Goal: Task Accomplishment & Management: Complete application form

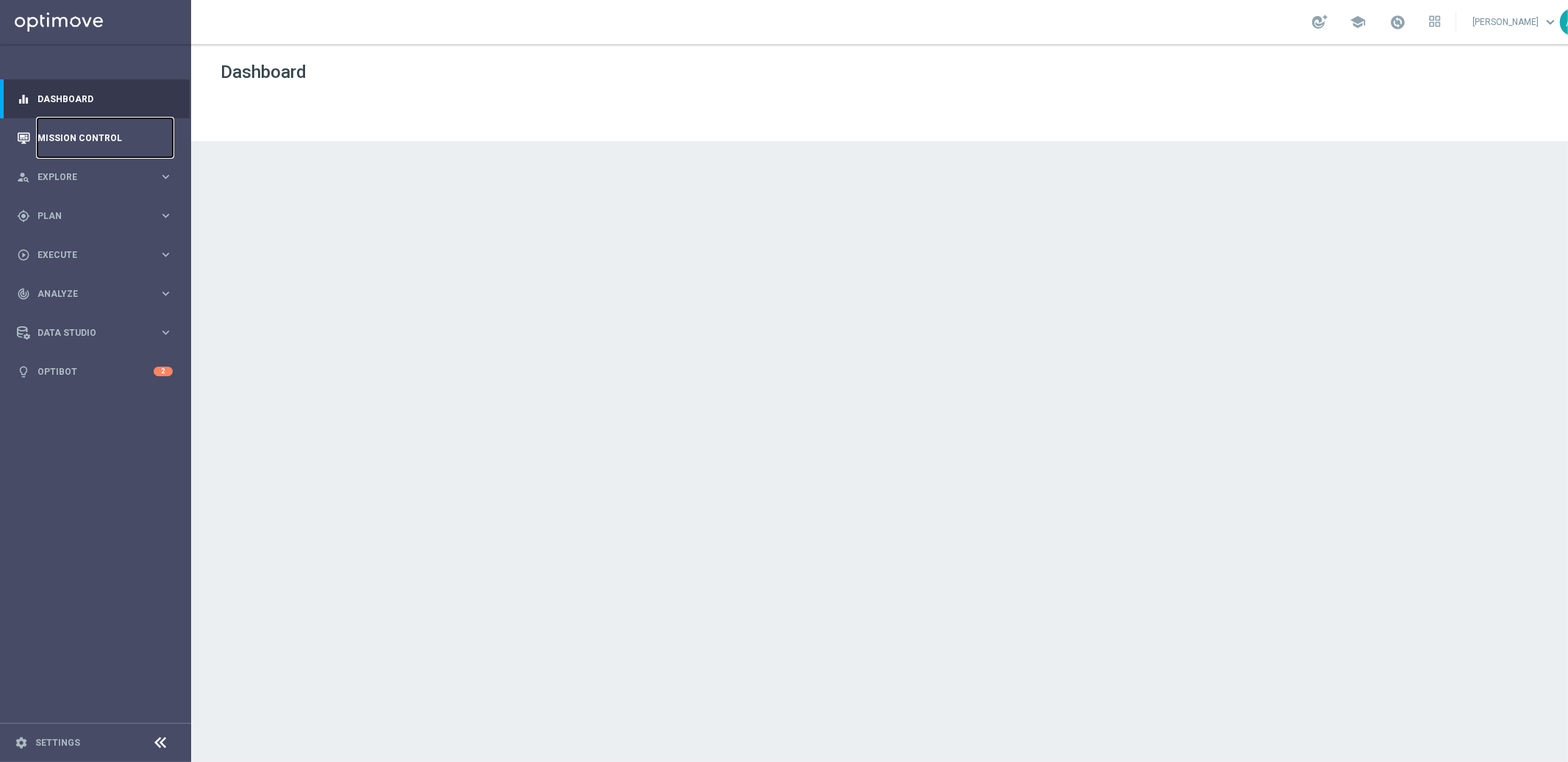
click at [100, 145] on link "Mission Control" at bounding box center [105, 138] width 135 height 39
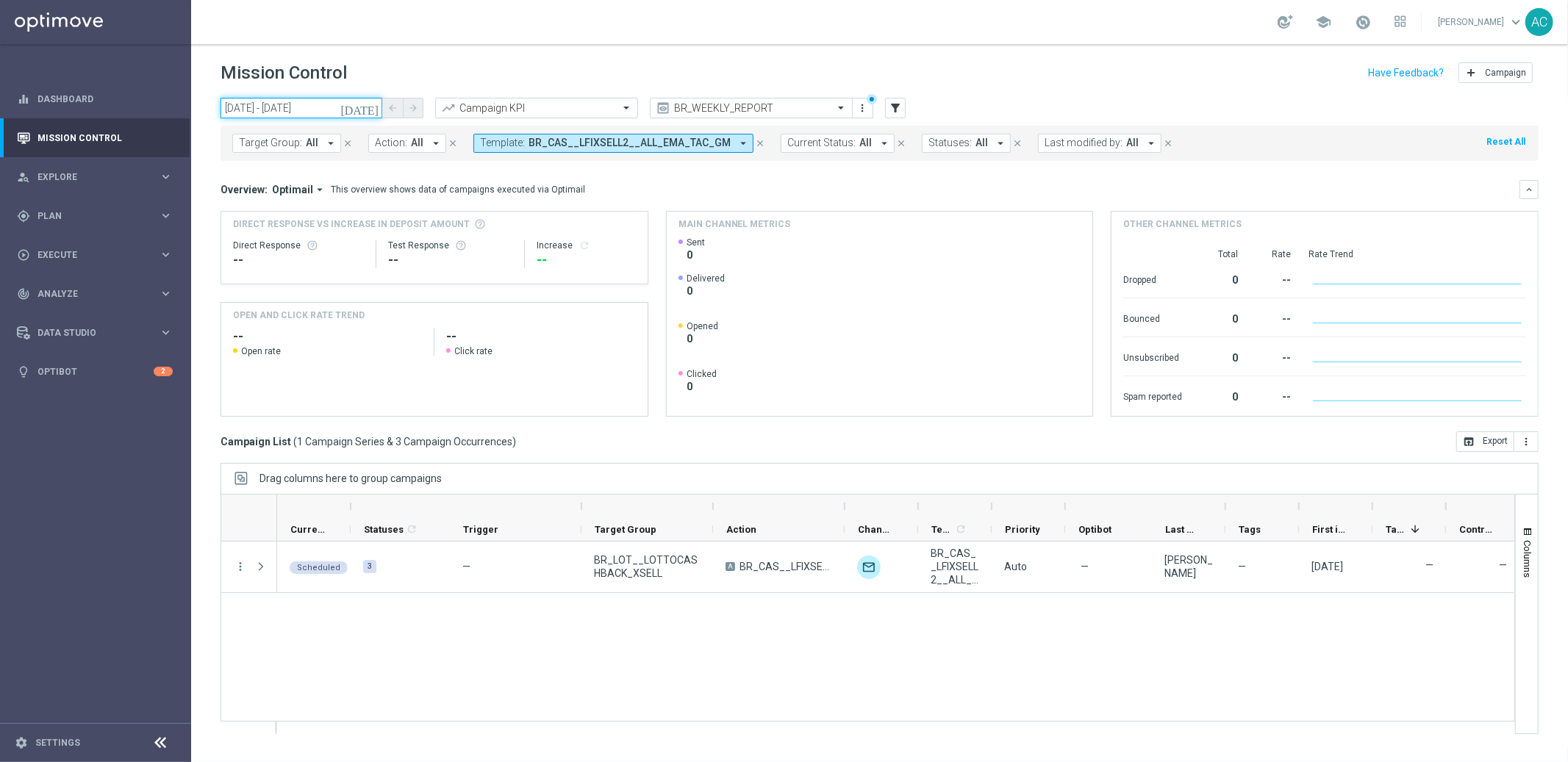
click at [277, 104] on input "12 Sep 2025 - 25 Sep 2025" at bounding box center [301, 108] width 162 height 21
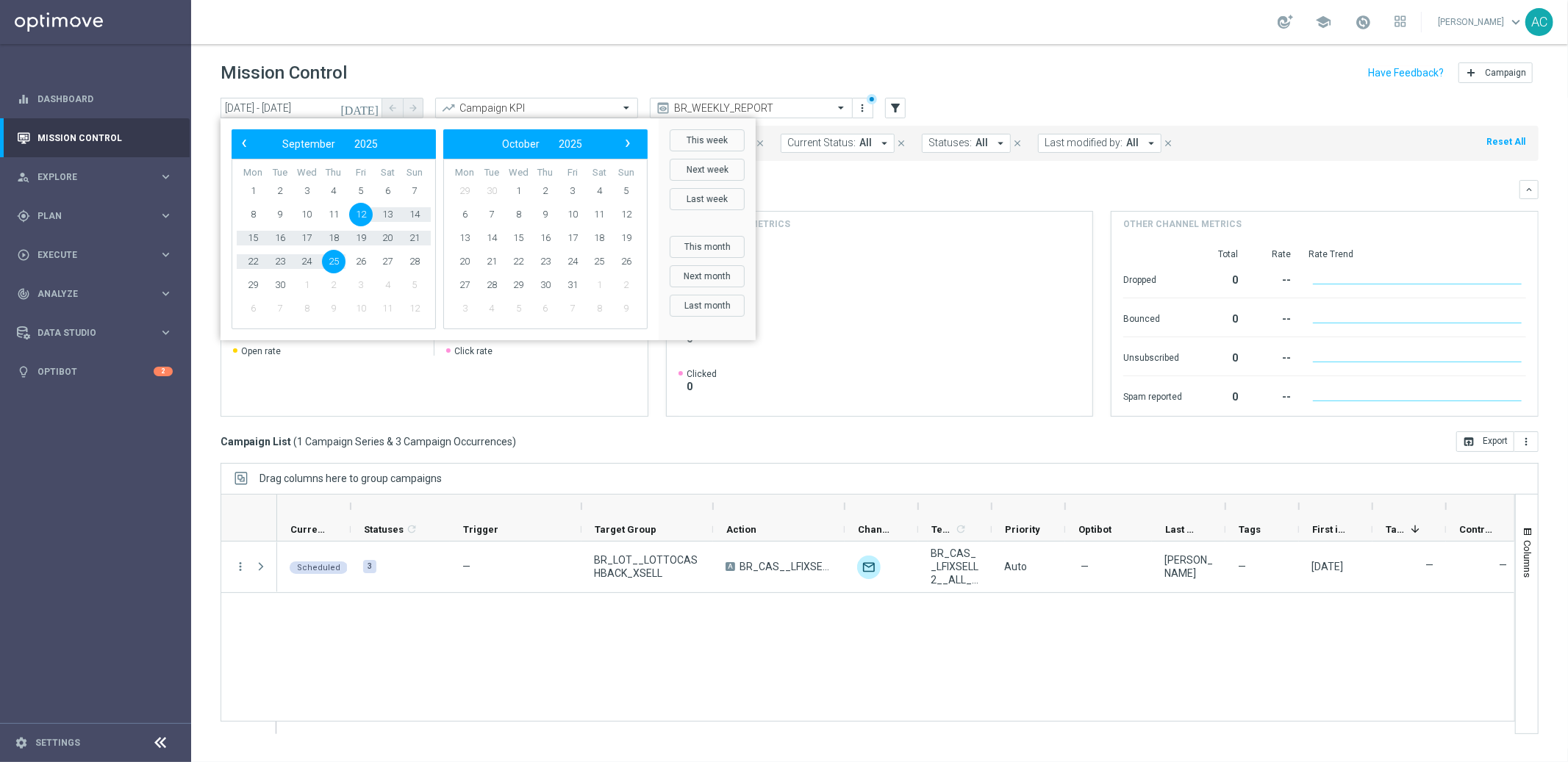
click at [719, 660] on div "Scheduled 3 — BR_LOT__LOTTOCASHBACK_XSELL A BR_CAS__LFIXSELL2__ALL_EMA_TAC_GM u…" at bounding box center [896, 638] width 1237 height 192
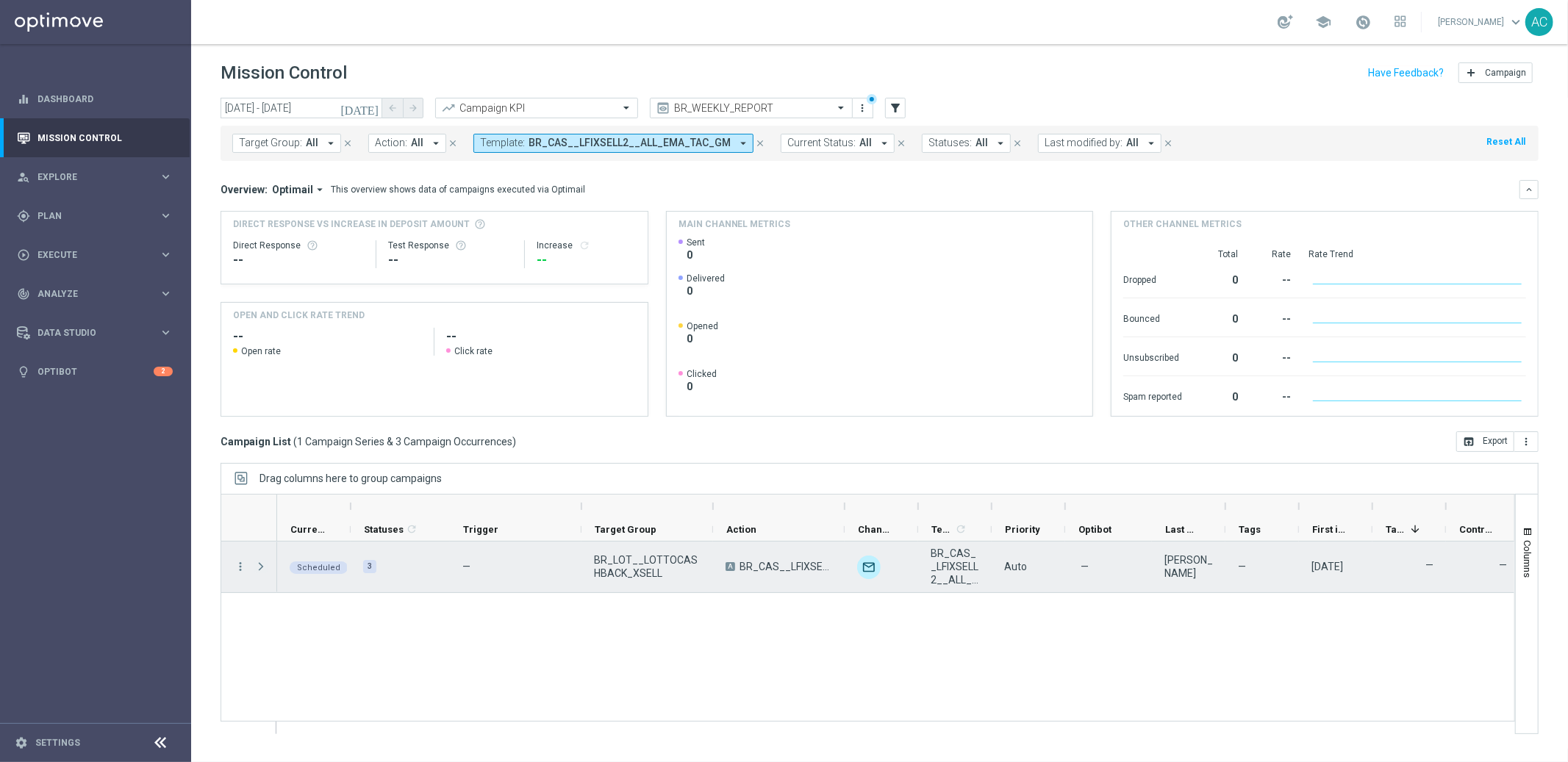
click at [258, 563] on span "Press SPACE to select this row." at bounding box center [260, 566] width 13 height 12
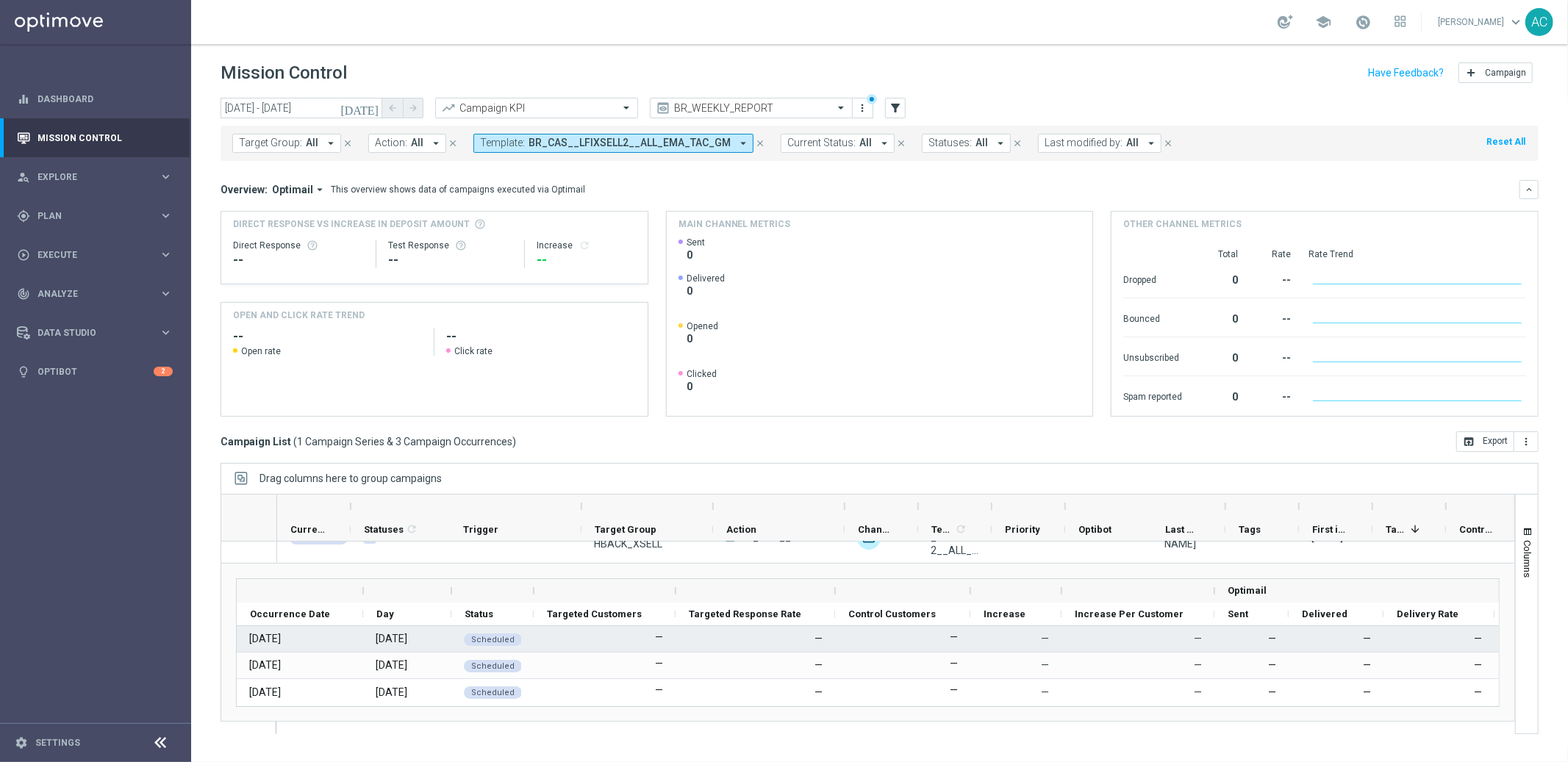
scroll to position [43, 0]
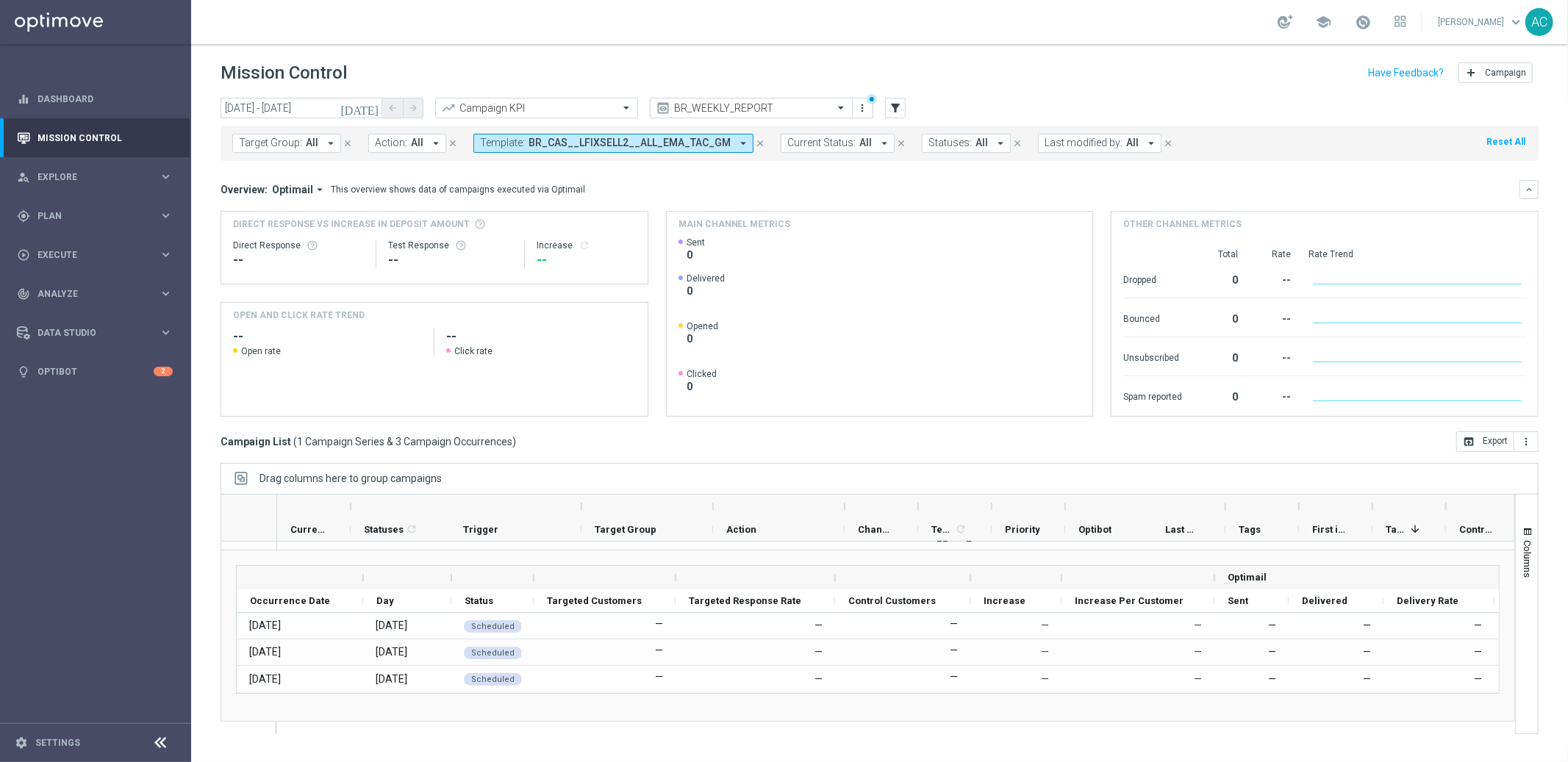
click at [645, 142] on span "BR_CAS__LFIXSELL2__ALL_EMA_TAC_GM" at bounding box center [630, 143] width 202 height 12
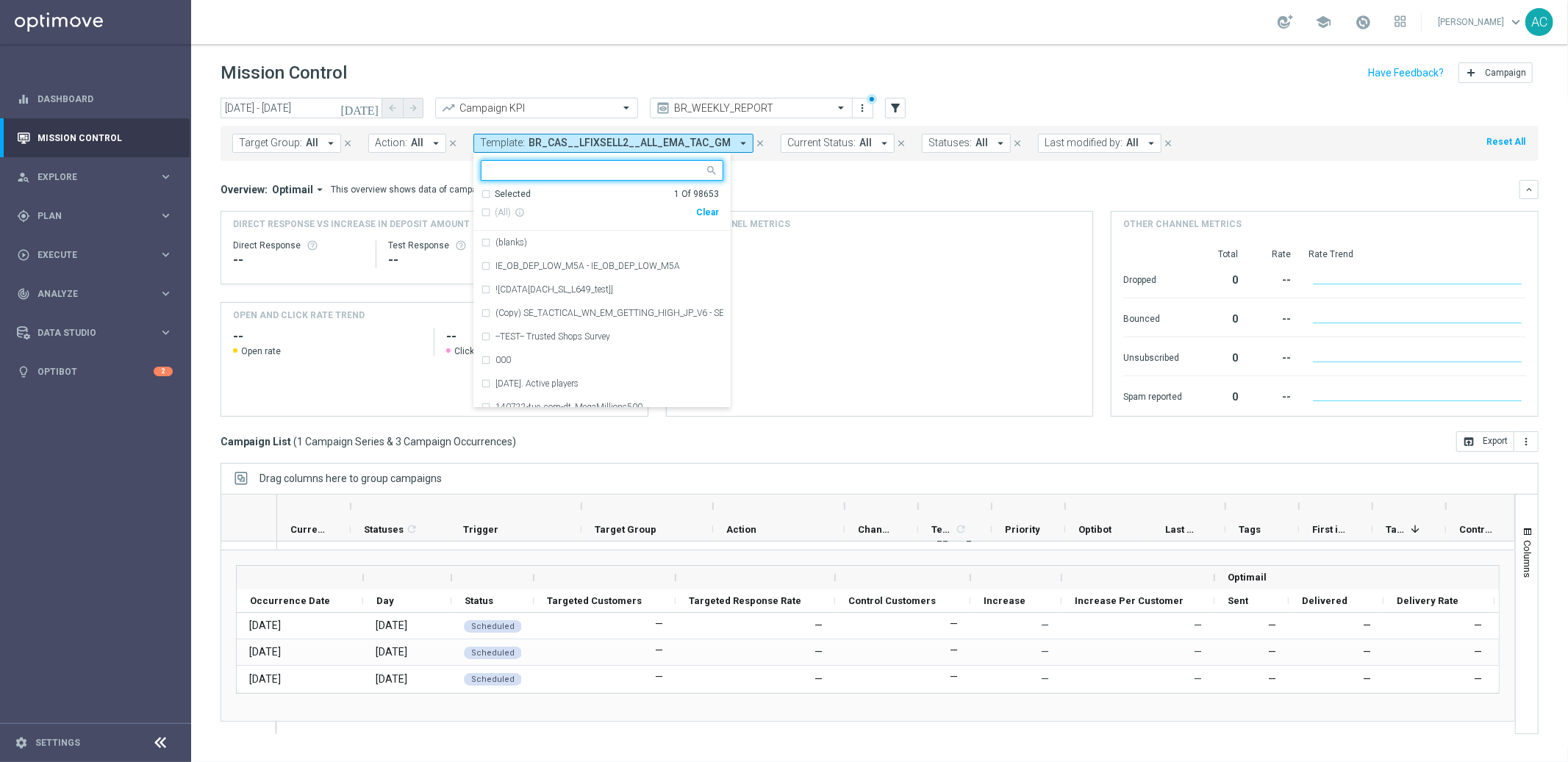
click at [691, 203] on div "(All) info_outline Clear" at bounding box center [600, 213] width 238 height 24
click at [0, 0] on div "Clear" at bounding box center [0, 0] width 0 height 0
drag, startPoint x: 866, startPoint y: 196, endPoint x: 587, endPoint y: 158, distance: 281.6
click at [866, 196] on div "Overview: Optimail arrow_drop_down This overview shows data of campaigns execut…" at bounding box center [879, 189] width 1318 height 19
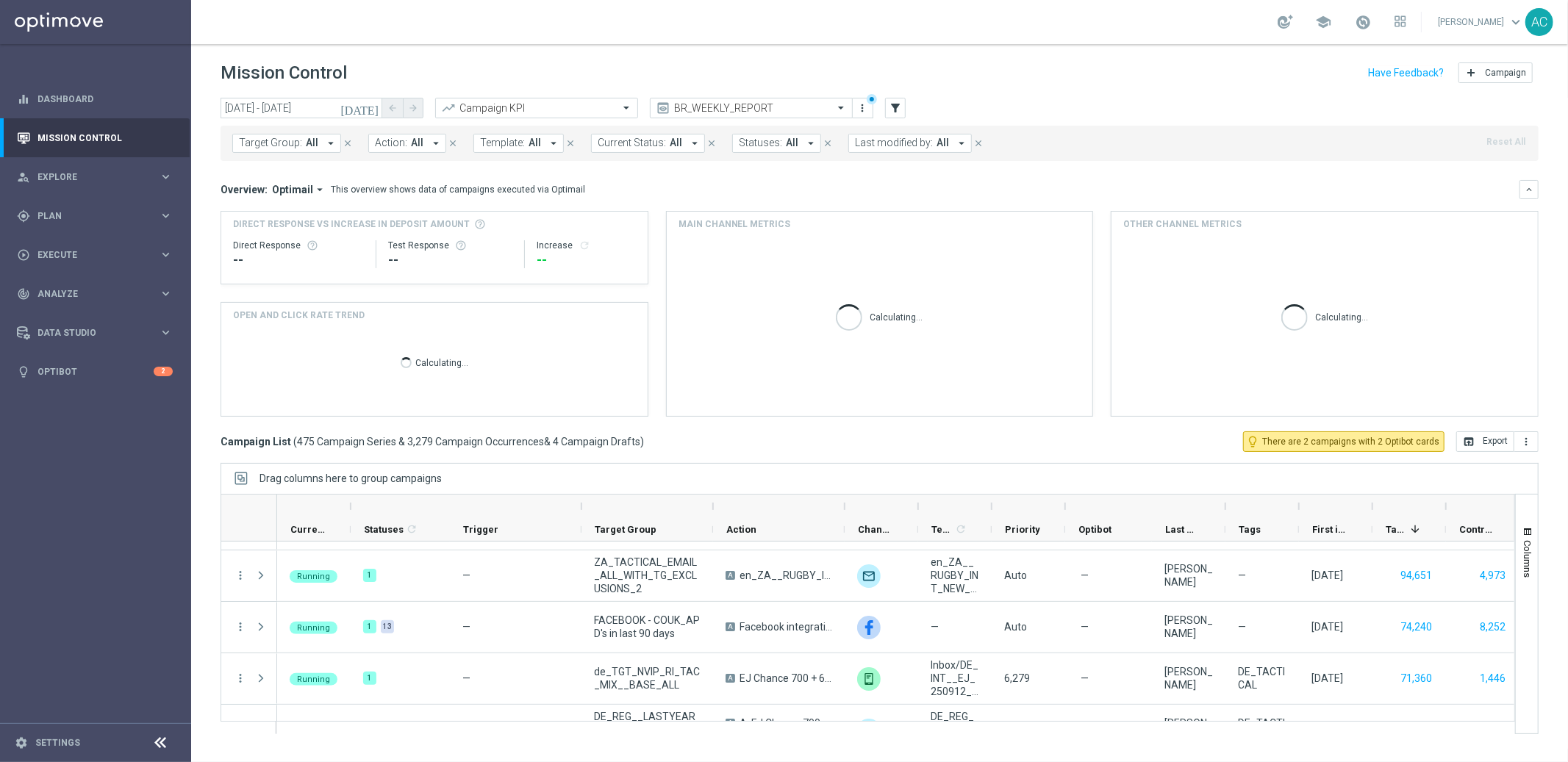
drag, startPoint x: 515, startPoint y: 141, endPoint x: 525, endPoint y: 143, distance: 10.2
click at [515, 141] on span "Template:" at bounding box center [502, 143] width 45 height 12
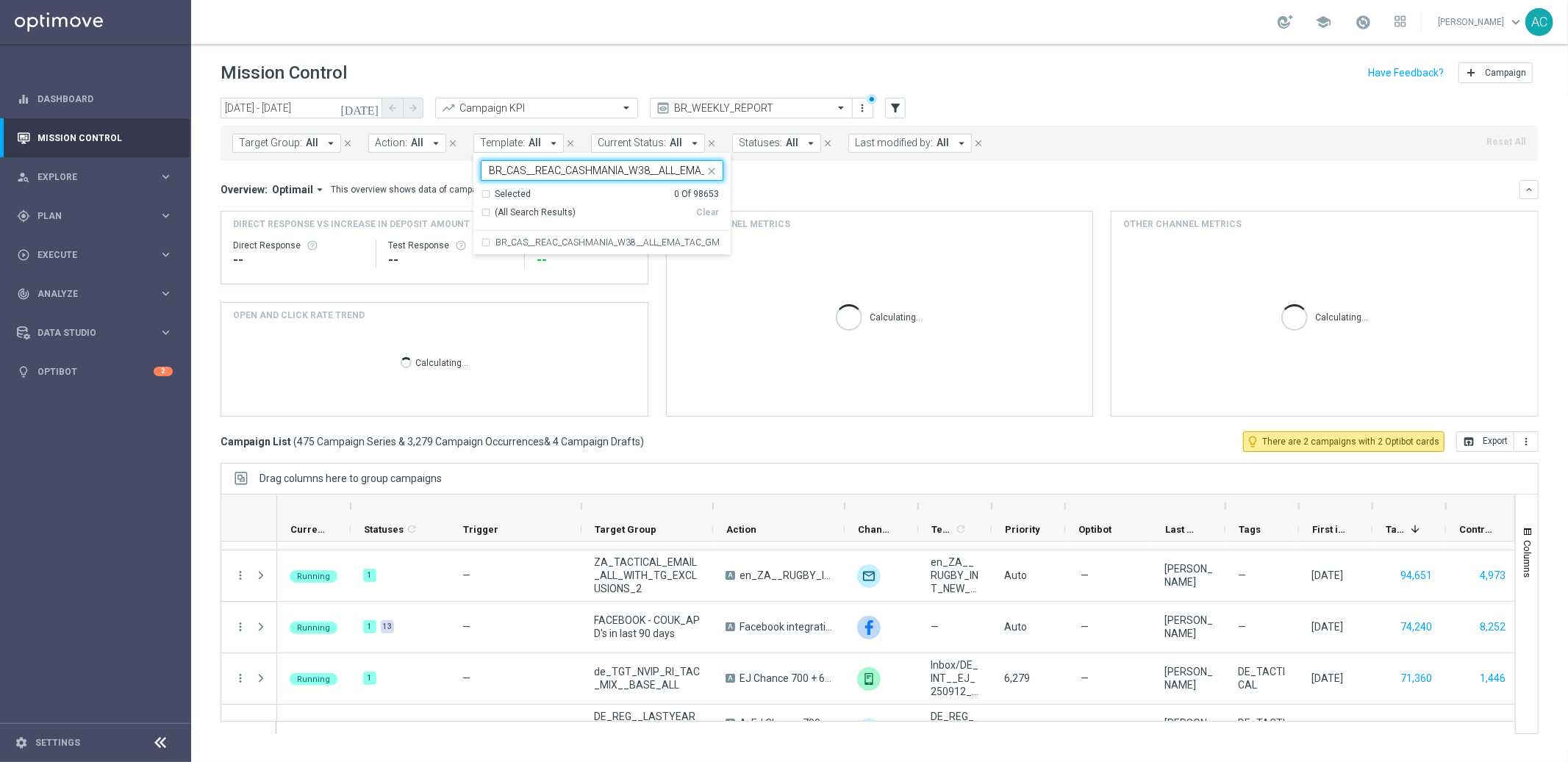
scroll to position [0, 38]
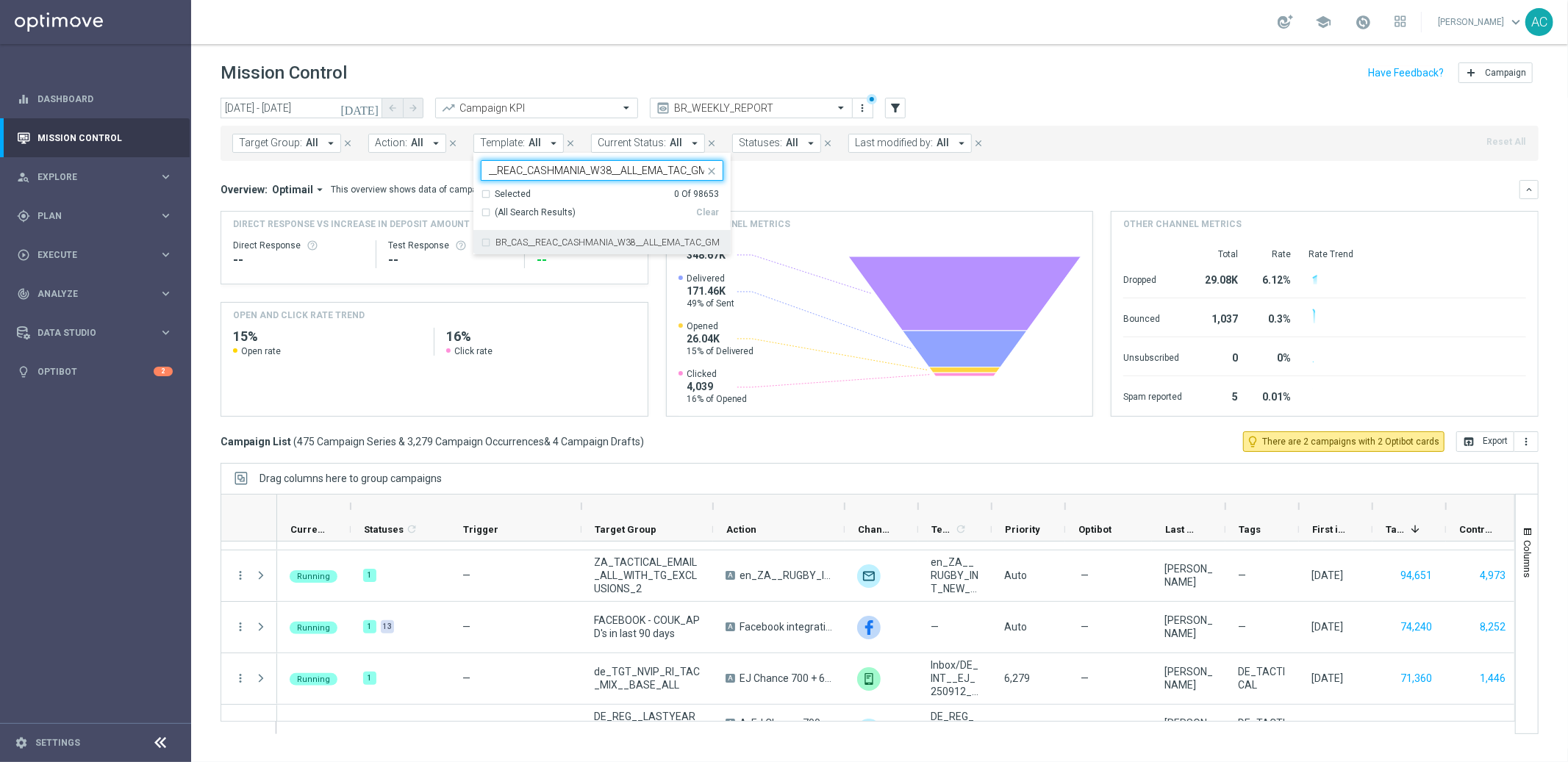
click at [482, 236] on div "BR_CAS__REAC_CASHMANIA_W38__ALL_EMA_TAC_GM" at bounding box center [602, 243] width 243 height 23
type input "BR_CAS__REAC_CASHMANIA_W38__ALL_EMA_TAC_GM"
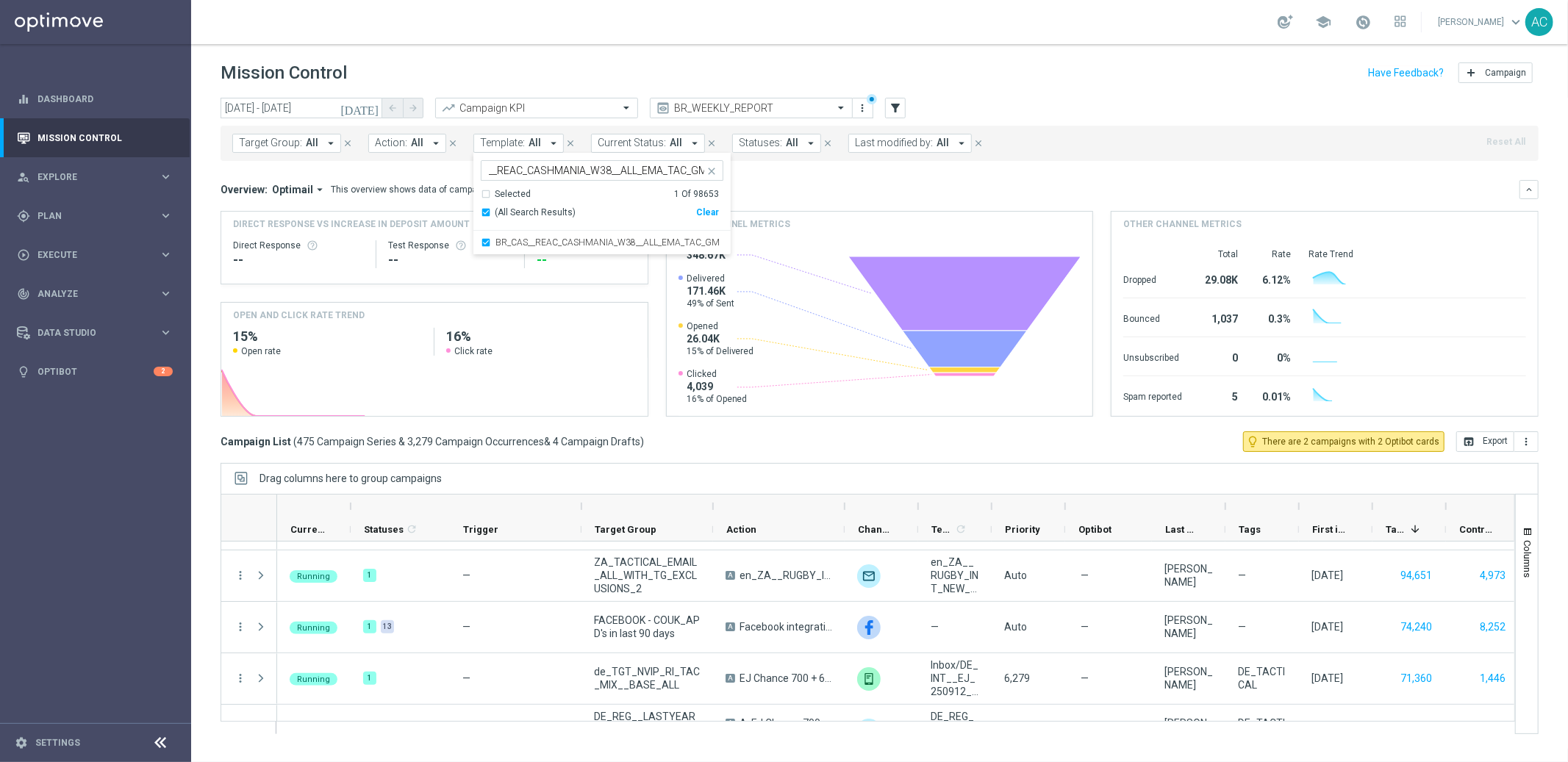
scroll to position [0, 0]
drag, startPoint x: 906, startPoint y: 191, endPoint x: 879, endPoint y: 191, distance: 27.0
click at [906, 191] on div "Overview: Optimail arrow_drop_down This overview shows data of campaigns execut…" at bounding box center [869, 189] width 1299 height 13
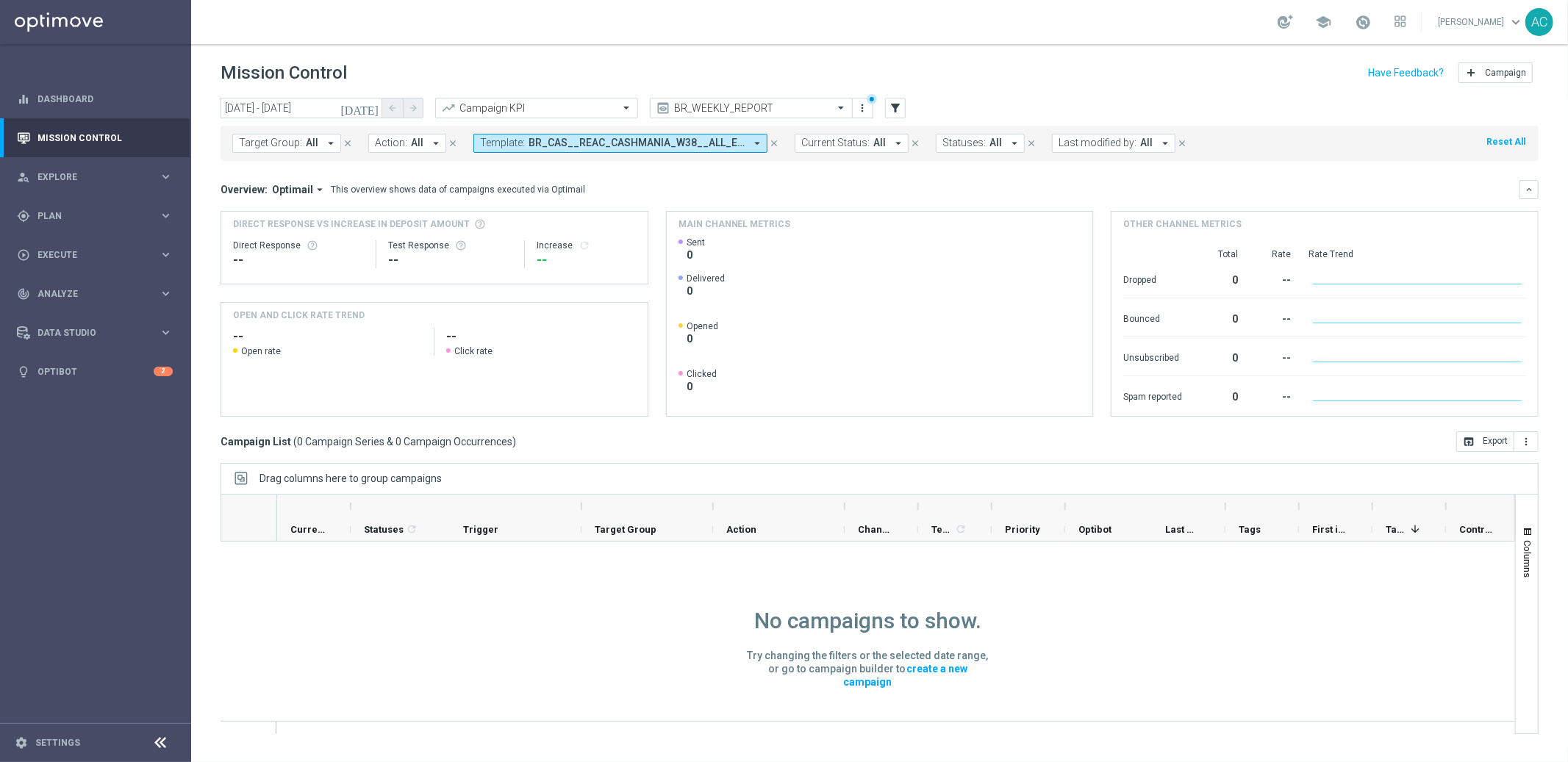
click at [625, 144] on span "BR_CAS__REAC_CASHMANIA_W38__ALL_EMA_TAC_GM" at bounding box center [637, 143] width 216 height 12
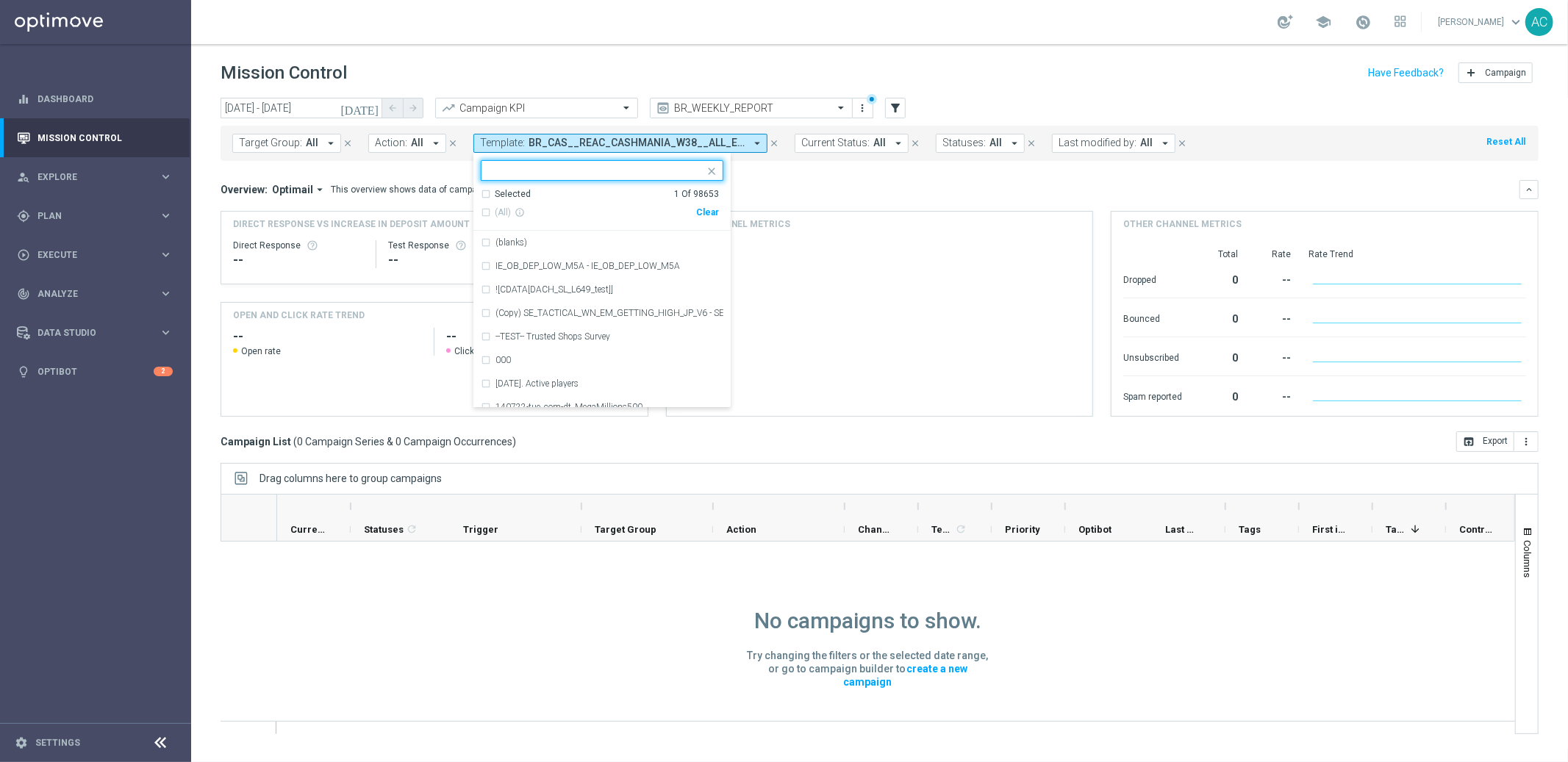
click at [0, 0] on div "Clear" at bounding box center [0, 0] width 0 height 0
drag, startPoint x: 851, startPoint y: 185, endPoint x: 368, endPoint y: 168, distance: 483.3
click at [849, 185] on div "Overview: Optimail arrow_drop_down This overview shows data of campaigns execut…" at bounding box center [869, 189] width 1299 height 13
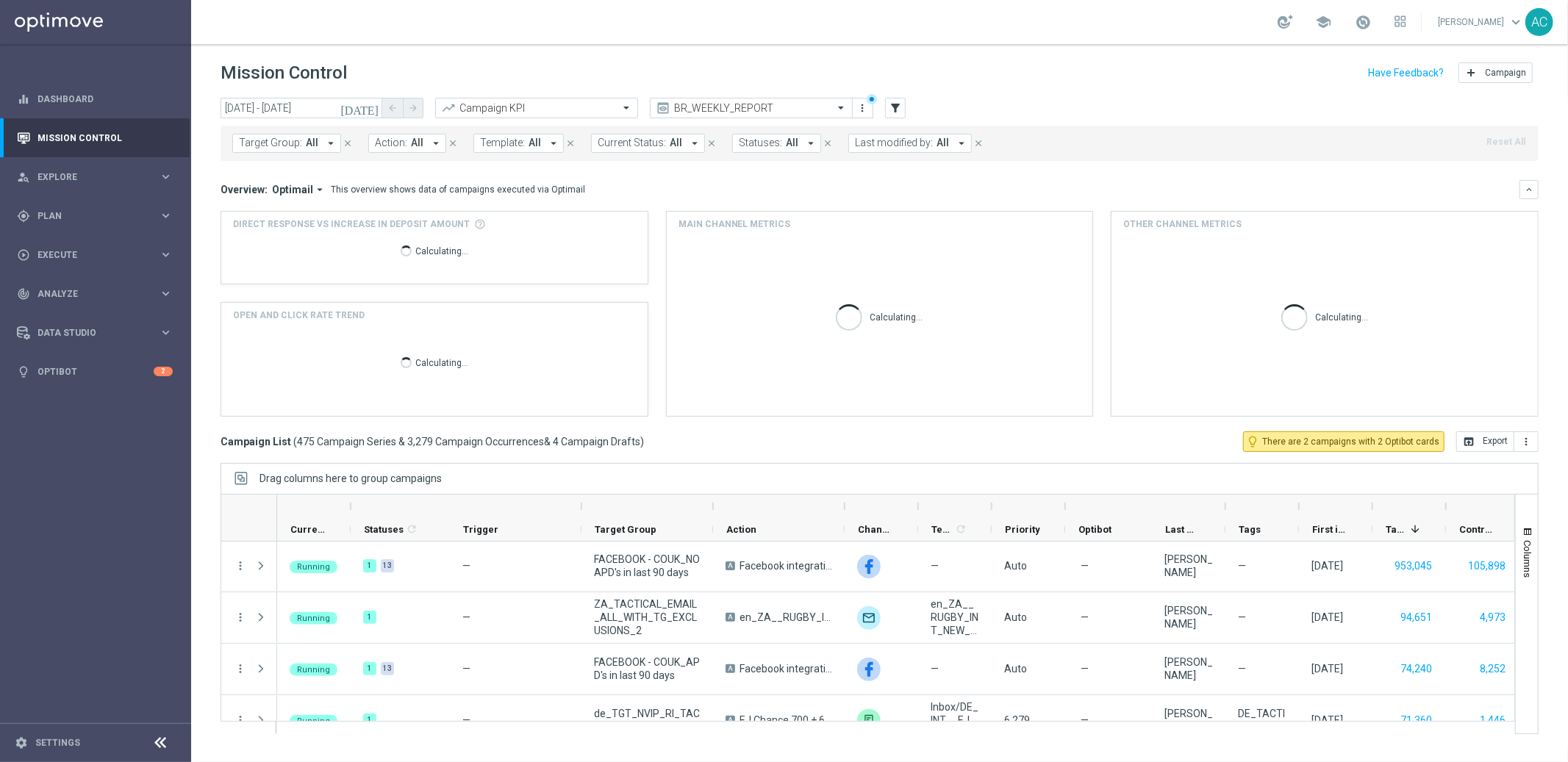
click at [287, 141] on span "Target Group:" at bounding box center [270, 143] width 63 height 12
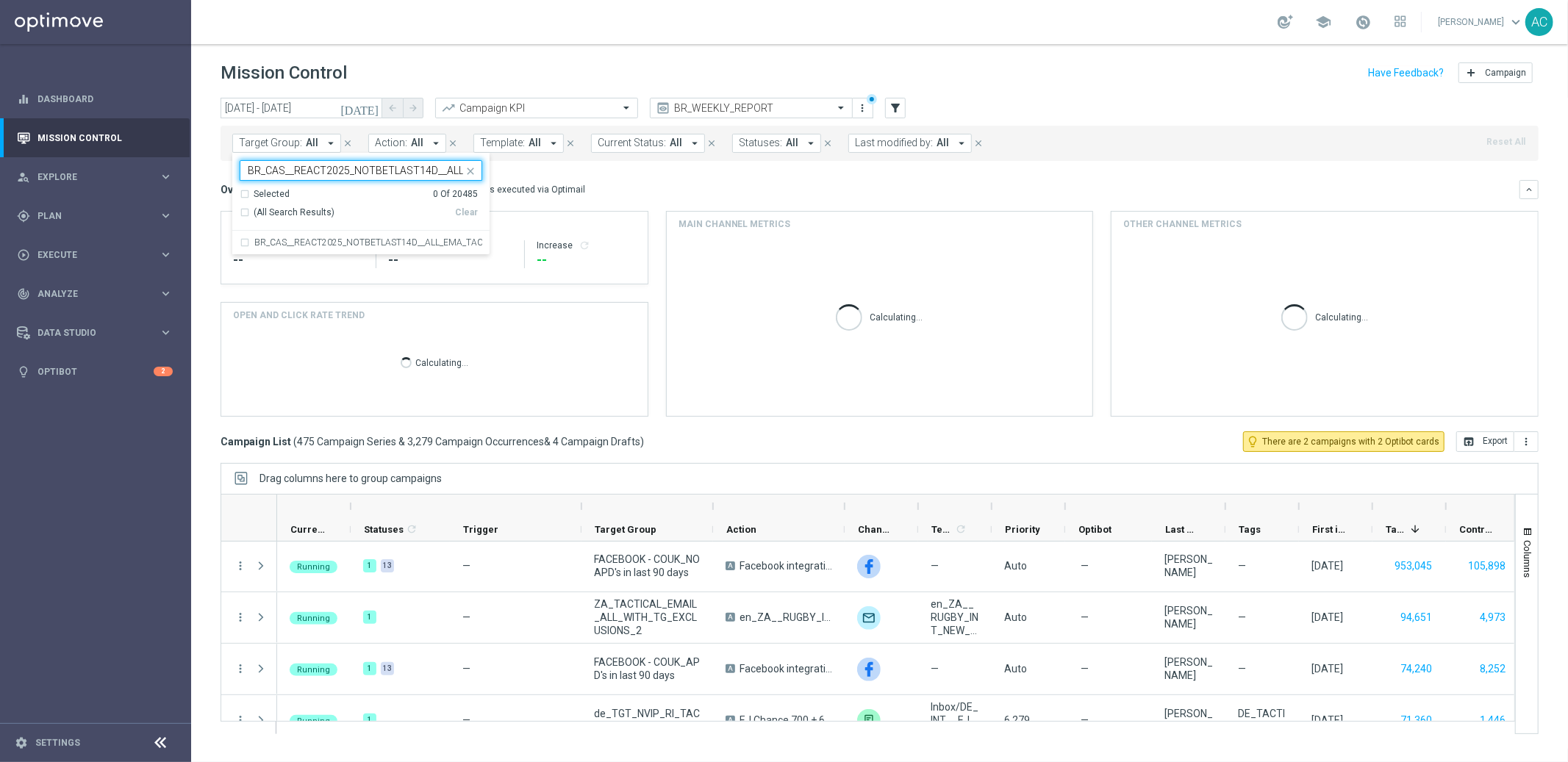
scroll to position [0, 65]
click at [242, 240] on div "BR_CAS__REACT2025_NOTBETLAST14D__ALL_EMA_TAC_GM" at bounding box center [361, 243] width 243 height 23
type input "BR_CAS__REACT2025_NOTBETLAST14D__ALL_EMA_TAC_GM"
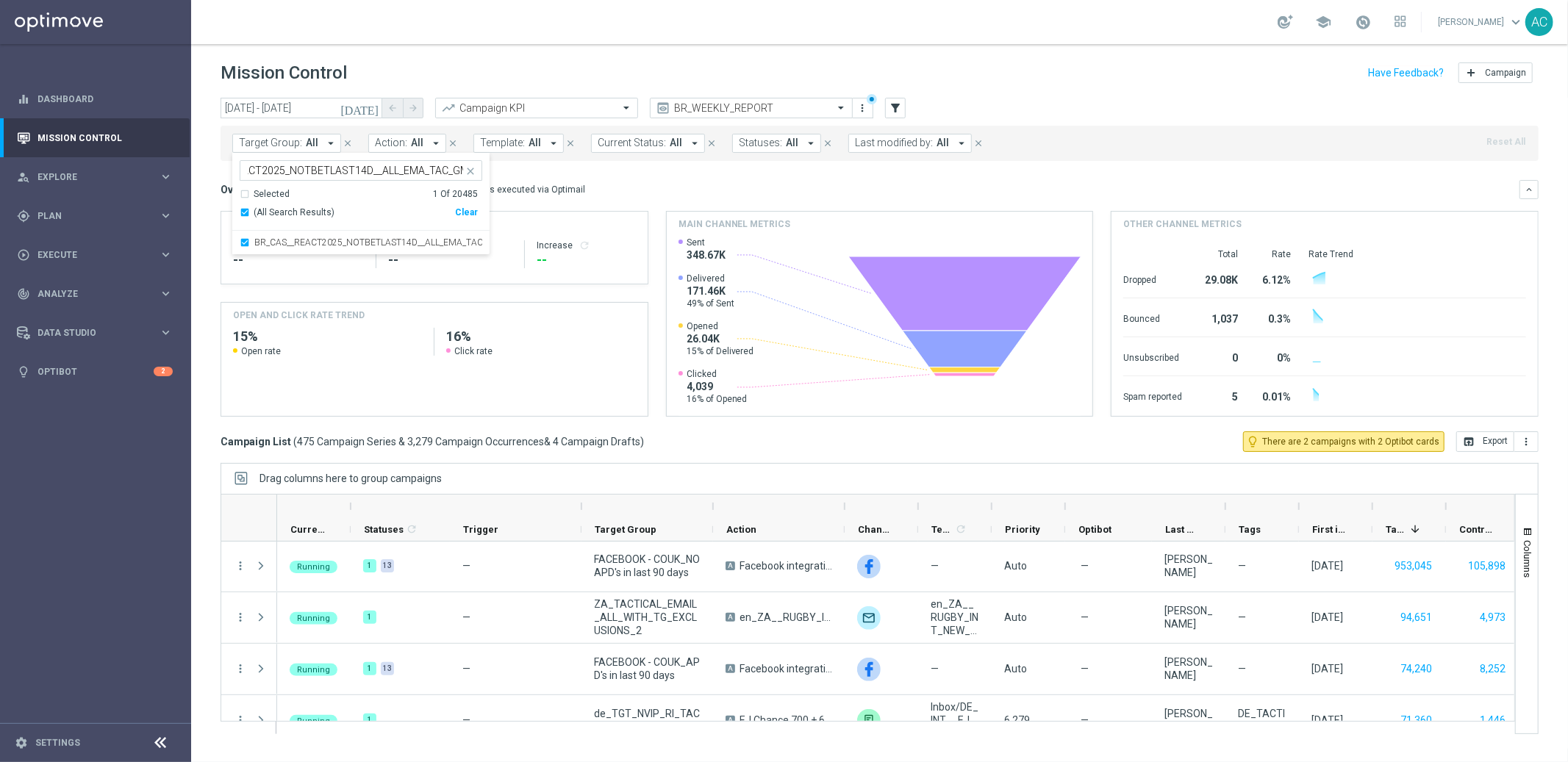
scroll to position [0, 0]
click at [738, 190] on div "Overview: Optimail arrow_drop_down This overview shows data of campaigns execut…" at bounding box center [869, 189] width 1299 height 13
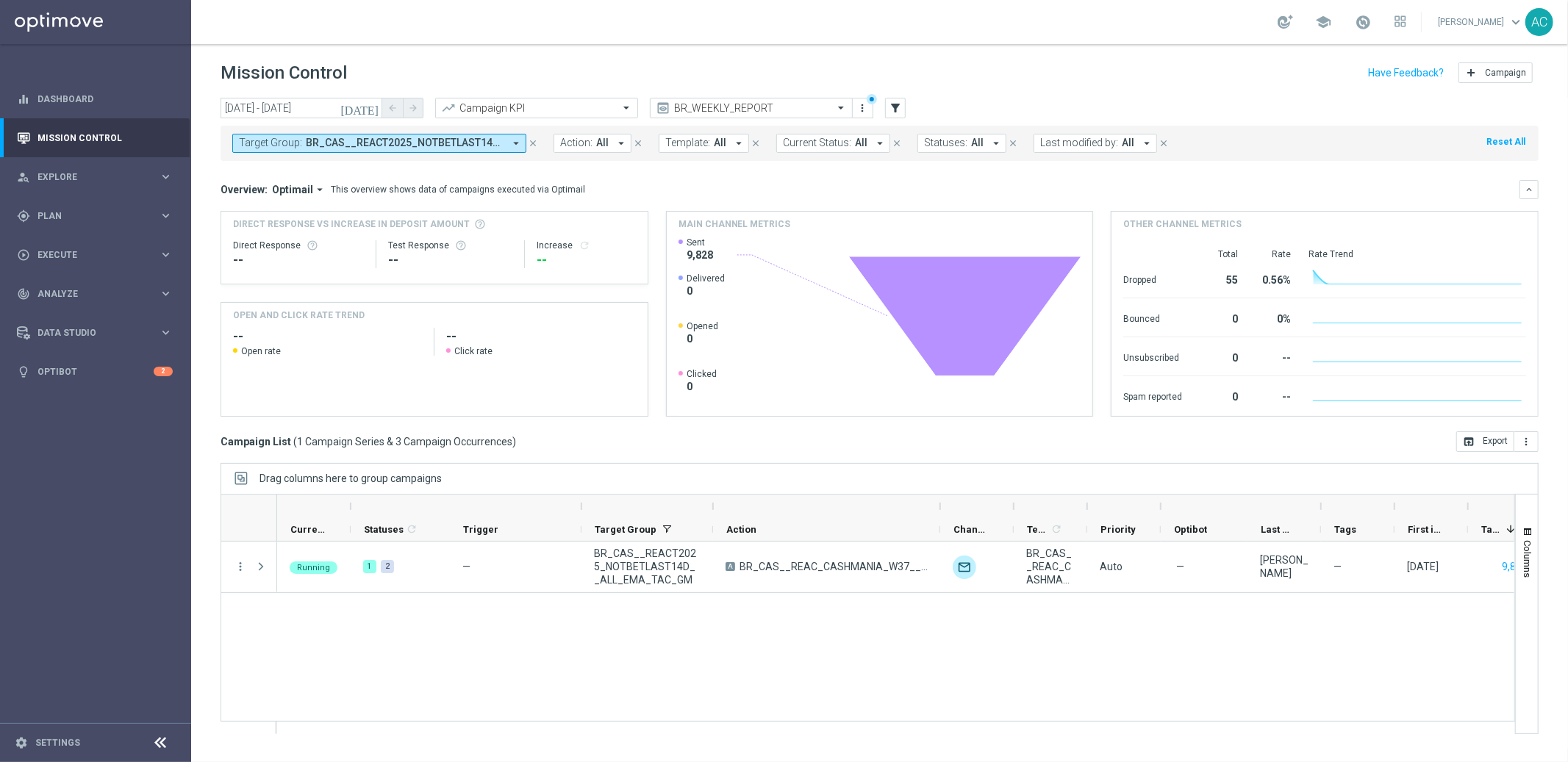
drag, startPoint x: 843, startPoint y: 506, endPoint x: 891, endPoint y: 497, distance: 48.8
click at [937, 497] on div at bounding box center [940, 506] width 6 height 23
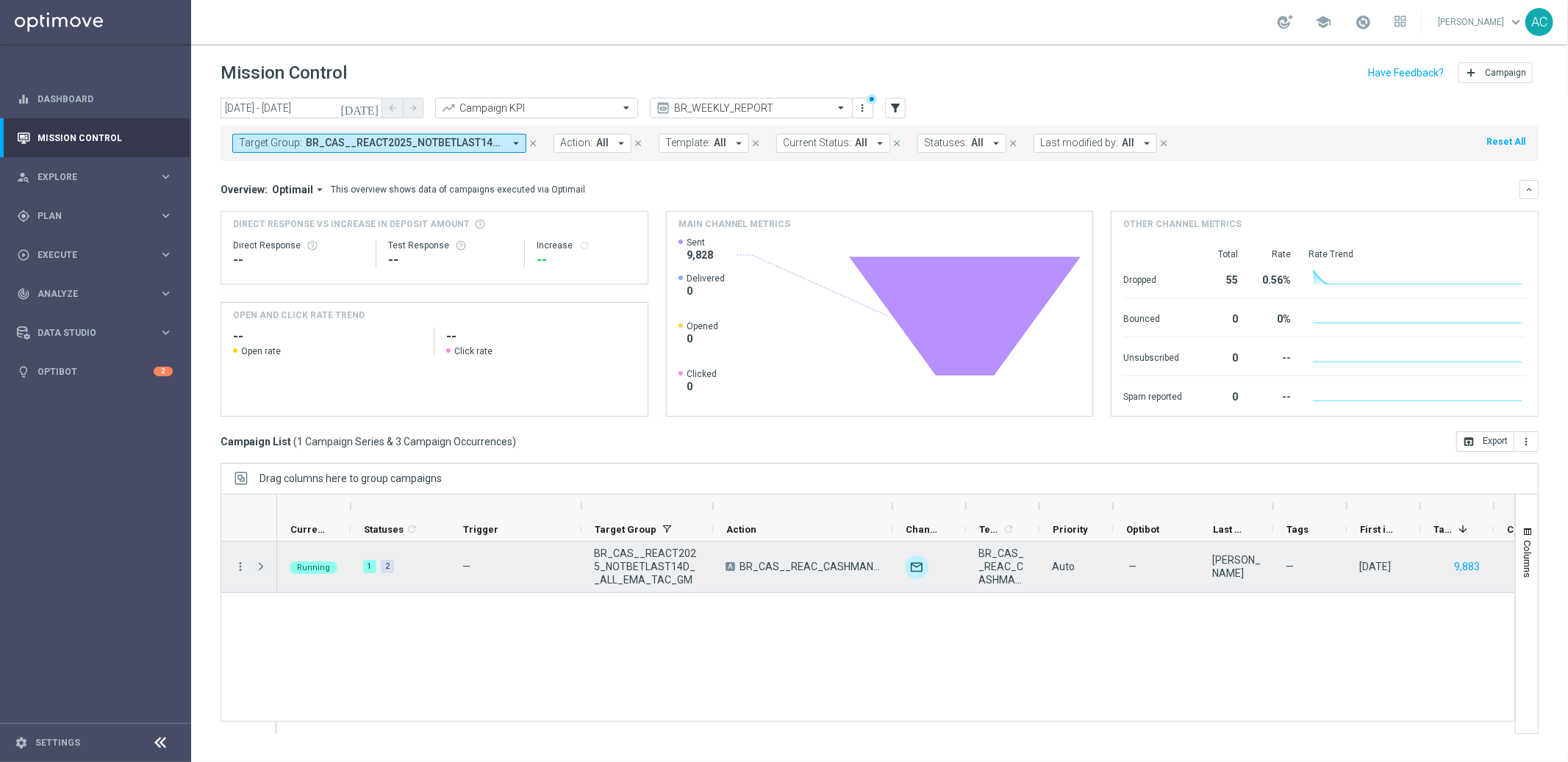
click at [261, 567] on span at bounding box center [260, 566] width 13 height 12
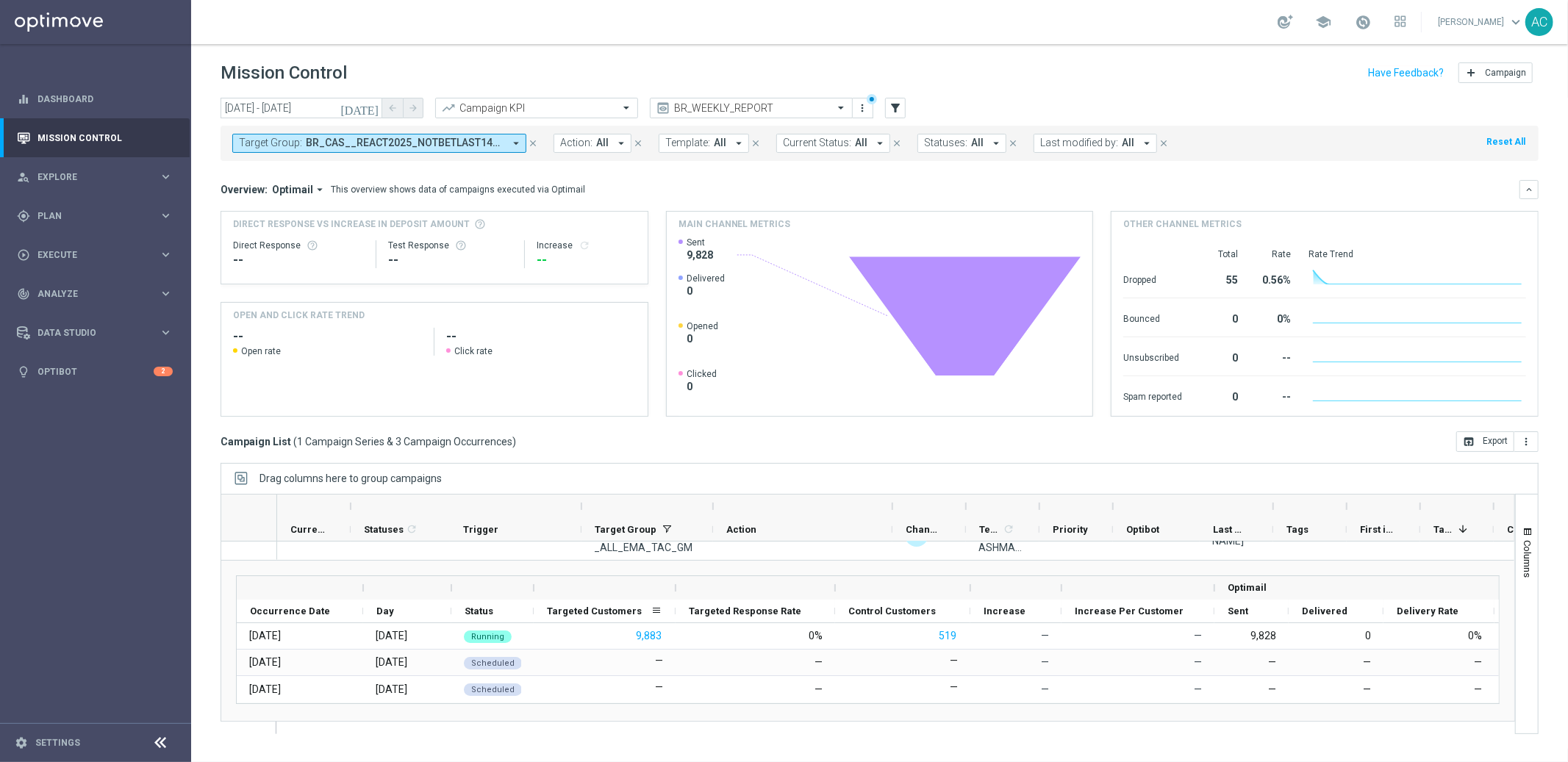
scroll to position [34, 0]
click at [86, 246] on div "play_circle_outline Execute keyboard_arrow_right" at bounding box center [94, 254] width 189 height 39
click at [80, 284] on link "Campaign Builder" at bounding box center [95, 284] width 114 height 12
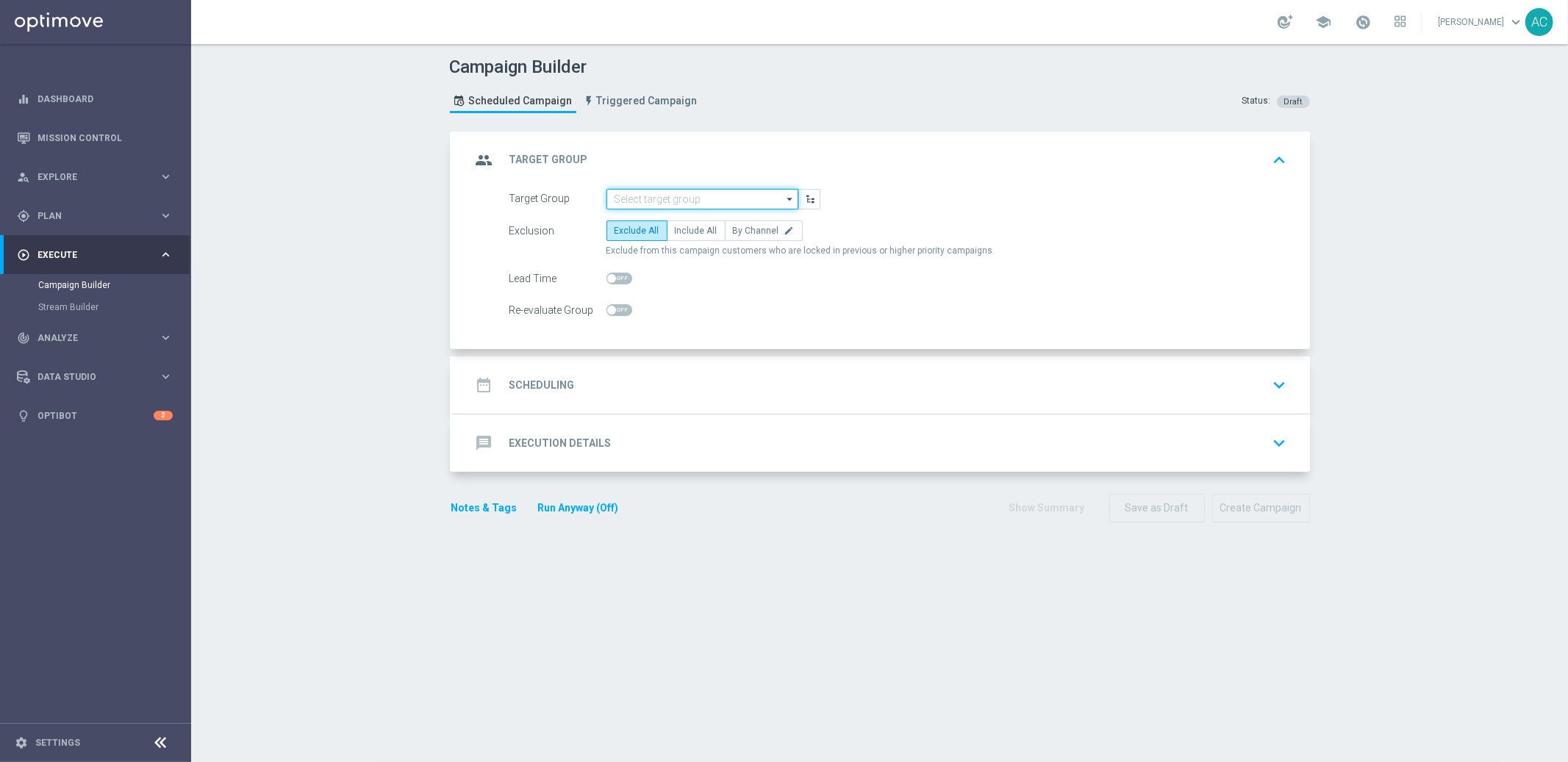
click at [651, 199] on input at bounding box center [702, 199] width 192 height 21
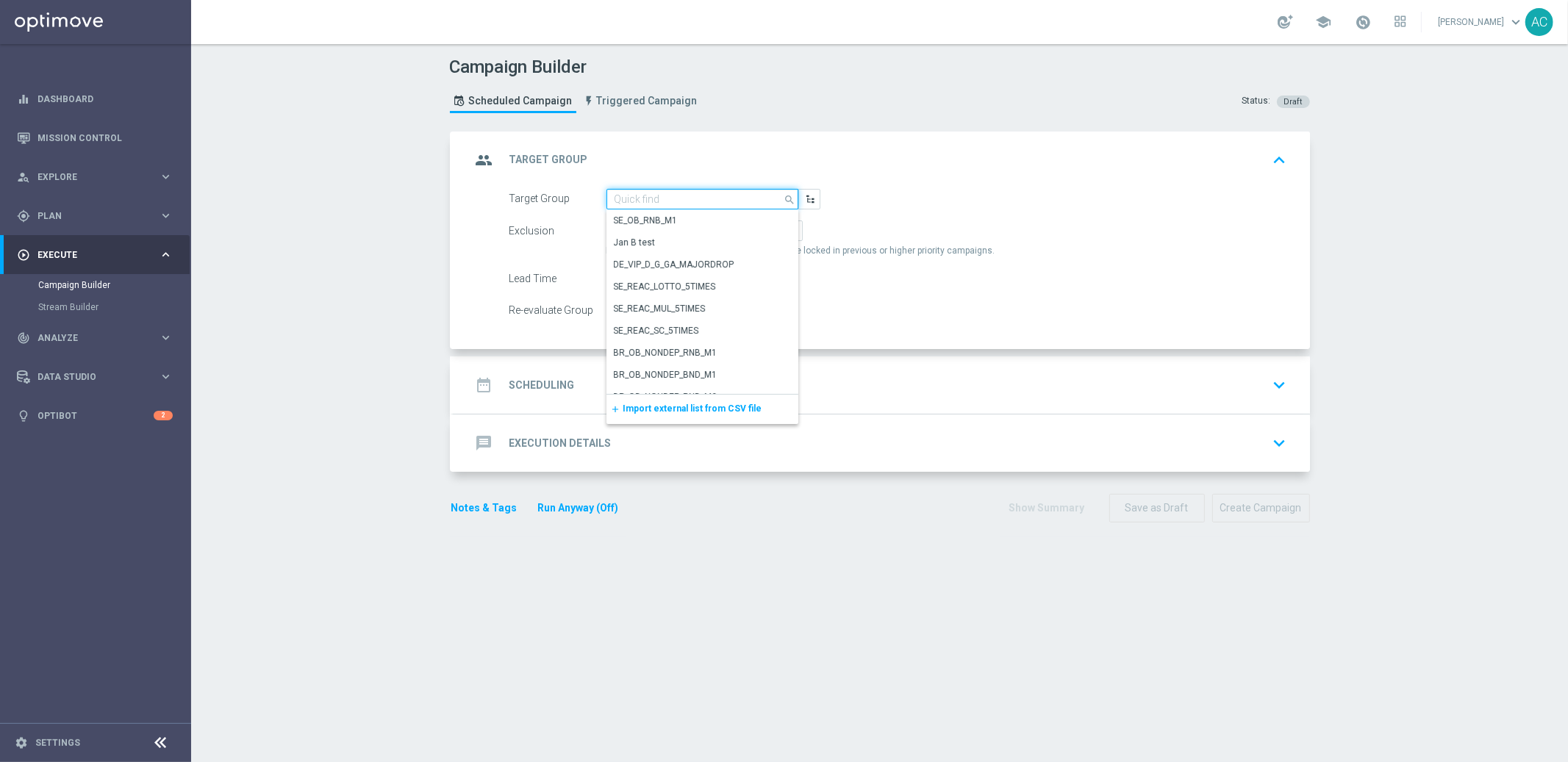
paste input "BR_CAS__REACT2025_NOTBETLAST14D__ALL_EMA_TAC_GM"
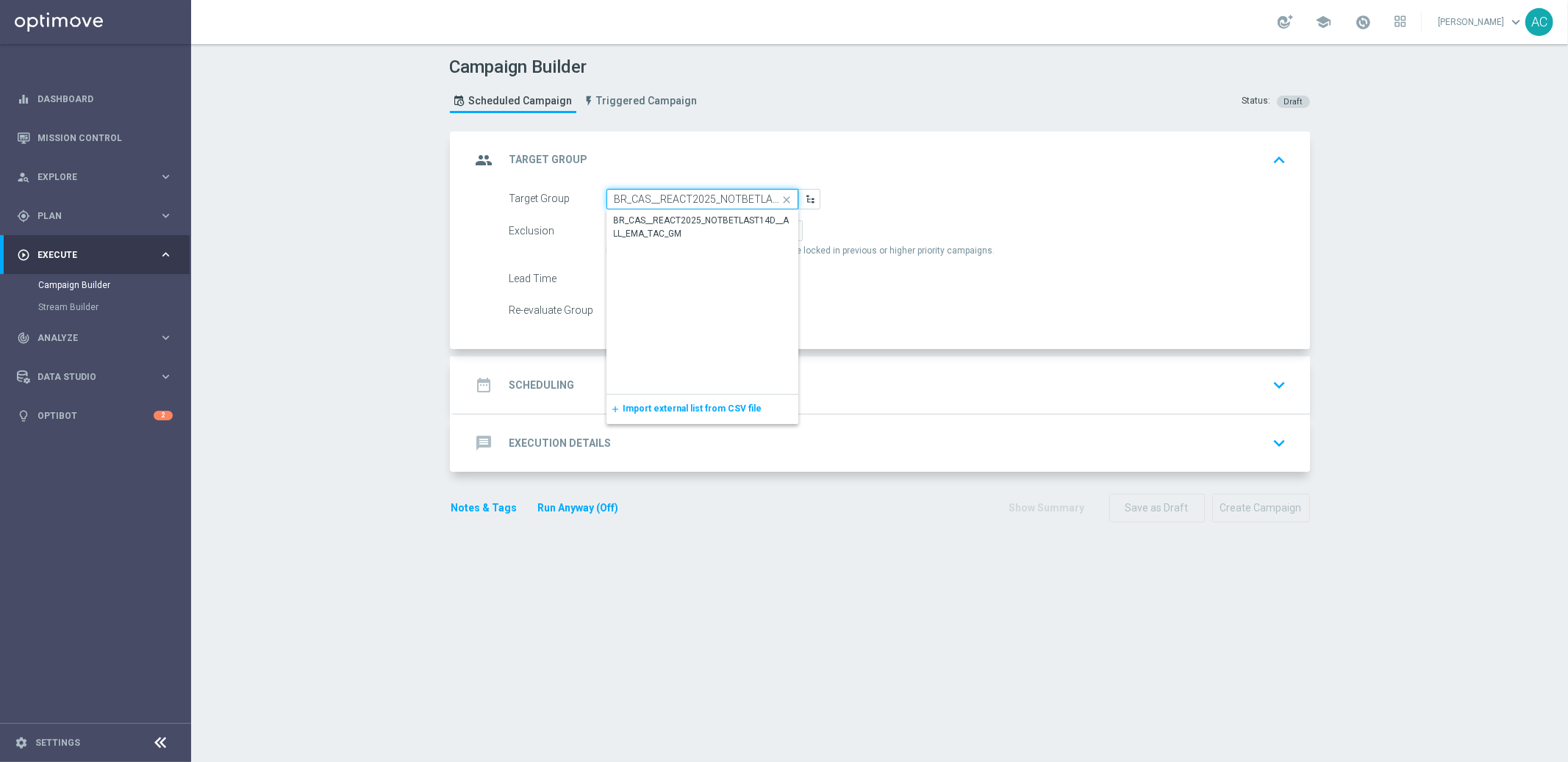
scroll to position [0, 112]
click at [683, 228] on div "BR_CAS__REACT2025_NOTBETLAST14D__ALL_EMA_TAC_GM" at bounding box center [702, 228] width 176 height 26
type input "BR_CAS__REACT2025_NOTBETLAST14D__ALL_EMA_TAC_GM"
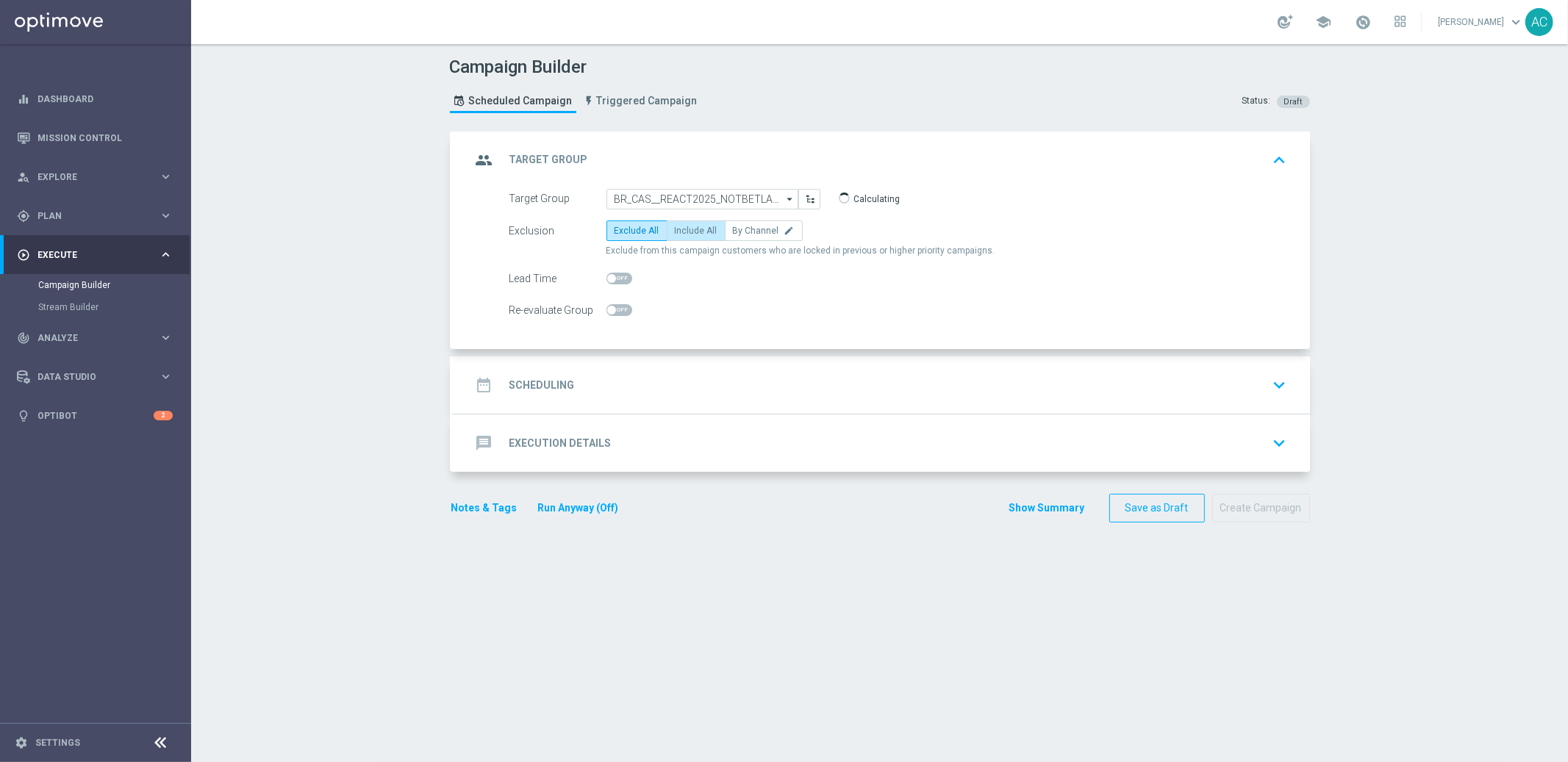
click at [680, 232] on span "Include All" at bounding box center [696, 230] width 43 height 10
click at [680, 232] on input "Include All" at bounding box center [679, 233] width 9 height 9
radio input "true"
click at [561, 384] on h2 "Scheduling" at bounding box center [542, 386] width 66 height 14
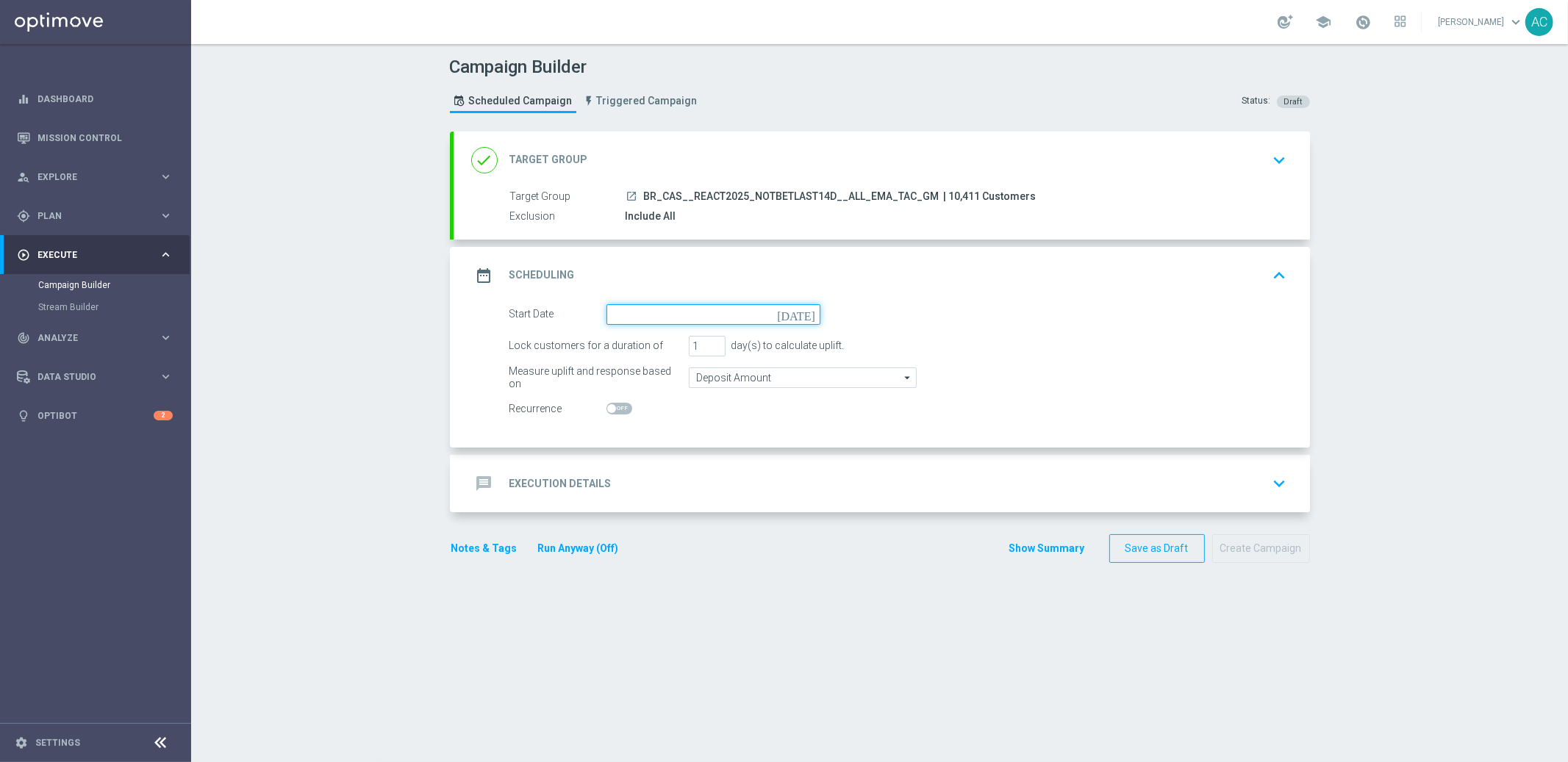
click at [679, 312] on input at bounding box center [713, 315] width 214 height 21
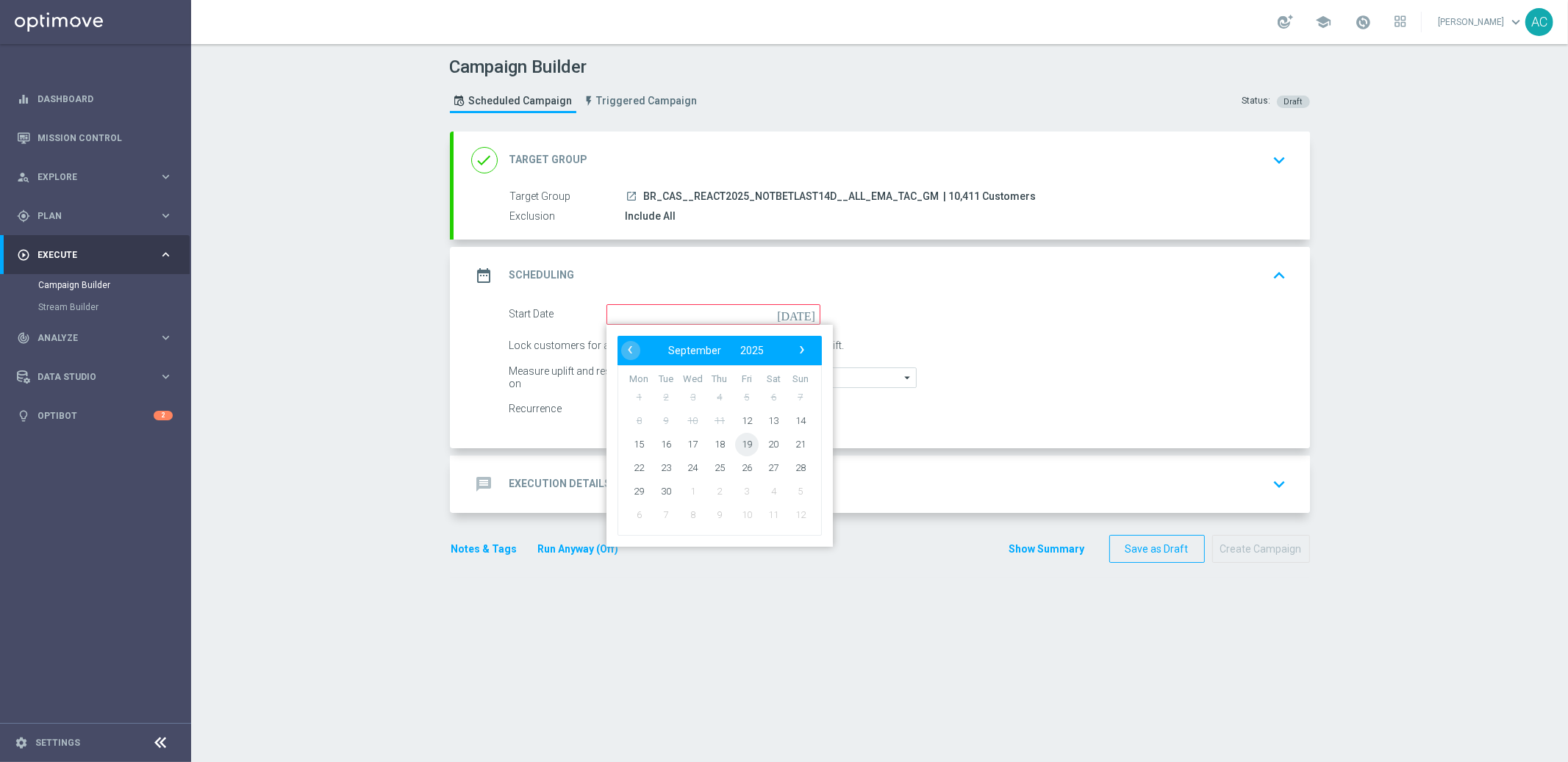
click at [737, 442] on span "19" at bounding box center [746, 444] width 23 height 23
type input "19 Sep 2025"
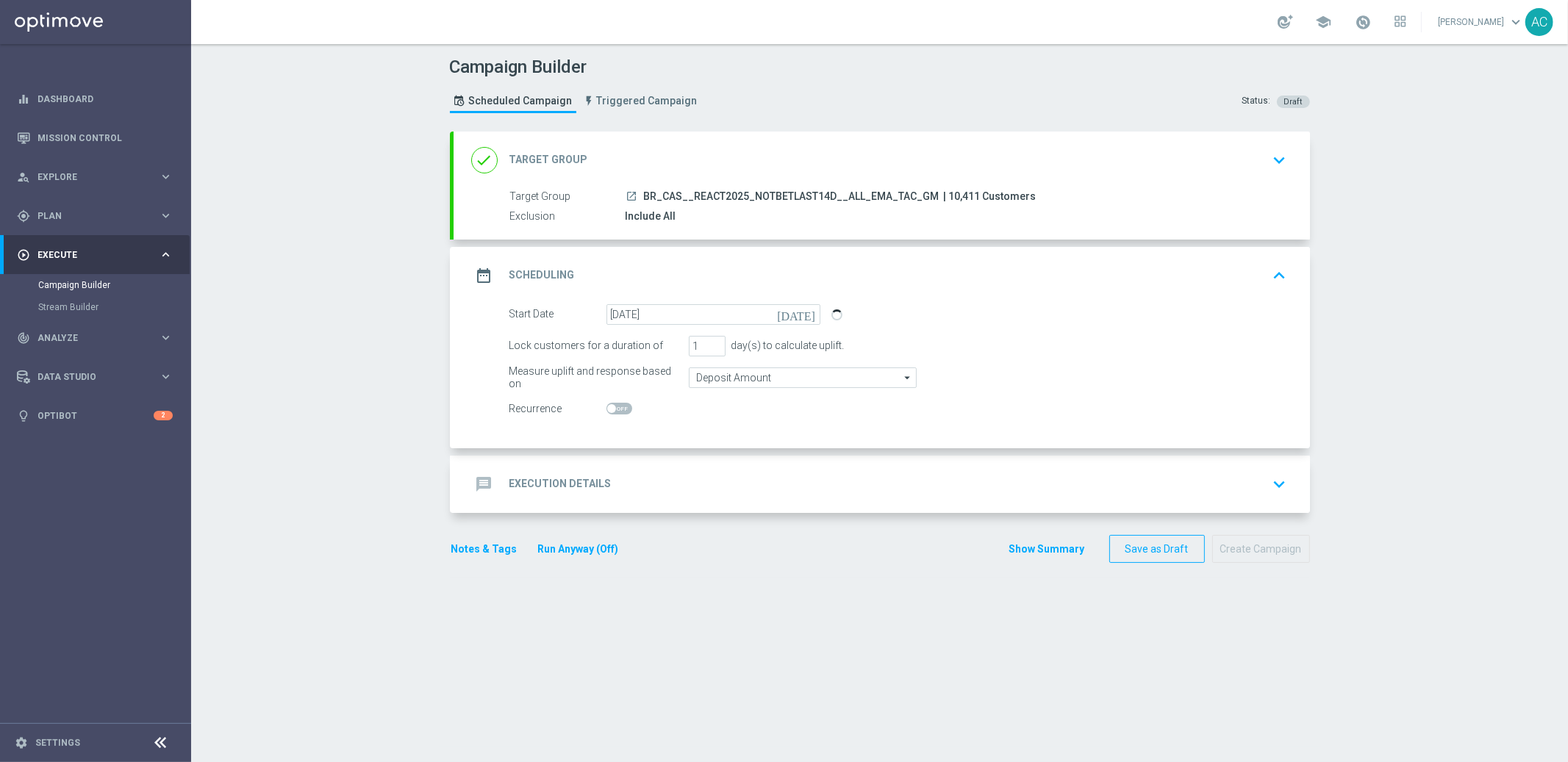
click at [614, 407] on span at bounding box center [619, 408] width 26 height 12
click at [614, 407] on input "checkbox" at bounding box center [619, 408] width 26 height 12
checkbox input "true"
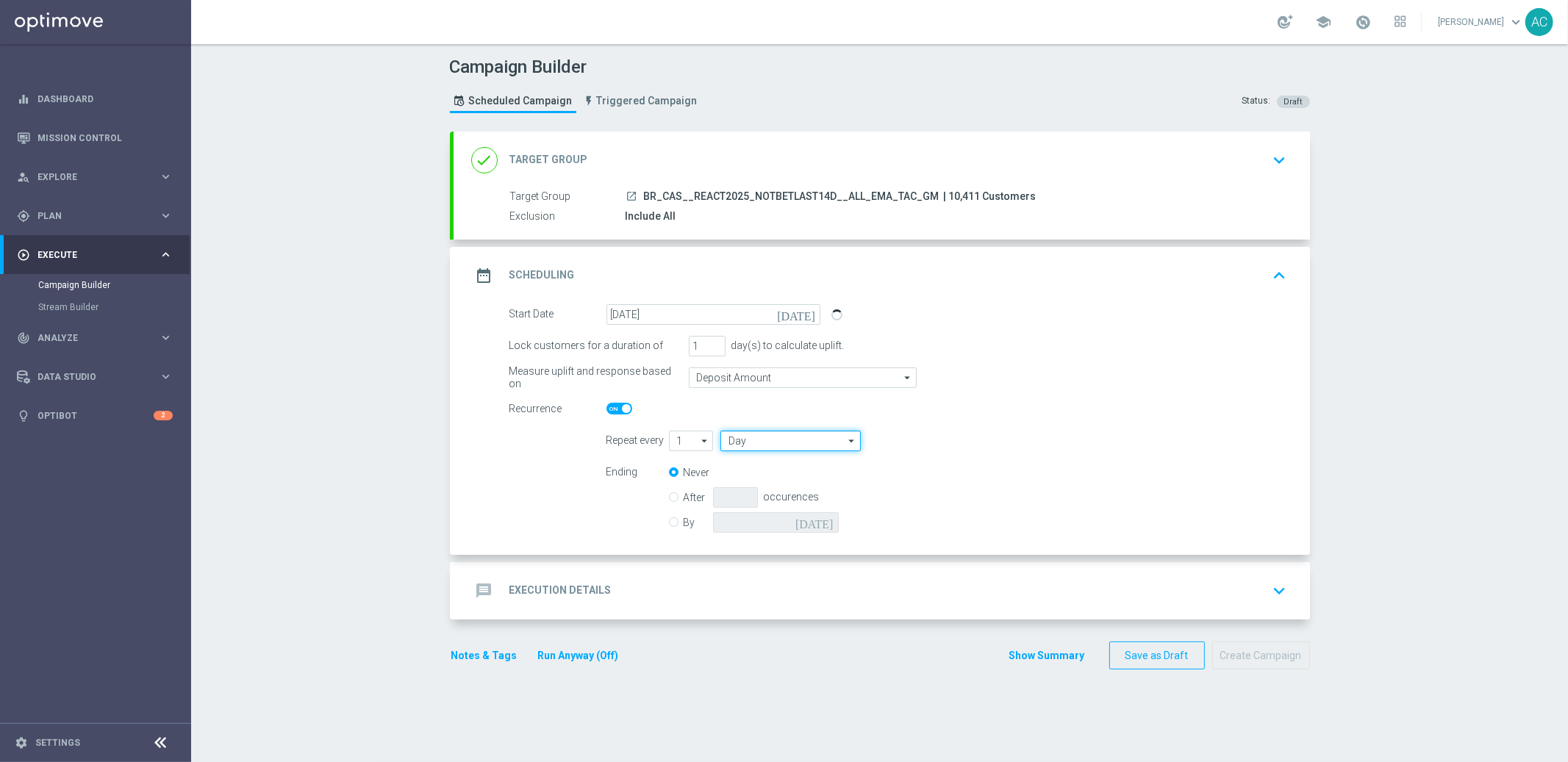
click at [799, 438] on input "Day" at bounding box center [790, 441] width 140 height 21
click at [782, 481] on div "Week" at bounding box center [784, 485] width 129 height 22
type input "Week"
click at [1032, 444] on input "checkbox" at bounding box center [1042, 441] width 22 height 20
checkbox input "true"
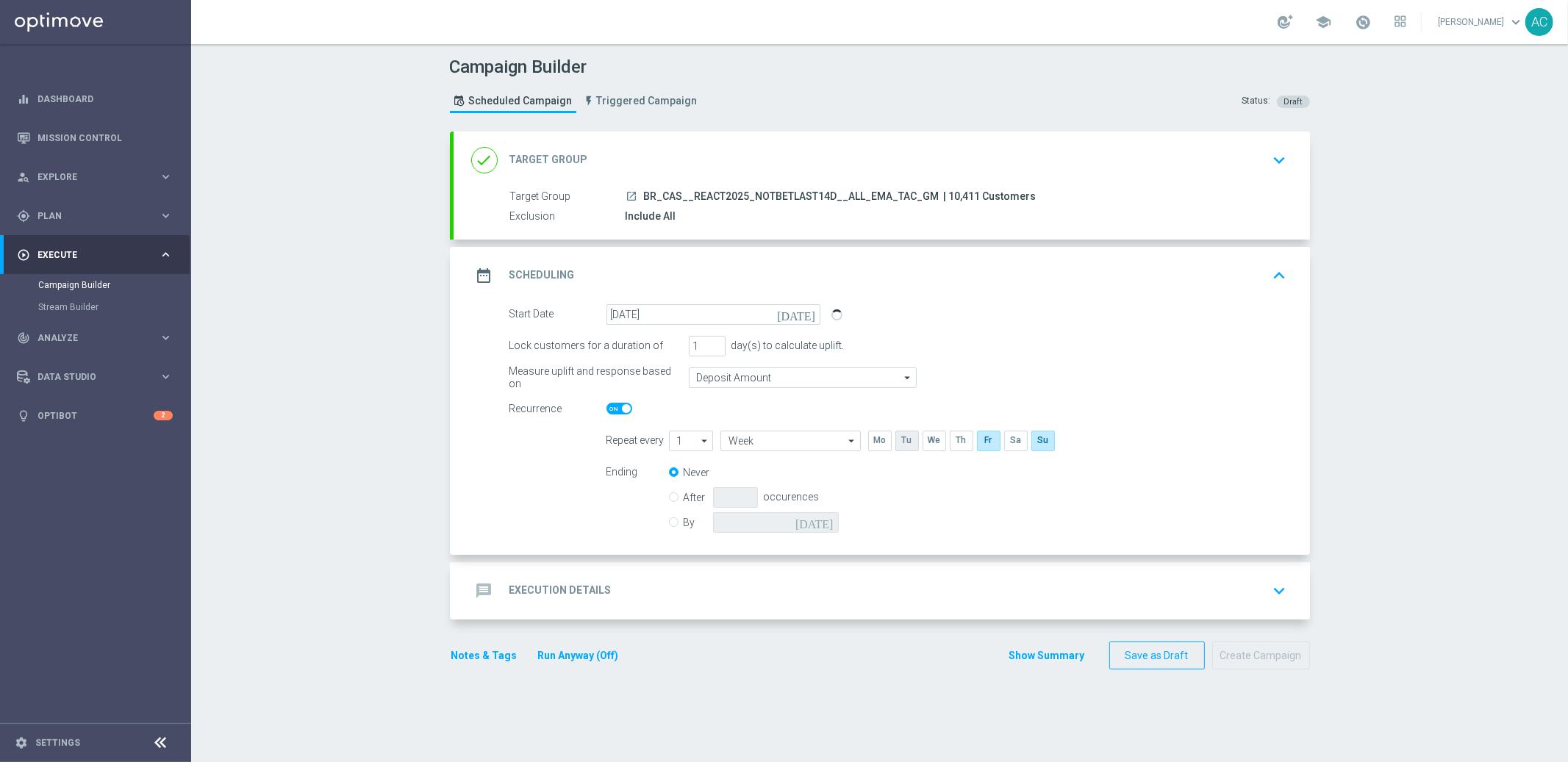
click at [902, 437] on input "checkbox" at bounding box center [906, 441] width 22 height 20
checkbox input "true"
click at [669, 519] on input "By" at bounding box center [674, 520] width 9 height 9
radio input "true"
radio input "false"
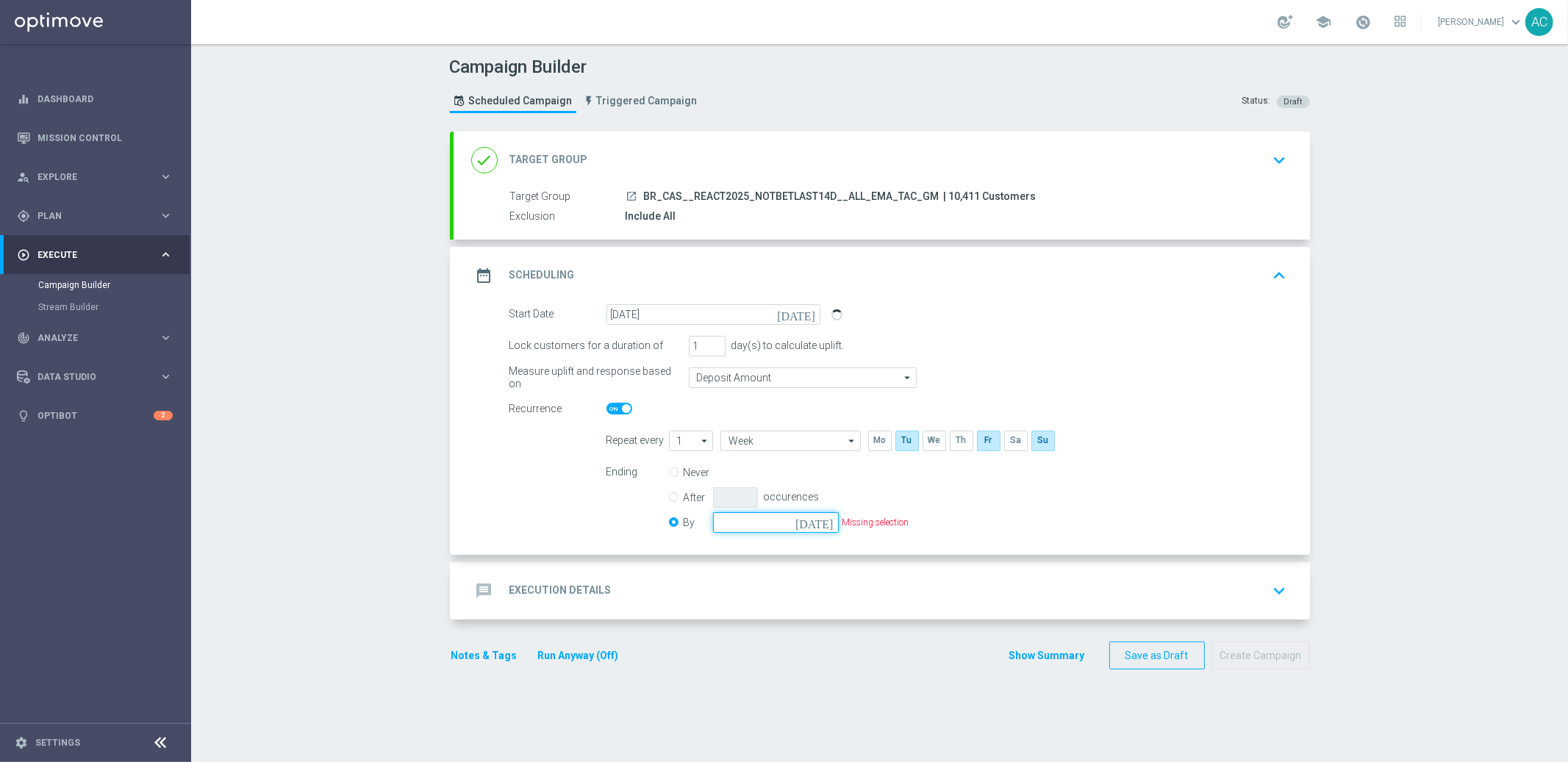
click at [798, 519] on input at bounding box center [776, 522] width 126 height 21
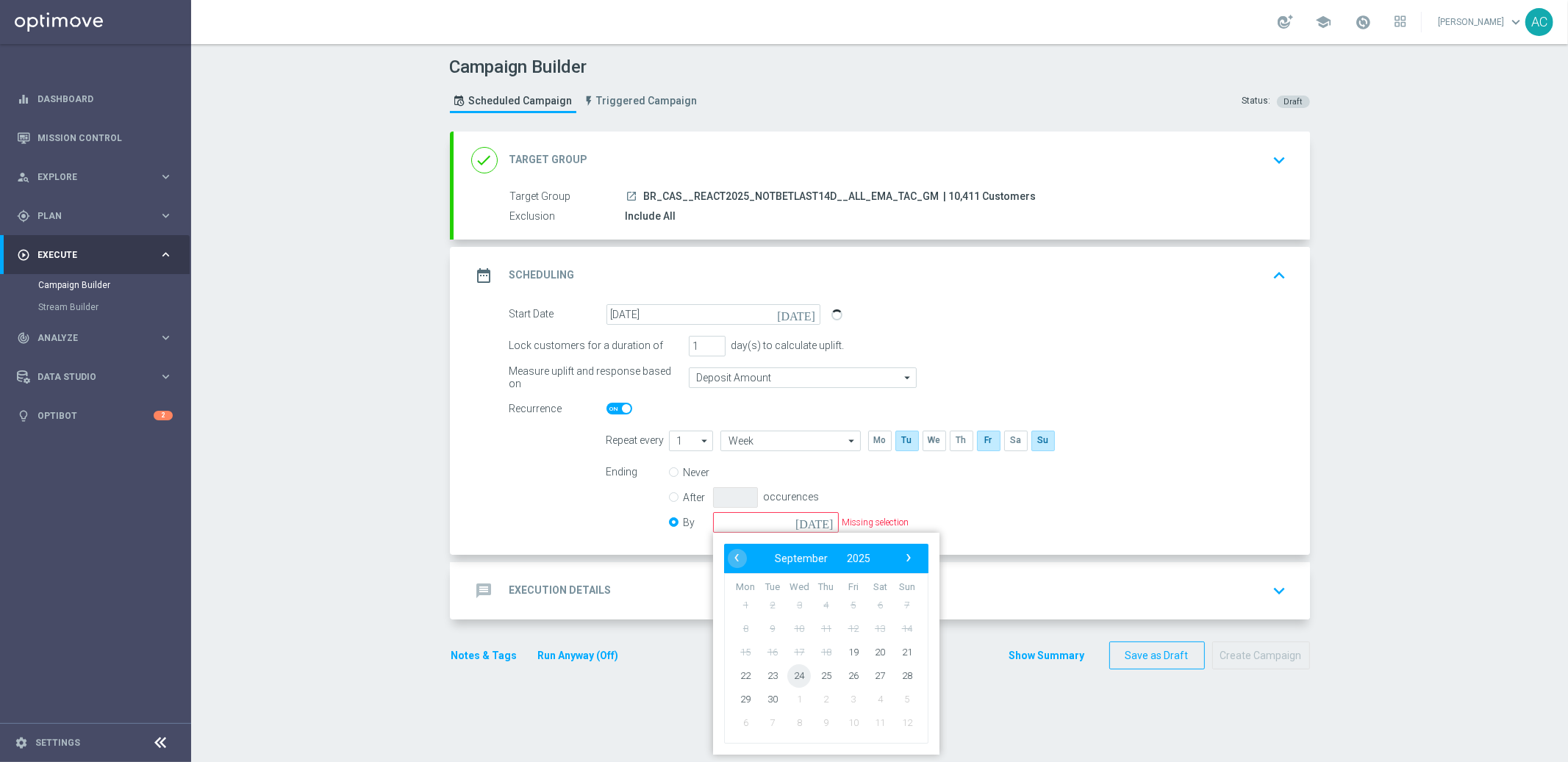
click at [799, 675] on span "24" at bounding box center [799, 675] width 23 height 23
type input "24 Sep 2025"
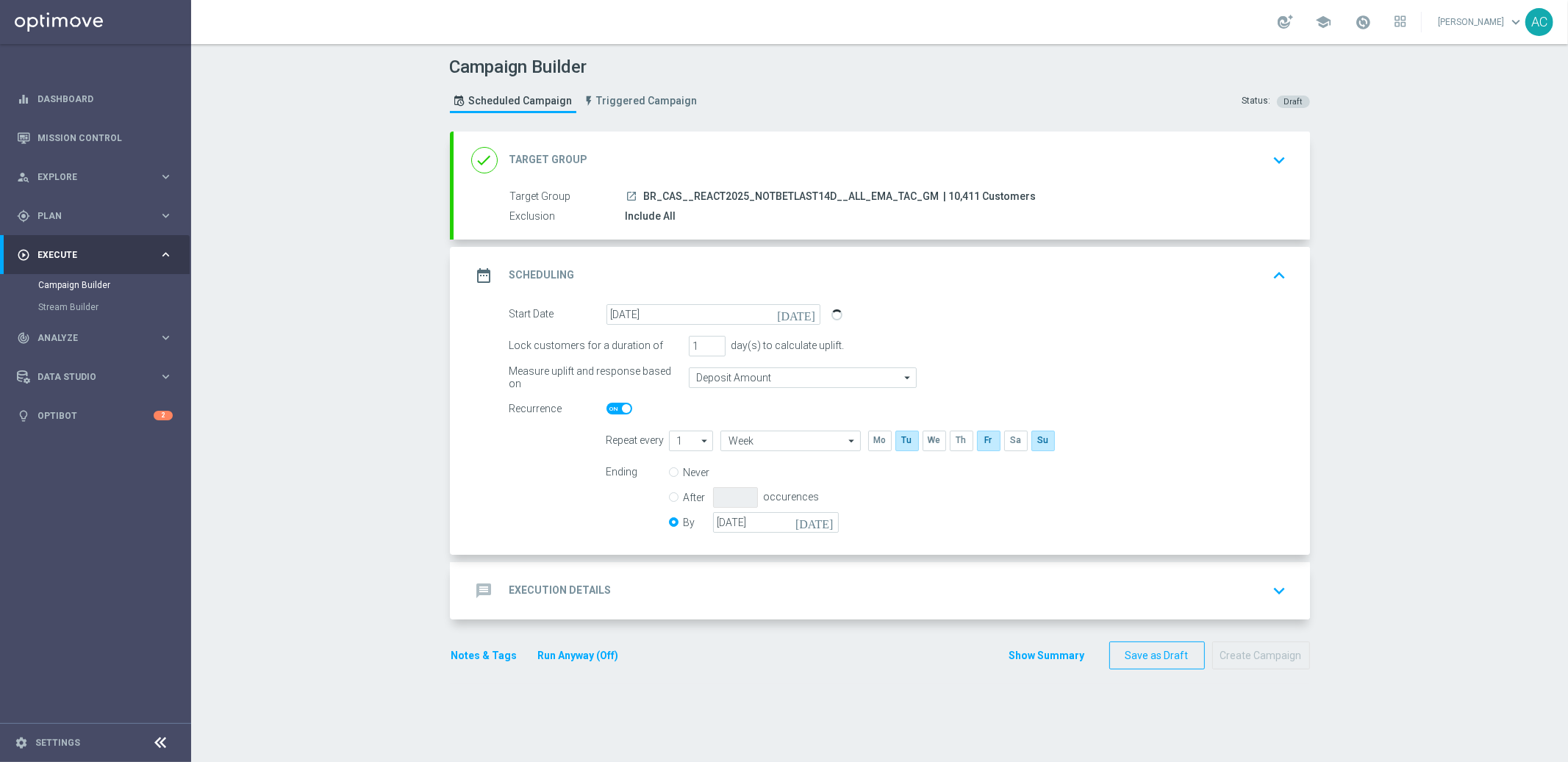
click at [824, 519] on icon "[DATE]" at bounding box center [817, 520] width 43 height 16
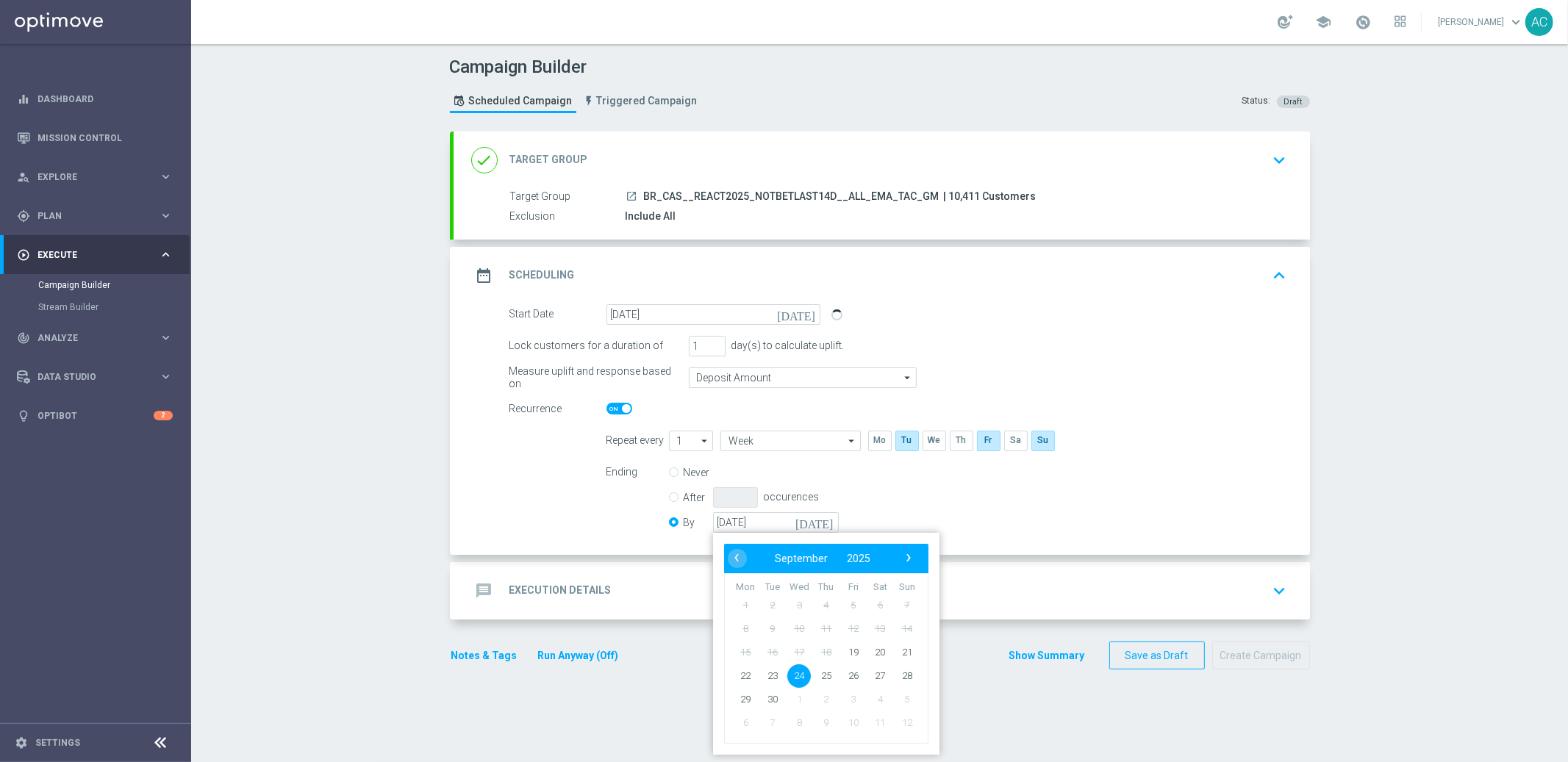
click at [1136, 505] on div "Ending Never After occurences By 24 Sep 2025 today ‹ ​ September ​ 2025 ​ › Mon…" at bounding box center [946, 499] width 702 height 75
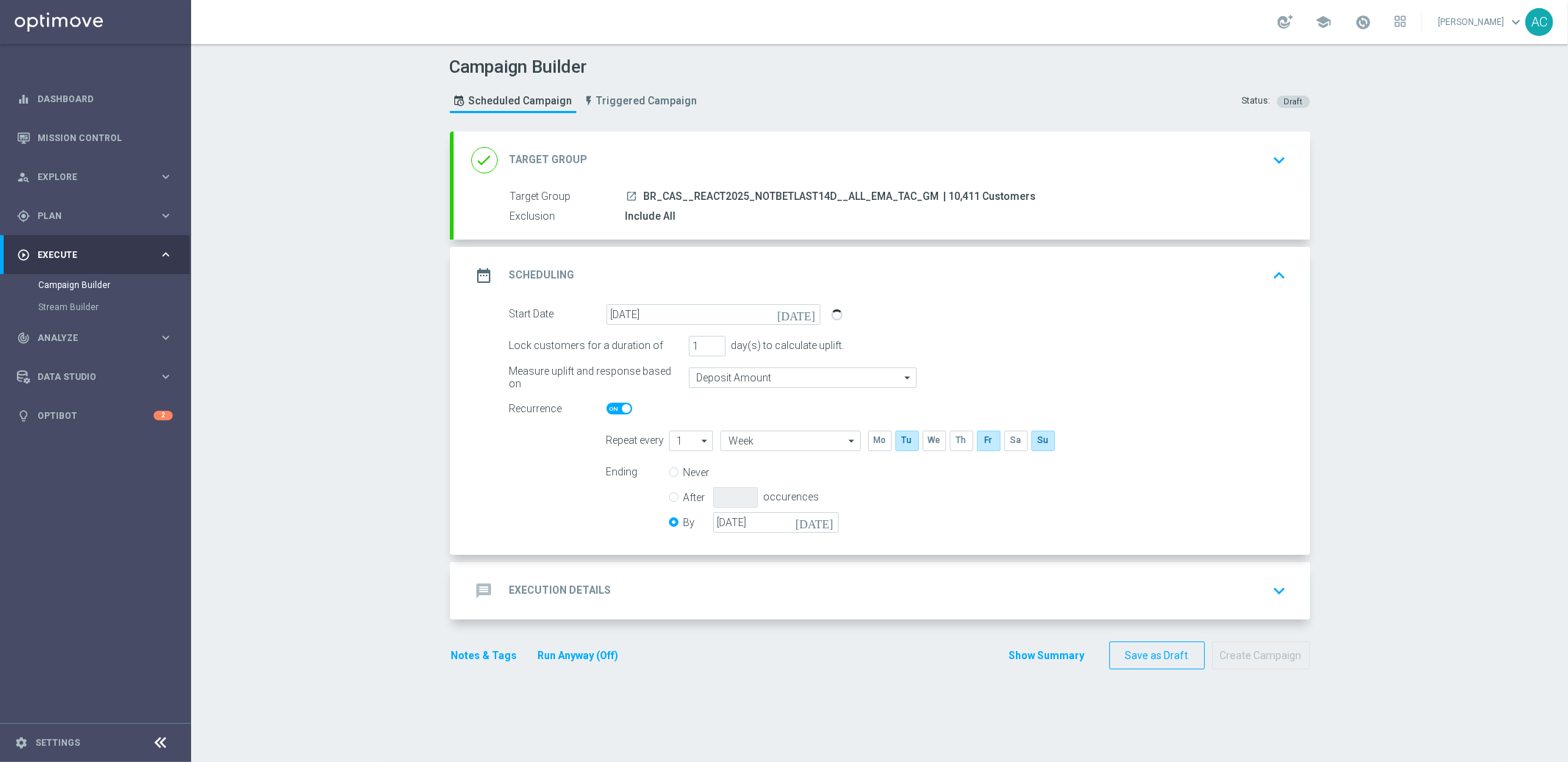
click at [502, 597] on div "message Execution Details" at bounding box center [542, 591] width 141 height 26
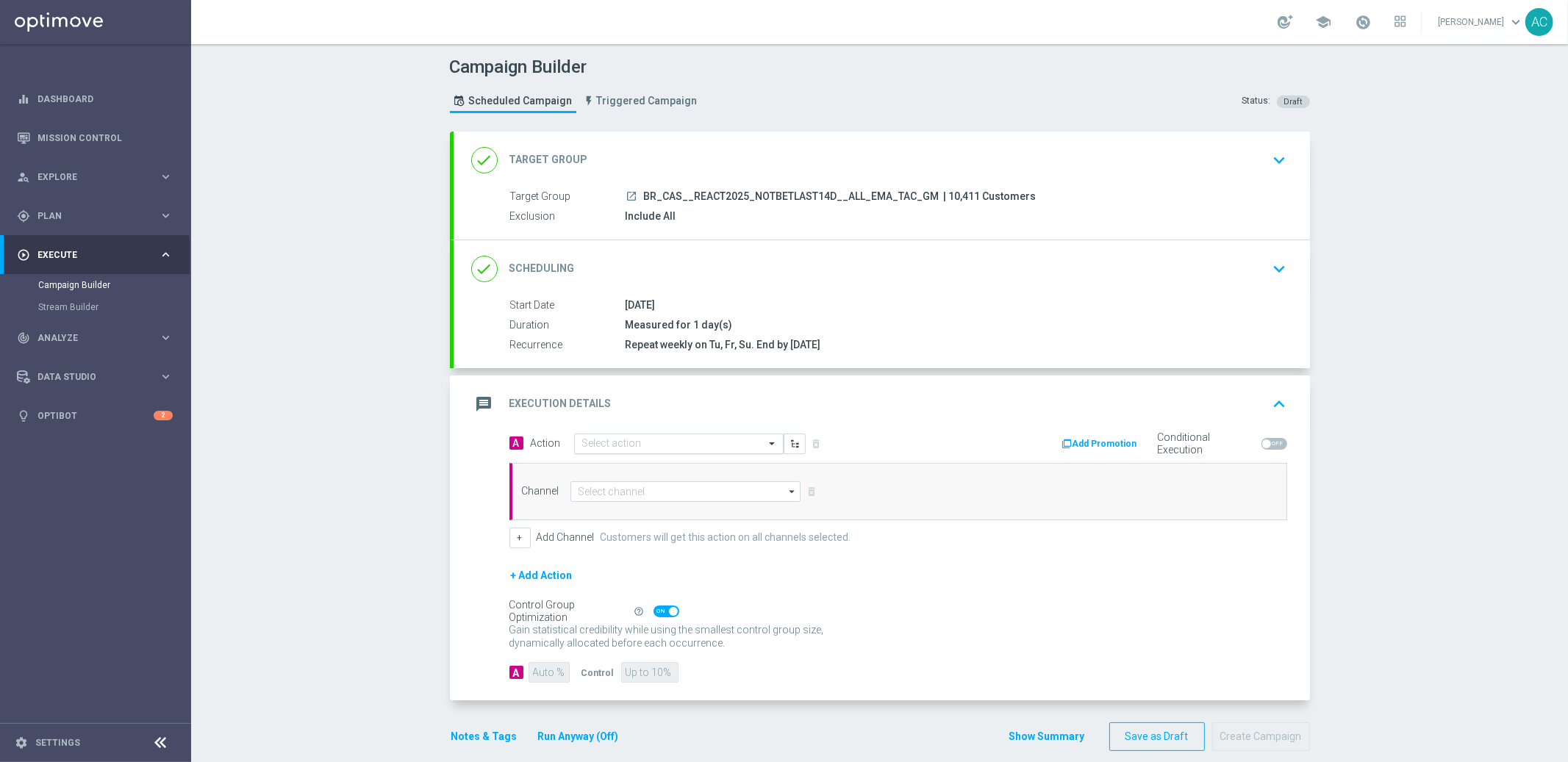
click at [643, 440] on input "text" at bounding box center [664, 444] width 164 height 12
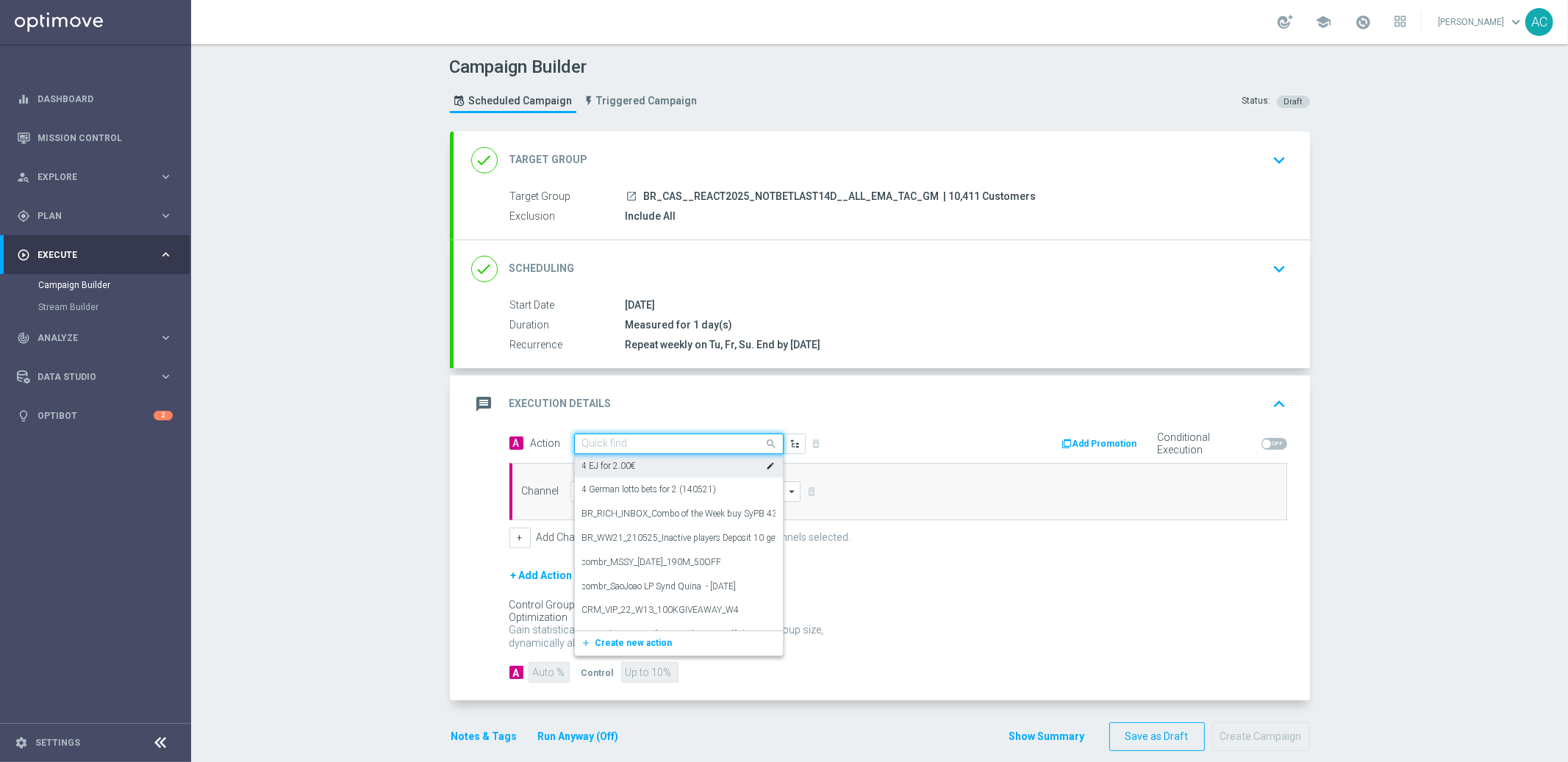
paste input "BR_CAS__REAC_CASHMANIA_W38__ALL_EMA_TAC_GM"
type input "BR_CAS__REAC_CASHMANIA_W38__ALL_EMA_TAC_GM"
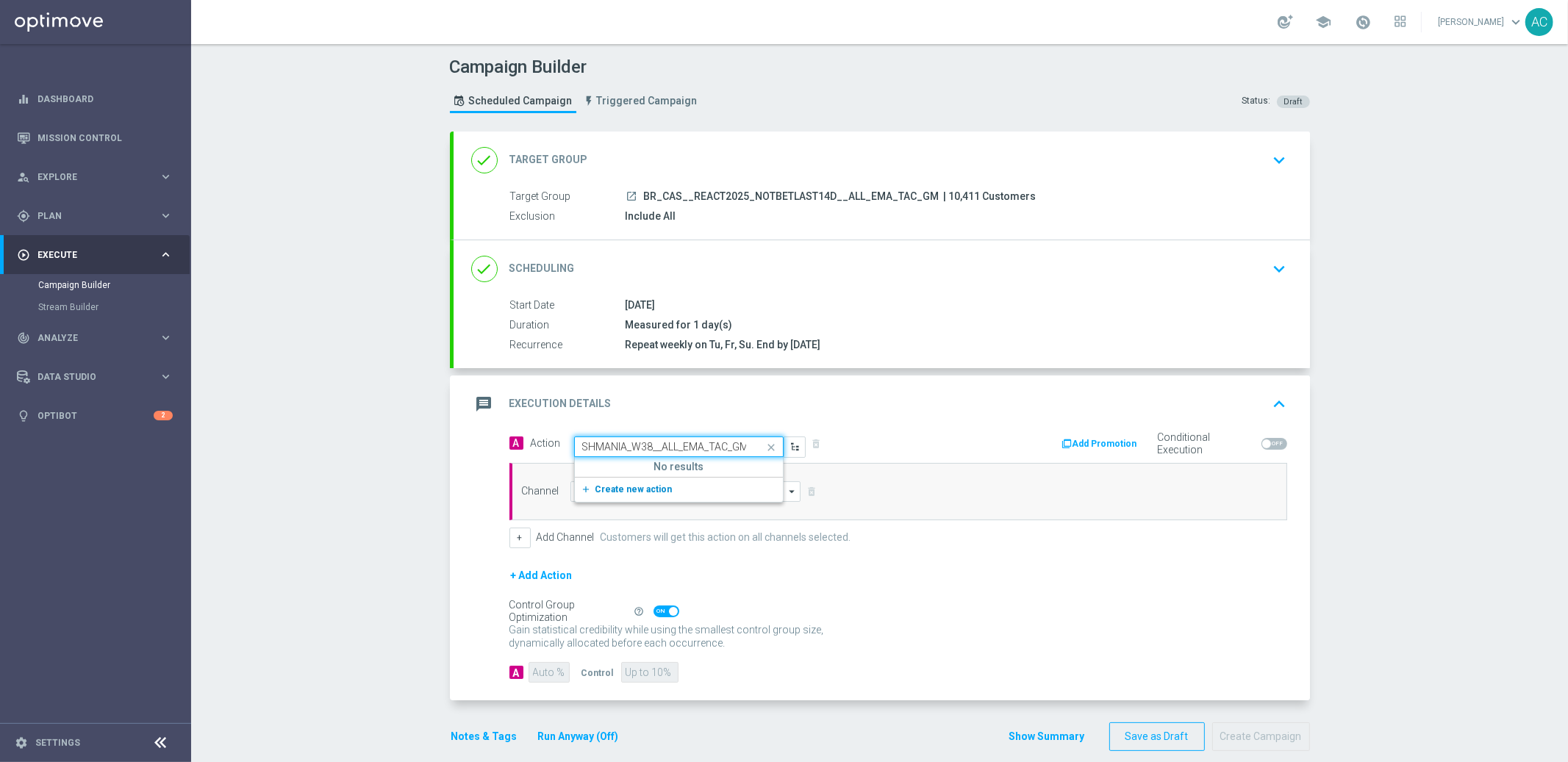
click at [626, 488] on span "Create new action" at bounding box center [634, 489] width 77 height 10
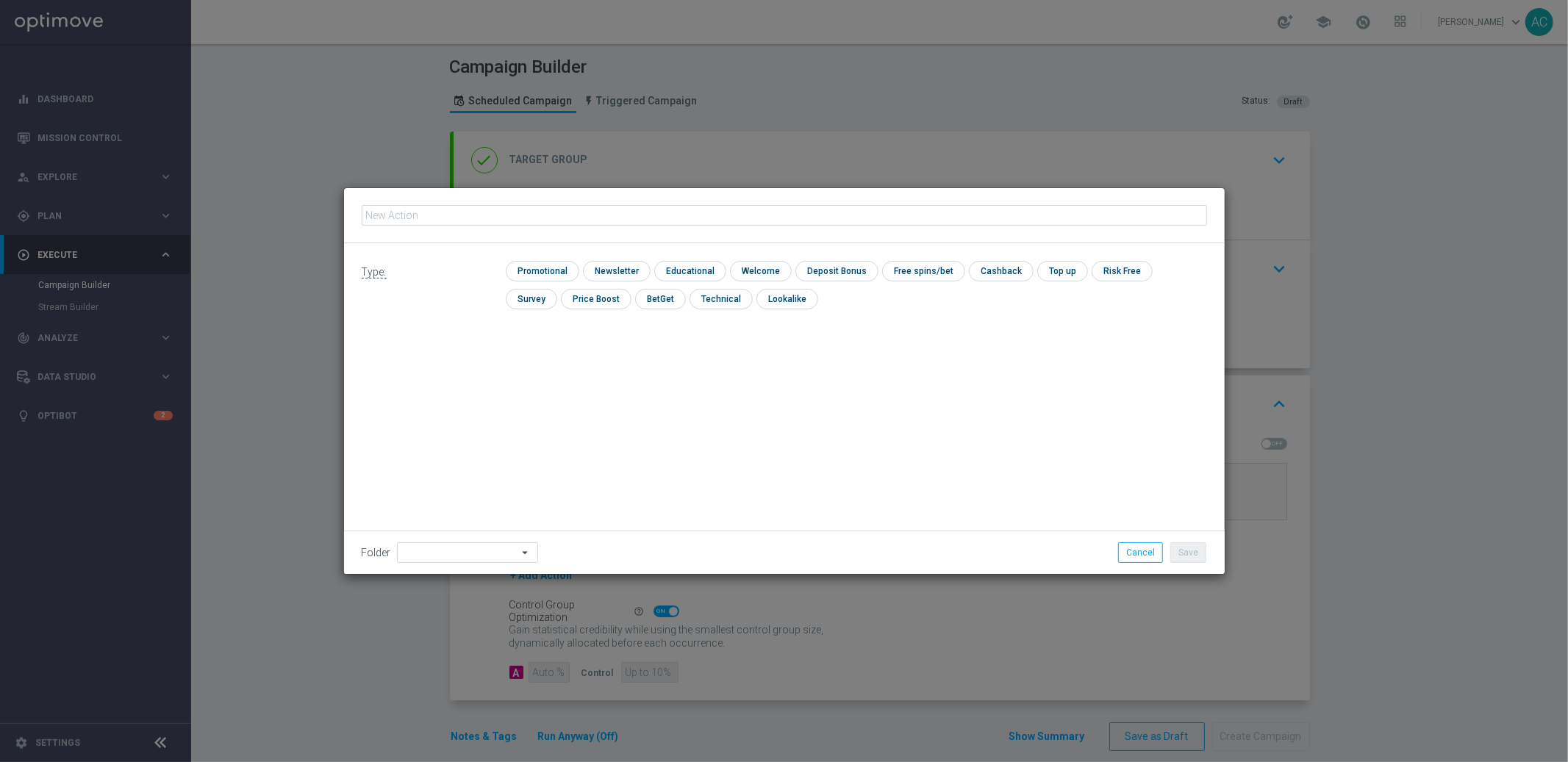
type input "BR_CAS__REAC_CASHMANIA_W38__ALL_EMA_TAC_GM"
click at [546, 264] on input "checkbox" at bounding box center [540, 271] width 70 height 20
checkbox input "true"
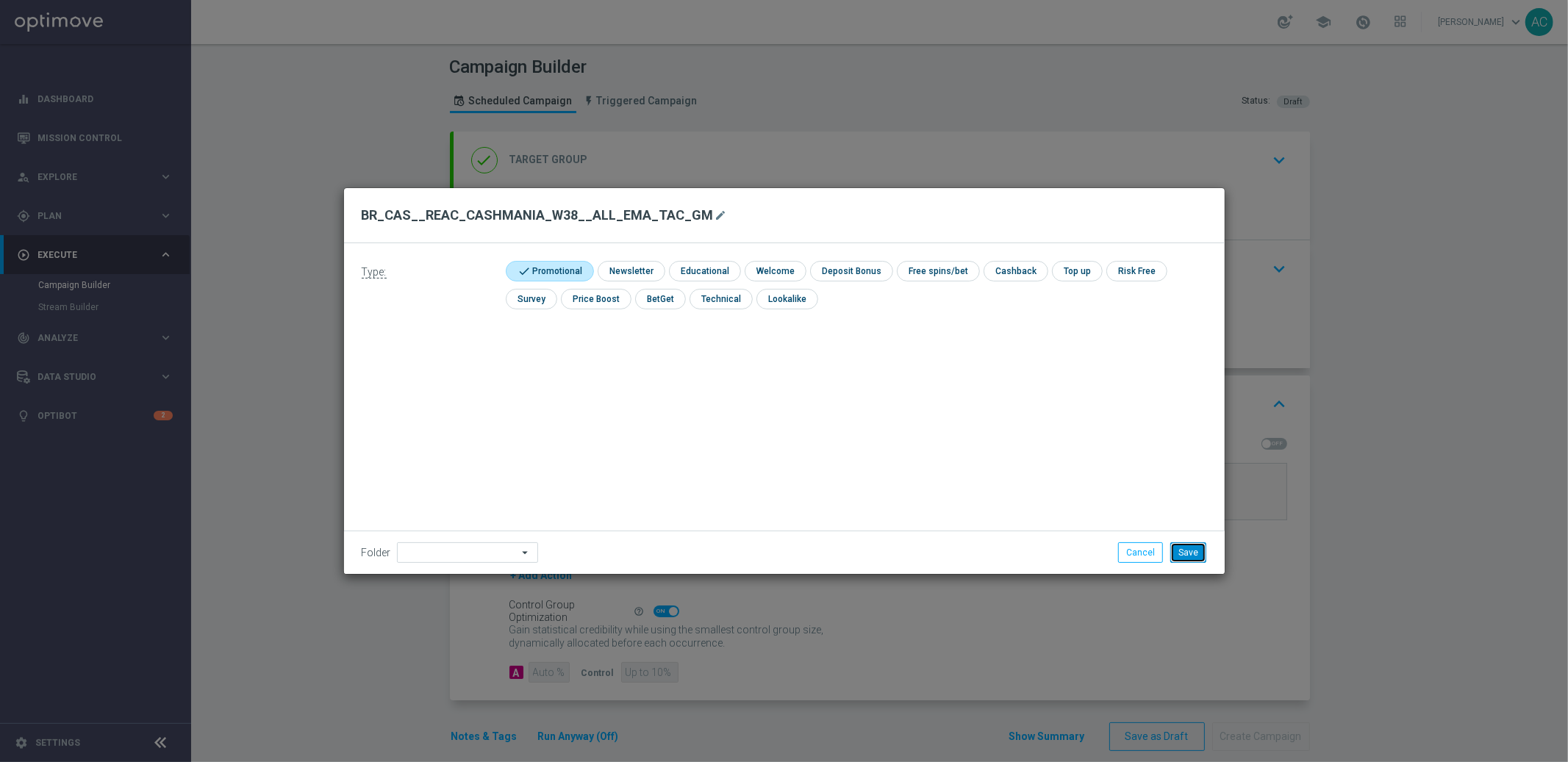
click at [1185, 545] on button "Save" at bounding box center [1188, 553] width 36 height 21
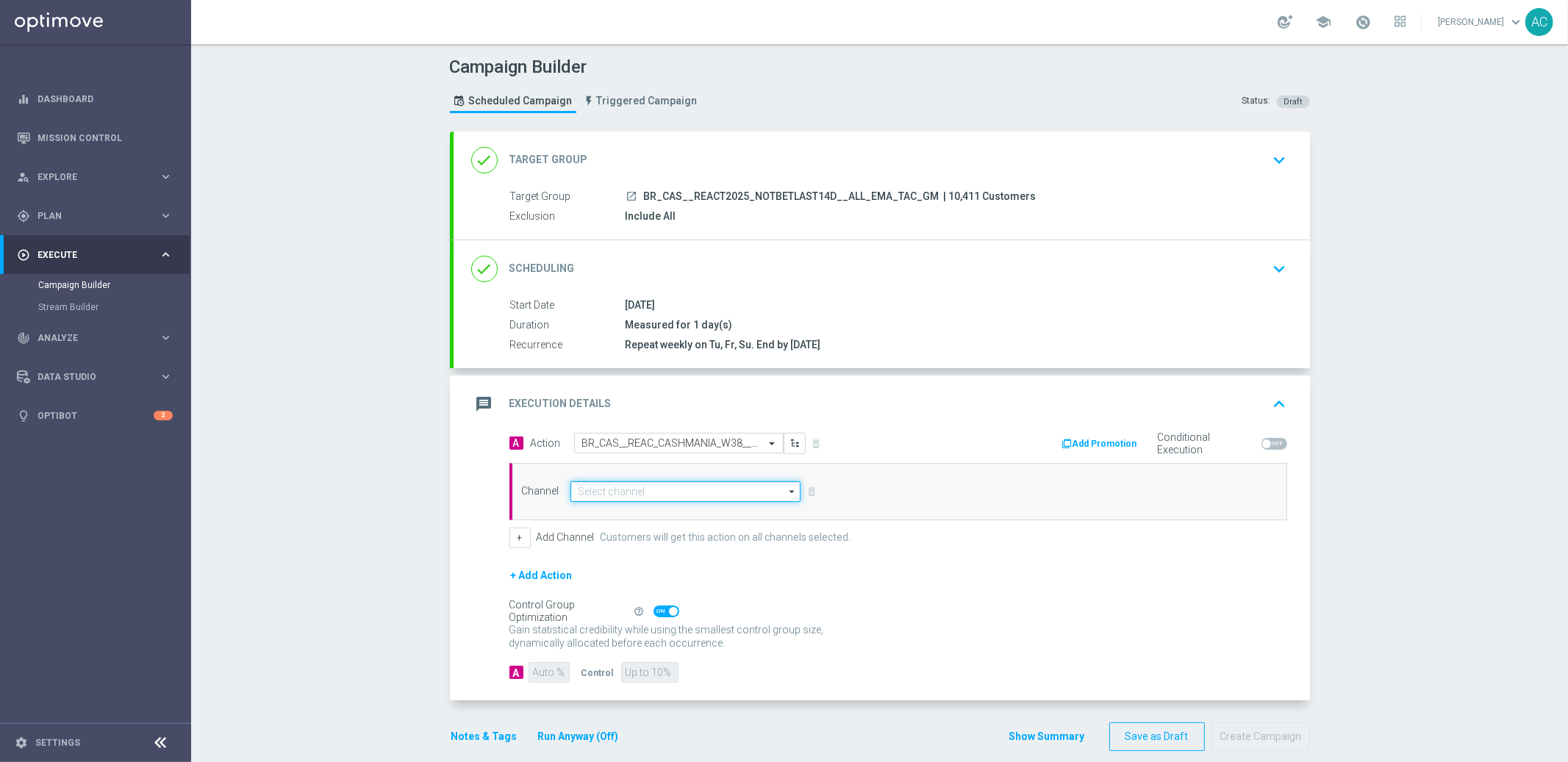
click at [625, 489] on input at bounding box center [685, 492] width 231 height 21
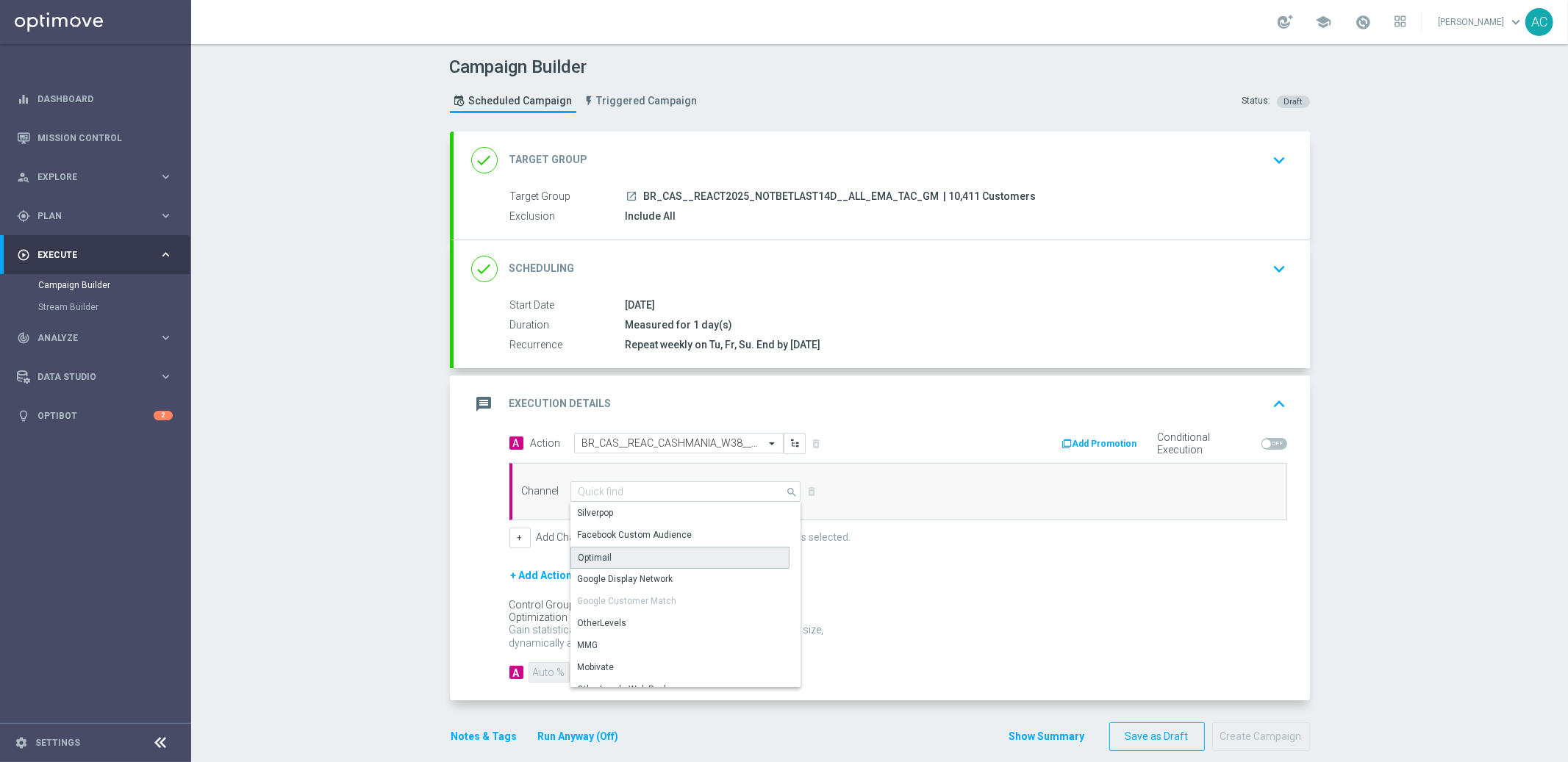
click at [648, 563] on div "Optimail" at bounding box center [679, 558] width 219 height 22
type input "Optimail"
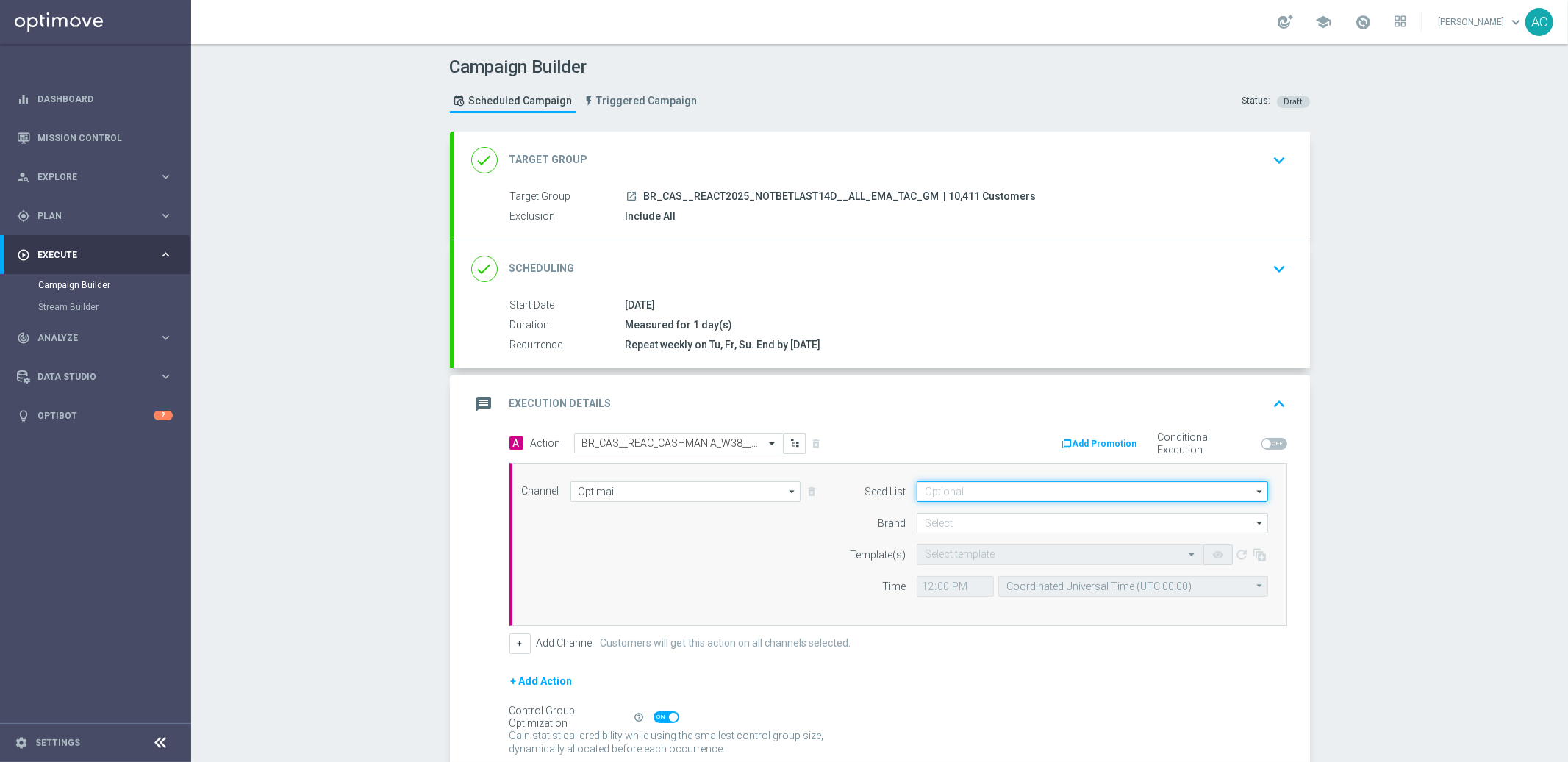
click at [1083, 493] on input at bounding box center [1092, 492] width 352 height 21
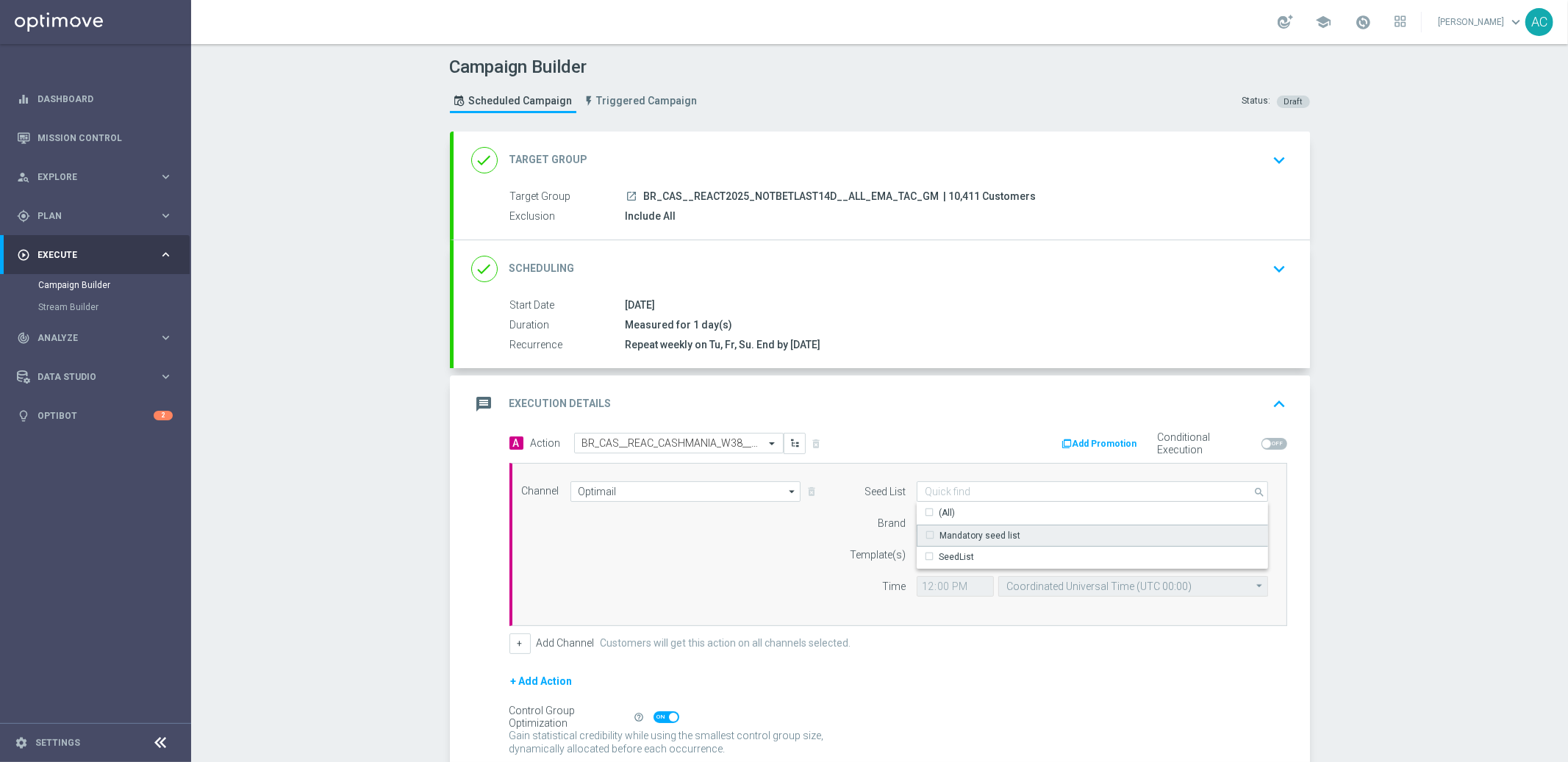
drag, startPoint x: 1077, startPoint y: 539, endPoint x: 845, endPoint y: 573, distance: 234.5
click at [1077, 539] on div "Mandatory seed list" at bounding box center [1093, 536] width 352 height 22
drag, startPoint x: 652, startPoint y: 580, endPoint x: 750, endPoint y: 554, distance: 101.4
click at [653, 580] on div "Channel Optimail Optimail arrow_drop_down Drag here to set row groups Drag here…" at bounding box center [895, 545] width 769 height 127
type input "Mandatory seed list"
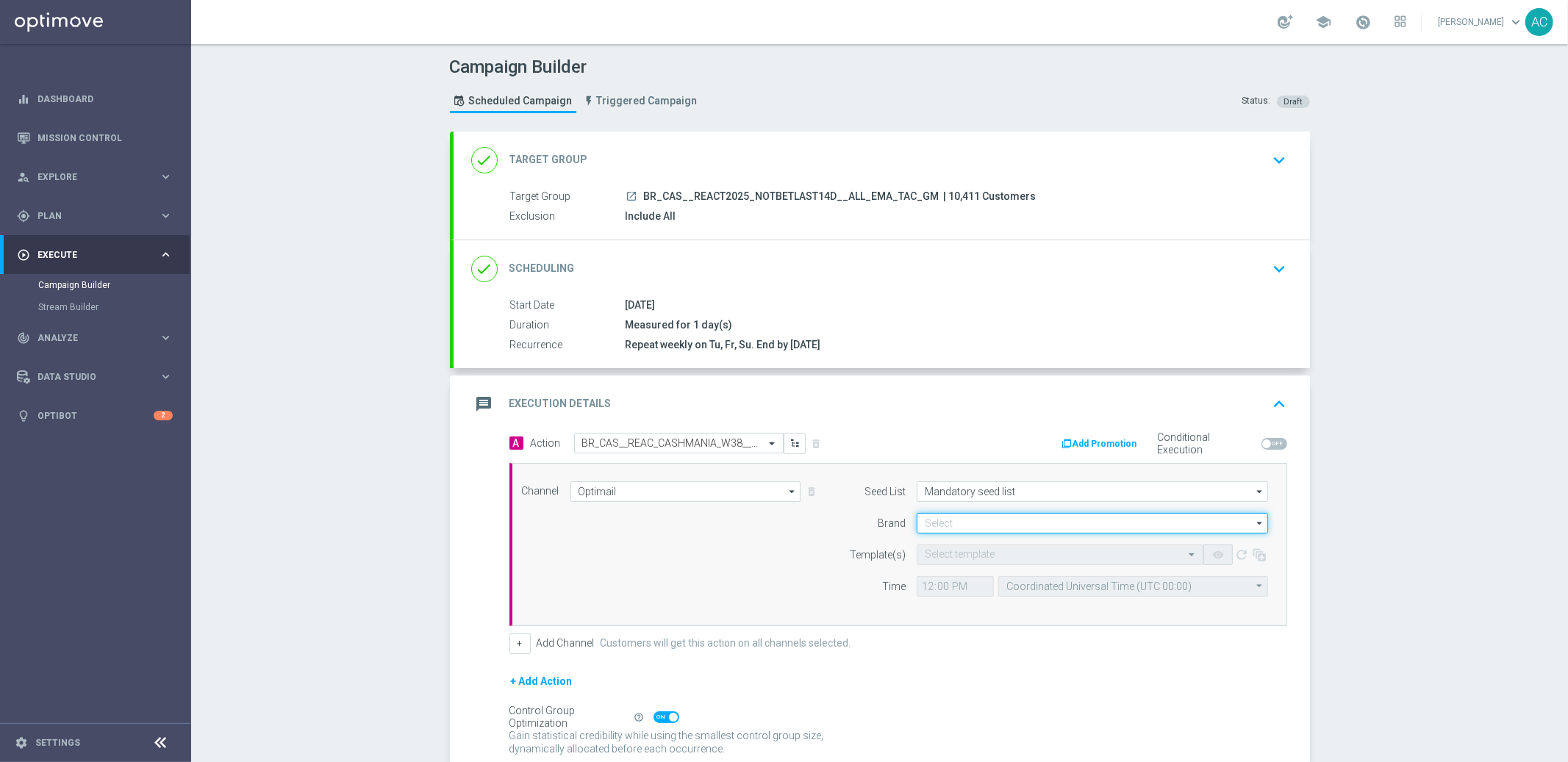
click at [986, 520] on input at bounding box center [1092, 523] width 352 height 21
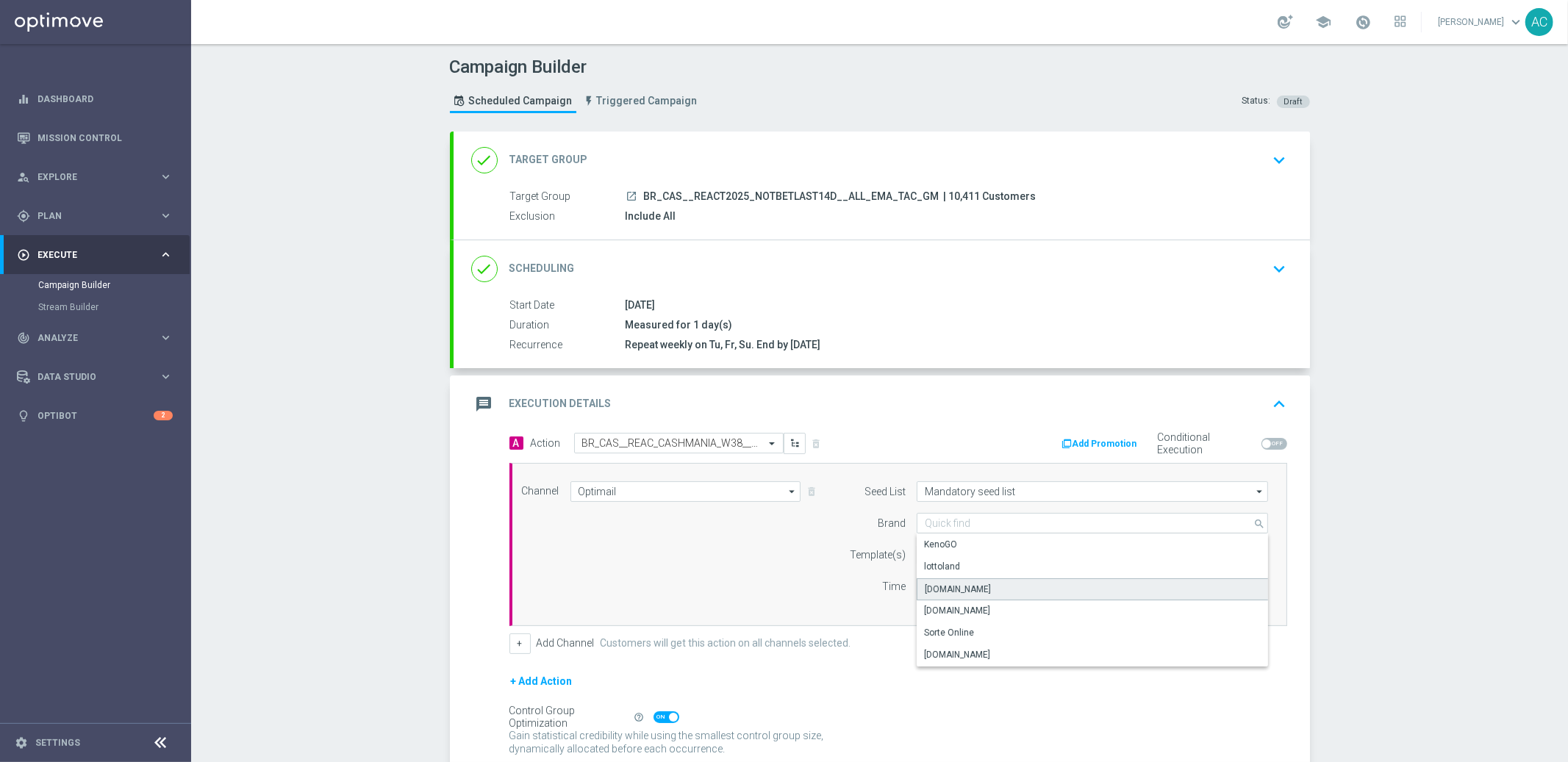
click at [983, 589] on div "Lottoland.bet.br" at bounding box center [1093, 590] width 352 height 22
type input "Lottoland.bet.br"
click at [941, 556] on input "text" at bounding box center [1046, 556] width 241 height 12
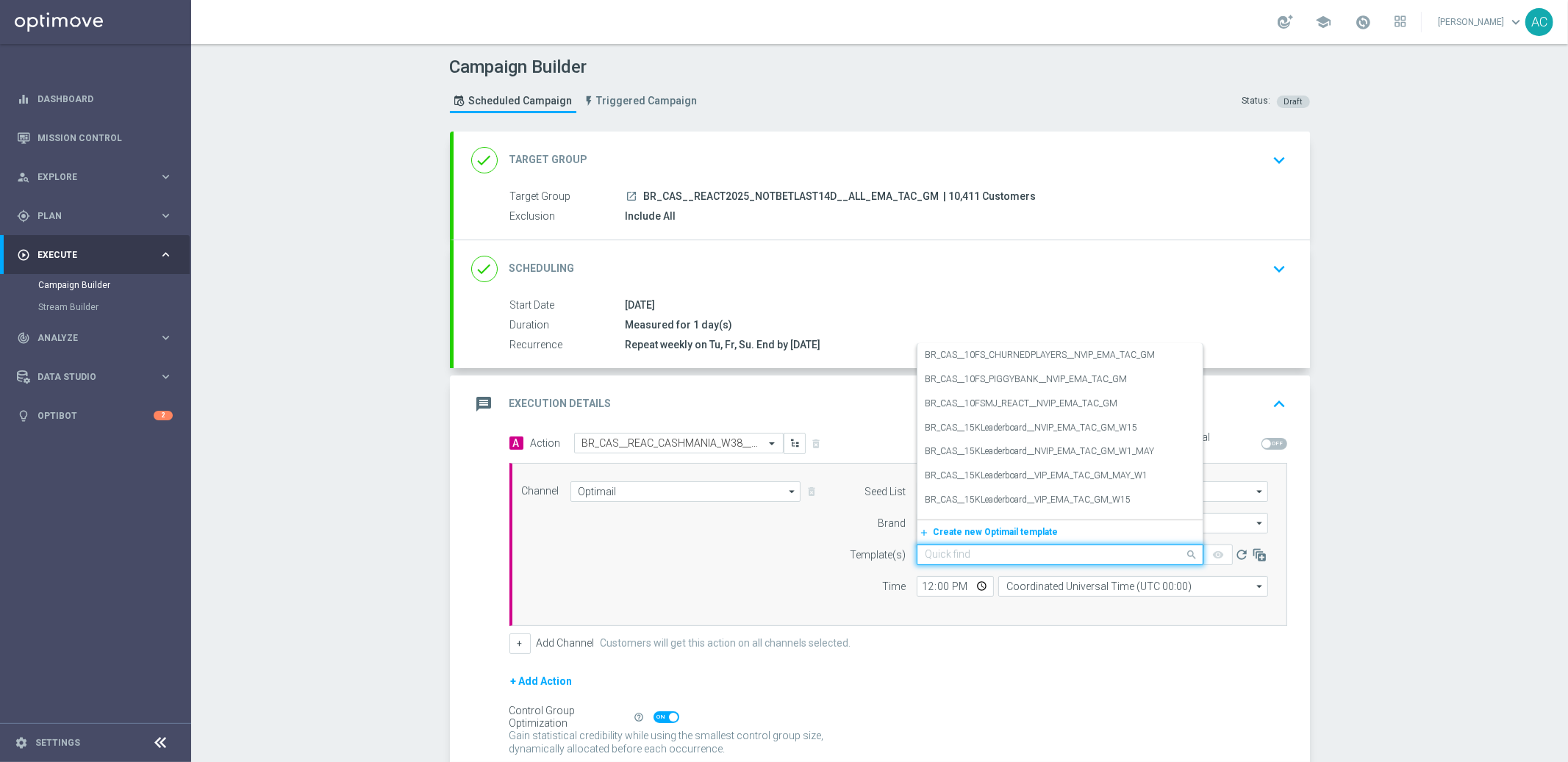
paste input "BR_CAS__REAC_CASHMANIA_W38__ALL_EMA_TAC_GM"
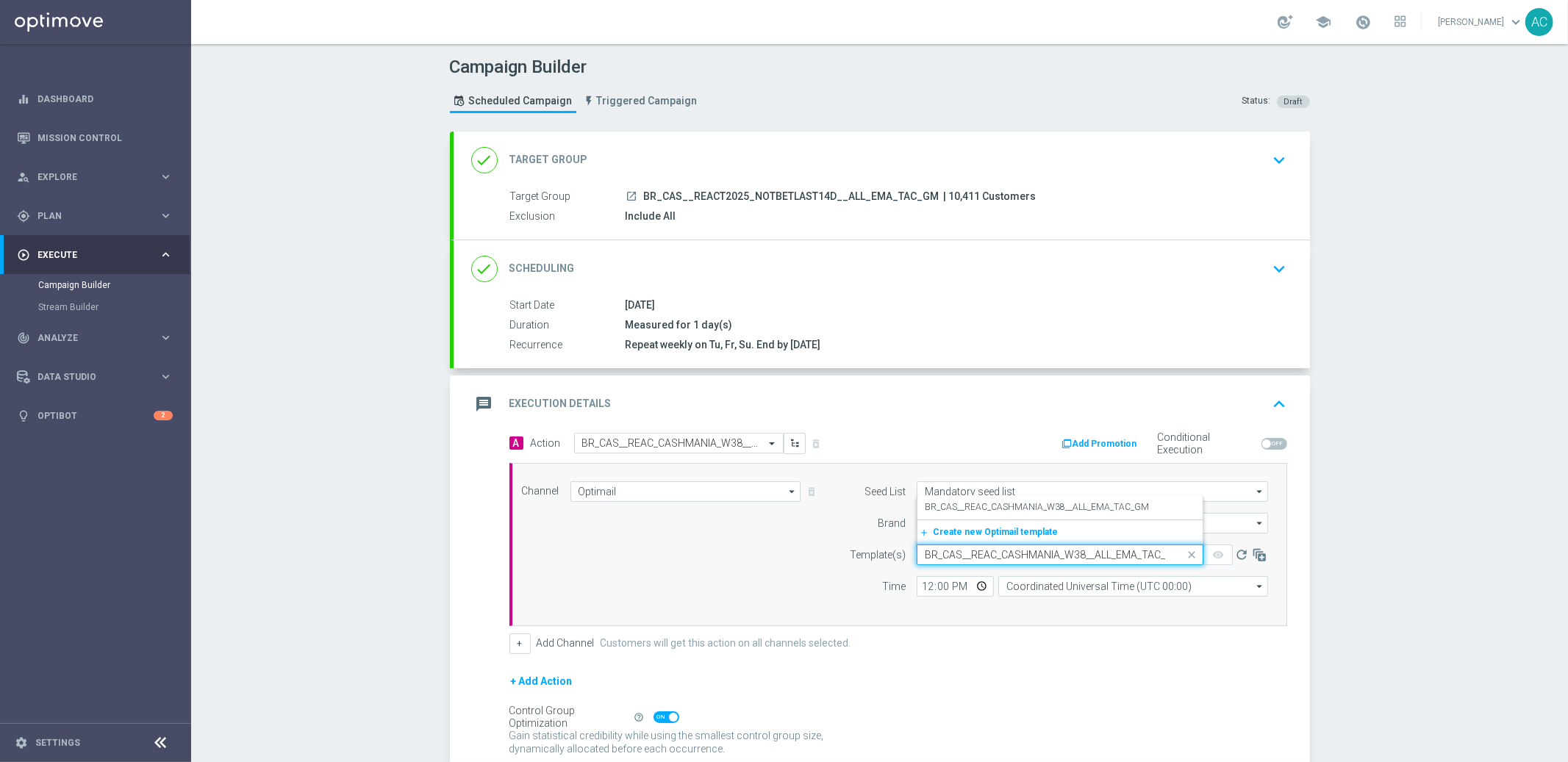
scroll to position [0, 12]
click at [993, 505] on label "BR_CAS__REAC_CASHMANIA_W38__ALL_EMA_TAC_GM" at bounding box center [1037, 508] width 224 height 12
type input "BR_CAS__REAC_CASHMANIA_W38__ALL_EMA_TAC_GM"
click at [920, 588] on input "12:00" at bounding box center [955, 587] width 77 height 21
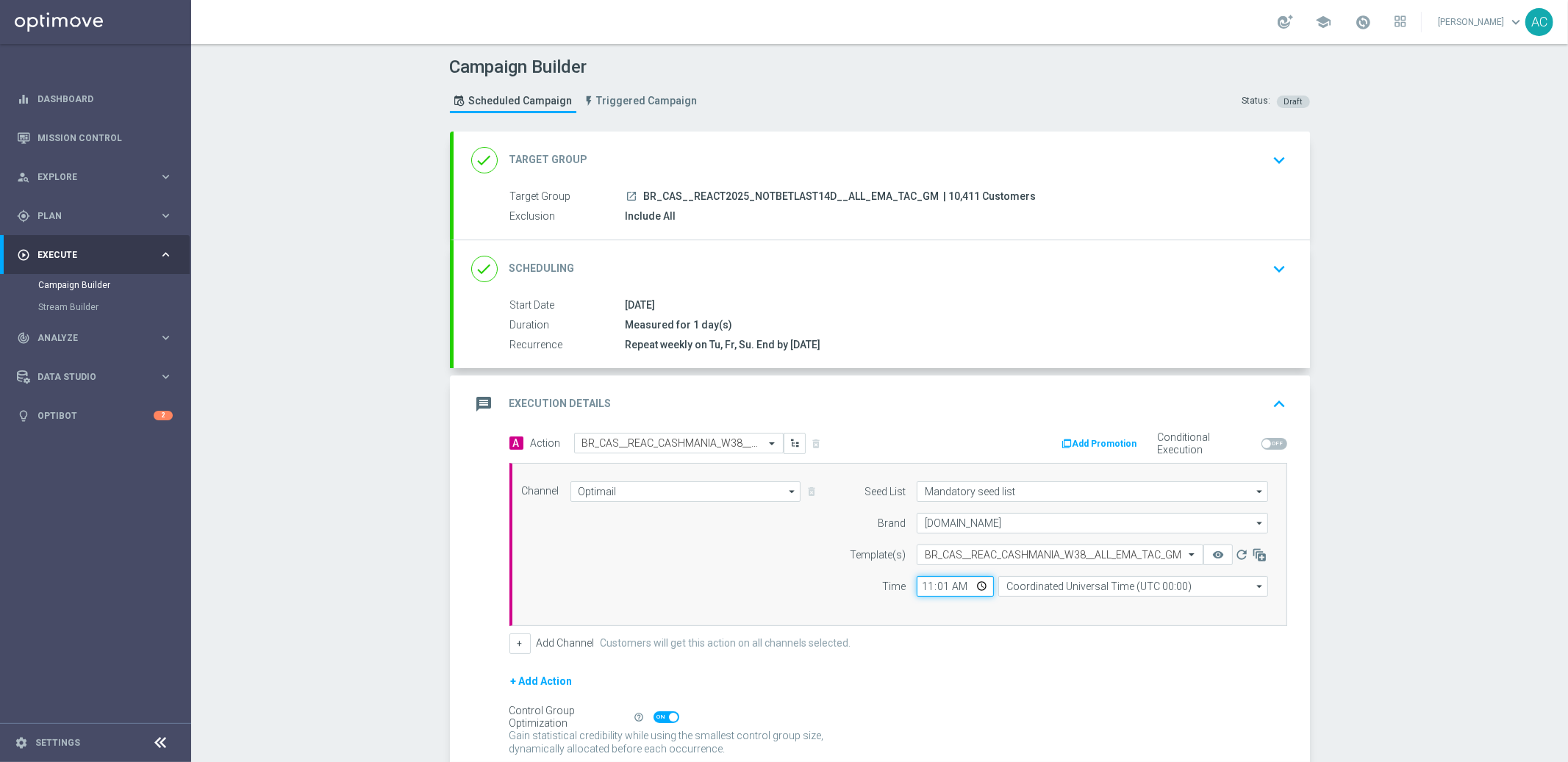
type input "11:15"
click at [1049, 590] on input "Coordinated Universal Time (UTC 00:00)" at bounding box center [1133, 587] width 270 height 21
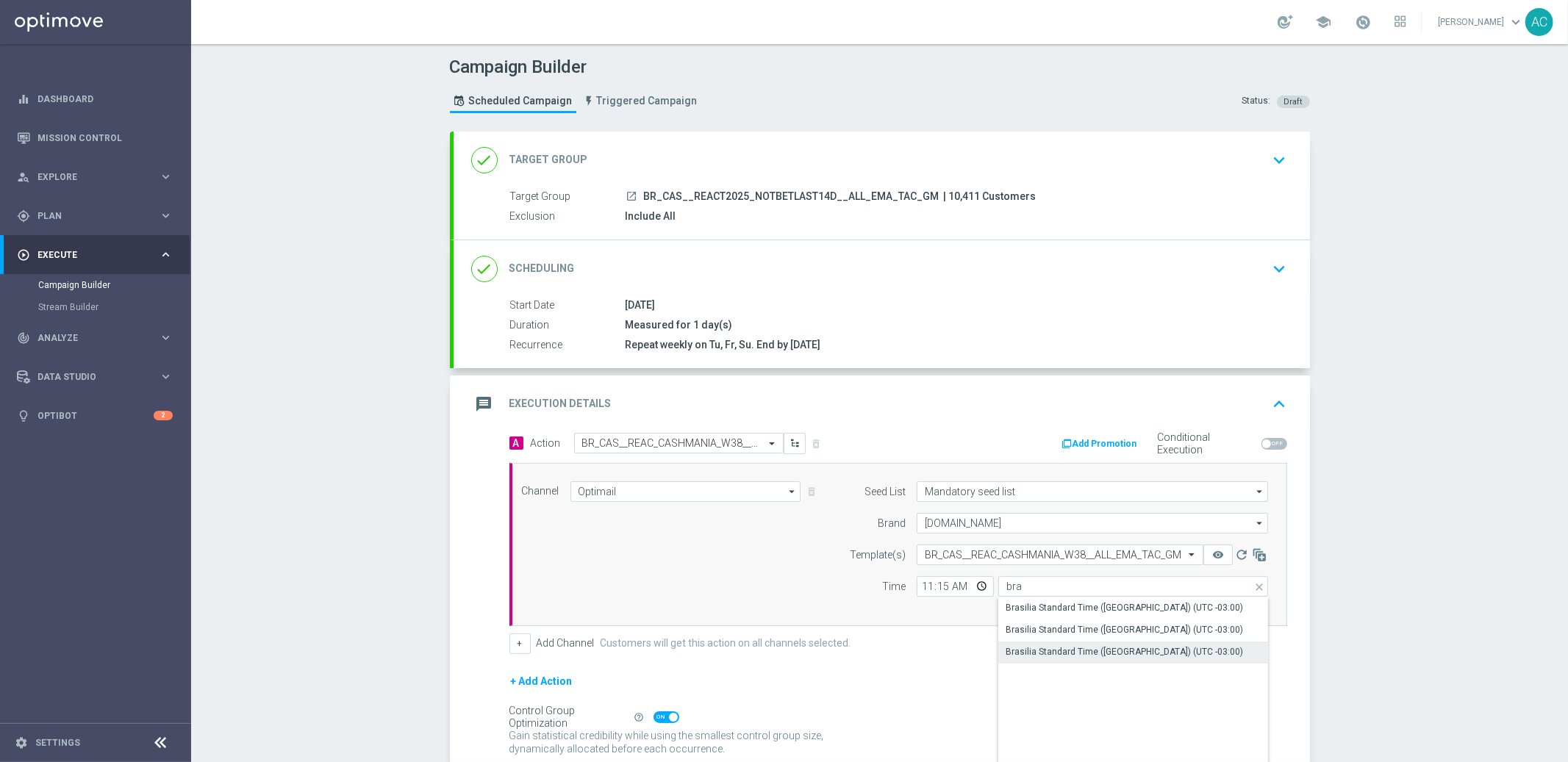
drag, startPoint x: 1124, startPoint y: 650, endPoint x: 970, endPoint y: 668, distance: 155.0
click at [1124, 650] on div "Brasilia Standard Time ([GEOGRAPHIC_DATA]) (UTC -03:00)" at bounding box center [1124, 651] width 237 height 13
type input "Brasilia Standard Time ([GEOGRAPHIC_DATA]) (UTC -03:00)"
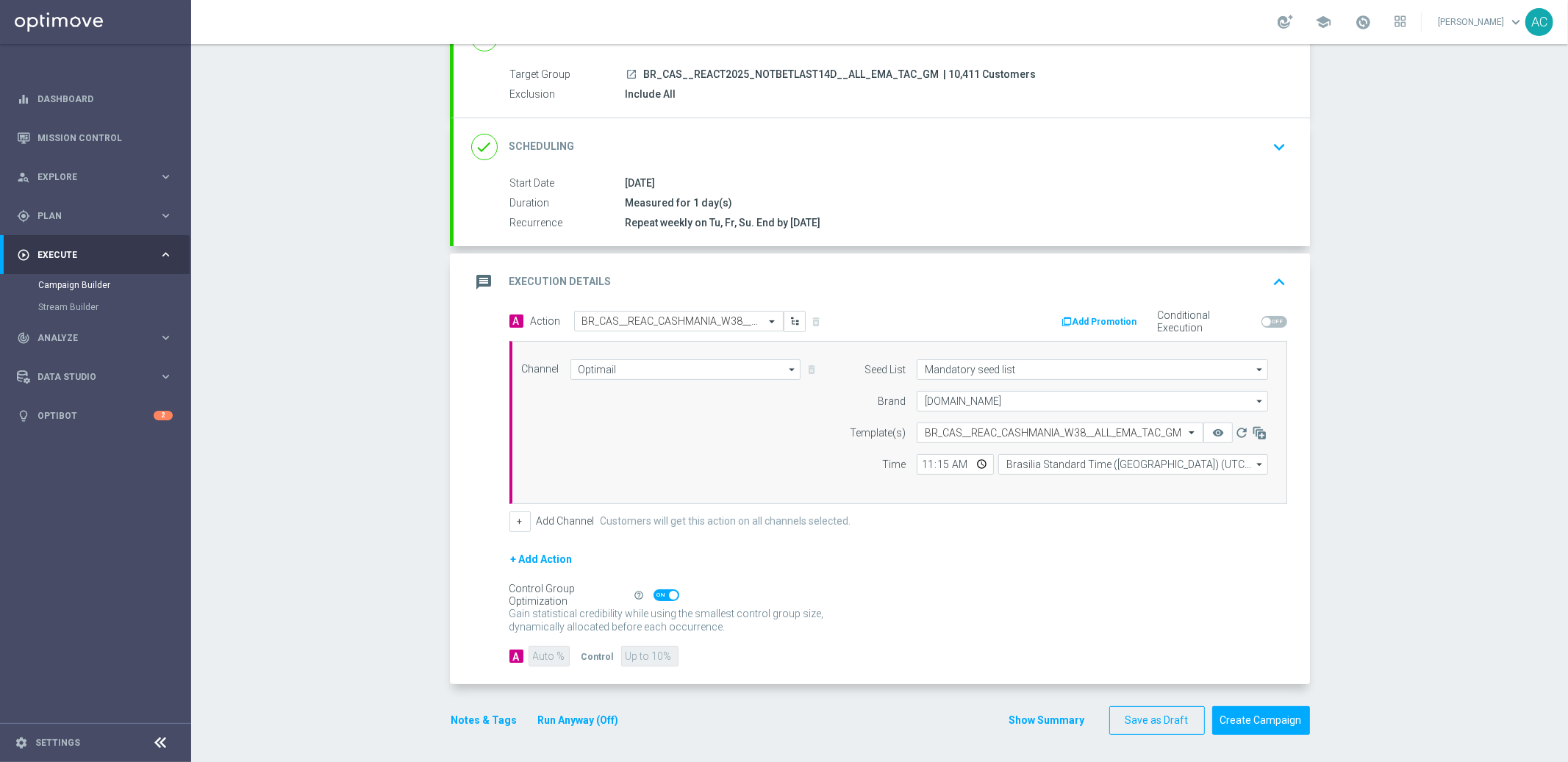
scroll to position [124, 0]
click at [654, 594] on span at bounding box center [666, 594] width 26 height 12
click at [654, 594] on input "checkbox" at bounding box center [666, 594] width 26 height 12
checkbox input "false"
click at [542, 657] on input "90" at bounding box center [549, 655] width 40 height 21
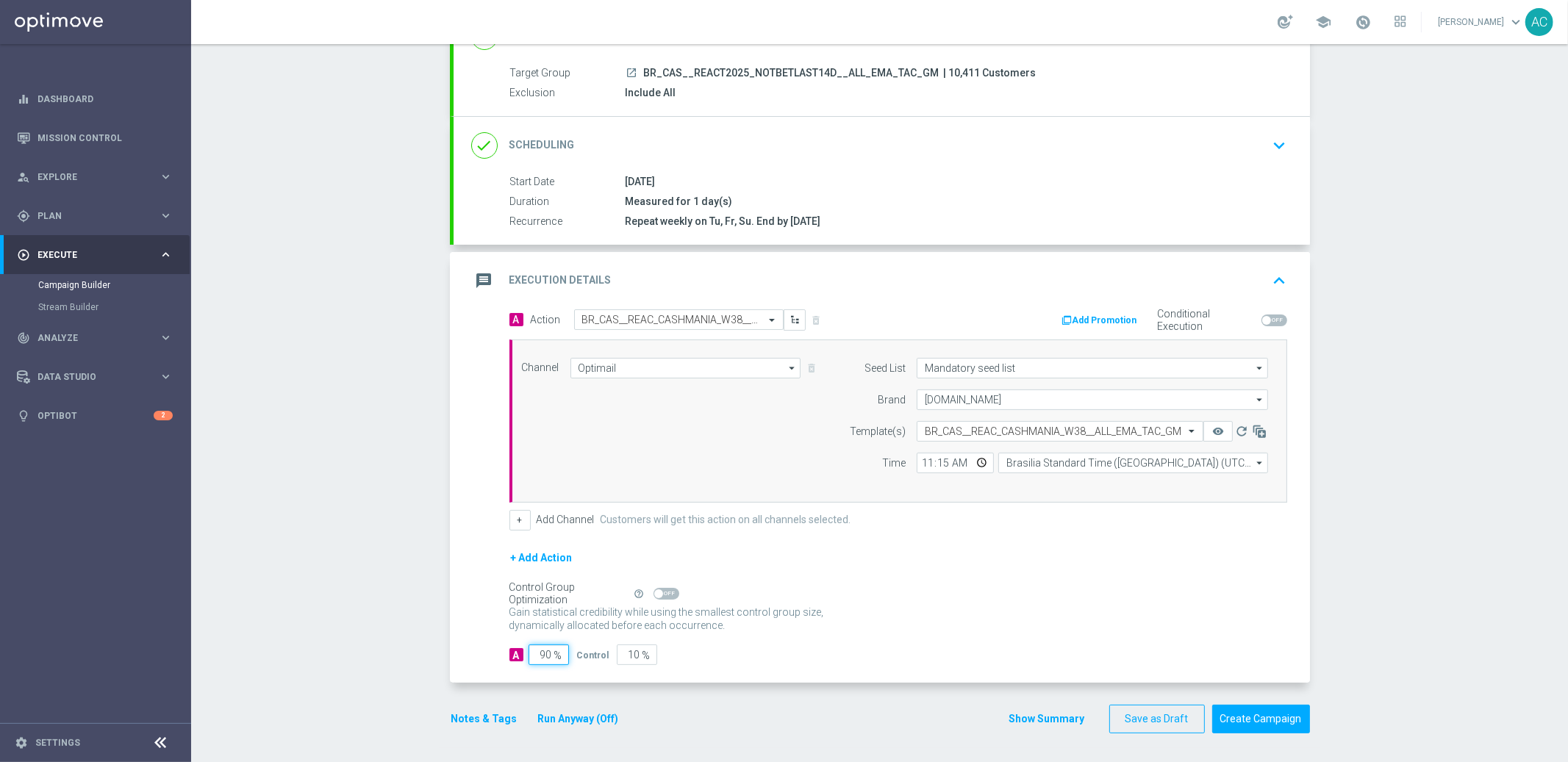
type input "9"
type input "91"
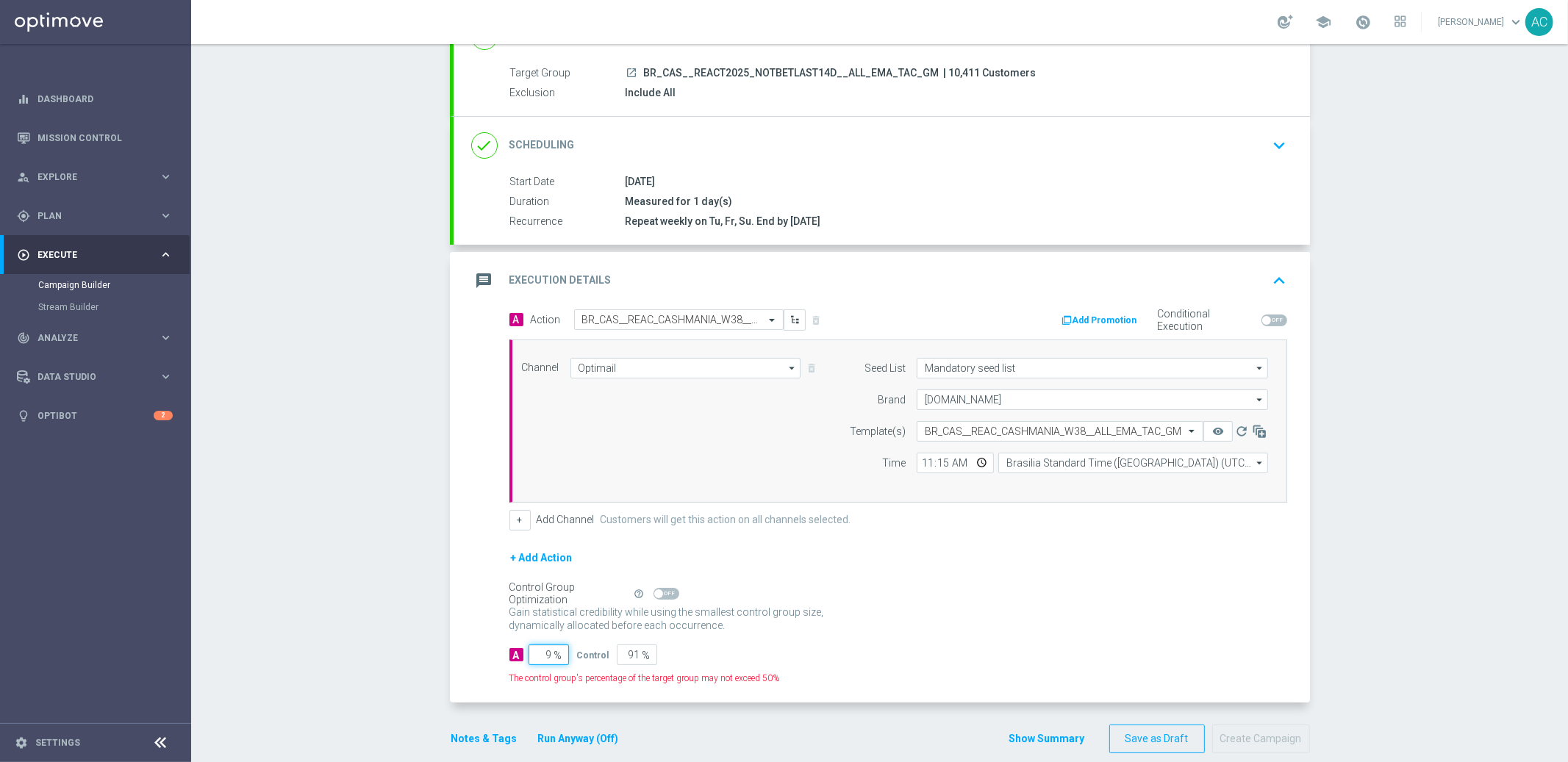
type input "95"
type input "5"
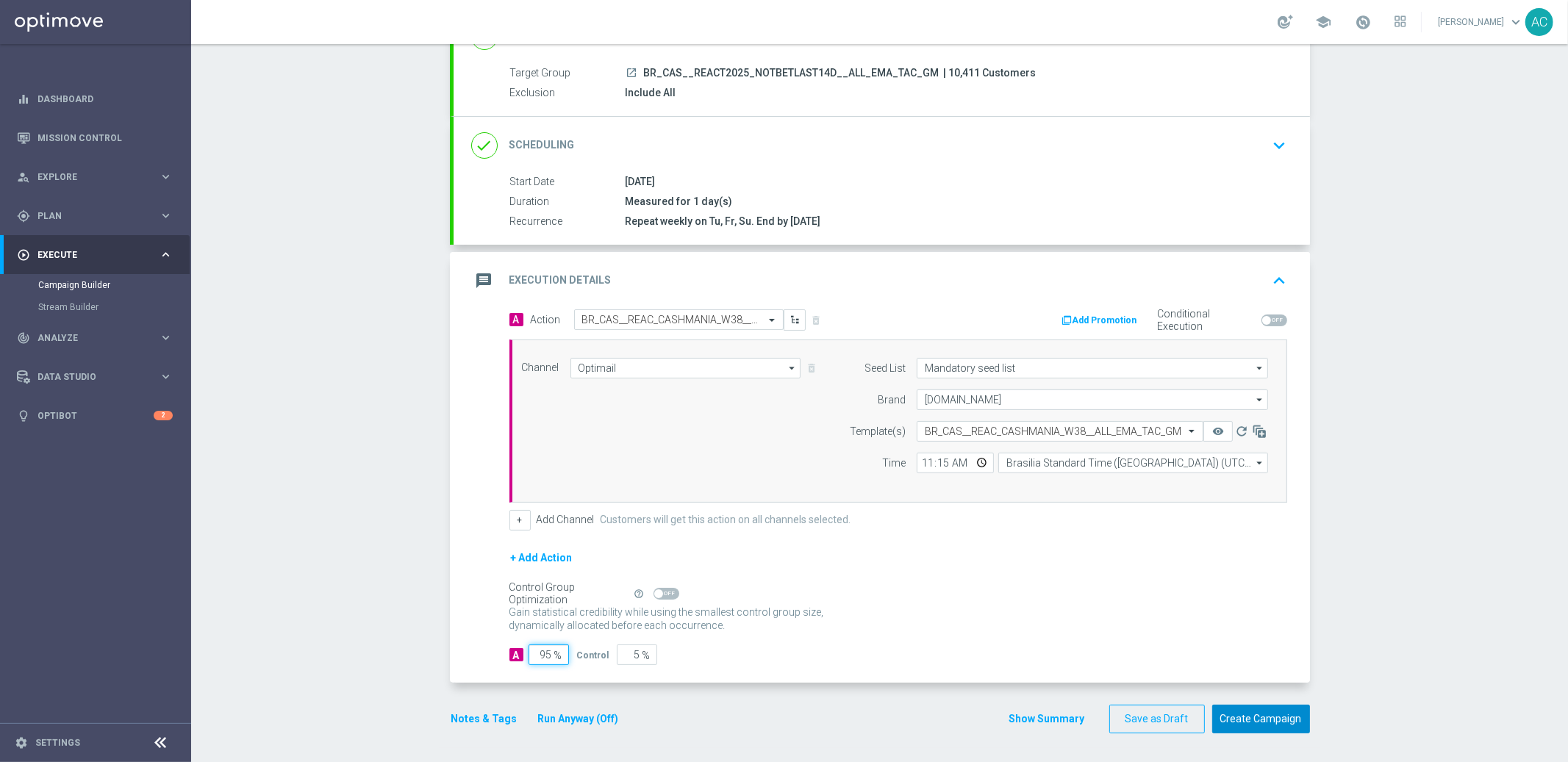
type input "95"
click at [1263, 716] on button "Create Campaign" at bounding box center [1261, 719] width 98 height 29
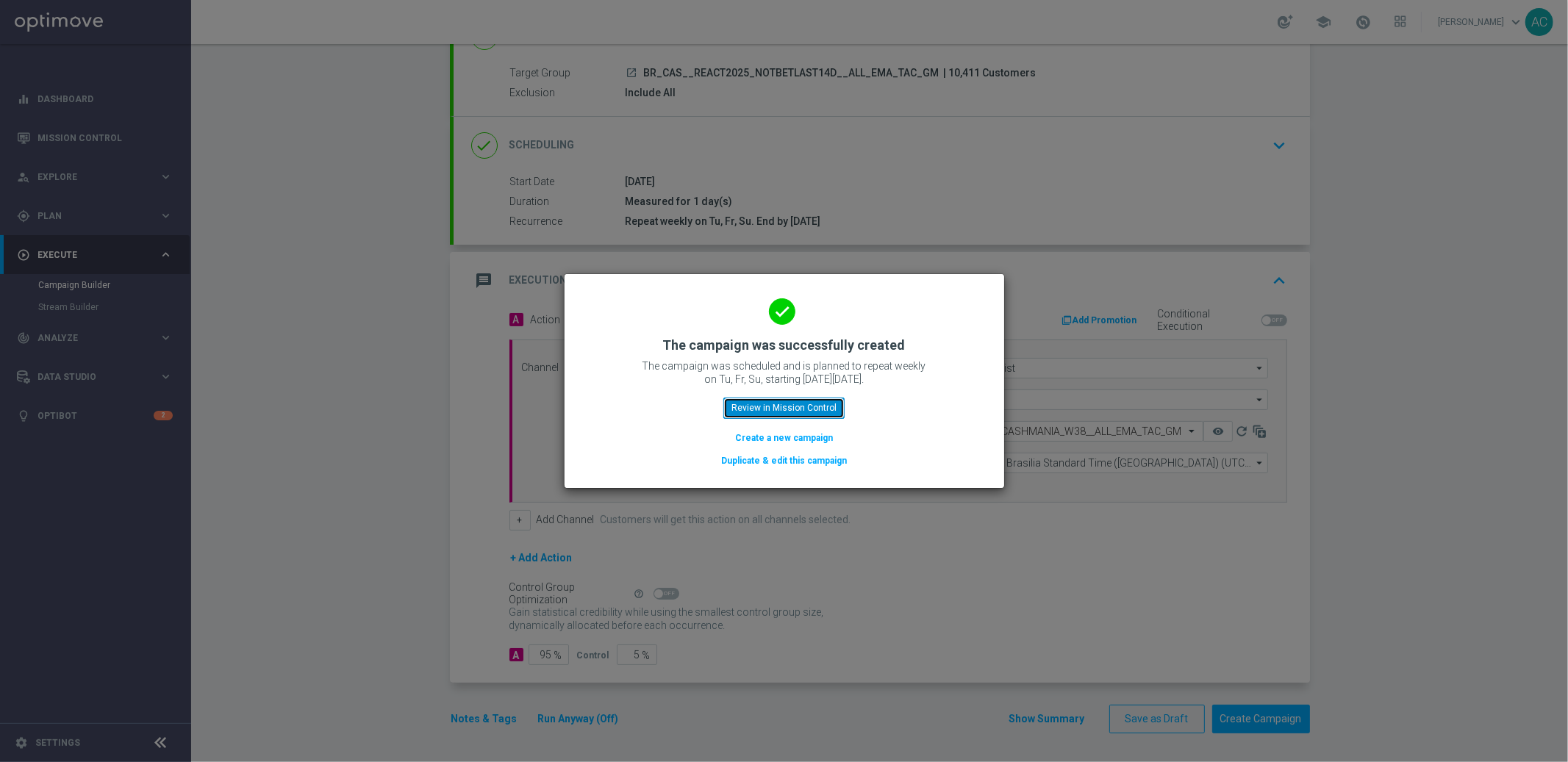
click at [796, 410] on button "Review in Mission Control" at bounding box center [784, 408] width 121 height 21
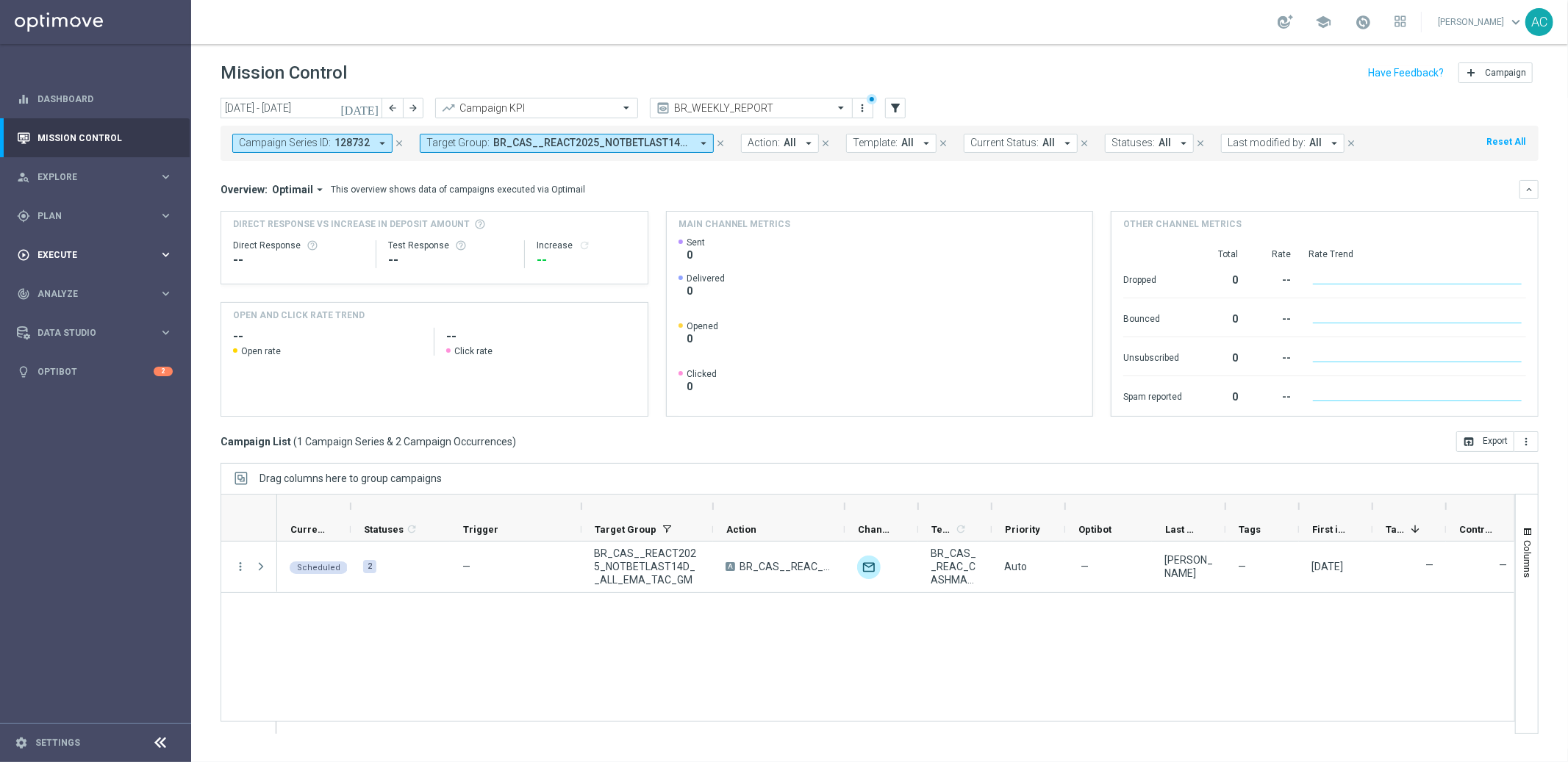
click at [85, 249] on div "play_circle_outline Execute" at bounding box center [88, 255] width 142 height 13
click at [83, 284] on link "Campaign Builder" at bounding box center [95, 284] width 114 height 12
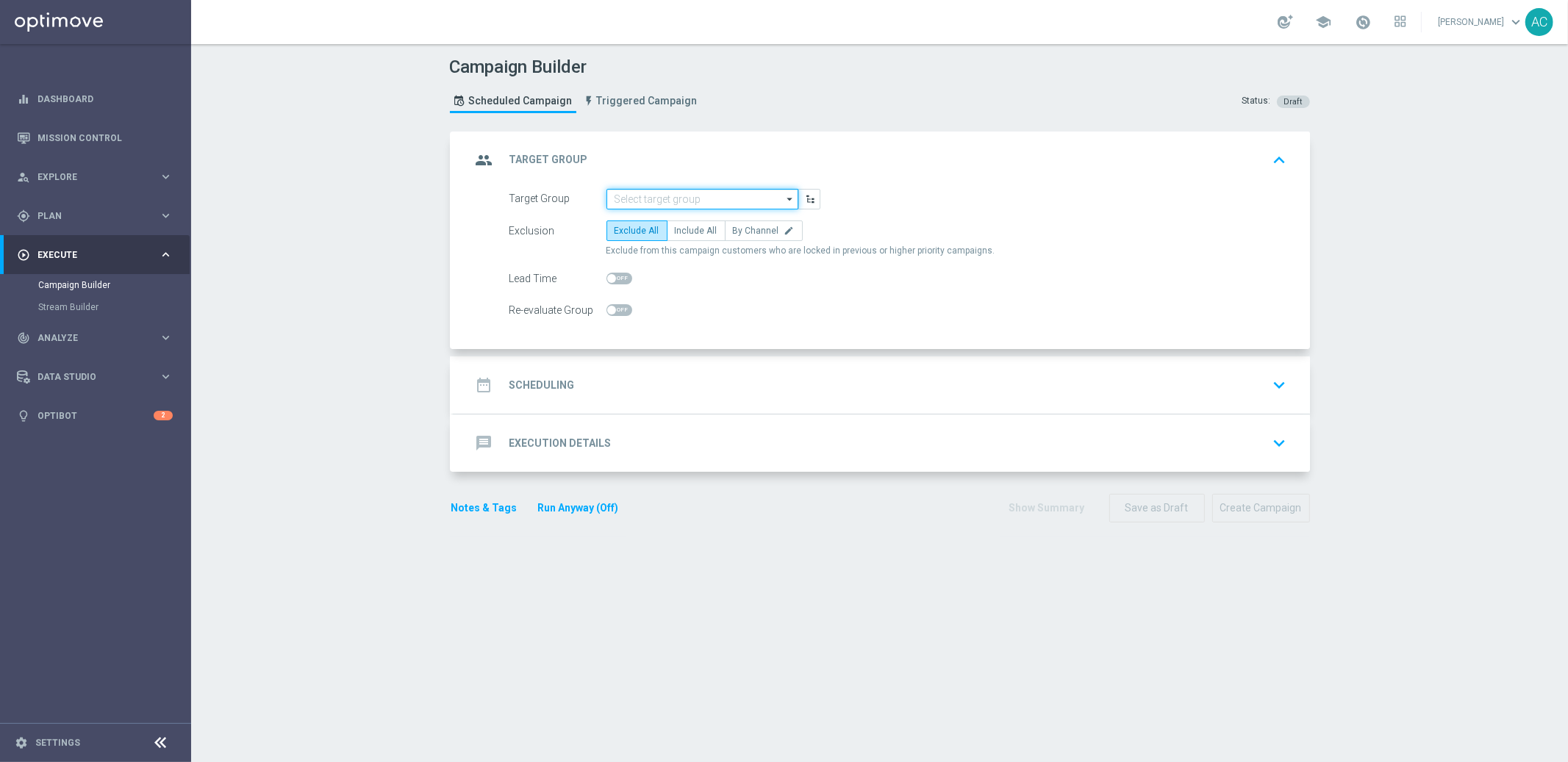
click at [712, 199] on input at bounding box center [702, 199] width 192 height 21
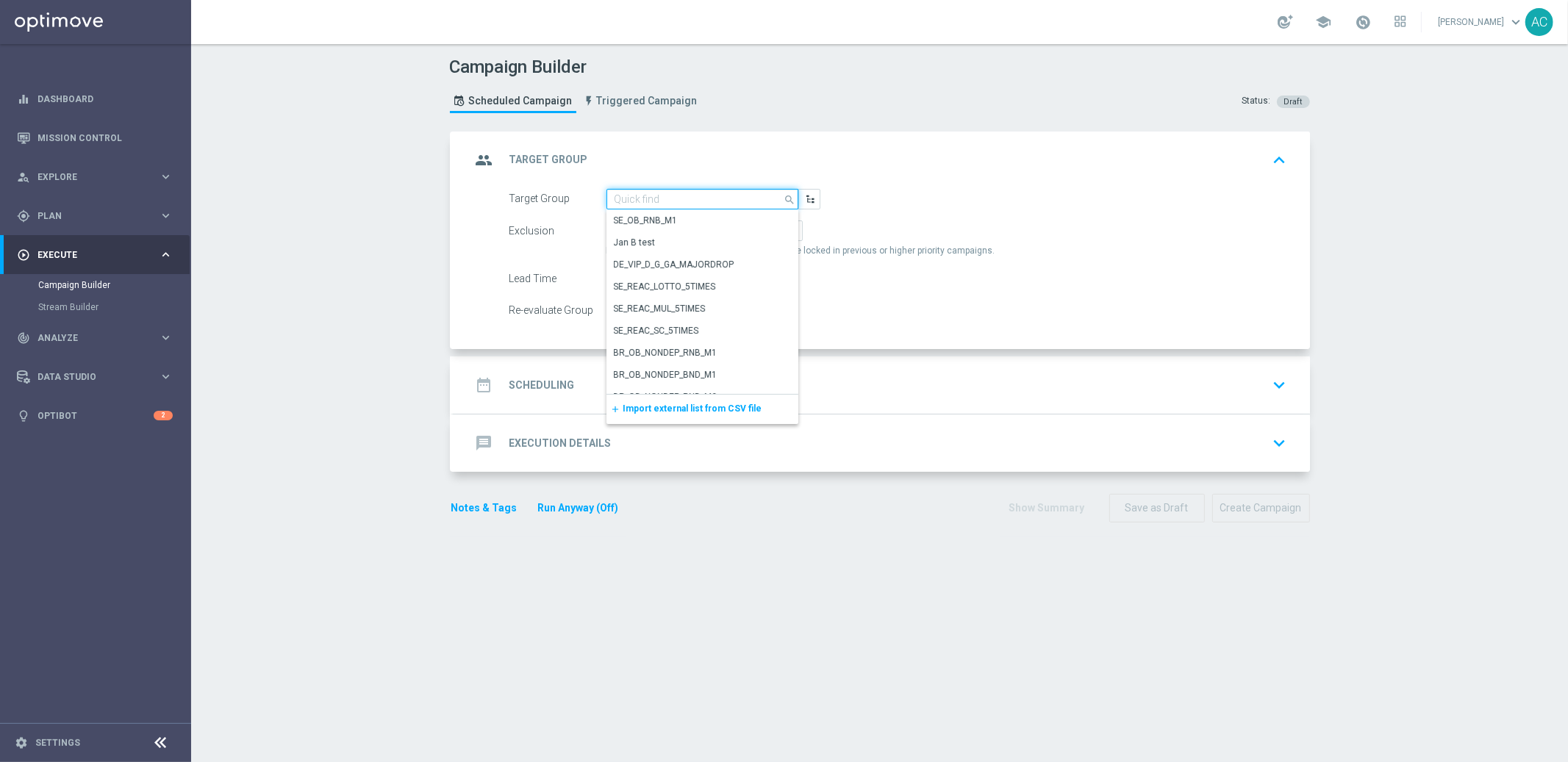
paste input "BR_CAS__FTP_BET_2025__ALL_EMA_TAC_MIX"
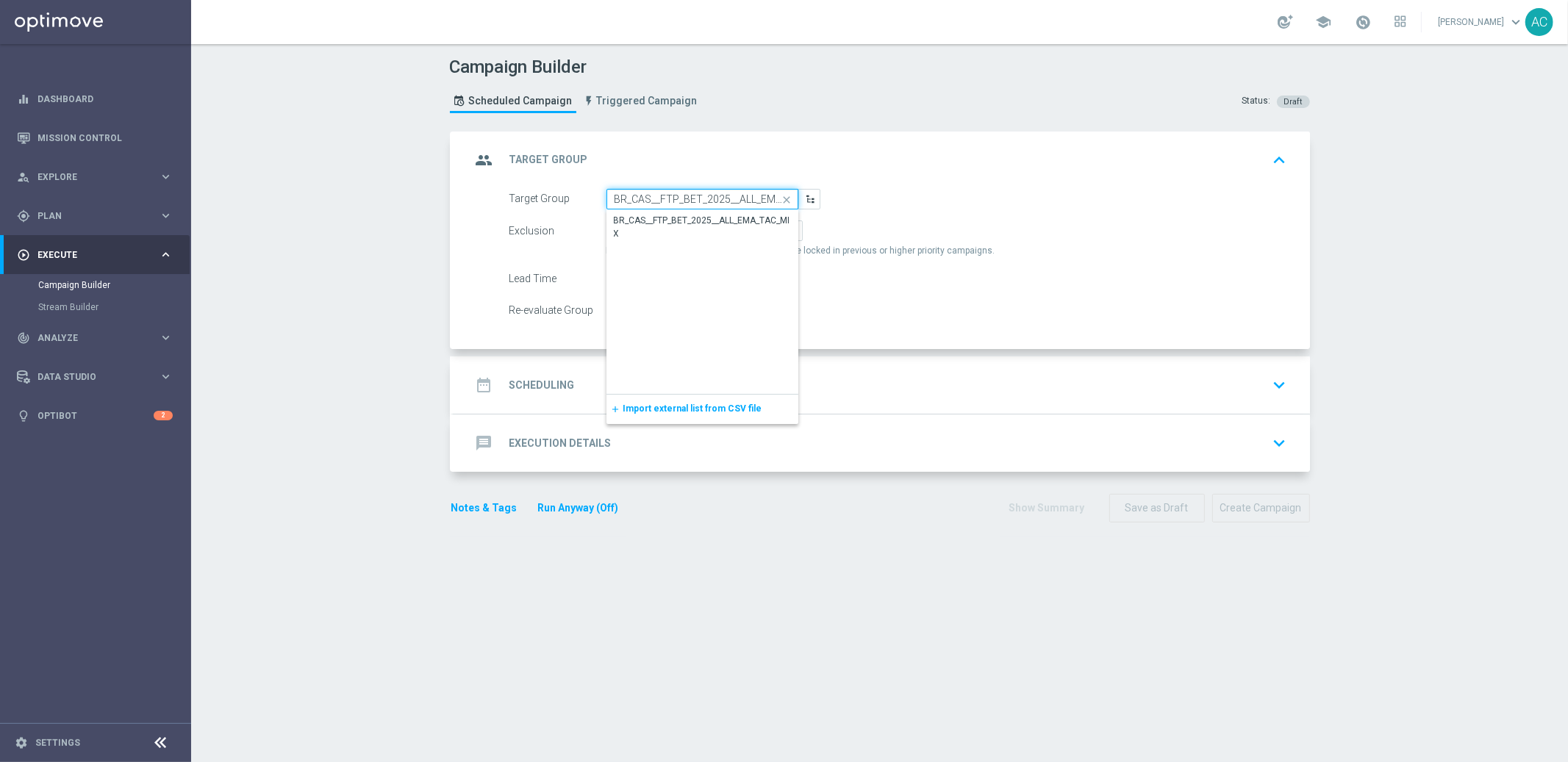
scroll to position [0, 42]
click at [702, 216] on div "BR_CAS__FTP_BET_2025__ALL_EMA_TAC_MIX" at bounding box center [702, 227] width 178 height 26
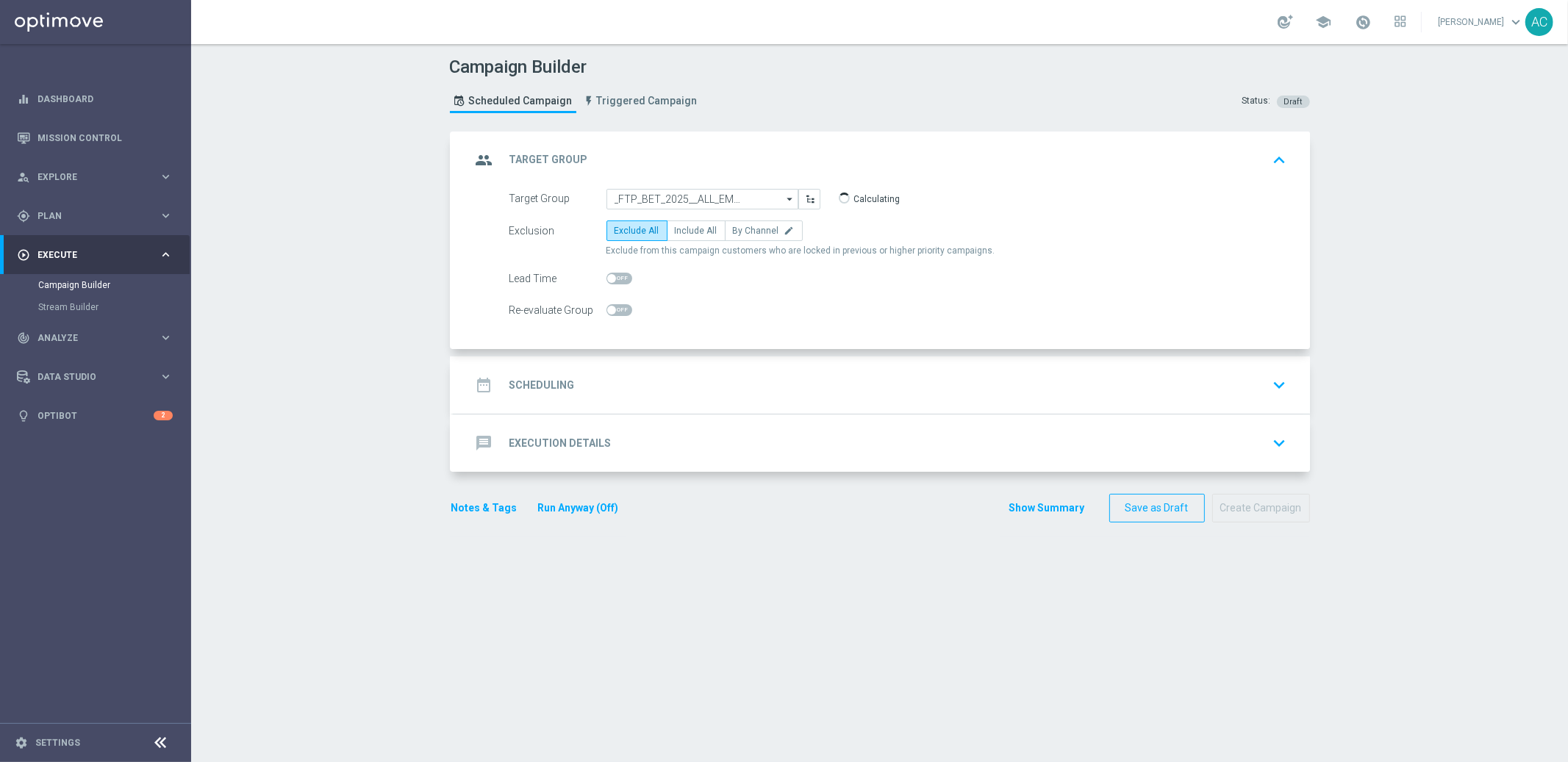
scroll to position [0, 0]
type input "BR_CAS__FTP_BET_2025__ALL_EMA_TAC_MIX"
click at [676, 235] on label "Include All" at bounding box center [696, 230] width 59 height 21
click at [676, 235] on input "Include All" at bounding box center [679, 233] width 9 height 9
radio input "true"
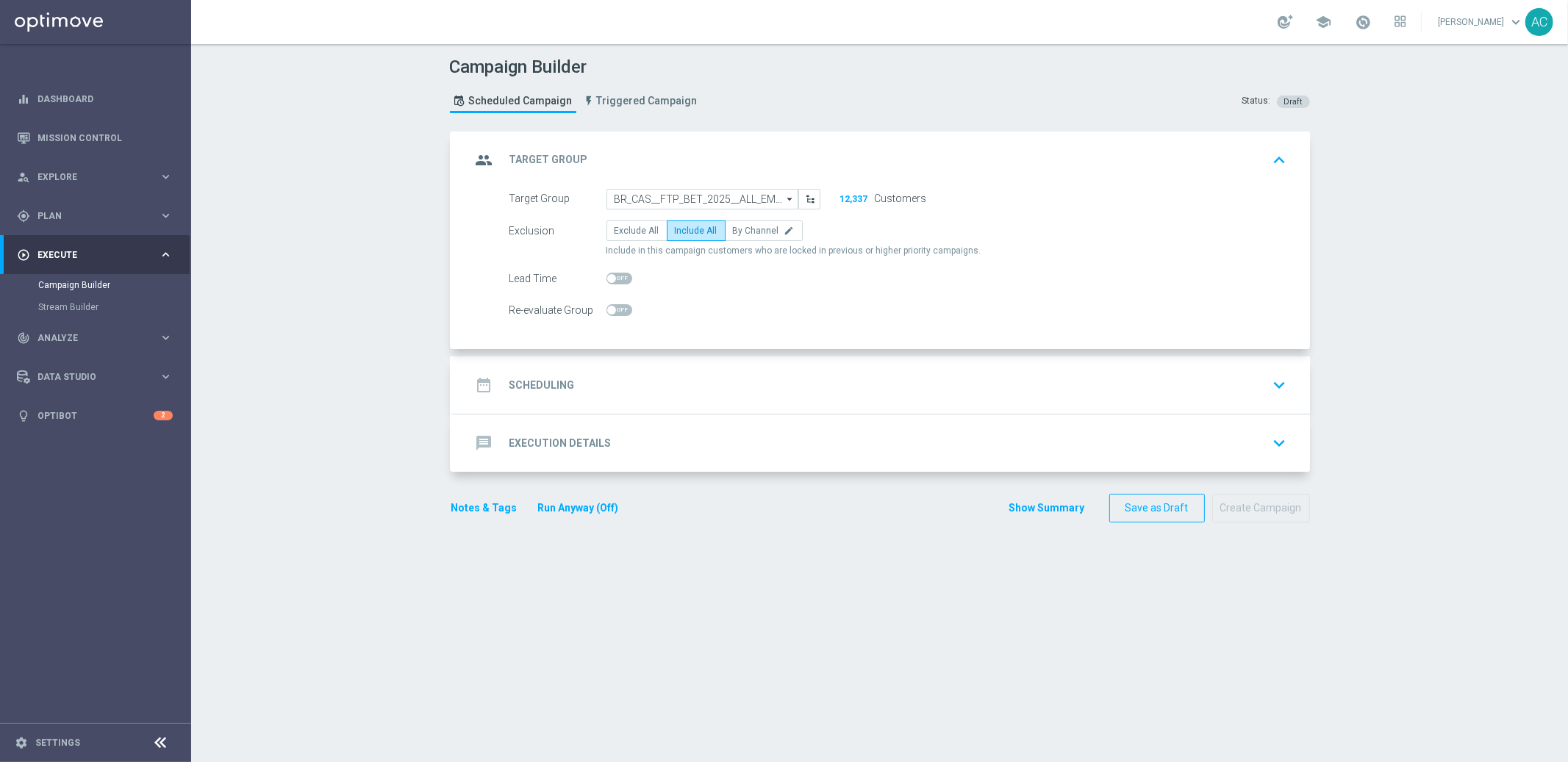
click at [534, 402] on div "date_range Scheduling keyboard_arrow_down" at bounding box center [882, 385] width 856 height 57
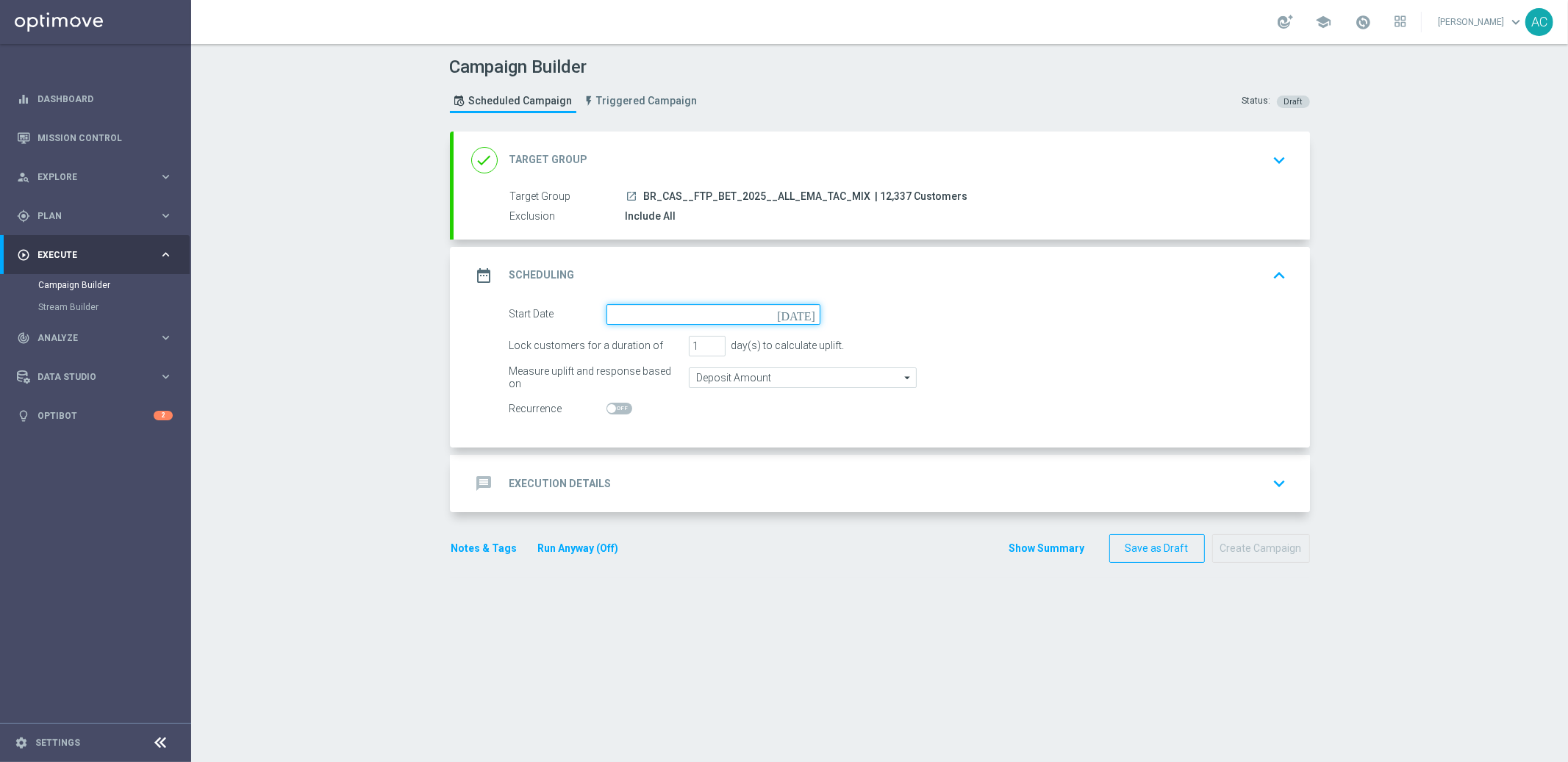
click at [690, 308] on input at bounding box center [713, 315] width 214 height 21
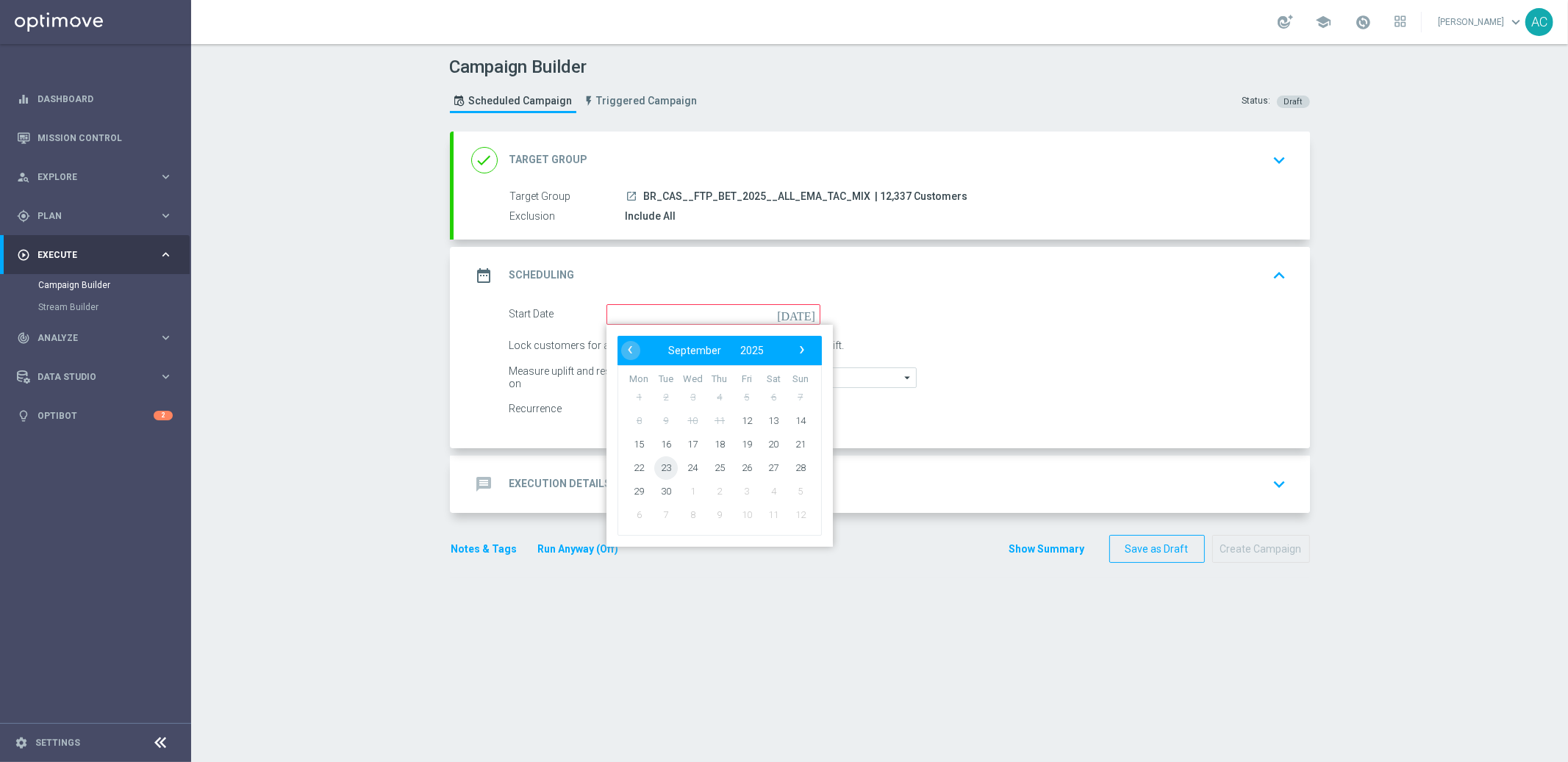
click at [659, 467] on span "23" at bounding box center [665, 468] width 23 height 23
type input "23 Sep 2025"
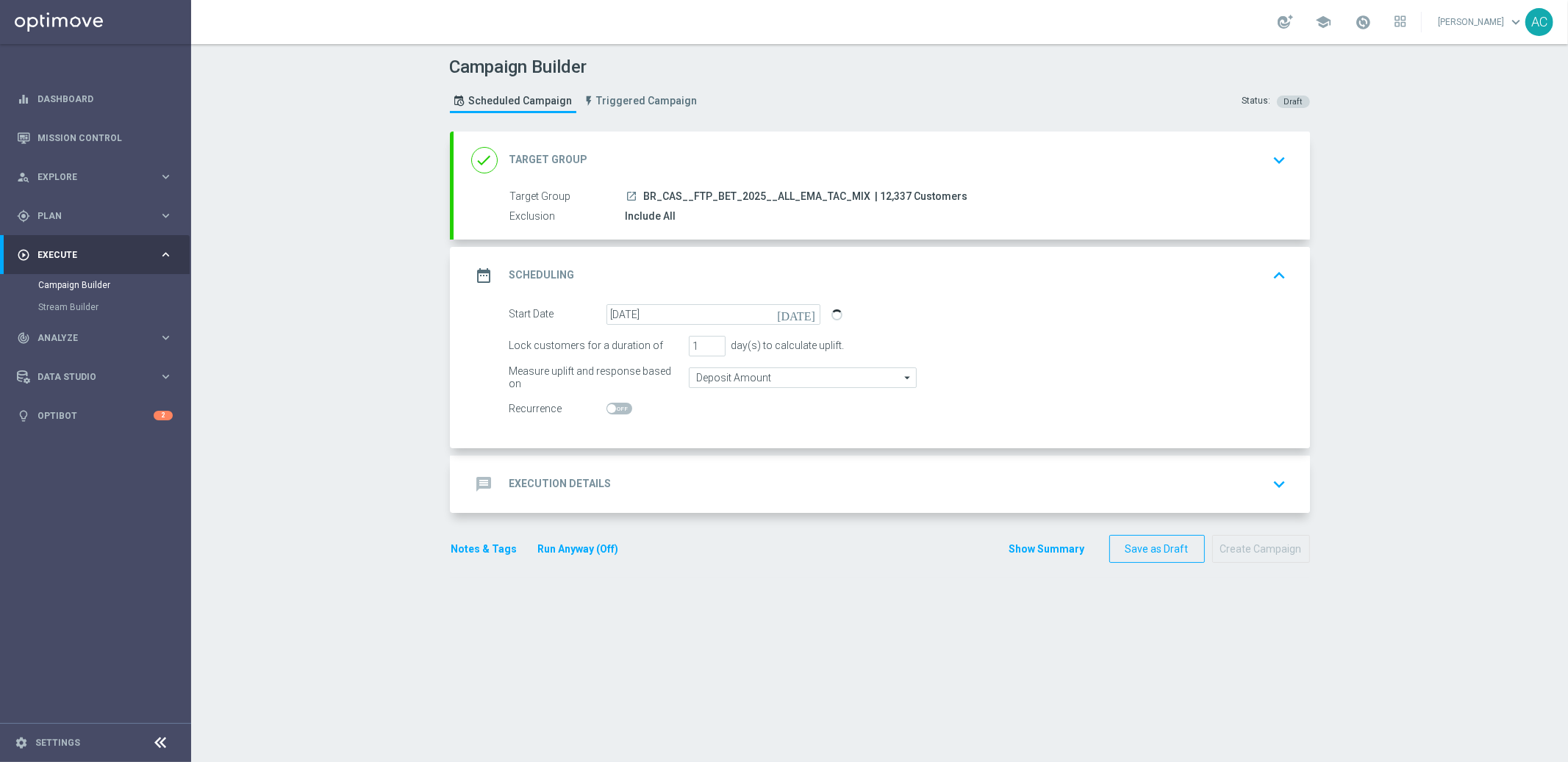
click at [610, 408] on span at bounding box center [619, 408] width 26 height 12
click at [610, 408] on input "checkbox" at bounding box center [619, 408] width 26 height 12
checkbox input "true"
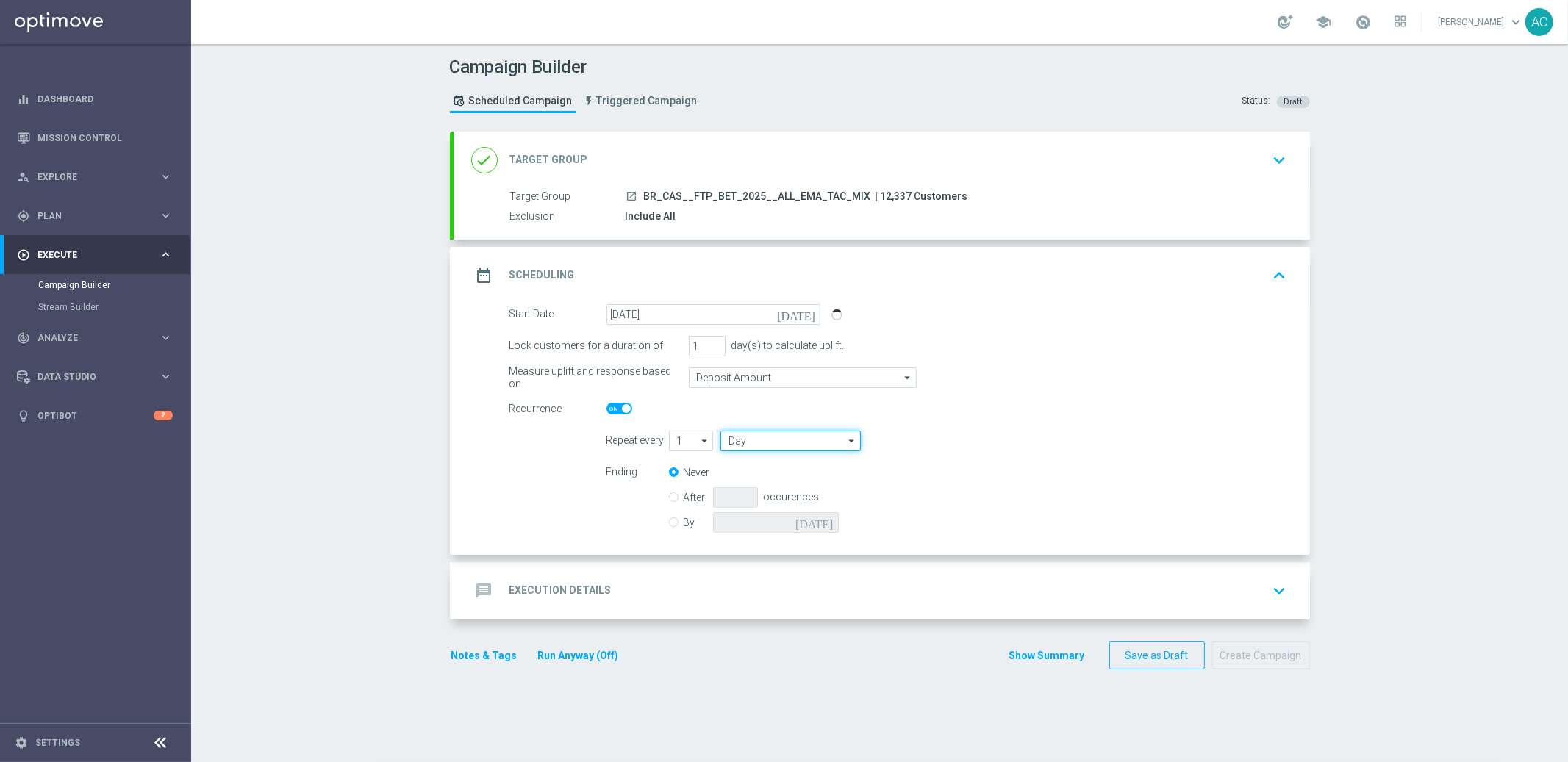
click at [773, 443] on input "Day" at bounding box center [790, 441] width 140 height 21
click at [769, 475] on div "Week" at bounding box center [784, 485] width 129 height 21
type input "Week"
drag, startPoint x: 958, startPoint y: 442, endPoint x: 998, endPoint y: 442, distance: 40.0
click at [958, 442] on input "checkbox" at bounding box center [961, 441] width 22 height 20
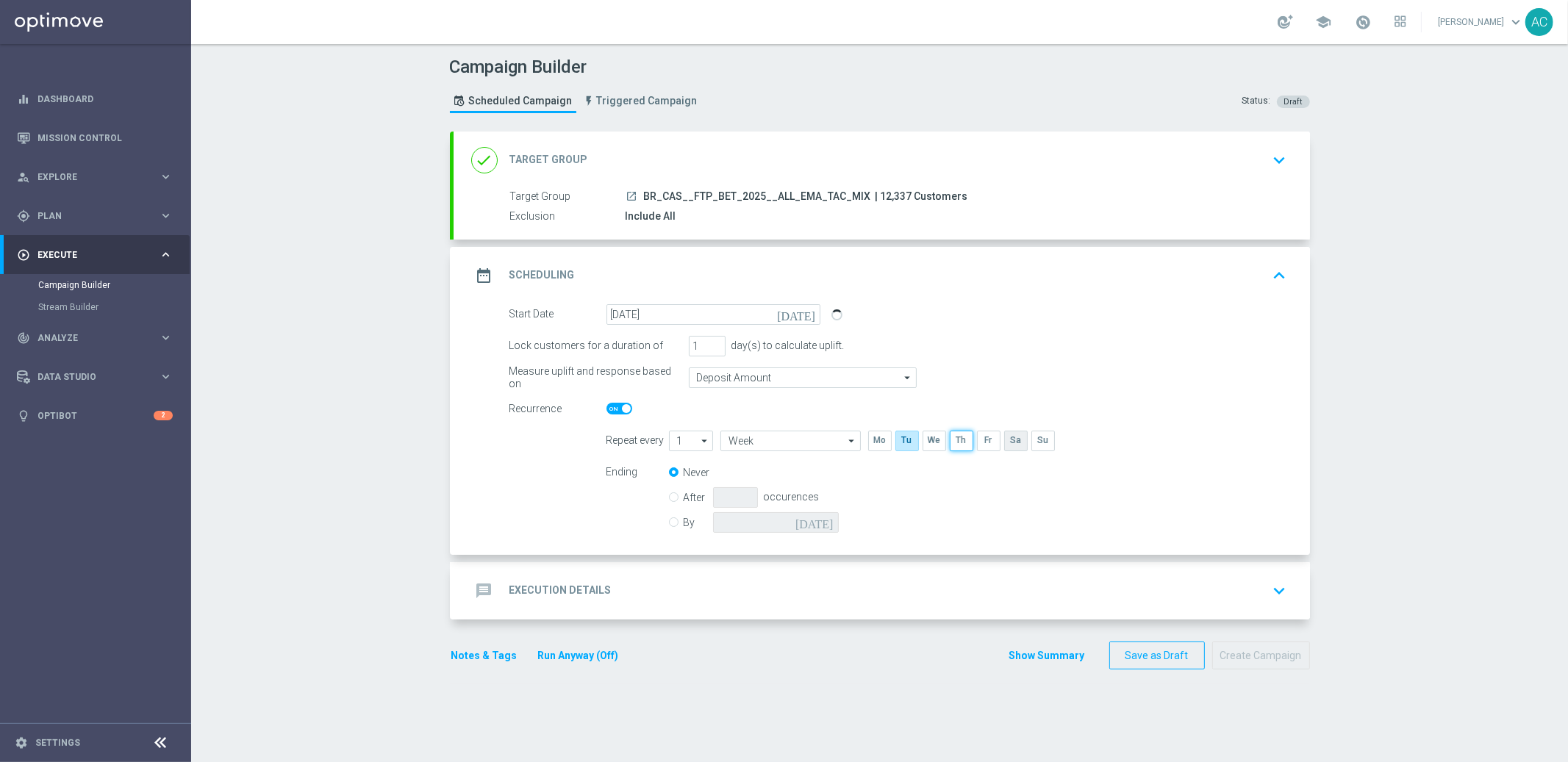
checkbox input "true"
drag, startPoint x: 1008, startPoint y: 441, endPoint x: 995, endPoint y: 444, distance: 13.3
click at [1008, 441] on input "checkbox" at bounding box center [1015, 441] width 22 height 20
checkbox input "true"
click at [684, 523] on label "By" at bounding box center [699, 522] width 29 height 13
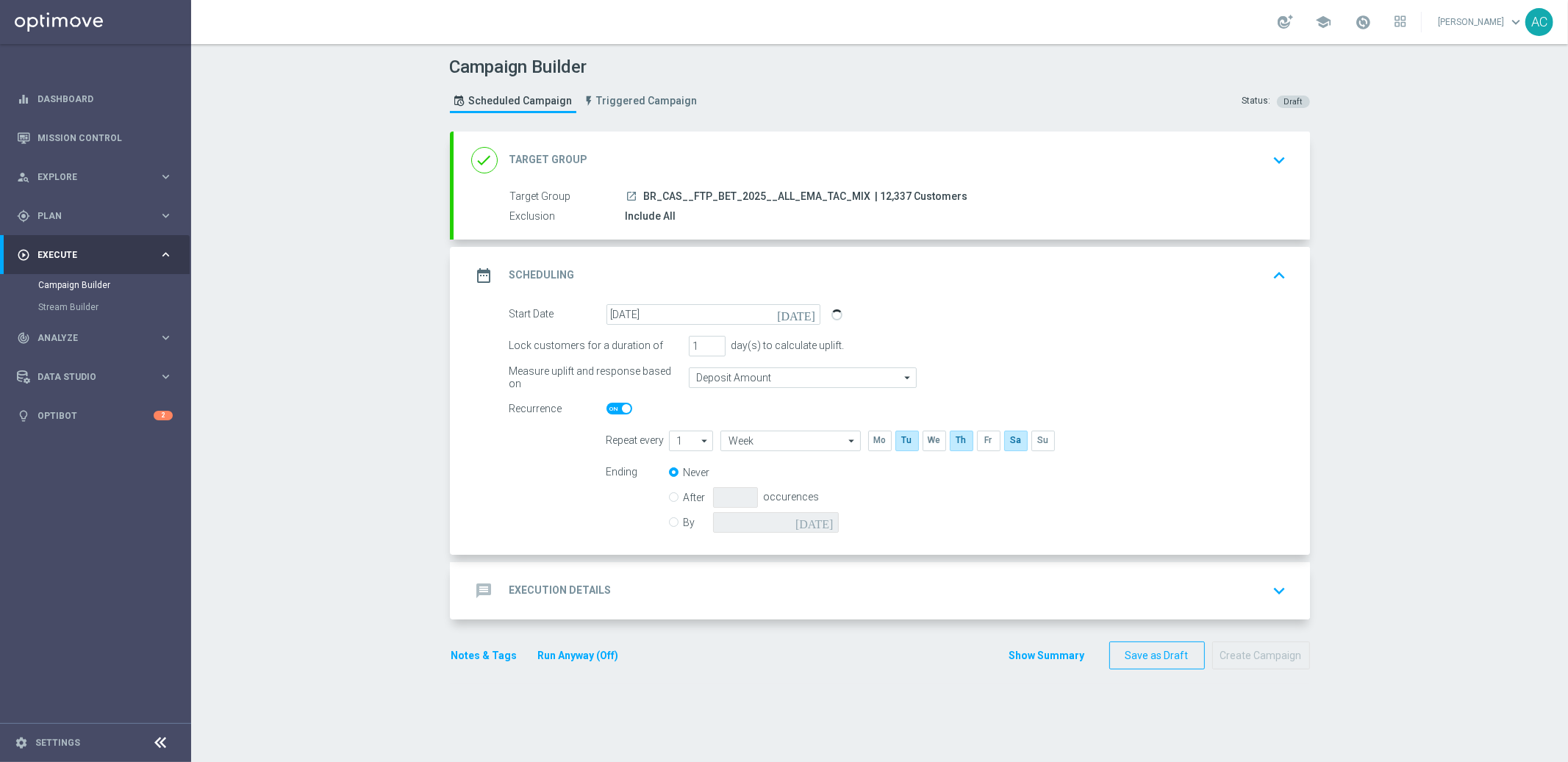
click at [669, 523] on input "By" at bounding box center [674, 520] width 9 height 9
radio input "true"
radio input "false"
click at [833, 520] on div "today Missing selection" at bounding box center [811, 522] width 196 height 21
click at [822, 519] on icon "[DATE]" at bounding box center [817, 520] width 43 height 16
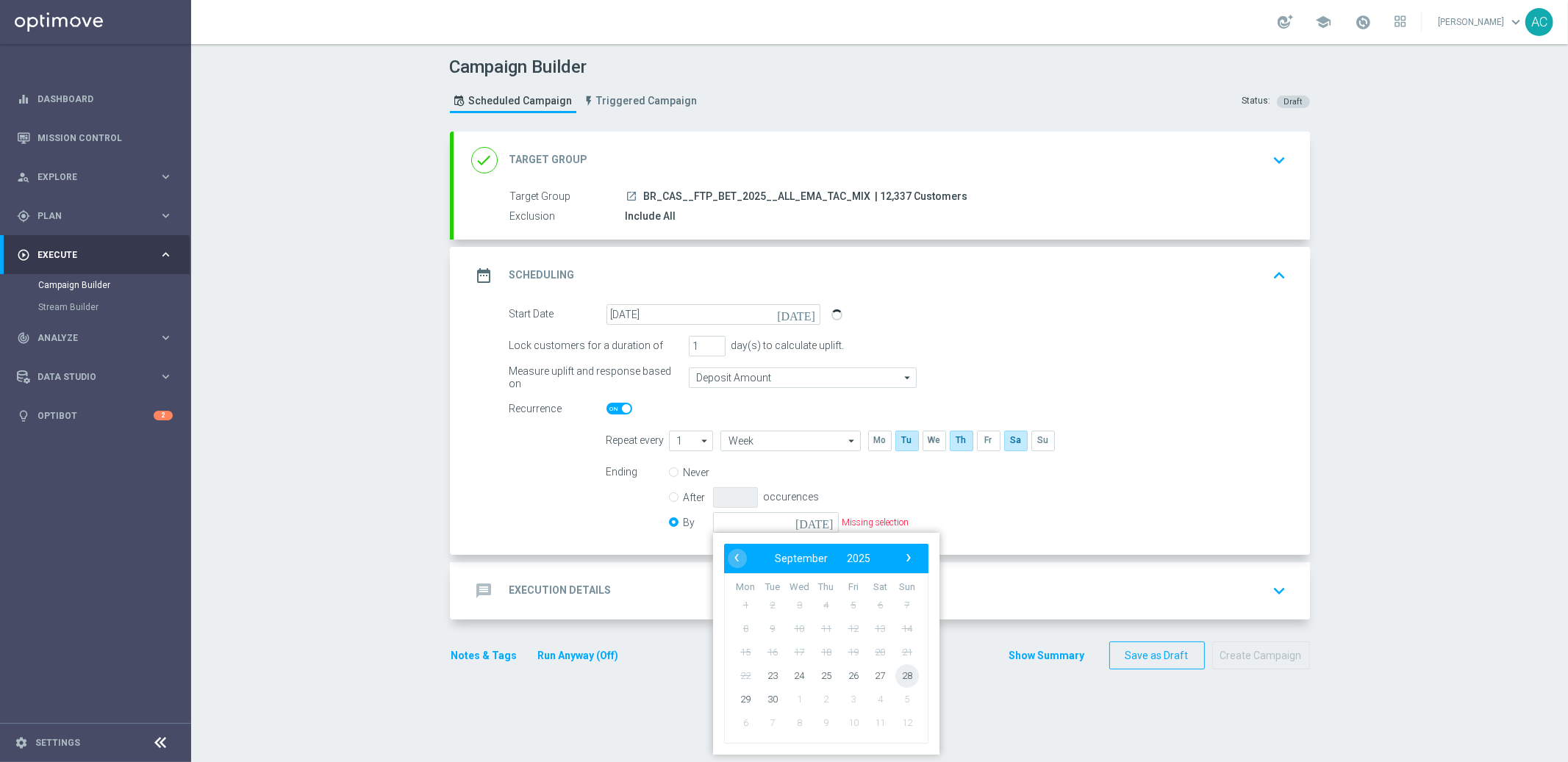
click at [897, 677] on span "28" at bounding box center [906, 675] width 23 height 23
type input "28 Sep 2025"
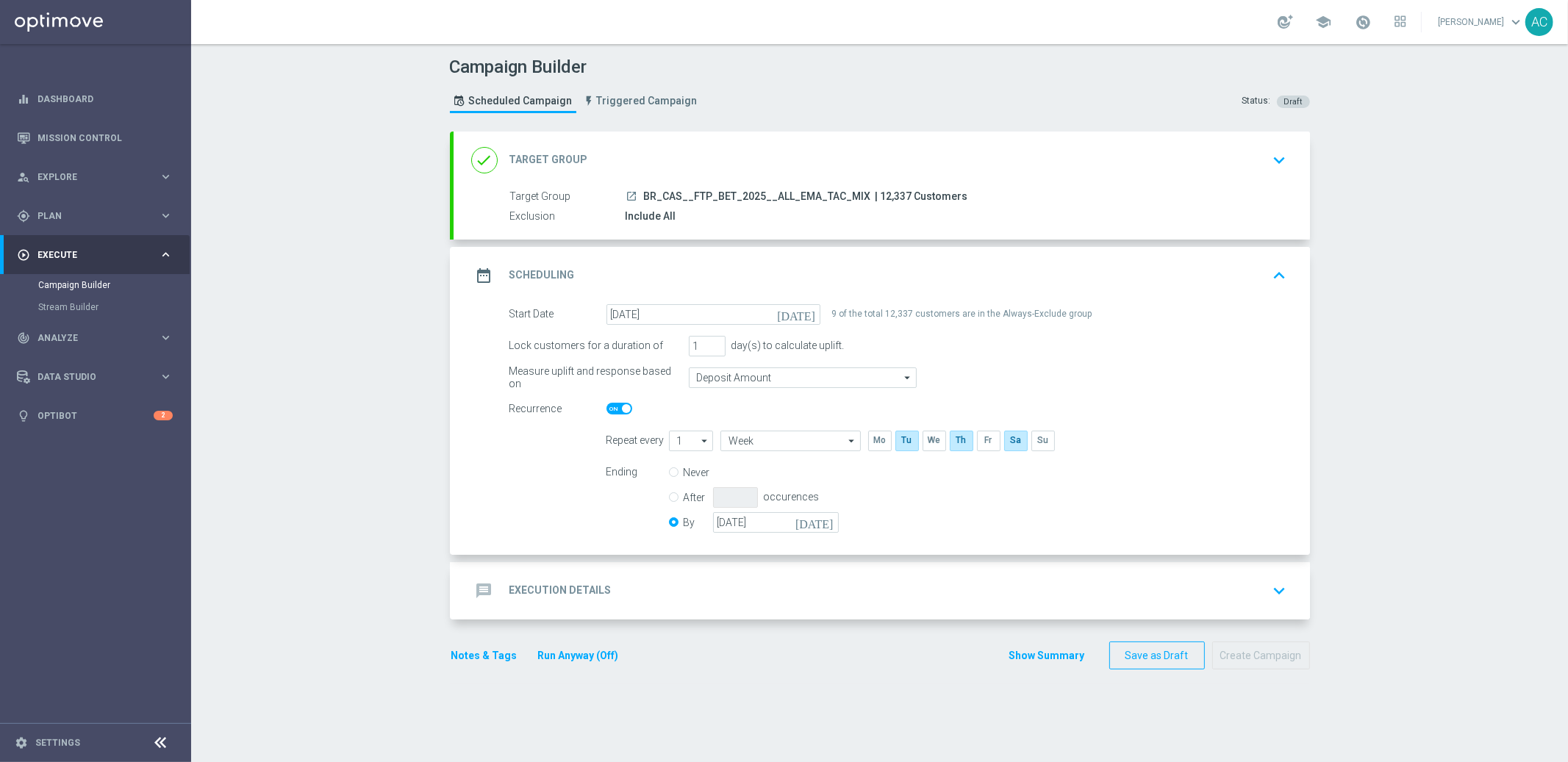
click at [540, 594] on h2 "Execution Details" at bounding box center [560, 590] width 102 height 14
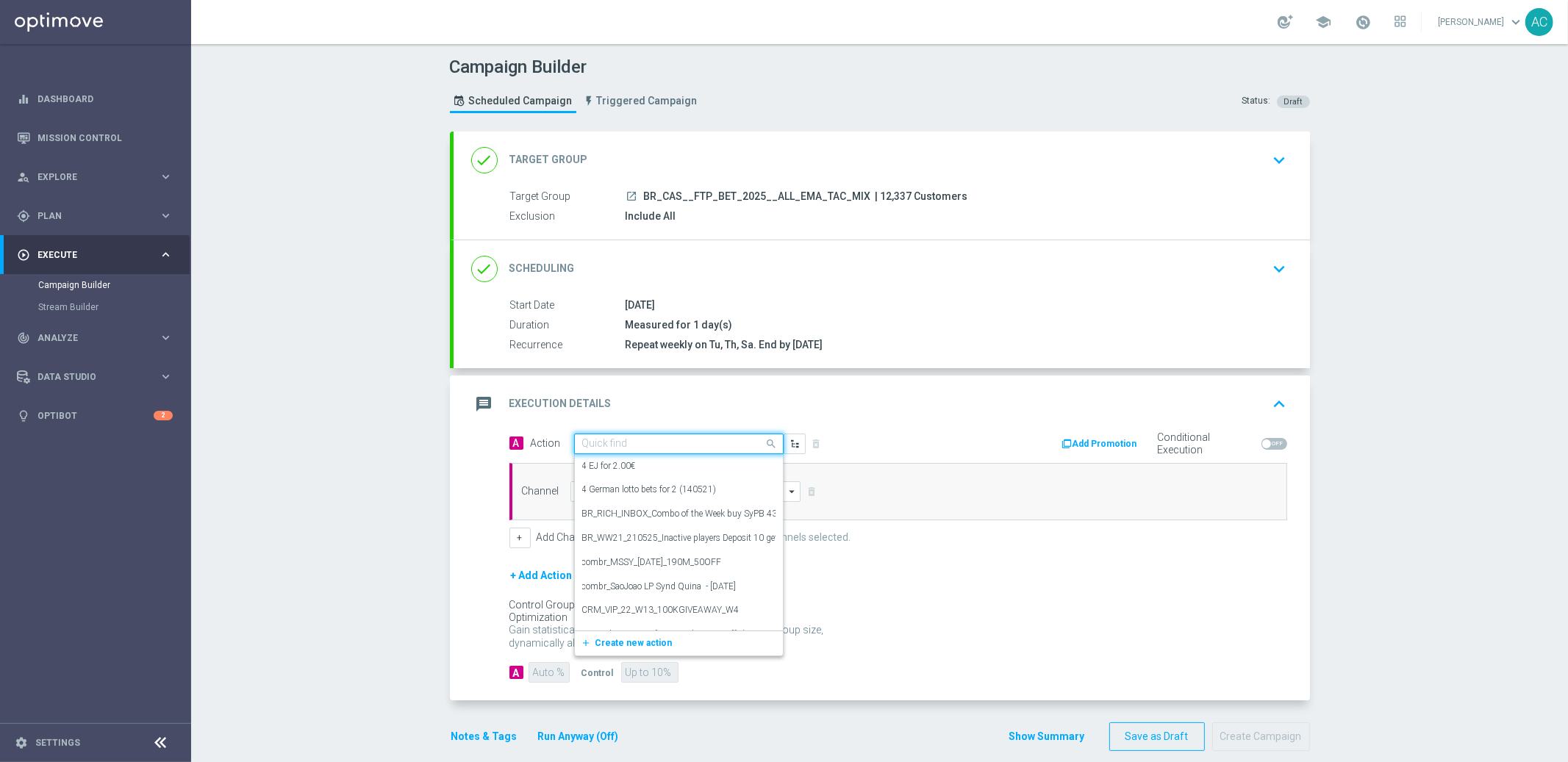
click at [596, 438] on input "text" at bounding box center [664, 444] width 164 height 12
paste input "BR_CAS__FTPWHEEL__ALL_EMA_TAC_GM"
type input "BR_CAS__FTPWHEEL__ALL_EMA_TAC_GM"
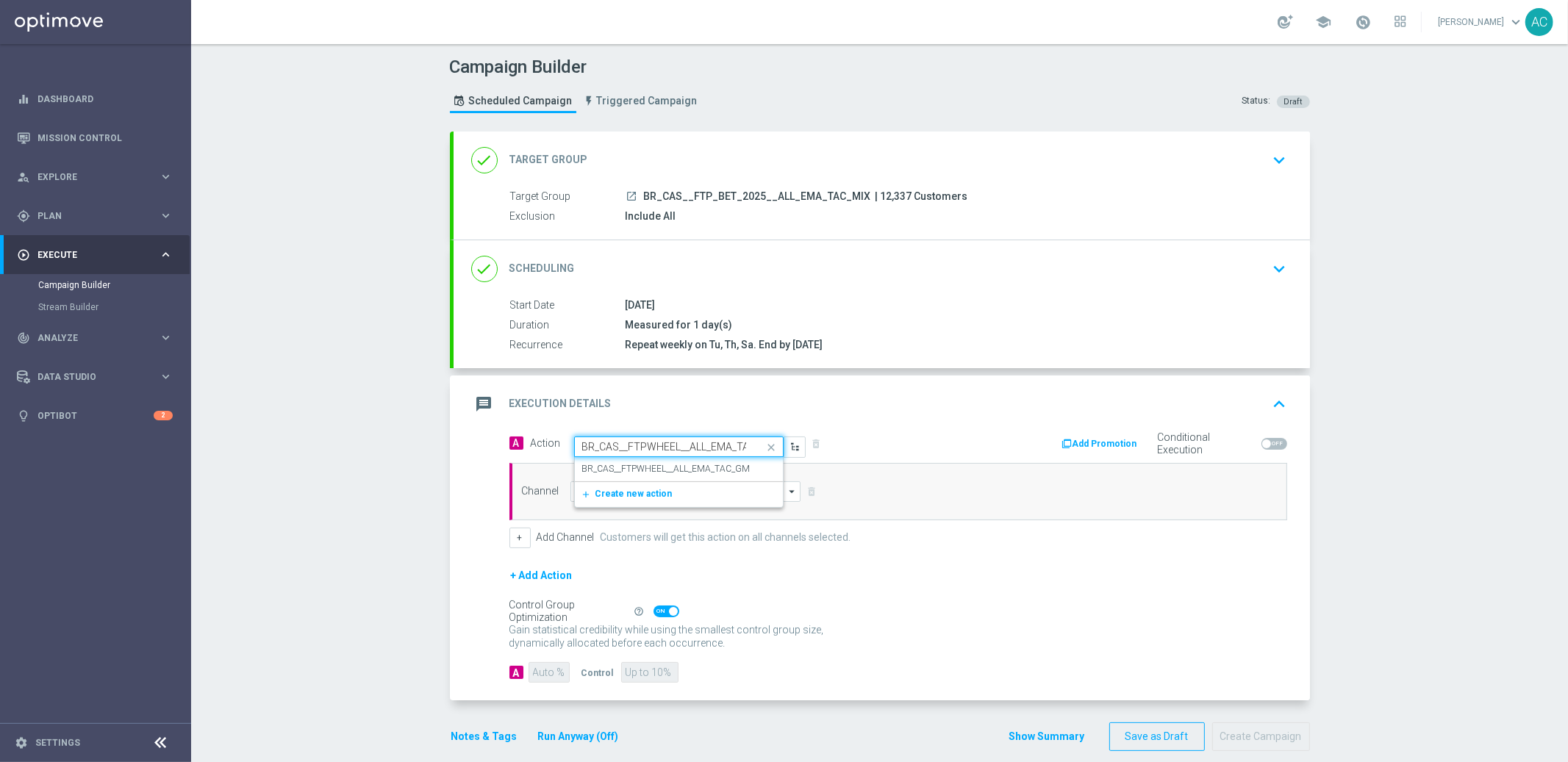
scroll to position [0, 28]
click at [634, 475] on label "BR_CAS__FTPWHEEL__ALL_EMA_TAC_GM" at bounding box center [666, 469] width 168 height 12
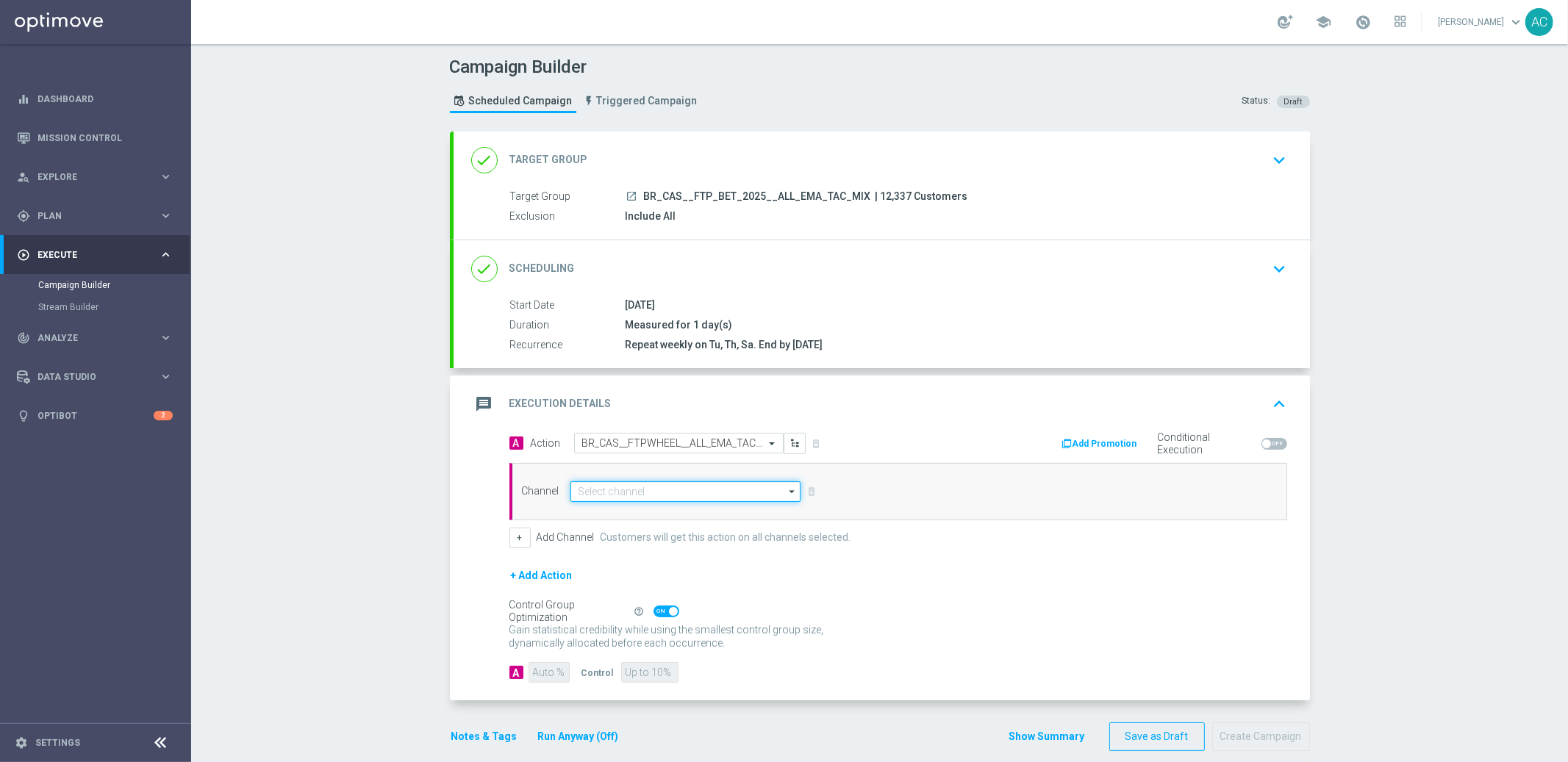
click at [623, 489] on input at bounding box center [685, 492] width 231 height 21
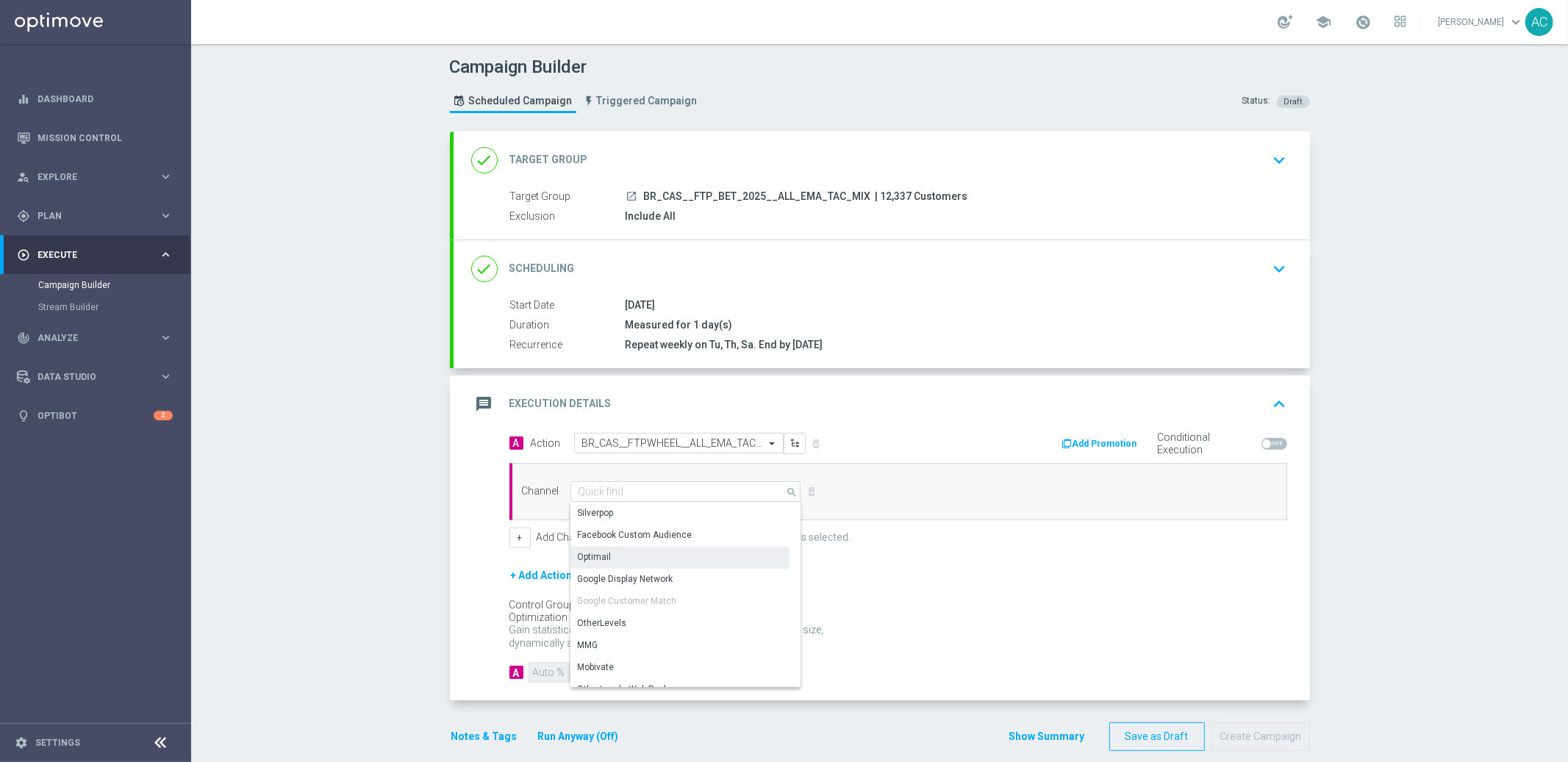
click at [630, 563] on div "Optimail" at bounding box center [679, 557] width 219 height 21
type input "Optimail"
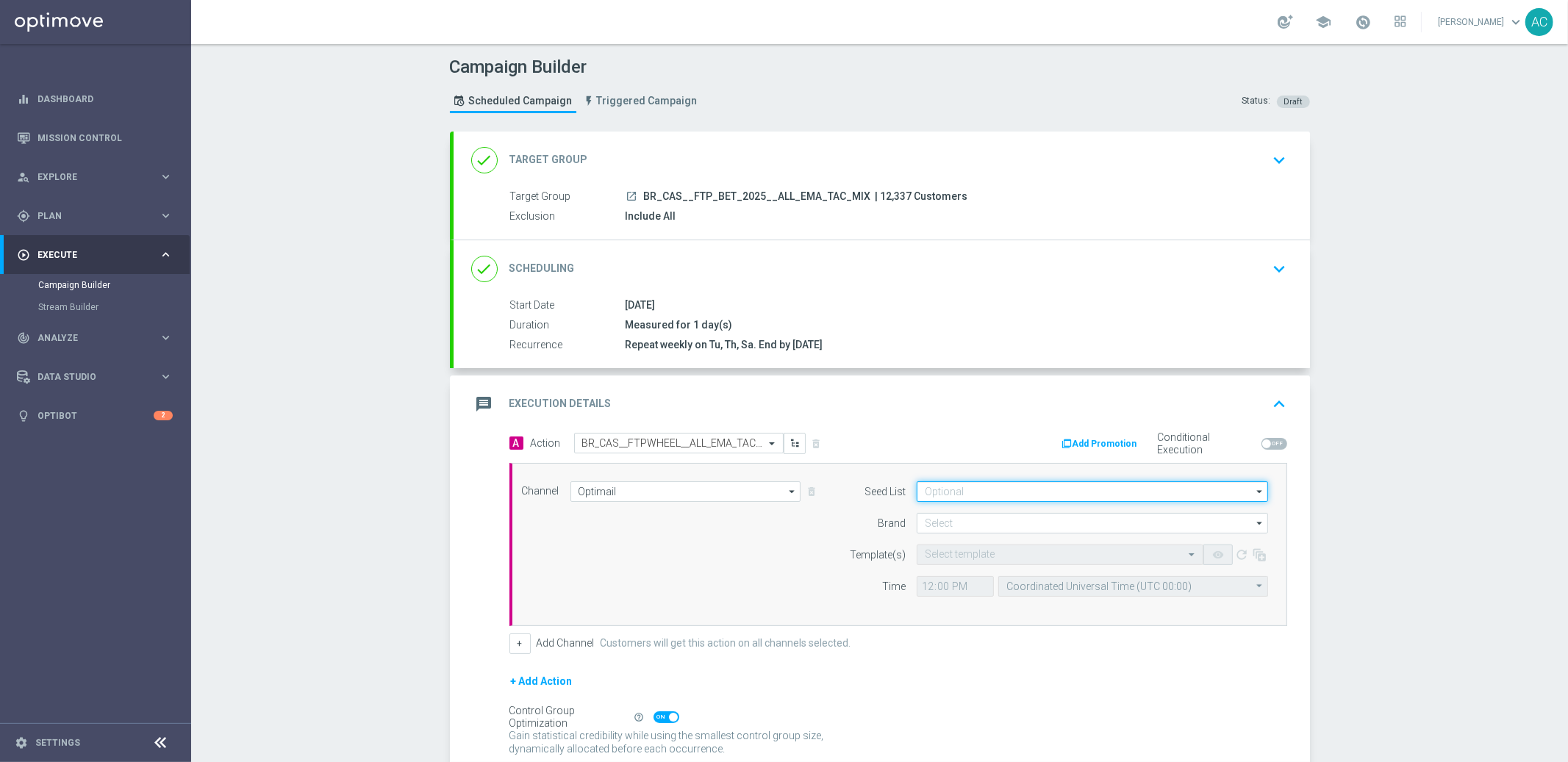
click at [1050, 488] on input at bounding box center [1092, 492] width 352 height 21
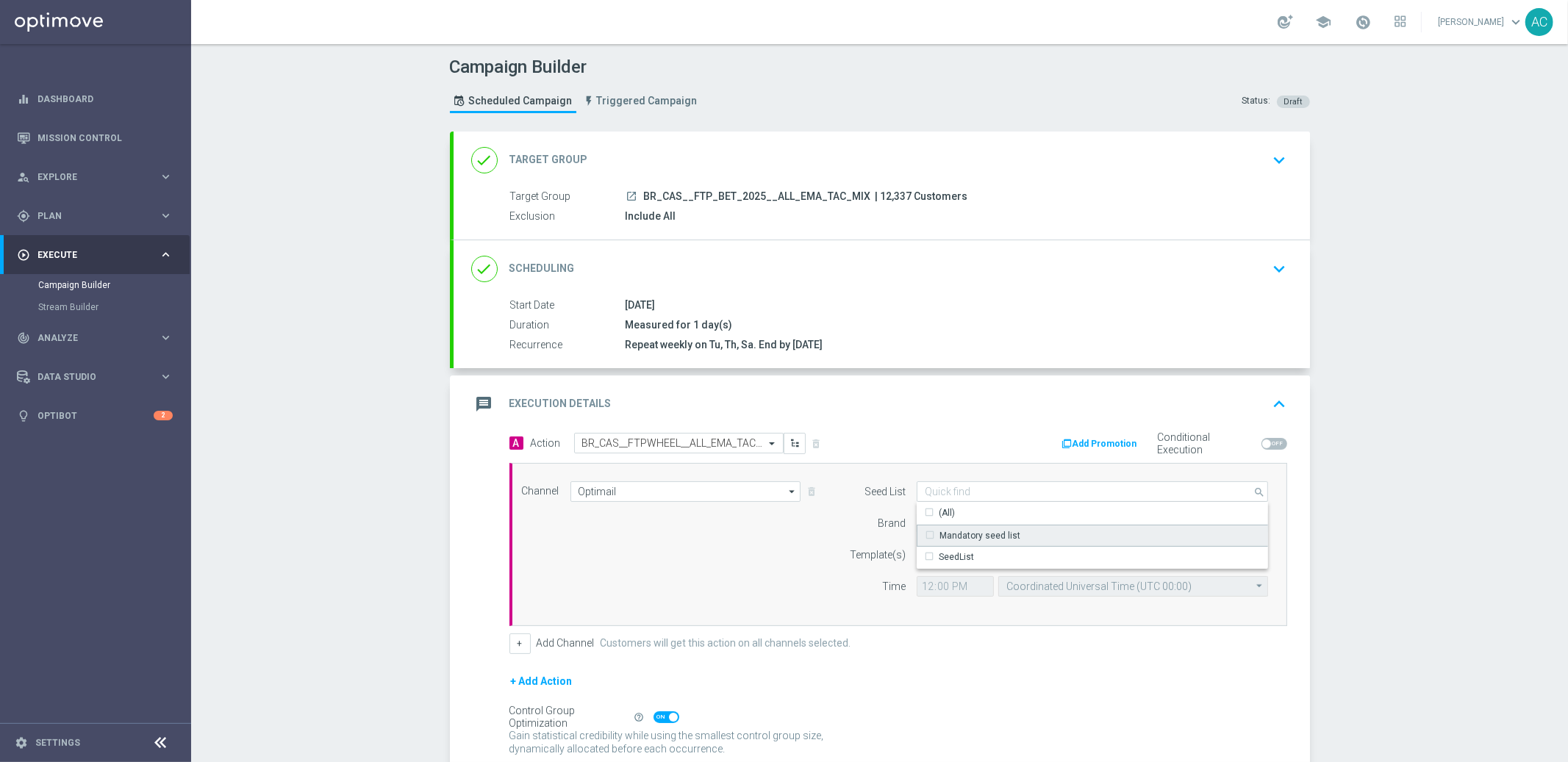
click at [1032, 538] on div "Mandatory seed list" at bounding box center [1093, 536] width 352 height 22
drag, startPoint x: 786, startPoint y: 554, endPoint x: 960, endPoint y: 521, distance: 177.1
click at [786, 554] on div "Channel Optimail Optimail arrow_drop_down Drag here to set row groups Drag here…" at bounding box center [895, 545] width 769 height 127
type input "Mandatory seed list"
click at [988, 521] on input at bounding box center [1092, 523] width 352 height 21
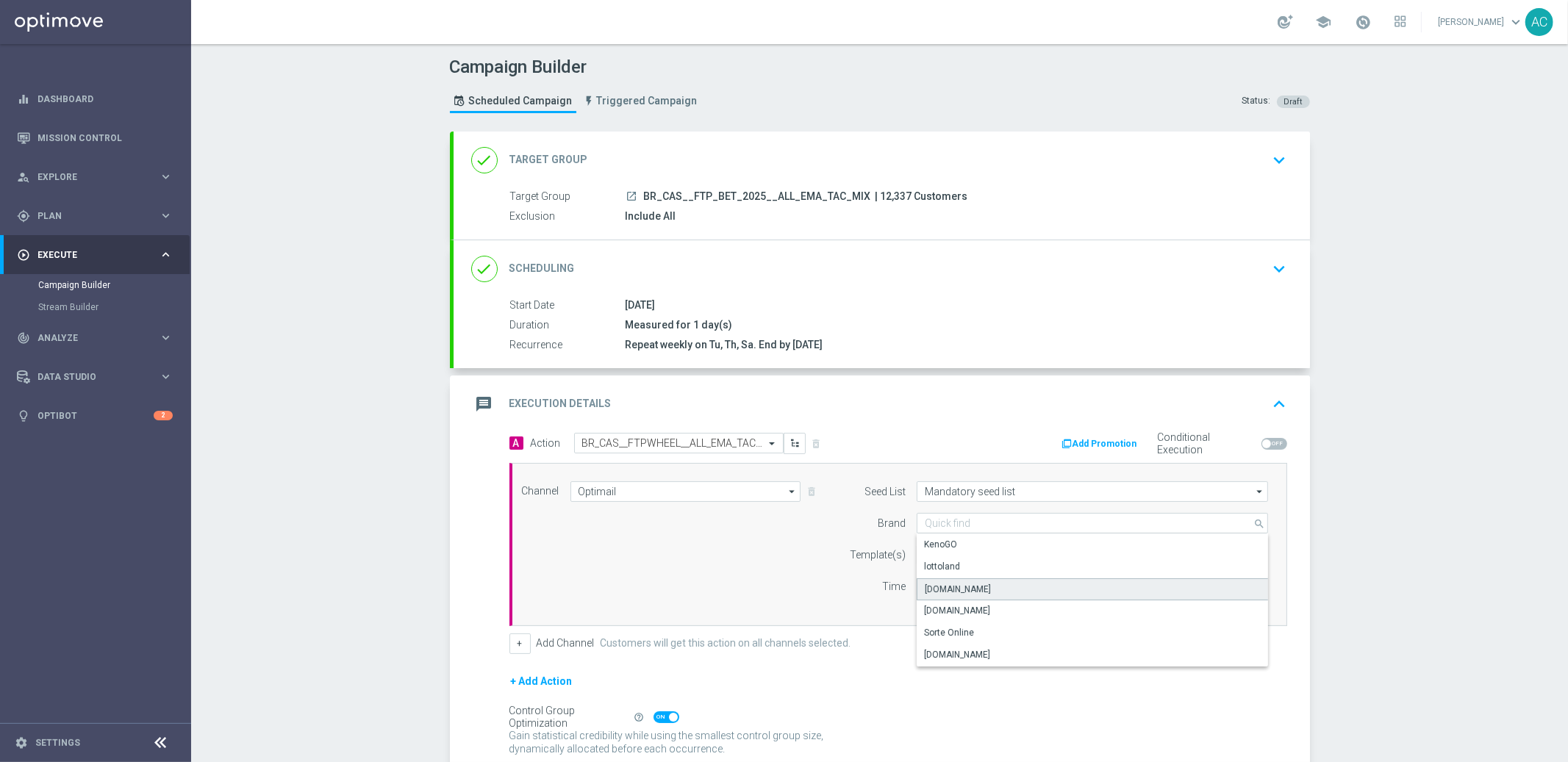
click at [981, 590] on div "Lottoland.bet.br" at bounding box center [1093, 590] width 352 height 22
type input "Lottoland.bet.br"
drag, startPoint x: 764, startPoint y: 554, endPoint x: 774, endPoint y: 553, distance: 10.0
click at [764, 554] on div "Channel Optimail Optimail arrow_drop_down Drag here to set row groups Drag here…" at bounding box center [895, 545] width 769 height 127
click at [973, 557] on input "text" at bounding box center [1046, 556] width 241 height 12
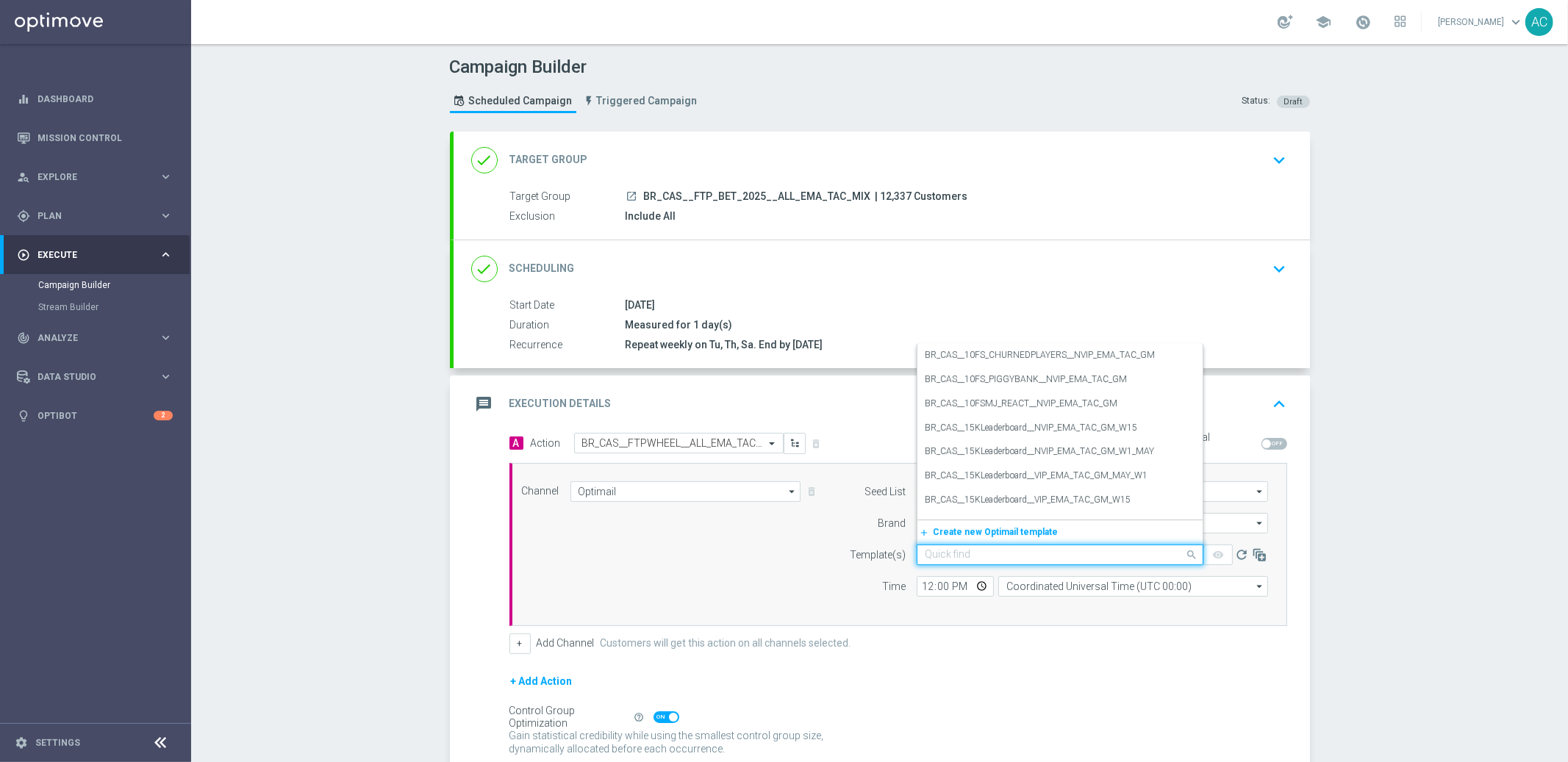
paste input "BR_CAS__FTPWHEEL__ALL_EMA_TAC_GM"
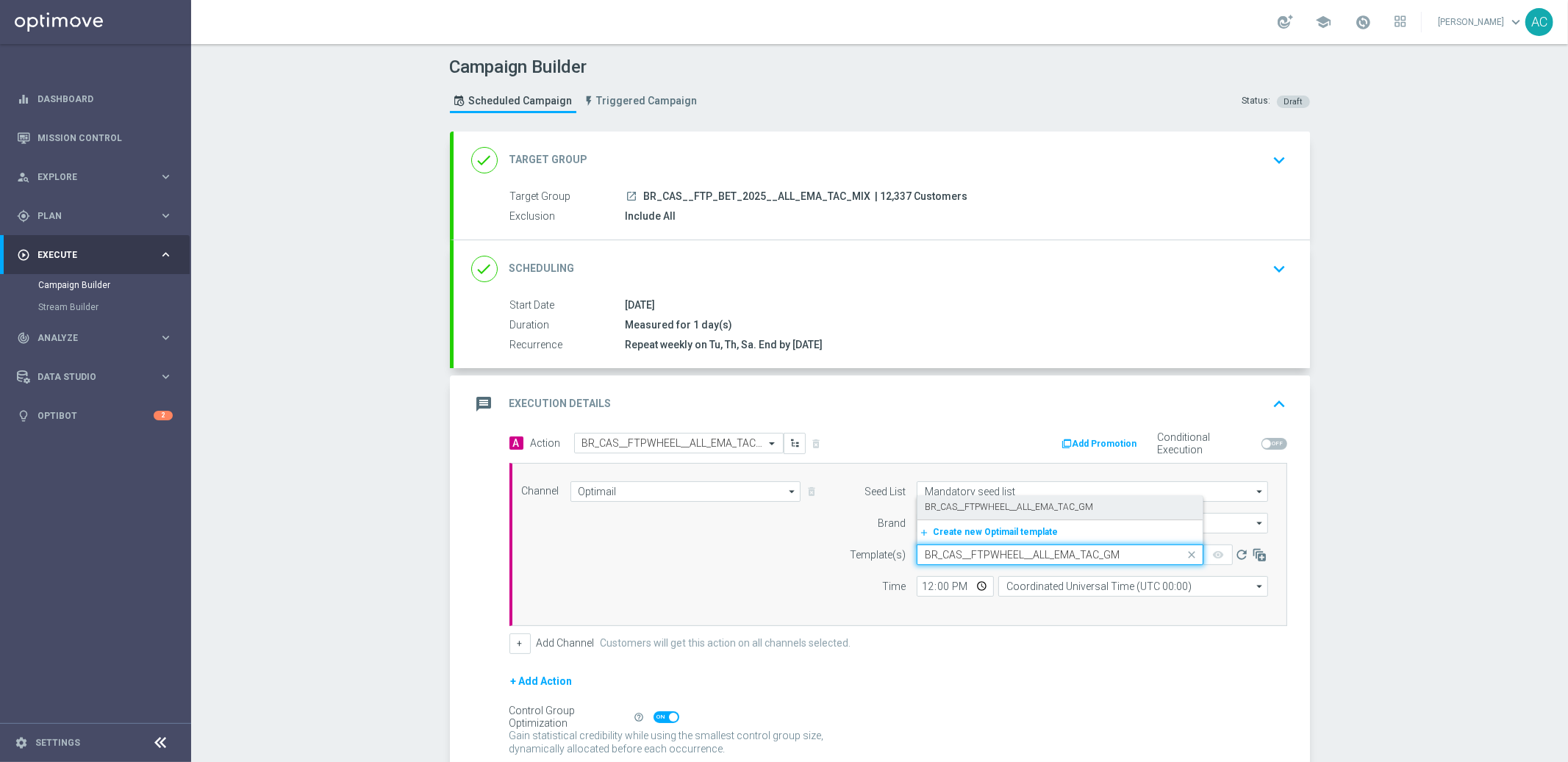
click at [985, 511] on label "BR_CAS__FTPWHEEL__ALL_EMA_TAC_GM" at bounding box center [1009, 508] width 168 height 12
type input "BR_CAS__FTPWHEEL__ALL_EMA_TAC_GM"
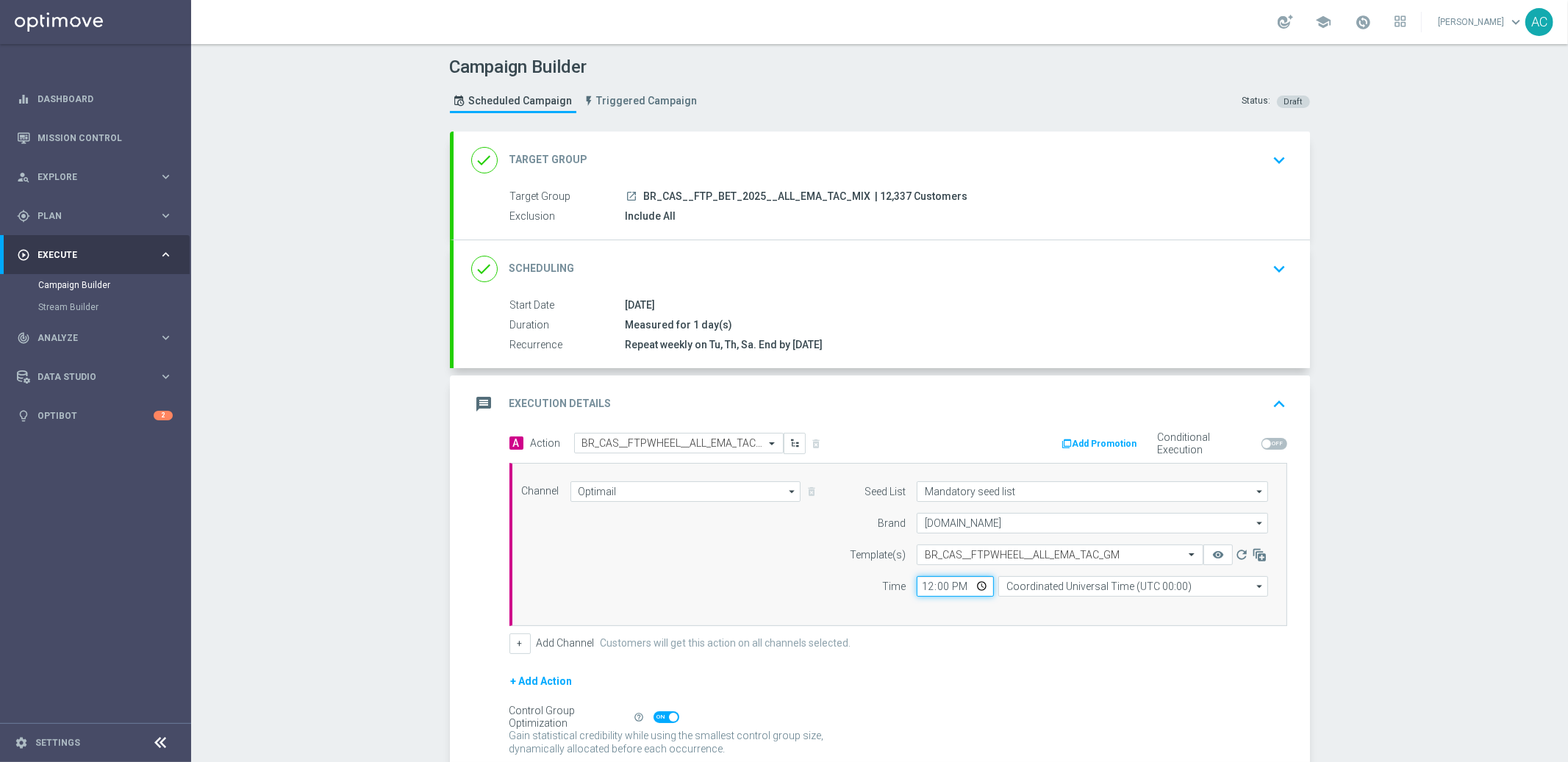
click at [923, 586] on input "12:00" at bounding box center [955, 587] width 77 height 21
type input "15:00"
click at [1022, 591] on input "Coordinated Universal Time (UTC 00:00)" at bounding box center [1133, 587] width 270 height 21
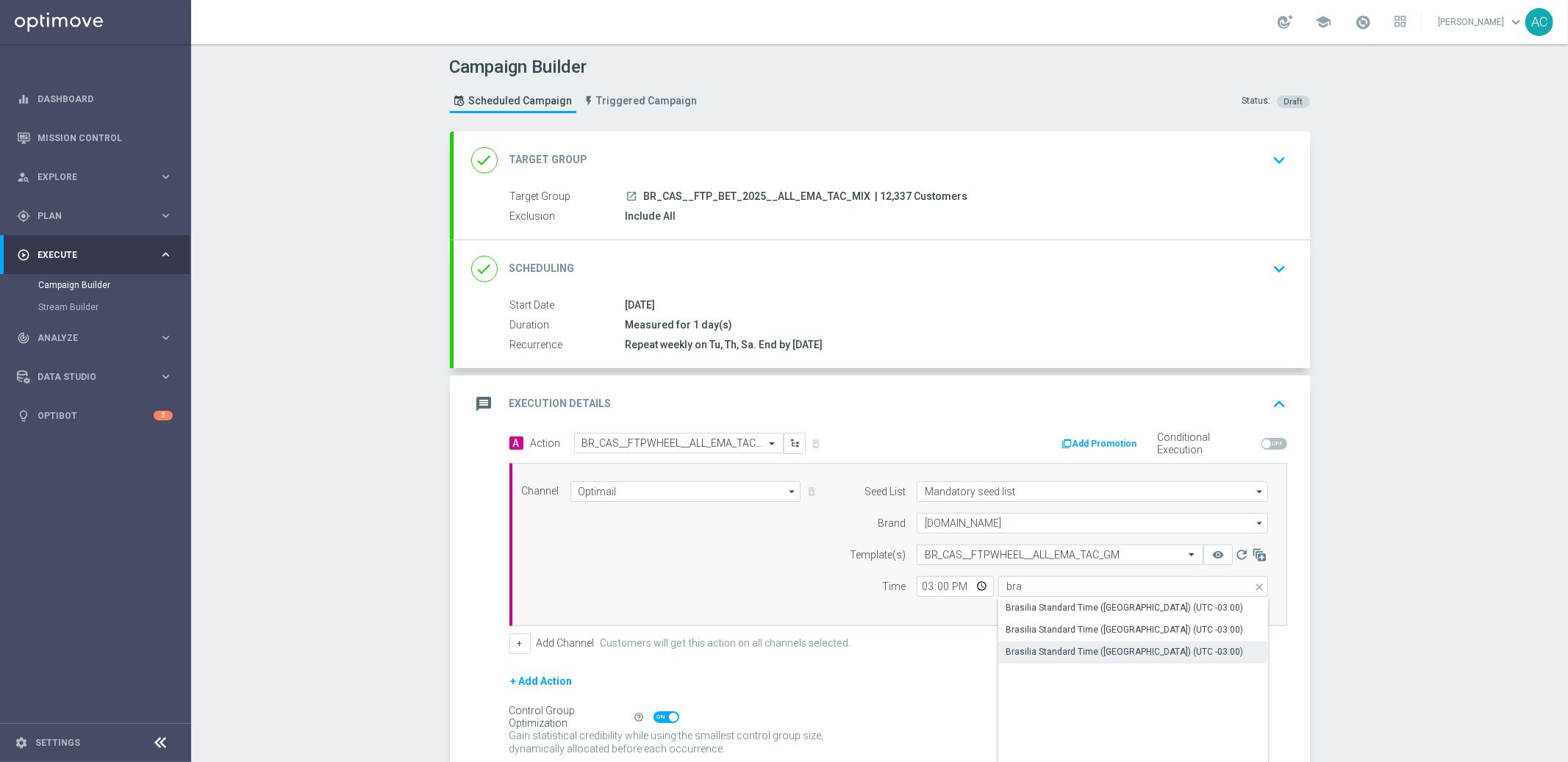
click at [1111, 648] on div "Brasilia Standard Time ([GEOGRAPHIC_DATA]) (UTC -03:00)" at bounding box center [1124, 651] width 237 height 13
type input "Brasilia Standard Time ([GEOGRAPHIC_DATA]) (UTC -03:00)"
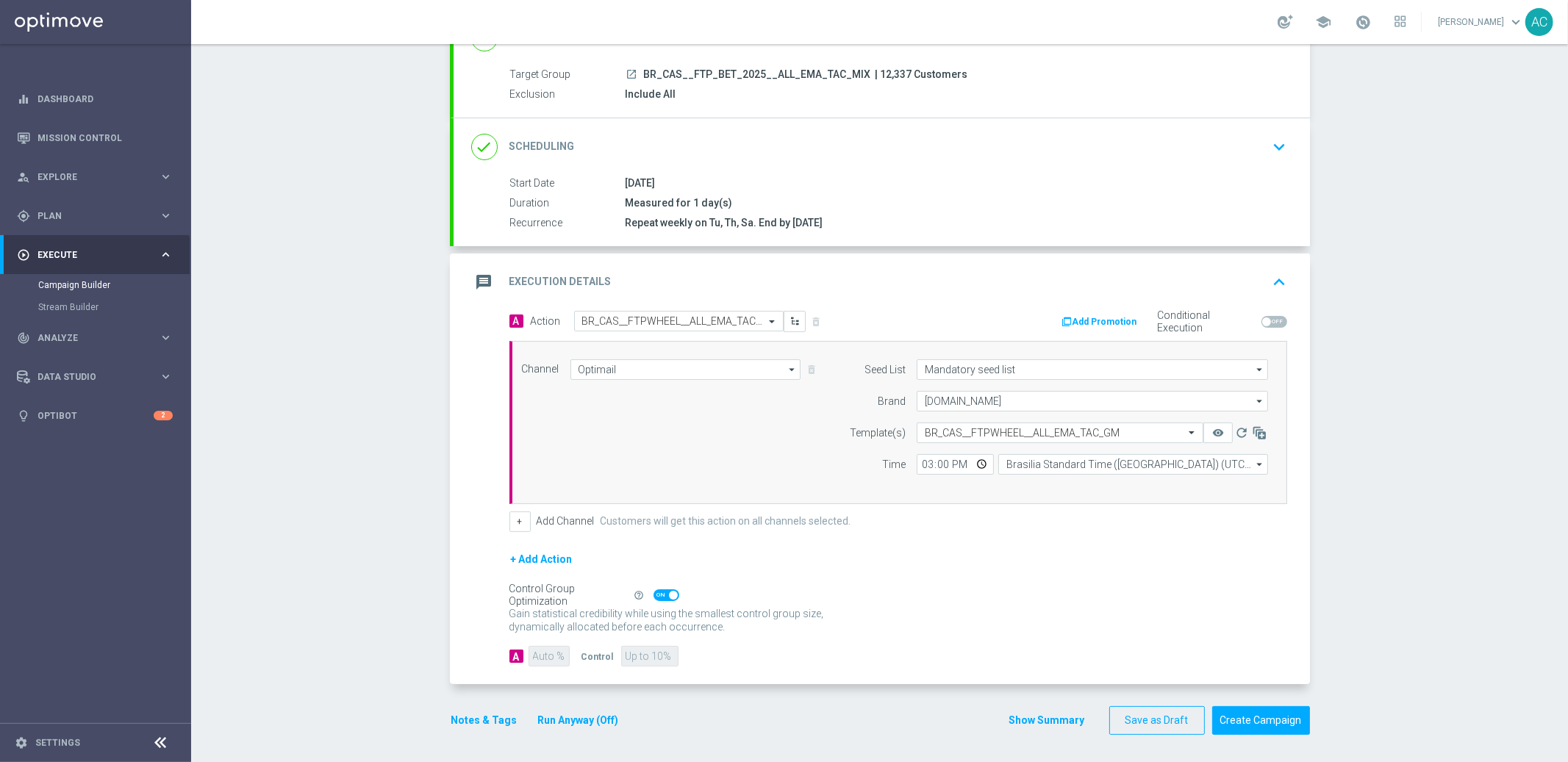
scroll to position [124, 0]
click at [1263, 719] on button "Create Campaign" at bounding box center [1261, 719] width 98 height 29
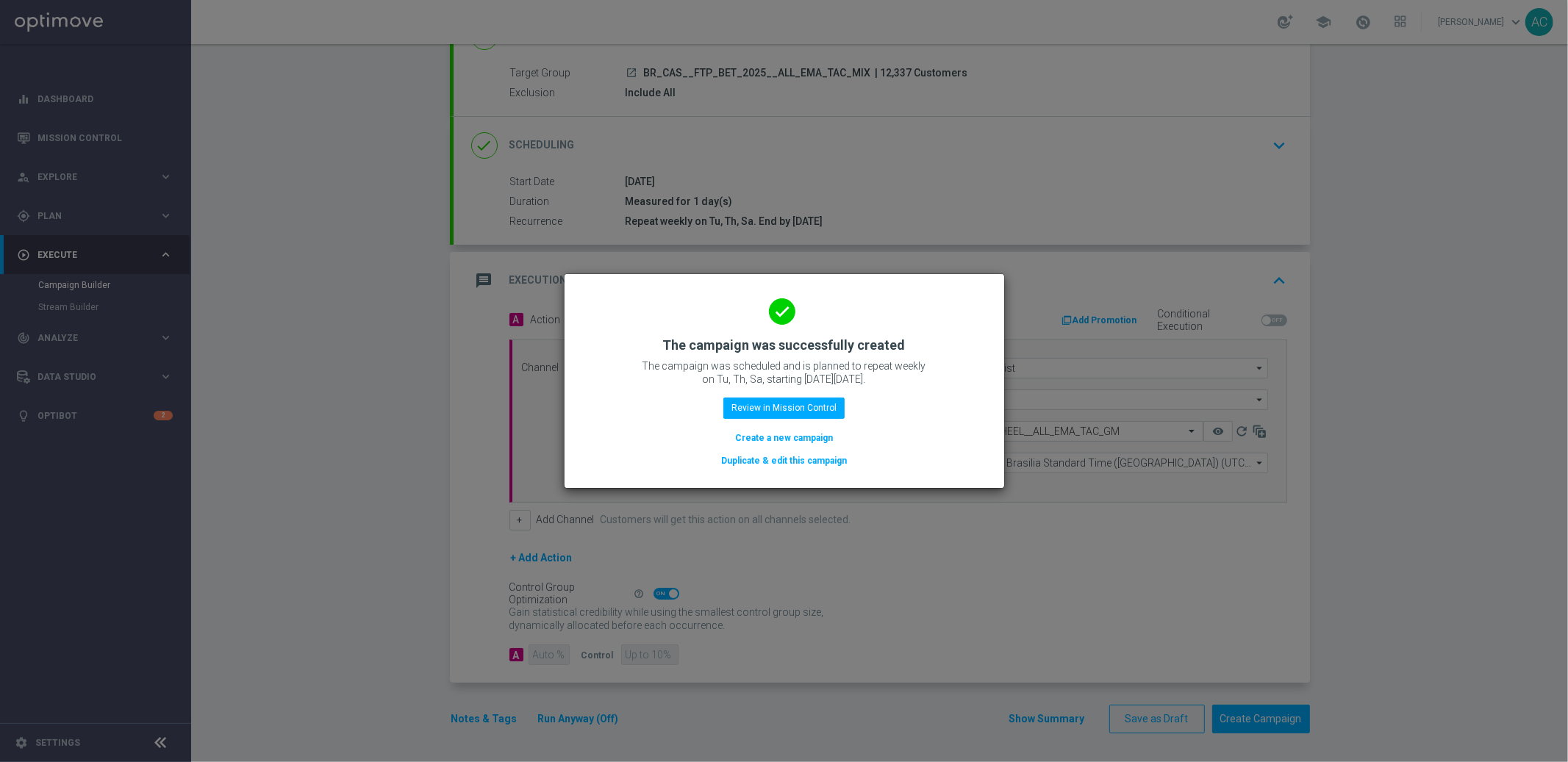
click at [784, 437] on button "Create a new campaign" at bounding box center [784, 437] width 100 height 16
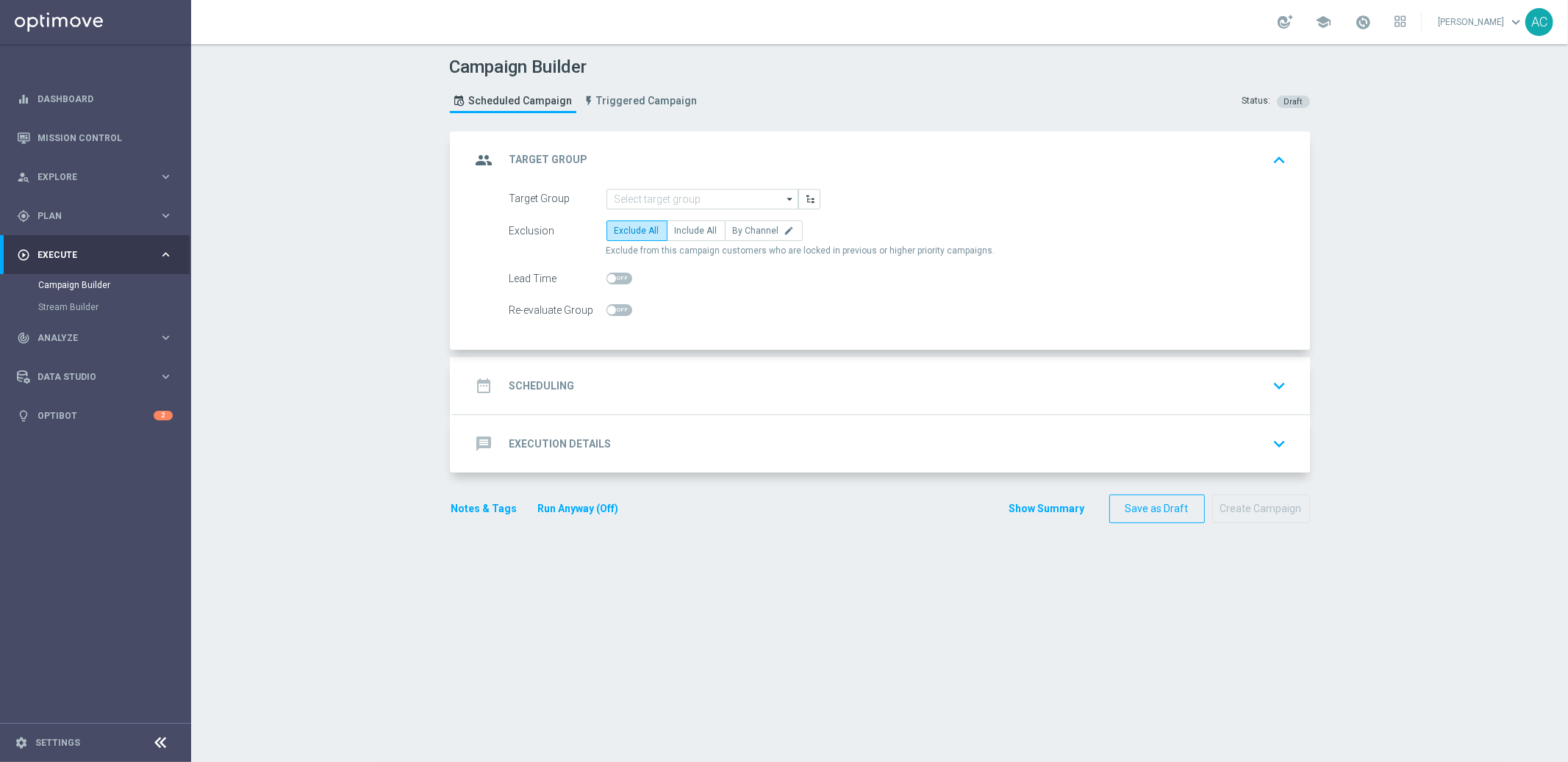
scroll to position [0, 0]
click at [720, 206] on input at bounding box center [702, 199] width 192 height 21
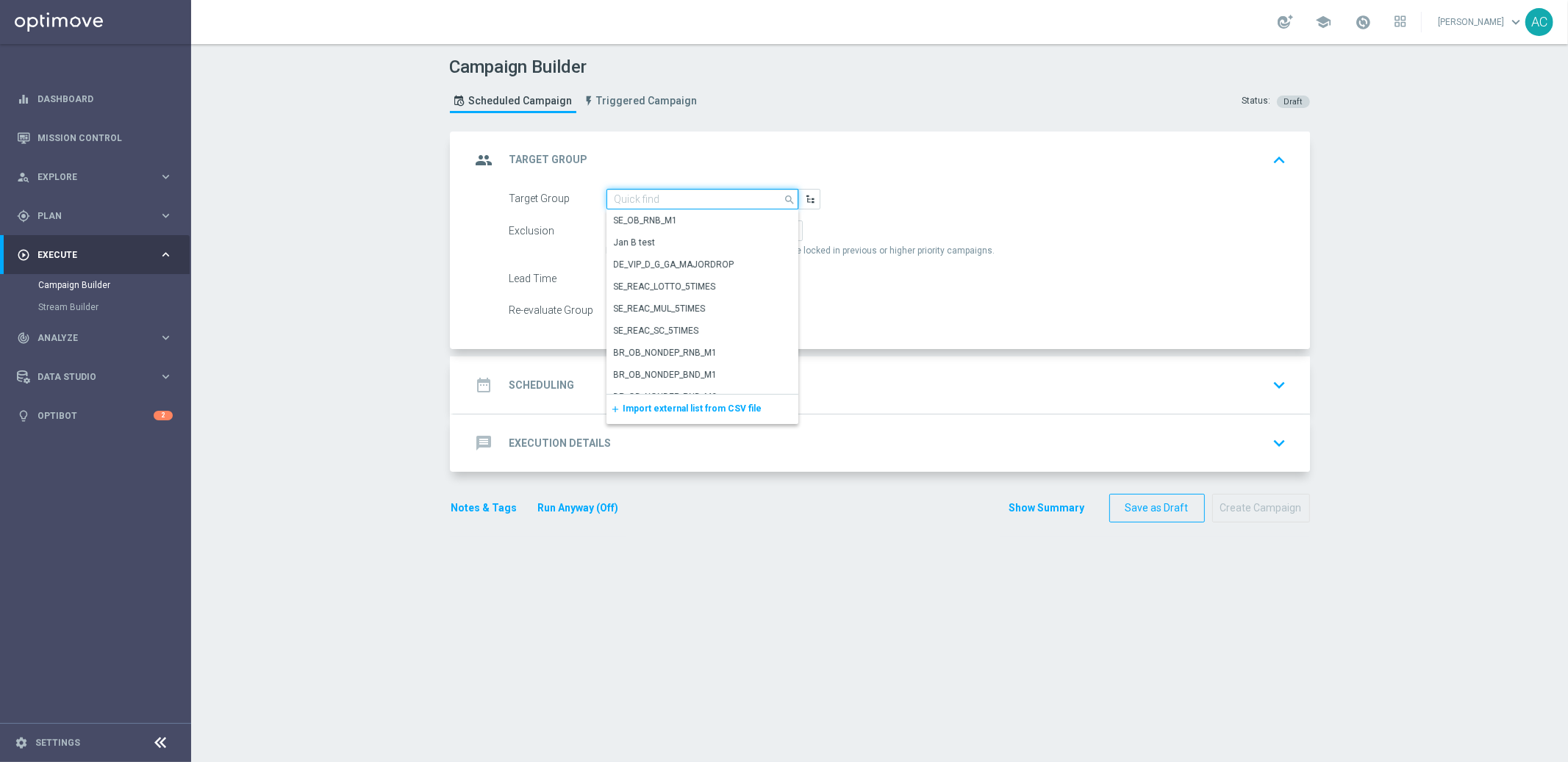
paste input "BR_CAS__FTP_BET_2025__ALL_RI_TAC_MIX"
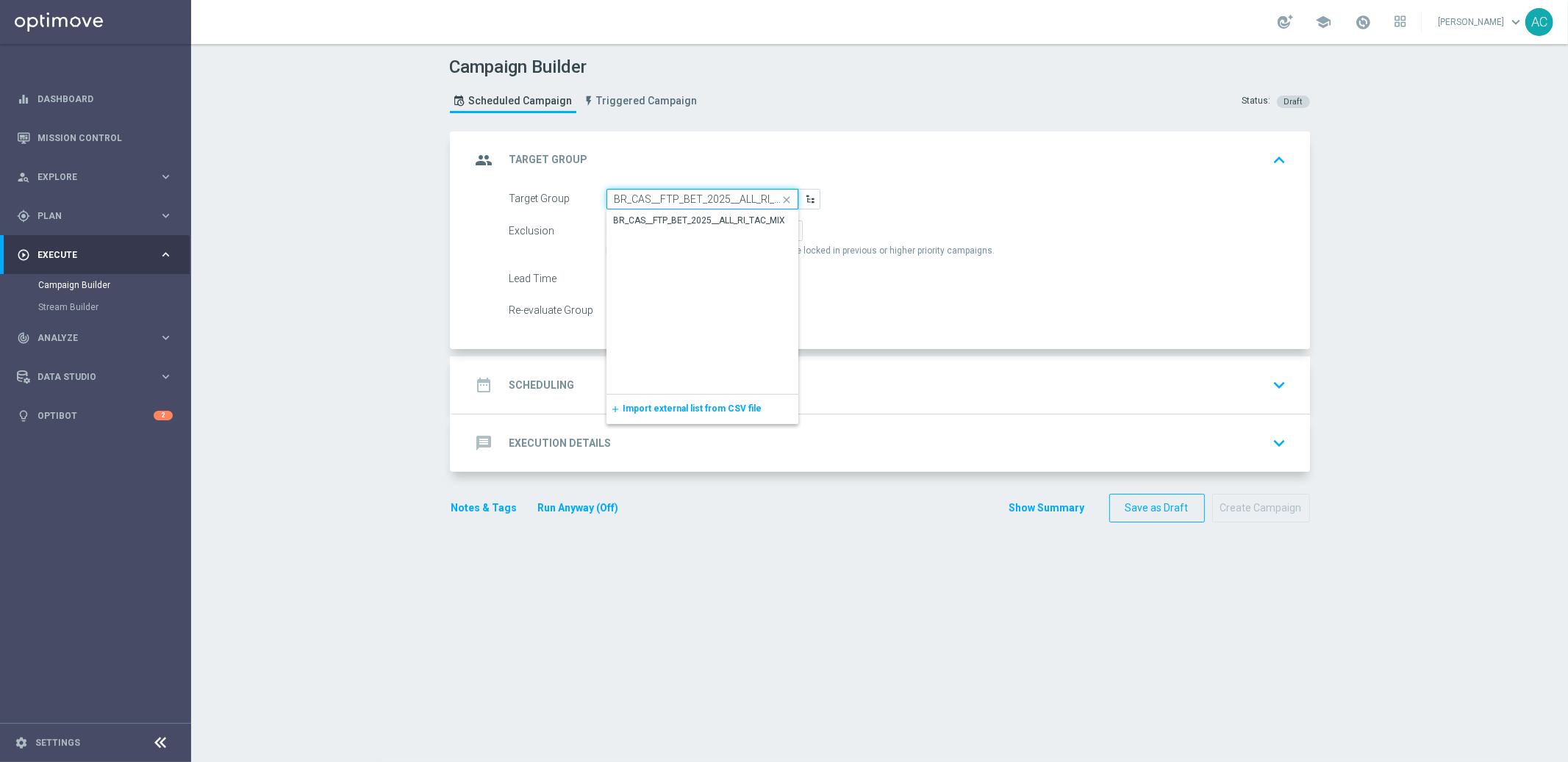
scroll to position [0, 31]
click at [713, 223] on div "BR_CAS__FTP_BET_2025__ALL_RI_TAC_MIX" at bounding box center [700, 221] width 172 height 13
type input "BR_CAS__FTP_BET_2025__ALL_RI_TAC_MIX"
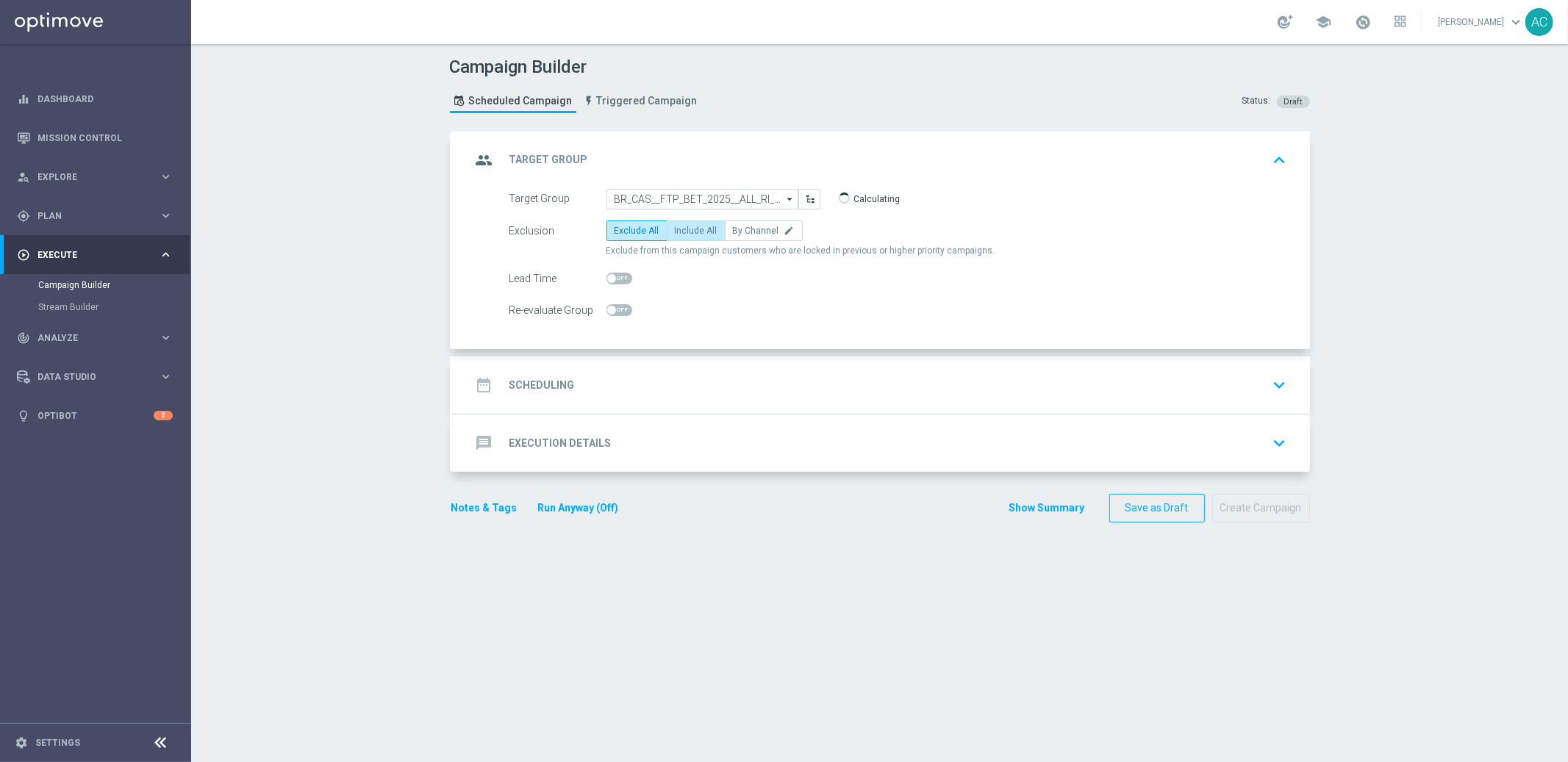
click at [685, 238] on label "Include All" at bounding box center [696, 230] width 59 height 21
click at [685, 238] on input "Include All" at bounding box center [679, 233] width 9 height 9
radio input "true"
click at [563, 403] on div "date_range Scheduling keyboard_arrow_down" at bounding box center [882, 385] width 856 height 57
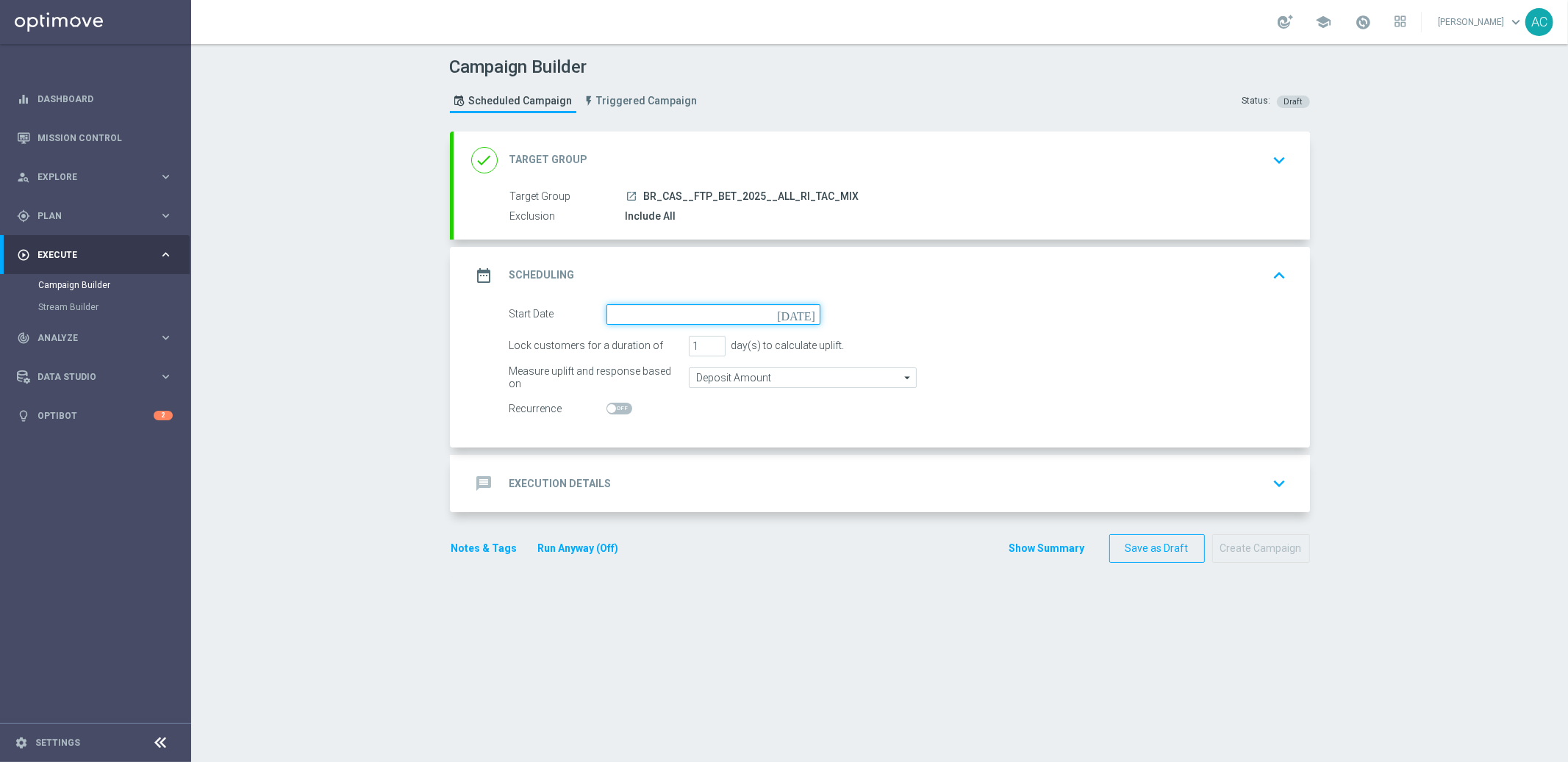
click at [714, 319] on input at bounding box center [713, 315] width 214 height 21
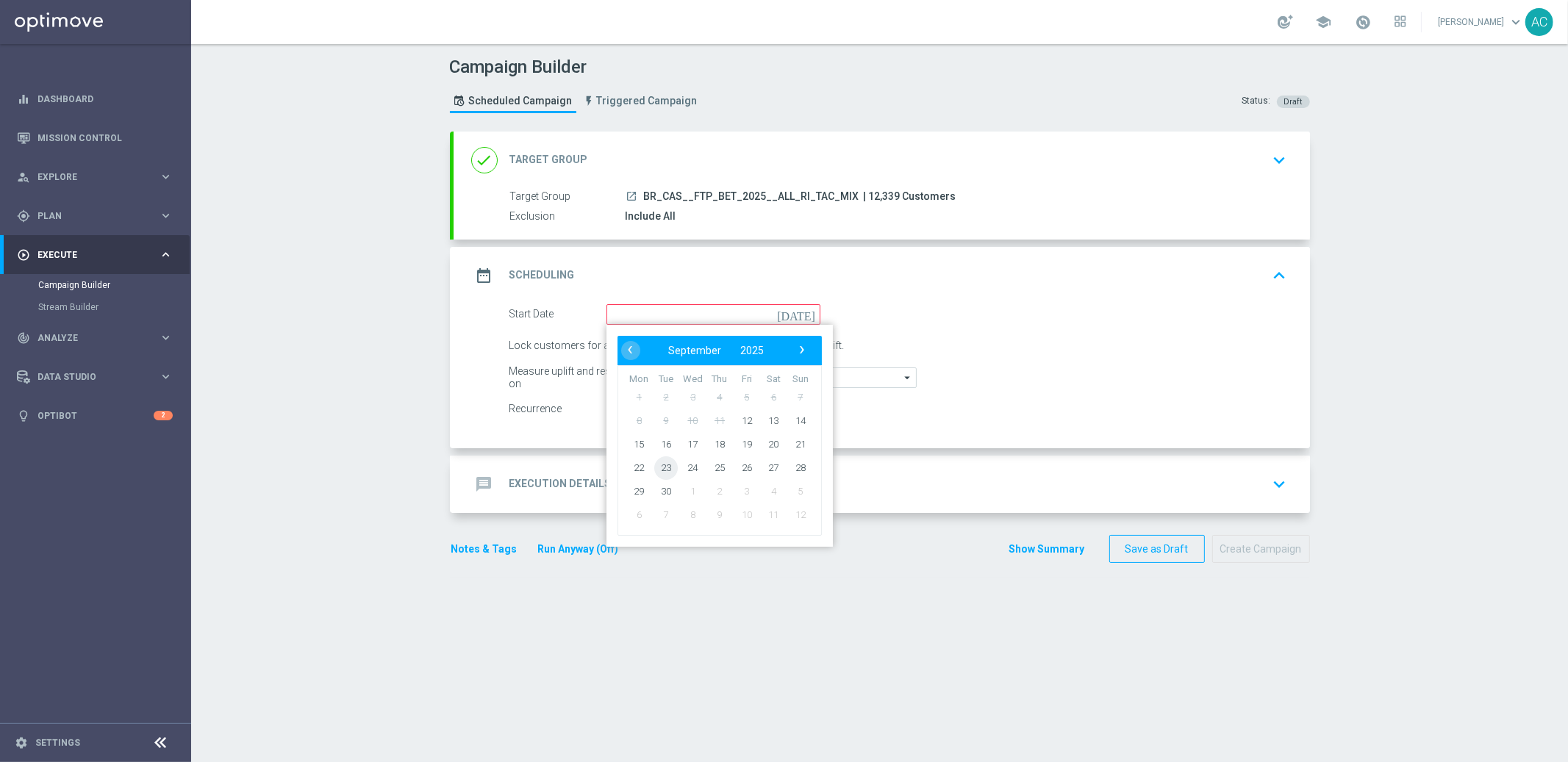
click at [656, 466] on span "23" at bounding box center [665, 468] width 23 height 23
type input "23 Sep 2025"
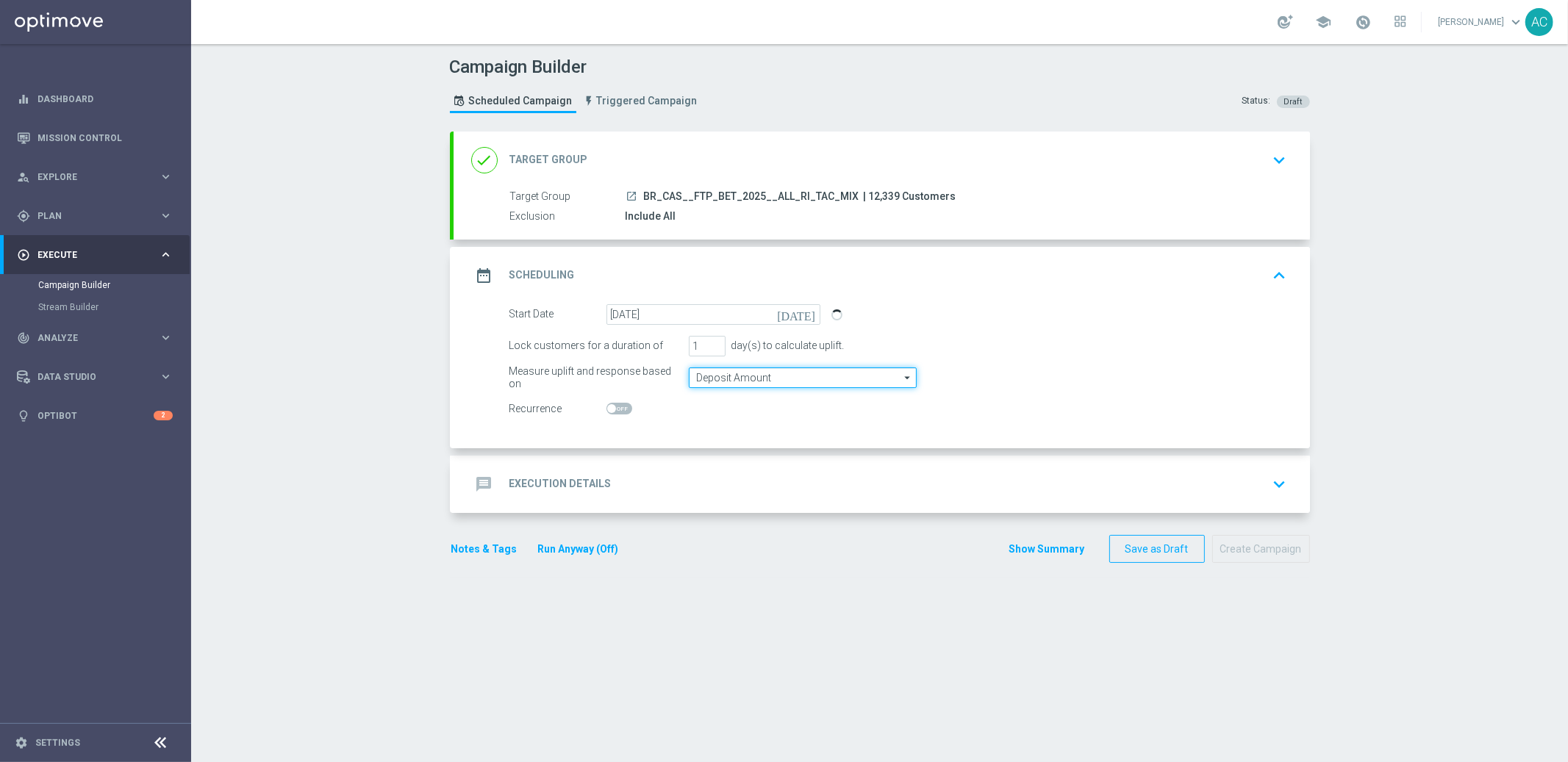
click at [768, 372] on input "Deposit Amount" at bounding box center [802, 378] width 228 height 21
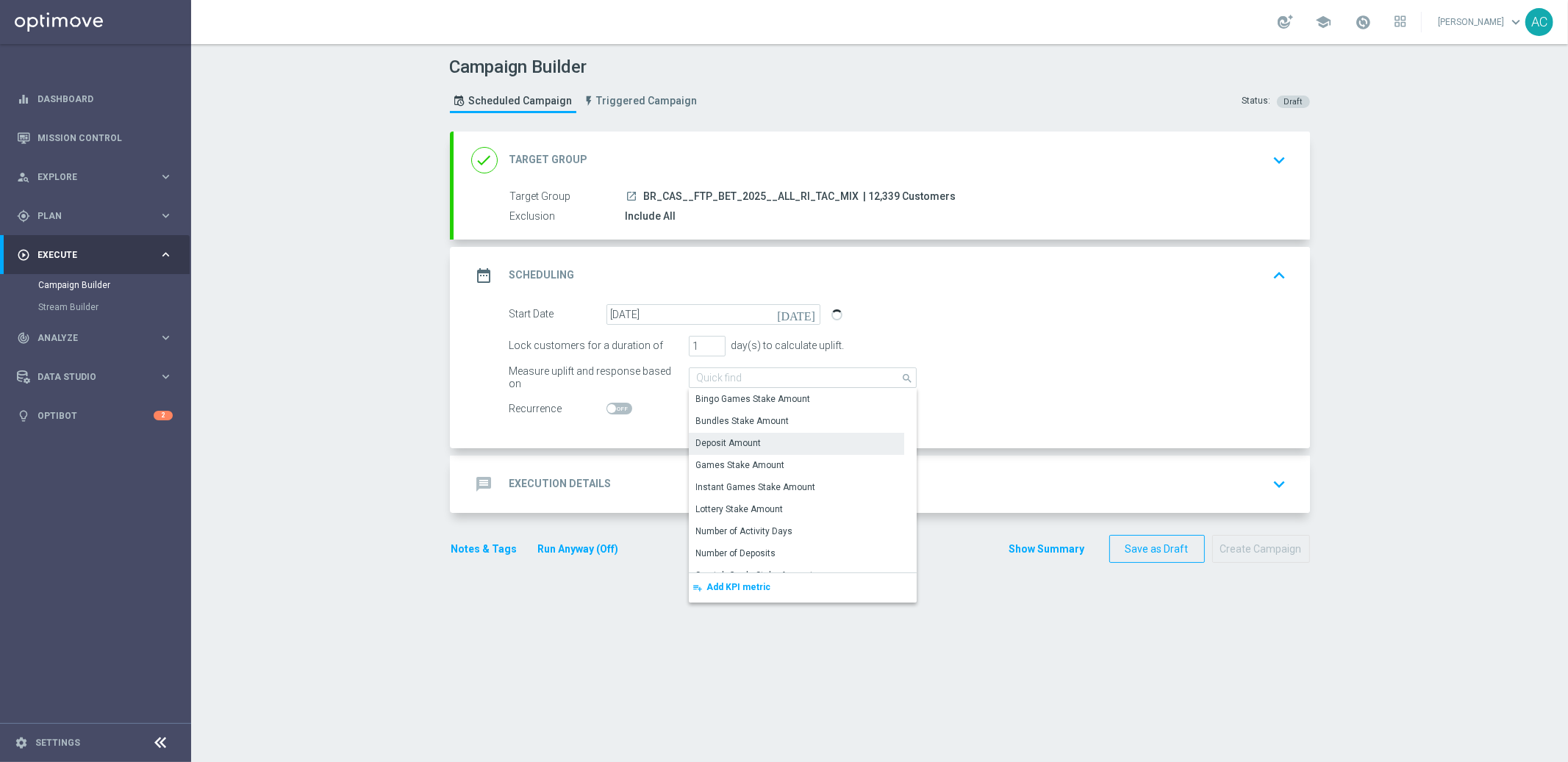
drag, startPoint x: 566, startPoint y: 464, endPoint x: 562, endPoint y: 475, distance: 11.7
click at [566, 464] on div "message Execution Details keyboard_arrow_down" at bounding box center [882, 485] width 856 height 57
type input "Deposit Amount"
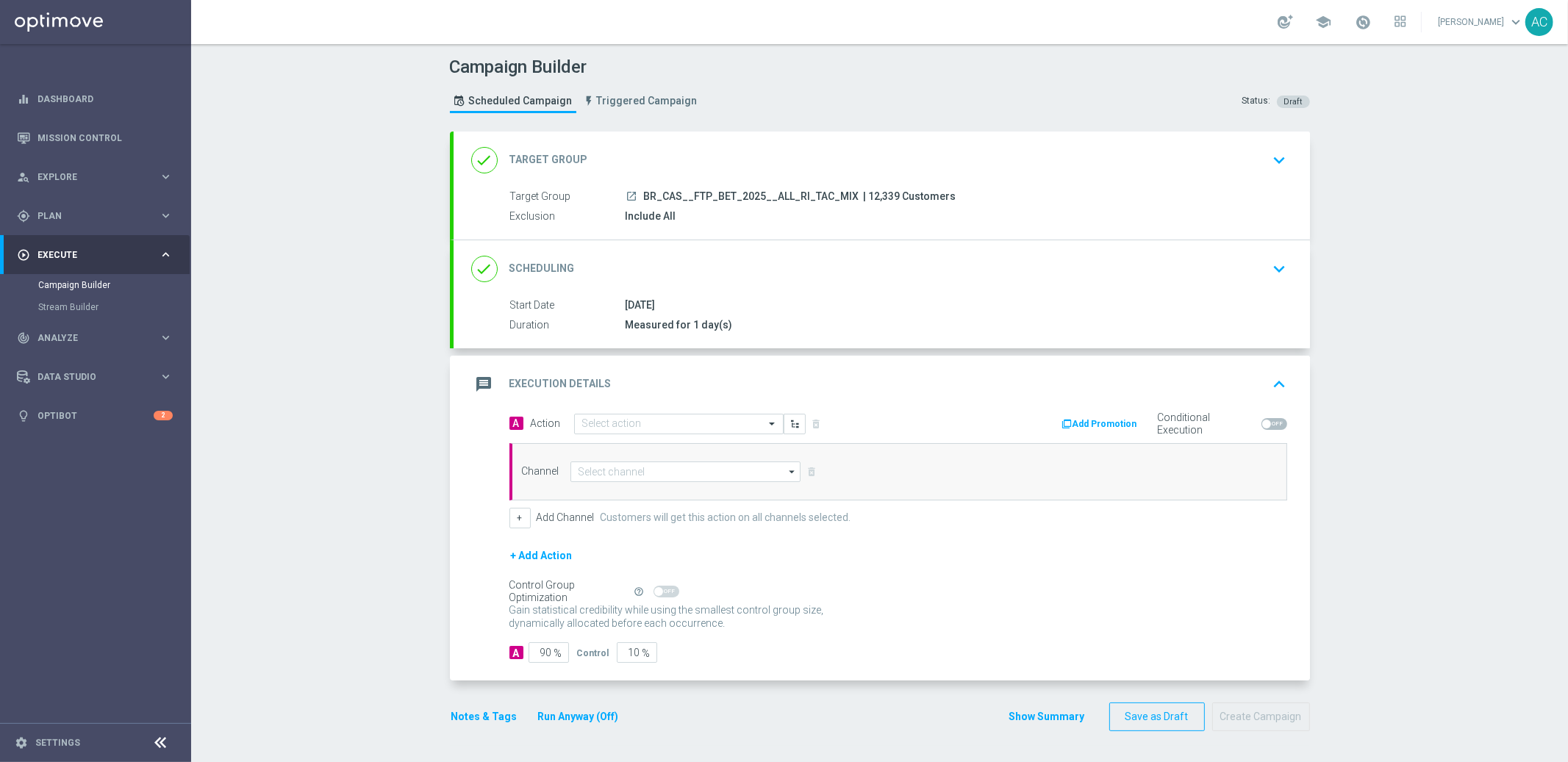
click at [679, 301] on div "23 Sep 2025" at bounding box center [953, 304] width 655 height 15
click at [700, 267] on div "done Scheduling keyboard_arrow_down" at bounding box center [882, 269] width 821 height 28
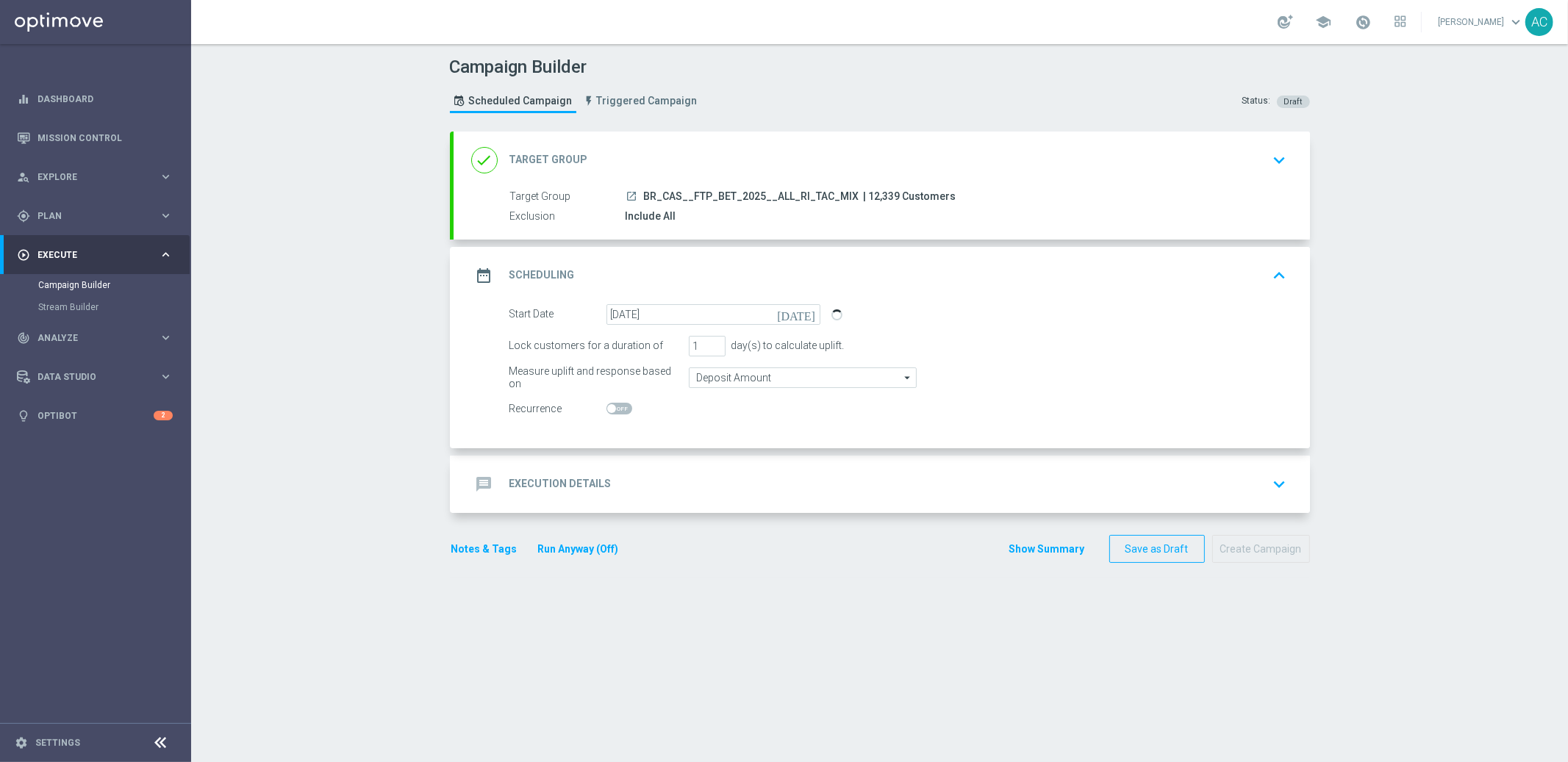
click at [614, 408] on span at bounding box center [619, 408] width 26 height 12
click at [614, 408] on input "checkbox" at bounding box center [619, 408] width 26 height 12
checkbox input "true"
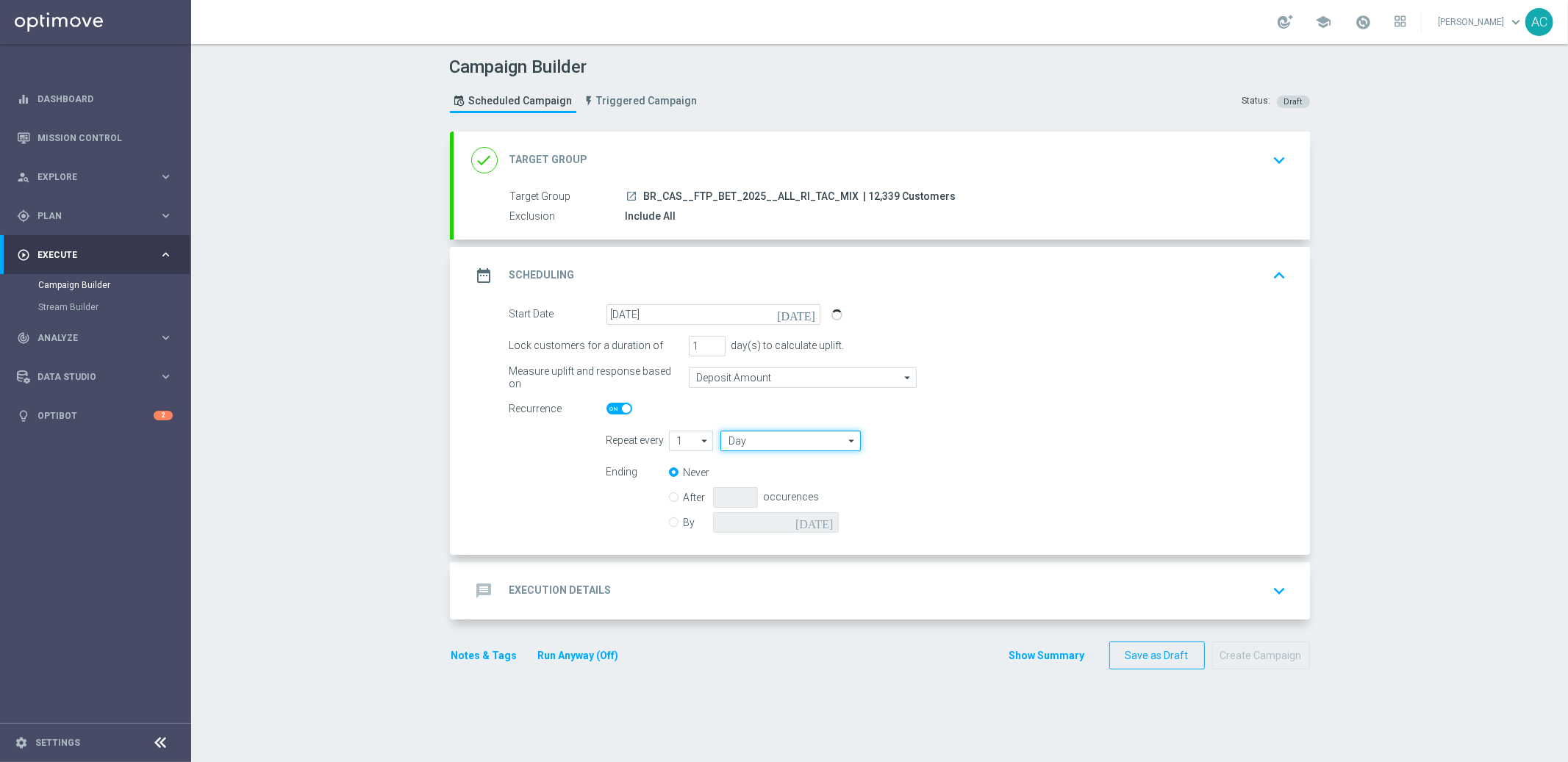
click at [752, 447] on input "Day" at bounding box center [790, 441] width 140 height 21
click at [753, 478] on div "Week" at bounding box center [784, 485] width 129 height 21
type input "Week"
drag, startPoint x: 960, startPoint y: 444, endPoint x: 991, endPoint y: 441, distance: 31.1
click at [960, 444] on input "checkbox" at bounding box center [961, 441] width 22 height 20
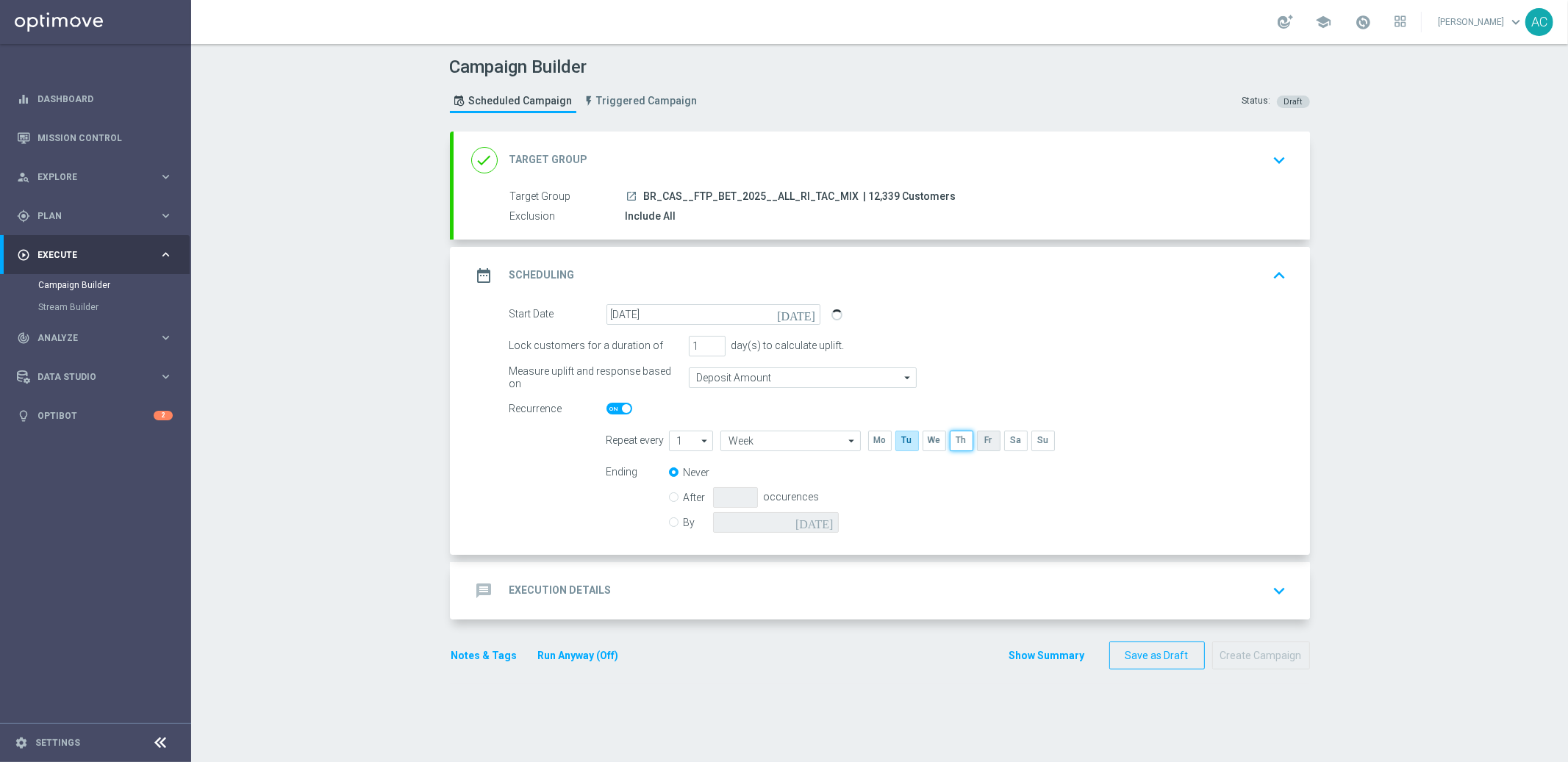
checkbox input "true"
click at [1007, 440] on input "checkbox" at bounding box center [1015, 441] width 22 height 20
checkbox input "true"
click at [669, 522] on input "By" at bounding box center [674, 520] width 9 height 9
radio input "true"
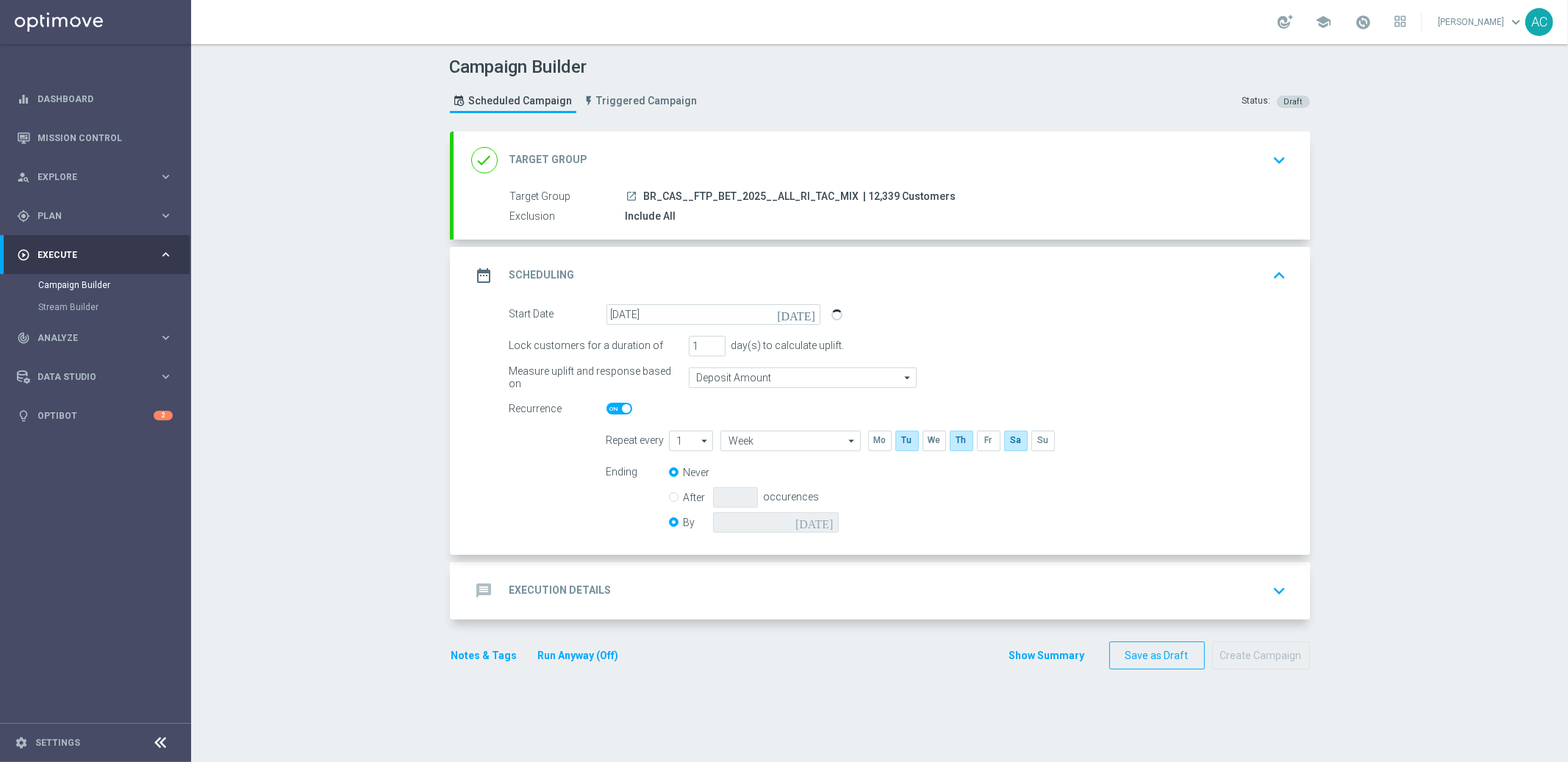
radio input "false"
click at [816, 521] on icon "[DATE]" at bounding box center [817, 520] width 43 height 16
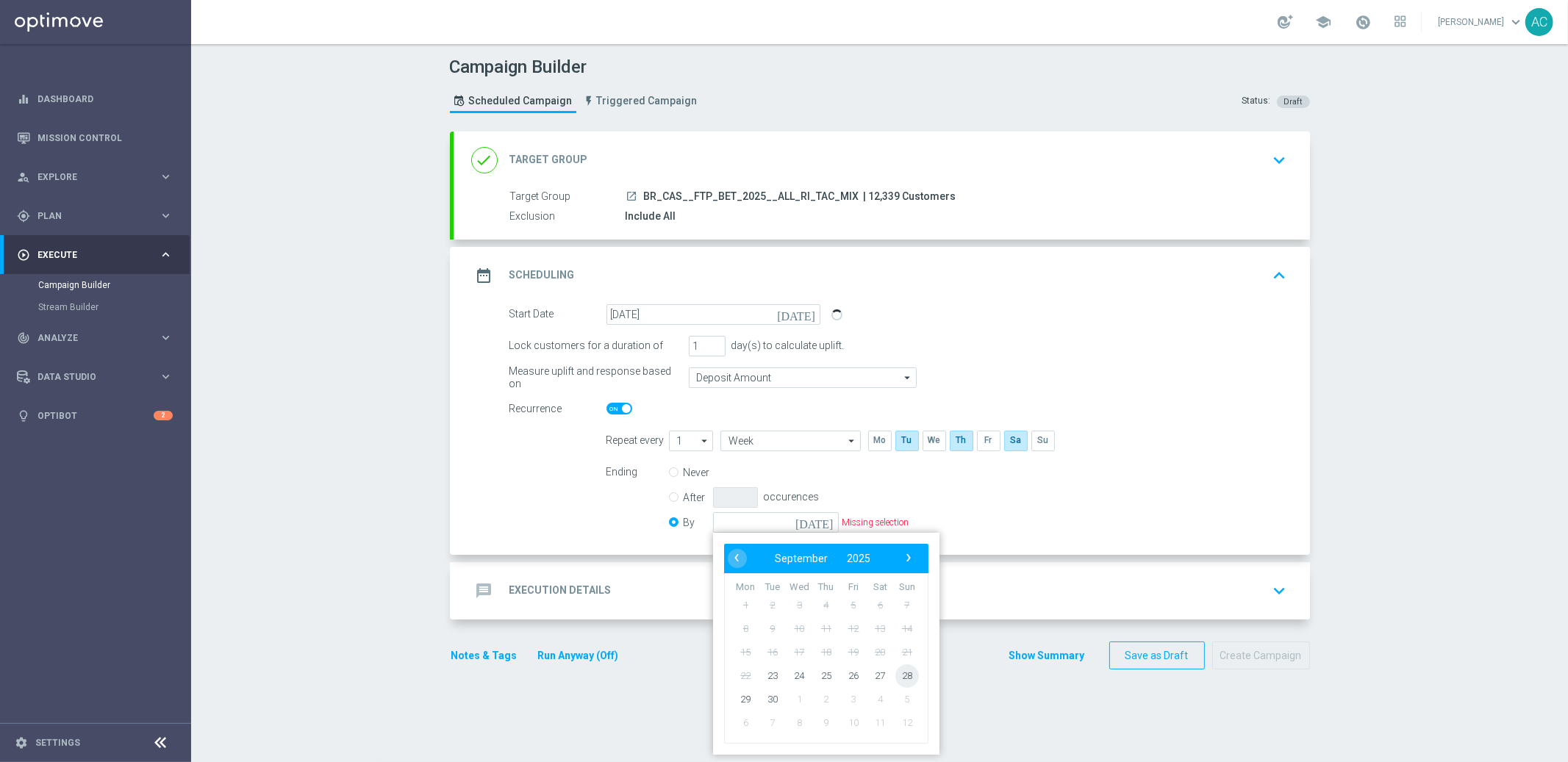
drag, startPoint x: 905, startPoint y: 661, endPoint x: 879, endPoint y: 662, distance: 26.0
click at [901, 673] on span "28" at bounding box center [906, 675] width 23 height 23
type input "28 Sep 2025"
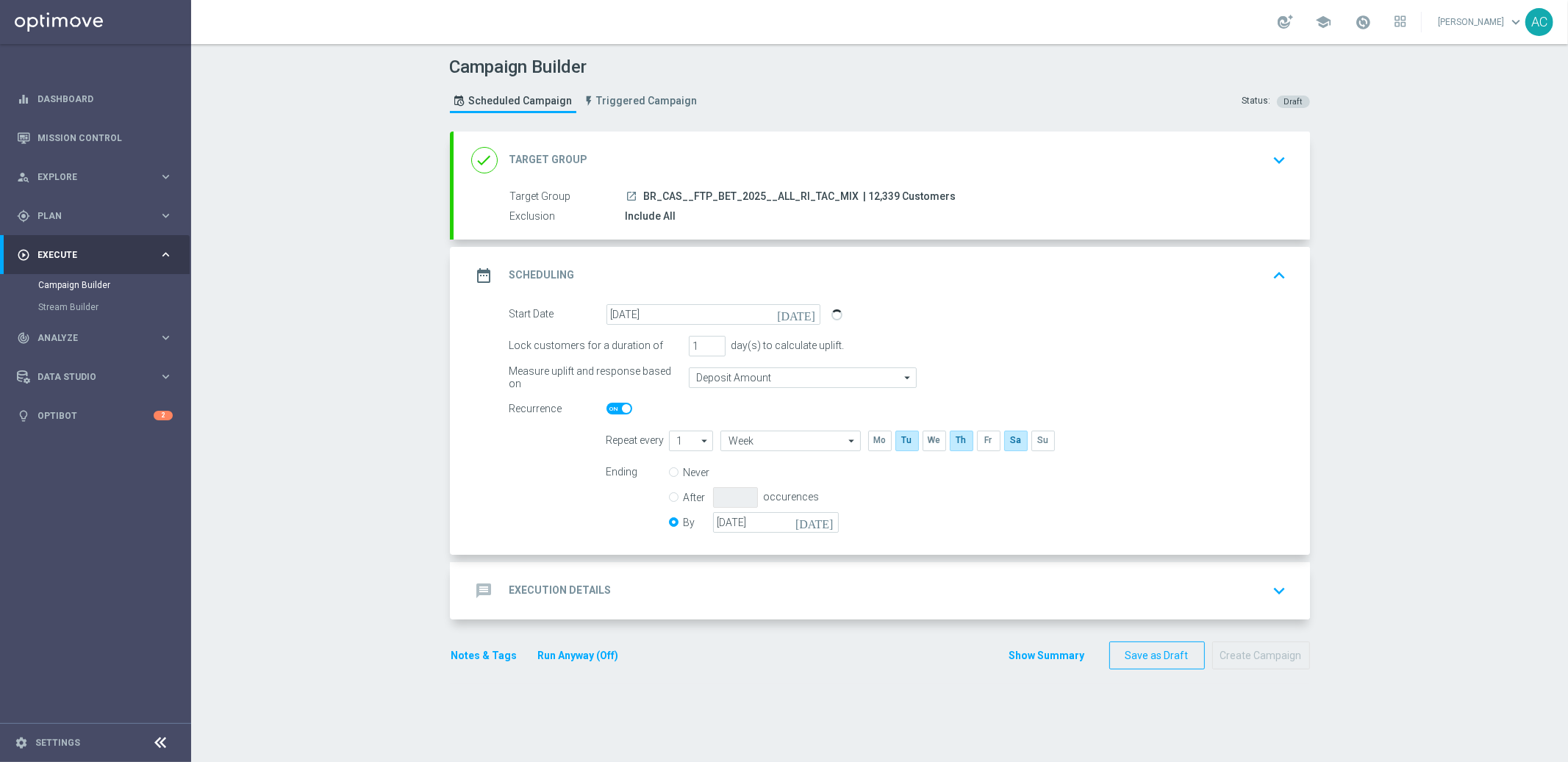
click at [546, 600] on div "message Execution Details" at bounding box center [542, 591] width 141 height 26
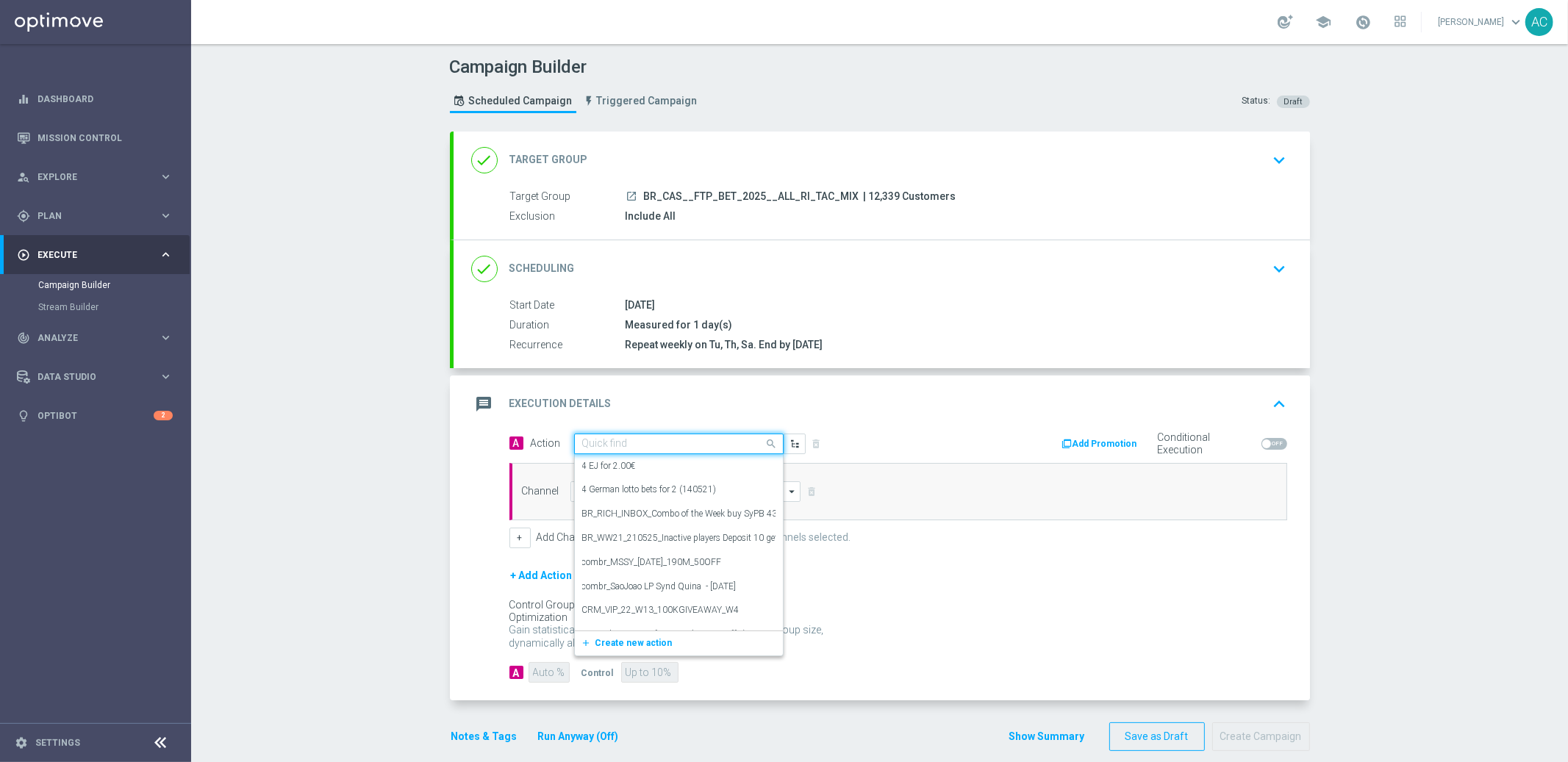
click at [644, 443] on input "text" at bounding box center [664, 444] width 164 height 12
paste input "BR_CAS__FTP_BET_2025__ALL_RI_TAC_MIX"
type input "BR_CAS__FTP_BET_2025__ALL_RI_TAC_MIX"
paste input "BR_CAS__FTP_BET_2025__ALL_RI_TAC_MIX"
type input "BR_CAS__FTP_BET_2025__ALL_RI_TAC_MIX"
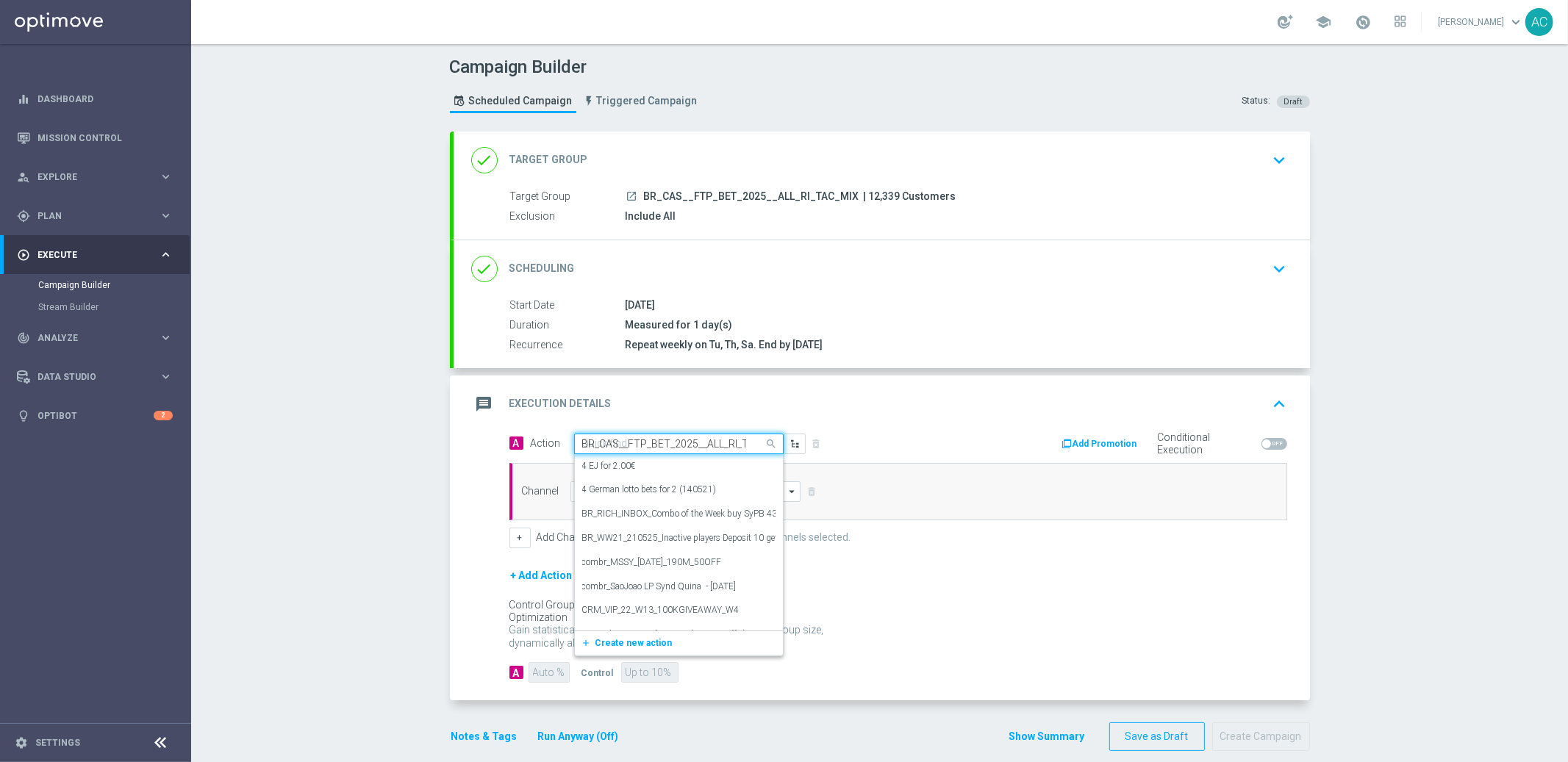
scroll to position [0, 35]
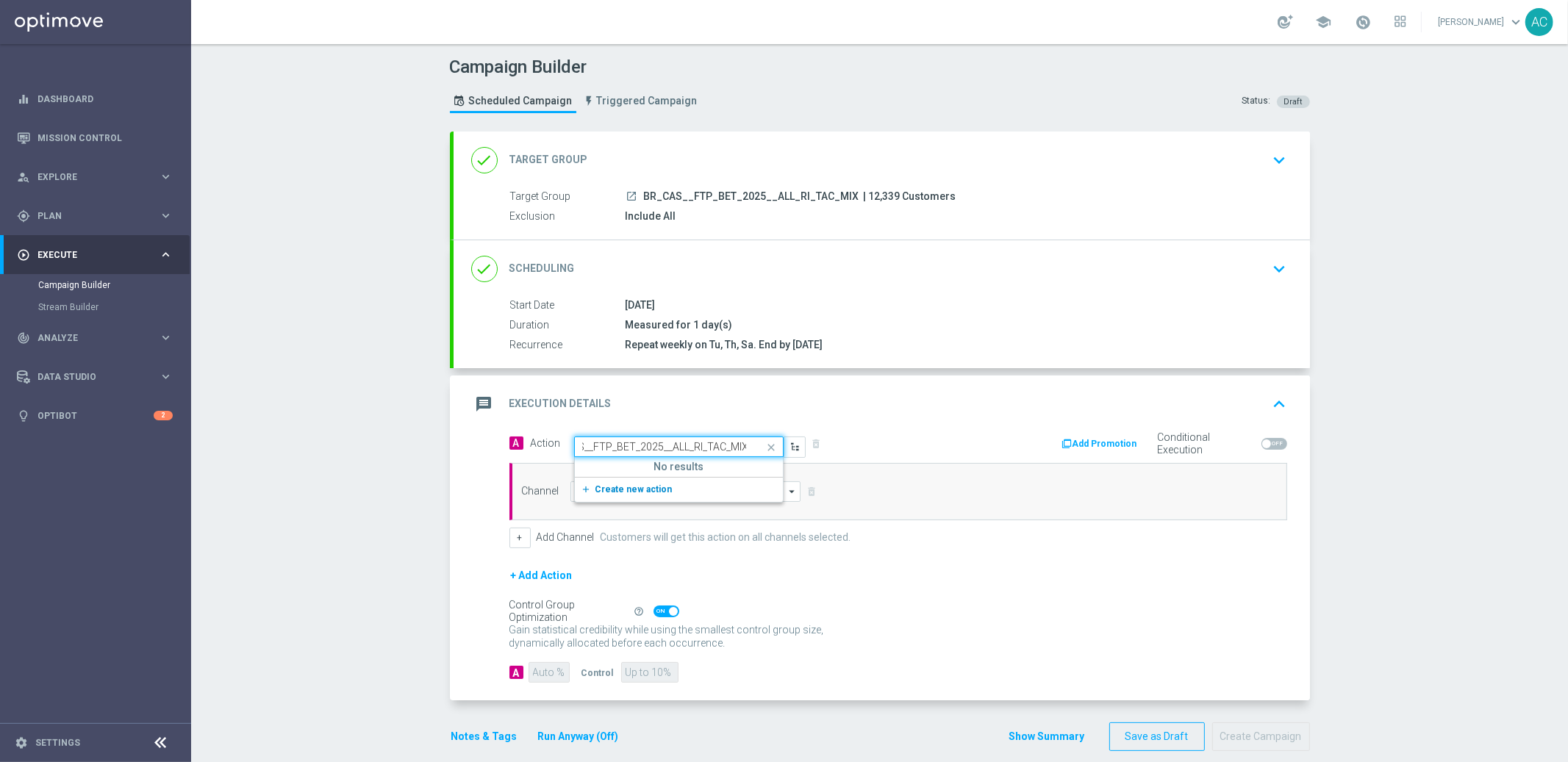
click at [624, 485] on span "Create new action" at bounding box center [634, 489] width 77 height 10
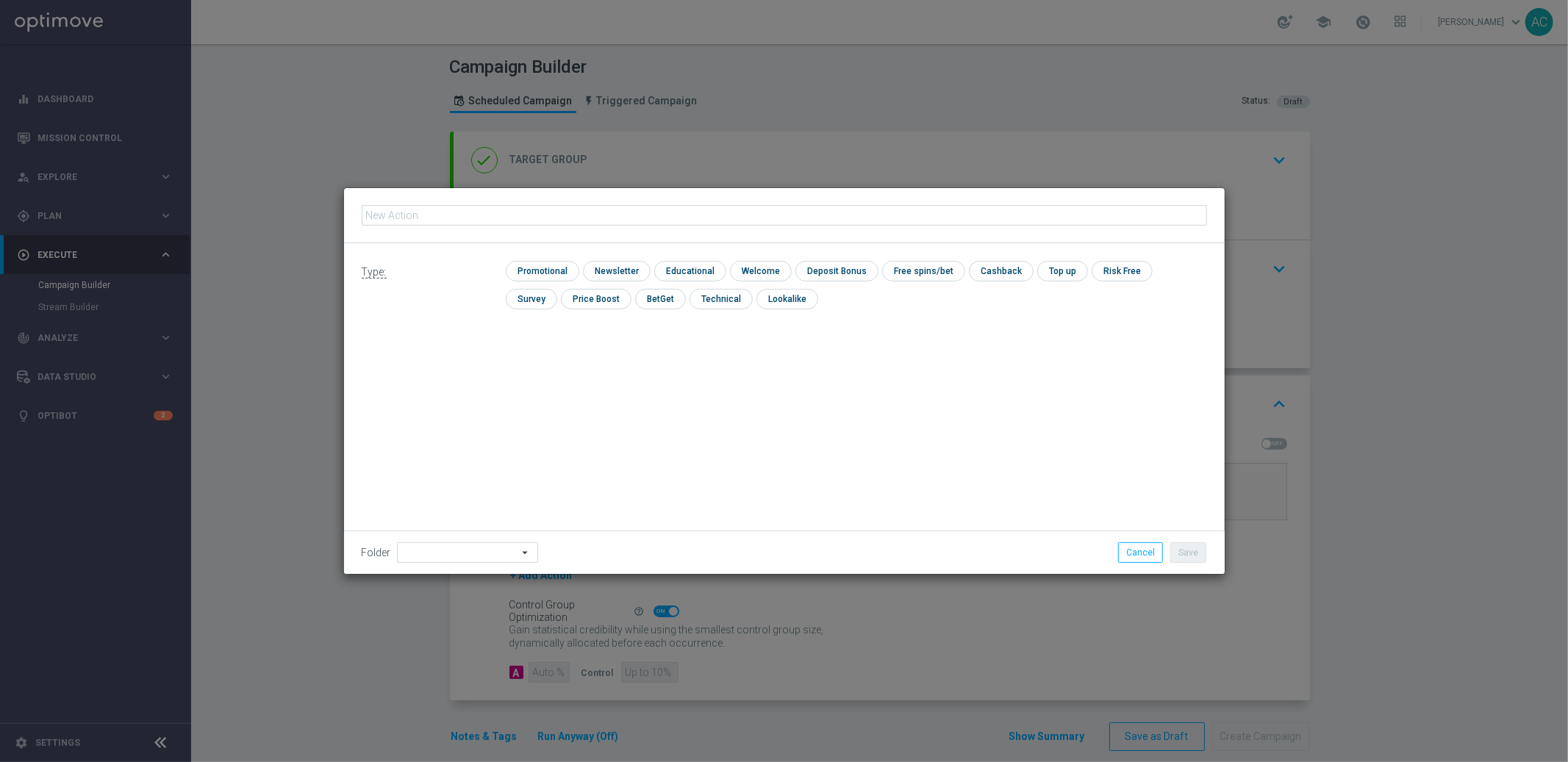
type input "BR_CAS__FTP_BET_2025__ALL_RI_TAC_MIX"
click at [544, 277] on input "checkbox" at bounding box center [540, 271] width 70 height 20
checkbox input "true"
click at [1192, 553] on button "Save" at bounding box center [1188, 553] width 36 height 21
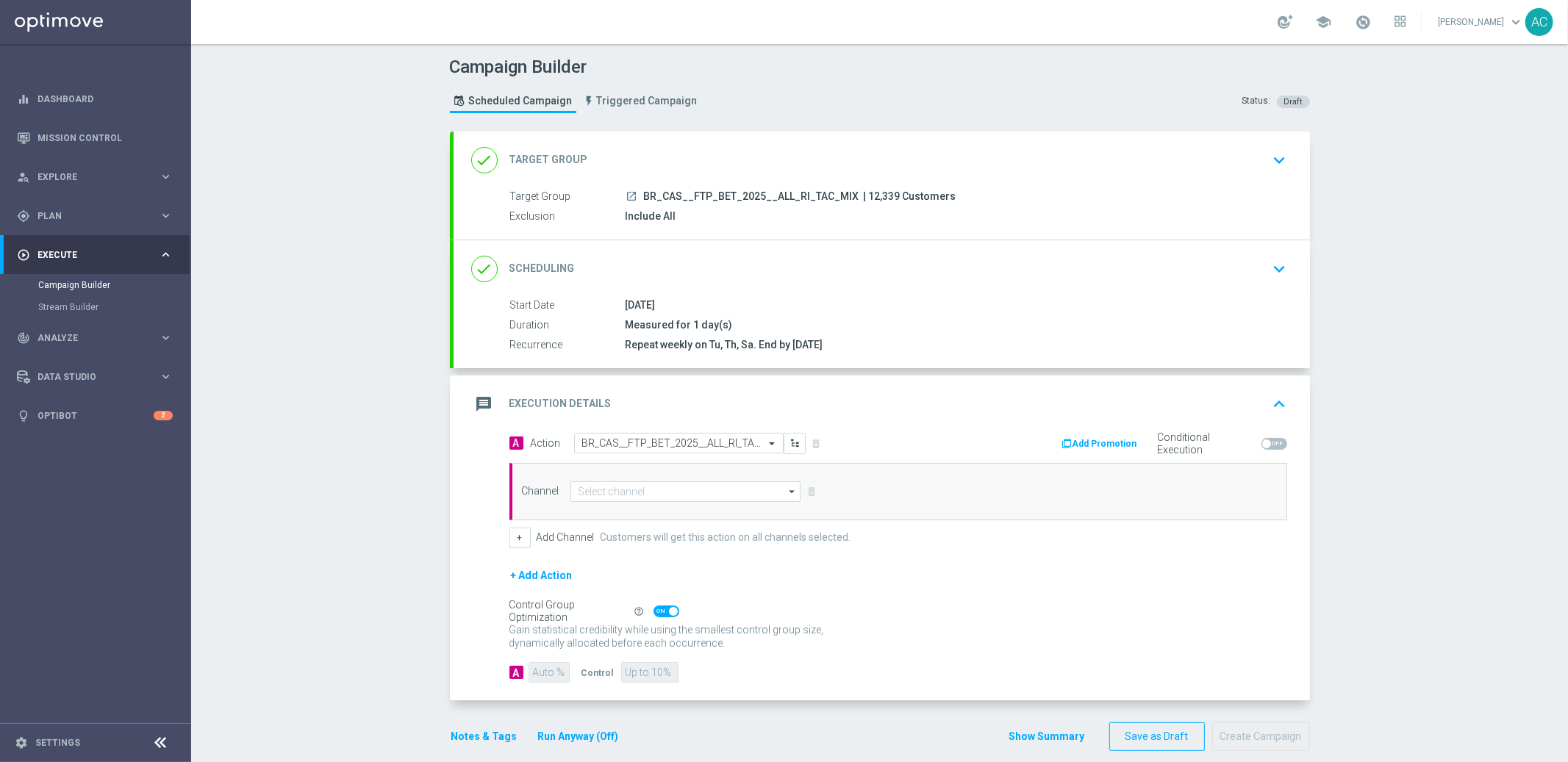
drag, startPoint x: 578, startPoint y: 475, endPoint x: 587, endPoint y: 484, distance: 12.7
click at [579, 475] on div "Channel arrow_drop_down Drag here to set row groups Drag here to set column lab…" at bounding box center [898, 492] width 777 height 57
click at [589, 487] on input at bounding box center [685, 492] width 231 height 21
click at [640, 526] on div "Embedded Messaging" at bounding box center [686, 535] width 232 height 21
type input "Embedded Messaging"
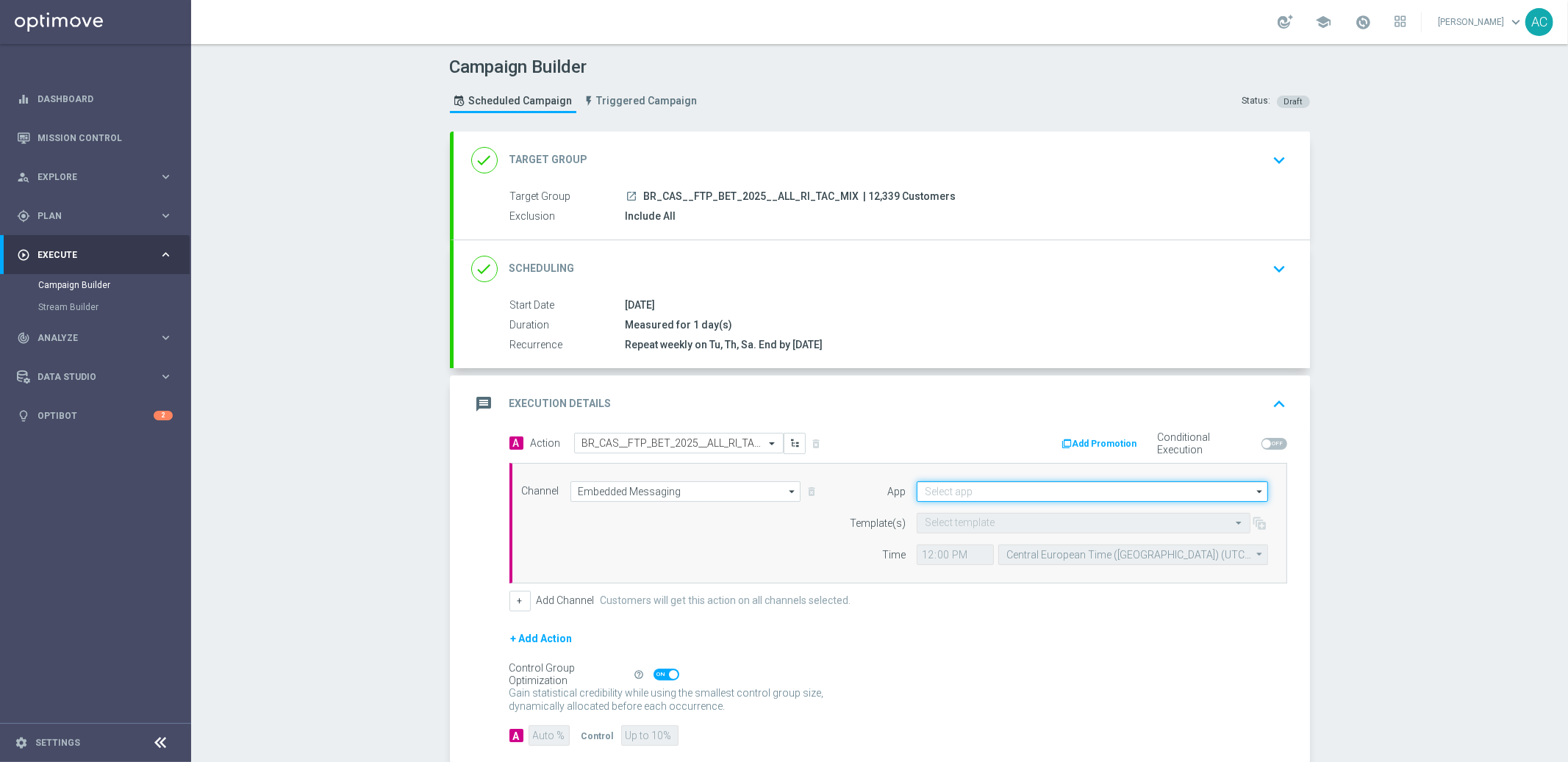
click at [1017, 489] on input at bounding box center [1092, 492] width 352 height 21
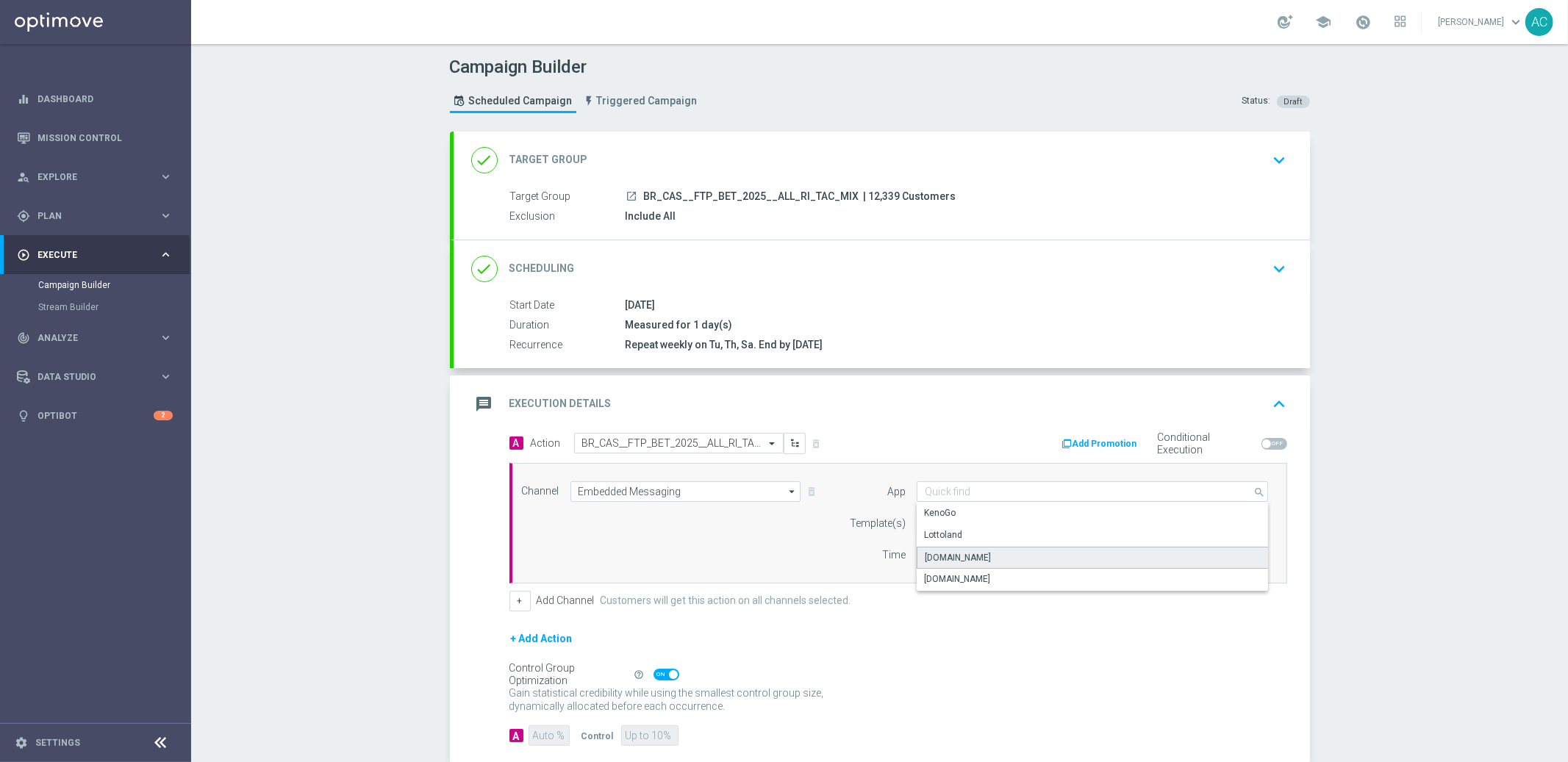
click at [988, 560] on div "Lottoland.bet.br" at bounding box center [1093, 558] width 352 height 22
type input "Lottoland.bet.br"
click at [665, 562] on div "Channel Embedded Messaging Embedded Messaging arrow_drop_down Drag here to set …" at bounding box center [895, 523] width 769 height 83
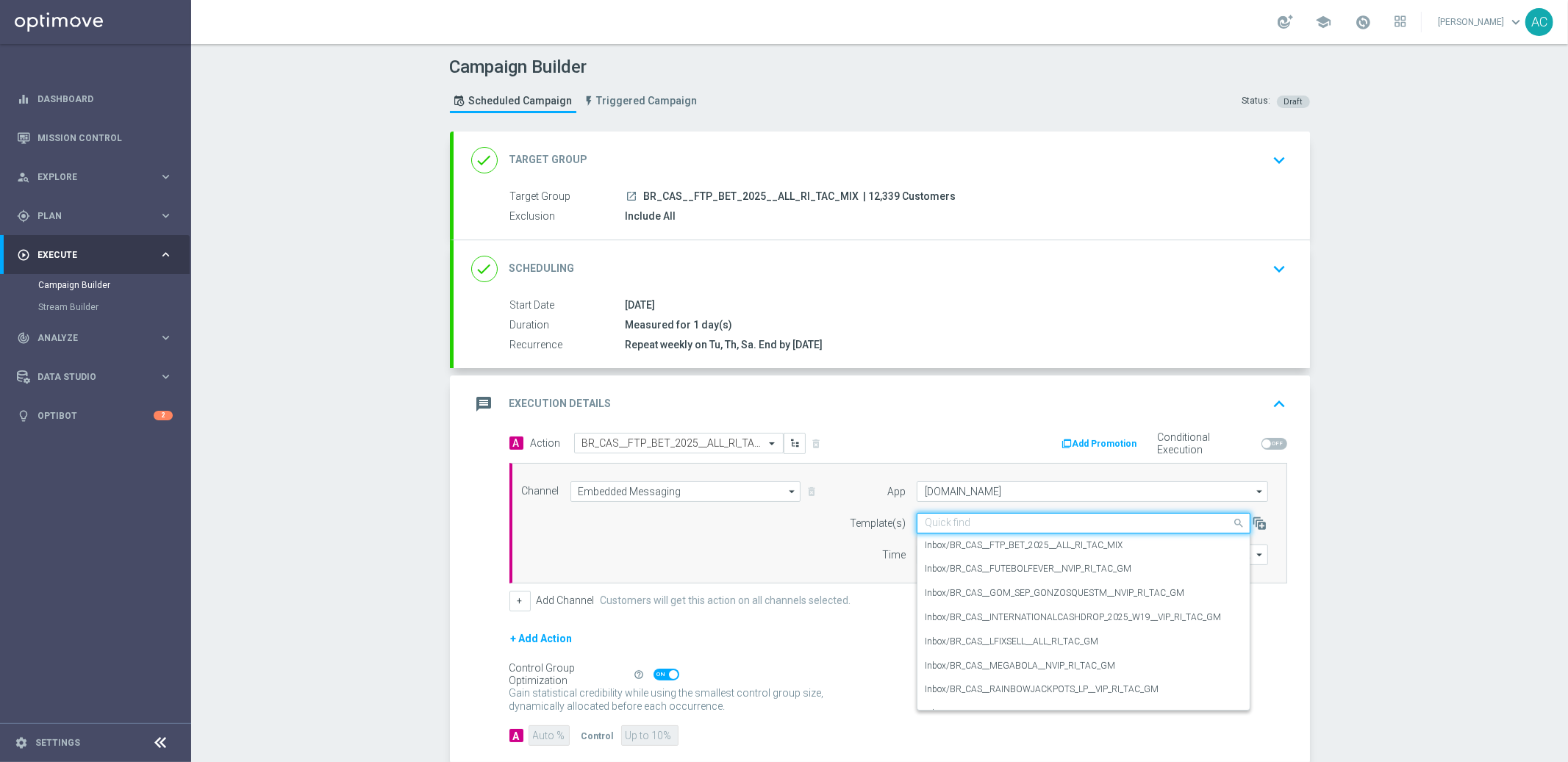
click at [995, 518] on input "text" at bounding box center [1069, 524] width 288 height 12
paste input "BR_CAS__FTP_BET_2025__ALL_RI_TAC_MIX"
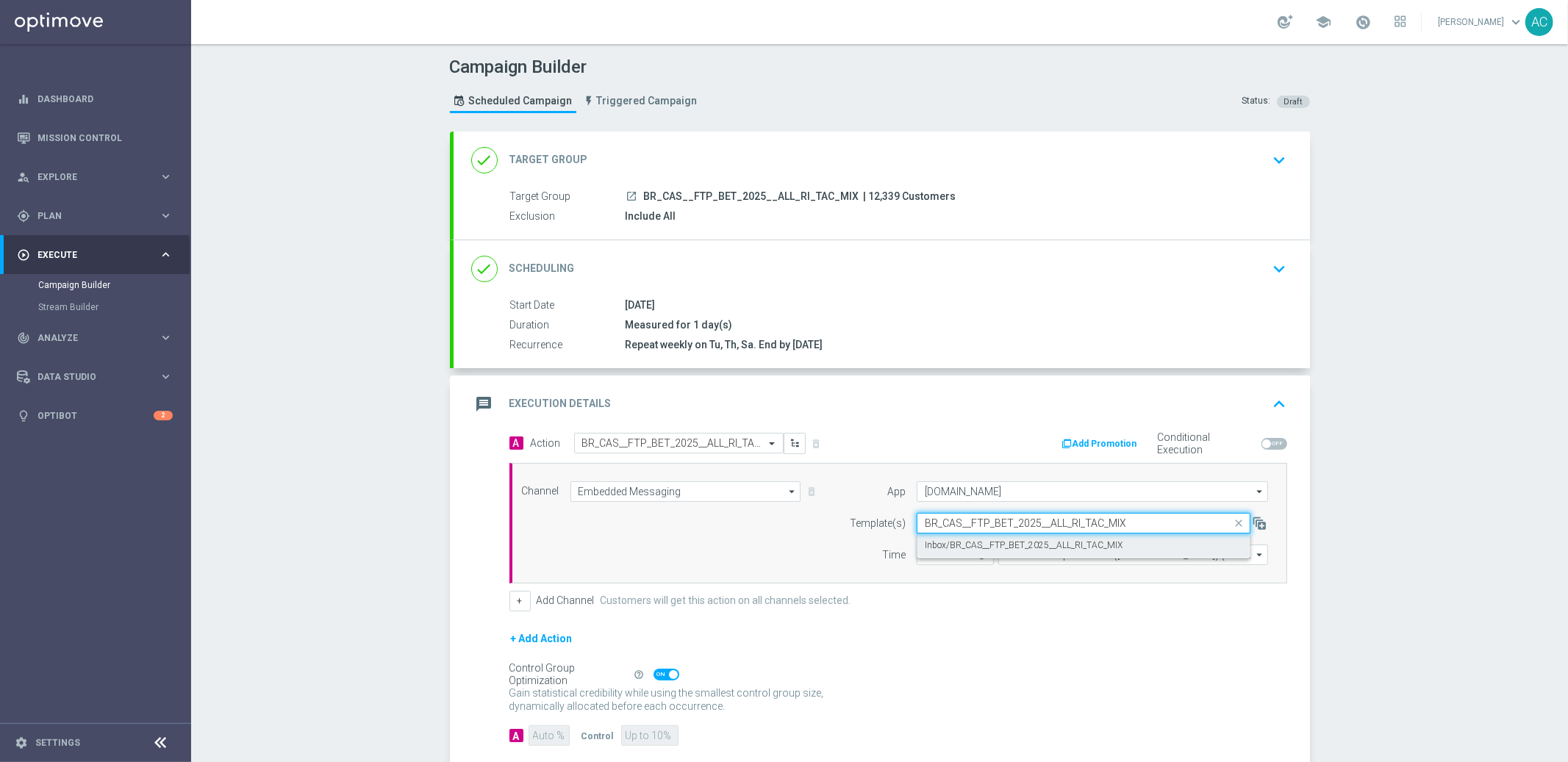
drag, startPoint x: 1008, startPoint y: 535, endPoint x: 954, endPoint y: 556, distance: 57.9
click at [1008, 535] on div "Inbox/BR_CAS__FTP_BET_2025__ALL_RI_TAC_MIX" at bounding box center [1083, 546] width 318 height 24
type input "BR_CAS__FTP_BET_2025__ALL_RI_TAC_MIX"
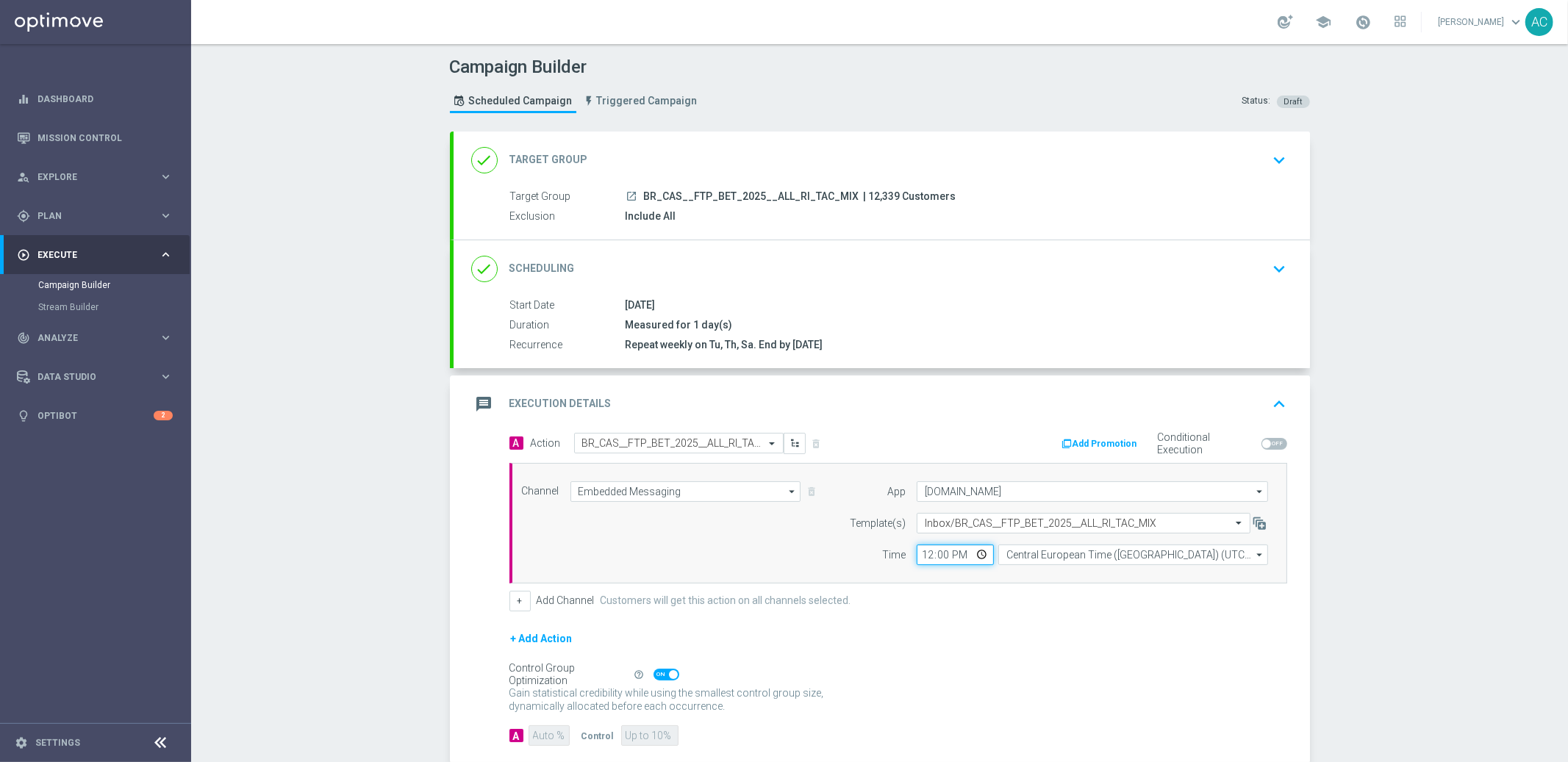
click at [918, 556] on input "12:00" at bounding box center [955, 555] width 77 height 21
type input "00:10"
click at [1139, 556] on input "Central European Time ([GEOGRAPHIC_DATA]) (UTC +02:00)" at bounding box center [1133, 555] width 270 height 21
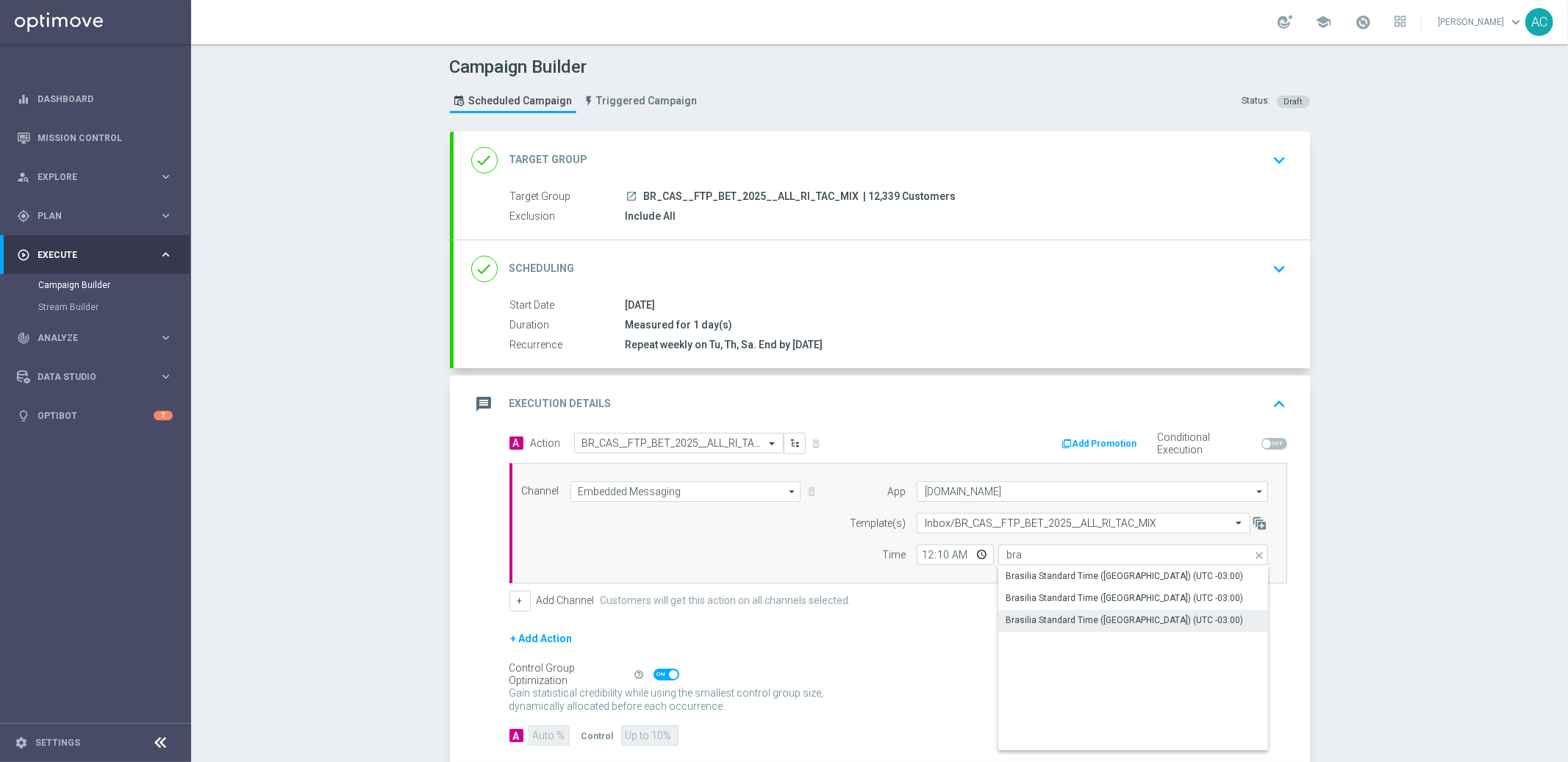
click at [1085, 620] on div "Brasilia Standard Time ([GEOGRAPHIC_DATA]) (UTC -03:00)" at bounding box center [1124, 620] width 237 height 13
type input "Brasilia Standard Time ([GEOGRAPHIC_DATA]) (UTC -03:00)"
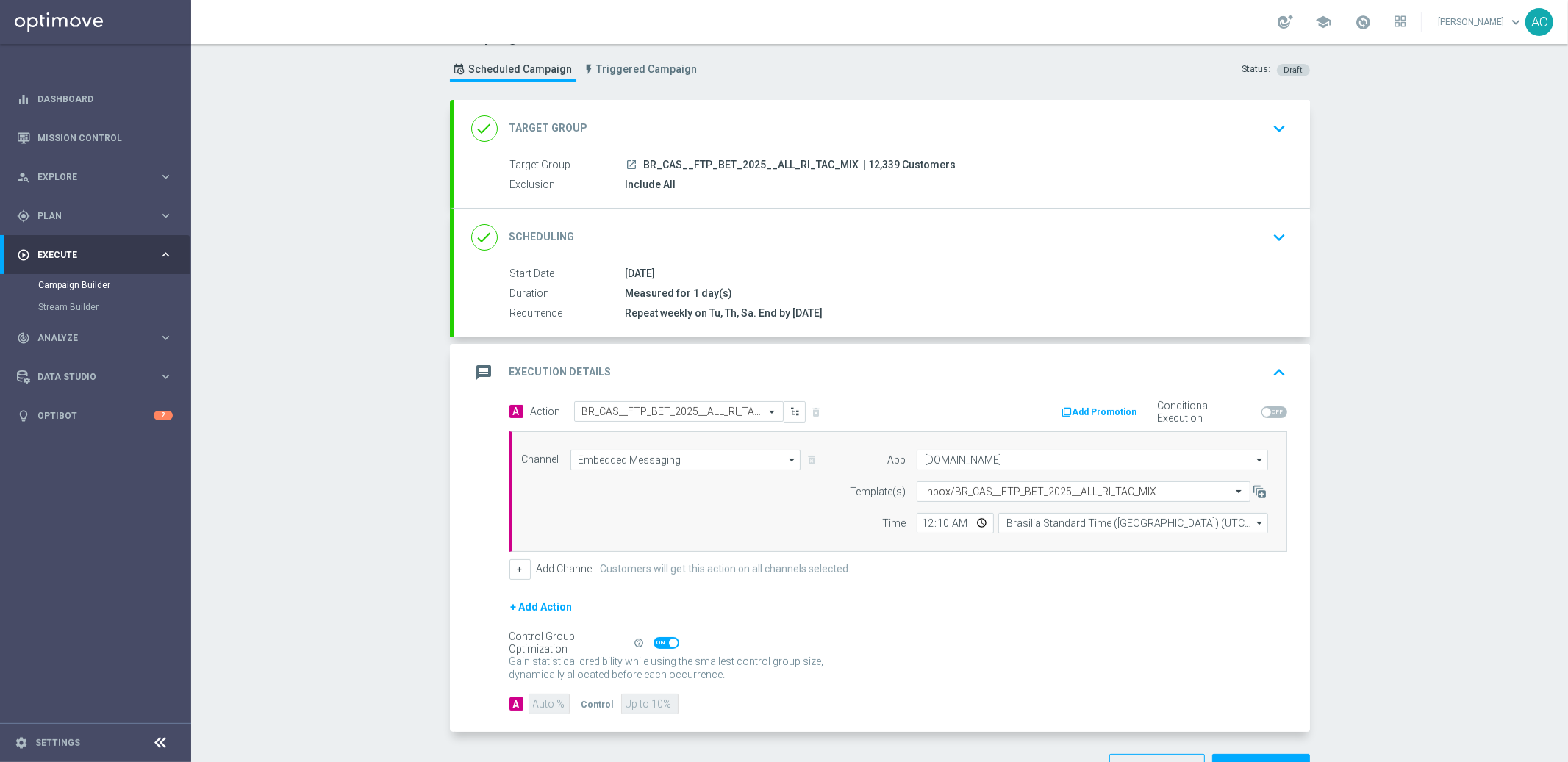
scroll to position [81, 0]
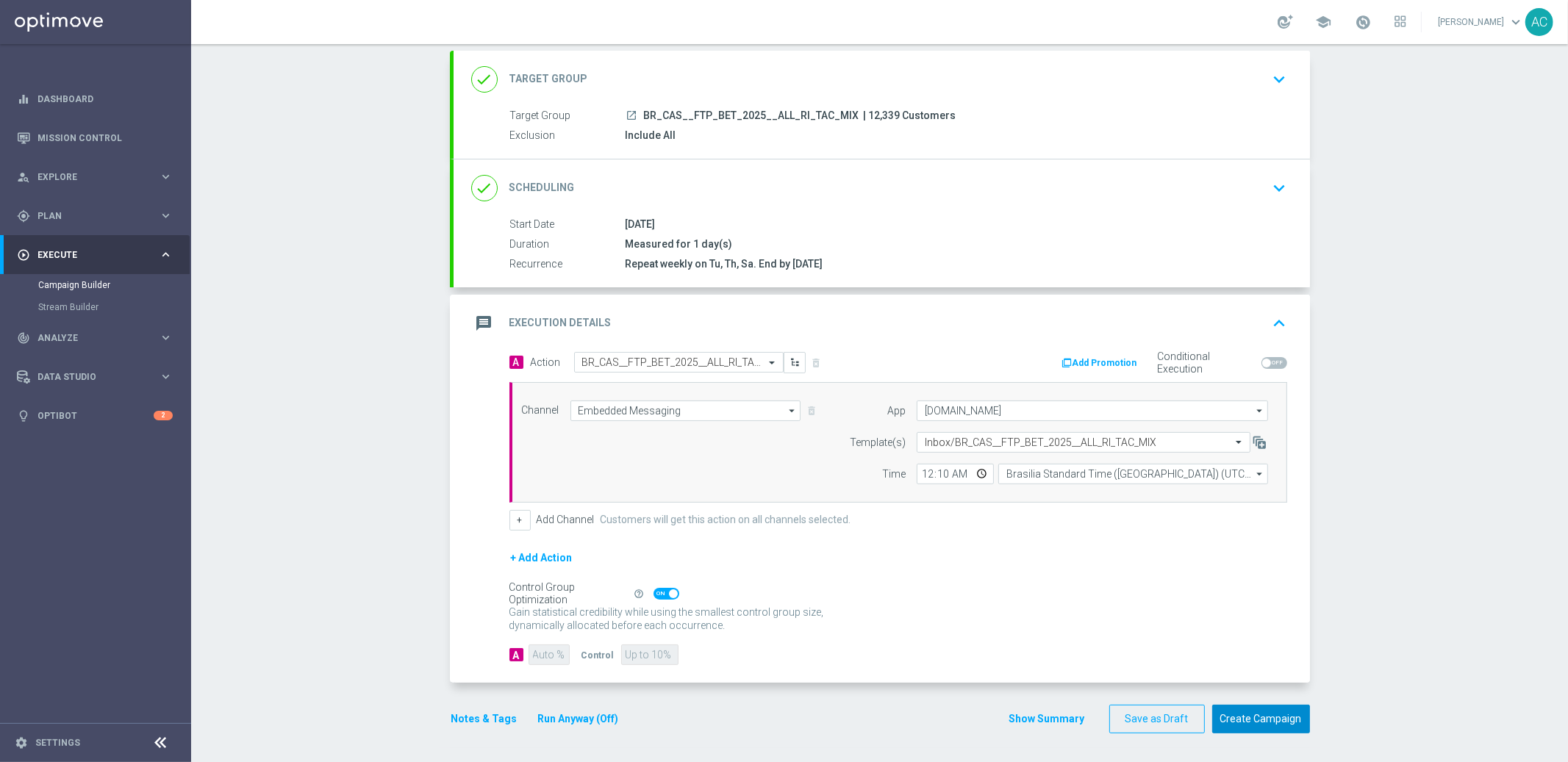
click at [1264, 727] on button "Create Campaign" at bounding box center [1261, 719] width 98 height 29
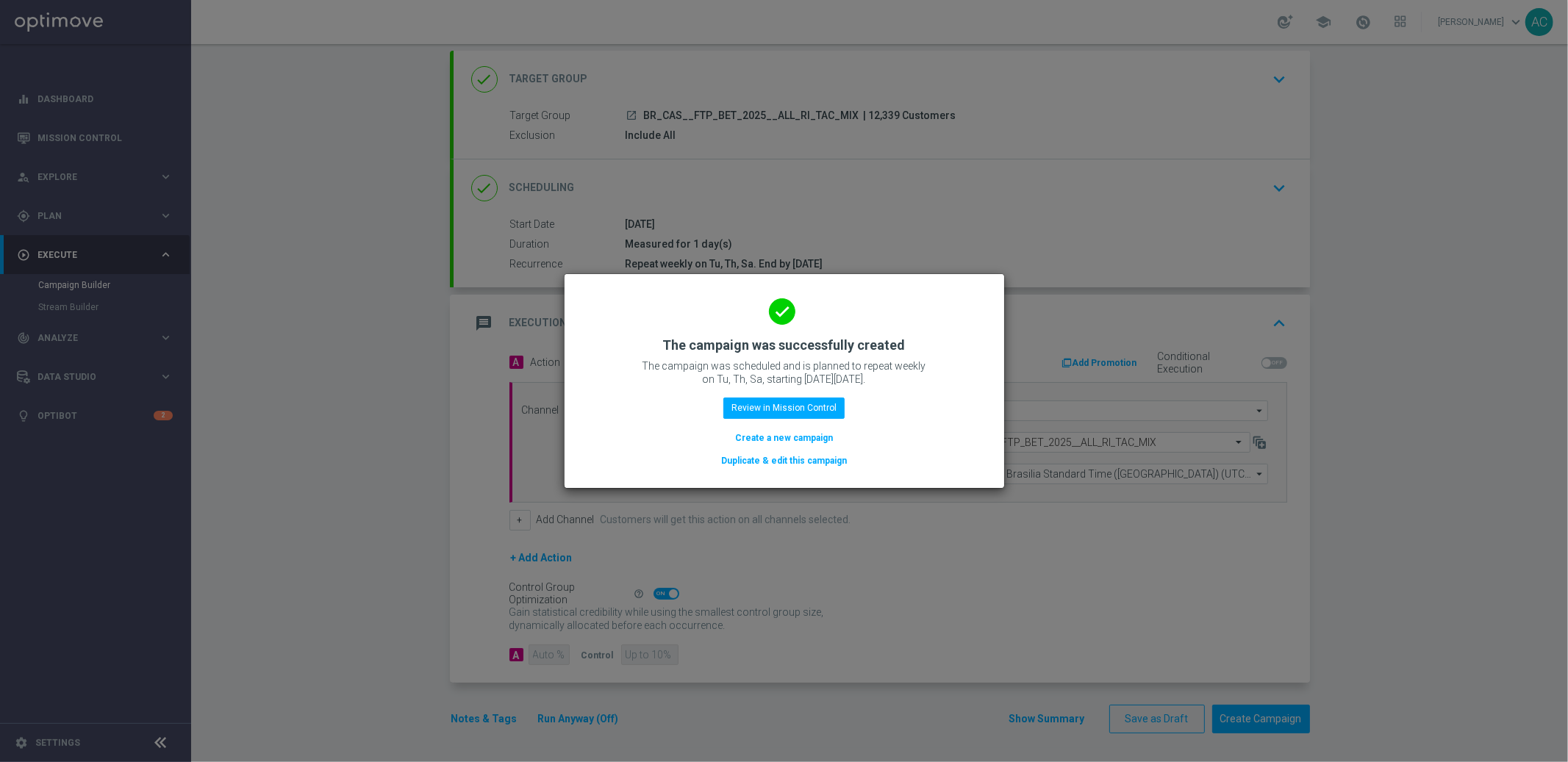
click at [791, 438] on button "Create a new campaign" at bounding box center [784, 437] width 100 height 16
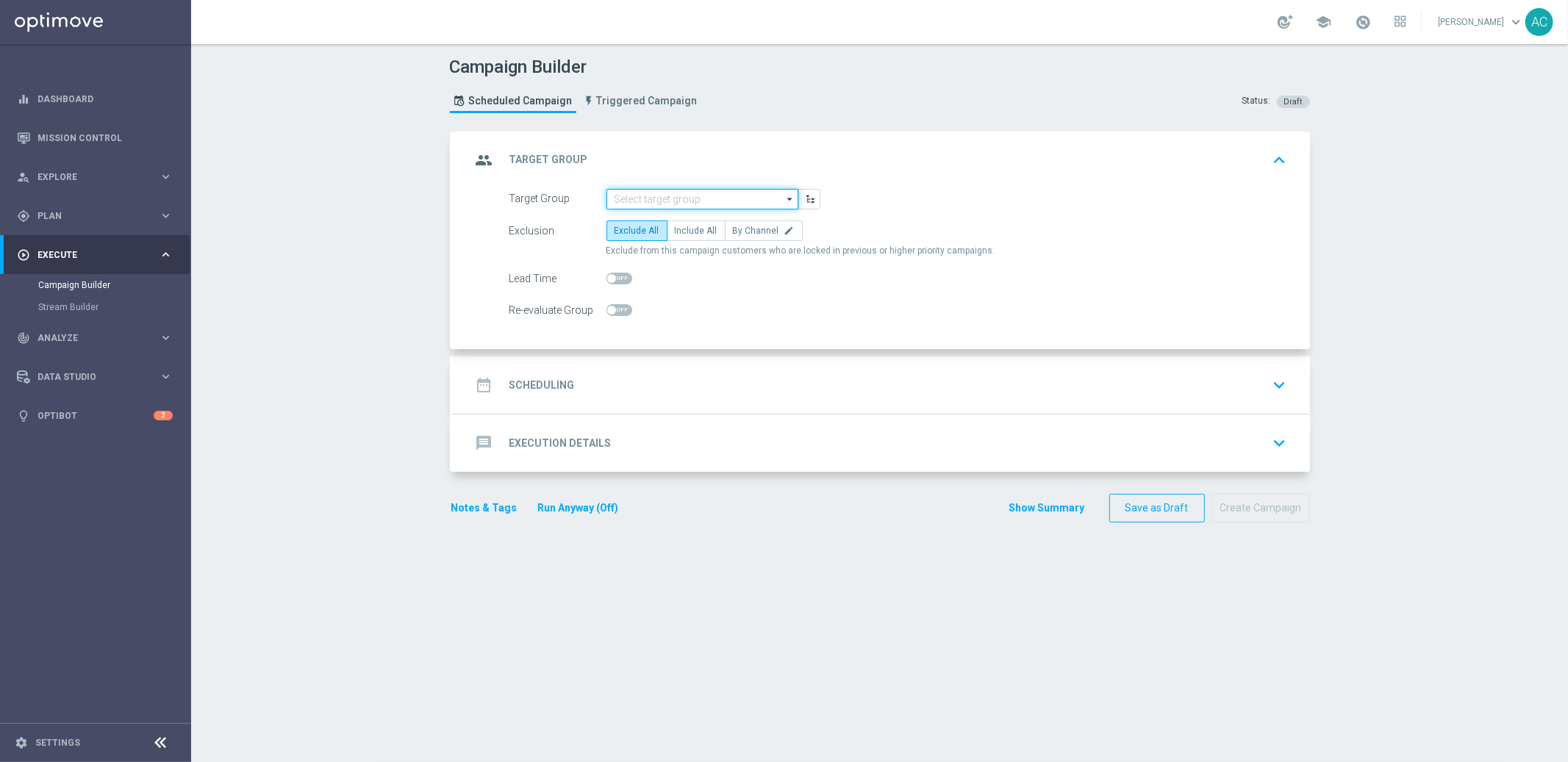
click at [679, 203] on input at bounding box center [702, 199] width 192 height 21
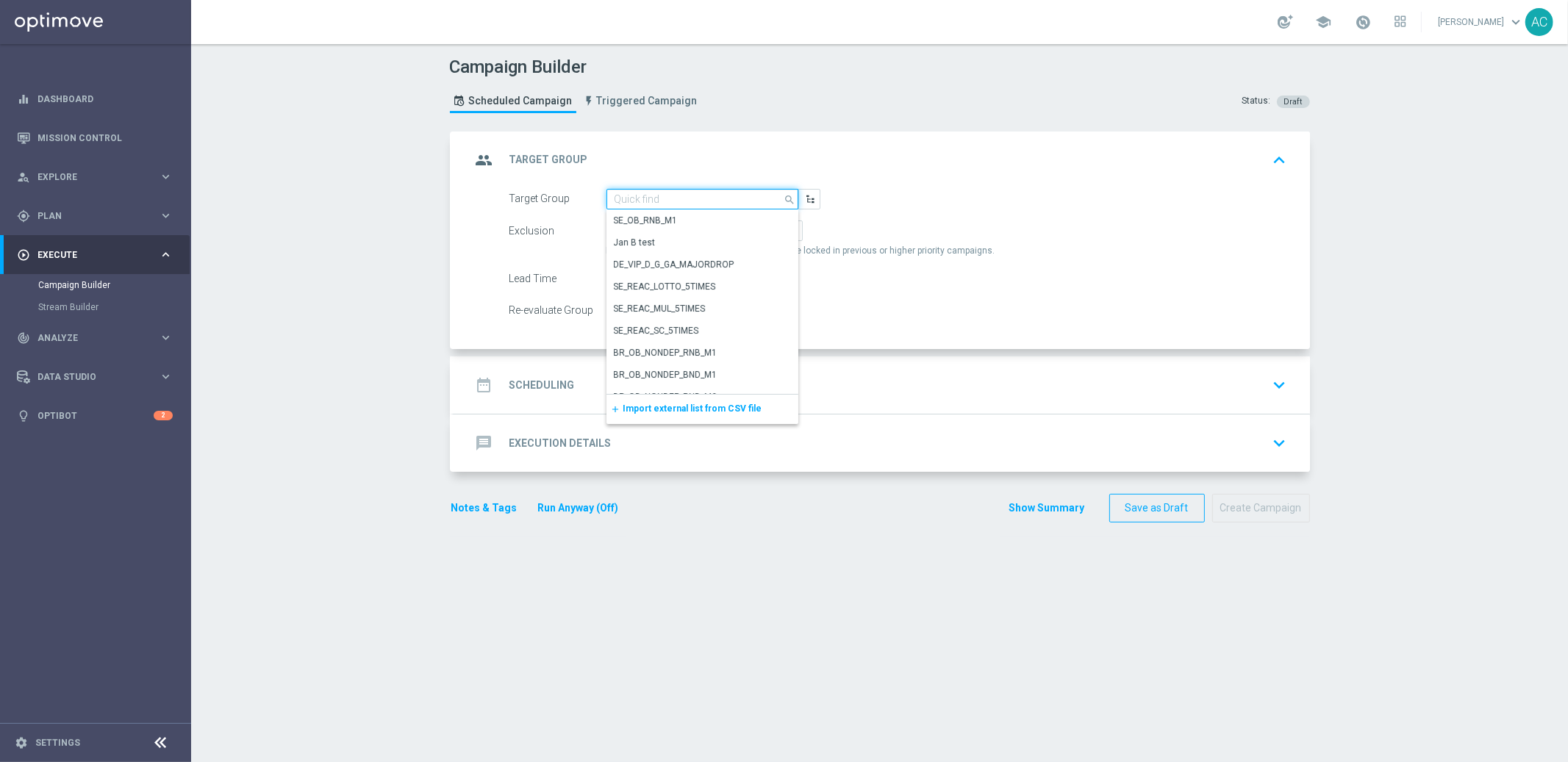
paste input "BR_CAS__FTP_BET_2025__ALL_SMS_TAC_MIX"
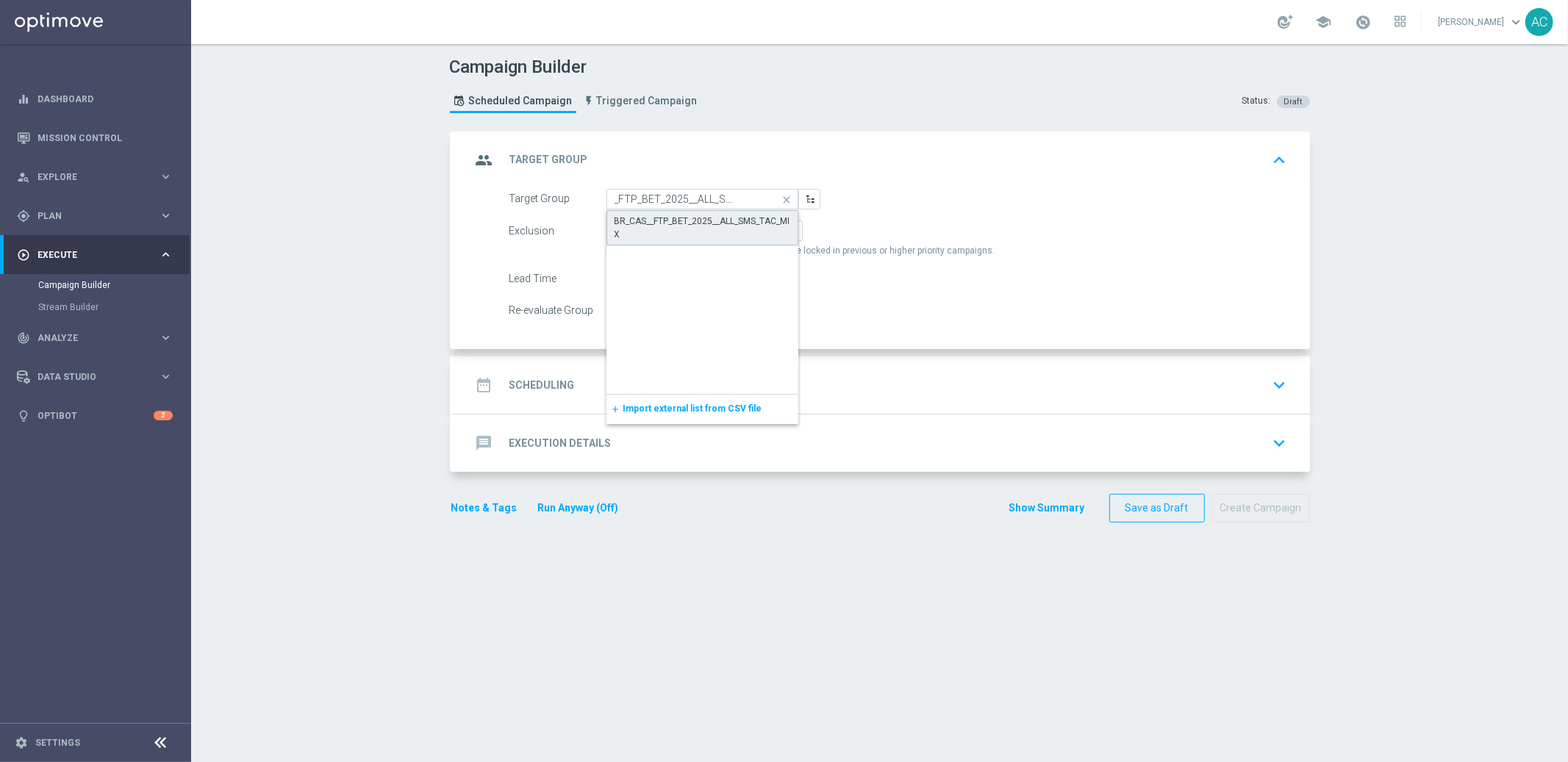
click at [667, 220] on div "BR_CAS__FTP_BET_2025__ALL_SMS_TAC_MIX" at bounding box center [702, 228] width 176 height 26
type input "BR_CAS__FTP_BET_2025__ALL_SMS_TAC_MIX"
drag, startPoint x: 683, startPoint y: 225, endPoint x: 582, endPoint y: 172, distance: 114.1
click at [683, 226] on span "Include All" at bounding box center [696, 230] width 43 height 10
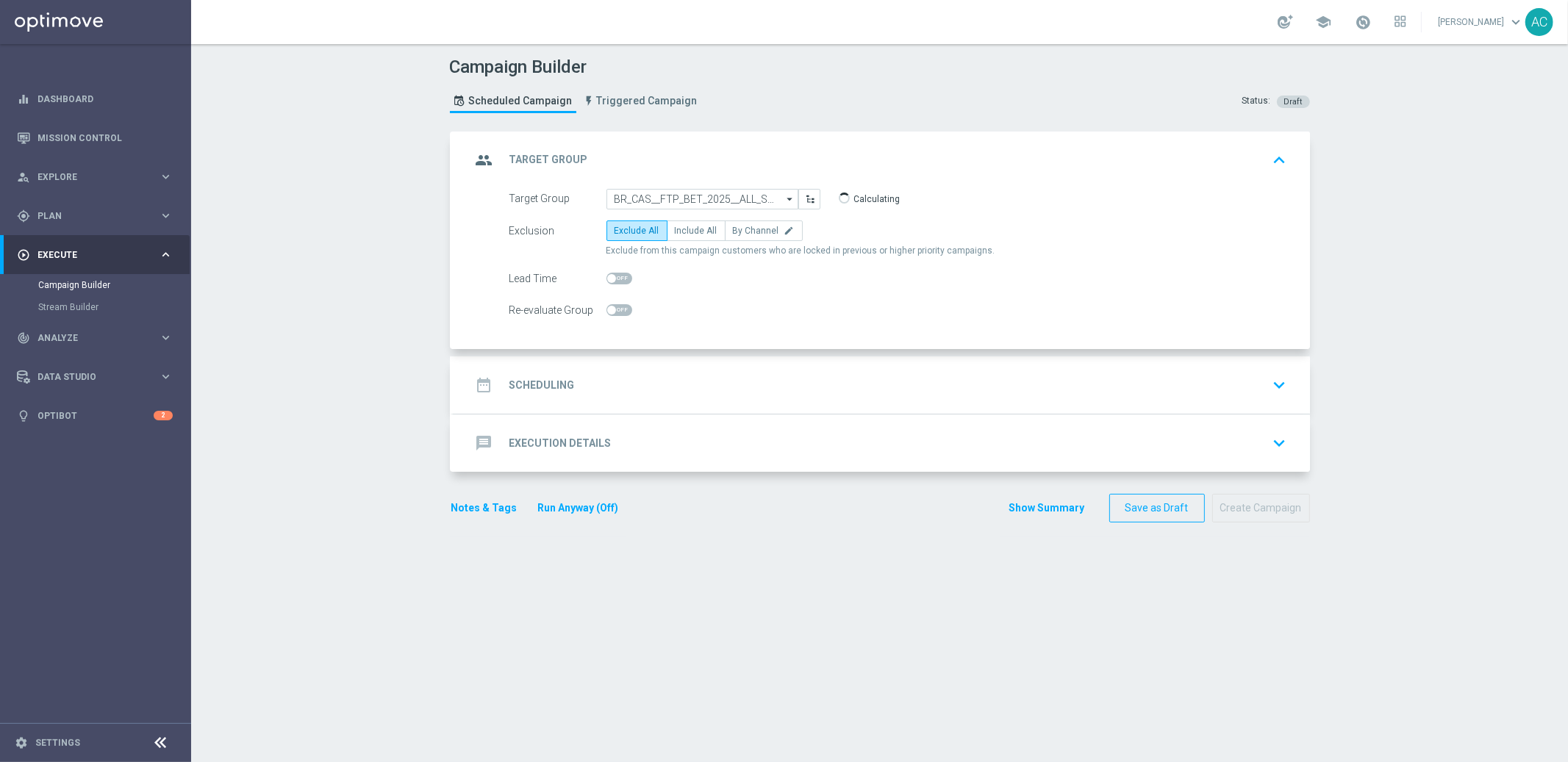
click at [683, 229] on input "Include All" at bounding box center [679, 233] width 9 height 9
radio input "true"
click at [607, 403] on div "date_range Scheduling keyboard_arrow_down" at bounding box center [882, 385] width 856 height 57
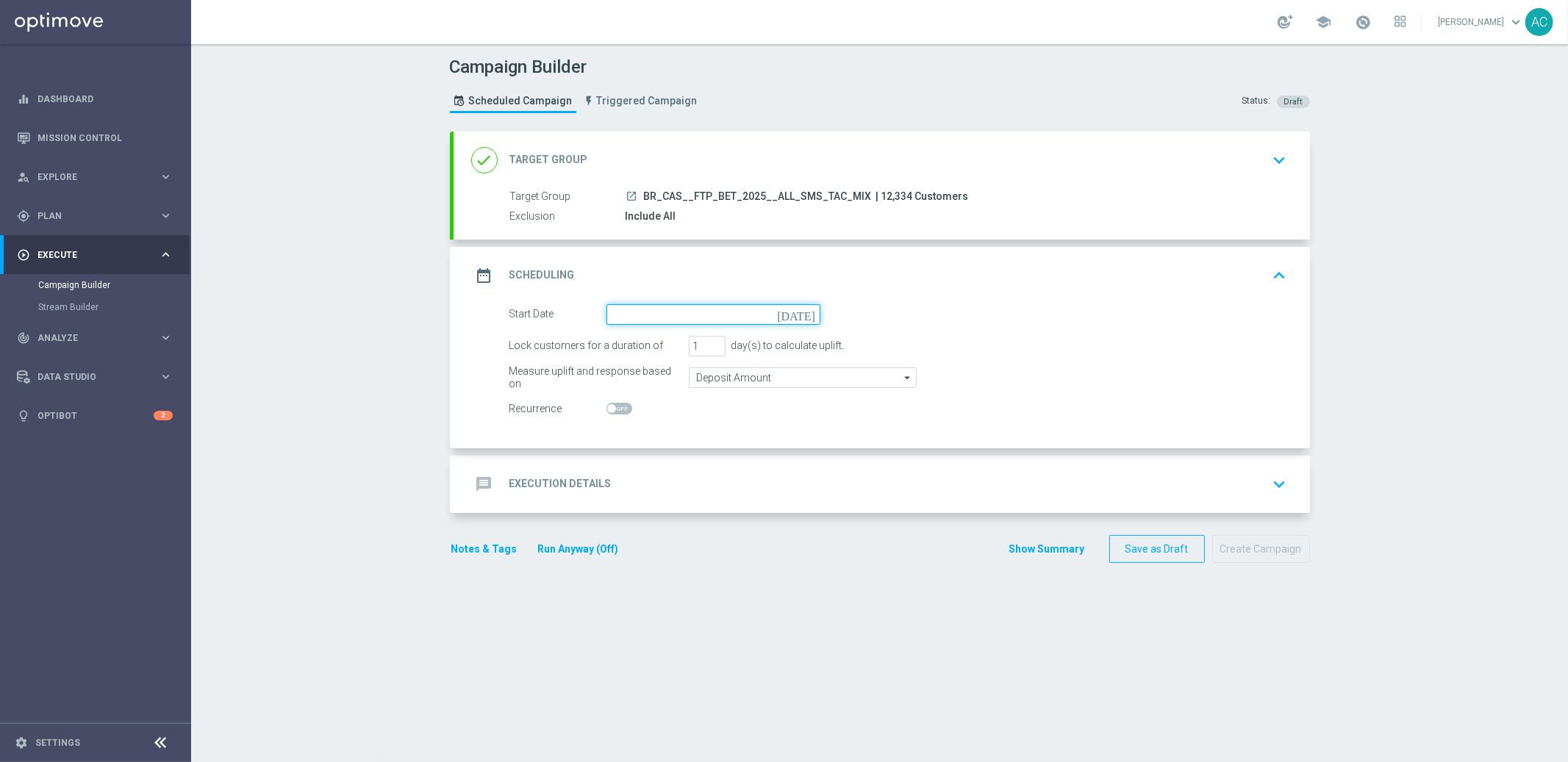
click at [756, 315] on input at bounding box center [713, 315] width 214 height 21
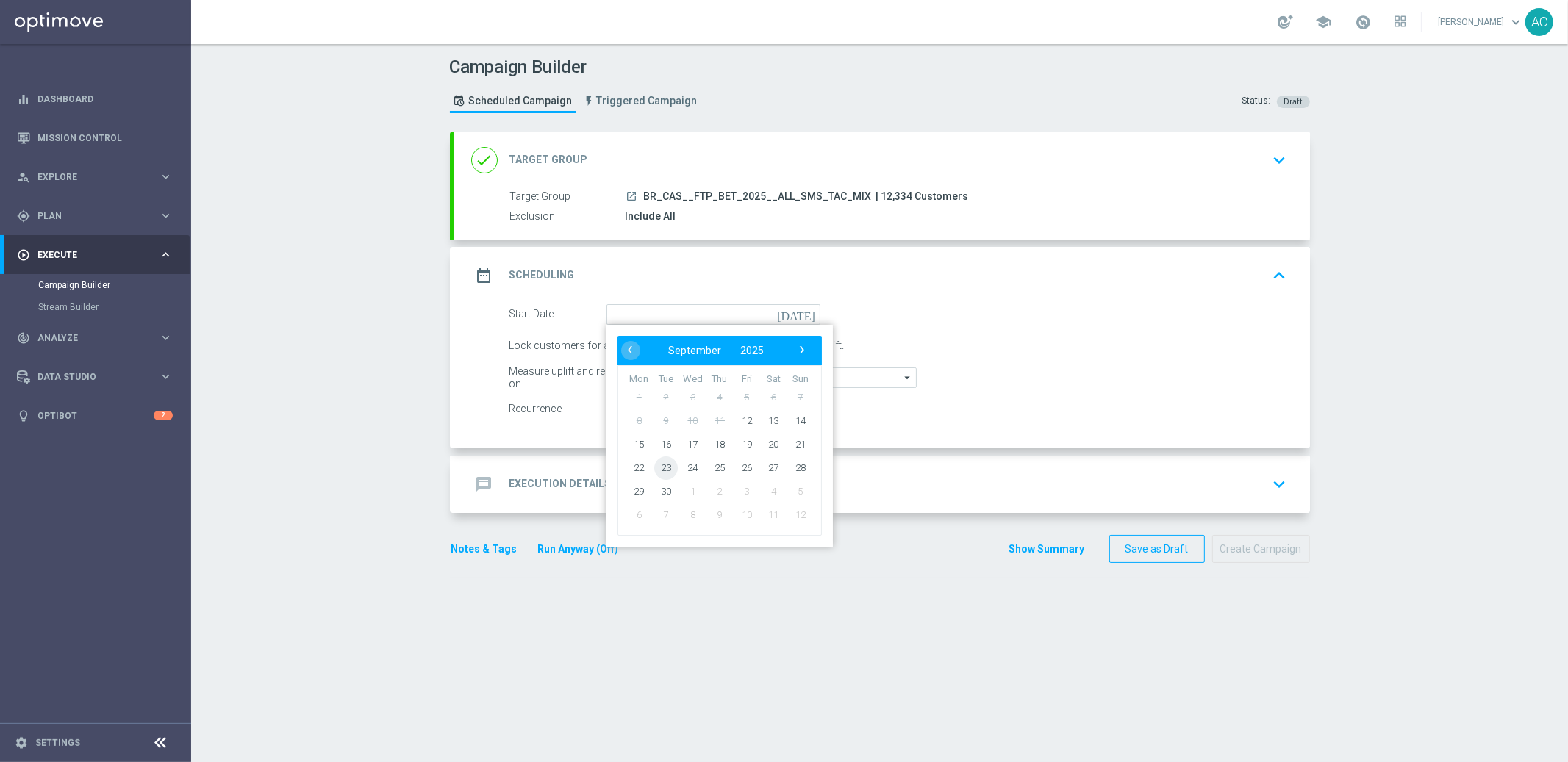
click at [661, 468] on span "23" at bounding box center [665, 468] width 23 height 23
type input "23 Sep 2025"
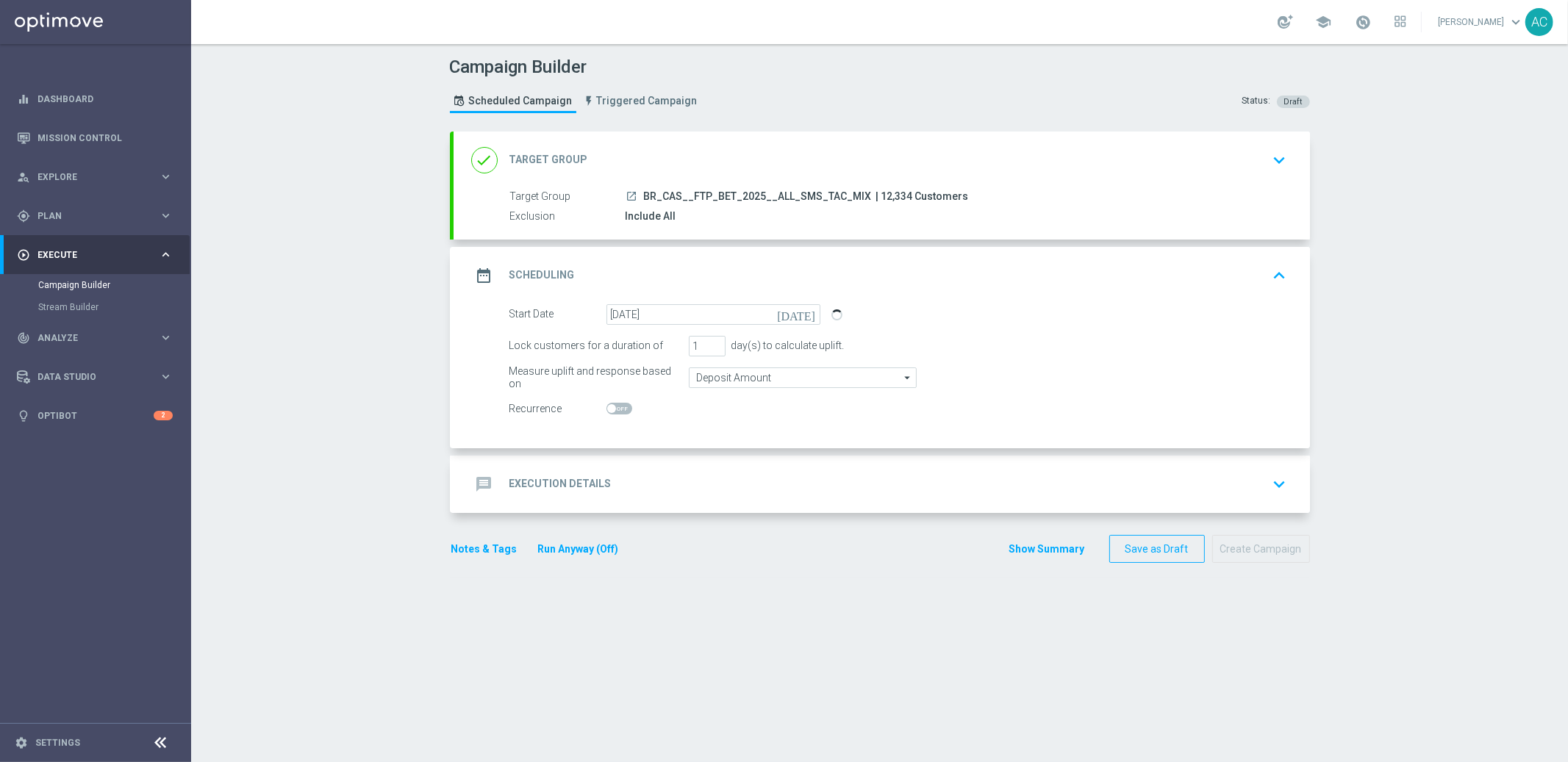
click at [607, 407] on span at bounding box center [611, 408] width 9 height 9
click at [607, 407] on input "checkbox" at bounding box center [619, 408] width 26 height 12
checkbox input "true"
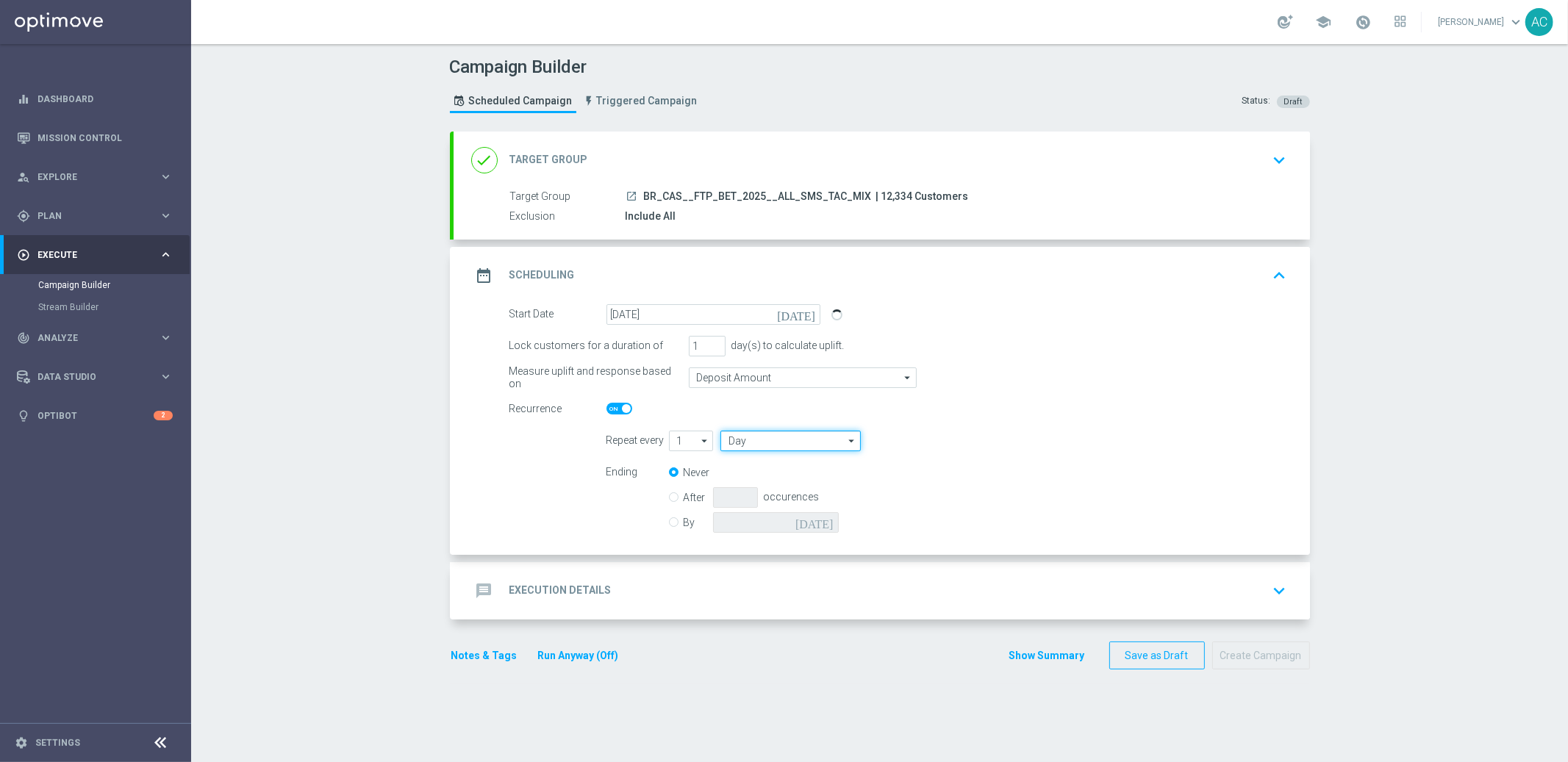
click at [770, 446] on input "Day" at bounding box center [790, 441] width 140 height 21
click at [776, 485] on div "Week" at bounding box center [784, 485] width 129 height 21
type input "Week"
click at [960, 443] on input "checkbox" at bounding box center [961, 441] width 22 height 20
checkbox input "true"
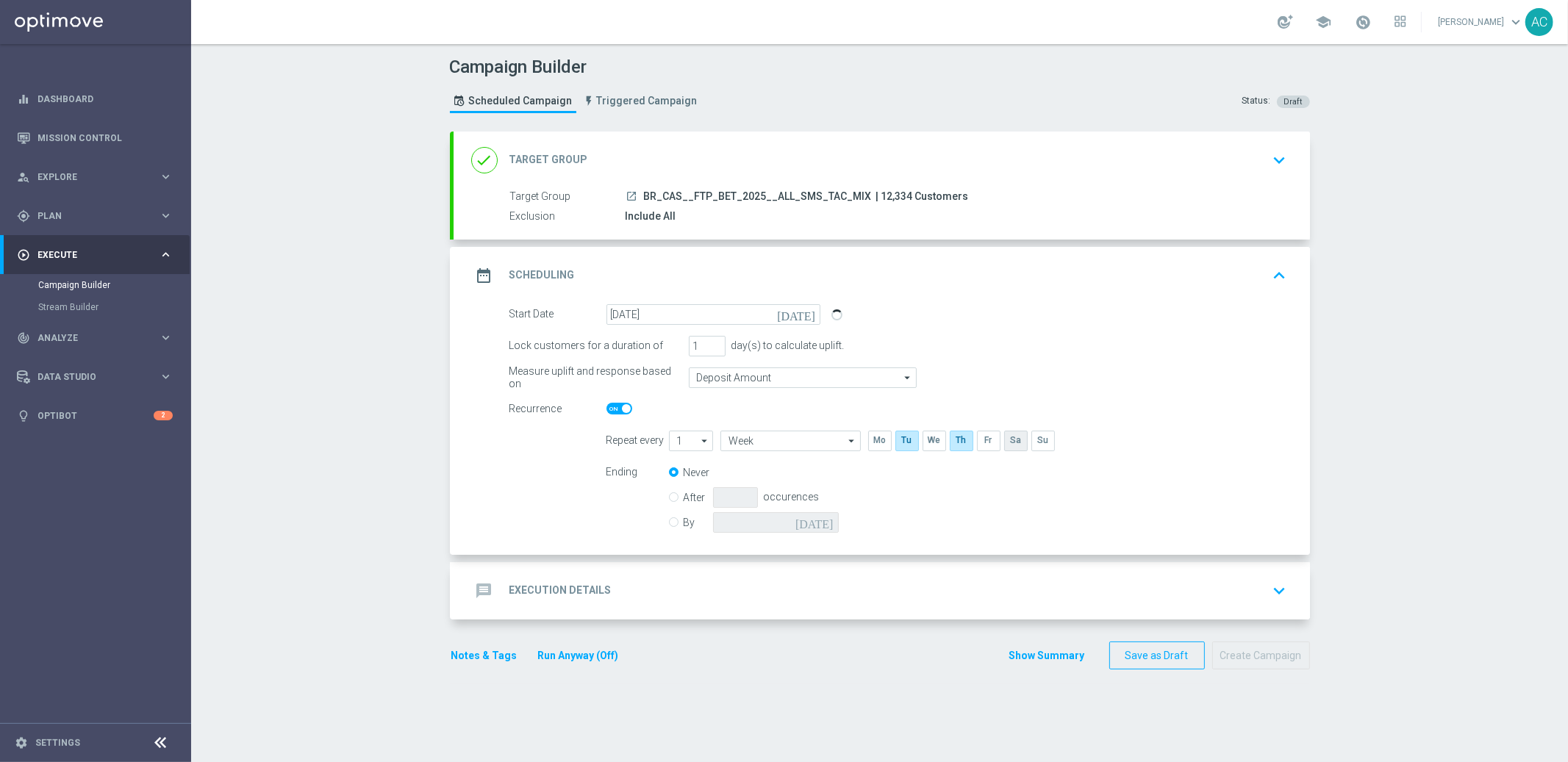
click at [1008, 445] on input "checkbox" at bounding box center [1015, 441] width 22 height 20
checkbox input "true"
click at [670, 519] on input "By" at bounding box center [674, 520] width 9 height 9
radio input "true"
radio input "false"
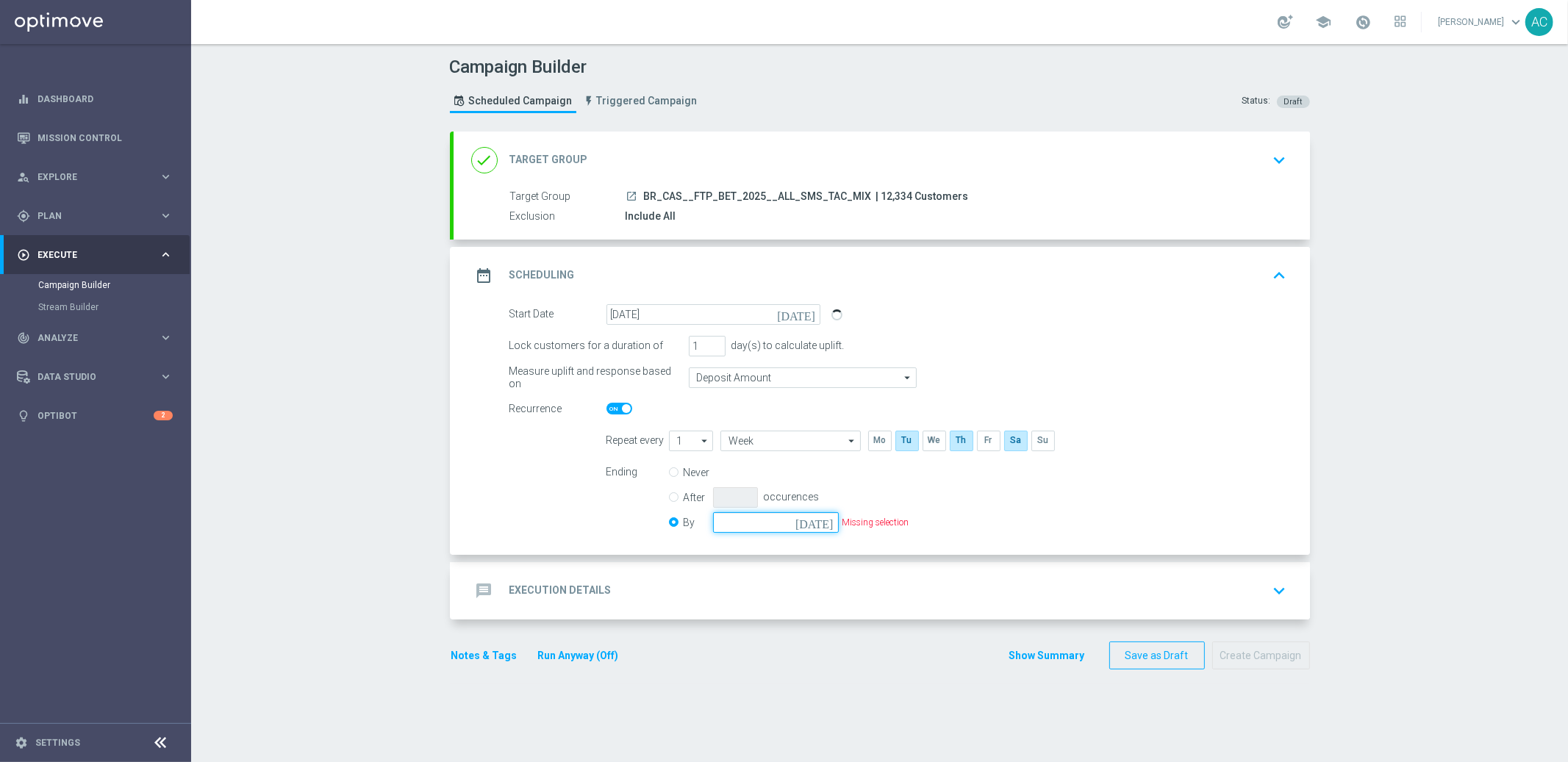
click at [794, 530] on input at bounding box center [776, 522] width 126 height 21
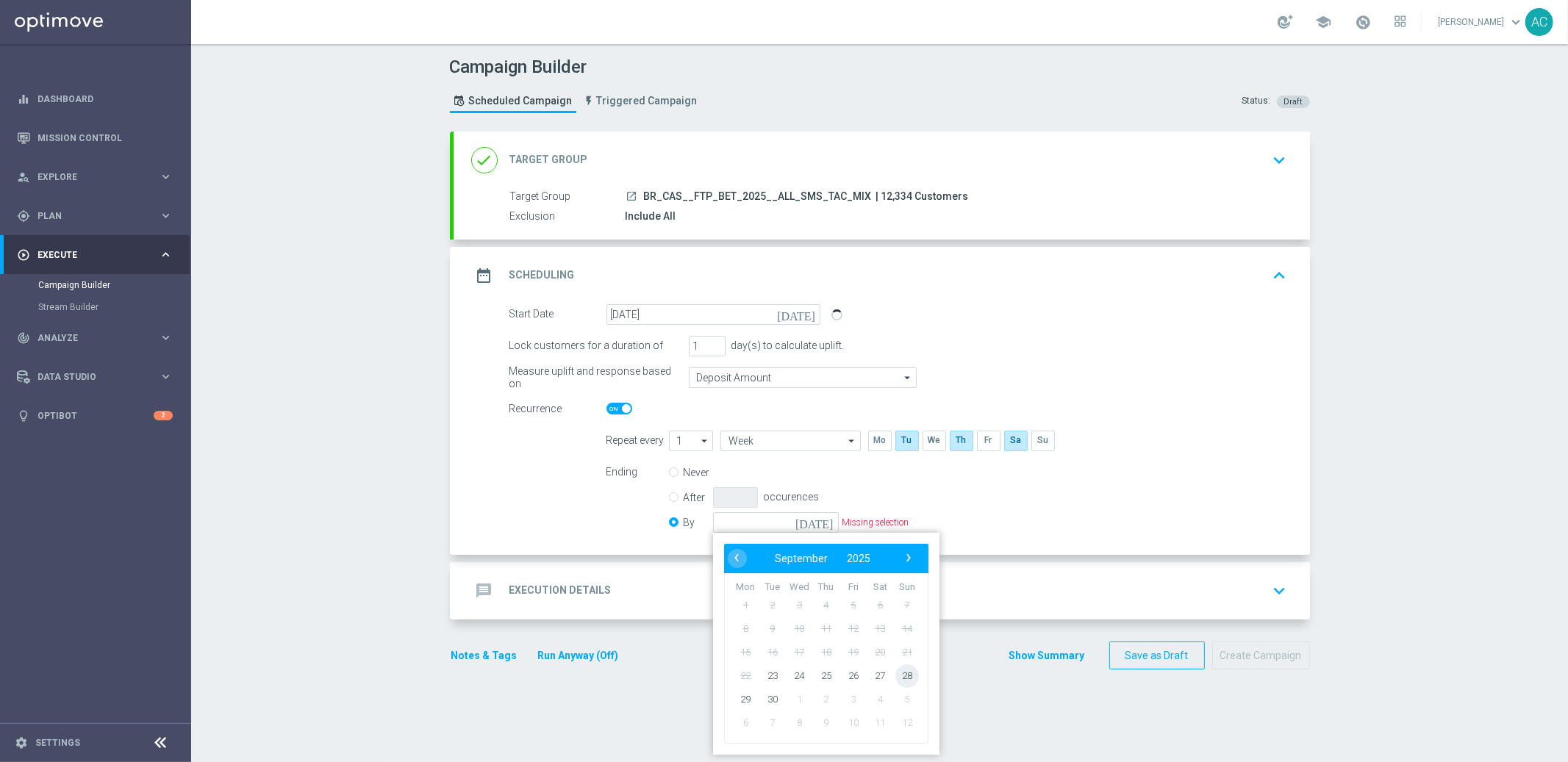
click at [903, 678] on span "28" at bounding box center [906, 675] width 23 height 23
type input "28 Sep 2025"
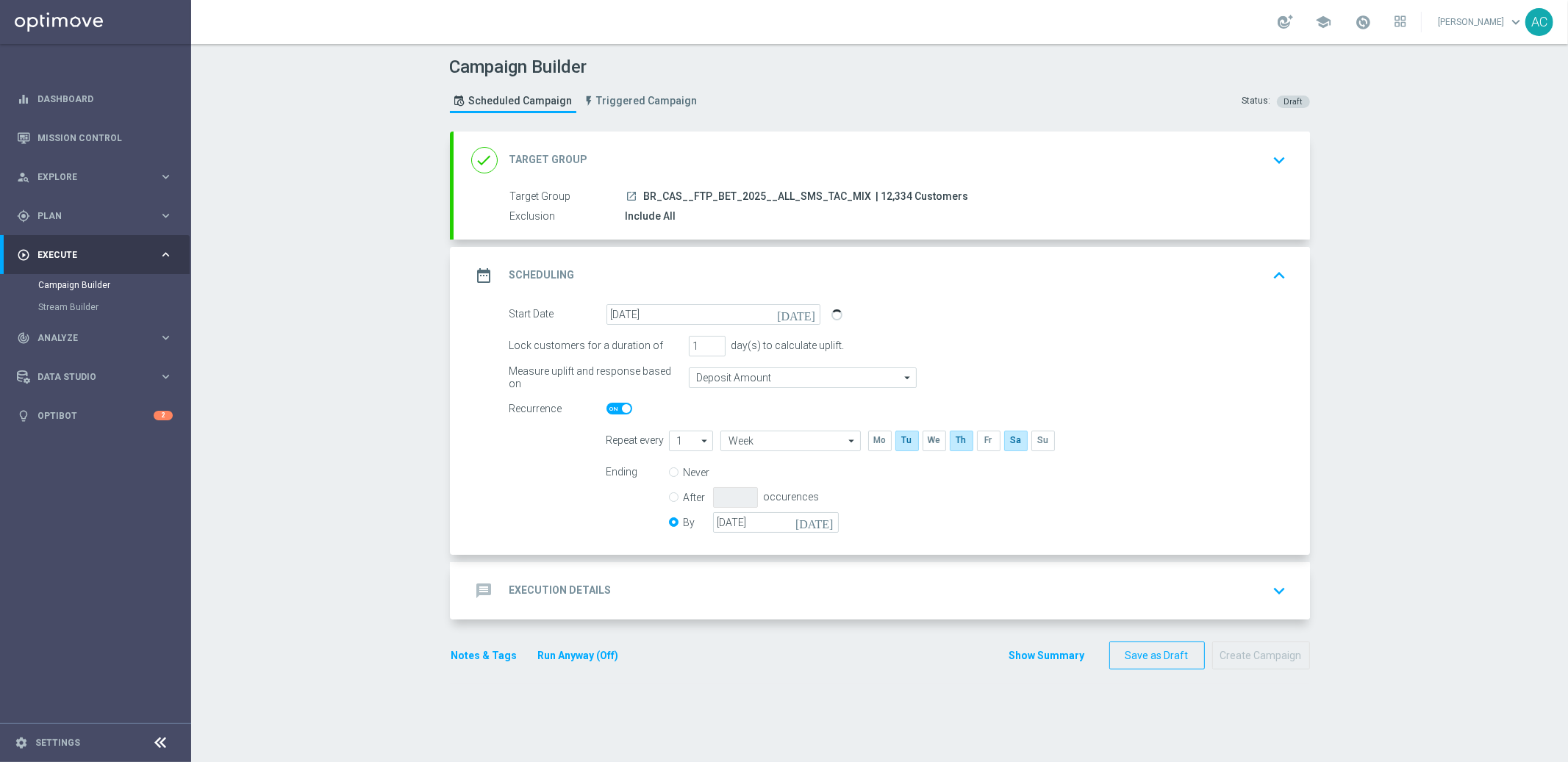
click at [594, 594] on h2 "Execution Details" at bounding box center [560, 590] width 102 height 14
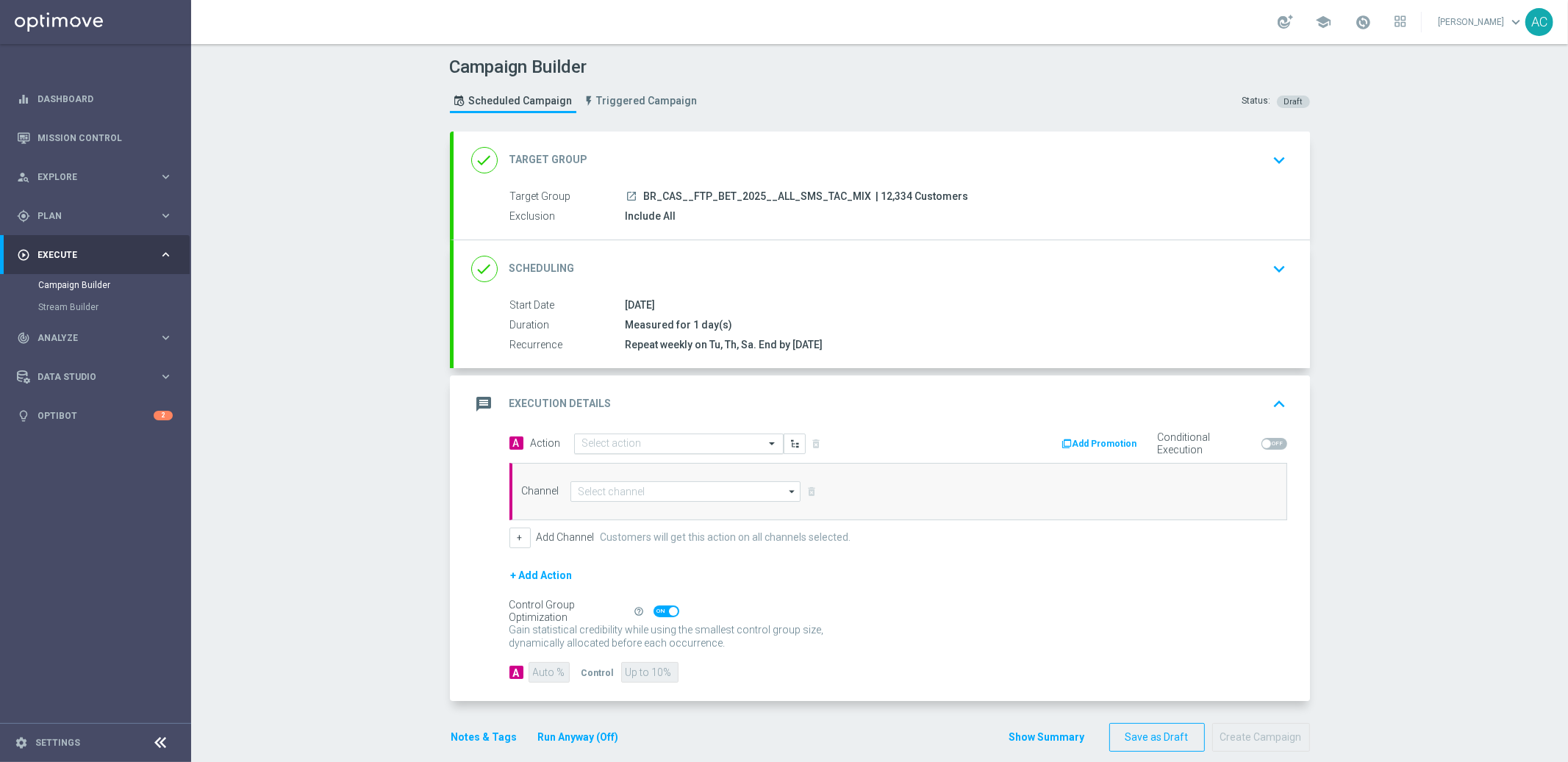
click at [698, 450] on div "Select action" at bounding box center [679, 444] width 209 height 21
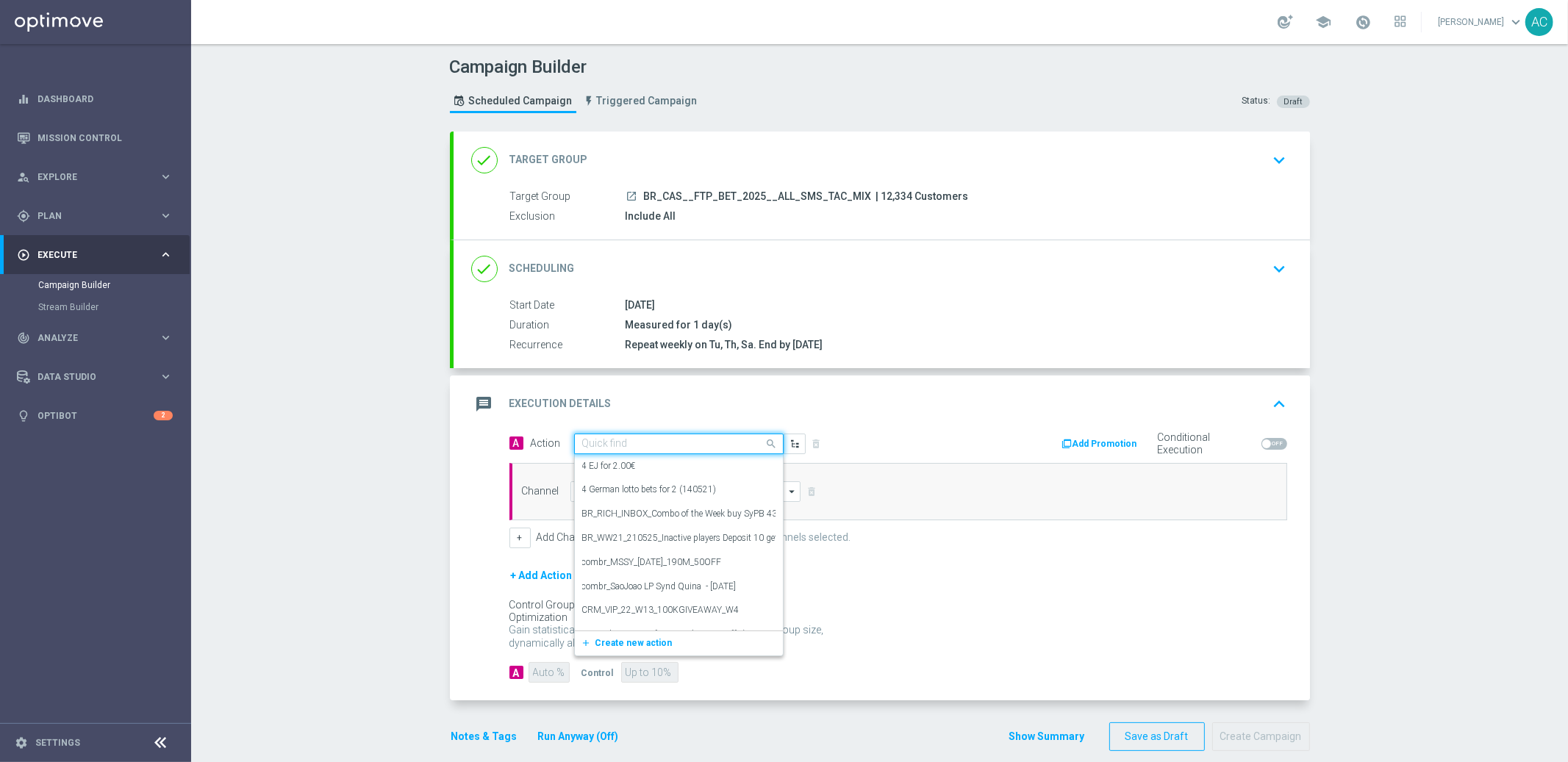
paste input "BR_CAS__FTPWHEEL__ALL_SMS_TAC_GM"
type input "BR_CAS__FTPWHEEL__ALL_SMS_TAC_GM"
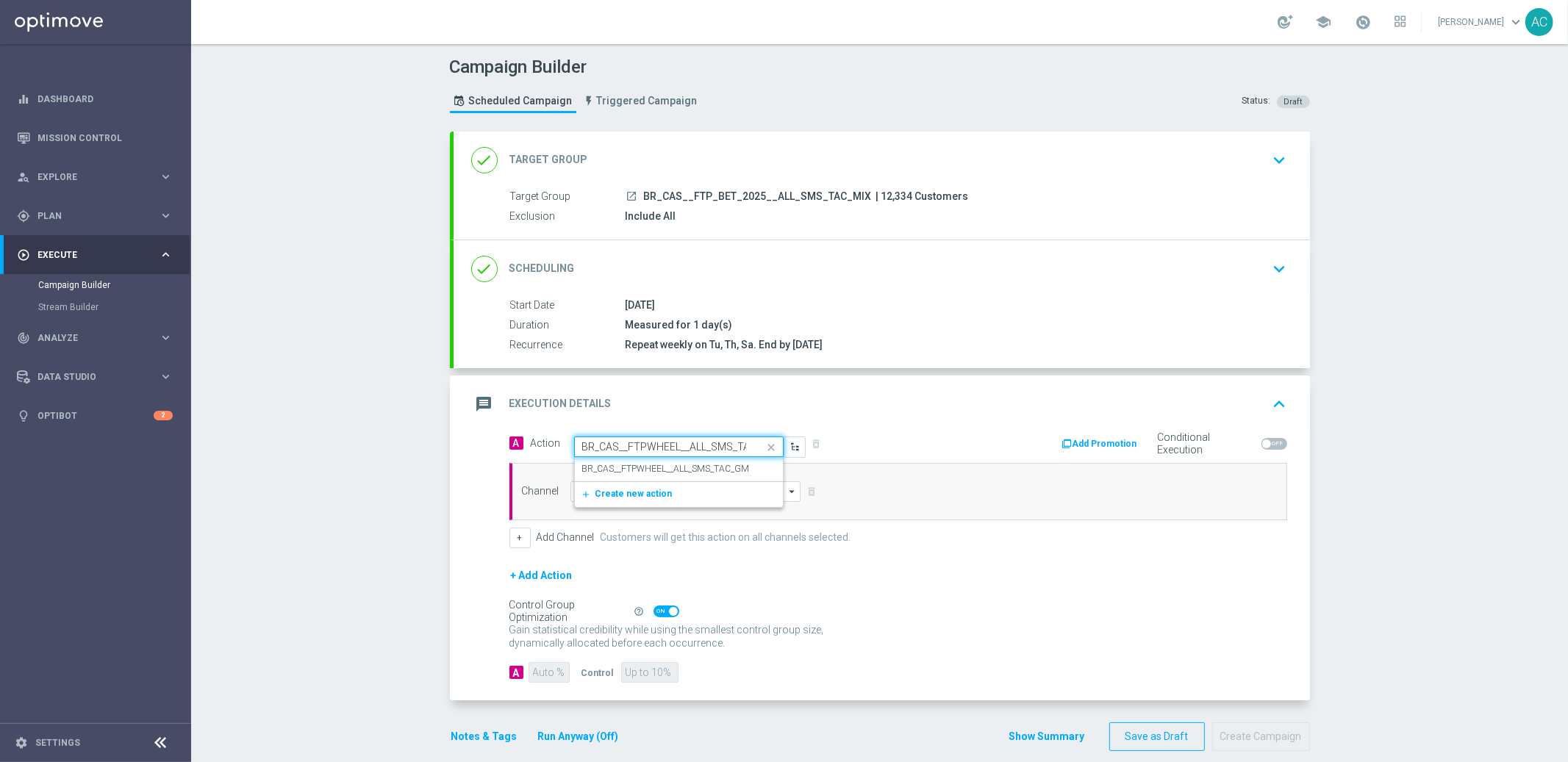
scroll to position [0, 28]
click at [685, 470] on label "BR_CAS__FTPWHEEL__ALL_SMS_TAC_GM" at bounding box center [665, 469] width 168 height 12
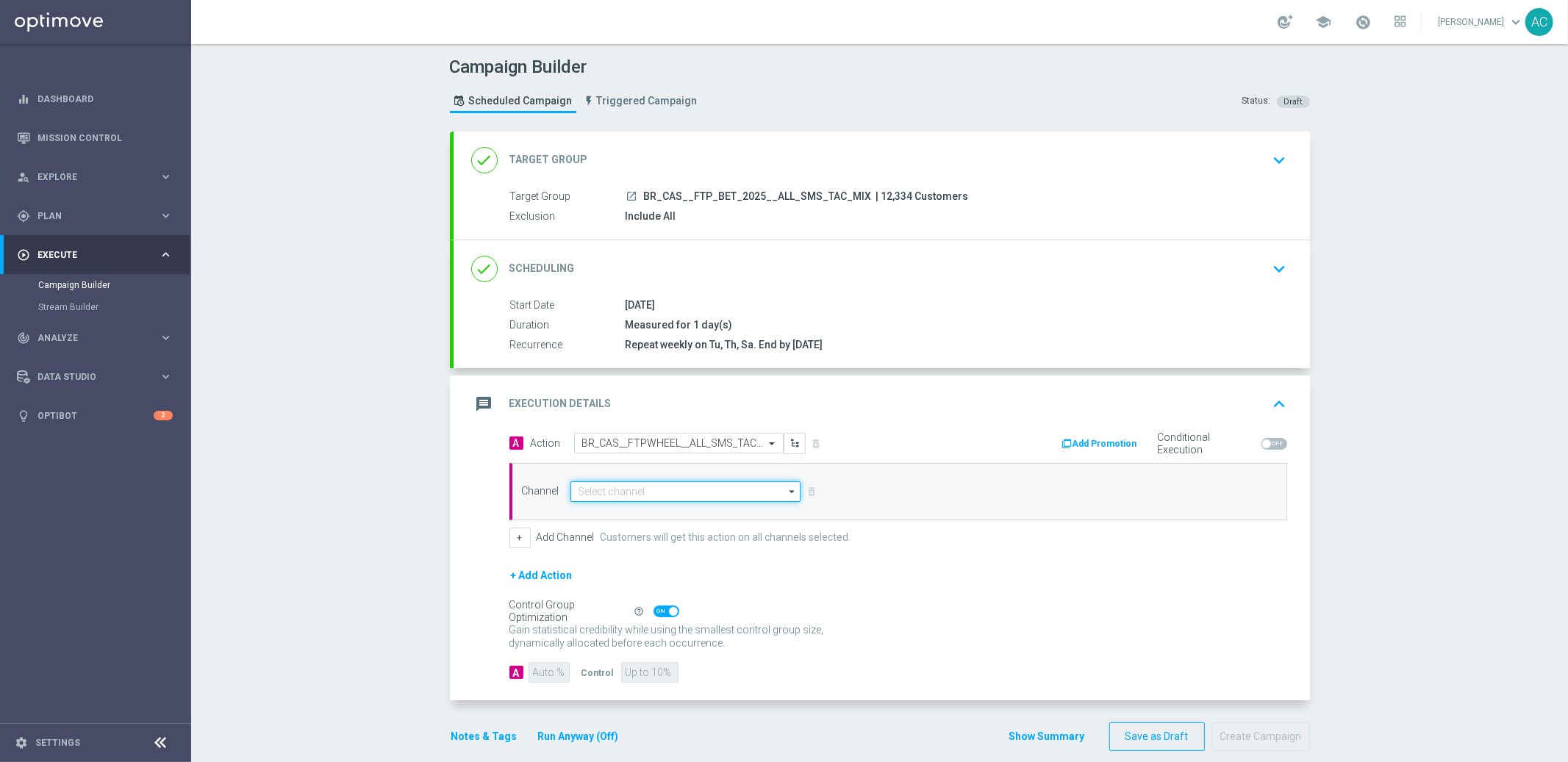
click at [654, 498] on input at bounding box center [685, 492] width 231 height 21
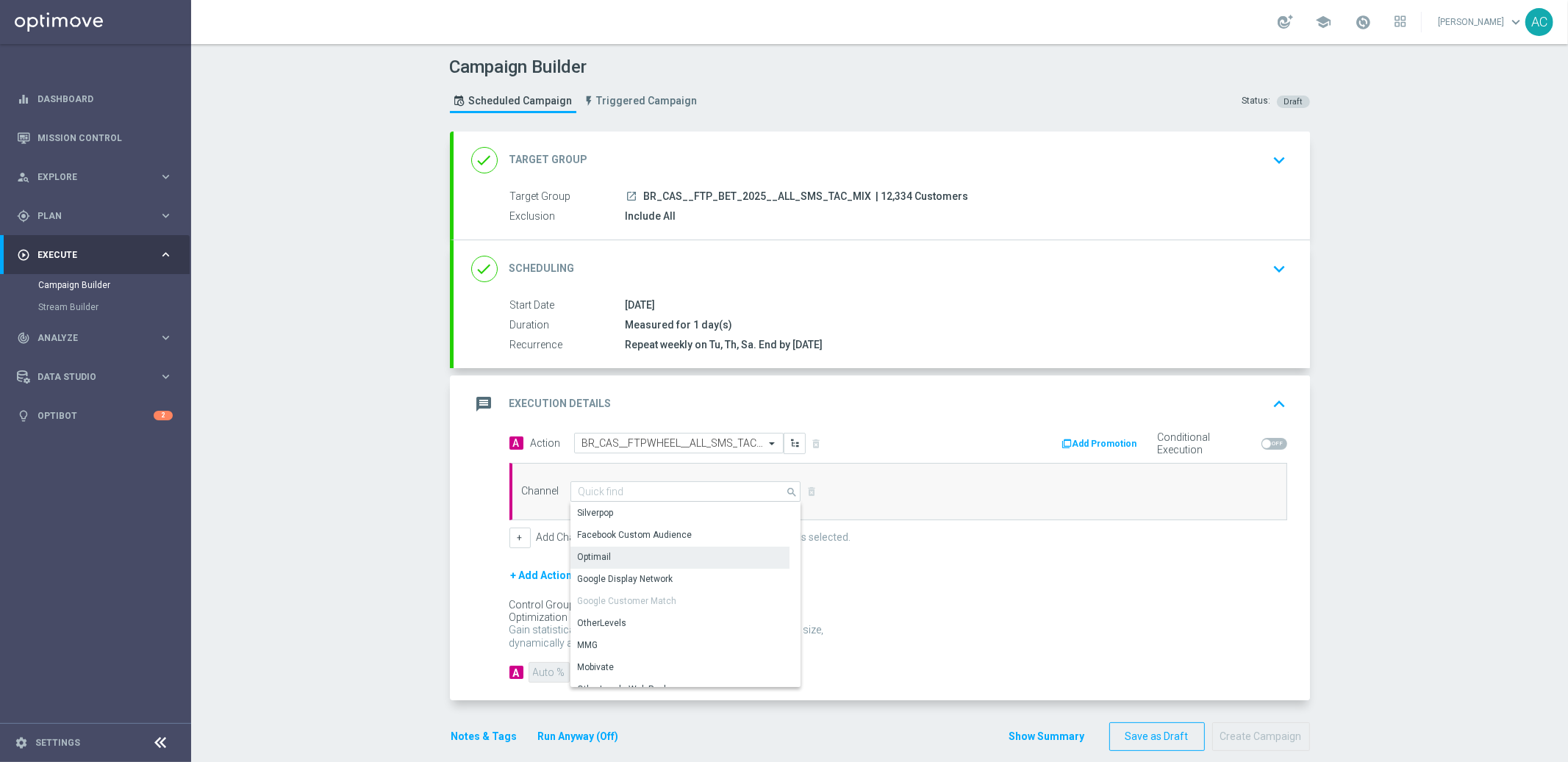
click at [634, 561] on div "Optimail" at bounding box center [679, 557] width 219 height 21
type input "Optimail"
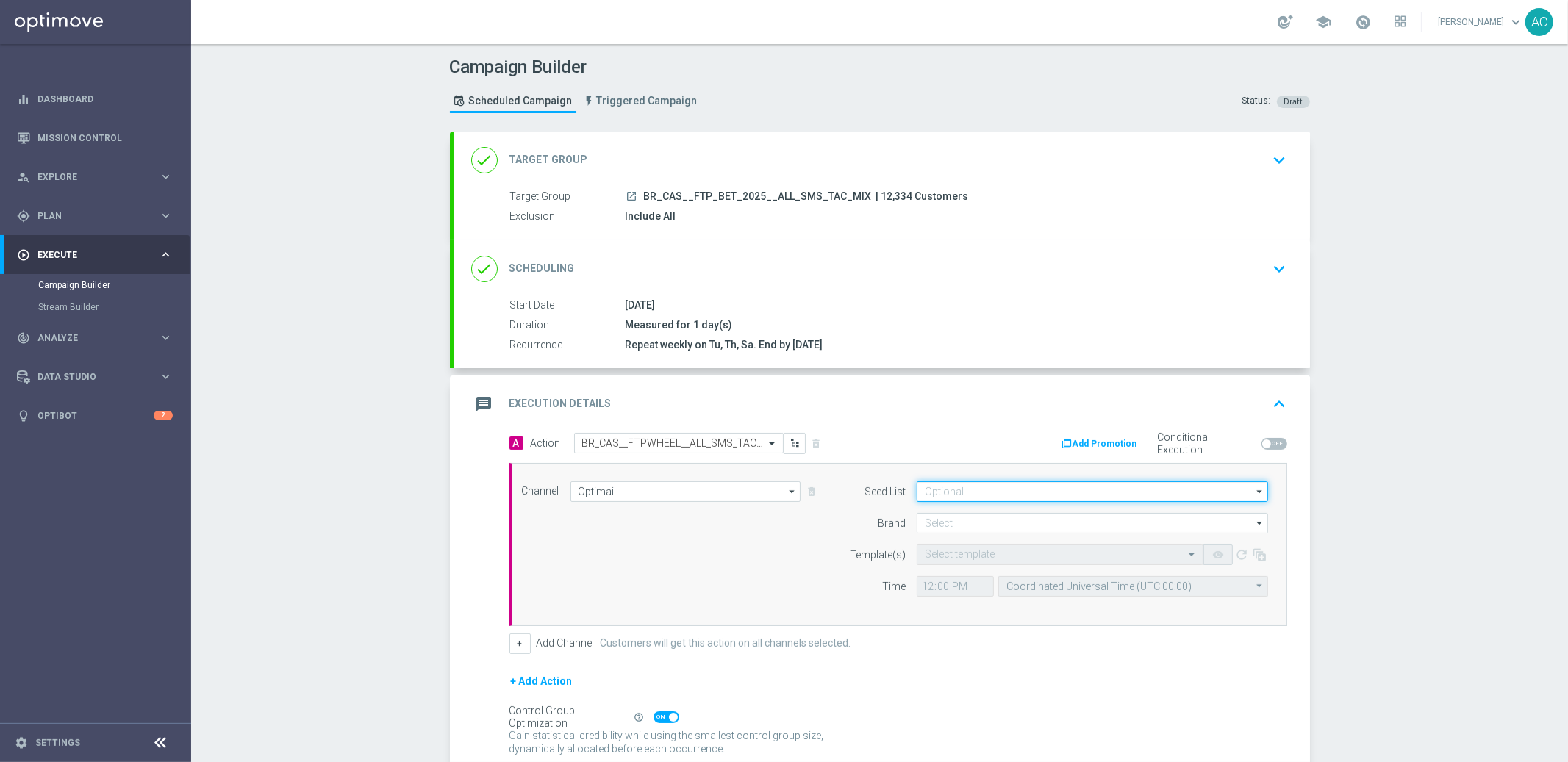
click at [978, 495] on input at bounding box center [1092, 492] width 352 height 21
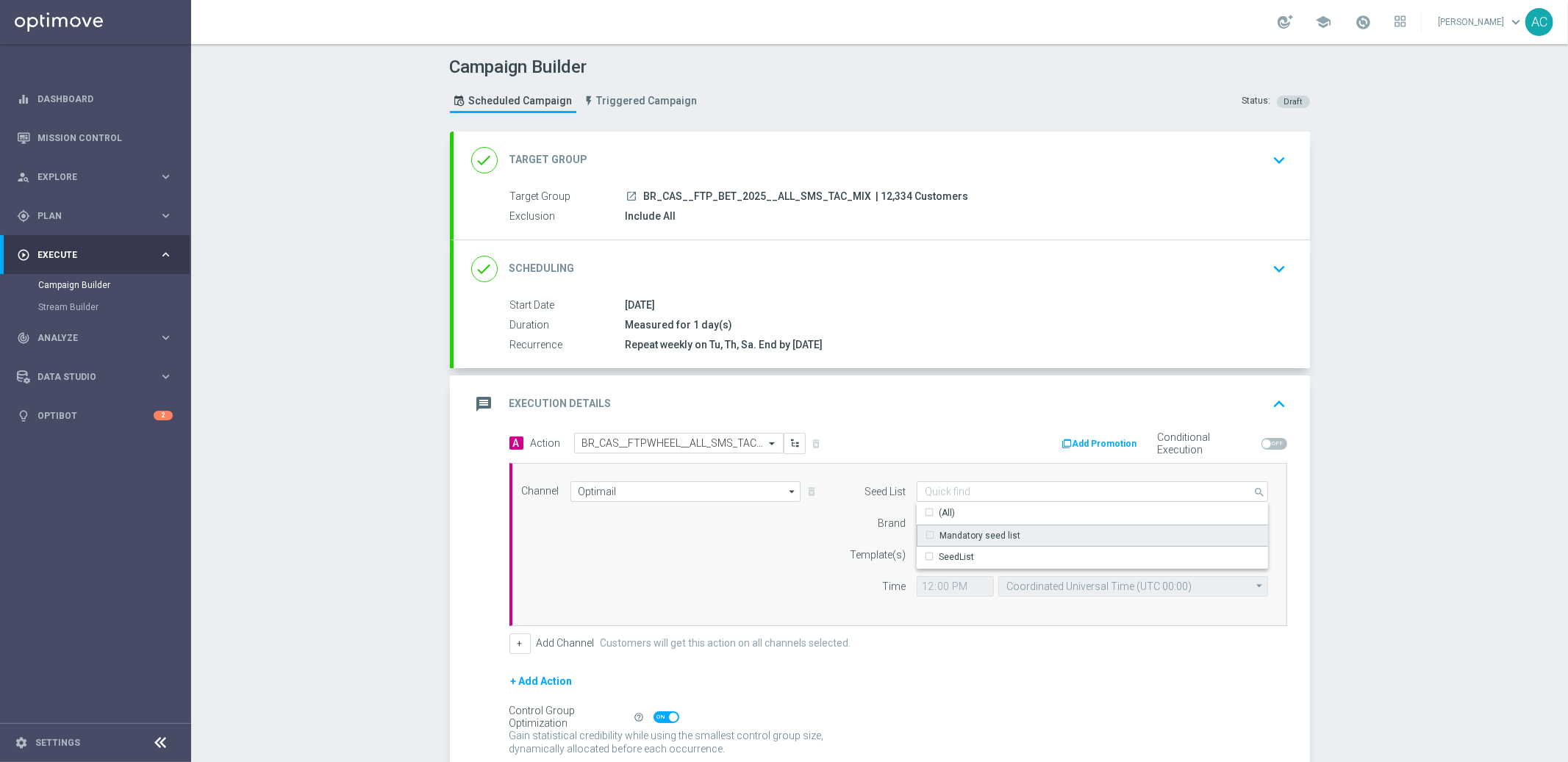
click at [977, 529] on div "Mandatory seed list" at bounding box center [980, 536] width 81 height 13
drag, startPoint x: 658, startPoint y: 536, endPoint x: 837, endPoint y: 512, distance: 180.6
click at [659, 536] on div "Channel Optimail Optimail arrow_drop_down Drag here to set row groups Drag here…" at bounding box center [895, 545] width 769 height 127
type input "Mandatory seed list"
click at [930, 519] on input at bounding box center [1092, 523] width 352 height 21
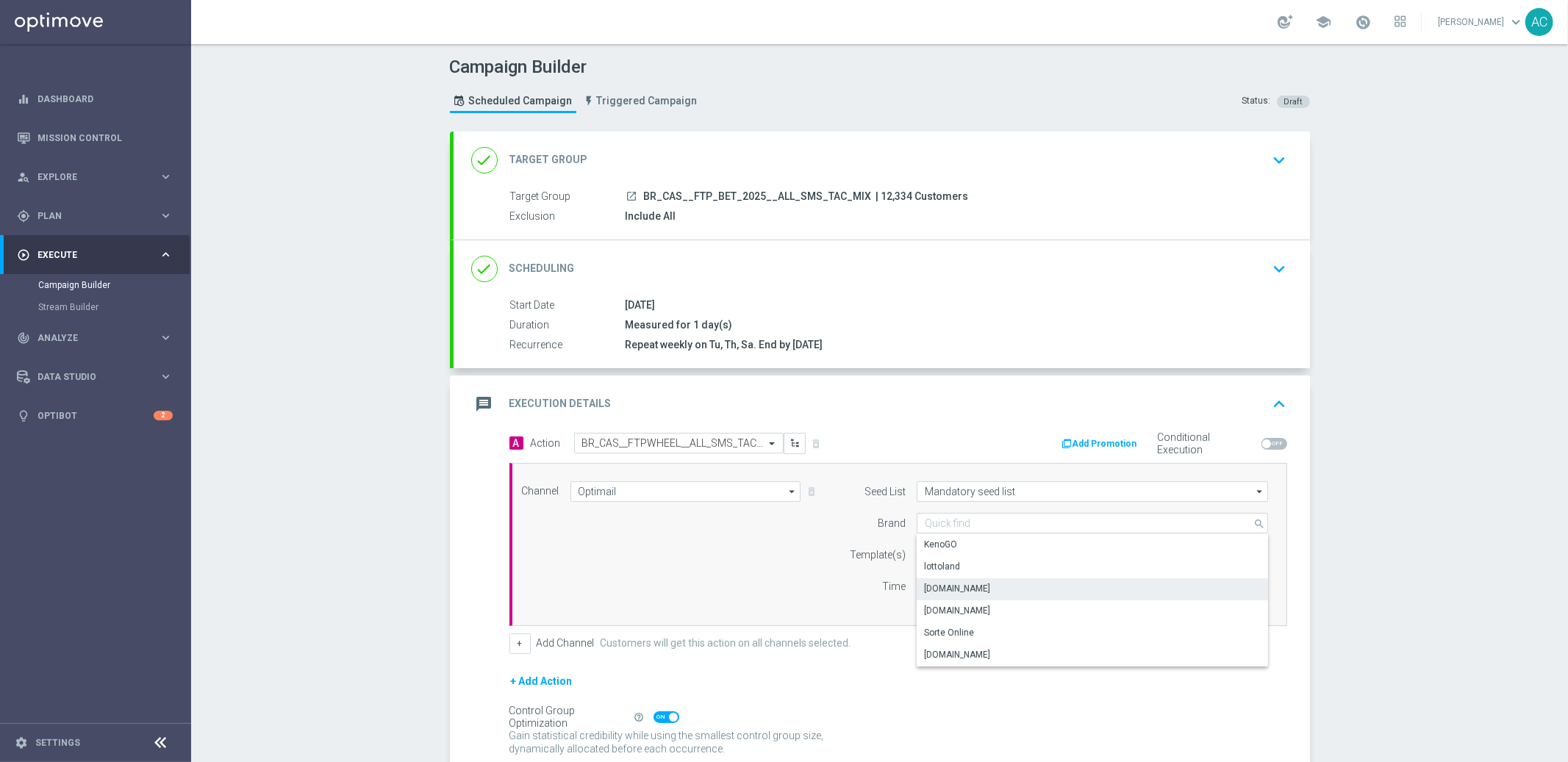
click at [954, 584] on div "Lottoland.bet.br" at bounding box center [957, 588] width 66 height 13
type input "Lottoland.bet.br"
click at [806, 608] on div "Channel Optimail Optimail arrow_drop_down Drag here to set row groups Drag here…" at bounding box center [898, 544] width 777 height 163
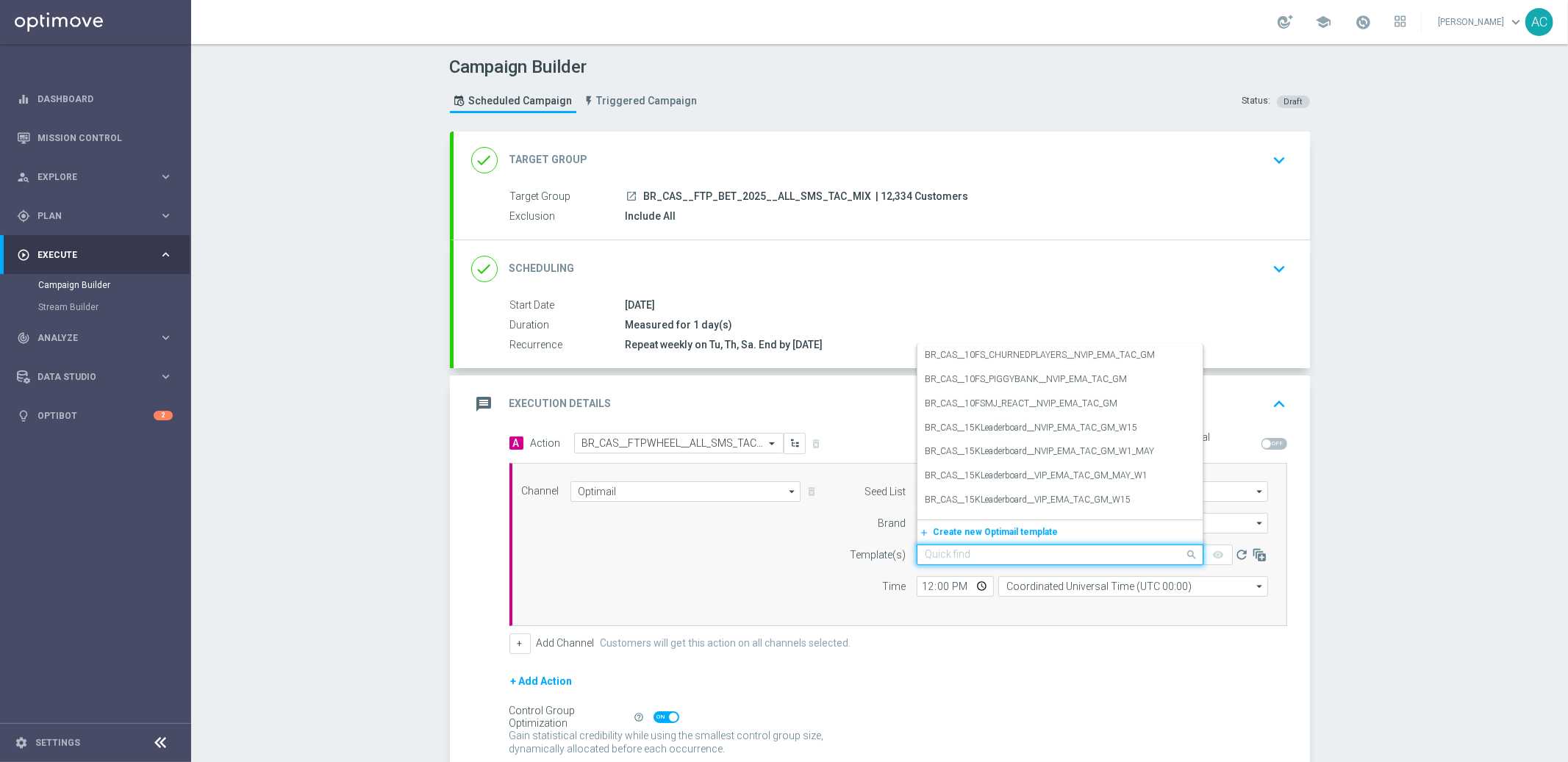
click at [1010, 551] on input "text" at bounding box center [1046, 556] width 241 height 12
paste input "BR_CAS__FTPWHEEL__ALL_SMS_TAC_GM"
type input "BR_CAS__FTPWHEEL__ALL_SMS_TAC_GM"
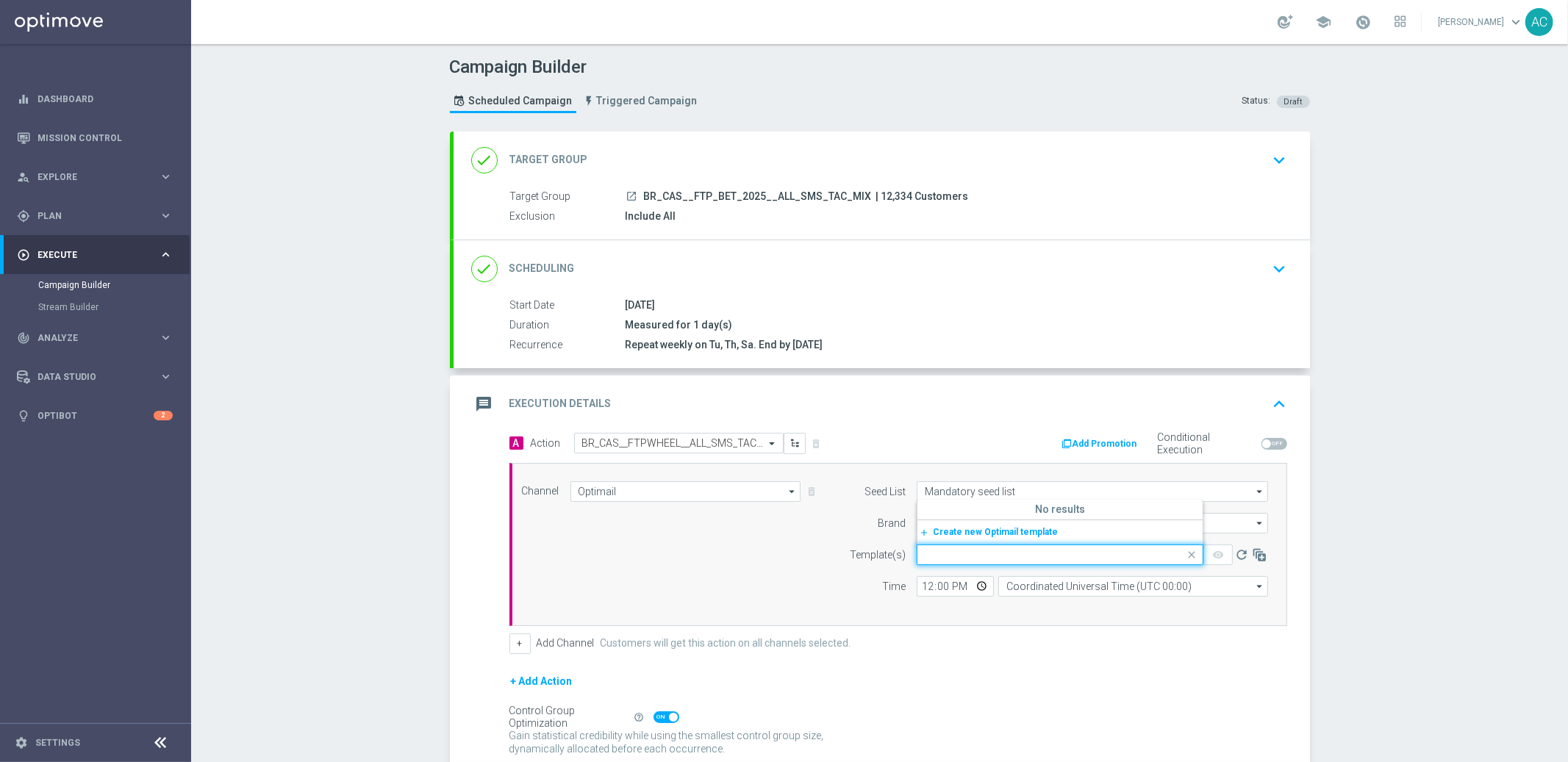
drag, startPoint x: 669, startPoint y: 549, endPoint x: 665, endPoint y: 536, distance: 13.6
click at [669, 548] on div "Channel Optimail Optimail arrow_drop_down Drag here to set row groups Drag here…" at bounding box center [895, 545] width 769 height 127
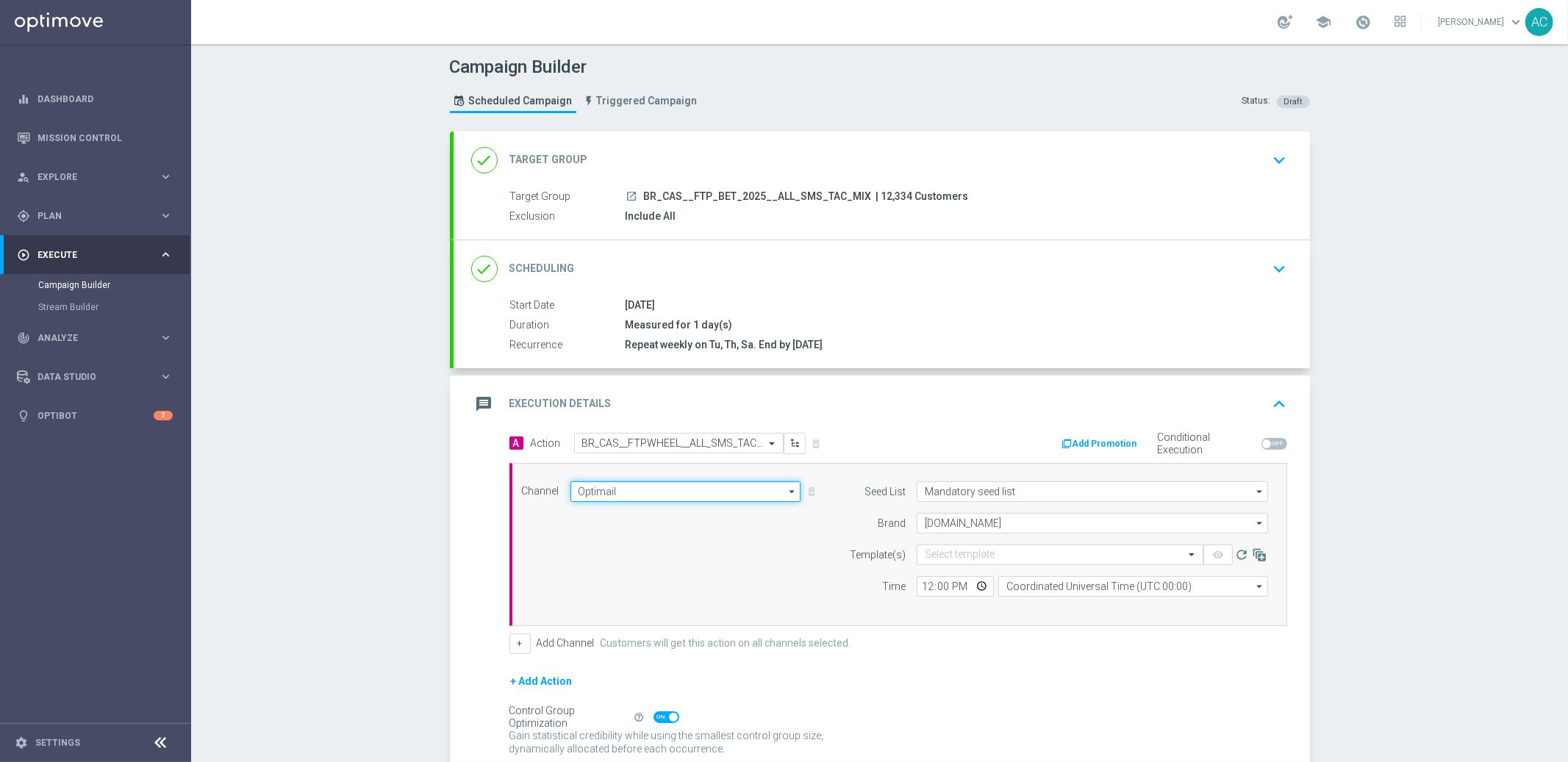
click at [646, 488] on input "Optimail" at bounding box center [685, 492] width 231 height 21
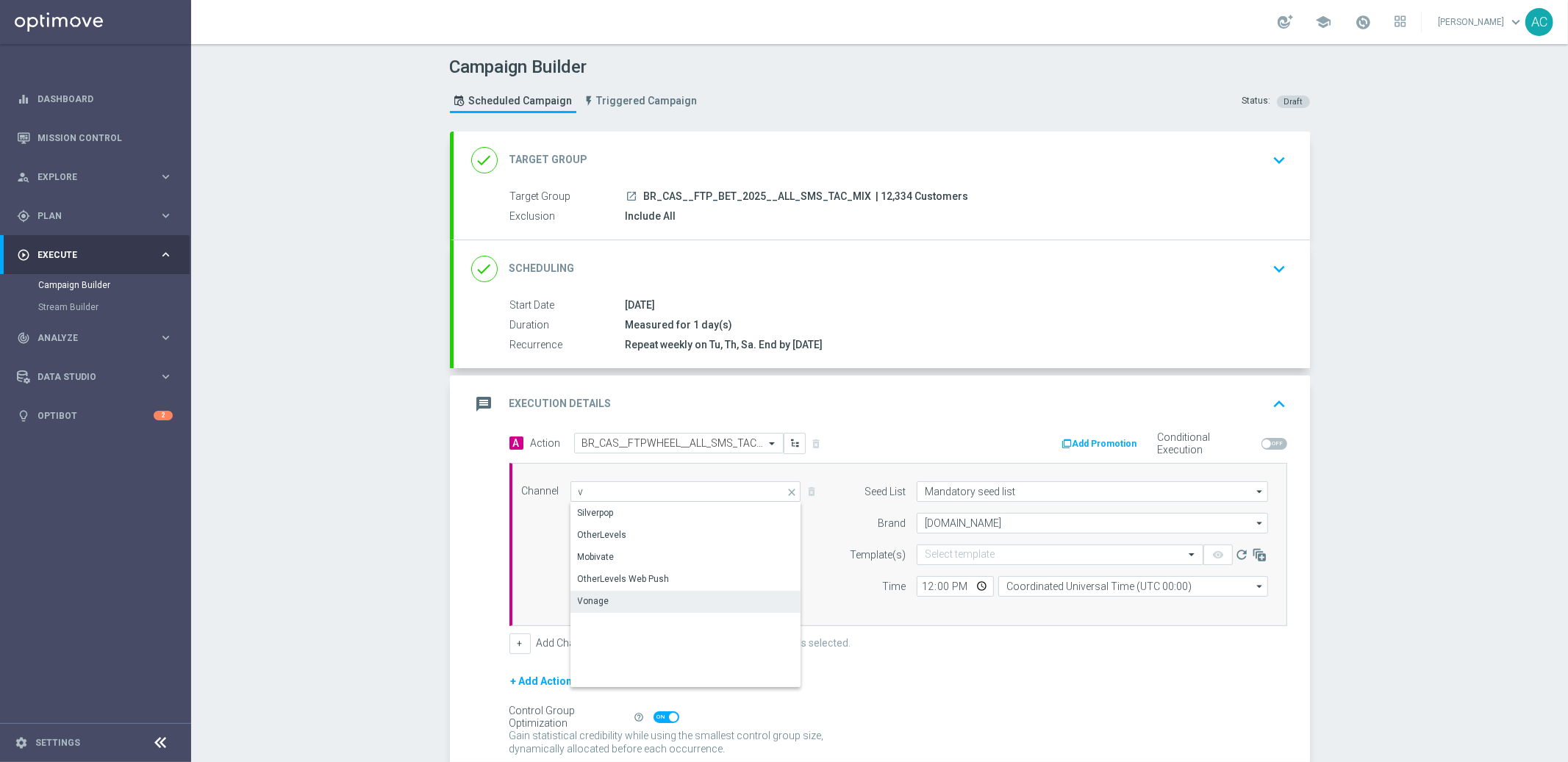
click at [648, 591] on div "Vonage" at bounding box center [686, 601] width 232 height 21
type input "Vonage"
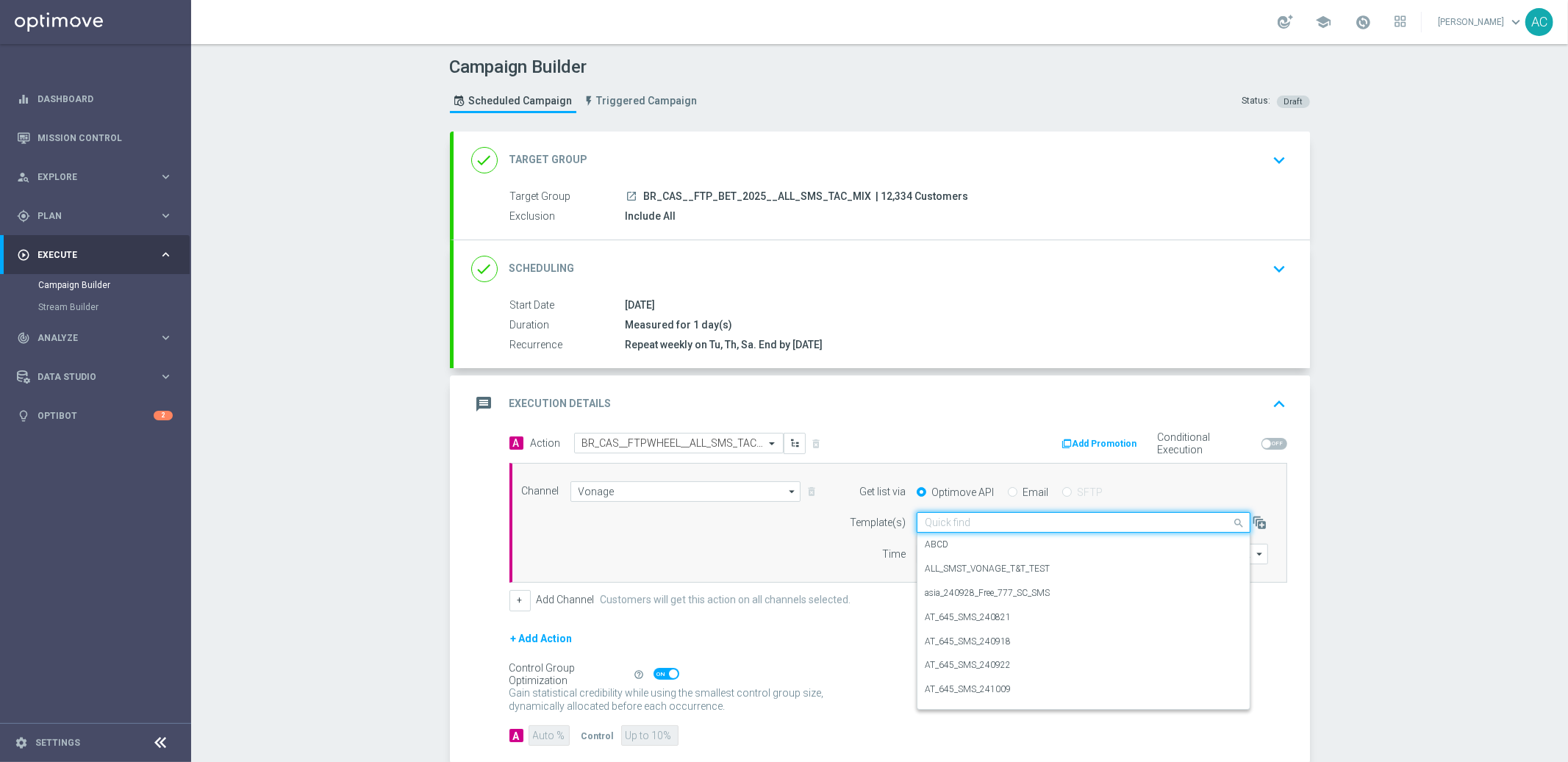
click at [1015, 518] on input "text" at bounding box center [1069, 523] width 288 height 12
paste input "BR_CAS__FTPWHEEL__ALL_SMS_TAC_GM"
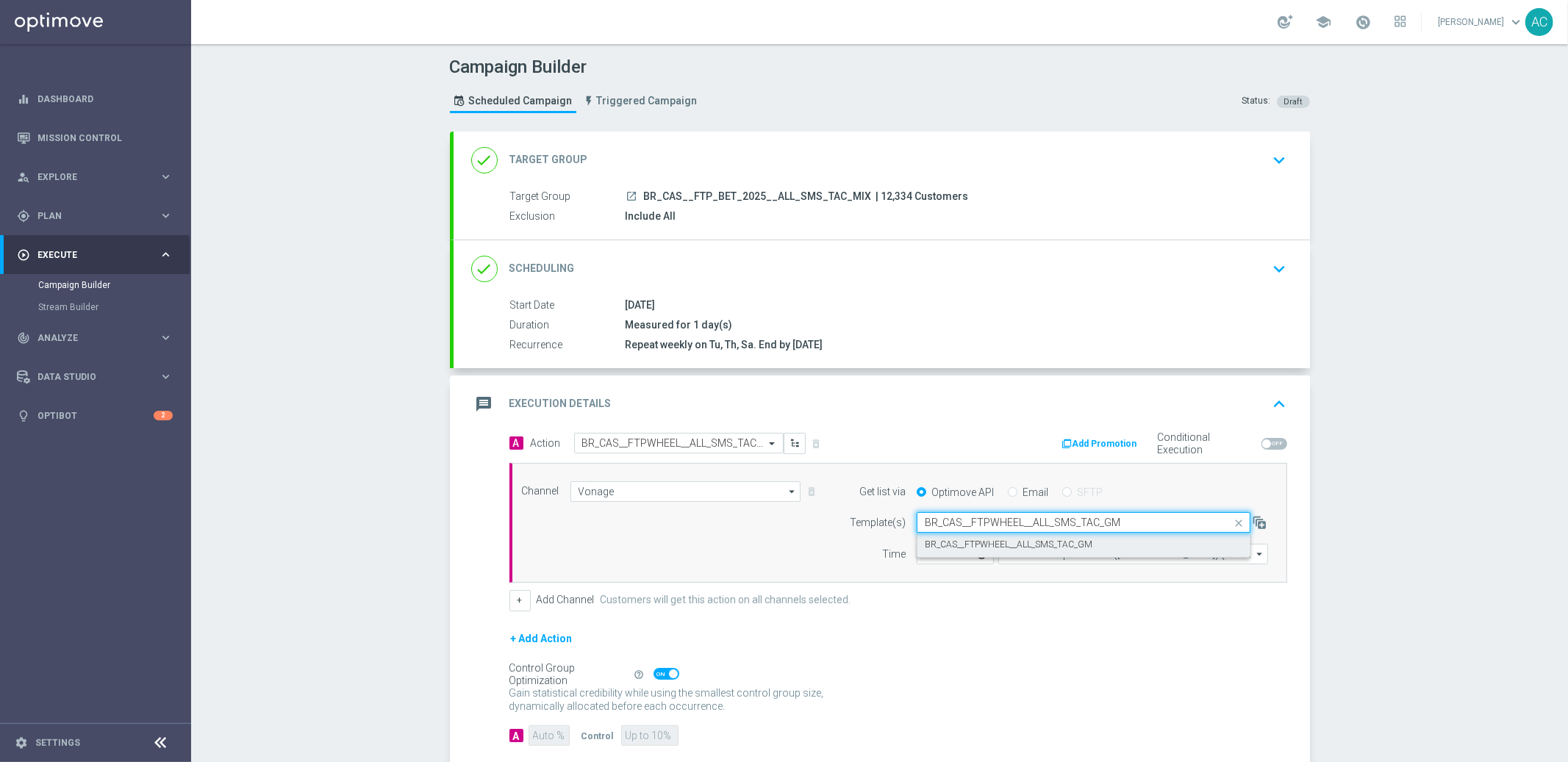
click at [992, 544] on label "BR_CAS__FTPWHEEL__ALL_SMS_TAC_GM" at bounding box center [1008, 545] width 168 height 12
type input "BR_CAS__FTPWHEEL__ALL_SMS_TAC_GM"
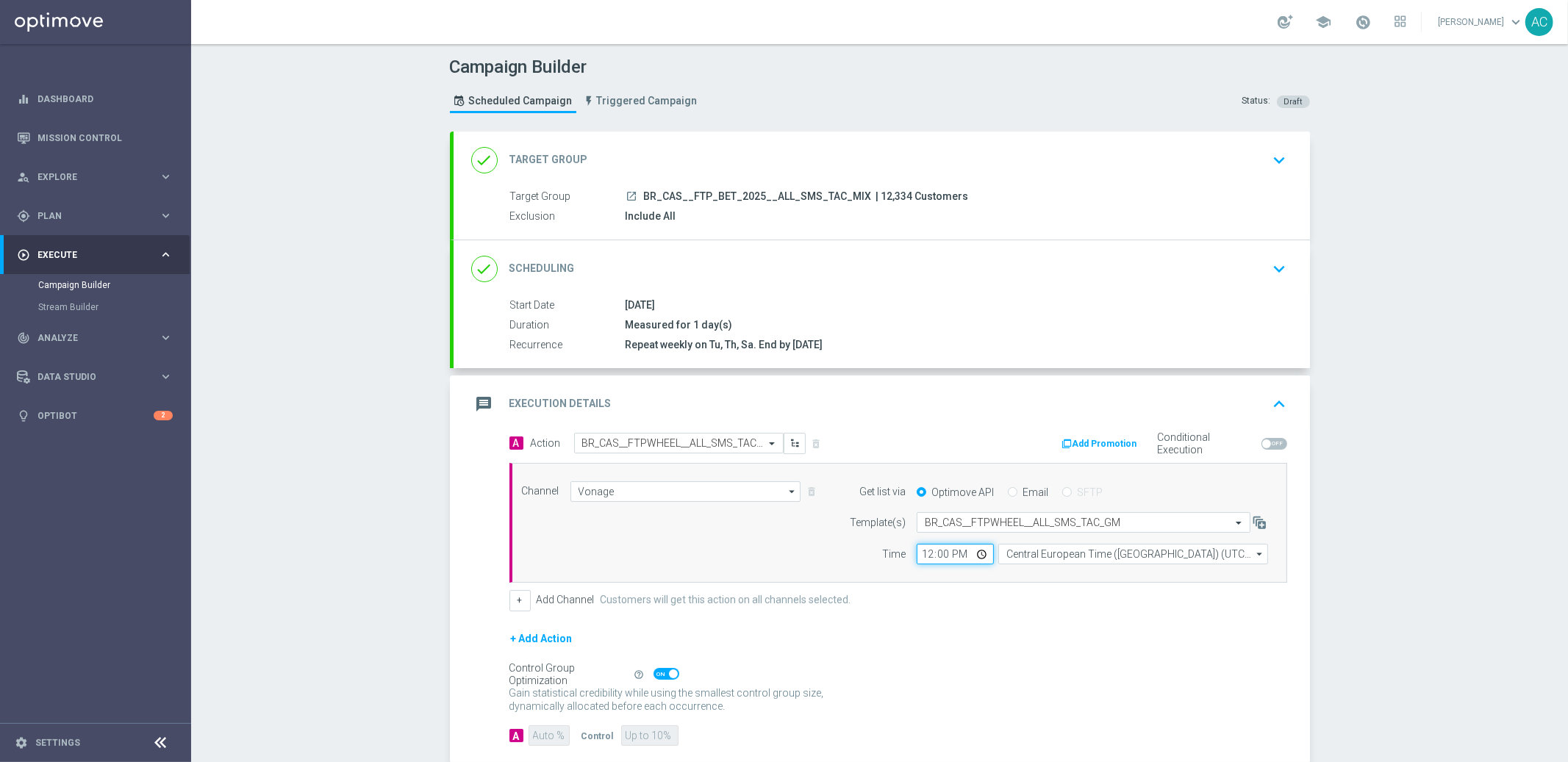
click at [923, 549] on input "12:00" at bounding box center [955, 554] width 77 height 21
type input "17:00"
click at [1070, 556] on input "Central European Time ([GEOGRAPHIC_DATA]) (UTC +02:00)" at bounding box center [1133, 554] width 270 height 21
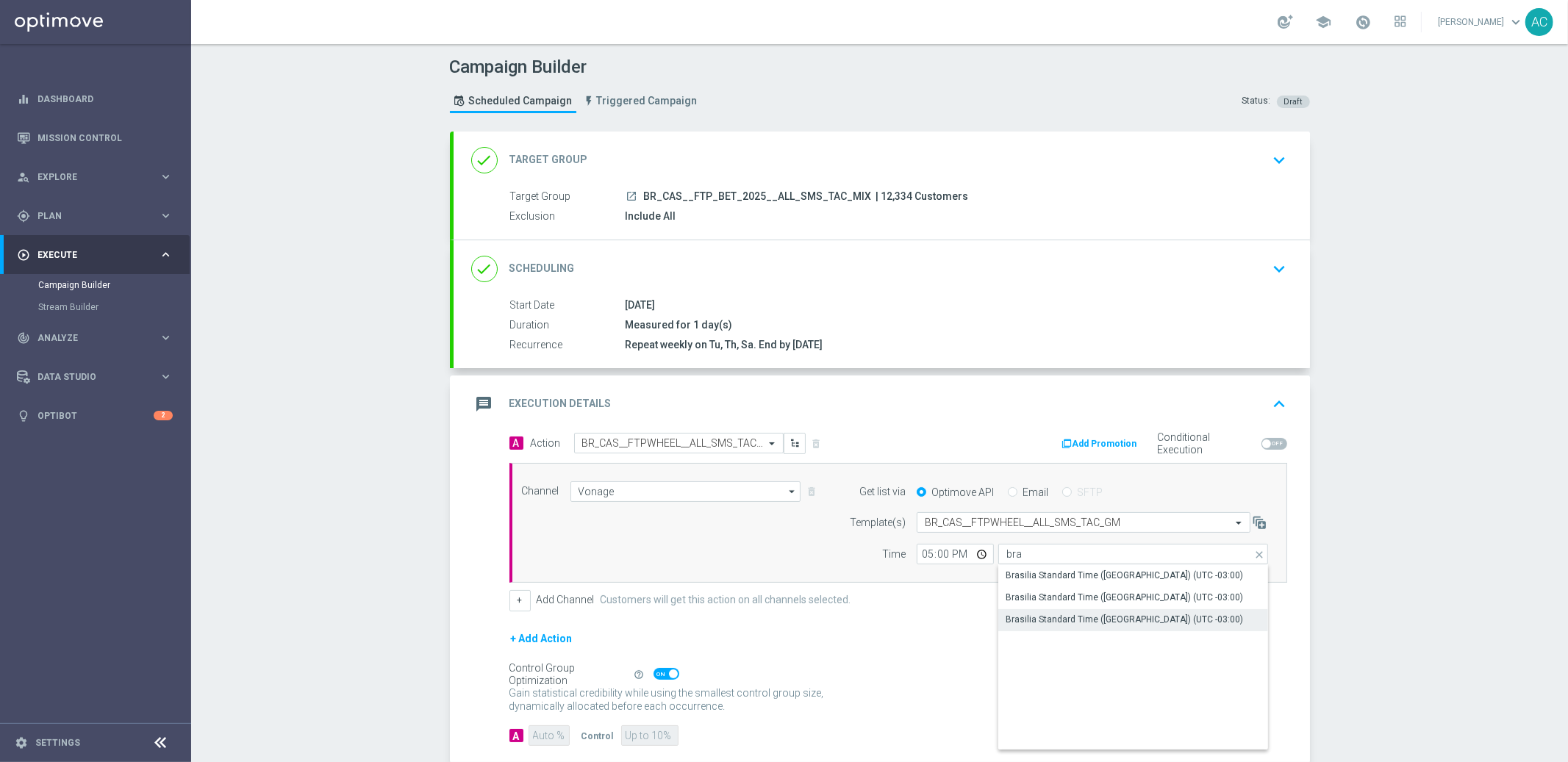
click at [1185, 614] on div "Brasilia Standard Time ([GEOGRAPHIC_DATA]) (UTC -03:00)" at bounding box center [1124, 619] width 237 height 13
type input "Brasilia Standard Time ([GEOGRAPHIC_DATA]) (UTC -03:00)"
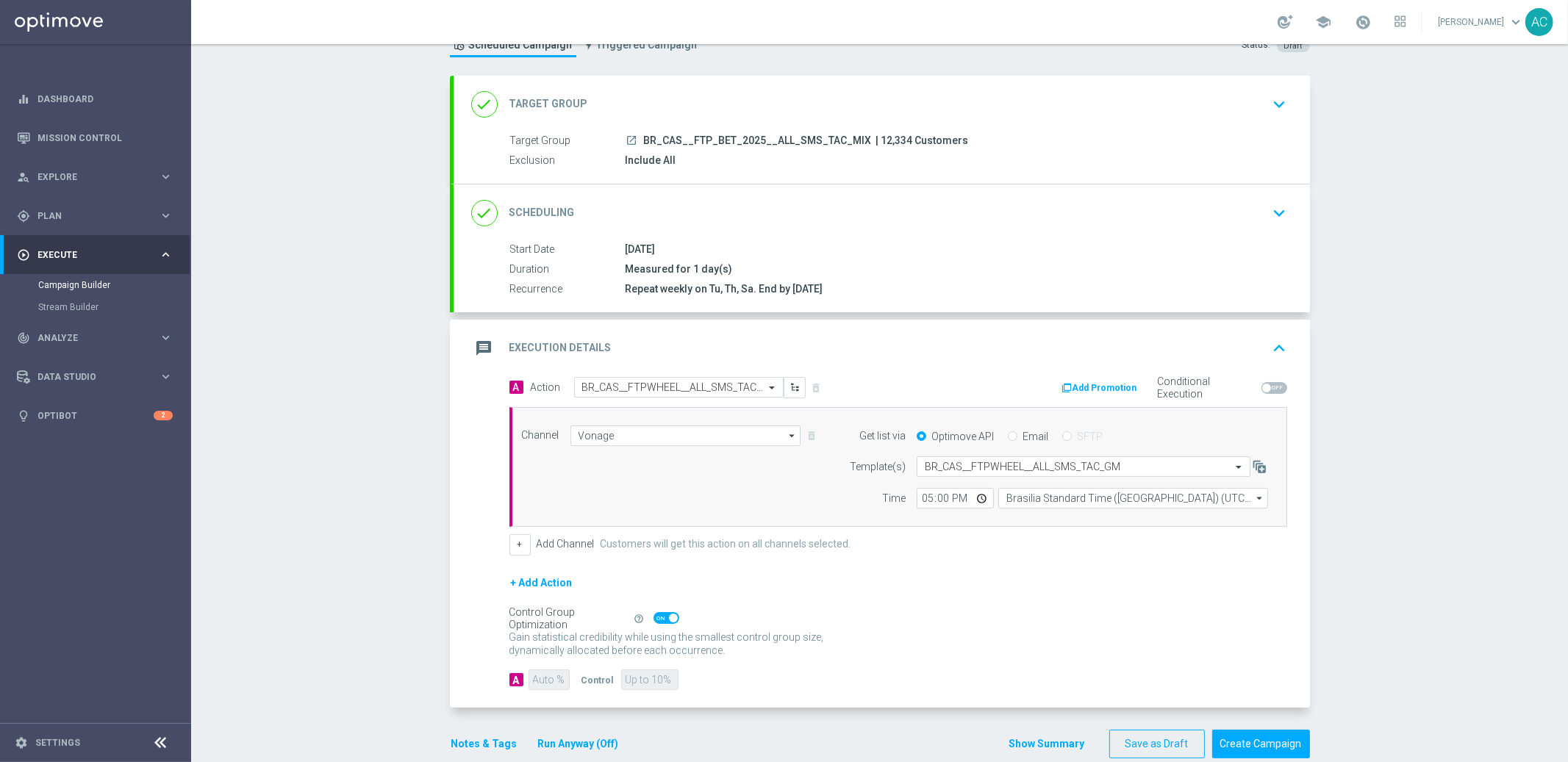
scroll to position [81, 0]
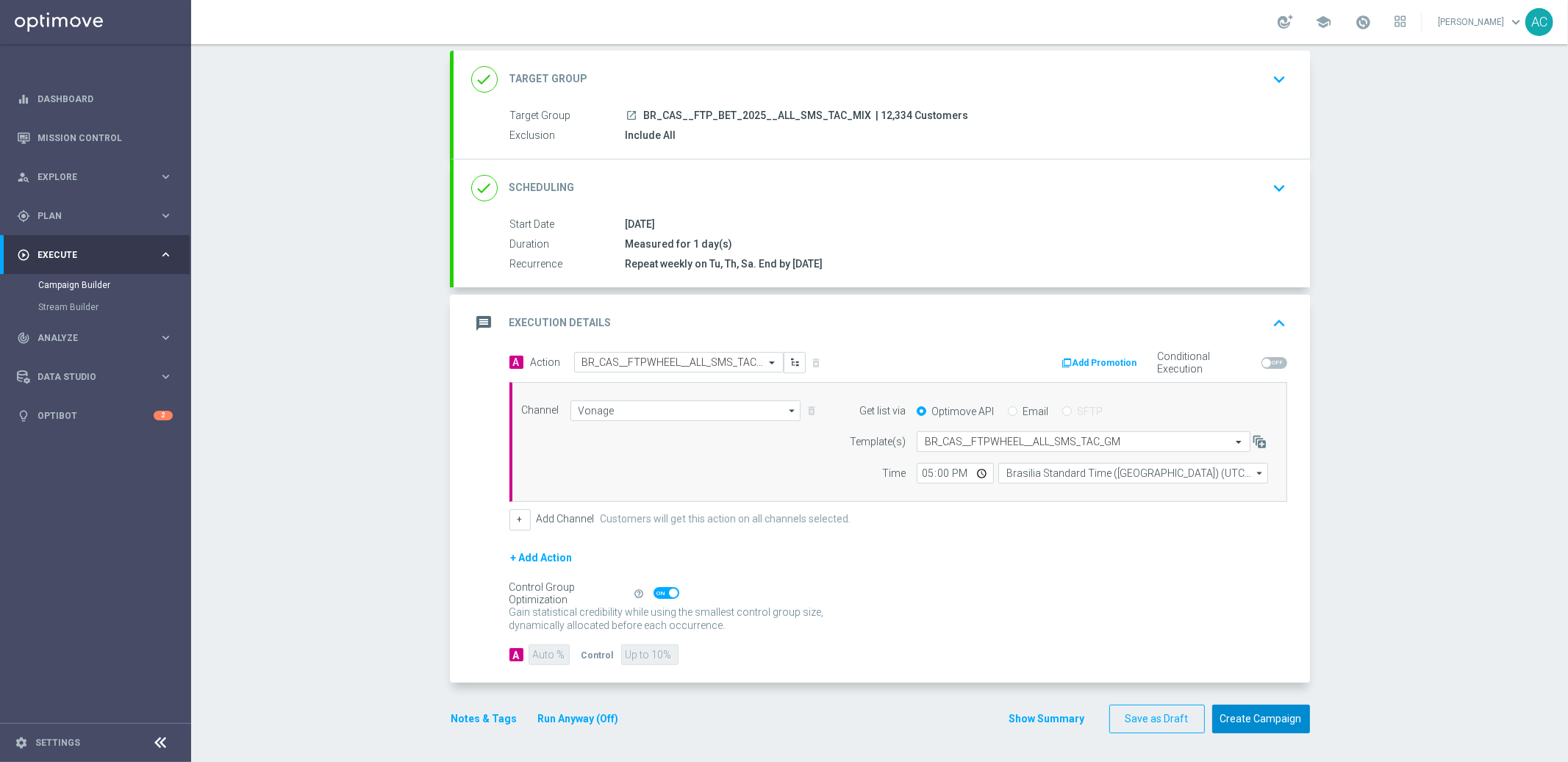
click at [1266, 724] on button "Create Campaign" at bounding box center [1261, 719] width 98 height 29
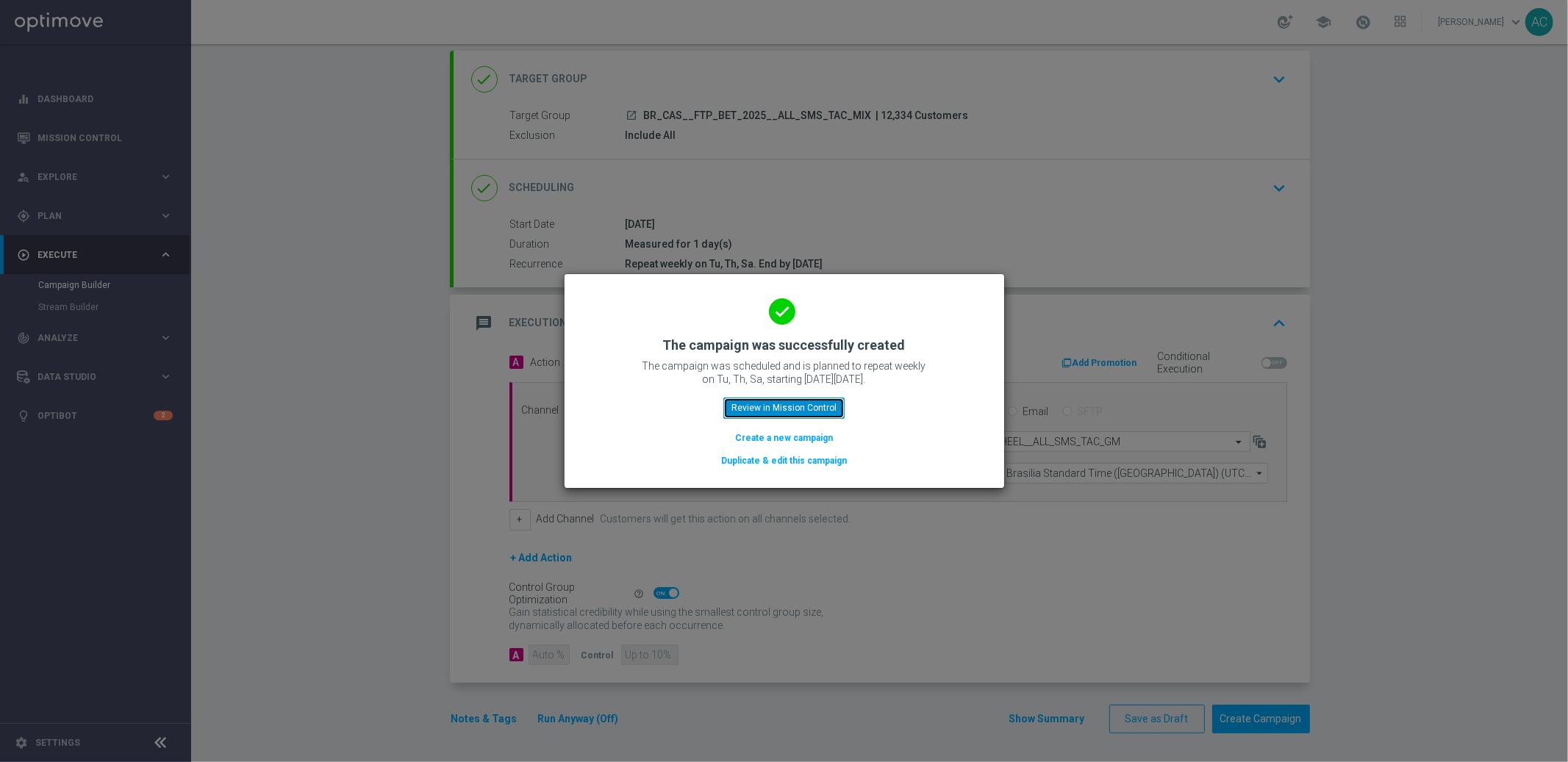
click at [784, 414] on button "Review in Mission Control" at bounding box center [784, 408] width 121 height 21
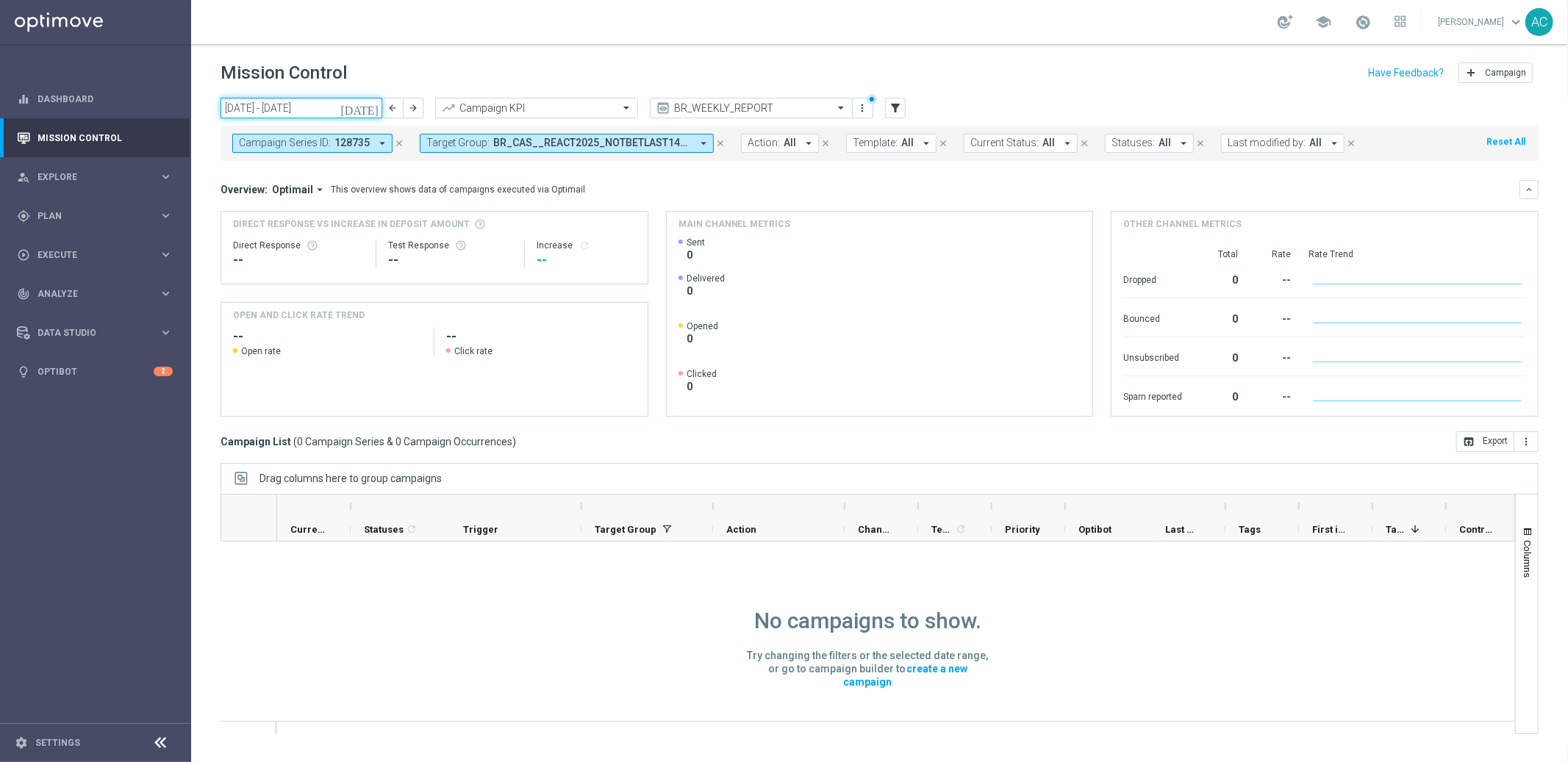
click at [300, 108] on input "22 Sep 2025 - 28 Sep 2025" at bounding box center [301, 108] width 162 height 21
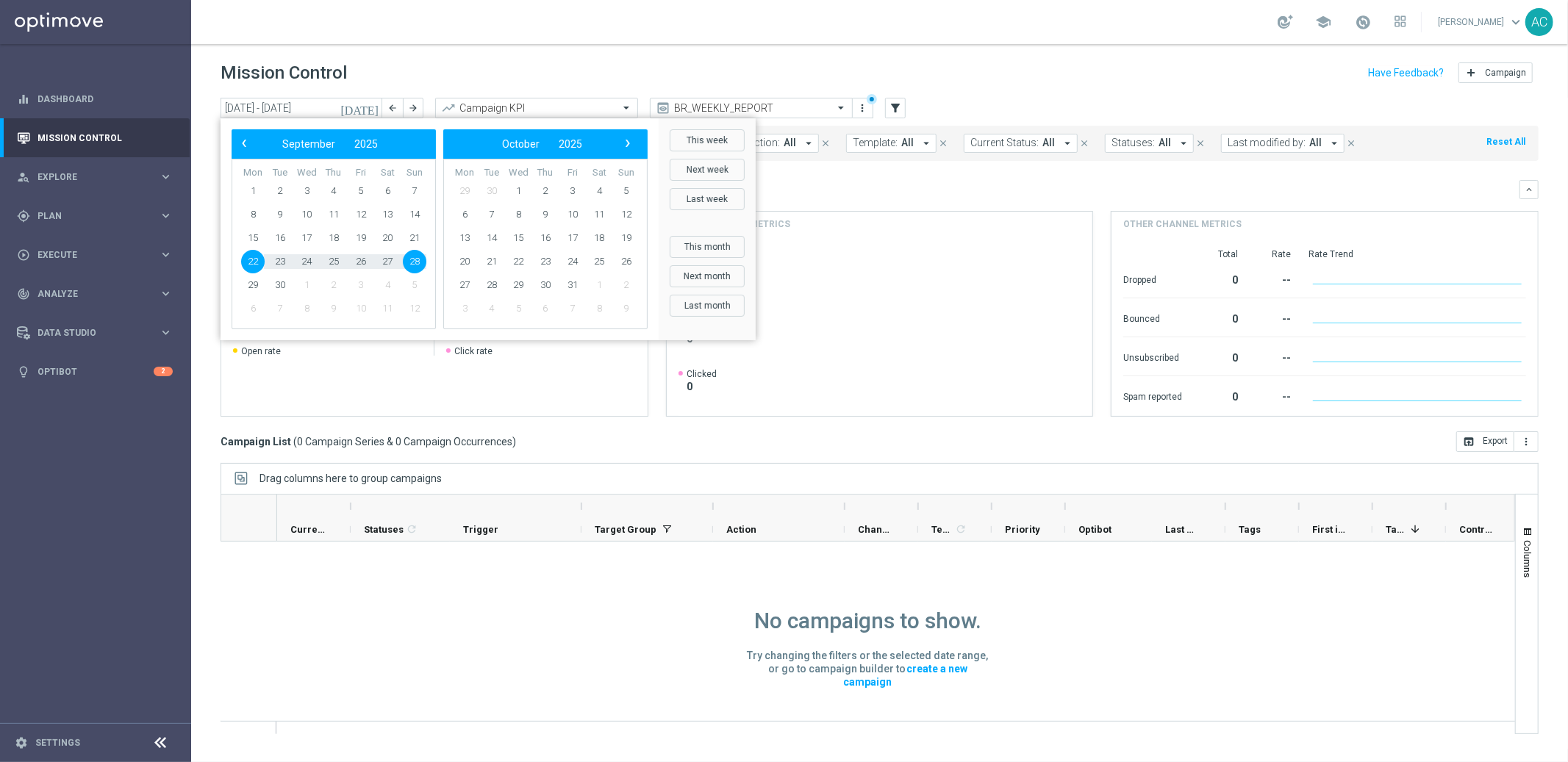
click at [907, 619] on h1 "No campaigns to show." at bounding box center [868, 621] width 227 height 26
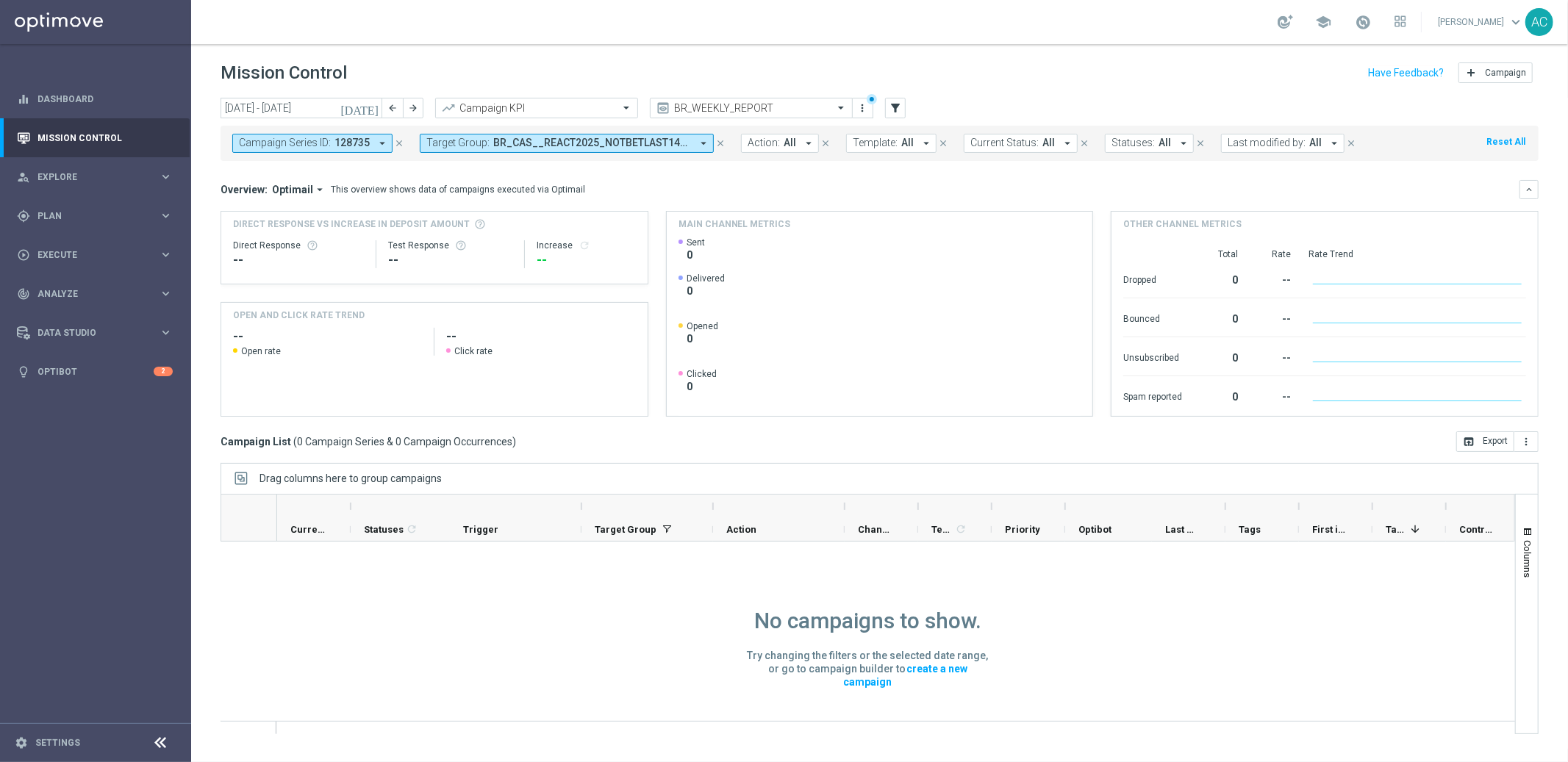
click at [717, 139] on icon "close" at bounding box center [720, 143] width 10 height 10
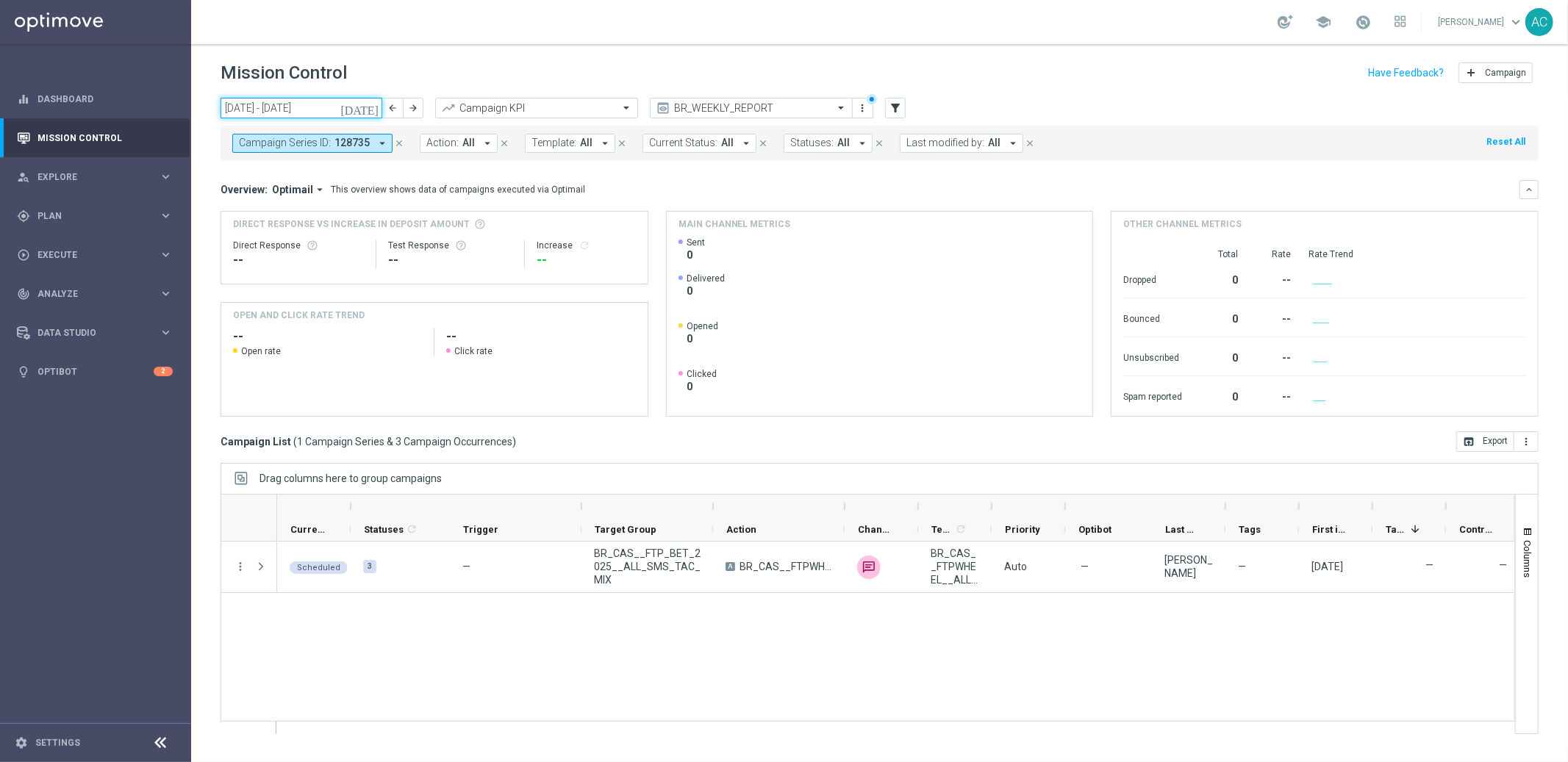
click at [335, 106] on input "22 Sep 2025 - 28 Sep 2025" at bounding box center [301, 108] width 162 height 21
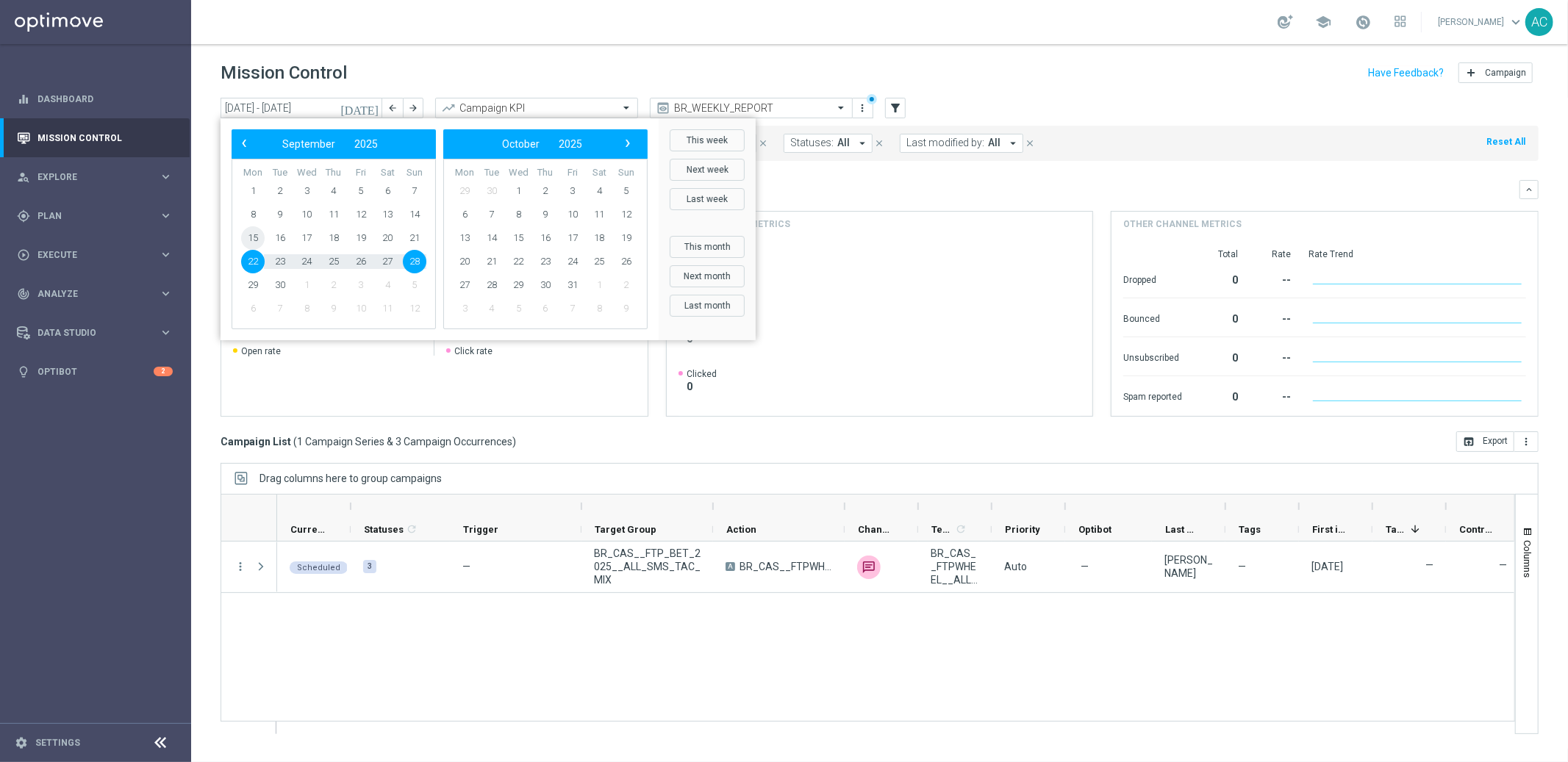
click at [255, 233] on span "15" at bounding box center [253, 238] width 23 height 23
click at [417, 234] on span "21" at bounding box center [414, 238] width 23 height 23
type input "15 Sep 2025 - 21 Sep 2025"
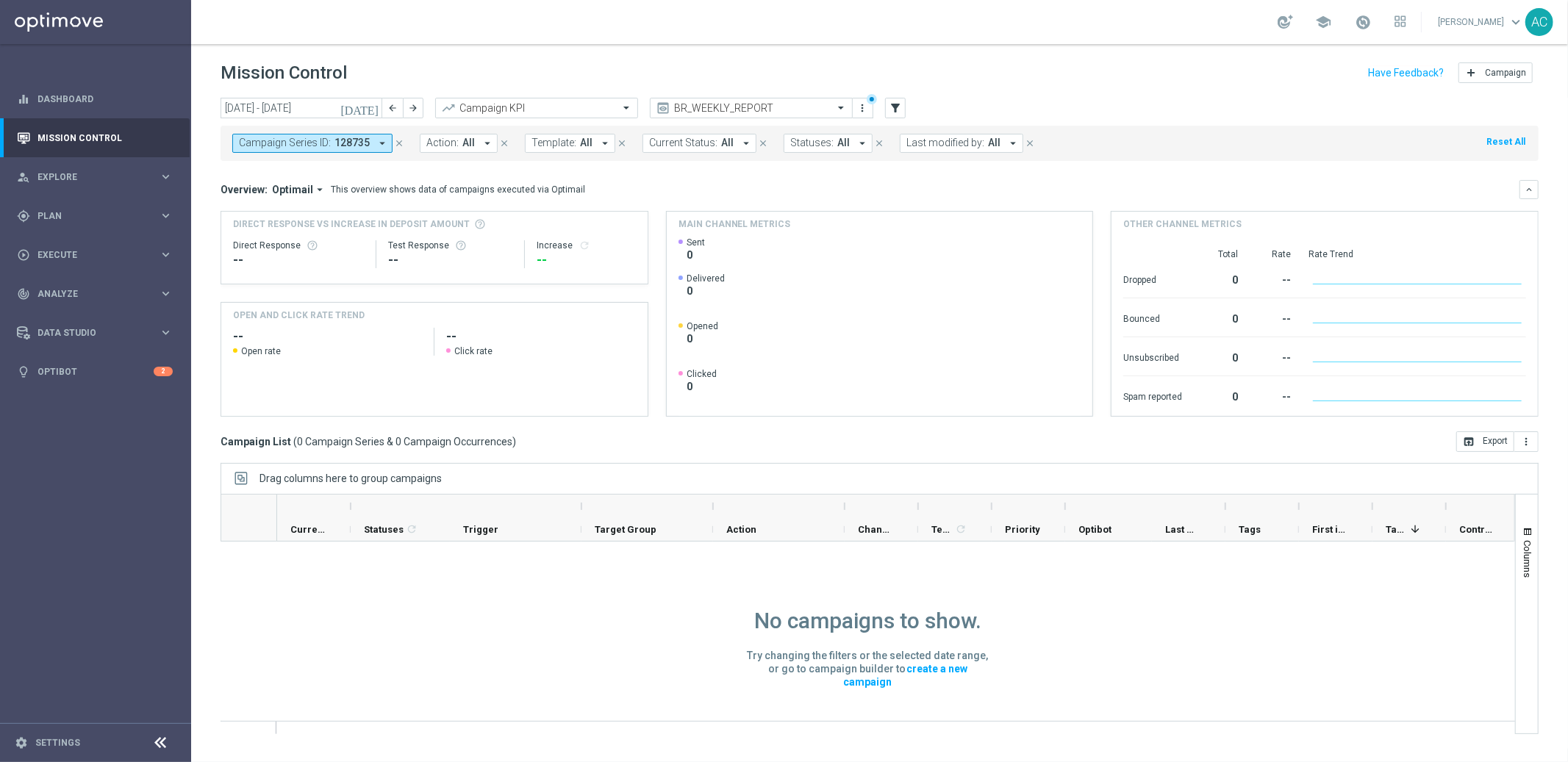
click at [383, 145] on icon "arrow_drop_down" at bounding box center [382, 143] width 13 height 13
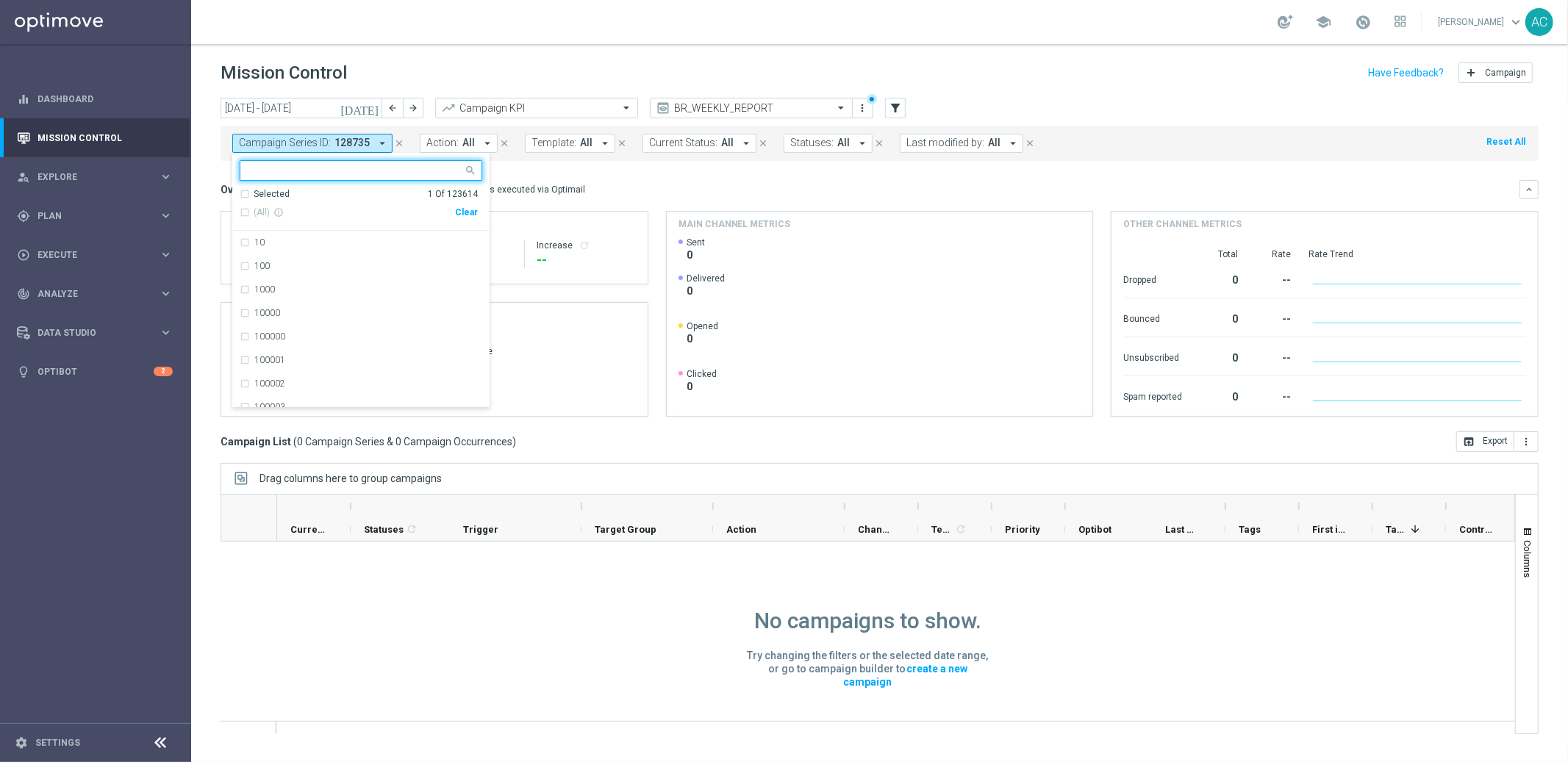
click at [0, 0] on div "Clear" at bounding box center [0, 0] width 0 height 0
click at [634, 179] on mini-dashboard "Overview: Optimail arrow_drop_down This overview shows data of campaigns execut…" at bounding box center [879, 296] width 1318 height 270
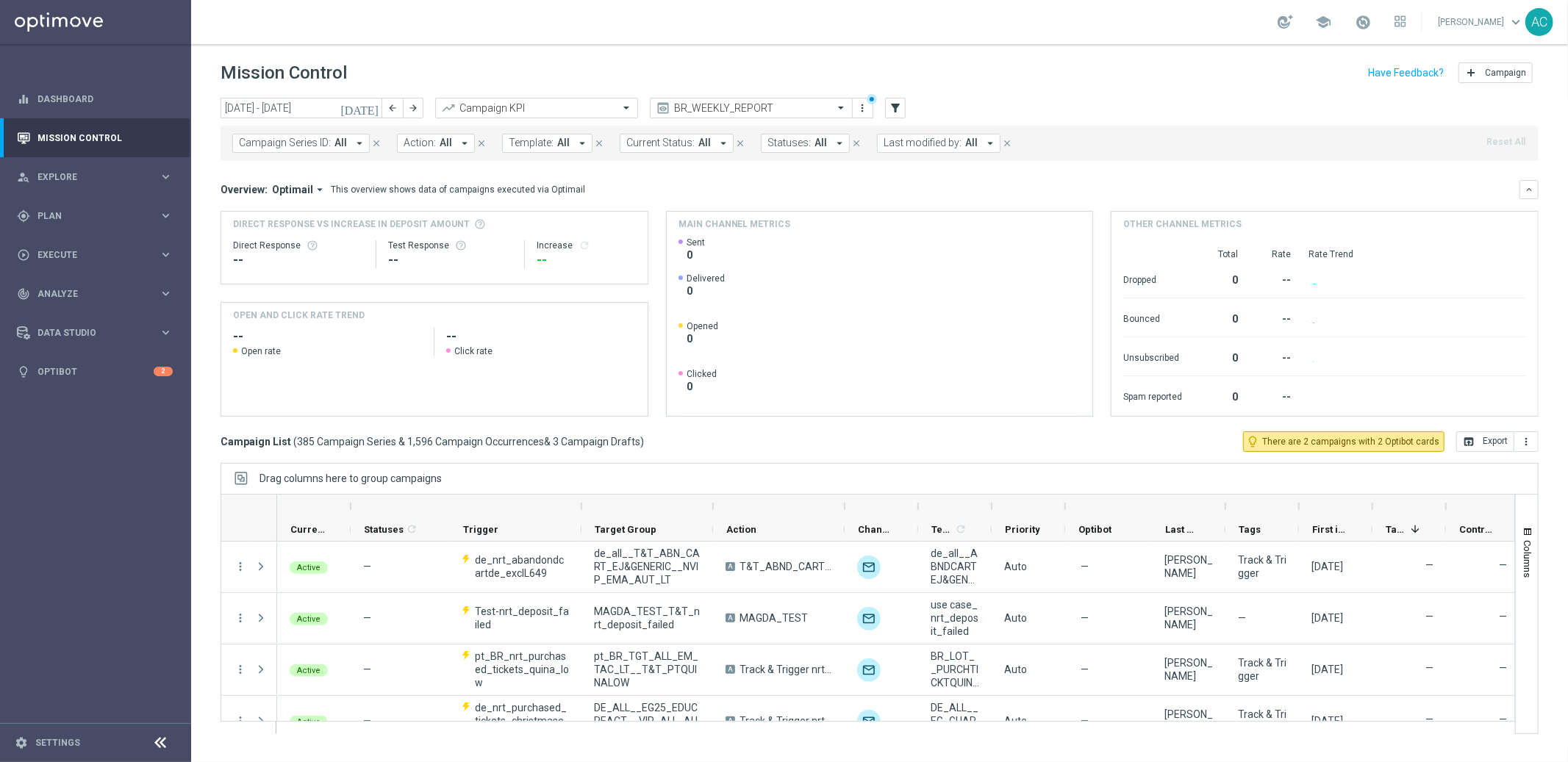
click at [424, 143] on span "Action:" at bounding box center [420, 143] width 32 height 12
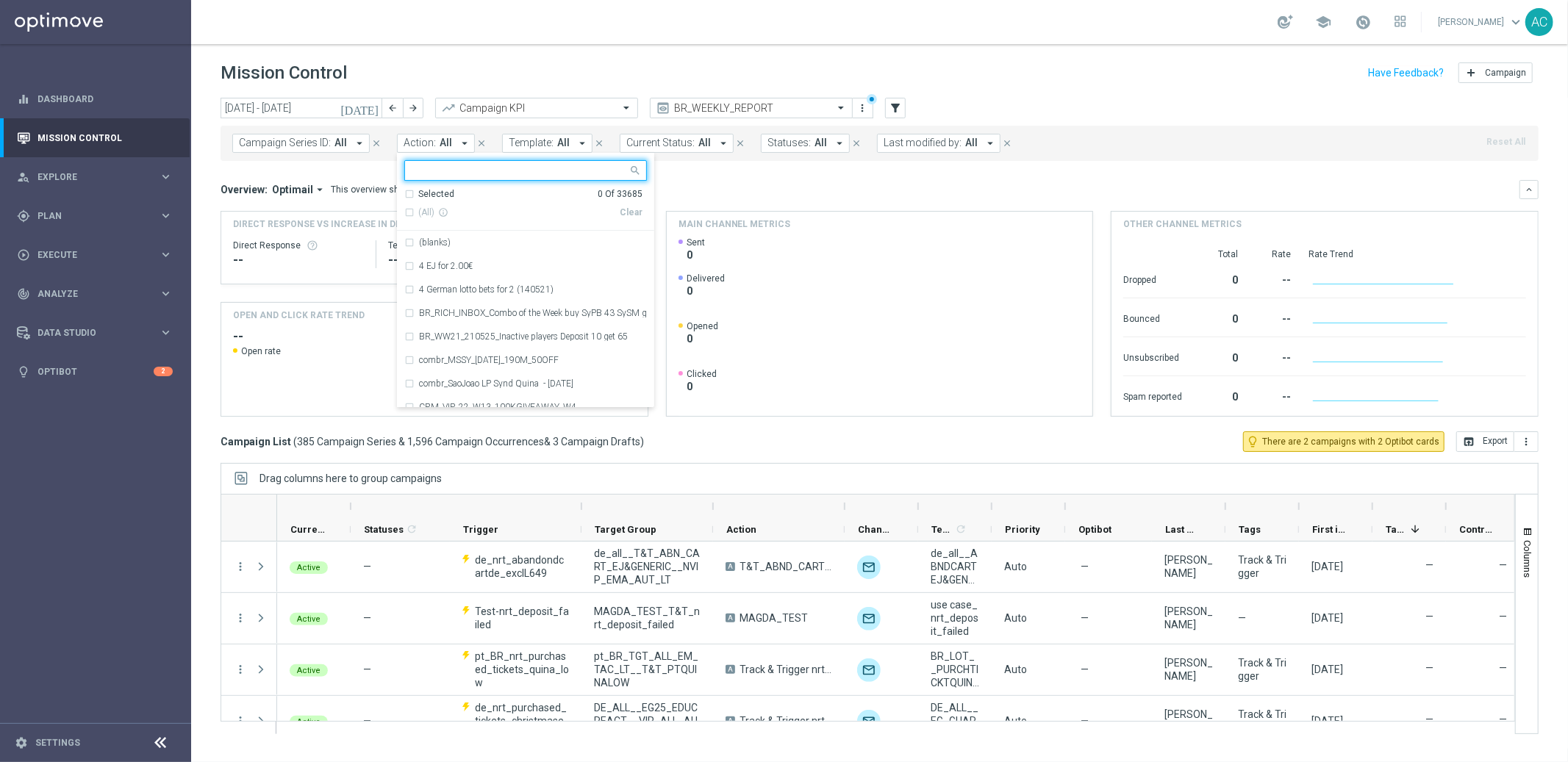
type input "BR_CAS__FTP_BET_2025__ALL_EMA_TAC_MIX"
paste input "BR_CAS__FTPWHEEL__ALL_EMA_TAC_GM"
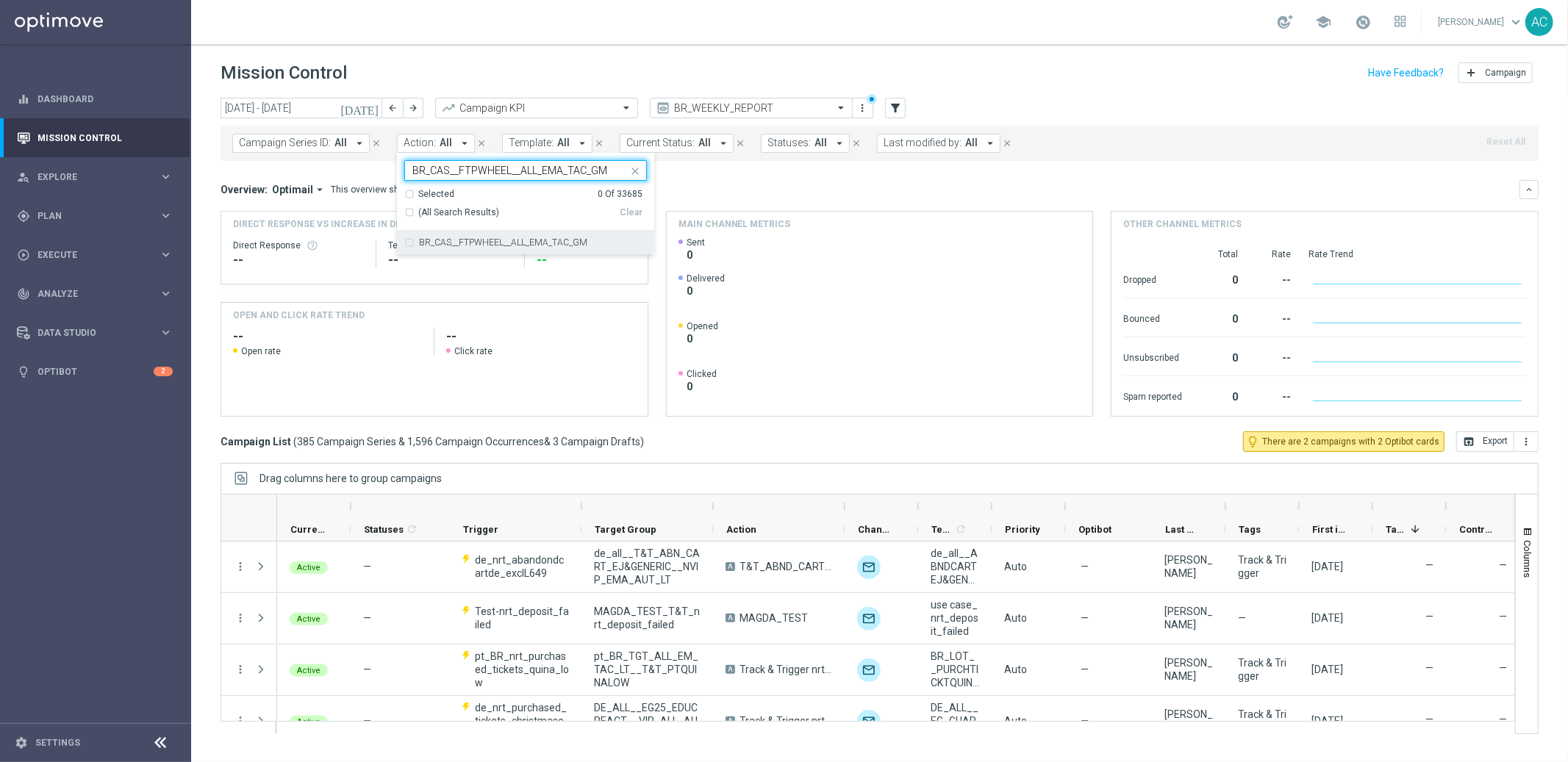
click at [438, 241] on label "BR_CAS__FTPWHEEL__ALL_EMA_TAC_GM" at bounding box center [503, 242] width 168 height 9
type input "BR_CAS__FTPWHEEL__ALL_EMA_TAC_GM"
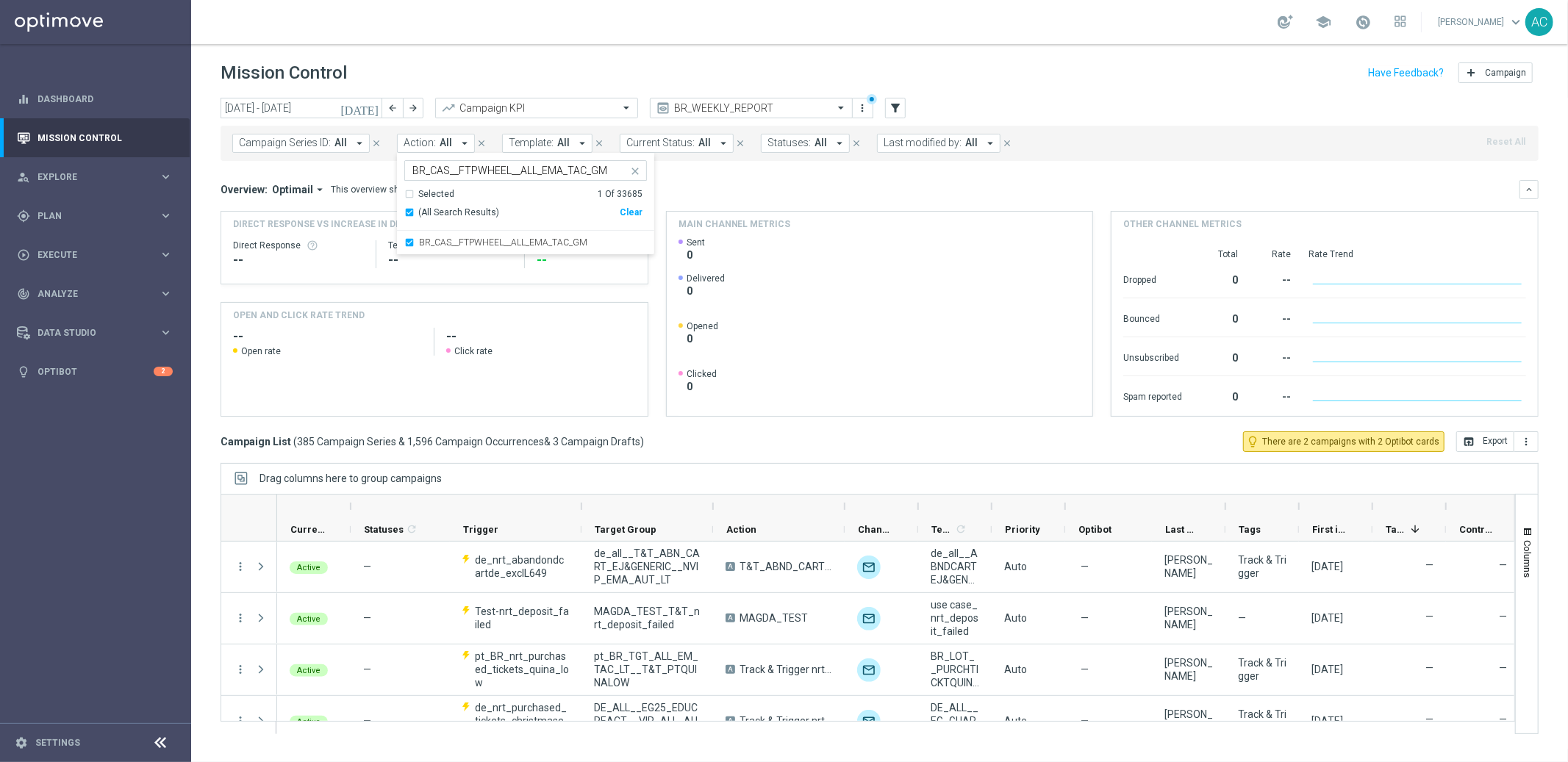
click at [845, 211] on funnel-widget "Main channel metrics Created with Highcharts 9.3.3 Highcharts.com Sent 0 Delive…" at bounding box center [880, 314] width 428 height 206
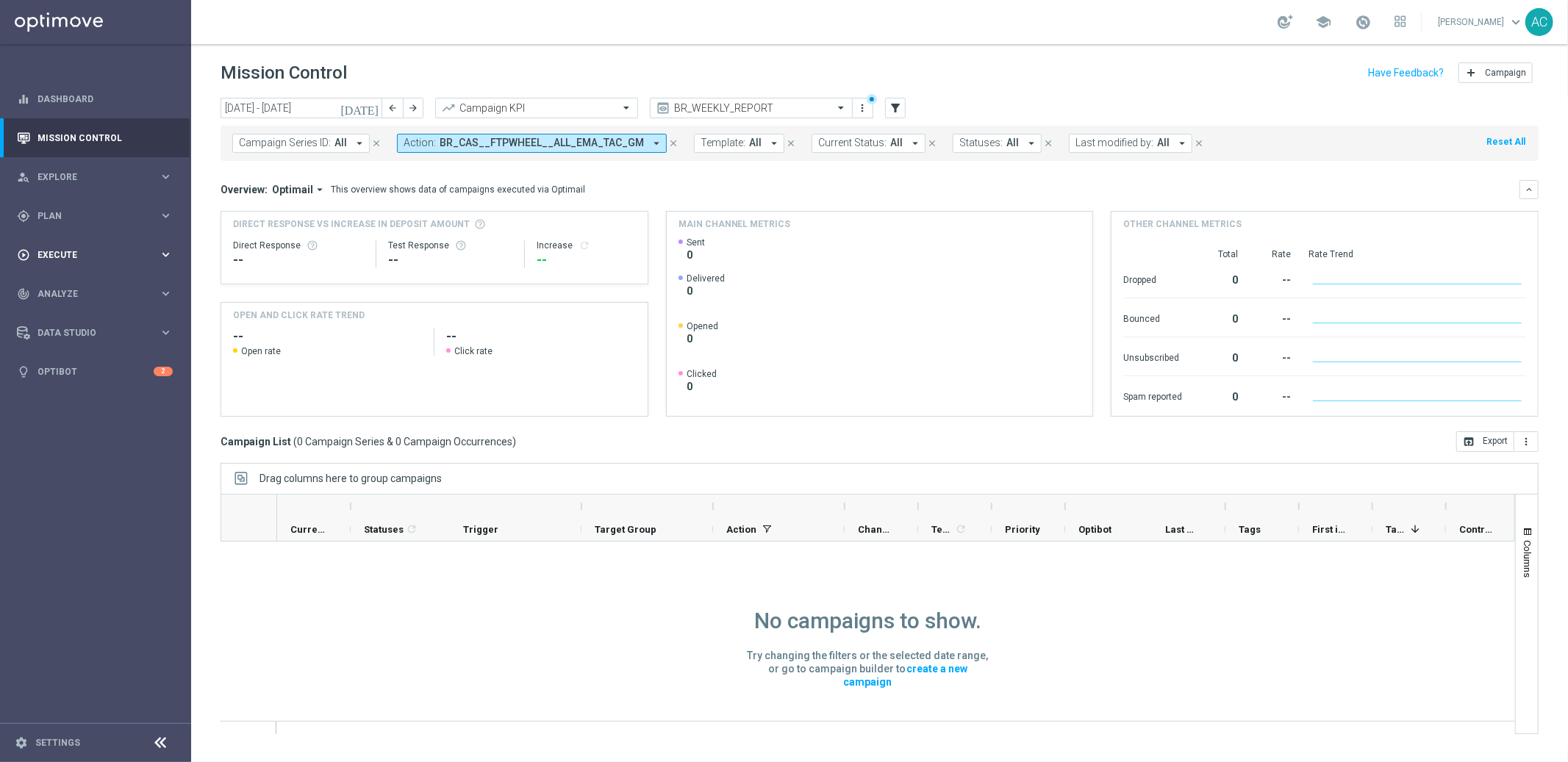
click at [107, 255] on span "Execute" at bounding box center [98, 254] width 121 height 9
click at [93, 282] on link "Campaign Builder" at bounding box center [95, 284] width 114 height 12
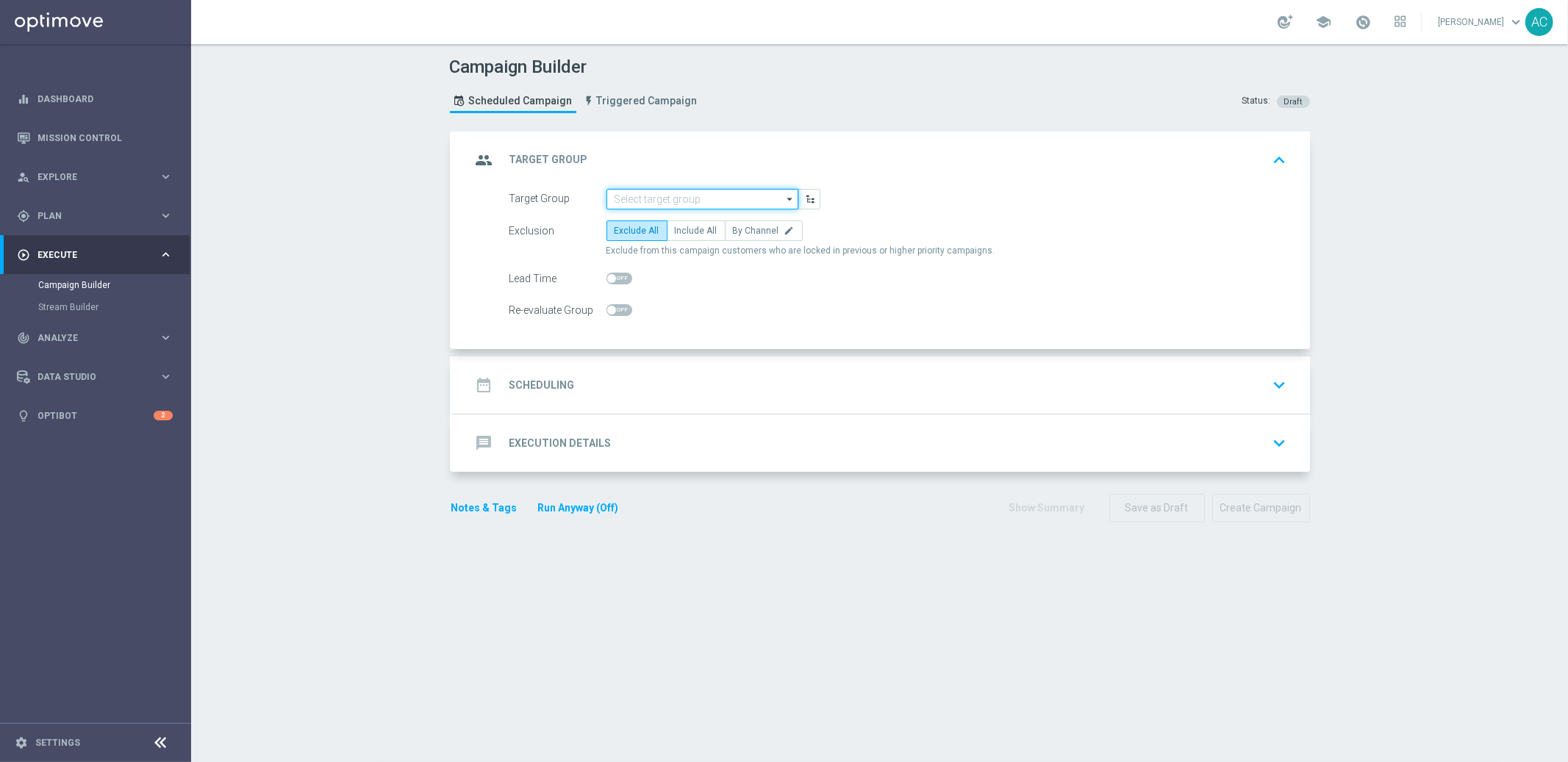
click at [682, 194] on input at bounding box center [702, 199] width 192 height 21
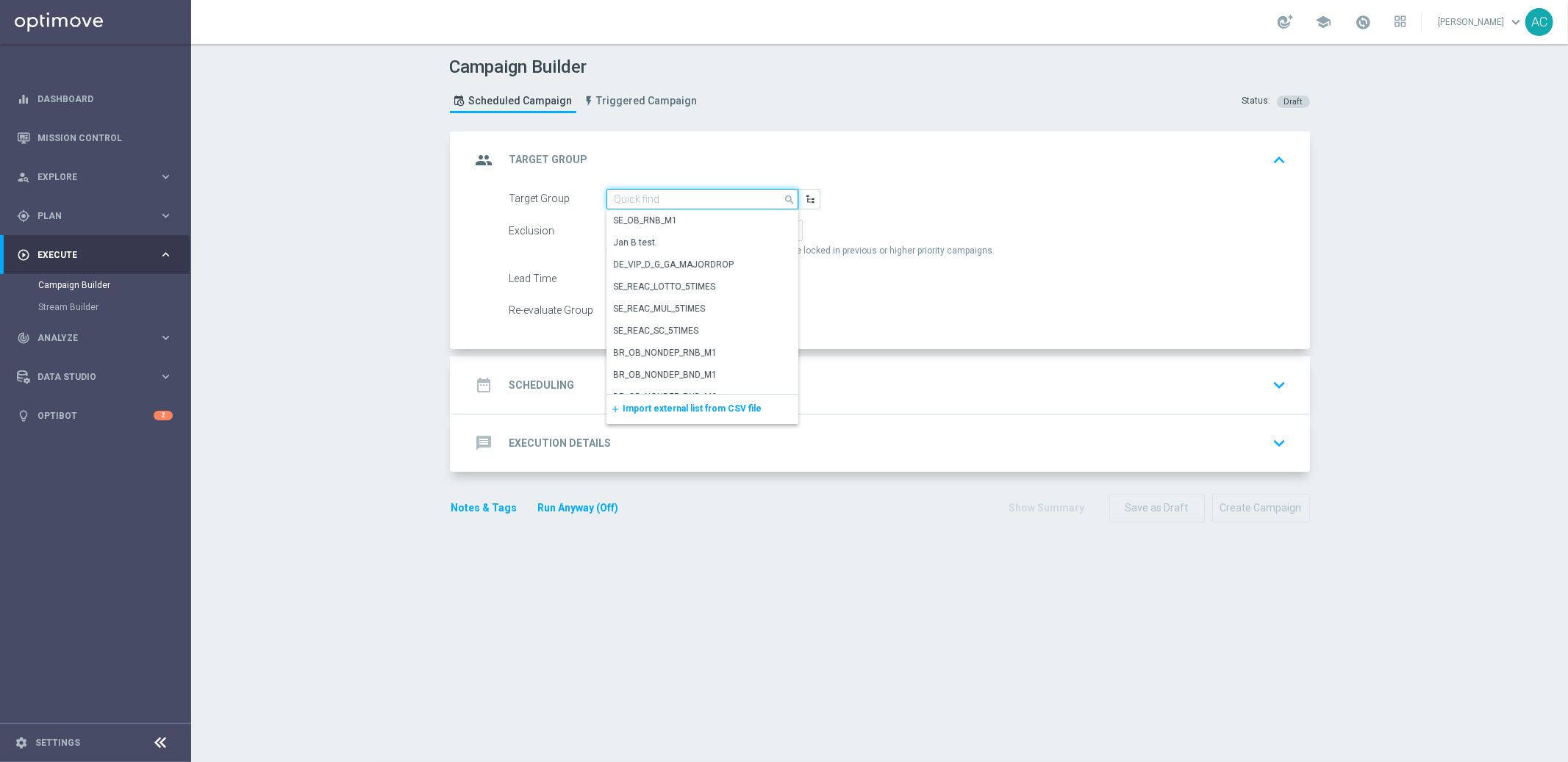
paste input "BR_CAS__FTP_BET_2025__ALL_EMA_TAC_MIX"
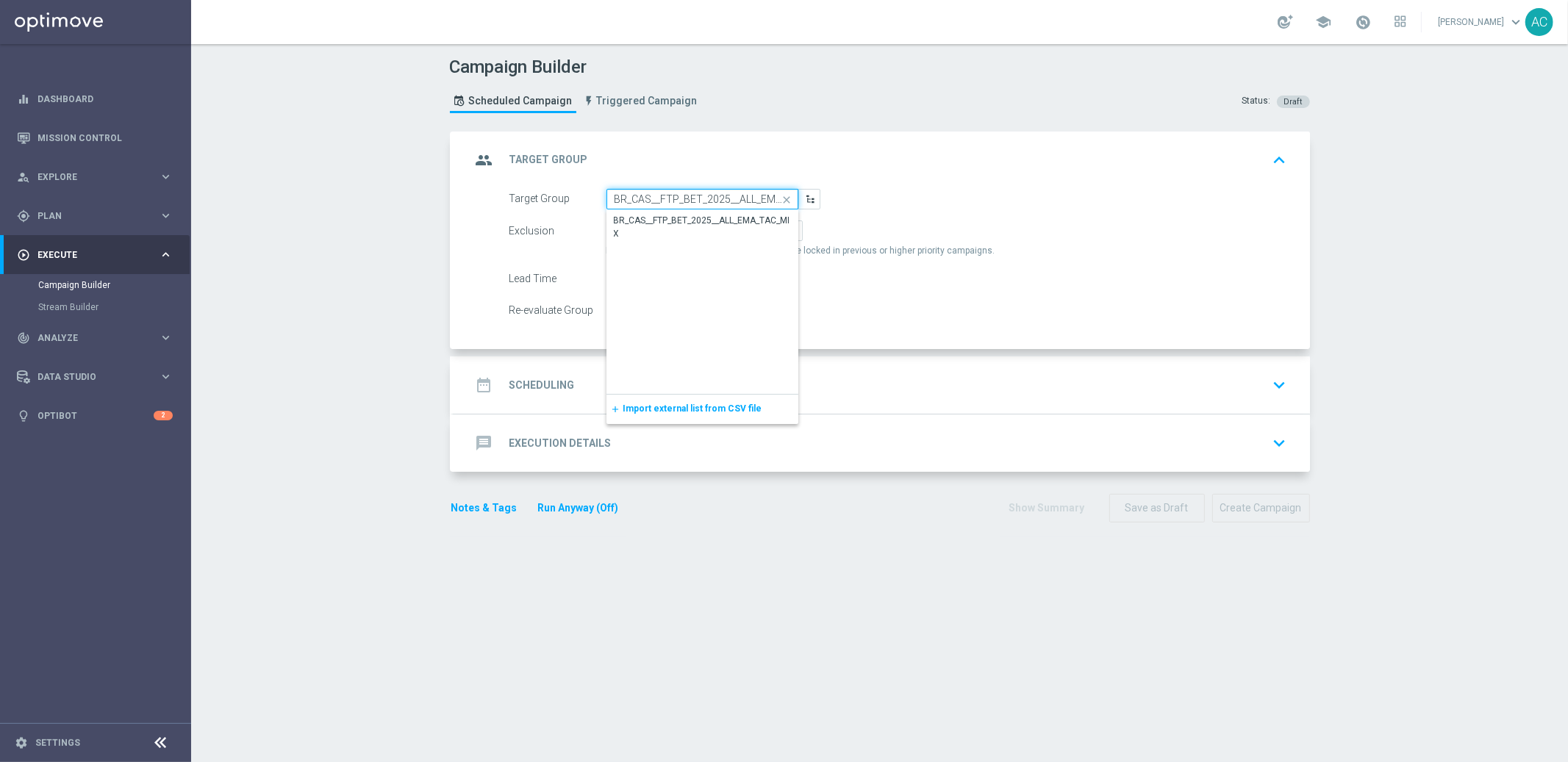
scroll to position [0, 42]
click at [685, 216] on div "BR_CAS__FTP_BET_2025__ALL_EMA_TAC_MIX" at bounding box center [702, 227] width 178 height 26
type input "BR_CAS__FTP_BET_2025__ALL_EMA_TAC_MIX"
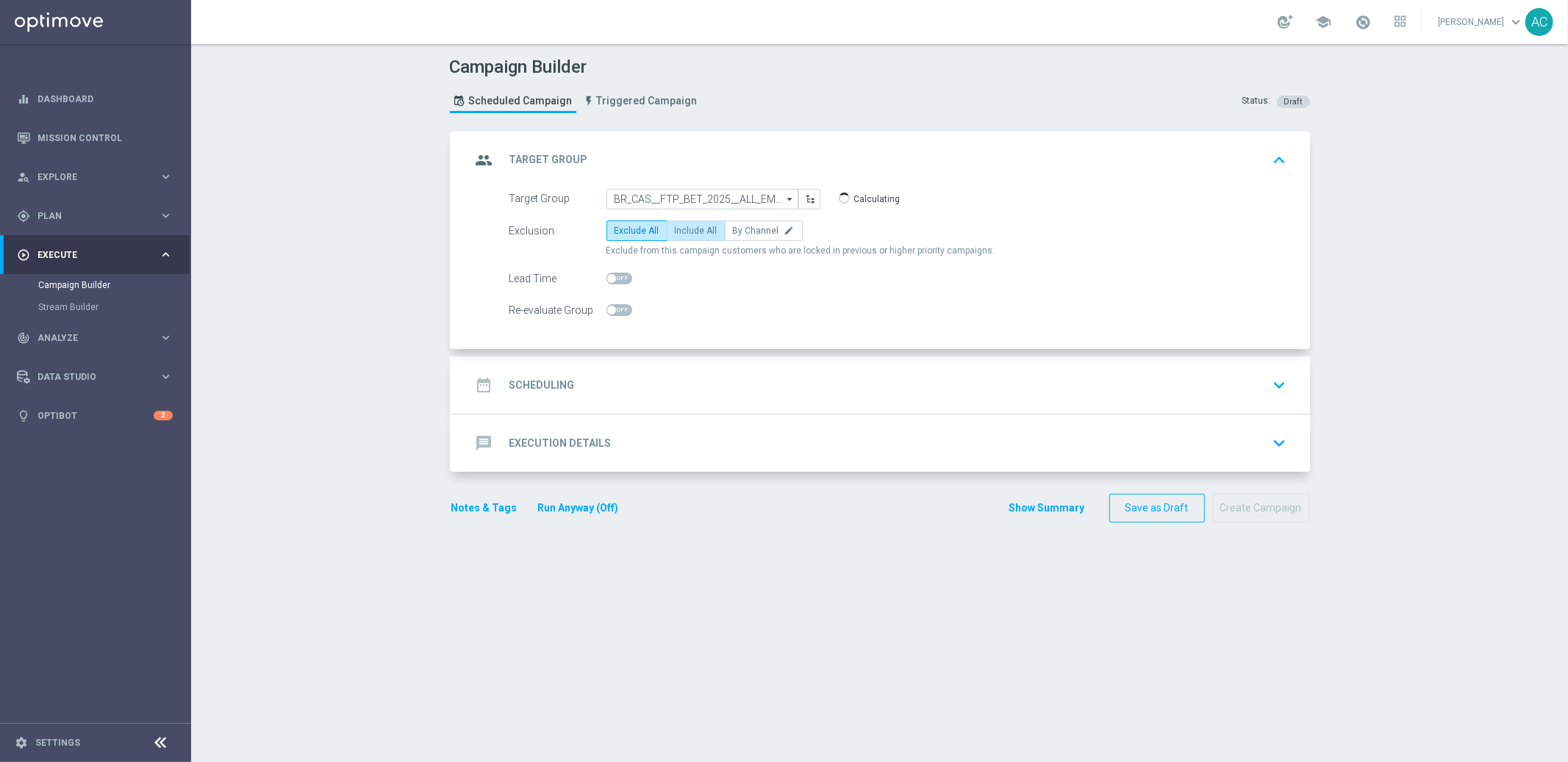
click at [685, 229] on span "Include All" at bounding box center [696, 230] width 43 height 10
click at [685, 229] on input "Include All" at bounding box center [679, 233] width 9 height 9
radio input "true"
click at [555, 386] on h2 "Scheduling" at bounding box center [542, 386] width 66 height 14
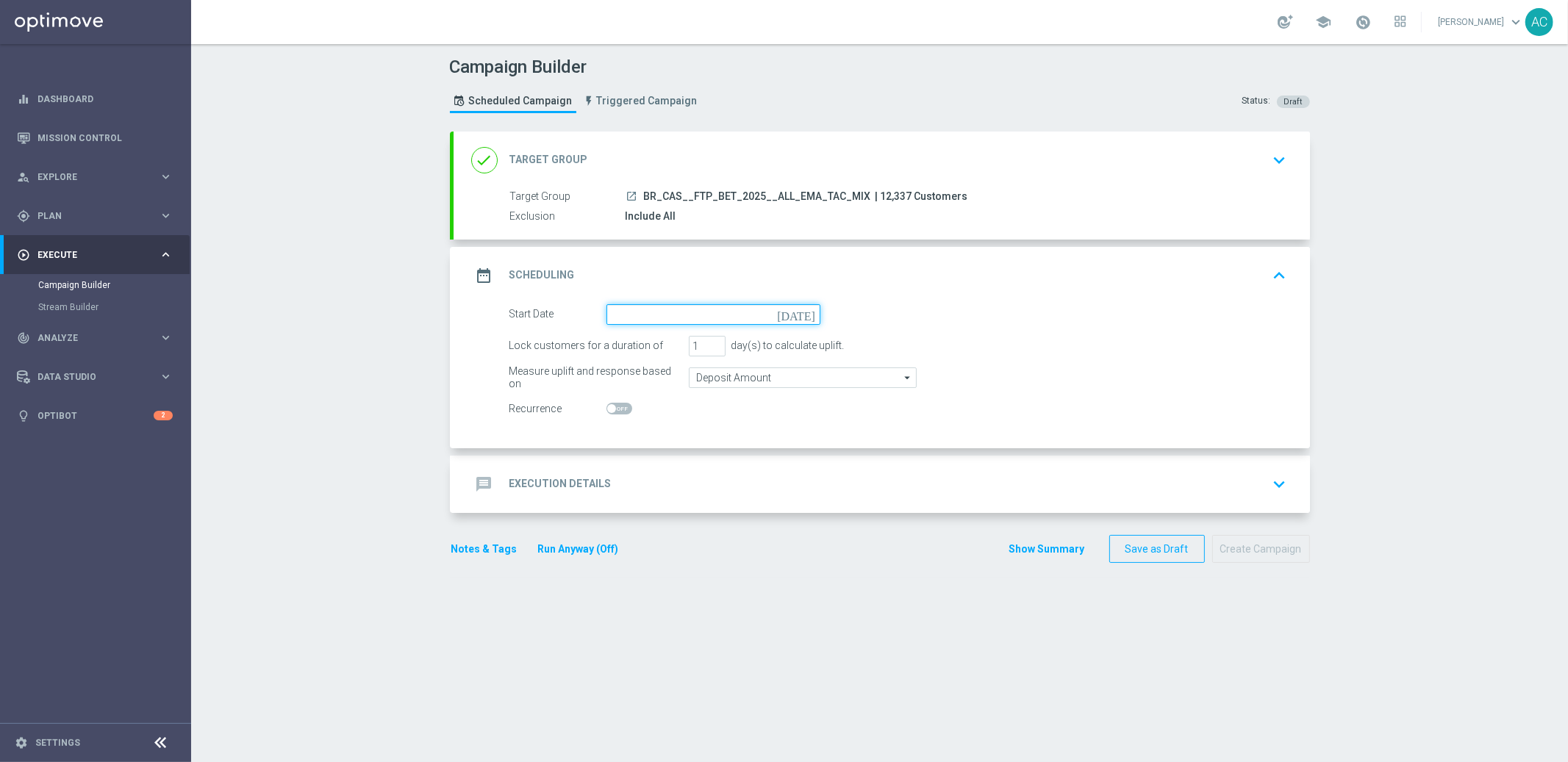
click at [711, 311] on input at bounding box center [713, 315] width 214 height 21
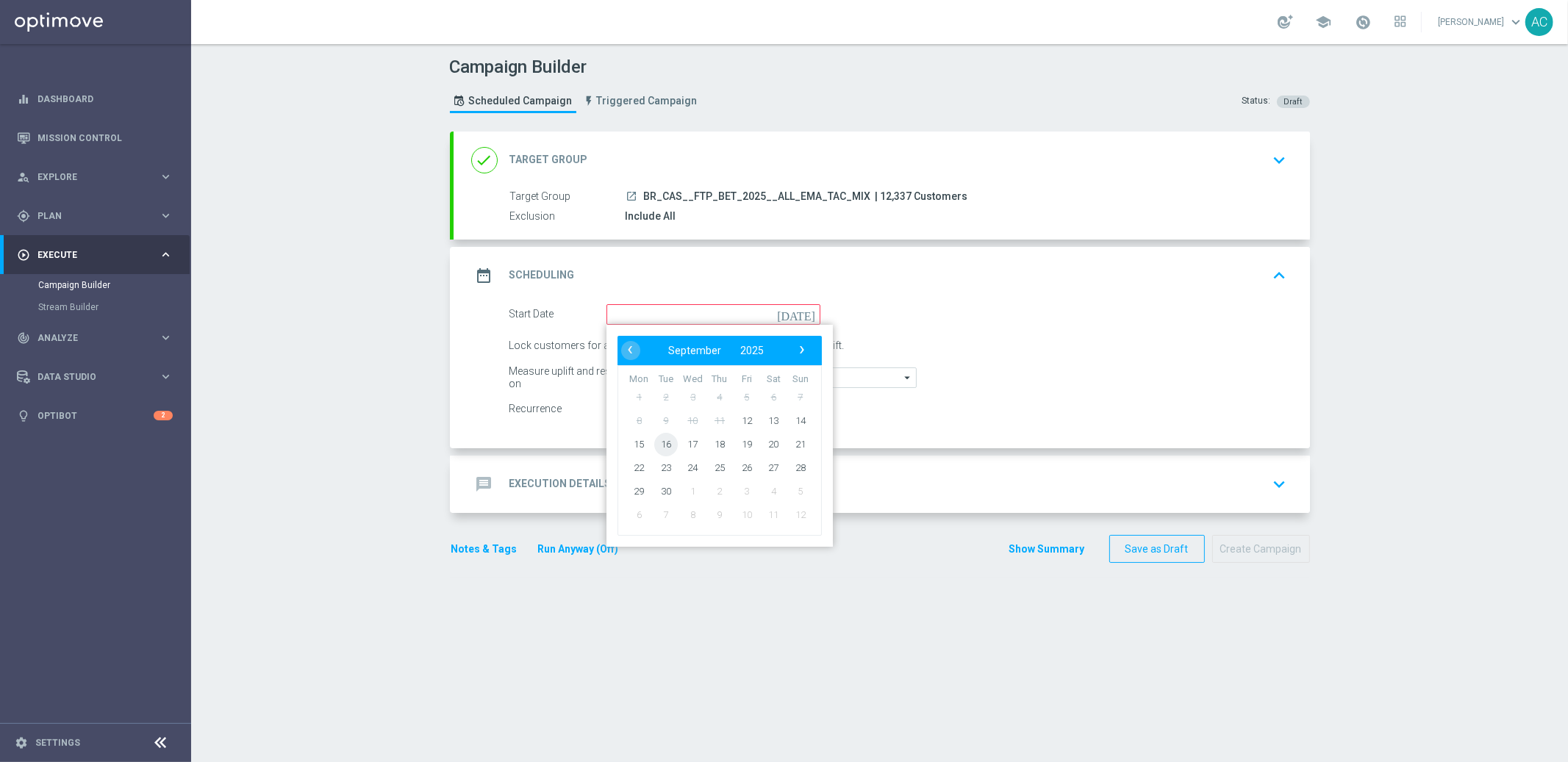
click at [655, 442] on span "16" at bounding box center [665, 444] width 23 height 23
type input "16 Sep 2025"
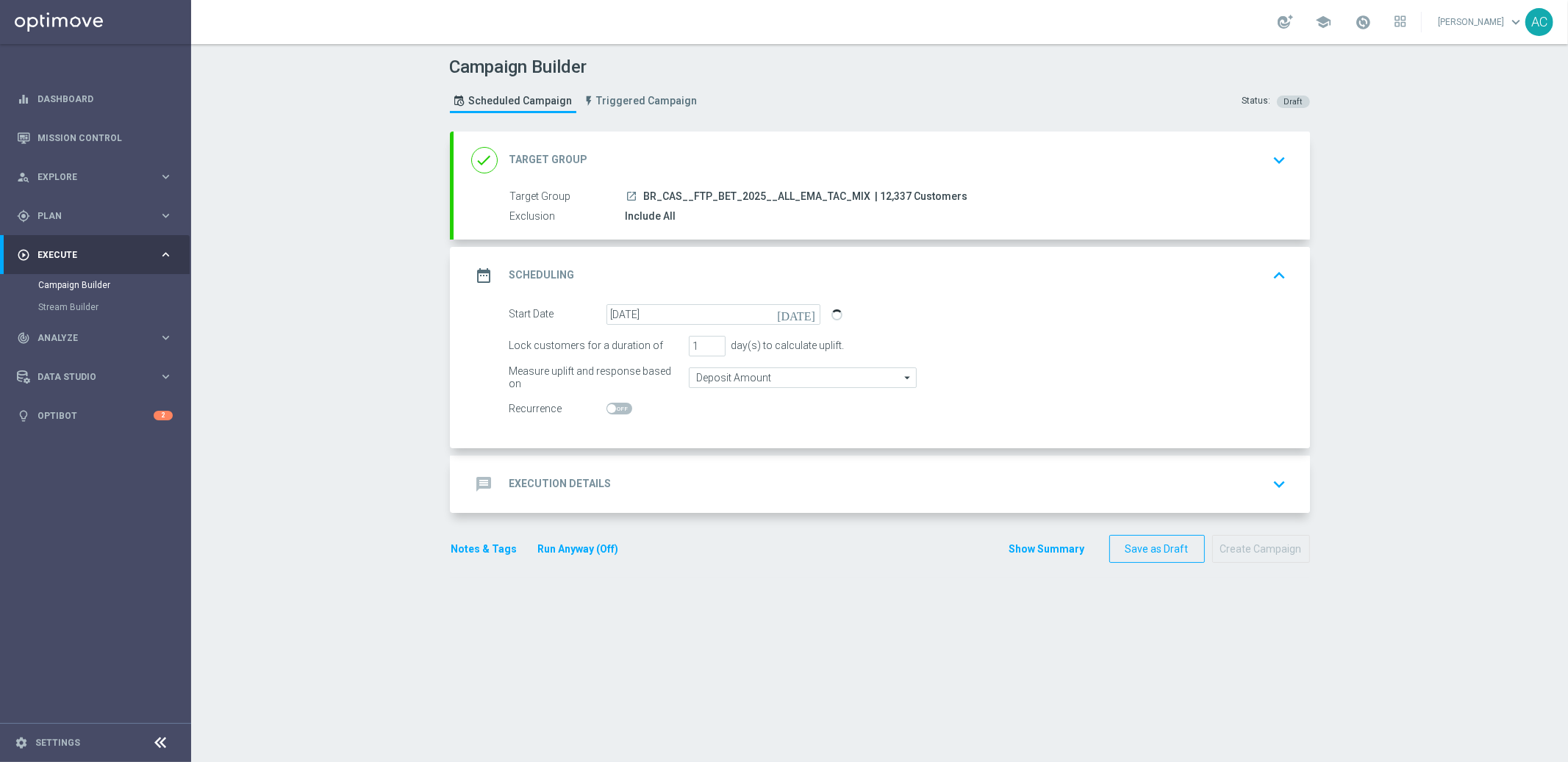
click at [614, 407] on span at bounding box center [619, 408] width 26 height 12
click at [614, 407] on input "checkbox" at bounding box center [619, 408] width 26 height 12
checkbox input "true"
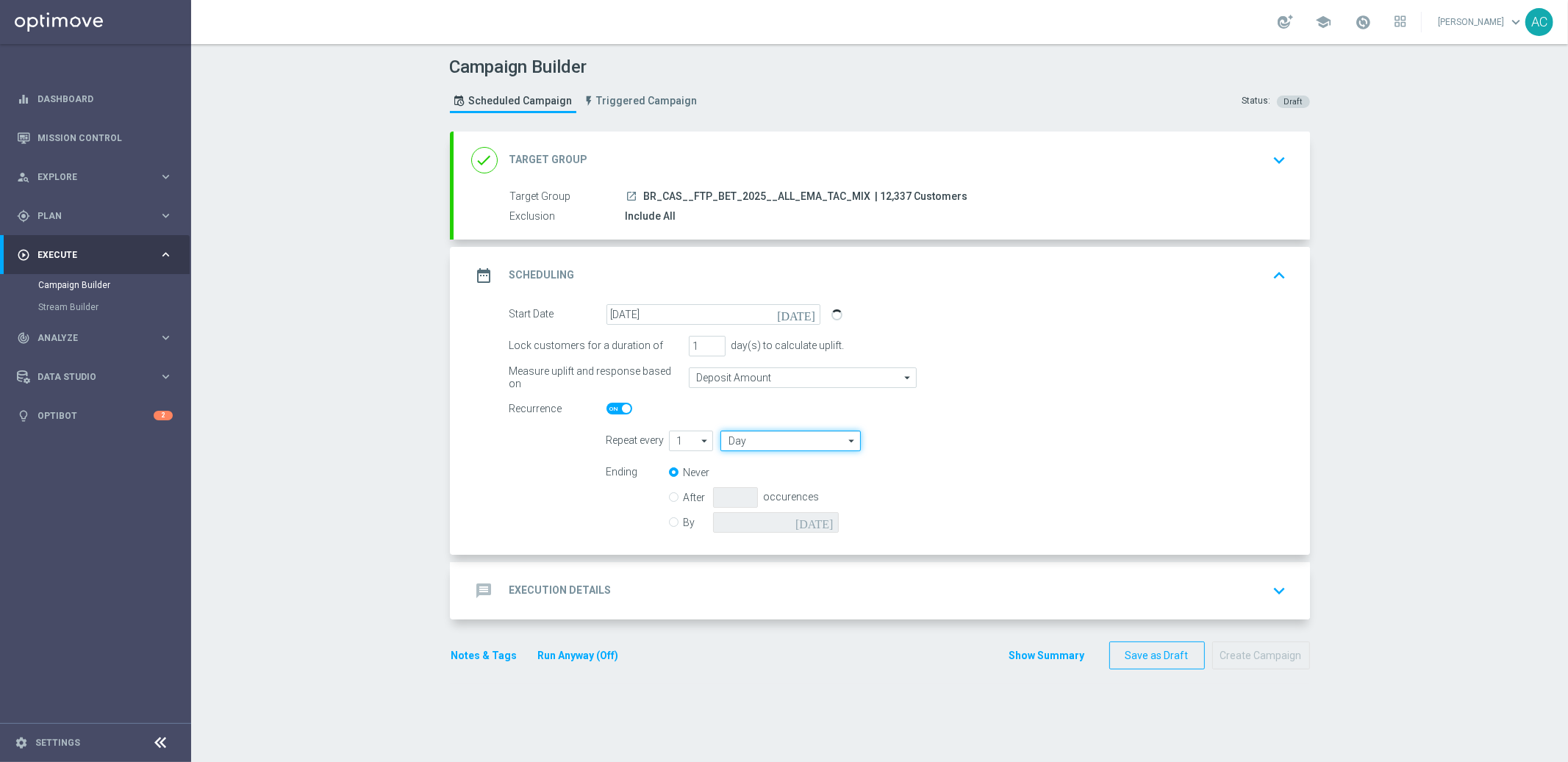
click at [770, 444] on input "Day" at bounding box center [790, 441] width 140 height 21
click at [771, 476] on div "Week" at bounding box center [784, 485] width 129 height 21
type input "Week"
click at [950, 441] on input "checkbox" at bounding box center [961, 441] width 22 height 20
checkbox input "true"
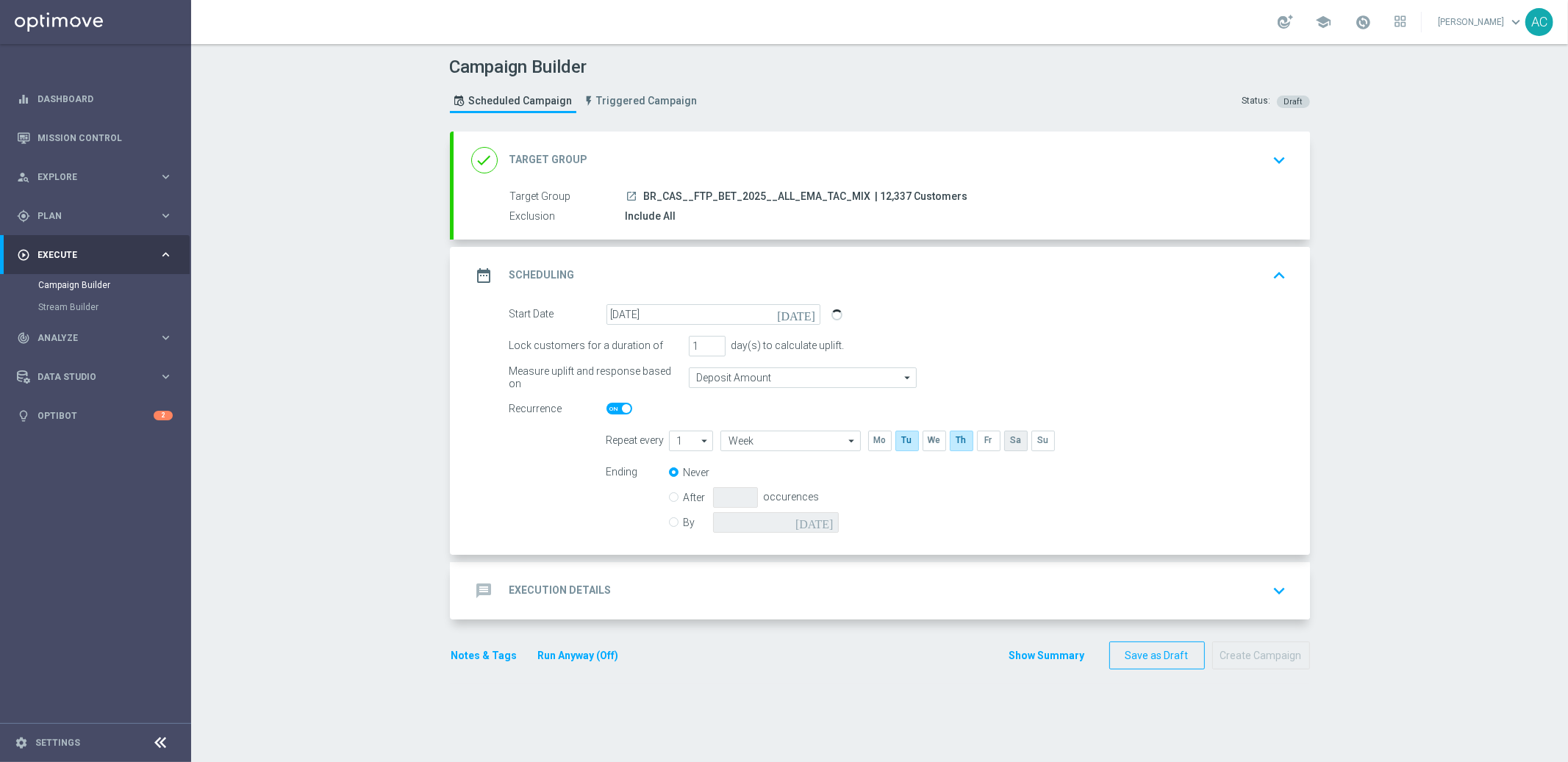
click at [1012, 437] on input "checkbox" at bounding box center [1015, 441] width 22 height 20
checkbox input "true"
click at [670, 518] on input "By" at bounding box center [674, 520] width 9 height 9
radio input "true"
radio input "false"
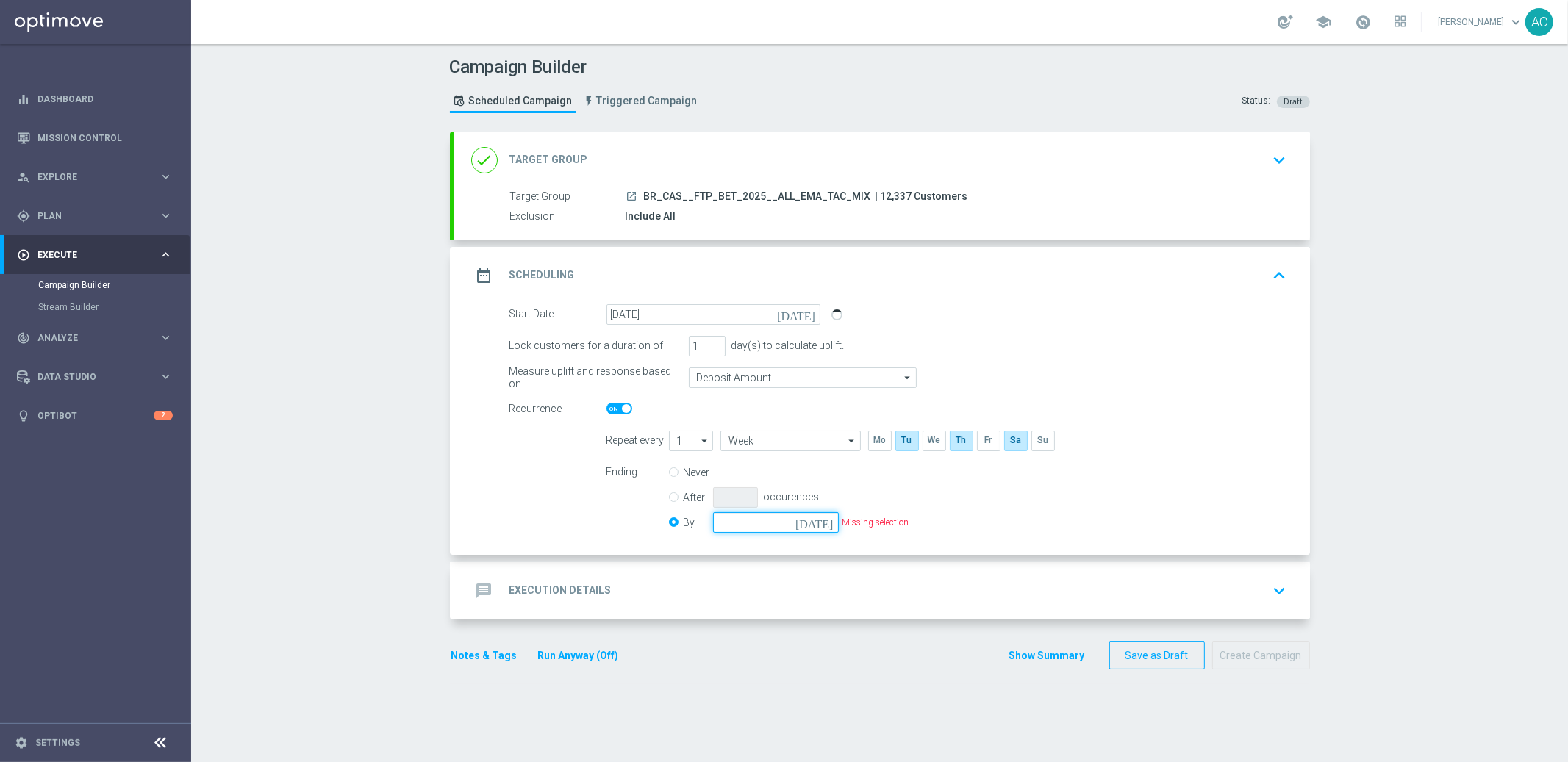
click at [801, 526] on input at bounding box center [776, 522] width 126 height 21
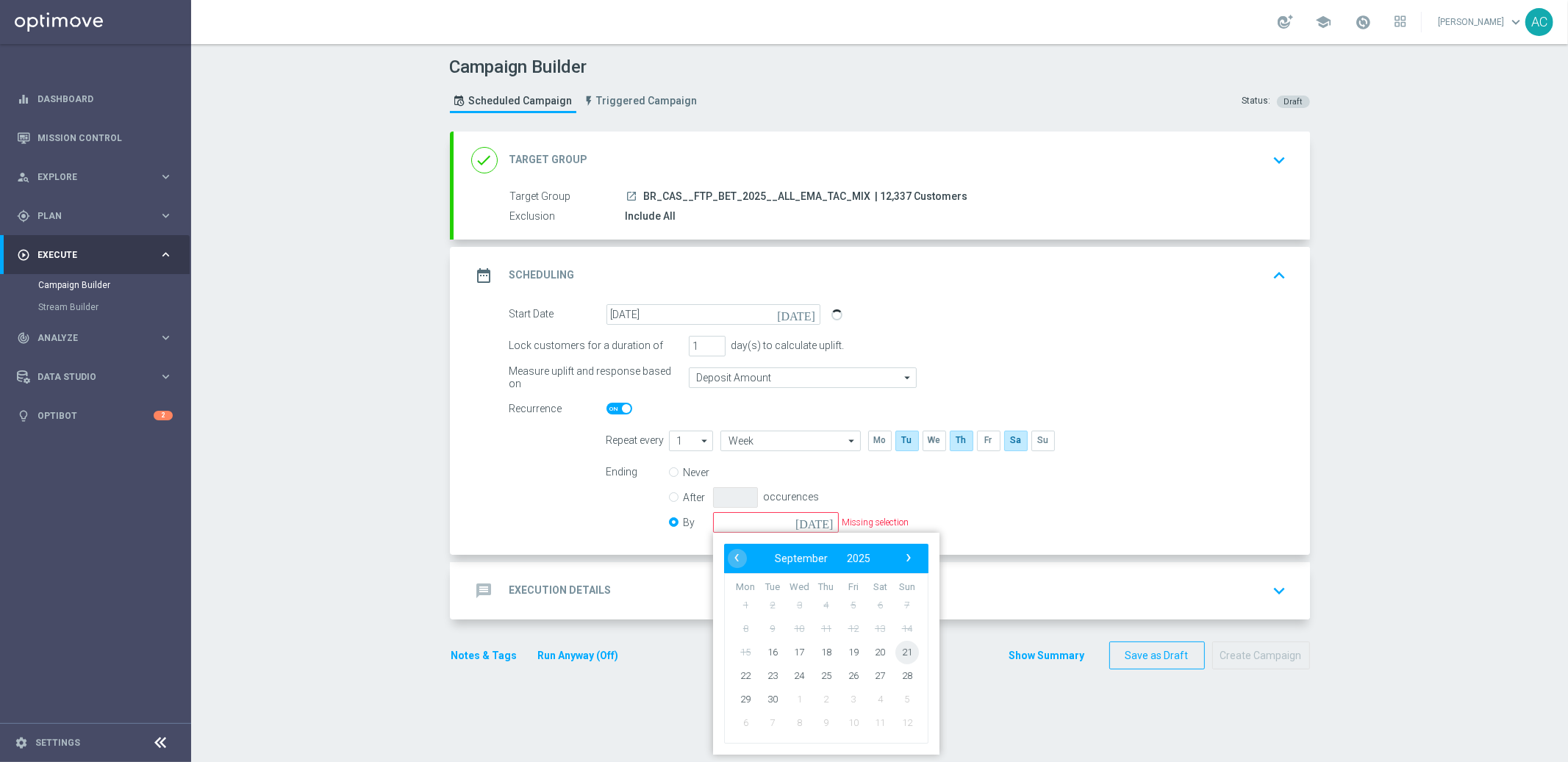
click at [899, 646] on span "21" at bounding box center [906, 651] width 23 height 23
type input "[DATE]"
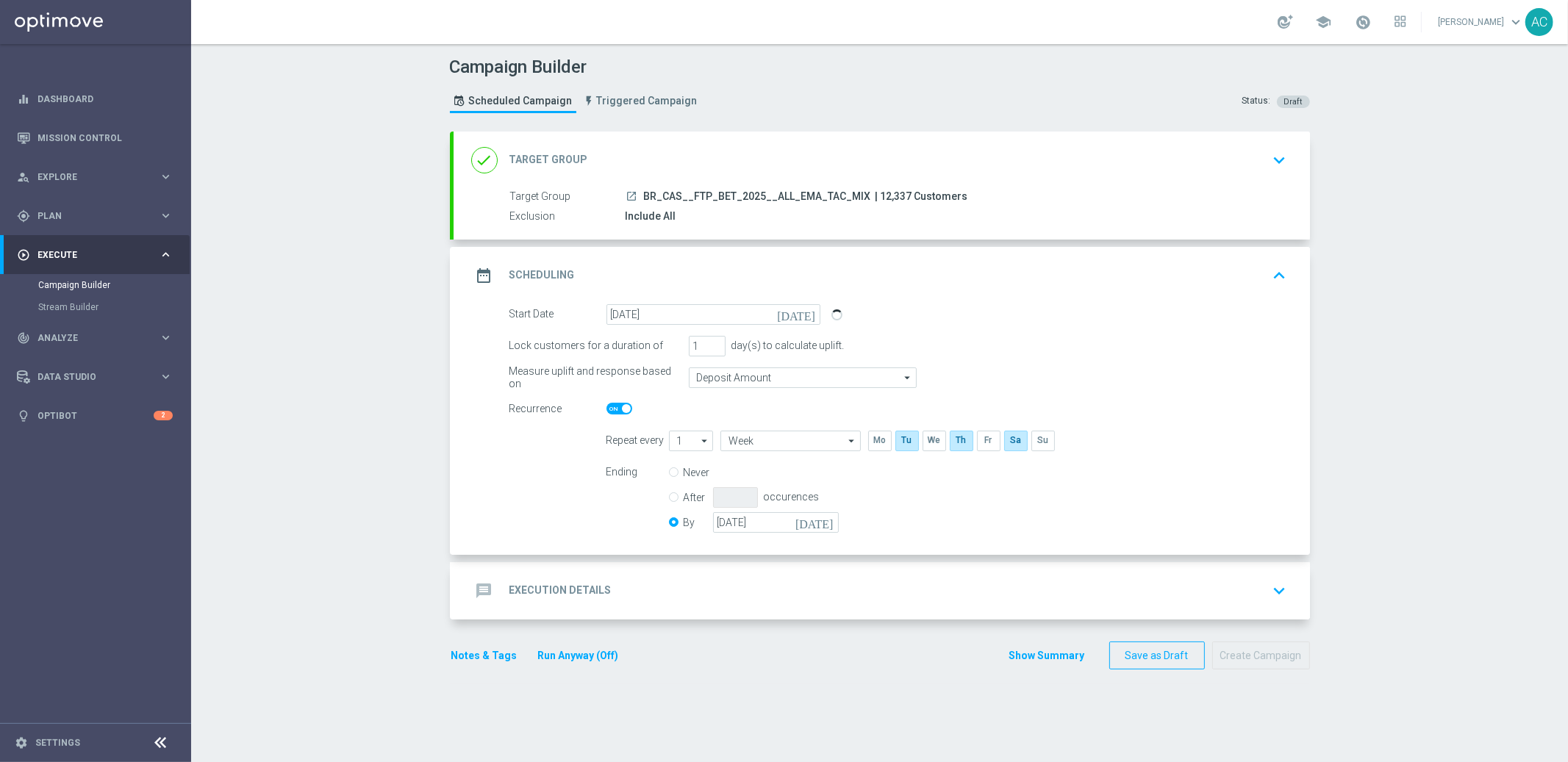
drag, startPoint x: 530, startPoint y: 578, endPoint x: 552, endPoint y: 580, distance: 22.1
click at [532, 578] on div "message Execution Details" at bounding box center [542, 591] width 141 height 26
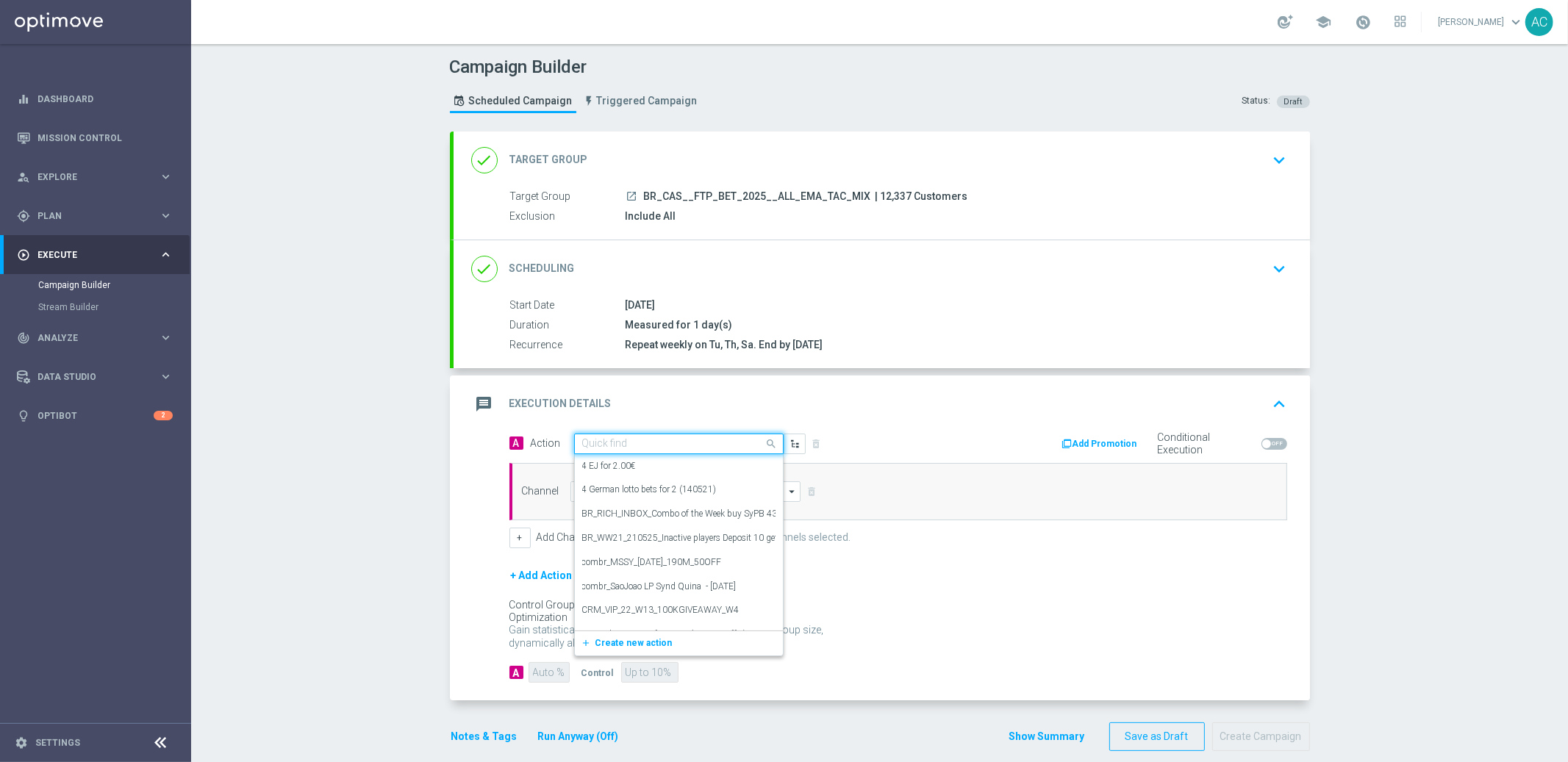
click at [641, 448] on input "text" at bounding box center [664, 444] width 164 height 12
paste input "BR_CAS__FTPWHEEL__ALL_EMA_TAC_GM"
type input "BR_CAS__FTPWHEEL__ALL_EMA_TAC_GM"
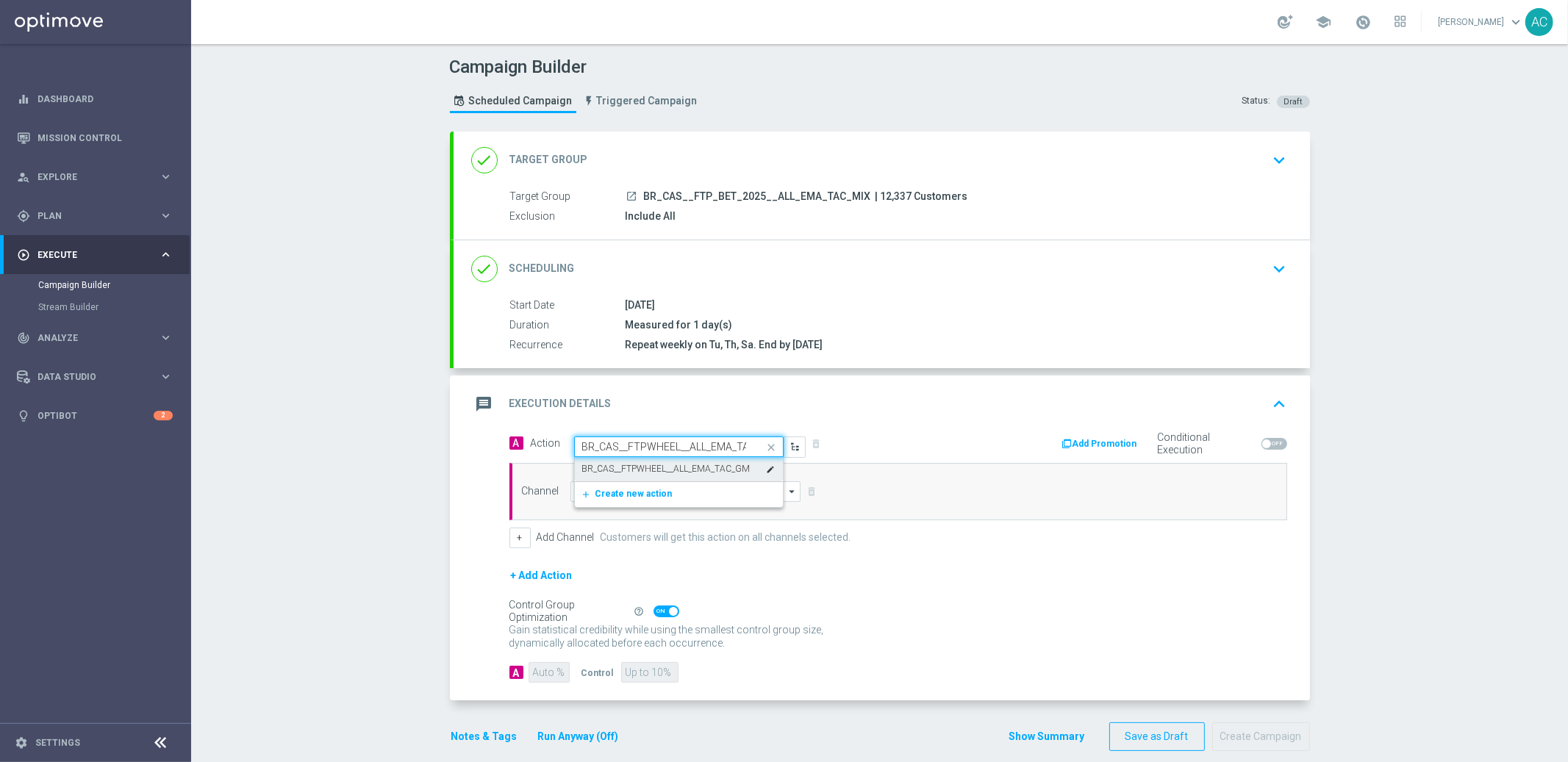
scroll to position [0, 28]
click at [649, 471] on label "BR_CAS__FTPWHEEL__ALL_EMA_TAC_GM" at bounding box center [666, 469] width 168 height 12
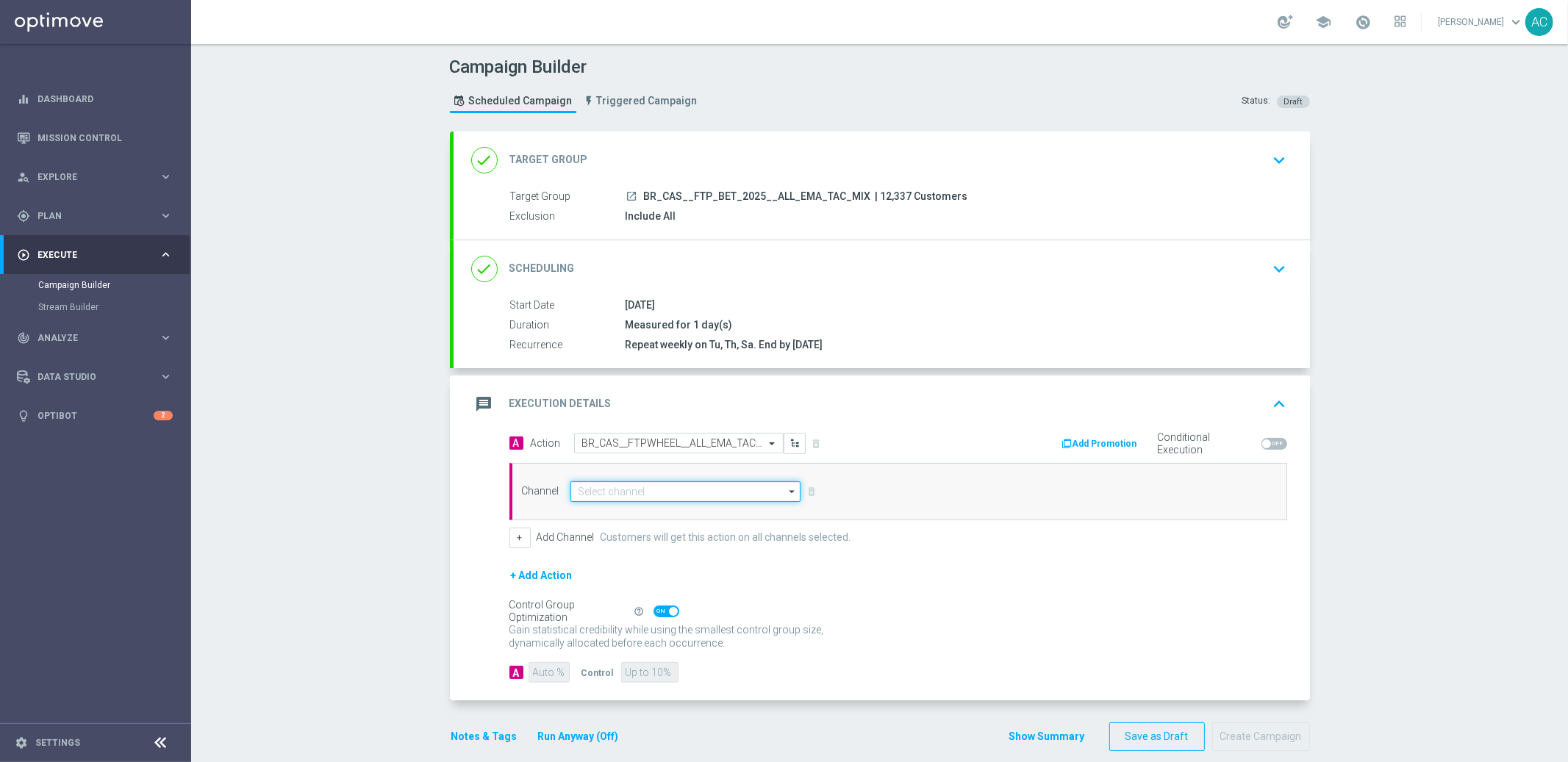
click at [632, 497] on input at bounding box center [685, 492] width 231 height 21
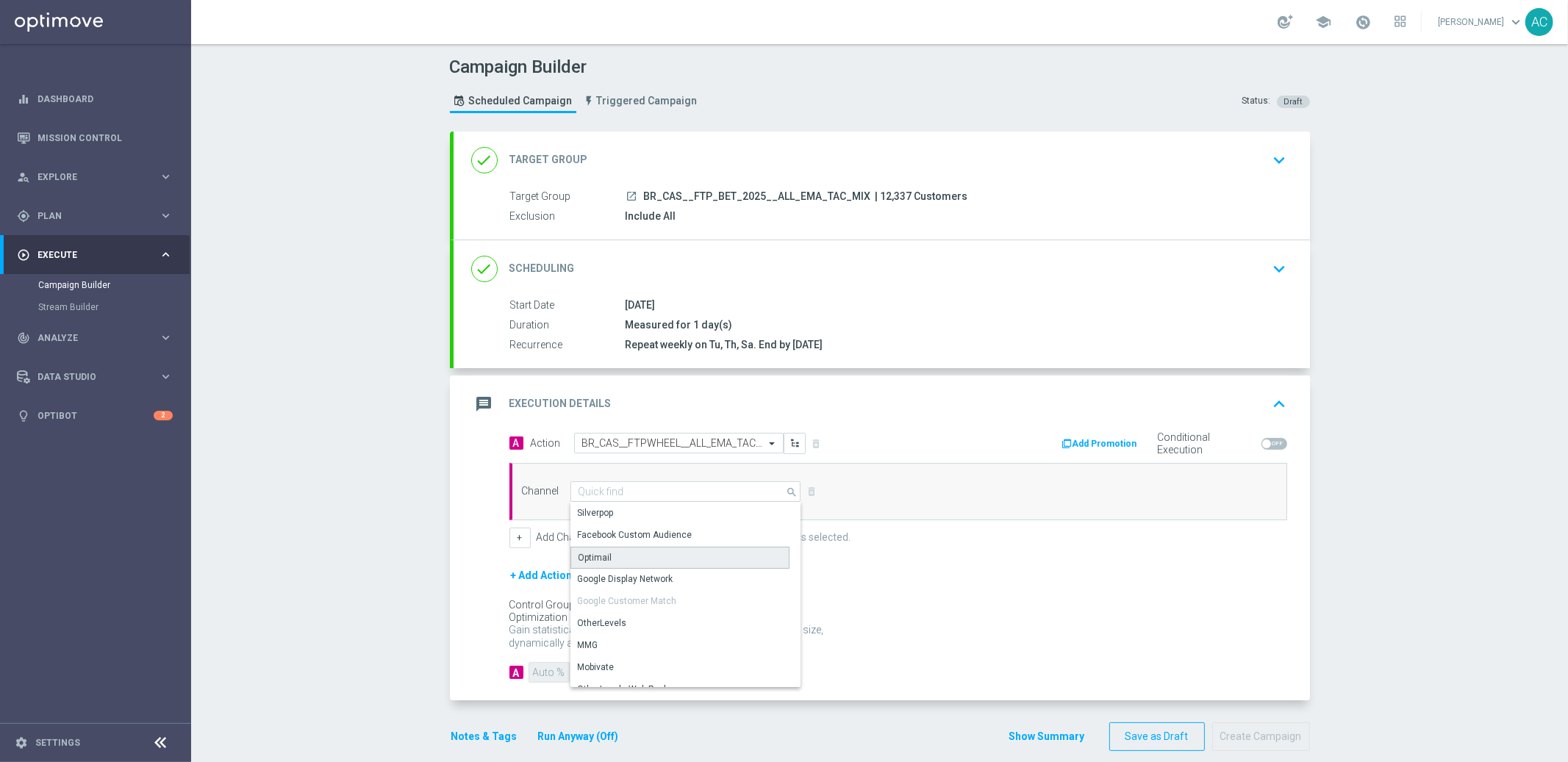
drag, startPoint x: 642, startPoint y: 549, endPoint x: 689, endPoint y: 539, distance: 48.1
click at [642, 549] on div "Optimail" at bounding box center [679, 558] width 219 height 22
type input "Optimail"
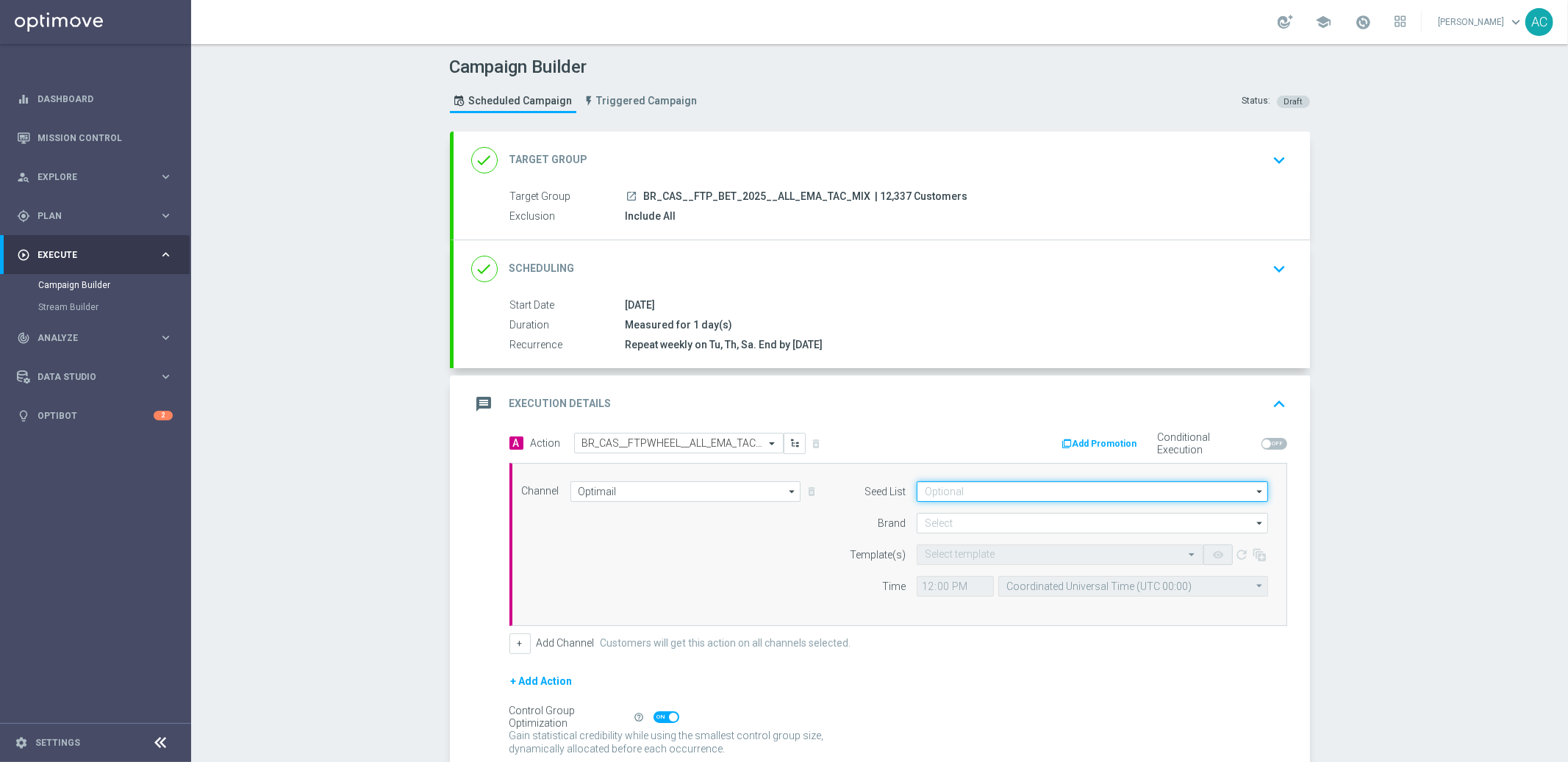
click at [1050, 481] on input at bounding box center [1092, 492] width 352 height 21
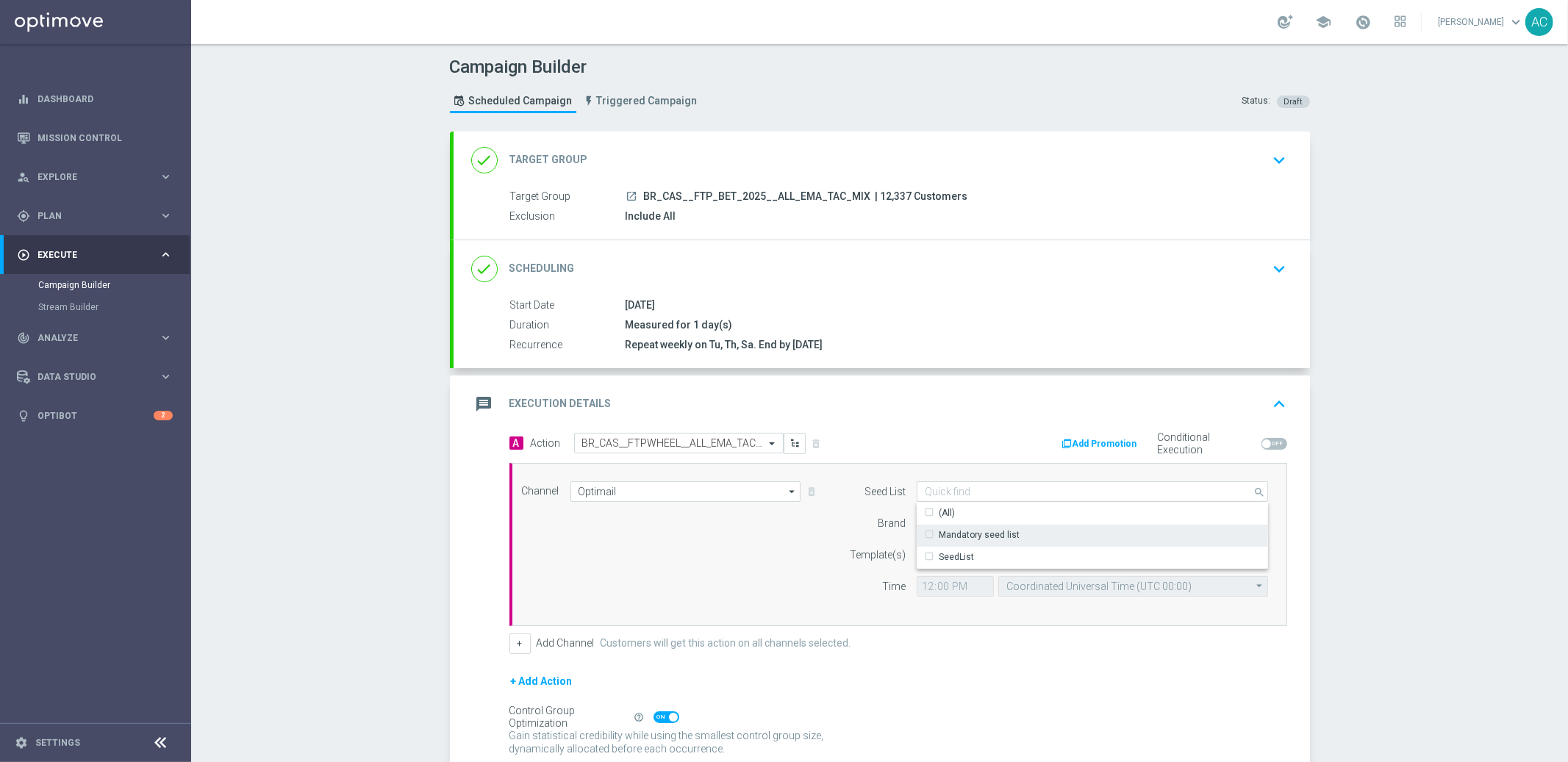
drag, startPoint x: 1025, startPoint y: 529, endPoint x: 988, endPoint y: 529, distance: 37.0
click at [1025, 529] on div "Mandatory seed list" at bounding box center [1093, 535] width 352 height 21
drag, startPoint x: 725, startPoint y: 522, endPoint x: 950, endPoint y: 526, distance: 225.0
click at [725, 522] on div "Channel Optimail Optimail arrow_drop_down Drag here to set row groups Drag here…" at bounding box center [895, 545] width 769 height 127
type input "Mandatory seed list"
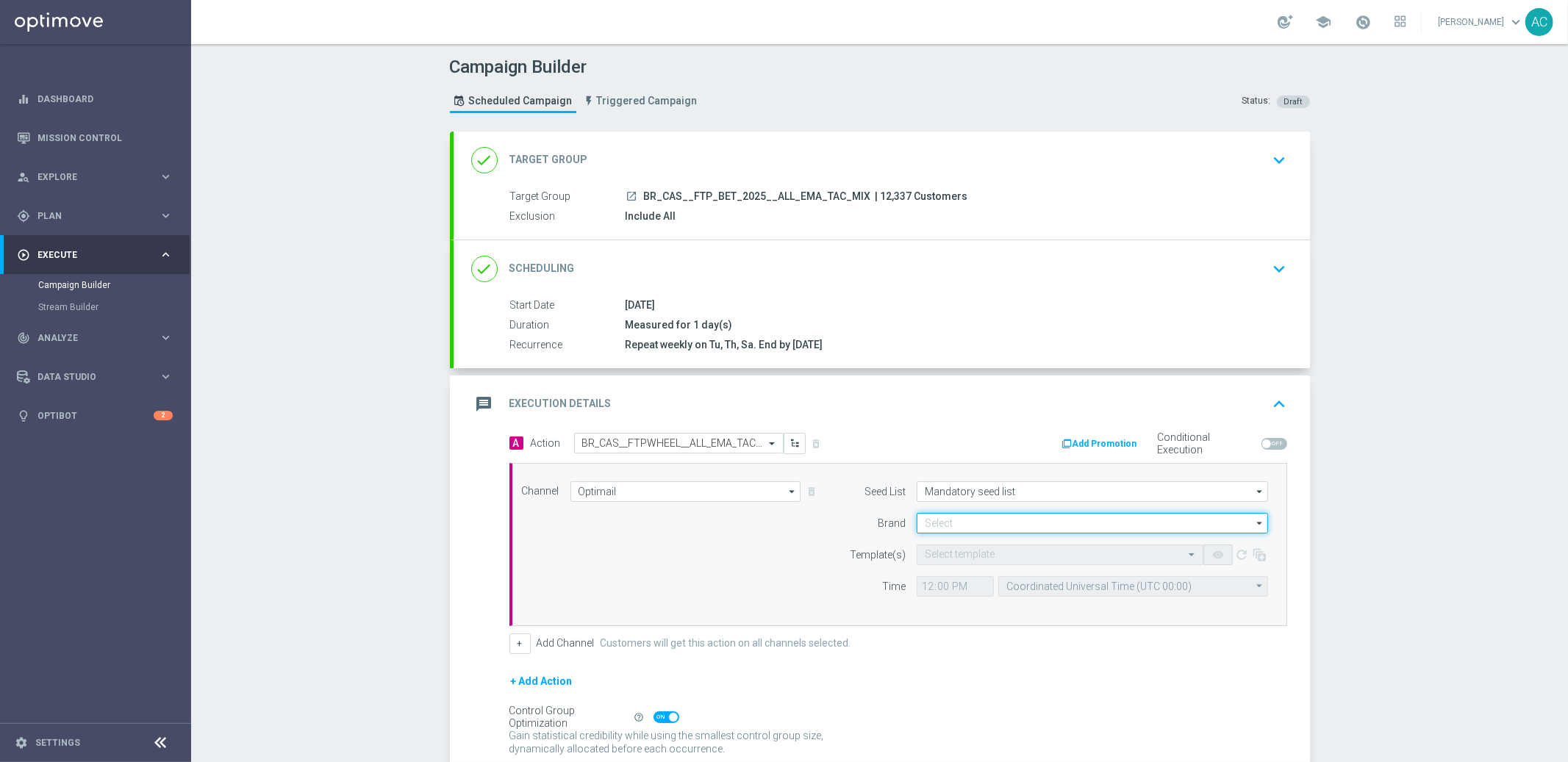
click at [991, 529] on input at bounding box center [1092, 523] width 352 height 21
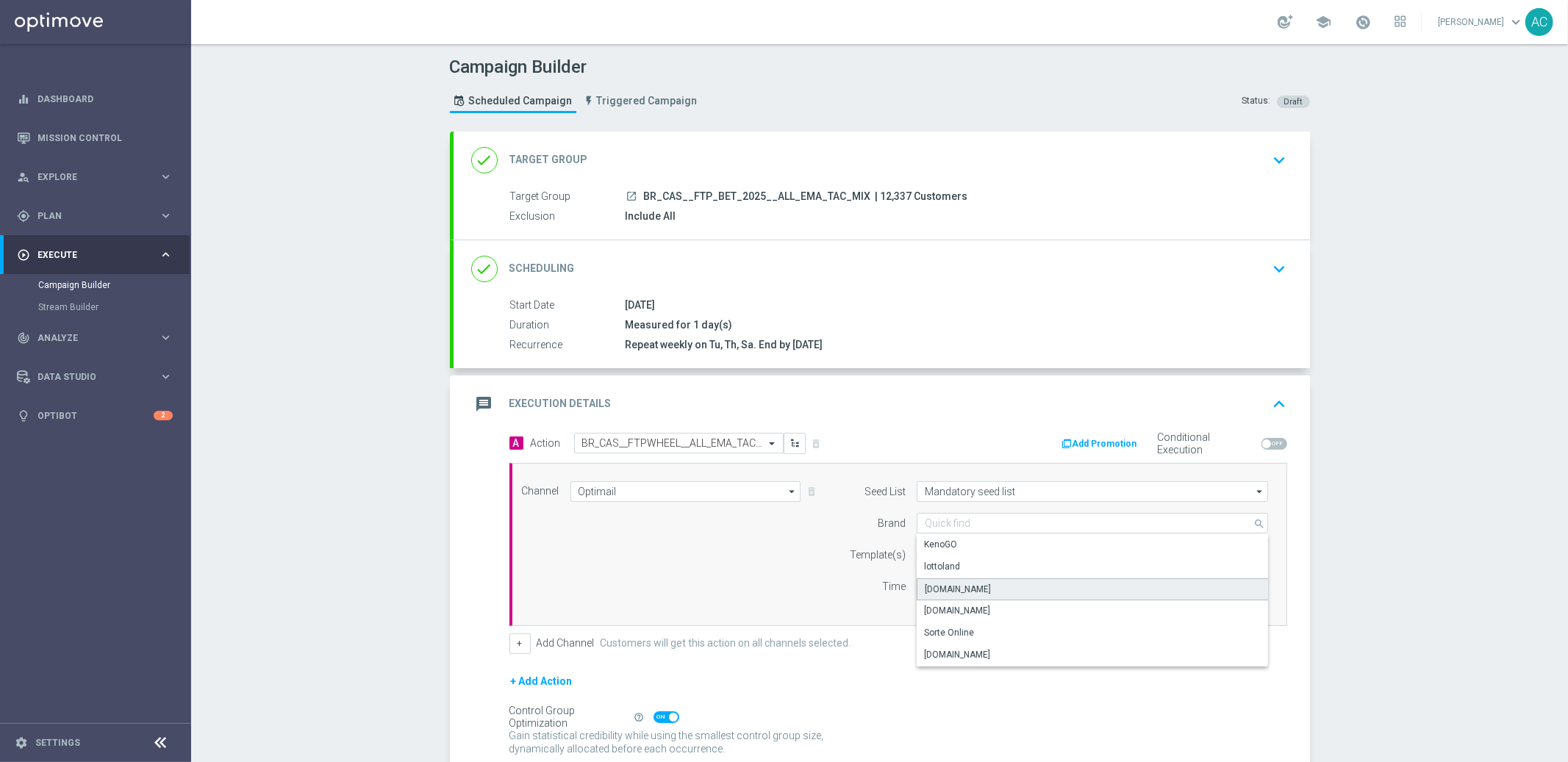
click at [977, 590] on div "Lottoland.bet.br" at bounding box center [958, 589] width 66 height 13
type input "Lottoland.bet.br"
click at [947, 549] on div "Select template" at bounding box center [1050, 555] width 267 height 12
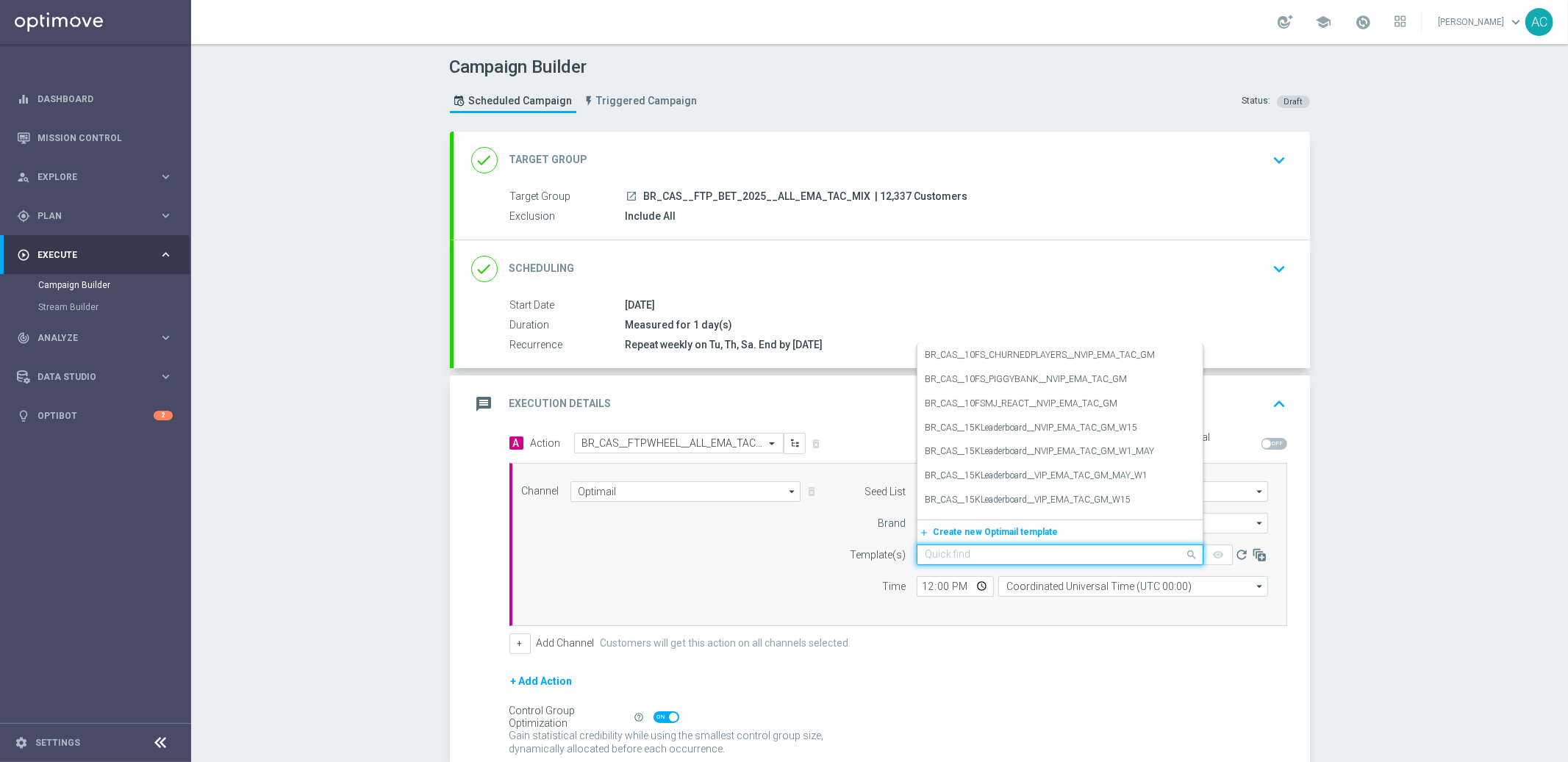
paste input "BR_CAS__FTPWHEEL__ALL_EMA_TAC_GM"
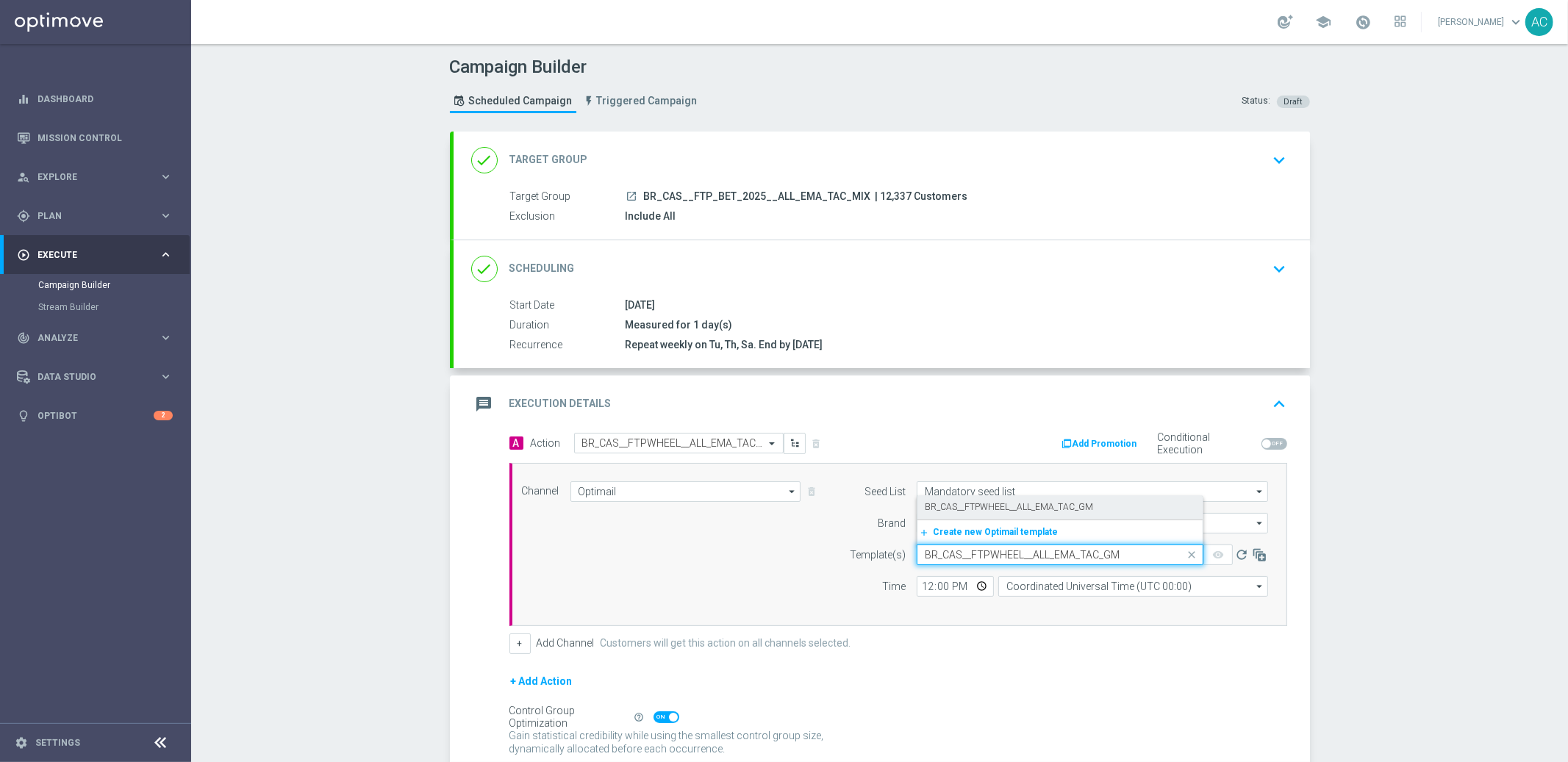
click at [978, 505] on label "BR_CAS__FTPWHEEL__ALL_EMA_TAC_GM" at bounding box center [1009, 508] width 168 height 12
type input "BR_CAS__FTPWHEEL__ALL_EMA_TAC_GM"
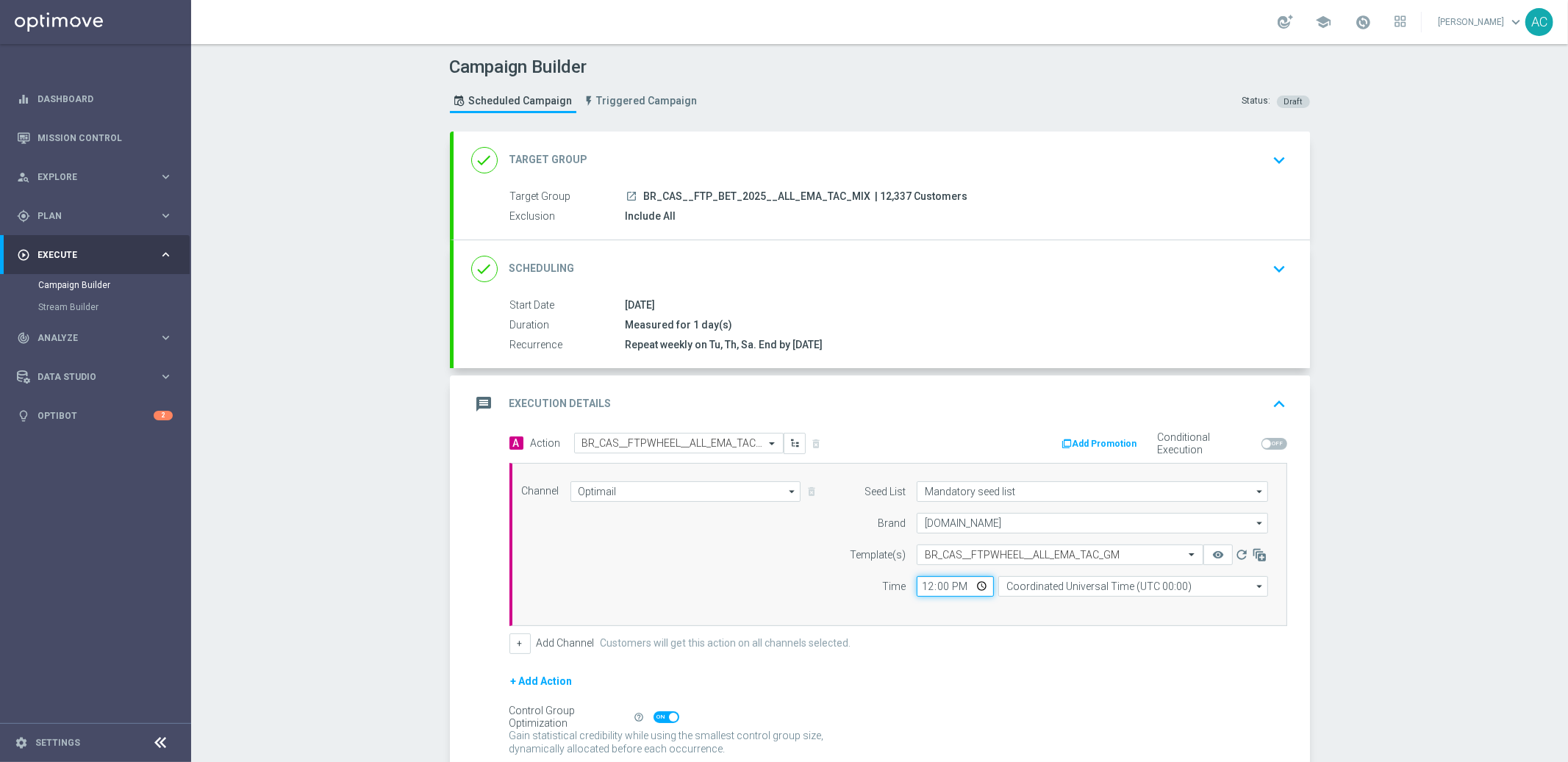
click at [917, 589] on input "12:00" at bounding box center [955, 587] width 77 height 21
type input "17:00"
click at [1022, 587] on input "Coordinated Universal Time (UTC 00:00)" at bounding box center [1133, 587] width 270 height 21
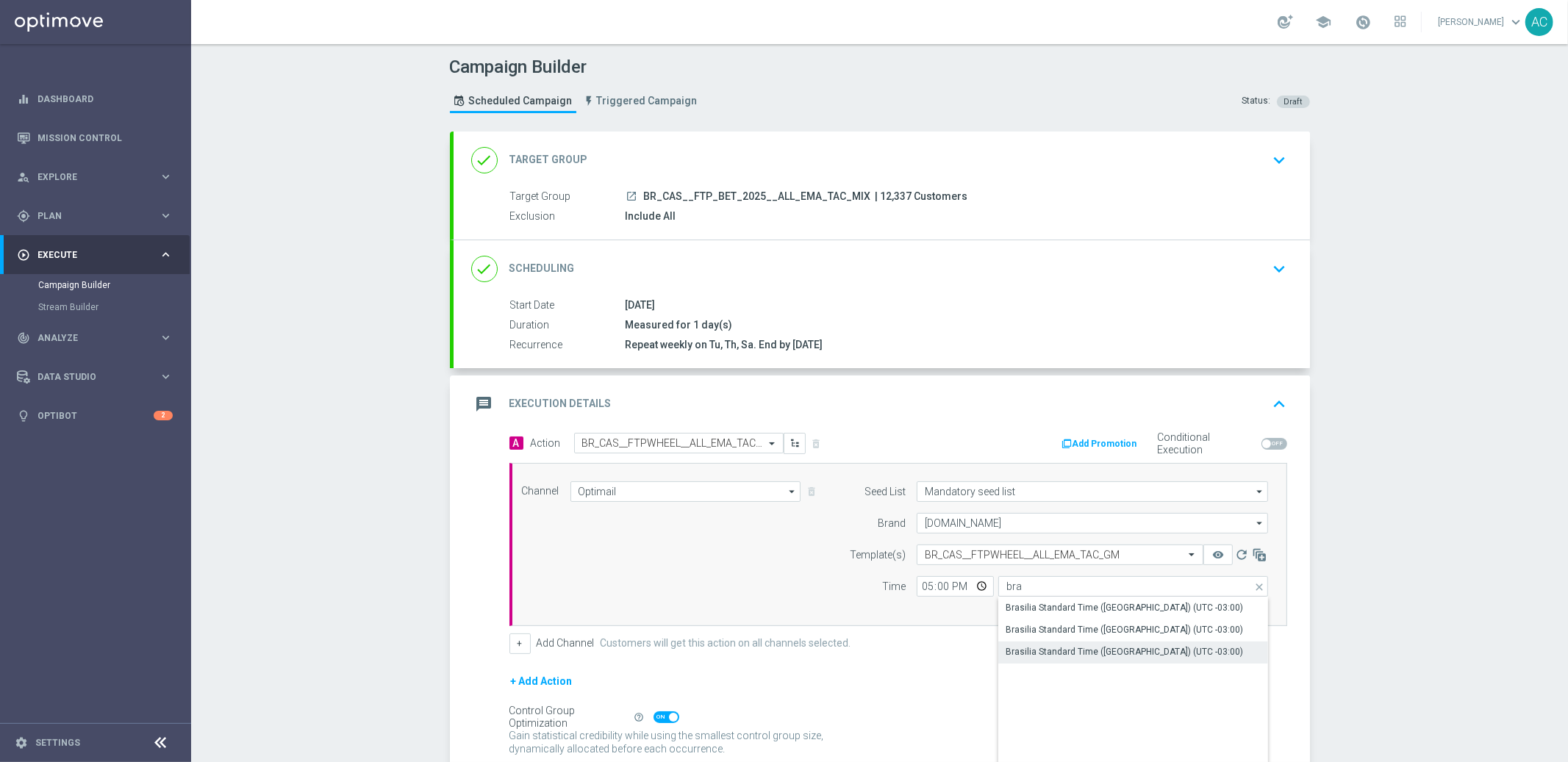
click at [1079, 662] on div "Brasilia Standard Time ([GEOGRAPHIC_DATA]) (UTC -03:00)" at bounding box center [1134, 652] width 270 height 22
click at [1100, 646] on div "Brasilia Standard Time ([GEOGRAPHIC_DATA]) (UTC -03:00)" at bounding box center [1124, 652] width 237 height 13
type input "Brasilia Standard Time ([GEOGRAPHIC_DATA]) (UTC -03:00)"
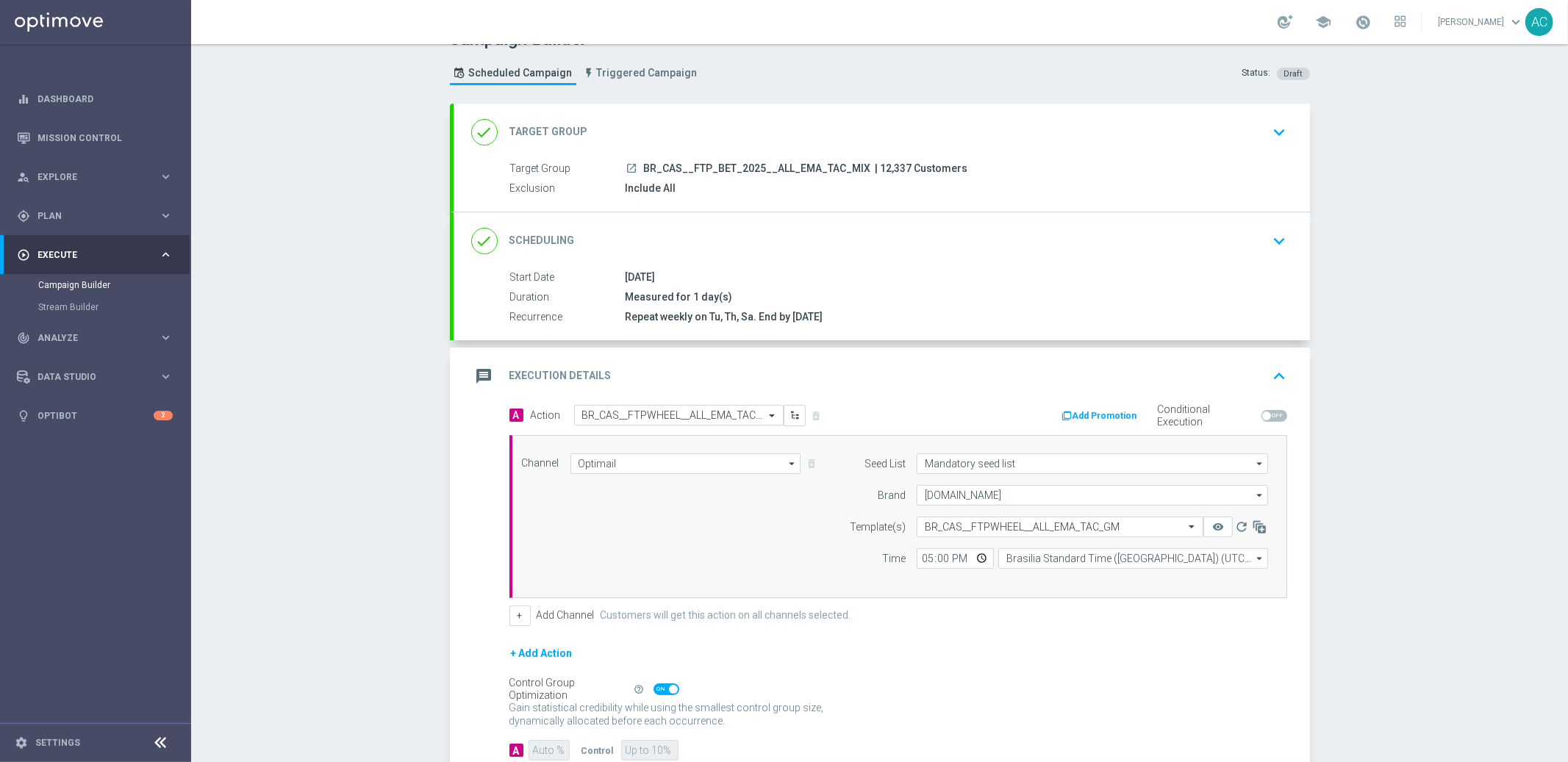
scroll to position [120, 0]
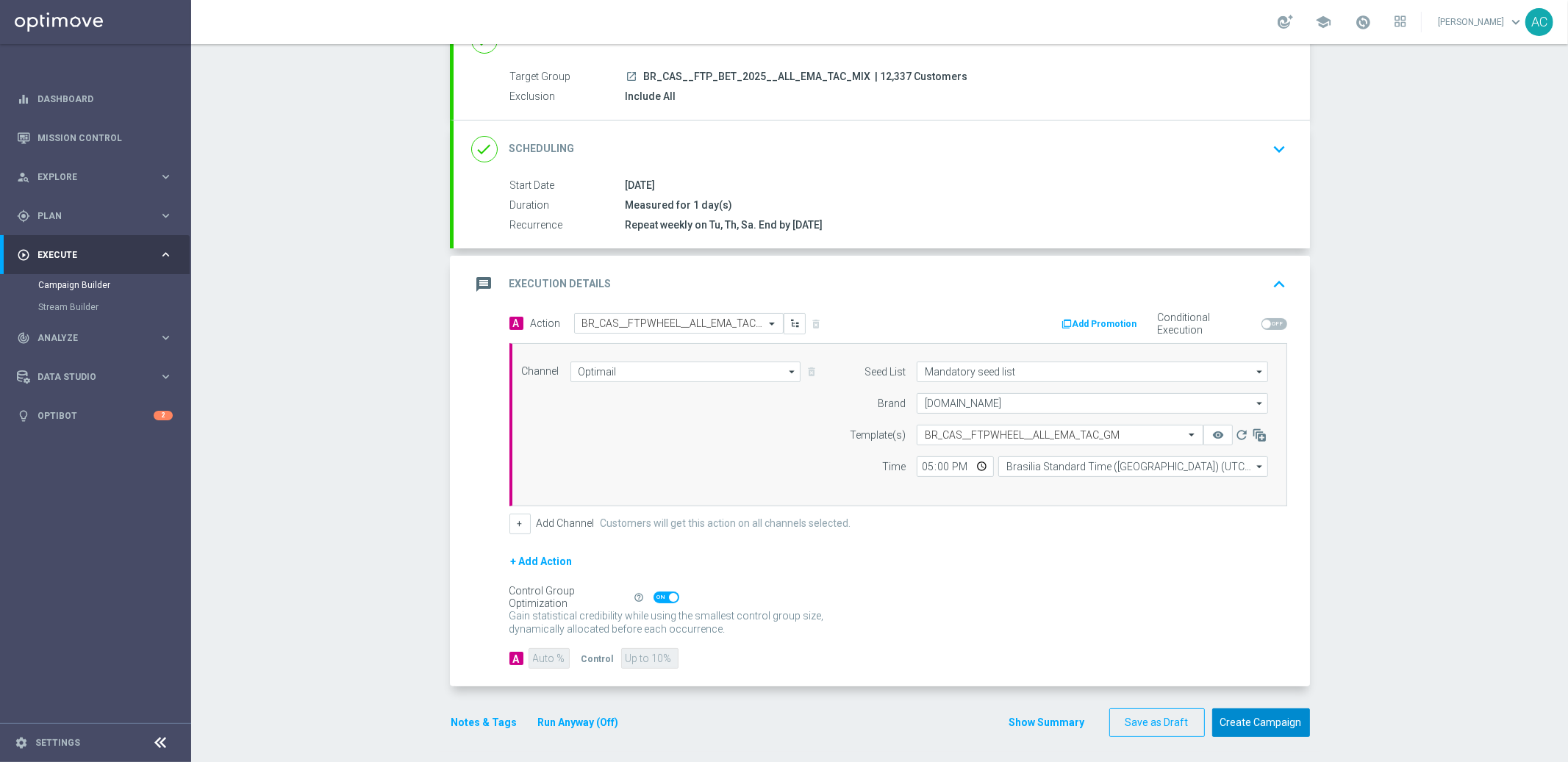
click at [1274, 727] on button "Create Campaign" at bounding box center [1261, 723] width 98 height 29
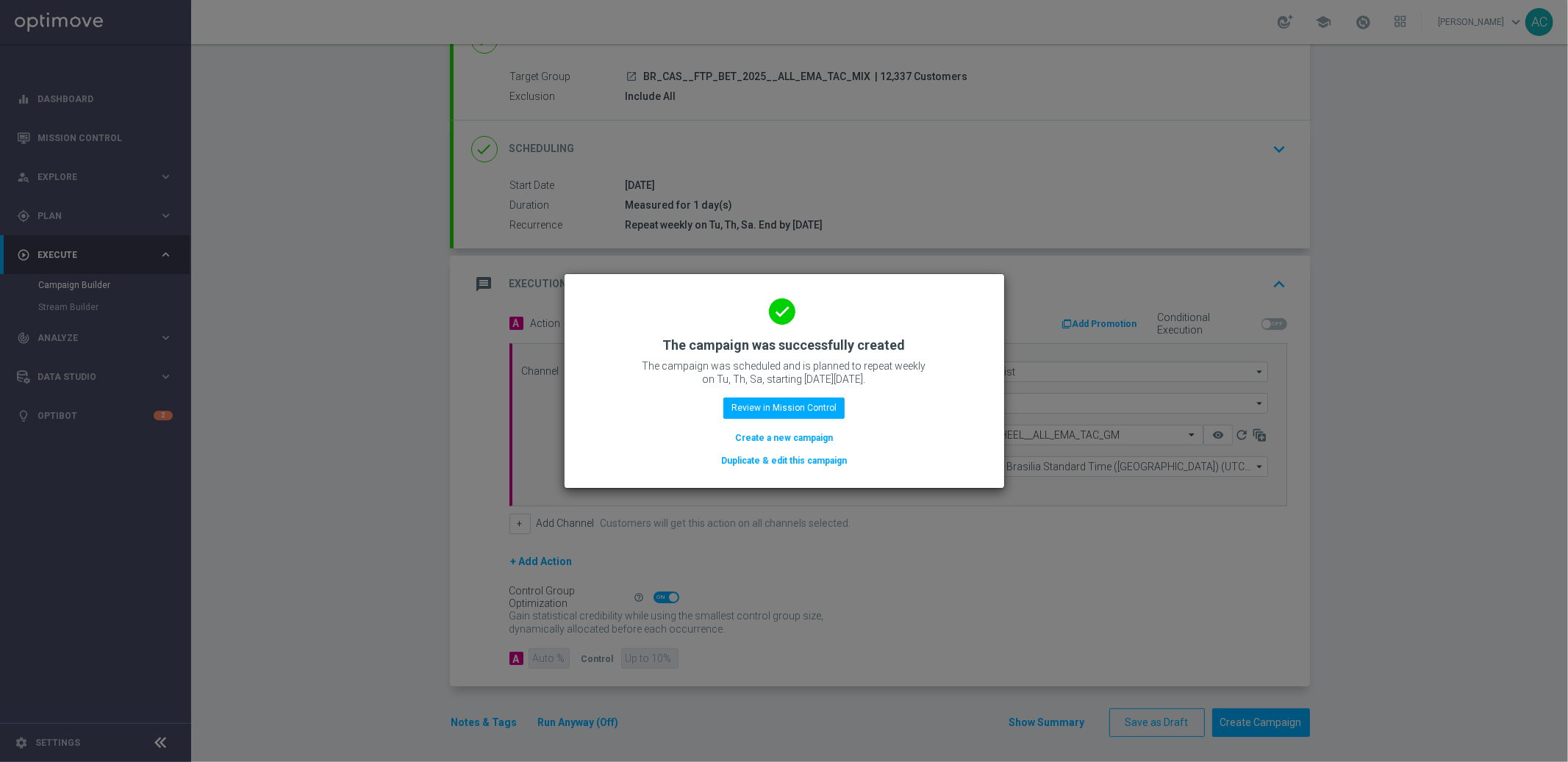
click at [774, 435] on button "Create a new campaign" at bounding box center [784, 437] width 100 height 16
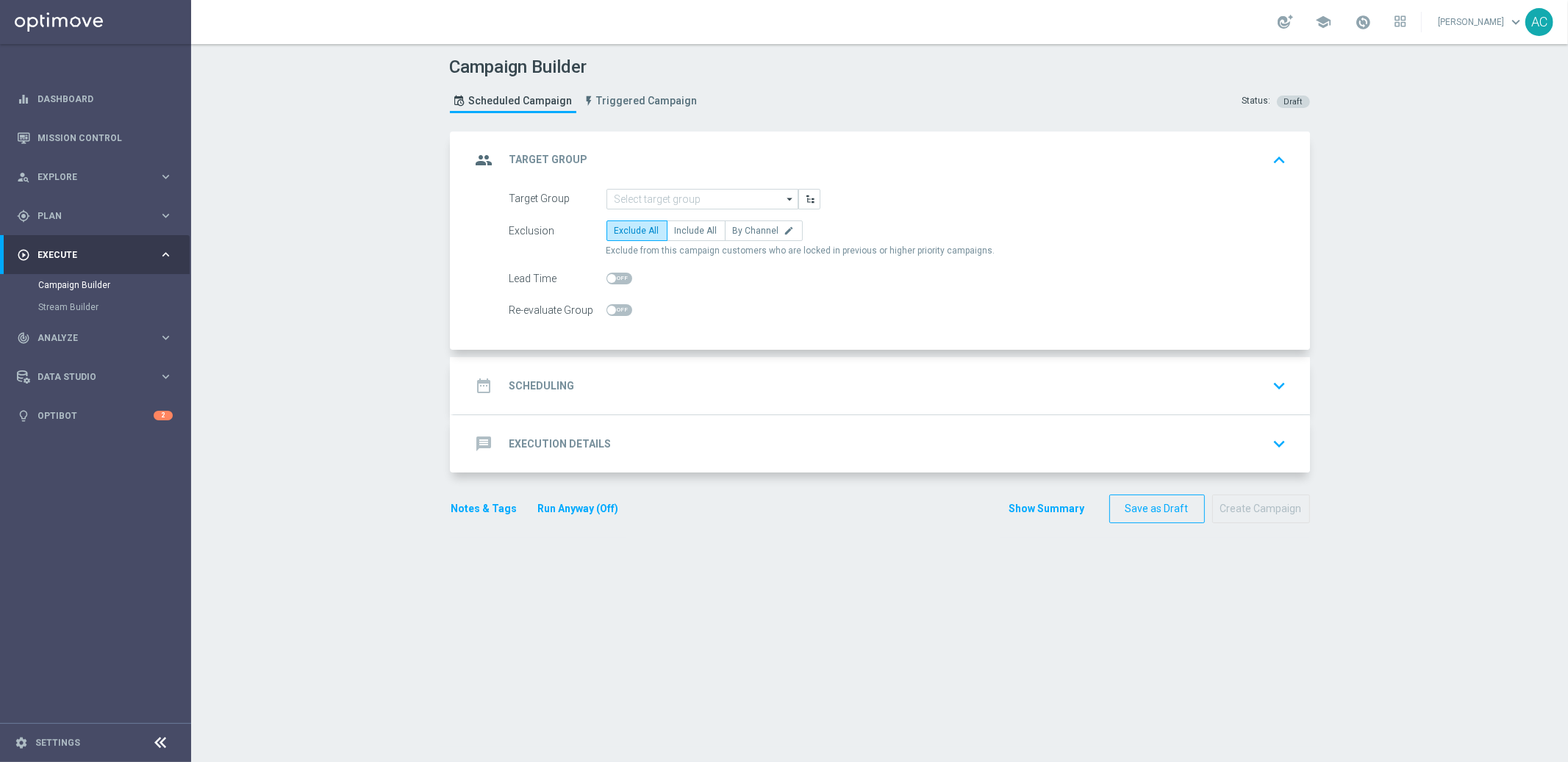
scroll to position [0, 0]
click at [700, 194] on input at bounding box center [702, 199] width 192 height 21
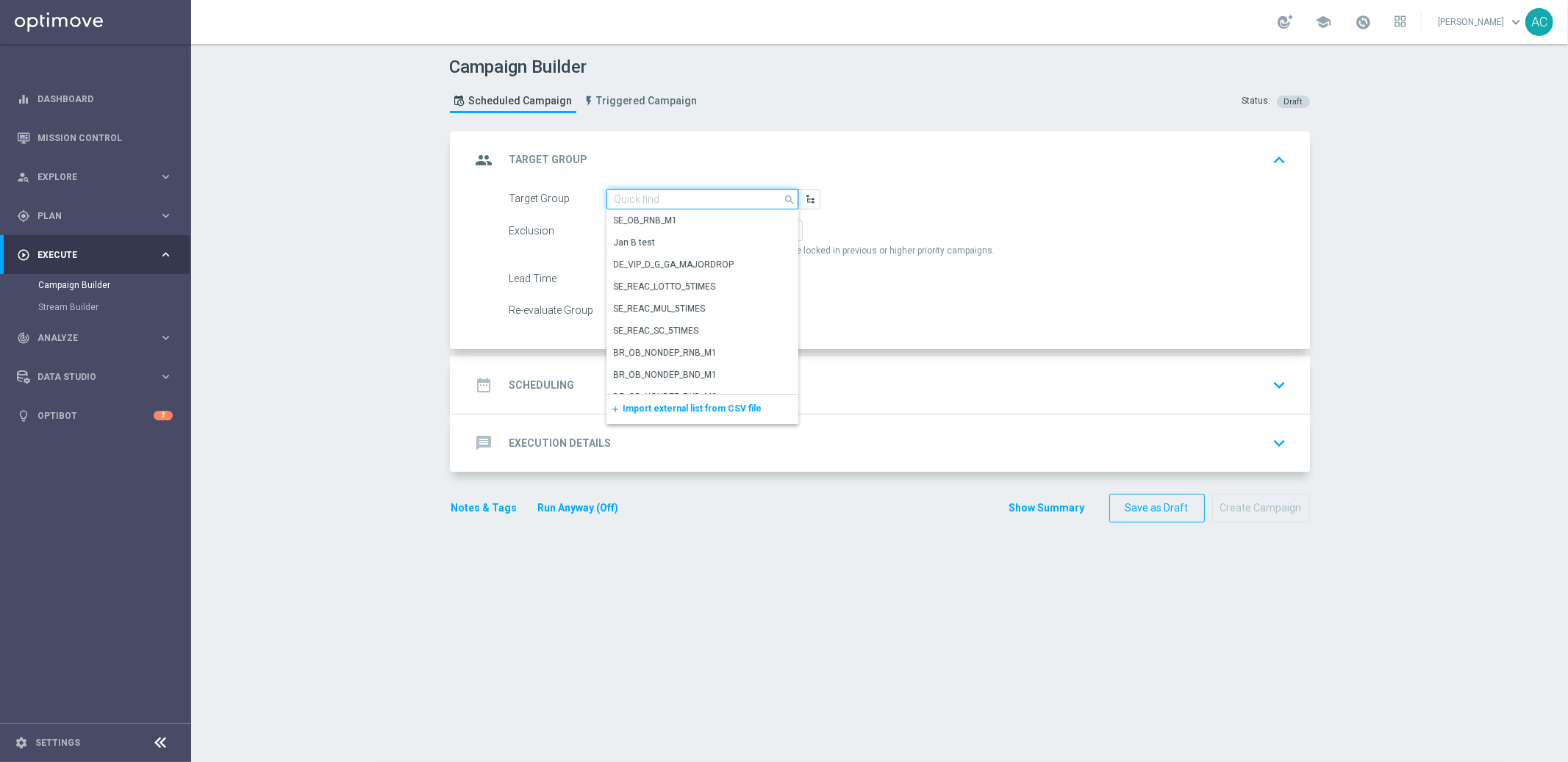
paste input "BR_CAS__FTP_BET_2025__ALL_RI_TAC_MIX"
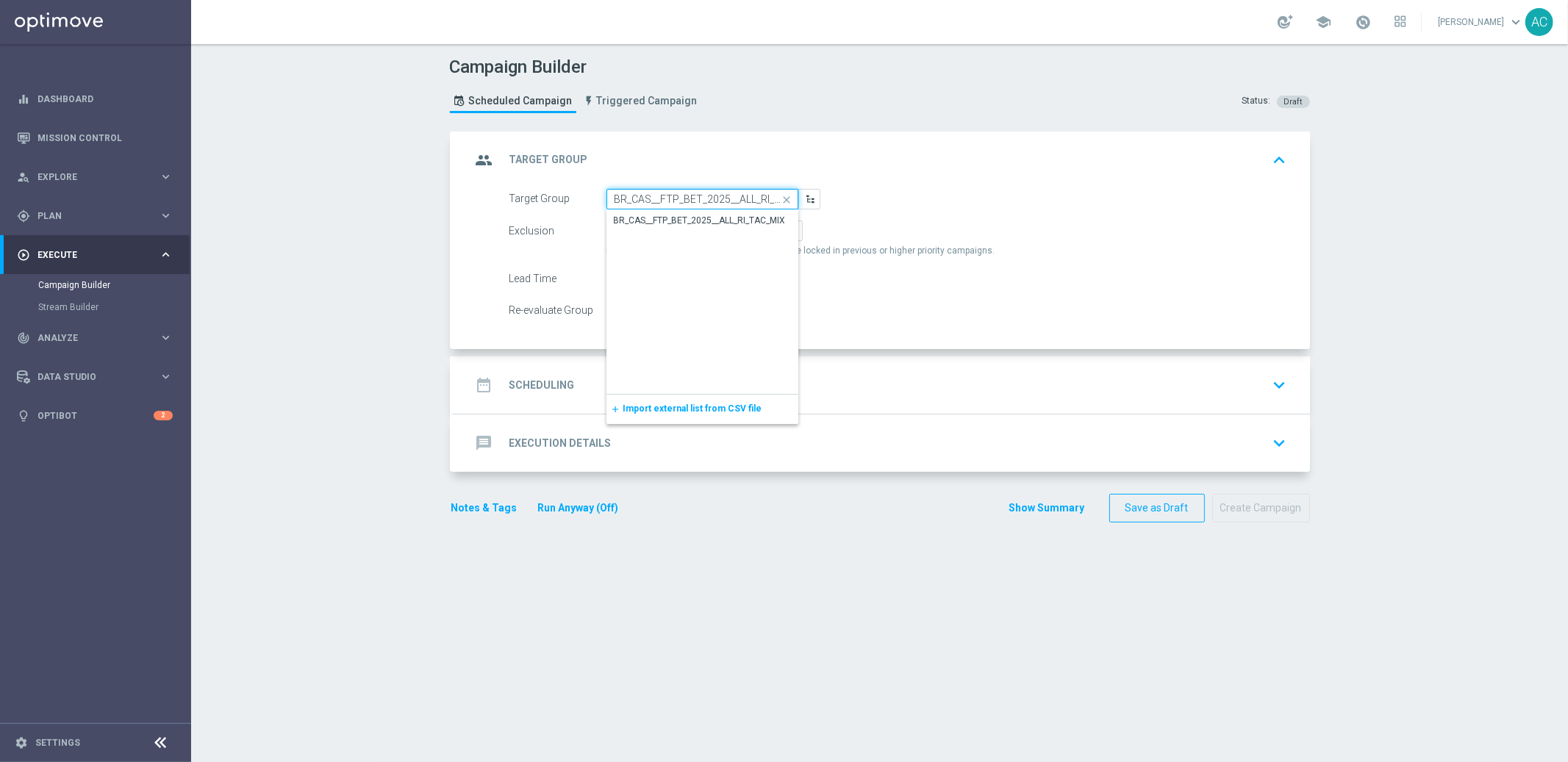
scroll to position [0, 31]
click at [690, 204] on input "BR_CAS__FTP_BET_2025__ALL_RI_TAC_MIX" at bounding box center [702, 199] width 192 height 21
click at [689, 212] on div "BR_CAS__FTP_BET_2025__ALL_RI_TAC_MIX" at bounding box center [702, 220] width 192 height 21
type input "BR_CAS__FTP_BET_2025__ALL_RI_TAC_MIX"
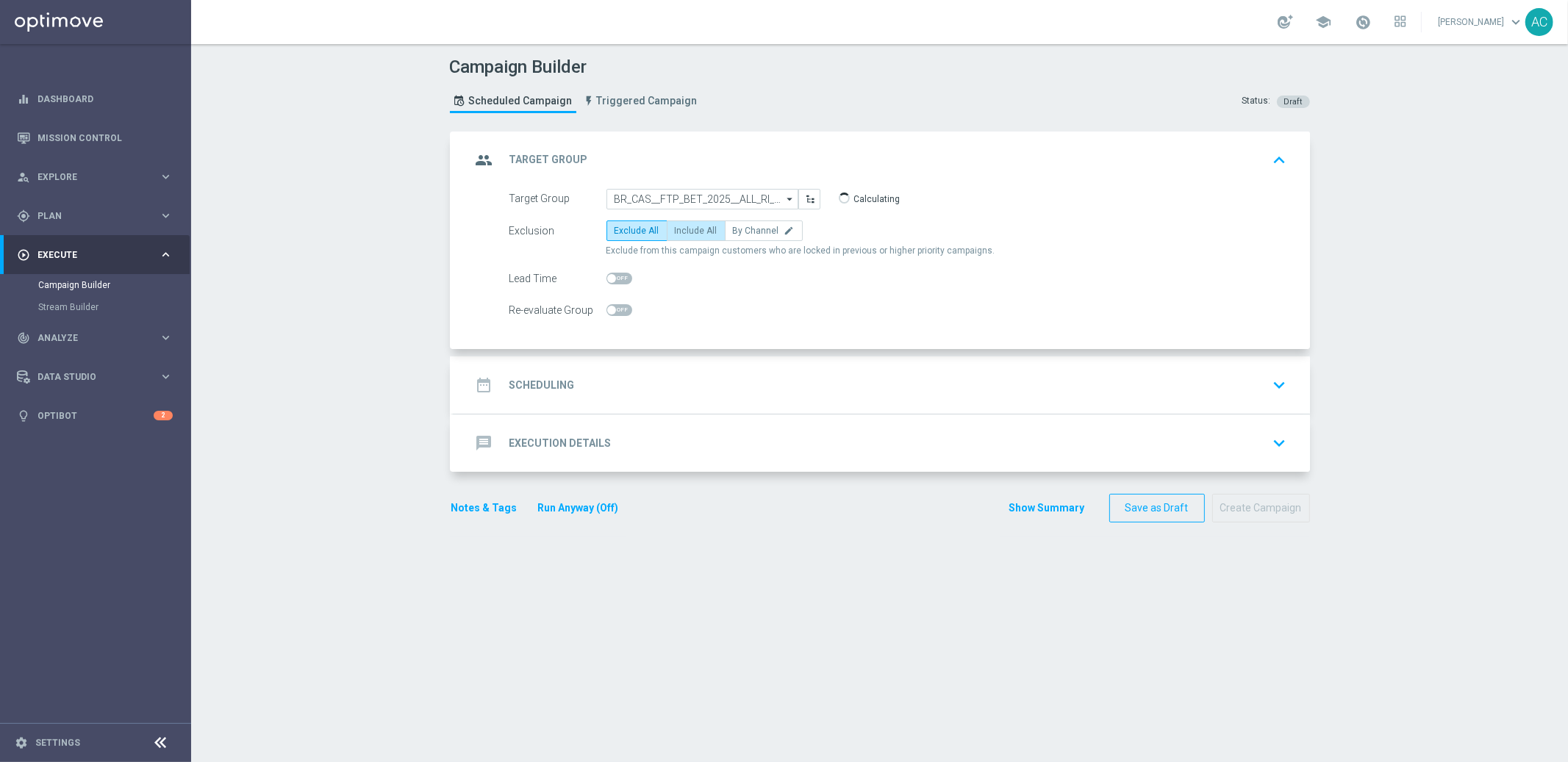
click at [692, 226] on span "Include All" at bounding box center [696, 230] width 43 height 10
click at [685, 229] on input "Include All" at bounding box center [679, 233] width 9 height 9
radio input "true"
click at [577, 381] on div "date_range Scheduling keyboard_arrow_down" at bounding box center [882, 385] width 821 height 28
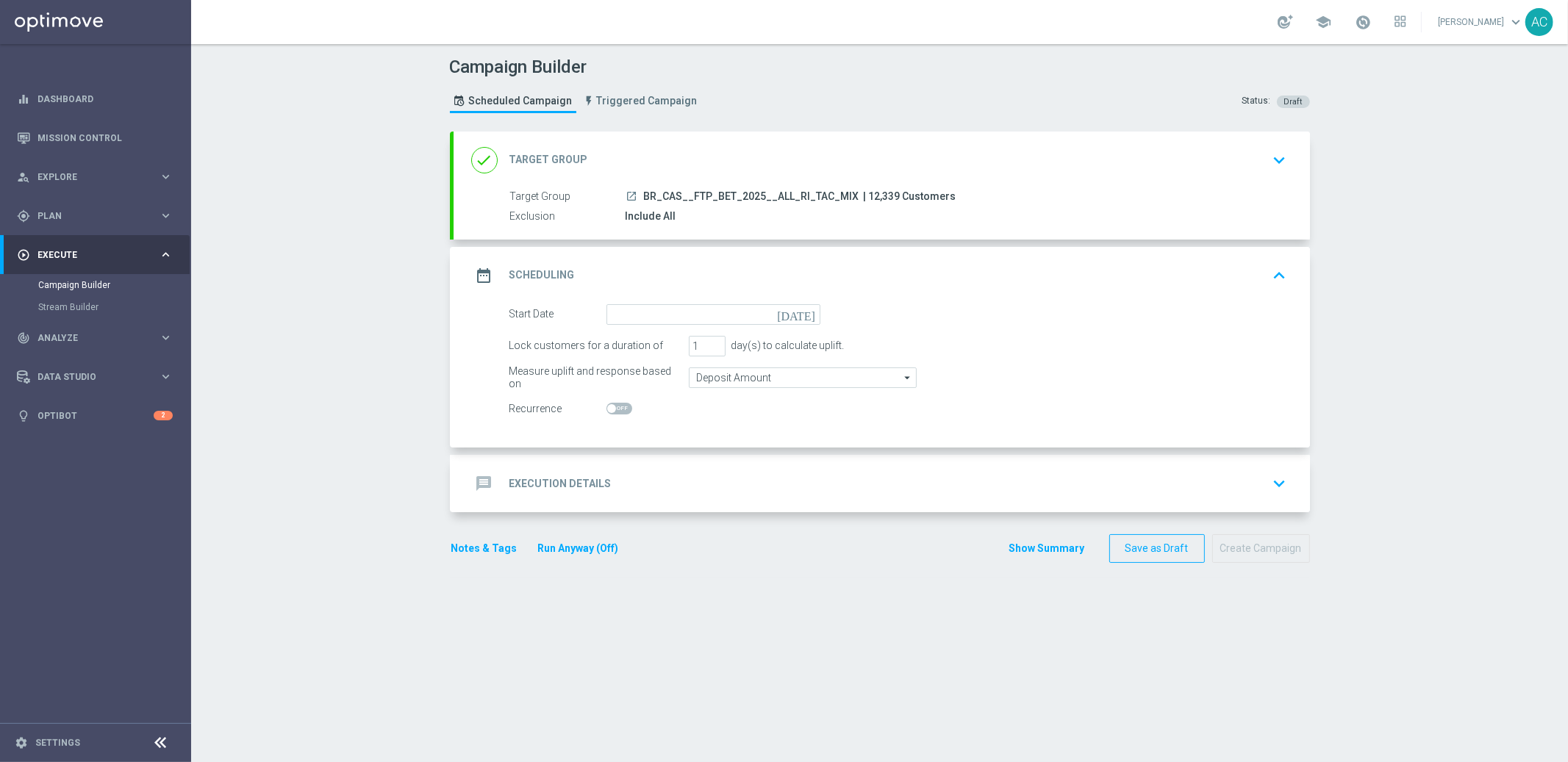
click at [653, 327] on form "Start Date today Lock customers for a duration of 1 day(s) to calculate uplift.…" at bounding box center [898, 362] width 777 height 115
click at [661, 313] on input at bounding box center [713, 315] width 214 height 21
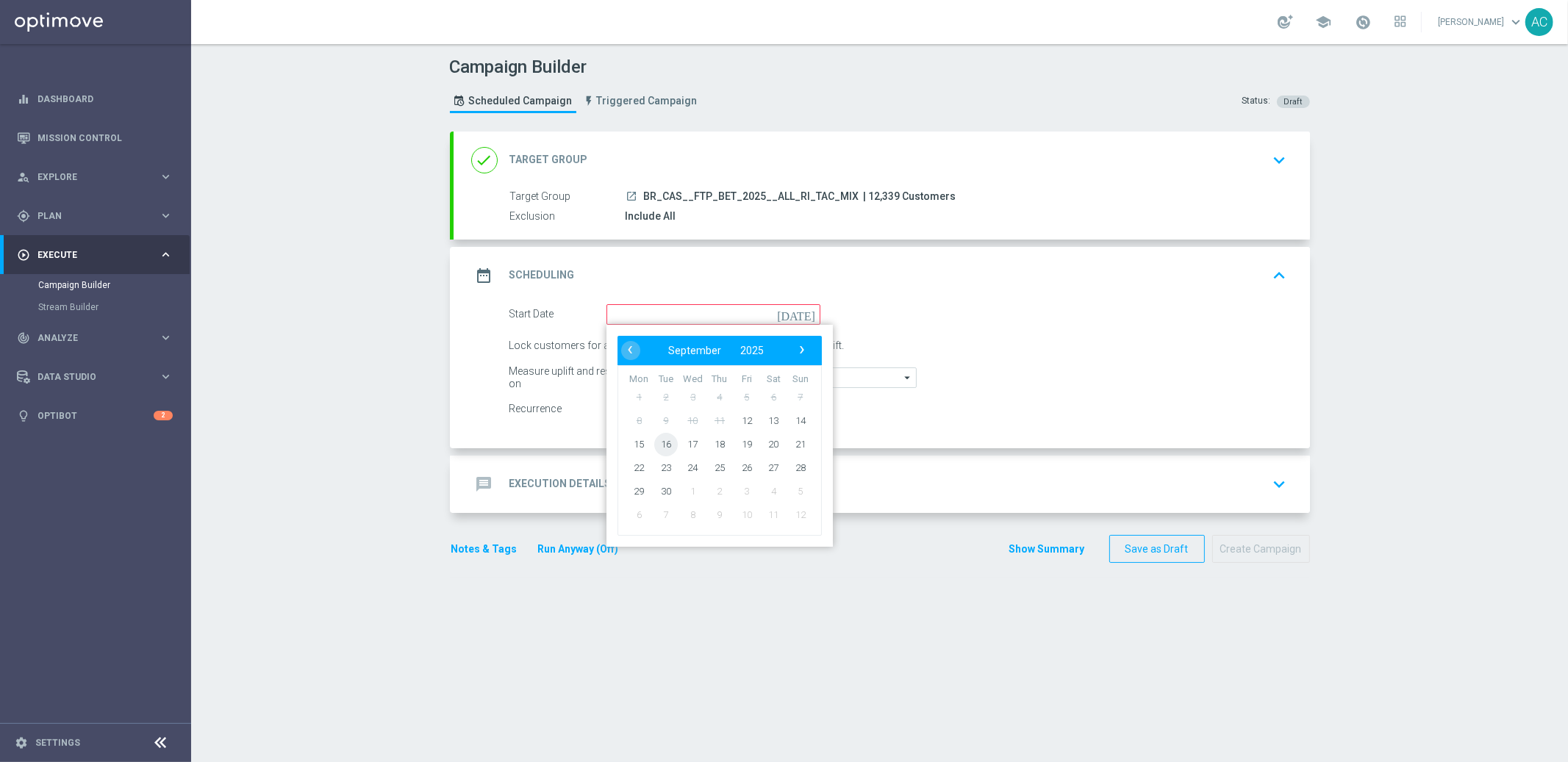
click at [658, 446] on span "16" at bounding box center [665, 444] width 23 height 23
type input "16 Sep 2025"
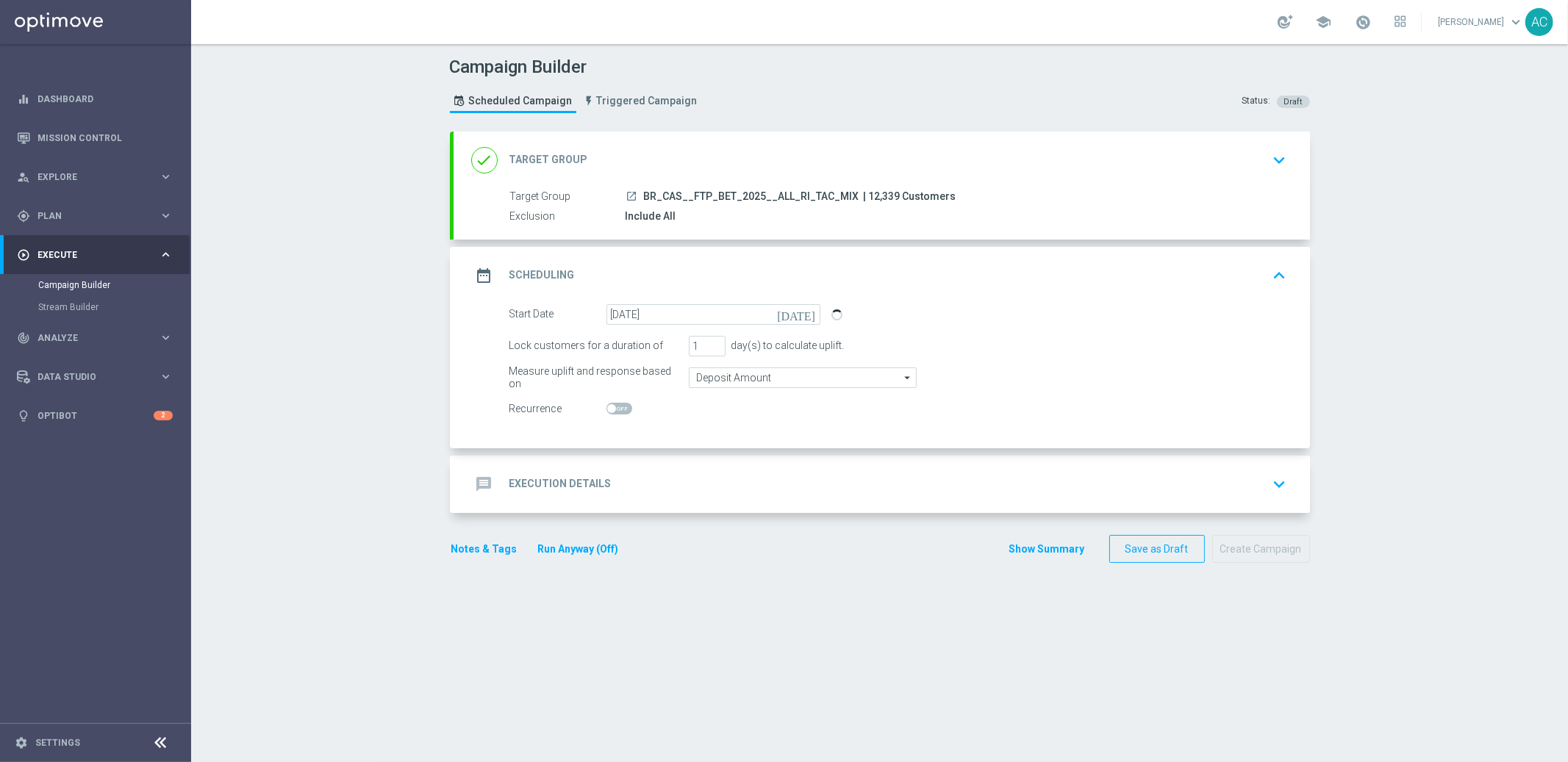
click at [612, 408] on span at bounding box center [619, 408] width 26 height 12
click at [612, 408] on input "checkbox" at bounding box center [619, 408] width 26 height 12
checkbox input "true"
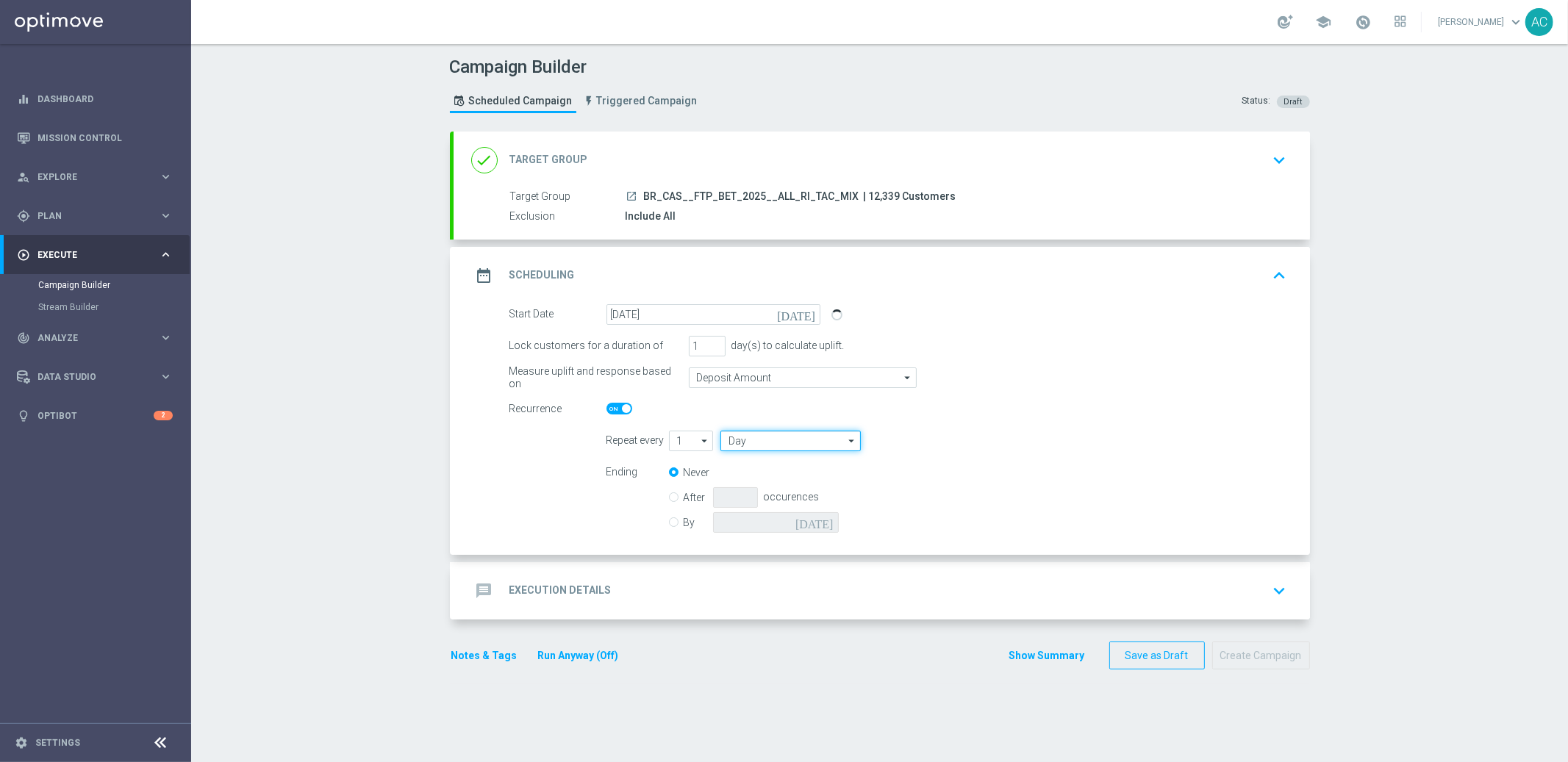
click at [746, 441] on input "Day" at bounding box center [790, 441] width 140 height 21
click at [758, 481] on div "Week" at bounding box center [784, 485] width 129 height 22
type input "Week"
click at [957, 444] on input "checkbox" at bounding box center [961, 441] width 22 height 20
checkbox input "true"
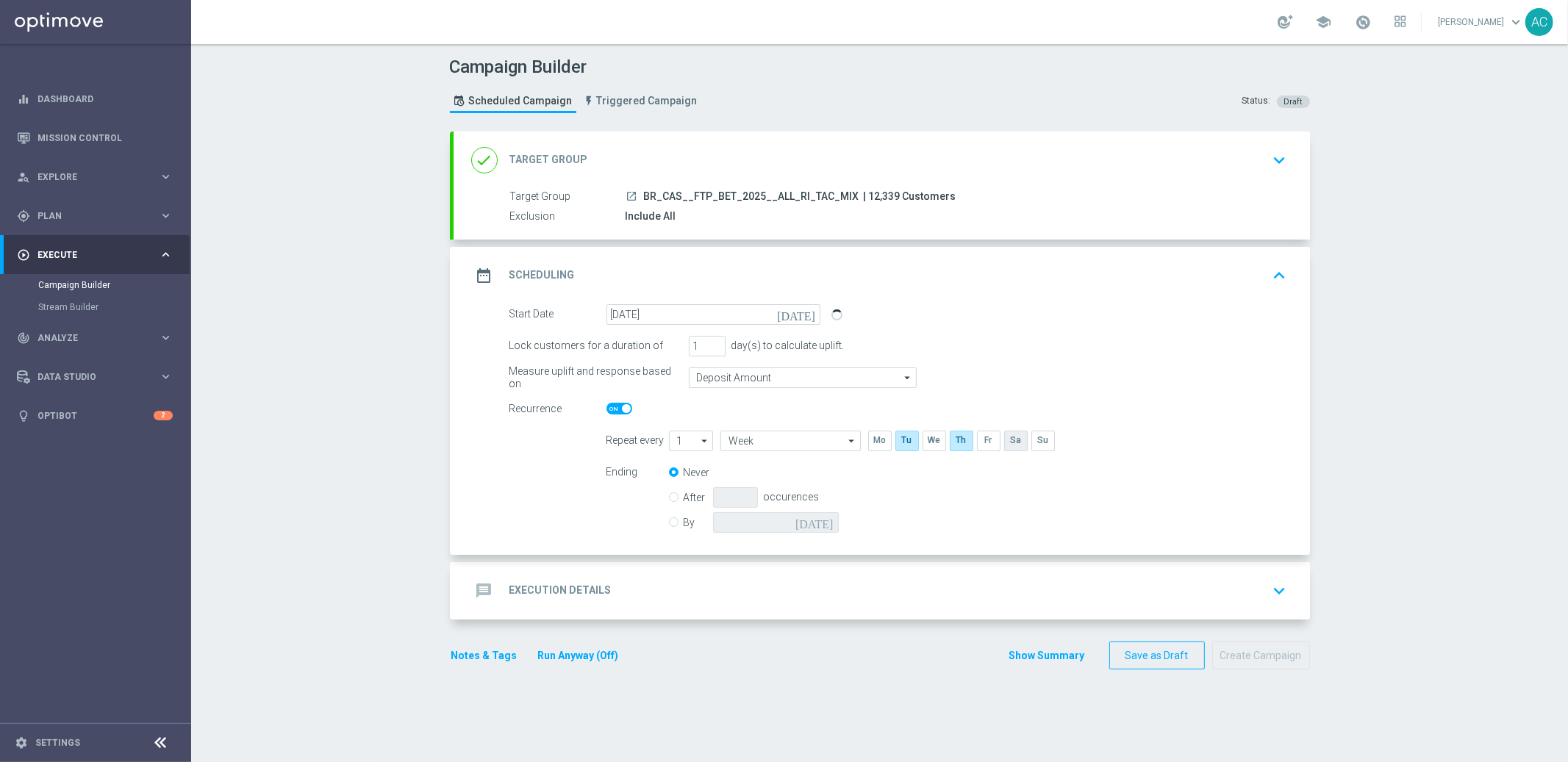
drag, startPoint x: 1002, startPoint y: 436, endPoint x: 855, endPoint y: 477, distance: 152.6
click at [1004, 436] on input "checkbox" at bounding box center [1015, 441] width 22 height 20
checkbox input "true"
click at [672, 522] on div "By today" at bounding box center [763, 522] width 188 height 21
click at [669, 522] on input "By" at bounding box center [674, 520] width 9 height 9
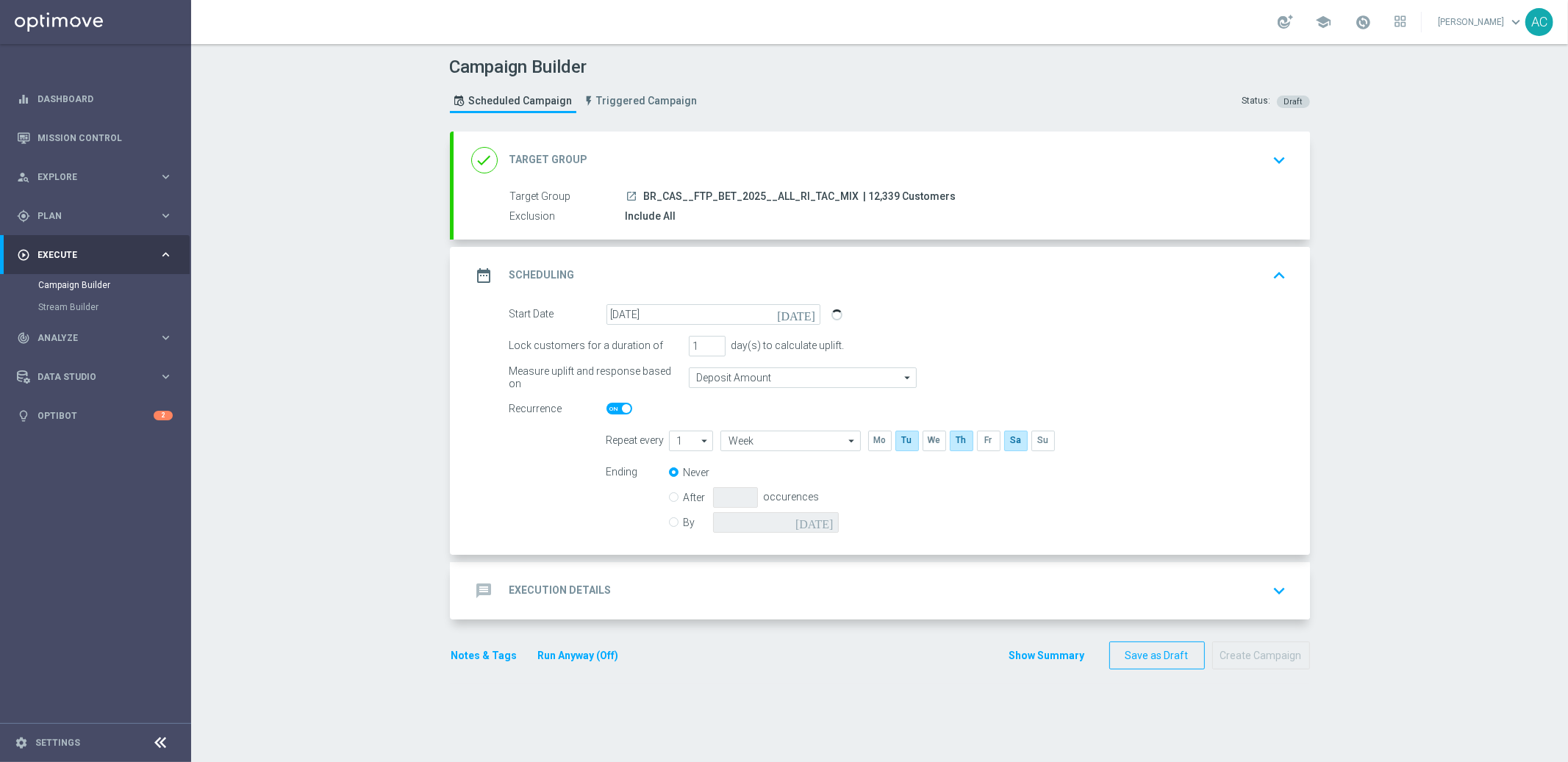
radio input "true"
radio input "false"
click at [801, 515] on input at bounding box center [776, 522] width 126 height 21
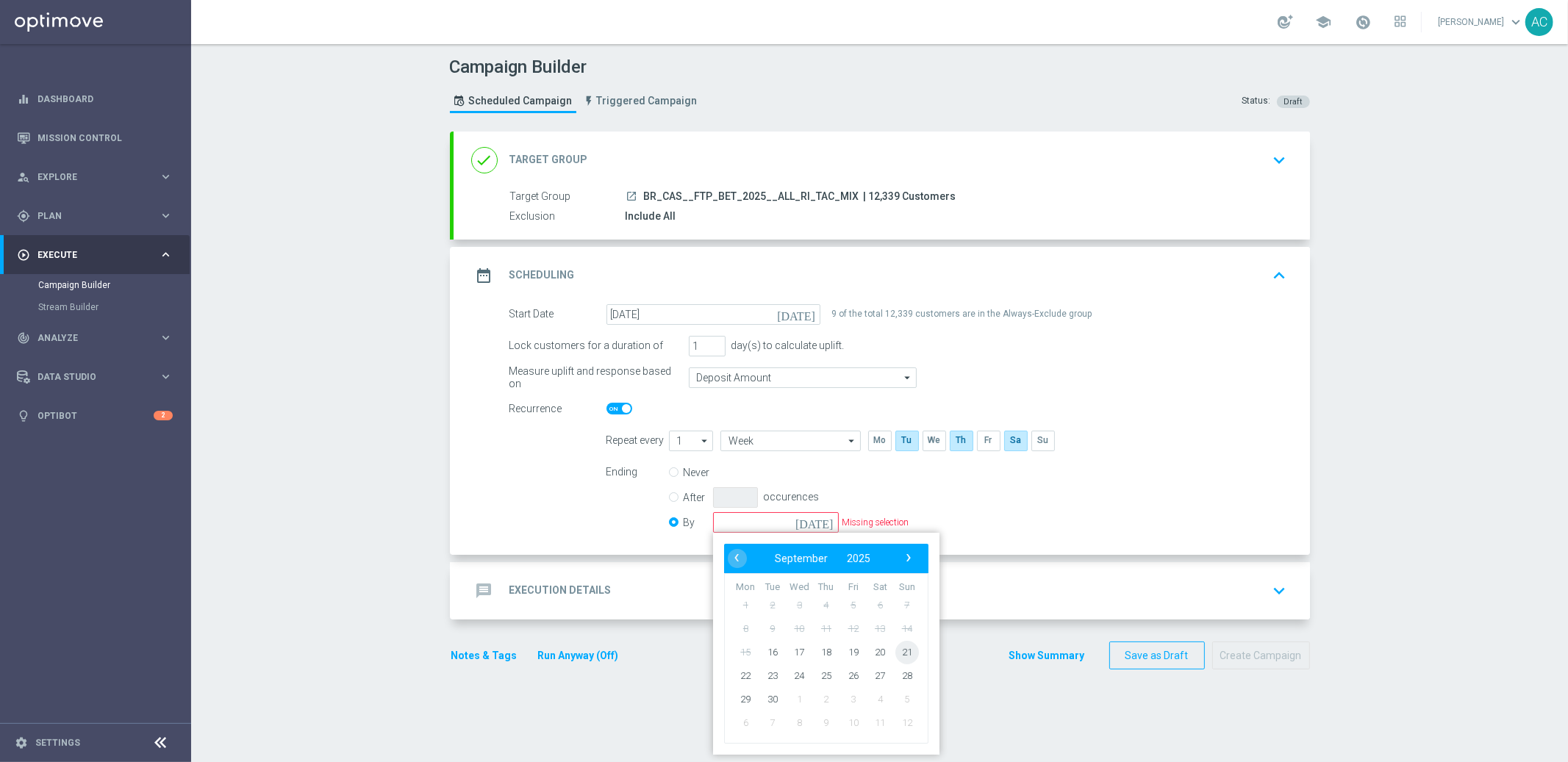
click at [896, 652] on span "21" at bounding box center [906, 651] width 23 height 23
type input "[DATE]"
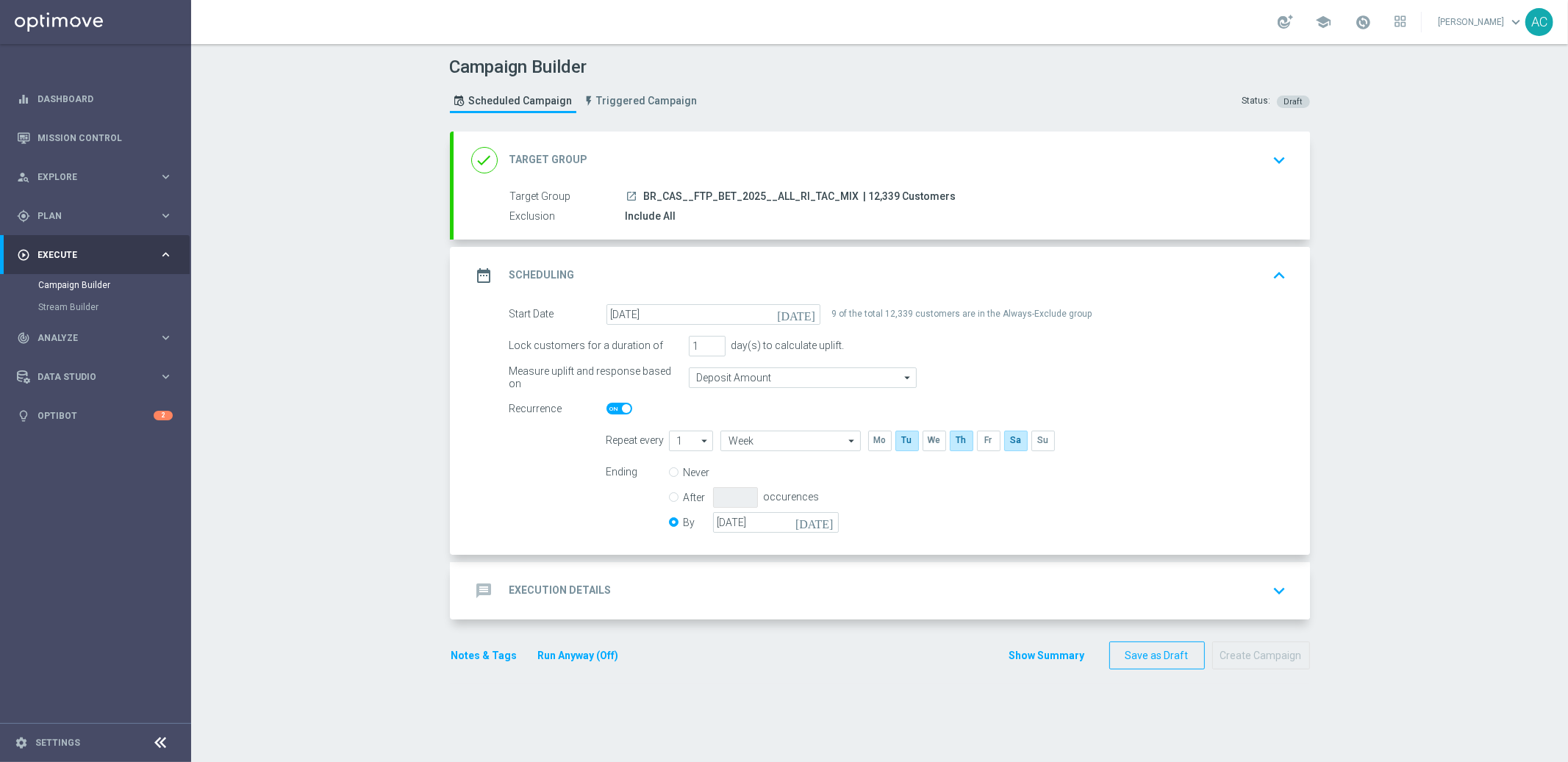
click at [608, 582] on div "message Execution Details keyboard_arrow_down" at bounding box center [882, 591] width 821 height 28
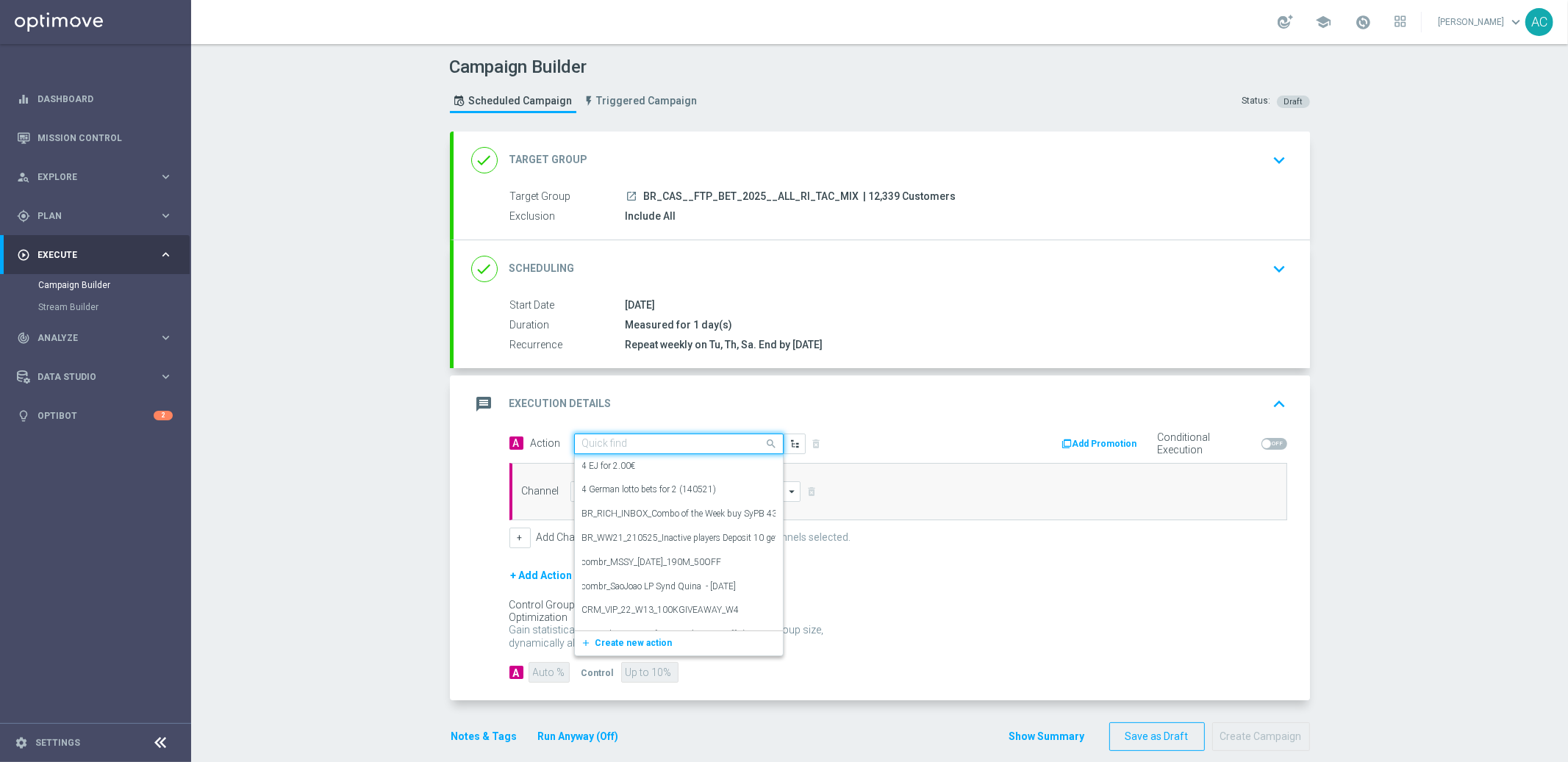
click at [621, 444] on input "text" at bounding box center [664, 444] width 164 height 12
paste input "BR_CAS__FTP_BET_2025__ALL_RI_TAC_MIX"
type input "BR_CAS__FTP_BET_2025__ALL_RI_TAC_MIX"
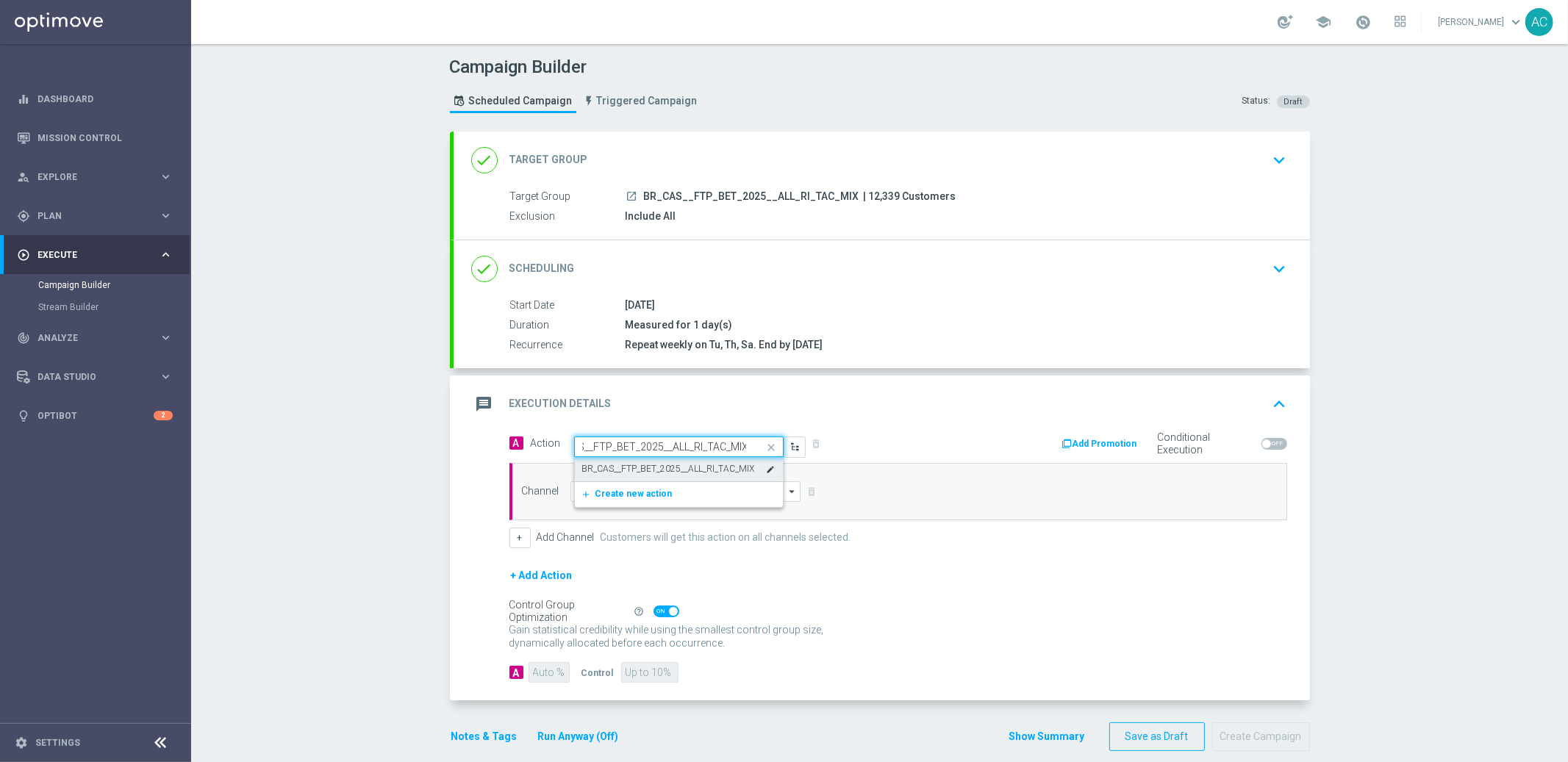
click at [630, 464] on label "BR_CAS__FTP_BET_2025__ALL_RI_TAC_MIX" at bounding box center [668, 469] width 173 height 12
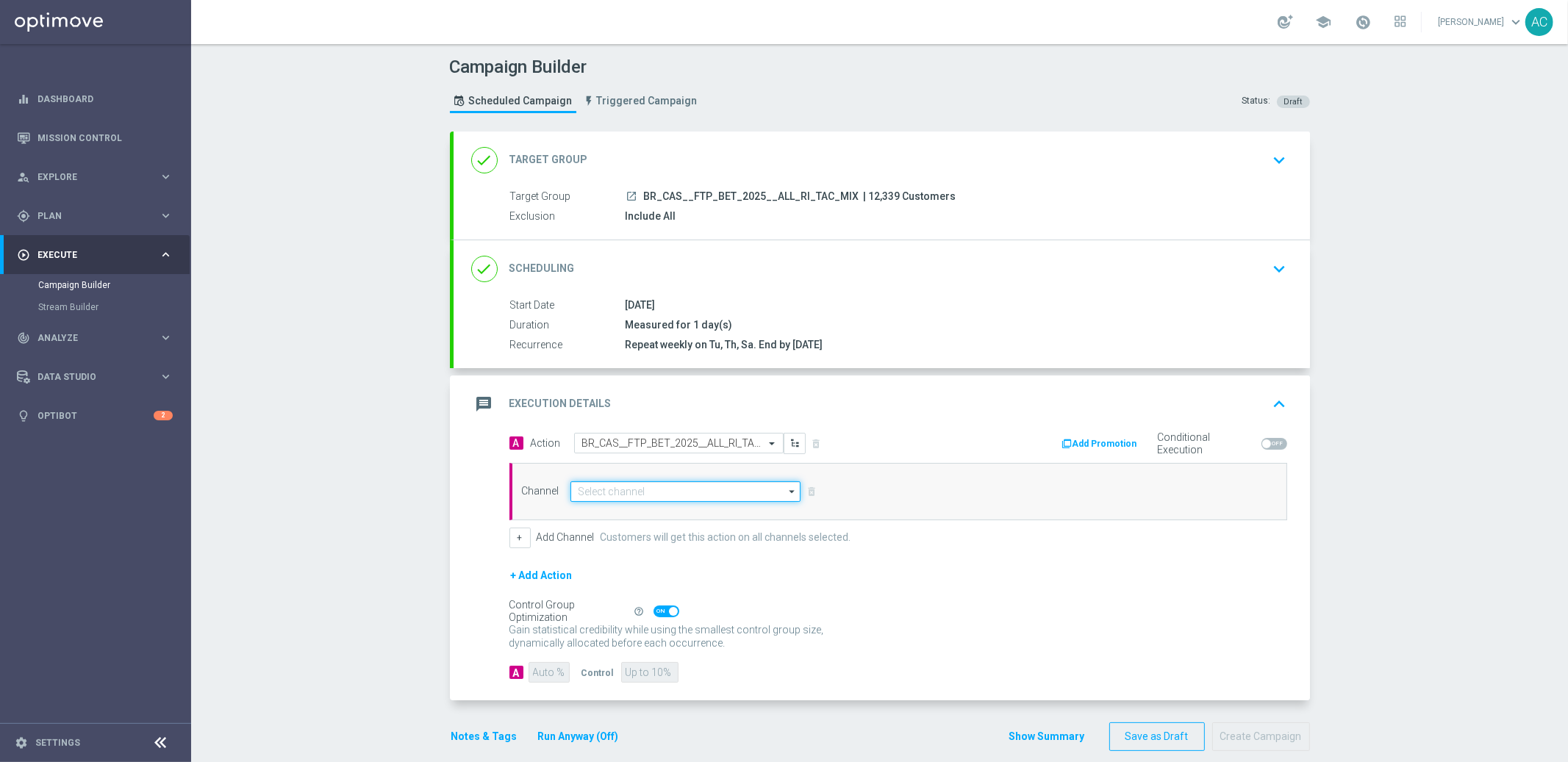
click at [620, 489] on input at bounding box center [685, 492] width 231 height 21
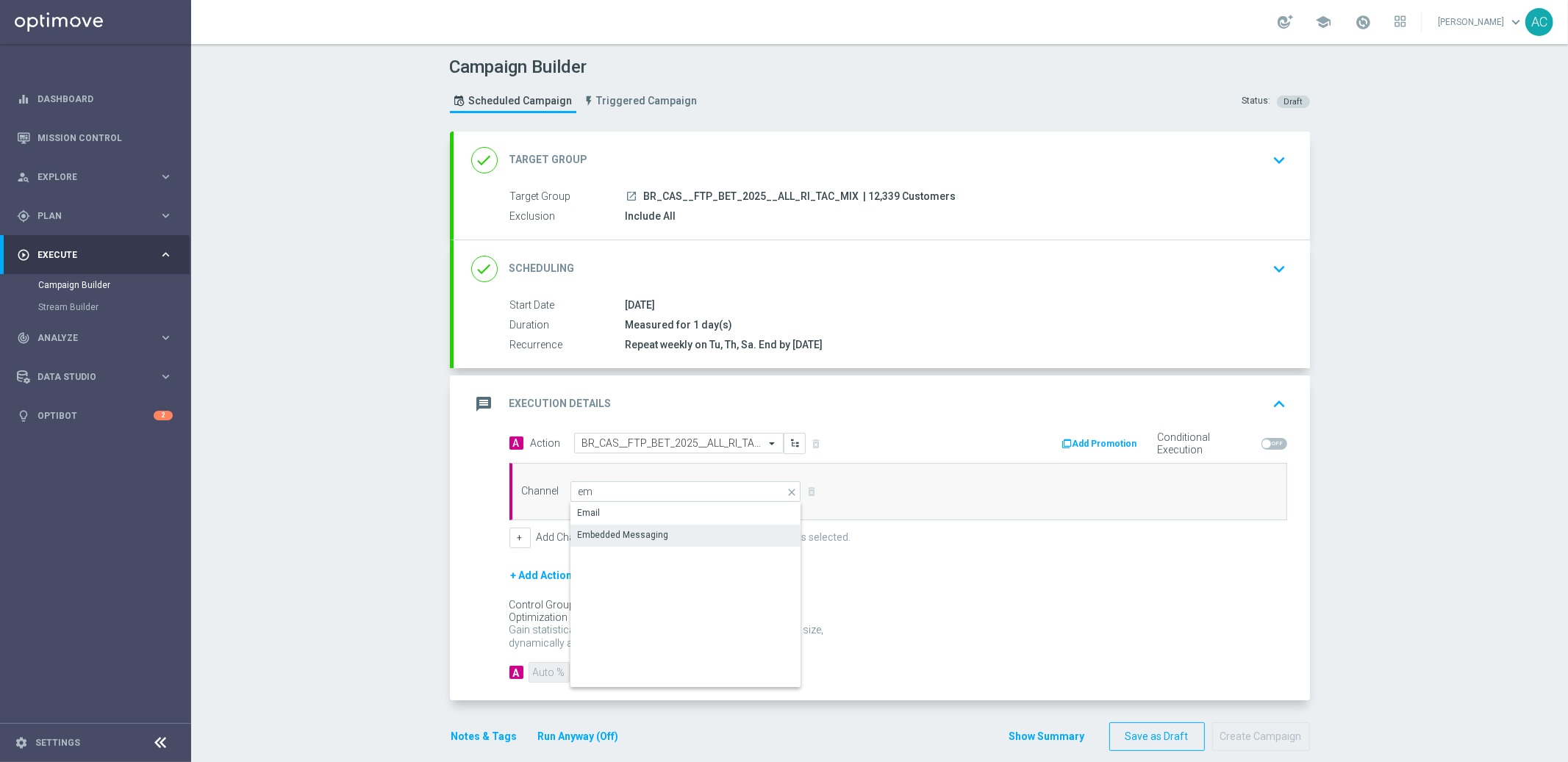
click at [612, 535] on div "Embedded Messaging" at bounding box center [624, 535] width 91 height 13
type input "Embedded Messaging"
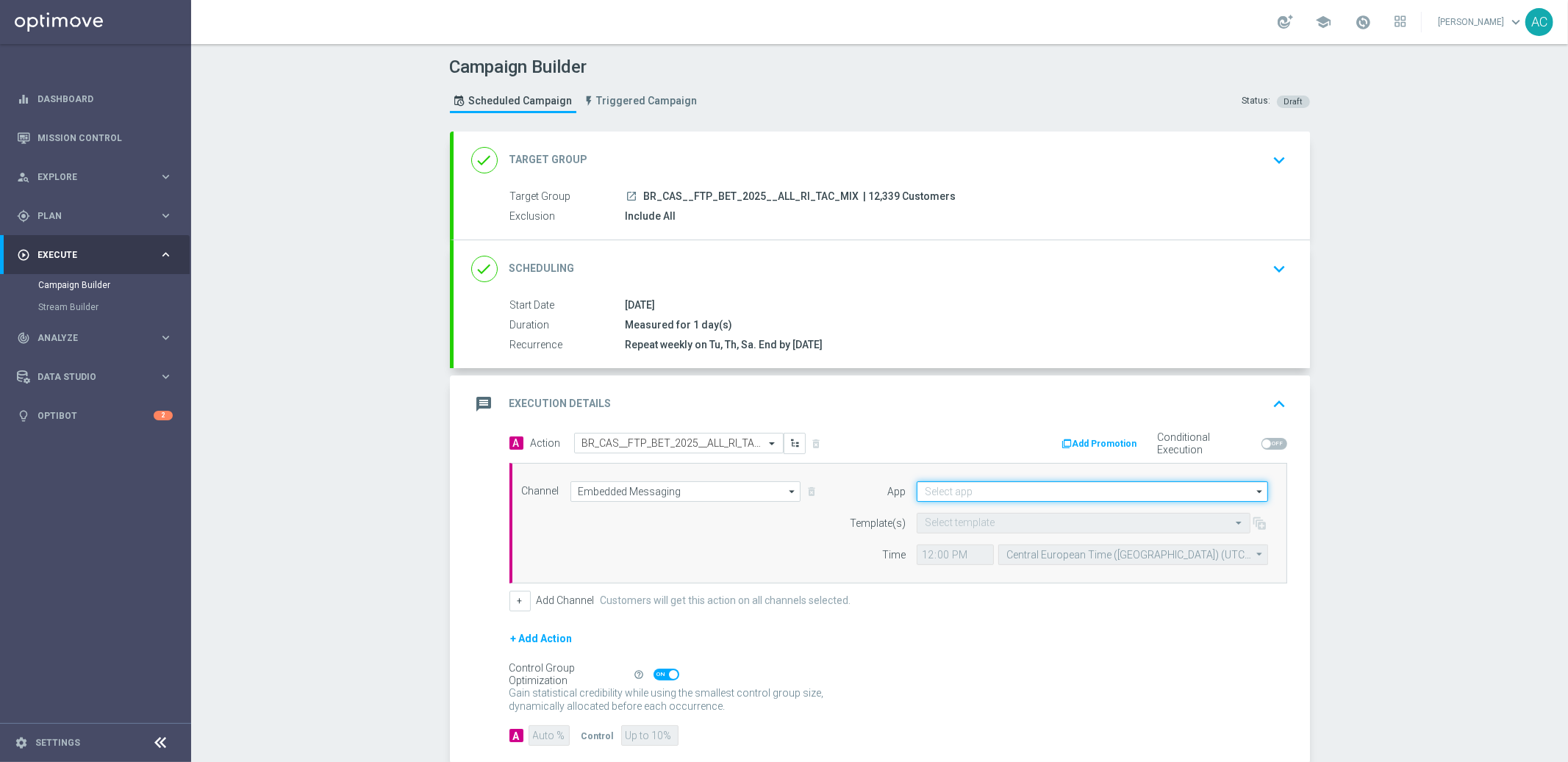
click at [987, 490] on input at bounding box center [1092, 492] width 352 height 21
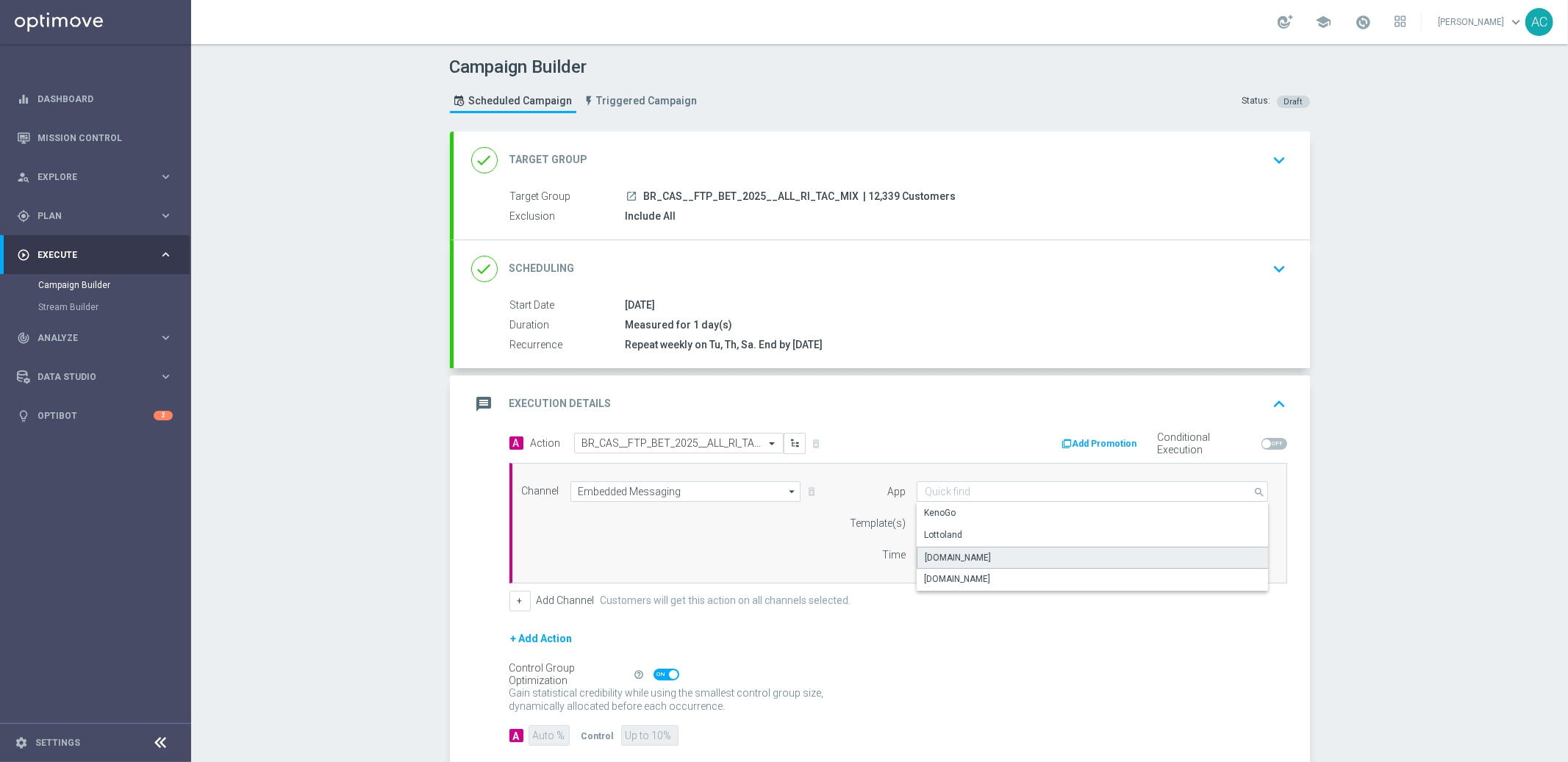
click at [989, 560] on div "Lottoland.bet.br" at bounding box center [1093, 558] width 352 height 22
type input "Lottoland.bet.br"
click at [980, 520] on input "text" at bounding box center [1069, 524] width 288 height 12
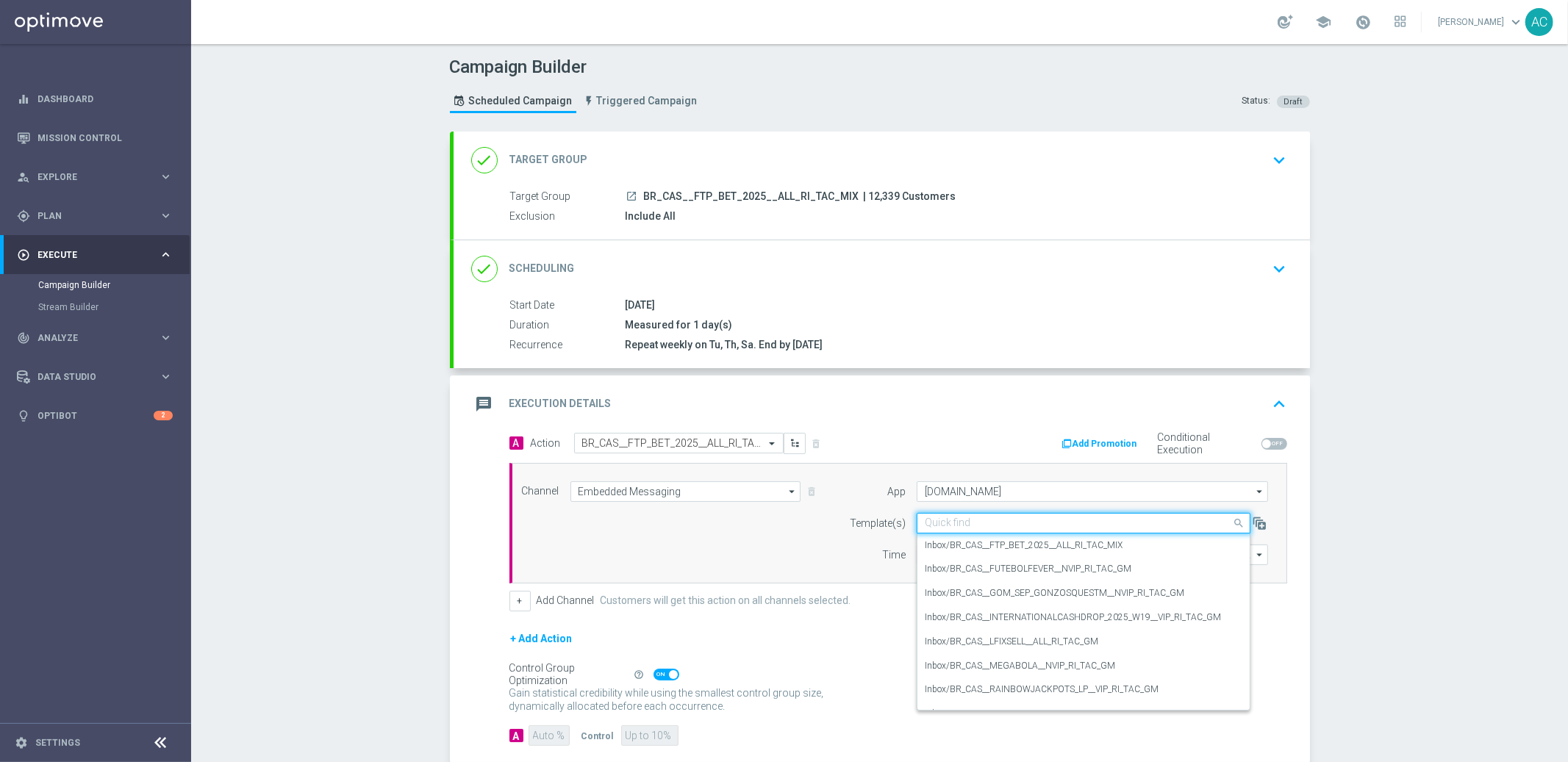
paste input "BR_CAS__FTP_BET_2025__ALL_RI_TAC_MIX"
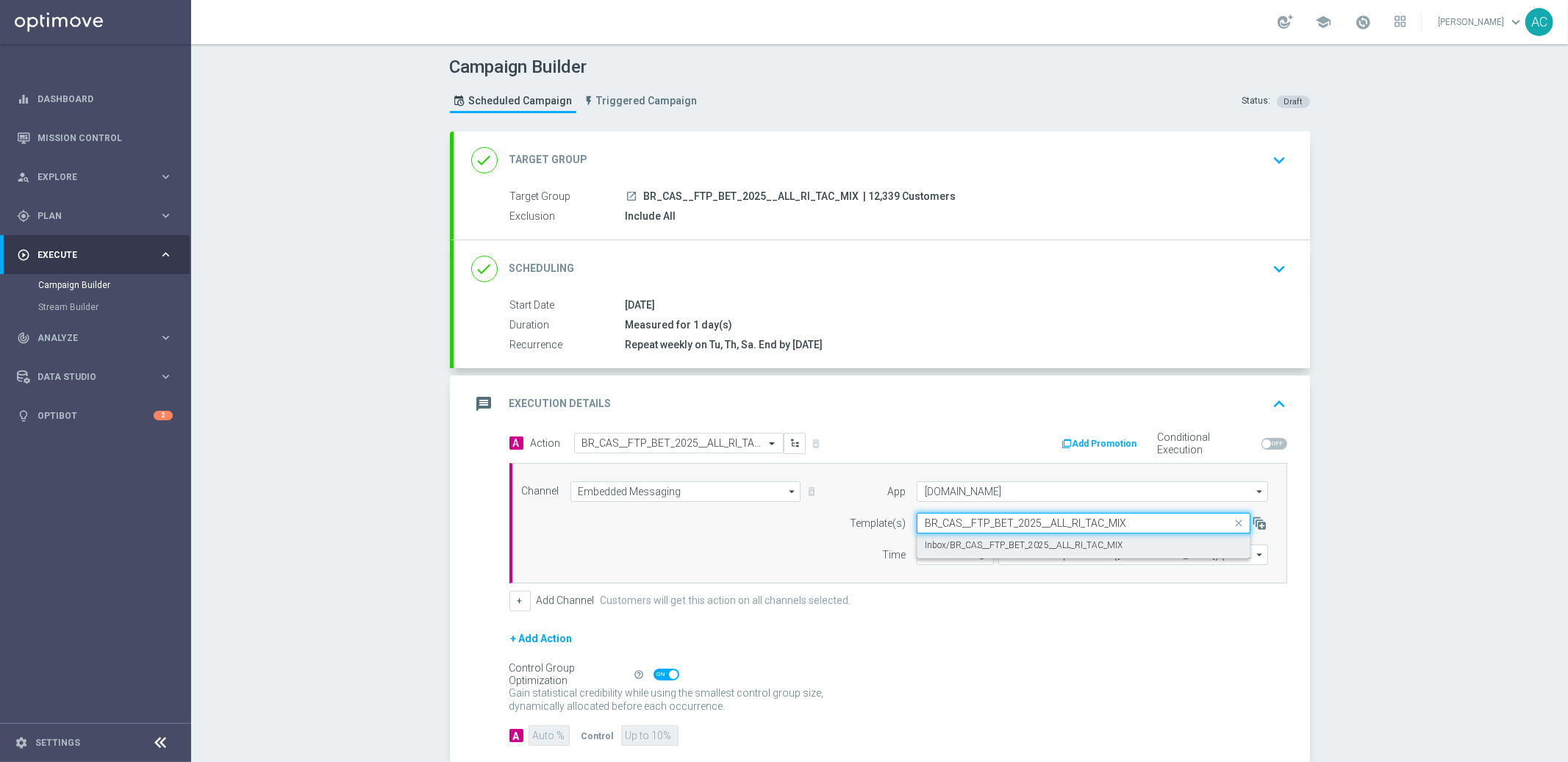
click at [980, 549] on label "Inbox/BR_CAS__FTP_BET_2025__ALL_RI_TAC_MIX" at bounding box center [1024, 546] width 198 height 12
type input "BR_CAS__FTP_BET_2025__ALL_RI_TAC_MIX"
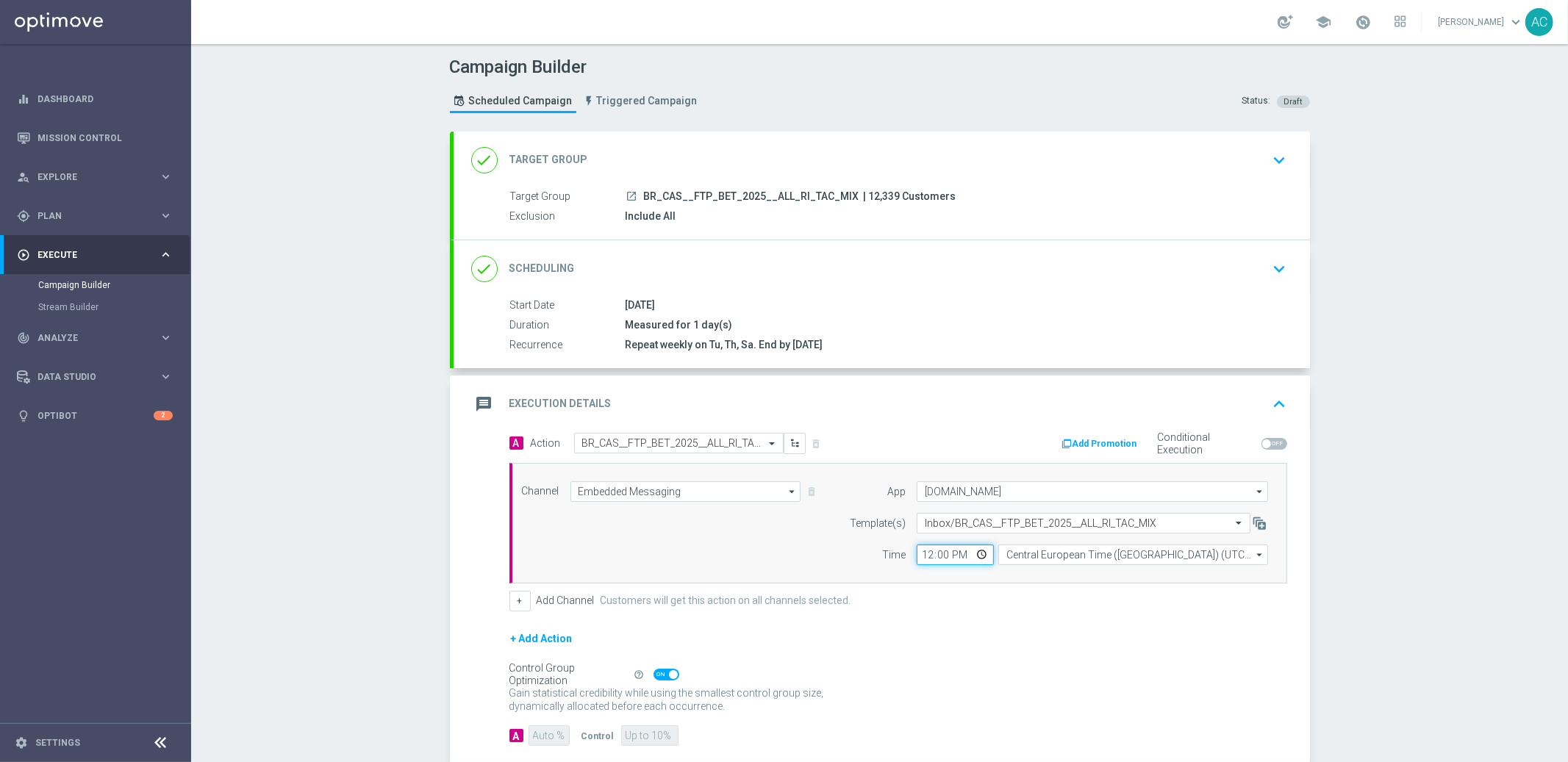
click at [920, 555] on input "12:00" at bounding box center [955, 555] width 77 height 21
type input "00:10"
click at [1049, 563] on input "Central European Time ([GEOGRAPHIC_DATA]) (UTC +02:00)" at bounding box center [1133, 555] width 270 height 21
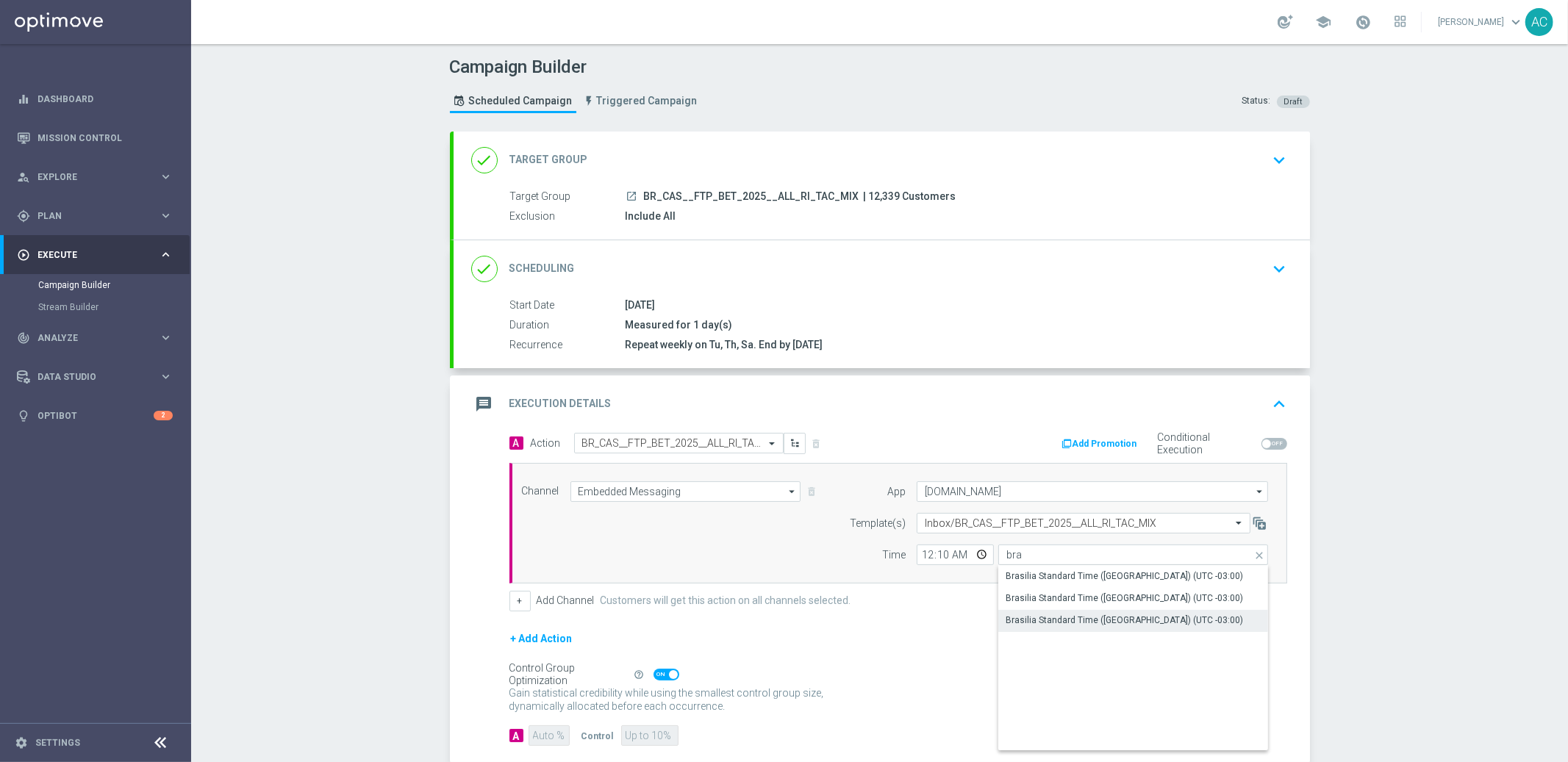
click at [1074, 616] on div "Brasilia Standard Time ([GEOGRAPHIC_DATA]) (UTC -03:00)" at bounding box center [1124, 620] width 237 height 13
type input "Brasilia Standard Time ([GEOGRAPHIC_DATA]) (UTC -03:00)"
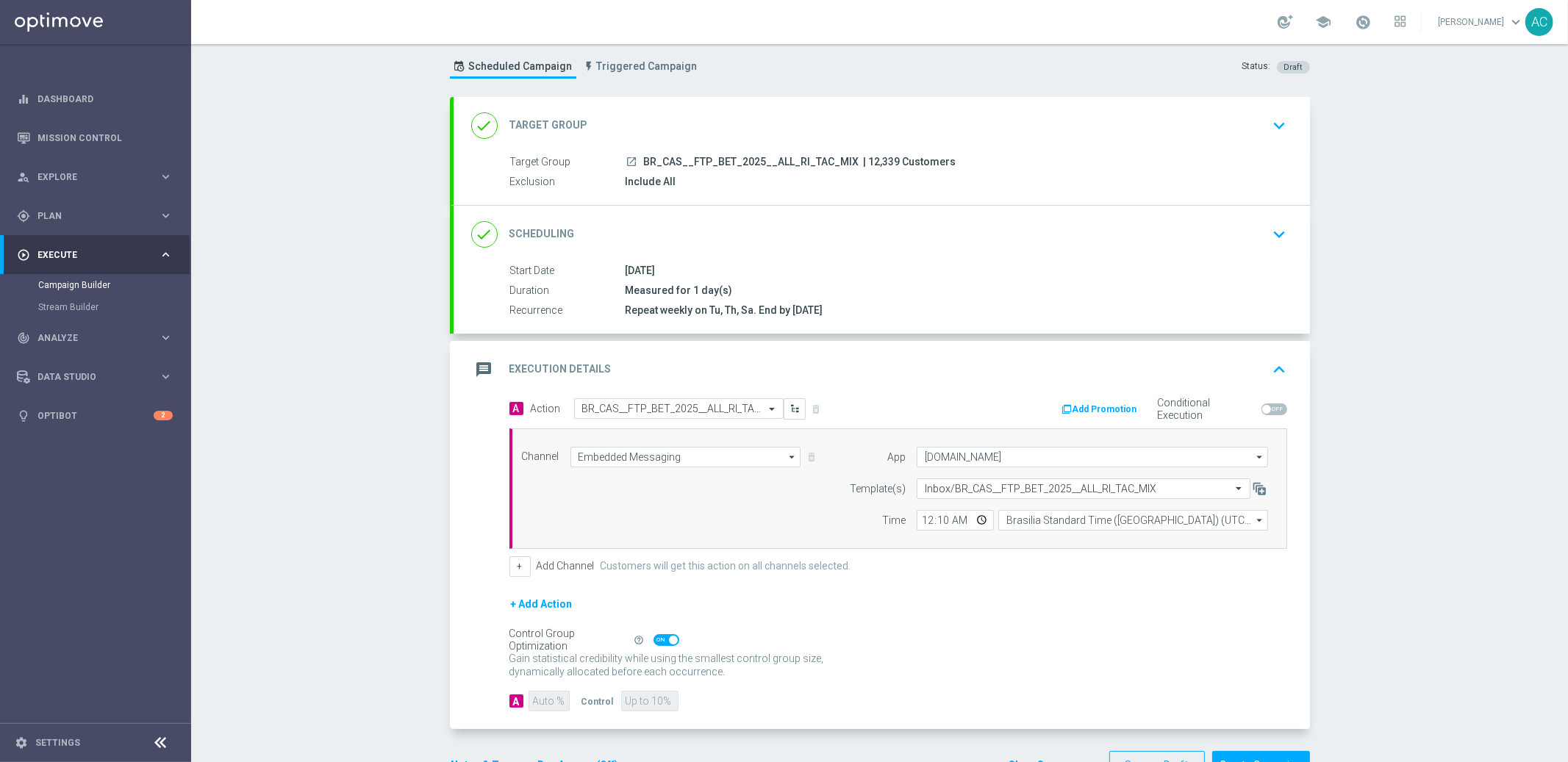
scroll to position [81, 0]
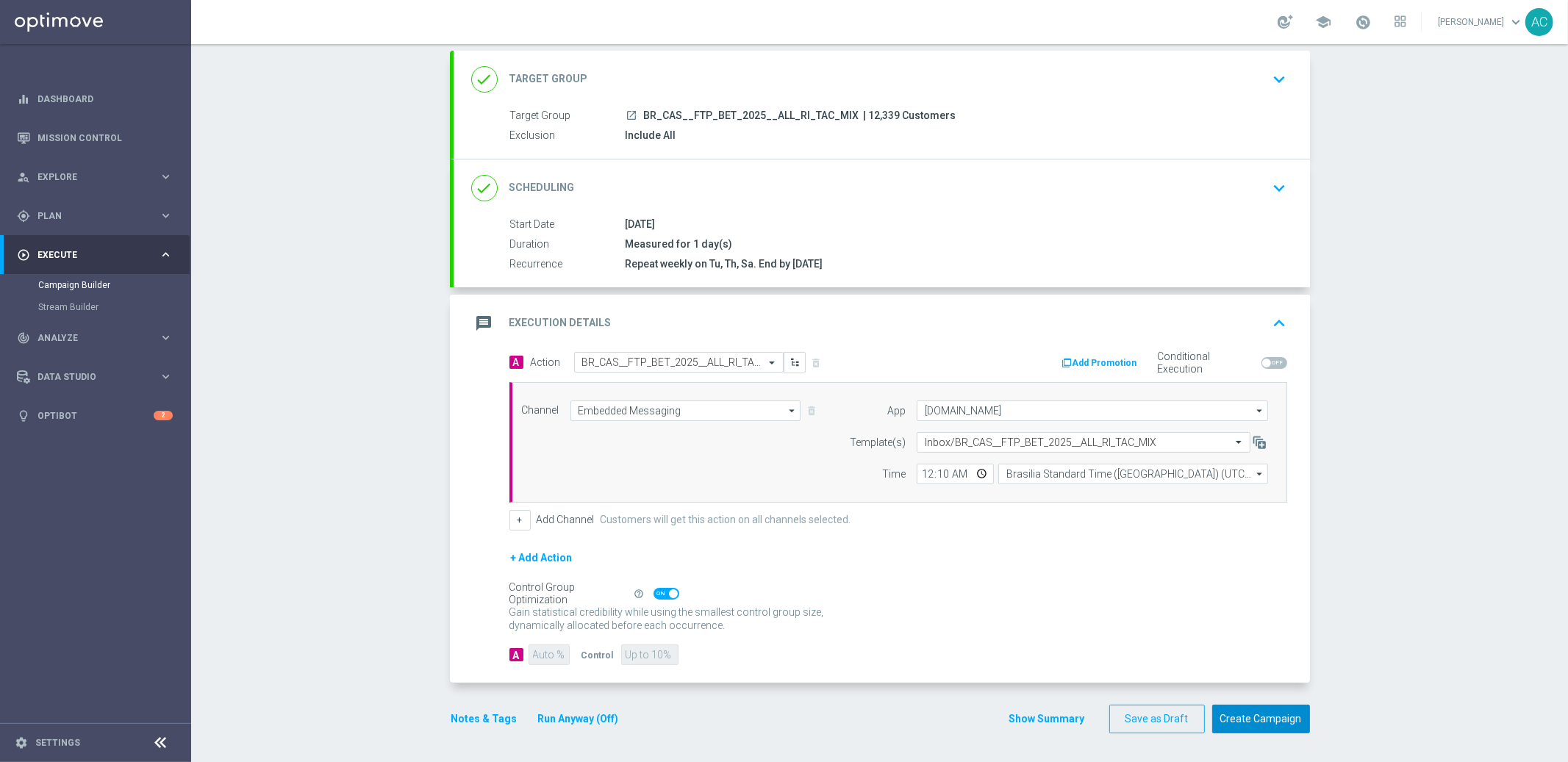
click at [1263, 722] on button "Create Campaign" at bounding box center [1261, 719] width 98 height 29
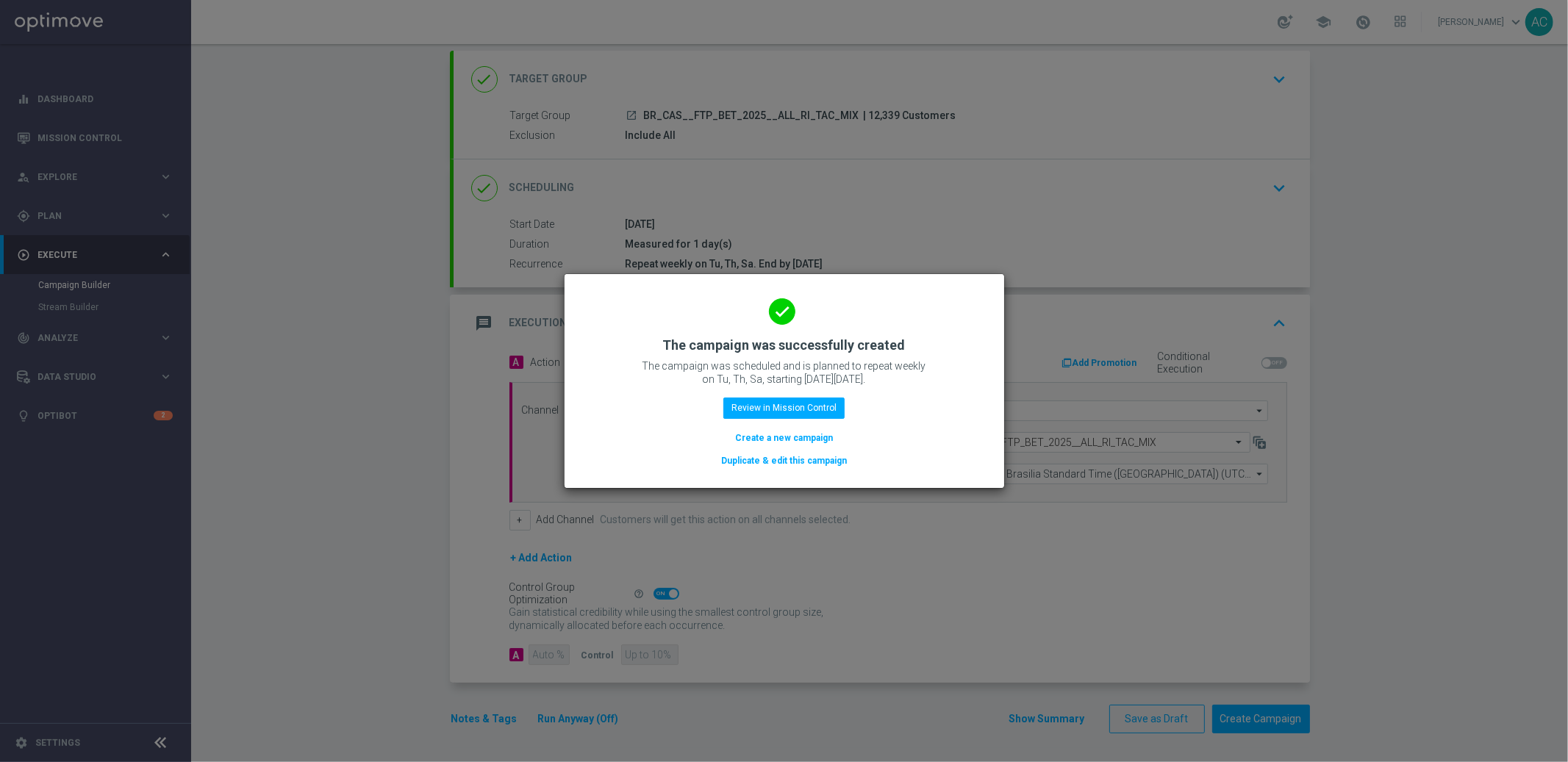
click at [790, 440] on button "Create a new campaign" at bounding box center [784, 437] width 100 height 16
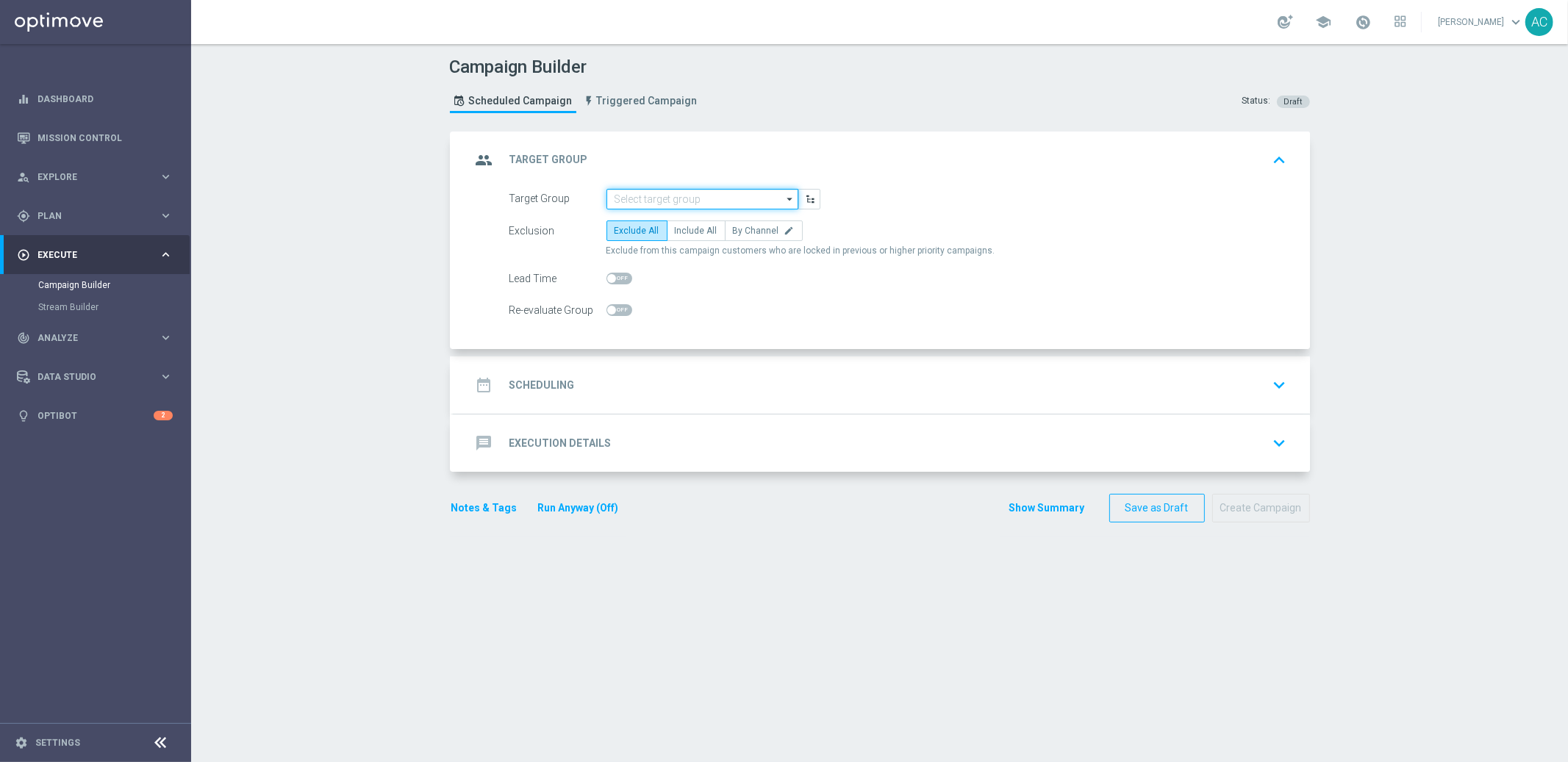
click at [682, 196] on input at bounding box center [702, 199] width 192 height 21
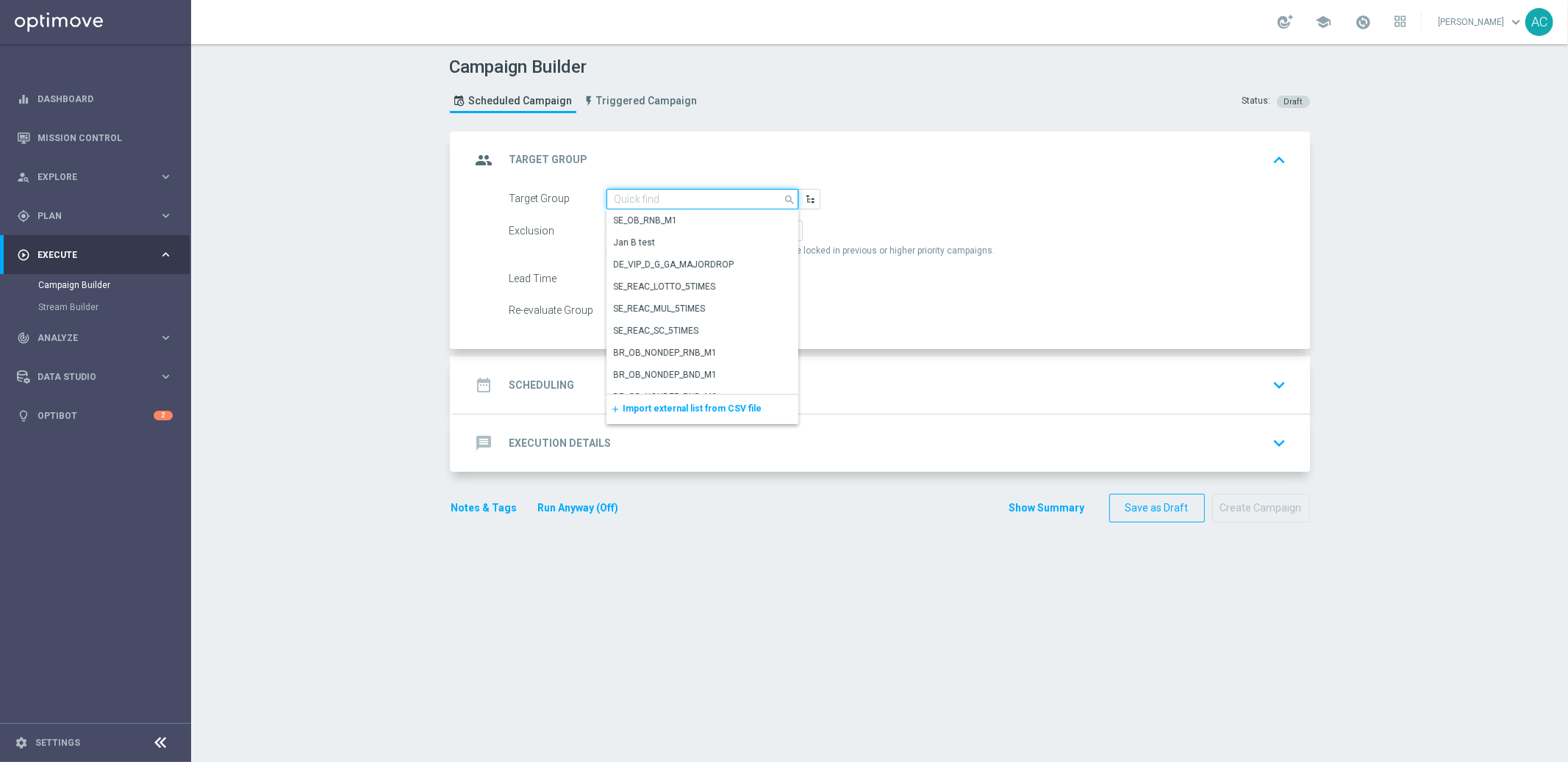
paste input "BR_CAS__FTP_BET_2025__ALL_SMS_TAC_MIX"
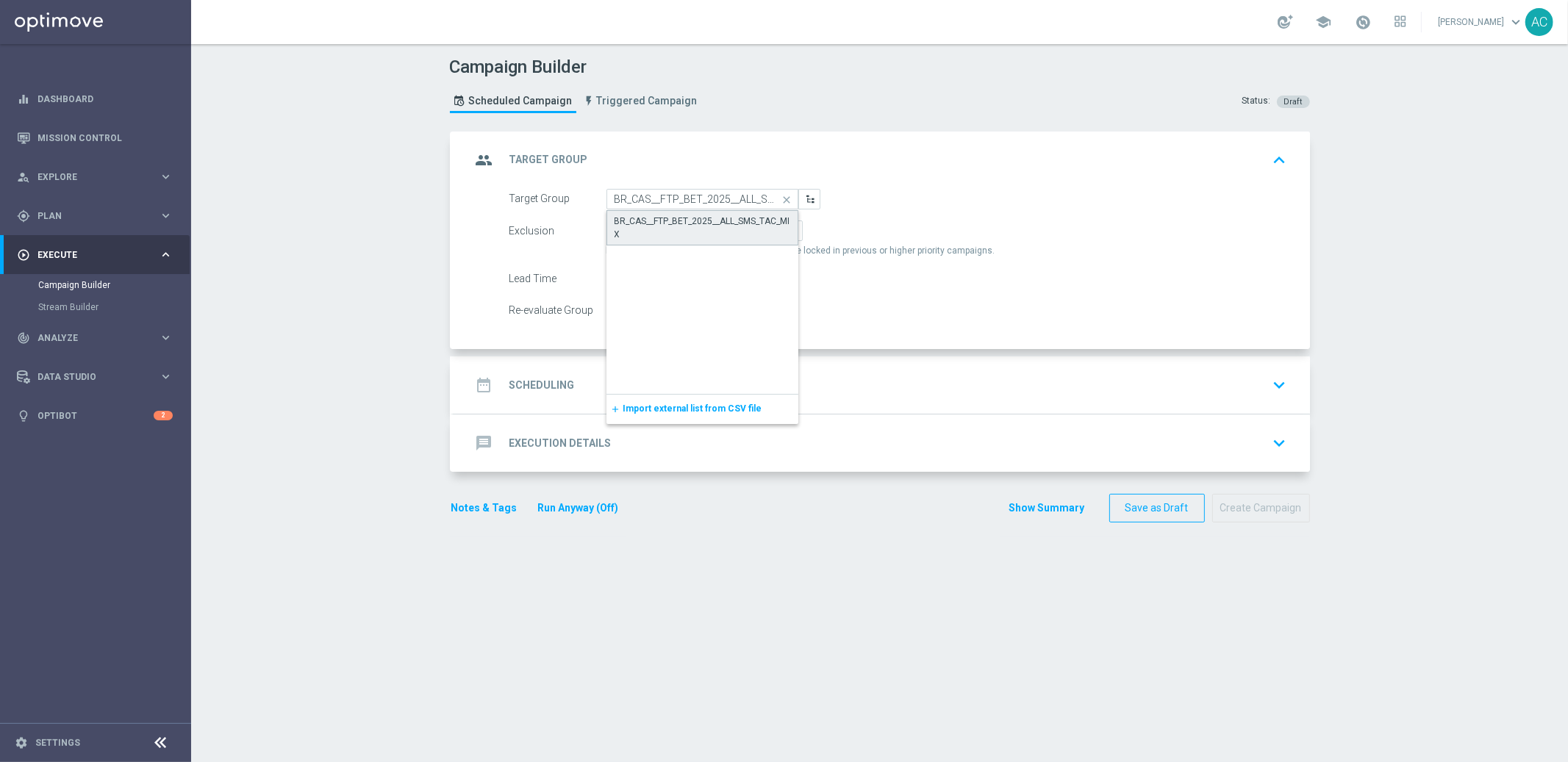
click at [687, 219] on div "BR_CAS__FTP_BET_2025__ALL_SMS_TAC_MIX" at bounding box center [702, 228] width 176 height 26
type input "BR_CAS__FTP_BET_2025__ALL_SMS_TAC_MIX"
drag, startPoint x: 691, startPoint y: 228, endPoint x: 611, endPoint y: 185, distance: 90.8
click at [691, 228] on span "Include All" at bounding box center [696, 230] width 43 height 10
click at [685, 229] on input "Include All" at bounding box center [679, 233] width 9 height 9
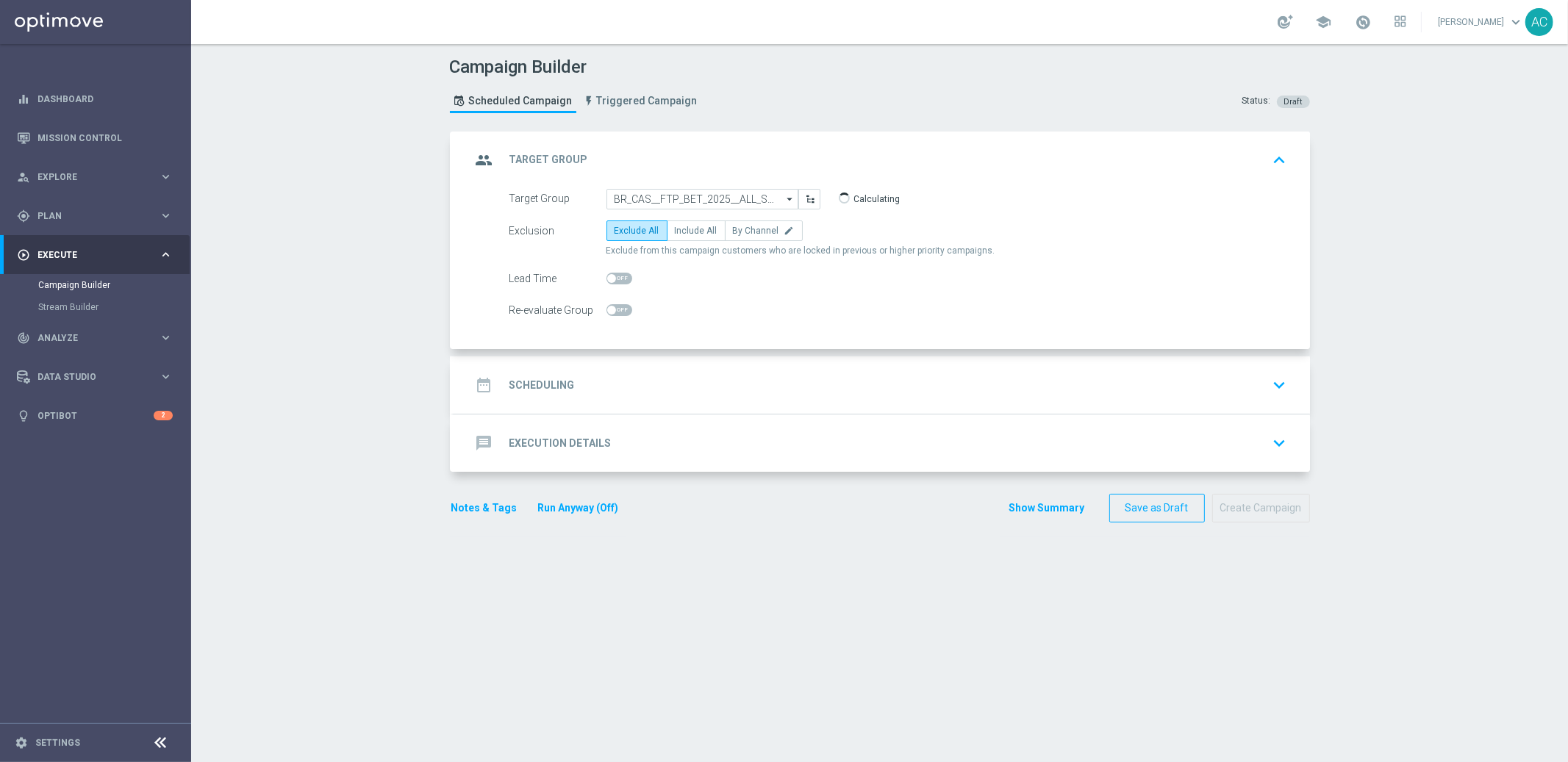
radio input "true"
click at [601, 366] on div "date_range Scheduling keyboard_arrow_down" at bounding box center [882, 385] width 856 height 57
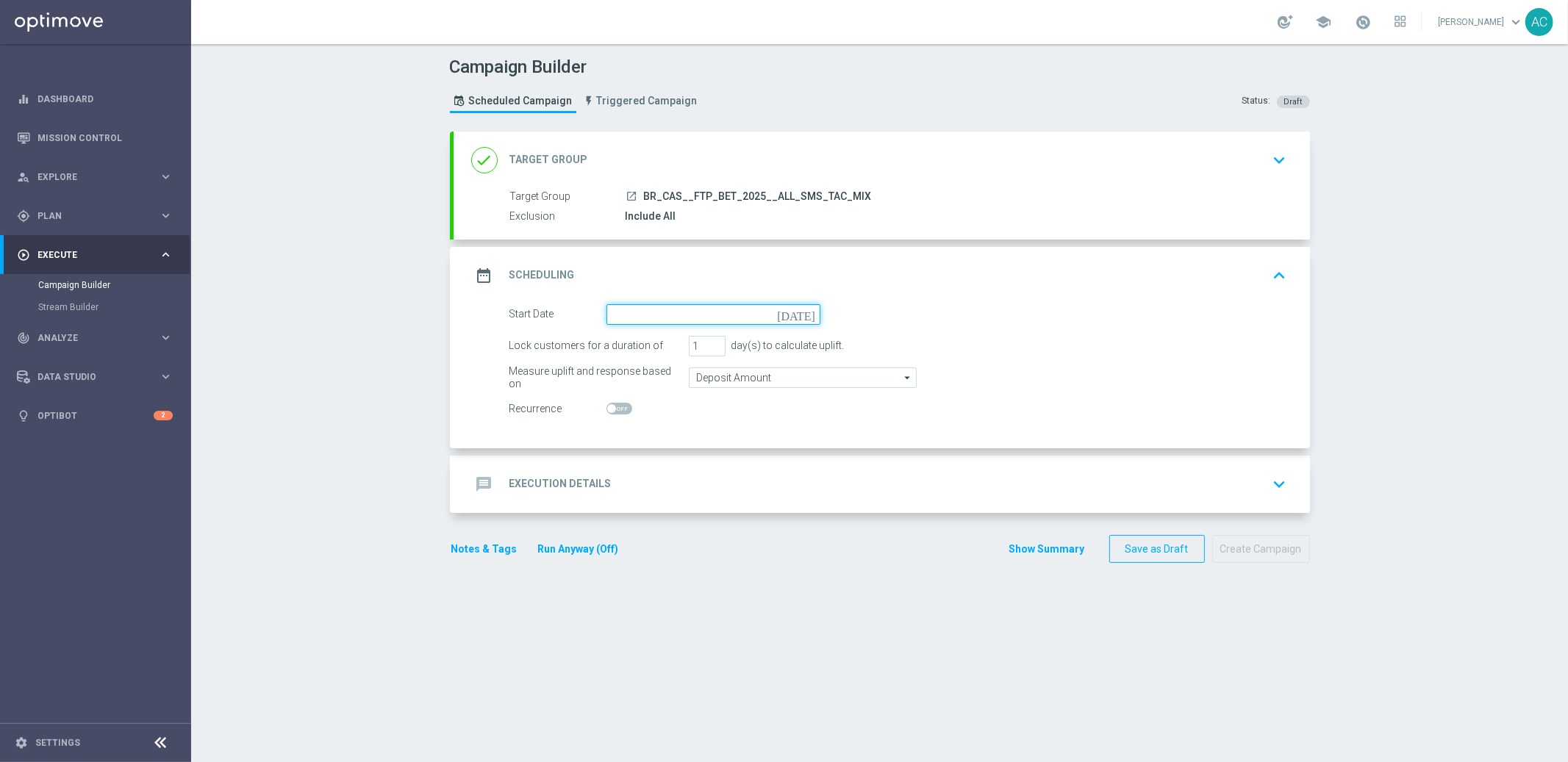
click at [706, 317] on input at bounding box center [713, 315] width 214 height 21
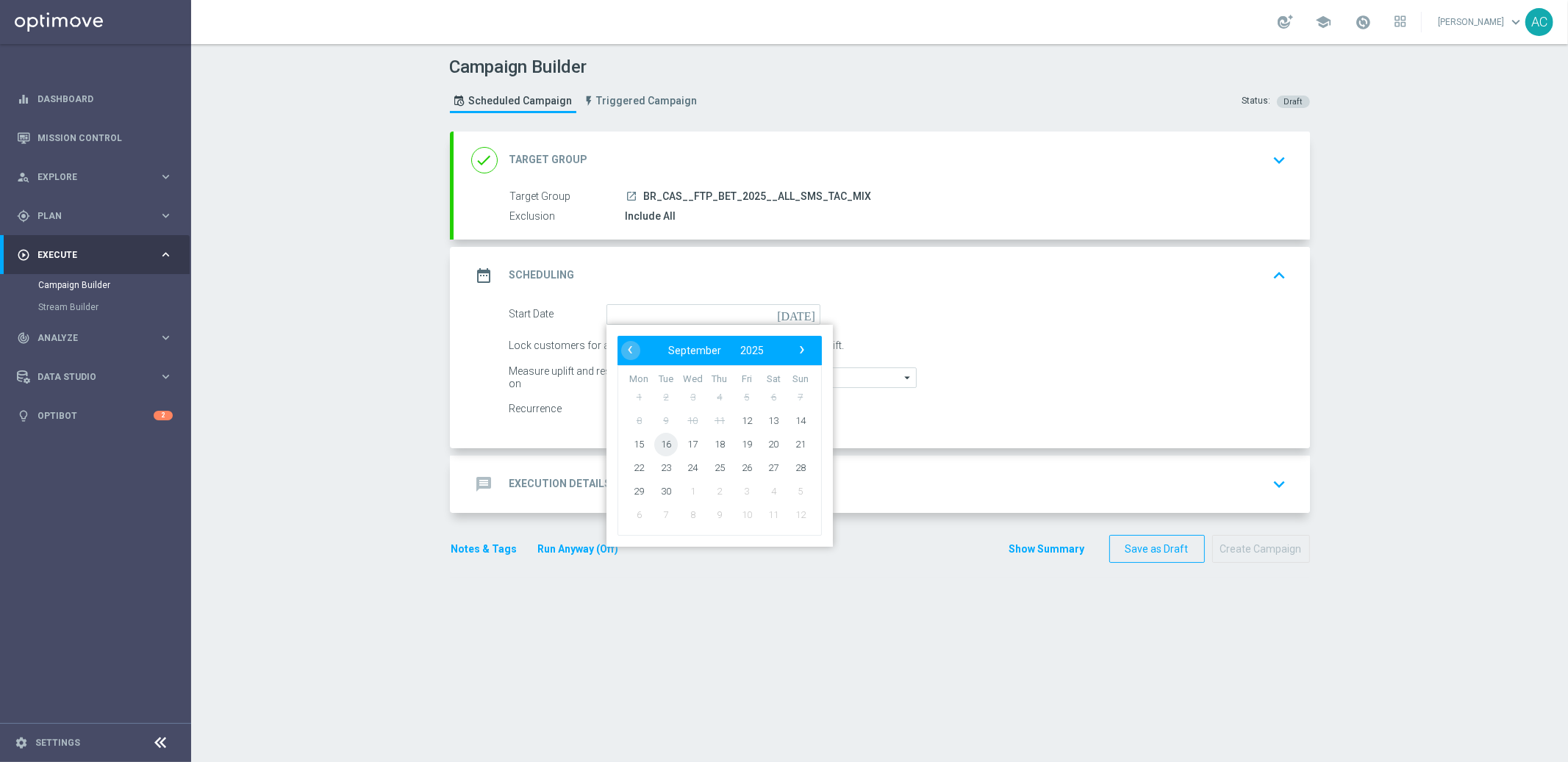
click at [655, 439] on span "16" at bounding box center [665, 444] width 23 height 23
type input "16 Sep 2025"
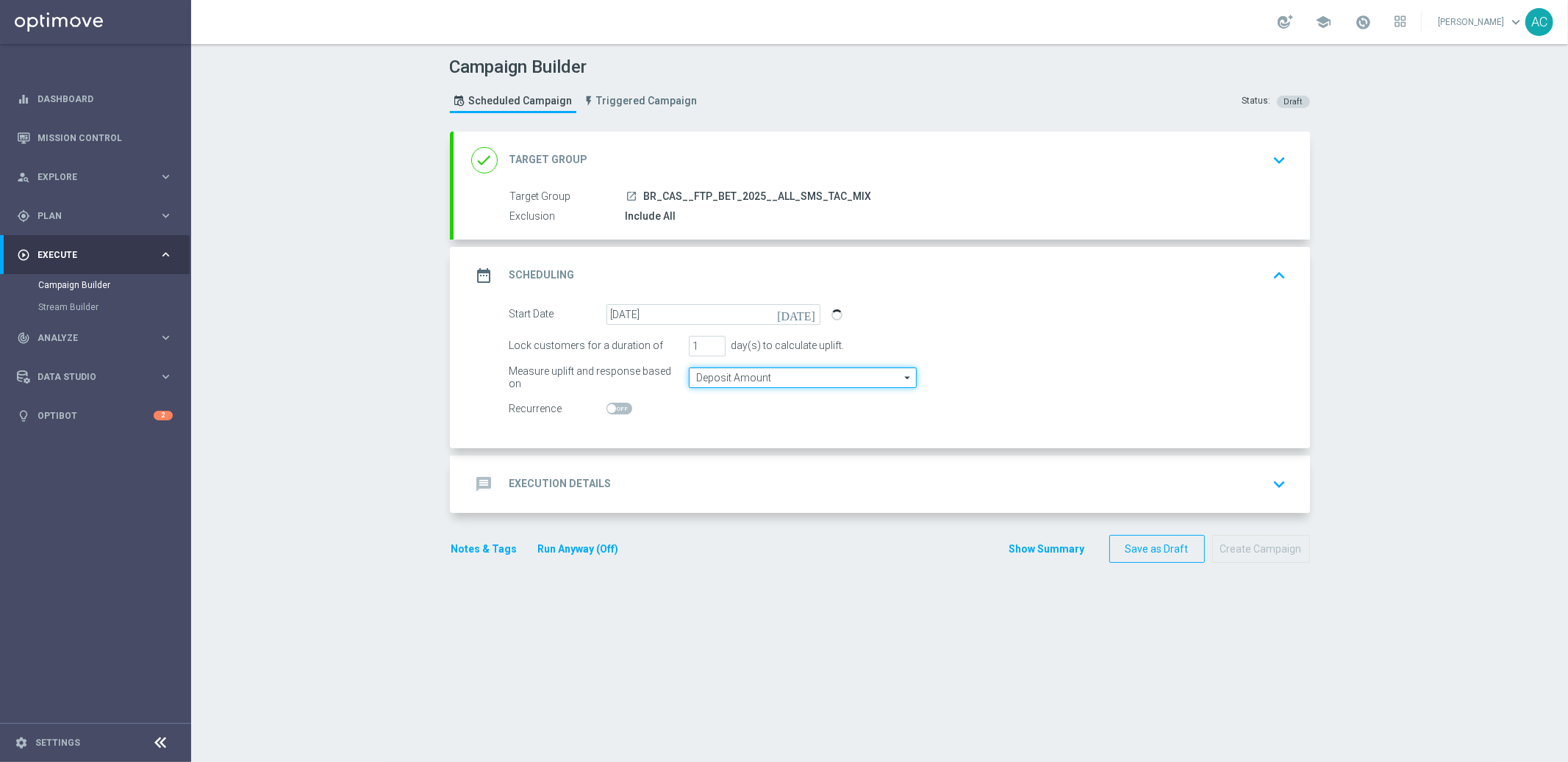
click at [774, 372] on input "Deposit Amount" at bounding box center [802, 378] width 228 height 21
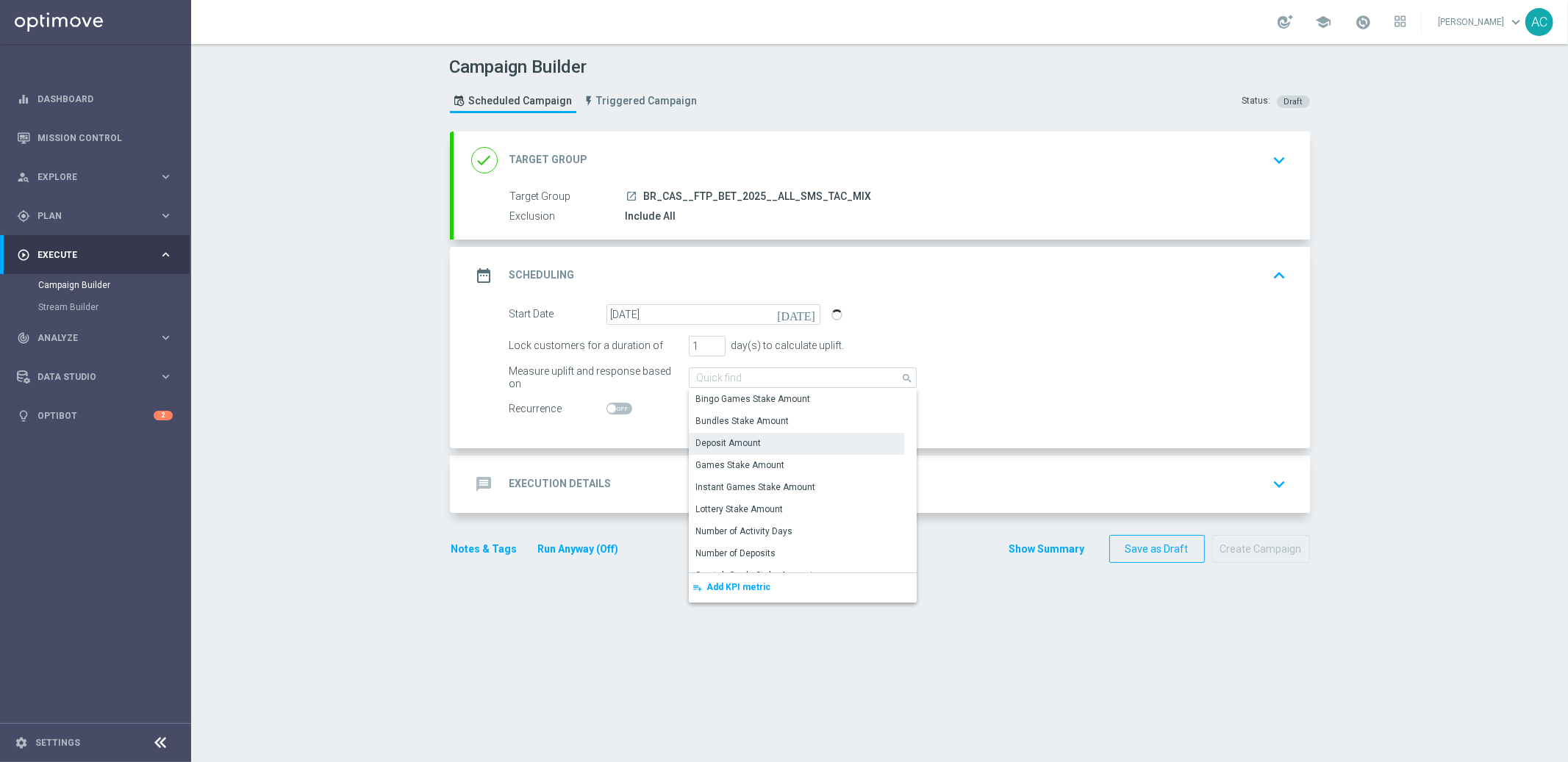
click at [607, 410] on input "checkbox" at bounding box center [619, 408] width 26 height 12
checkbox input "true"
type input "Deposit Amount"
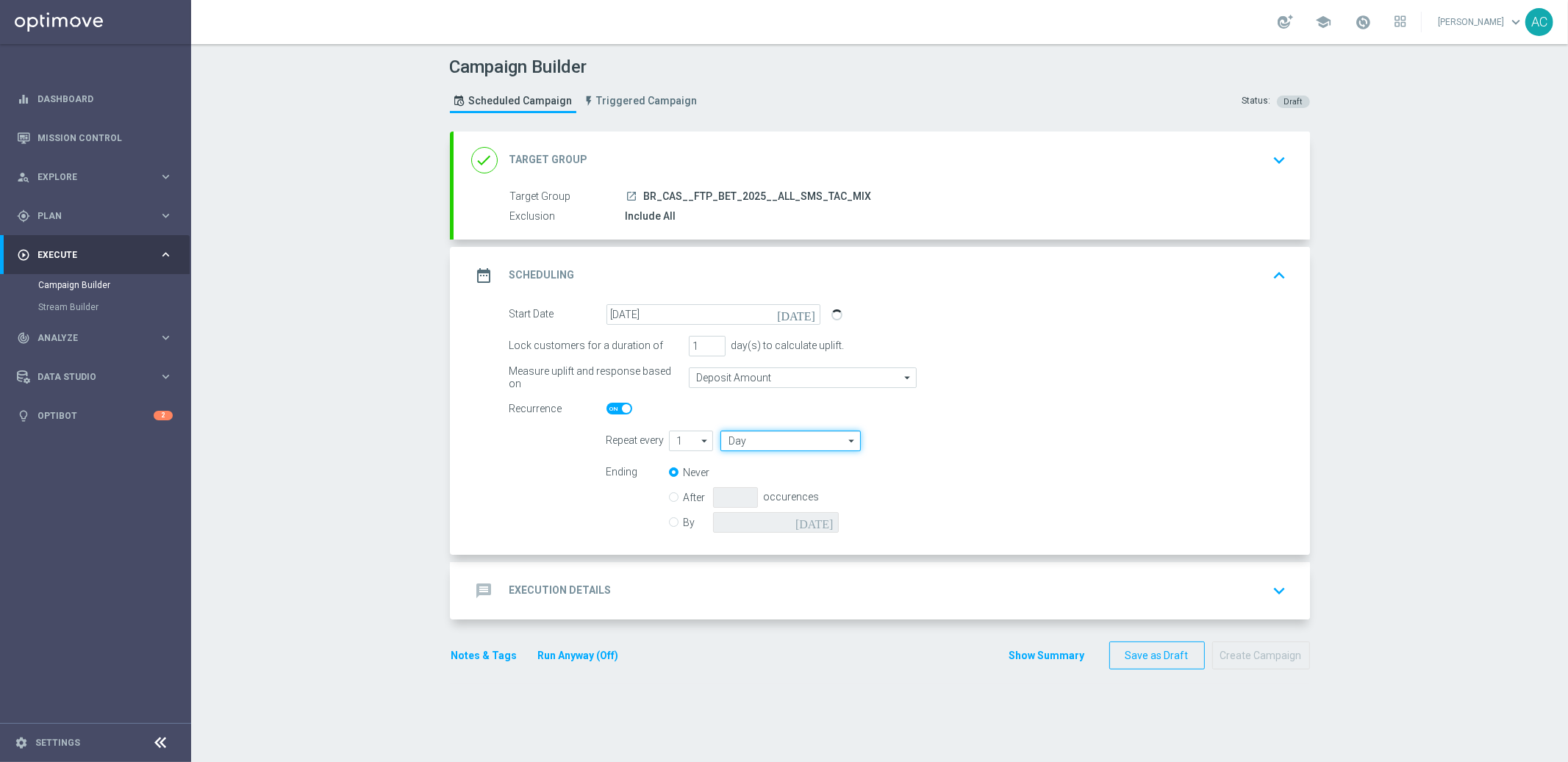
click at [776, 434] on input "Day" at bounding box center [790, 441] width 140 height 21
drag, startPoint x: 791, startPoint y: 476, endPoint x: 834, endPoint y: 468, distance: 43.7
click at [791, 476] on div "Week" at bounding box center [784, 485] width 129 height 22
type input "Week"
click at [961, 444] on input "checkbox" at bounding box center [961, 441] width 22 height 20
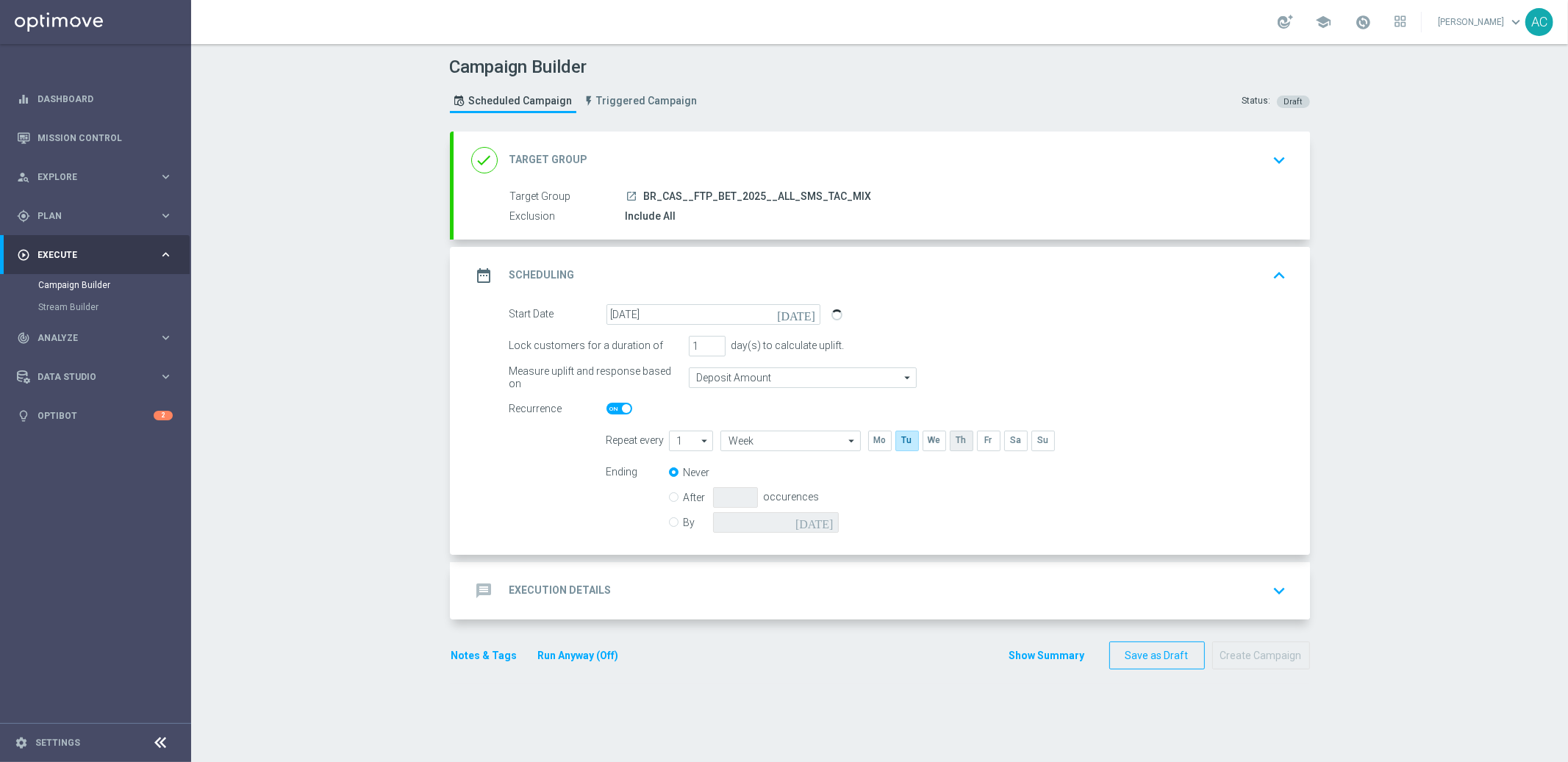
checkbox input "true"
click at [1004, 437] on input "checkbox" at bounding box center [1015, 441] width 22 height 20
checkbox input "true"
click at [669, 520] on input "By" at bounding box center [674, 520] width 9 height 9
radio input "true"
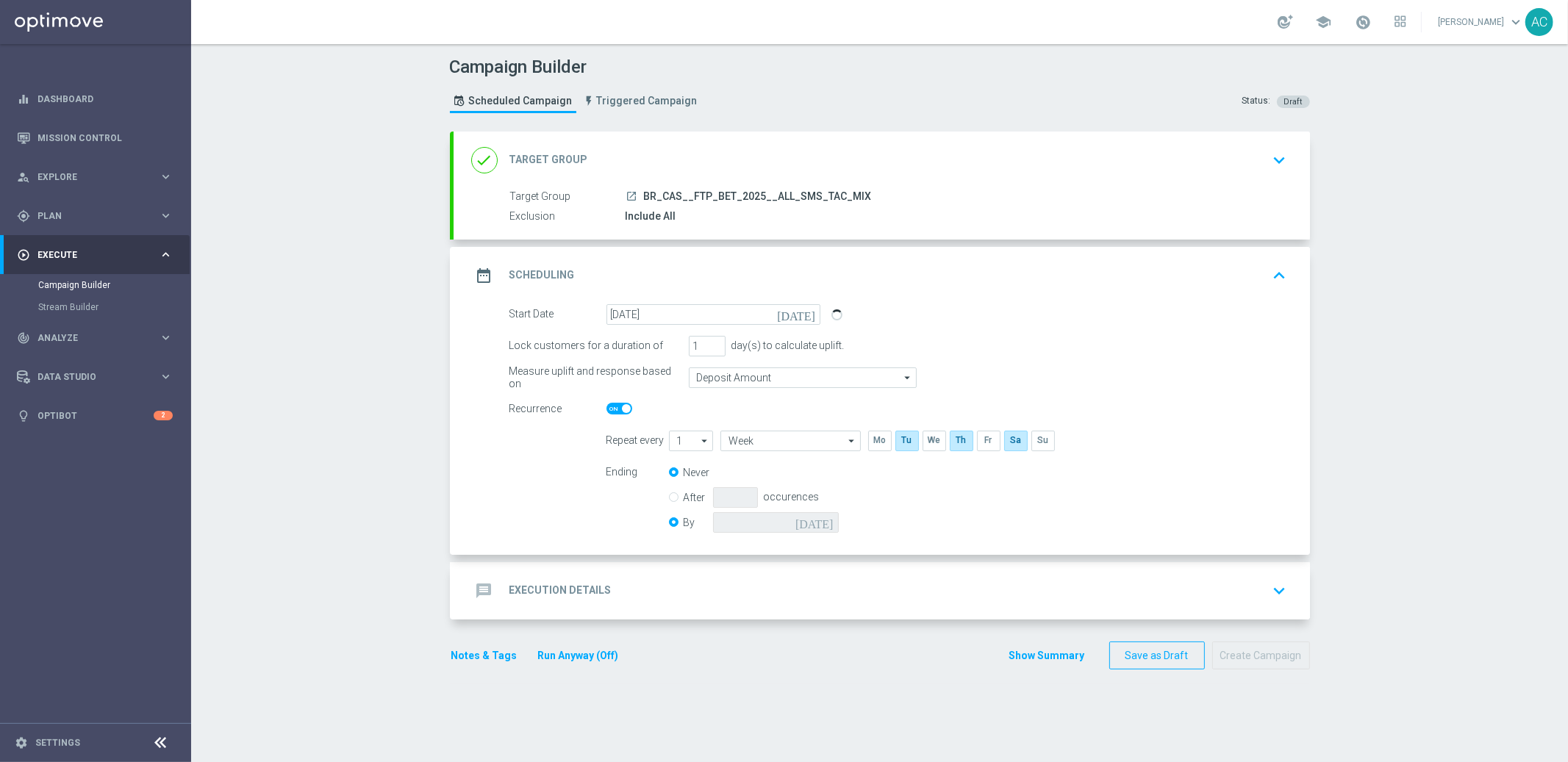
radio input "false"
click at [821, 522] on icon "[DATE]" at bounding box center [817, 520] width 43 height 16
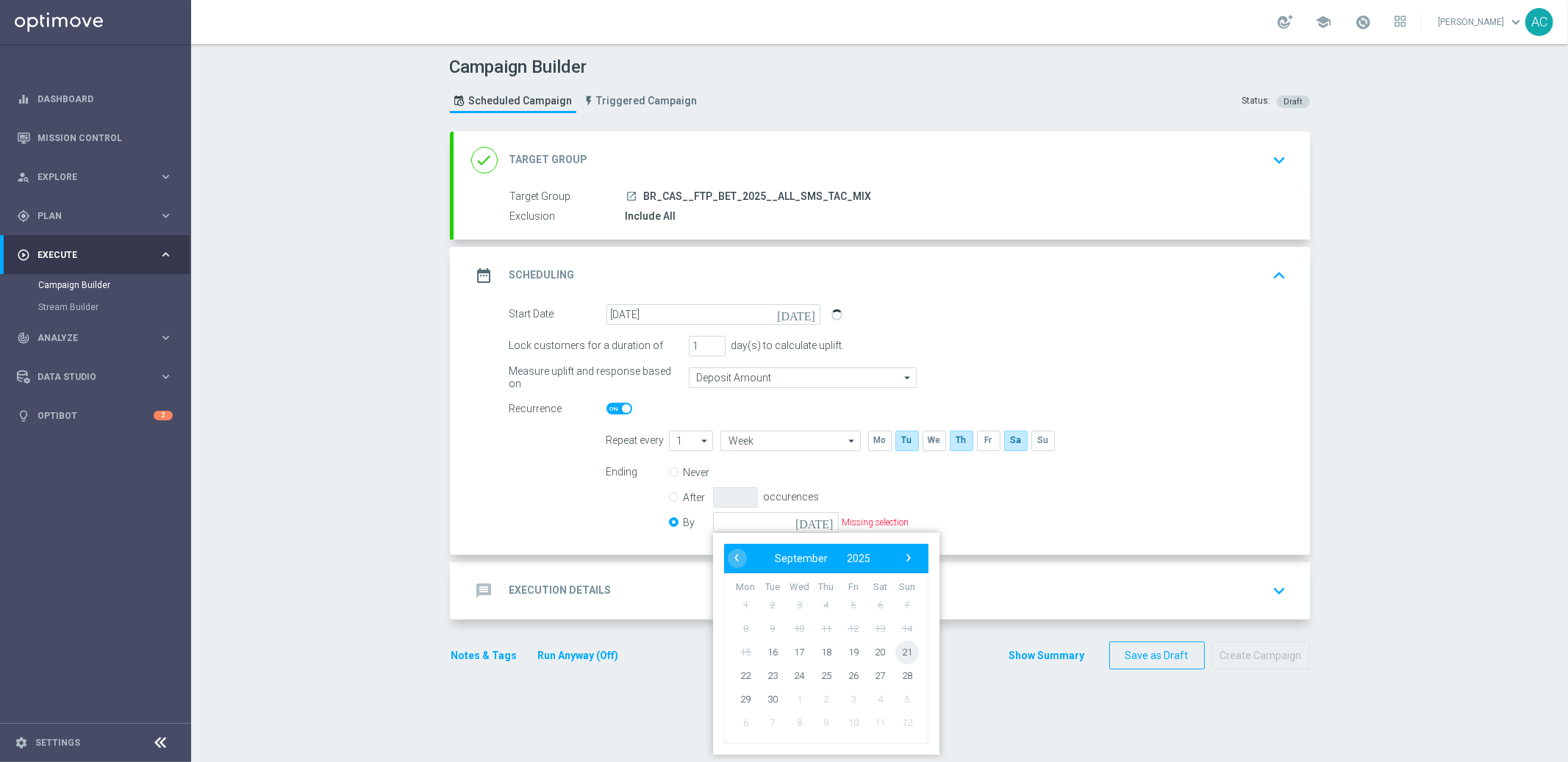
click at [902, 648] on span "21" at bounding box center [906, 651] width 23 height 23
type input "[DATE]"
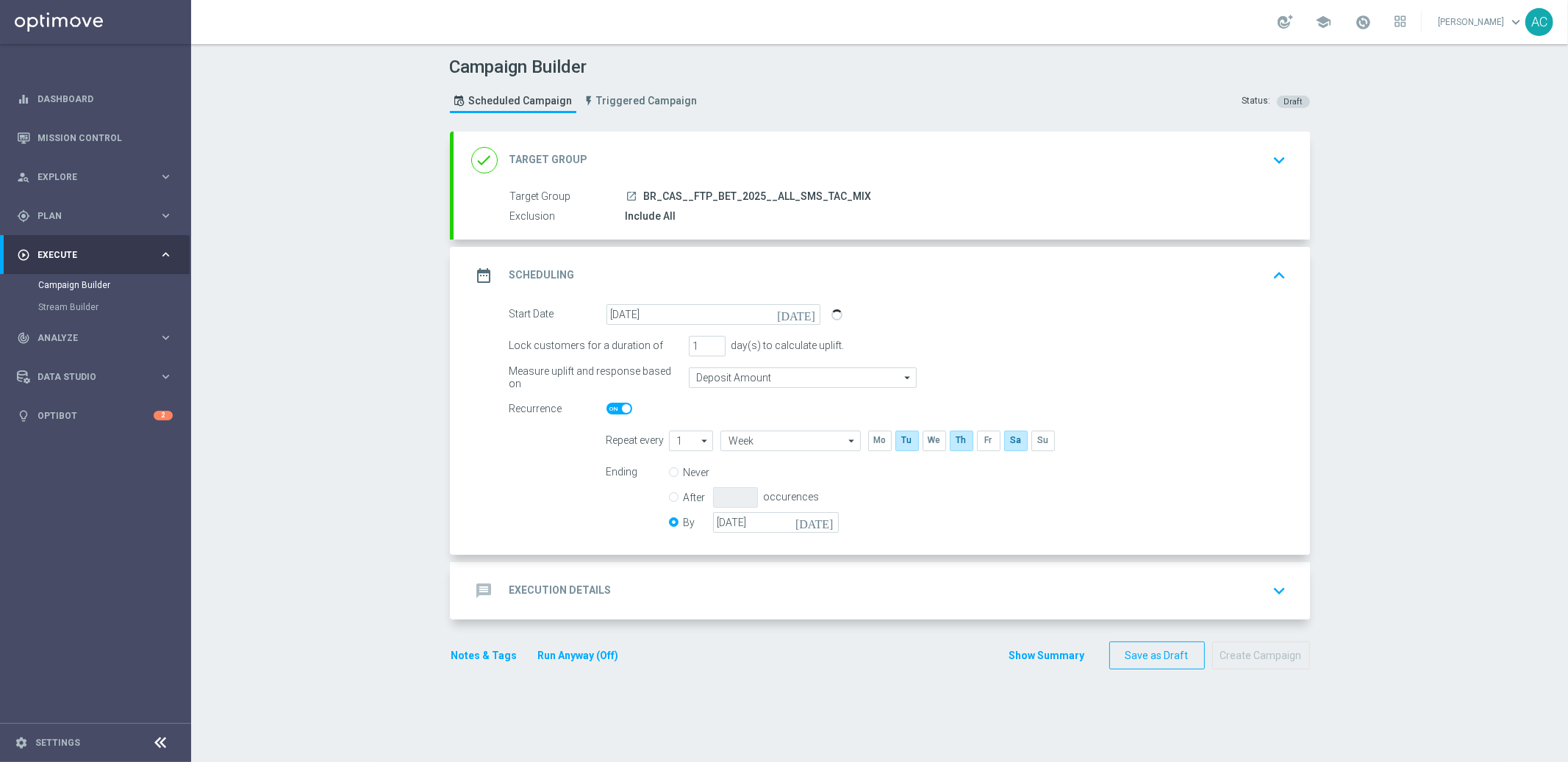
click at [535, 595] on h2 "Execution Details" at bounding box center [560, 590] width 102 height 14
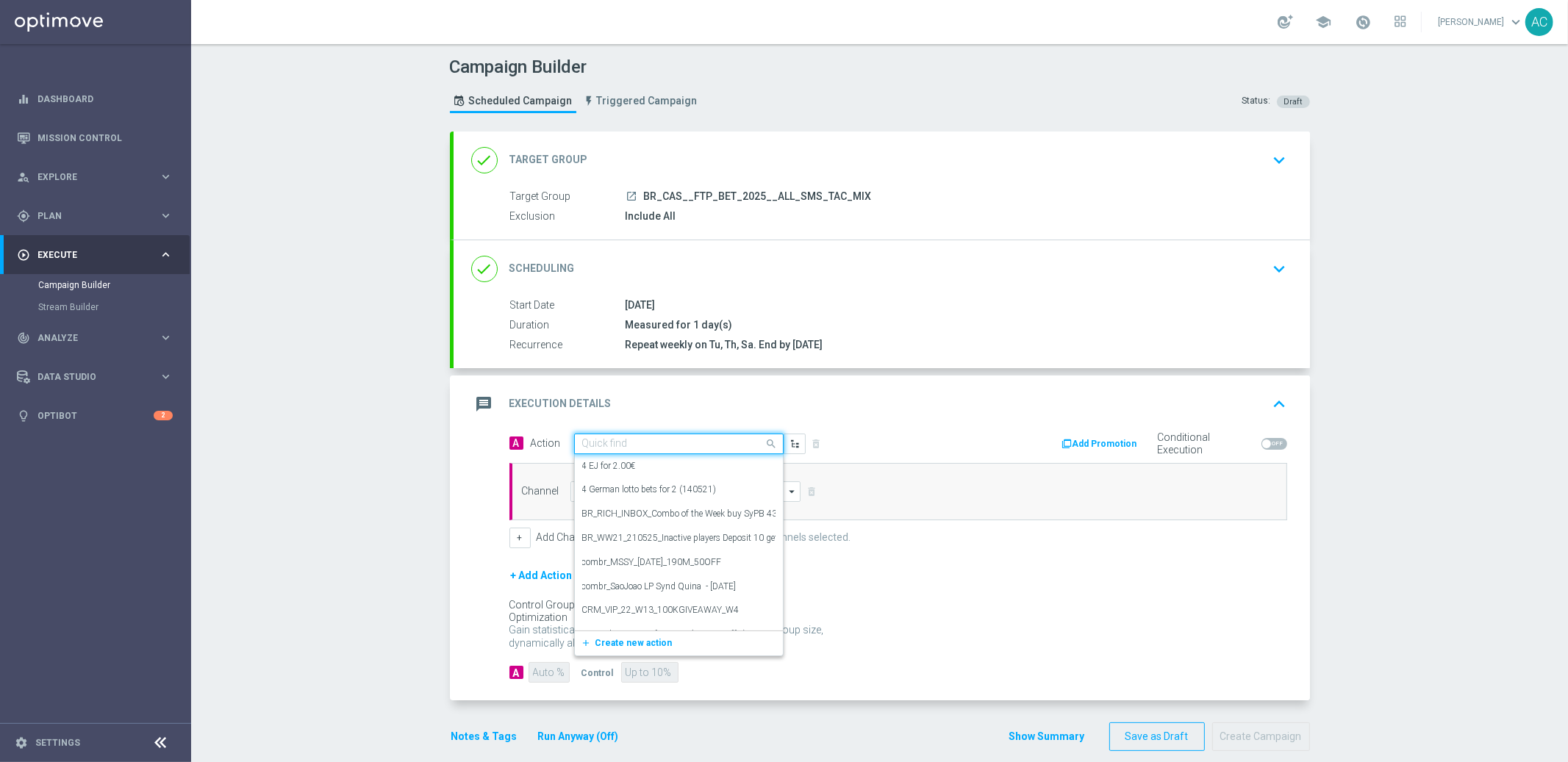
click at [651, 447] on input "text" at bounding box center [664, 444] width 164 height 12
paste input "BR_CAS__FTPWHEEL__ALL_SMS_TAC_GM"
type input "BR_CAS__FTPWHEEL__ALL_SMS_TAC_GM"
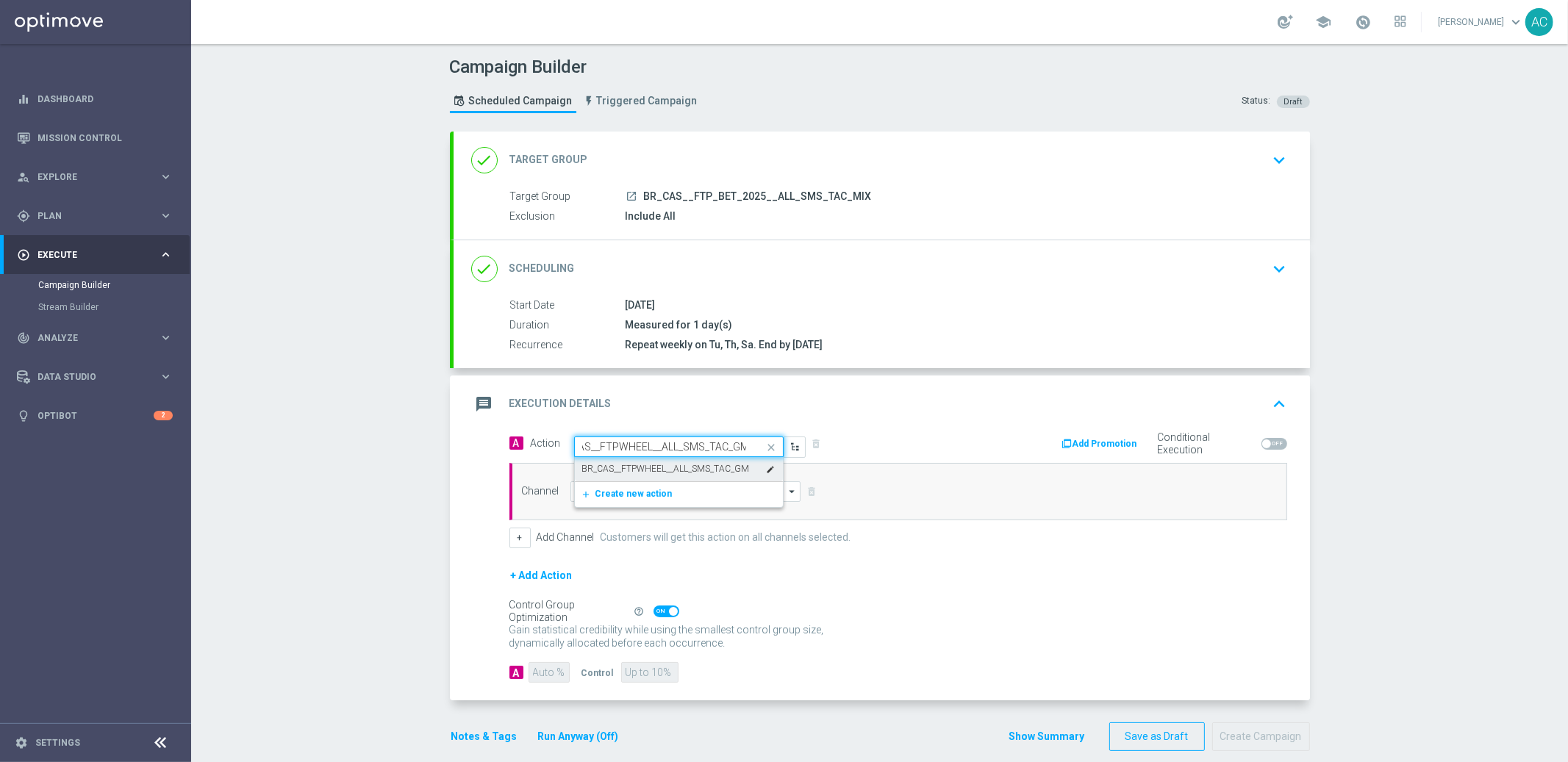
click at [659, 468] on label "BR_CAS__FTPWHEEL__ALL_SMS_TAC_GM" at bounding box center [665, 469] width 168 height 12
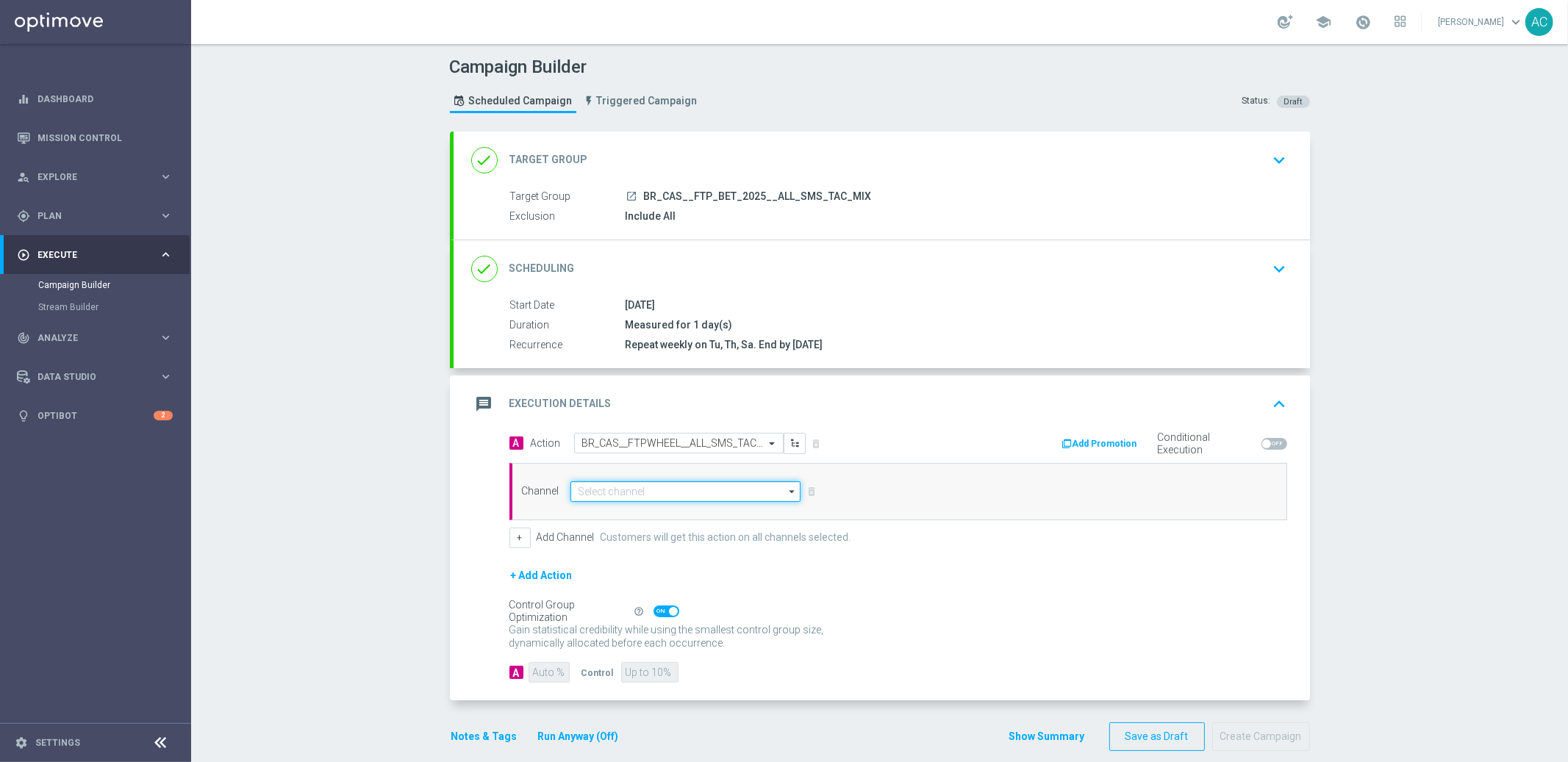
click at [619, 492] on input at bounding box center [685, 492] width 231 height 21
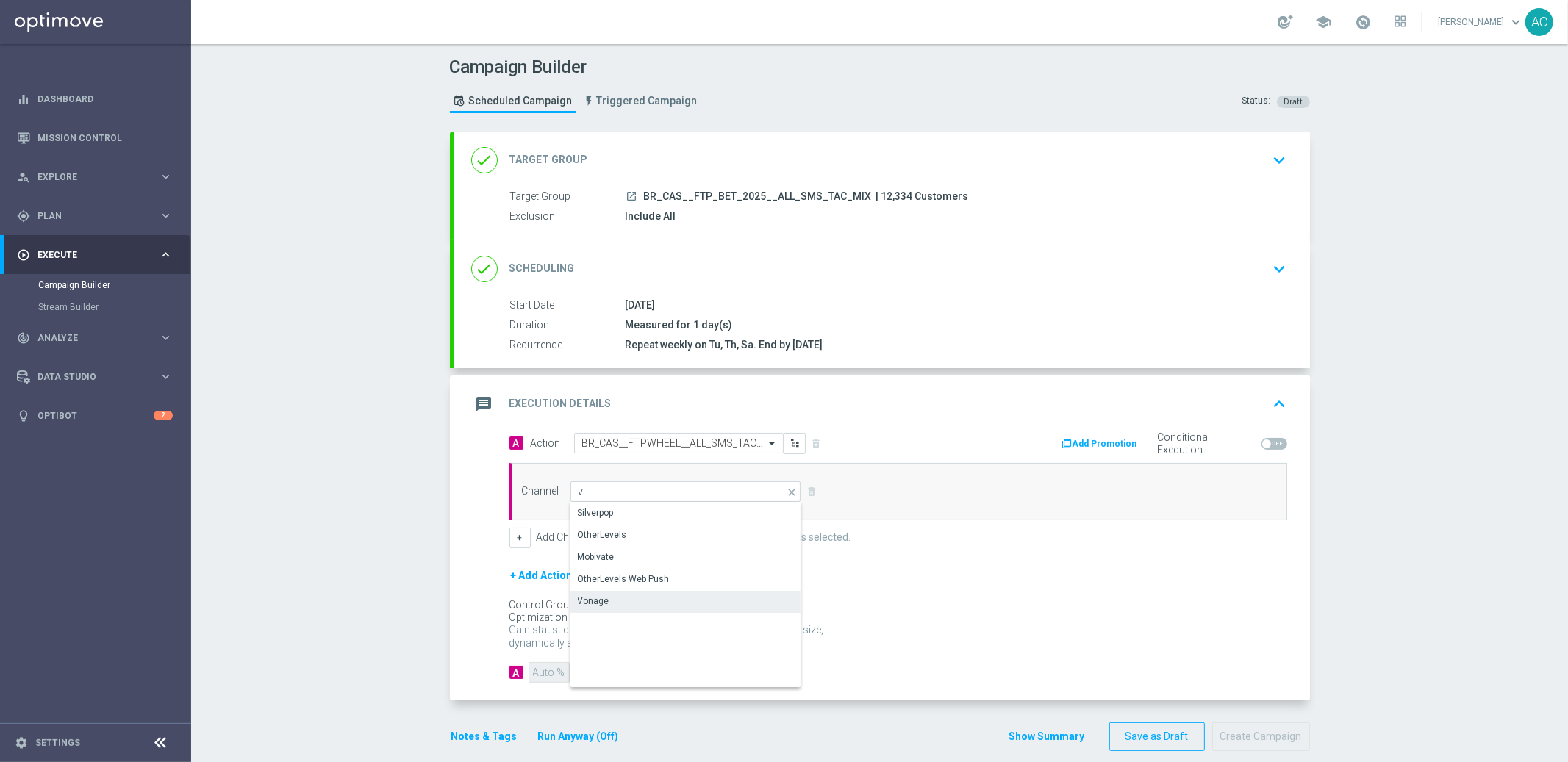
click at [669, 593] on div "Vonage" at bounding box center [686, 601] width 232 height 21
type input "Vonage"
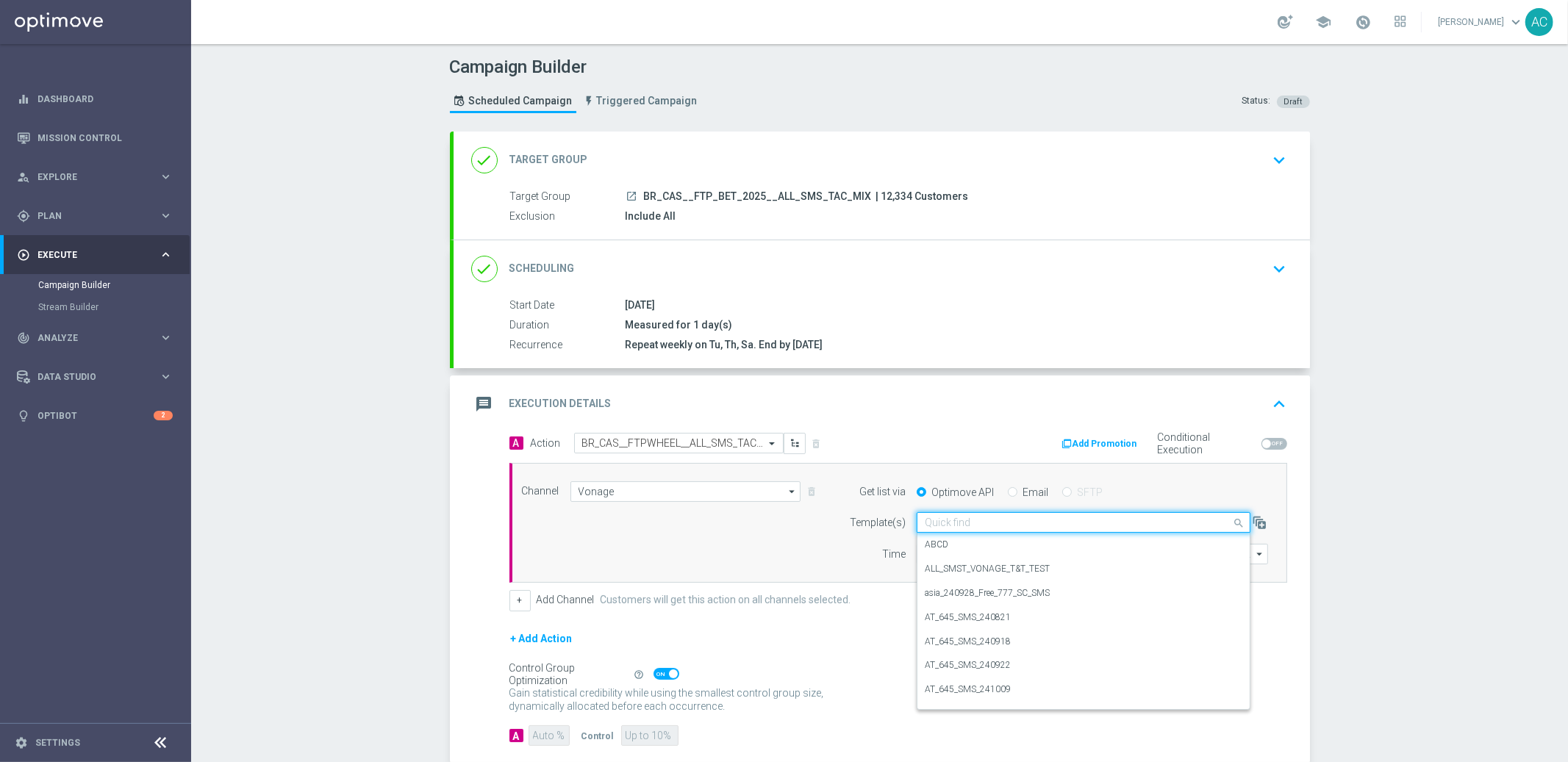
click at [1002, 519] on input "text" at bounding box center [1069, 523] width 288 height 12
paste input "BR_CAS__FTPWHEEL__ALL_SMS_TAC_GM"
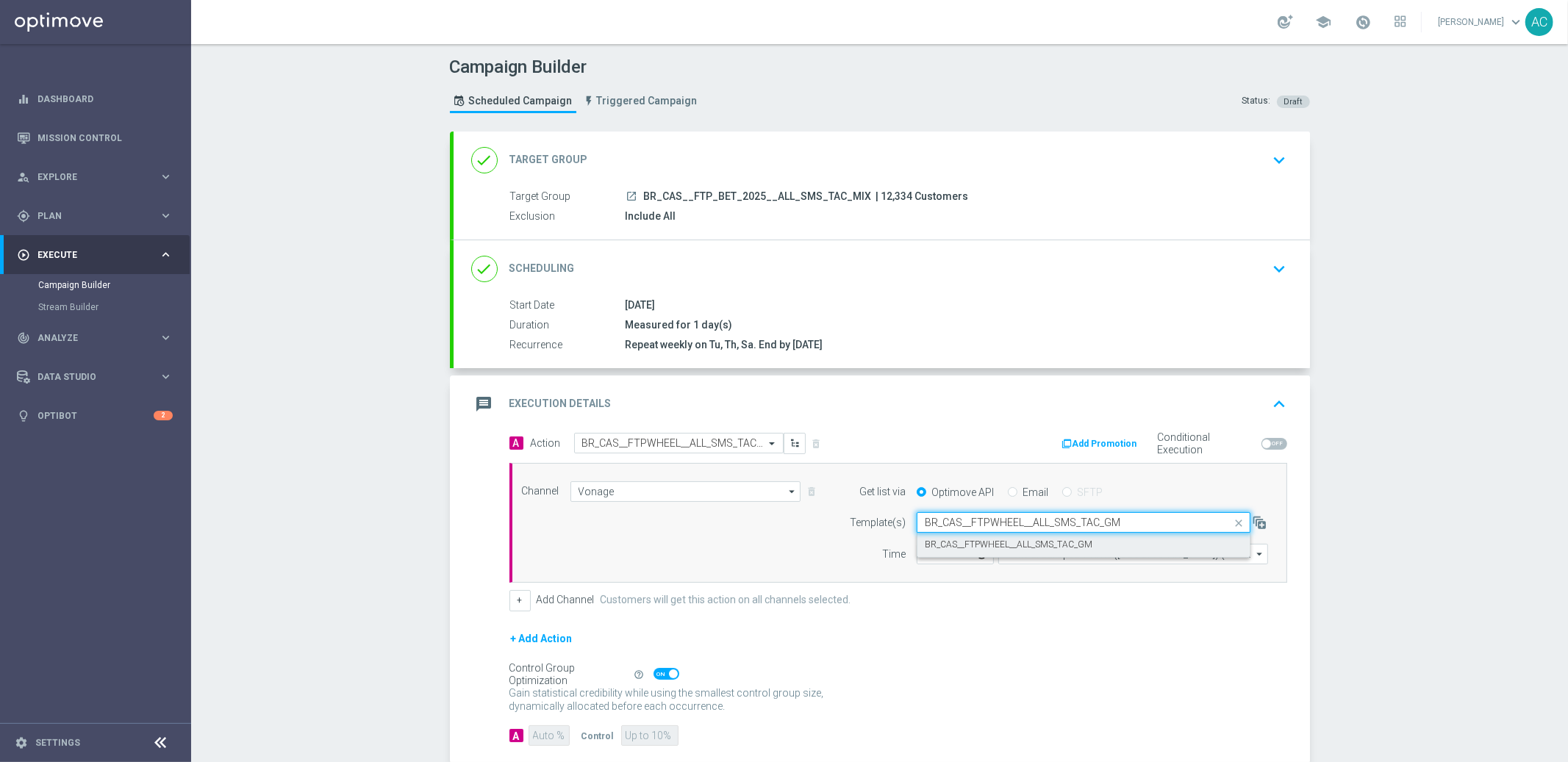
click at [984, 543] on label "BR_CAS__FTPWHEEL__ALL_SMS_TAC_GM" at bounding box center [1008, 545] width 168 height 12
type input "BR_CAS__FTPWHEEL__ALL_SMS_TAC_GM"
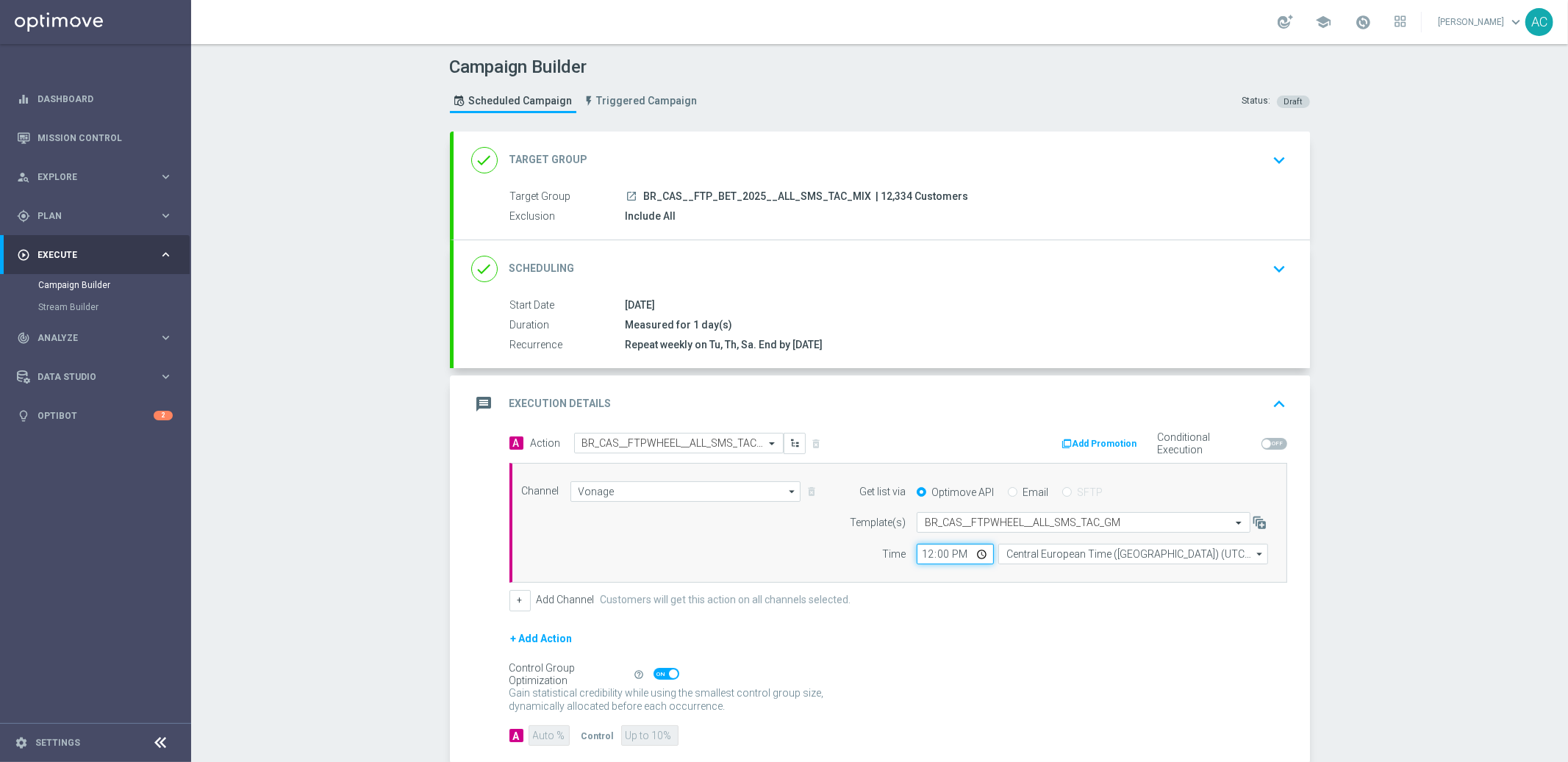
click at [917, 558] on input "12:00" at bounding box center [955, 554] width 77 height 21
type input "16:00"
click at [1028, 556] on input "Central European Time ([GEOGRAPHIC_DATA]) (UTC +02:00)" at bounding box center [1133, 554] width 270 height 21
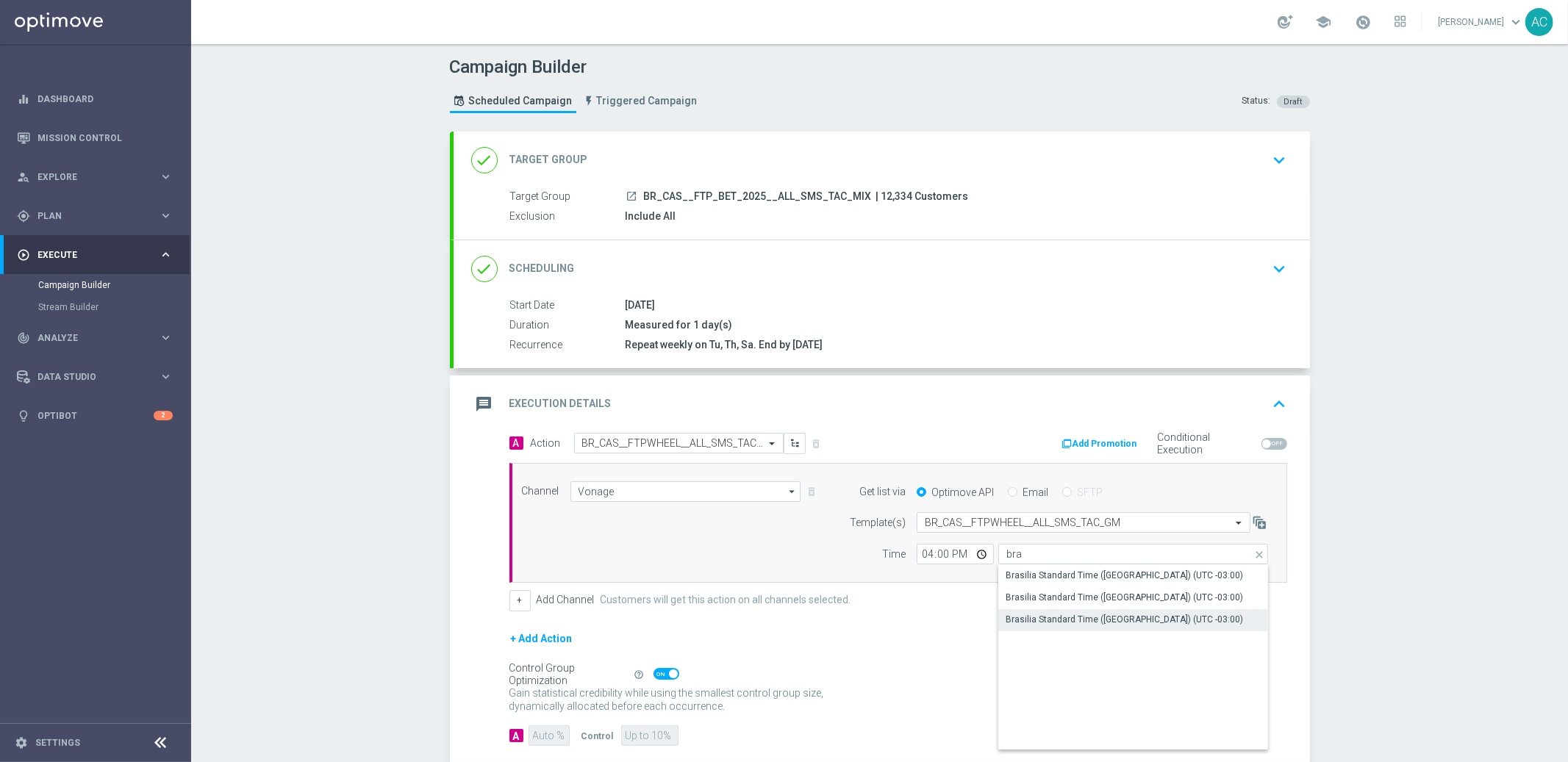
click at [1079, 611] on div "Brasilia Standard Time ([GEOGRAPHIC_DATA]) (UTC -03:00)" at bounding box center [1134, 620] width 270 height 21
type input "Brasilia Standard Time ([GEOGRAPHIC_DATA]) (UTC -03:00)"
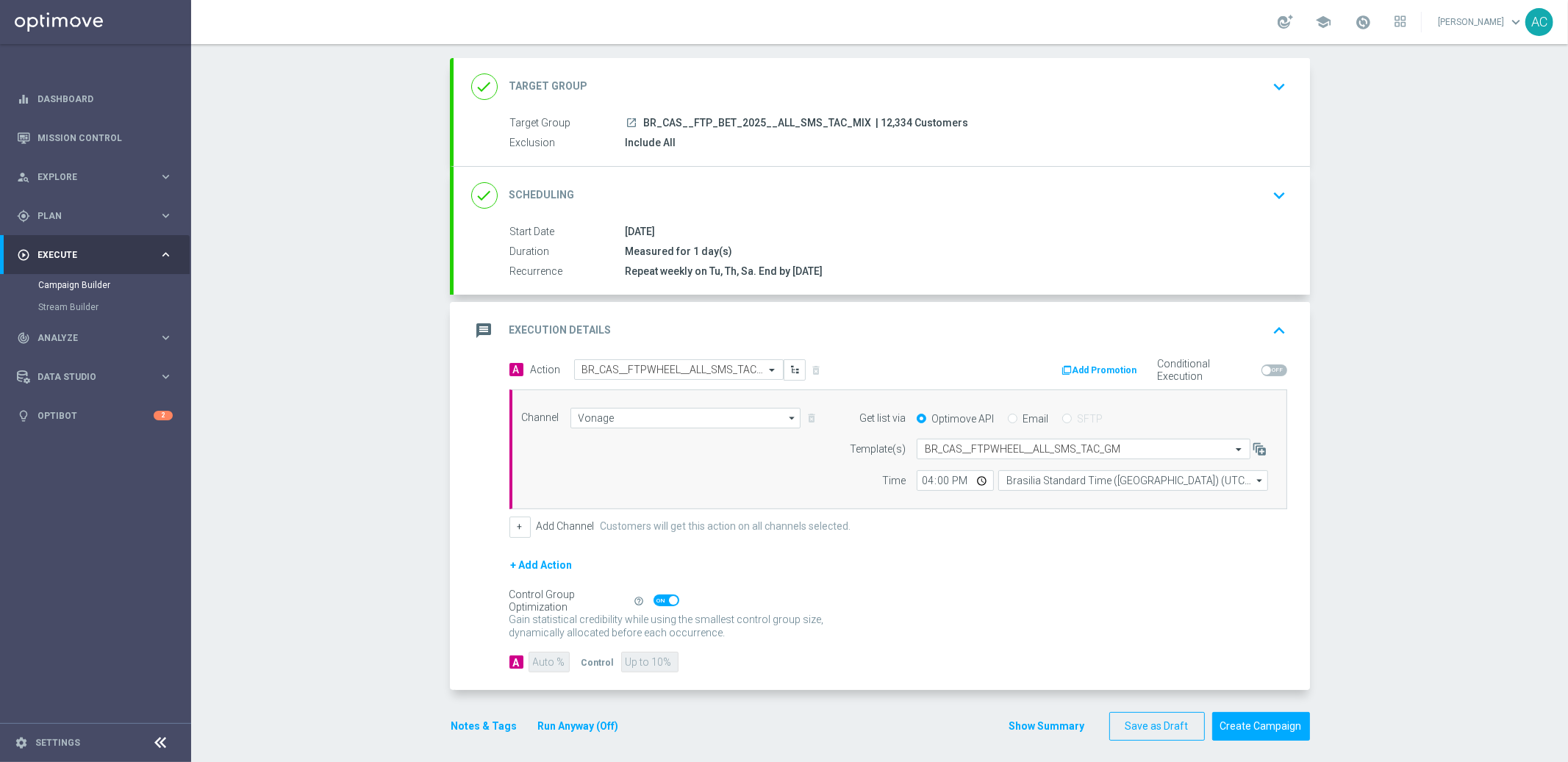
scroll to position [81, 0]
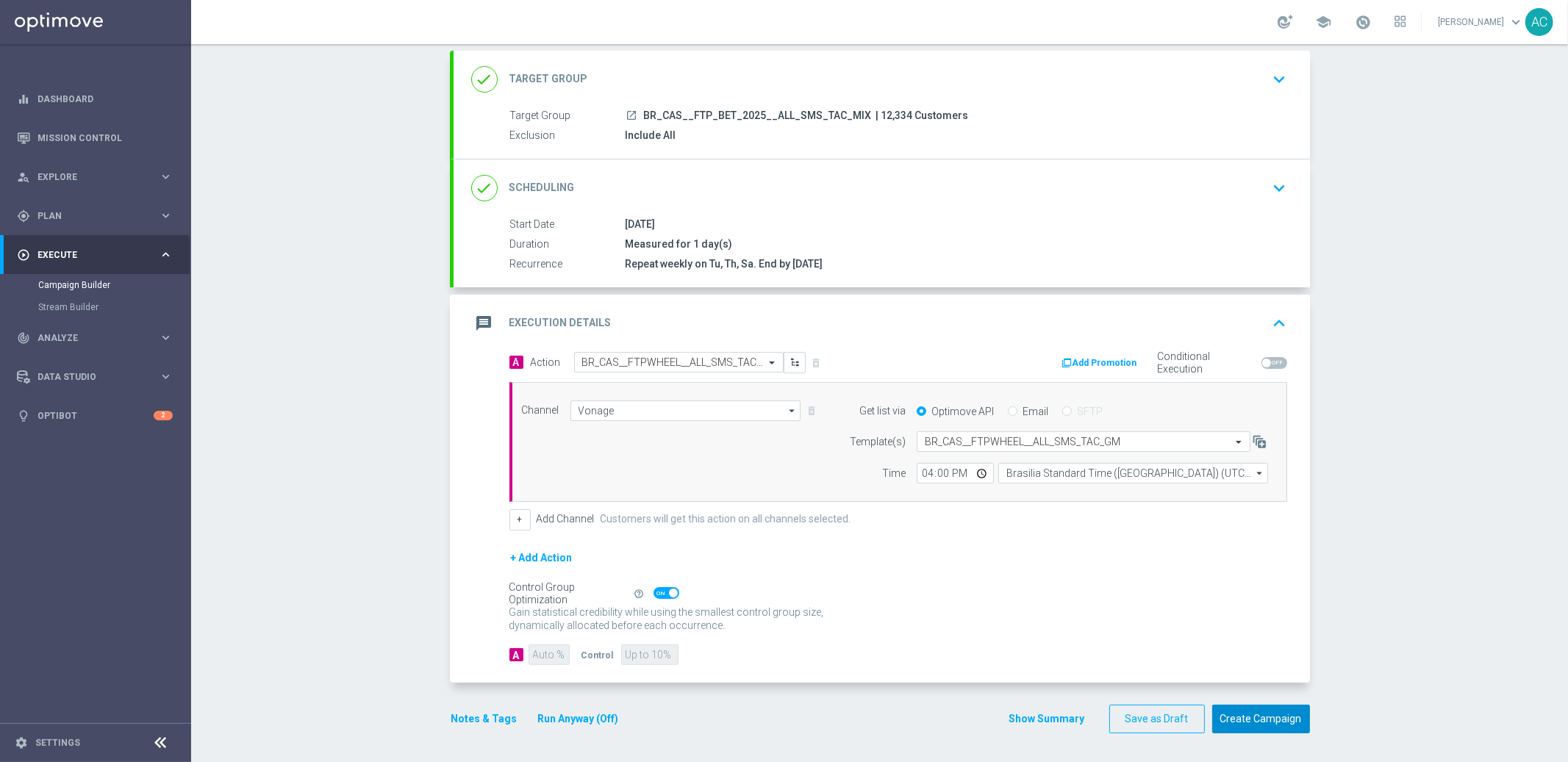
click at [1267, 726] on button "Create Campaign" at bounding box center [1261, 719] width 98 height 29
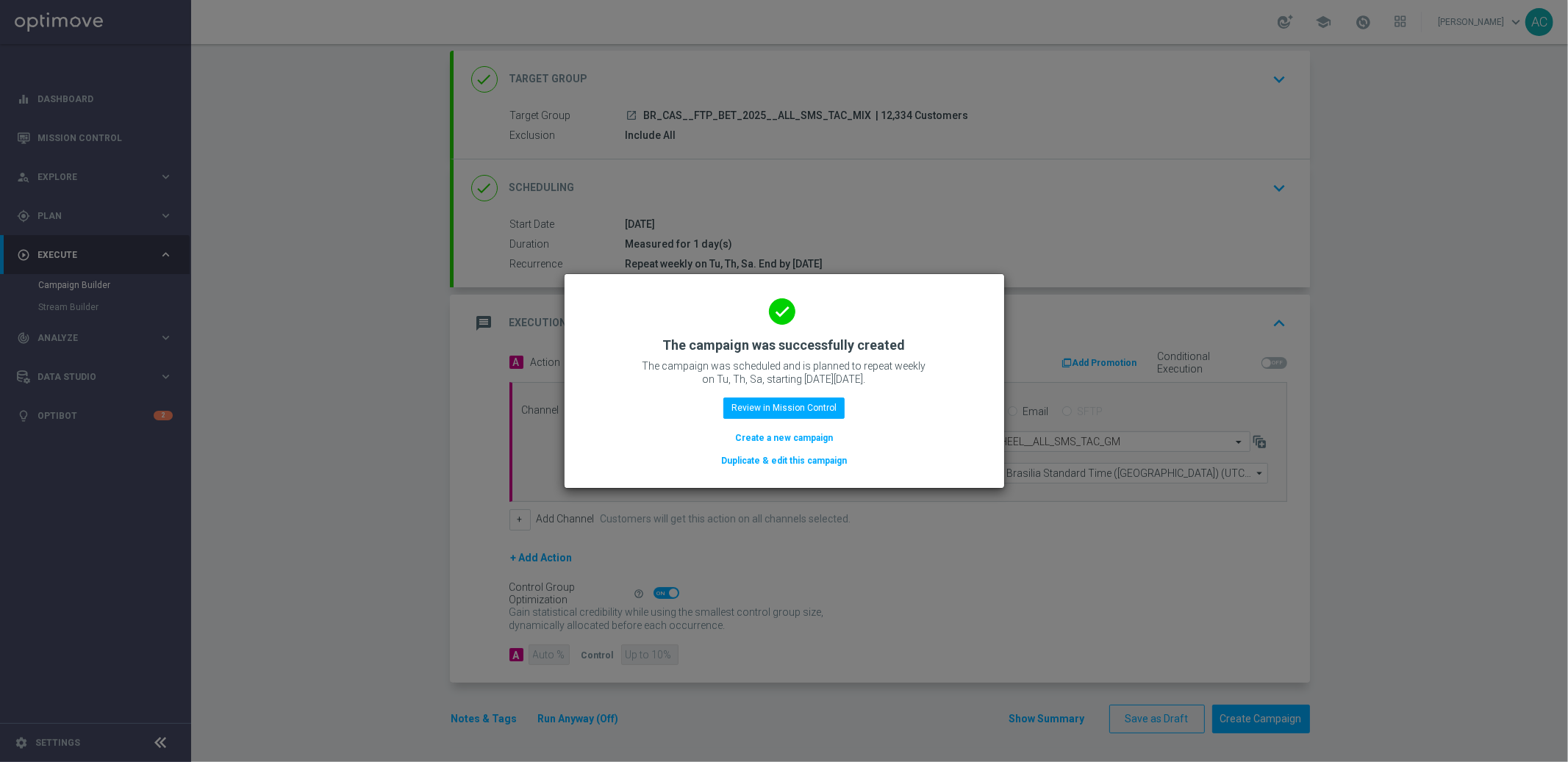
click at [759, 443] on button "Create a new campaign" at bounding box center [784, 437] width 100 height 16
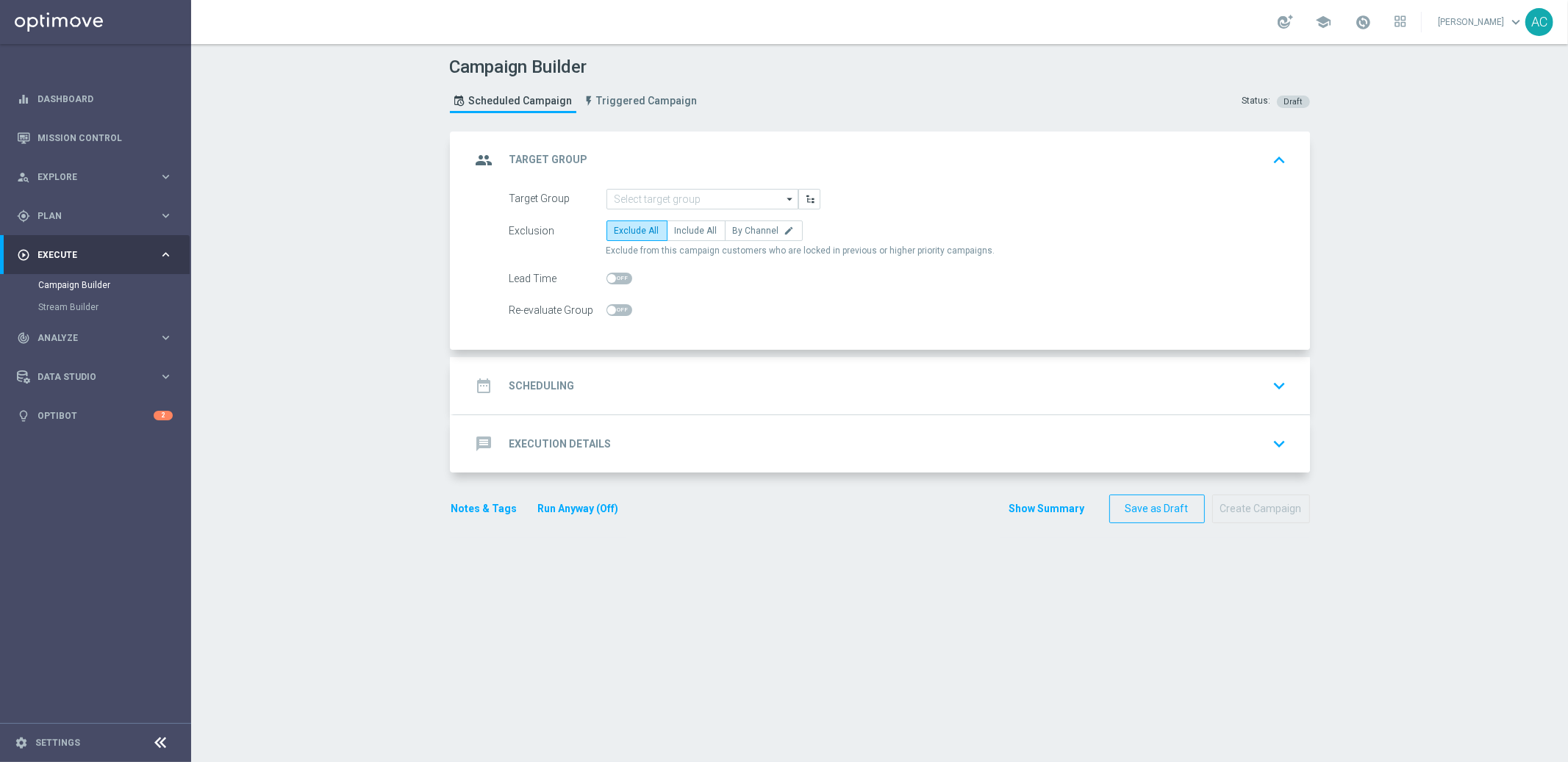
scroll to position [0, 0]
click at [77, 126] on link "Mission Control" at bounding box center [105, 138] width 135 height 39
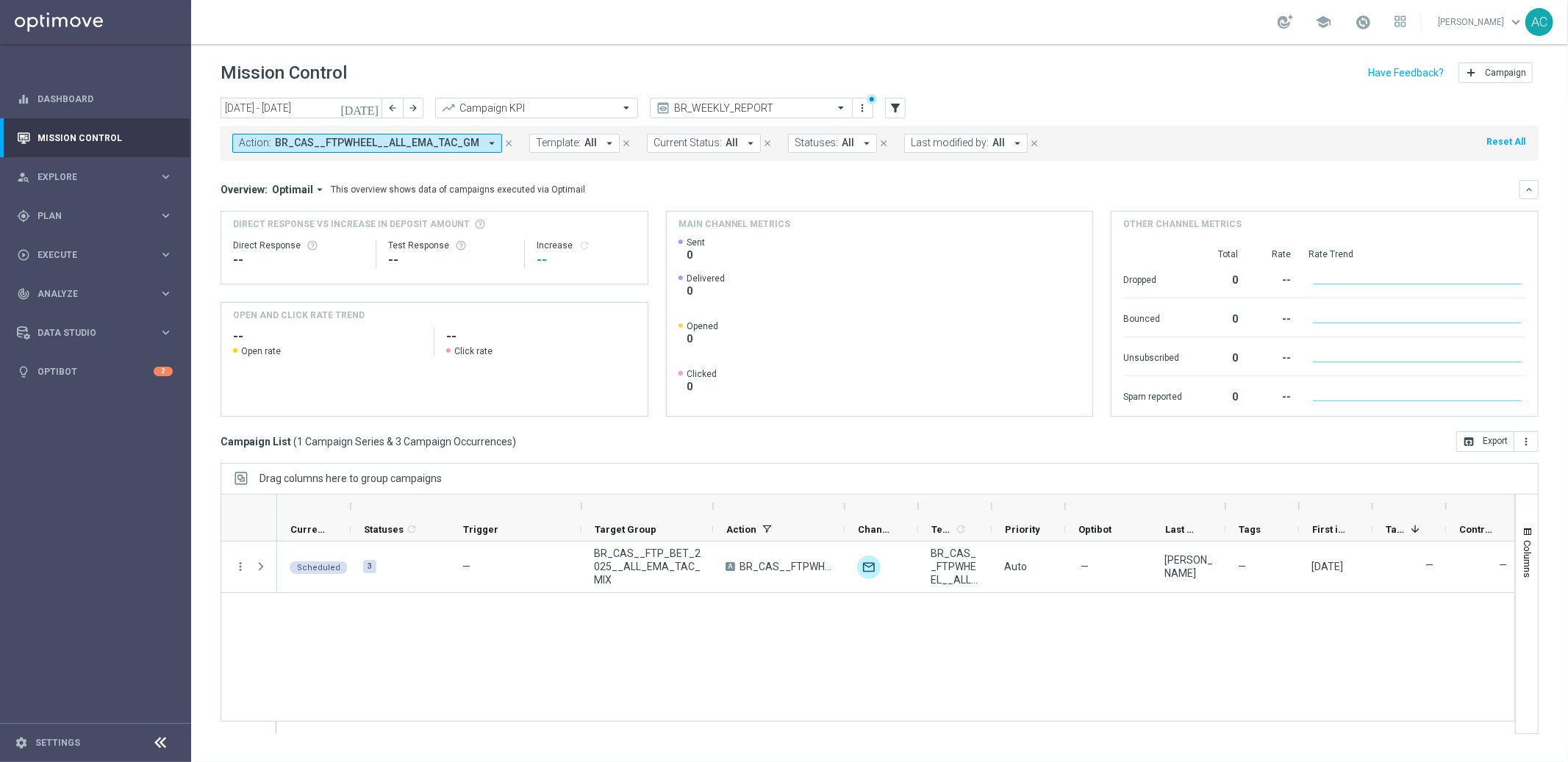
click at [432, 142] on span "BR_CAS__FTPWHEEL__ALL_EMA_TAC_GM" at bounding box center [377, 143] width 204 height 12
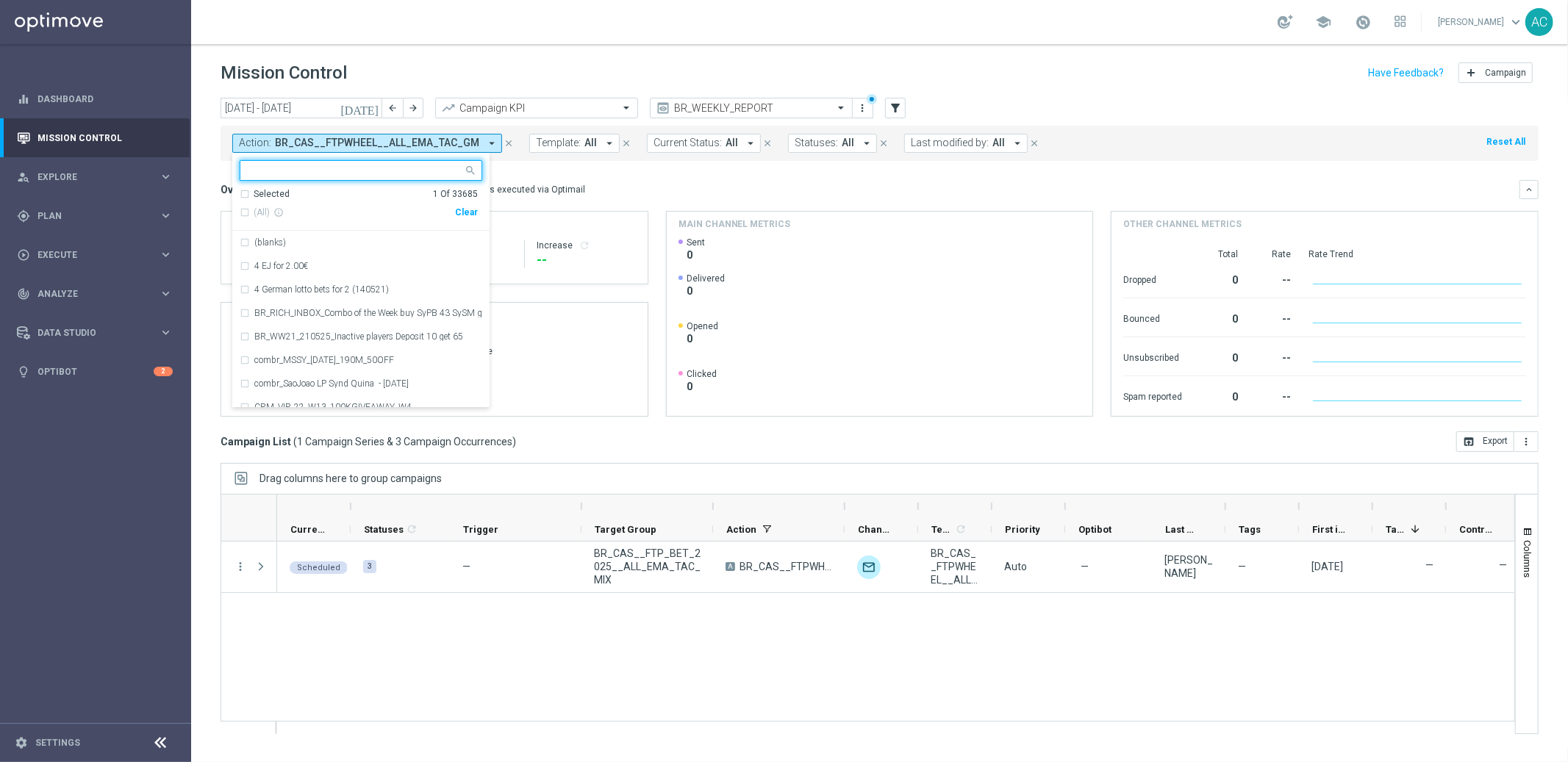
click at [0, 0] on div "Clear" at bounding box center [0, 0] width 0 height 0
click at [328, 134] on button "Action: BR_CAS__FTPWHEEL__ALL_EMA_TAC_GM arrow_drop_down" at bounding box center [367, 143] width 270 height 19
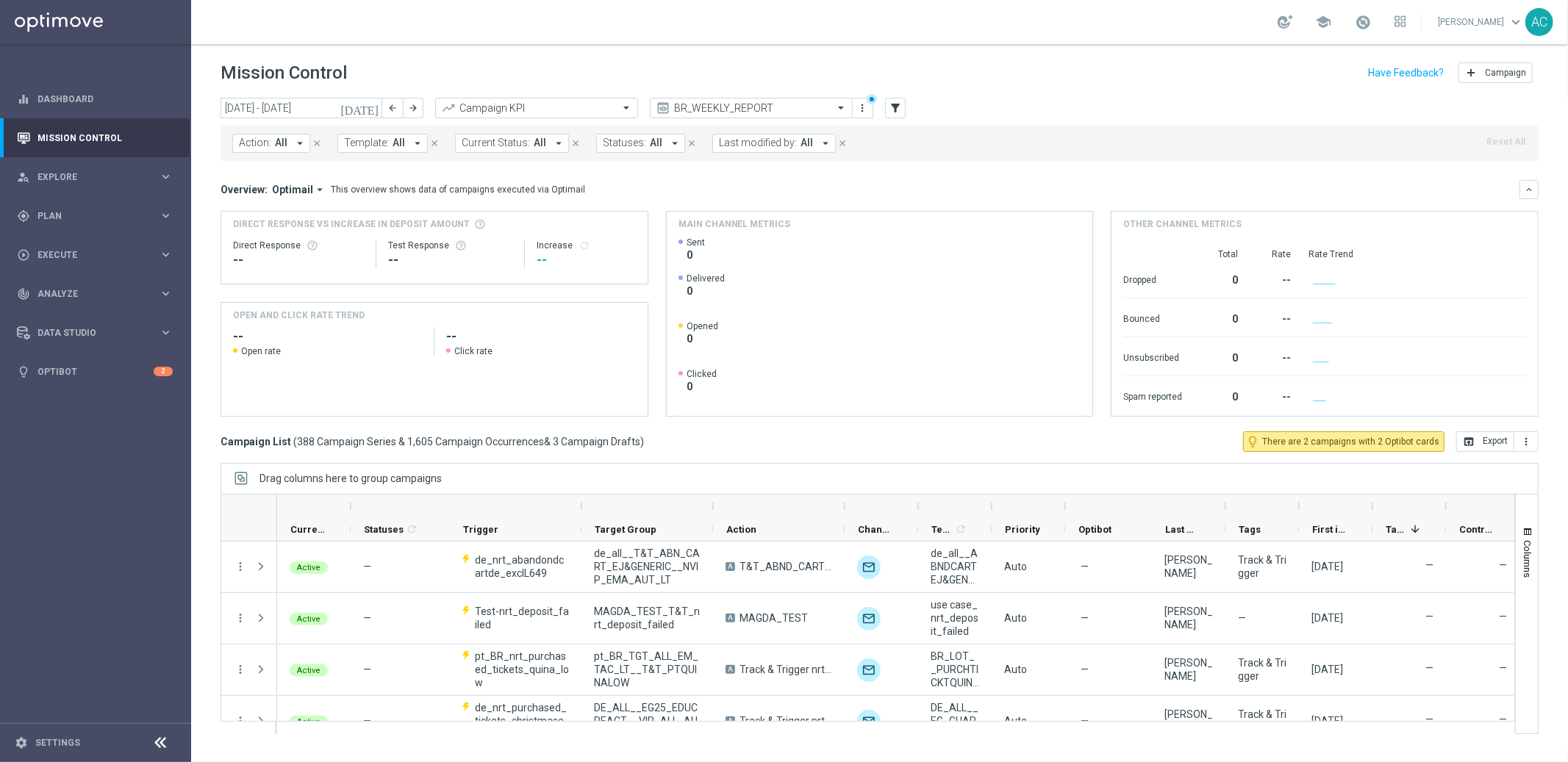
click at [275, 141] on span "All" at bounding box center [281, 143] width 12 height 12
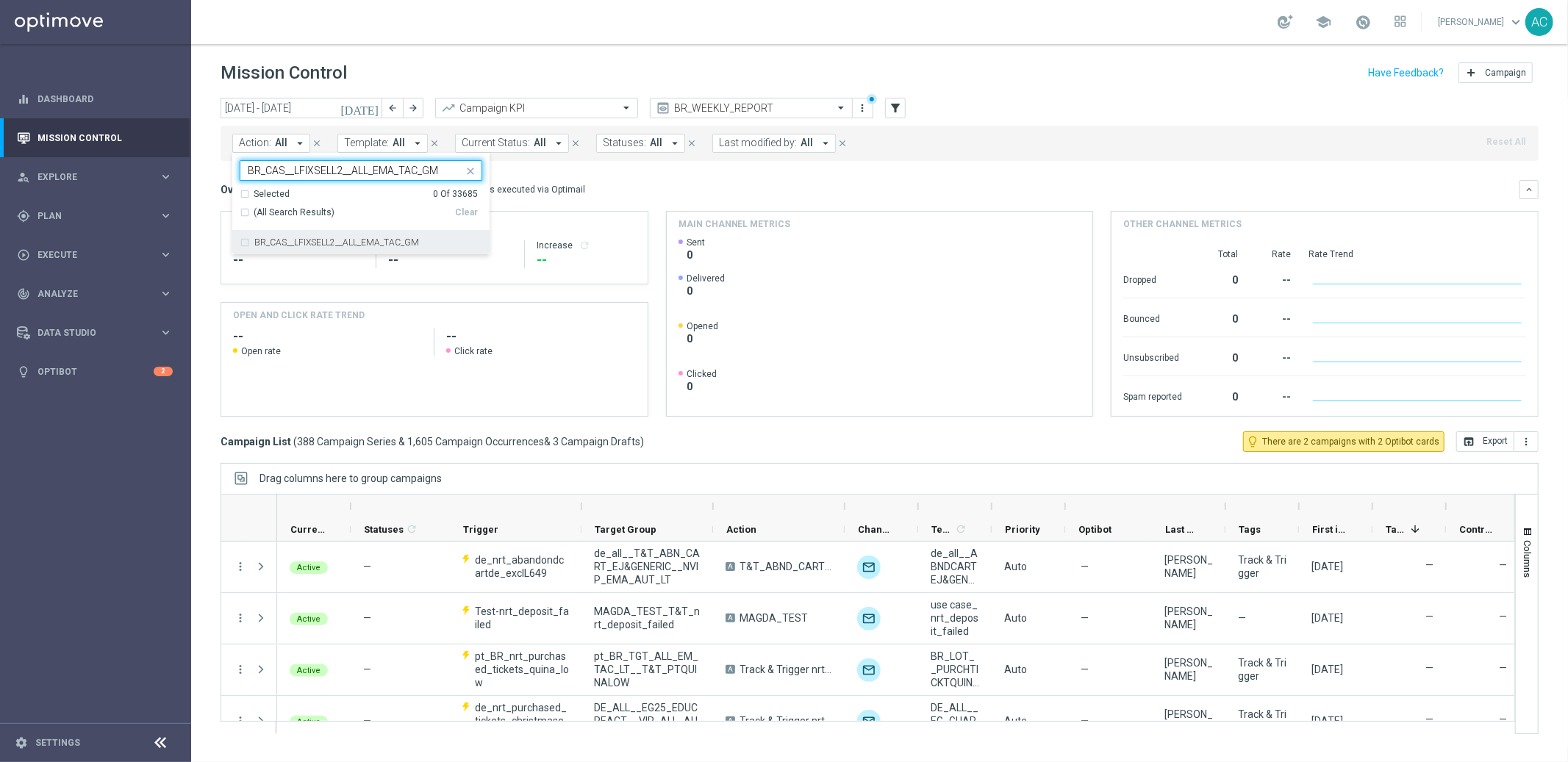
click at [241, 243] on div "BR_CAS__LFIXSELL2__ALL_EMA_TAC_GM" at bounding box center [361, 243] width 243 height 23
type input "BR_CAS__LFIXSELL2__ALL_EMA_TAC_GM"
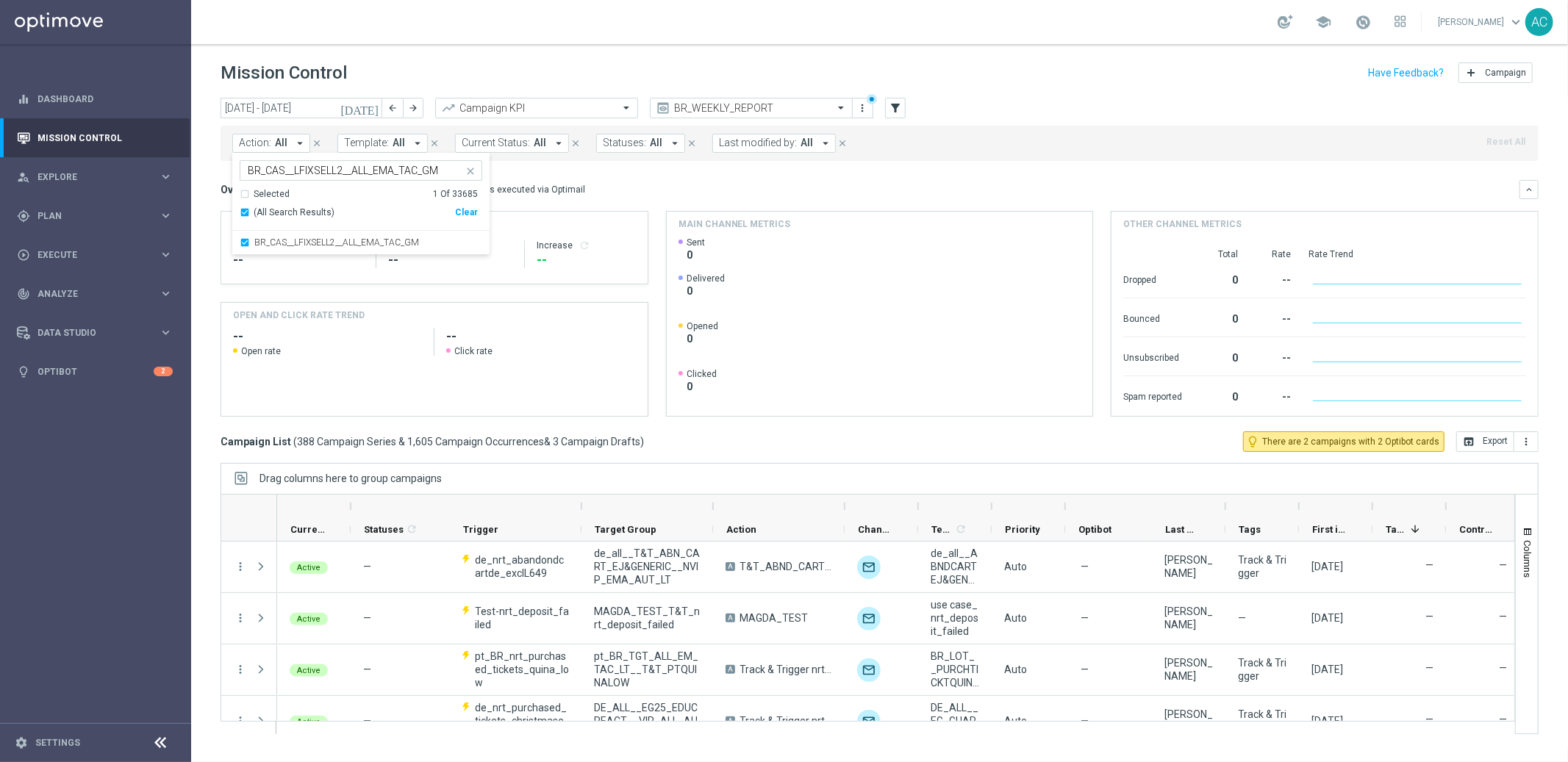
click at [667, 201] on div "Overview: Optimail arrow_drop_down This overview shows data of campaigns execut…" at bounding box center [879, 298] width 1318 height 236
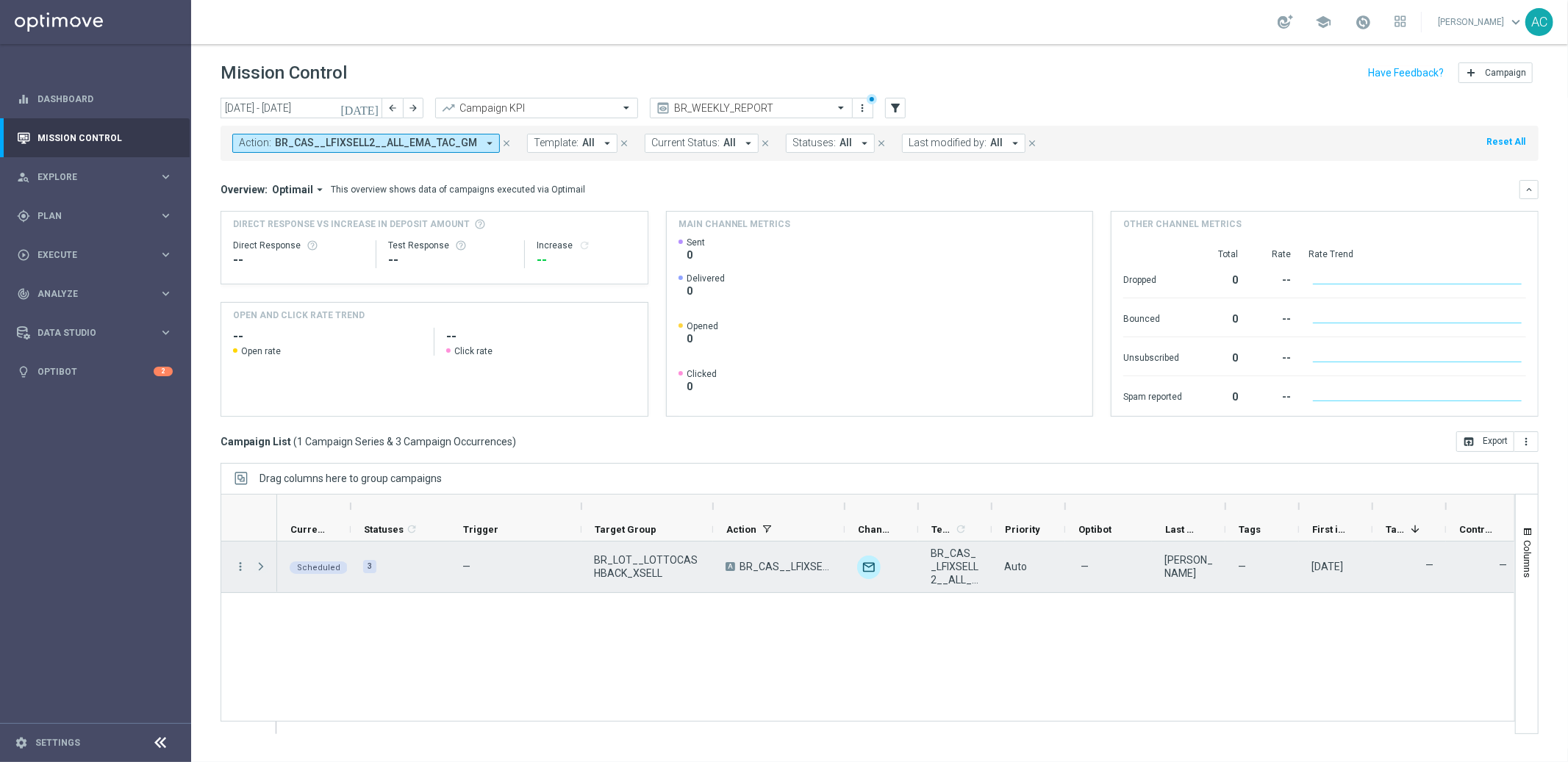
click at [257, 569] on span at bounding box center [260, 566] width 13 height 12
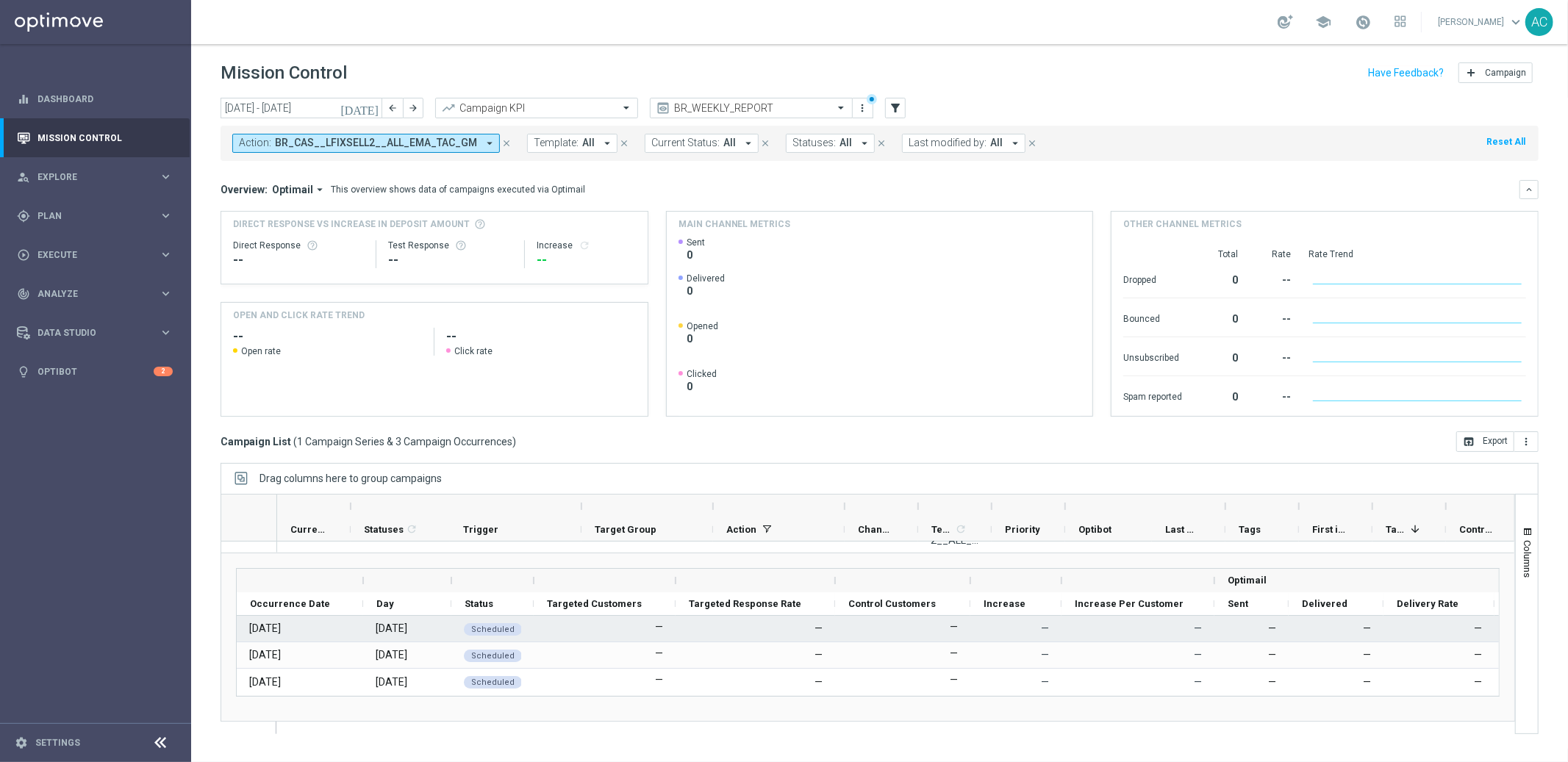
scroll to position [43, 0]
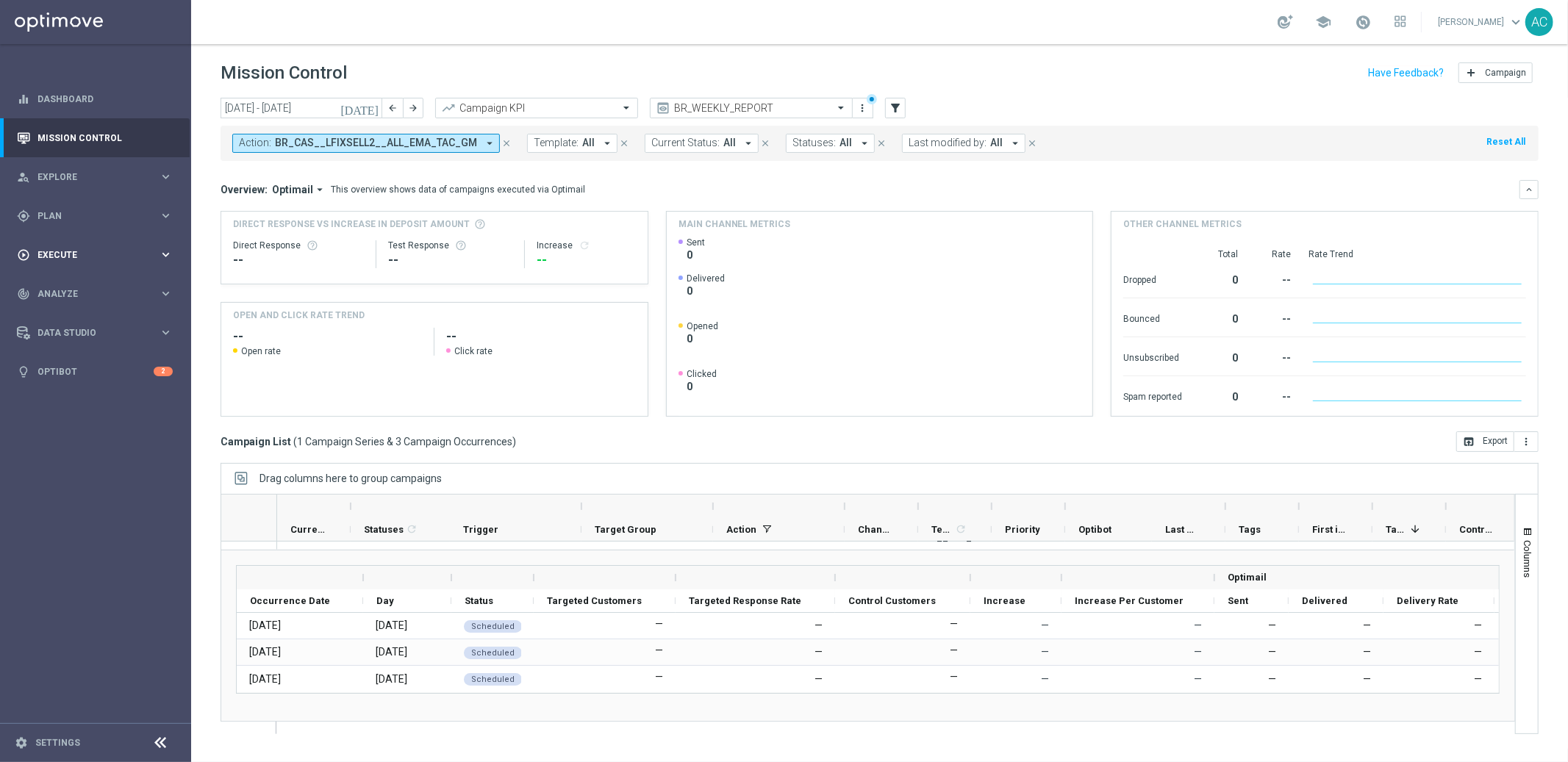
click at [100, 256] on span "Execute" at bounding box center [98, 254] width 121 height 9
click at [111, 283] on link "Campaign Builder" at bounding box center [95, 284] width 114 height 12
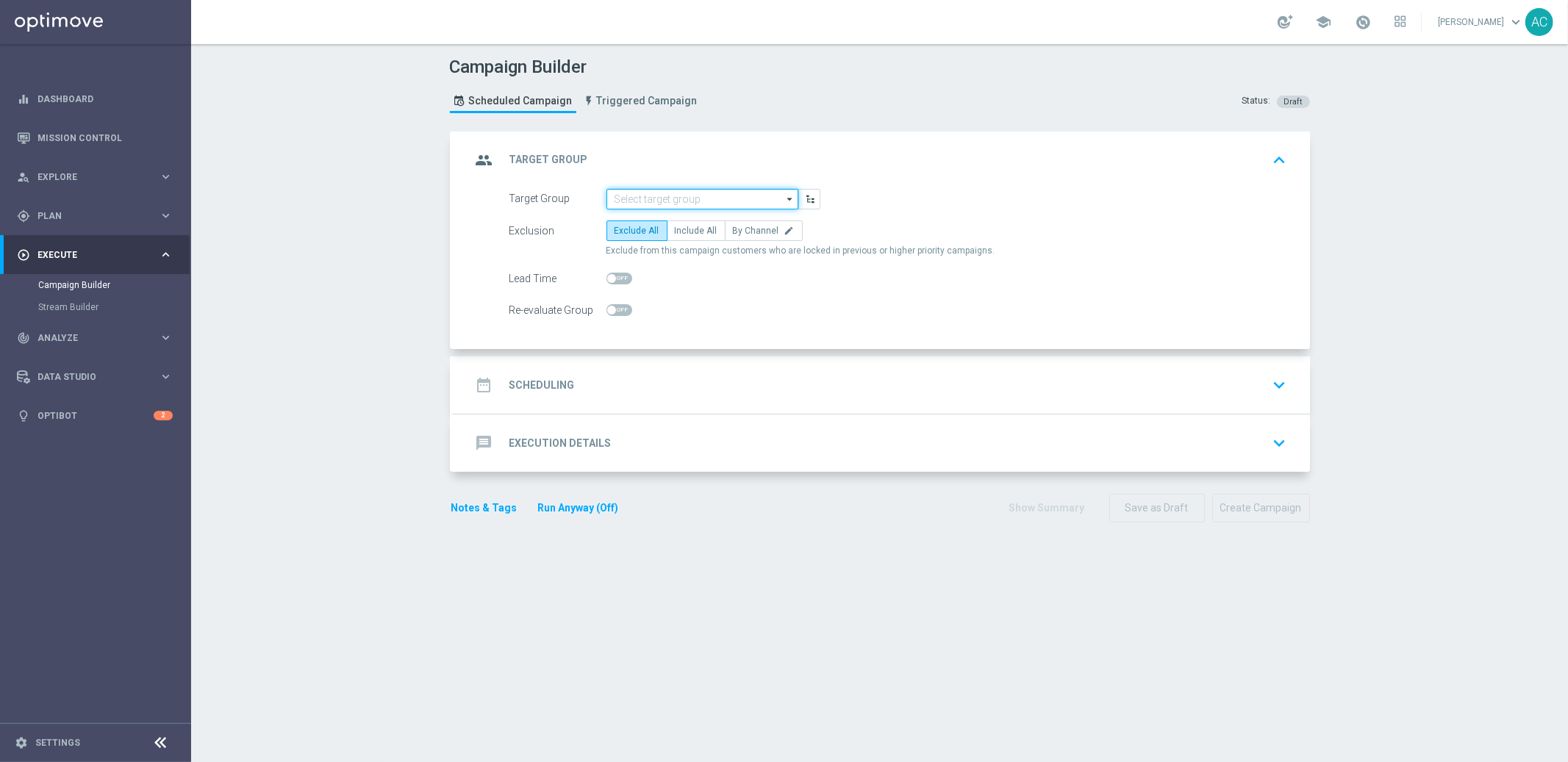
click at [666, 200] on input at bounding box center [702, 199] width 192 height 21
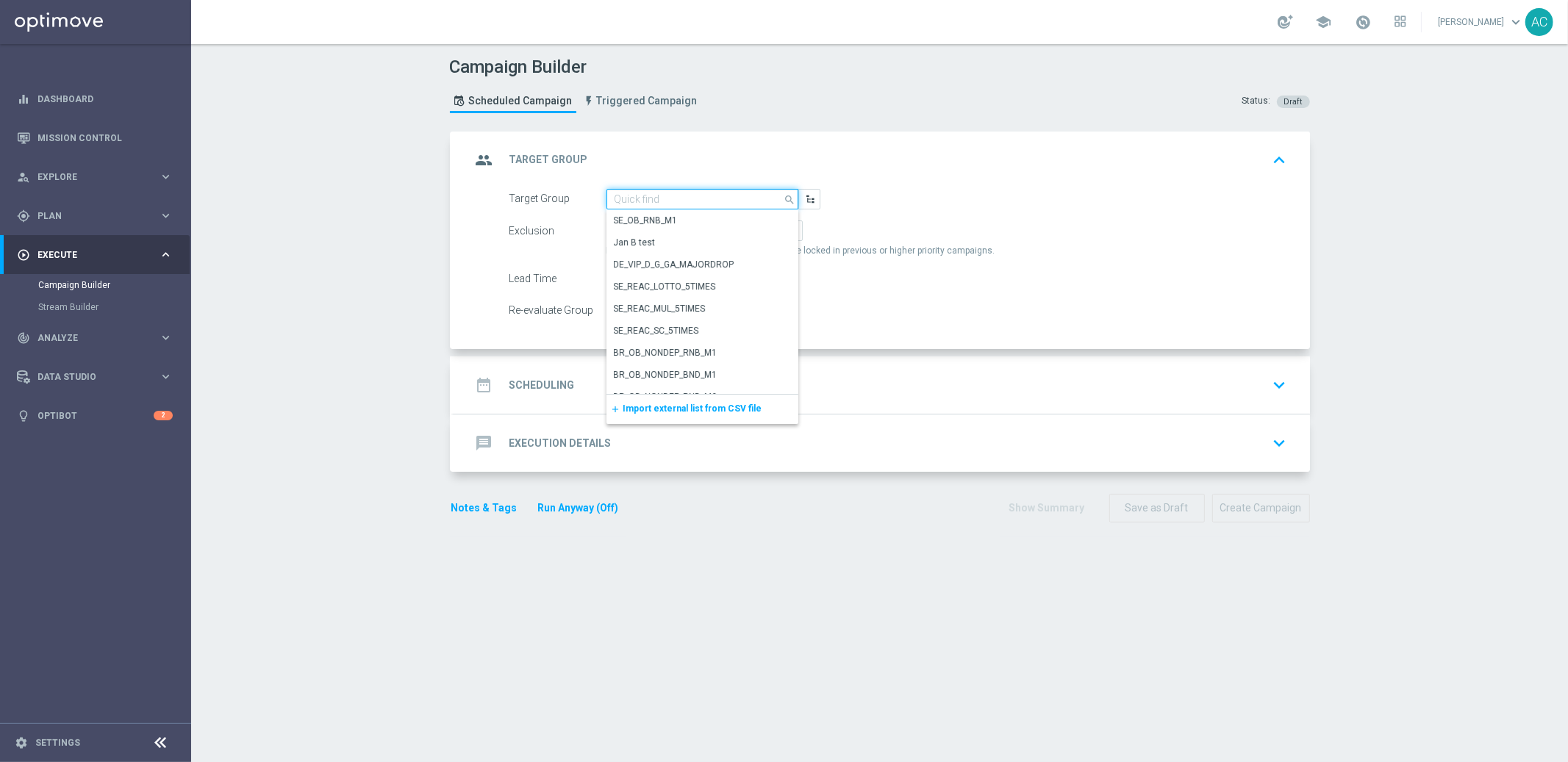
paste input "BR_LOT__ACTIVE_LOTTO__ALL_EMA_TAC_LT_TG"
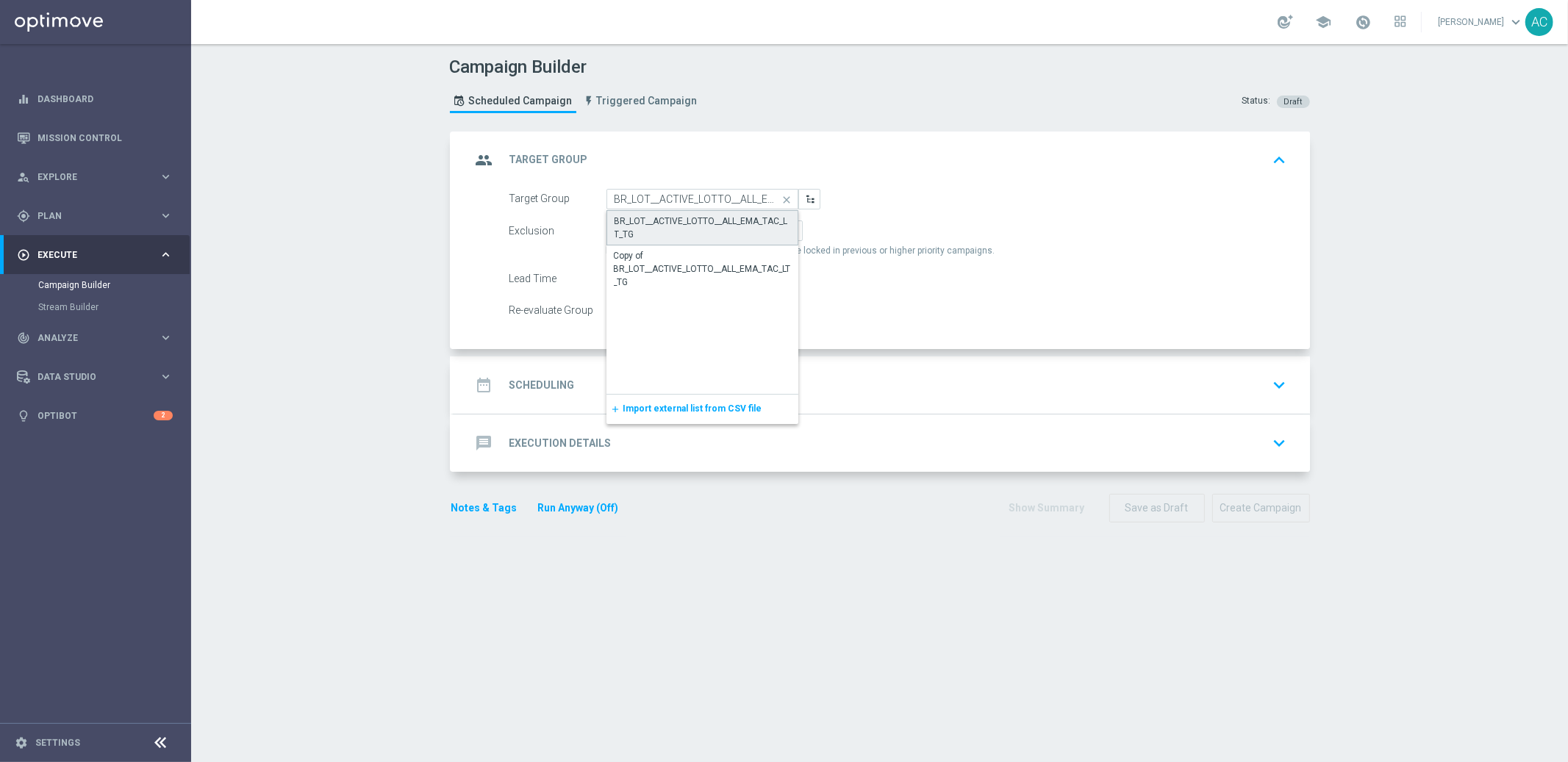
click at [673, 219] on div "BR_LOT__ACTIVE_LOTTO__ALL_EMA_TAC_LT_TG" at bounding box center [702, 228] width 176 height 26
type input "BR_LOT__ACTIVE_LOTTO__ALL_EMA_TAC_LT_TG"
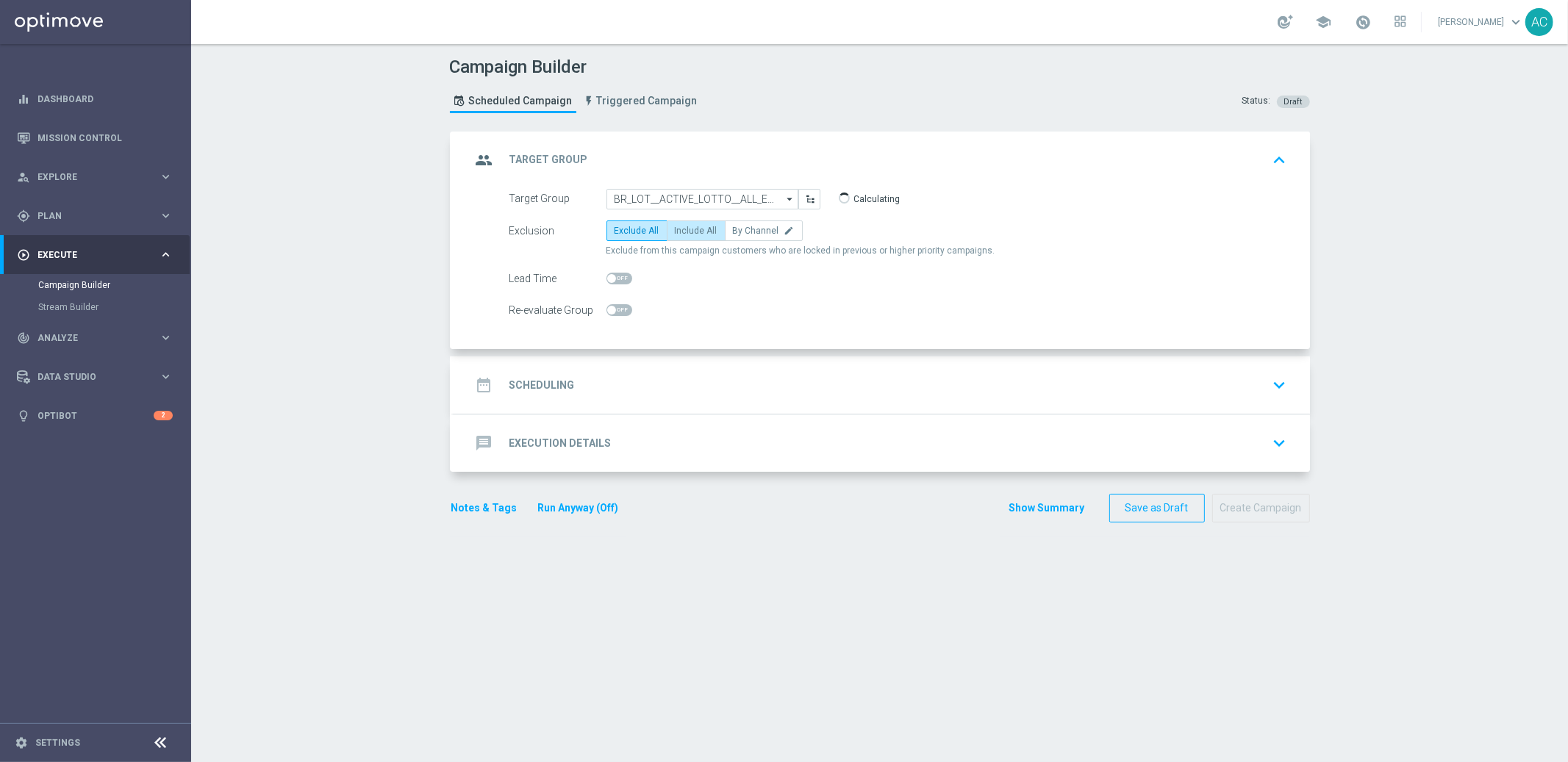
click at [690, 233] on span "Include All" at bounding box center [696, 230] width 43 height 10
click at [685, 233] on input "Include All" at bounding box center [679, 233] width 9 height 9
radio input "true"
click at [557, 397] on div "date_range Scheduling" at bounding box center [523, 385] width 104 height 26
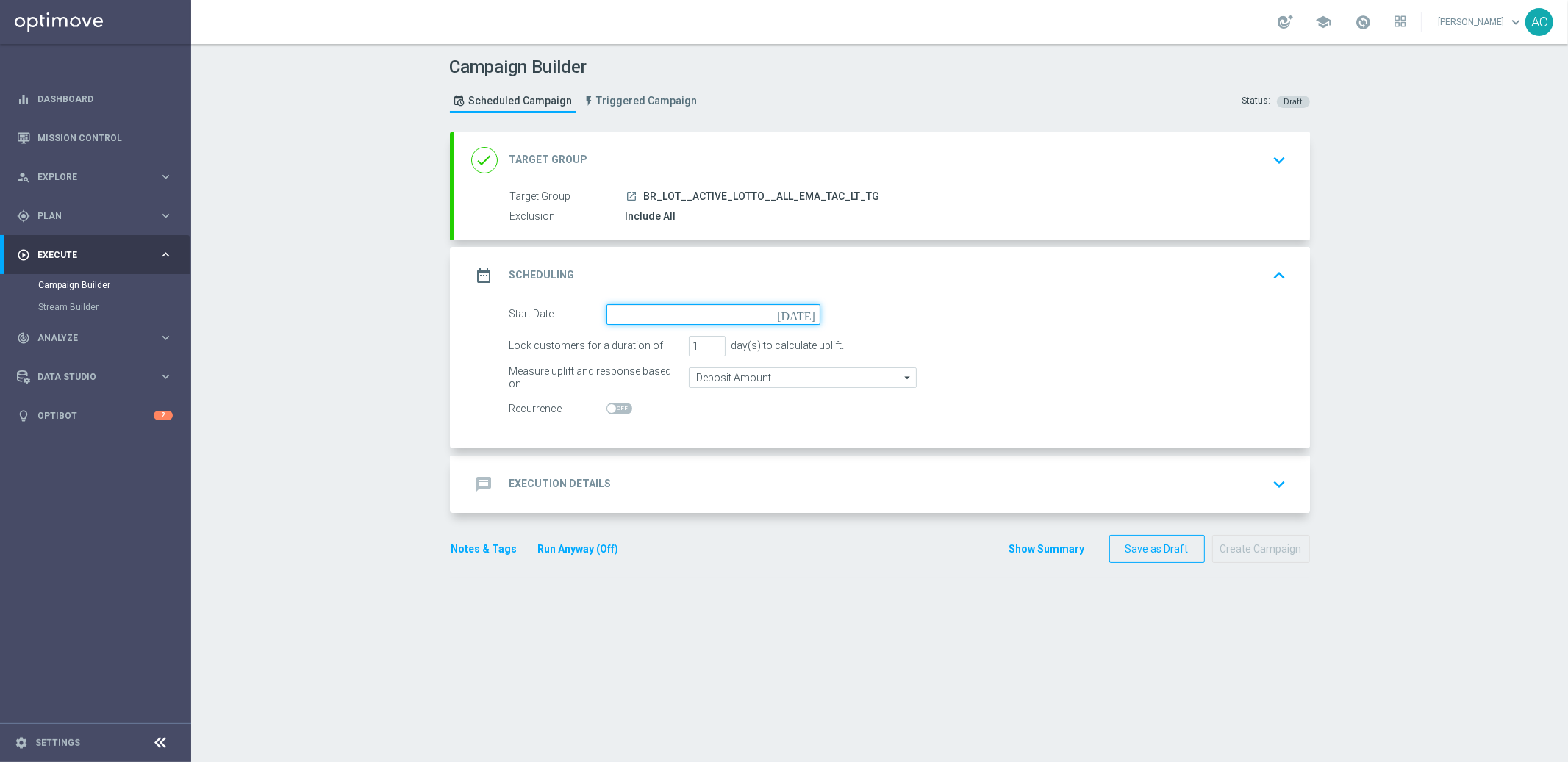
drag, startPoint x: 711, startPoint y: 309, endPoint x: 714, endPoint y: 319, distance: 10.4
click at [711, 308] on input at bounding box center [713, 315] width 214 height 21
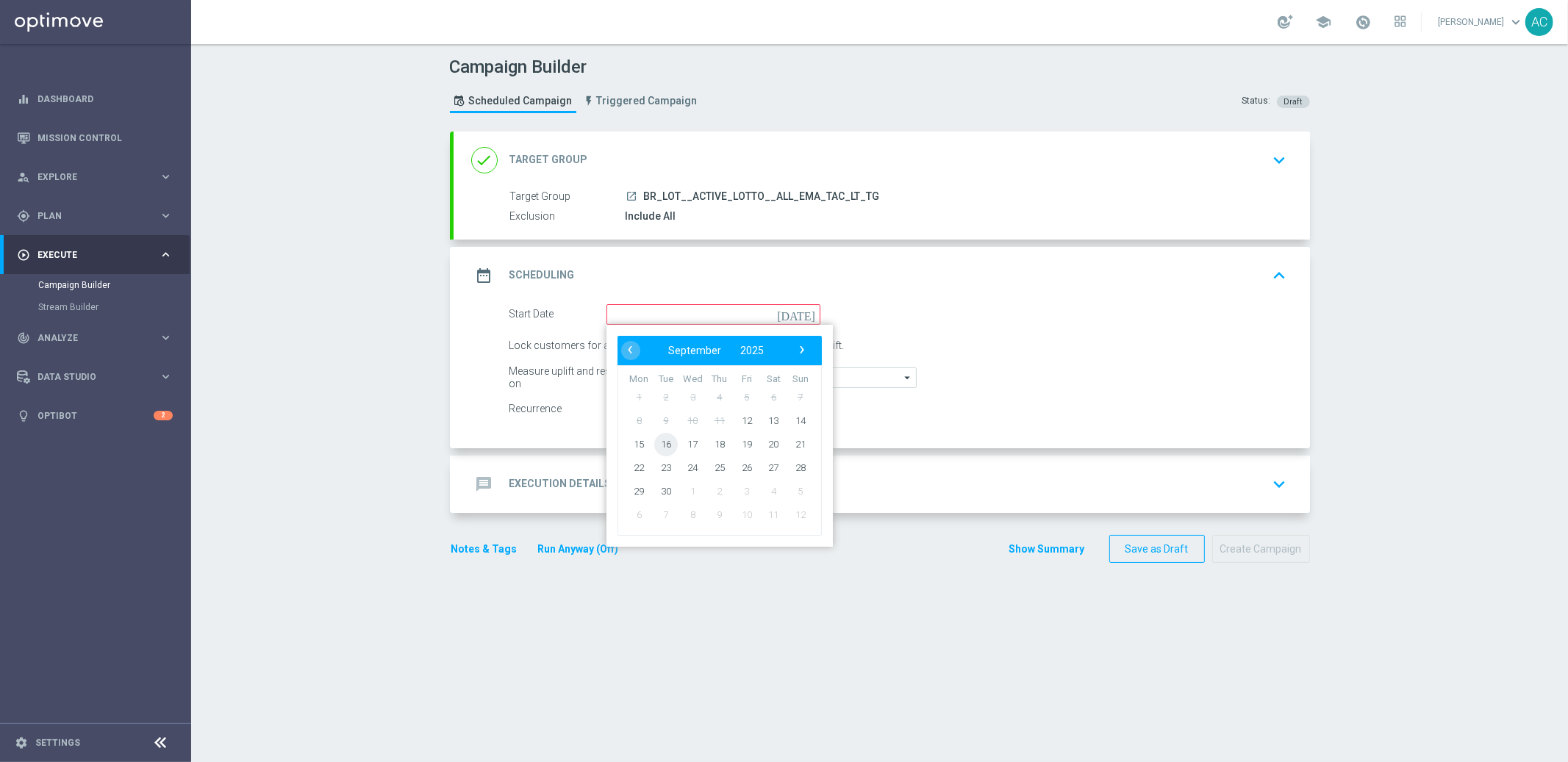
click at [655, 444] on span "16" at bounding box center [665, 444] width 23 height 23
type input "16 Sep 2025"
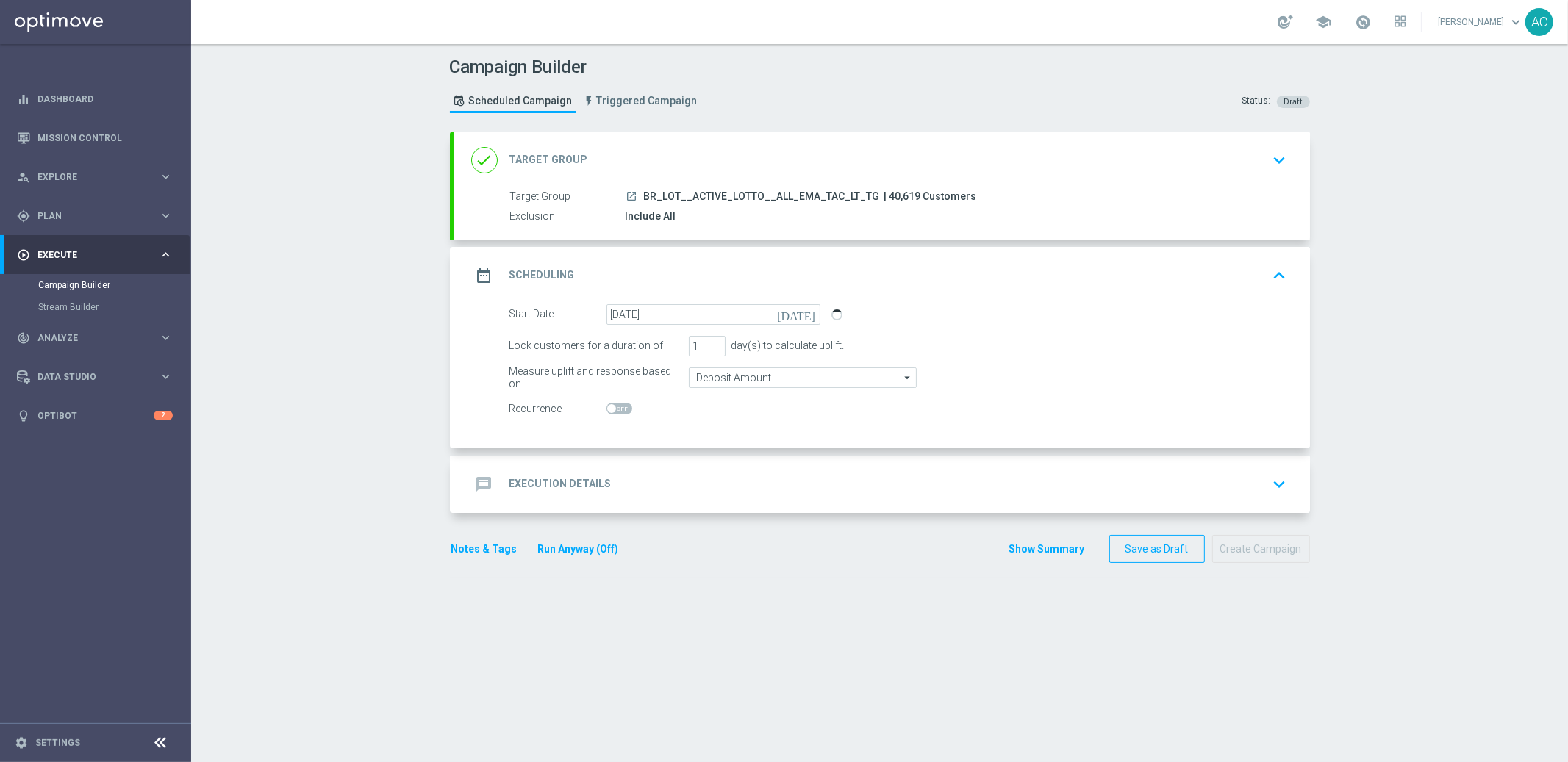
click at [578, 481] on h2 "Execution Details" at bounding box center [560, 484] width 102 height 14
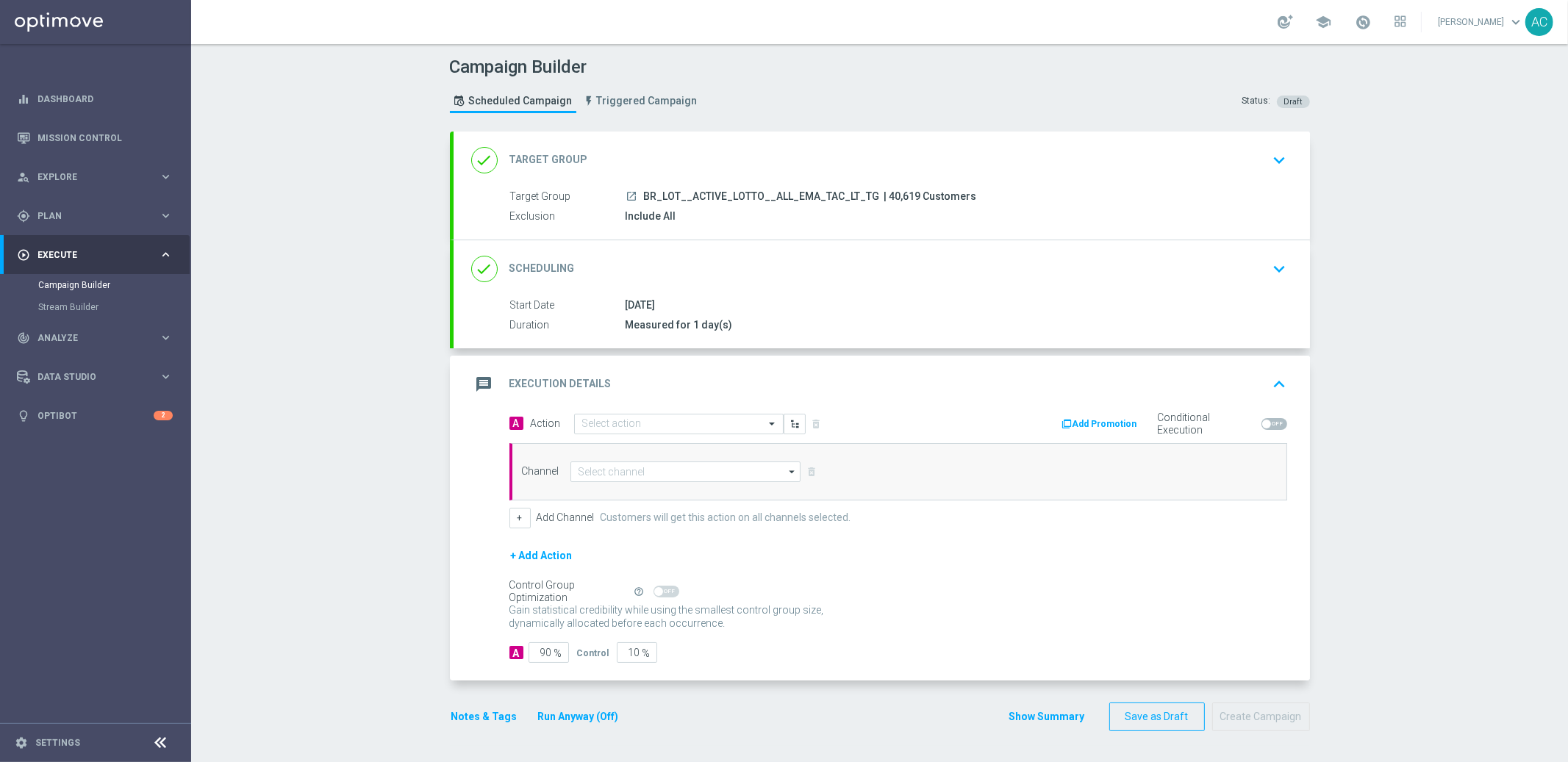
click at [808, 294] on div "done Scheduling keyboard_arrow_down" at bounding box center [882, 269] width 856 height 57
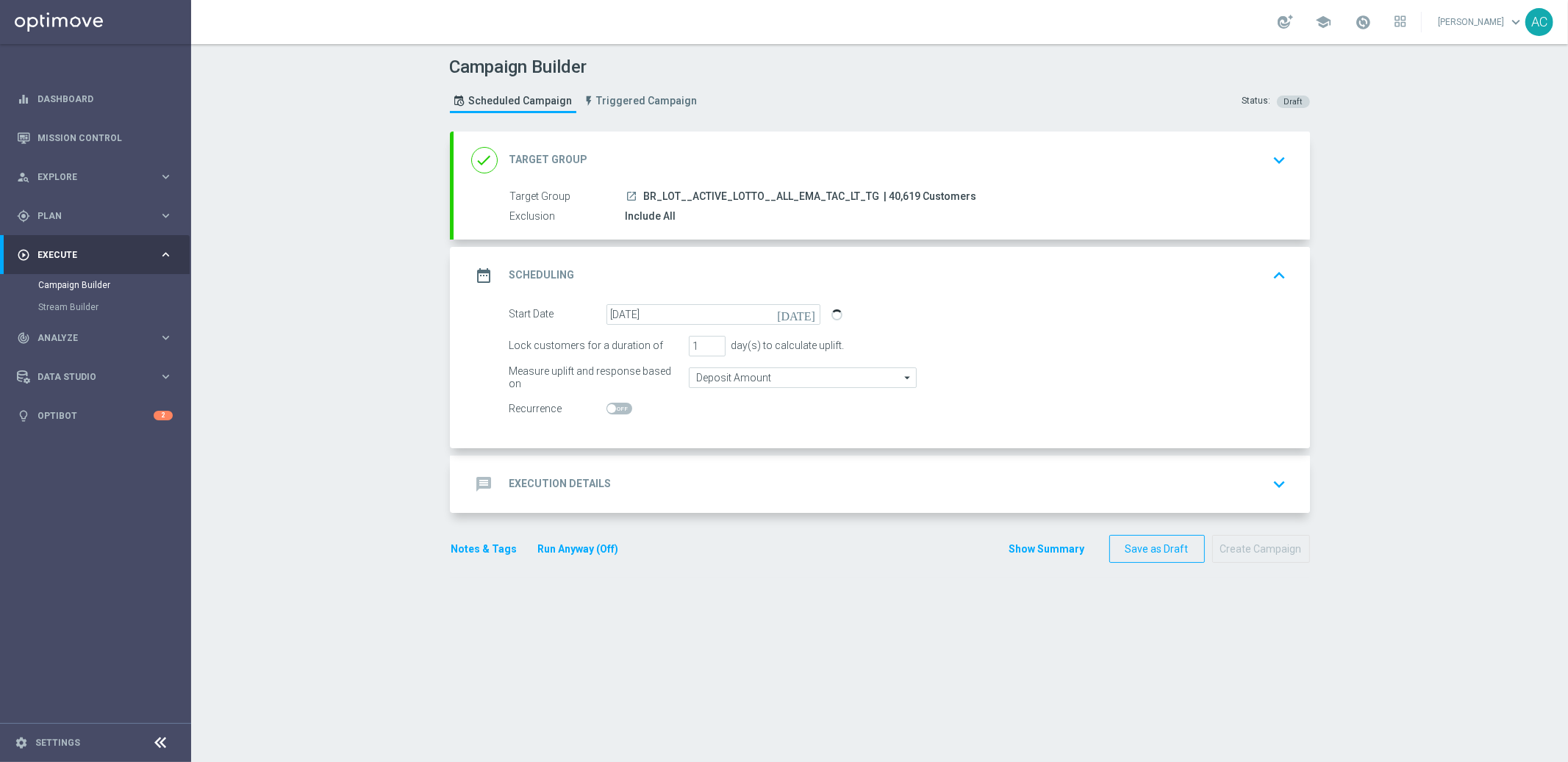
click at [607, 411] on span at bounding box center [611, 408] width 9 height 9
click at [607, 411] on input "checkbox" at bounding box center [619, 408] width 26 height 12
checkbox input "true"
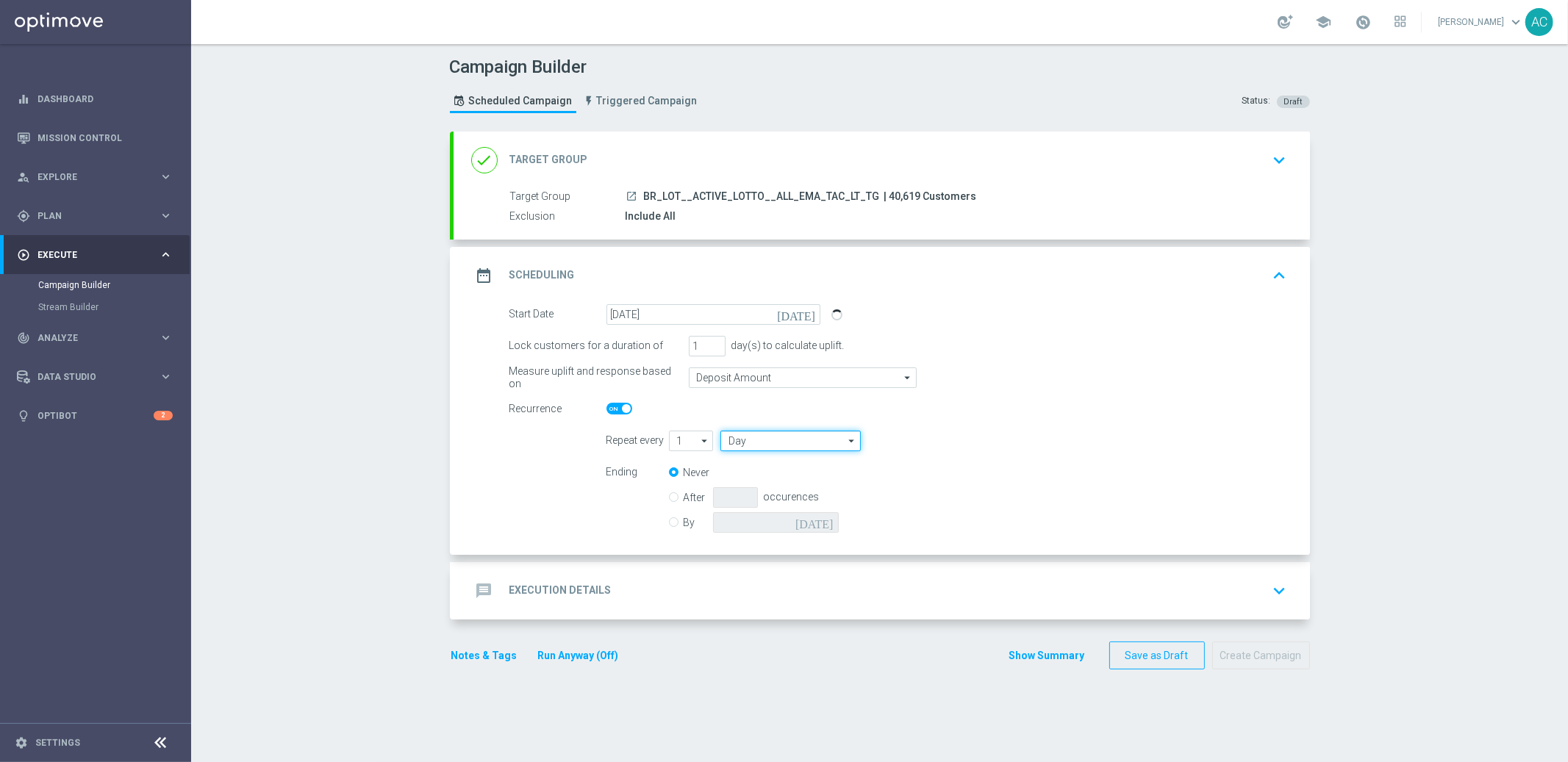
click at [784, 442] on input "Day" at bounding box center [790, 441] width 140 height 21
click at [776, 475] on div "Week" at bounding box center [784, 485] width 129 height 22
type input "Week"
click at [961, 441] on input "checkbox" at bounding box center [961, 441] width 22 height 20
checkbox input "true"
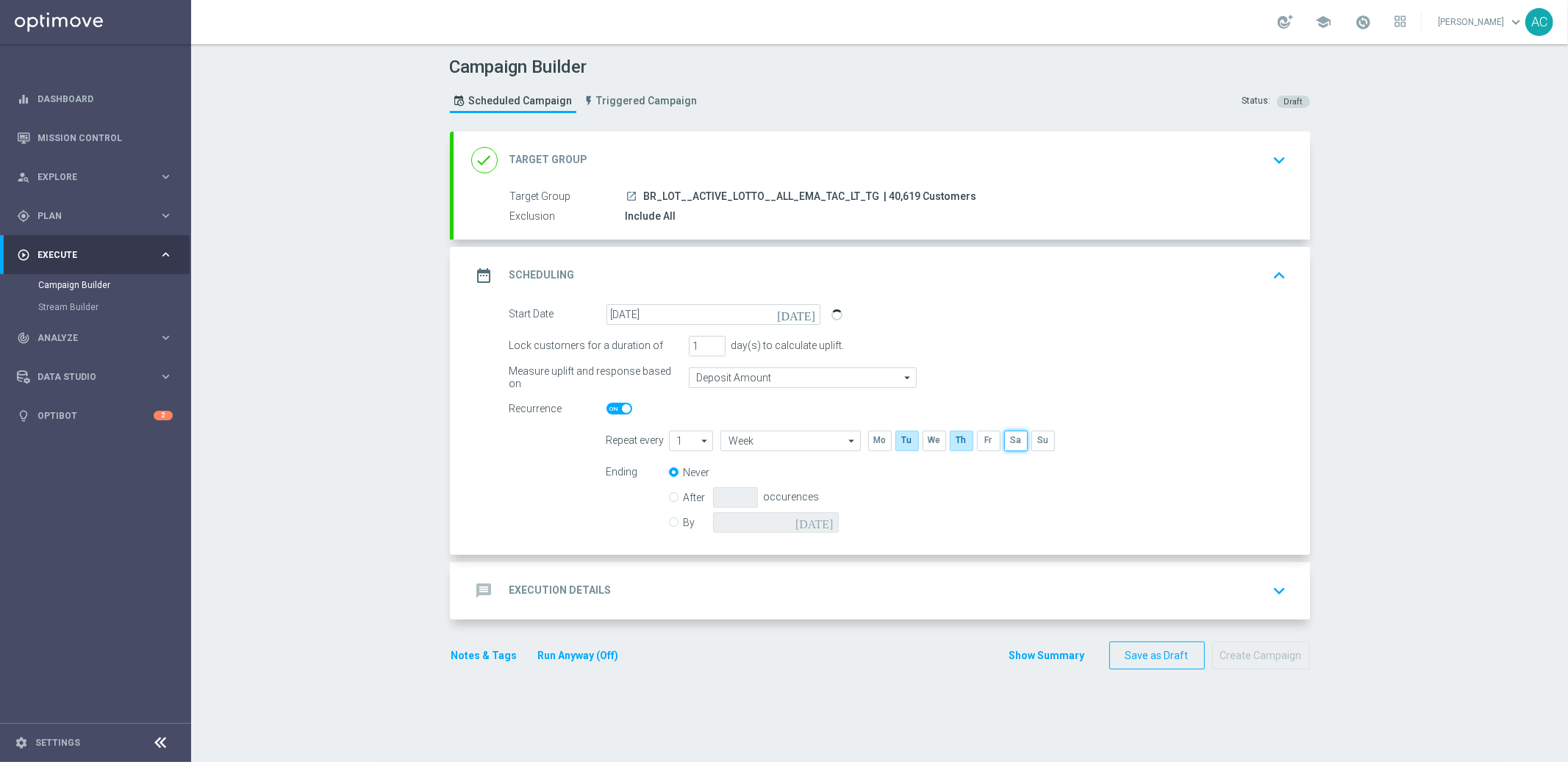
drag, startPoint x: 1003, startPoint y: 443, endPoint x: 740, endPoint y: 514, distance: 272.4
click at [1004, 443] on input "checkbox" at bounding box center [1015, 441] width 22 height 20
checkbox input "true"
click at [672, 519] on div "By today" at bounding box center [763, 522] width 188 height 21
click at [669, 522] on input "By" at bounding box center [674, 520] width 9 height 9
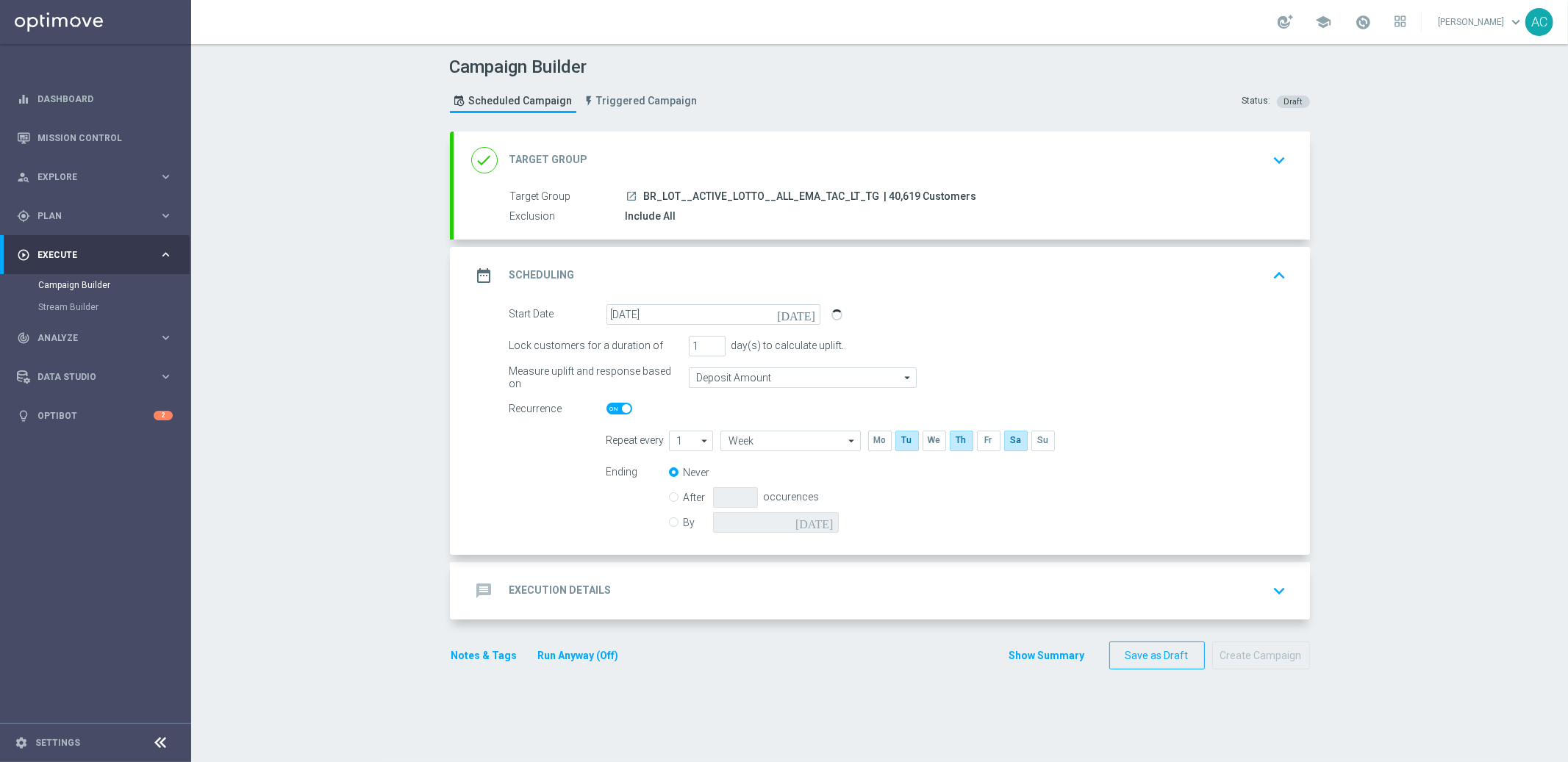
radio input "true"
radio input "false"
click at [747, 515] on input at bounding box center [776, 522] width 126 height 21
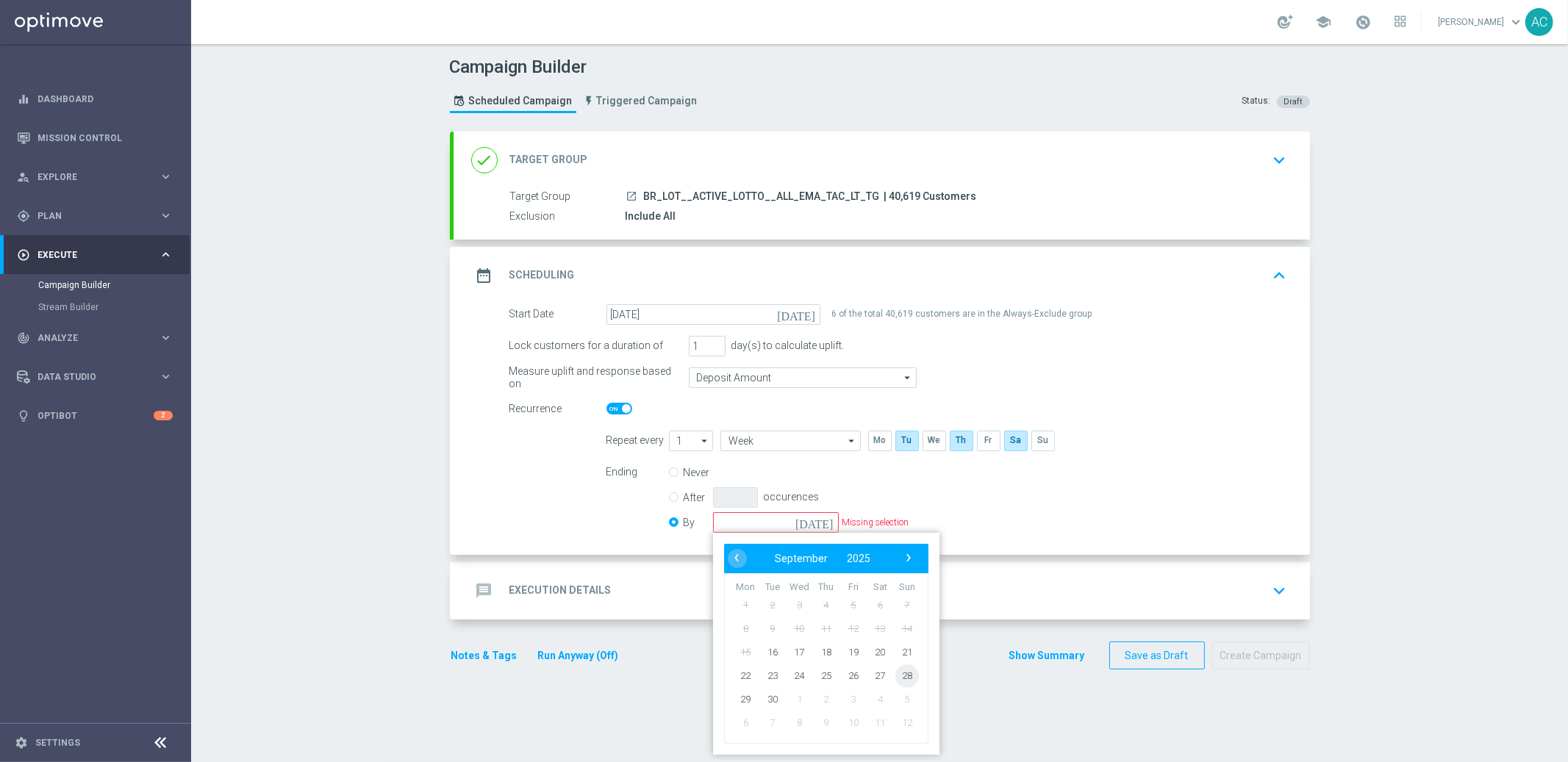
click at [899, 677] on span "28" at bounding box center [906, 675] width 23 height 23
type input "28 Sep 2025"
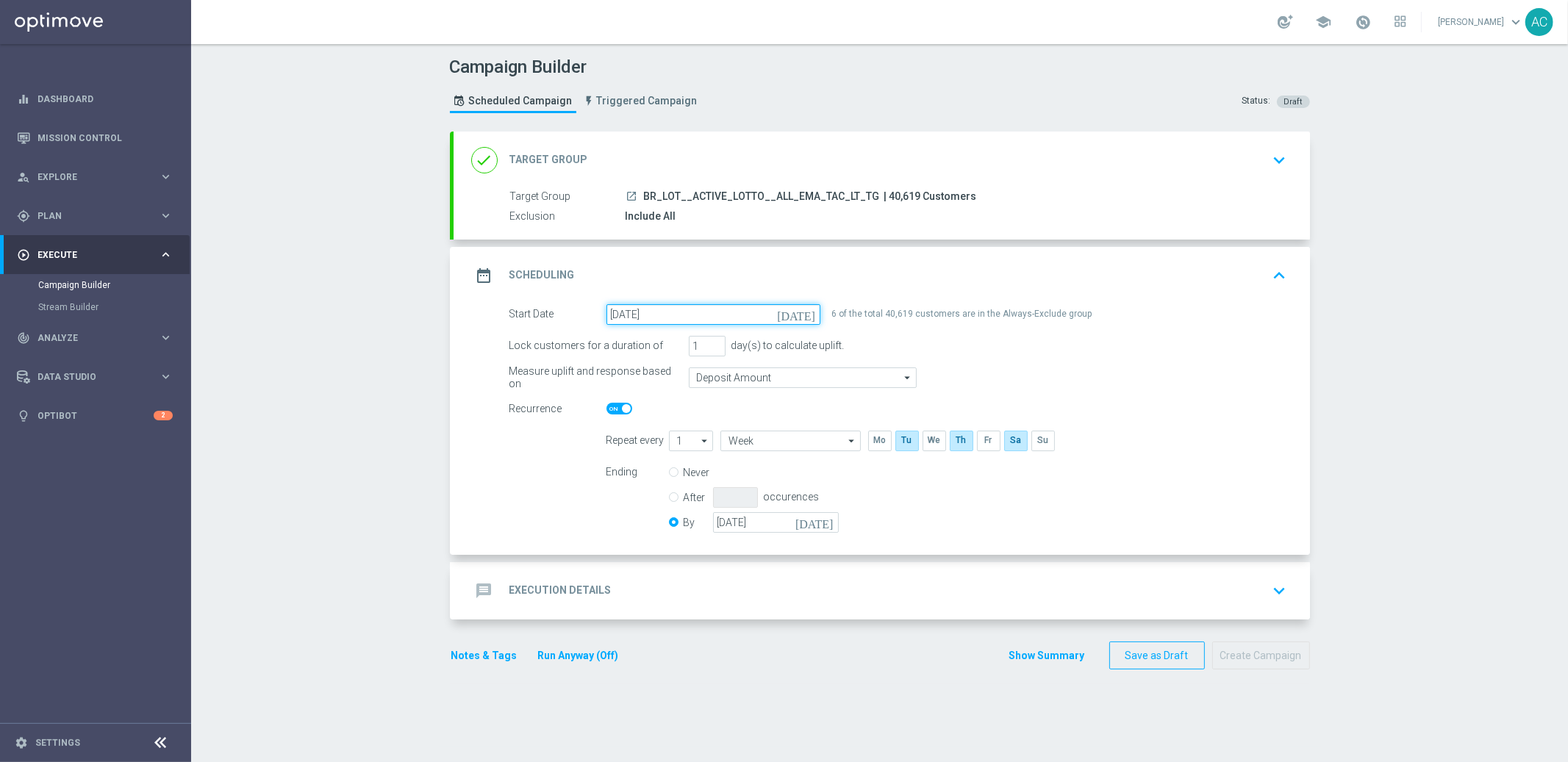
click at [693, 319] on input "16 Sep 2025" at bounding box center [713, 315] width 214 height 21
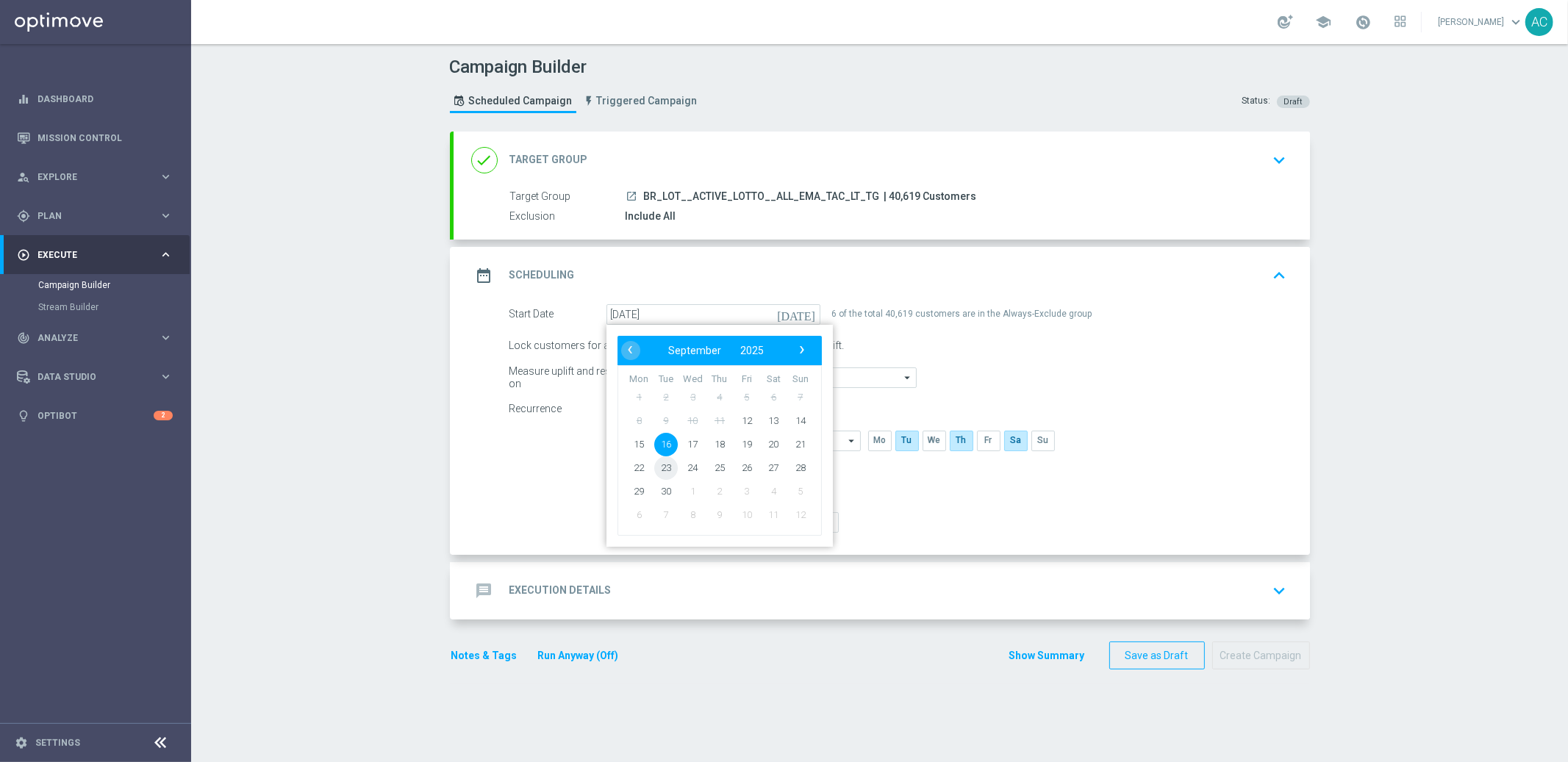
click at [657, 471] on span "23" at bounding box center [665, 468] width 23 height 23
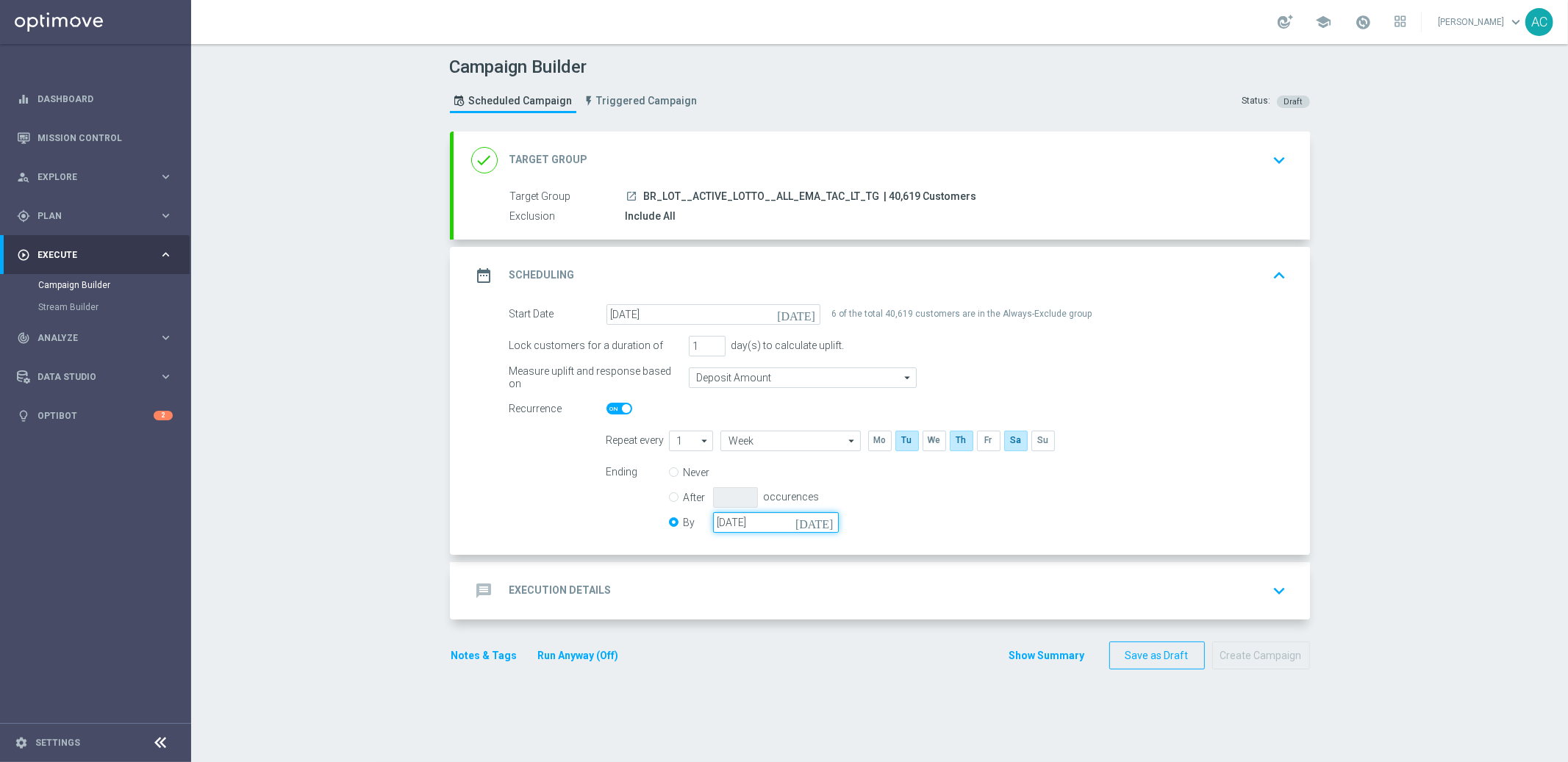
click at [733, 526] on input "28 Sep 2025" at bounding box center [776, 522] width 126 height 21
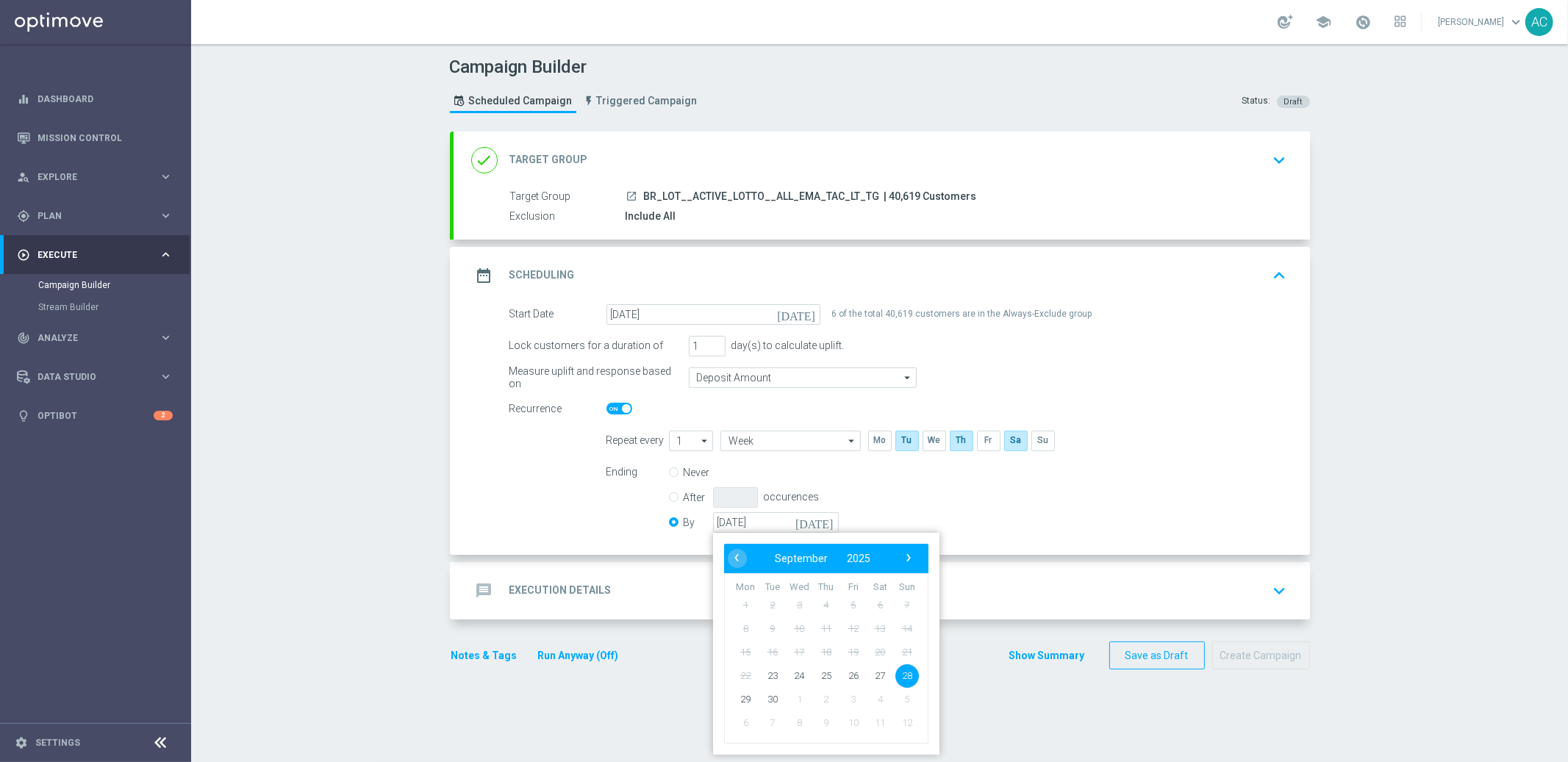
click at [899, 680] on span "28" at bounding box center [906, 675] width 23 height 23
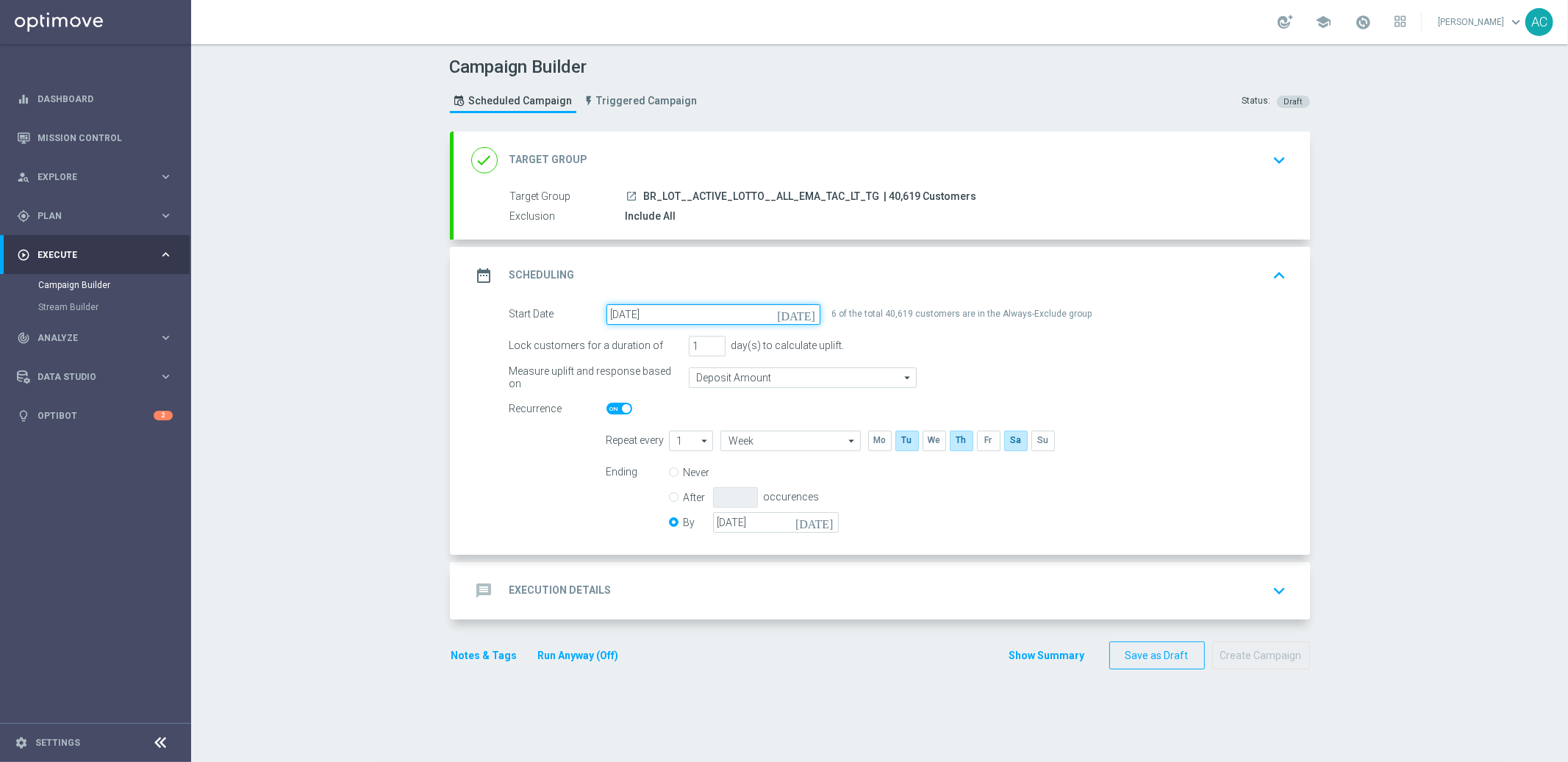
click at [693, 315] on input "23 Sep 2025" at bounding box center [713, 315] width 214 height 21
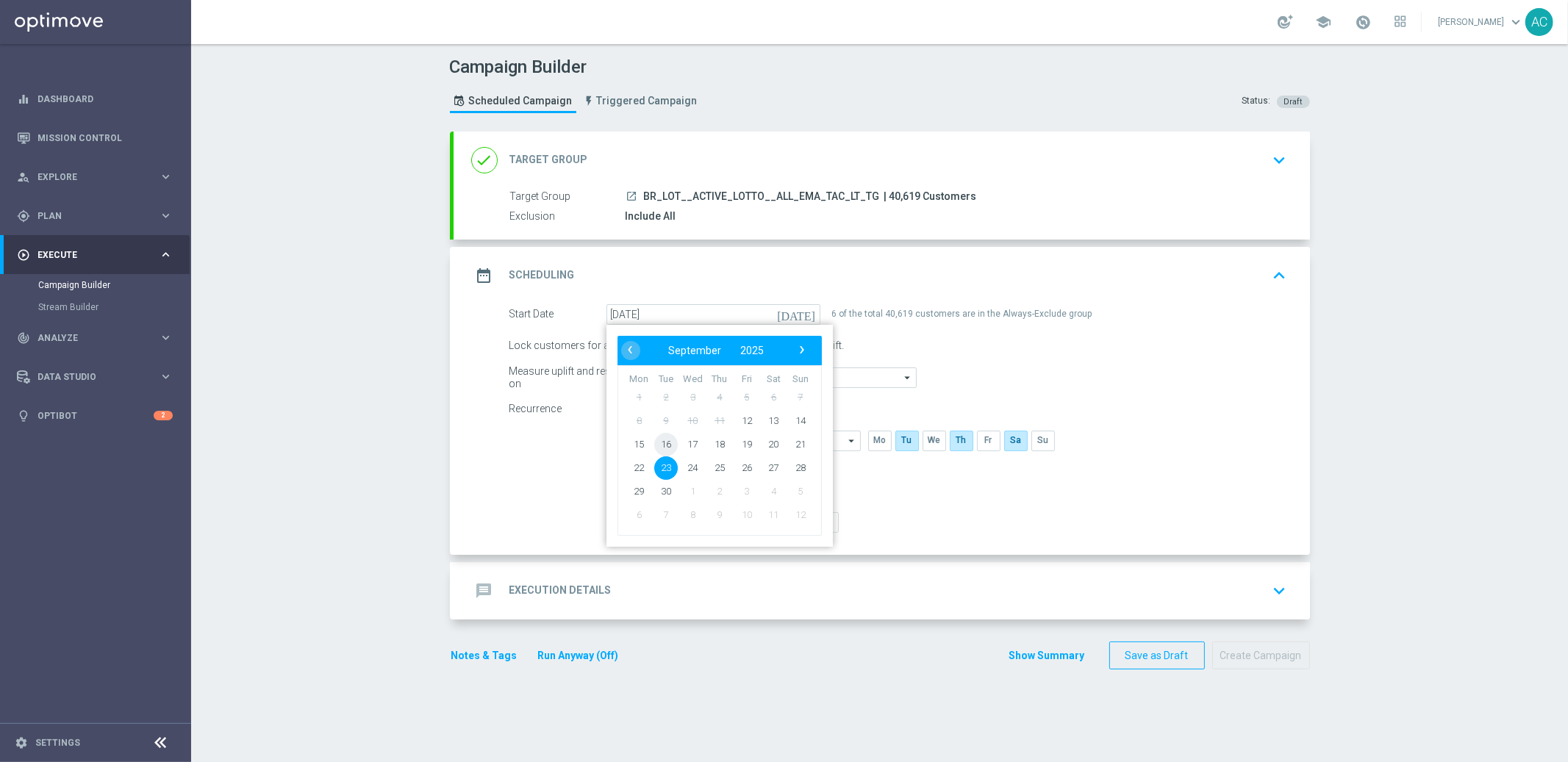
click at [661, 445] on span "16" at bounding box center [665, 444] width 23 height 23
type input "16 Sep 2025"
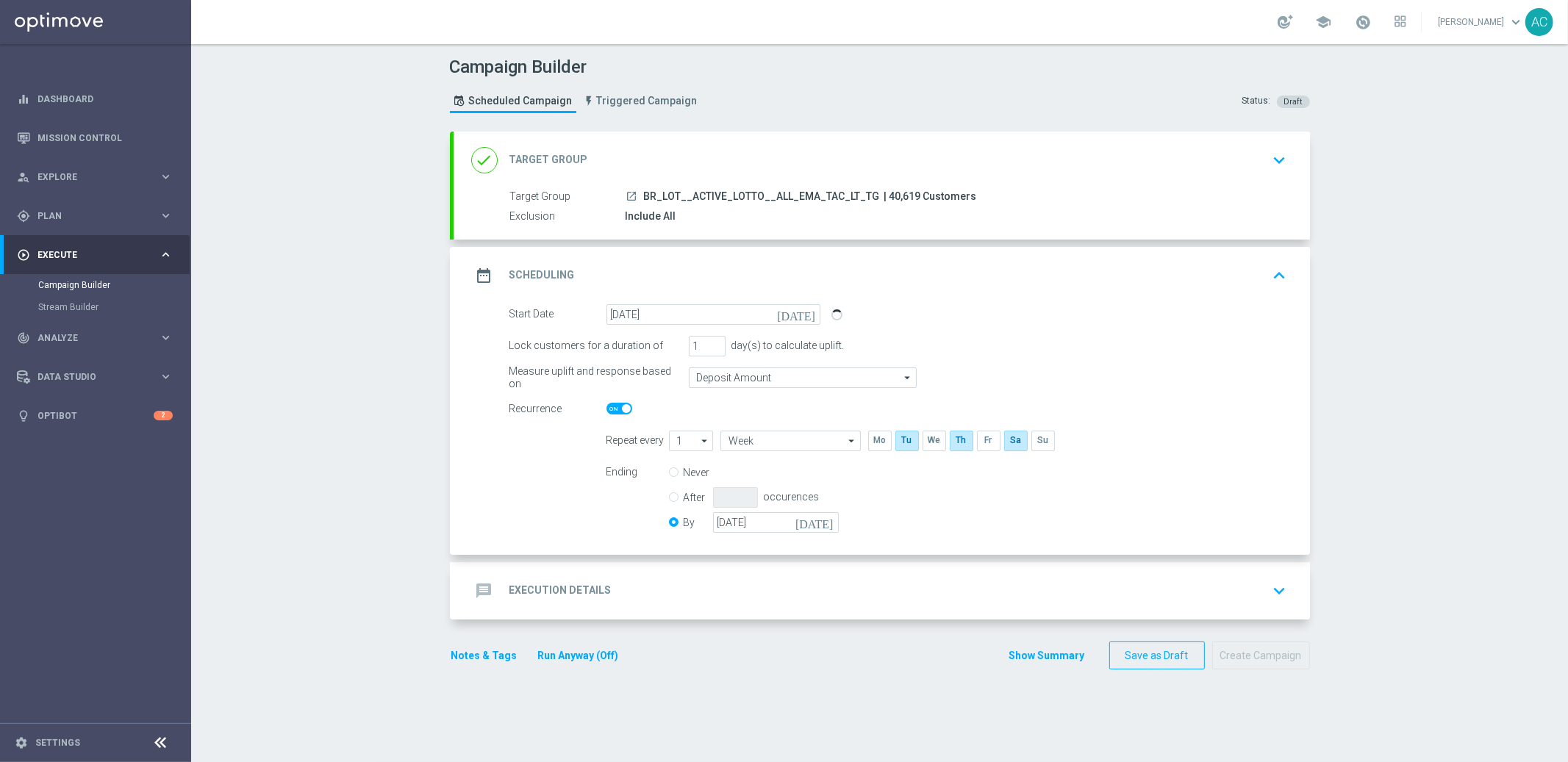
click at [760, 532] on div "Never After occurences By 28 Sep 2025 today" at bounding box center [763, 499] width 188 height 75
click at [760, 516] on input "28 Sep 2025" at bounding box center [776, 522] width 126 height 21
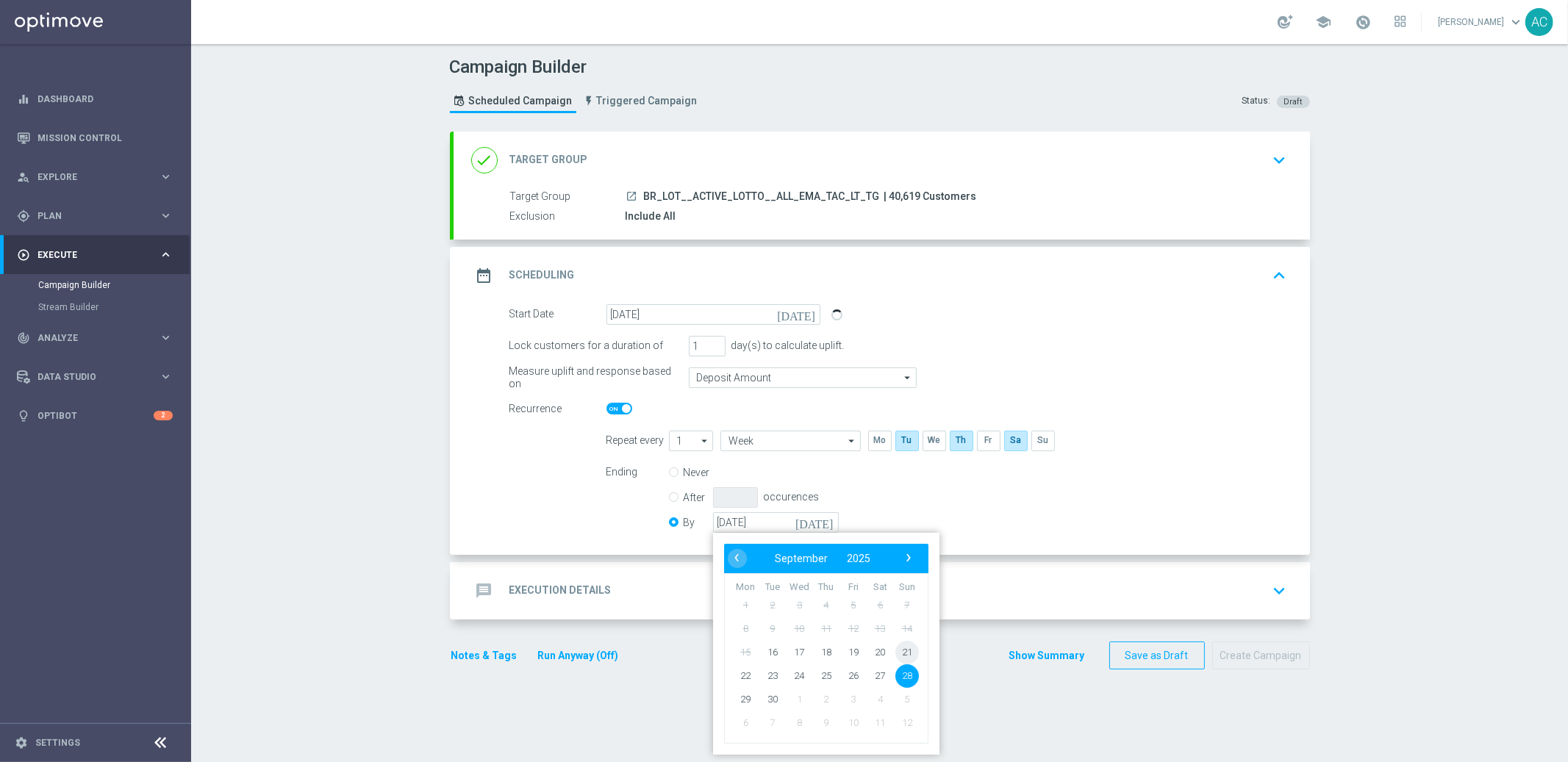
click at [898, 648] on span "21" at bounding box center [906, 651] width 23 height 23
type input "[DATE]"
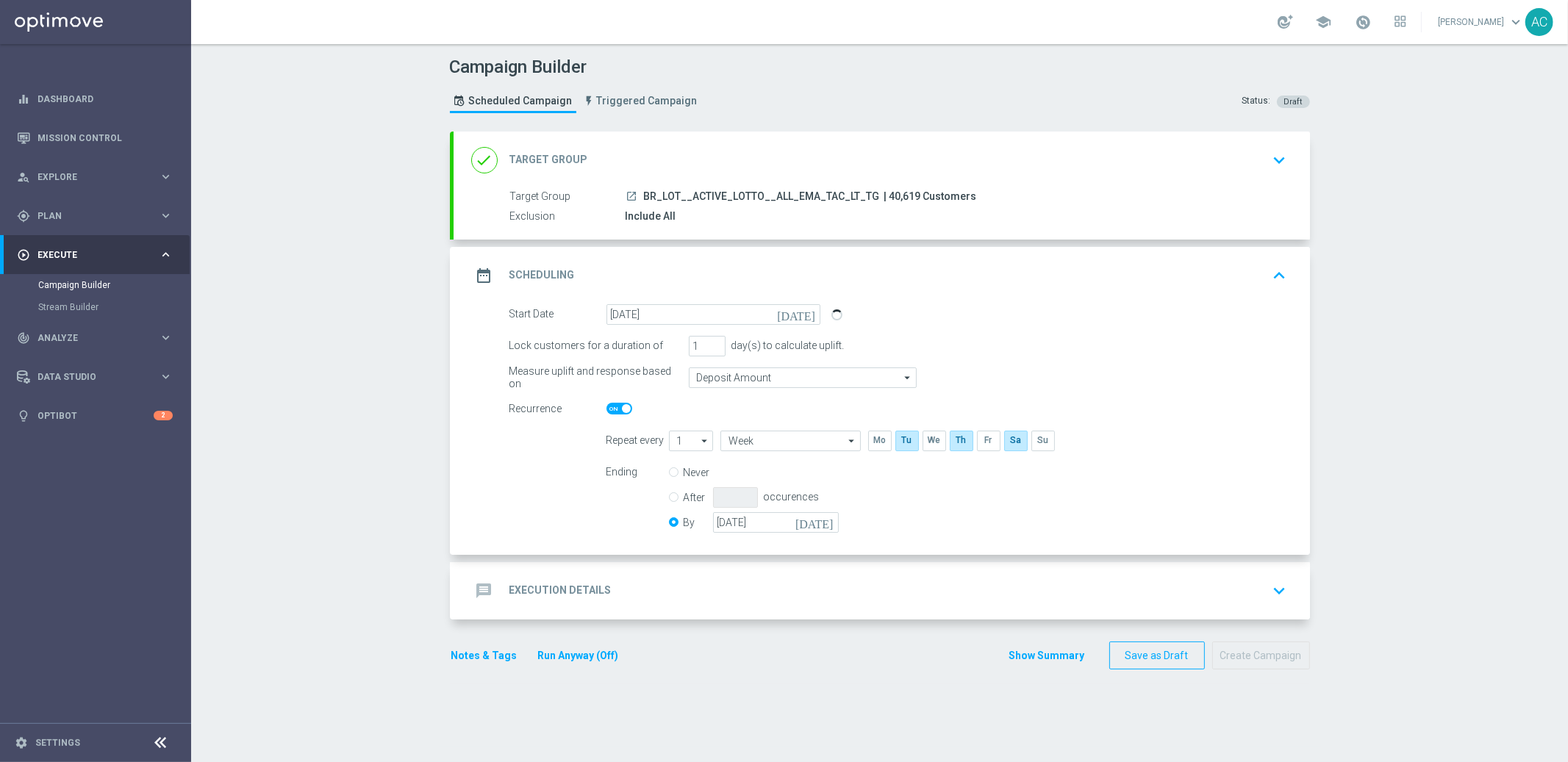
click at [560, 597] on div "message Execution Details" at bounding box center [542, 591] width 141 height 26
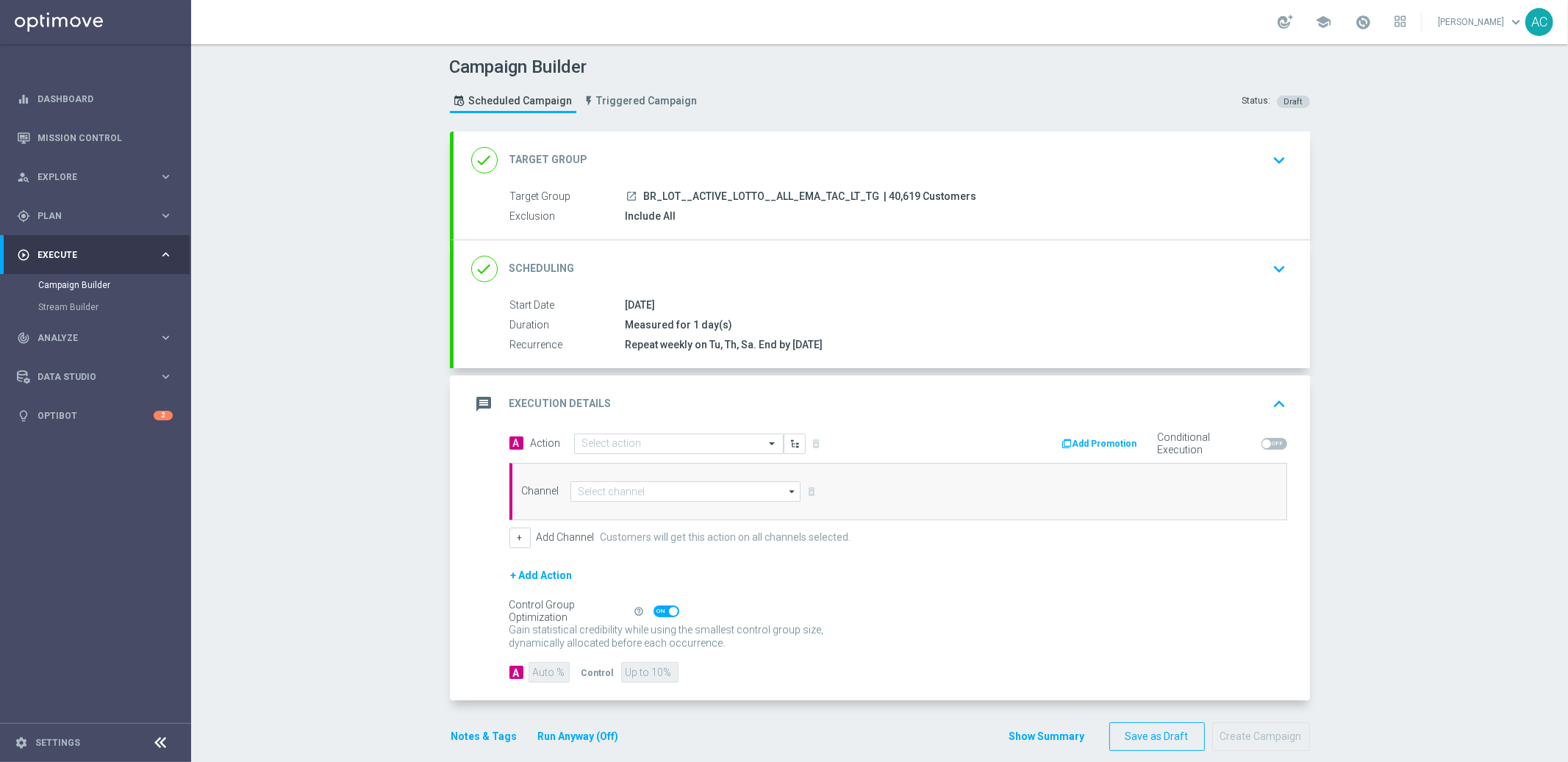
click at [642, 455] on div "A Action Select action delete_forever Add Promotion Conditional Execution Chann…" at bounding box center [898, 490] width 800 height 115
click at [642, 442] on input "text" at bounding box center [664, 444] width 164 height 12
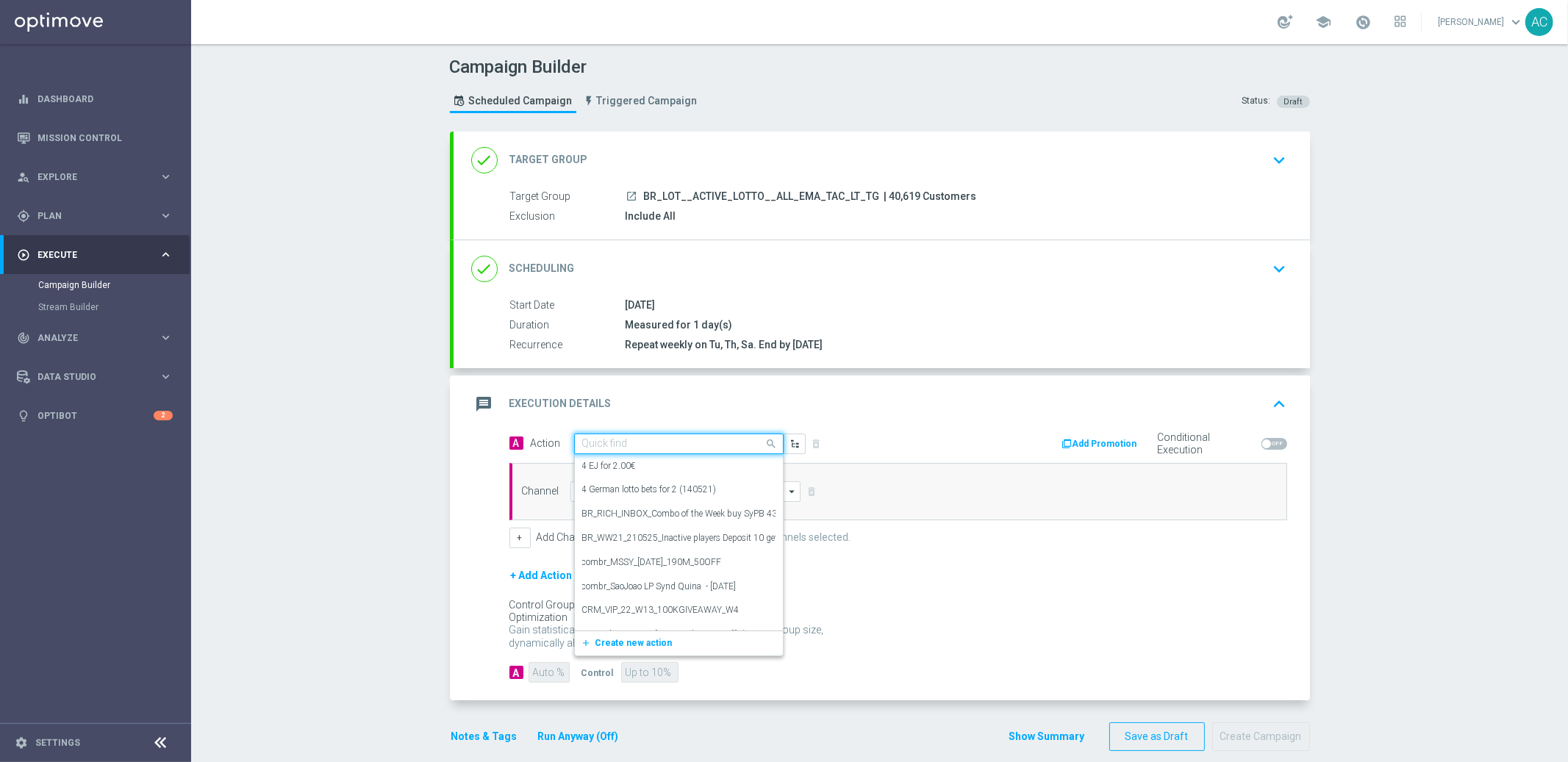
paste input "BR_CAS__SYND_MS__ALL_EMA_TAC_LT"
type input "BR_CAS__SYND_MS__ALL_EMA_TAC_LT"
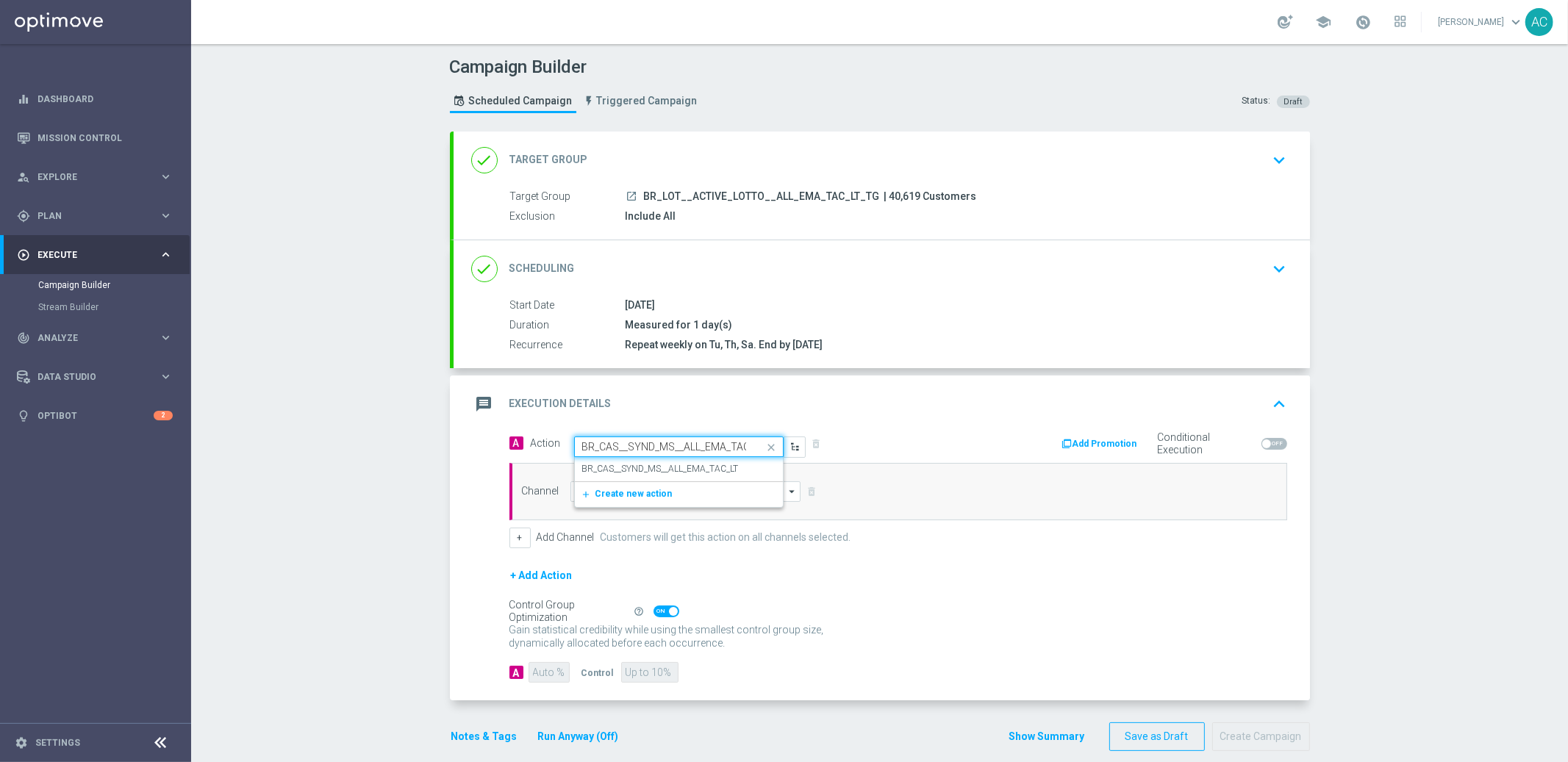
scroll to position [0, 17]
click at [648, 465] on label "BR_CAS__SYND_MS__ALL_EMA_TAC_LT" at bounding box center [660, 469] width 157 height 12
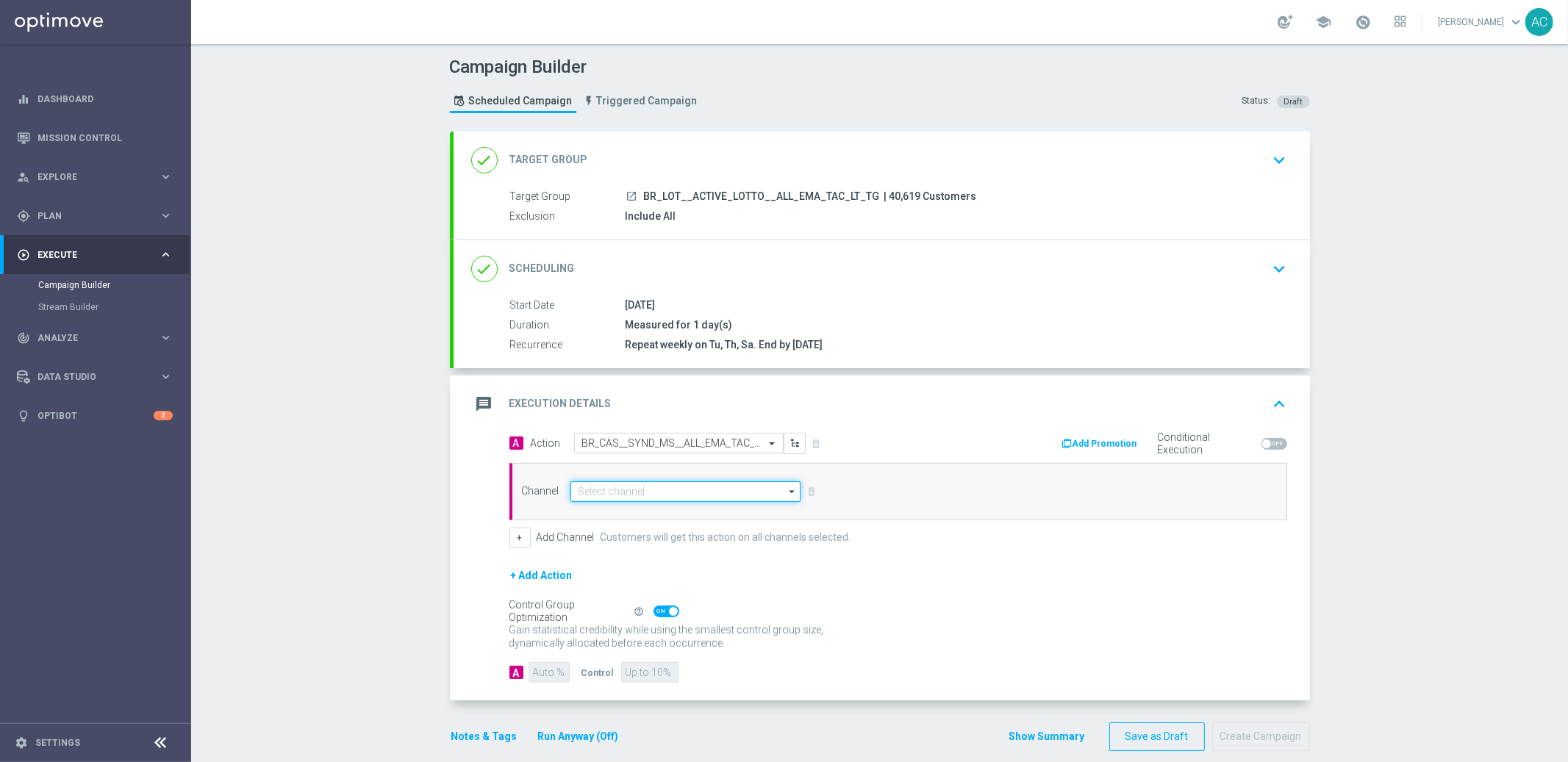
click at [637, 492] on input at bounding box center [685, 492] width 231 height 21
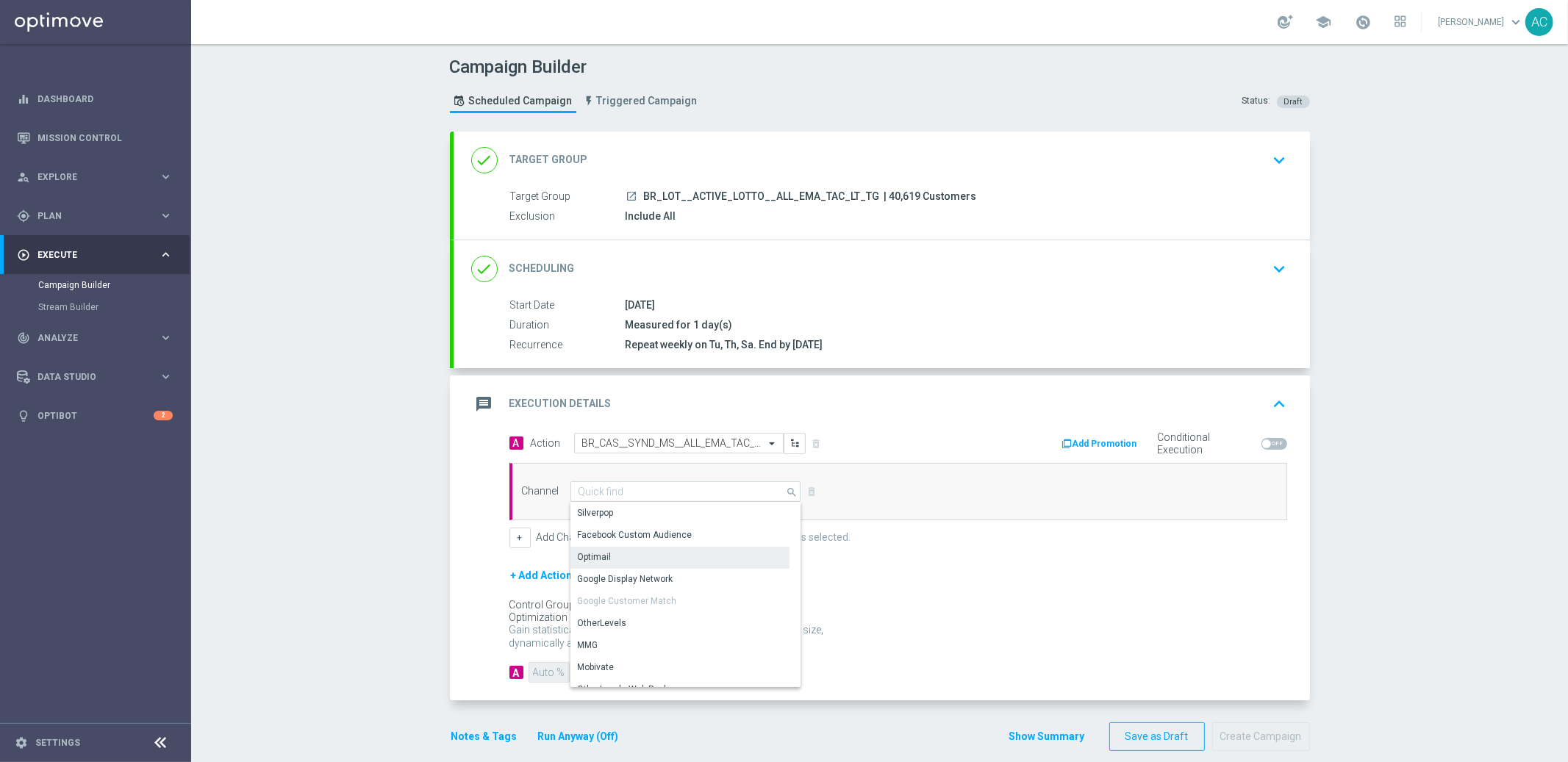
click at [622, 550] on div "Optimail" at bounding box center [679, 557] width 219 height 21
type input "Optimail"
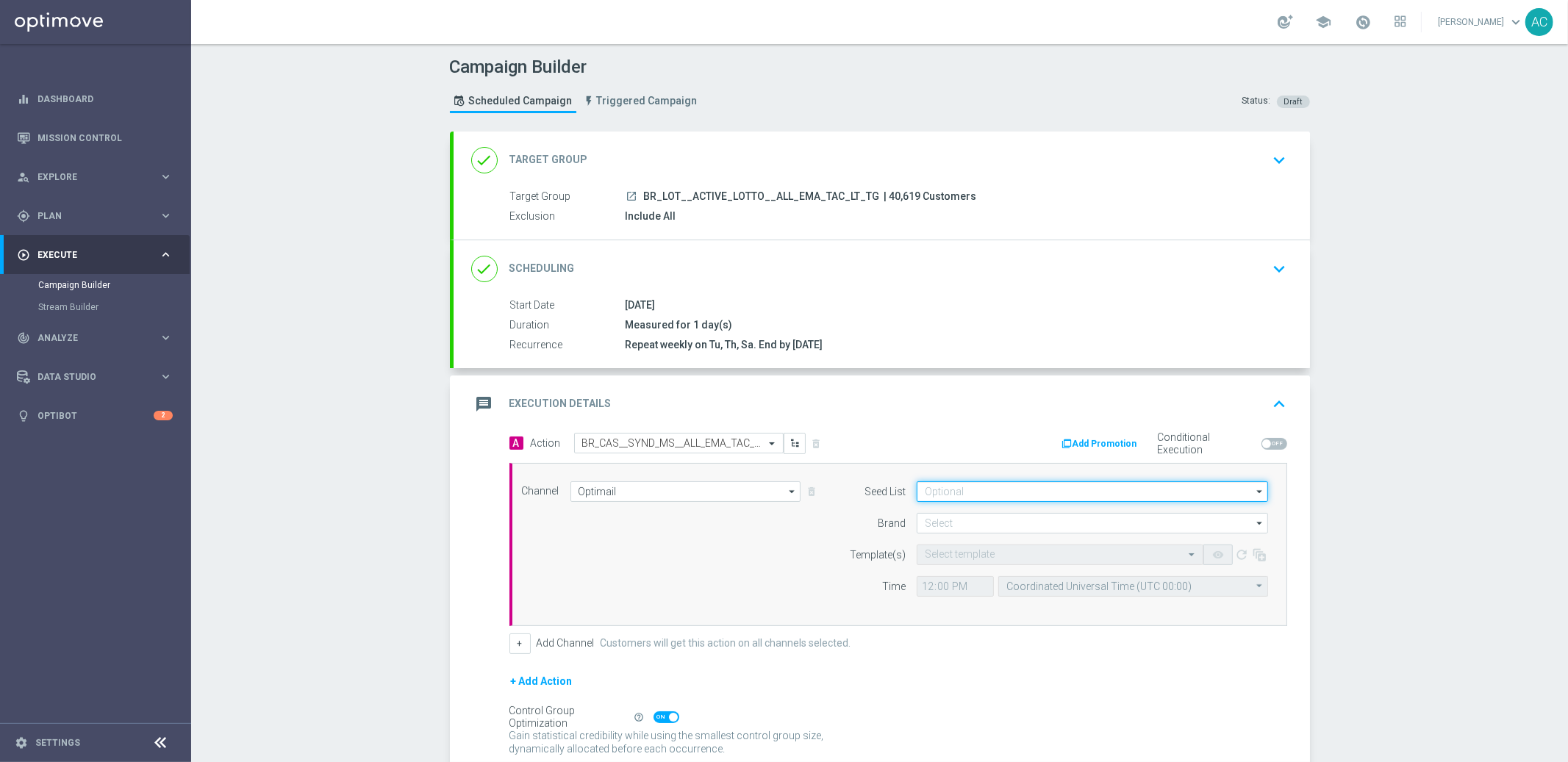
click at [1025, 495] on input at bounding box center [1092, 492] width 352 height 21
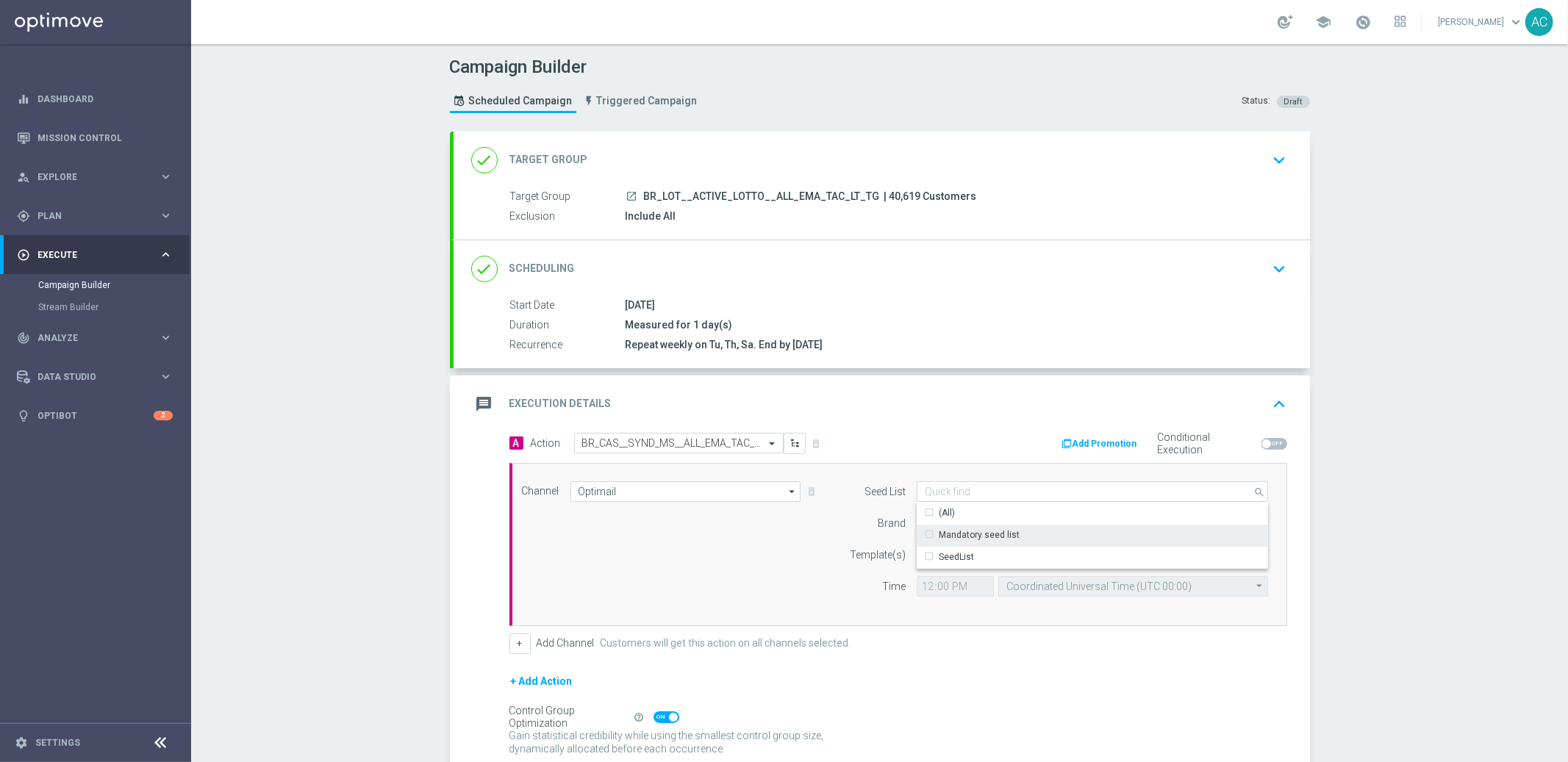
drag, startPoint x: 1008, startPoint y: 533, endPoint x: 756, endPoint y: 573, distance: 255.2
click at [1007, 534] on div "Mandatory seed list" at bounding box center [979, 535] width 81 height 13
click at [715, 580] on div "Channel Optimail Optimail arrow_drop_down Drag here to set row groups Drag here…" at bounding box center [895, 545] width 769 height 127
type input "Mandatory seed list"
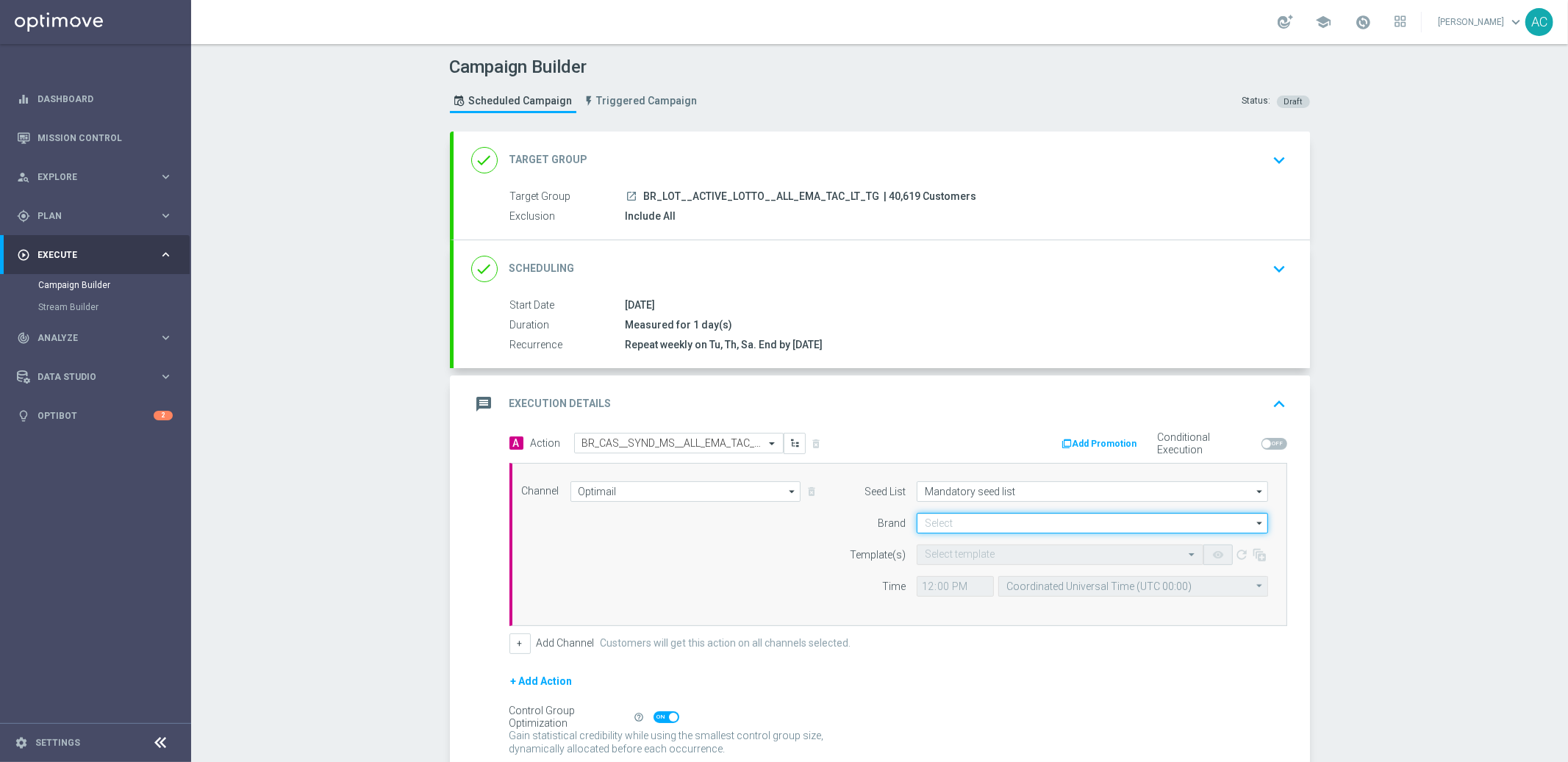
click at [986, 522] on input at bounding box center [1092, 523] width 352 height 21
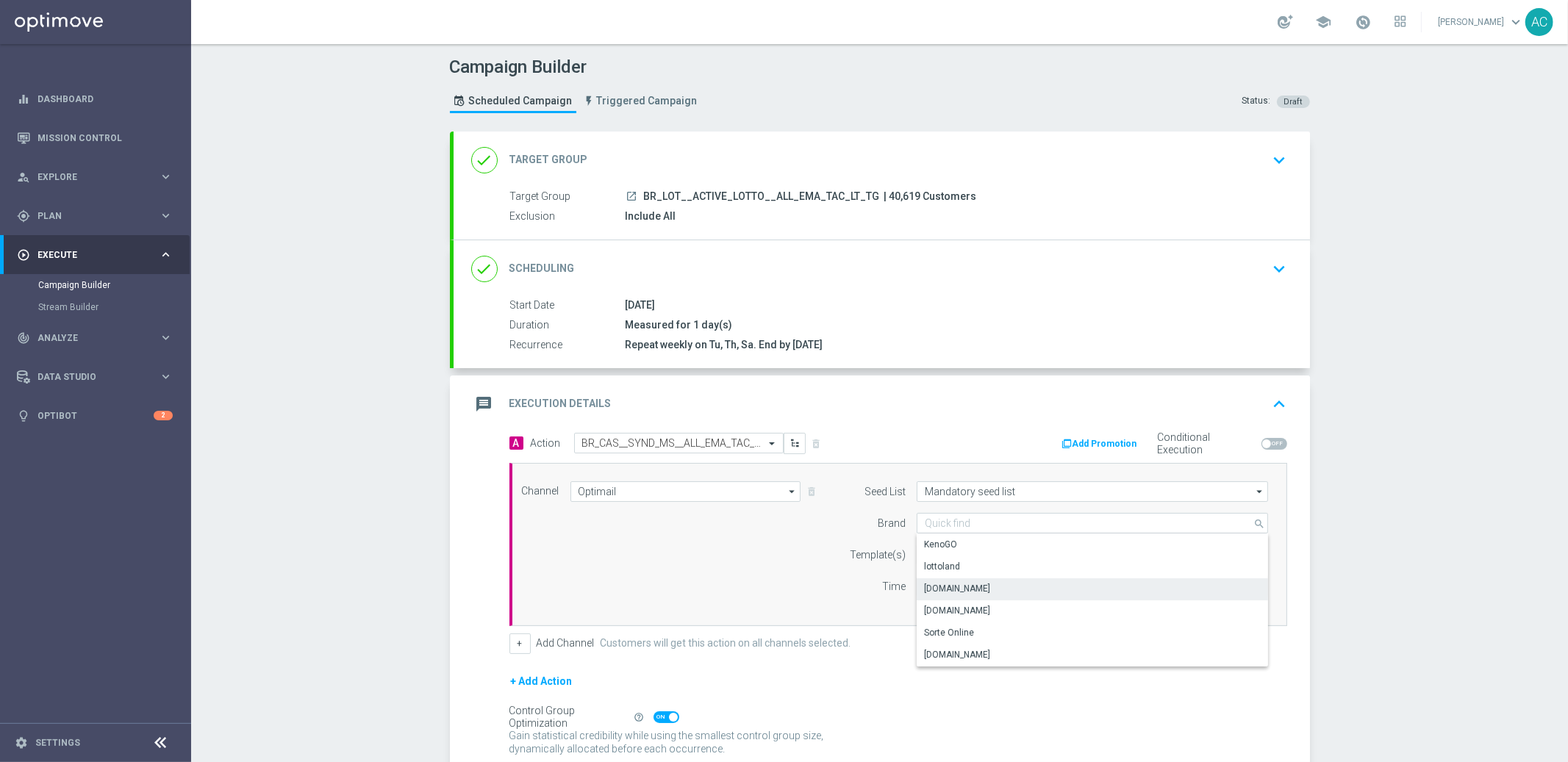
click at [971, 586] on div "Lottoland.bet.br" at bounding box center [957, 588] width 66 height 13
type input "Lottoland.bet.br"
drag, startPoint x: 788, startPoint y: 566, endPoint x: 961, endPoint y: 549, distance: 173.8
click at [789, 566] on div "Channel Optimail Optimail arrow_drop_down Drag here to set row groups Drag here…" at bounding box center [895, 545] width 769 height 127
click at [964, 549] on input "text" at bounding box center [1046, 556] width 241 height 12
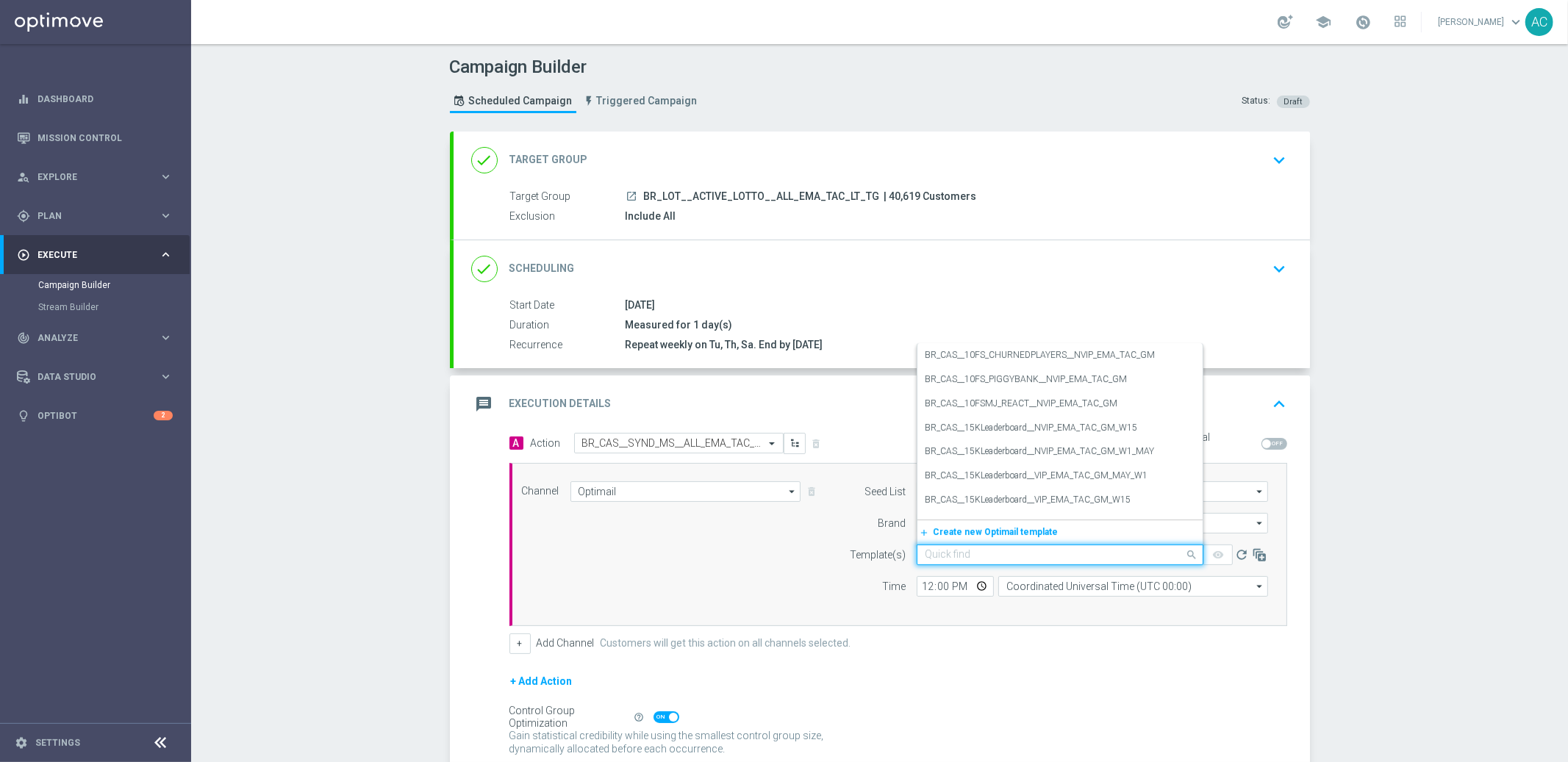
paste input "BR_CAS__SYND_MS__ALL_EMA_TAC_LT"
type input "BR_CAS__SYND_MS__ALL_EMA_TAC_LT"
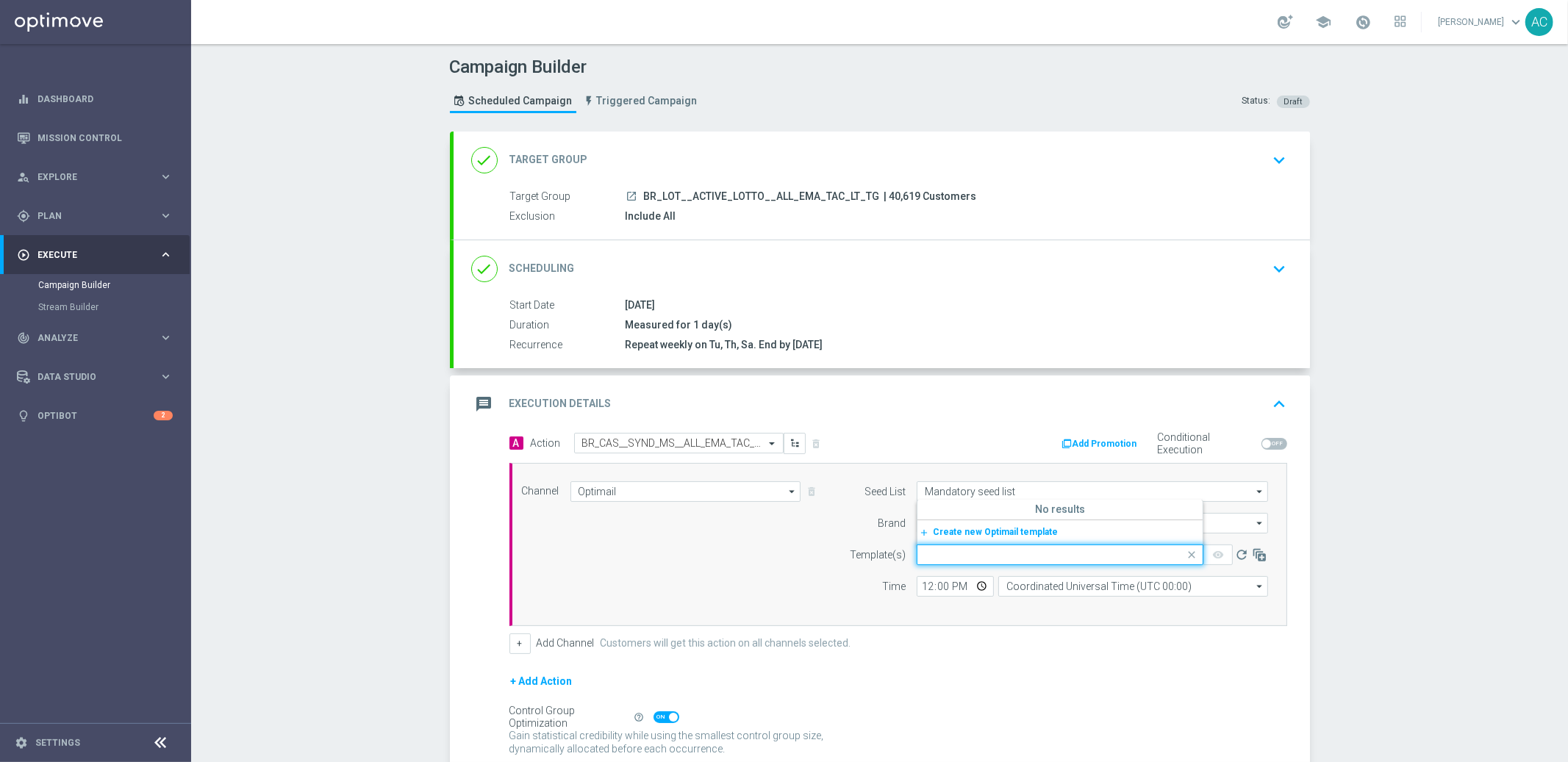
click at [804, 588] on div "Channel Optimail Optimail arrow_drop_down Drag here to set row groups Drag here…" at bounding box center [895, 545] width 769 height 127
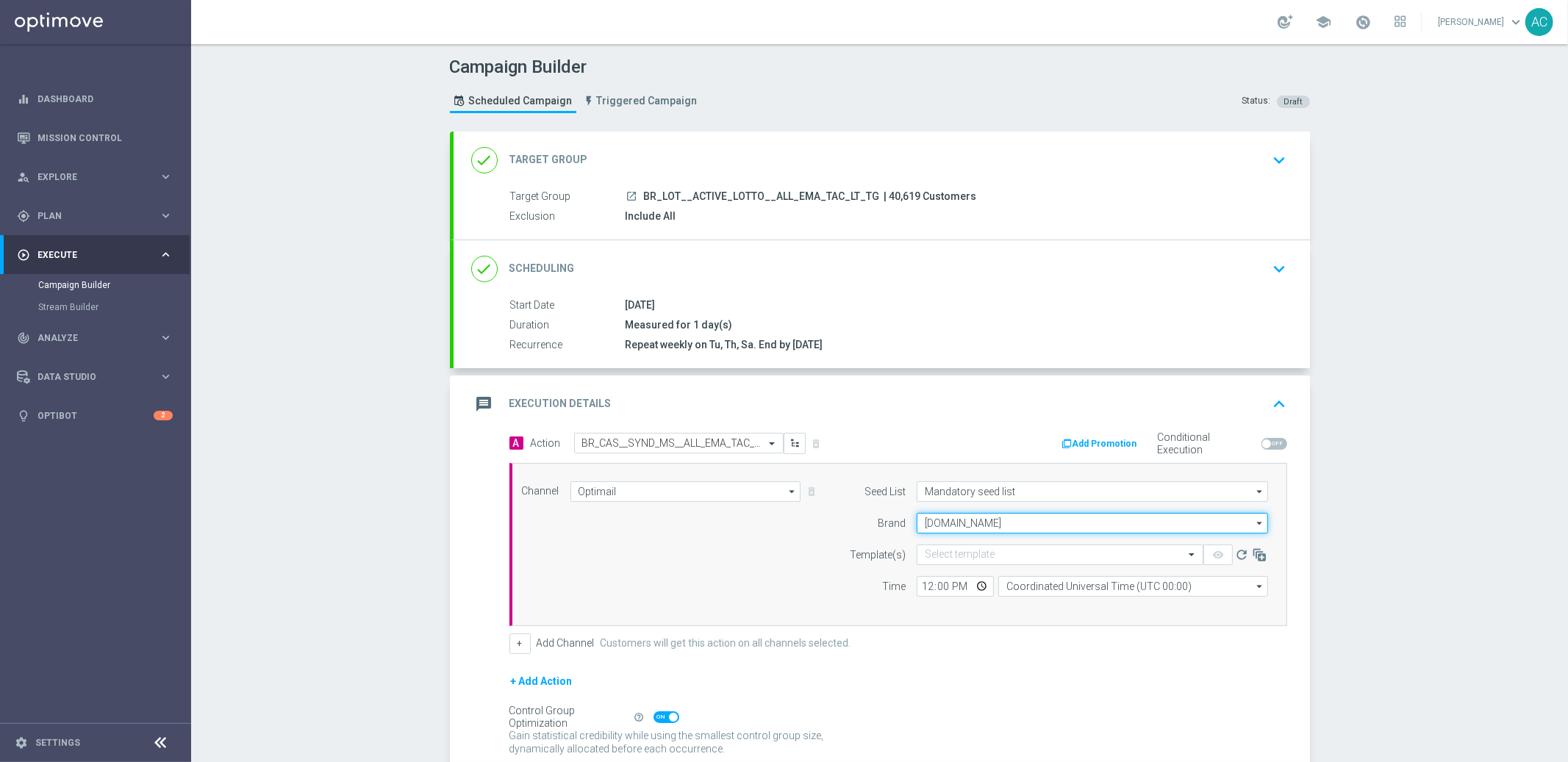
click at [980, 519] on input "Lottoland.bet.br" at bounding box center [1092, 523] width 352 height 21
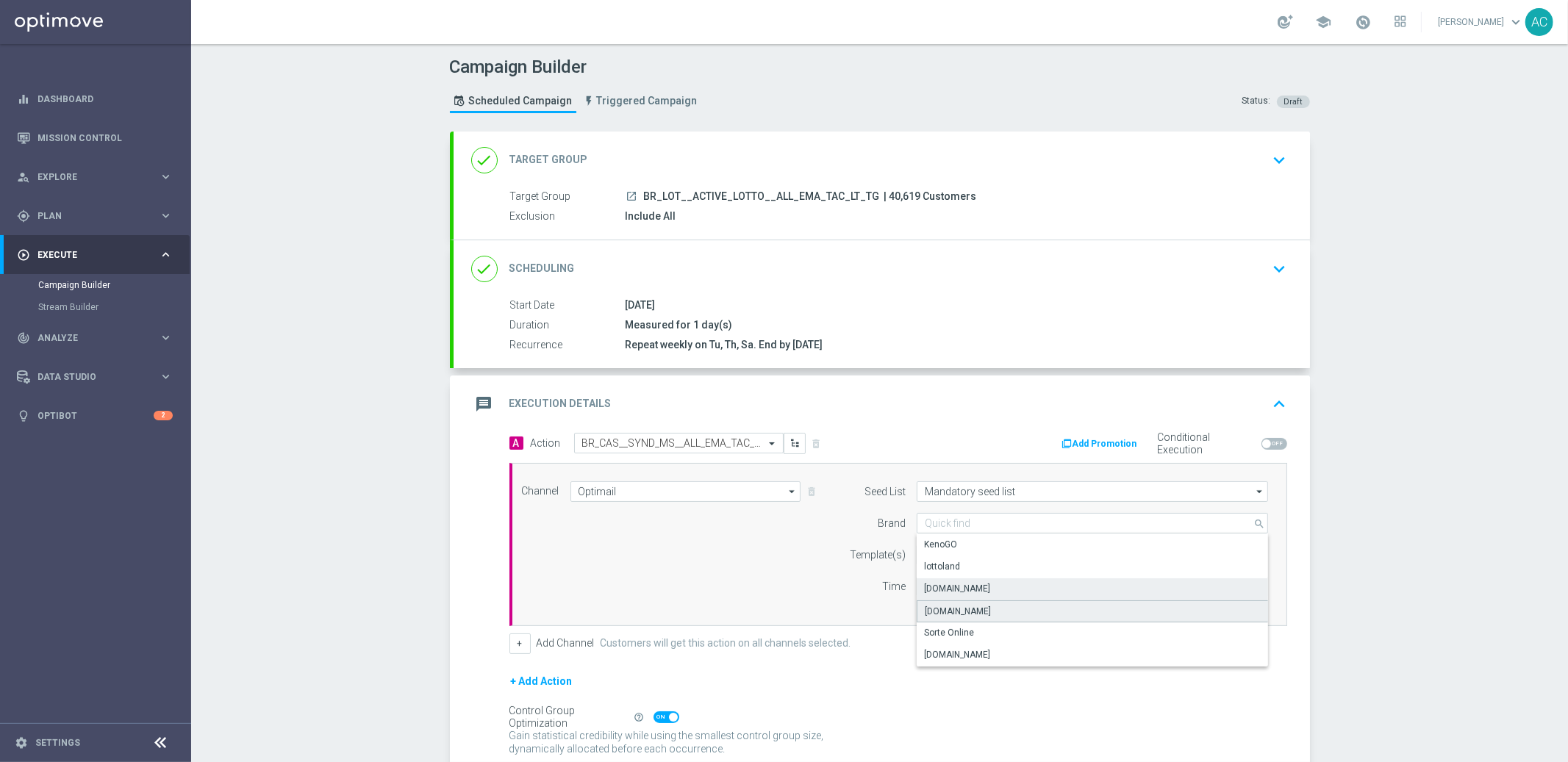
click at [988, 610] on div "Lottoland.com.br" at bounding box center [1093, 611] width 352 height 22
type input "Lottoland.com.br"
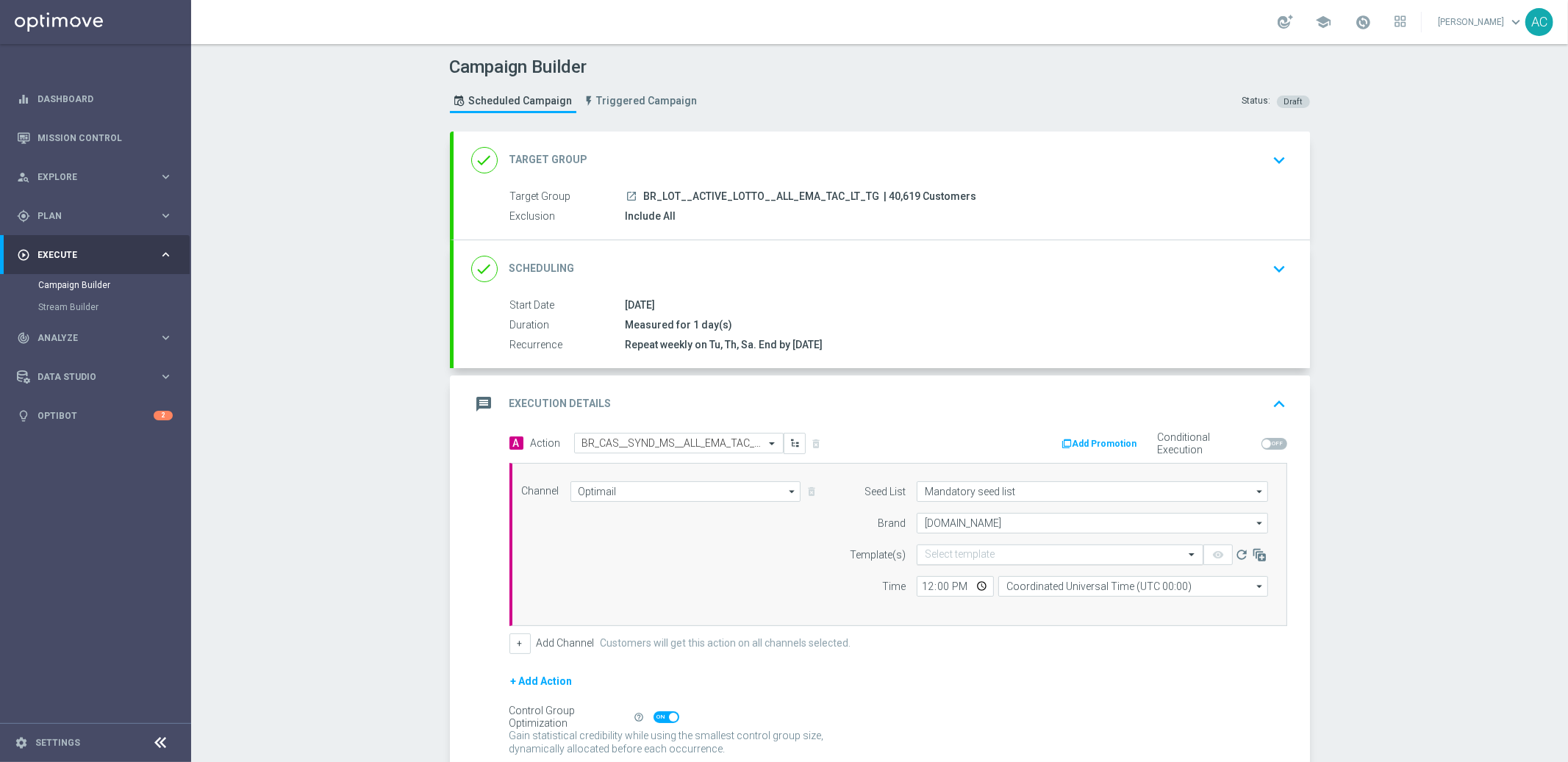
click at [974, 555] on input "text" at bounding box center [1046, 556] width 241 height 12
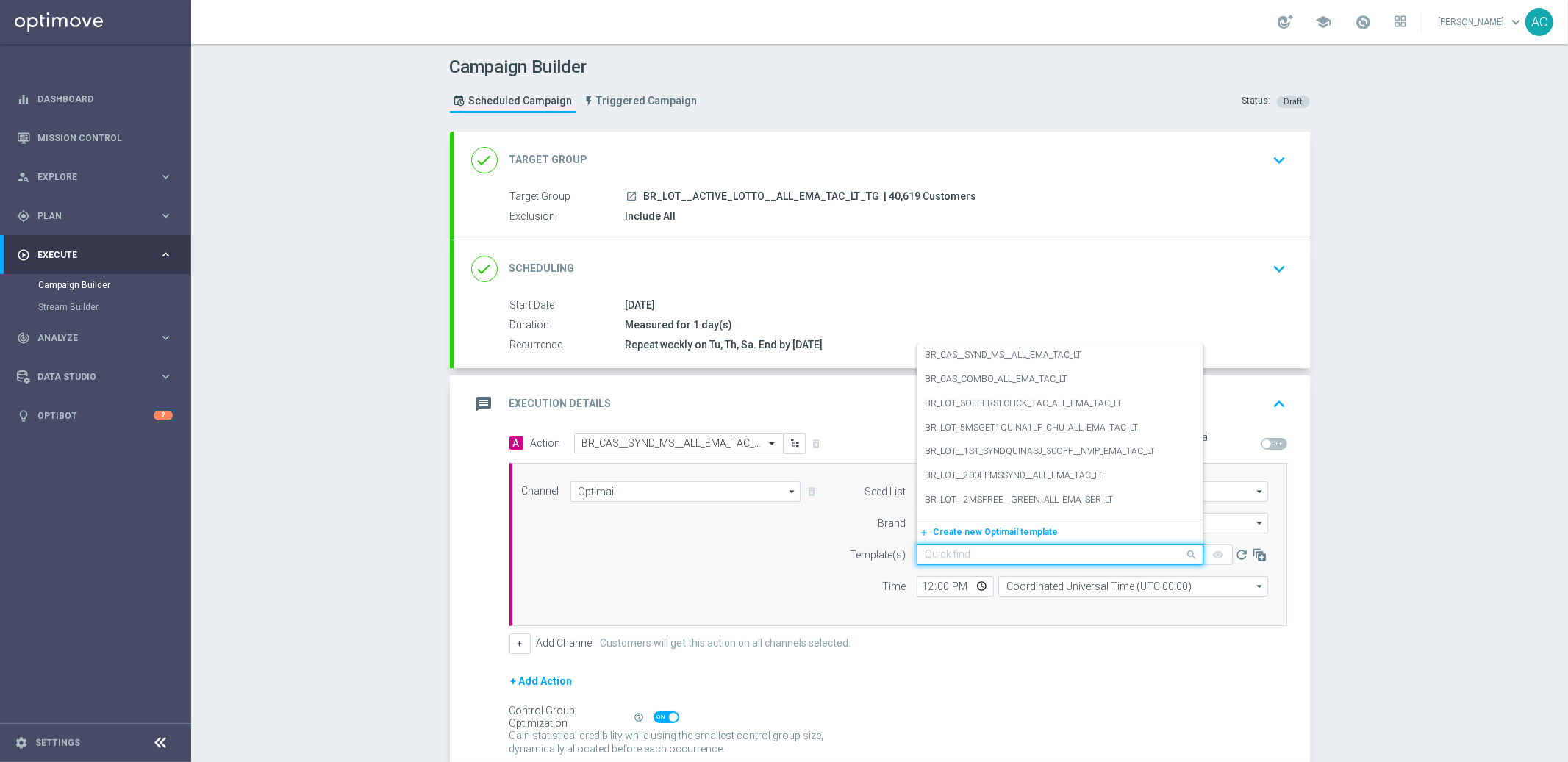
paste input "BR_CAS__SYND_MS__ALL_EMA_TAC_LT"
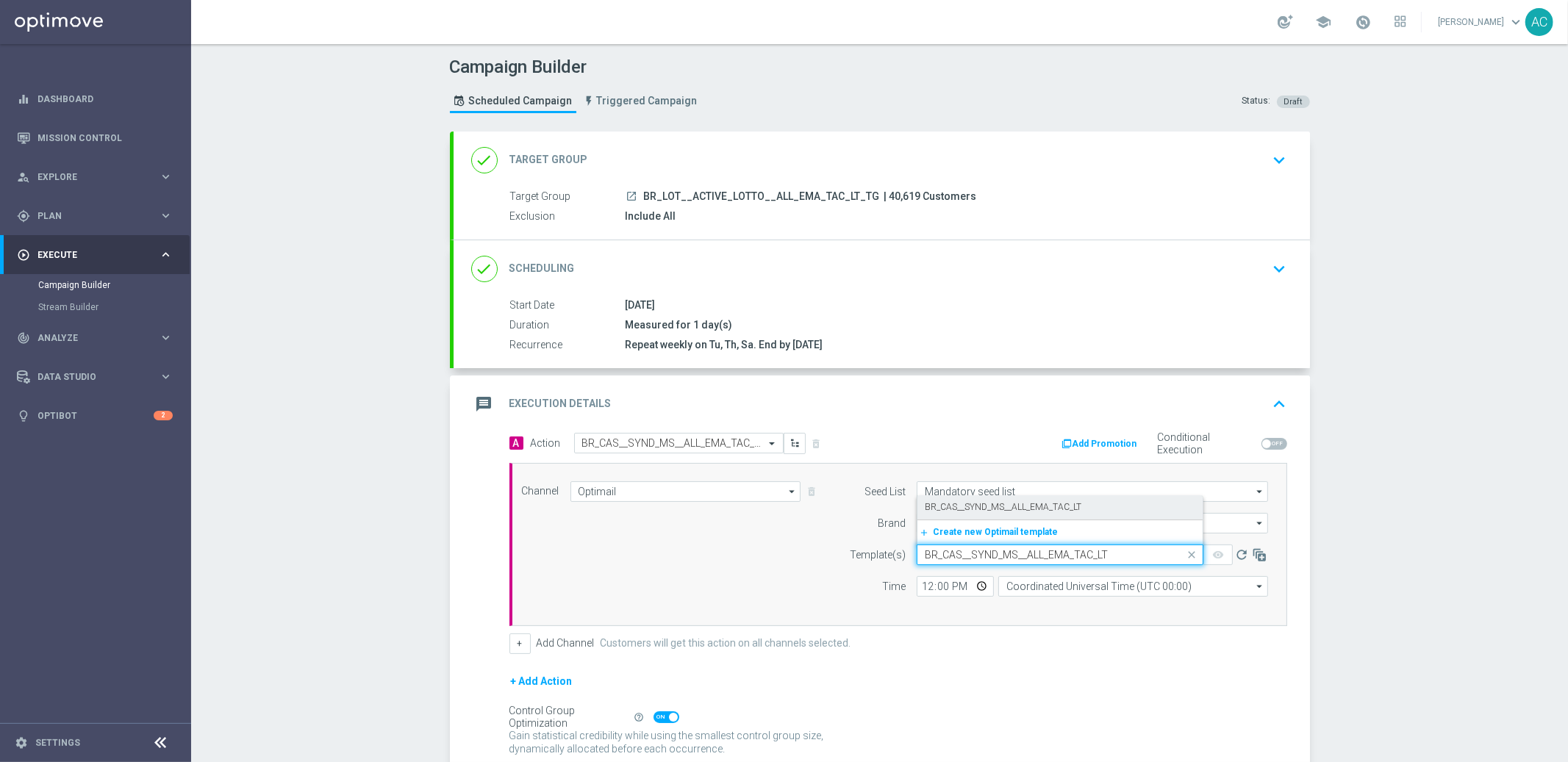
click at [979, 509] on label "BR_CAS__SYND_MS__ALL_EMA_TAC_LT" at bounding box center [1003, 508] width 157 height 12
type input "BR_CAS__SYND_MS__ALL_EMA_TAC_LT"
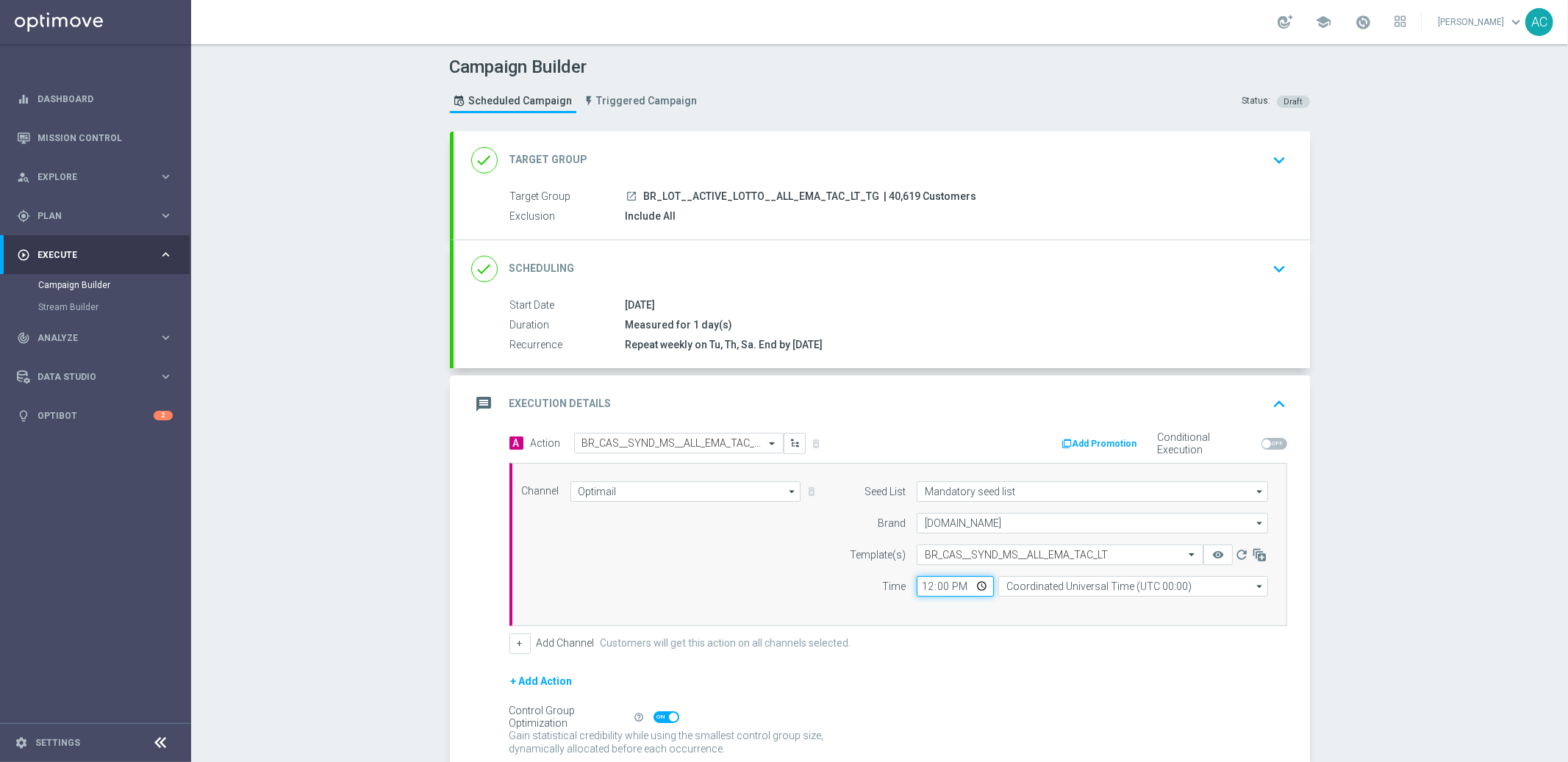
click at [917, 588] on input "12:00" at bounding box center [955, 587] width 77 height 21
type input "16:00"
click at [1032, 590] on input "Coordinated Universal Time (UTC 00:00)" at bounding box center [1133, 587] width 270 height 21
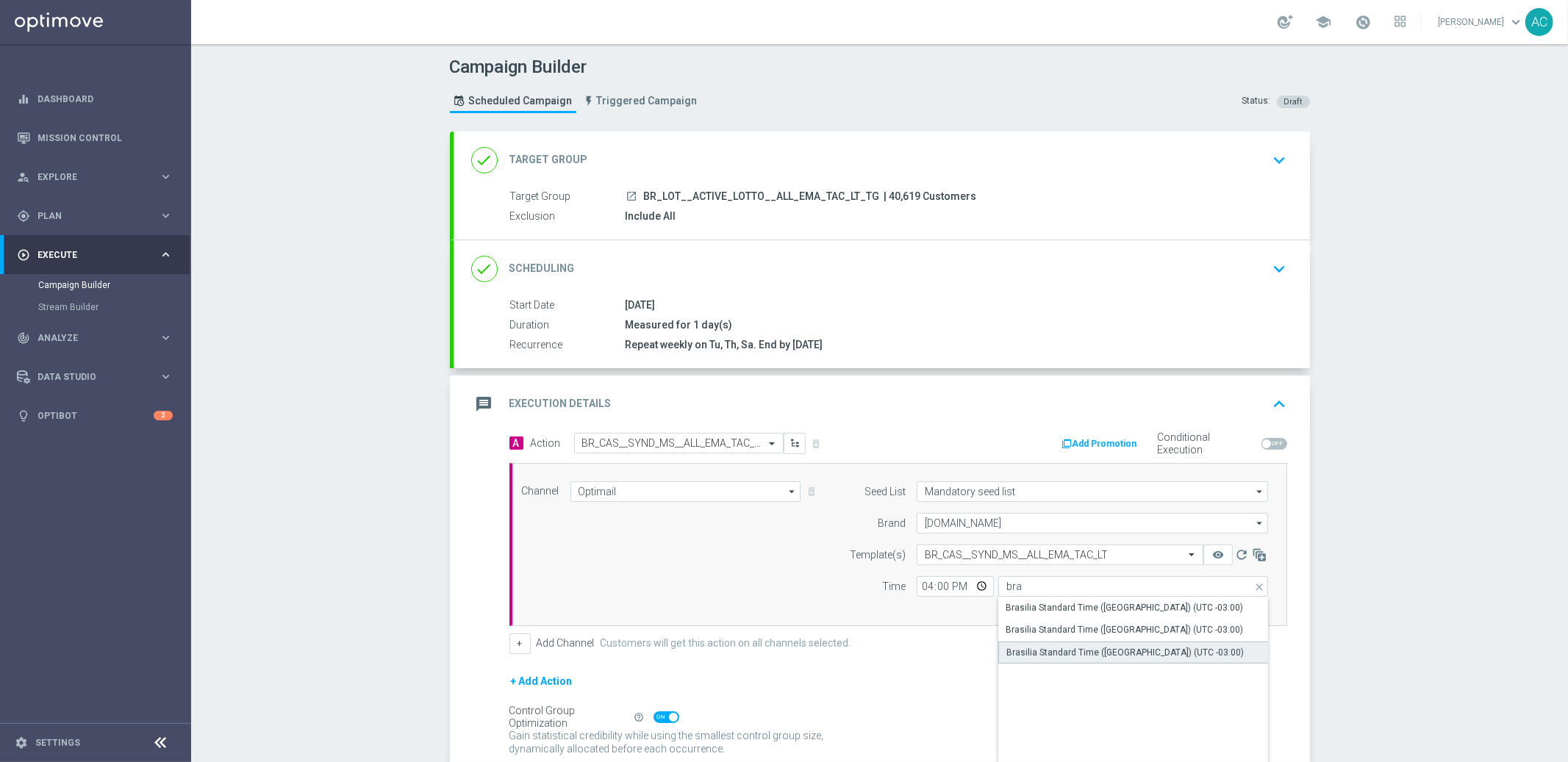
click at [1063, 651] on div "Brasilia Standard Time ([GEOGRAPHIC_DATA]) (UTC -03:00)" at bounding box center [1124, 652] width 237 height 13
type input "Brasilia Standard Time ([GEOGRAPHIC_DATA]) (UTC -03:00)"
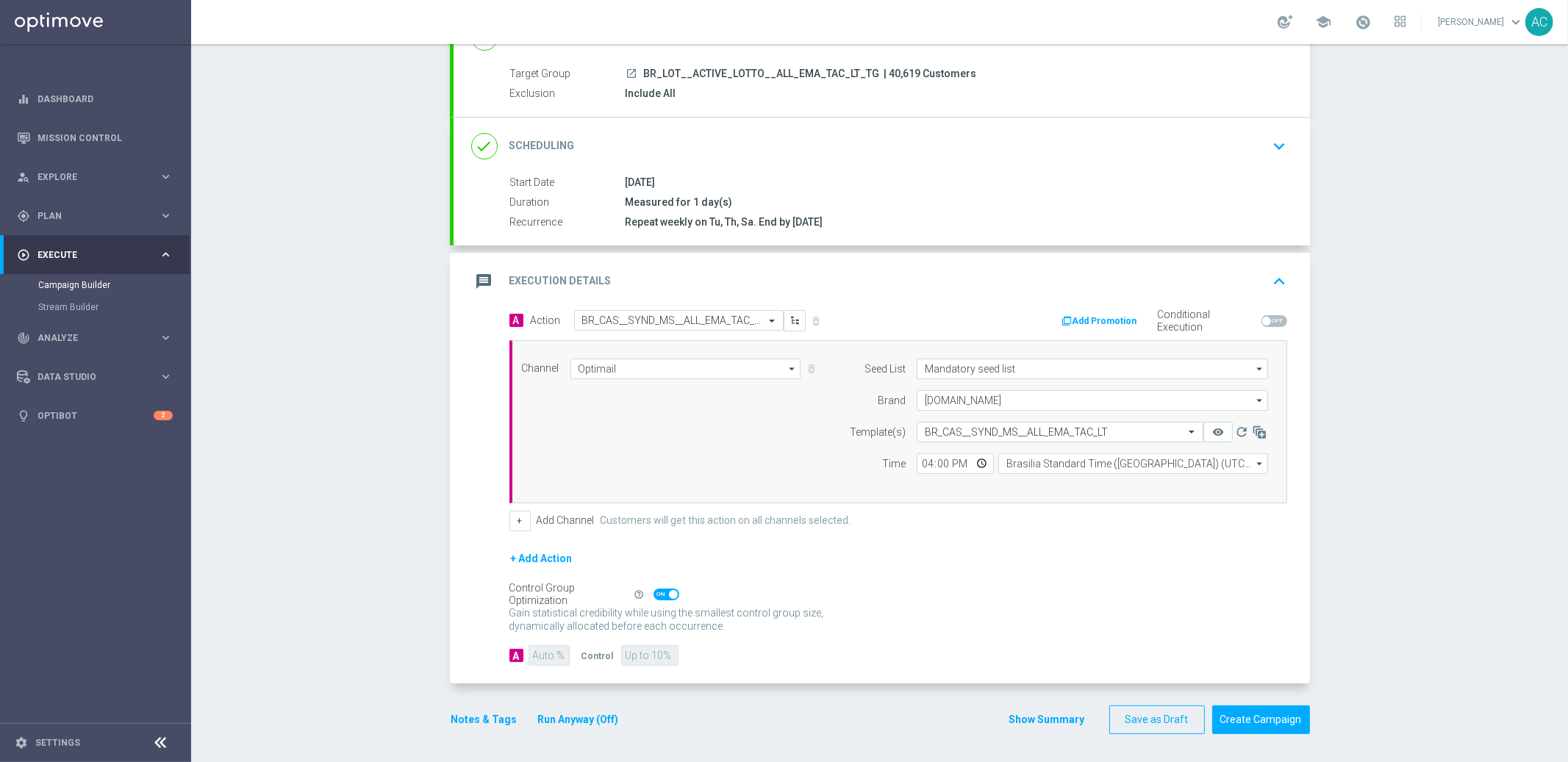
scroll to position [124, 0]
click at [1258, 721] on button "Create Campaign" at bounding box center [1261, 719] width 98 height 29
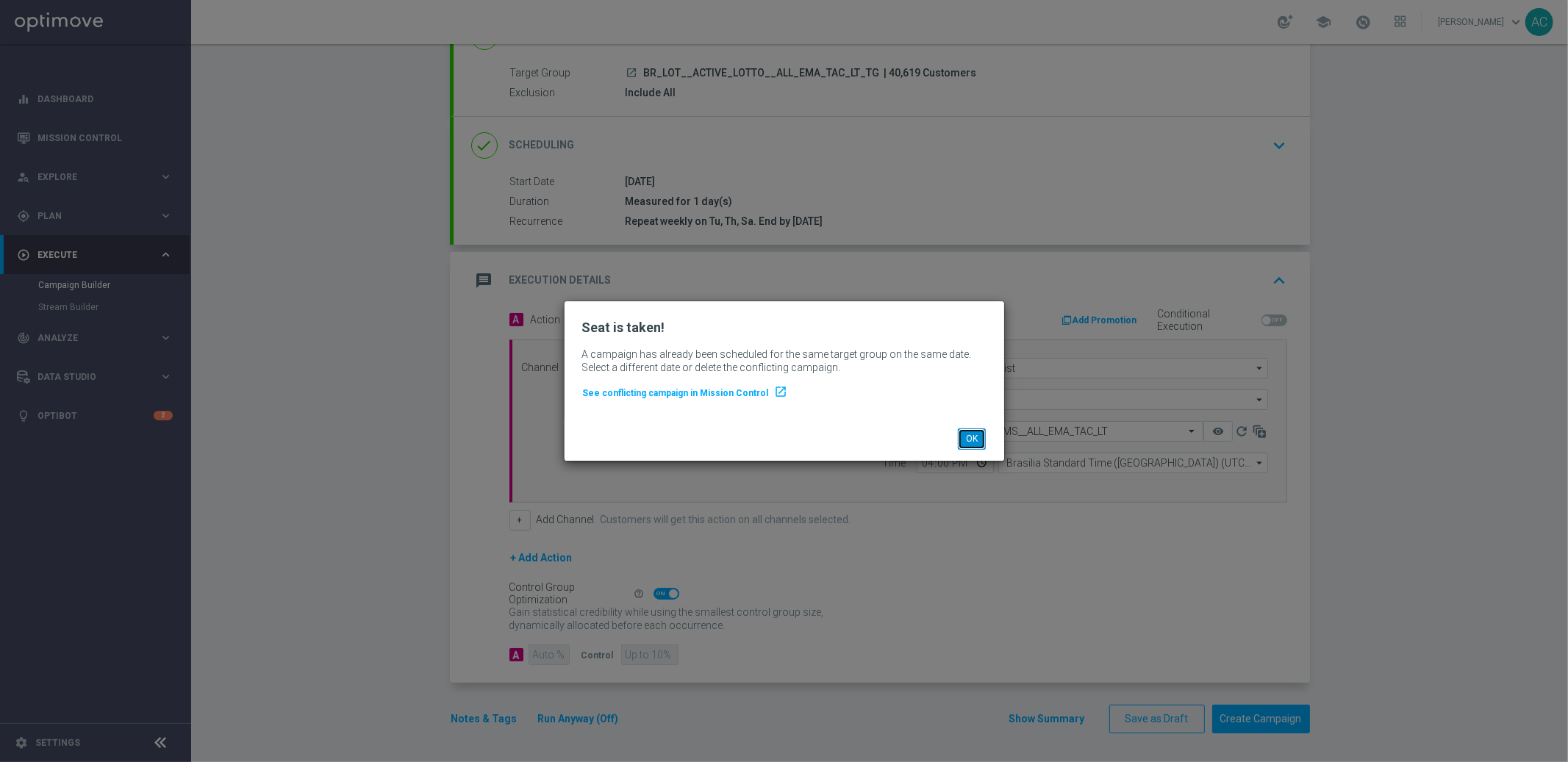
click at [974, 442] on button "OK" at bounding box center [971, 439] width 28 height 21
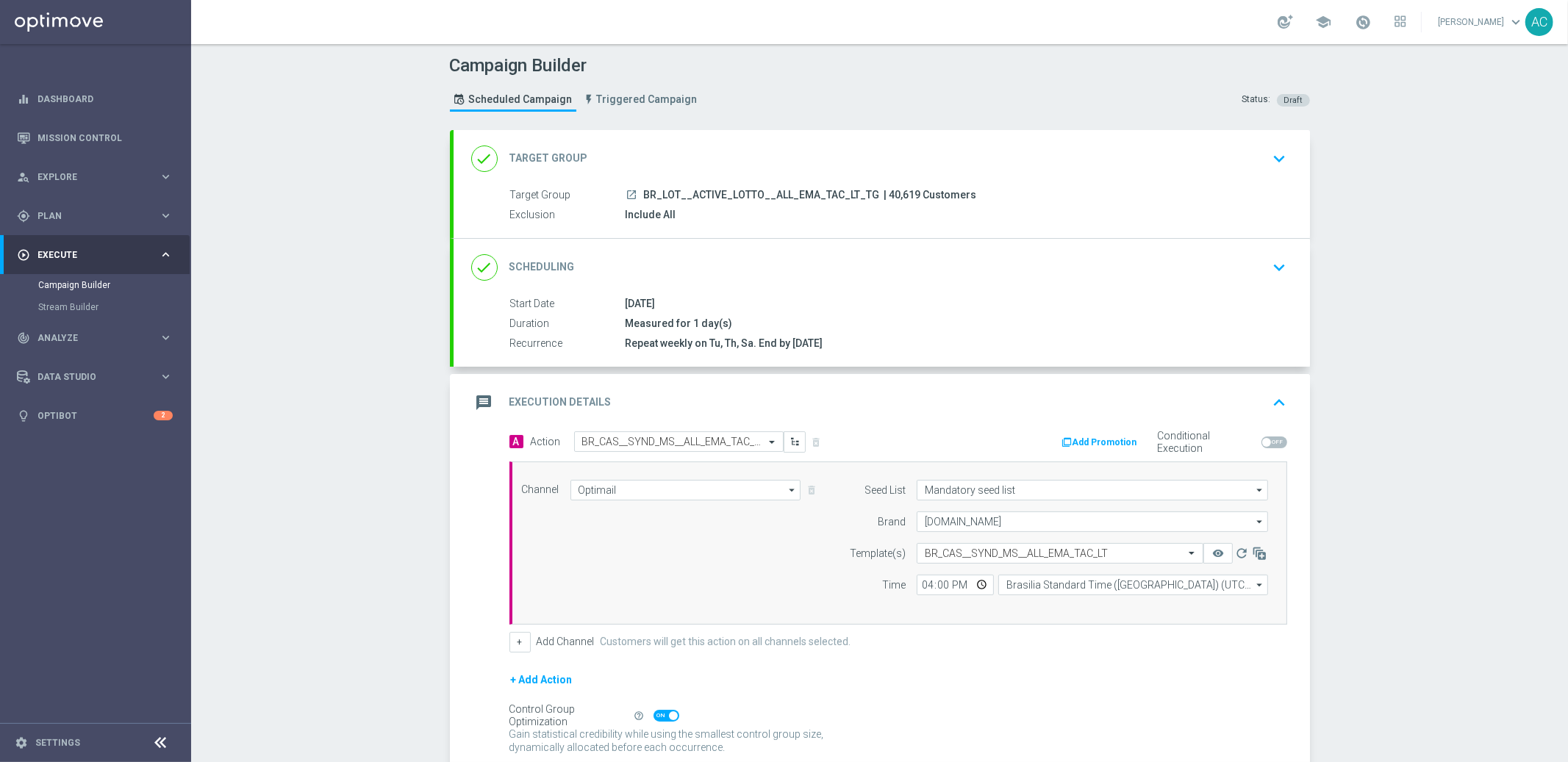
scroll to position [0, 0]
click at [83, 129] on link "Mission Control" at bounding box center [105, 138] width 135 height 39
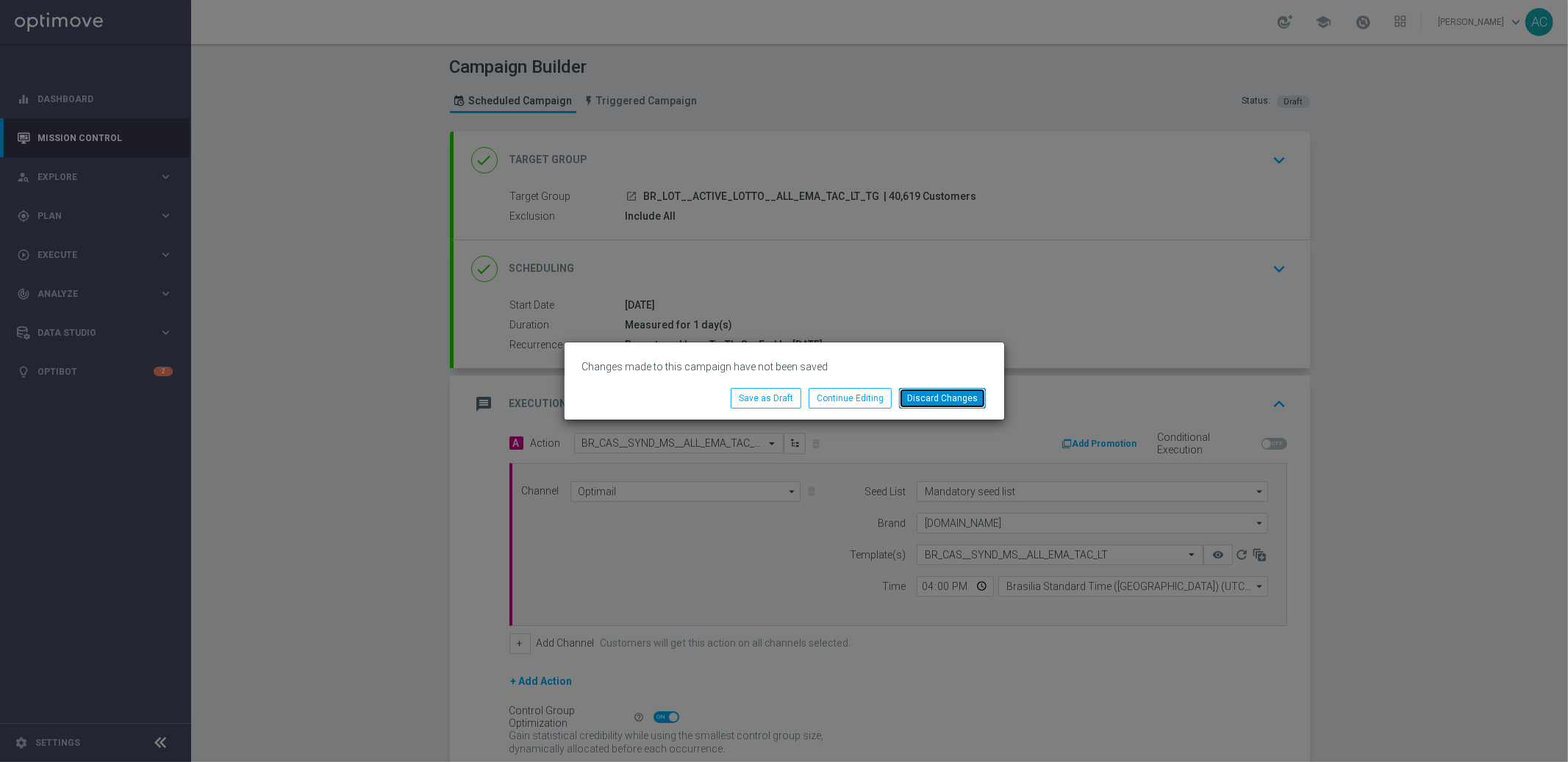
click at [949, 407] on button "Discard Changes" at bounding box center [942, 398] width 87 height 21
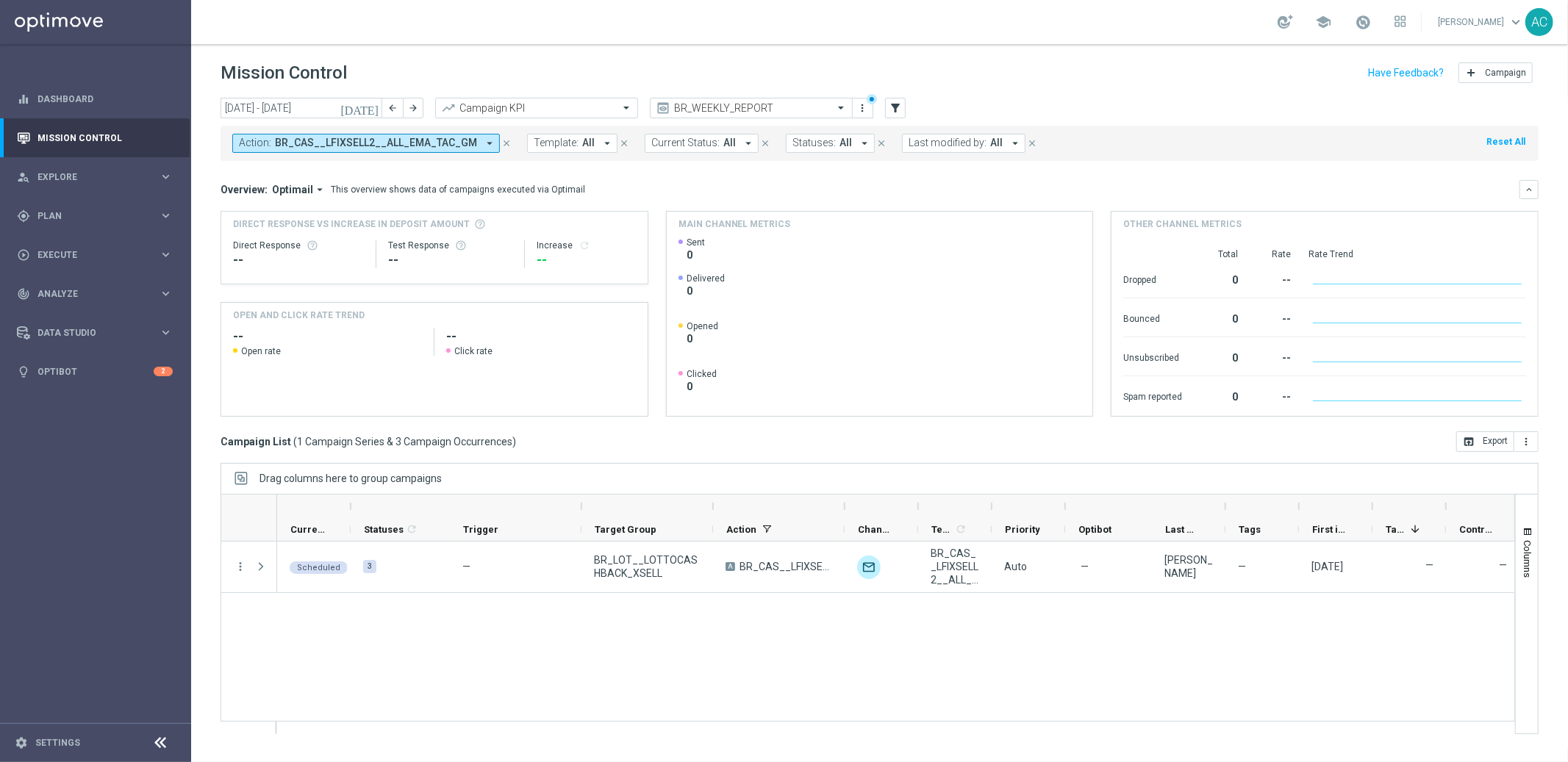
click at [443, 142] on span "BR_CAS__LFIXSELL2__ALL_EMA_TAC_GM" at bounding box center [376, 143] width 202 height 12
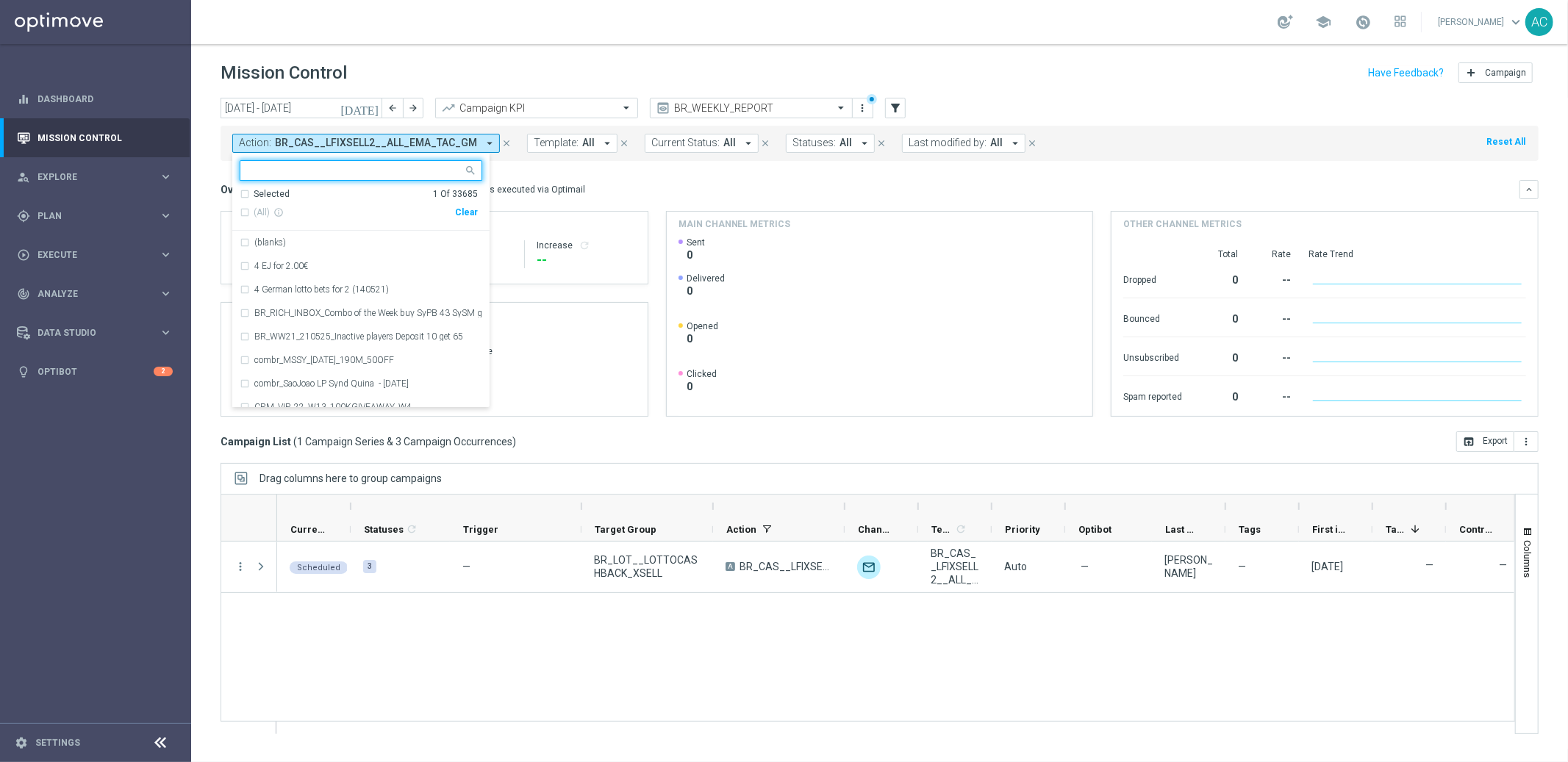
click at [0, 0] on div "Clear" at bounding box center [0, 0] width 0 height 0
click at [621, 181] on div "Overview: Optimail arrow_drop_down This overview shows data of campaigns execut…" at bounding box center [879, 189] width 1318 height 19
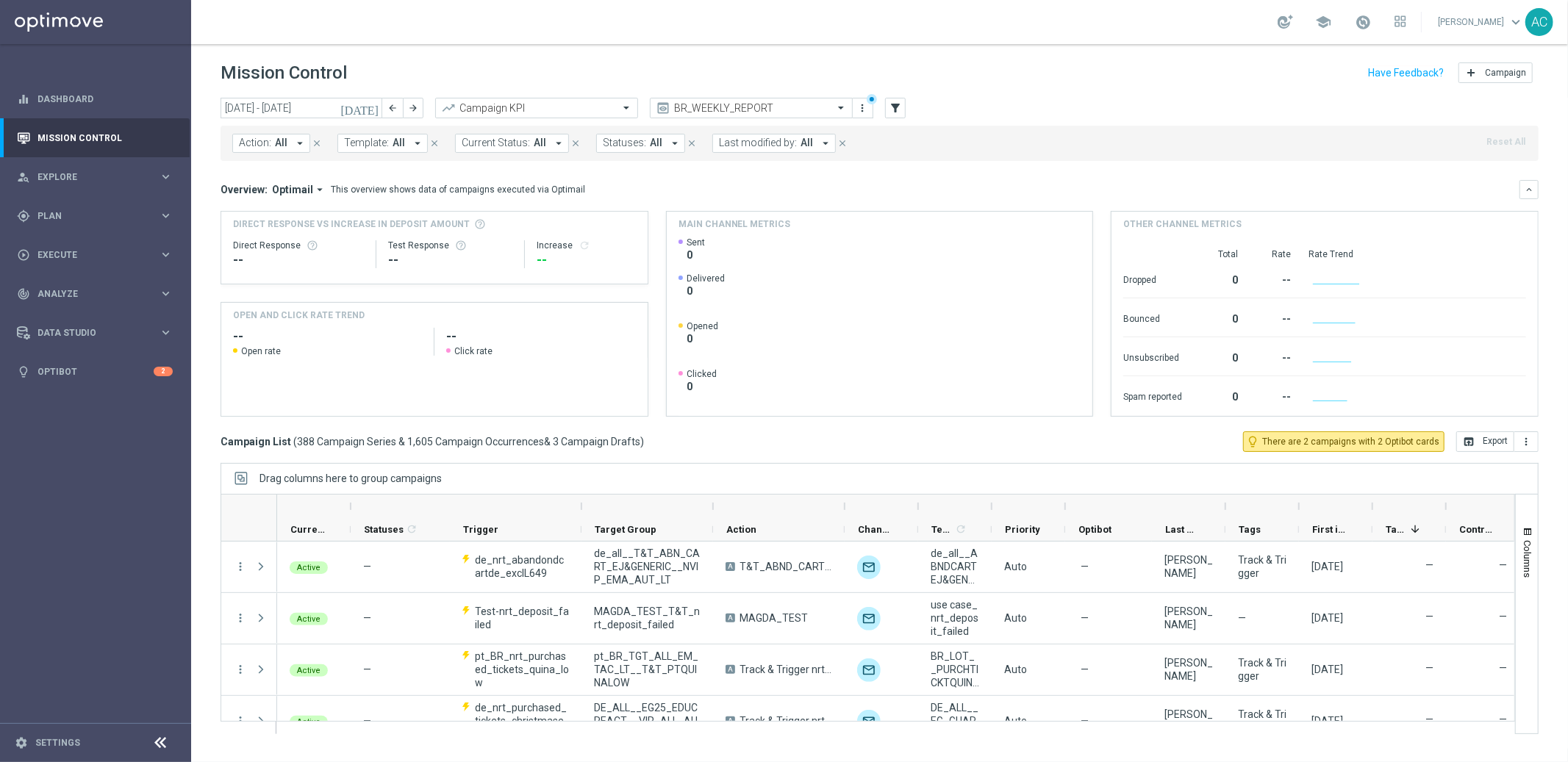
click at [294, 148] on icon "arrow_drop_down" at bounding box center [300, 143] width 13 height 13
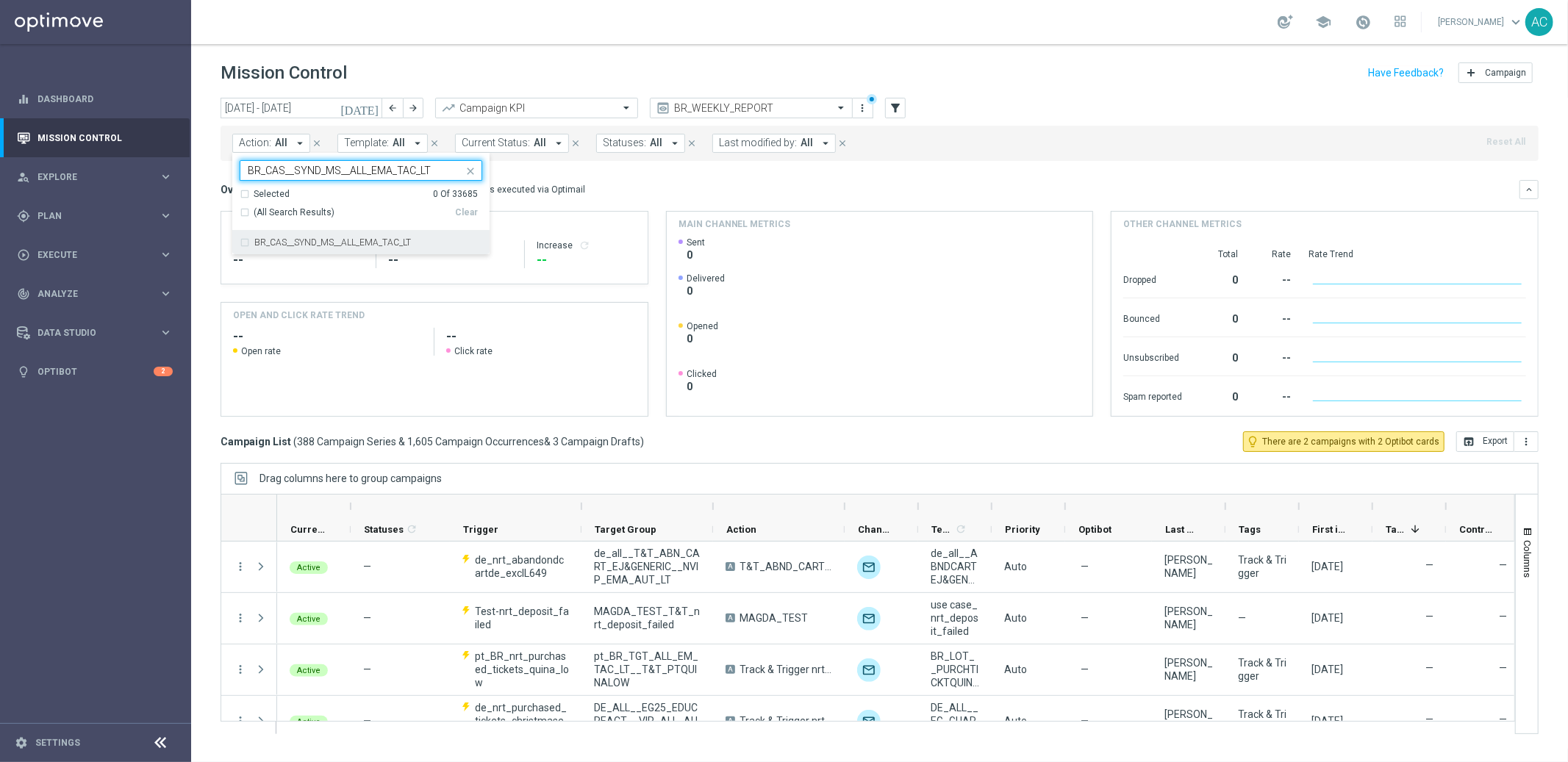
click at [246, 243] on div "BR_CAS__SYND_MS__ALL_EMA_TAC_LT" at bounding box center [361, 243] width 243 height 23
type input "BR_CAS__SYND_MS__ALL_EMA_TAC_LT"
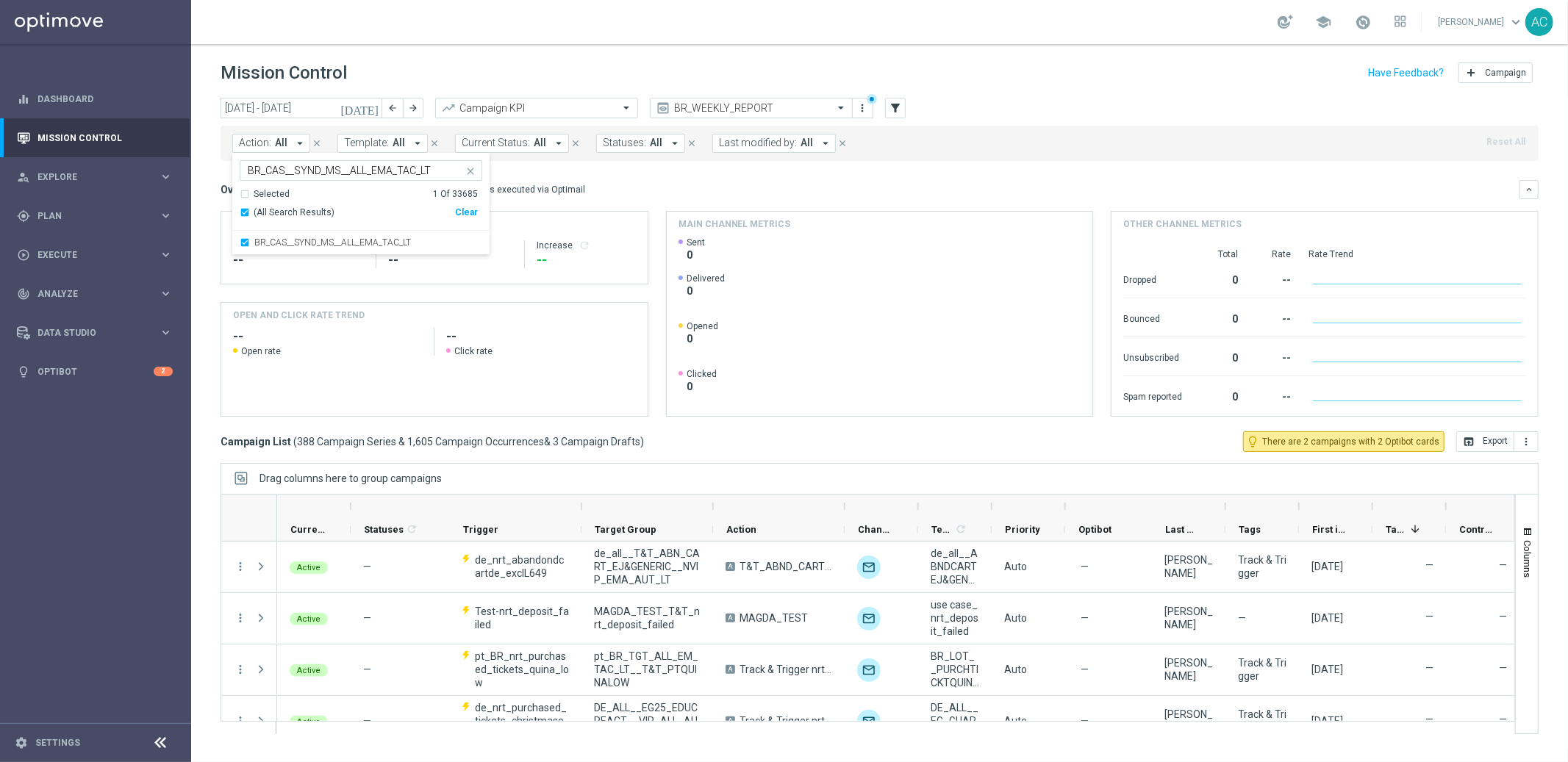
click at [702, 226] on h4 "Main channel metrics" at bounding box center [735, 224] width 113 height 13
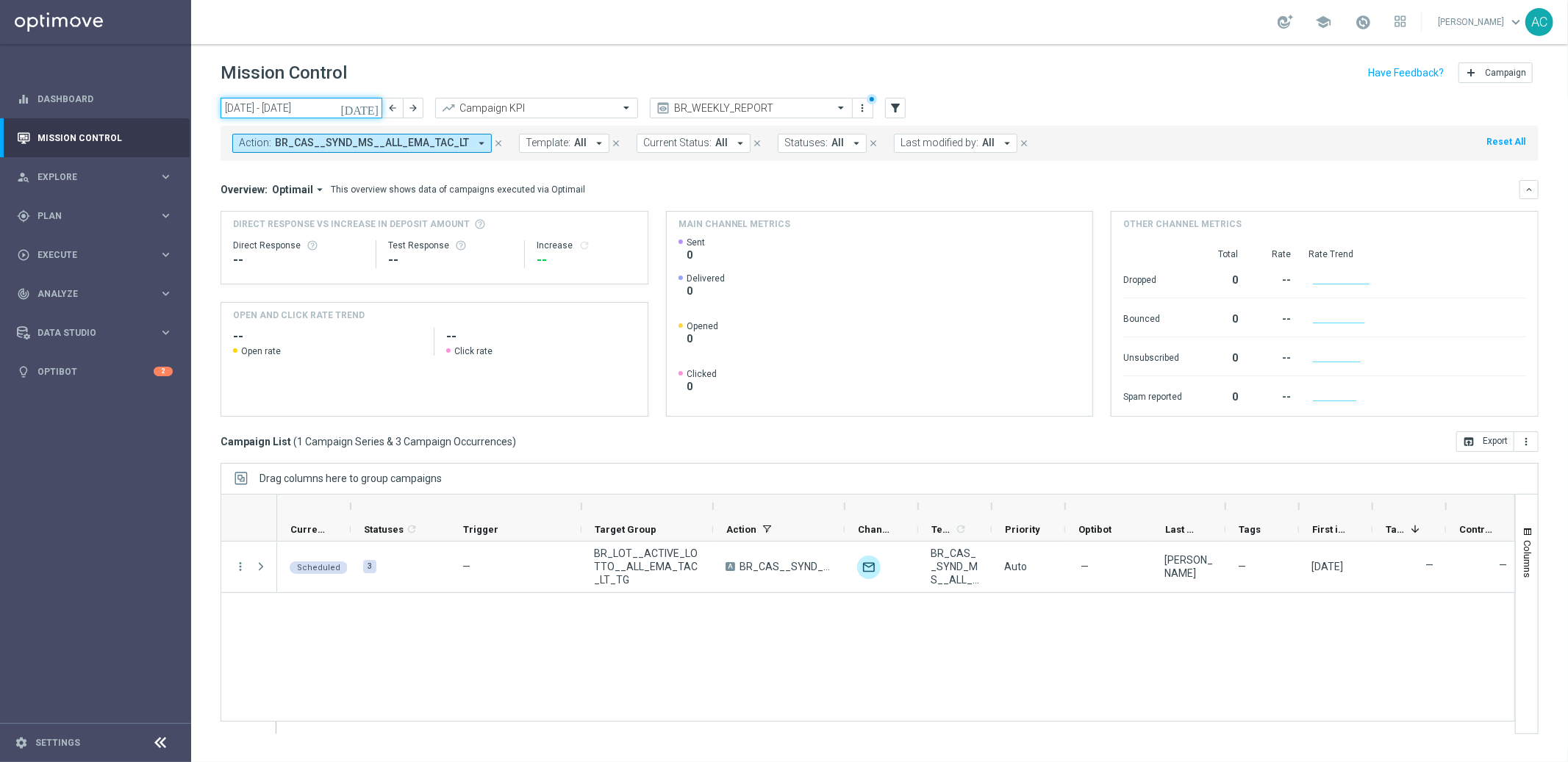
click at [297, 107] on input "15 Sep 2025 - 21 Sep 2025" at bounding box center [301, 108] width 162 height 21
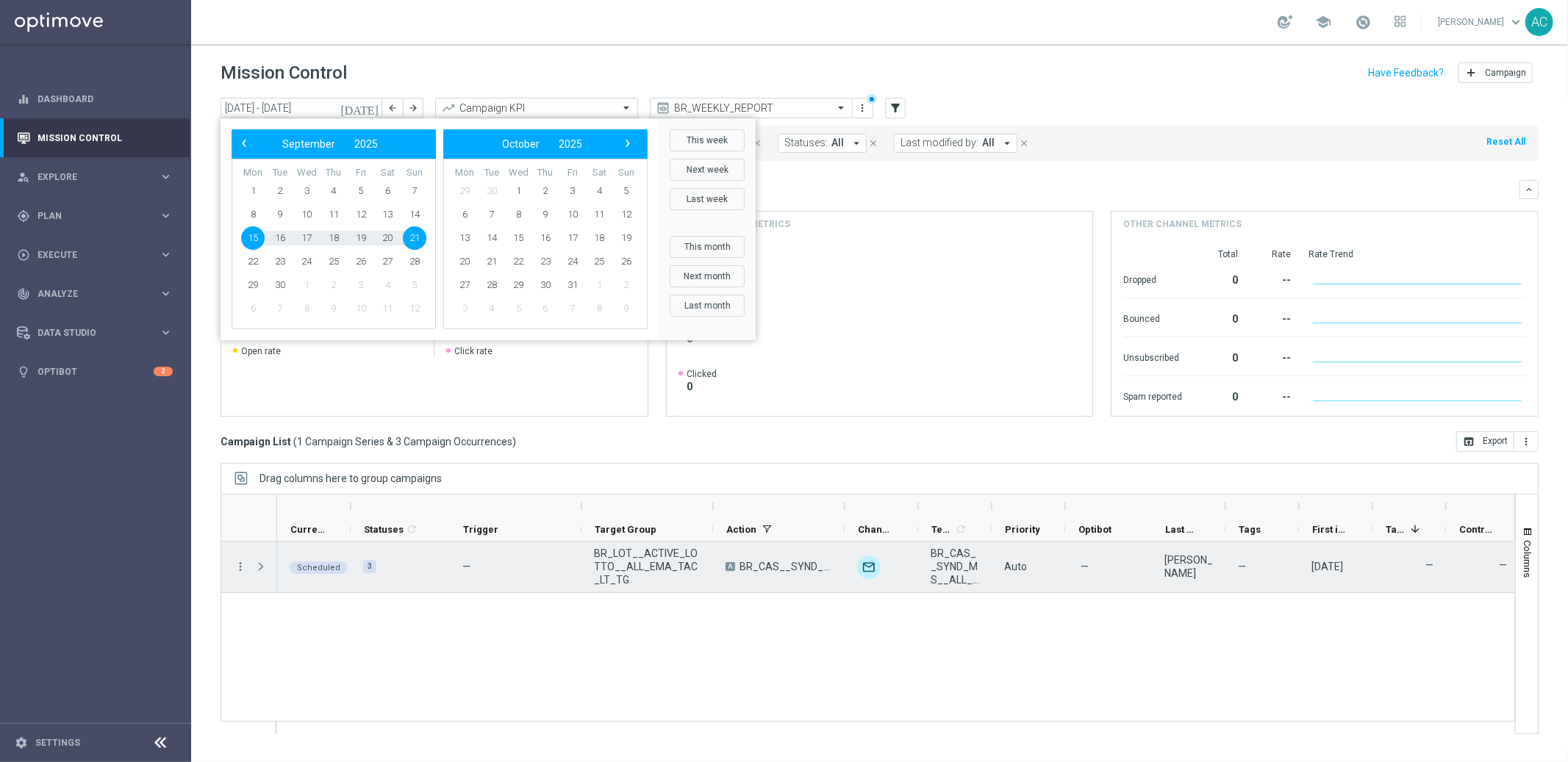
click at [260, 565] on span at bounding box center [260, 566] width 13 height 12
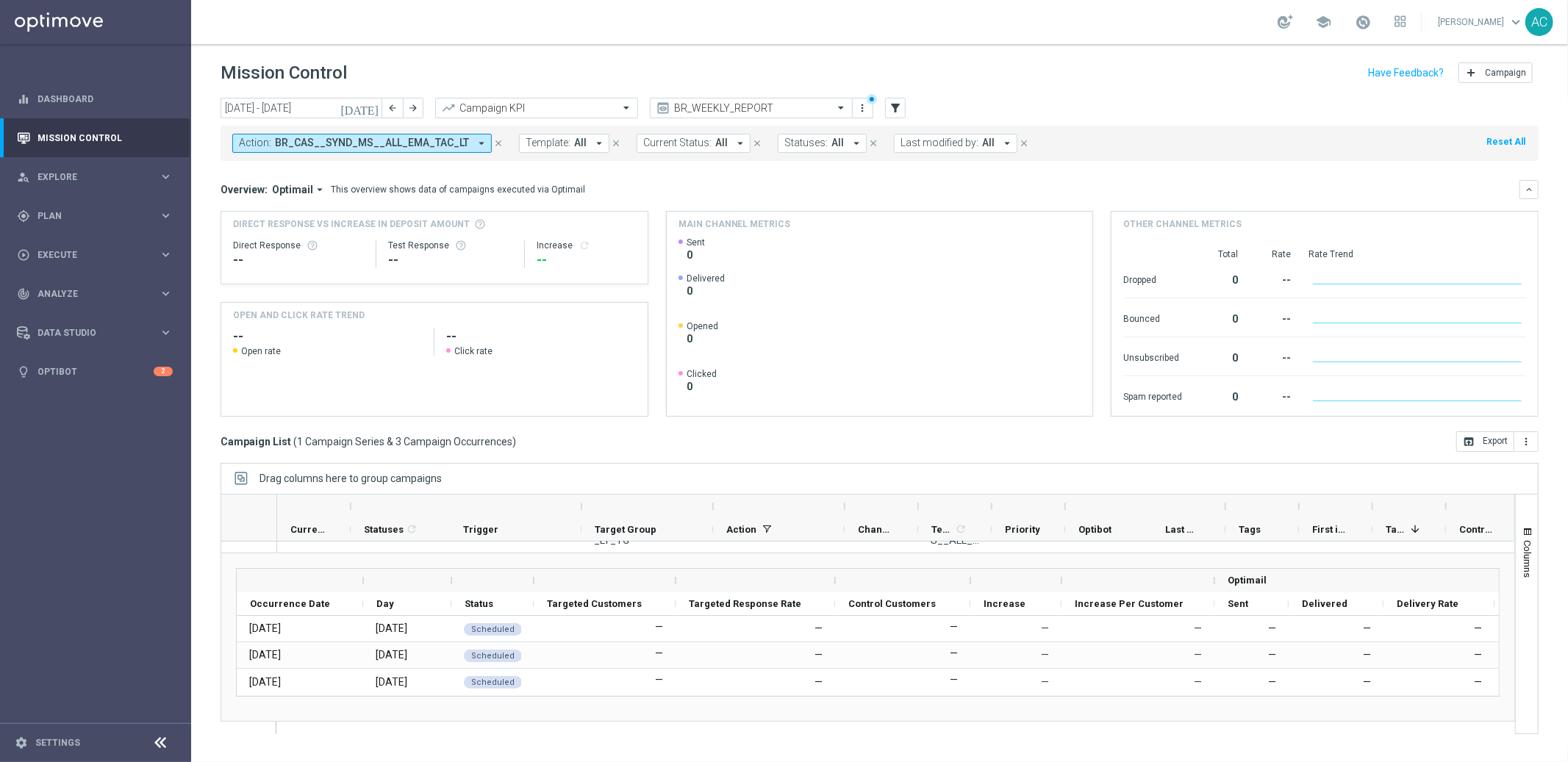
scroll to position [43, 0]
click at [103, 219] on span "Plan" at bounding box center [98, 216] width 121 height 9
click at [84, 243] on link "Target Groups" at bounding box center [95, 246] width 114 height 12
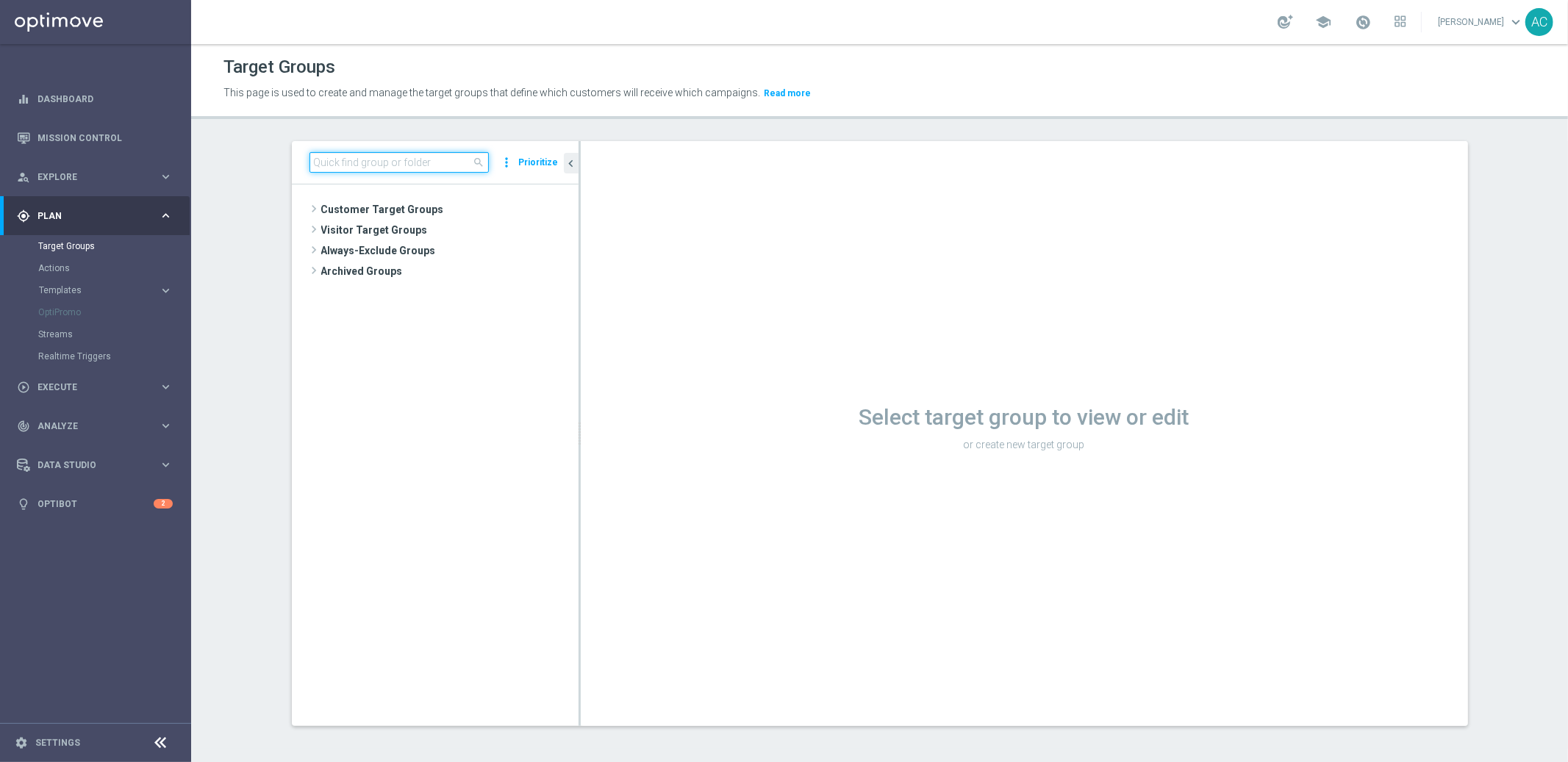
click at [379, 158] on input at bounding box center [399, 162] width 179 height 21
paste input "BR_LOT__LOTTOCASHBACK_XSELL"
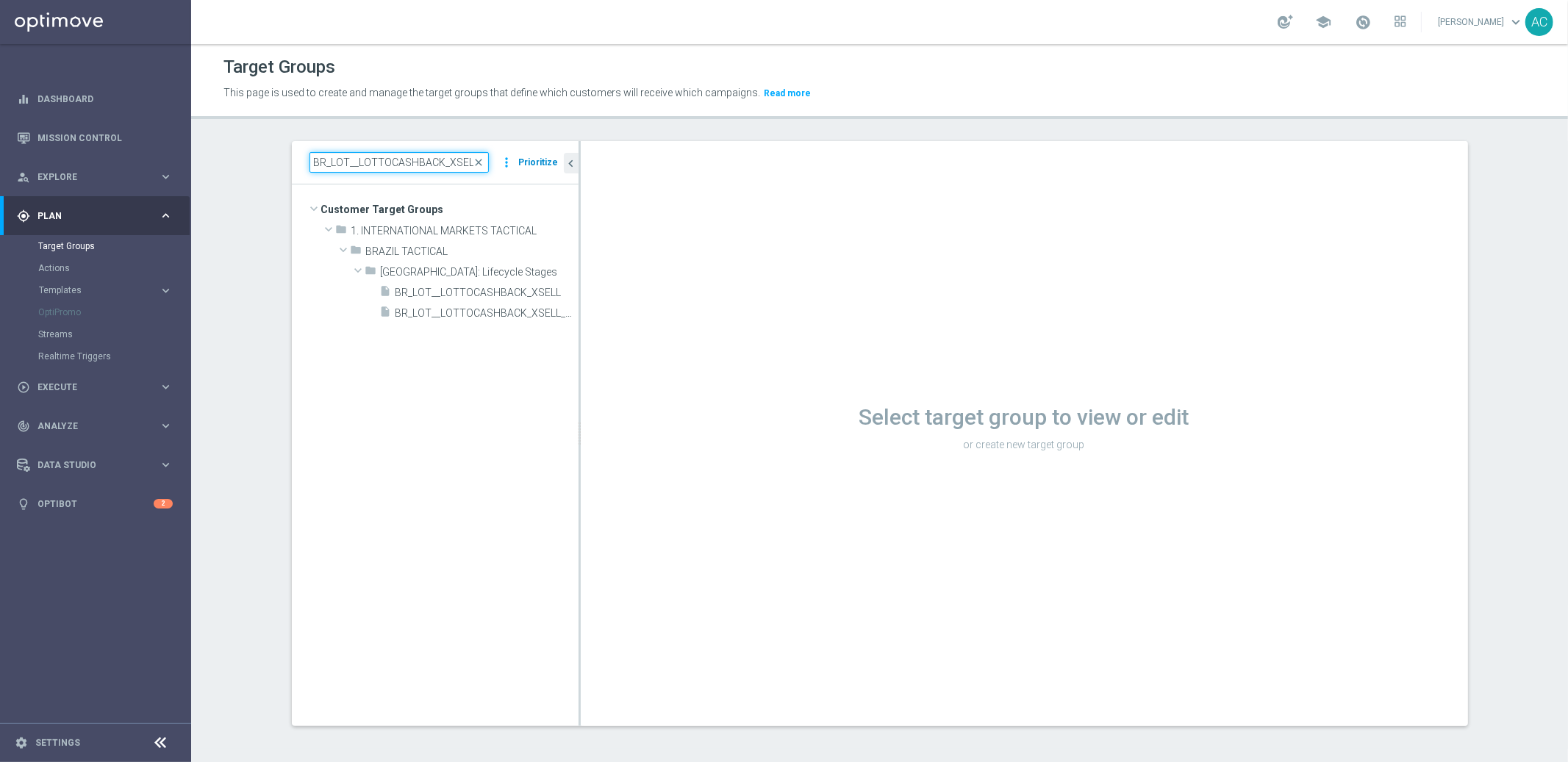
type input "BR_LOT__LOTTOCASHBACK_XSELL"
click at [547, 294] on icon "content_copy" at bounding box center [553, 292] width 12 height 12
click at [445, 290] on span "BR_LOT__LOTTOCASHBACK_XSELL" at bounding box center [471, 293] width 150 height 12
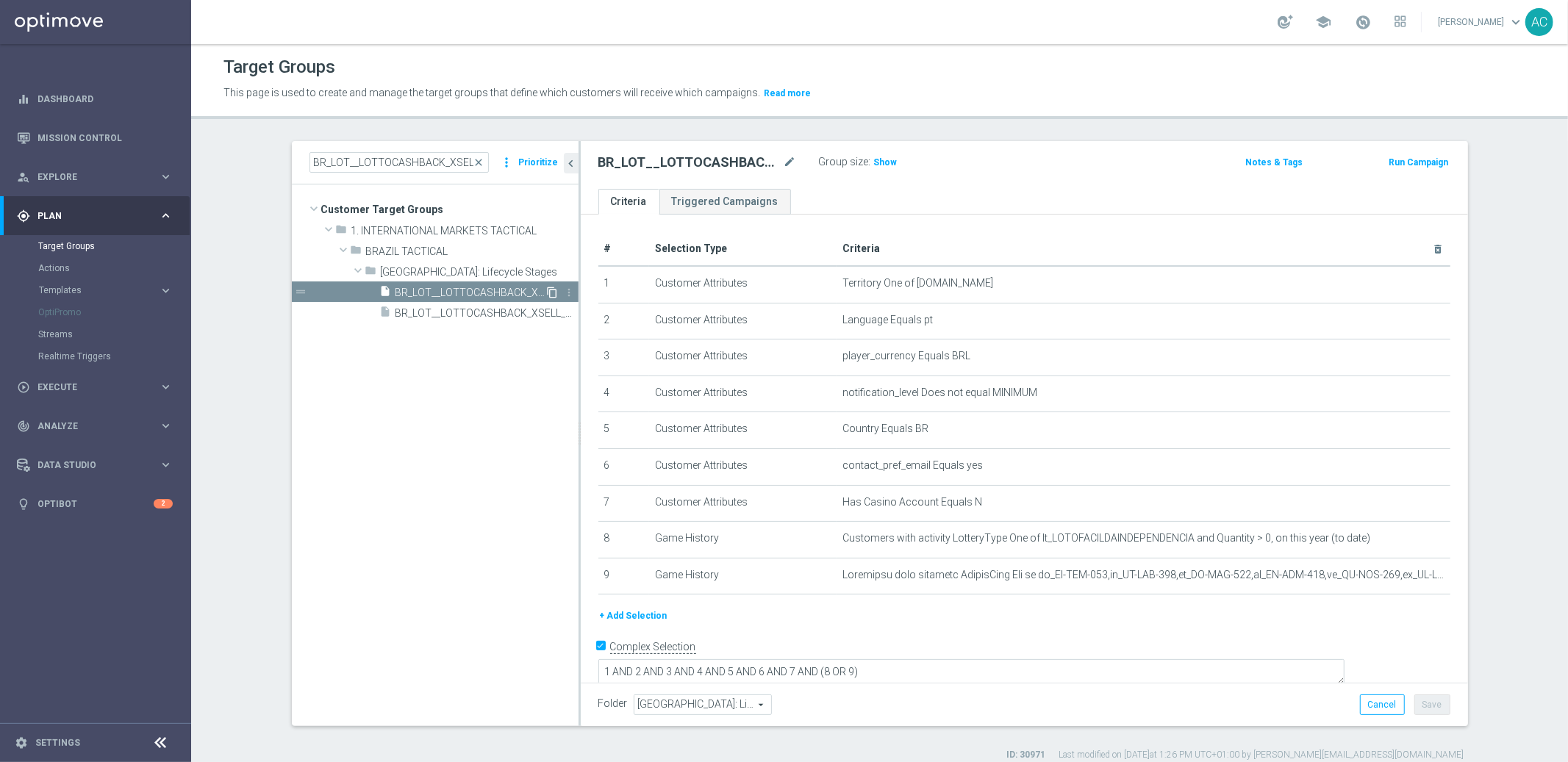
click at [550, 294] on icon "content_copy" at bounding box center [553, 292] width 12 height 12
click at [373, 157] on input "BR_LOT__LOTTOCASHBACK_XSELL" at bounding box center [399, 162] width 179 height 21
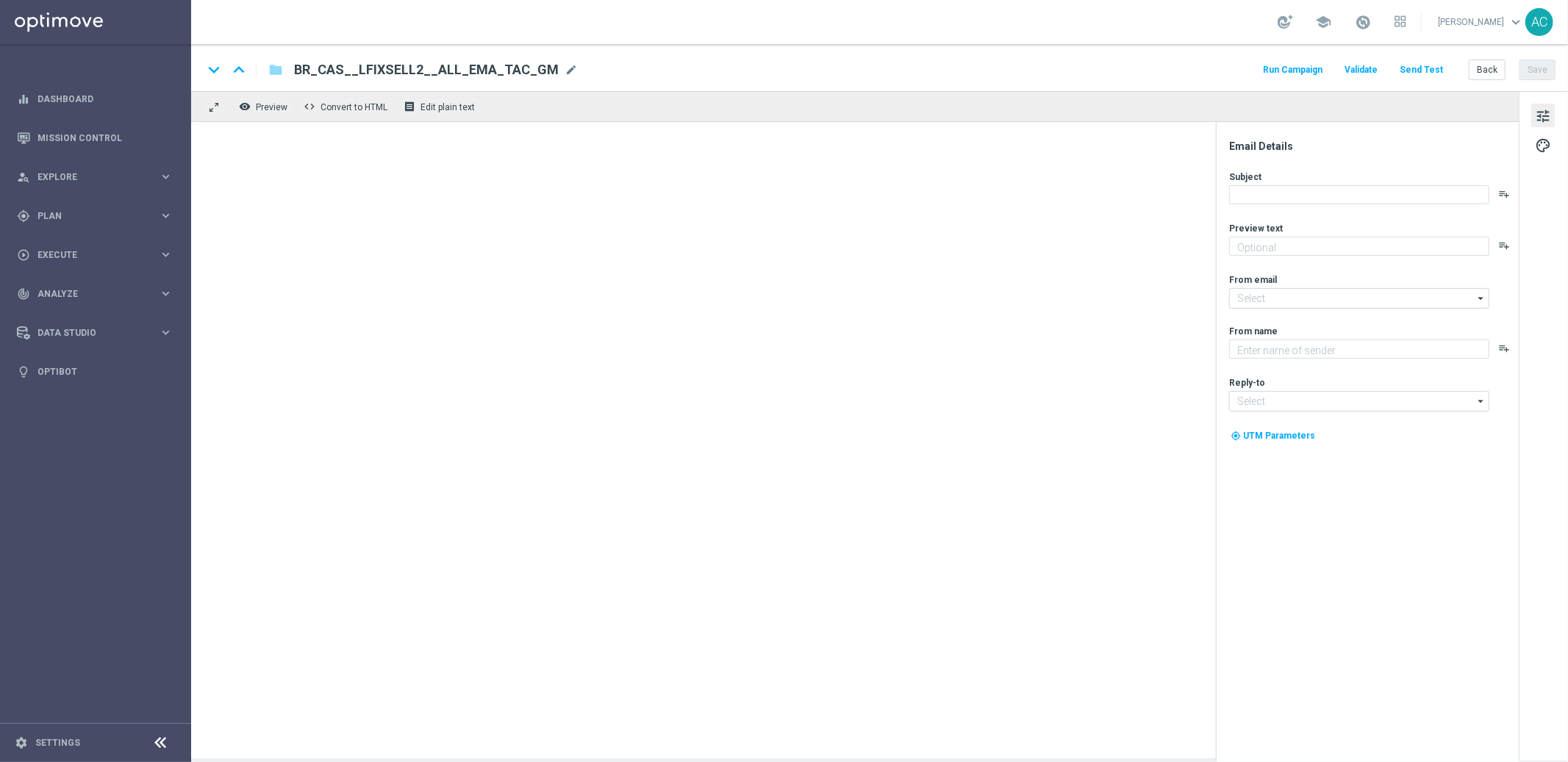
type textarea "Ganhou? O prêmio é seu. Perdeu? Recebe de volta!"
type input "[EMAIL_ADDRESS][DOMAIN_NAME]"
type textarea "Explore o mundo de Cassino na Lottolan"
type input "contato@lottoland.bet.br"
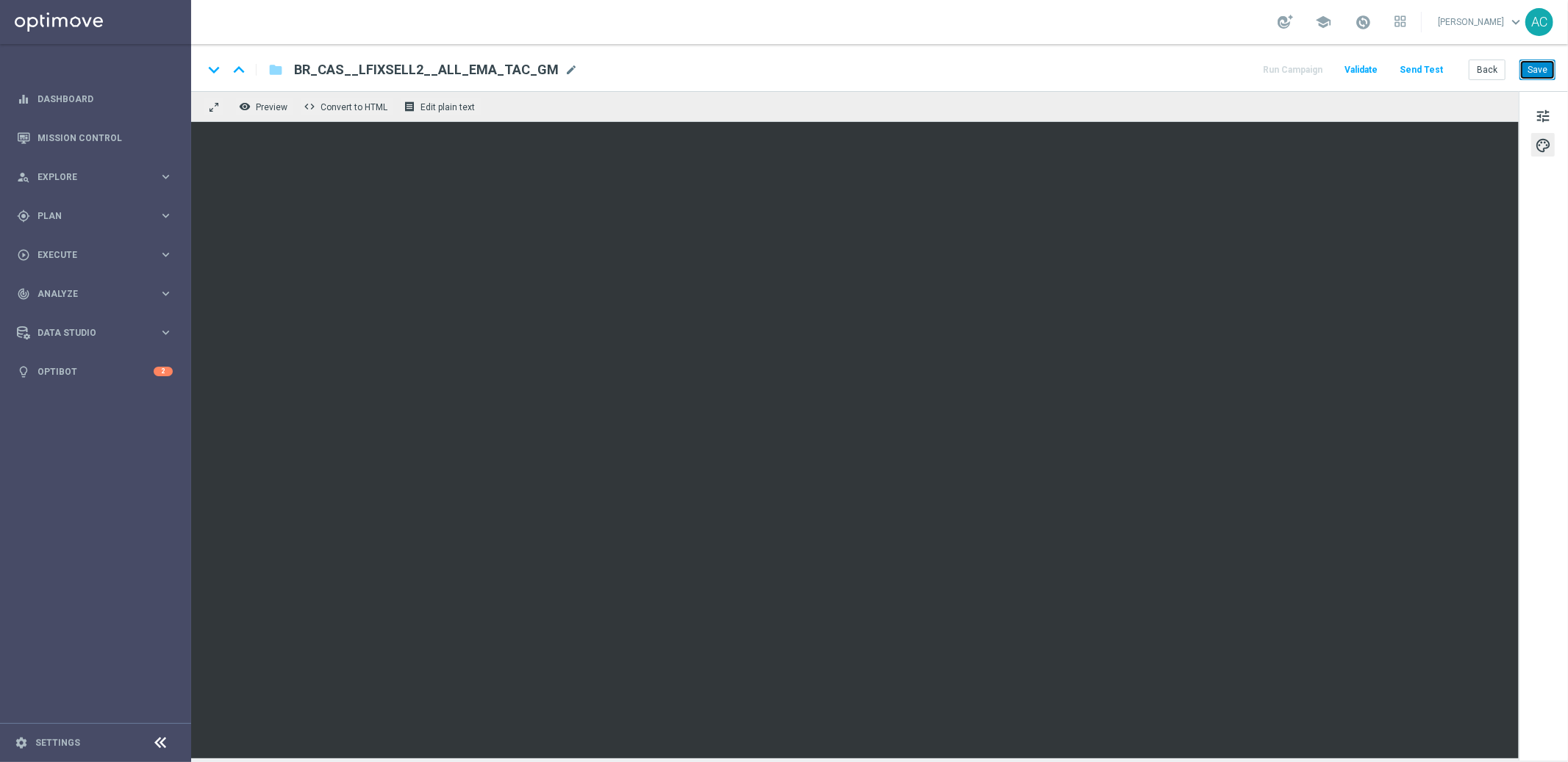
click at [1531, 70] on button "Save" at bounding box center [1537, 70] width 36 height 21
click at [1539, 73] on button "Save" at bounding box center [1537, 70] width 36 height 21
click at [1539, 70] on button "Save" at bounding box center [1537, 70] width 36 height 21
click at [1532, 78] on button "Save" at bounding box center [1537, 70] width 36 height 21
click at [1534, 69] on button "Save" at bounding box center [1537, 70] width 36 height 21
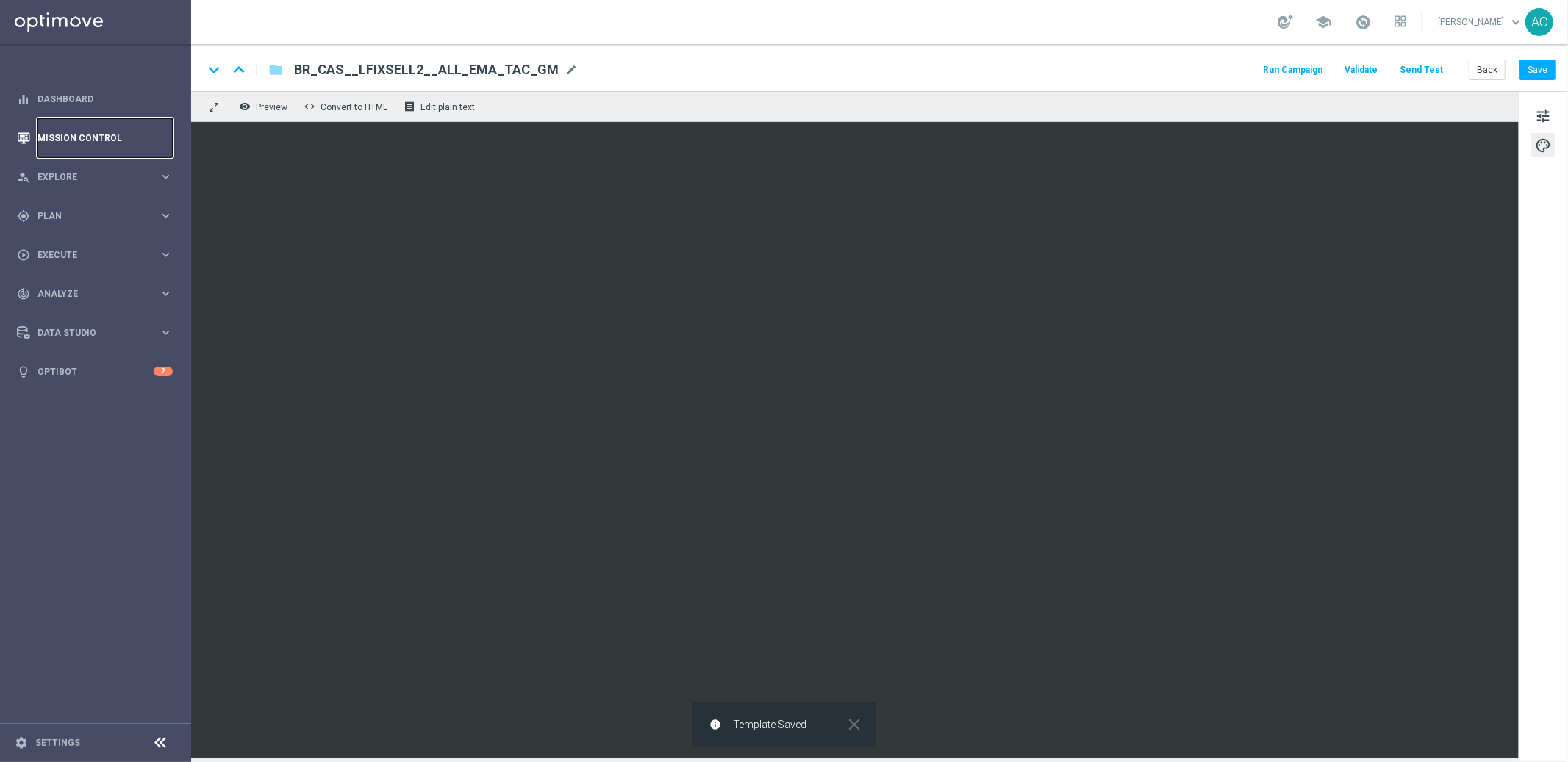
click at [85, 139] on link "Mission Control" at bounding box center [105, 138] width 135 height 39
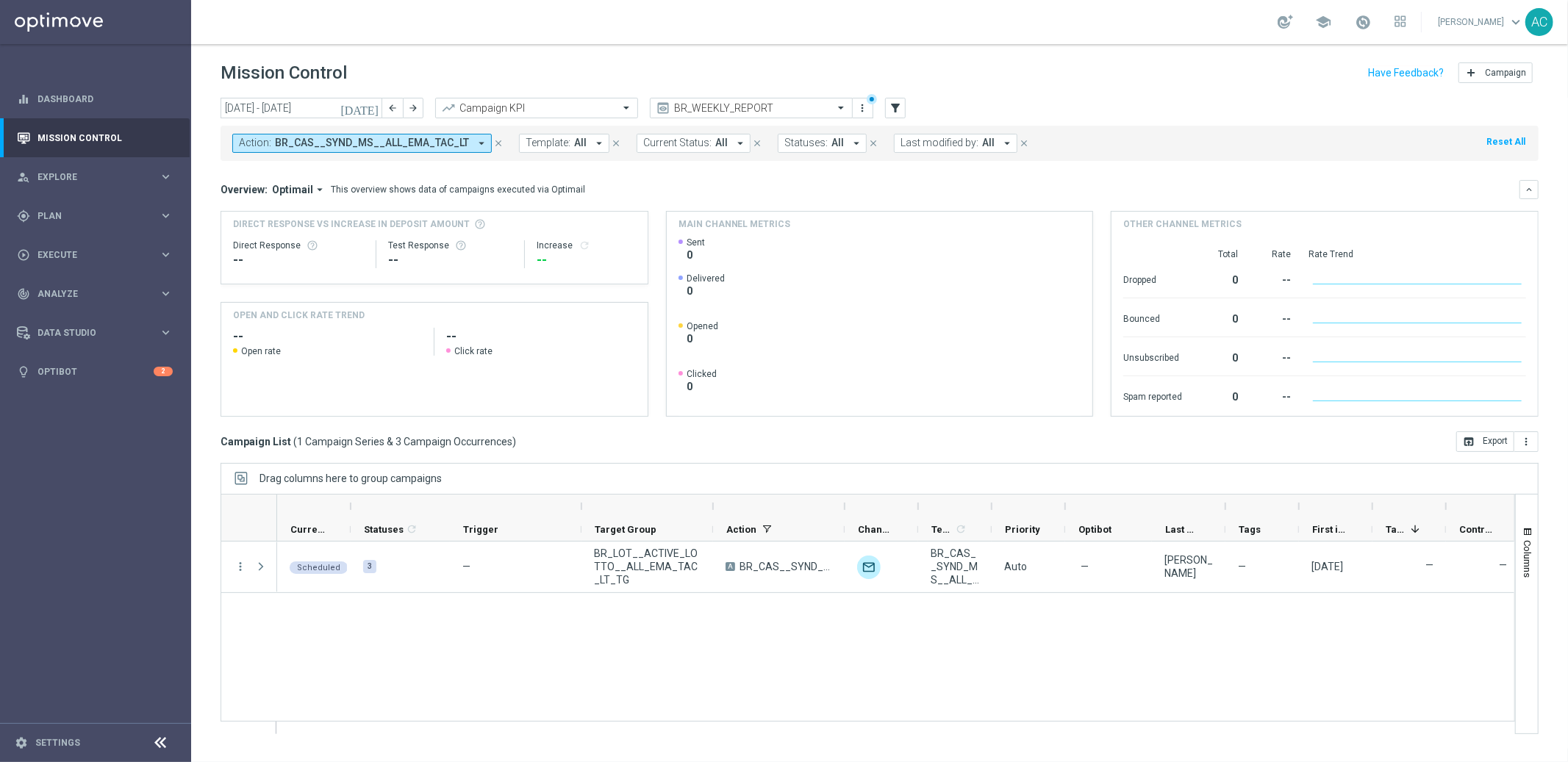
click at [454, 147] on span "BR_CAS__SYND_MS__ALL_EMA_TAC_LT" at bounding box center [372, 143] width 194 height 12
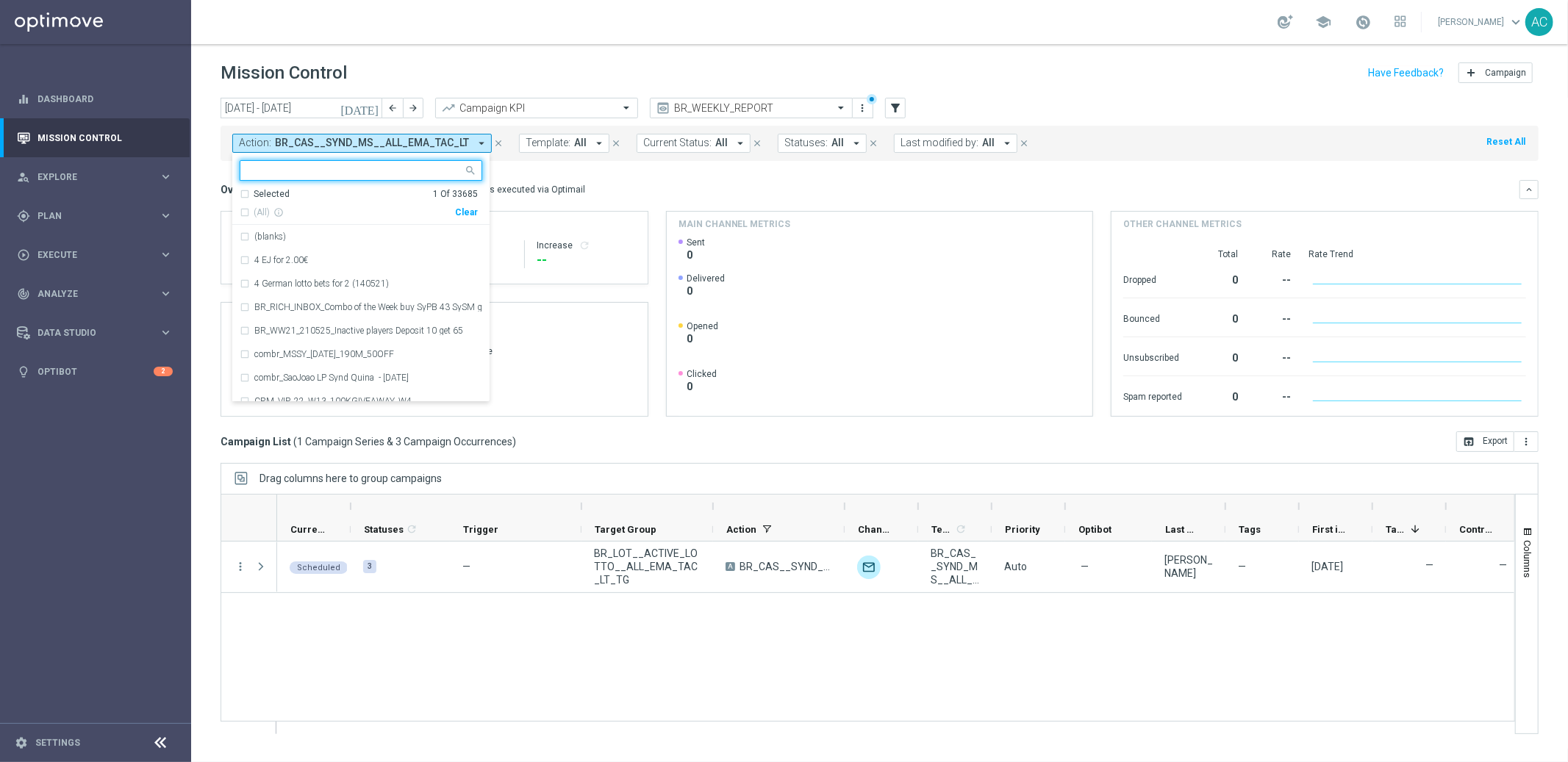
click at [0, 0] on div "Clear" at bounding box center [0, 0] width 0 height 0
drag, startPoint x: 587, startPoint y: 175, endPoint x: 309, endPoint y: 143, distance: 279.8
click at [587, 175] on mini-dashboard "Overview: Optimail arrow_drop_down This overview shows data of campaigns execut…" at bounding box center [879, 296] width 1318 height 270
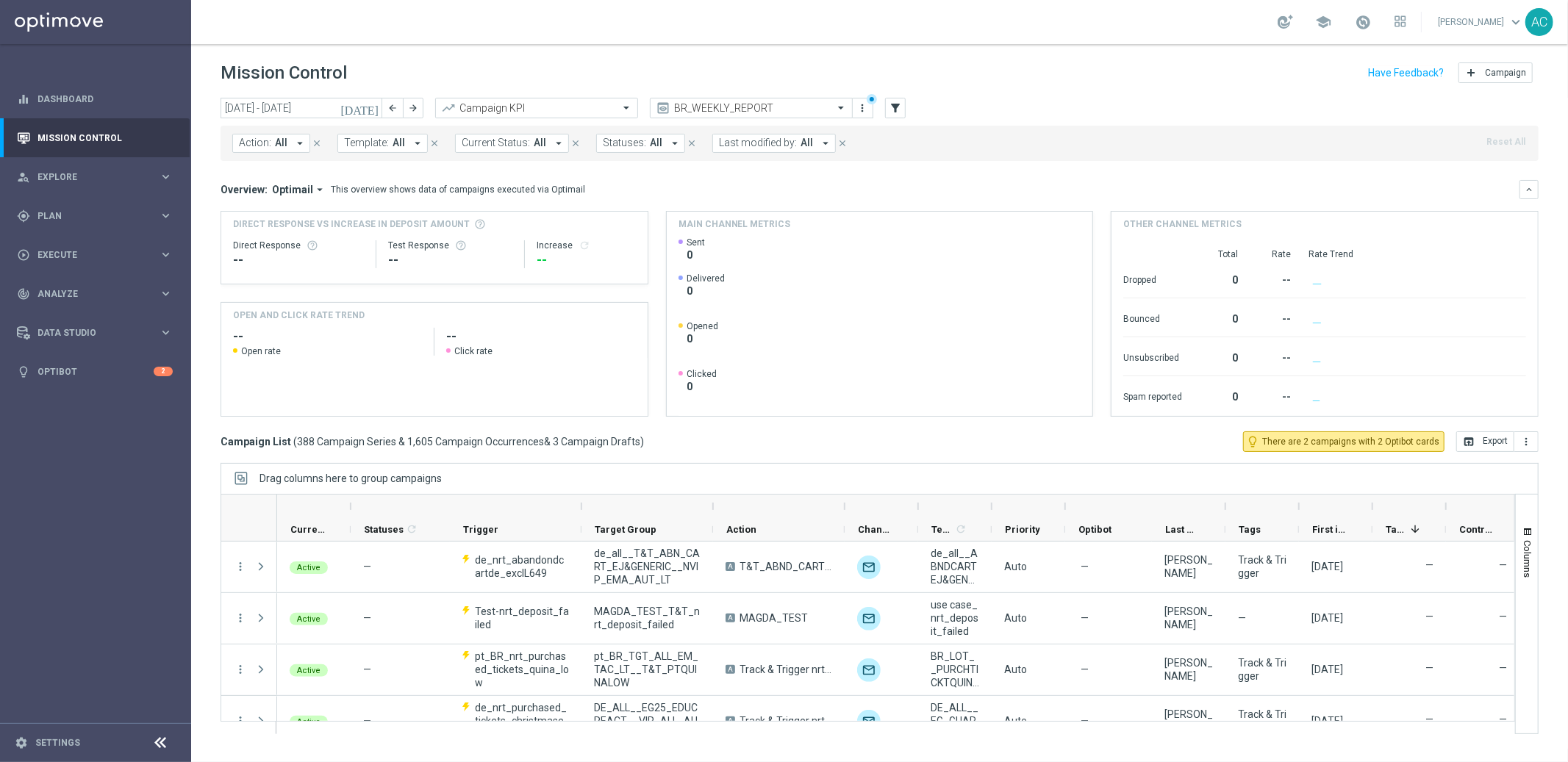
click at [278, 146] on span "All" at bounding box center [281, 143] width 12 height 12
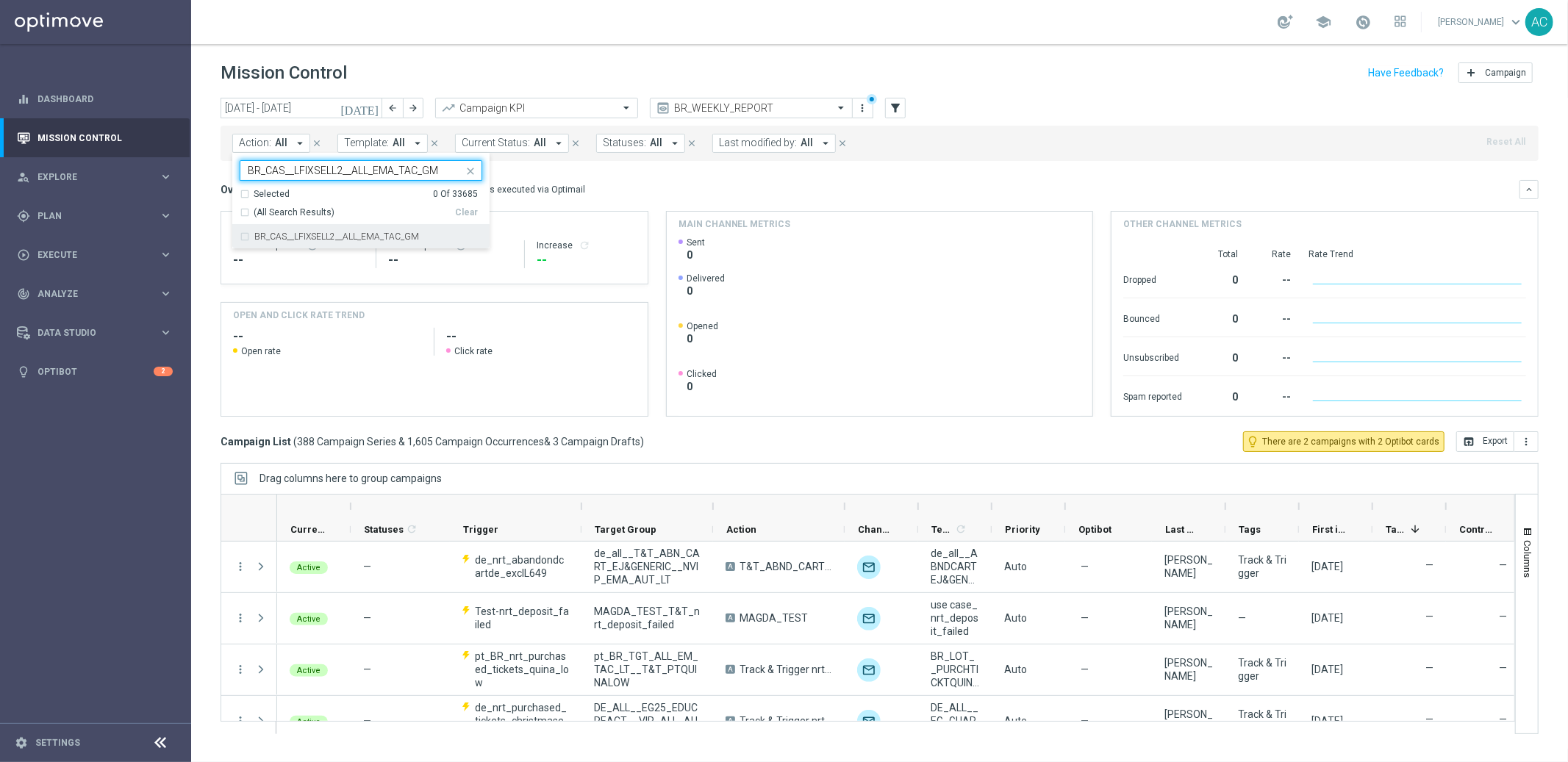
click at [247, 235] on div "BR_CAS__LFIXSELL2__ALL_EMA_TAC_GM" at bounding box center [361, 236] width 243 height 23
type input "BR_CAS__LFIXSELL2__ALL_EMA_TAC_GM"
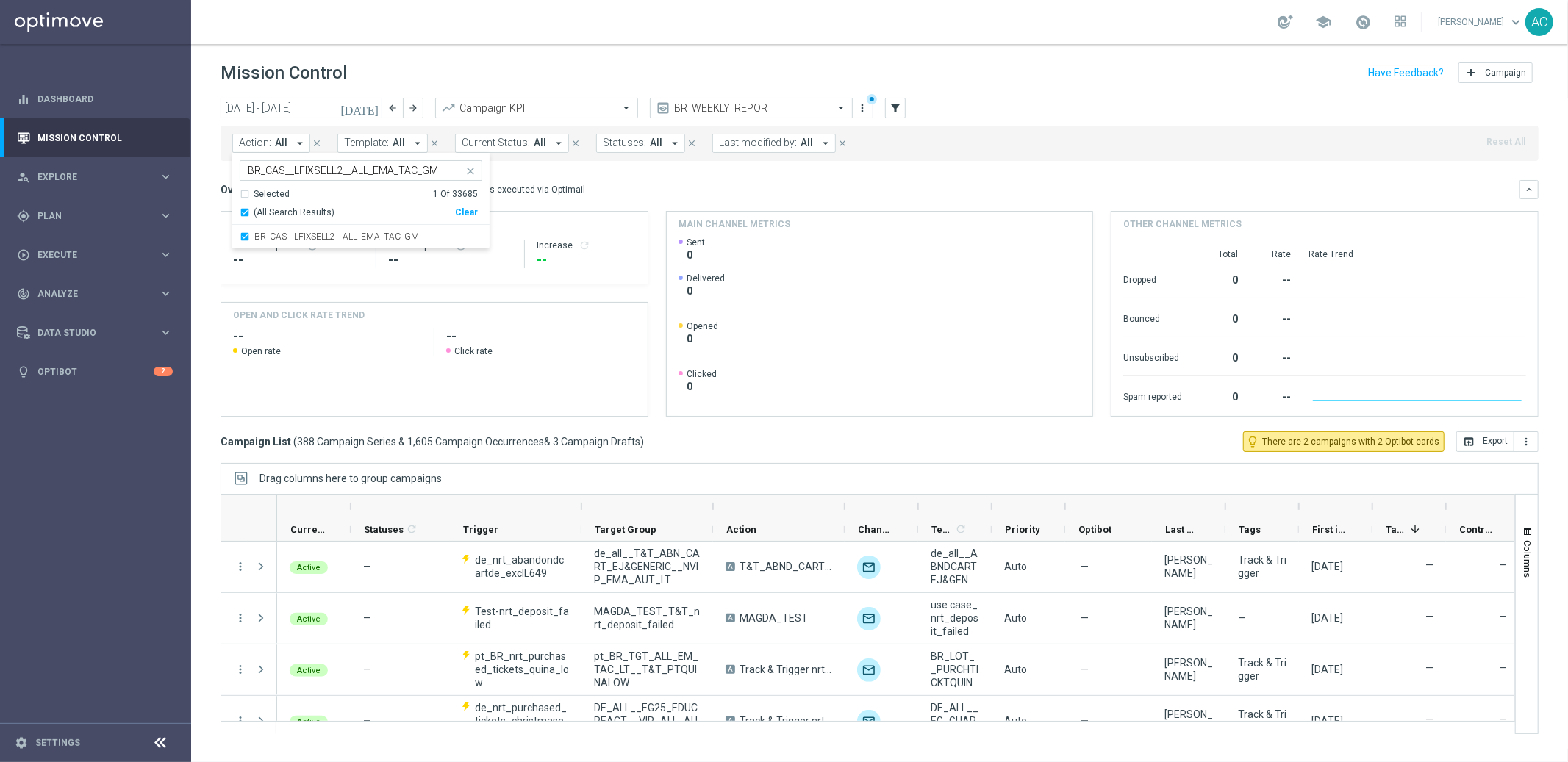
click at [704, 165] on mini-dashboard "Overview: Optimail arrow_drop_down This overview shows data of campaigns execut…" at bounding box center [879, 296] width 1318 height 270
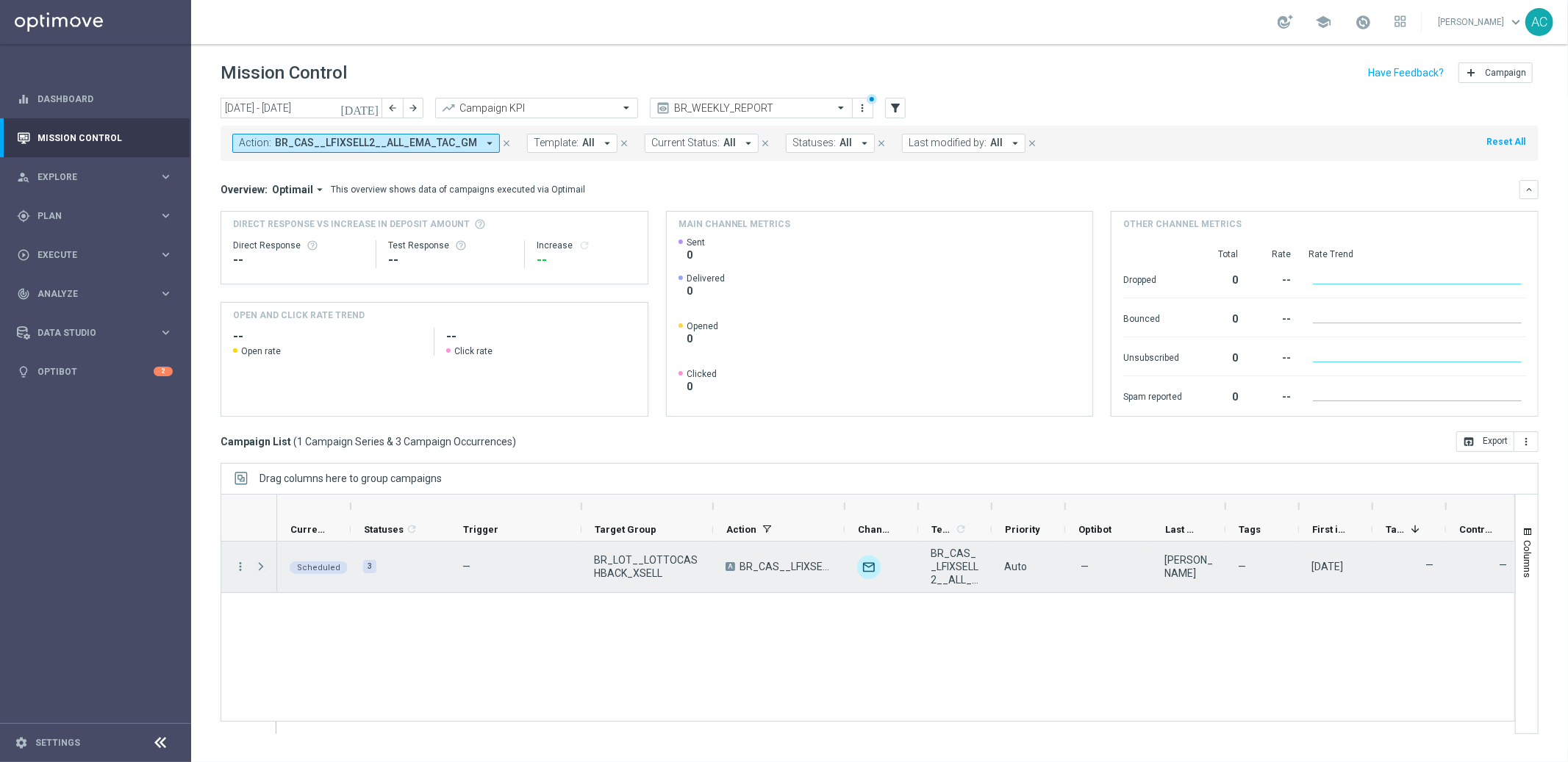
click at [263, 568] on span at bounding box center [260, 566] width 13 height 12
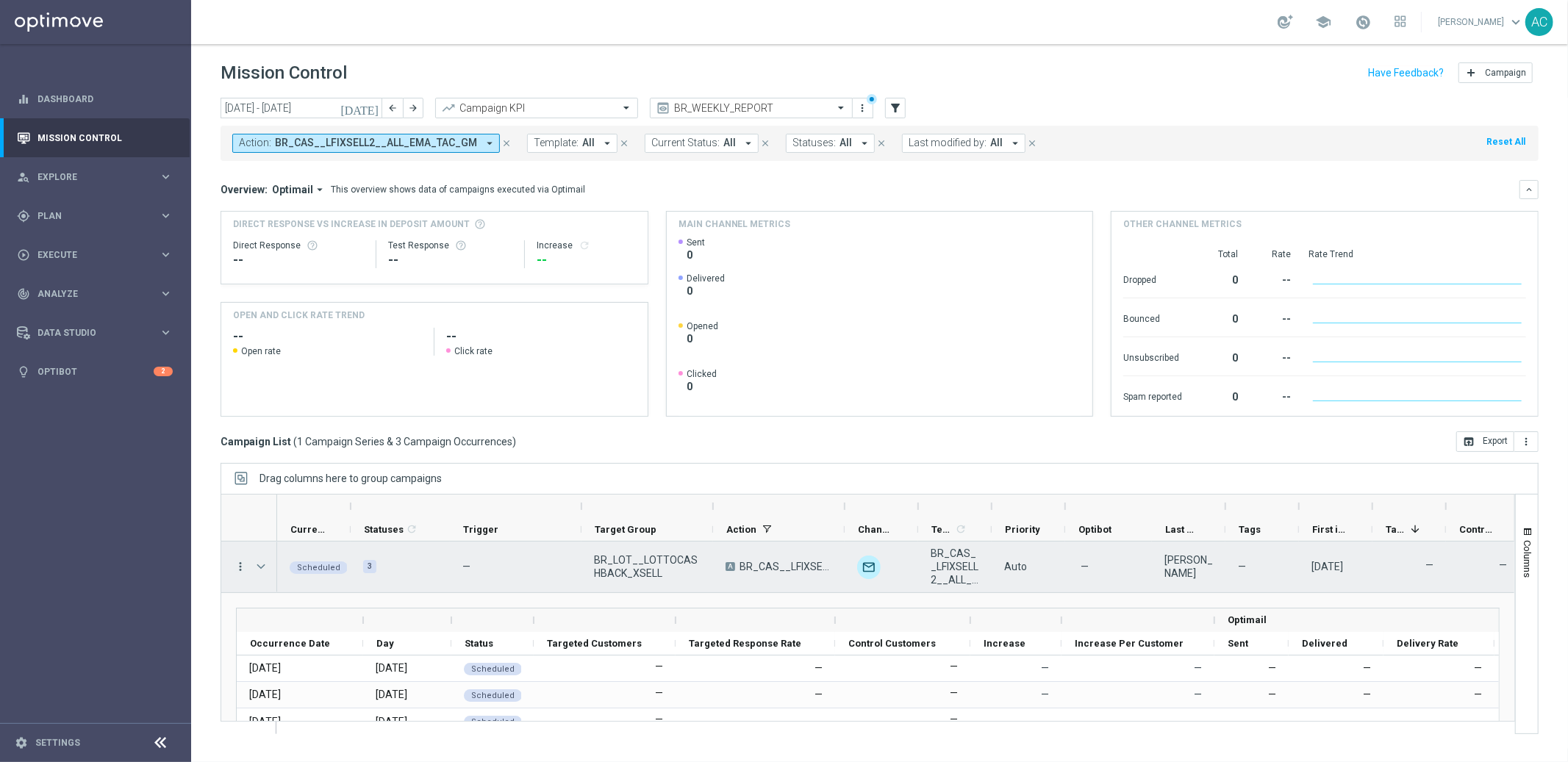
click at [234, 560] on icon "more_vert" at bounding box center [240, 566] width 13 height 13
click at [321, 686] on div "Edit" at bounding box center [337, 685] width 137 height 10
click at [241, 566] on icon "more_vert" at bounding box center [240, 566] width 13 height 13
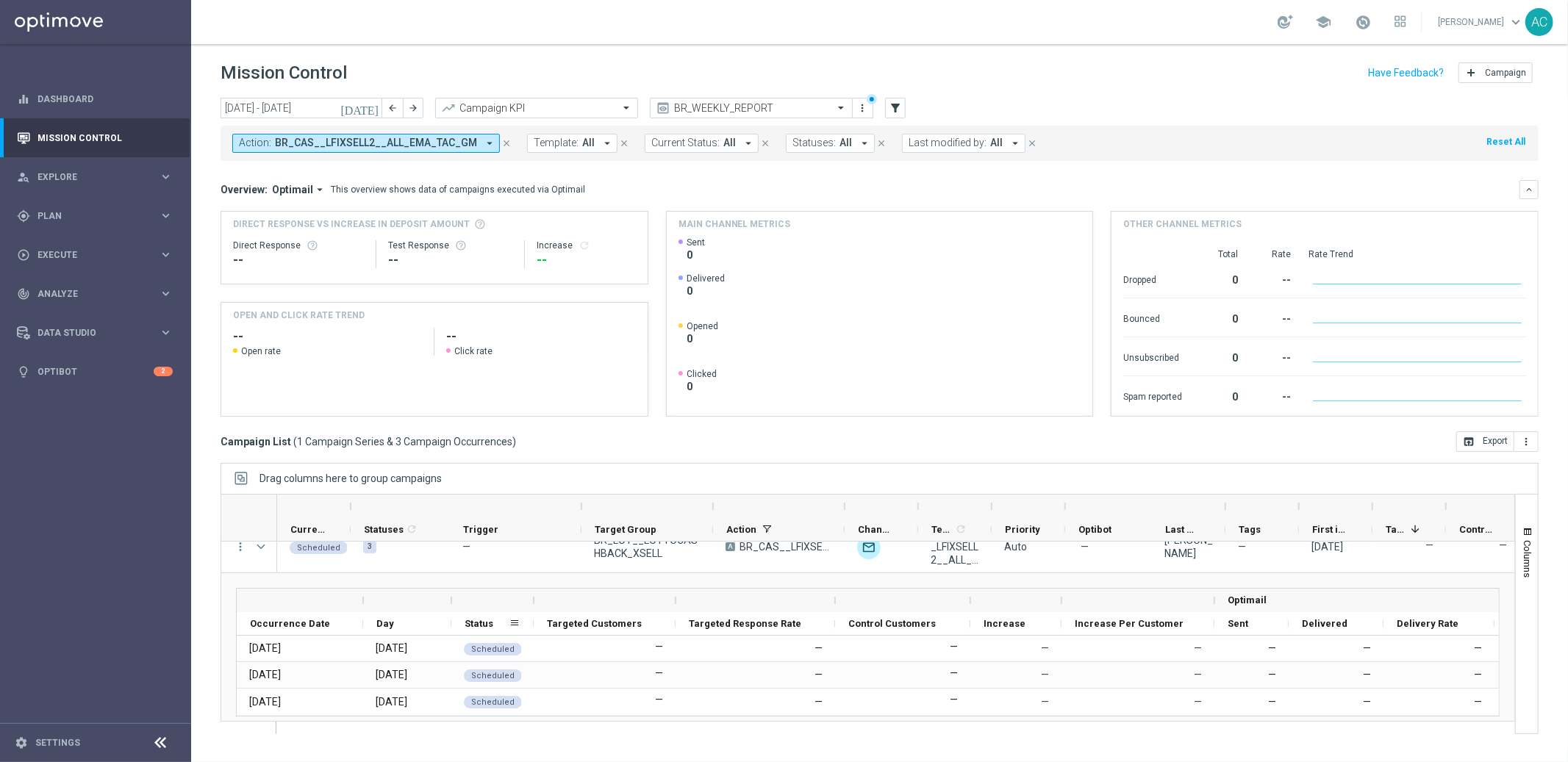
scroll to position [15, 0]
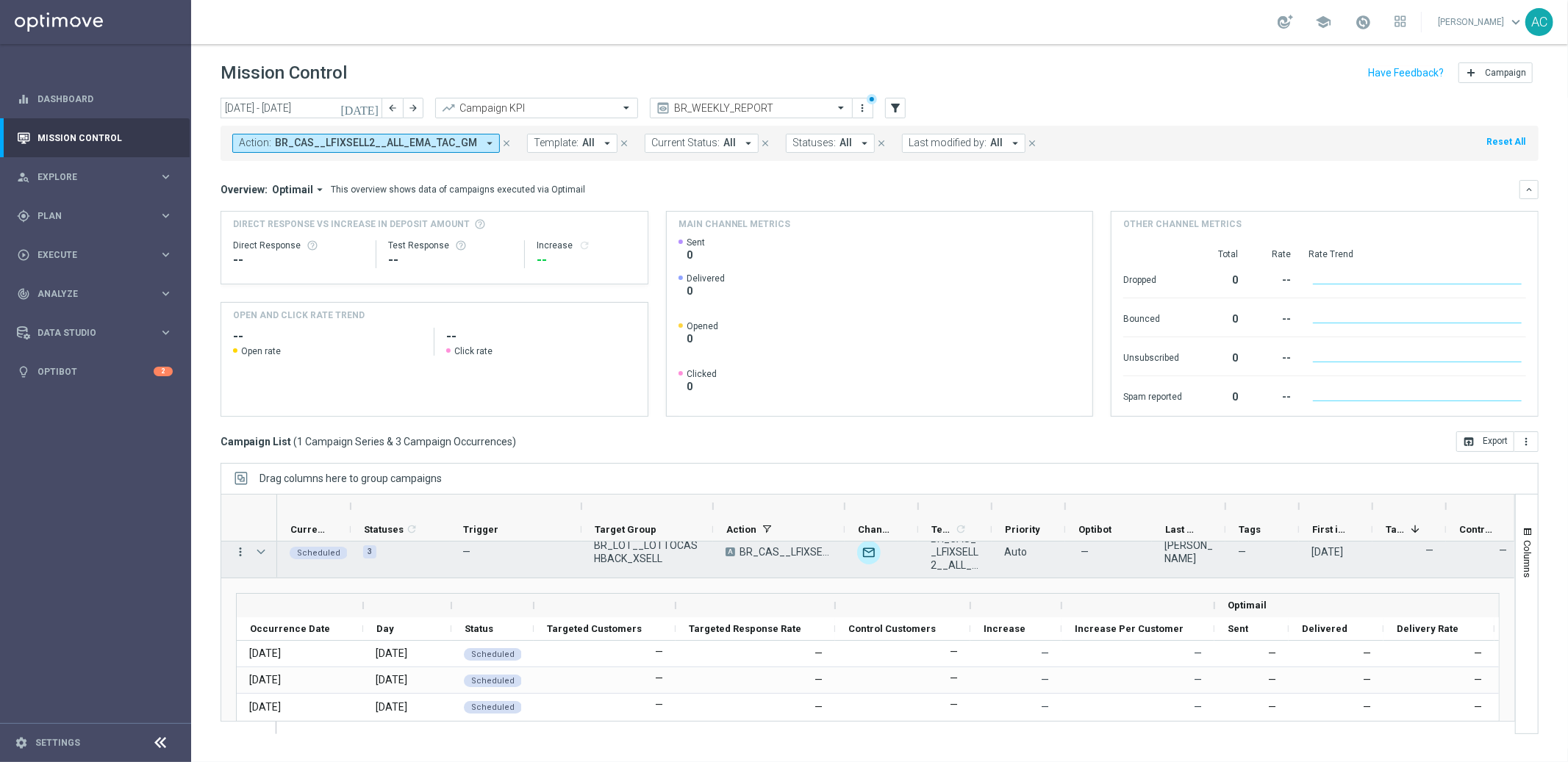
click at [239, 553] on div "more_vert" at bounding box center [234, 553] width 26 height 51
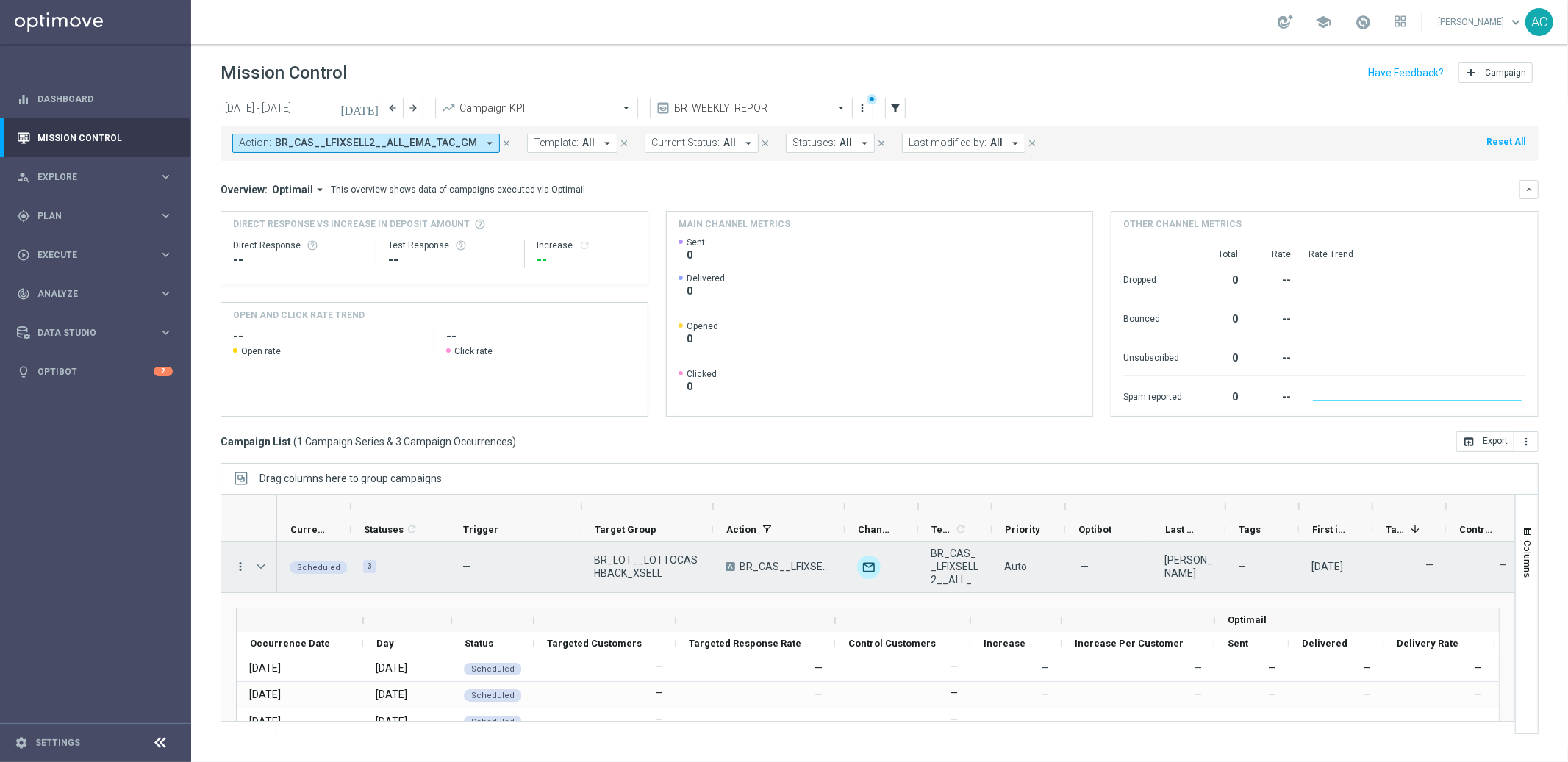
click at [241, 566] on icon "more_vert" at bounding box center [240, 566] width 13 height 13
click at [325, 708] on div "Delete" at bounding box center [337, 706] width 137 height 10
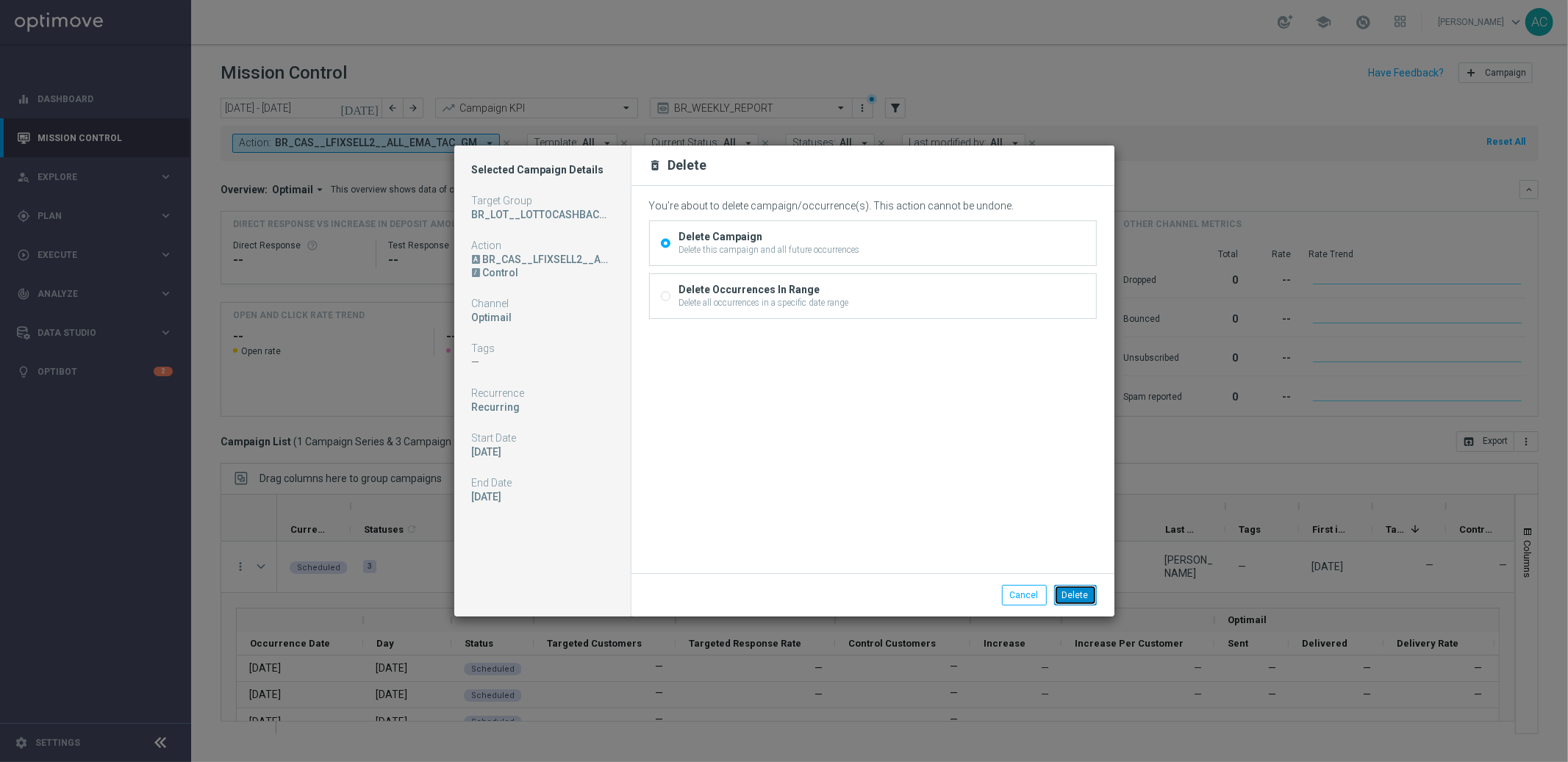
click at [1077, 596] on button "Delete" at bounding box center [1075, 595] width 43 height 21
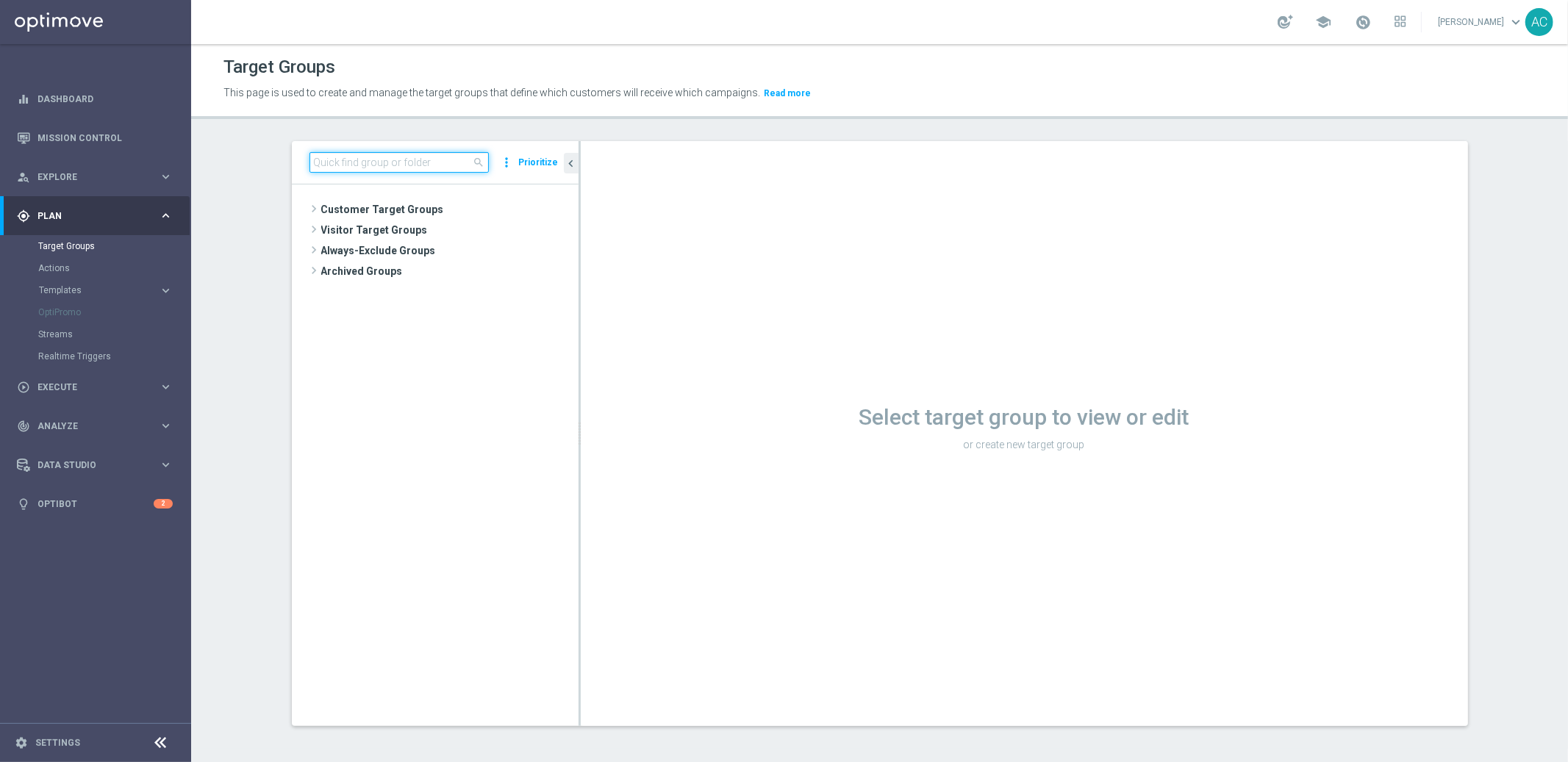
click at [423, 165] on input at bounding box center [399, 162] width 179 height 21
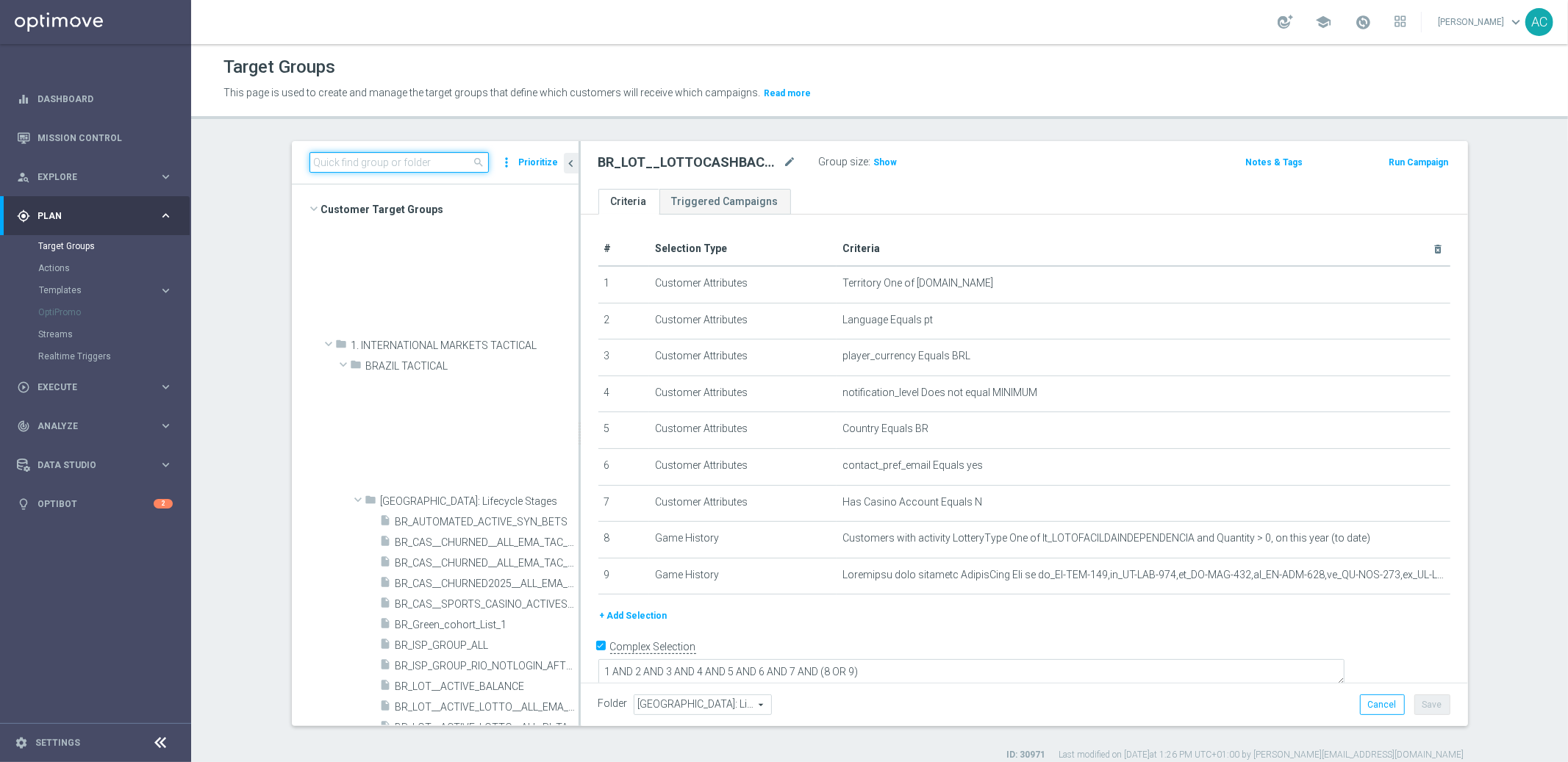
scroll to position [627, 0]
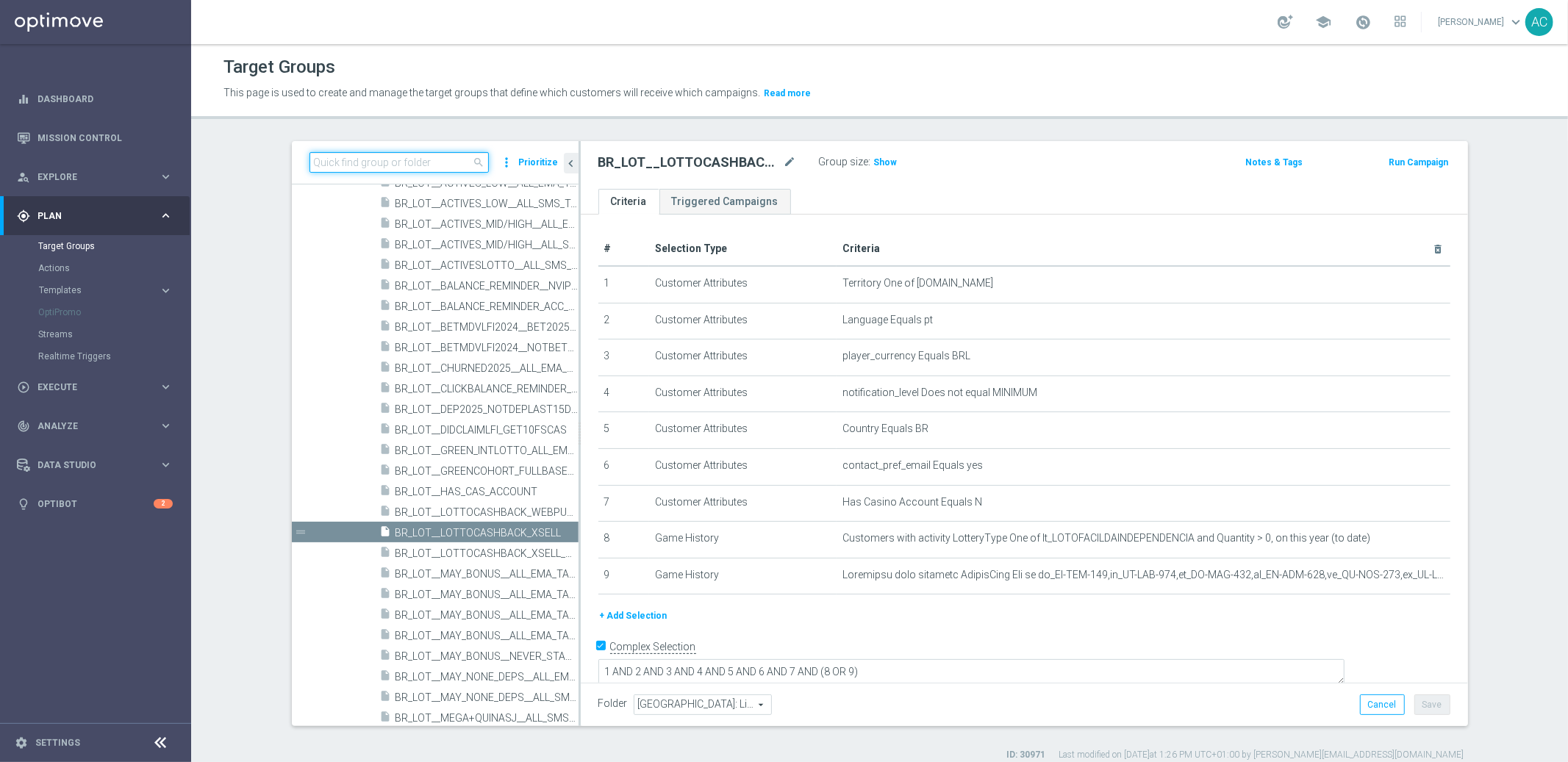
paste input "BR_LOT__LOTTOCASHBACK_XSELL"
type input "BR_LOT__LOTTOCASHBACK_XSELL"
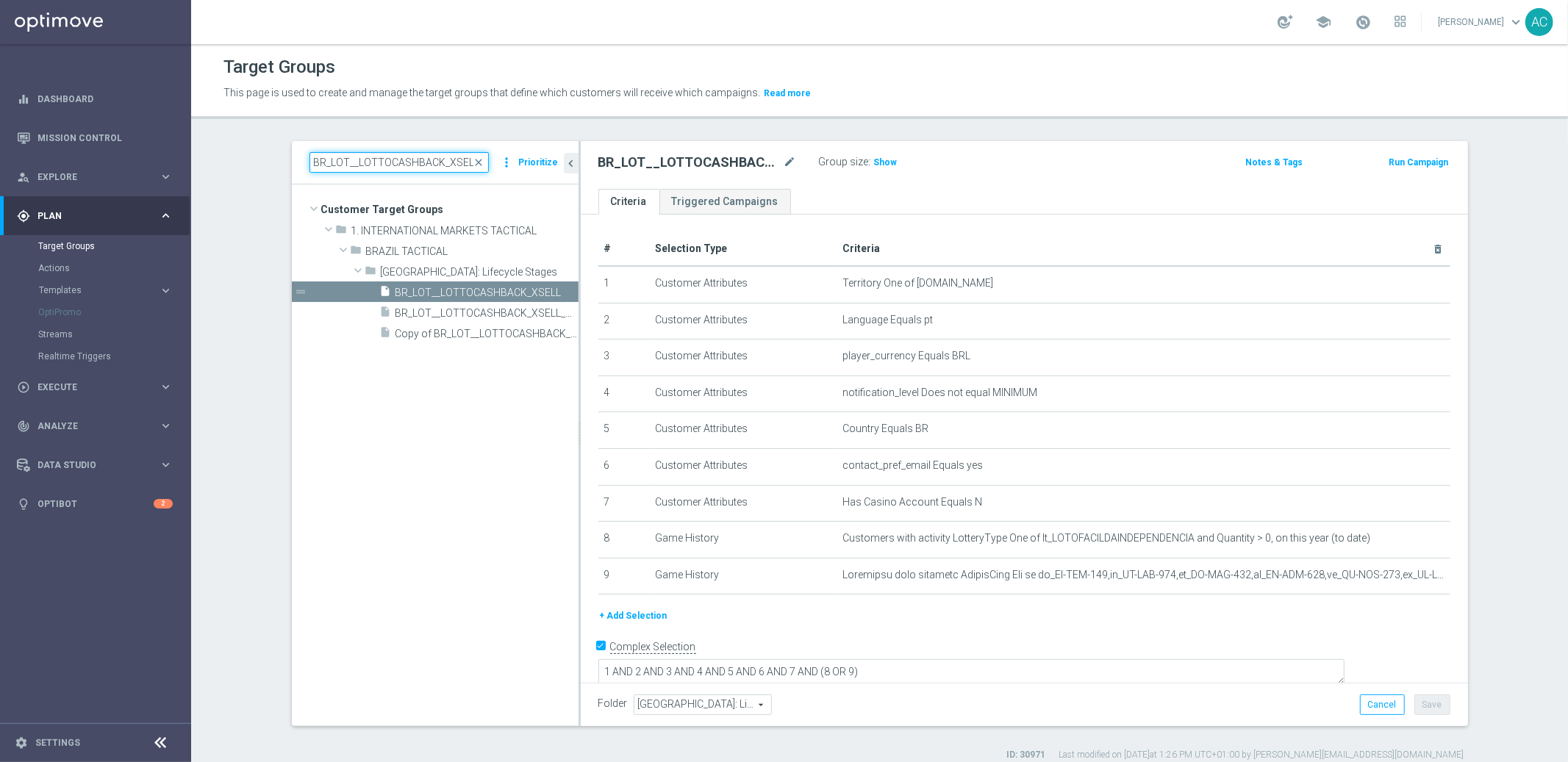
scroll to position [0, 0]
click at [451, 335] on span "Copy of BR_LOT__LOTTOCASHBACK_XSELL" at bounding box center [471, 334] width 150 height 12
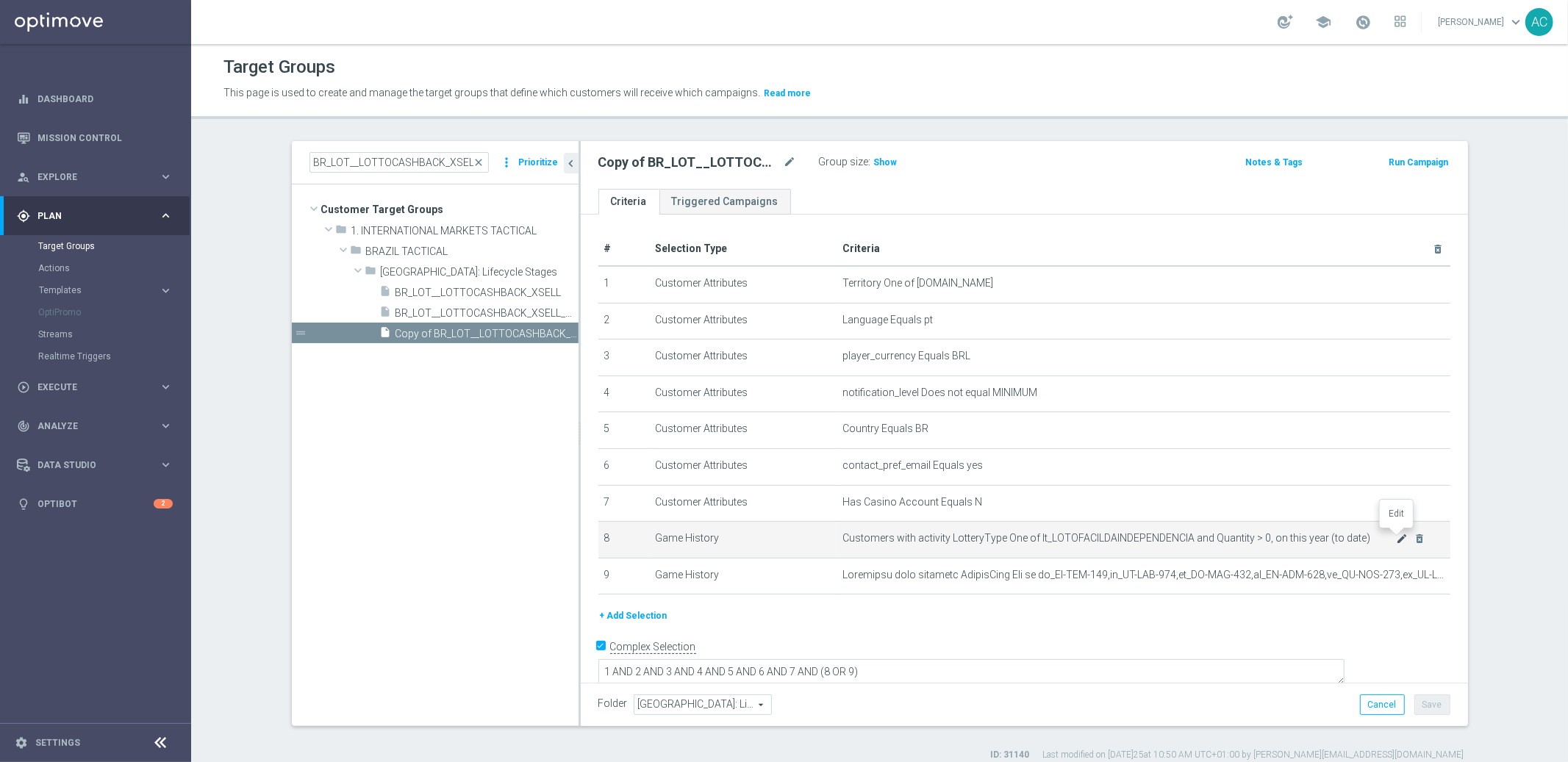
click at [1396, 535] on icon "mode_edit" at bounding box center [1401, 539] width 12 height 12
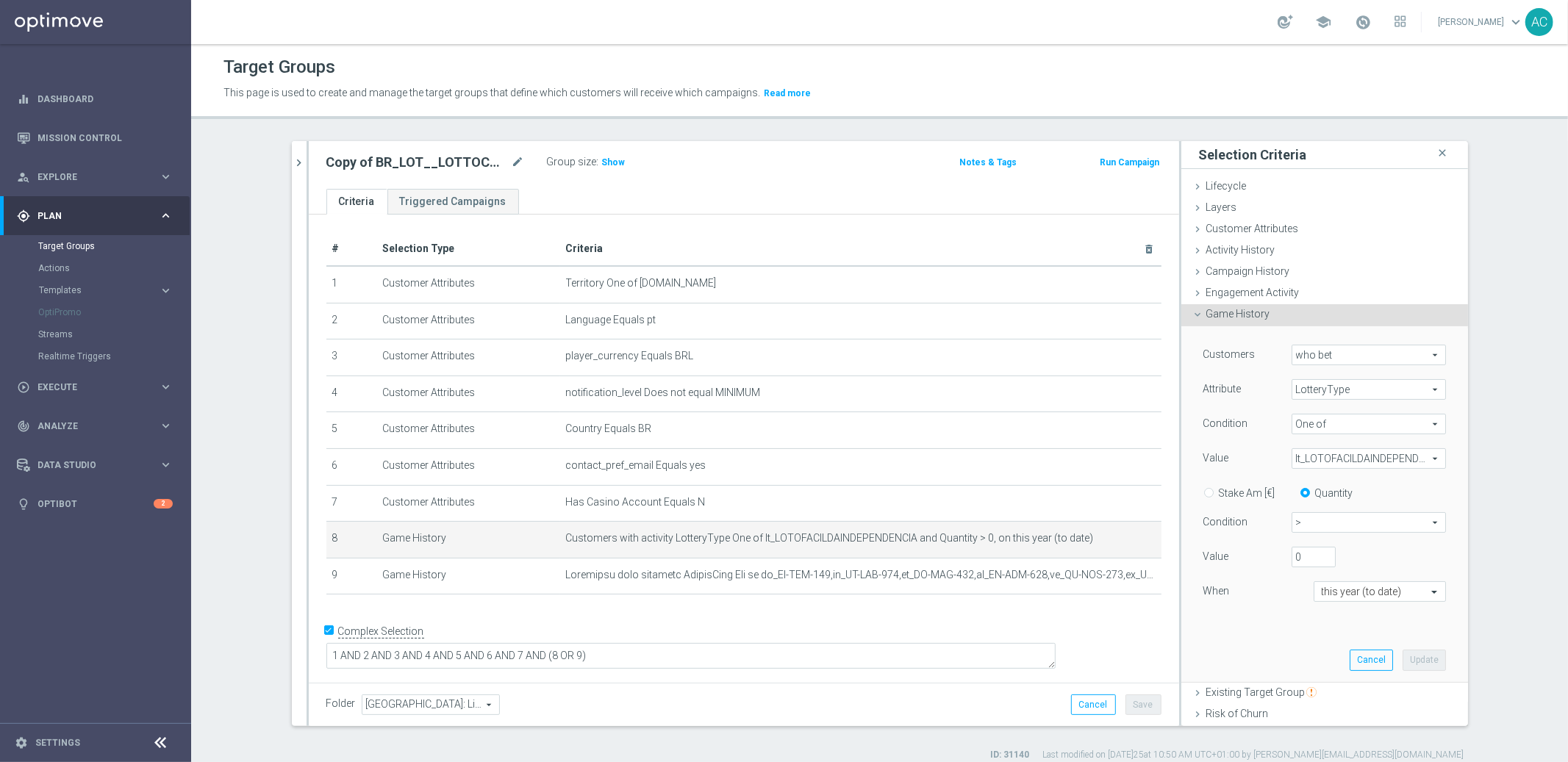
click at [1379, 464] on span "lt_LOTOFACILDAINDEPENDENCIA" at bounding box center [1369, 458] width 153 height 19
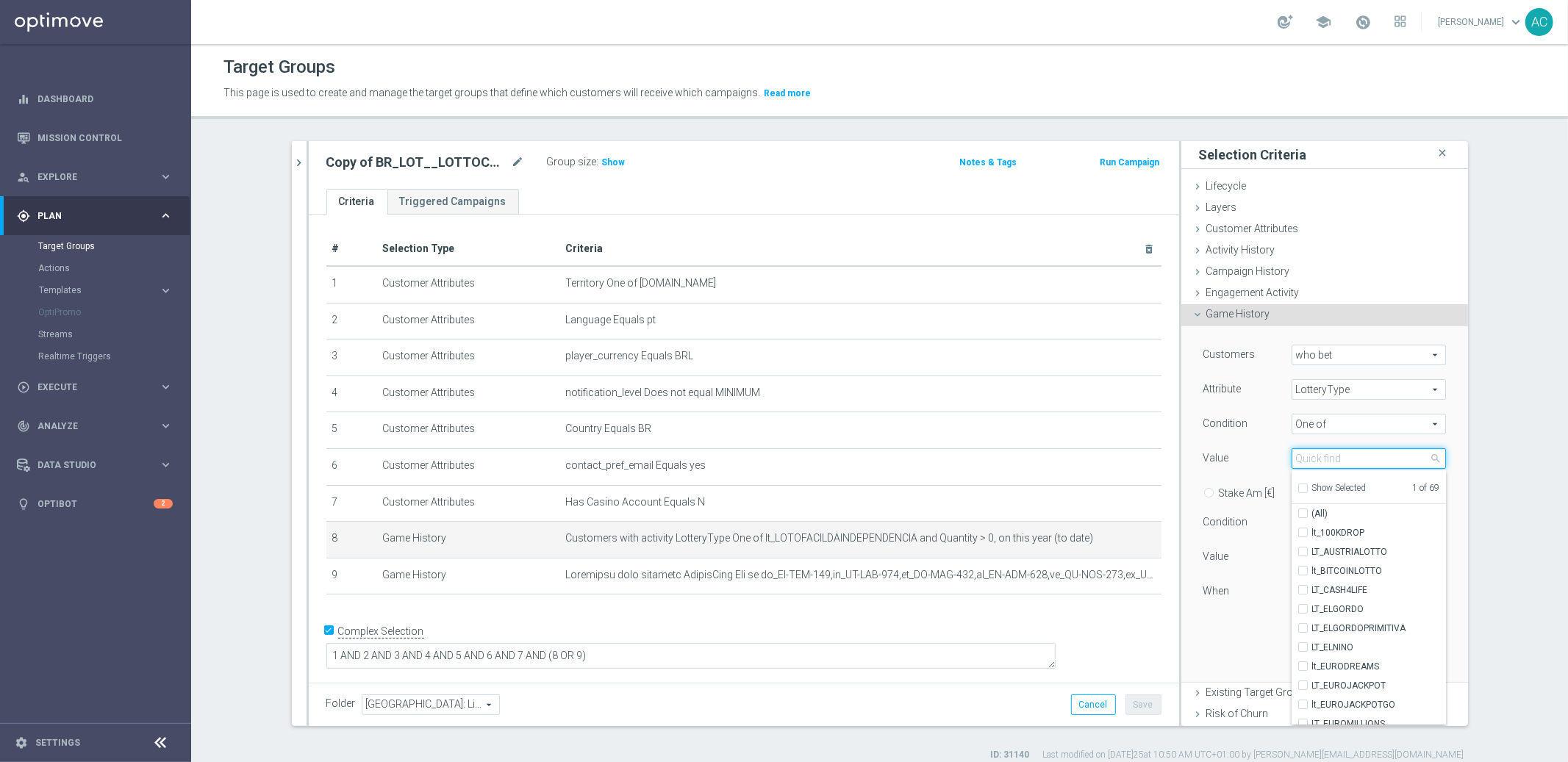
click at [1332, 458] on input "search" at bounding box center [1369, 458] width 155 height 21
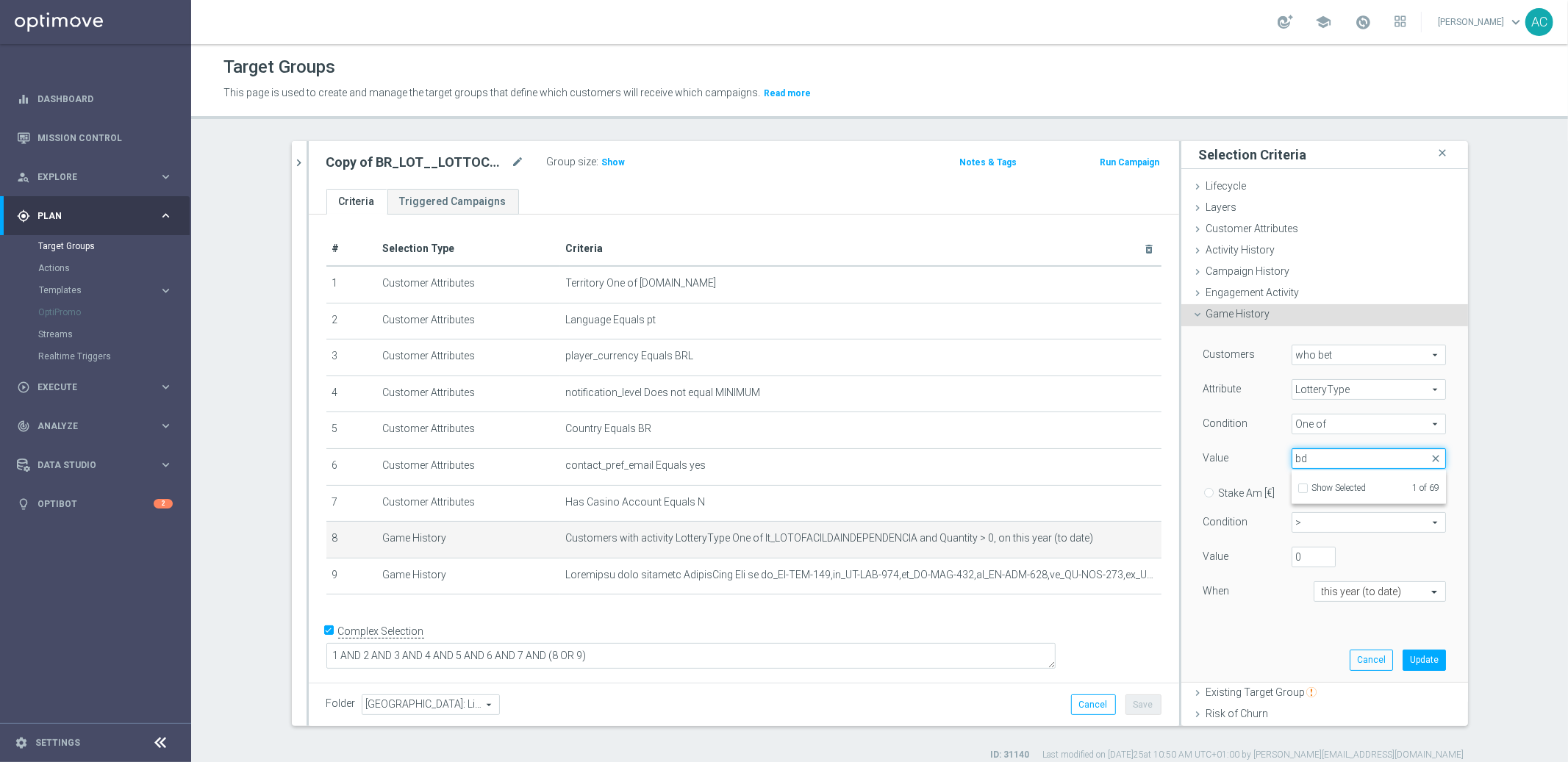
type input "b"
type input "lotofac"
click at [1329, 531] on span "lt_LOTOFACIL" at bounding box center [1379, 532] width 134 height 12
click at [1312, 531] on input "lt_LOTOFACIL" at bounding box center [1308, 533] width 9 height 9
checkbox input "true"
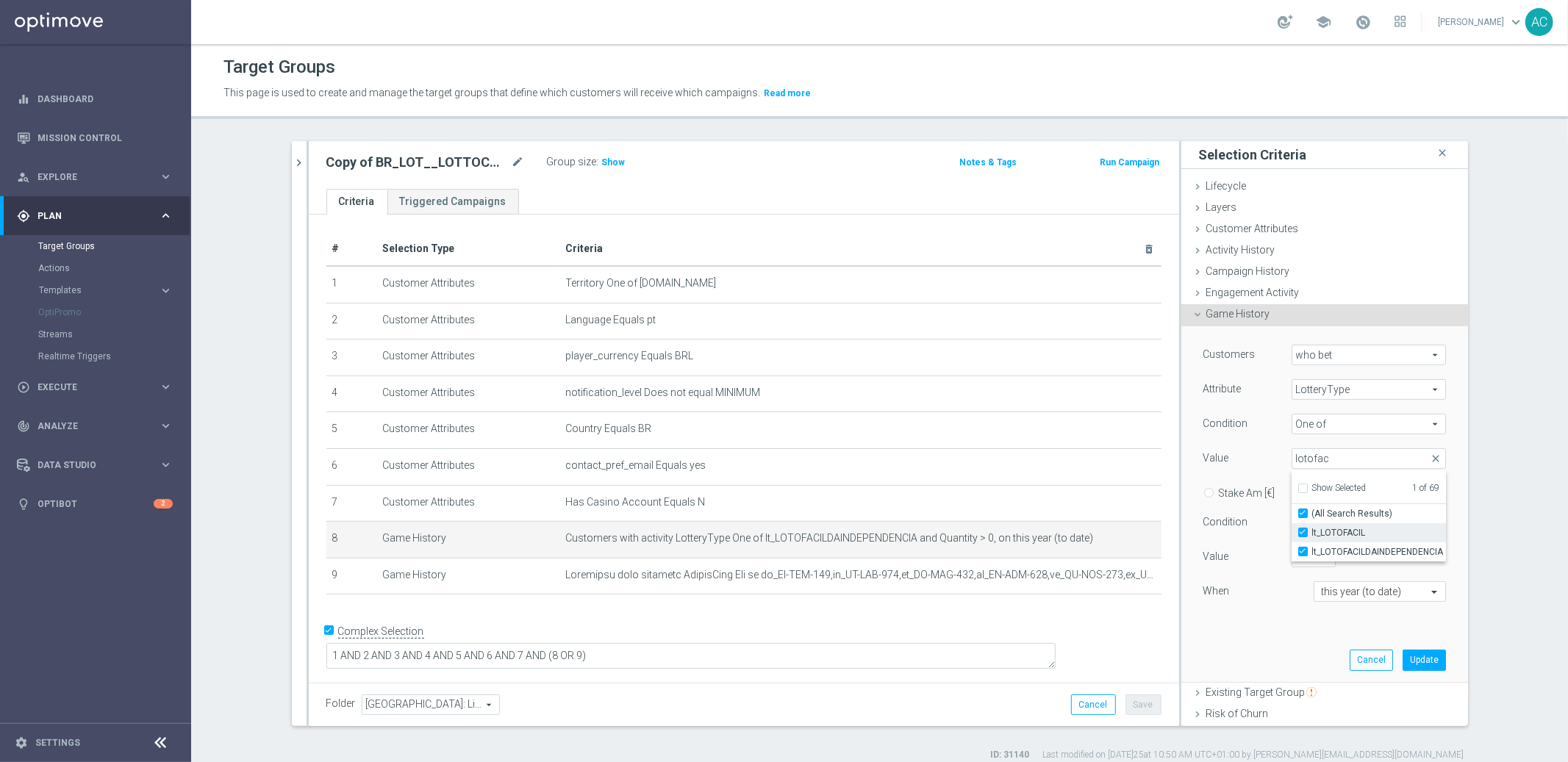
type input "Selected 2 of 69"
checkbox input "true"
click at [1437, 520] on div "> > arrow_drop_down search" at bounding box center [1369, 522] width 176 height 21
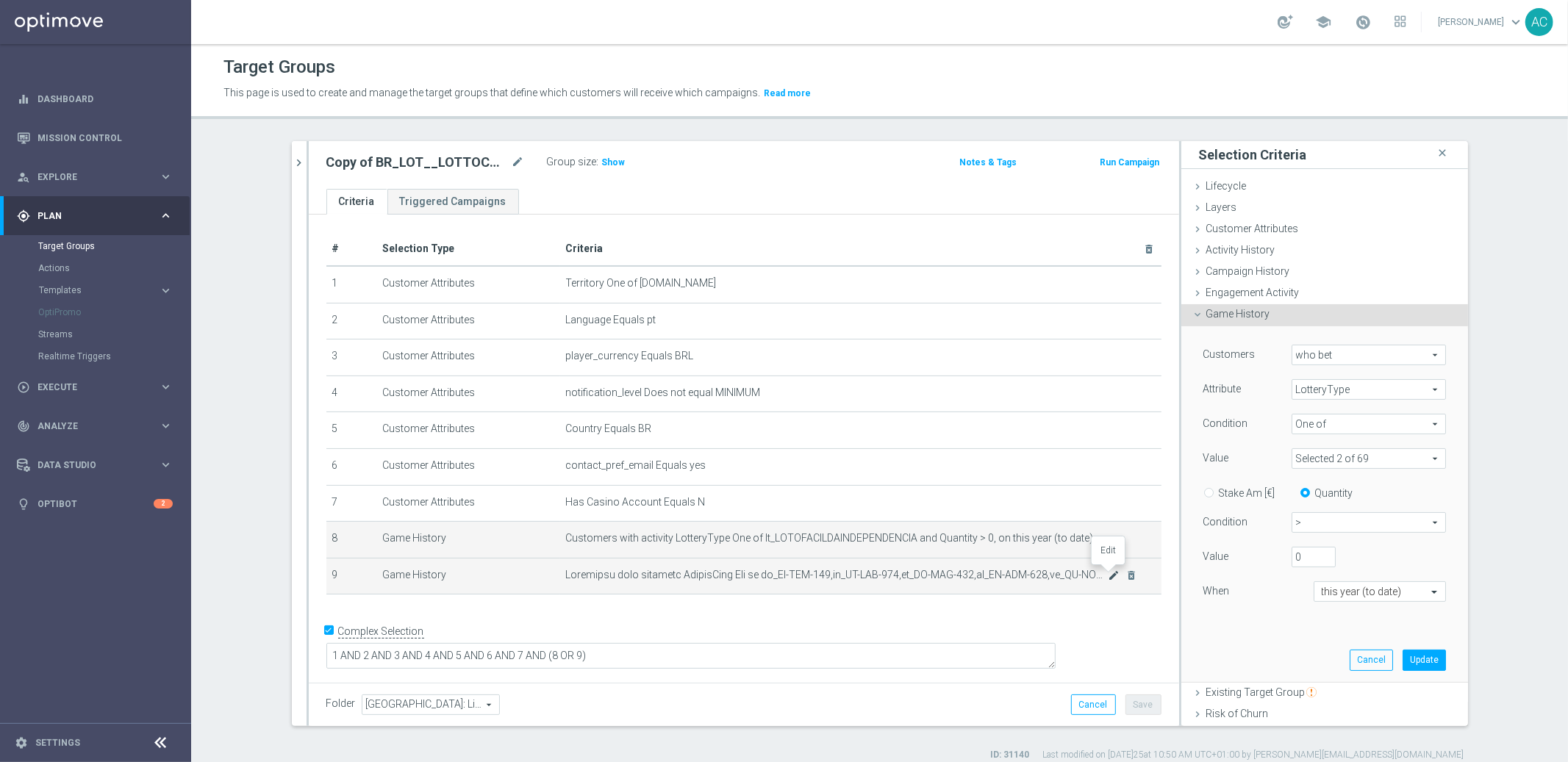
click at [1107, 575] on icon "mode_edit" at bounding box center [1113, 575] width 12 height 12
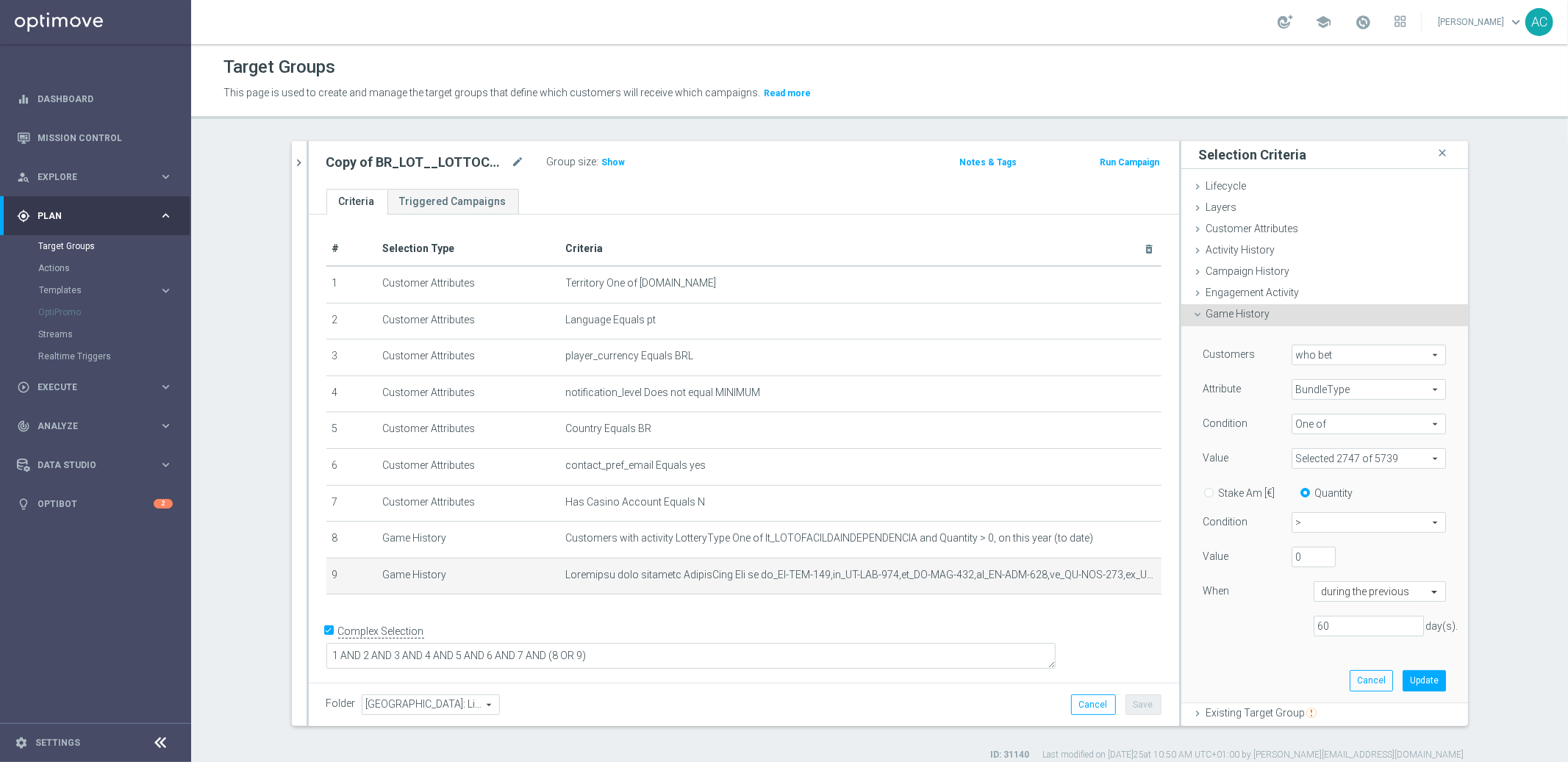
click at [1334, 464] on span at bounding box center [1369, 458] width 153 height 19
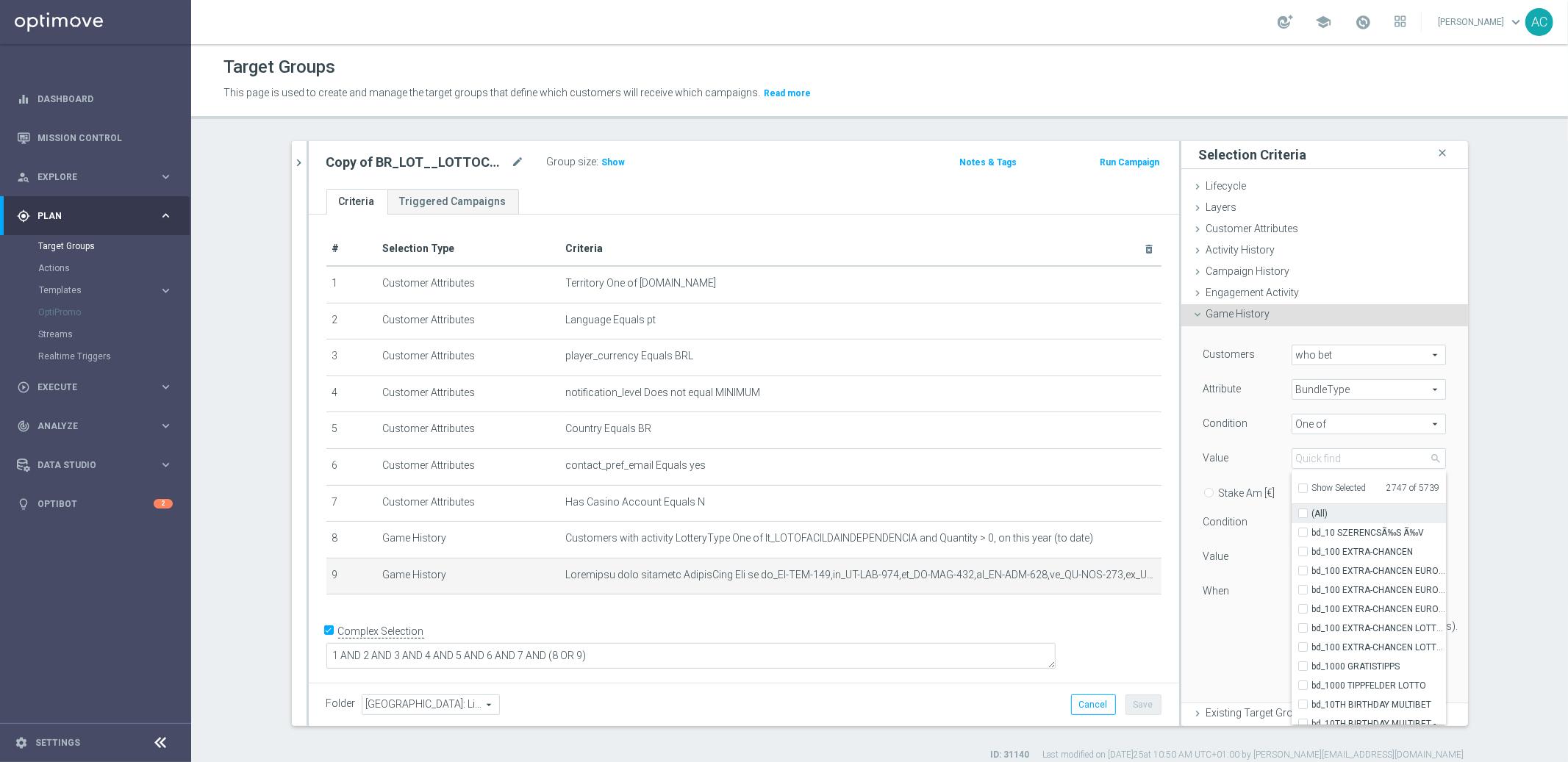
click at [1303, 513] on input "(All)" at bounding box center [1308, 514] width 9 height 9
checkbox input "true"
type input "Selected 5739 of 5739"
checkbox input "true"
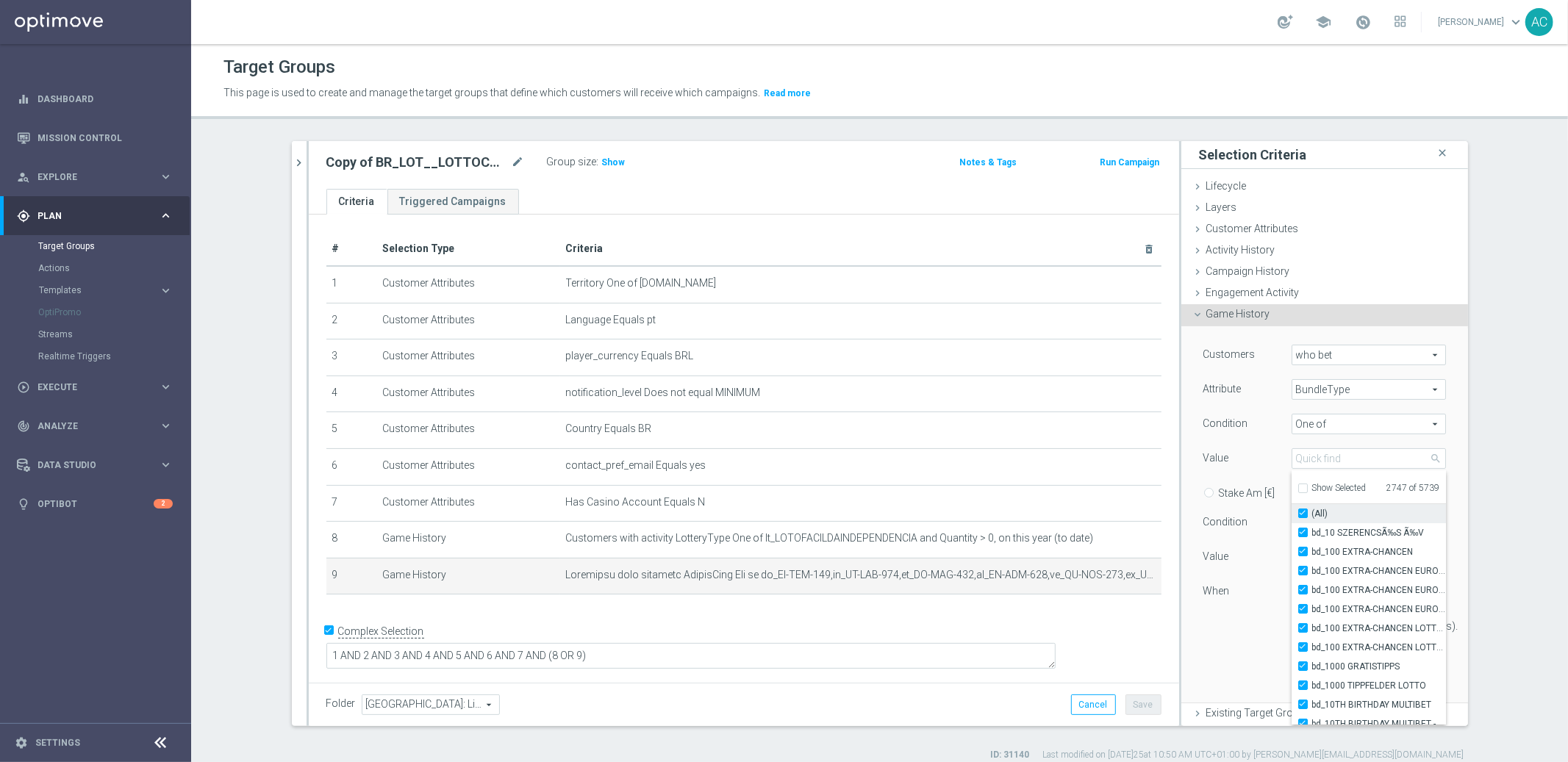
checkbox input "true"
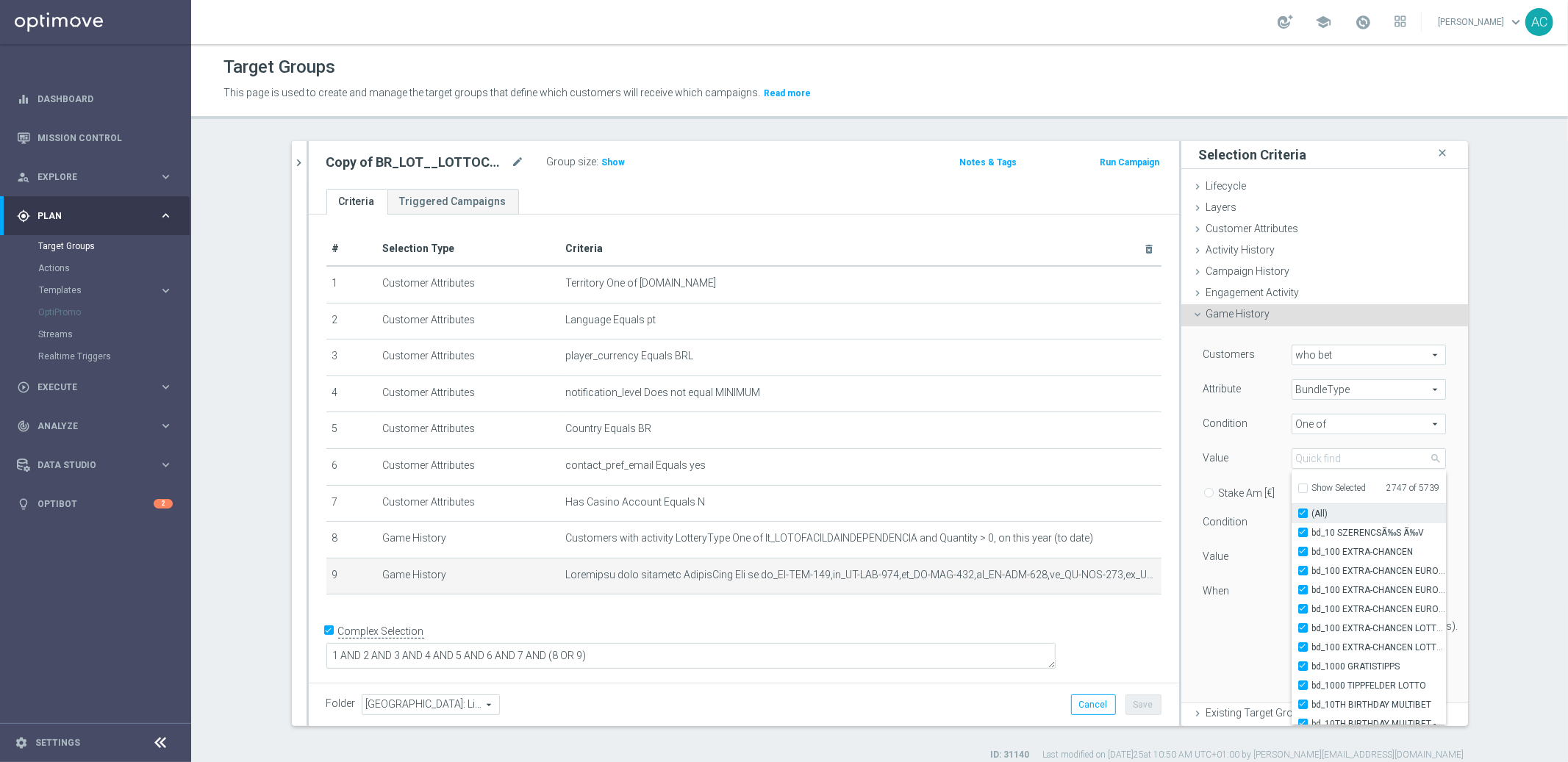
checkbox input "true"
click at [1312, 509] on label "(All)" at bounding box center [1379, 514] width 134 height 19
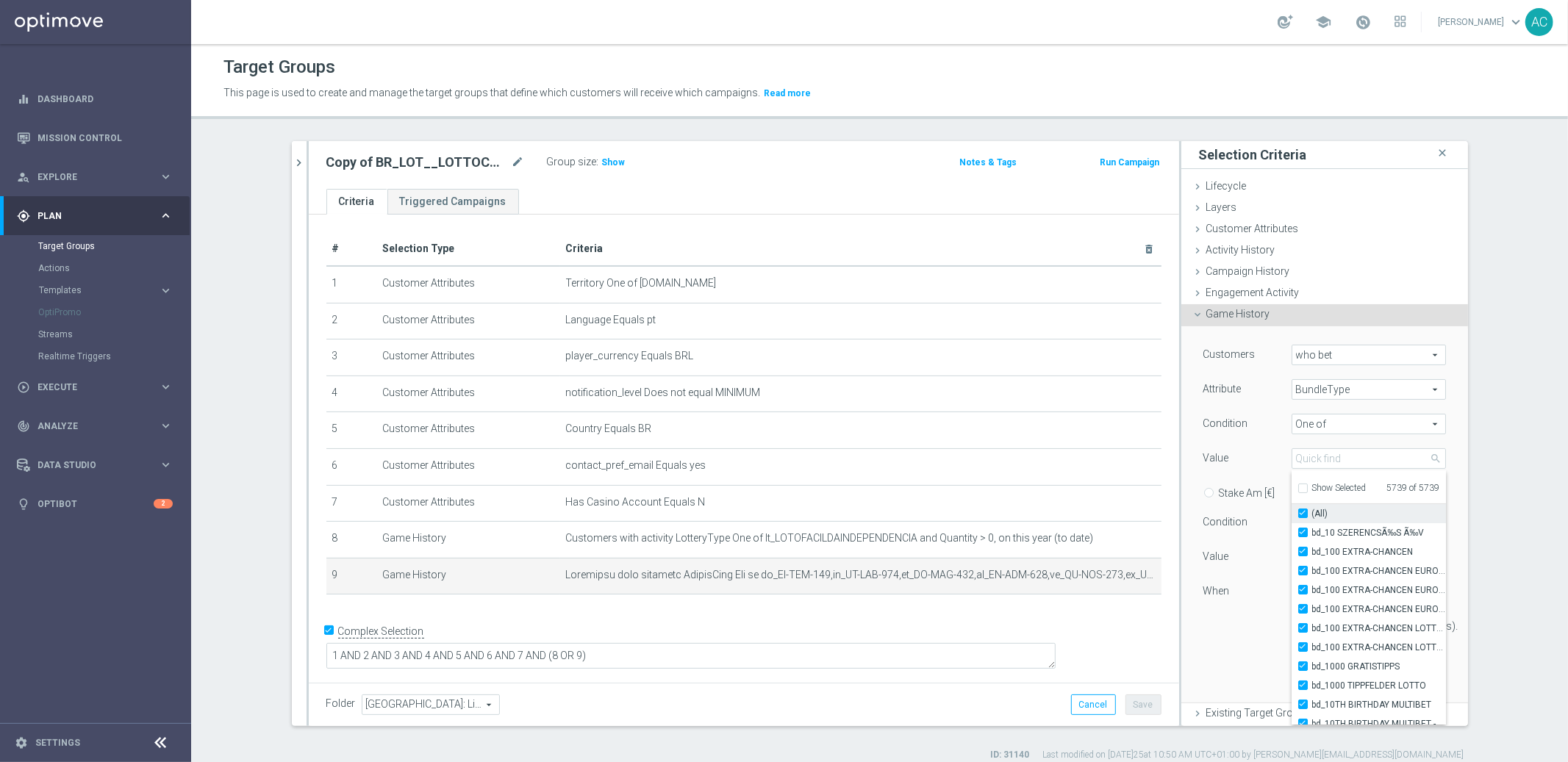
click at [1303, 509] on input "(All)" at bounding box center [1308, 514] width 9 height 9
checkbox input "false"
type input "Select"
checkbox input "false"
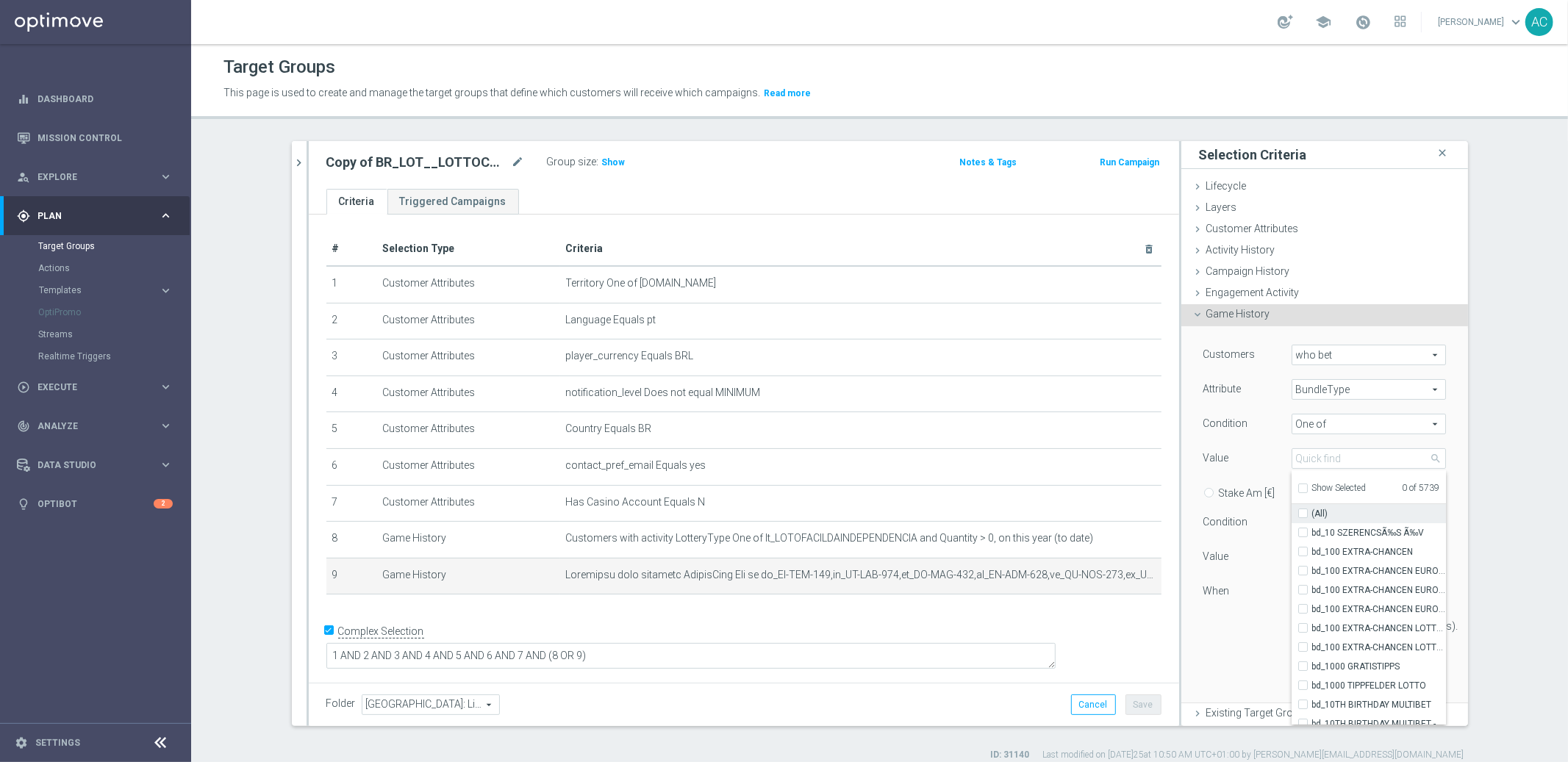
checkbox input "false"
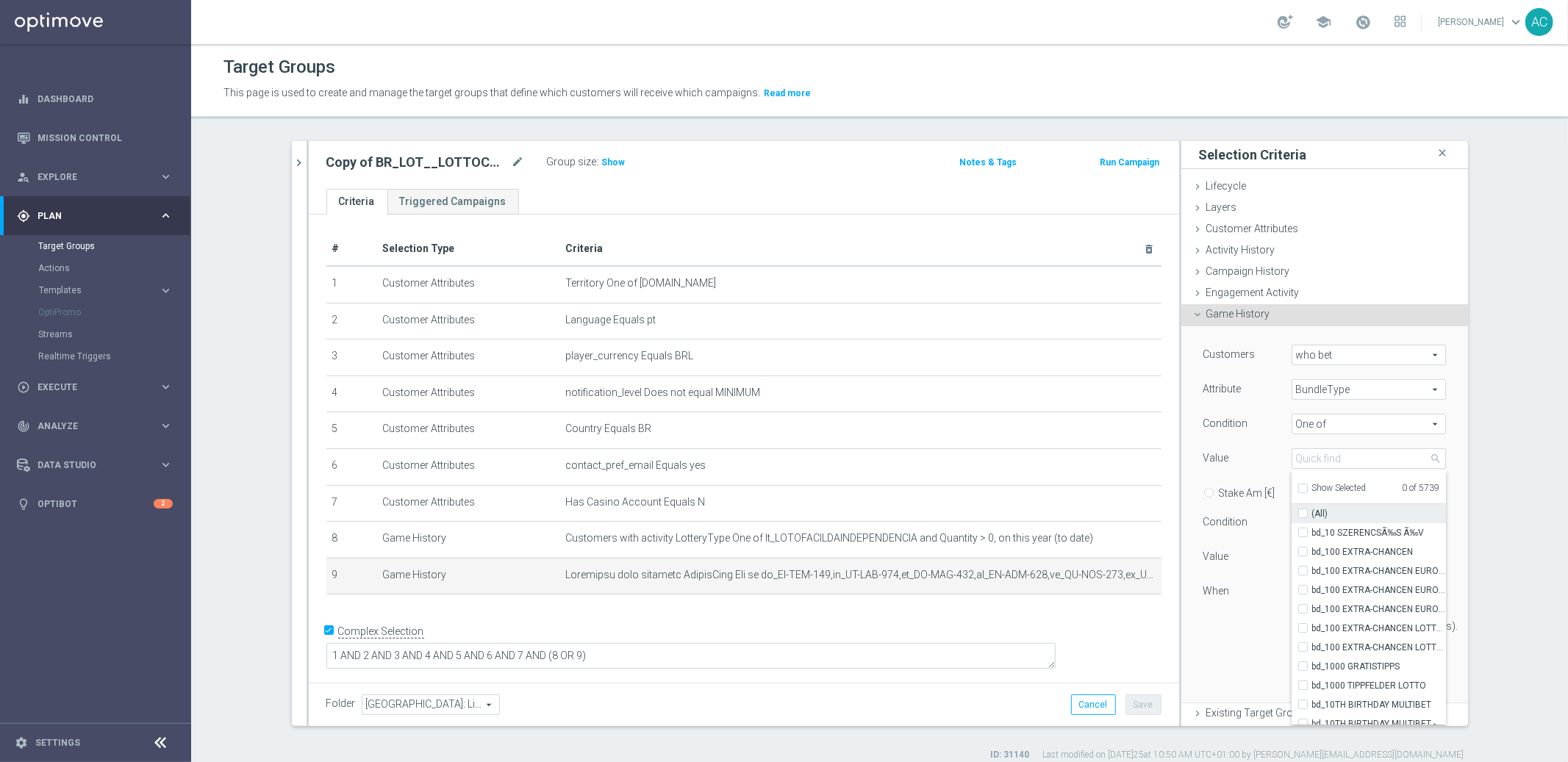
checkbox input "false"
click at [1317, 458] on input "search" at bounding box center [1369, 458] width 155 height 21
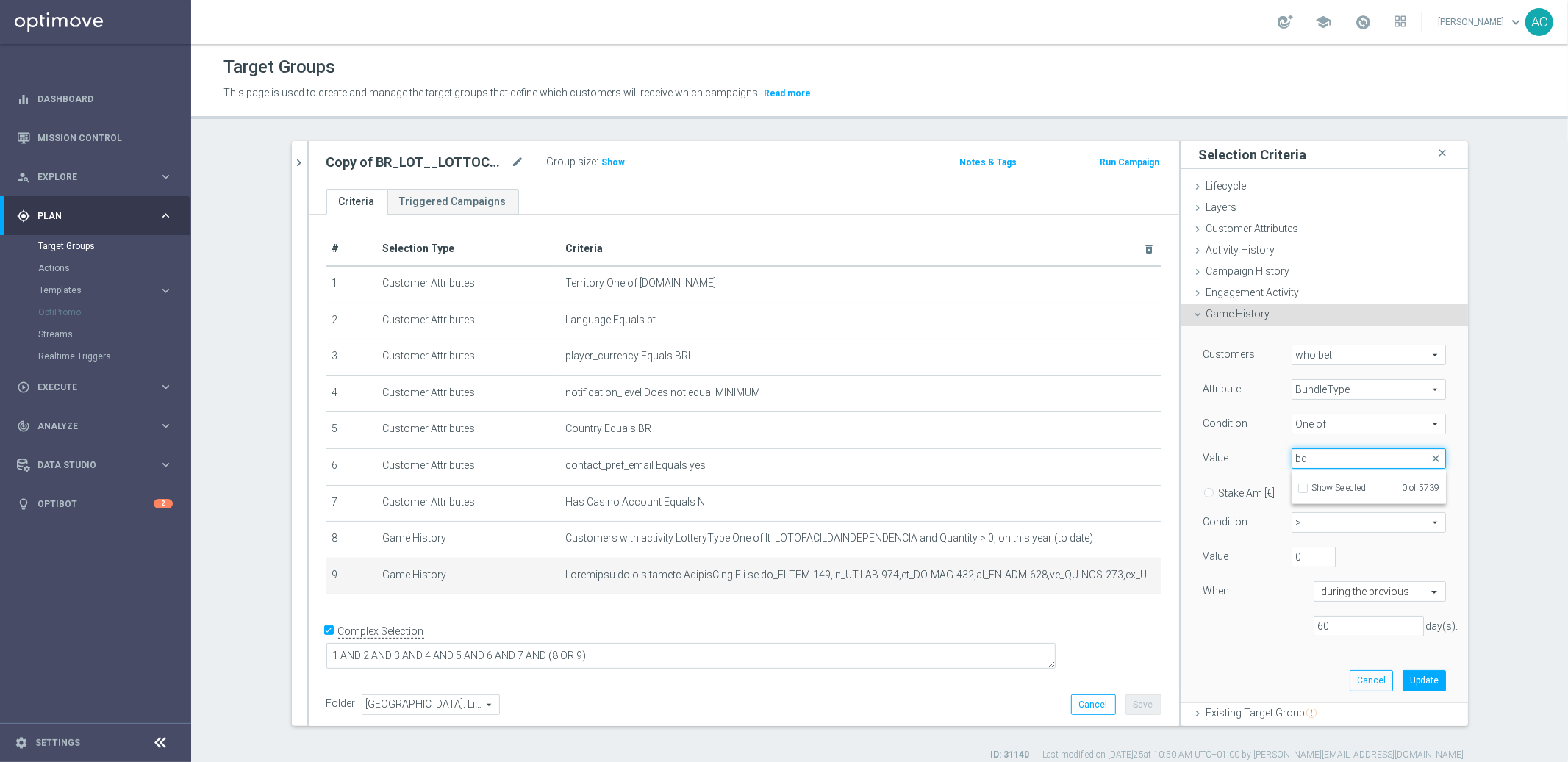
type input "b"
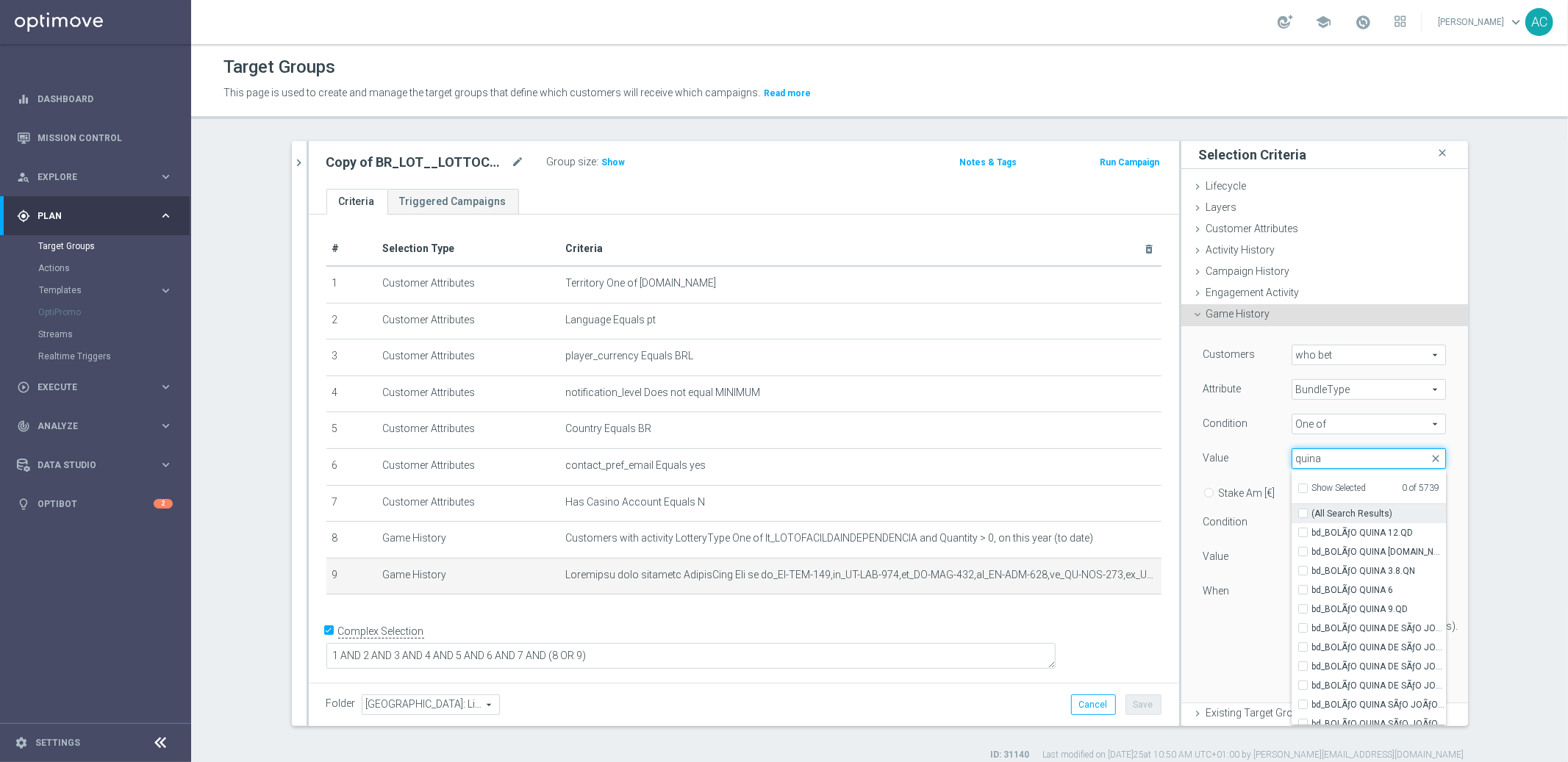
type input "quina"
click at [1303, 512] on input "(All Search Results)" at bounding box center [1308, 514] width 9 height 9
checkbox input "true"
type input "Selected 39 of 5739"
checkbox input "true"
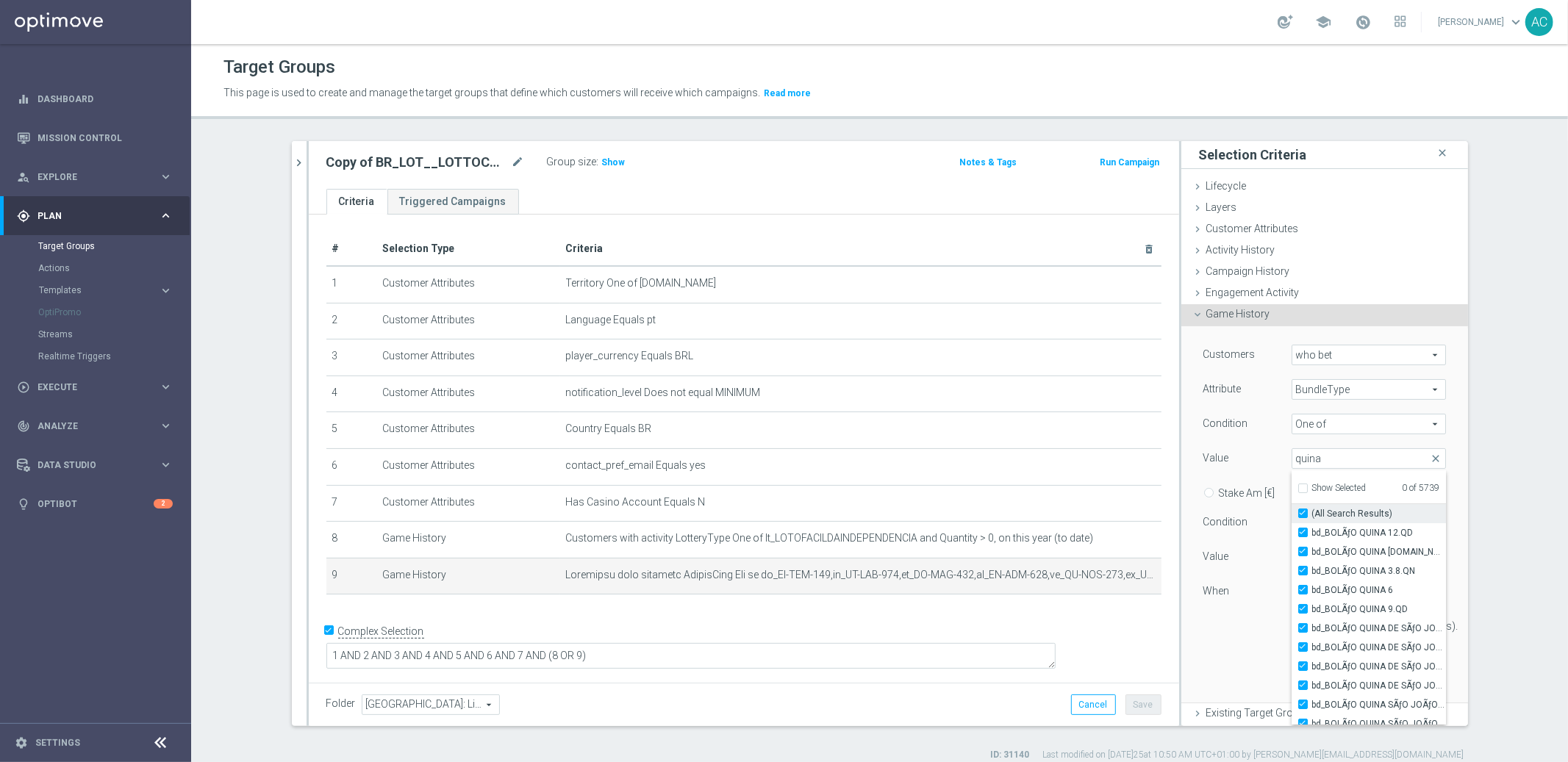
checkbox input "true"
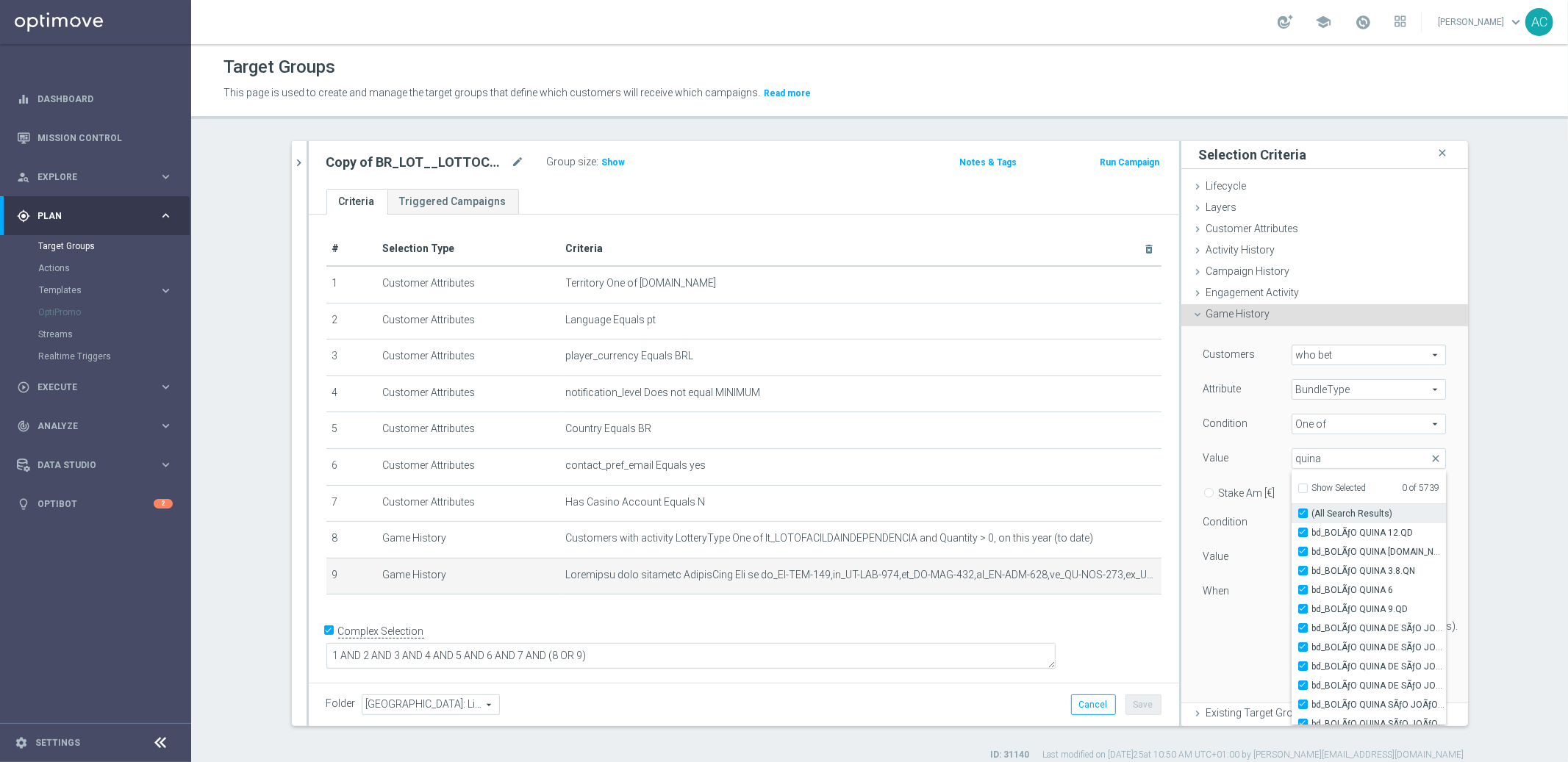
checkbox input "true"
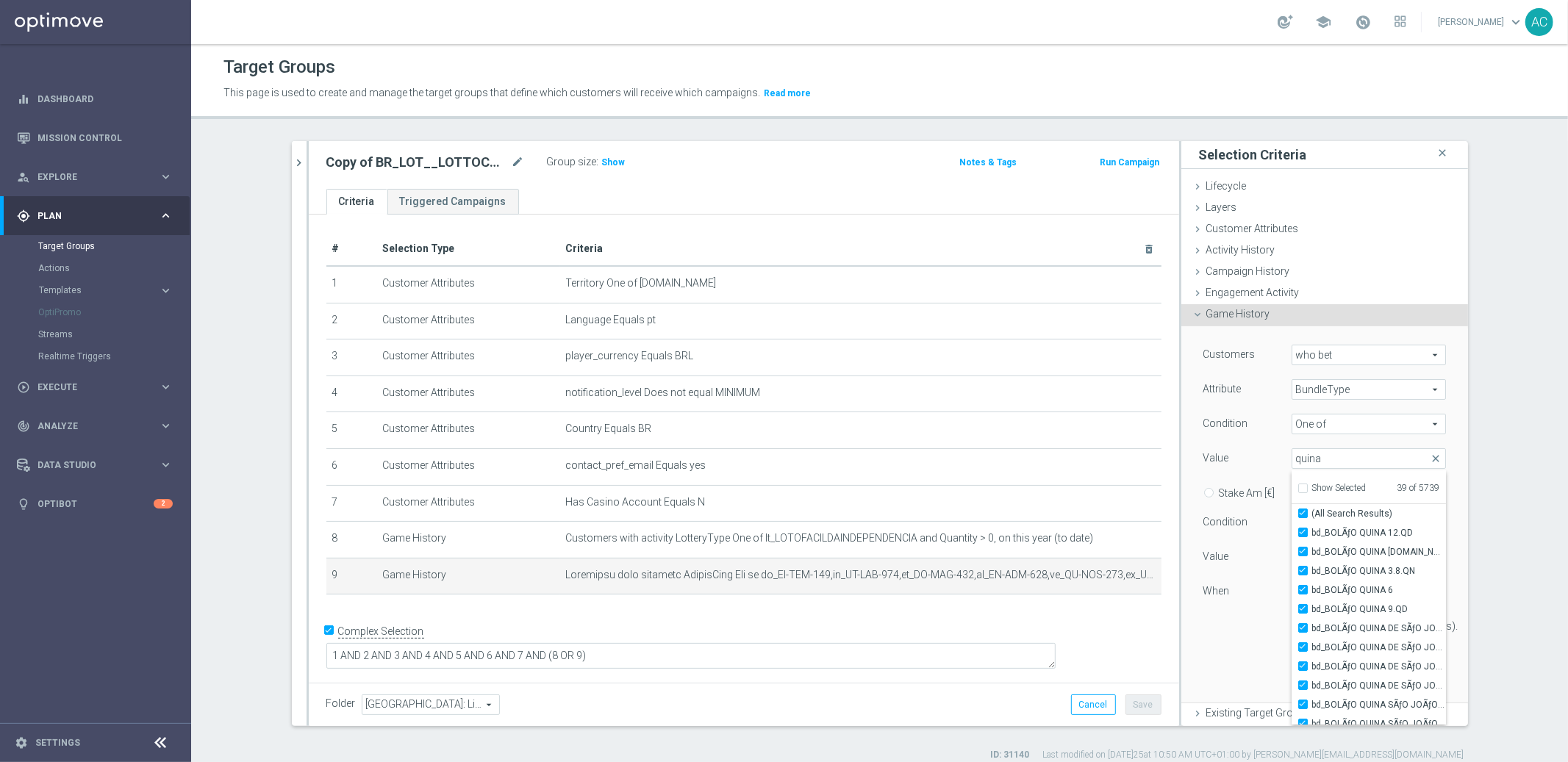
click at [1444, 526] on div "Customers who bet who bet arrow_drop_down search Attribute BundleType BundleTyp…" at bounding box center [1325, 515] width 287 height 377
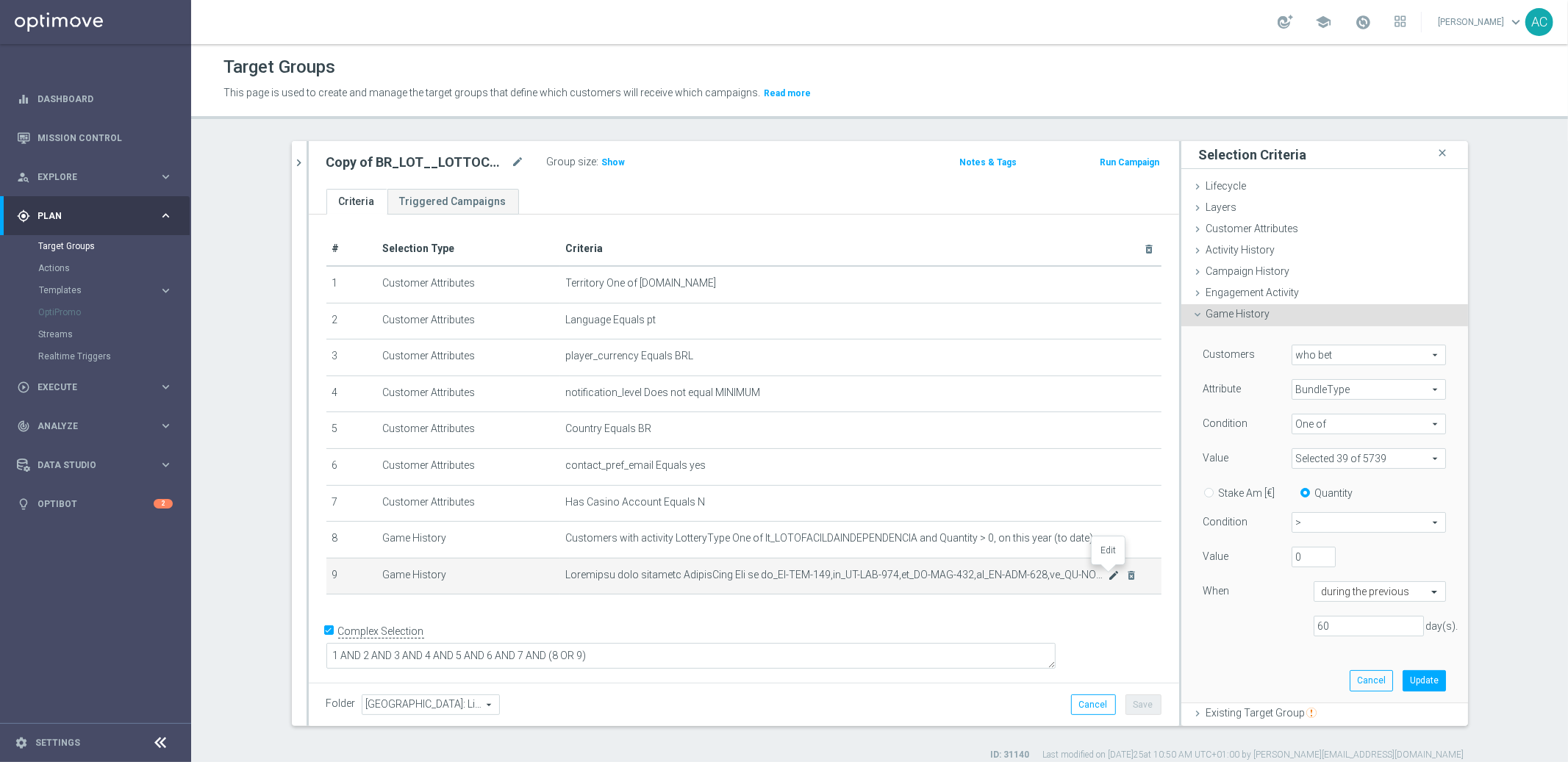
click at [1107, 572] on icon "mode_edit" at bounding box center [1113, 575] width 12 height 12
click at [1345, 462] on span at bounding box center [1369, 458] width 153 height 19
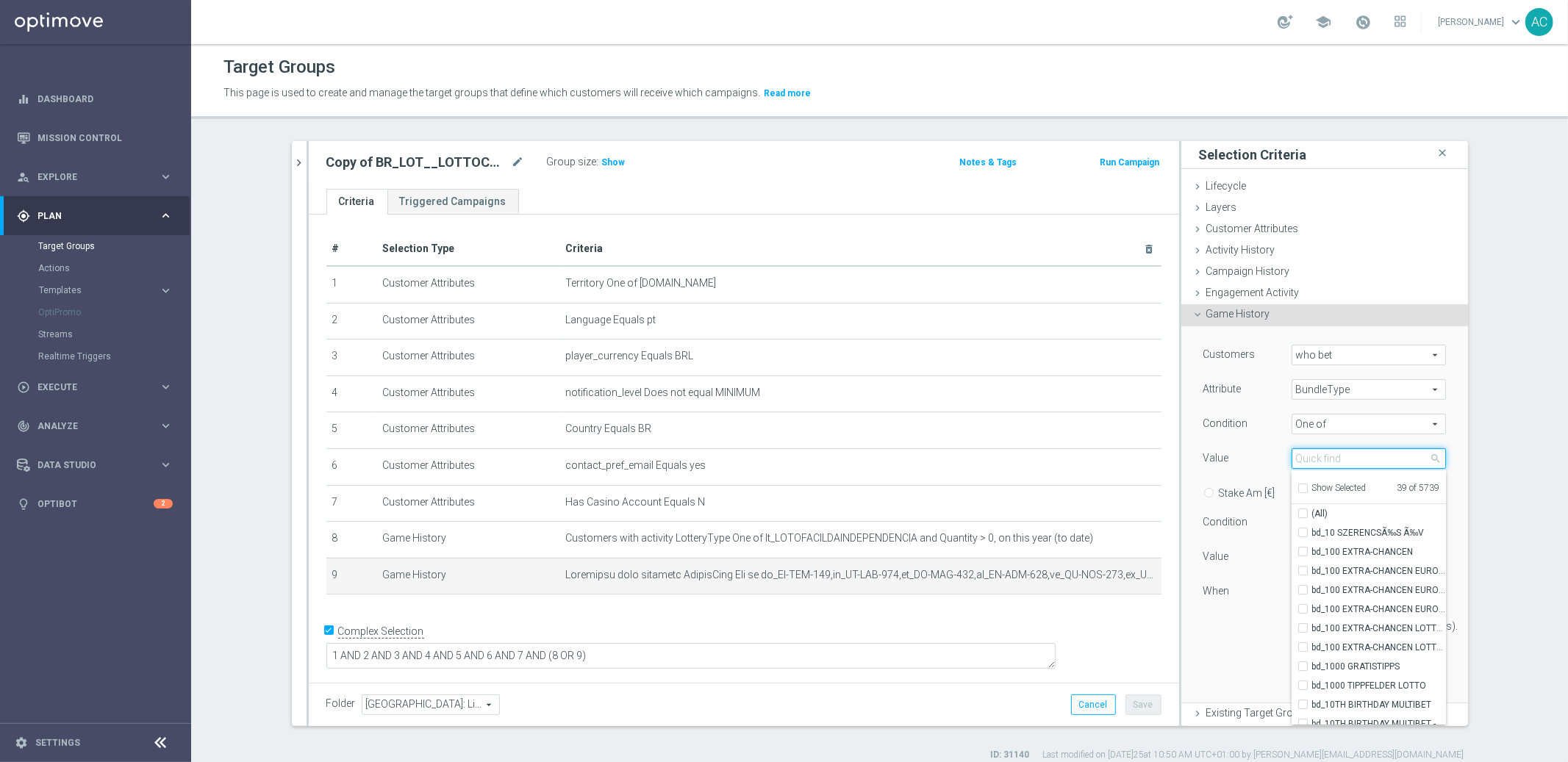
click at [1322, 459] on input "search" at bounding box center [1369, 458] width 155 height 21
type input "lotof"
click at [1303, 515] on input "(All Search Results)" at bounding box center [1308, 514] width 9 height 9
checkbox input "true"
type input "Selected 140 of 5739"
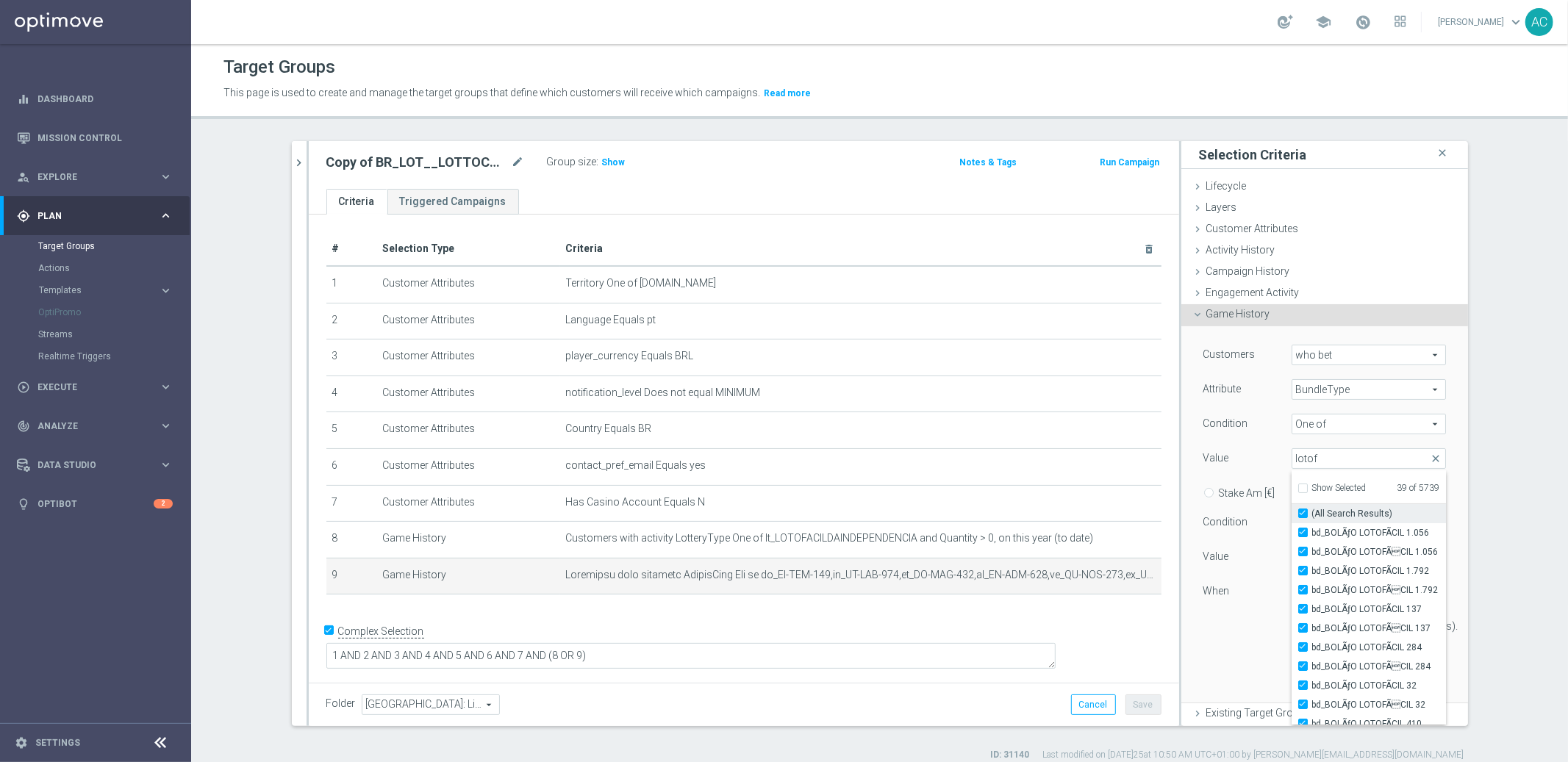
checkbox input "true"
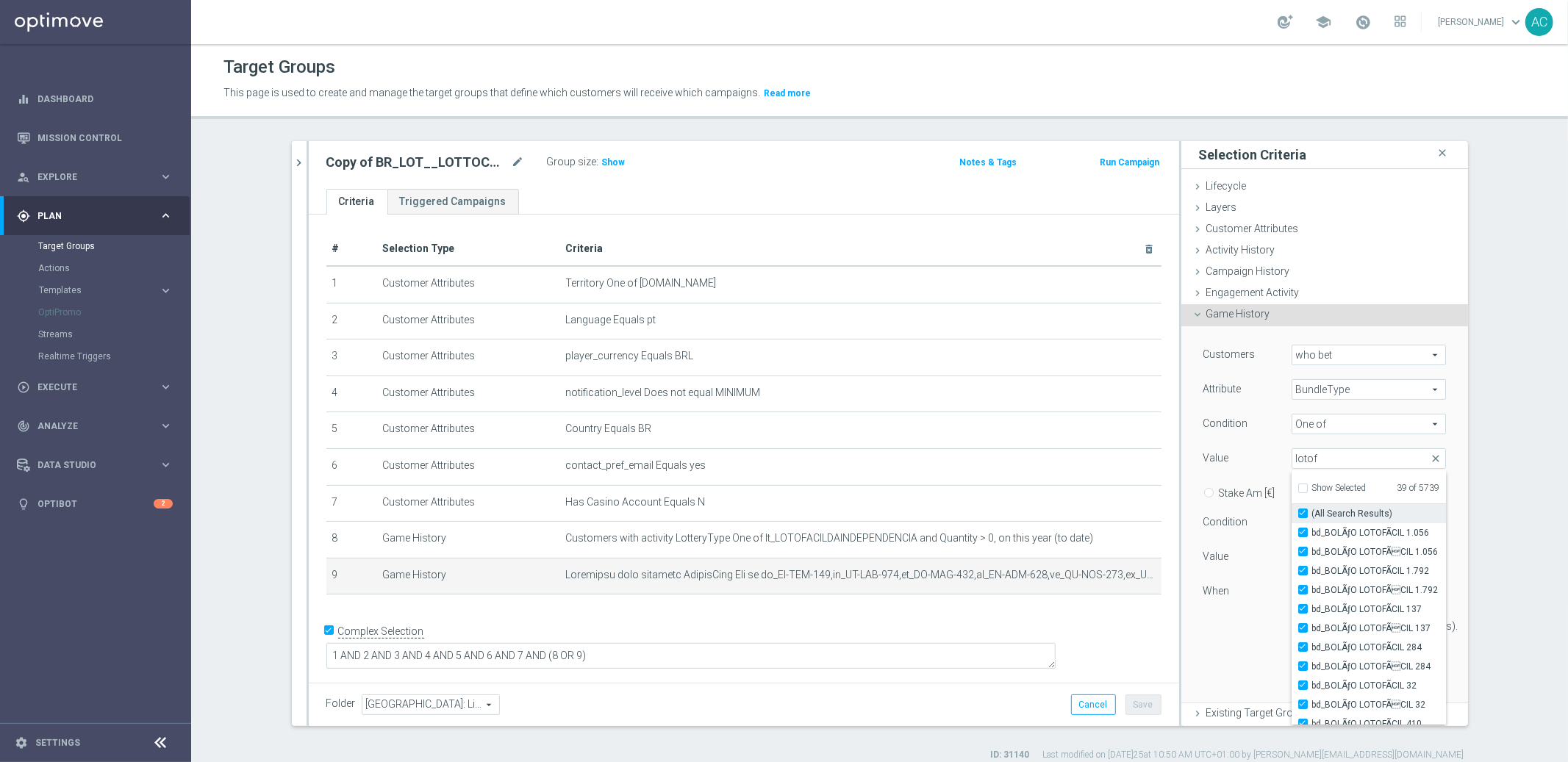
checkbox input "true"
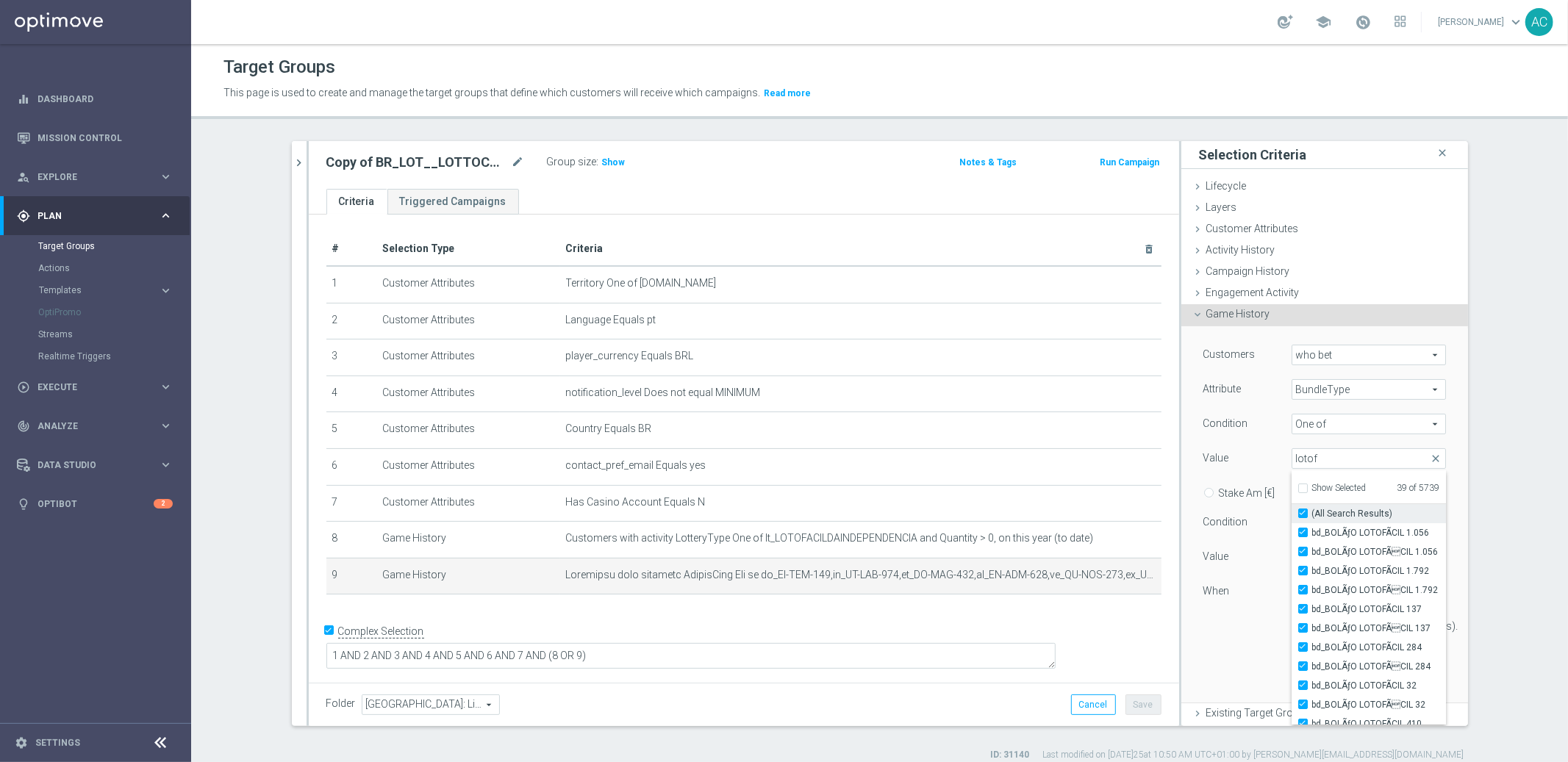
checkbox input "true"
click at [1437, 566] on div "Value 0" at bounding box center [1325, 559] width 264 height 23
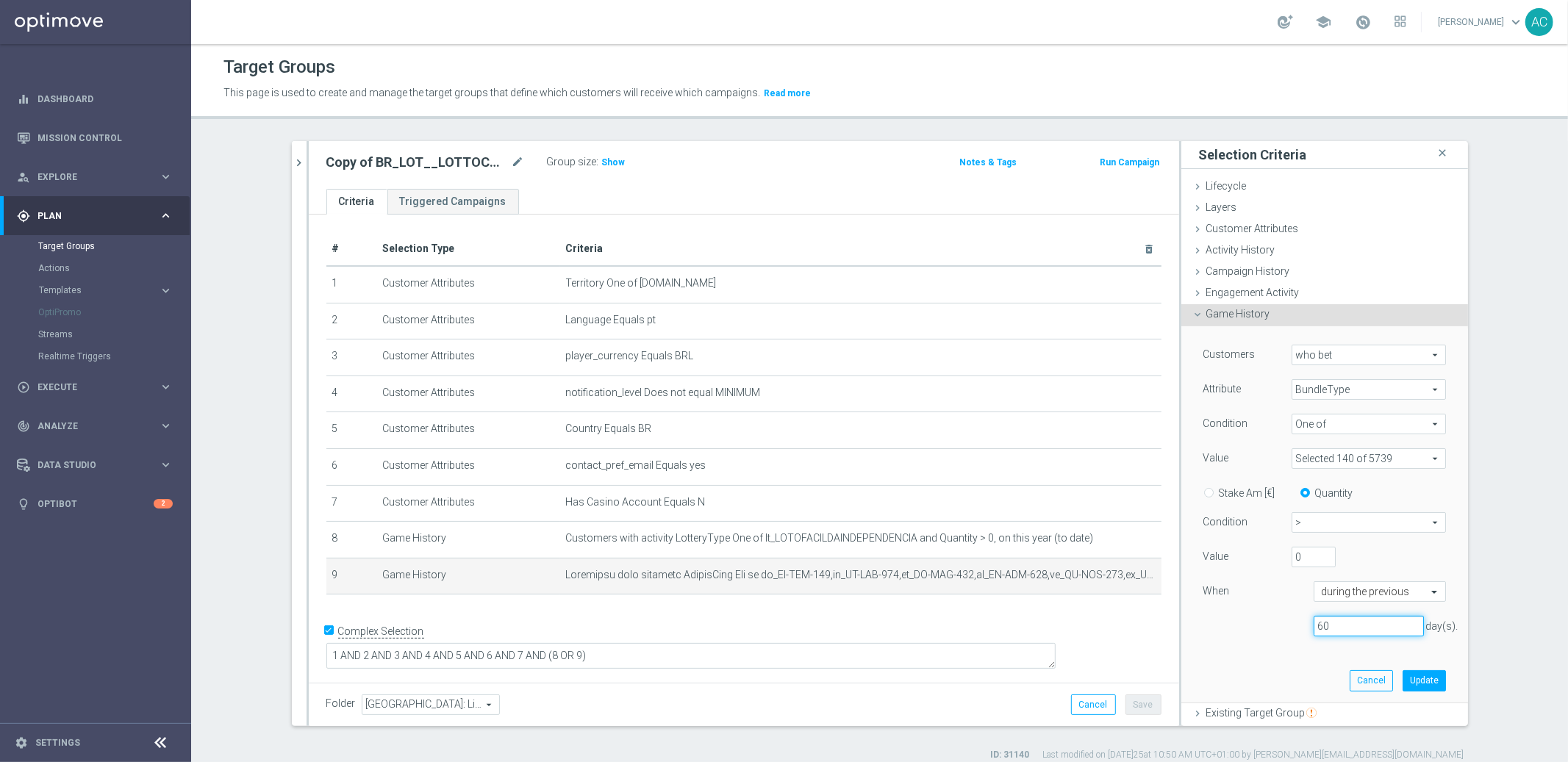
click at [1327, 624] on input "60" at bounding box center [1369, 626] width 111 height 21
click at [1358, 593] on input "text" at bounding box center [1365, 592] width 87 height 13
click at [1348, 534] on label "this year (to date)" at bounding box center [1355, 532] width 66 height 12
click at [1363, 459] on span at bounding box center [1369, 458] width 153 height 19
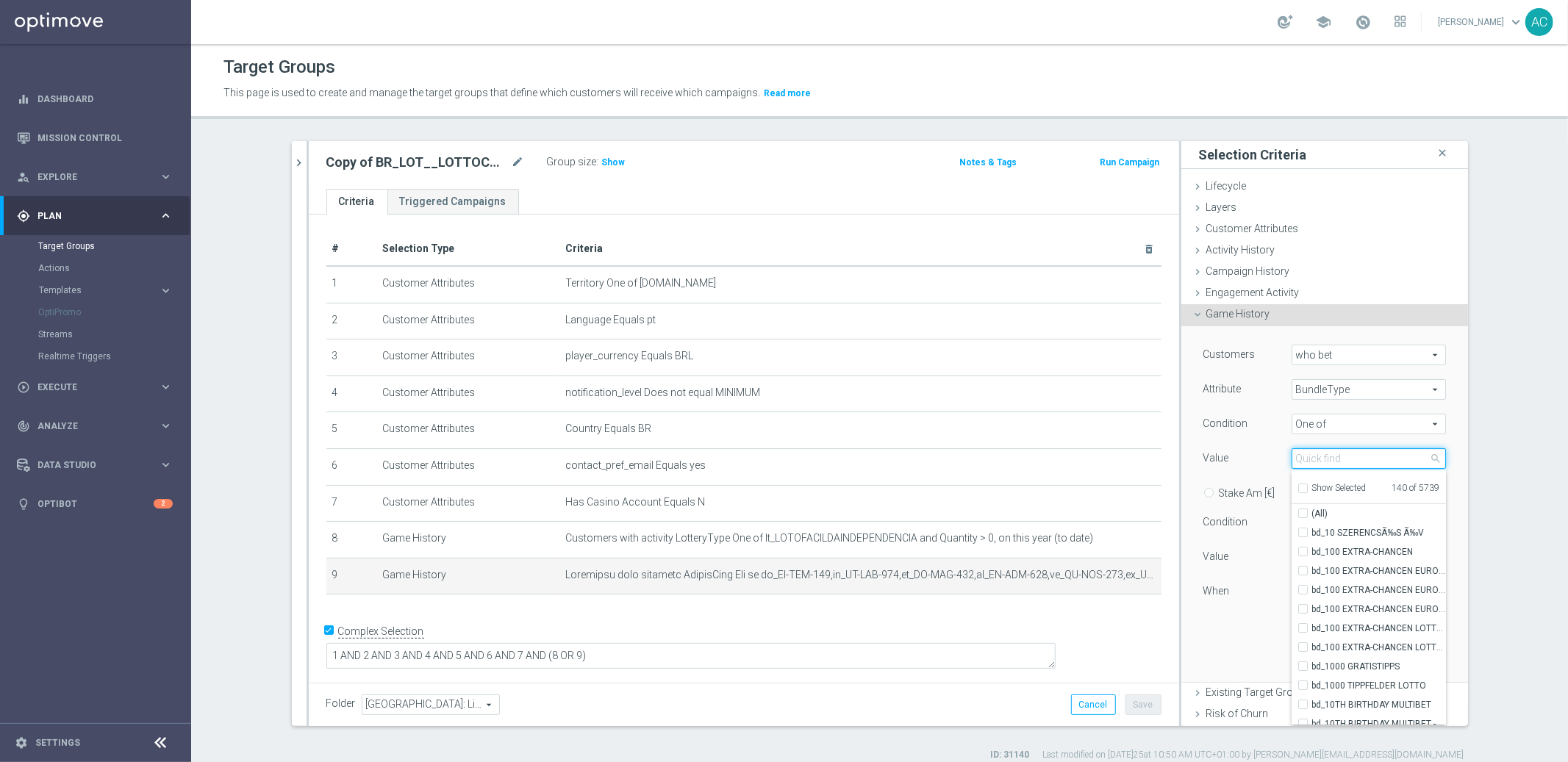
click at [1321, 457] on input "search" at bounding box center [1369, 458] width 155 height 21
type input "megasen"
click at [1303, 513] on input "(All Search Results)" at bounding box center [1308, 514] width 9 height 9
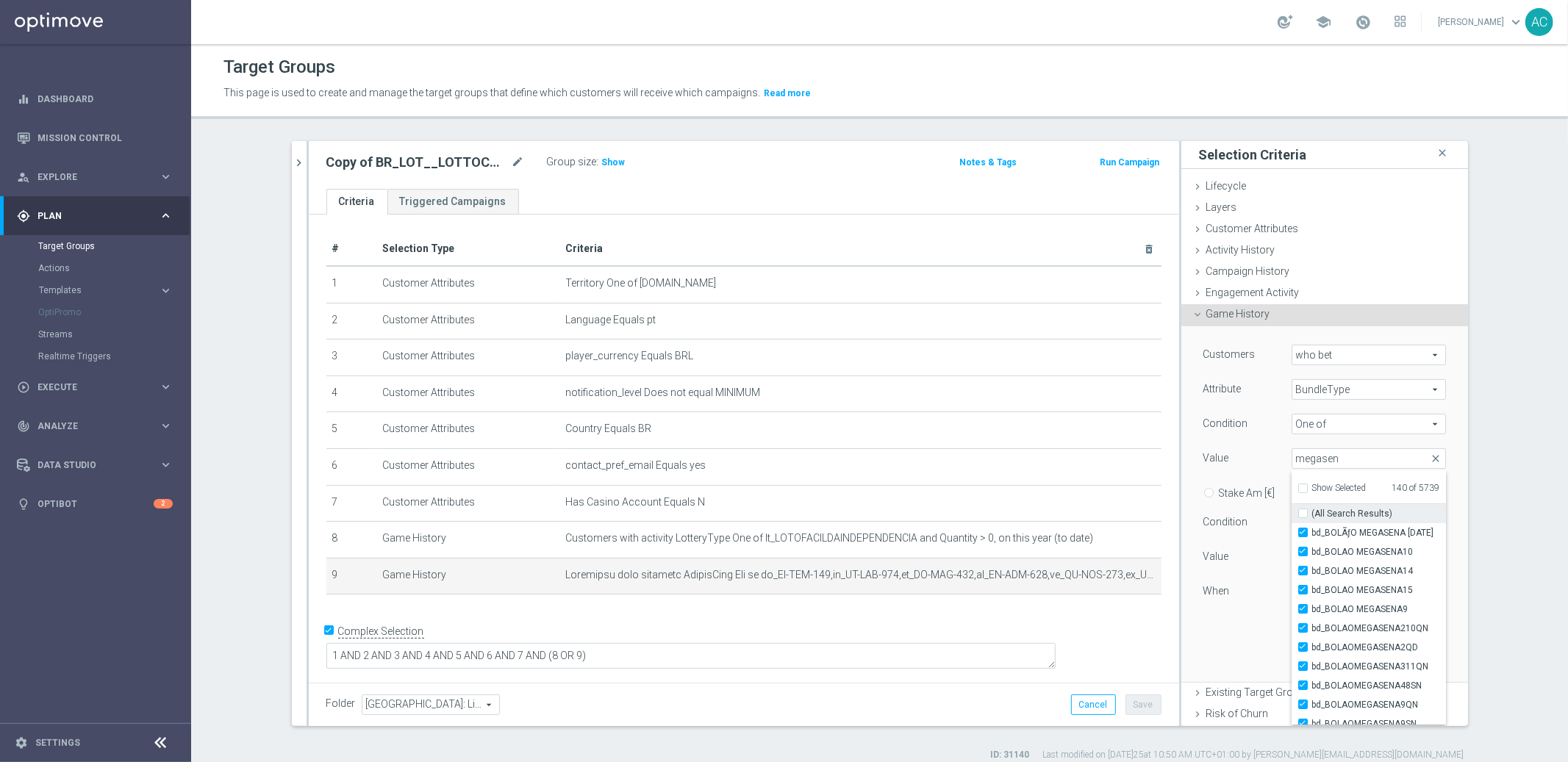
checkbox input "true"
type input "Selected 151 of 5739"
checkbox input "true"
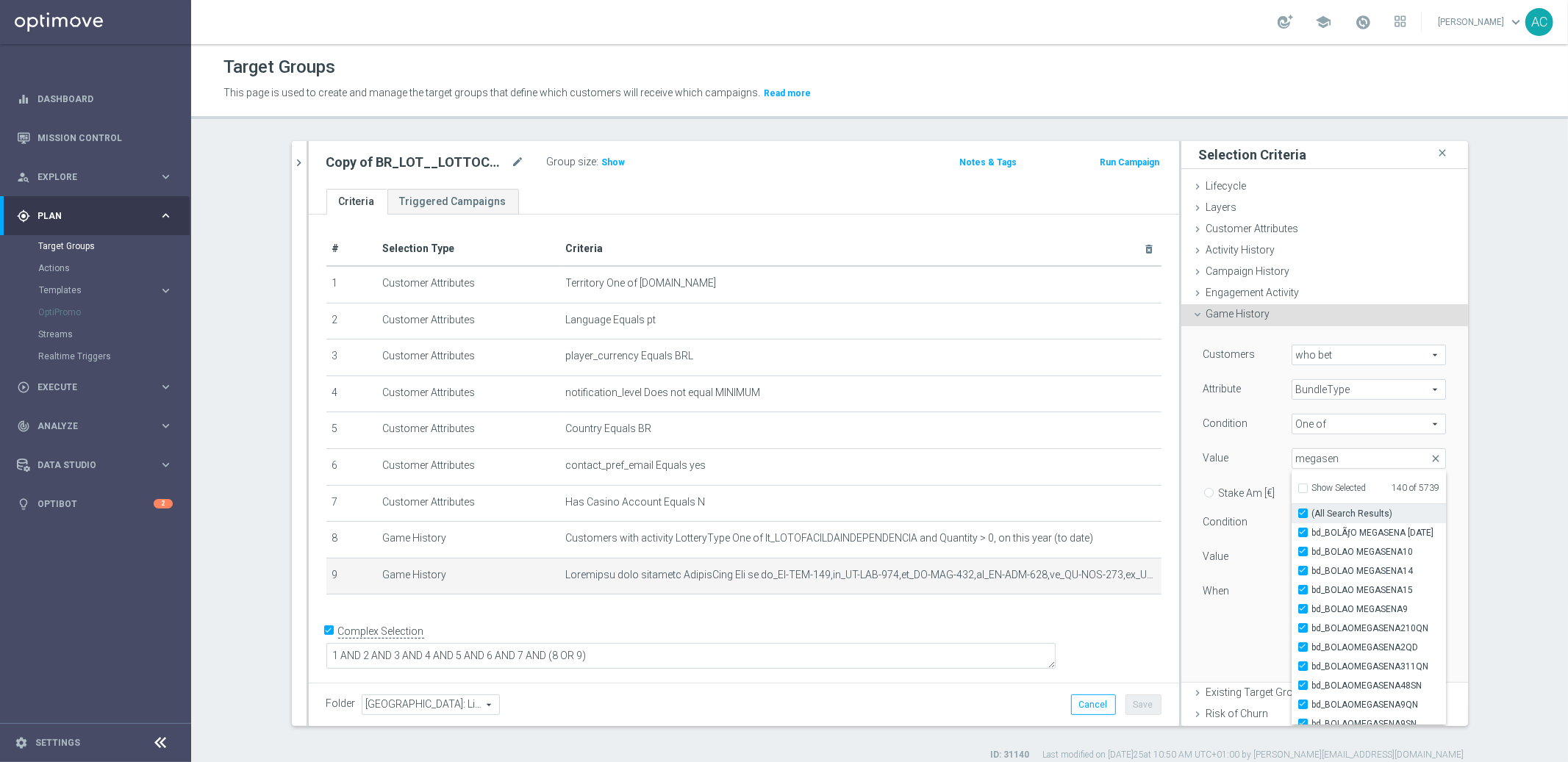
checkbox input "true"
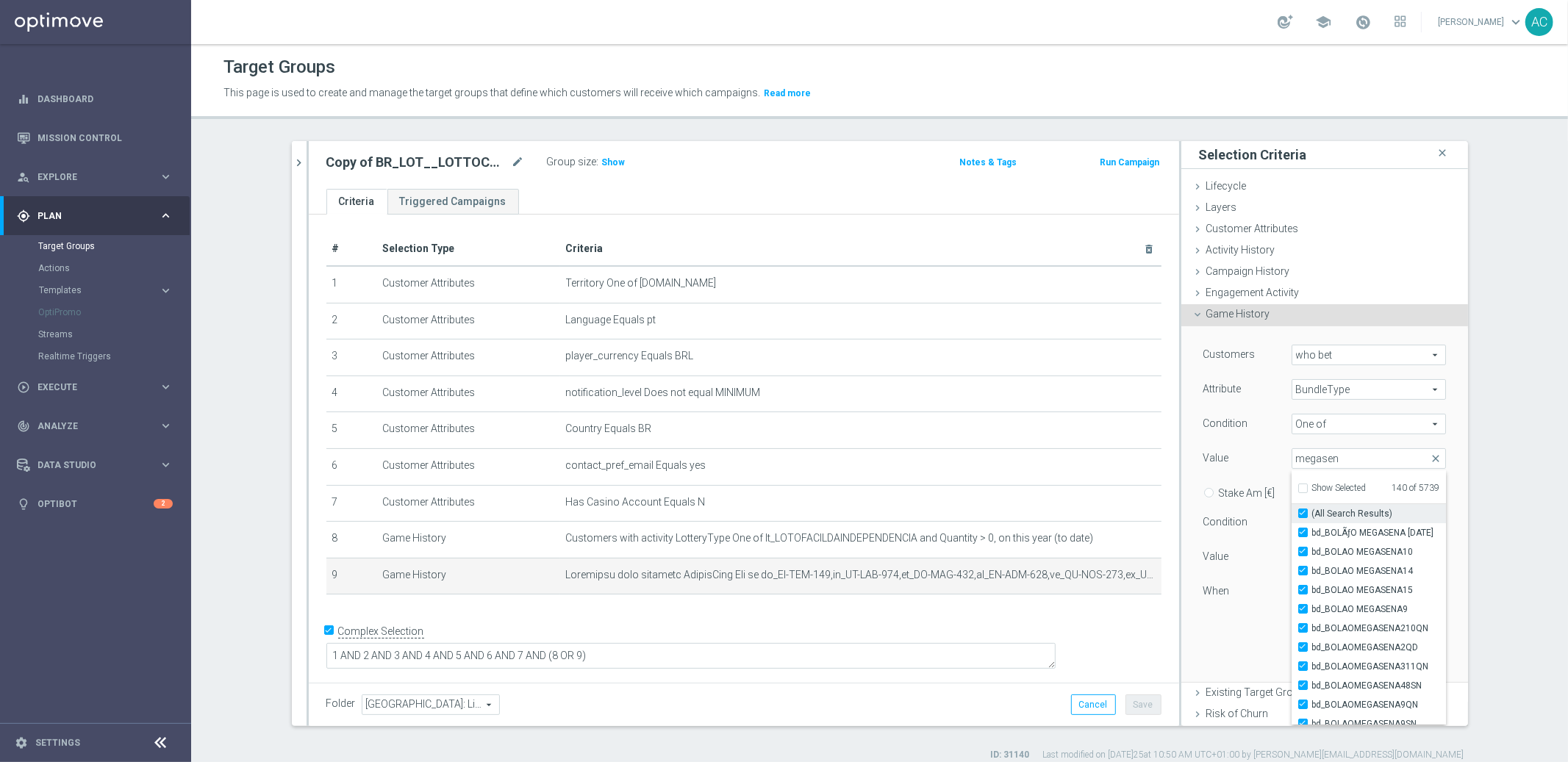
checkbox input "true"
click at [1440, 492] on div "Customers who bet who bet arrow_drop_down search Attribute BundleType BundleTyp…" at bounding box center [1325, 504] width 287 height 356
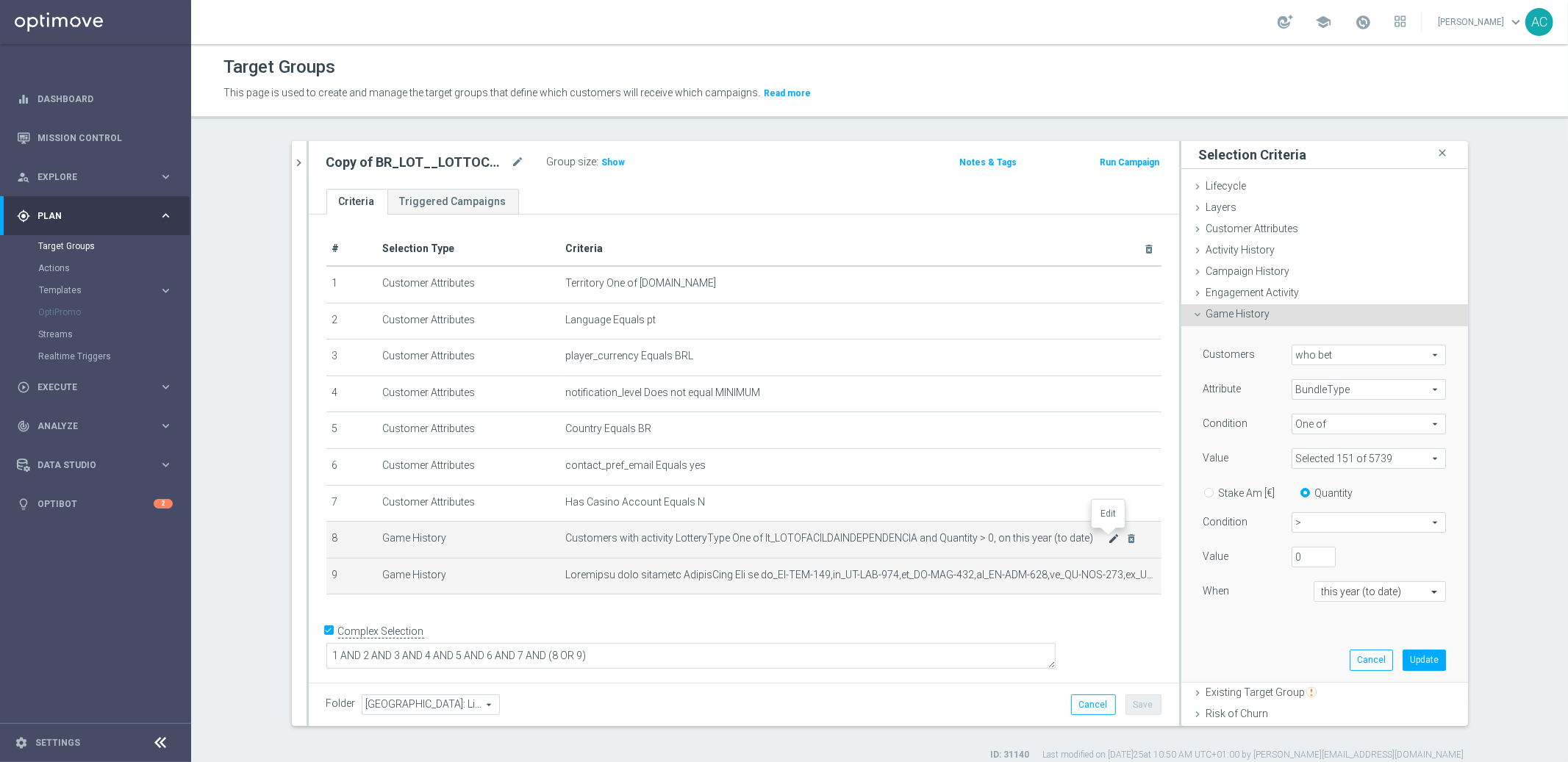
click at [1108, 538] on icon "mode_edit" at bounding box center [1113, 539] width 12 height 12
click at [1369, 455] on span "lt_LOTOFACILDAINDEPENDENCIA" at bounding box center [1369, 458] width 153 height 19
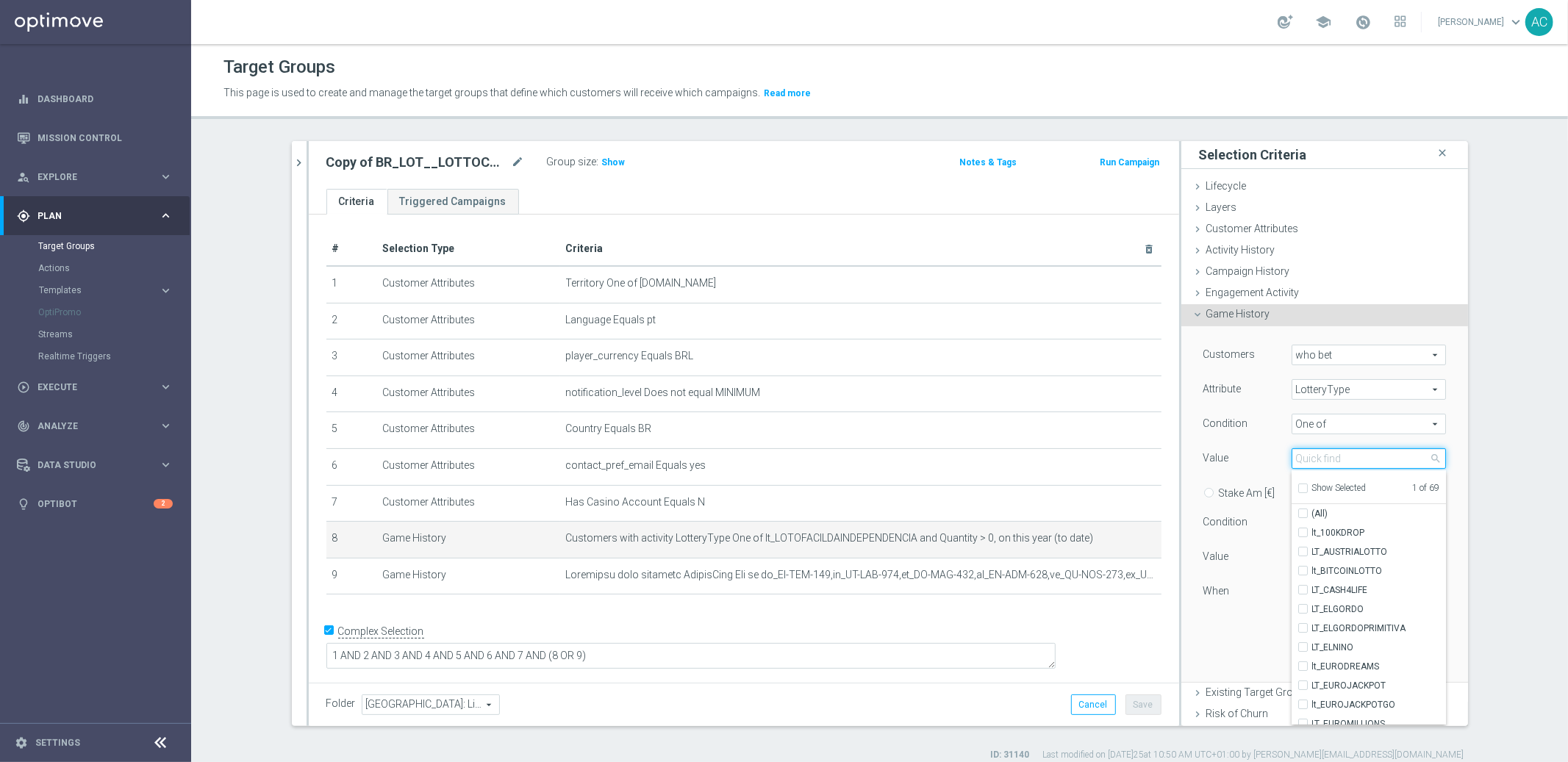
click at [1329, 459] on input "search" at bounding box center [1369, 458] width 155 height 21
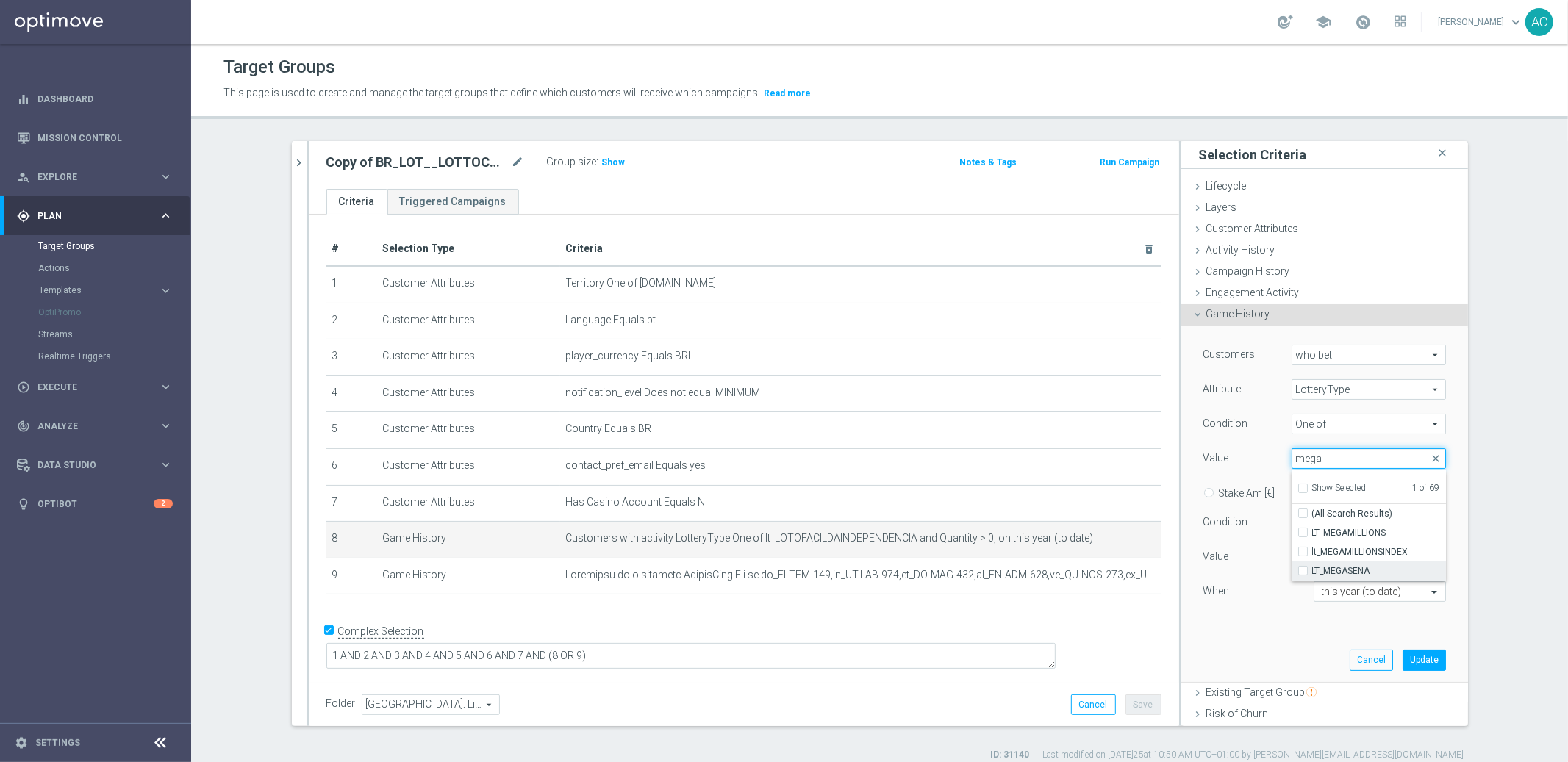
type input "mega"
click at [1303, 573] on input "LT_MEGASENA" at bounding box center [1308, 571] width 9 height 9
checkbox input "true"
type input "Selected 2 of 69"
click at [1264, 636] on div "Customers who bet who bet arrow_drop_down search Attribute LotteryType LotteryT…" at bounding box center [1325, 503] width 264 height 355
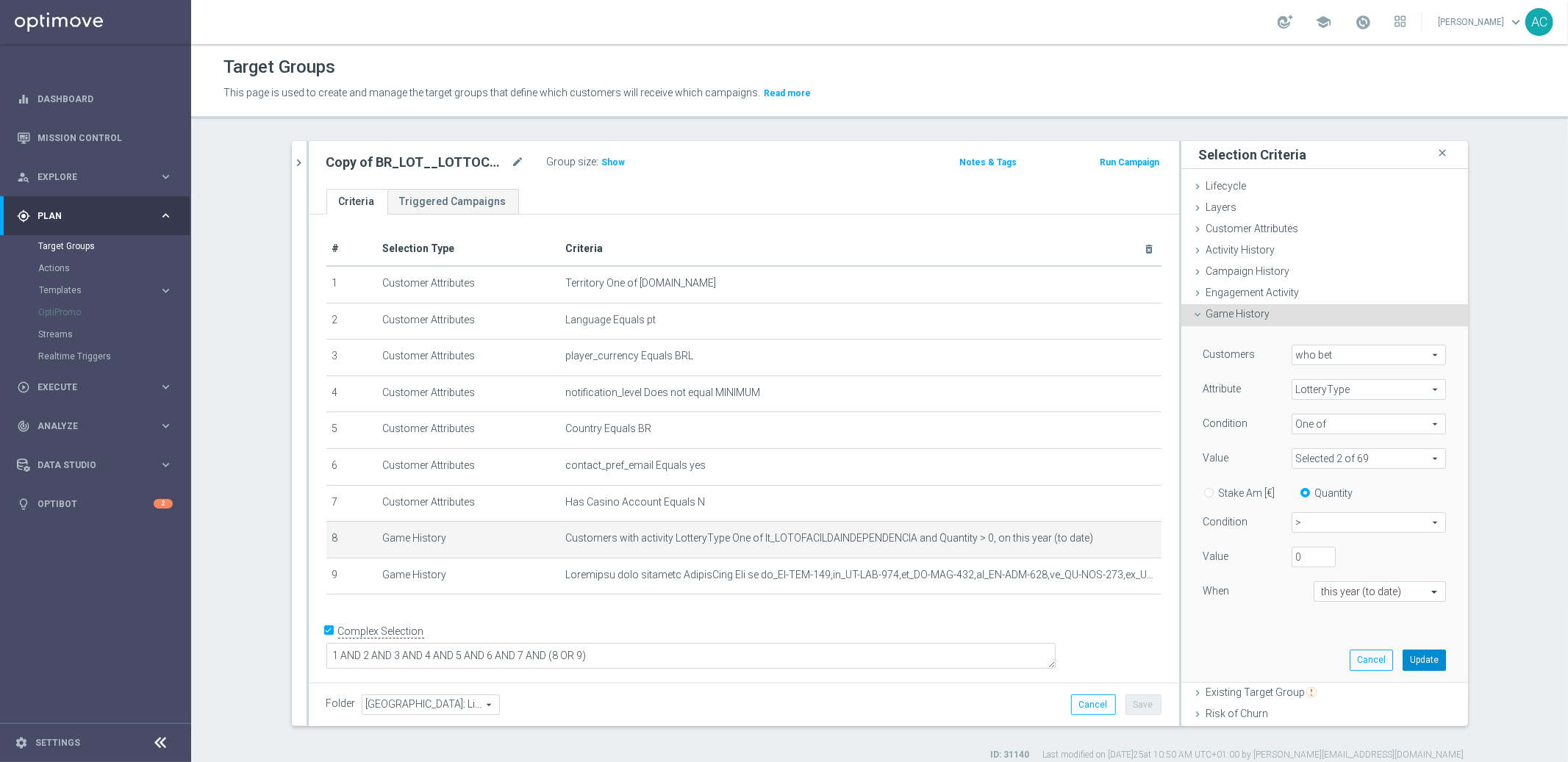
click at [1403, 660] on button "Update" at bounding box center [1424, 660] width 43 height 21
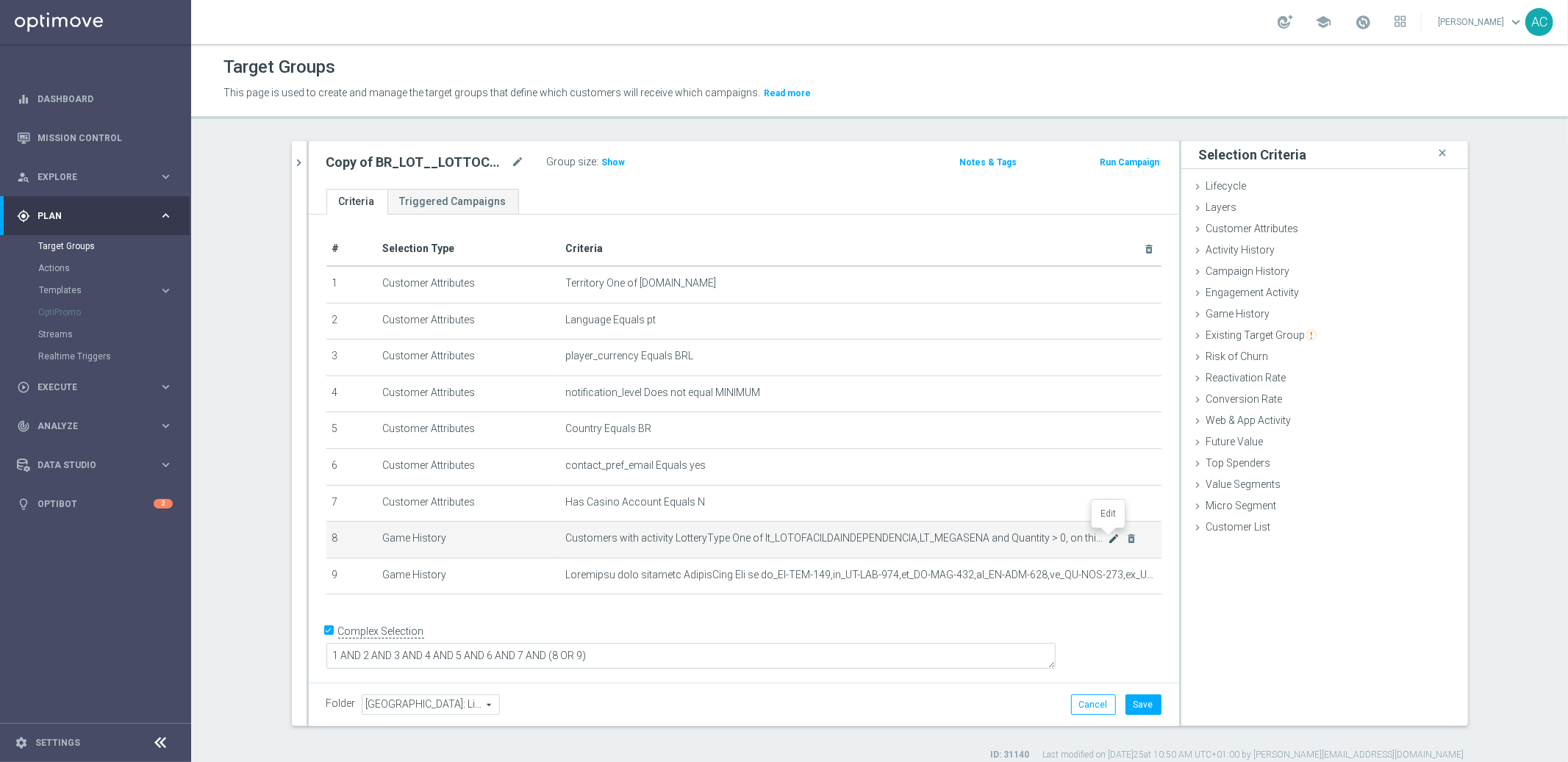
click at [1107, 539] on icon "mode_edit" at bounding box center [1113, 539] width 12 height 12
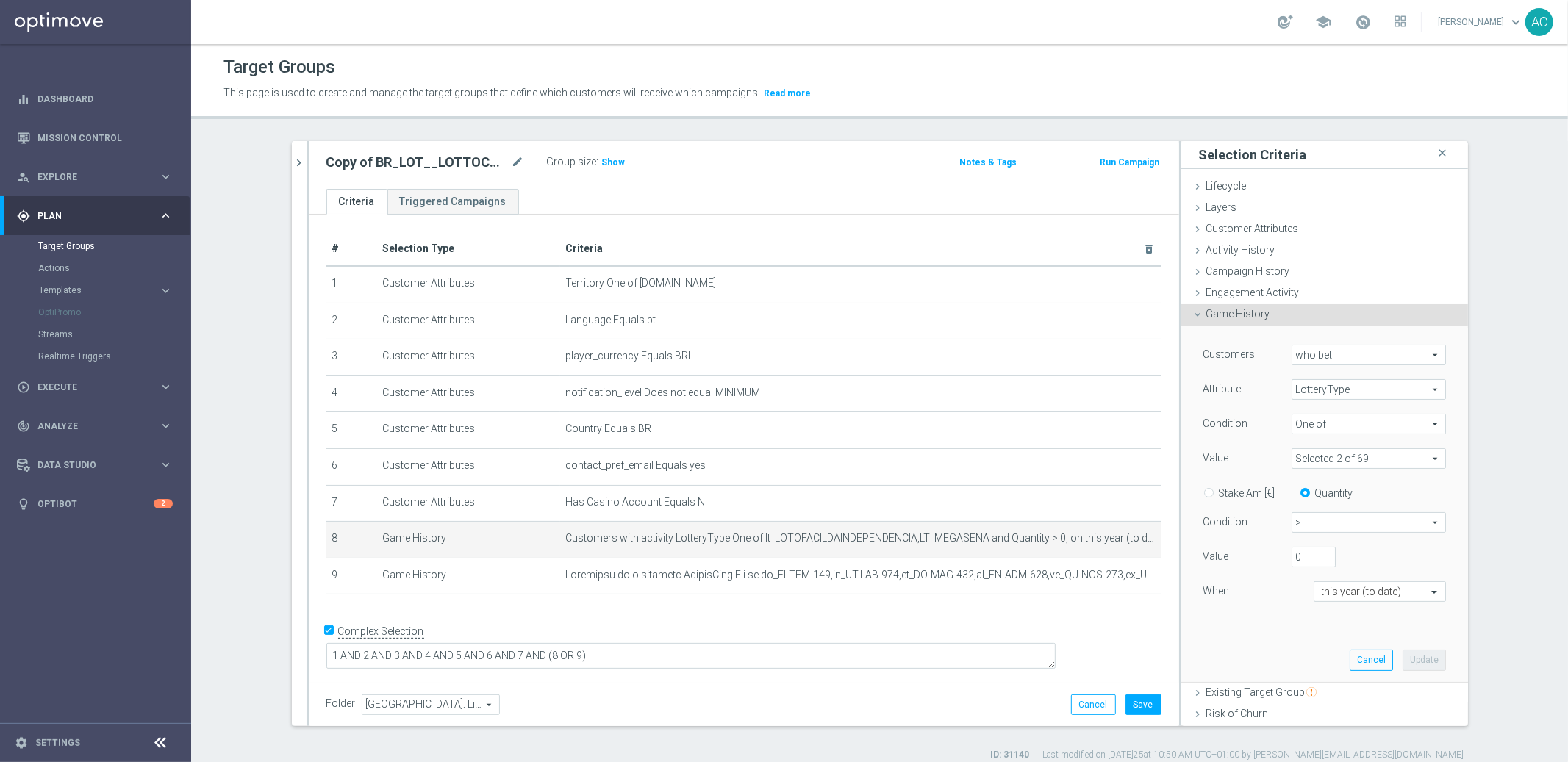
click at [1339, 458] on span at bounding box center [1369, 458] width 153 height 19
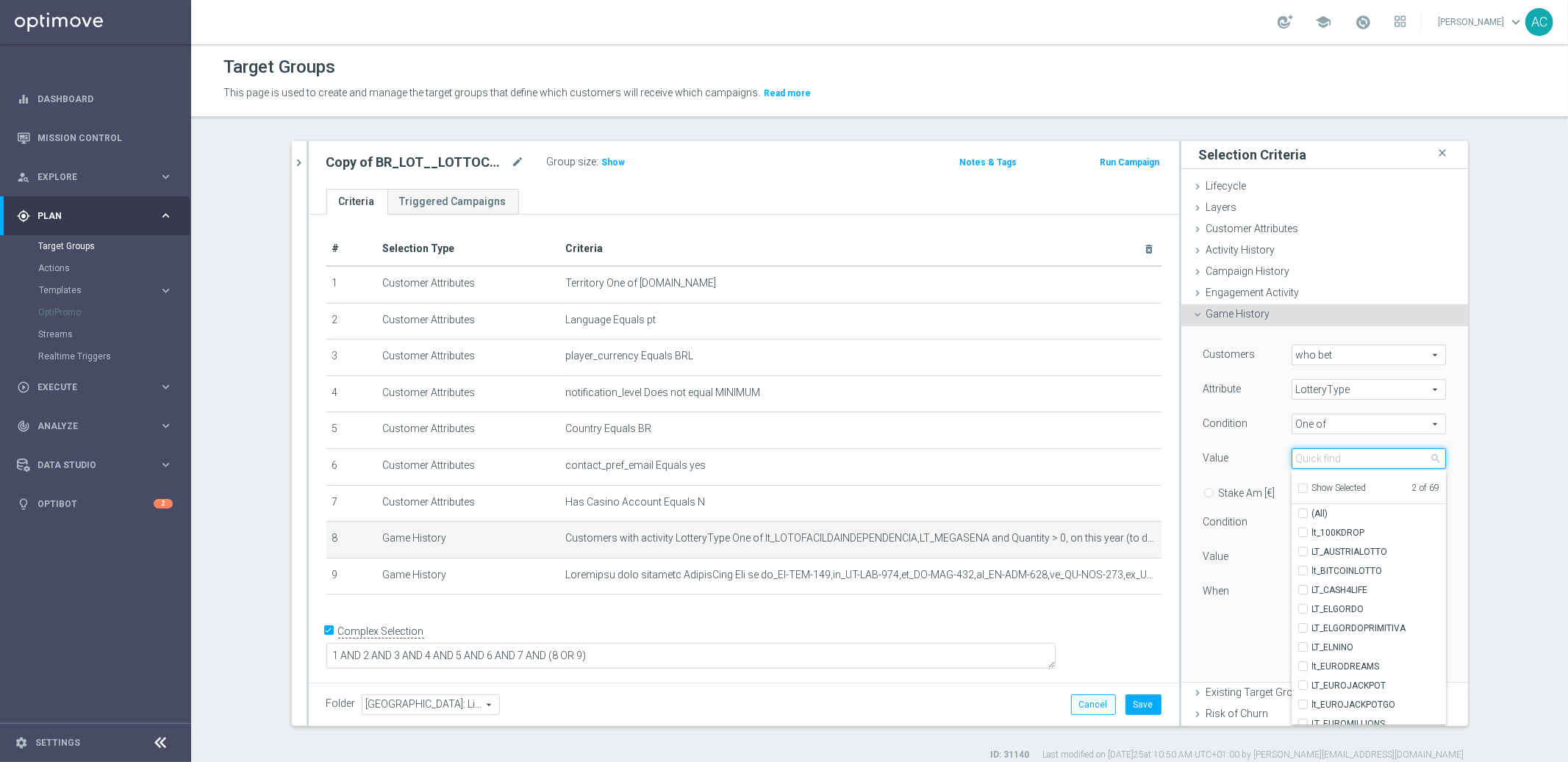
click at [1331, 463] on input "search" at bounding box center [1369, 458] width 155 height 21
type input "quina"
checkbox input "true"
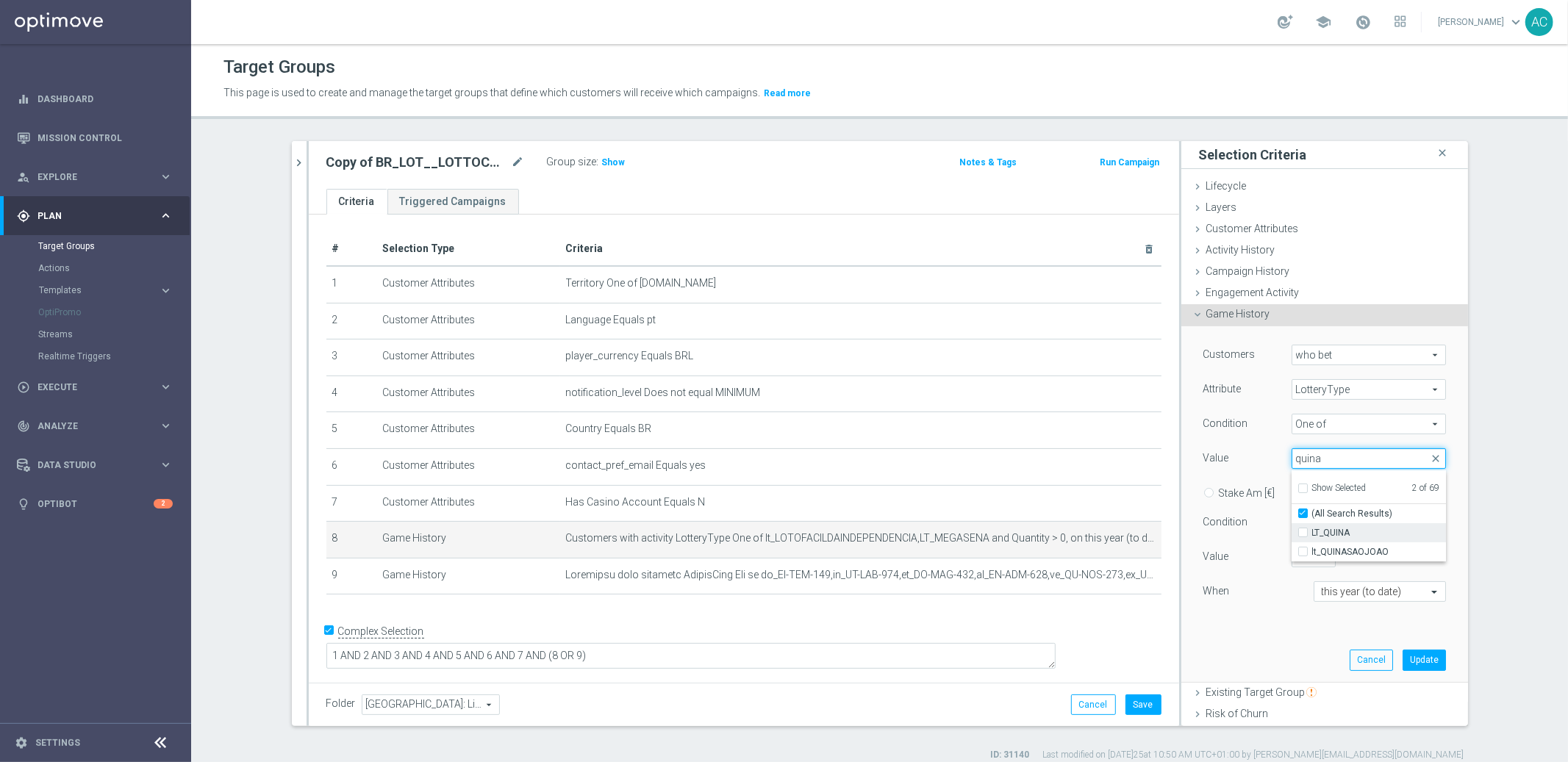
type input "quina"
click at [1303, 533] on input "LT_QUINA" at bounding box center [1308, 533] width 9 height 9
checkbox input "true"
type input "Selected 3 of 69"
checkbox input "false"
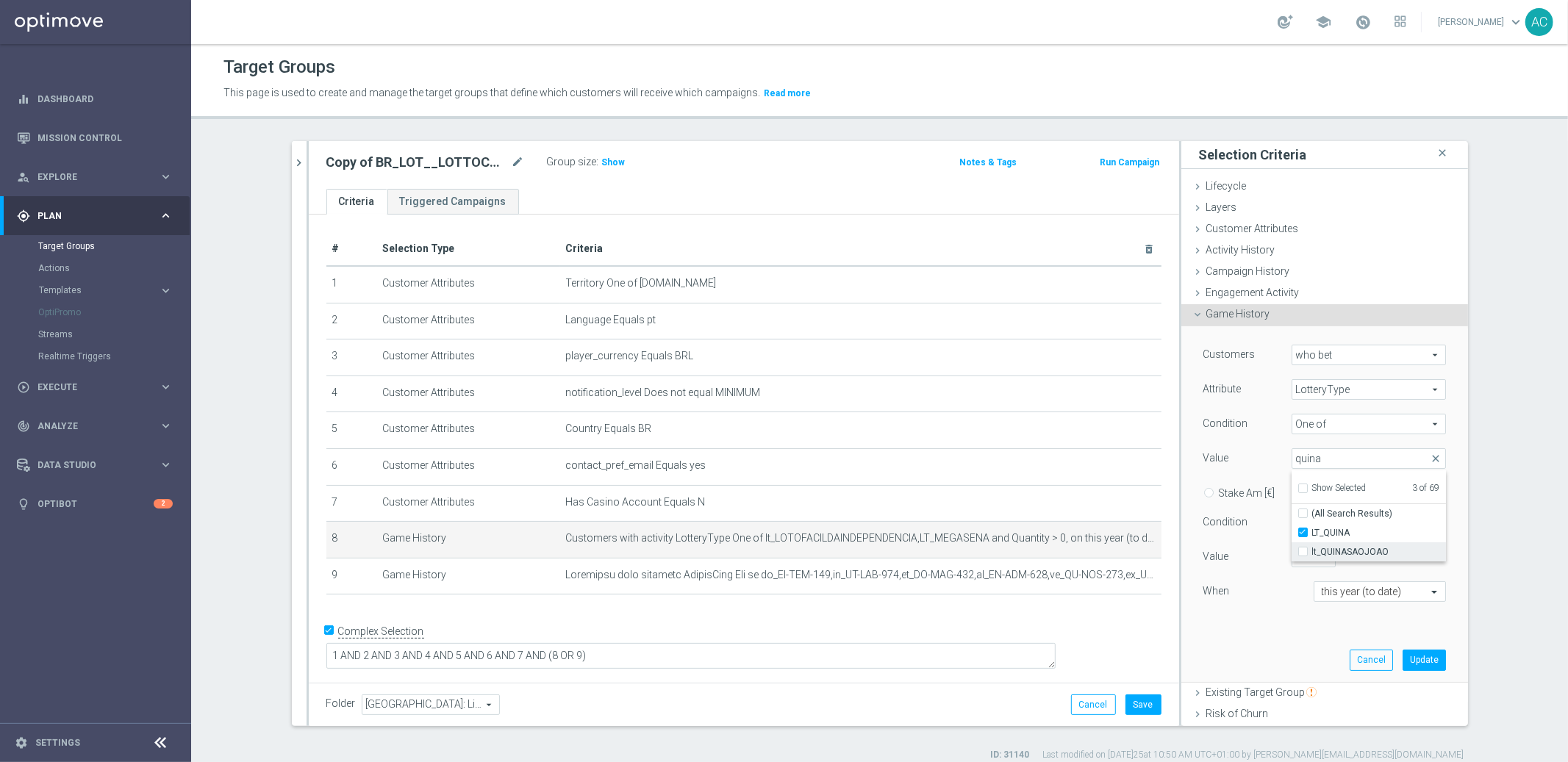
click at [1303, 553] on input "lt_QUINASAOJOAO" at bounding box center [1308, 553] width 9 height 9
checkbox input "true"
type input "Selected 4 of 69"
click at [1404, 655] on button "Update" at bounding box center [1424, 660] width 43 height 21
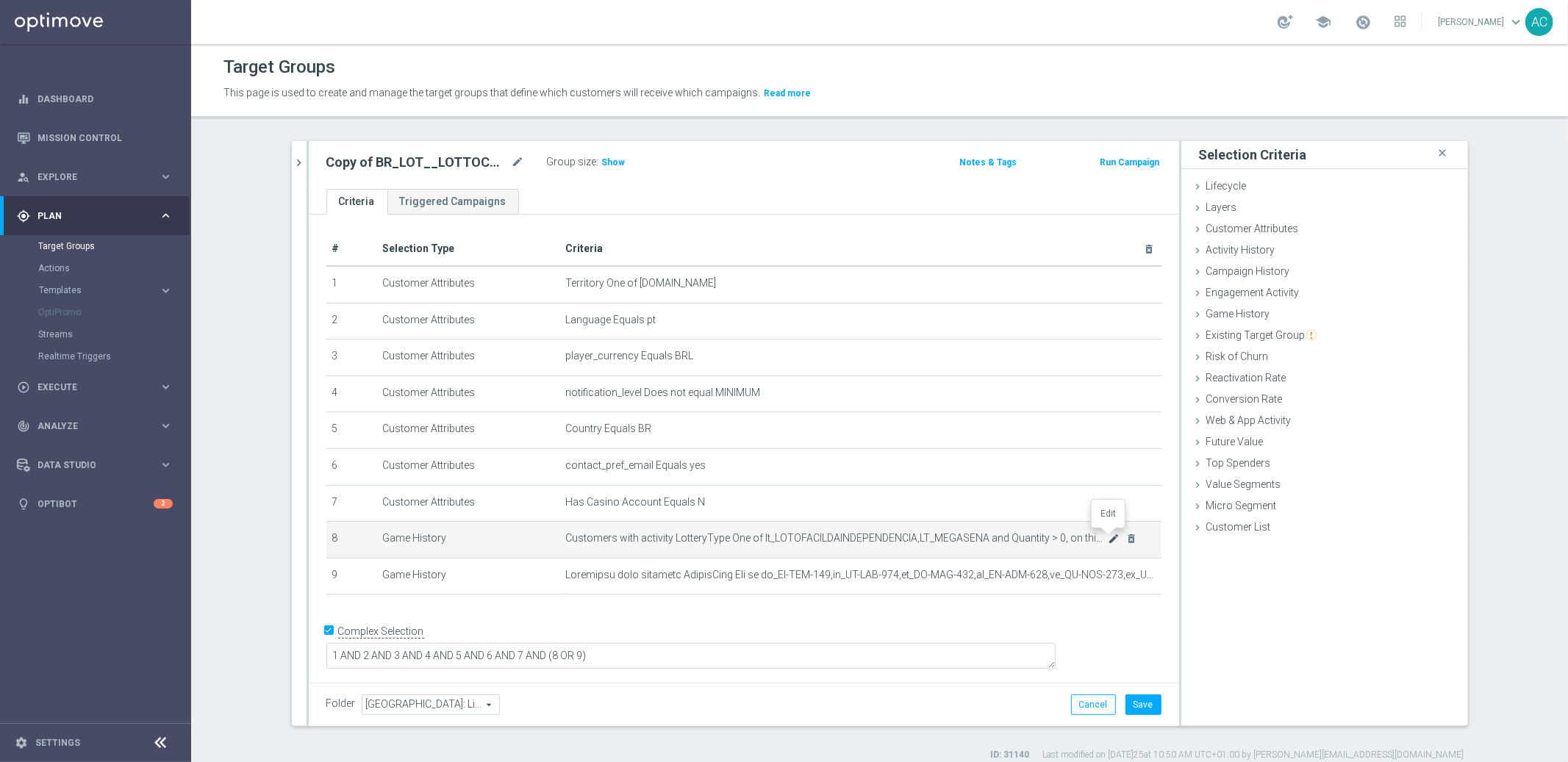
click at [1107, 534] on icon "mode_edit" at bounding box center [1113, 539] width 12 height 12
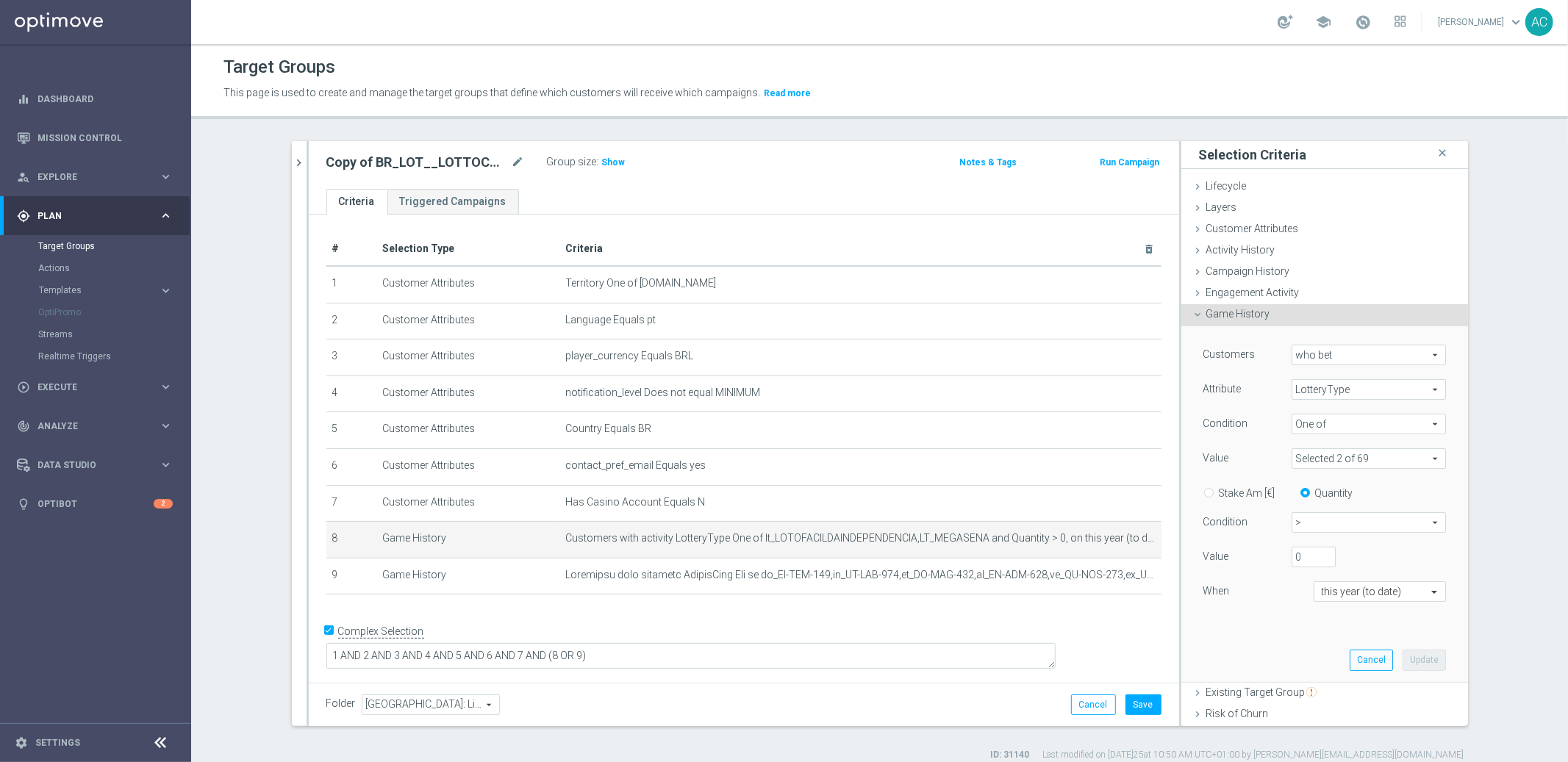
click at [1352, 388] on span "LotteryType" at bounding box center [1369, 390] width 153 height 19
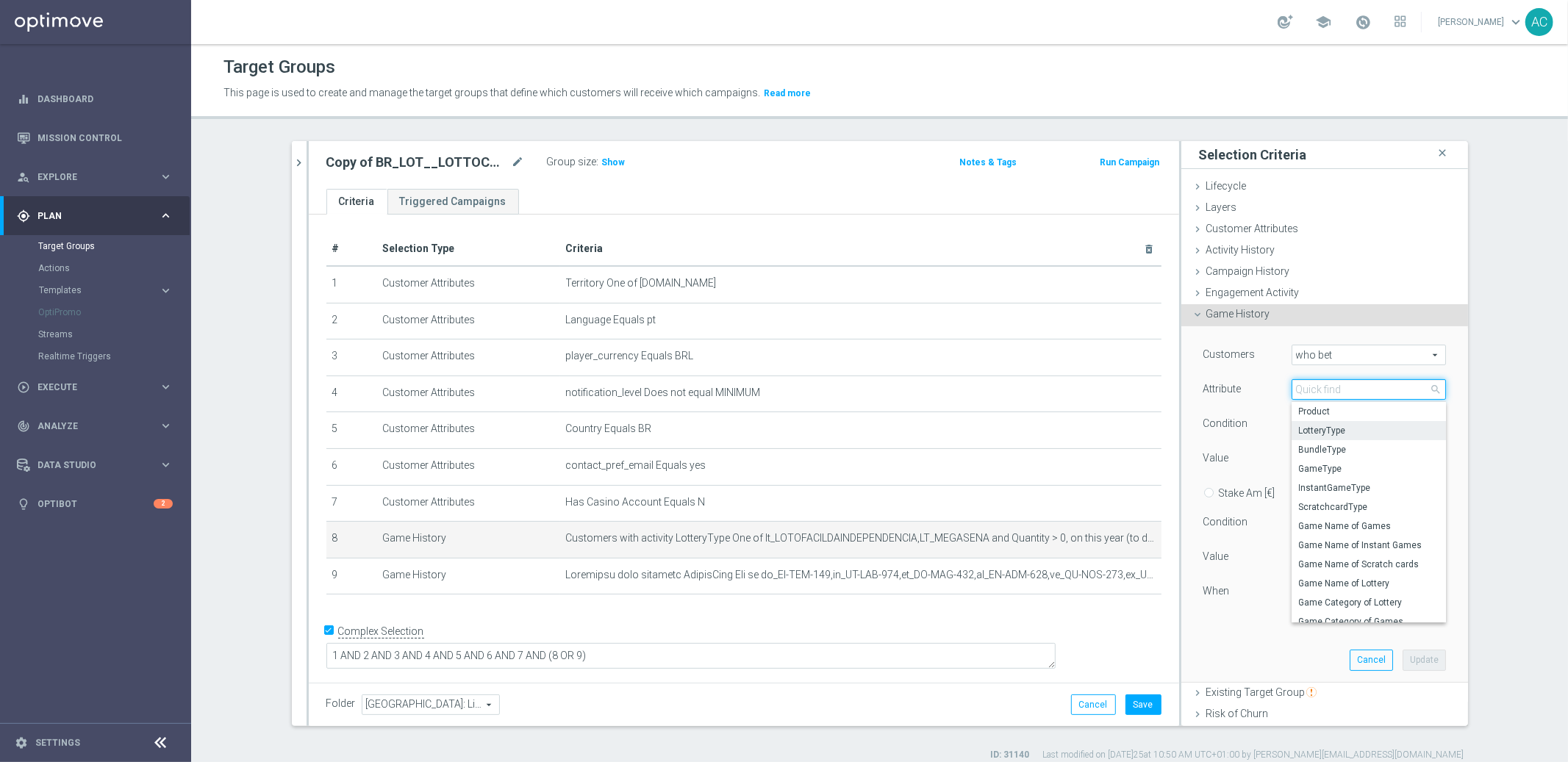
click at [1367, 385] on input "search" at bounding box center [1369, 390] width 155 height 21
click at [1438, 437] on div "Customers who bet who bet arrow_drop_down search Attribute LotteryType LotteryT…" at bounding box center [1325, 504] width 287 height 356
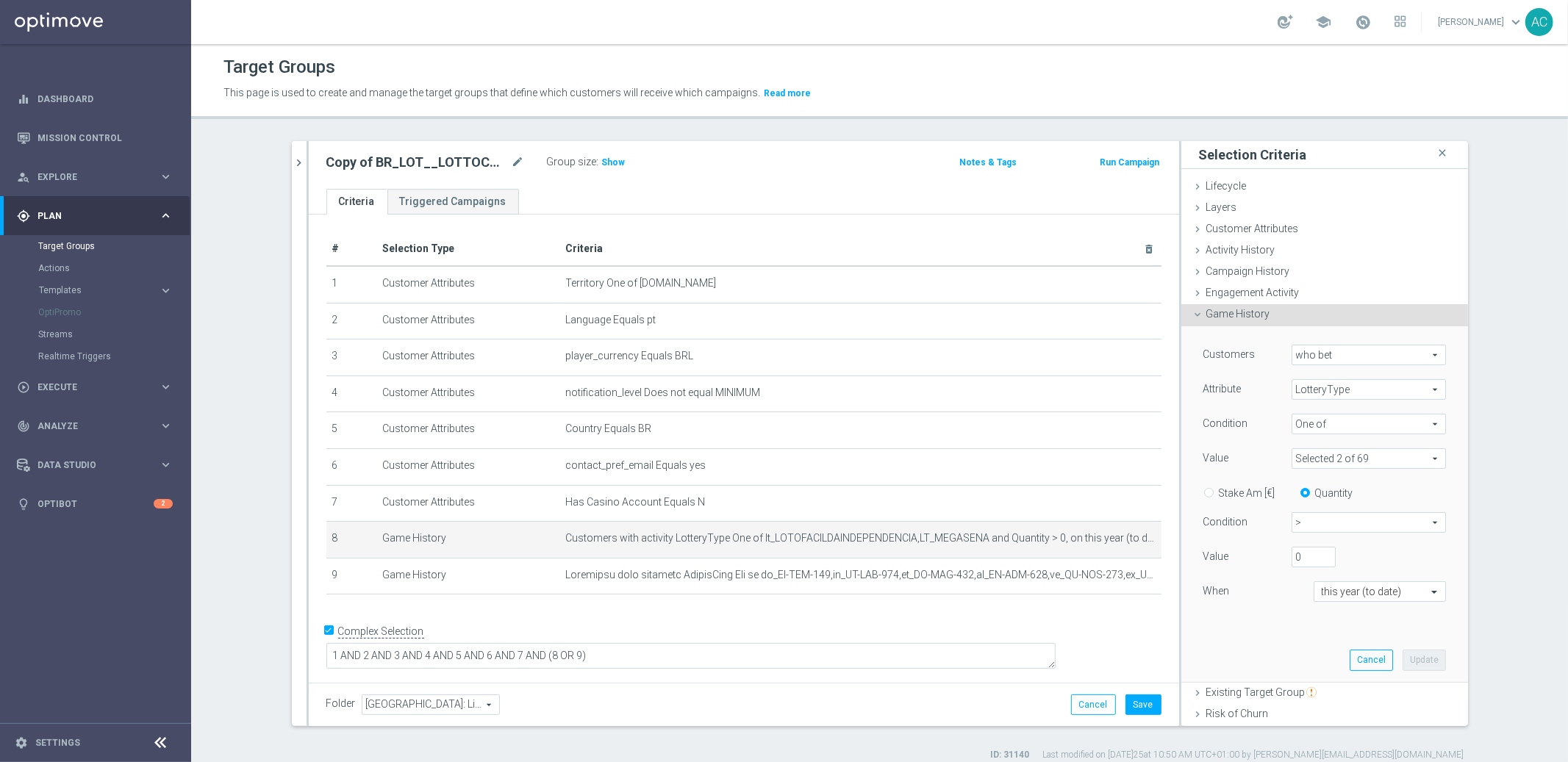
click at [1324, 420] on span "One of" at bounding box center [1369, 424] width 153 height 19
click at [1321, 395] on span "LotteryType" at bounding box center [1369, 390] width 153 height 19
click at [1316, 430] on span "LotteryType" at bounding box center [1369, 430] width 140 height 12
click at [1339, 459] on span at bounding box center [1369, 458] width 153 height 19
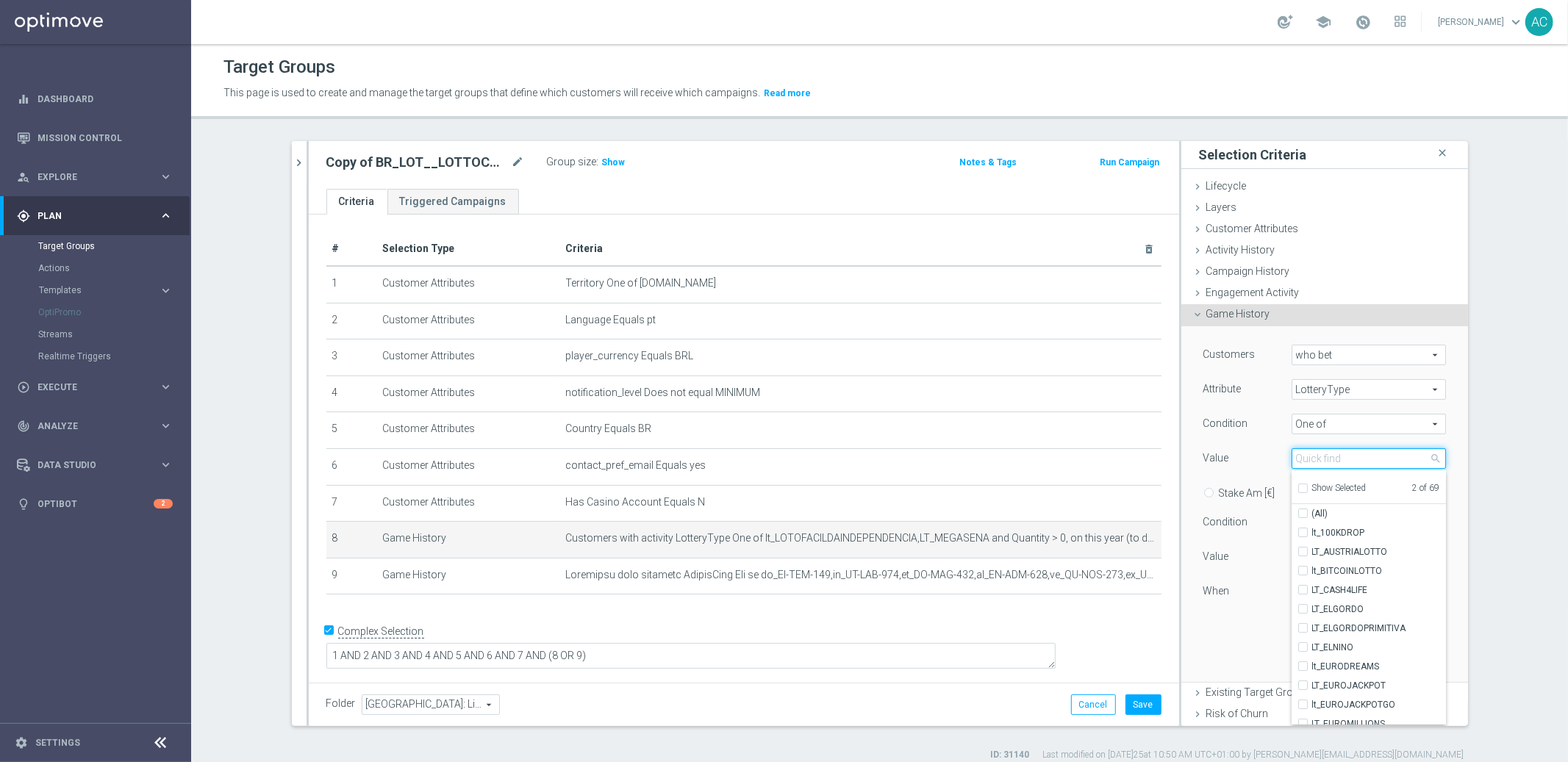
click at [1317, 461] on input "search" at bounding box center [1369, 458] width 155 height 21
type input "loto"
checkbox input "true"
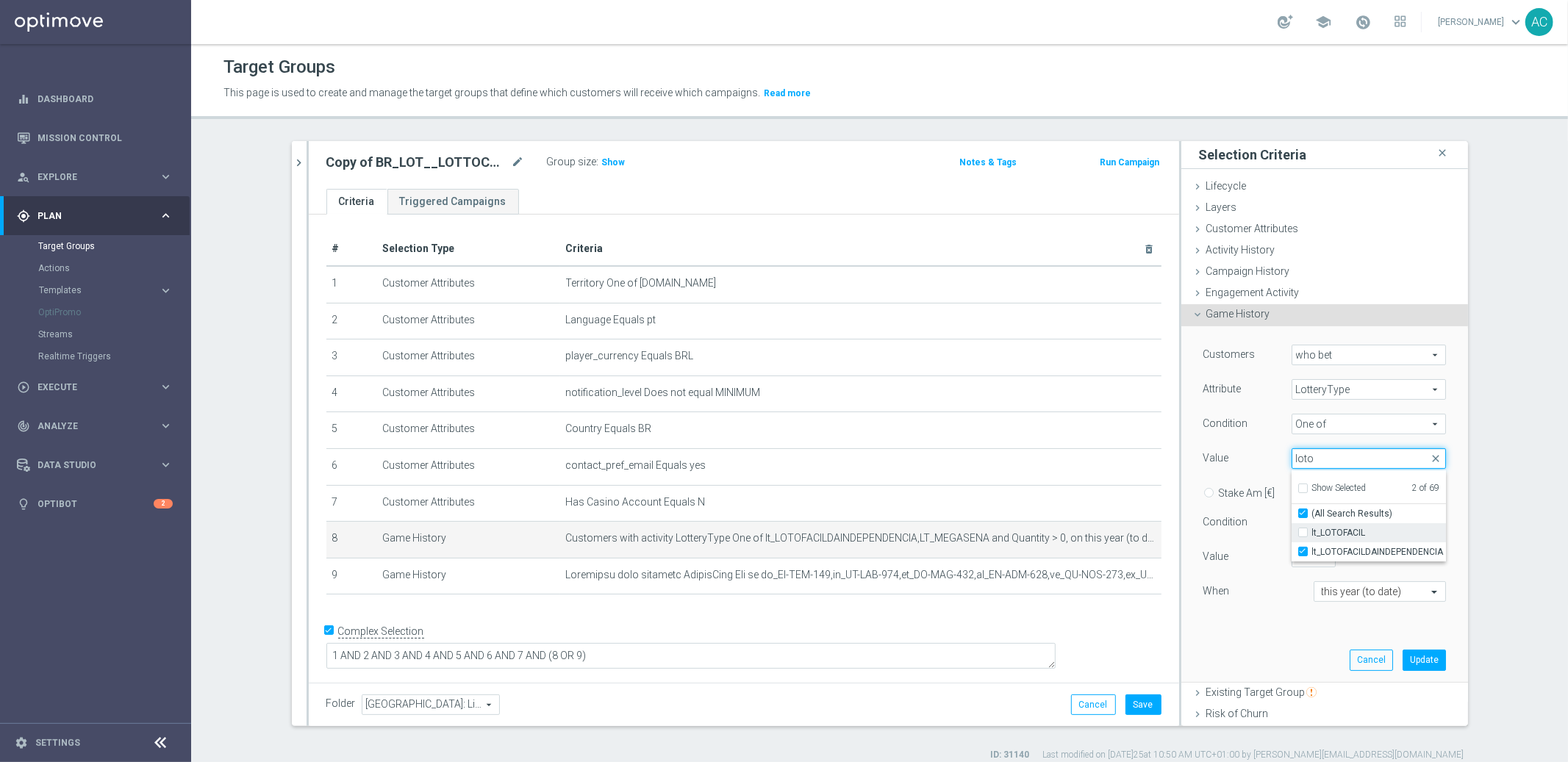
type input "loto"
click at [1312, 534] on label "lt_LOTOFACIL" at bounding box center [1379, 532] width 134 height 19
click at [1303, 534] on input "lt_LOTOFACIL" at bounding box center [1308, 533] width 9 height 9
checkbox input "true"
type input "Selected 3 of 69"
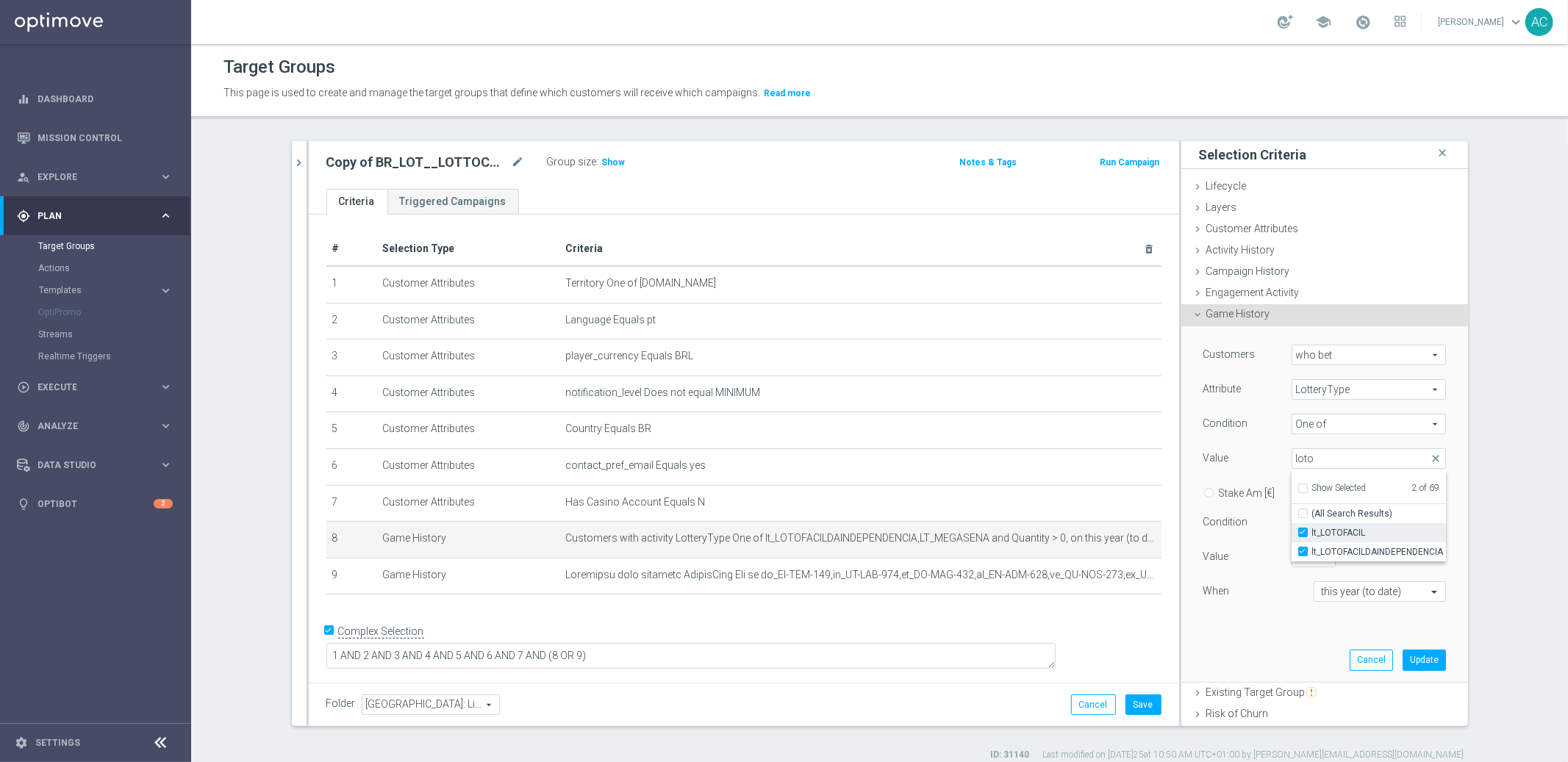
checkbox input "false"
click at [1410, 652] on button "Update" at bounding box center [1424, 660] width 43 height 21
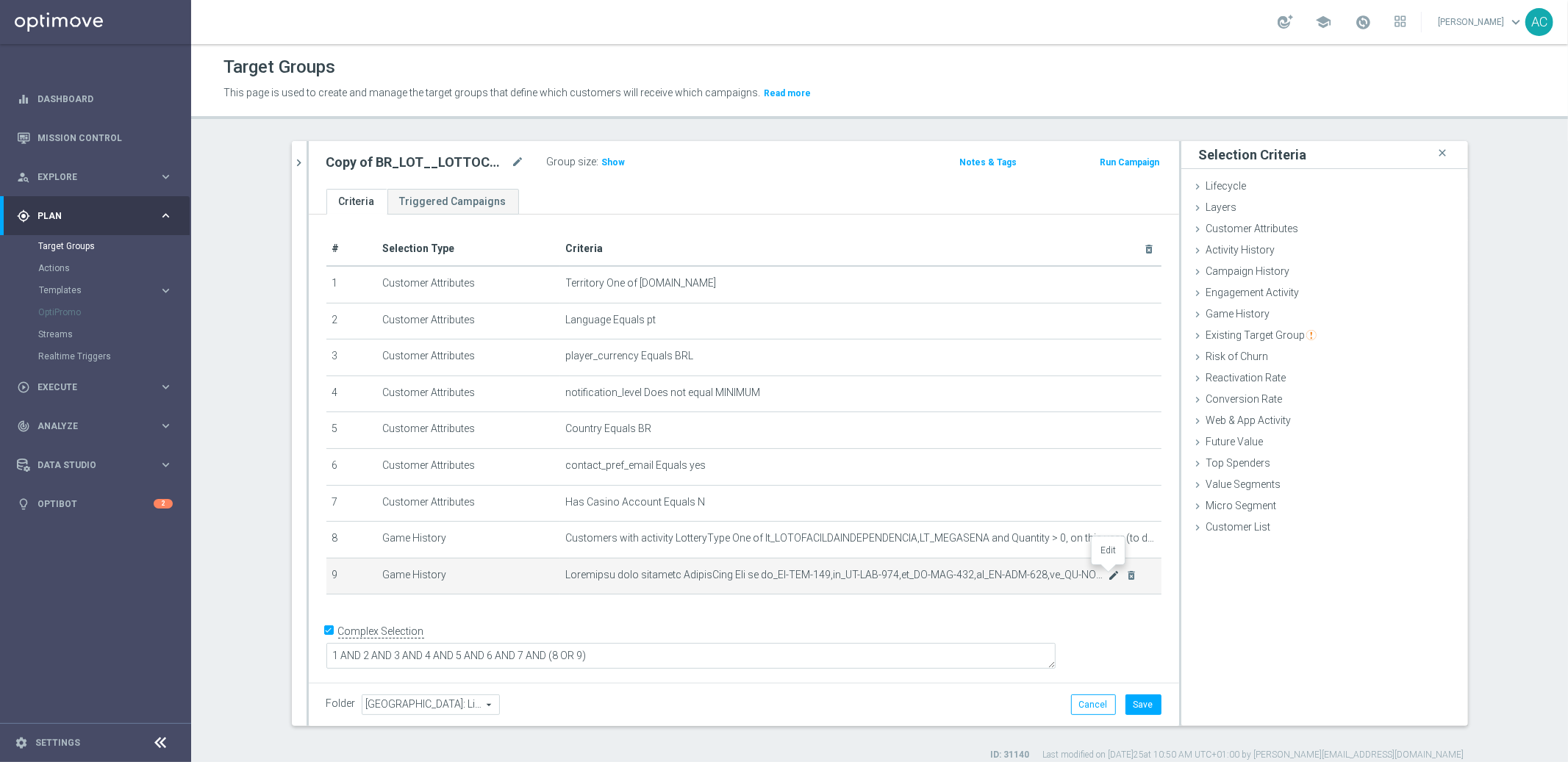
click at [1107, 570] on icon "mode_edit" at bounding box center [1113, 575] width 12 height 12
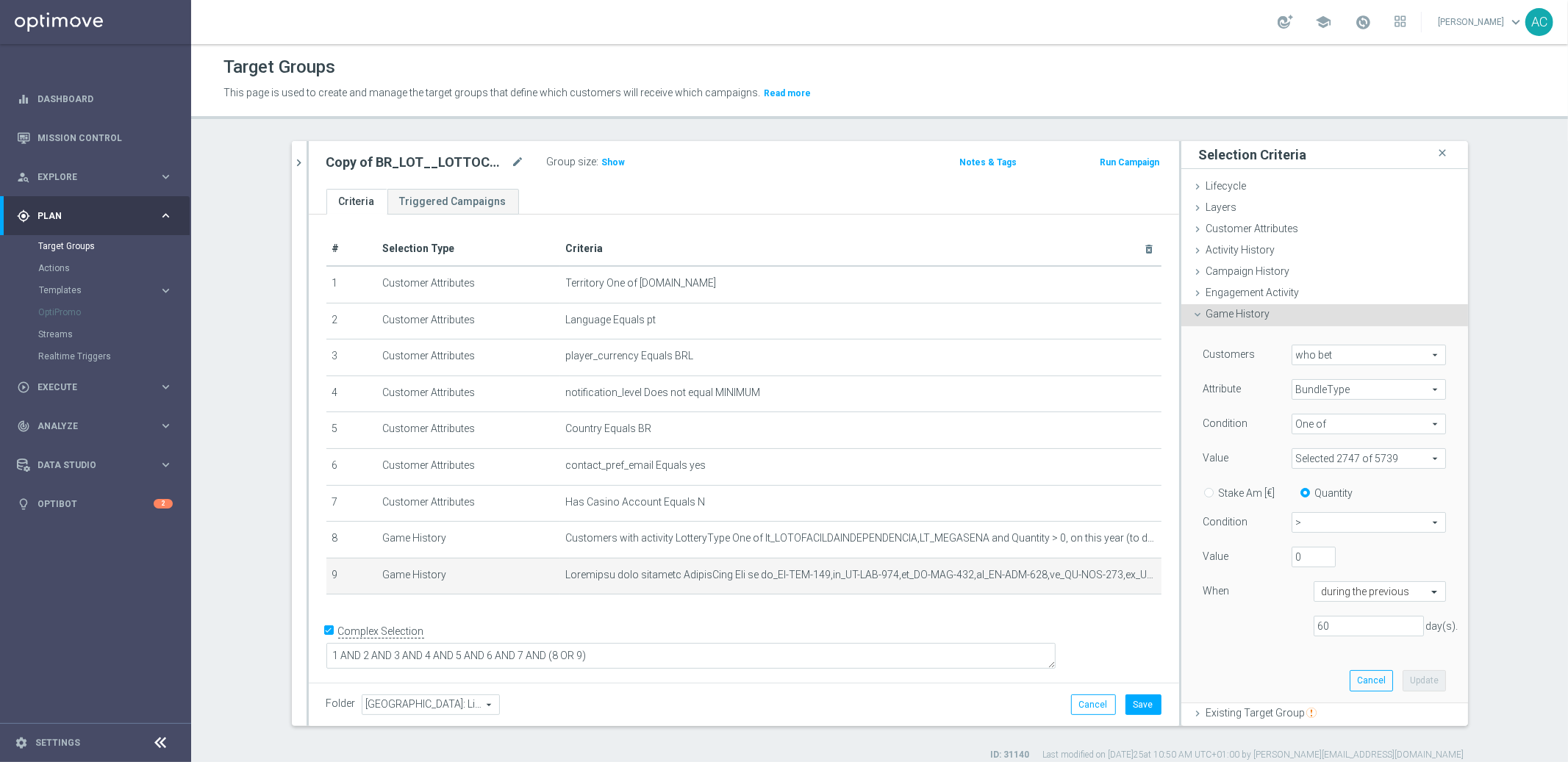
click at [1336, 463] on span at bounding box center [1369, 458] width 153 height 19
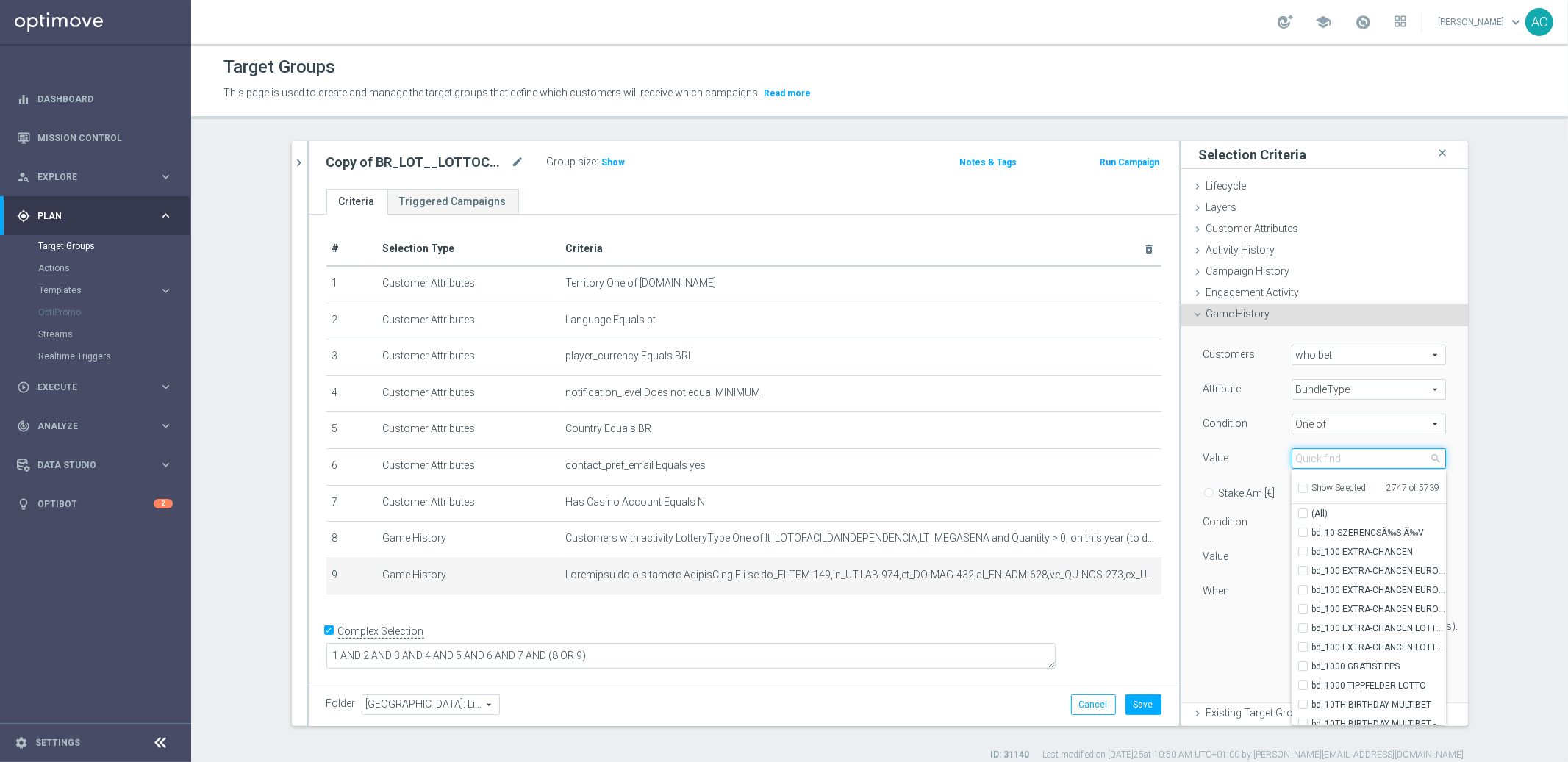
click at [1329, 461] on input "search" at bounding box center [1369, 458] width 155 height 21
type input "quina"
click at [1303, 512] on input "(All Search Results)" at bounding box center [1308, 514] width 9 height 9
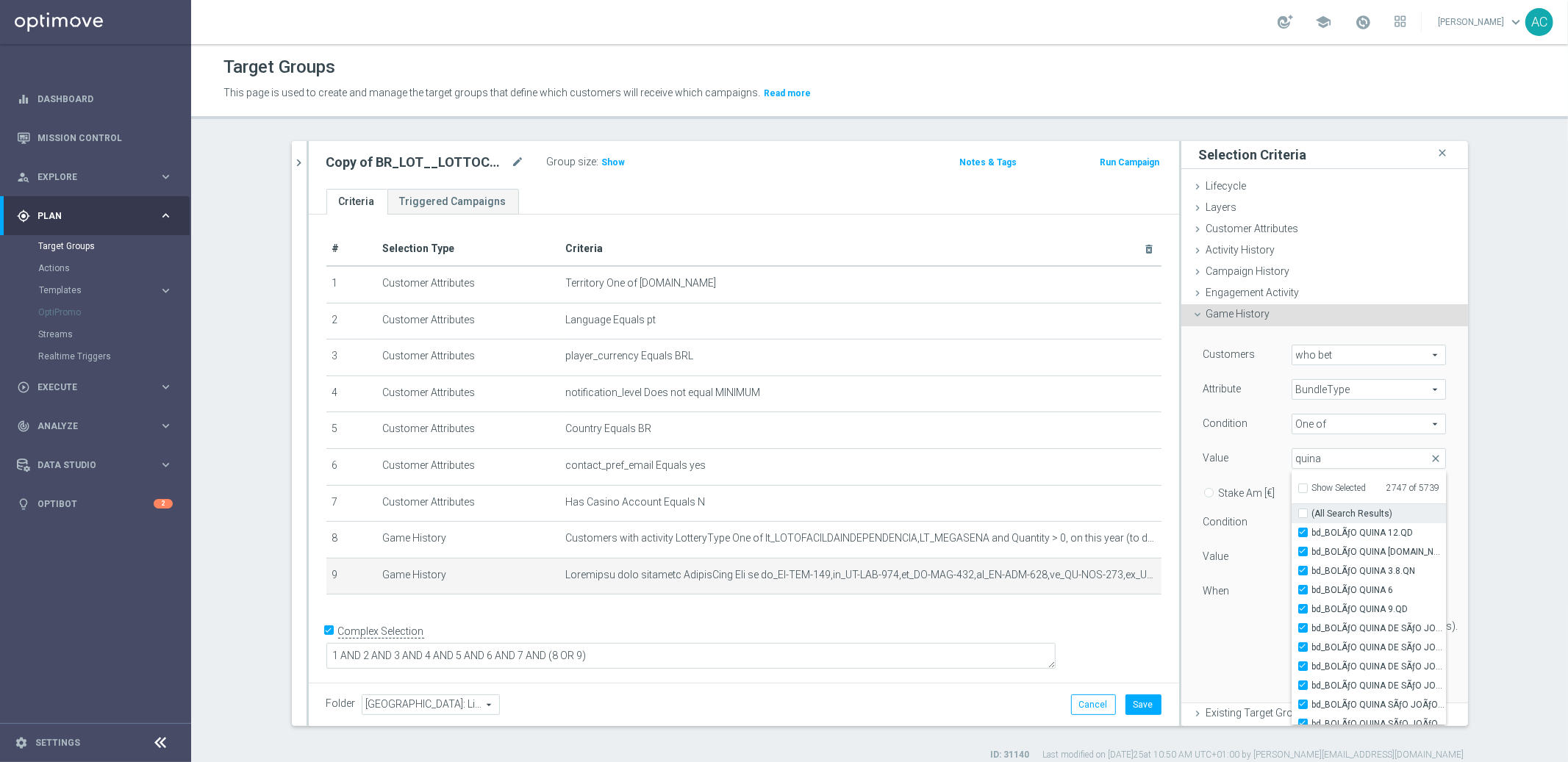
checkbox input "true"
type input "Selected 2786 of 5739"
checkbox input "true"
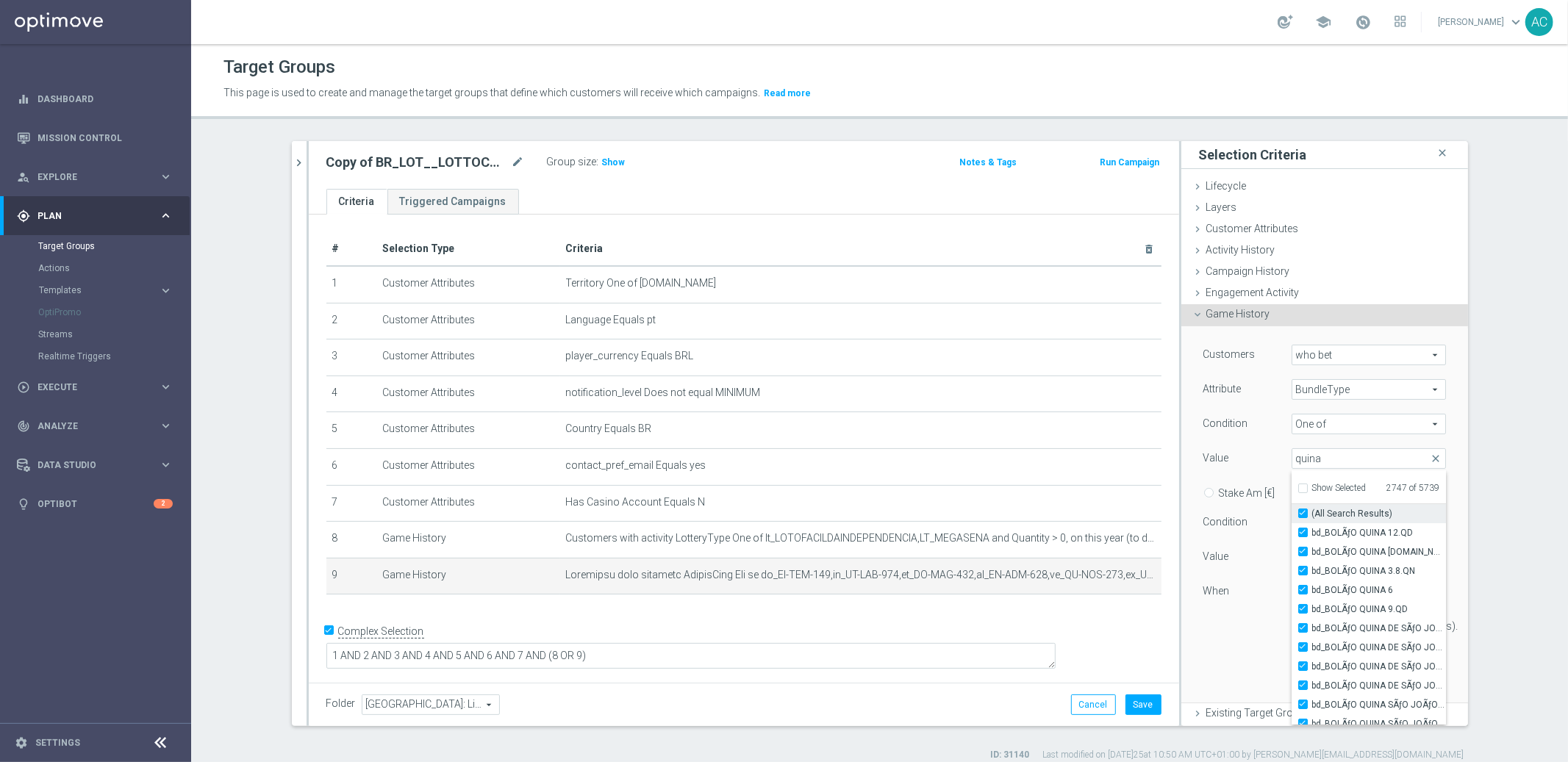
checkbox input "true"
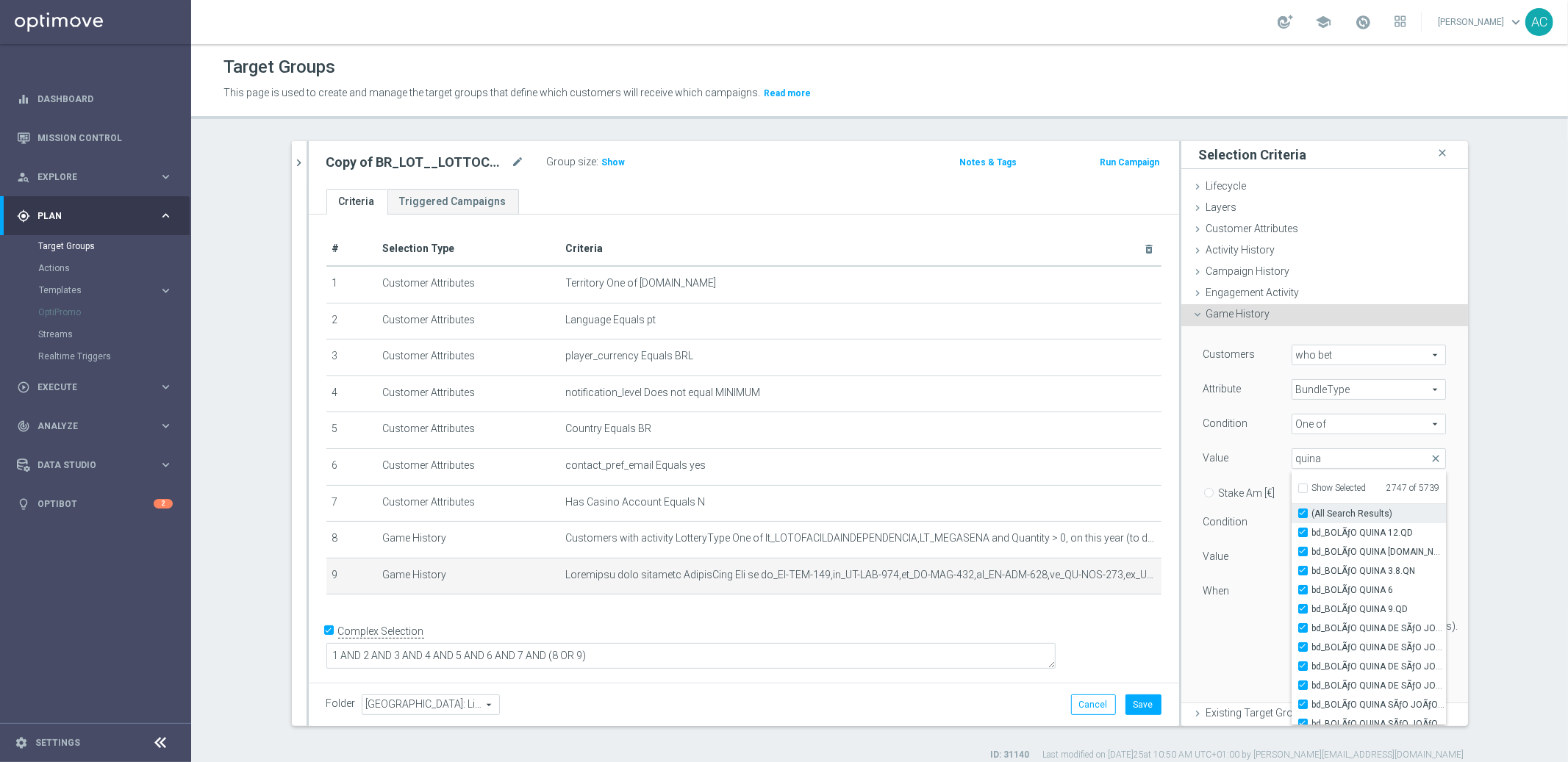
checkbox input "true"
click at [1441, 607] on div "Customers who bet who bet arrow_drop_down search Attribute BundleType BundleTyp…" at bounding box center [1325, 515] width 287 height 377
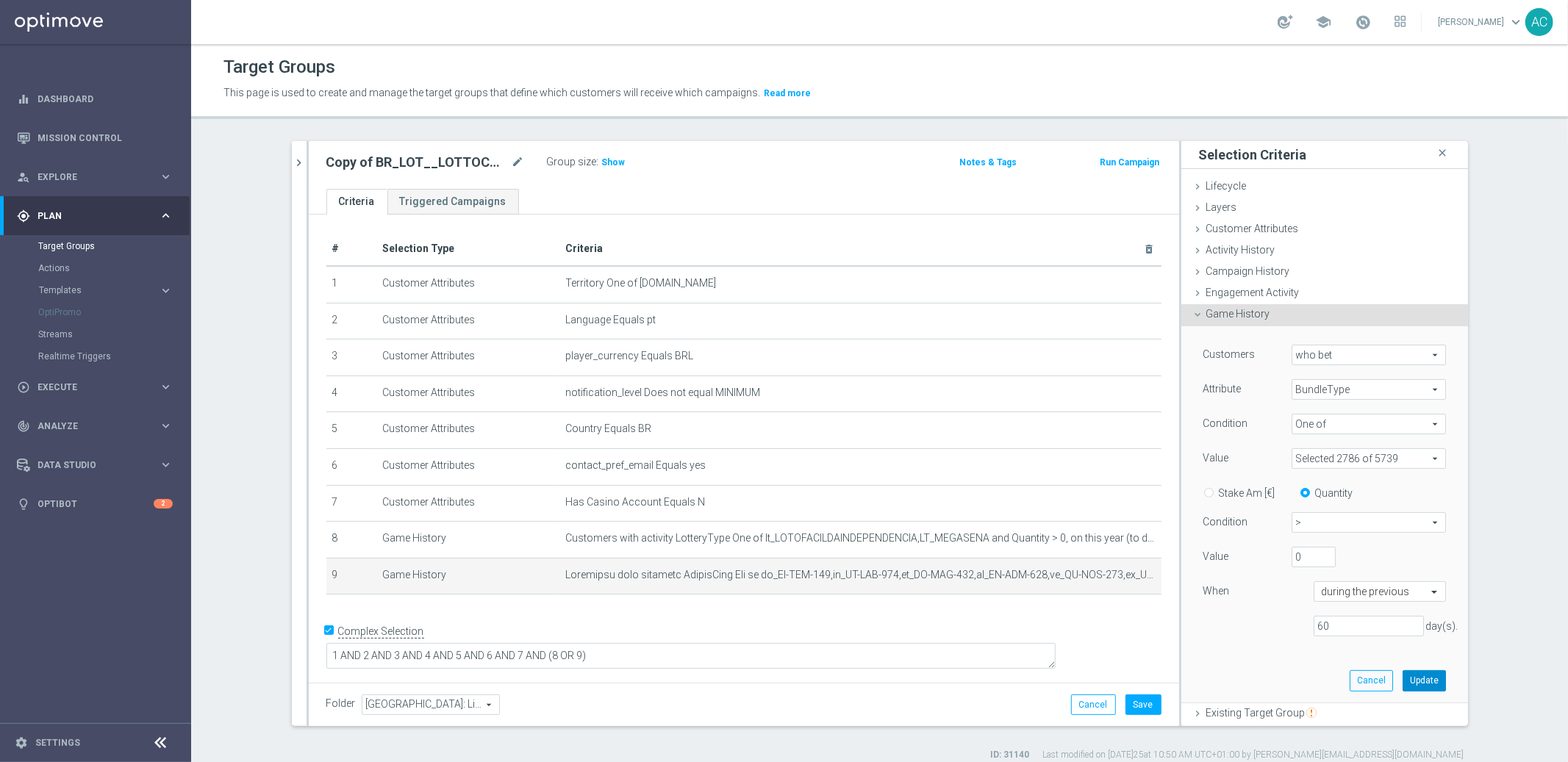
click at [1414, 682] on button "Update" at bounding box center [1424, 680] width 43 height 21
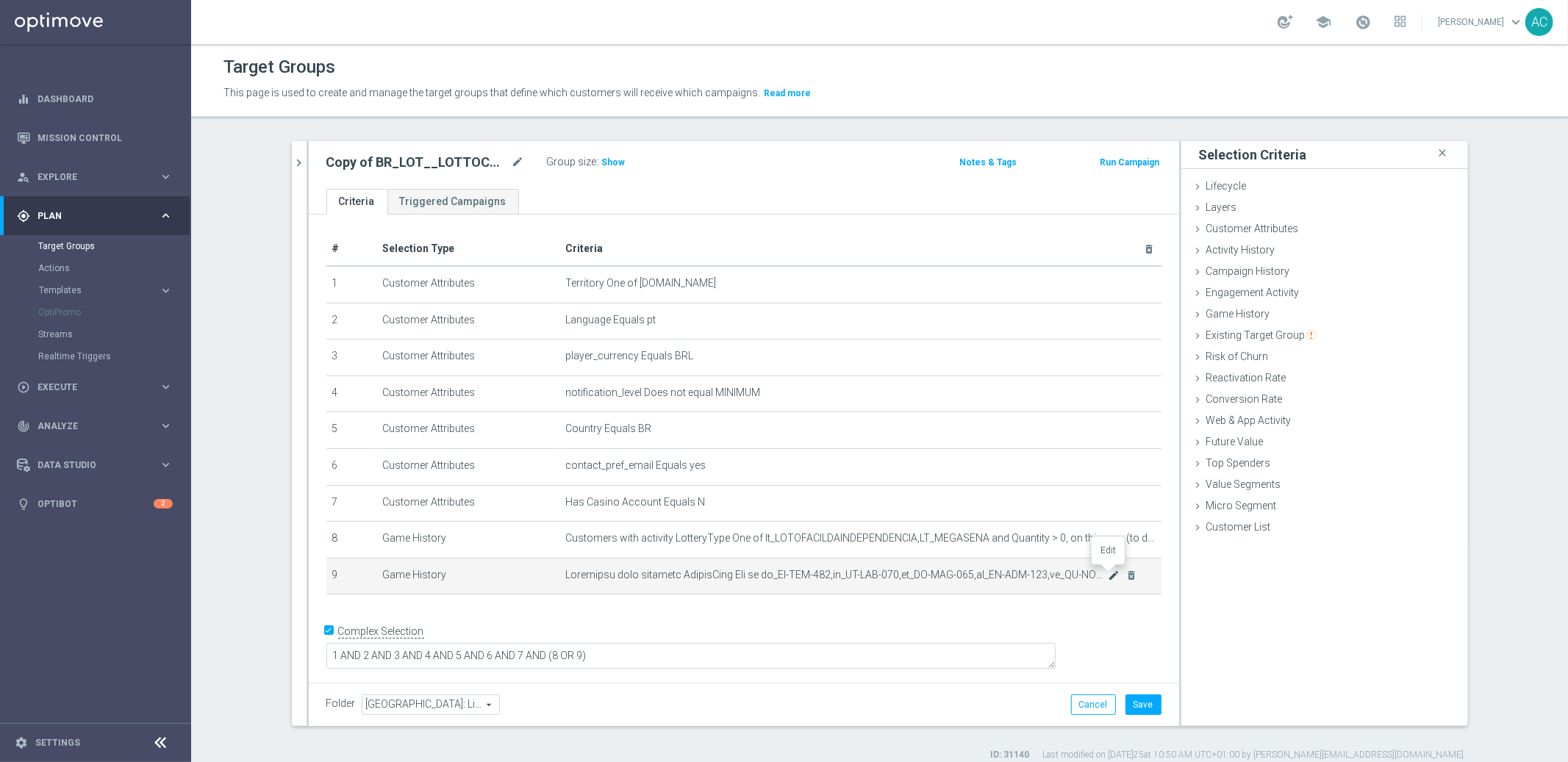
click at [1107, 575] on icon "mode_edit" at bounding box center [1113, 575] width 12 height 12
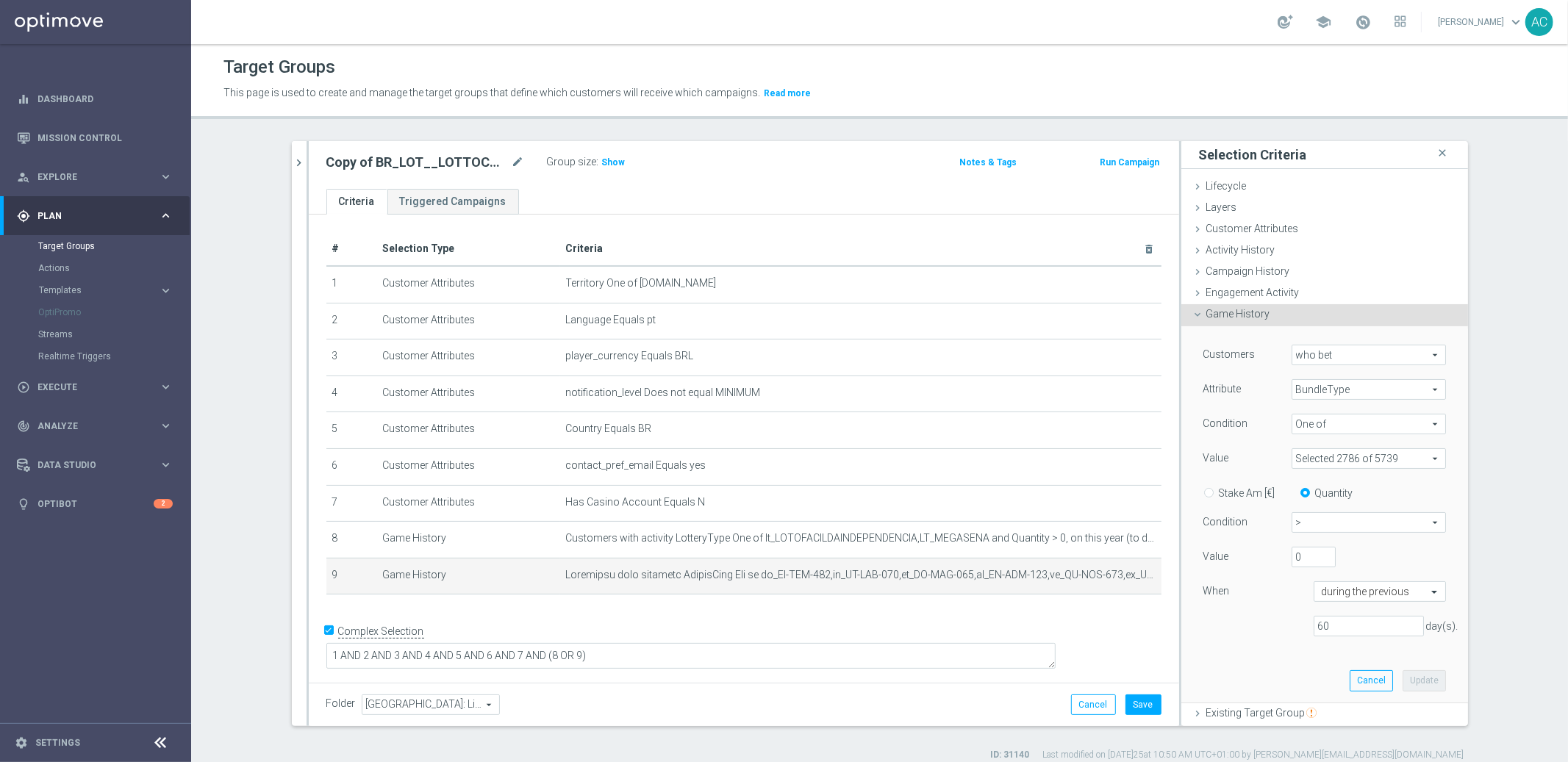
click at [1357, 459] on span at bounding box center [1369, 458] width 153 height 19
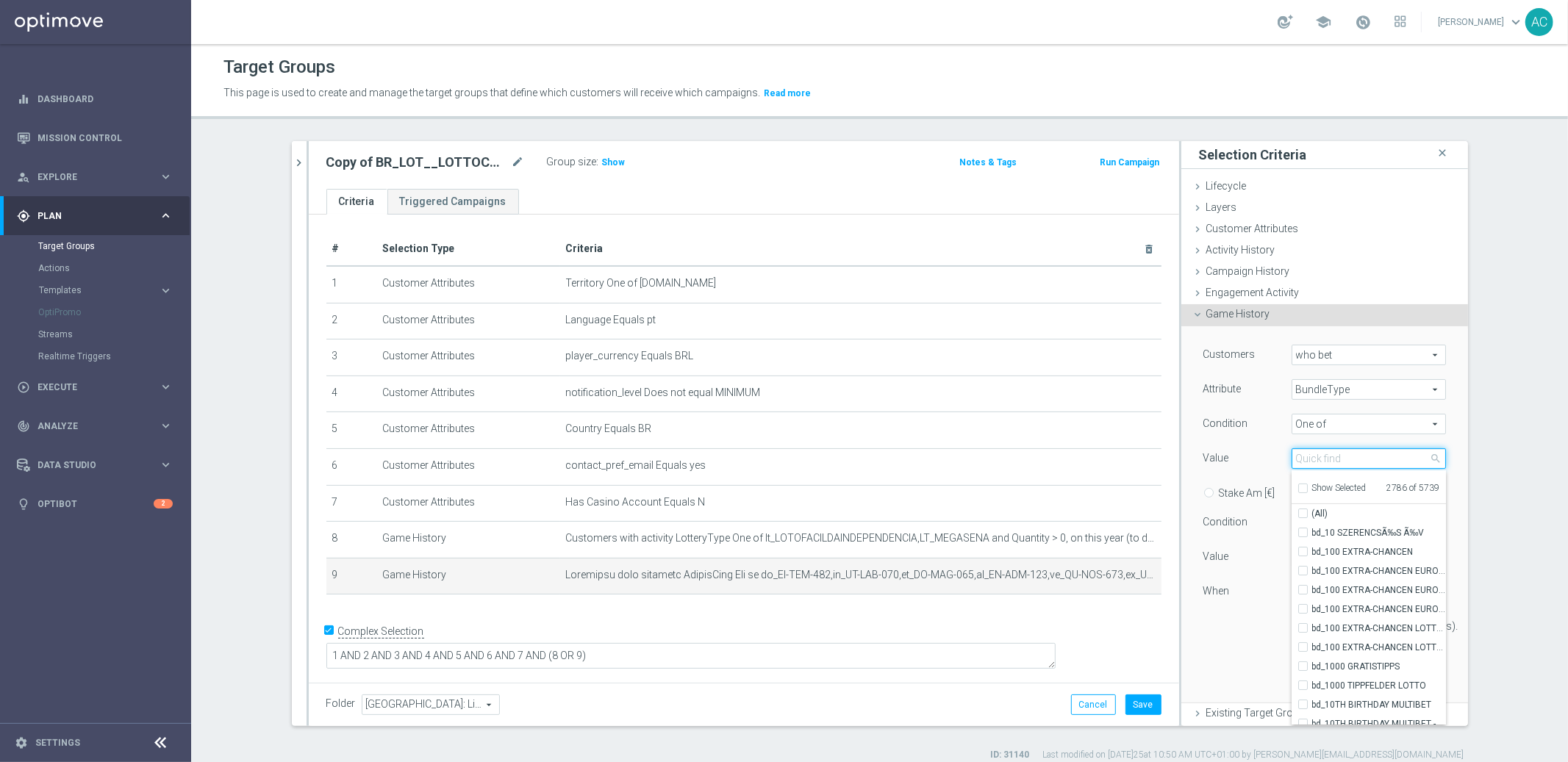
click at [1344, 452] on input "search" at bounding box center [1369, 458] width 155 height 21
click at [602, 160] on span "Show" at bounding box center [614, 162] width 23 height 10
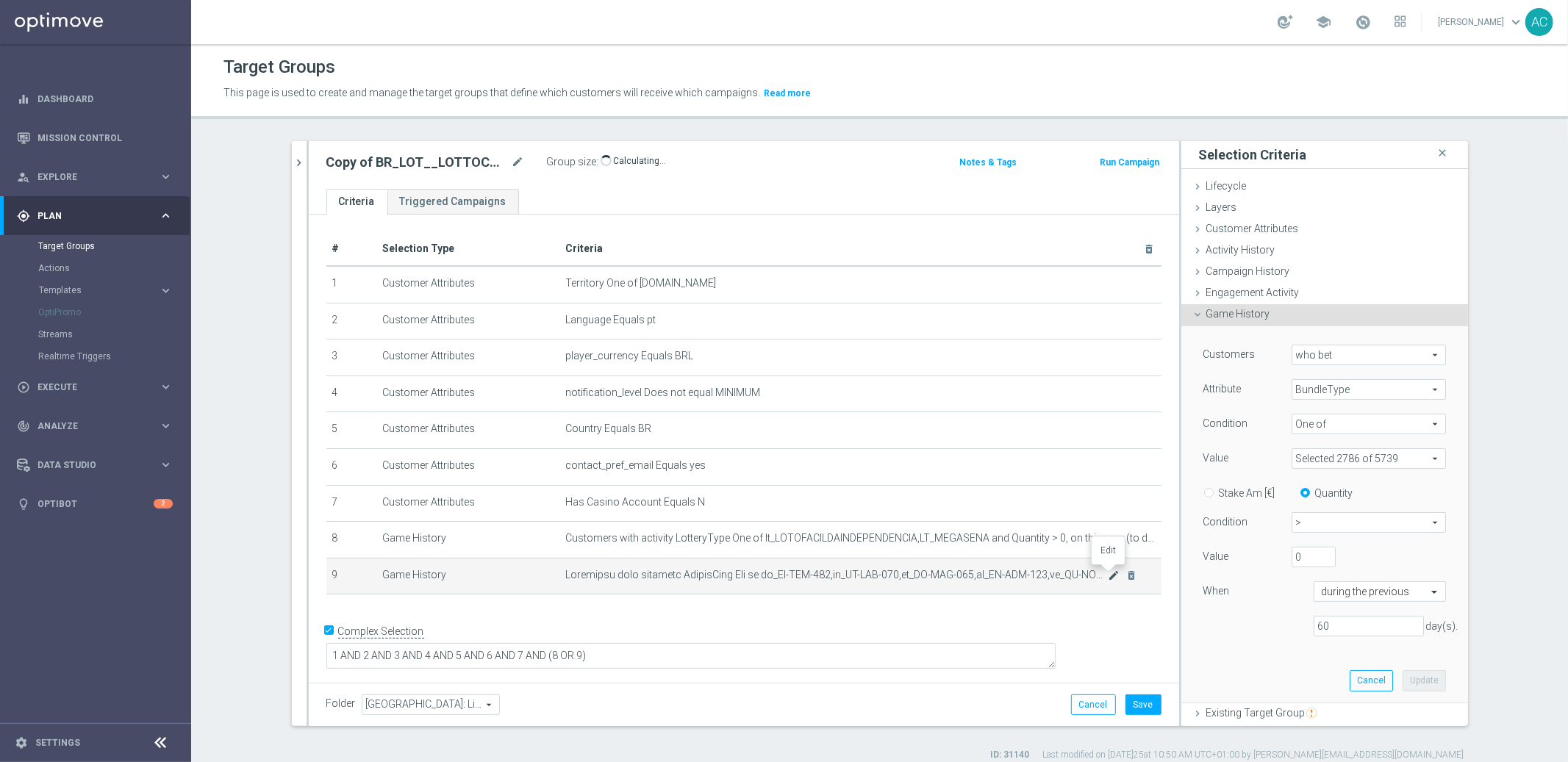
click at [1107, 570] on icon "mode_edit" at bounding box center [1113, 575] width 12 height 12
click at [1348, 520] on span ">" at bounding box center [1369, 522] width 153 height 19
click at [1340, 460] on span at bounding box center [1369, 458] width 153 height 19
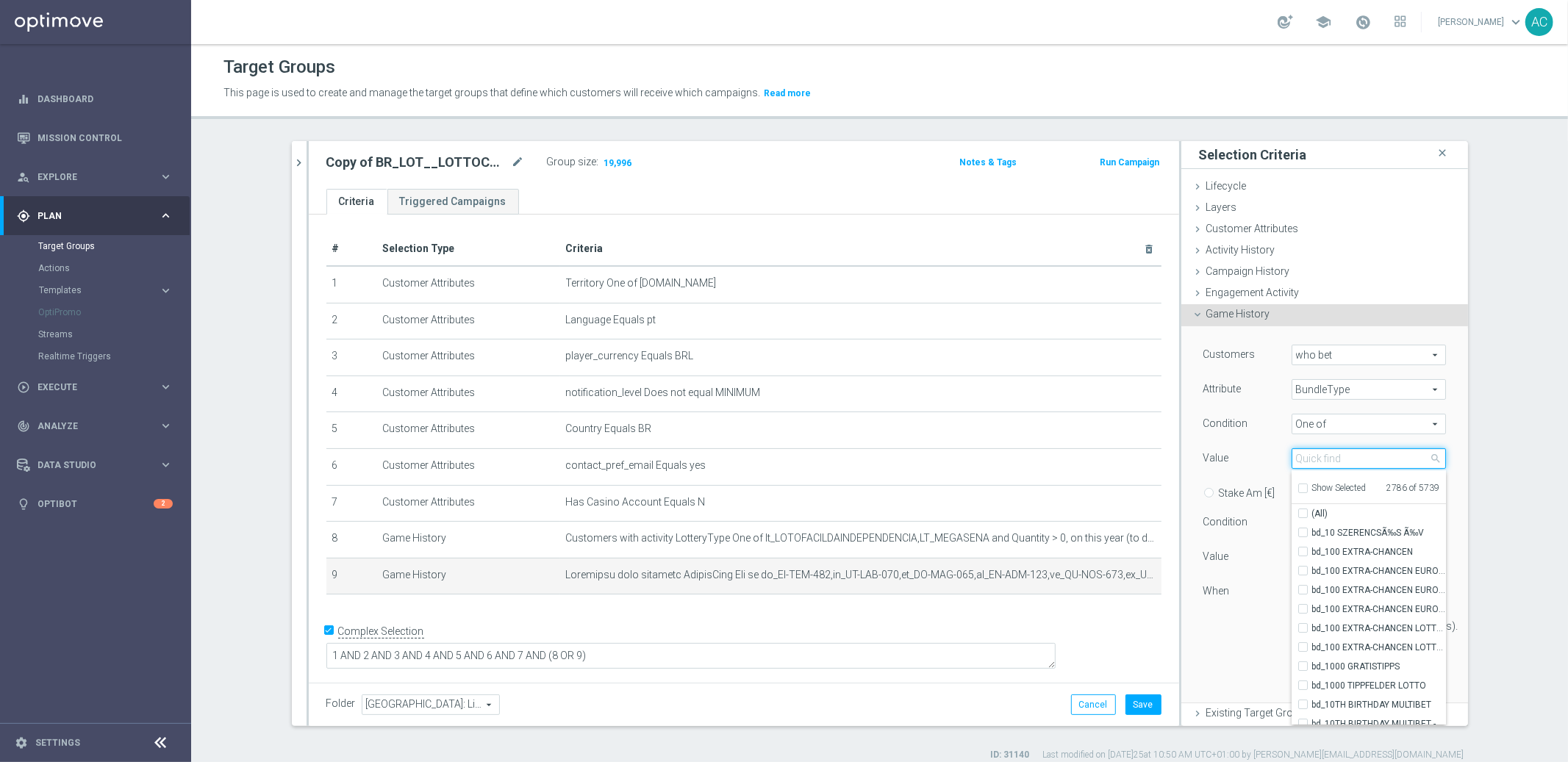
click at [1331, 464] on input "search" at bounding box center [1369, 458] width 155 height 21
type input "lotof"
click at [1312, 515] on label "(All Search Results)" at bounding box center [1379, 514] width 134 height 19
click at [1303, 515] on input "(All Search Results)" at bounding box center [1308, 514] width 9 height 9
checkbox input "true"
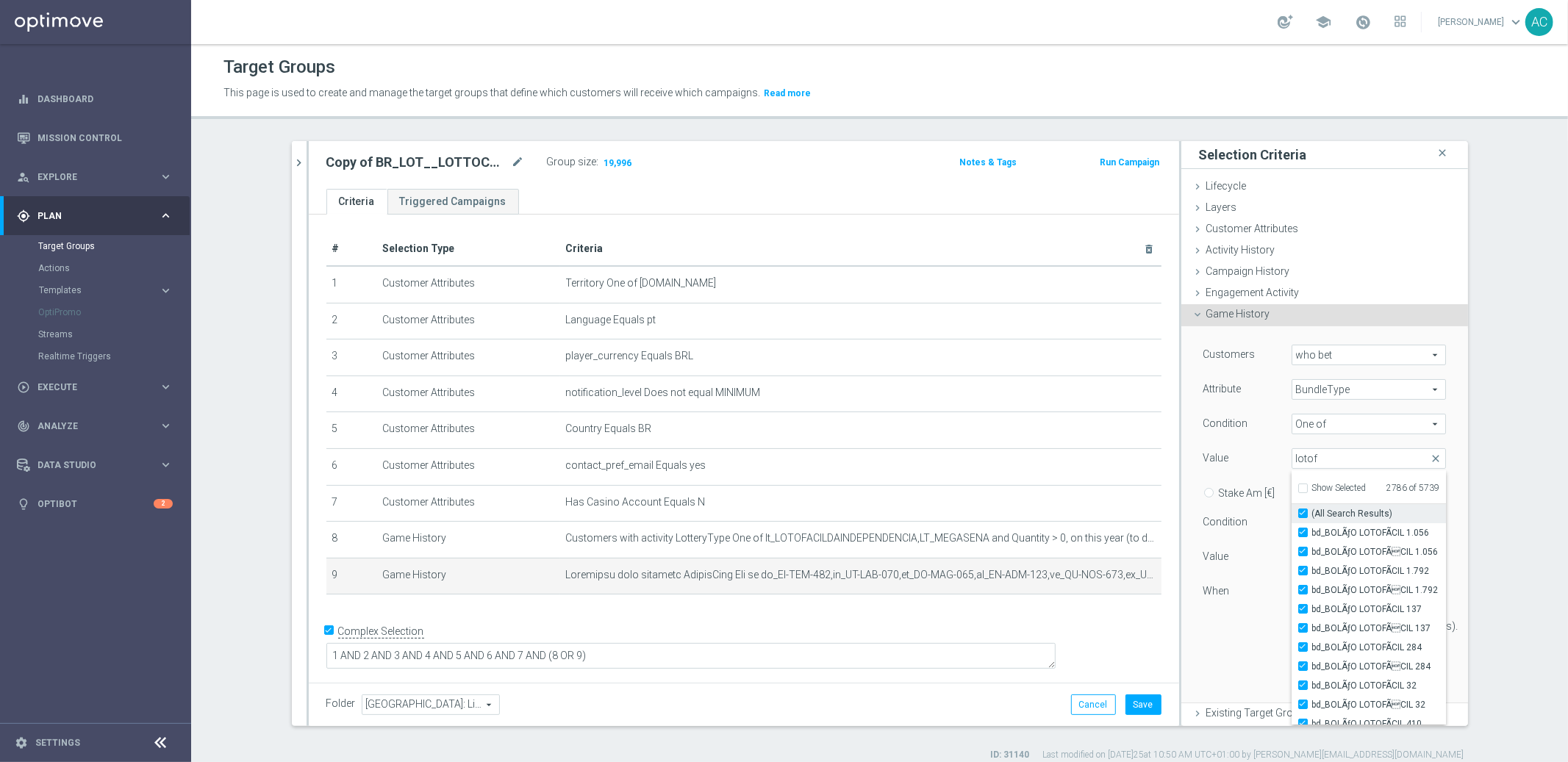
type input "Selected 2813 of 5739"
checkbox input "true"
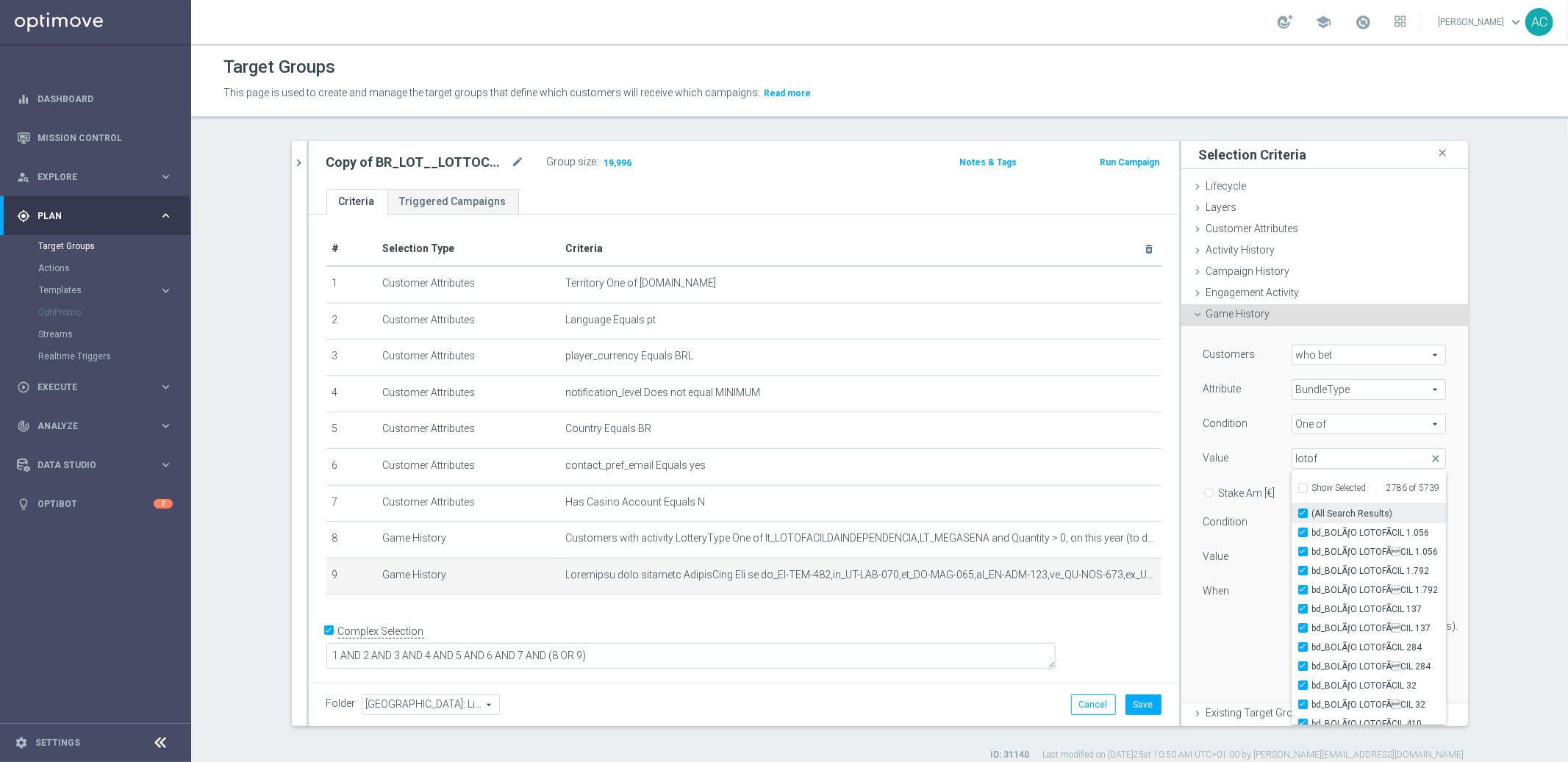
checkbox input "true"
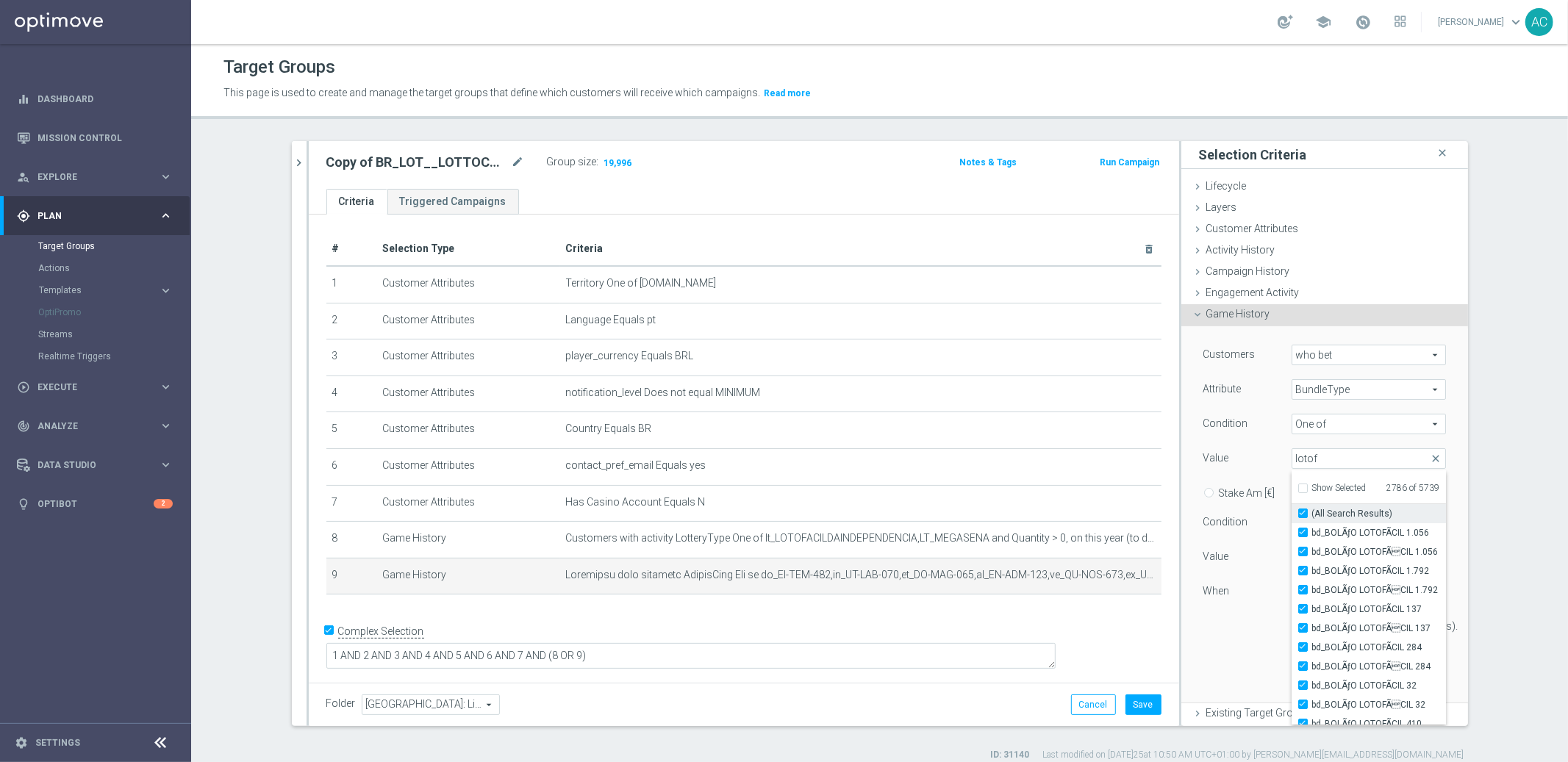
checkbox input "true"
click at [1444, 546] on div "Customers who bet who bet arrow_drop_down search Attribute BundleType BundleTyp…" at bounding box center [1325, 515] width 287 height 377
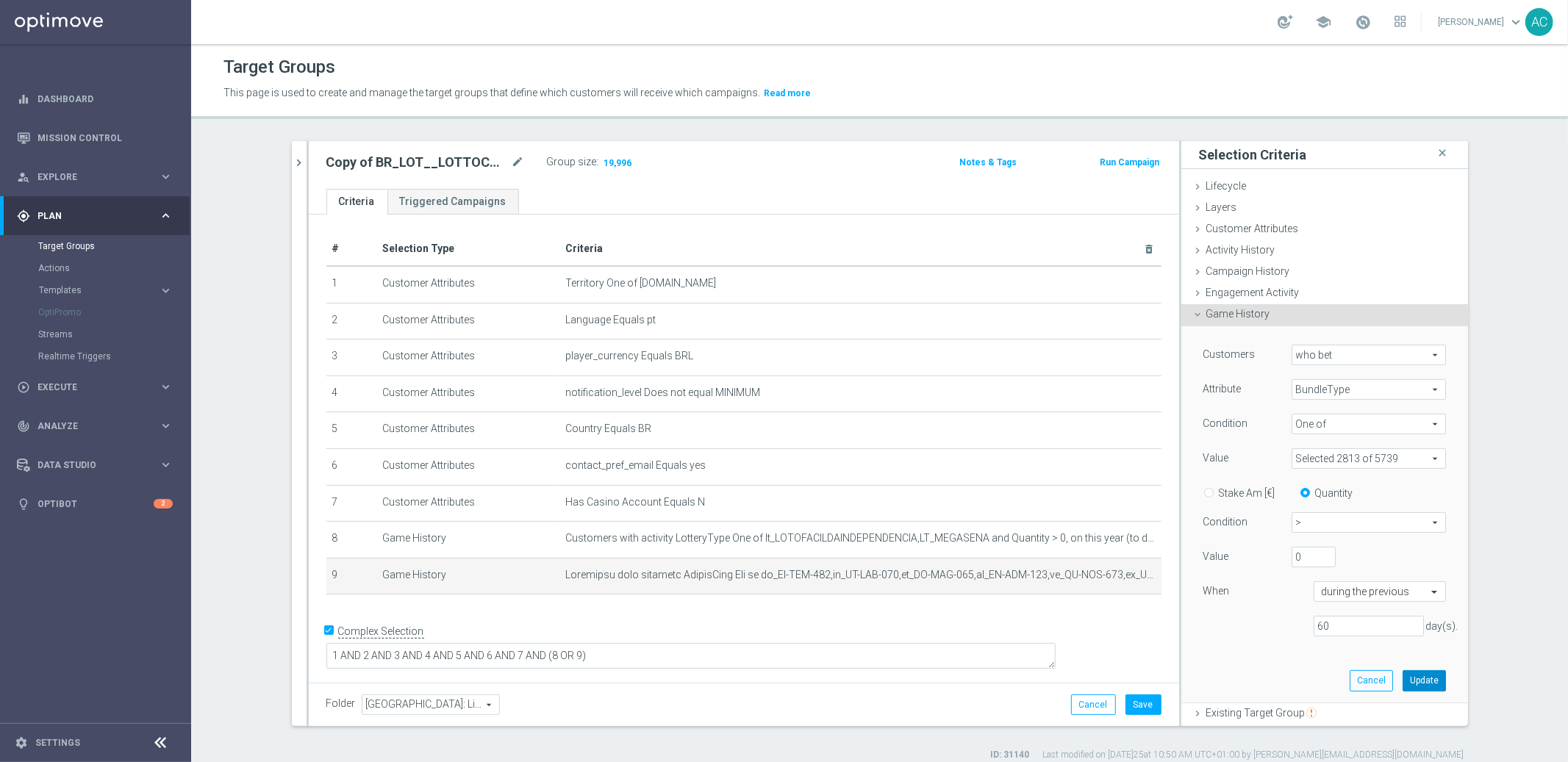
click at [1403, 675] on button "Update" at bounding box center [1424, 680] width 43 height 21
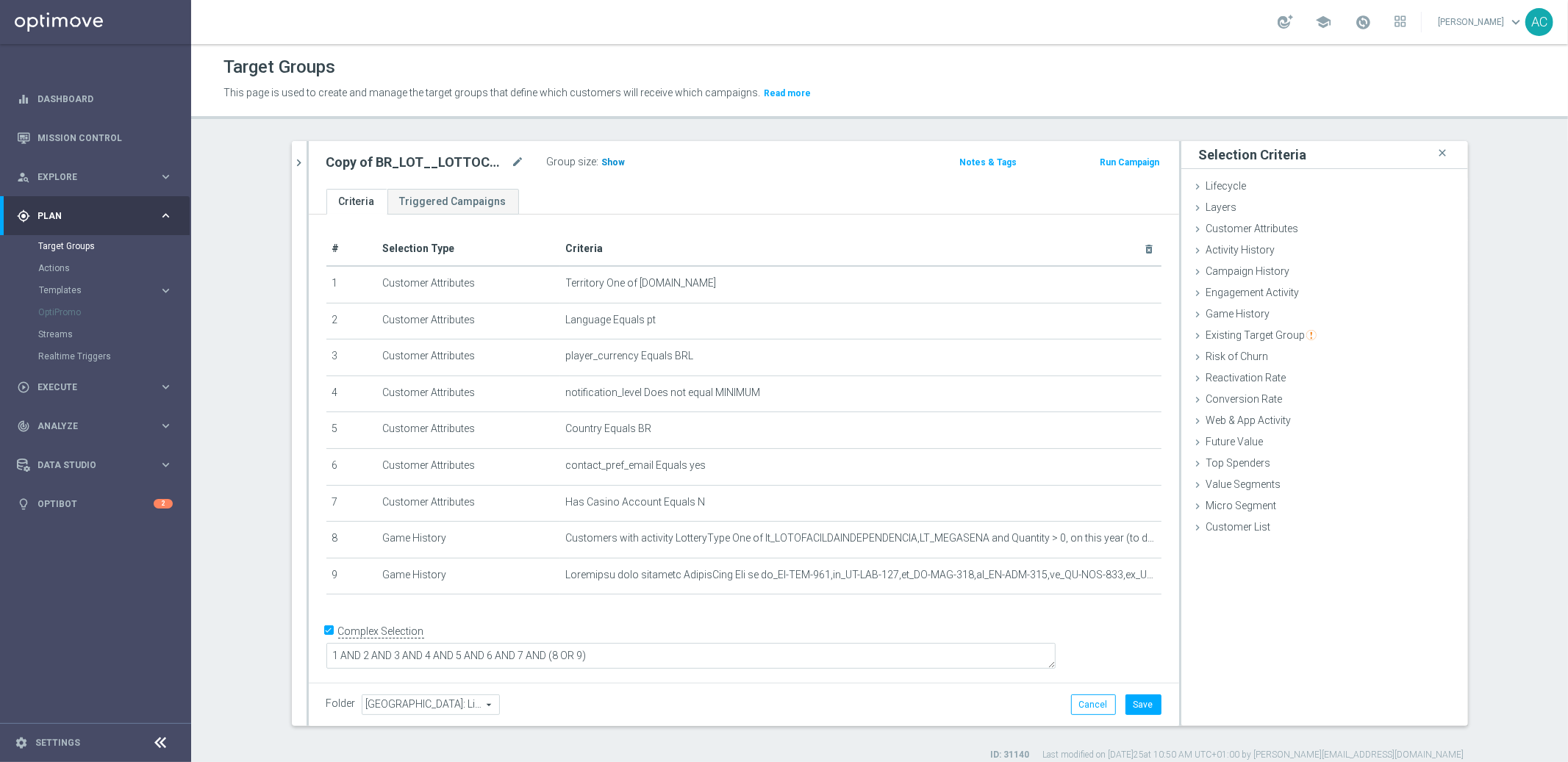
click at [602, 162] on span "Show" at bounding box center [614, 162] width 23 height 10
click at [1107, 573] on icon "mode_edit" at bounding box center [1113, 575] width 12 height 12
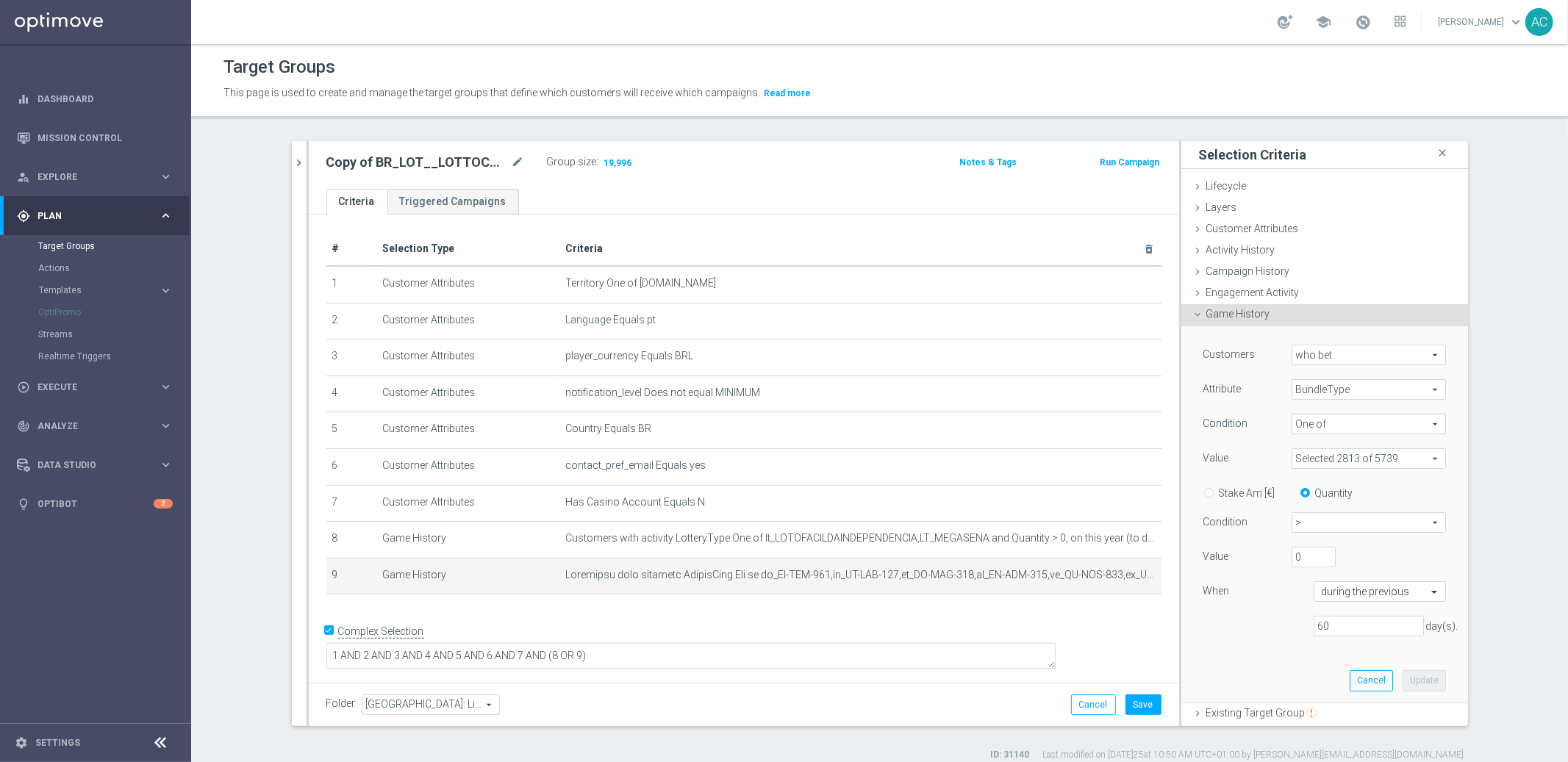
click at [1366, 455] on span at bounding box center [1369, 458] width 153 height 19
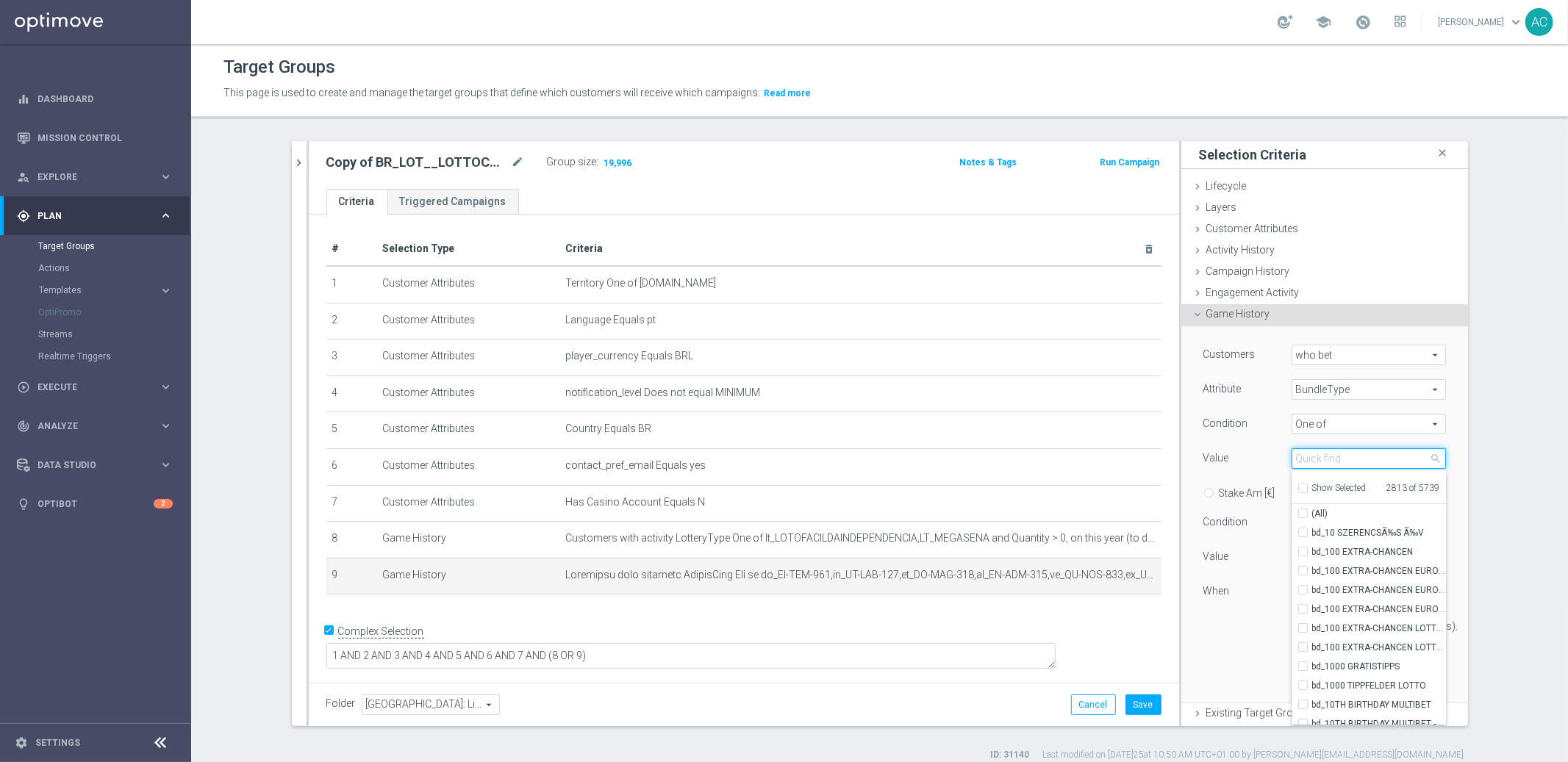
click at [1314, 462] on input "search" at bounding box center [1369, 458] width 155 height 21
type input "mega"
click at [1298, 489] on input "Show Selected" at bounding box center [1302, 491] width 9 height 9
checkbox input "true"
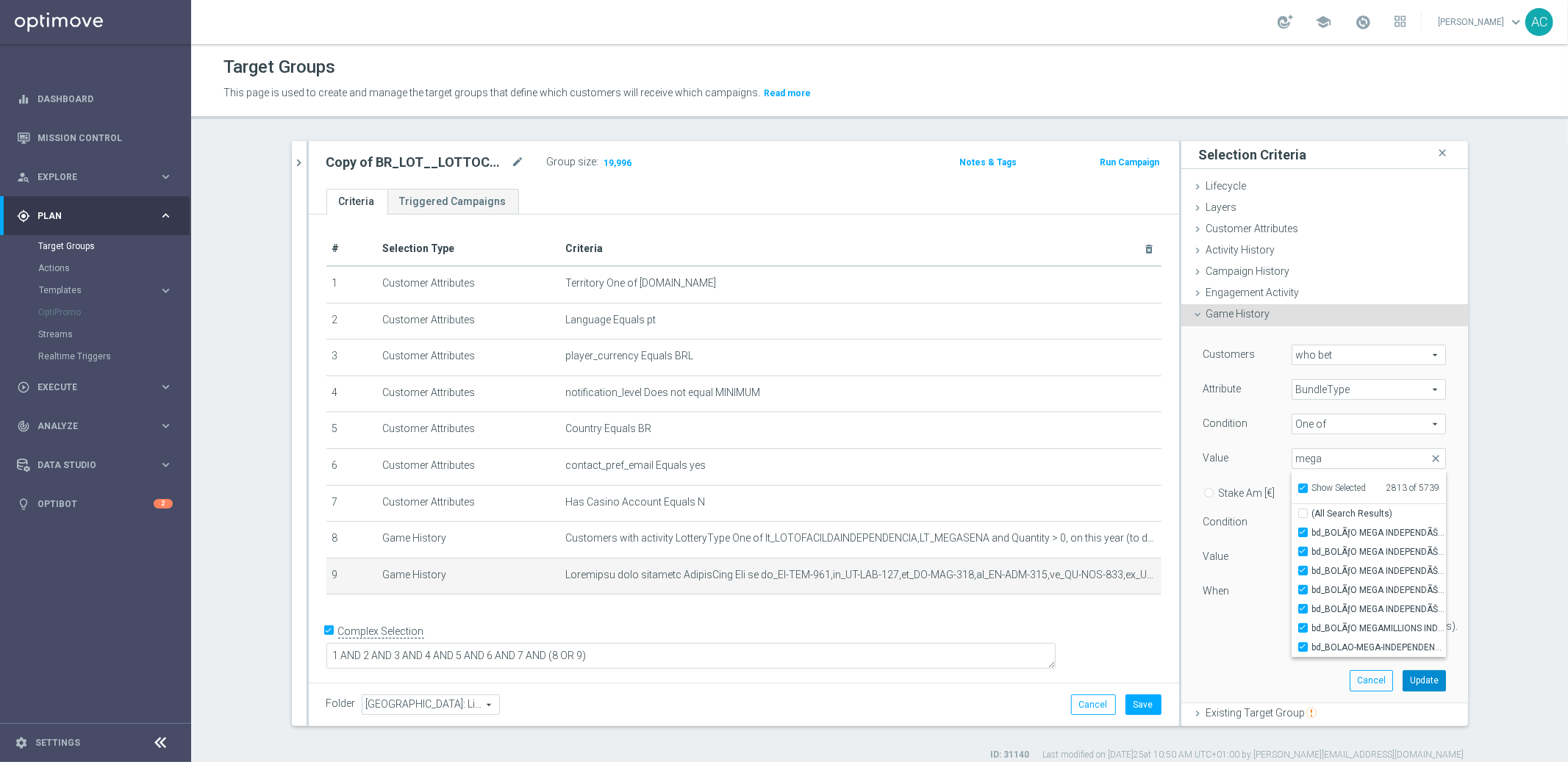
click at [1403, 680] on button "Update" at bounding box center [1424, 680] width 43 height 21
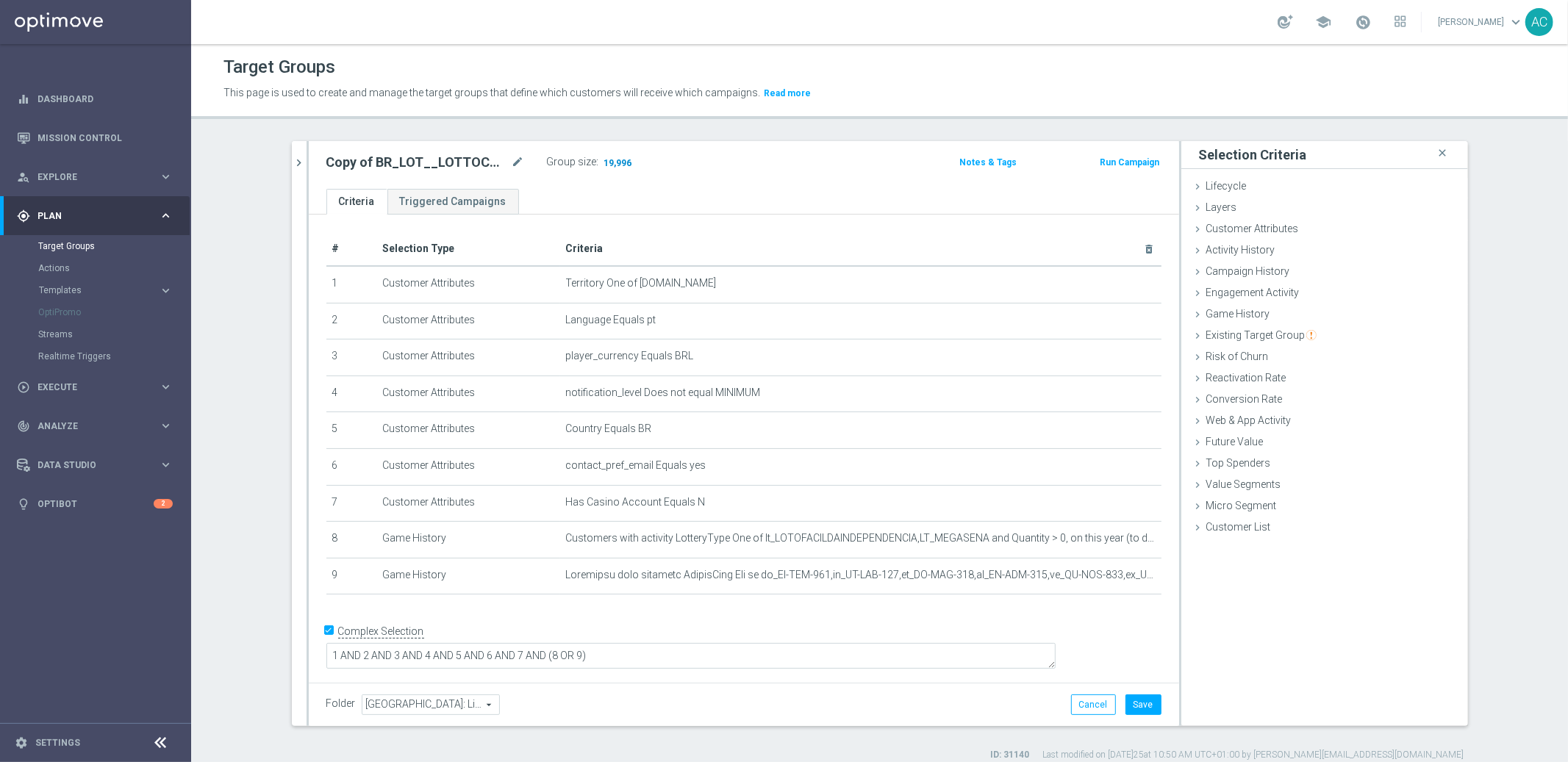
click at [610, 163] on span "19,996" at bounding box center [618, 165] width 31 height 14
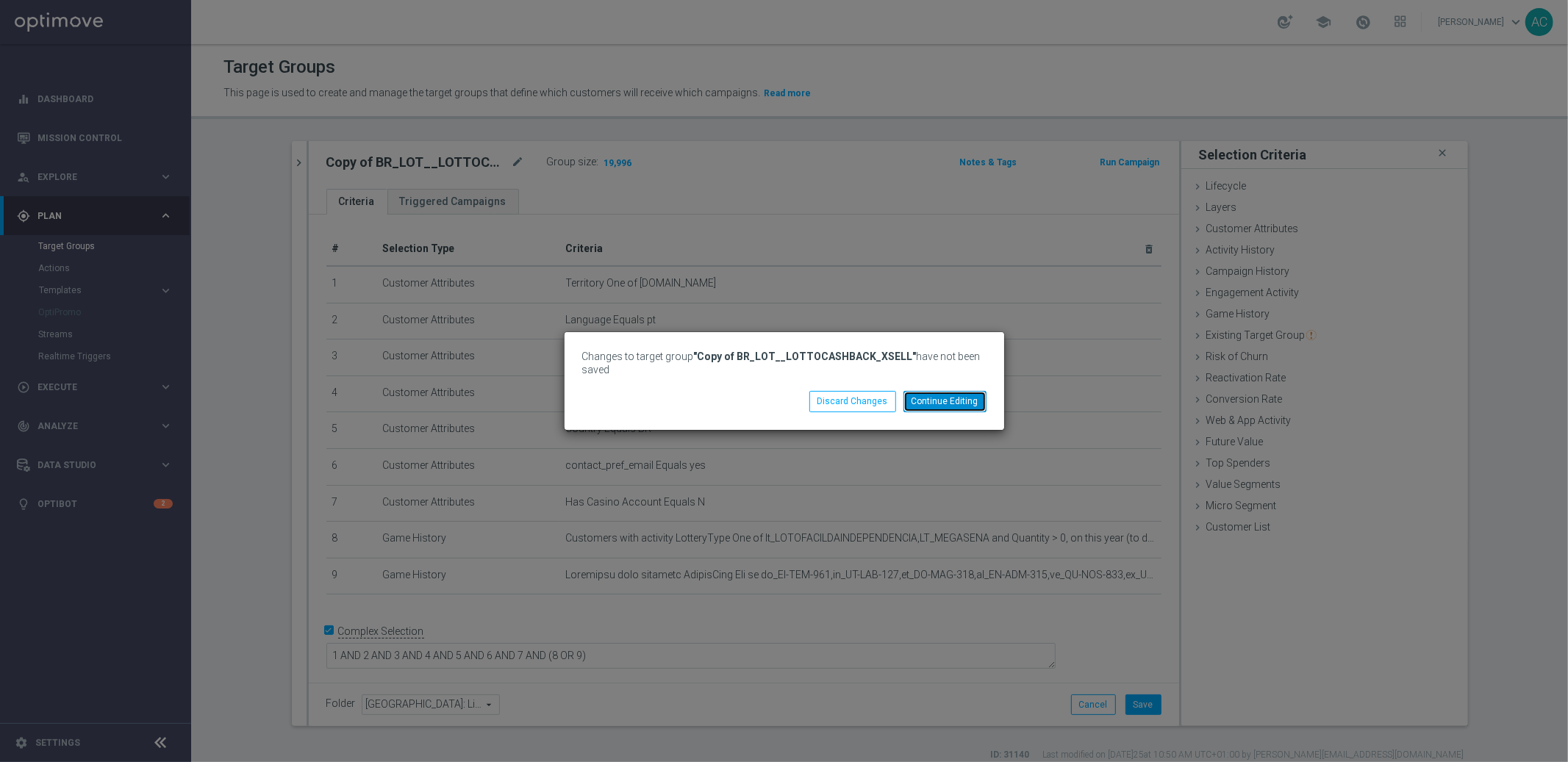
click at [944, 409] on button "Continue Editing" at bounding box center [944, 401] width 83 height 21
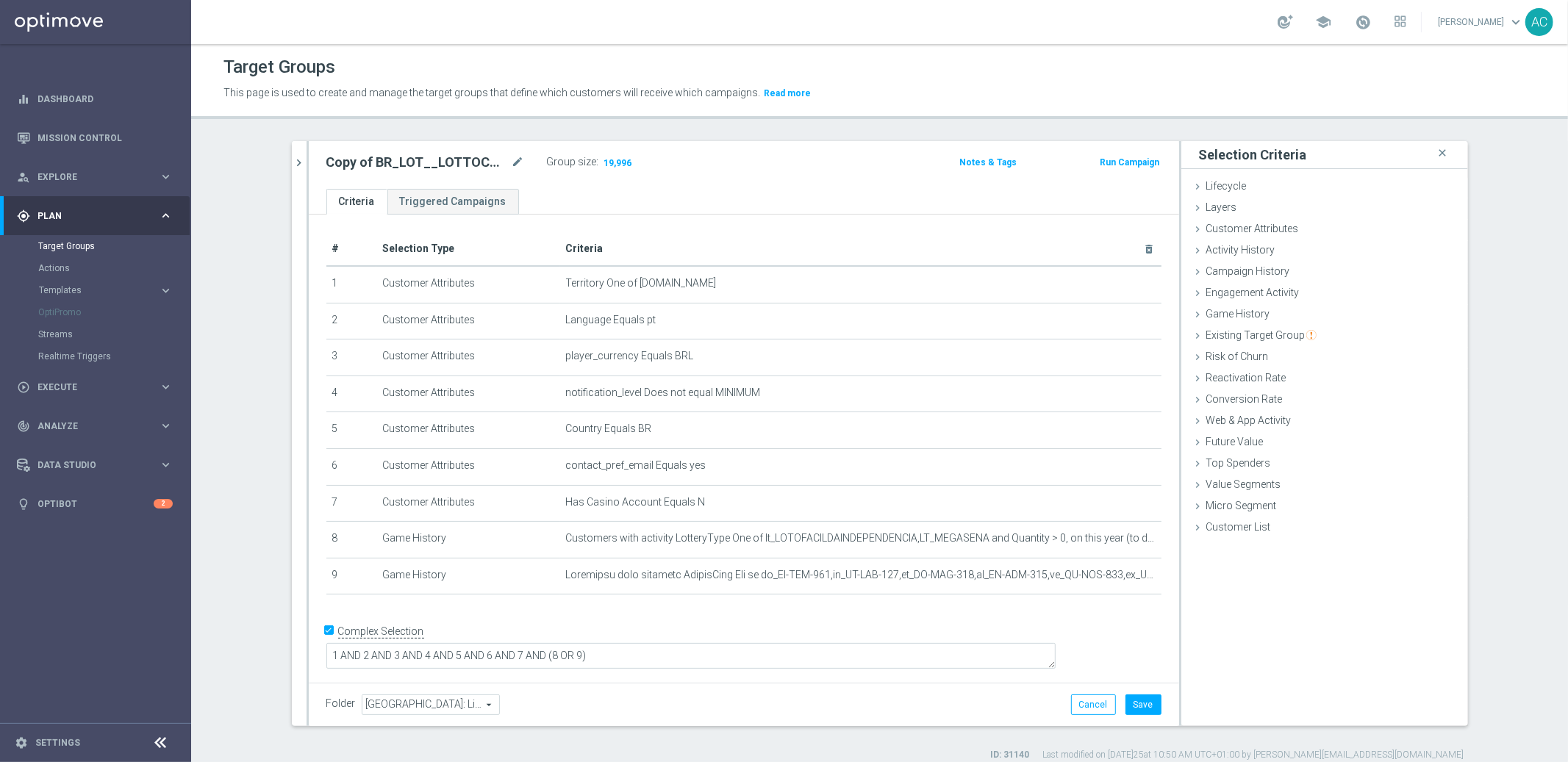
click at [951, 233] on th "Criteria delete_forever" at bounding box center [861, 250] width 601 height 34
click at [1503, 526] on section "BR_LOT__LOTTOCASHBACK_XSELL close more_vert Prioritize Customer Target Groups l…" at bounding box center [879, 451] width 1377 height 621
click at [1107, 536] on icon "mode_edit" at bounding box center [1113, 539] width 12 height 12
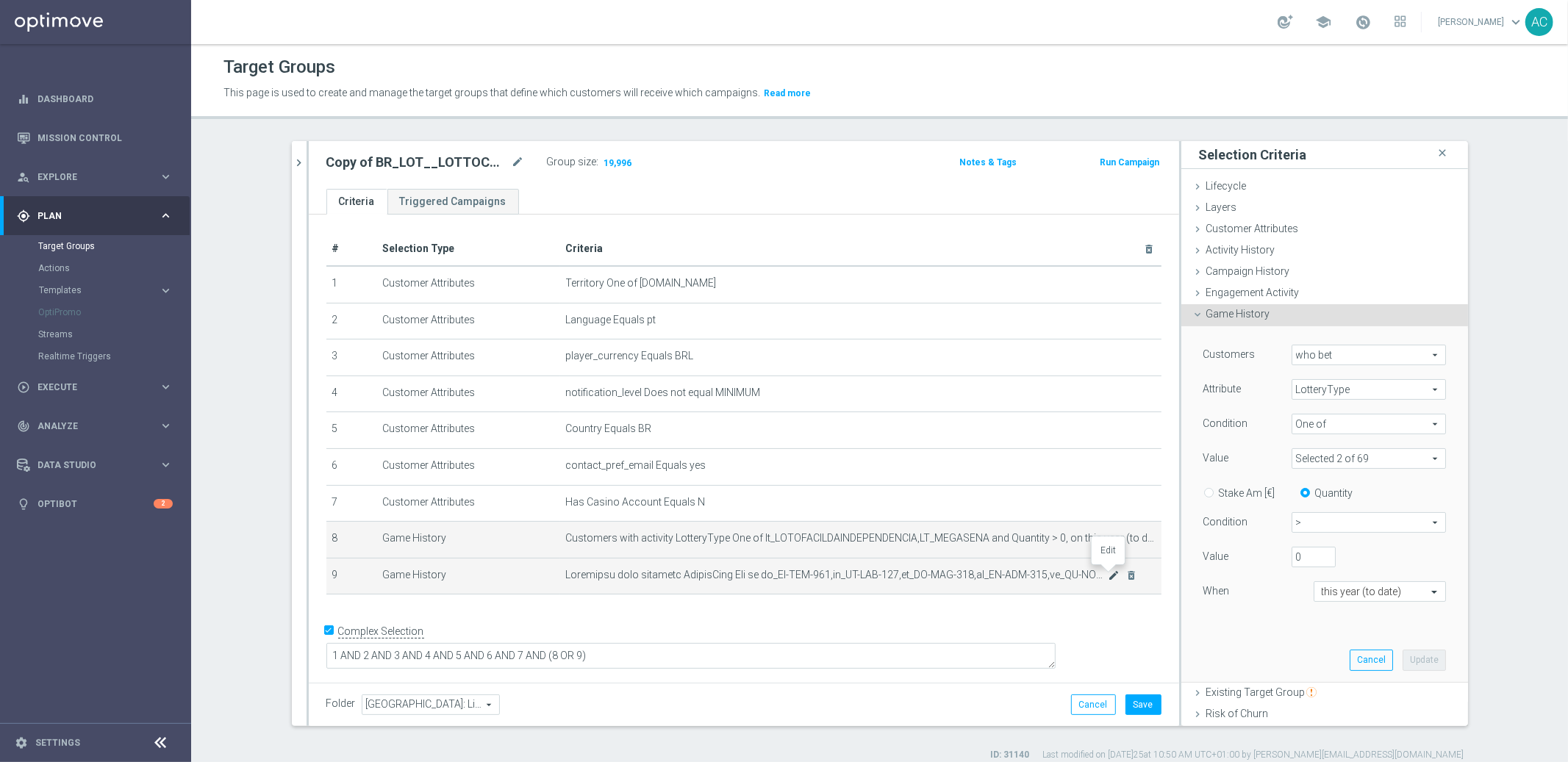
click at [1107, 575] on icon "mode_edit" at bounding box center [1113, 575] width 12 height 12
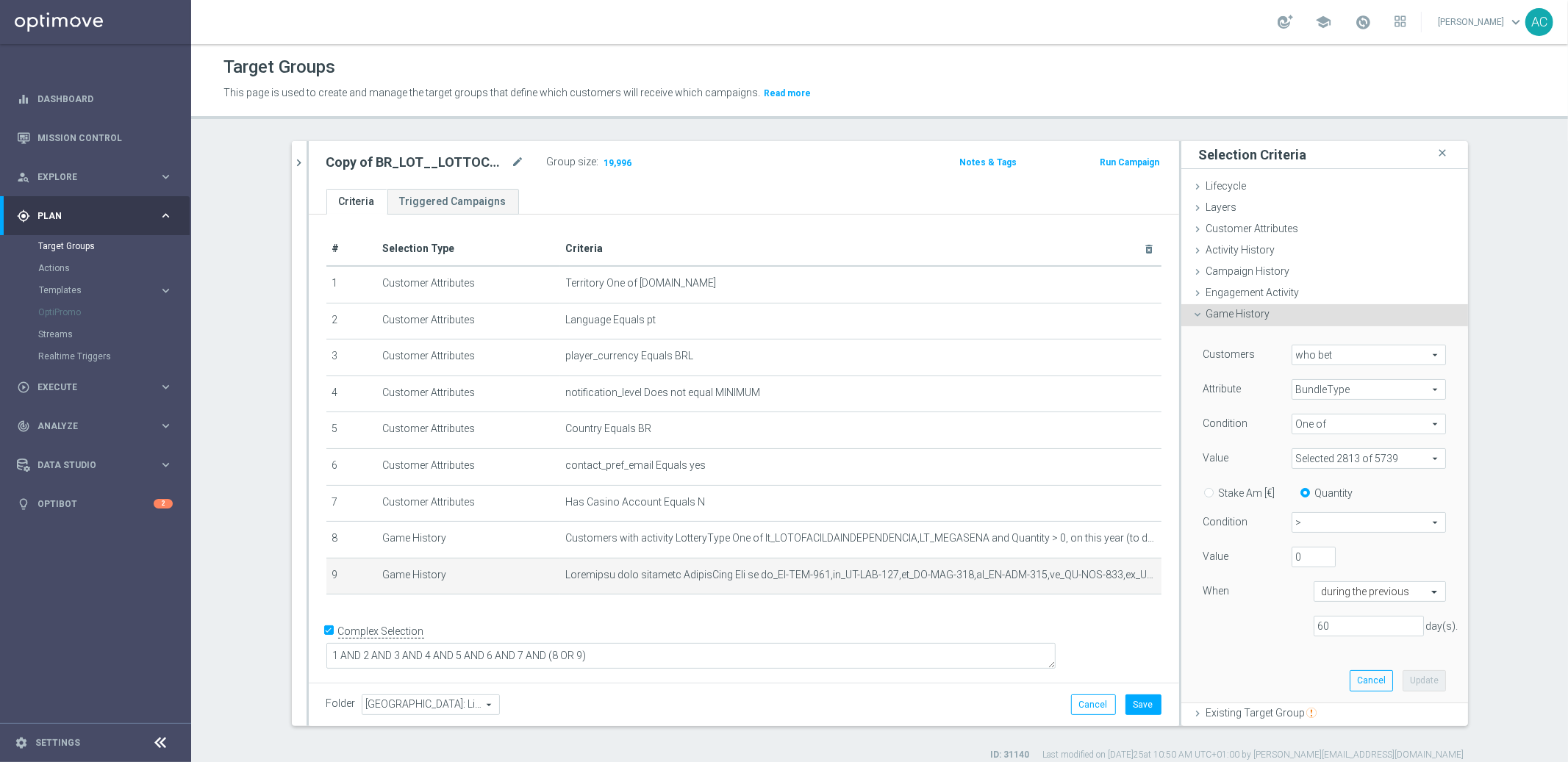
click at [1327, 523] on span ">" at bounding box center [1369, 522] width 153 height 19
click at [1346, 461] on span at bounding box center [1369, 458] width 153 height 19
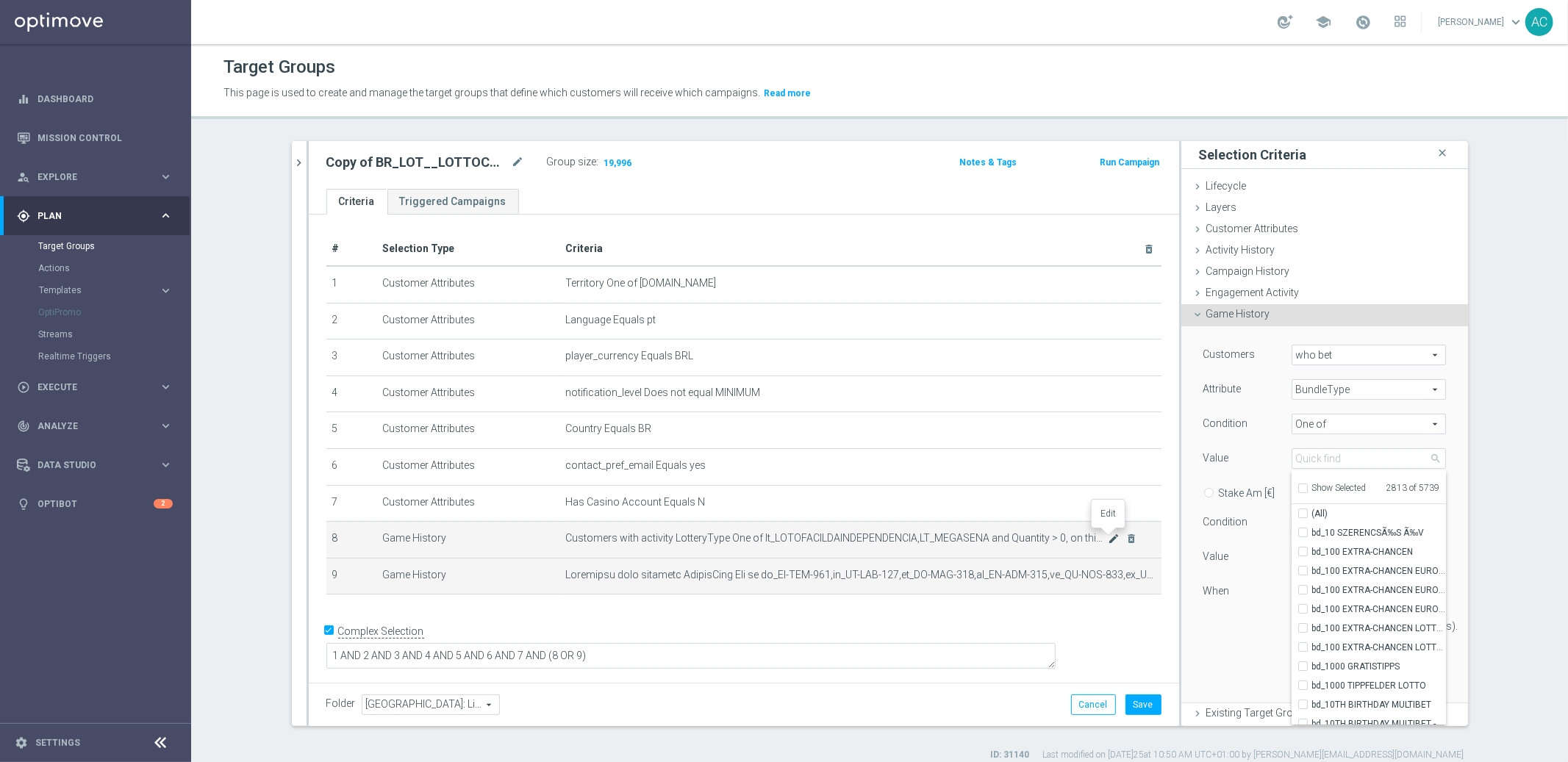
click at [1107, 536] on icon "mode_edit" at bounding box center [1113, 539] width 12 height 12
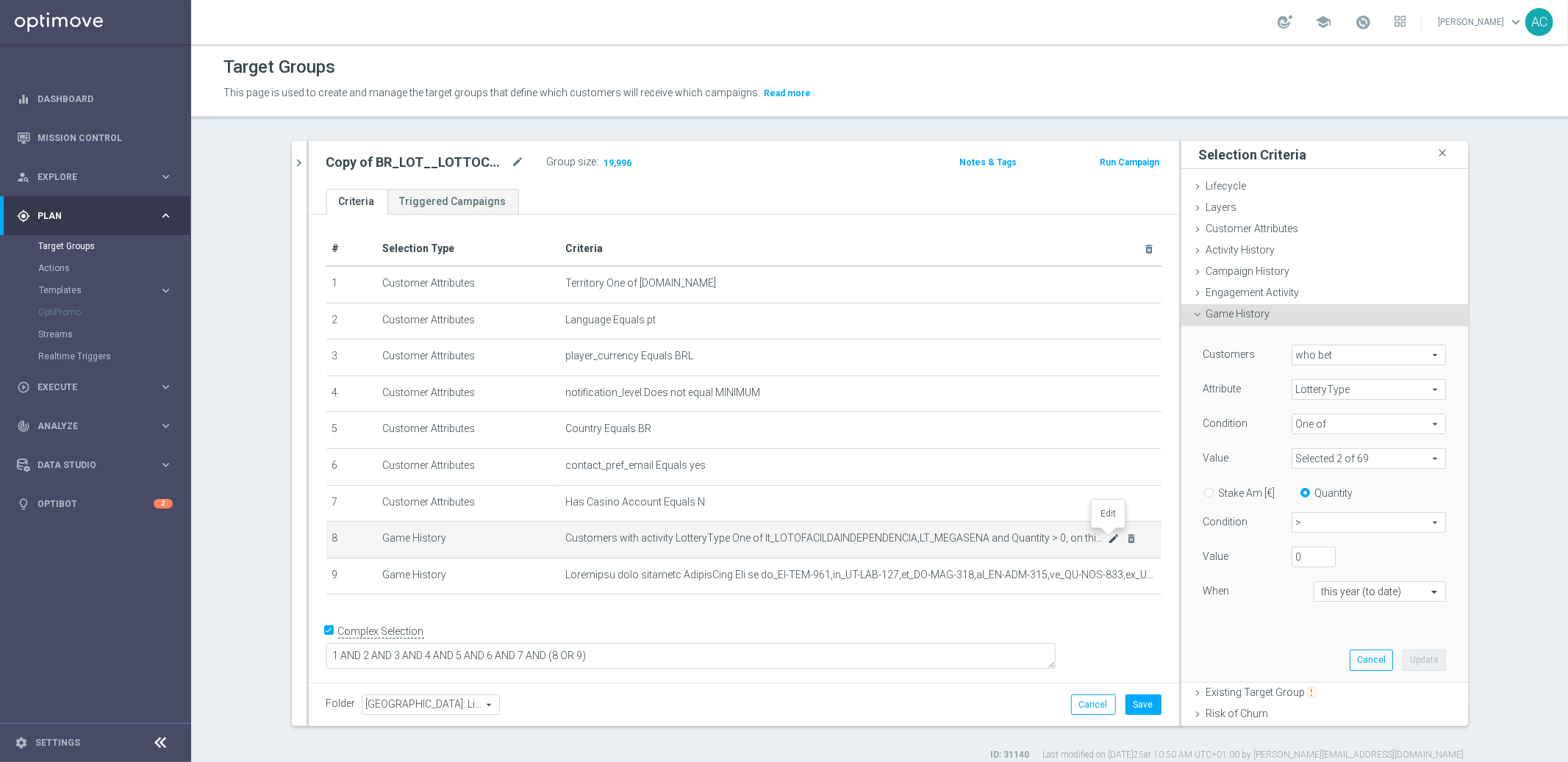
click at [1107, 536] on icon "mode_edit" at bounding box center [1113, 539] width 12 height 12
click at [1019, 573] on span at bounding box center [837, 575] width 543 height 12
click at [1107, 571] on icon "mode_edit" at bounding box center [1113, 575] width 12 height 12
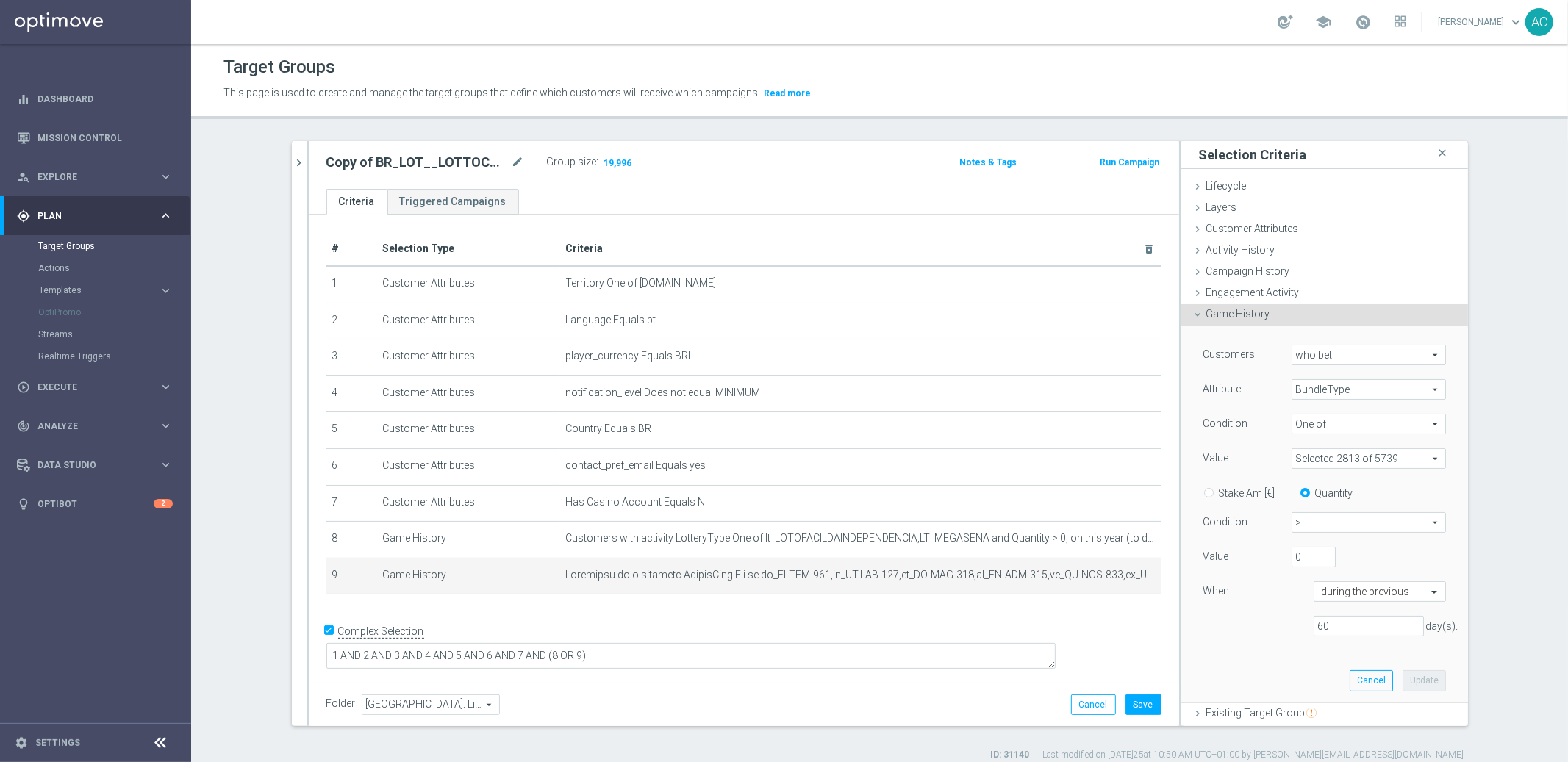
click at [1372, 459] on span at bounding box center [1369, 458] width 153 height 19
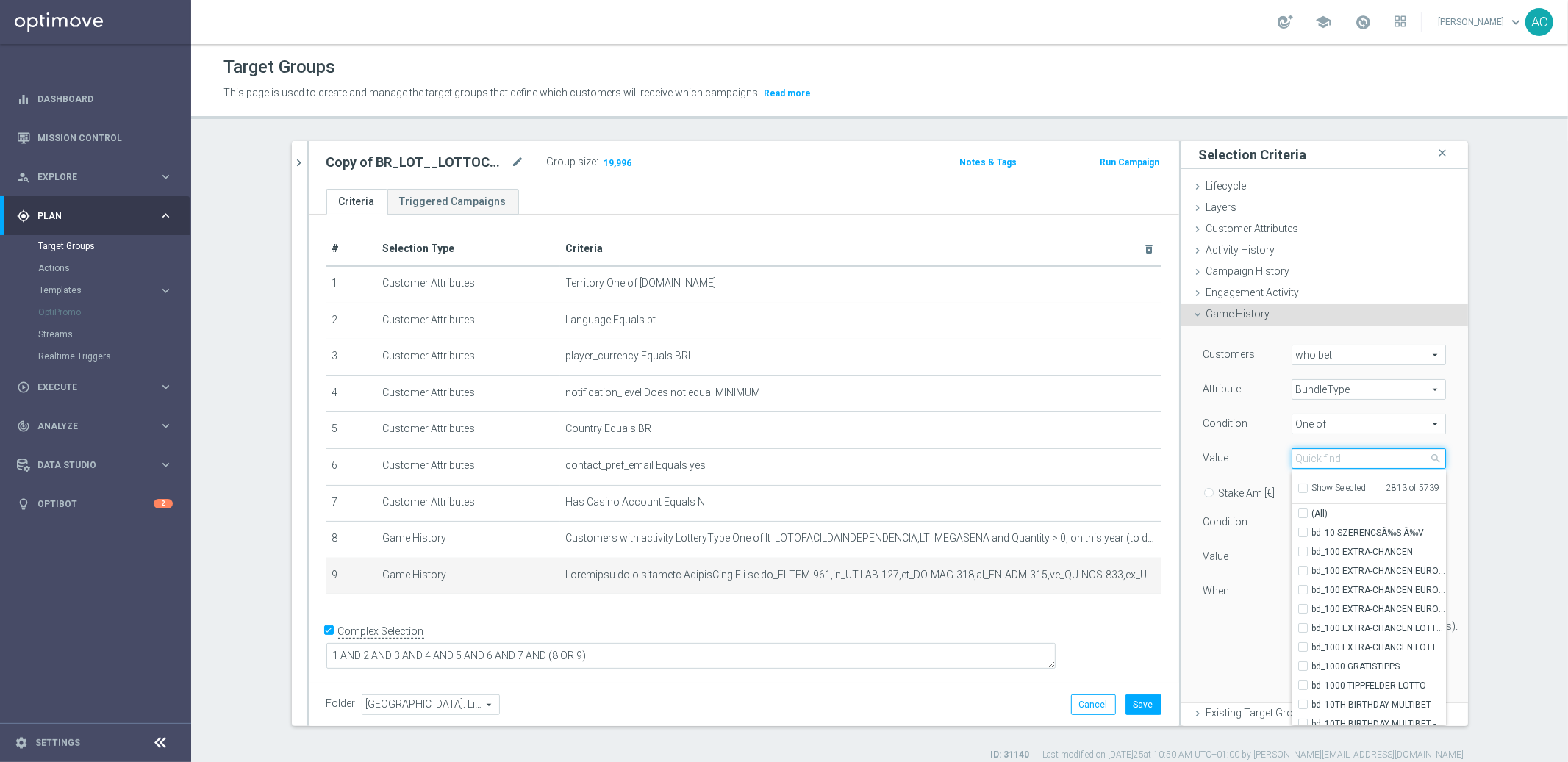
click at [1336, 459] on input "search" at bounding box center [1369, 458] width 155 height 21
type input "m"
type input "loto"
click at [1440, 471] on div "Customers who bet who bet arrow_drop_down search Attribute BundleType BundleTyp…" at bounding box center [1325, 515] width 287 height 377
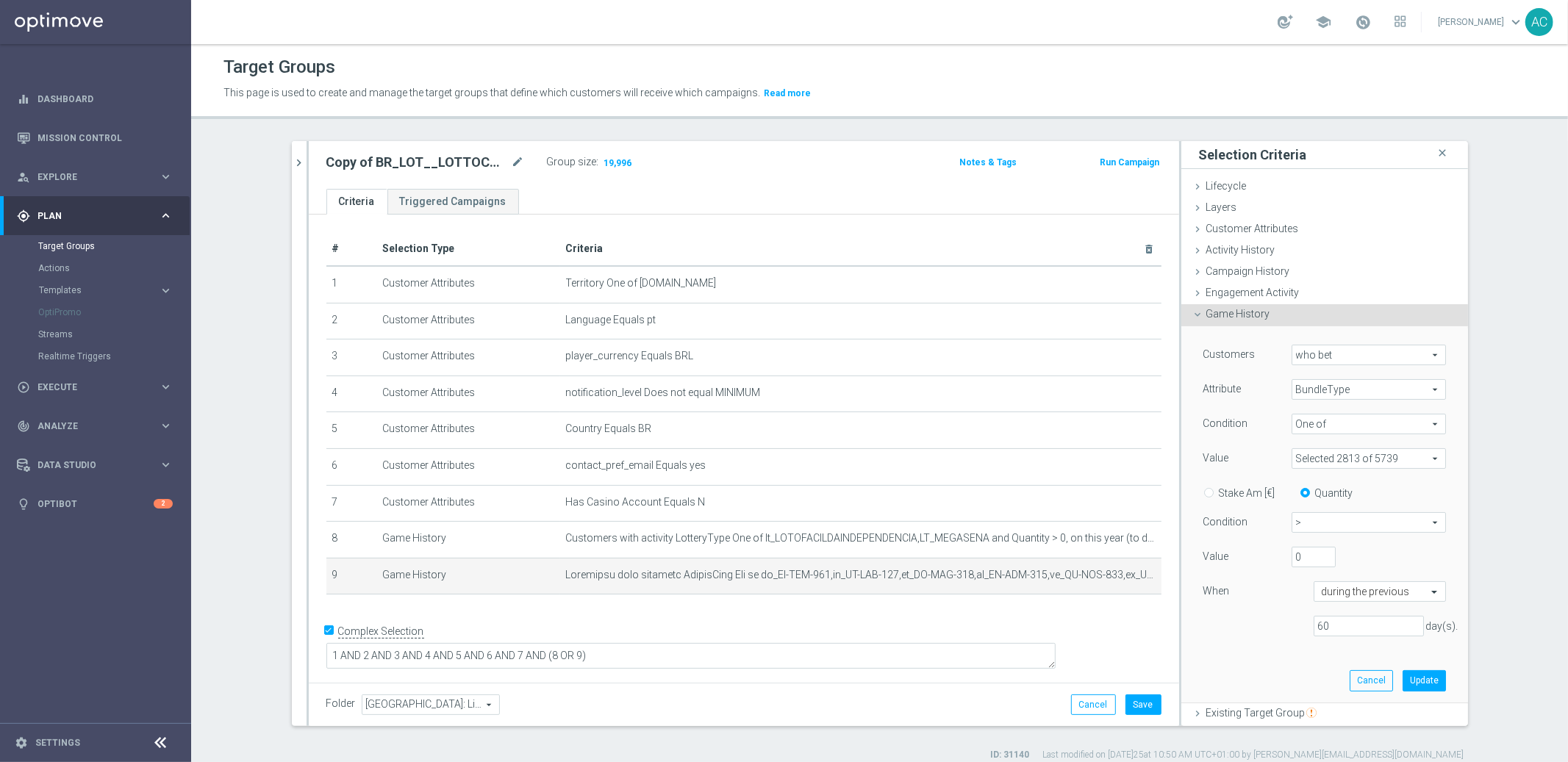
click at [1364, 393] on span "BundleType" at bounding box center [1369, 390] width 153 height 19
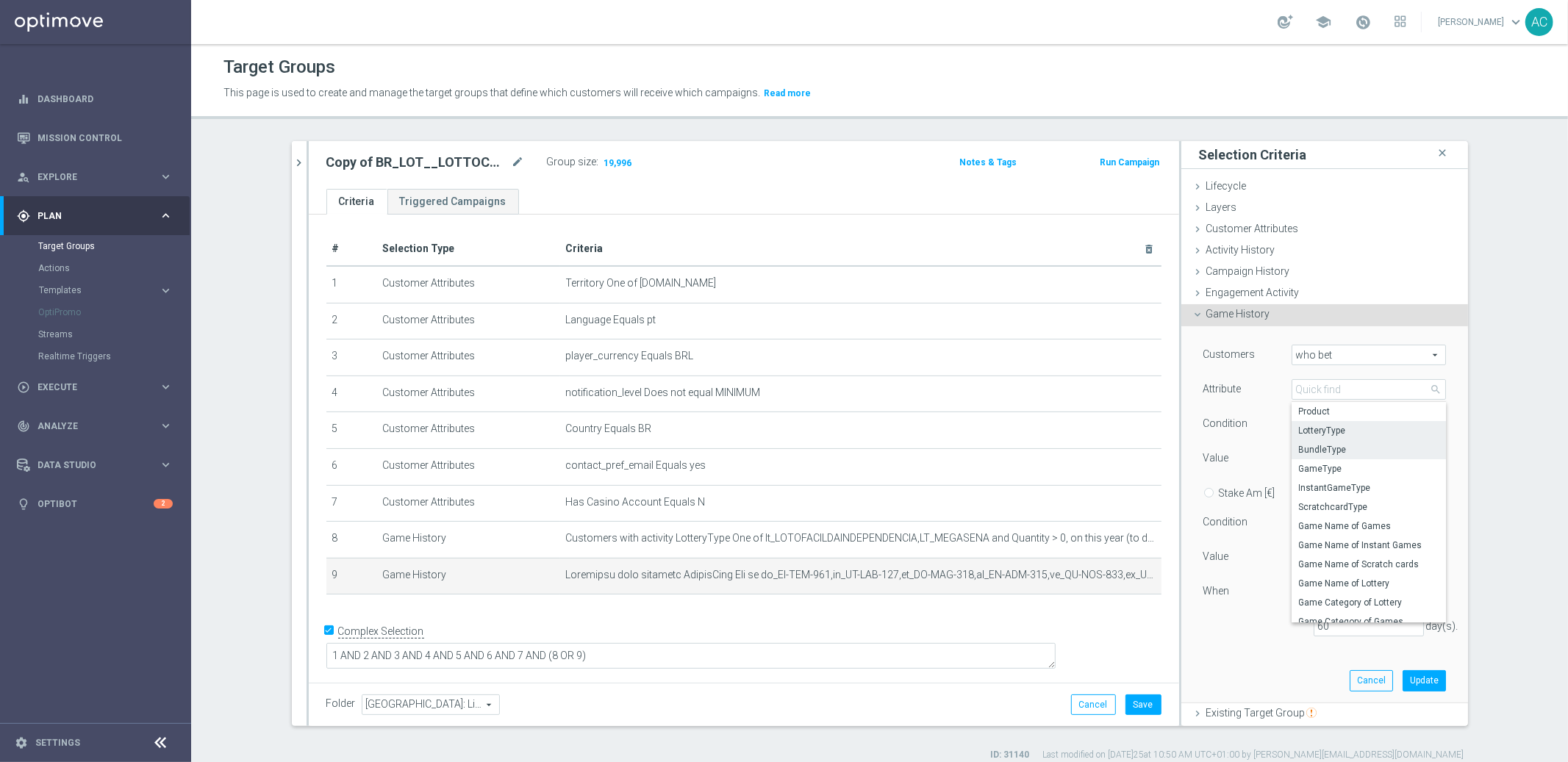
click at [1348, 430] on span "LotteryType" at bounding box center [1369, 430] width 140 height 12
type input "LotteryType"
type input "Equals"
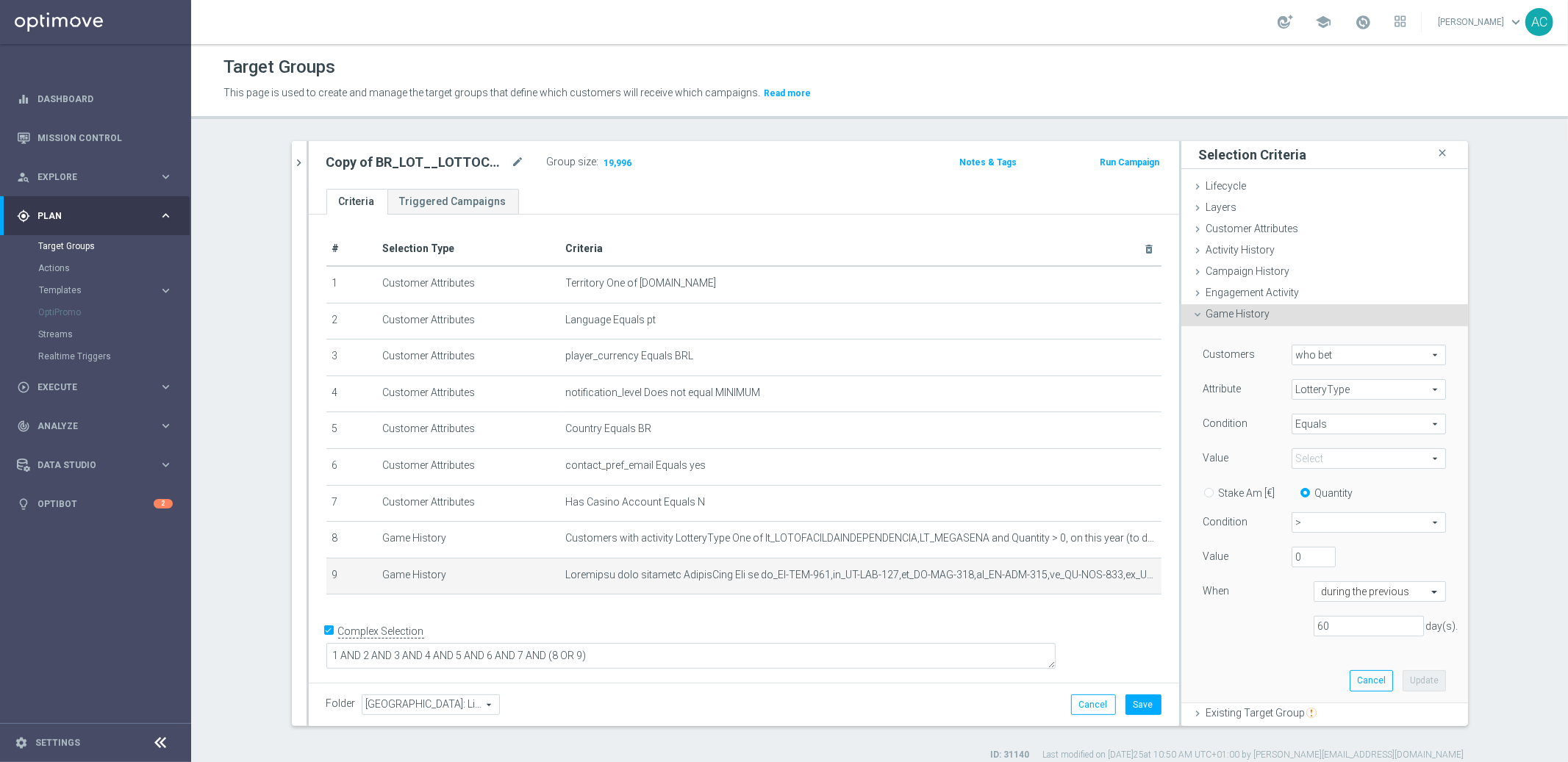
click at [1324, 455] on span at bounding box center [1369, 458] width 153 height 19
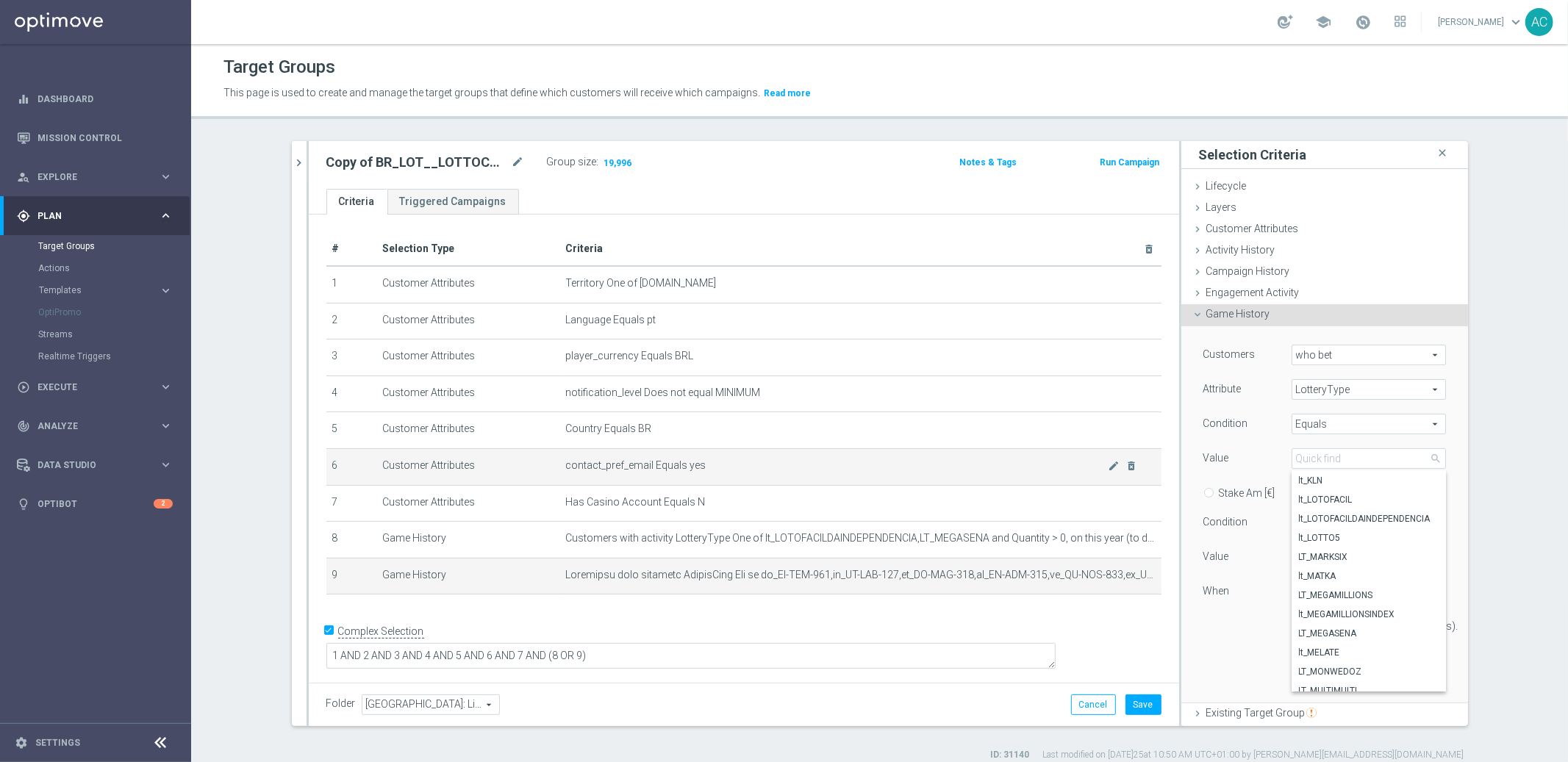
scroll to position [551, 0]
click at [1039, 451] on td "contact_pref_email Equals yes mode_edit delete_forever" at bounding box center [861, 467] width 601 height 37
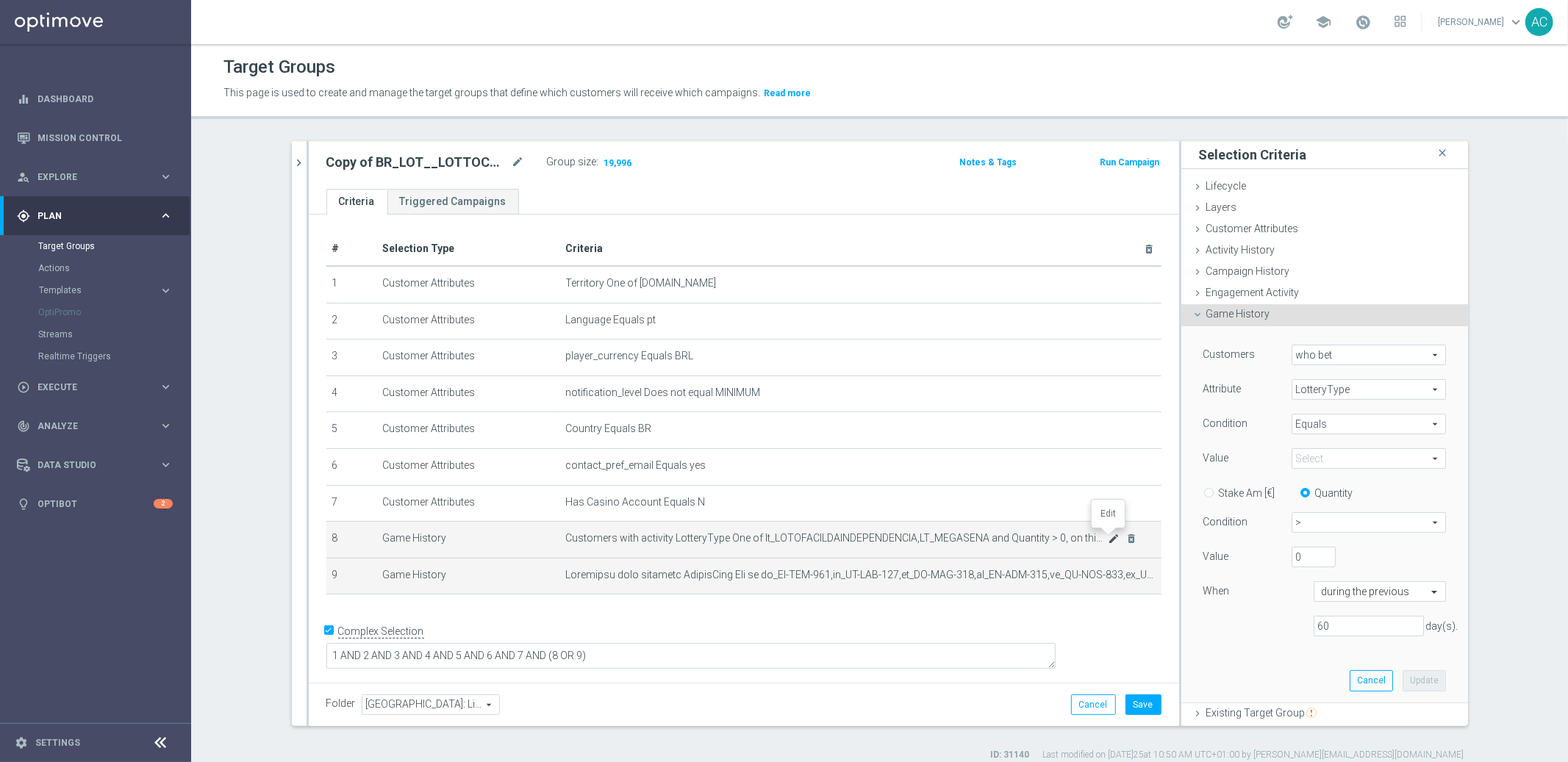
click at [1107, 534] on icon "mode_edit" at bounding box center [1113, 539] width 12 height 12
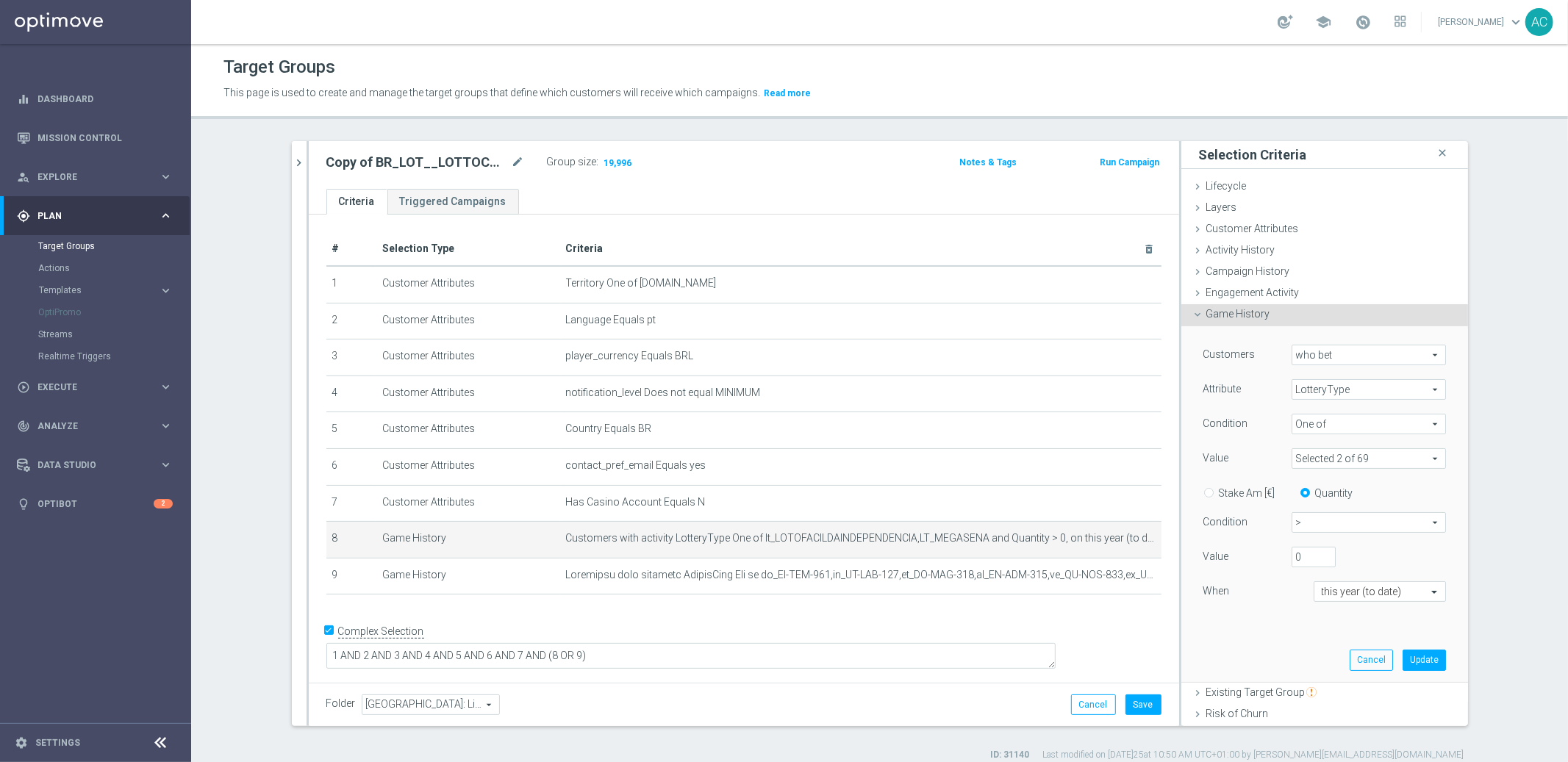
click at [1369, 430] on span "One of" at bounding box center [1369, 424] width 153 height 19
click at [1340, 563] on span "One of" at bounding box center [1369, 560] width 140 height 12
click at [1351, 457] on span at bounding box center [1369, 458] width 153 height 19
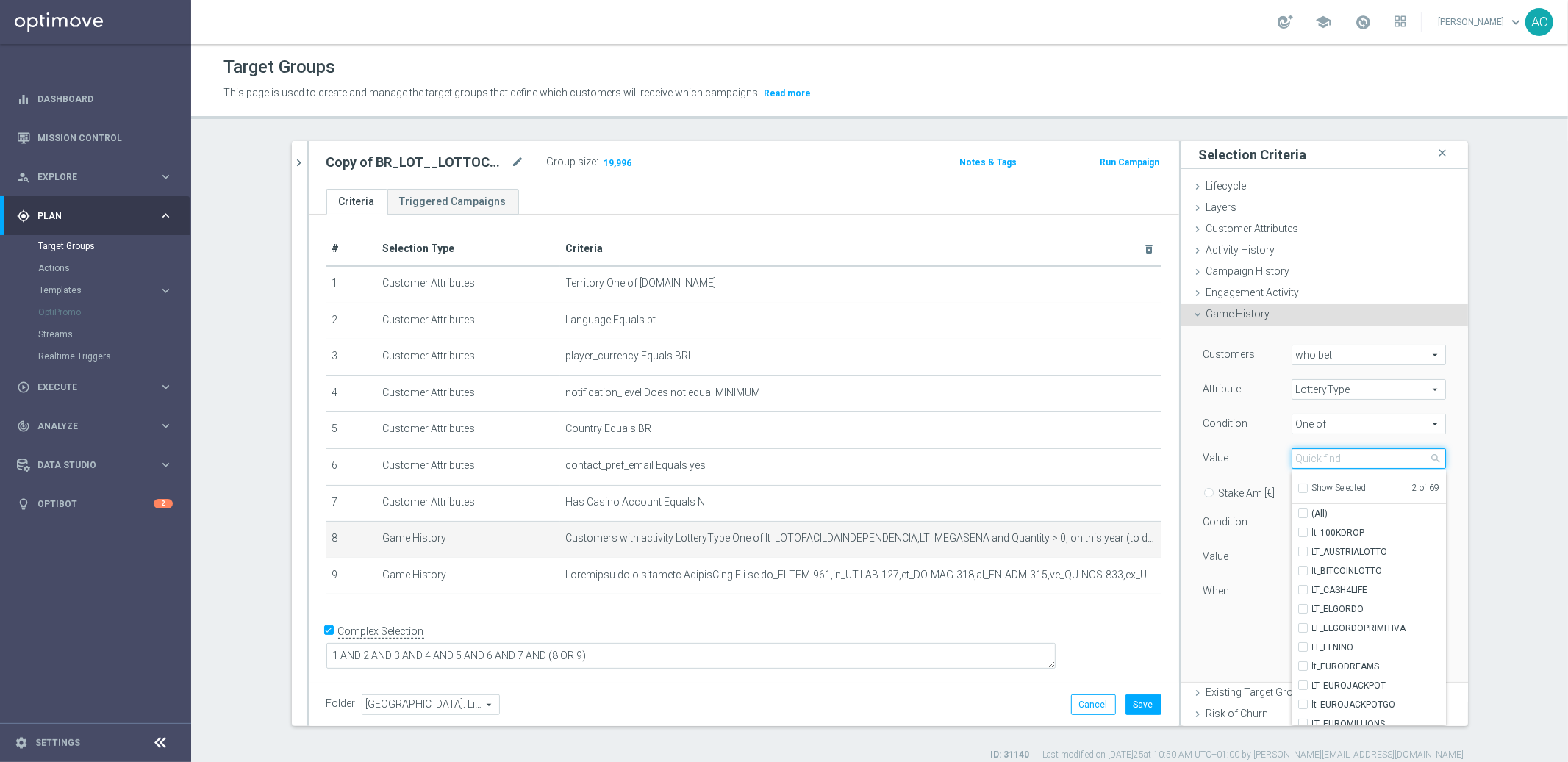
click at [1321, 456] on input "search" at bounding box center [1369, 458] width 155 height 21
type input "l"
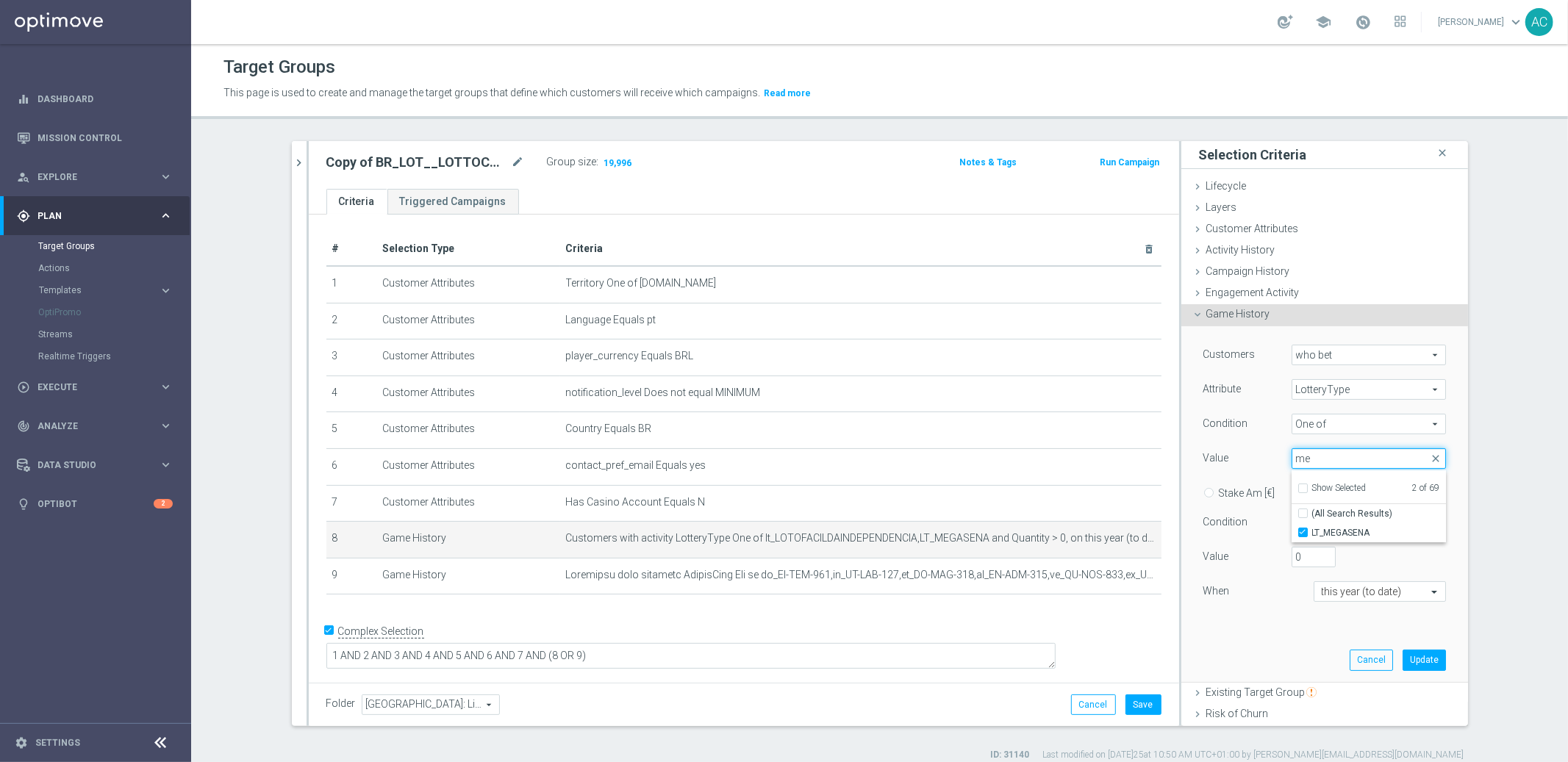
type input "m"
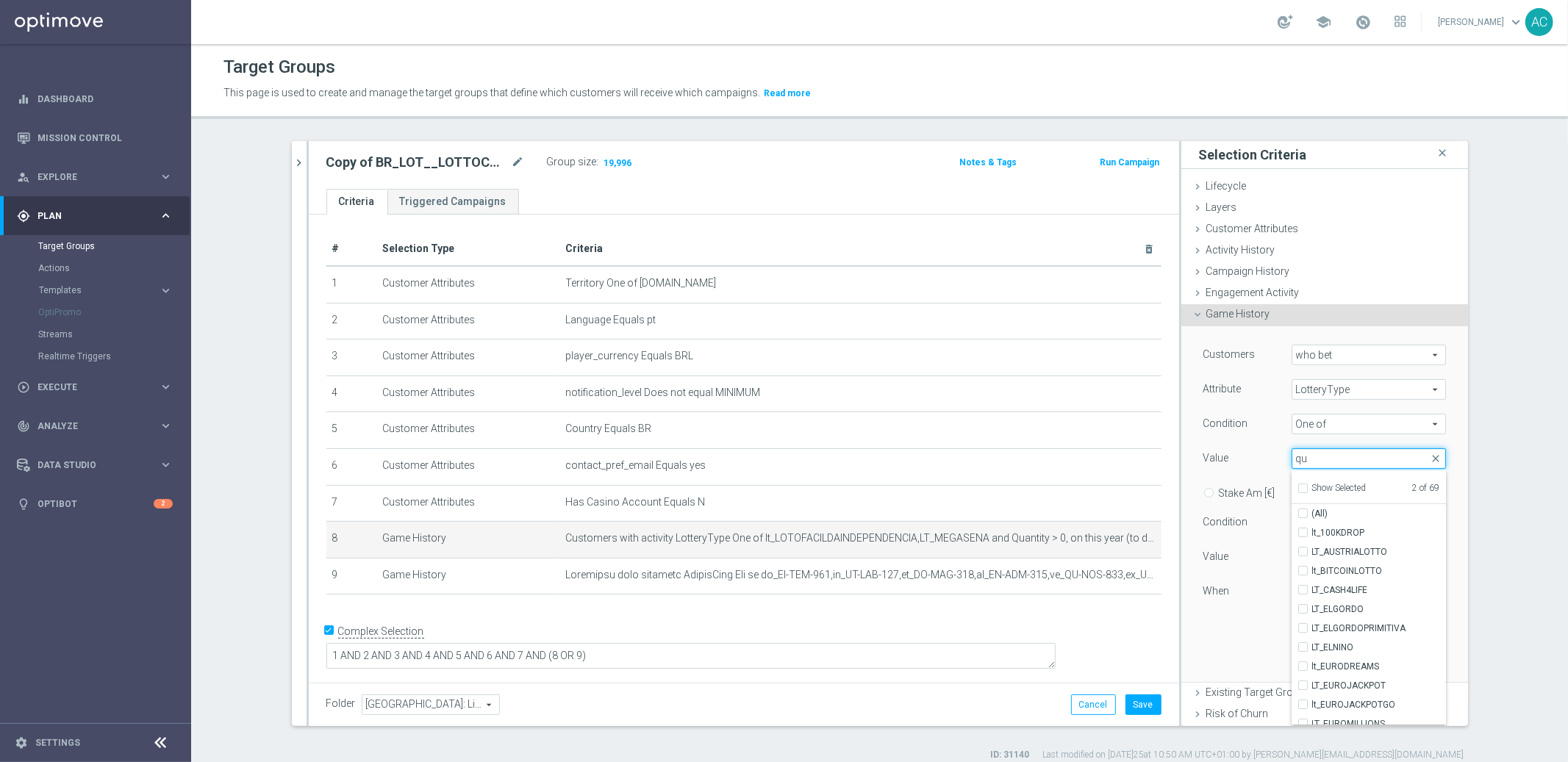
type input "qui"
checkbox input "true"
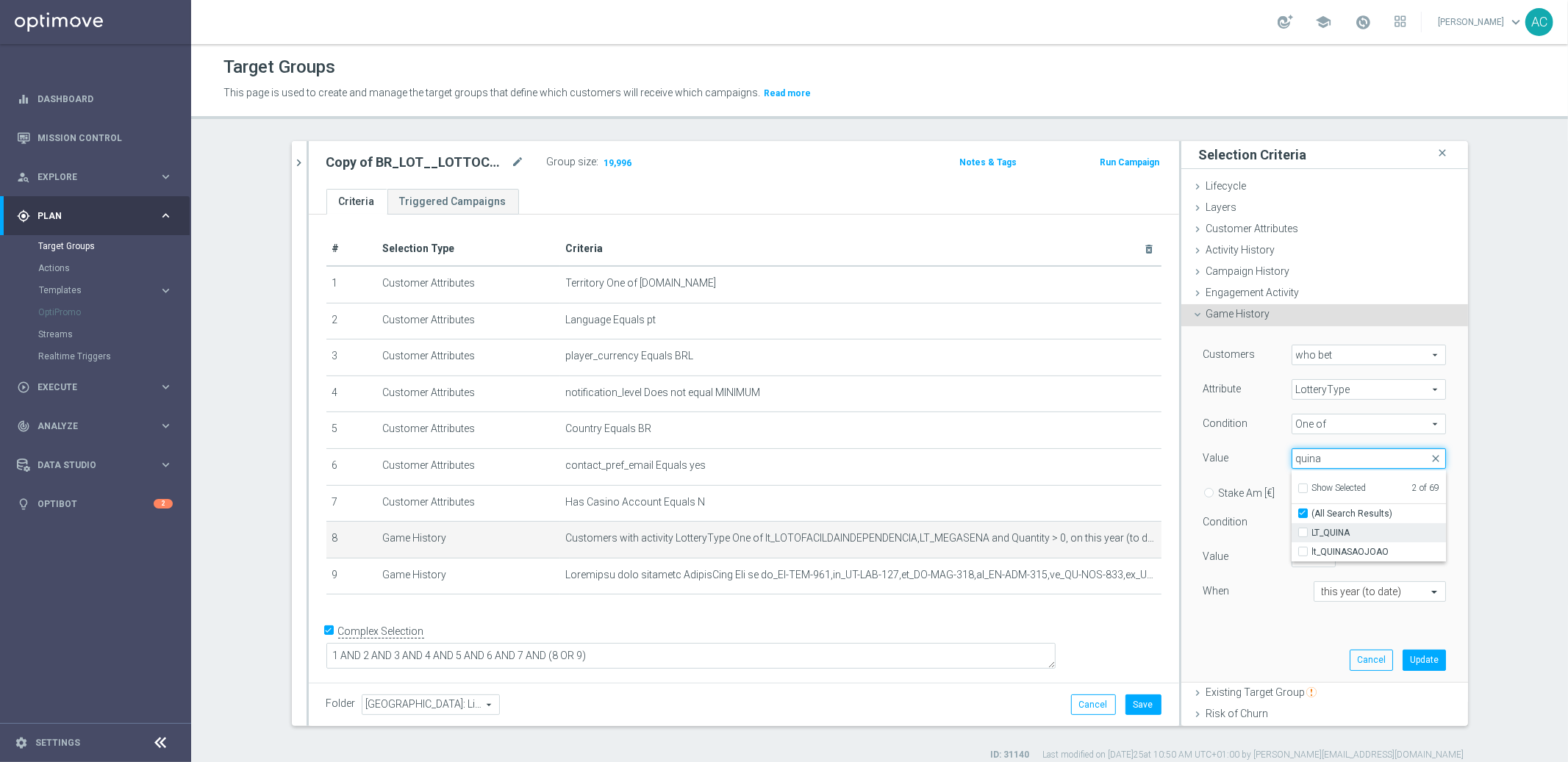
type input "quina"
click at [1303, 534] on input "LT_QUINA" at bounding box center [1308, 533] width 9 height 9
checkbox input "true"
type input "Selected 3 of 69"
checkbox input "false"
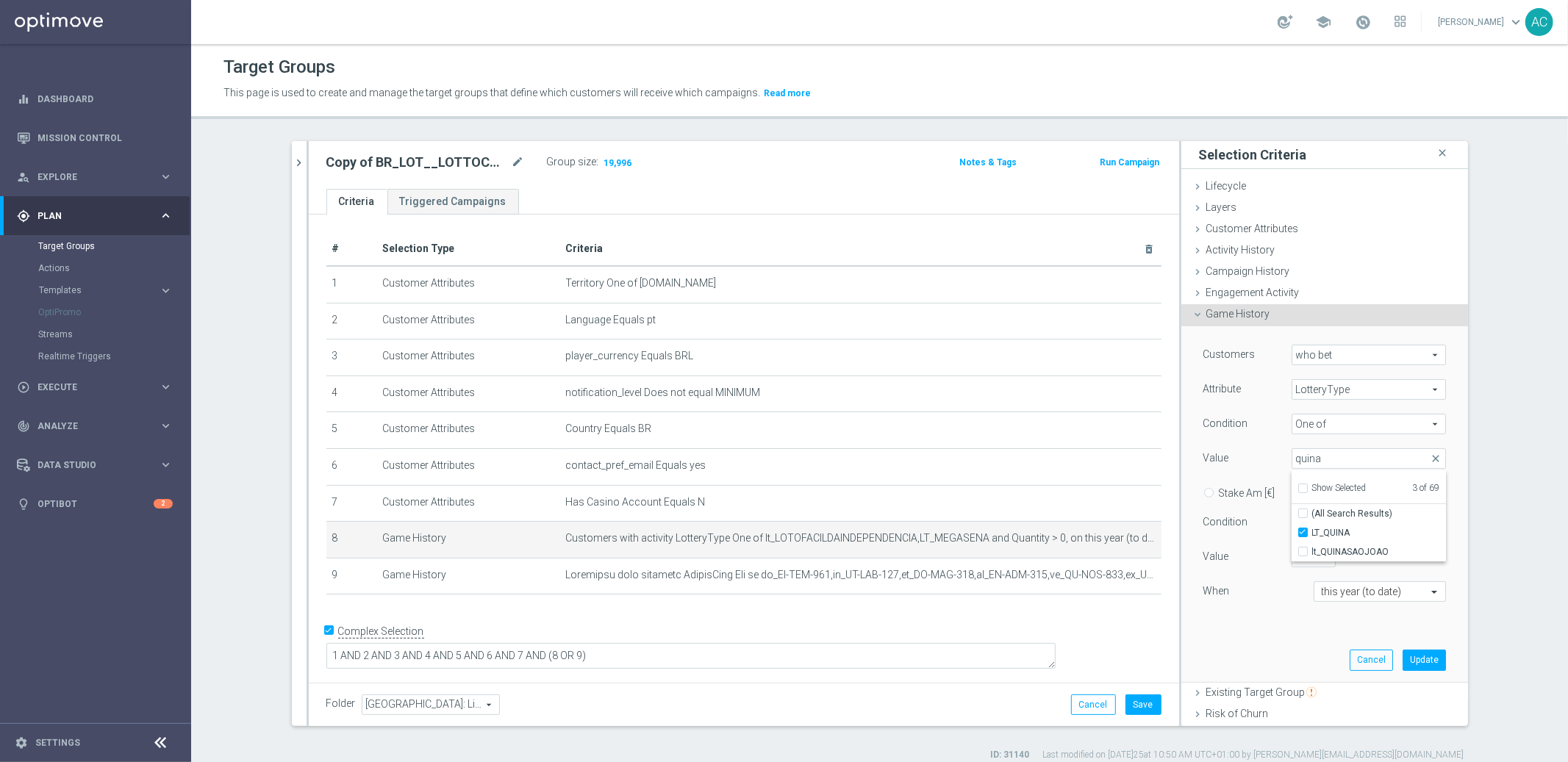
click at [1438, 431] on div "One of One of arrow_drop_down search" at bounding box center [1369, 424] width 176 height 21
click at [1361, 457] on span at bounding box center [1369, 458] width 153 height 19
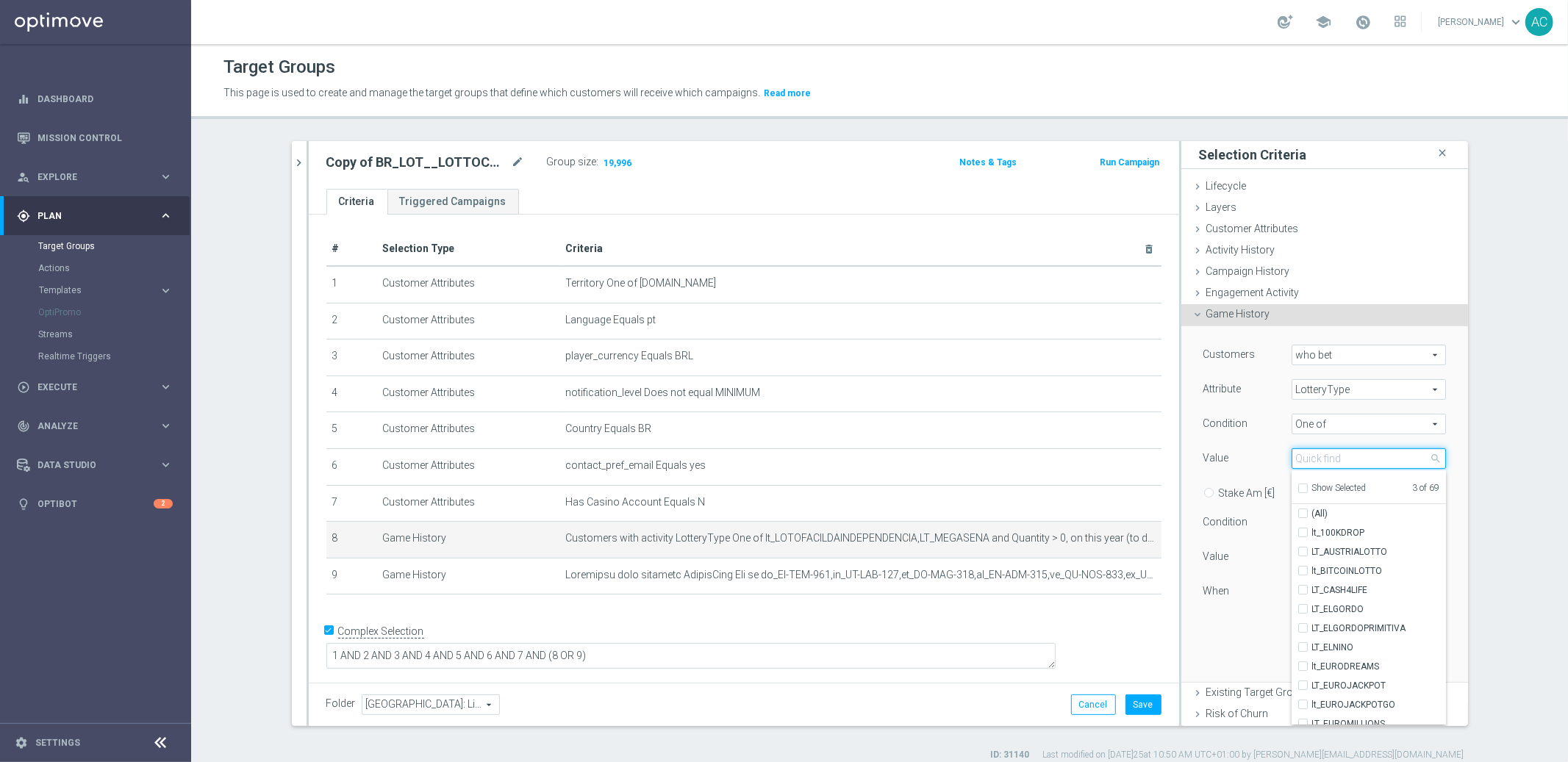
click at [1364, 458] on input "search" at bounding box center [1369, 458] width 155 height 21
type input "q"
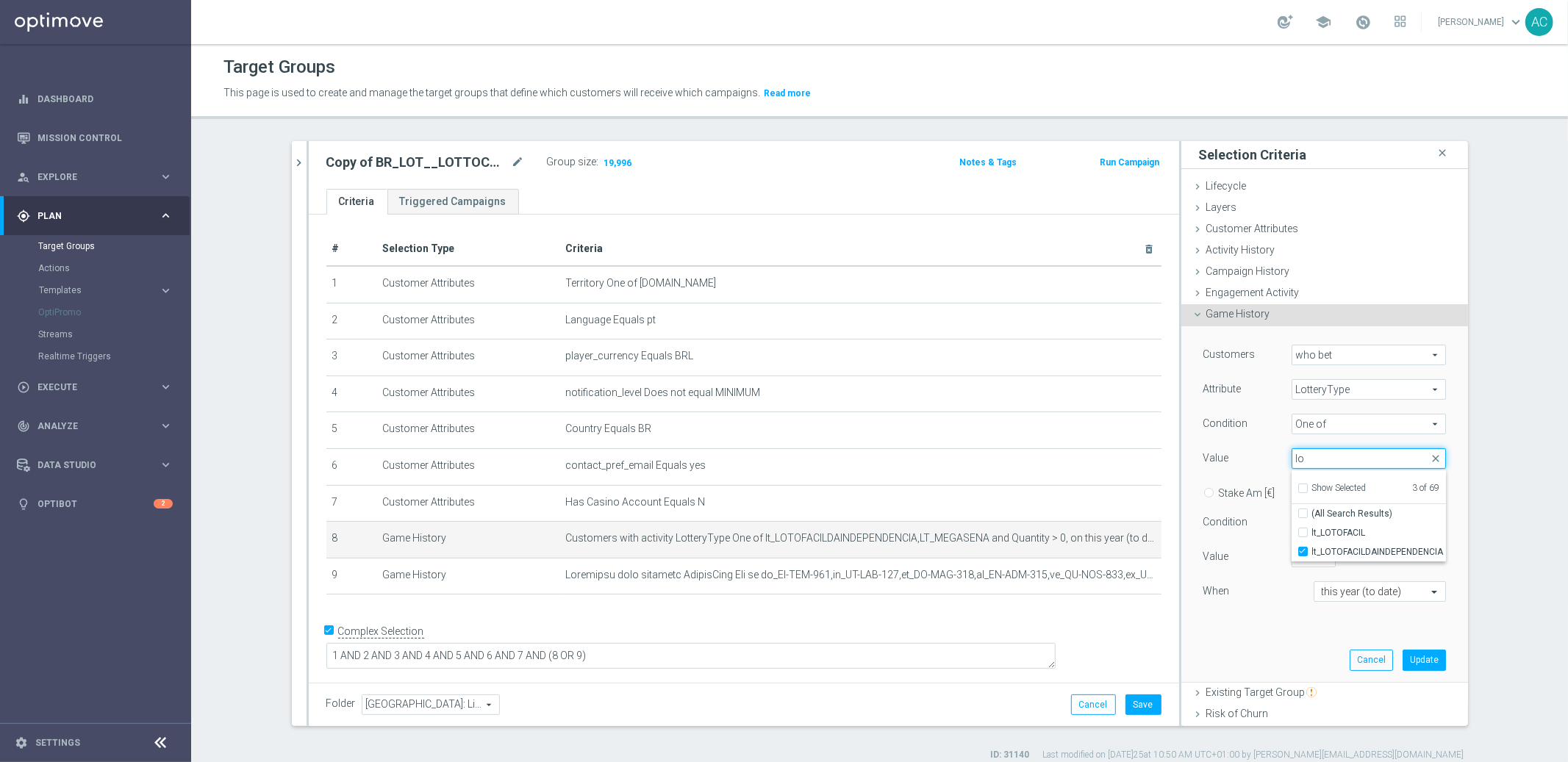
type input "l"
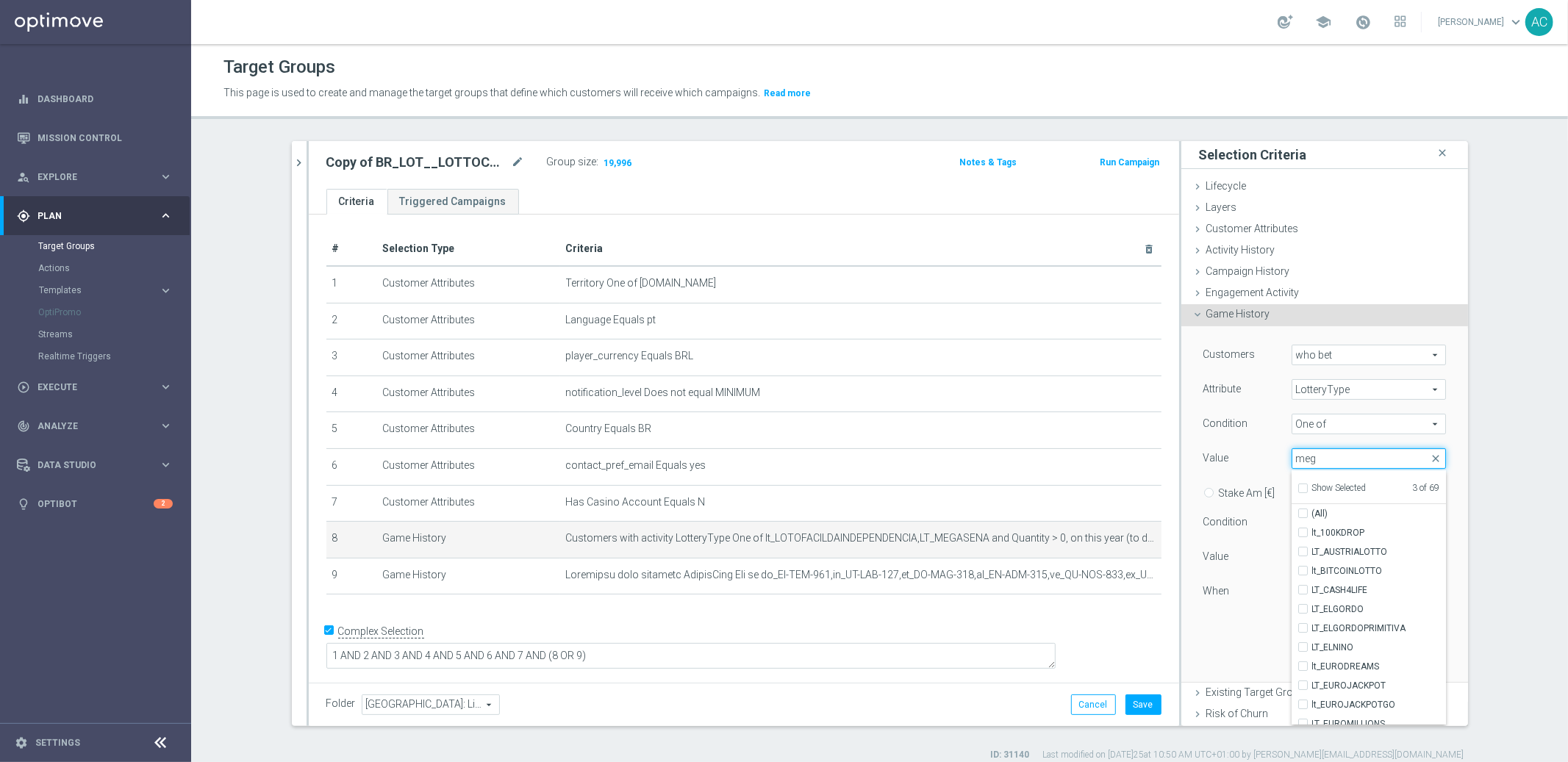
type input "mega"
checkbox input "true"
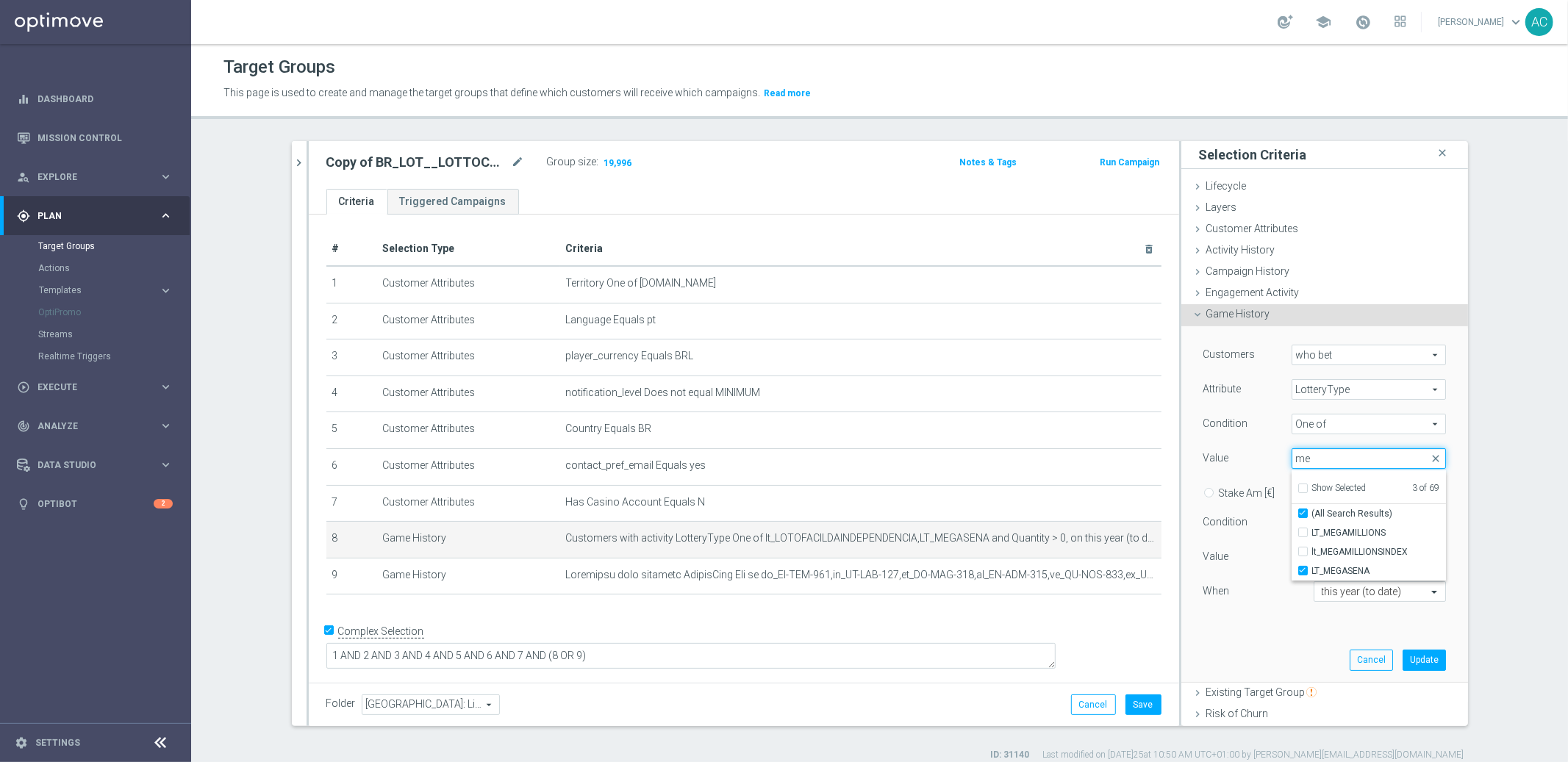
type input "m"
checkbox input "false"
type input "q"
type input "quina"
click at [1303, 553] on input "lt_QUINASAOJOAO" at bounding box center [1308, 553] width 9 height 9
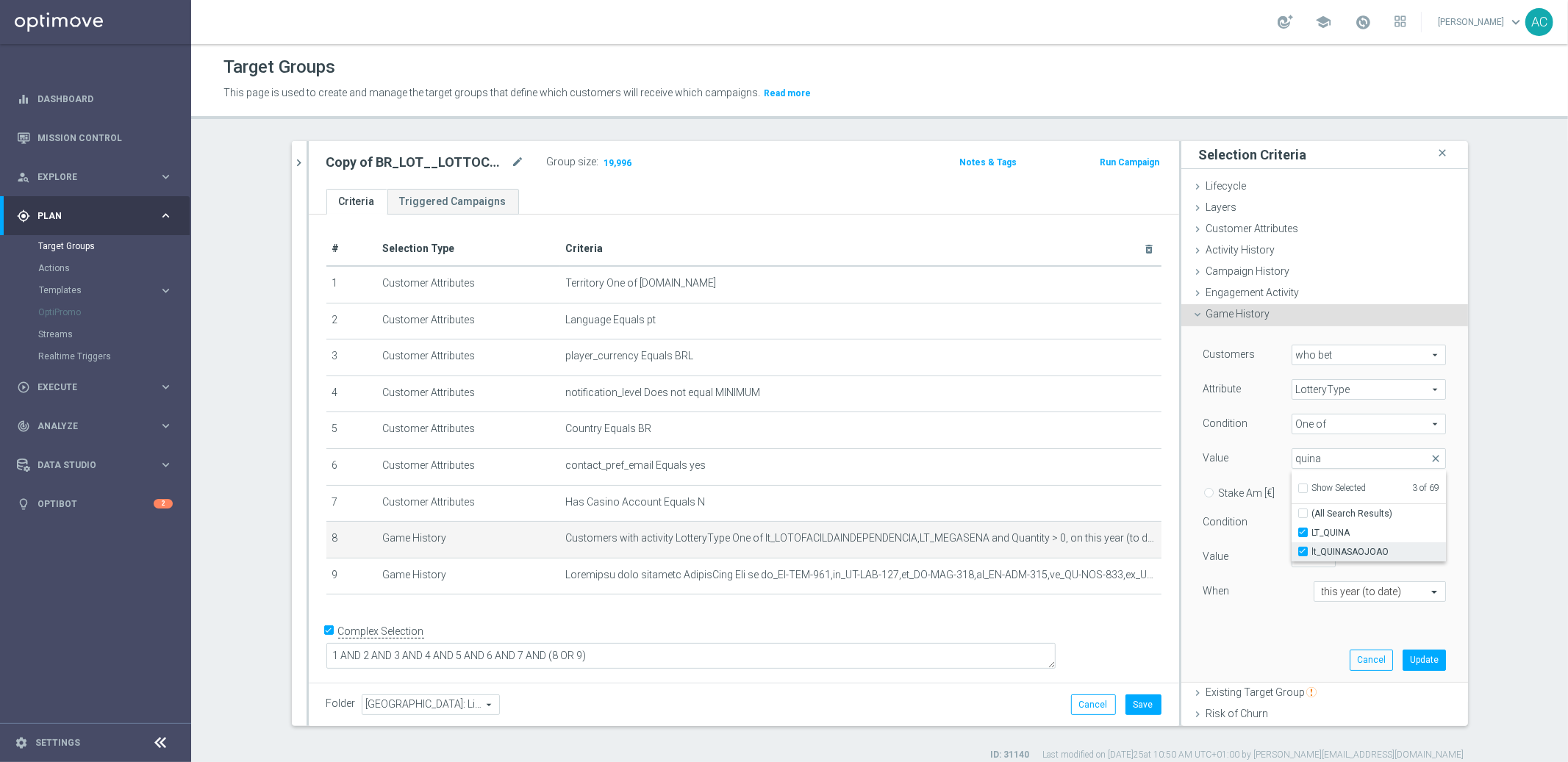
checkbox input "true"
type input "Selected 4 of 69"
click at [1321, 457] on input "quina" at bounding box center [1369, 458] width 155 height 21
type input "lotof"
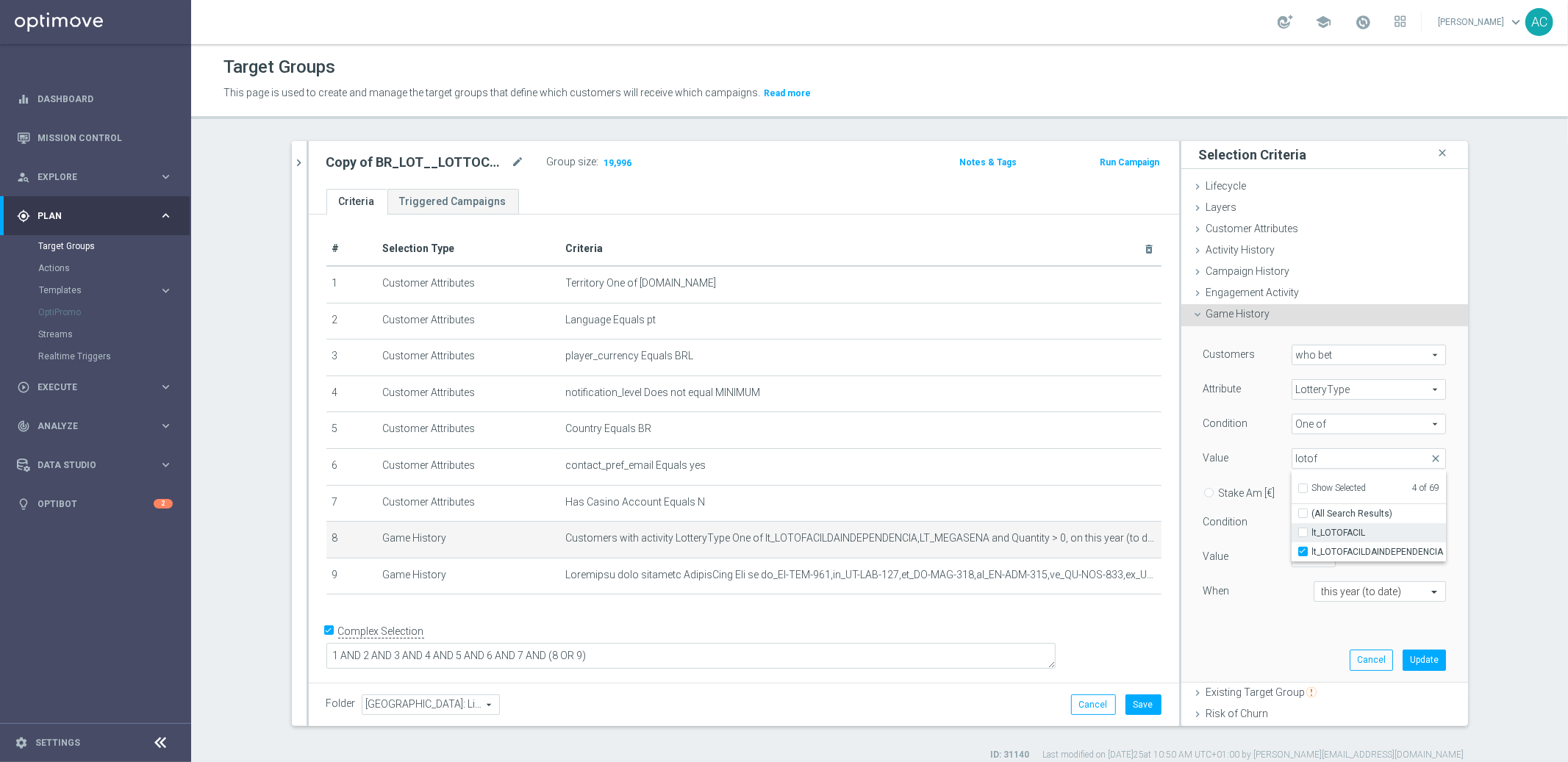
click at [1312, 532] on label "lt_LOTOFACIL" at bounding box center [1379, 532] width 134 height 19
click at [1303, 532] on input "lt_LOTOFACIL" at bounding box center [1308, 533] width 9 height 9
checkbox input "true"
type input "Selected 5 of 69"
click at [1413, 652] on button "Update" at bounding box center [1424, 660] width 43 height 21
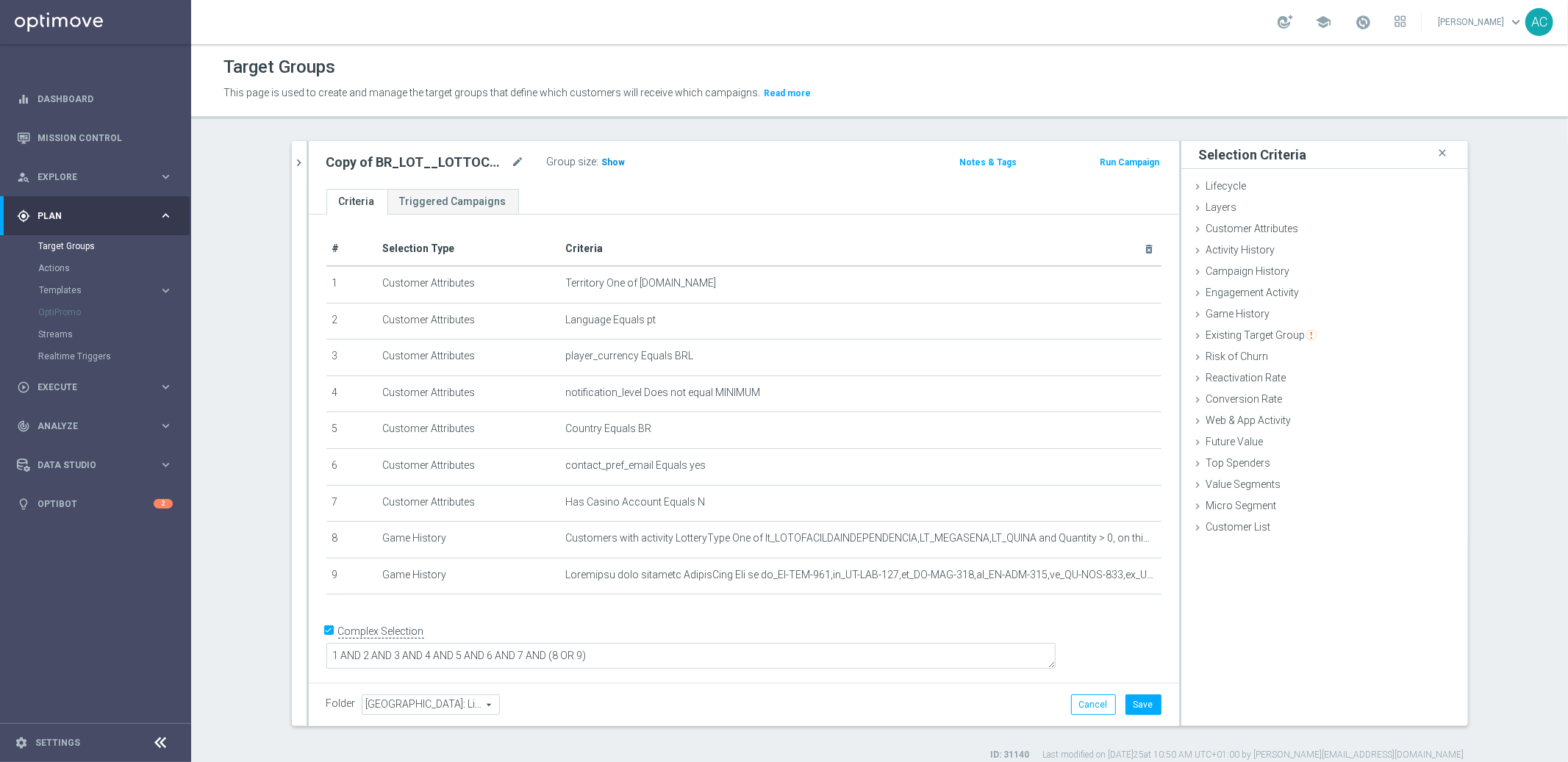
click at [600, 161] on h3 "Show" at bounding box center [614, 162] width 26 height 16
click at [434, 162] on h2 "Copy of BR_LOT__LOTTOCASHBACK_XSELL" at bounding box center [417, 162] width 182 height 18
click at [512, 159] on icon "mode_edit" at bounding box center [518, 162] width 13 height 18
click at [357, 162] on input "Copy of BR_LOT__LOTTOCASHBACK_XSELL" at bounding box center [425, 164] width 199 height 21
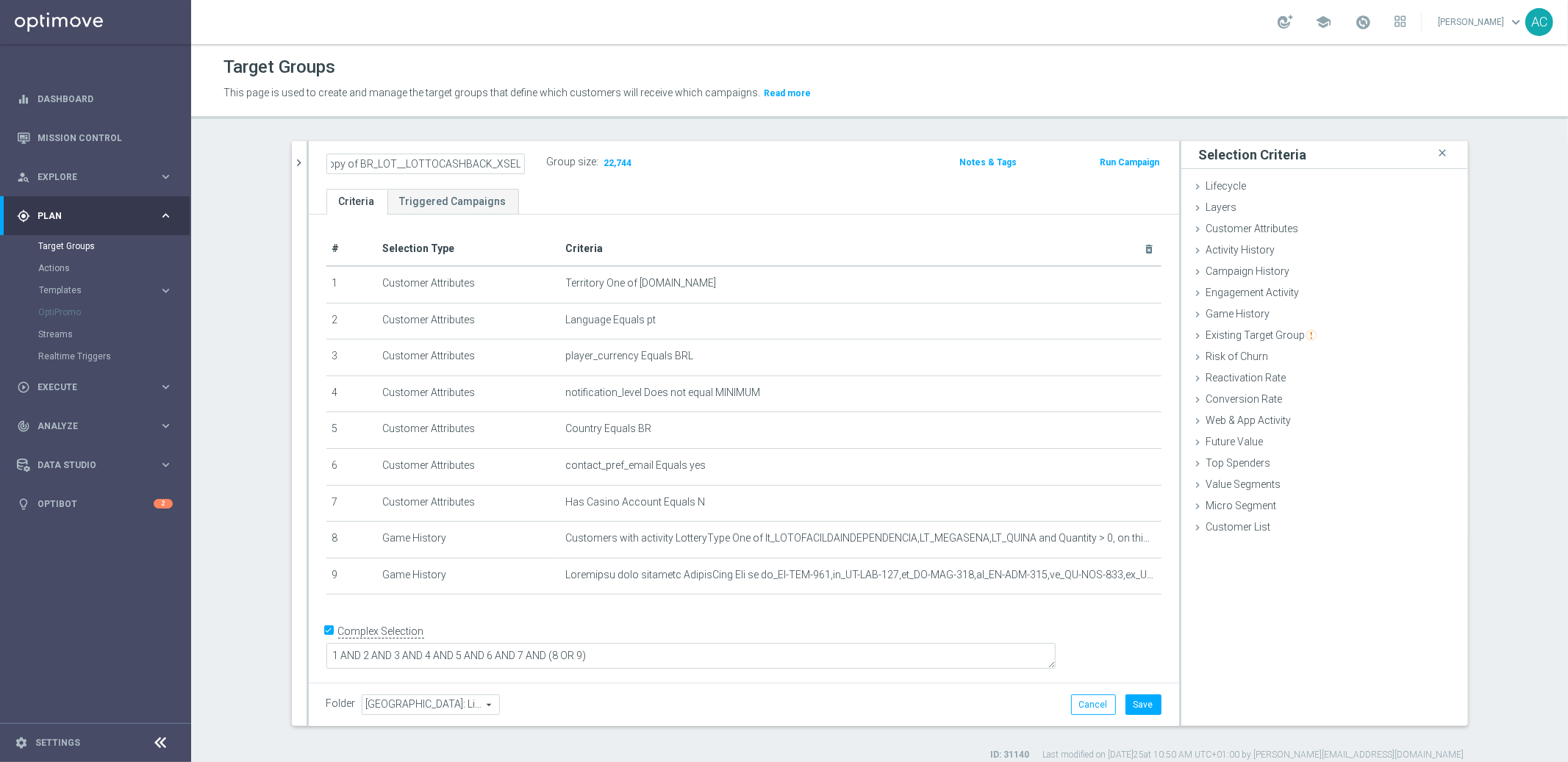
scroll to position [0, 0]
drag, startPoint x: 353, startPoint y: 165, endPoint x: 208, endPoint y: 166, distance: 145.0
click at [208, 166] on section "BR_LOT__LOTTOCASHBACK_XSELL close more_vert Prioritize Customer Target Groups l…" at bounding box center [879, 451] width 1377 height 621
drag, startPoint x: 400, startPoint y: 165, endPoint x: 444, endPoint y: 164, distance: 44.0
click at [444, 164] on input "BR_LOT__LOTTOCASHBACK_XSELL" at bounding box center [425, 164] width 199 height 21
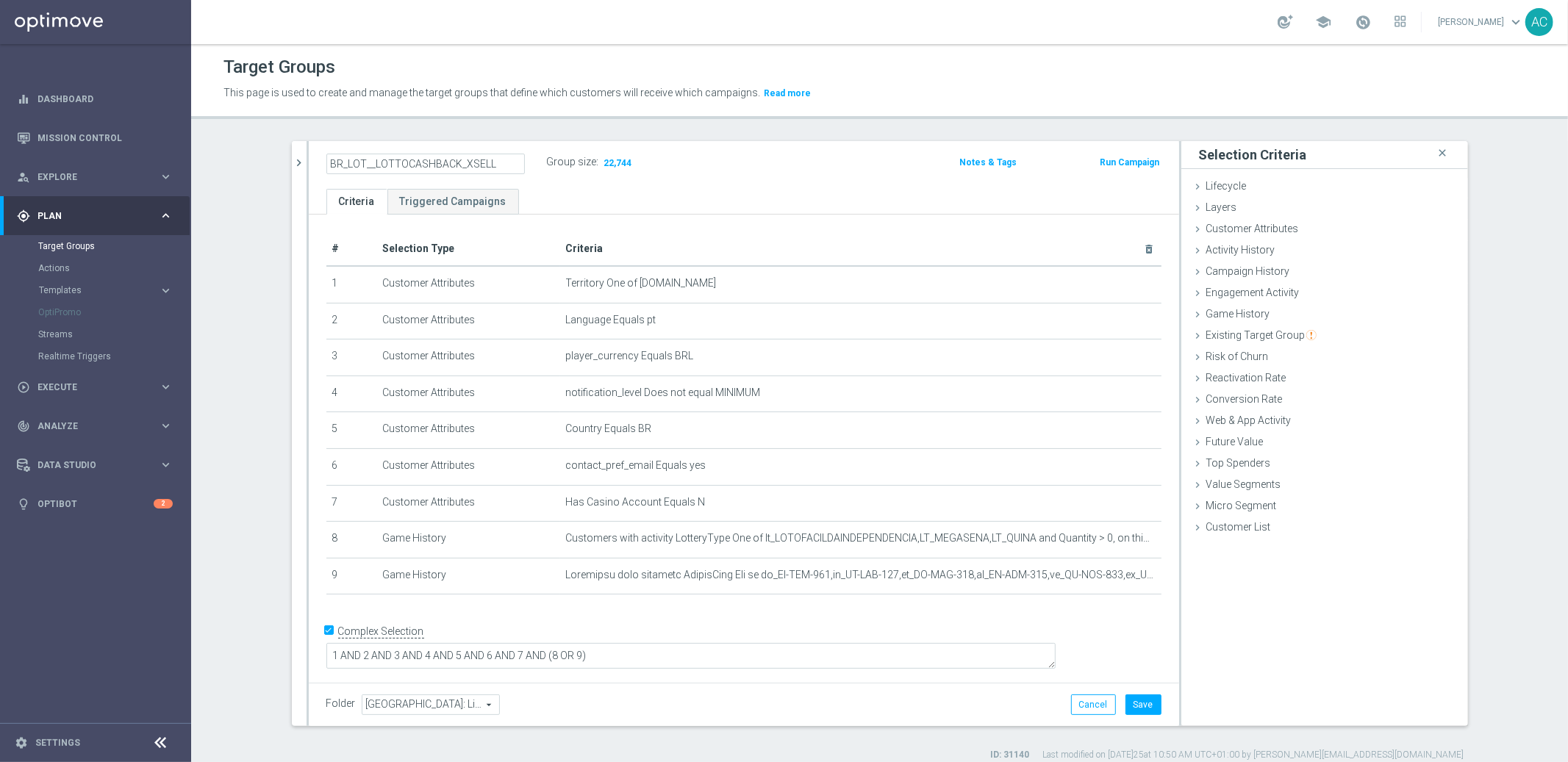
click at [498, 163] on input "BR_LOT__LOTTOCASHBACK_XSELL" at bounding box center [425, 164] width 199 height 21
type input "BR_LOT__LOTTOCASHBACK_XSELL_BET2025"
click at [813, 168] on div "BR_LOT__LOTTOCASHBACK_XSELL_BET2025 Group size : 22,744" at bounding box center [600, 164] width 571 height 23
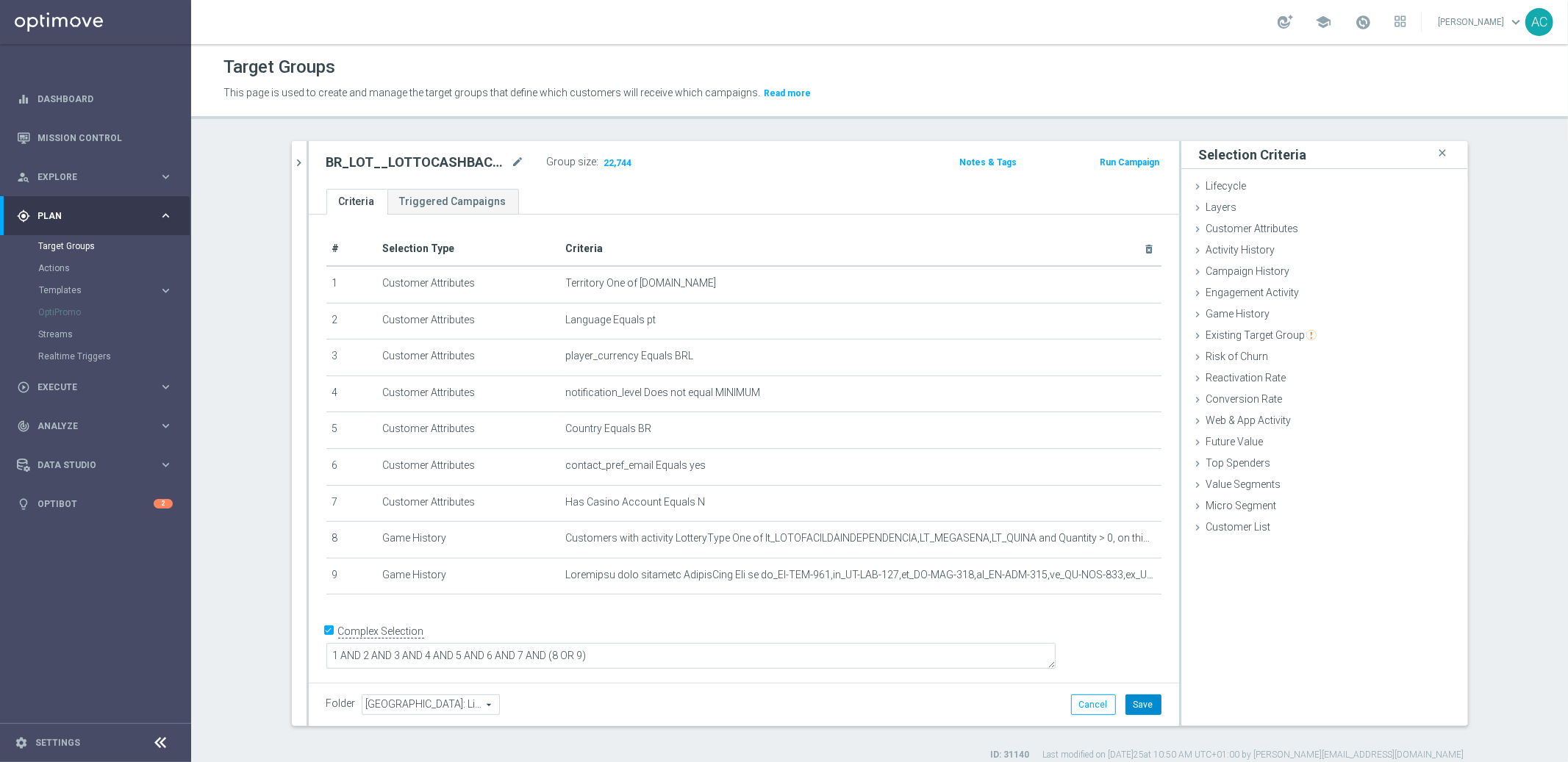
click at [1146, 705] on button "Save" at bounding box center [1143, 705] width 36 height 21
click at [1107, 570] on icon "mode_edit" at bounding box center [1113, 575] width 12 height 12
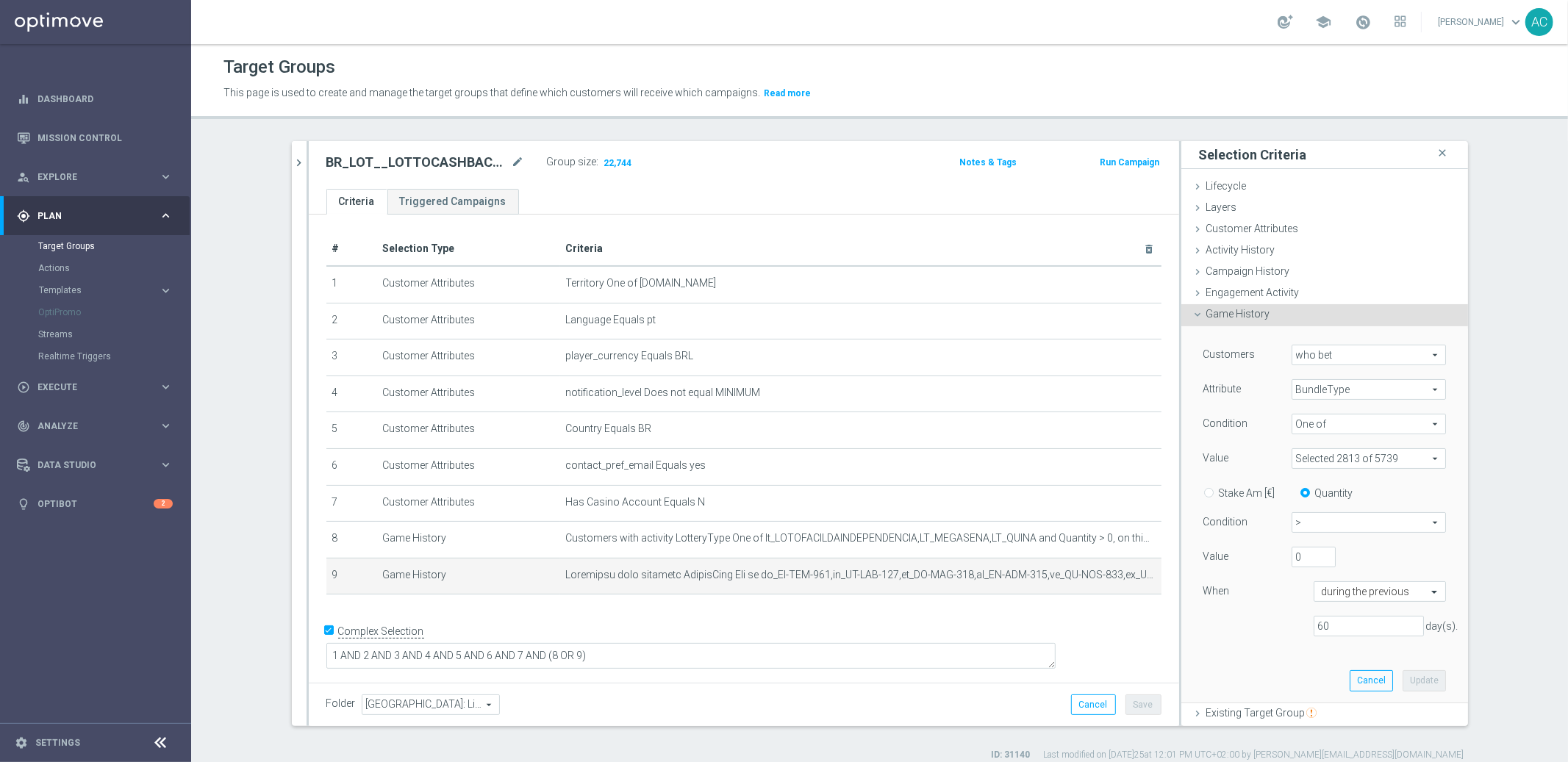
click at [1351, 457] on span at bounding box center [1369, 458] width 153 height 19
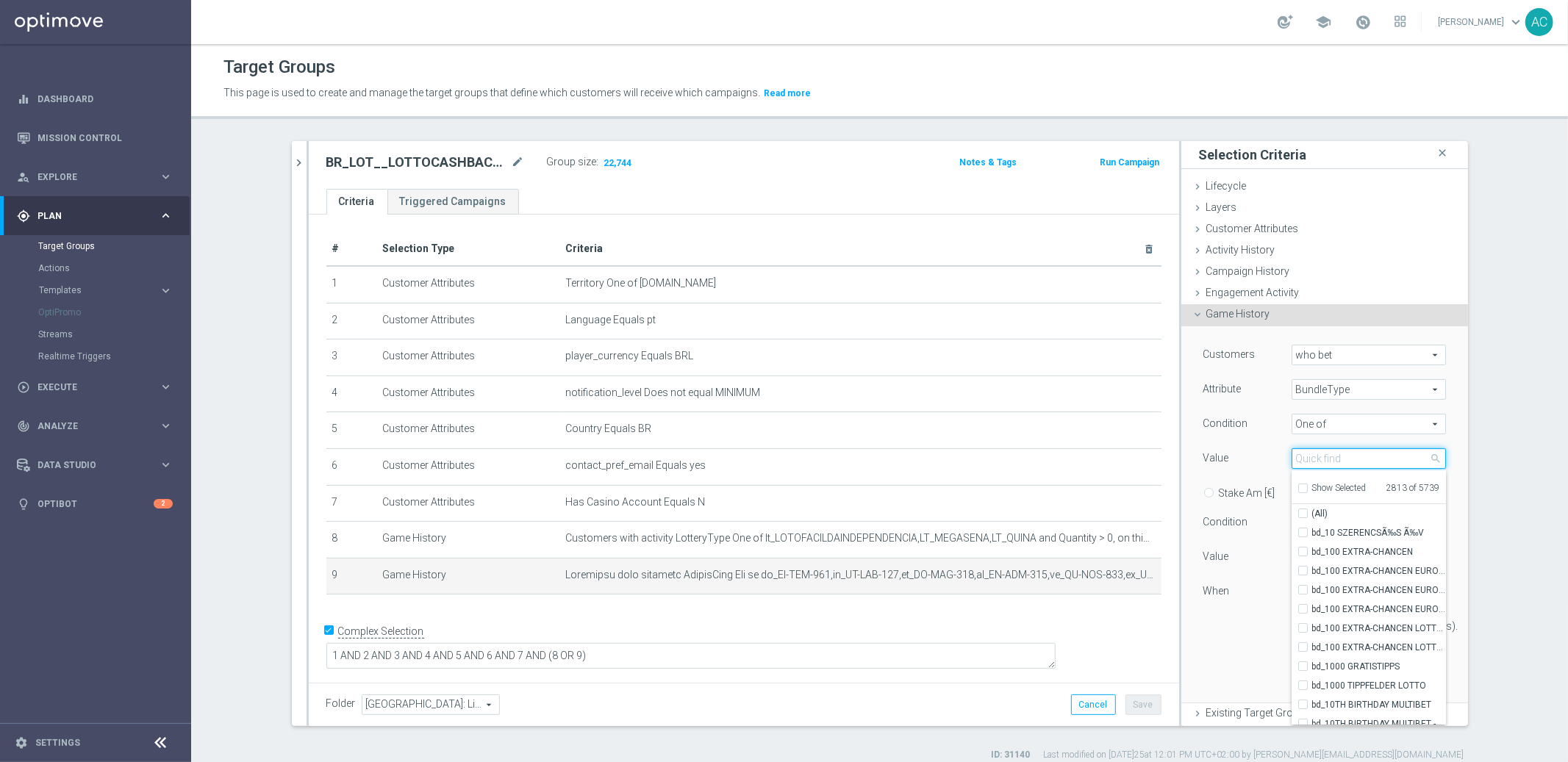
click at [1331, 459] on input "search" at bounding box center [1369, 458] width 155 height 21
click at [1319, 456] on input "QUINA" at bounding box center [1369, 458] width 155 height 21
type input "L"
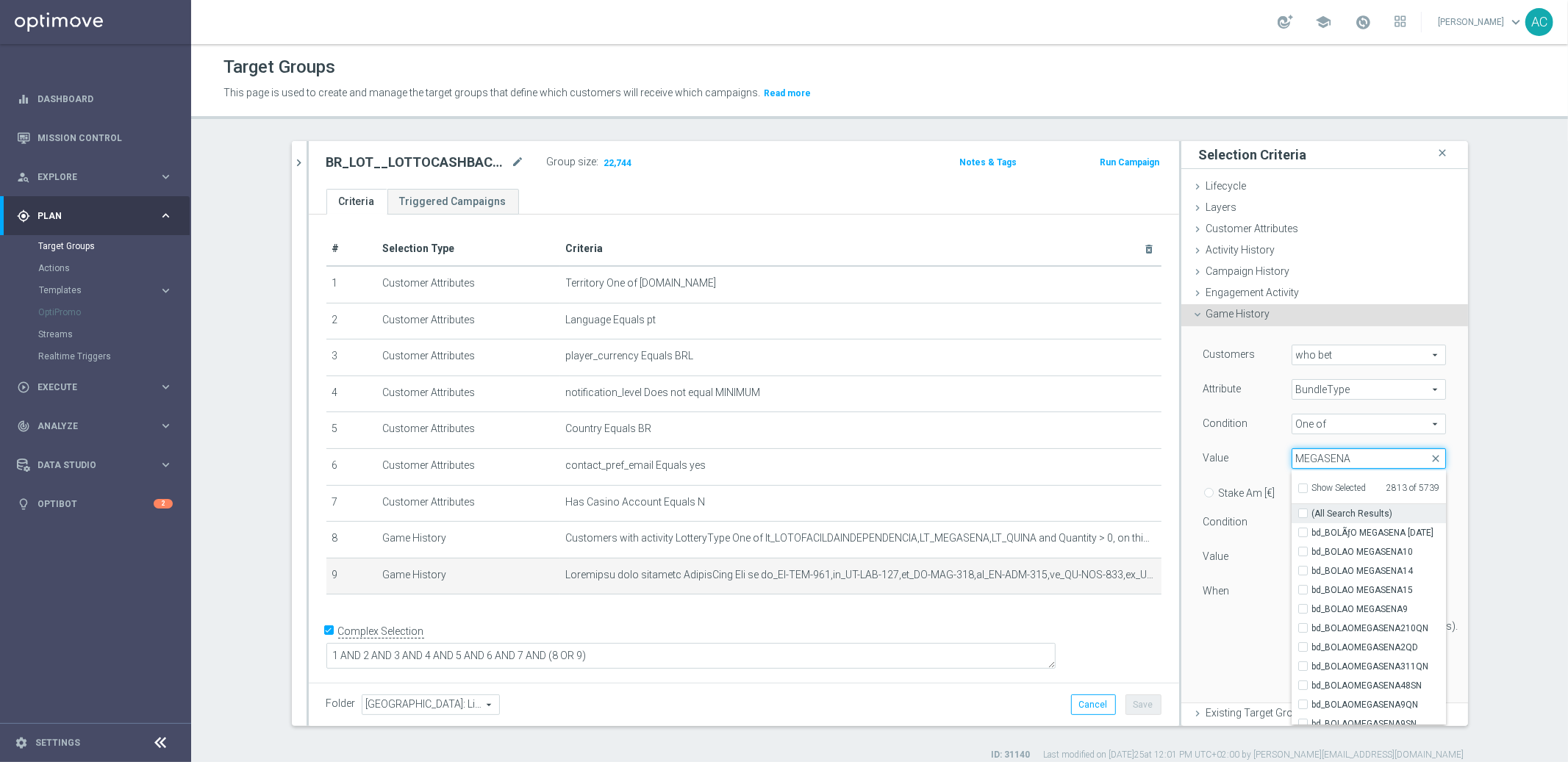
type input "MEGASENA"
click at [1312, 514] on label "(All Search Results)" at bounding box center [1379, 514] width 134 height 19
click at [1303, 514] on input "(All Search Results)" at bounding box center [1308, 514] width 9 height 9
checkbox input "true"
type input "Selected 2824 of 5739"
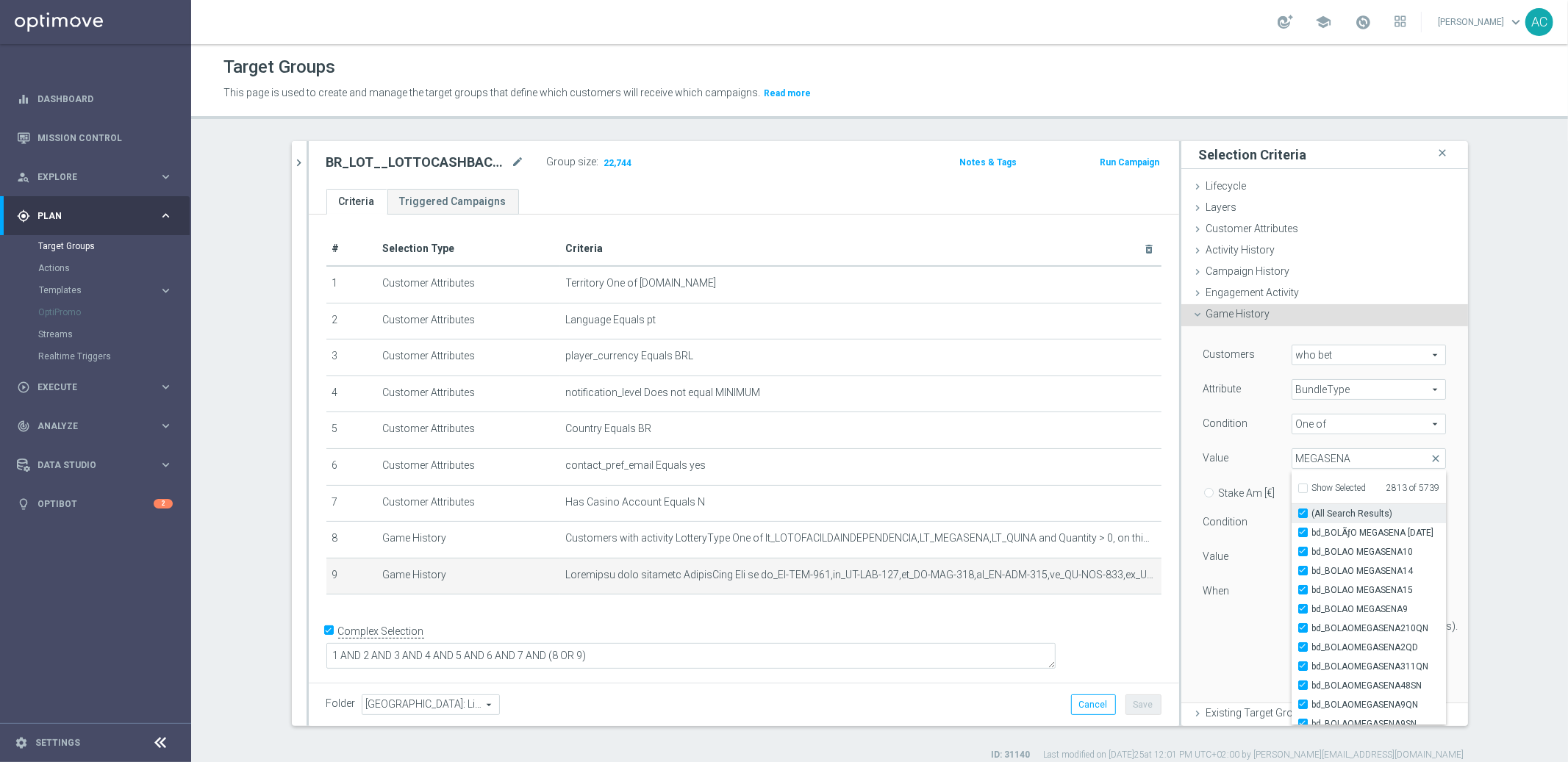
checkbox input "true"
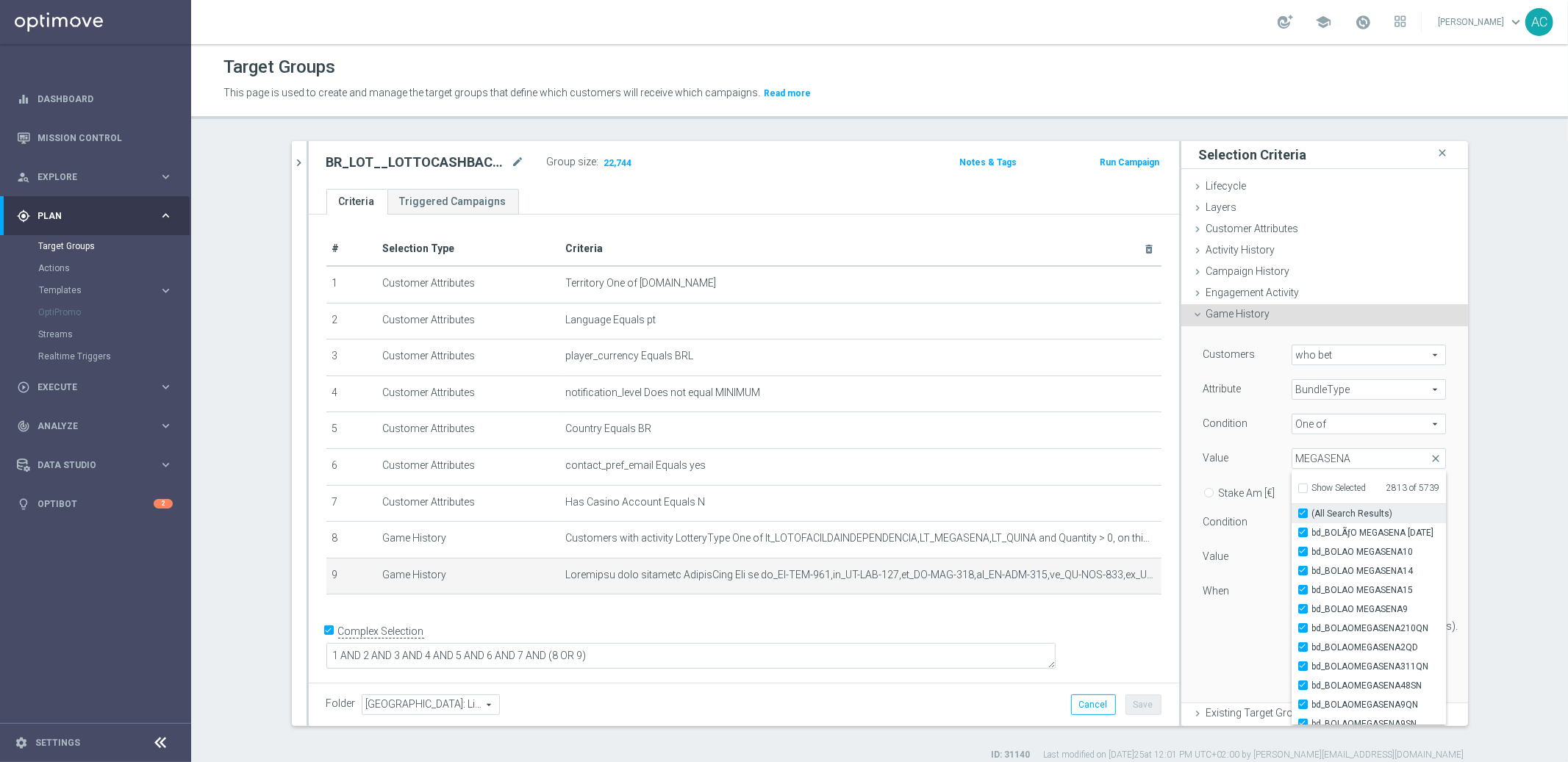
checkbox input "true"
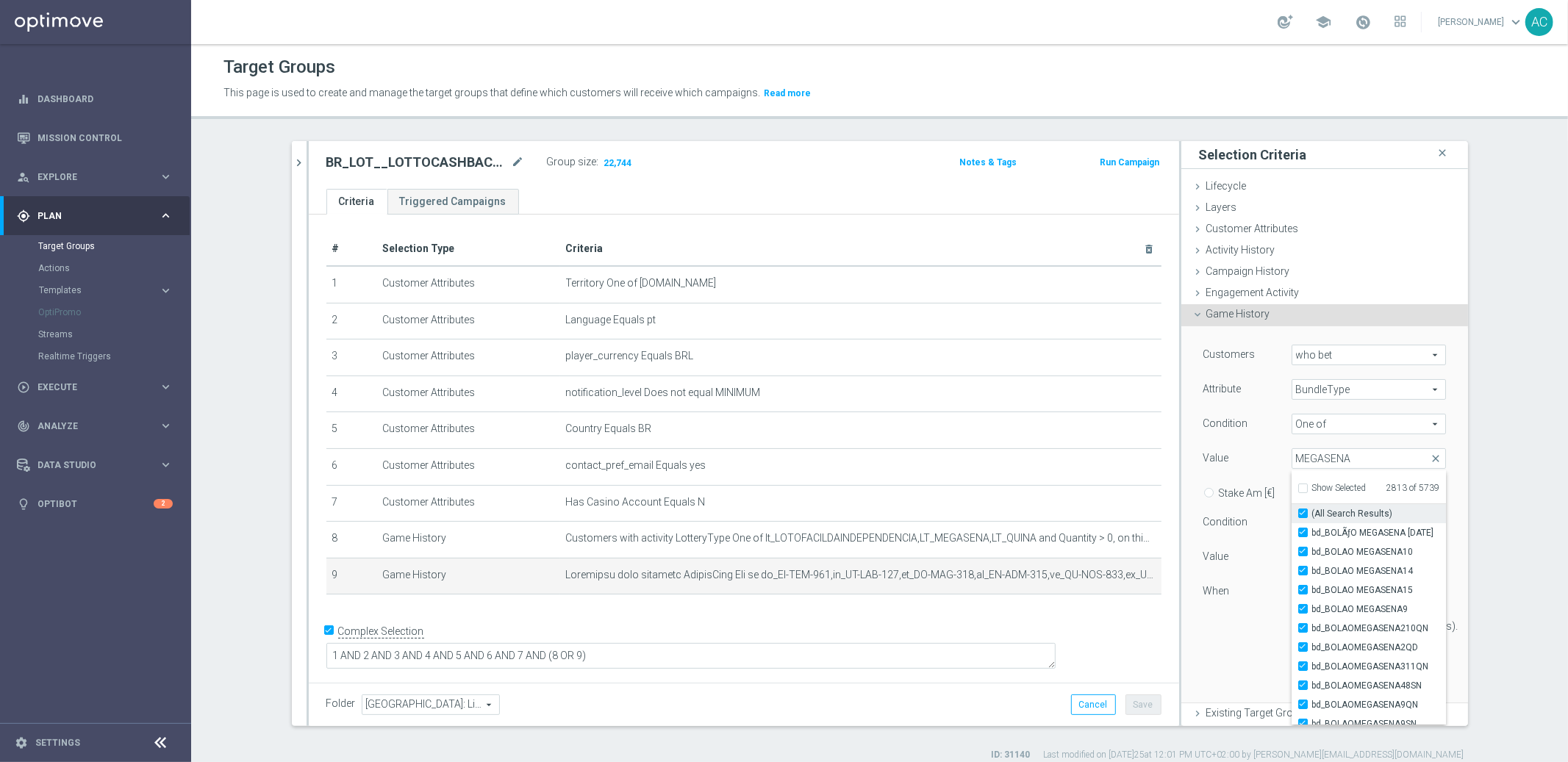
checkbox input "true"
click at [1441, 580] on div "Customers who bet who bet arrow_drop_down search Attribute BundleType BundleTyp…" at bounding box center [1325, 515] width 287 height 377
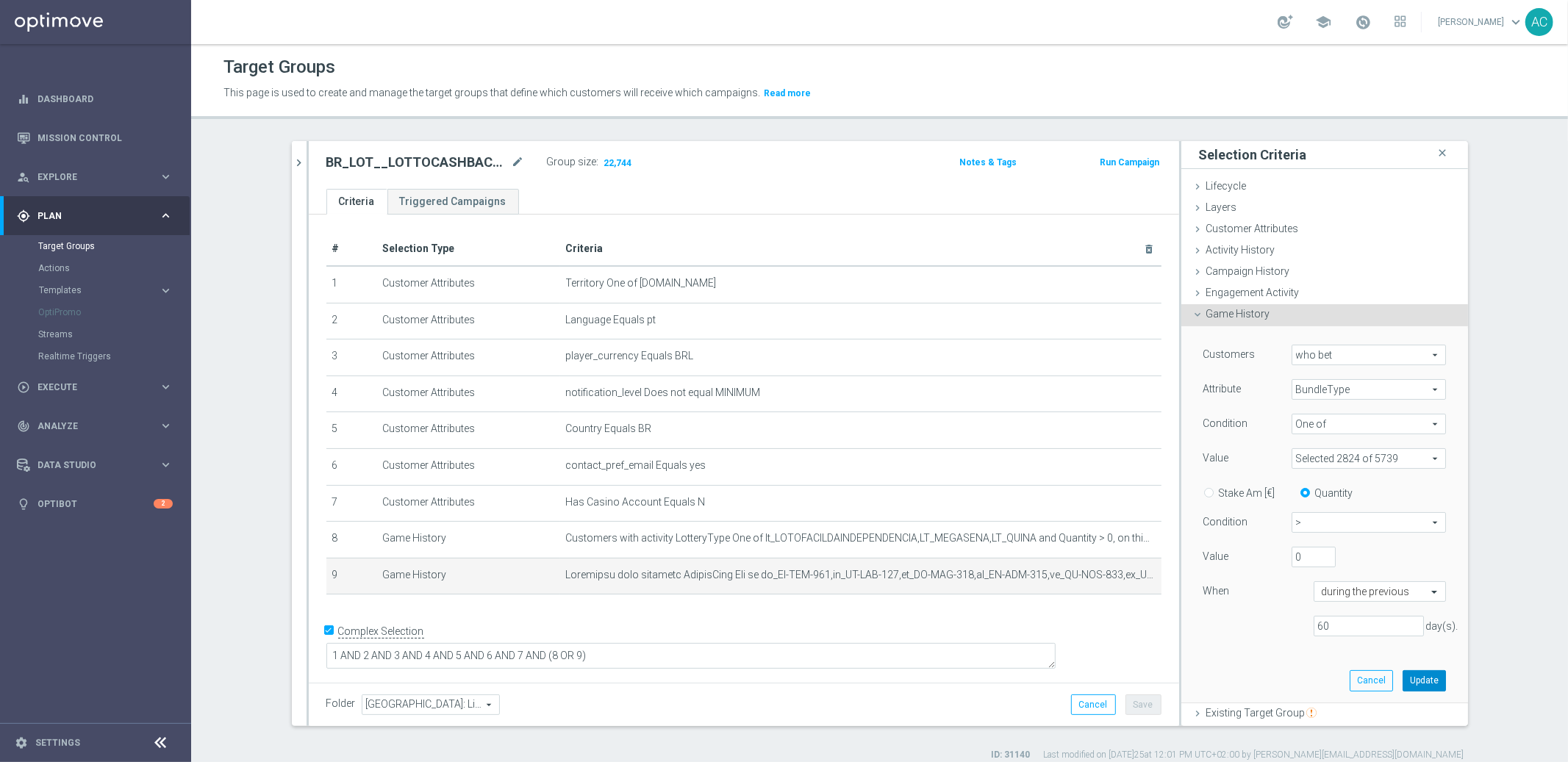
click at [1406, 675] on button "Update" at bounding box center [1424, 680] width 43 height 21
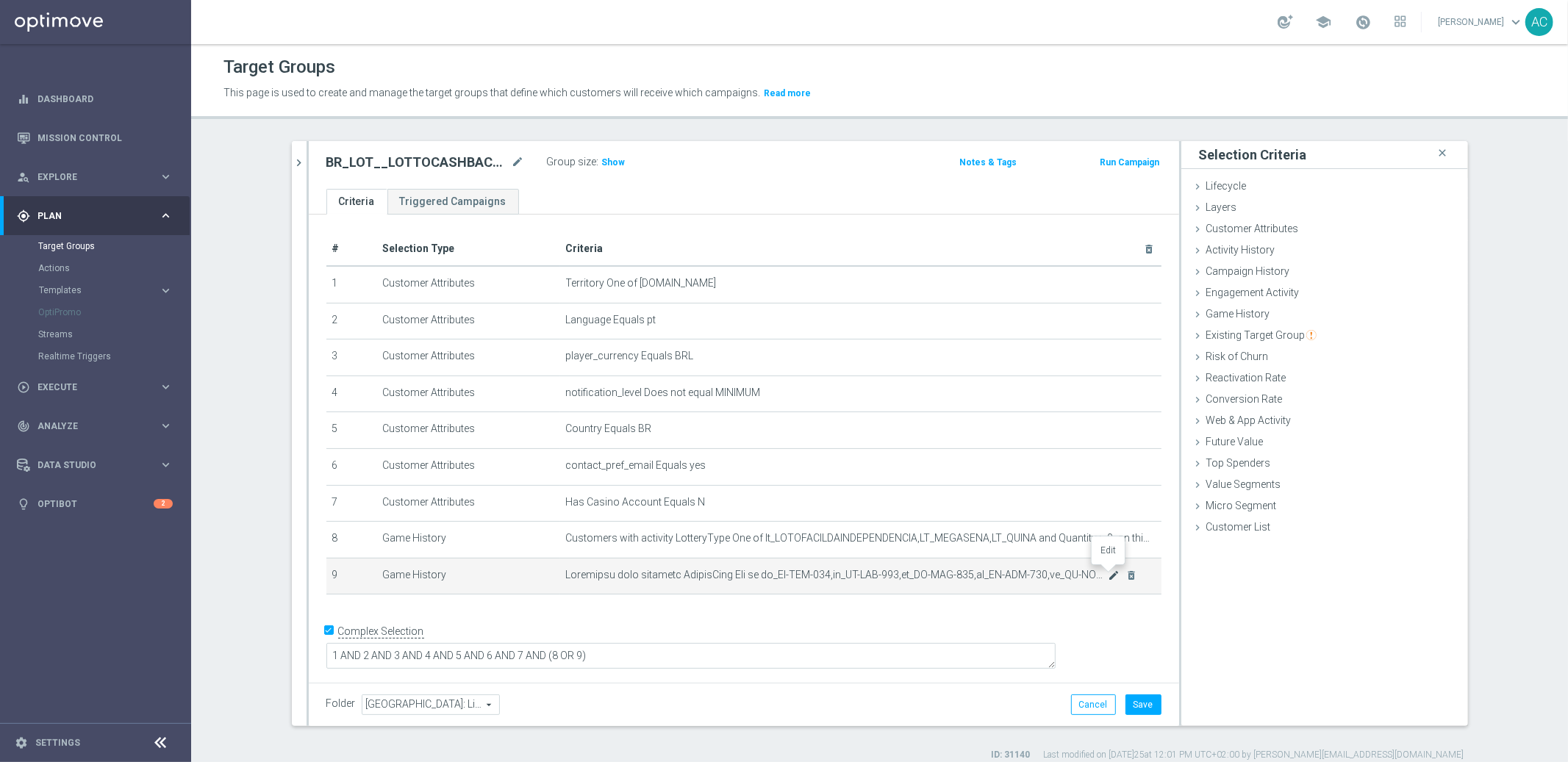
click at [1109, 574] on icon "mode_edit" at bounding box center [1113, 575] width 12 height 12
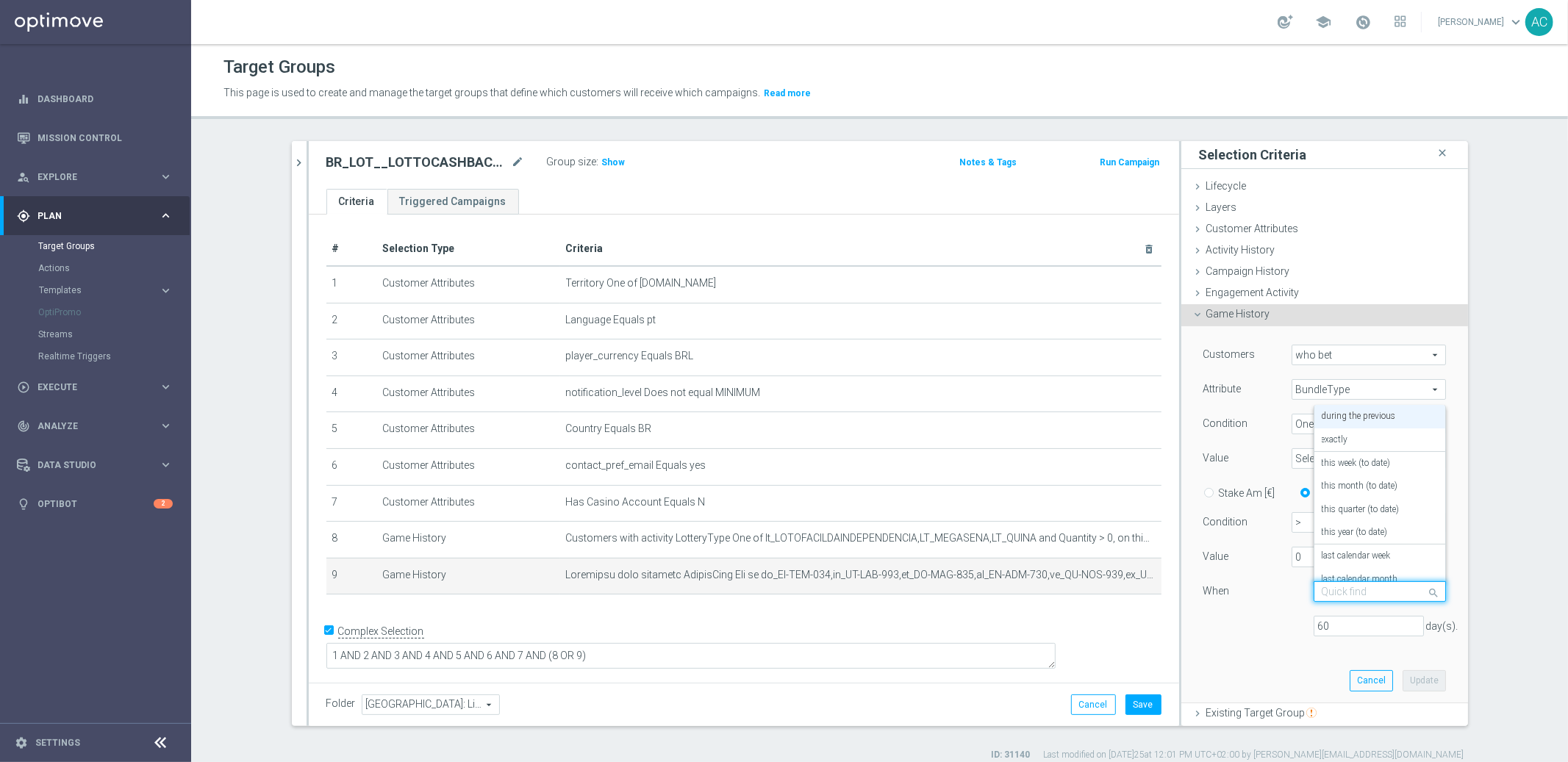
click at [1367, 595] on input "text" at bounding box center [1365, 592] width 87 height 13
click at [1355, 530] on label "this year (to date)" at bounding box center [1355, 532] width 66 height 12
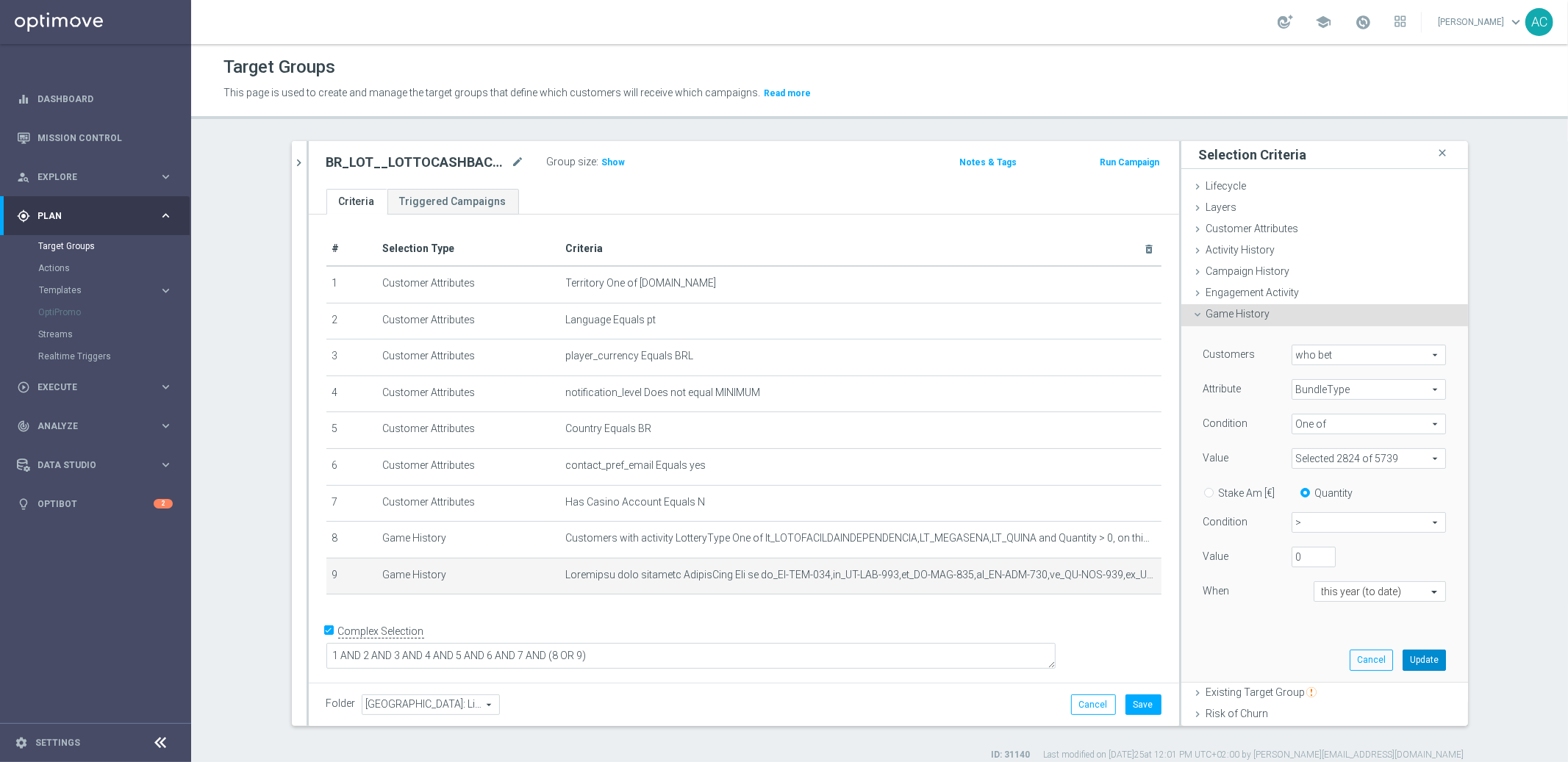
click at [1403, 655] on button "Update" at bounding box center [1424, 660] width 43 height 21
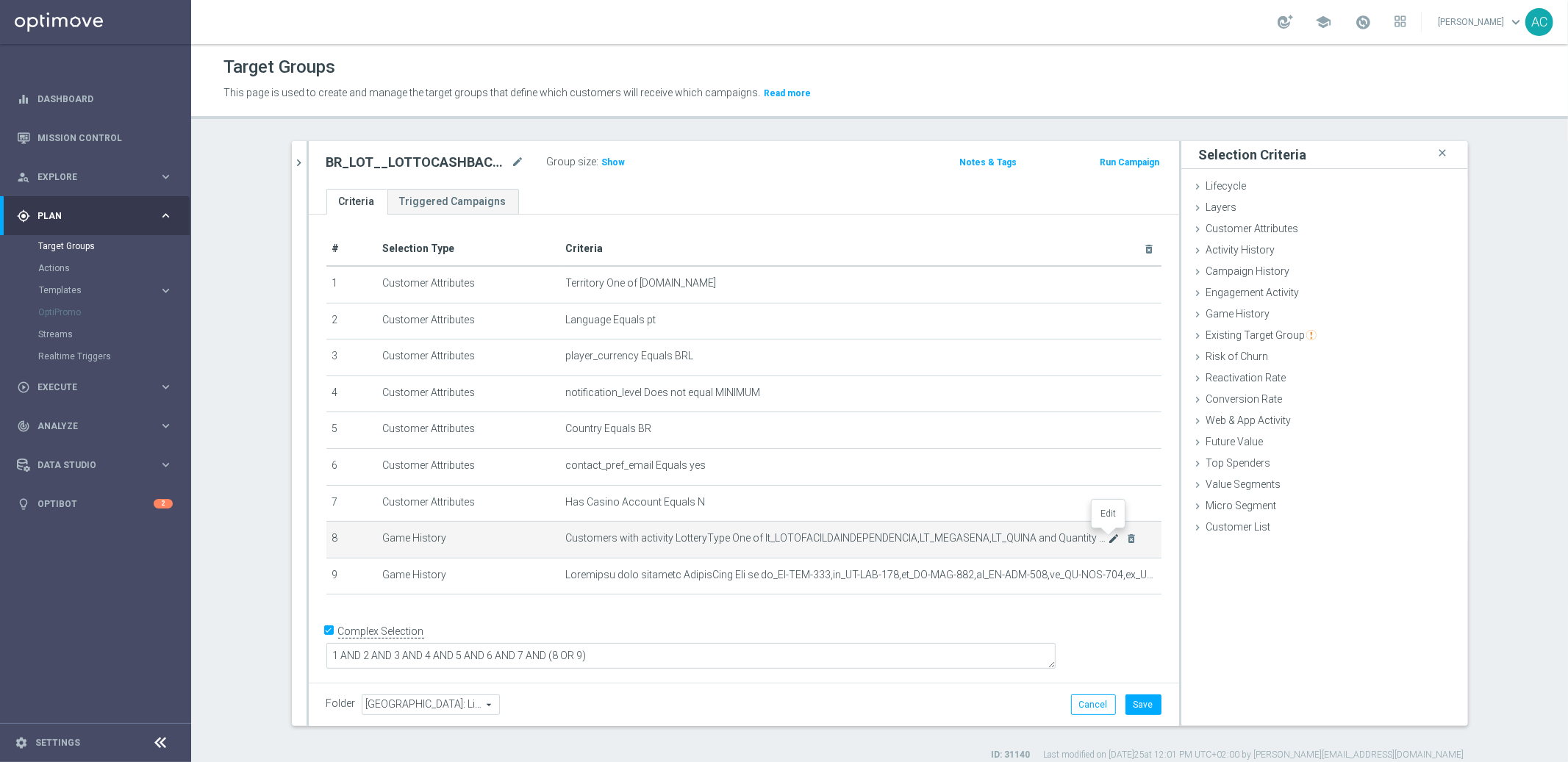
click at [1107, 535] on icon "mode_edit" at bounding box center [1113, 539] width 12 height 12
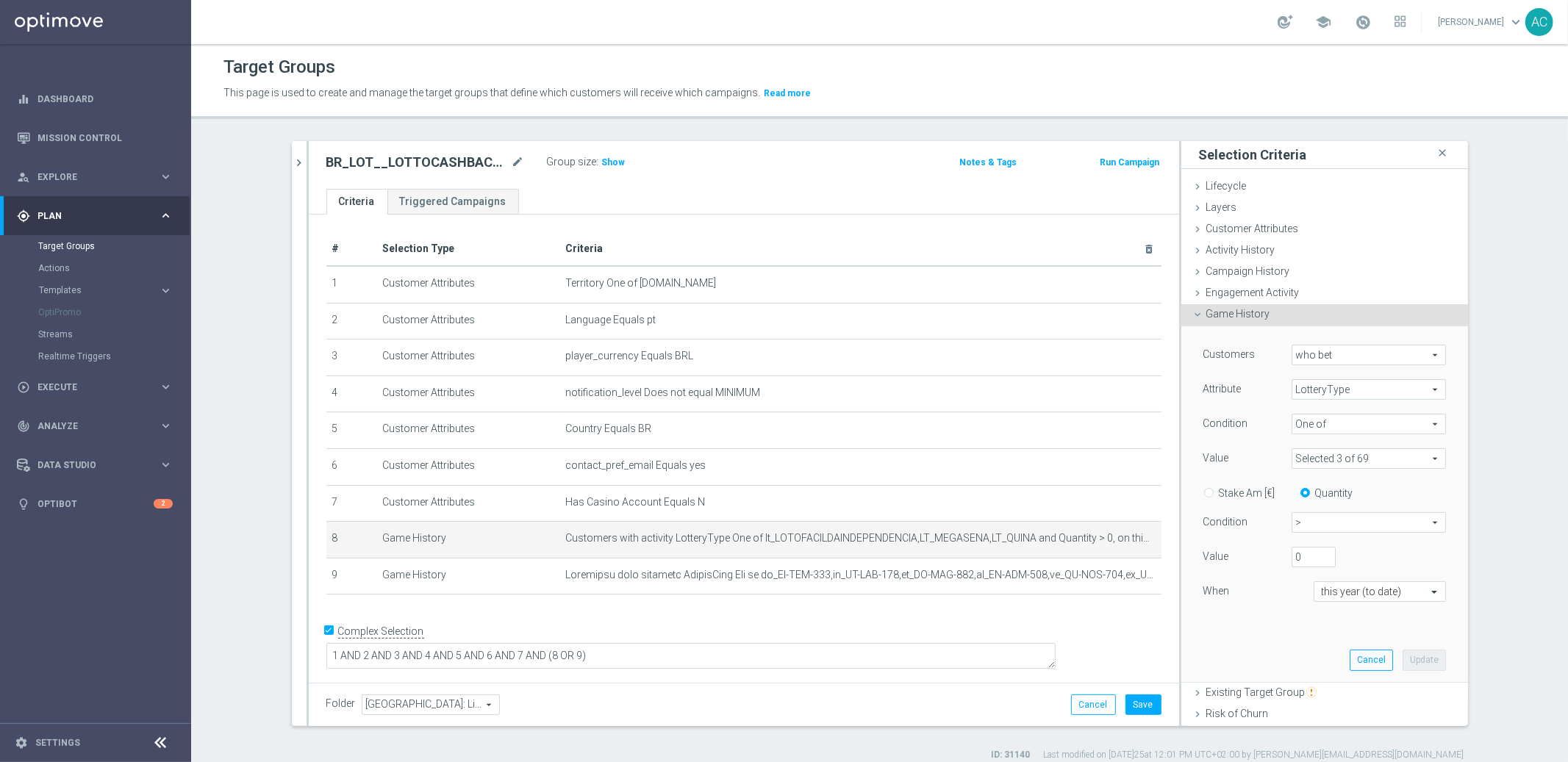
click at [1247, 644] on div "Customers who bet who bet arrow_drop_down search Attribute LotteryType LotteryT…" at bounding box center [1325, 503] width 264 height 355
click at [609, 160] on span "Show" at bounding box center [614, 162] width 23 height 10
click at [400, 152] on div "BR_LOT__LOTTOCASHBACK_XSELL_BET2025 mode_edit" at bounding box center [436, 162] width 220 height 21
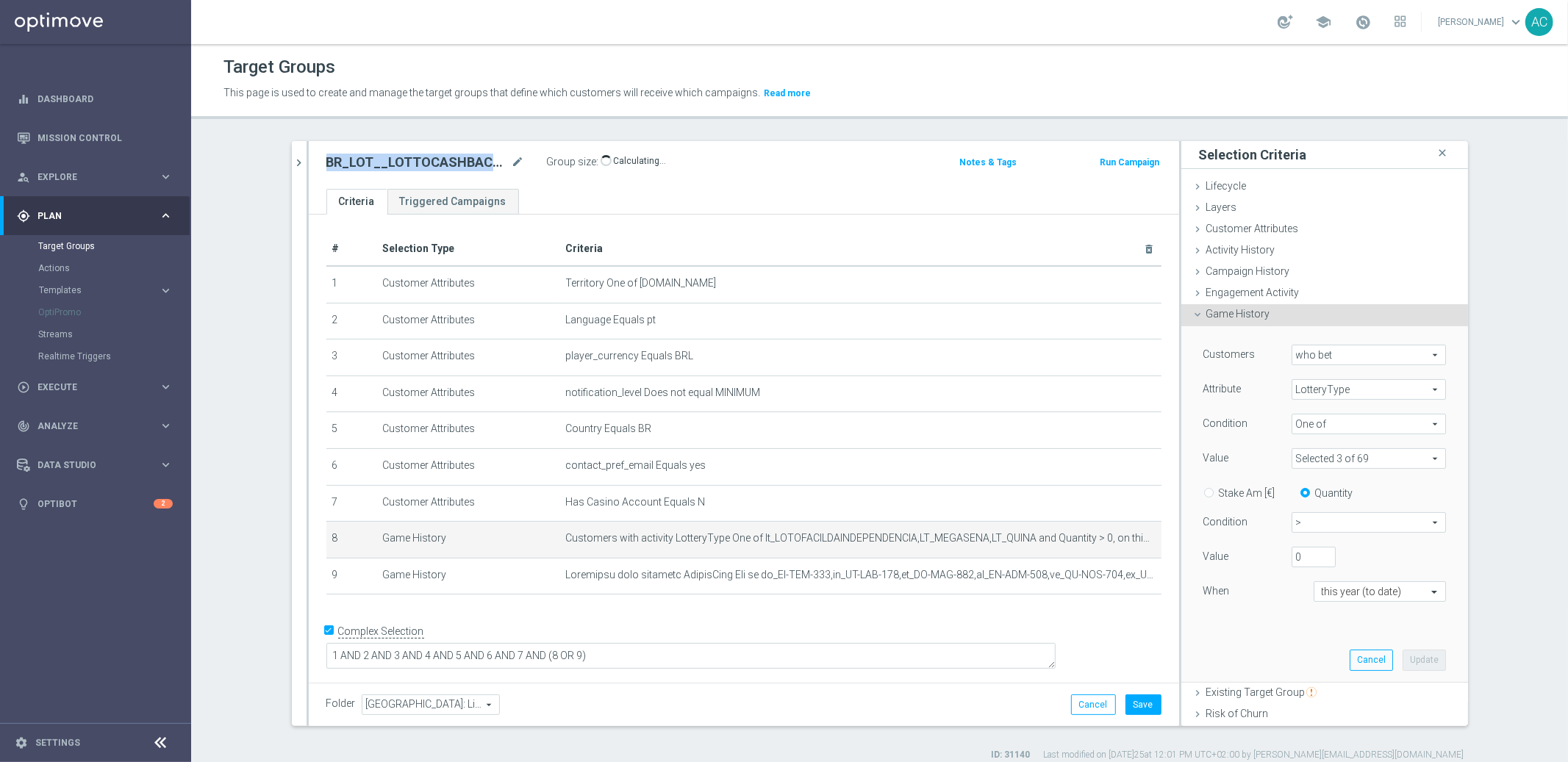
copy div "BR_LOT__LOTTOCASHBACK_XSELL_BET2025"
click at [1138, 708] on button "Save" at bounding box center [1143, 705] width 36 height 21
click at [86, 384] on span "Execute" at bounding box center [98, 387] width 121 height 9
click at [82, 283] on link "Campaign Builder" at bounding box center [95, 284] width 114 height 12
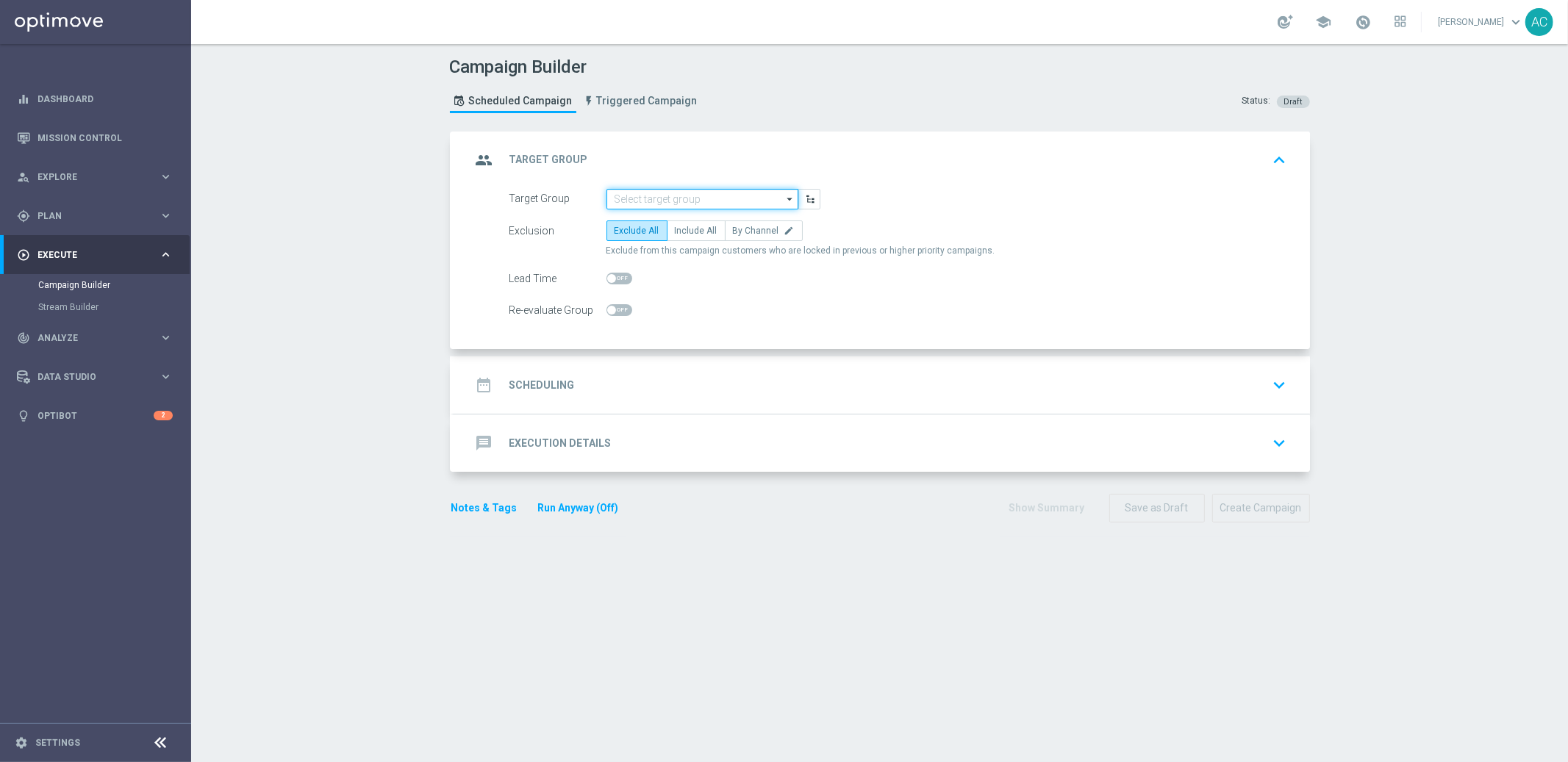
click at [669, 202] on input at bounding box center [702, 199] width 192 height 21
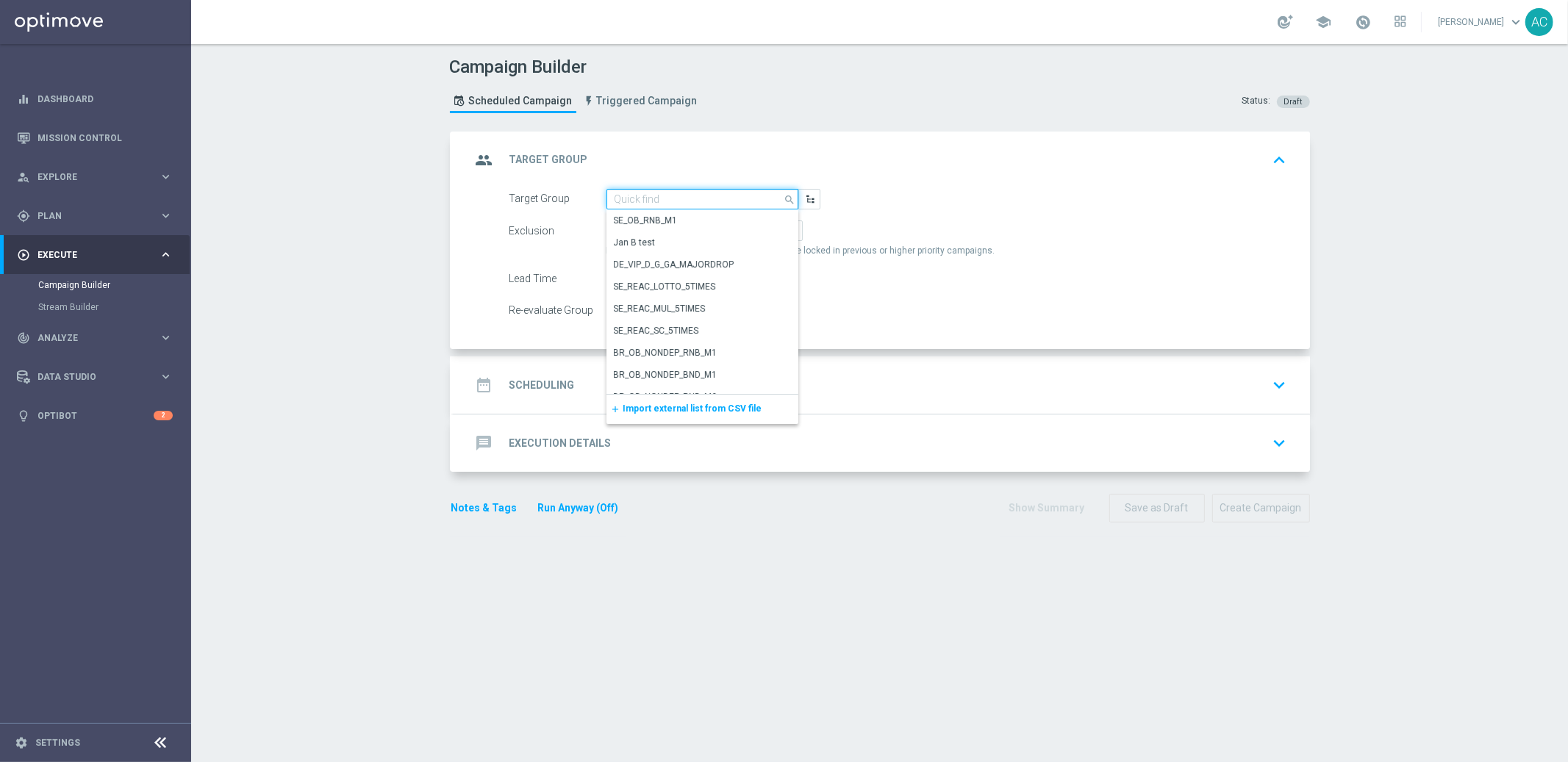
paste input "BR_LOT__LOTTOCASHBACK_XSELL_BET2025"
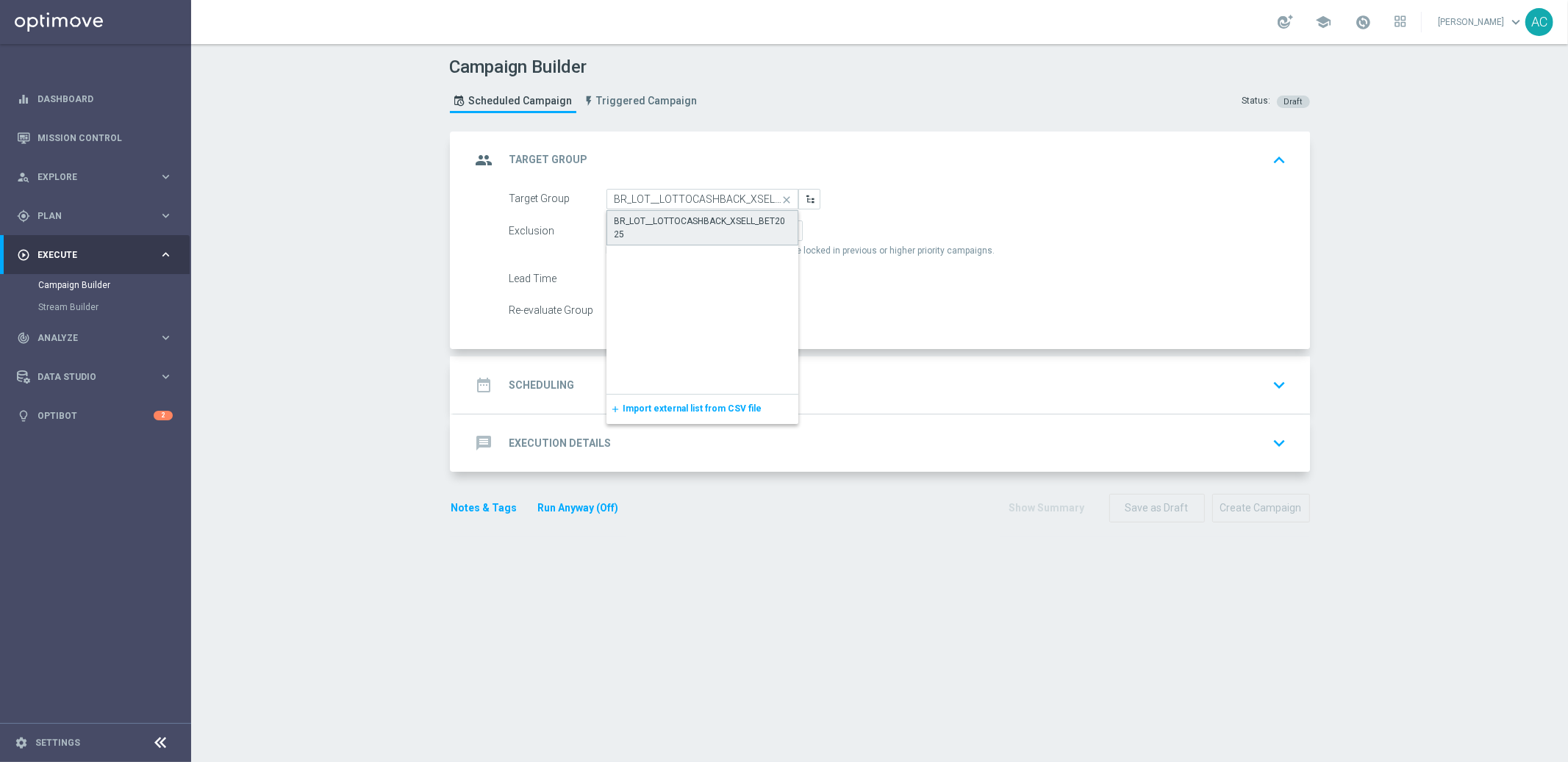
click at [670, 222] on div "BR_LOT__LOTTOCASHBACK_XSELL_BET2025" at bounding box center [702, 228] width 176 height 26
type input "BR_LOT__LOTTOCASHBACK_XSELL_BET2025"
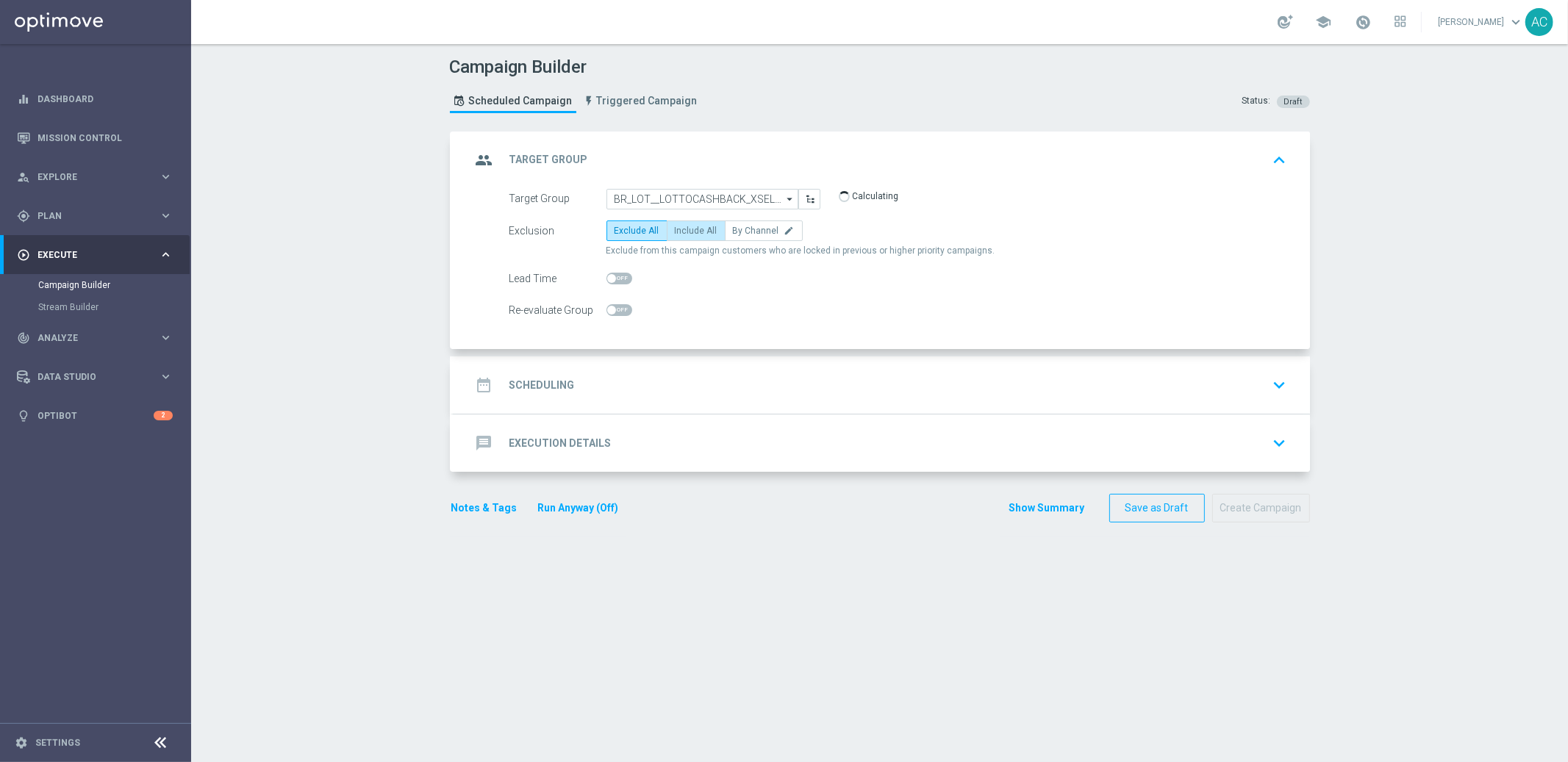
click at [685, 236] on label "Include All" at bounding box center [696, 230] width 59 height 21
click at [685, 236] on input "Include All" at bounding box center [679, 233] width 9 height 9
radio input "true"
click at [590, 389] on div "date_range Scheduling keyboard_arrow_down" at bounding box center [882, 385] width 821 height 28
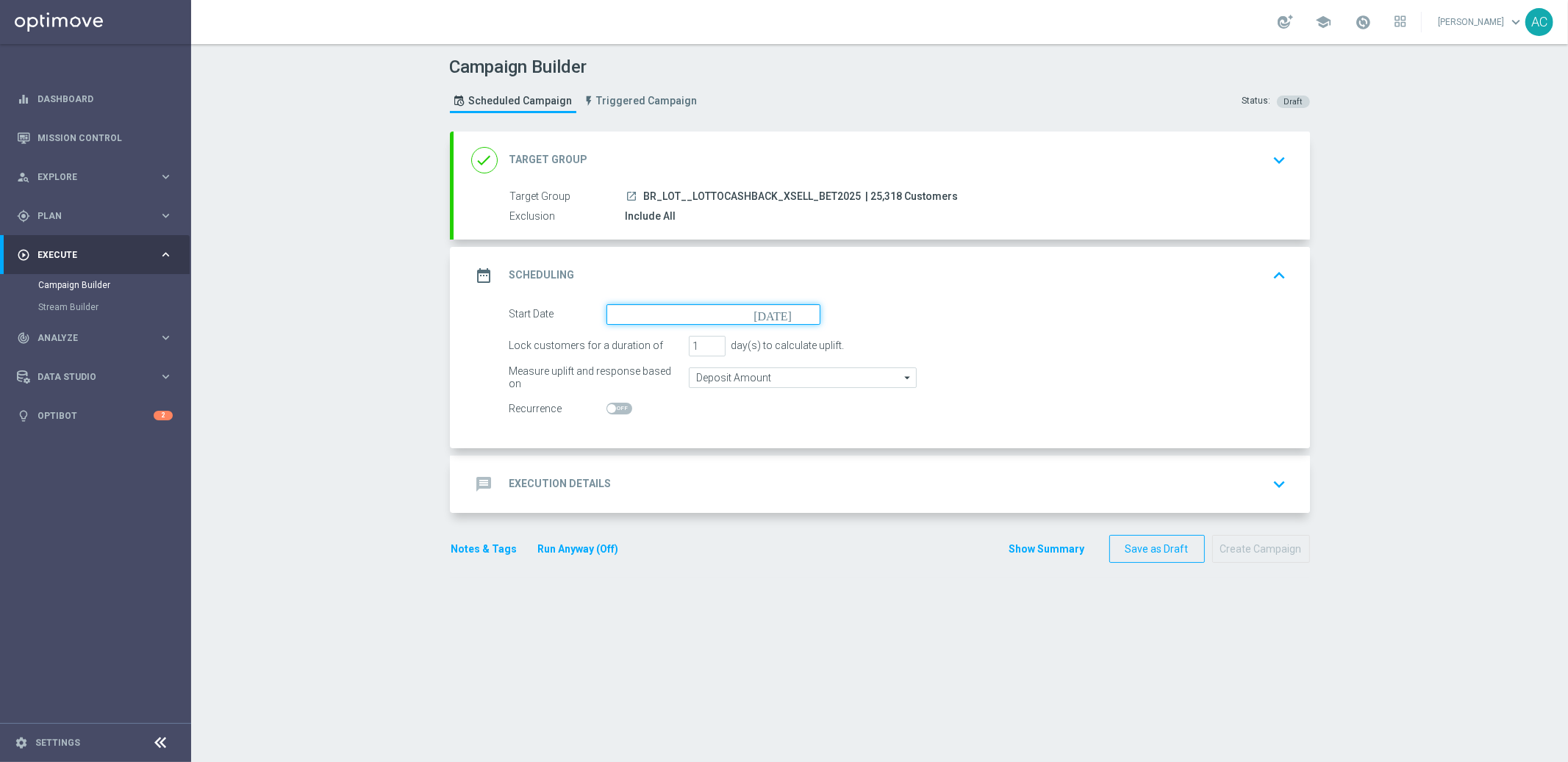
click at [607, 322] on input at bounding box center [713, 315] width 214 height 21
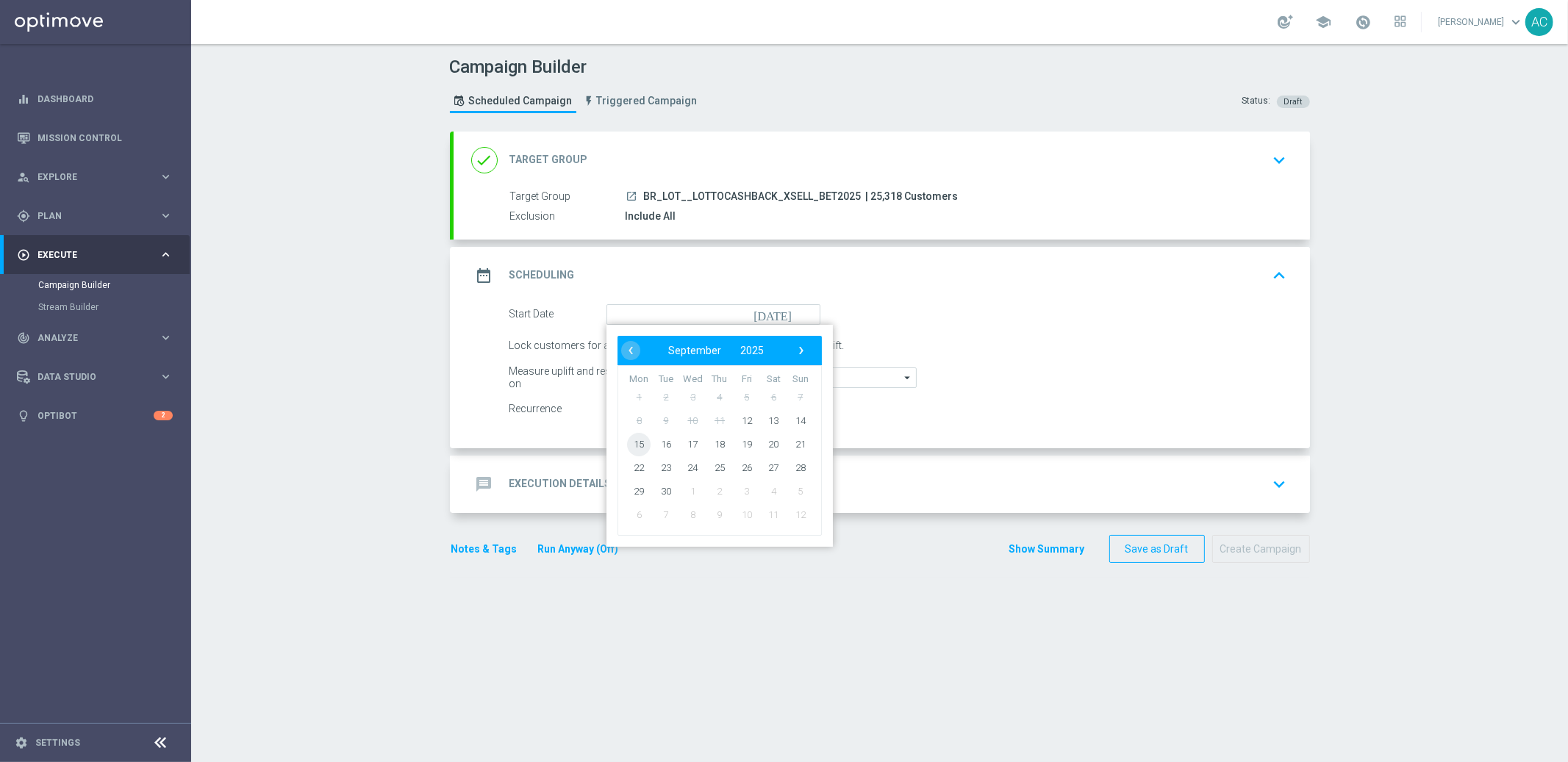
click at [630, 447] on span "15" at bounding box center [638, 444] width 23 height 23
type input "[DATE]"
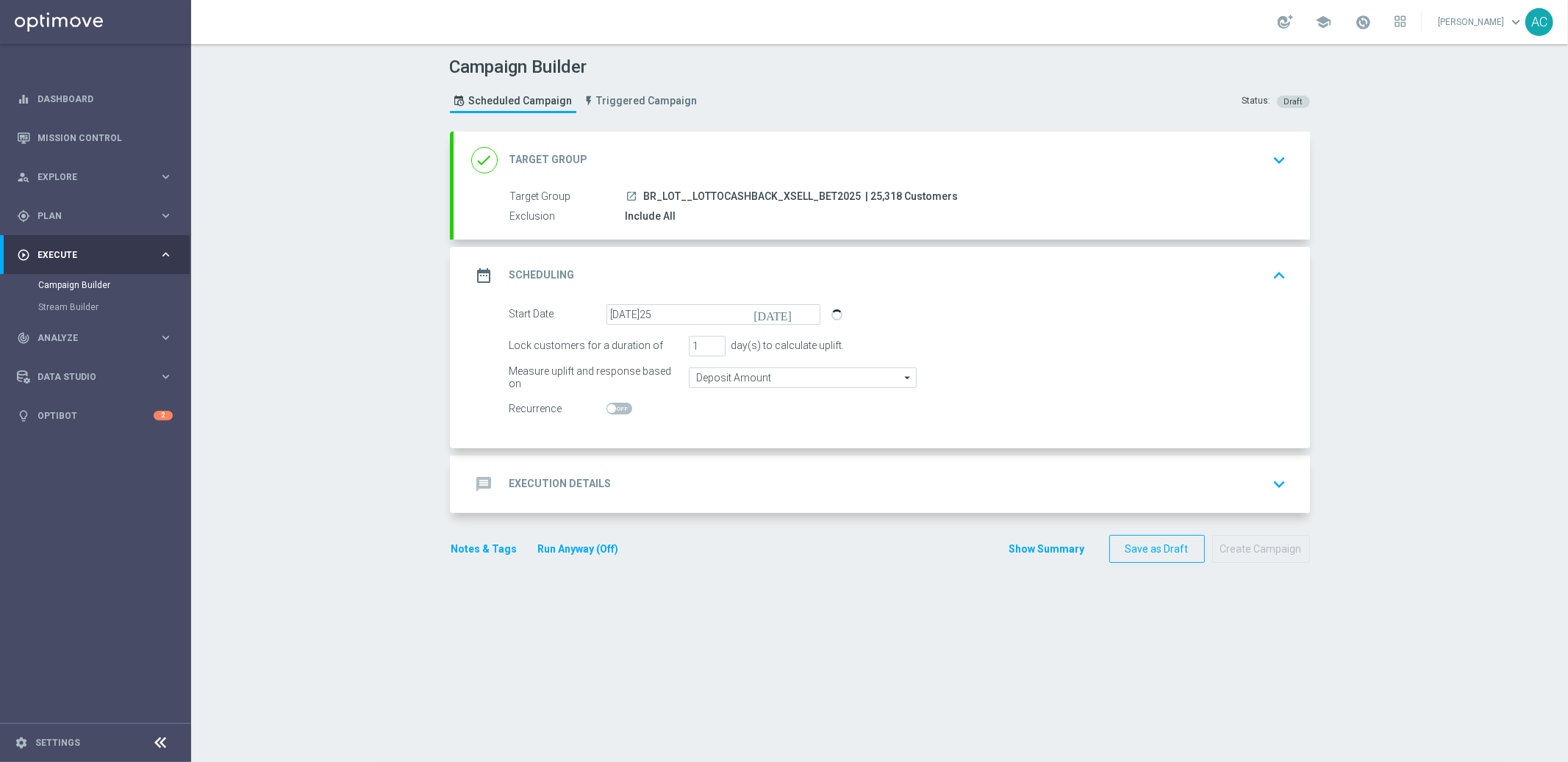
click at [608, 408] on span at bounding box center [611, 408] width 9 height 9
click at [608, 408] on input "checkbox" at bounding box center [619, 408] width 26 height 12
checkbox input "true"
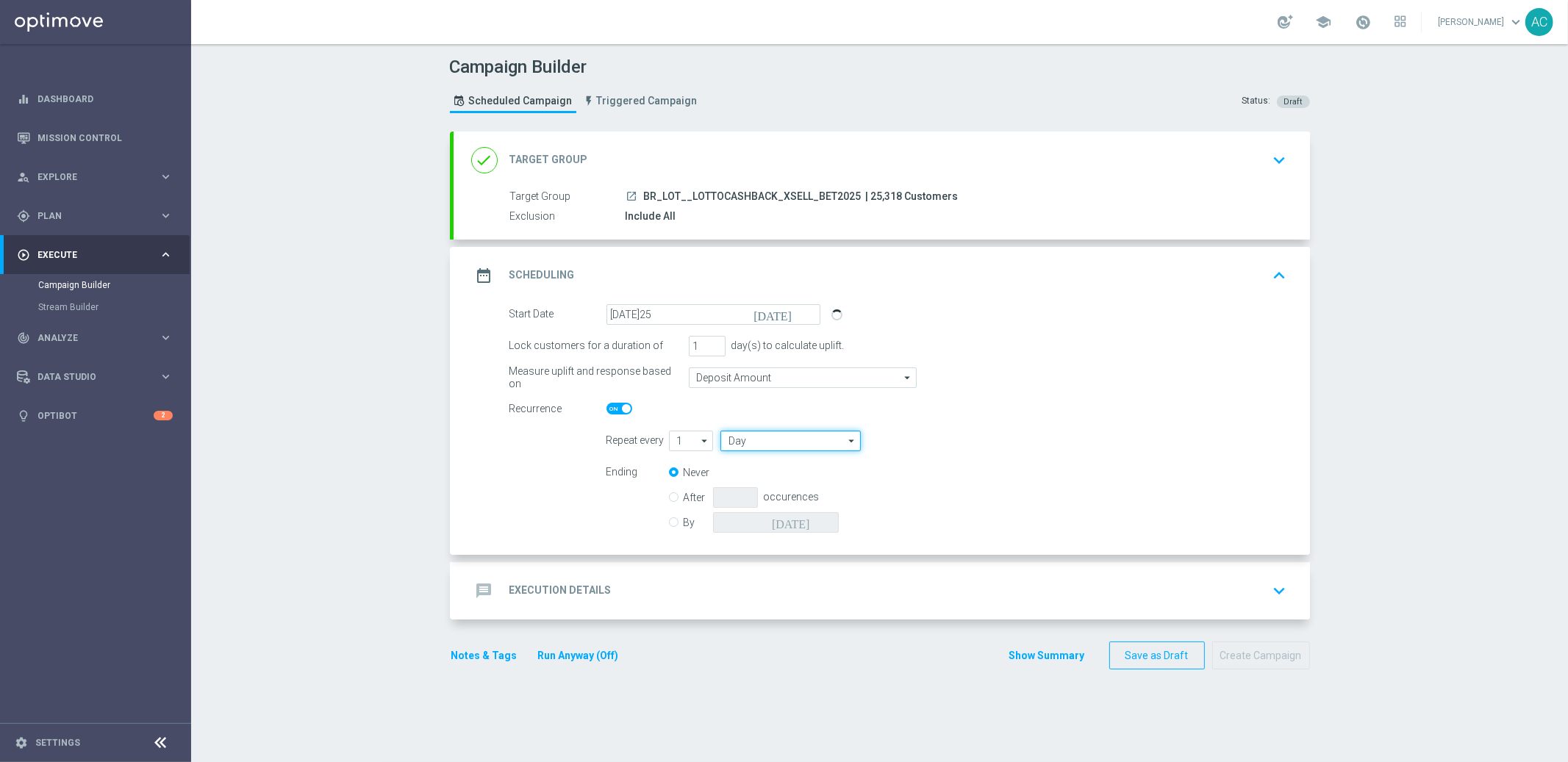
click at [752, 444] on input "Day" at bounding box center [790, 441] width 140 height 21
click at [748, 478] on div "Week" at bounding box center [784, 485] width 129 height 22
type input "Week"
click at [896, 440] on input "checkbox" at bounding box center [906, 441] width 22 height 20
checkbox input "true"
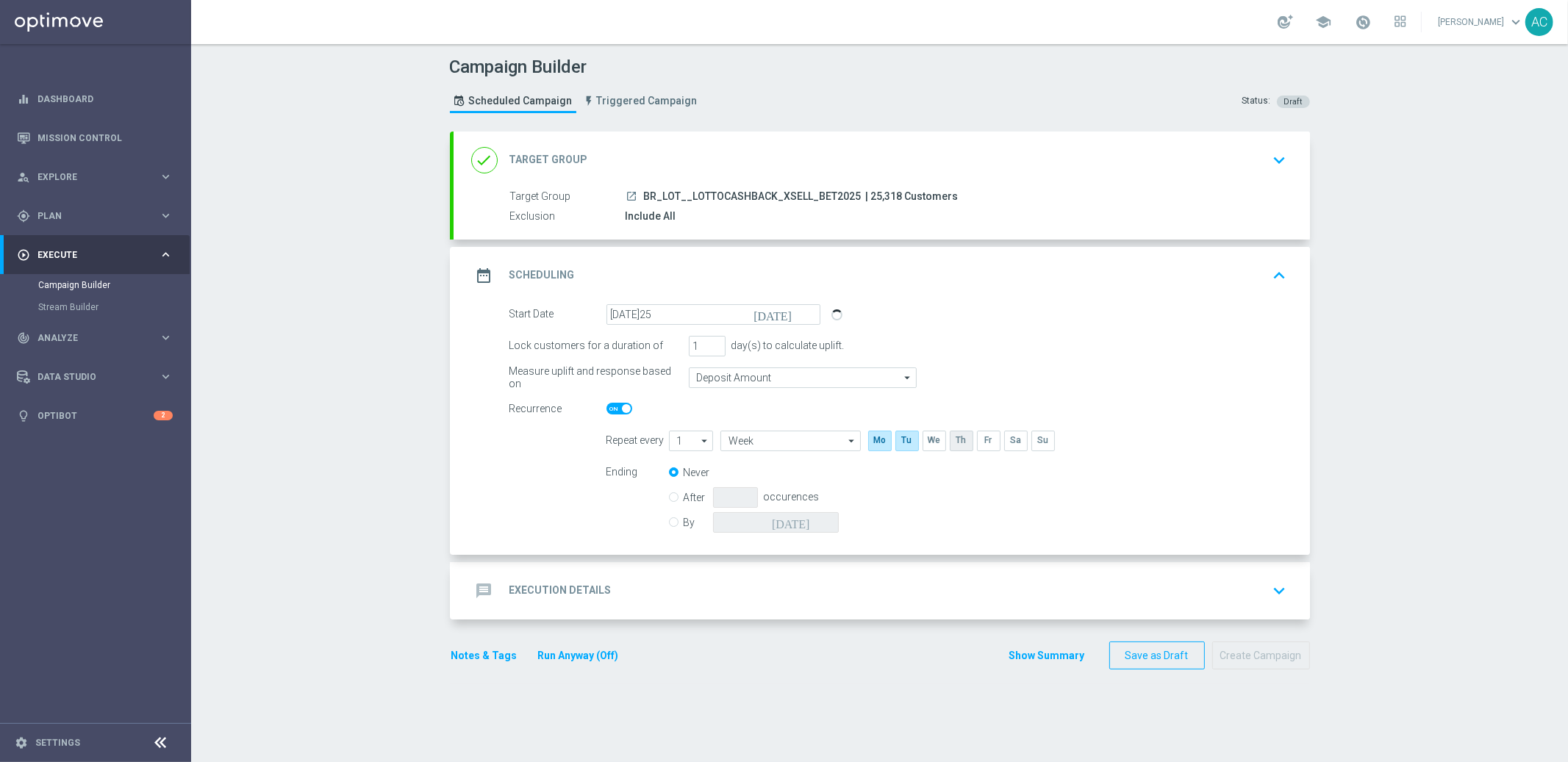
click at [956, 442] on input "checkbox" at bounding box center [961, 441] width 22 height 20
checkbox input "true"
click at [1008, 441] on input "checkbox" at bounding box center [1015, 441] width 22 height 20
checkbox input "true"
click at [669, 519] on input "By" at bounding box center [674, 520] width 9 height 9
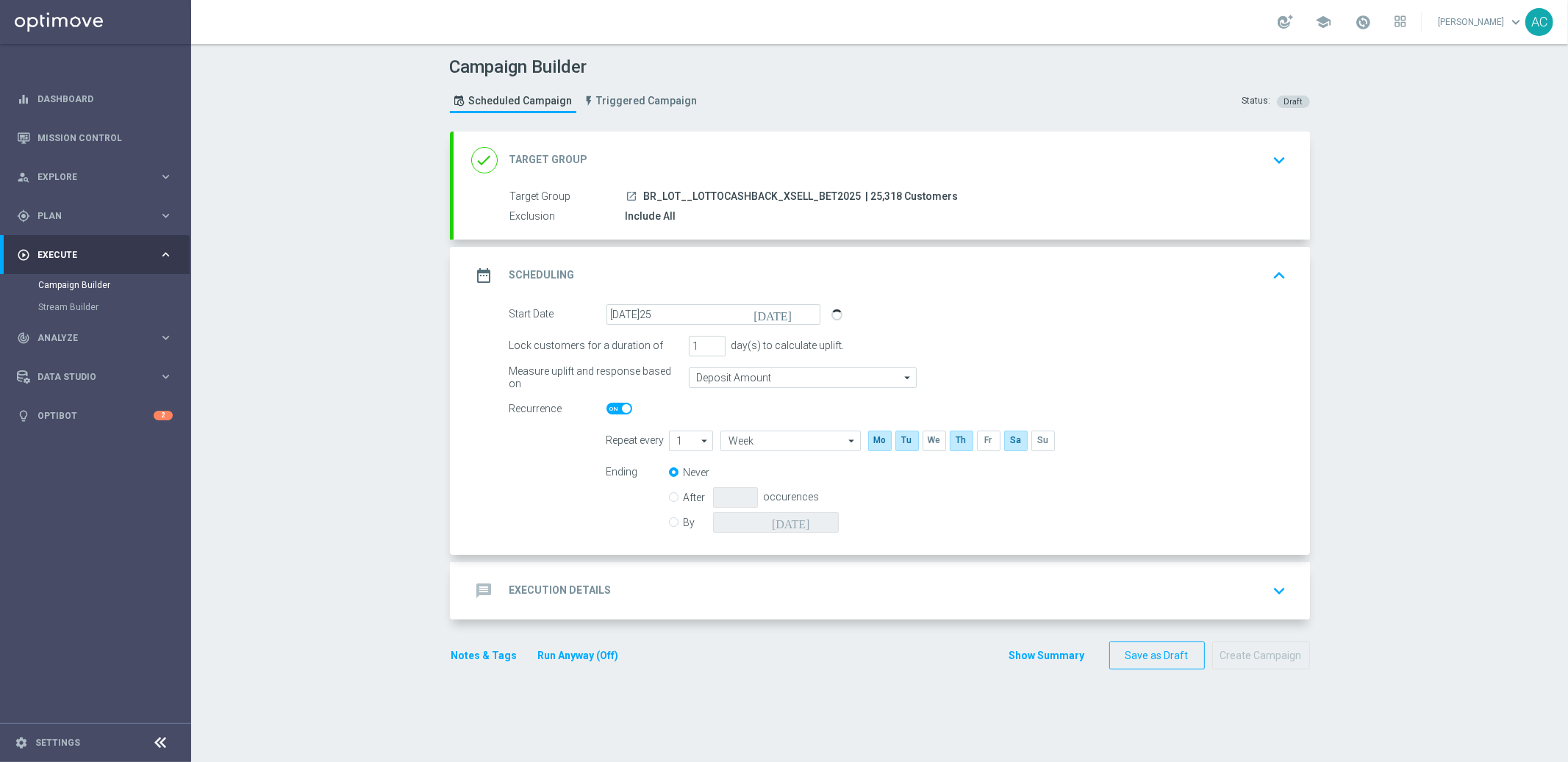
radio input "true"
radio input "false"
click at [808, 526] on input at bounding box center [776, 522] width 126 height 21
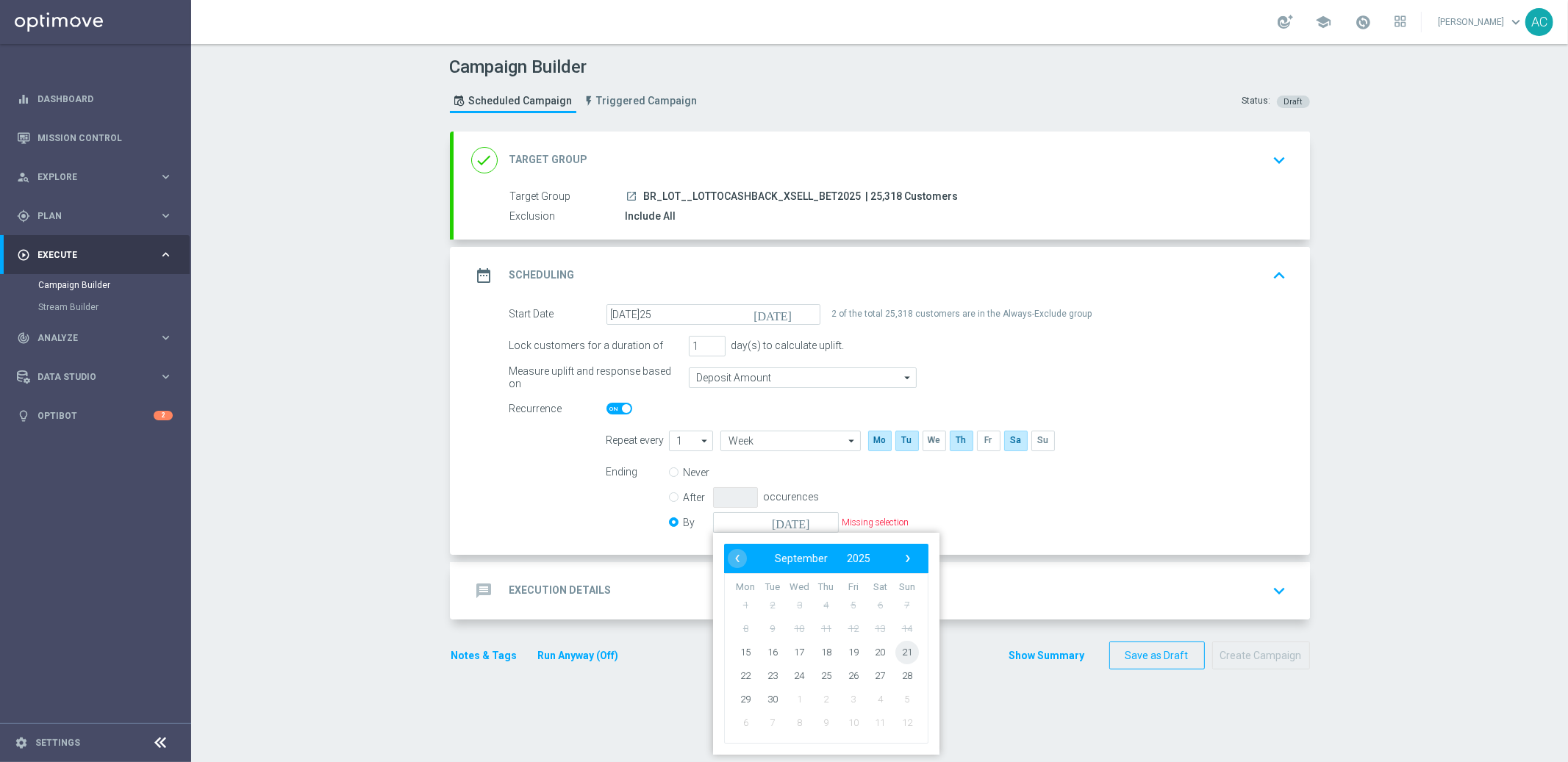
click at [902, 649] on span "21" at bounding box center [906, 651] width 23 height 23
type input "[DATE]"
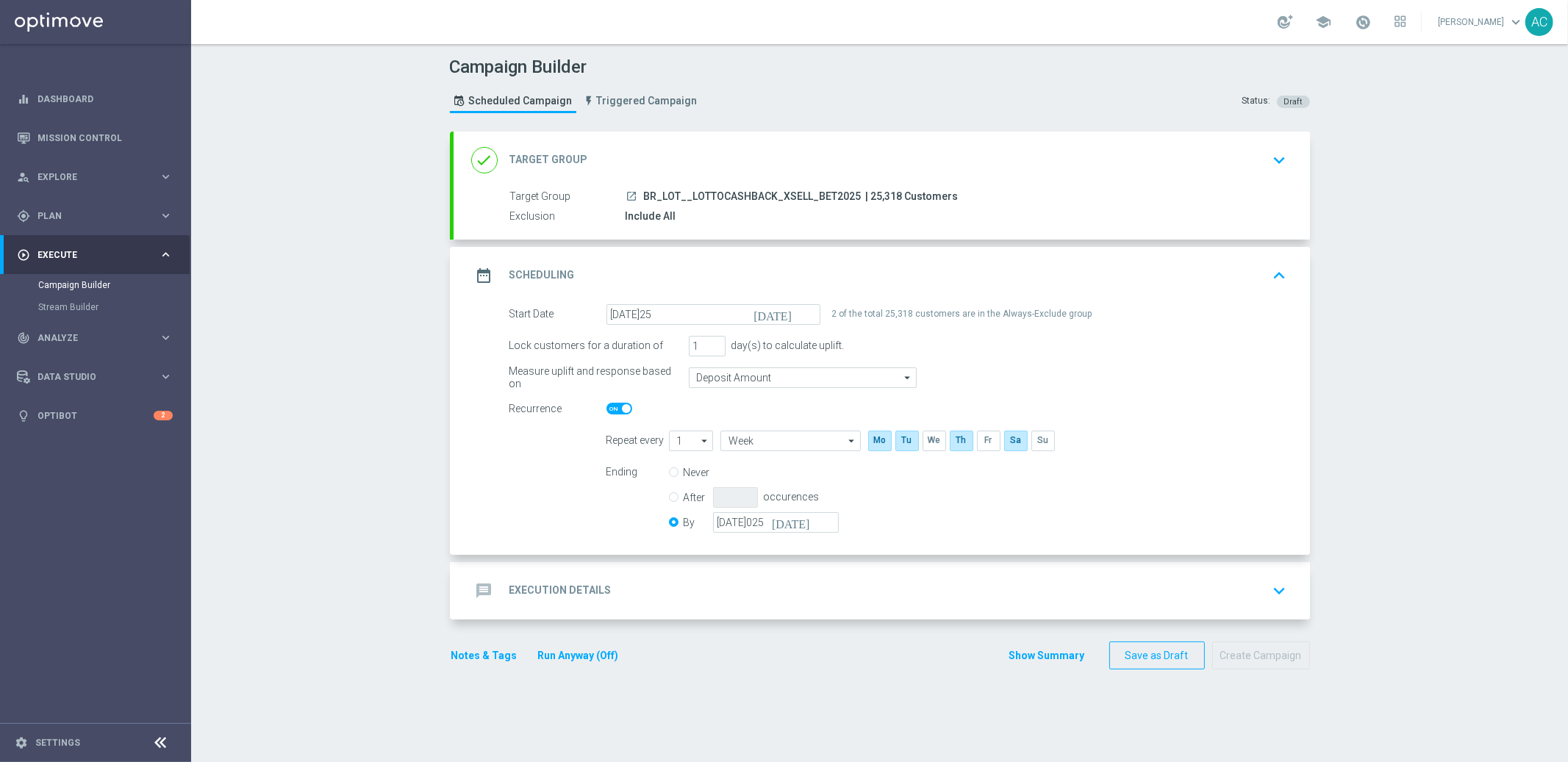
click at [537, 596] on h2 "Execution Details" at bounding box center [560, 590] width 102 height 14
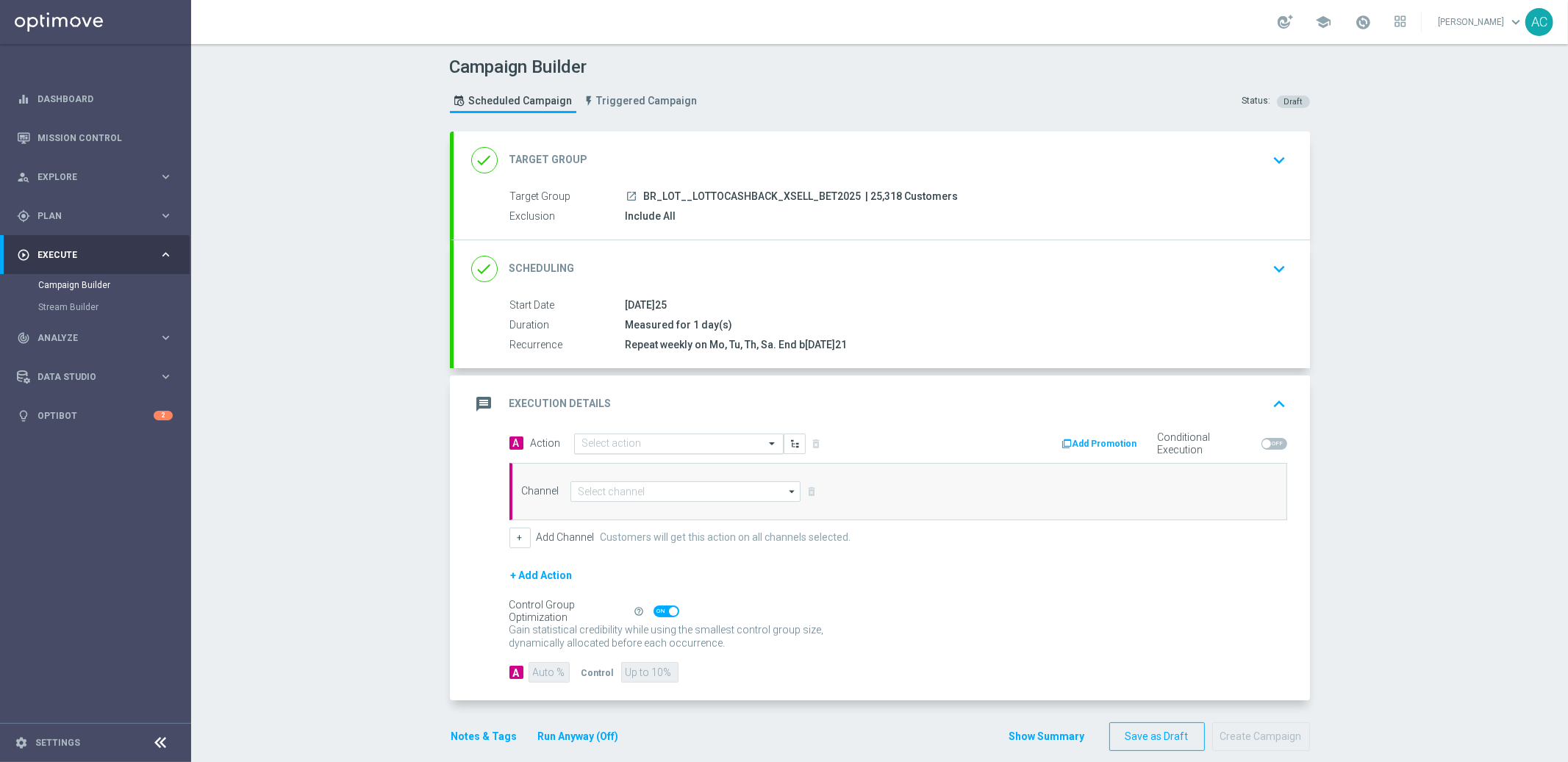
click at [661, 447] on input "text" at bounding box center [664, 444] width 164 height 12
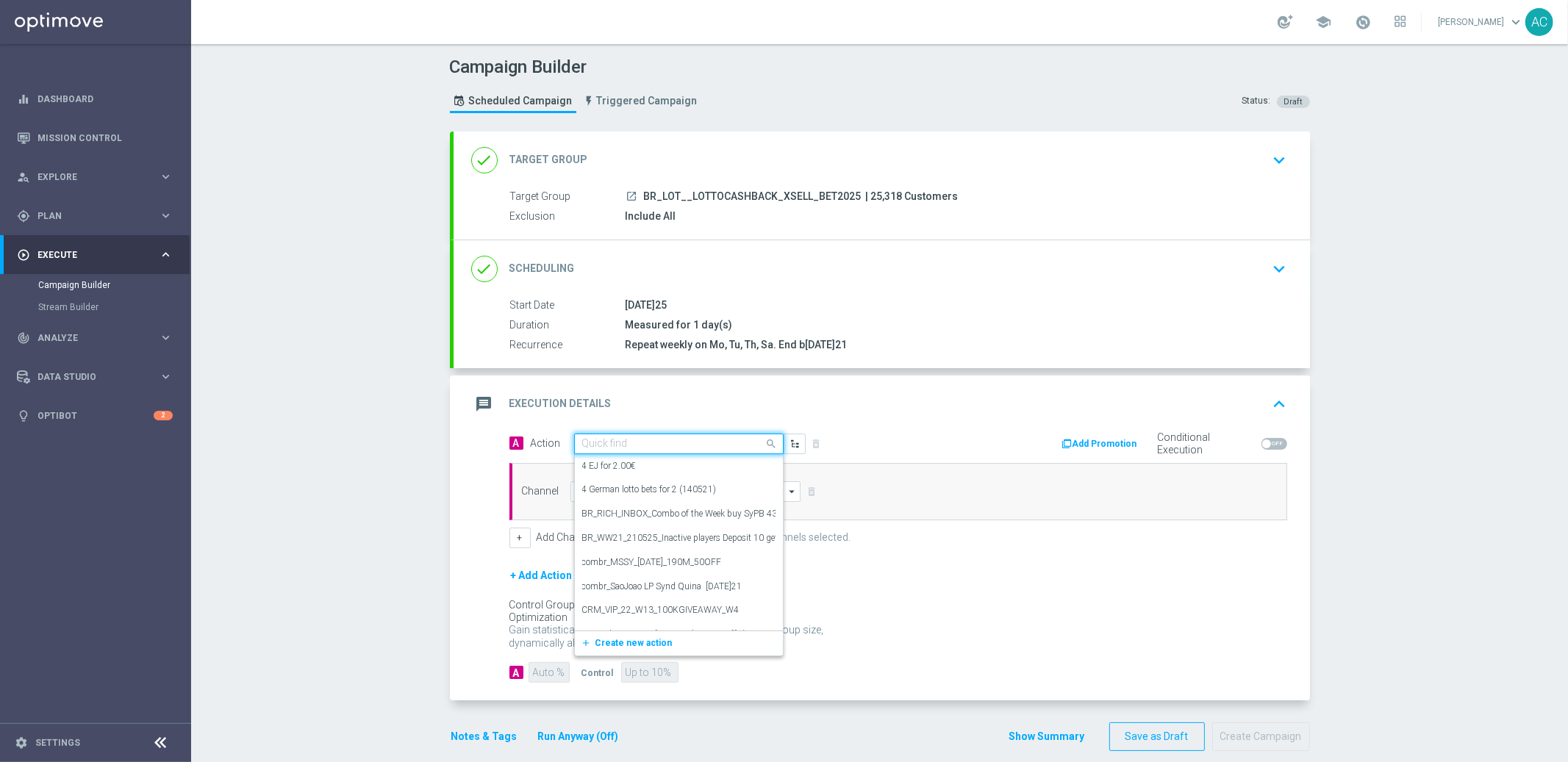
paste input "BR_CAS__LFIXSELL2__ALL_EMA_TAC_GM"
type input "BR_CAS__LFIXSELL2__ALL_EMA_TAC_GM"
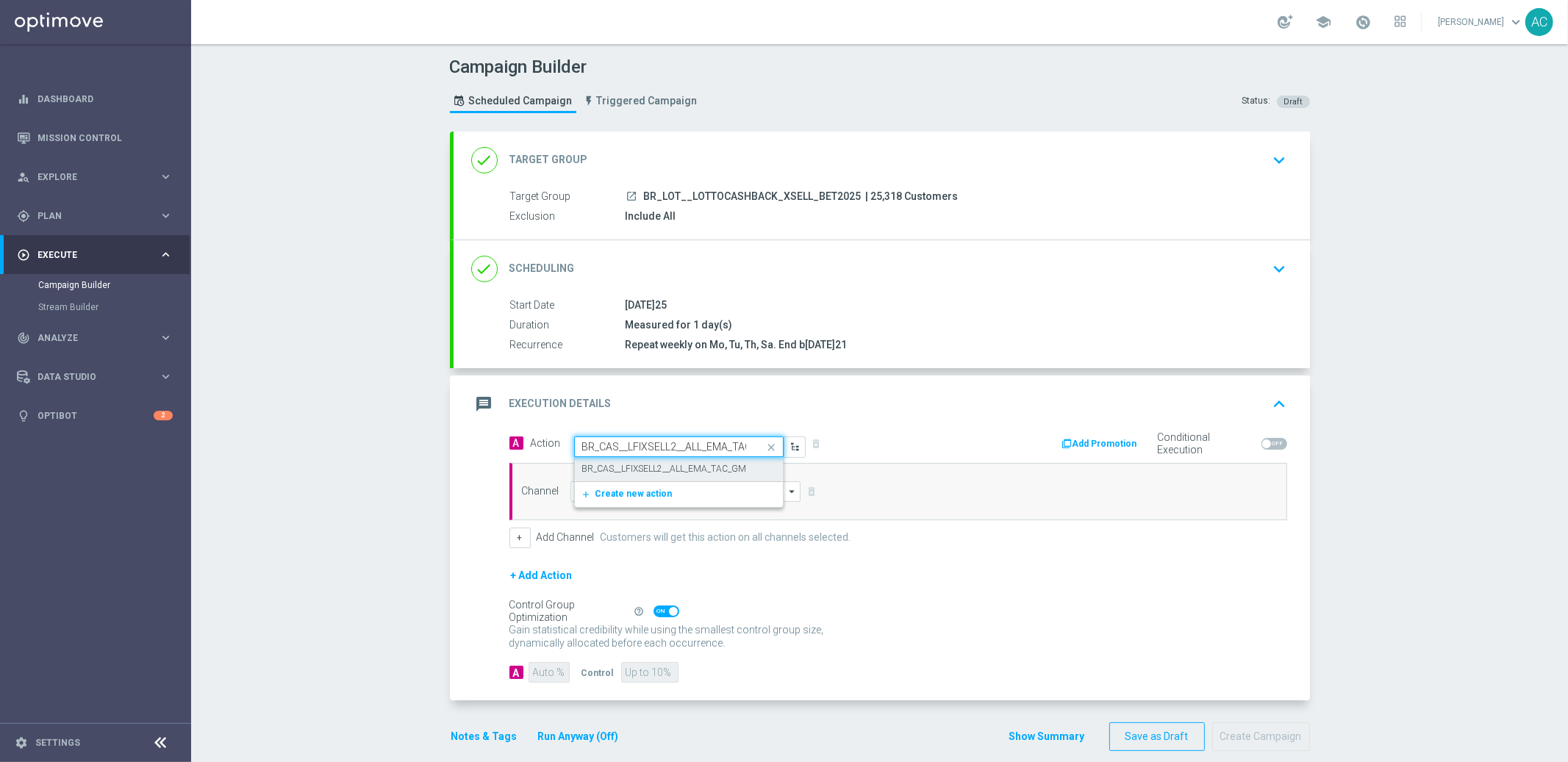
scroll to position [0, 25]
click at [648, 468] on label "BR_CAS__LFIXSELL2__ALL_EMA_TAC_GM" at bounding box center [664, 469] width 165 height 12
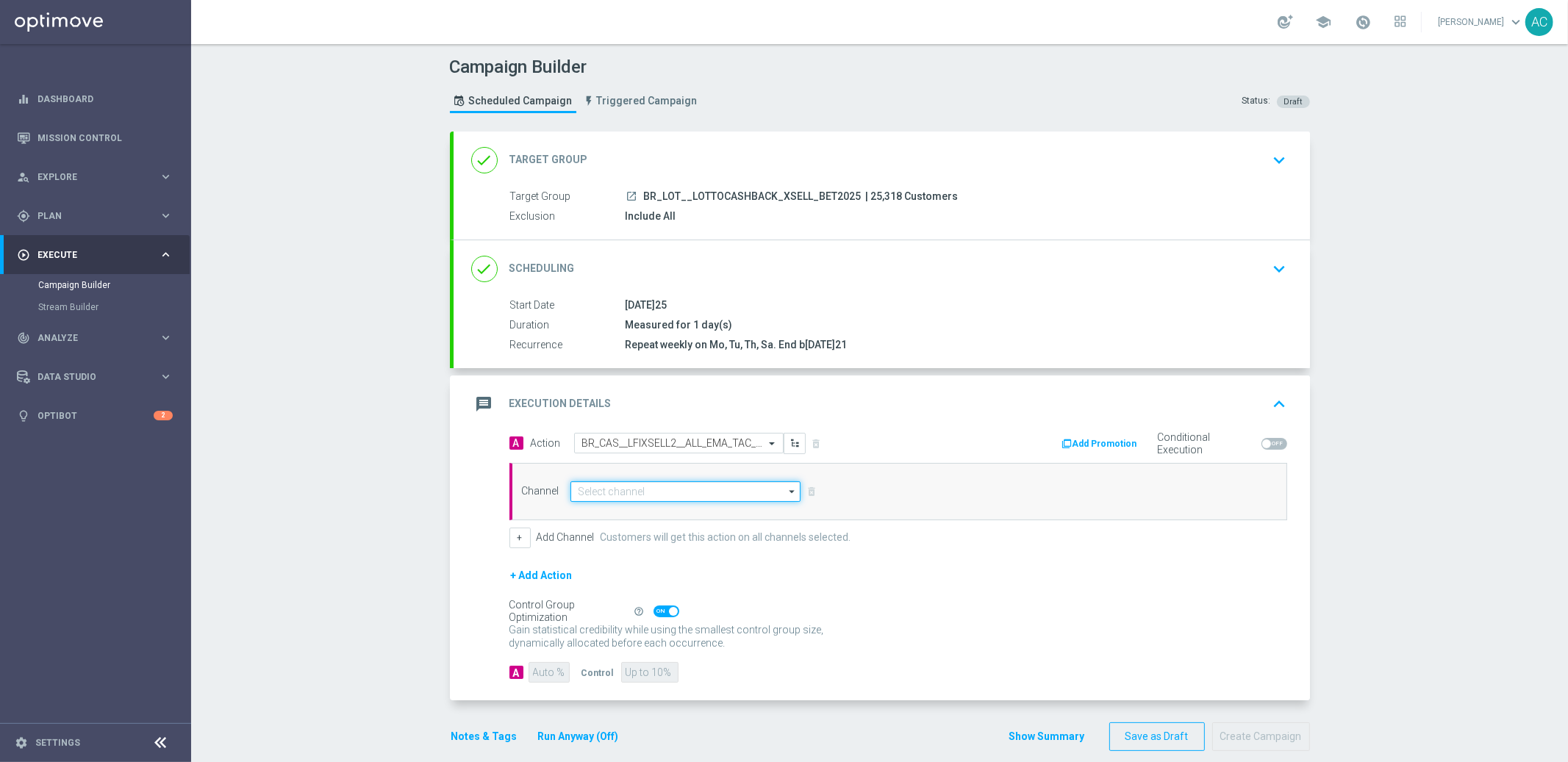
click at [637, 499] on input at bounding box center [685, 492] width 231 height 21
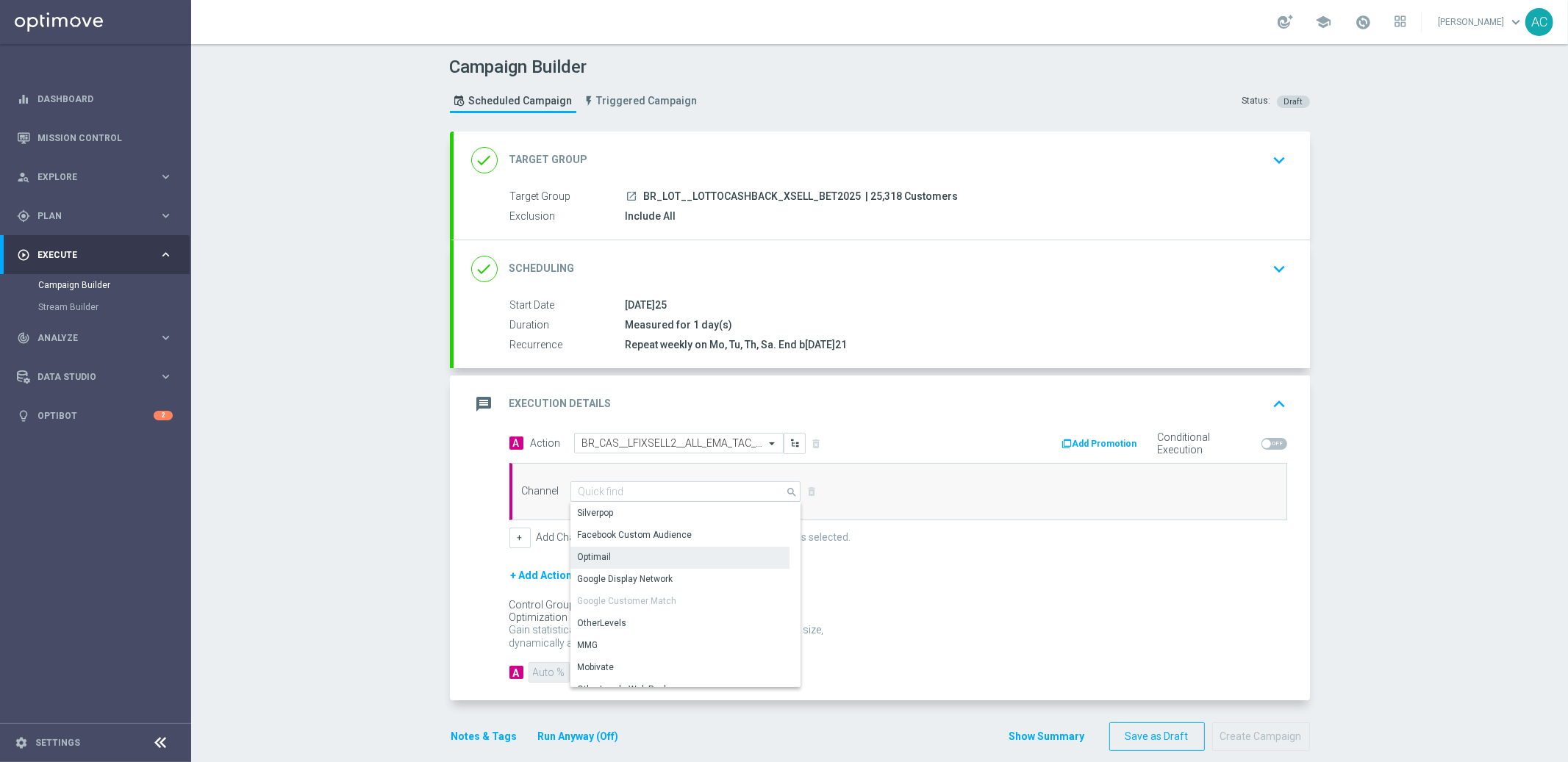
click at [624, 551] on div "Optimail" at bounding box center [679, 557] width 219 height 21
type input "Optimail"
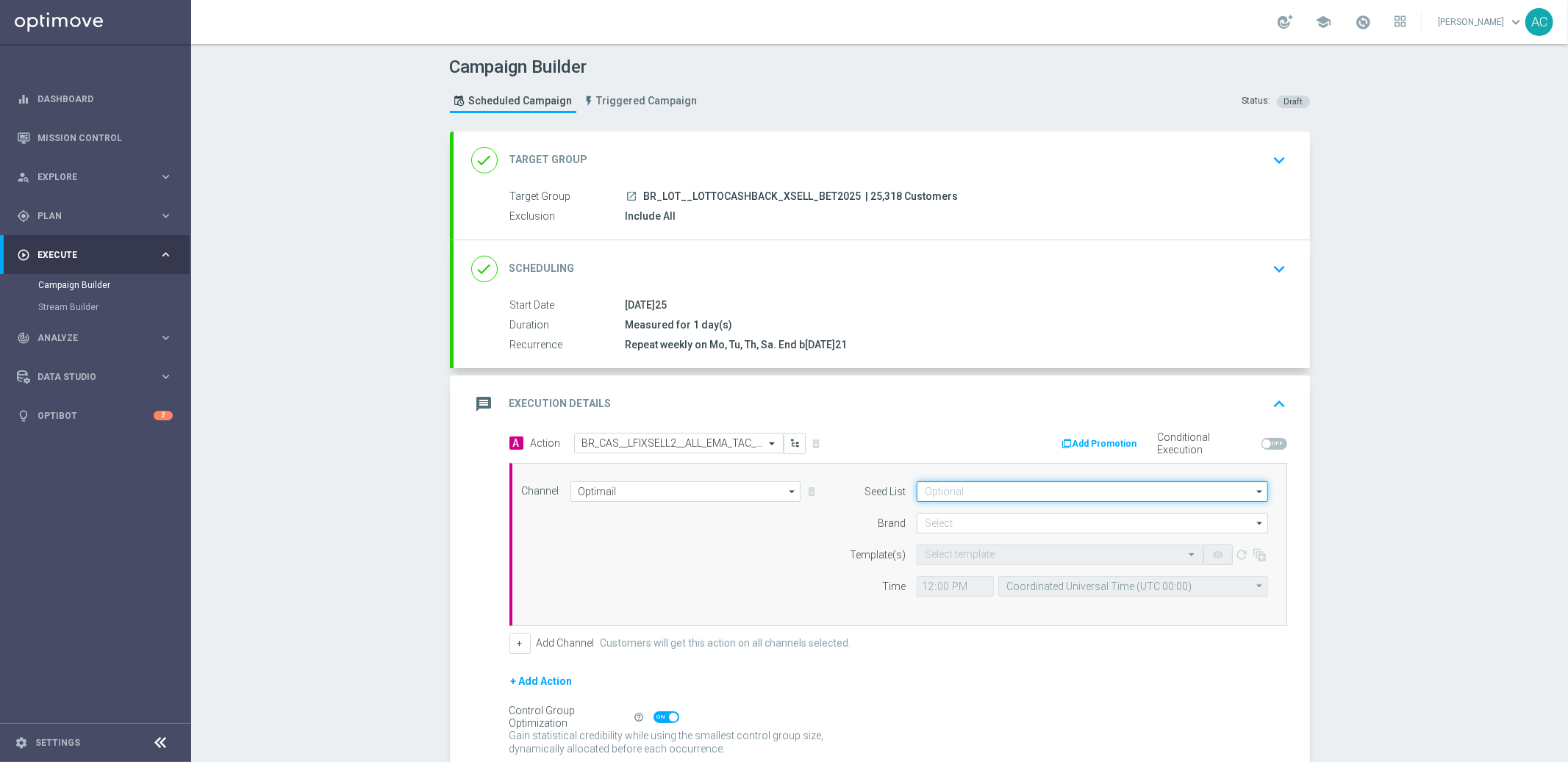
click at [996, 489] on input at bounding box center [1092, 492] width 352 height 21
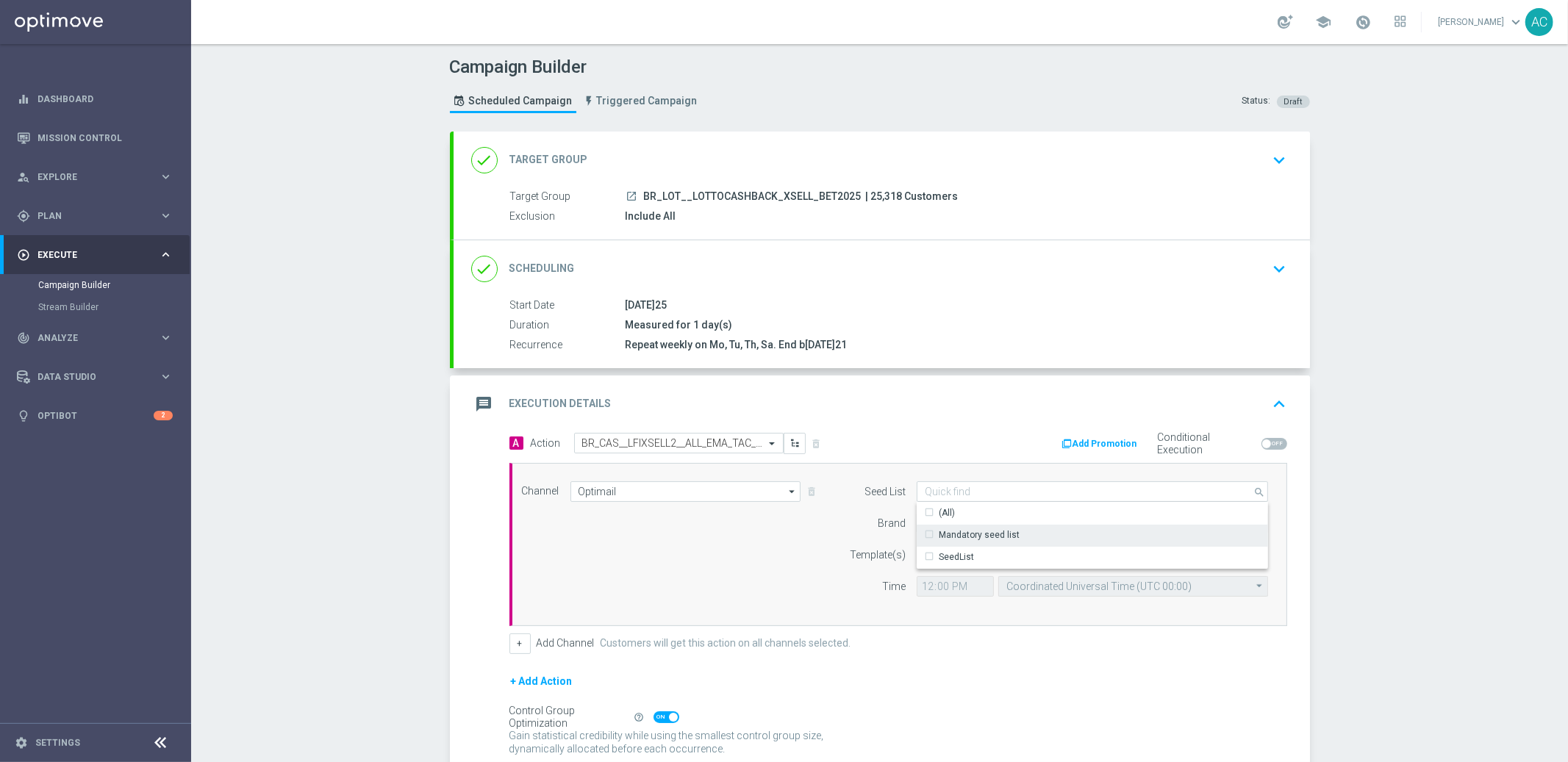
click at [980, 541] on div "Mandatory seed list" at bounding box center [1093, 535] width 352 height 21
click at [744, 575] on div "Channel Optimail Optimail arrow_drop_down Show Selected 1 of 26 Silverpop" at bounding box center [895, 545] width 769 height 127
type input "Mandatory seed list"
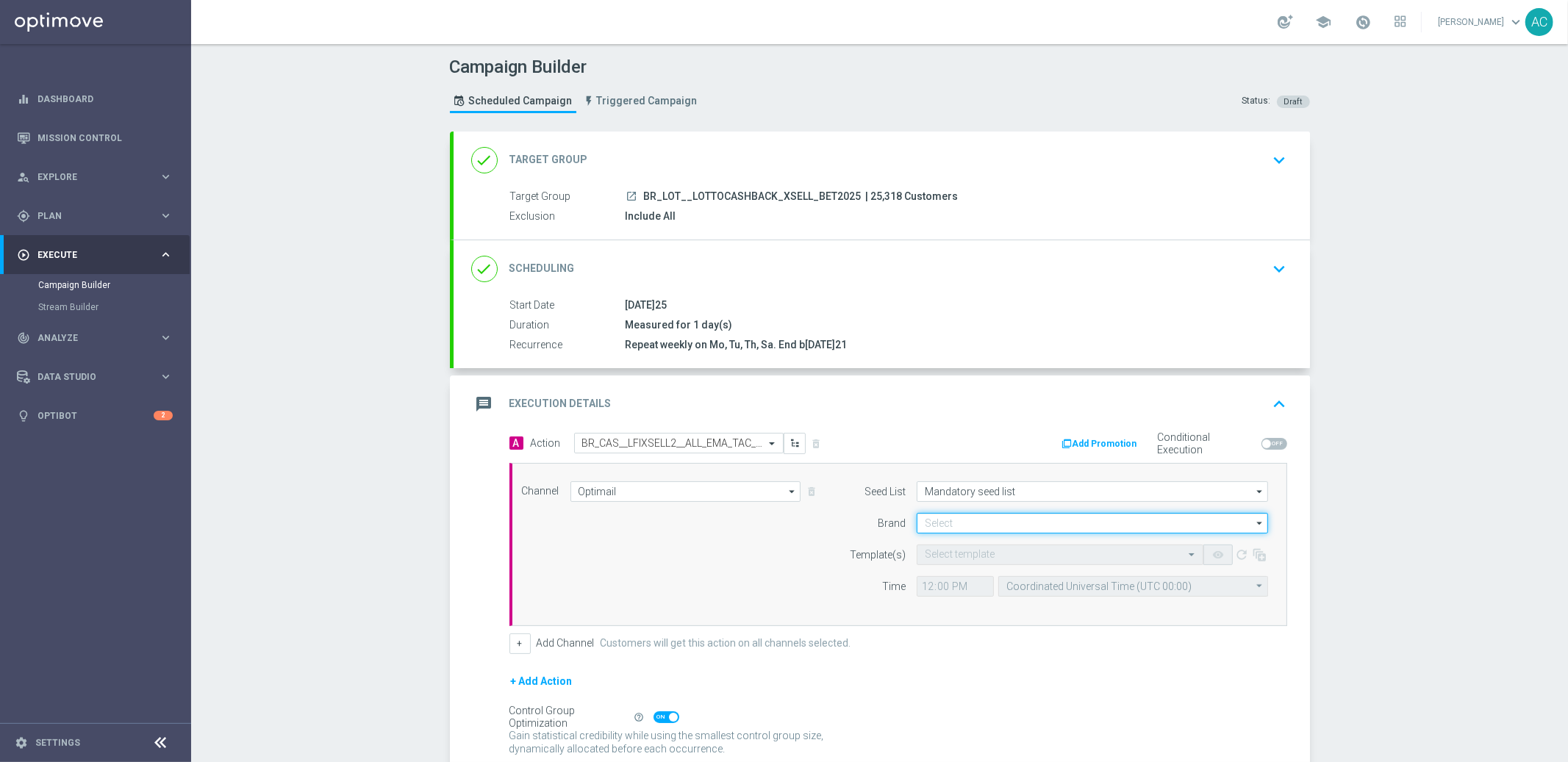
click at [978, 518] on input at bounding box center [1092, 523] width 352 height 21
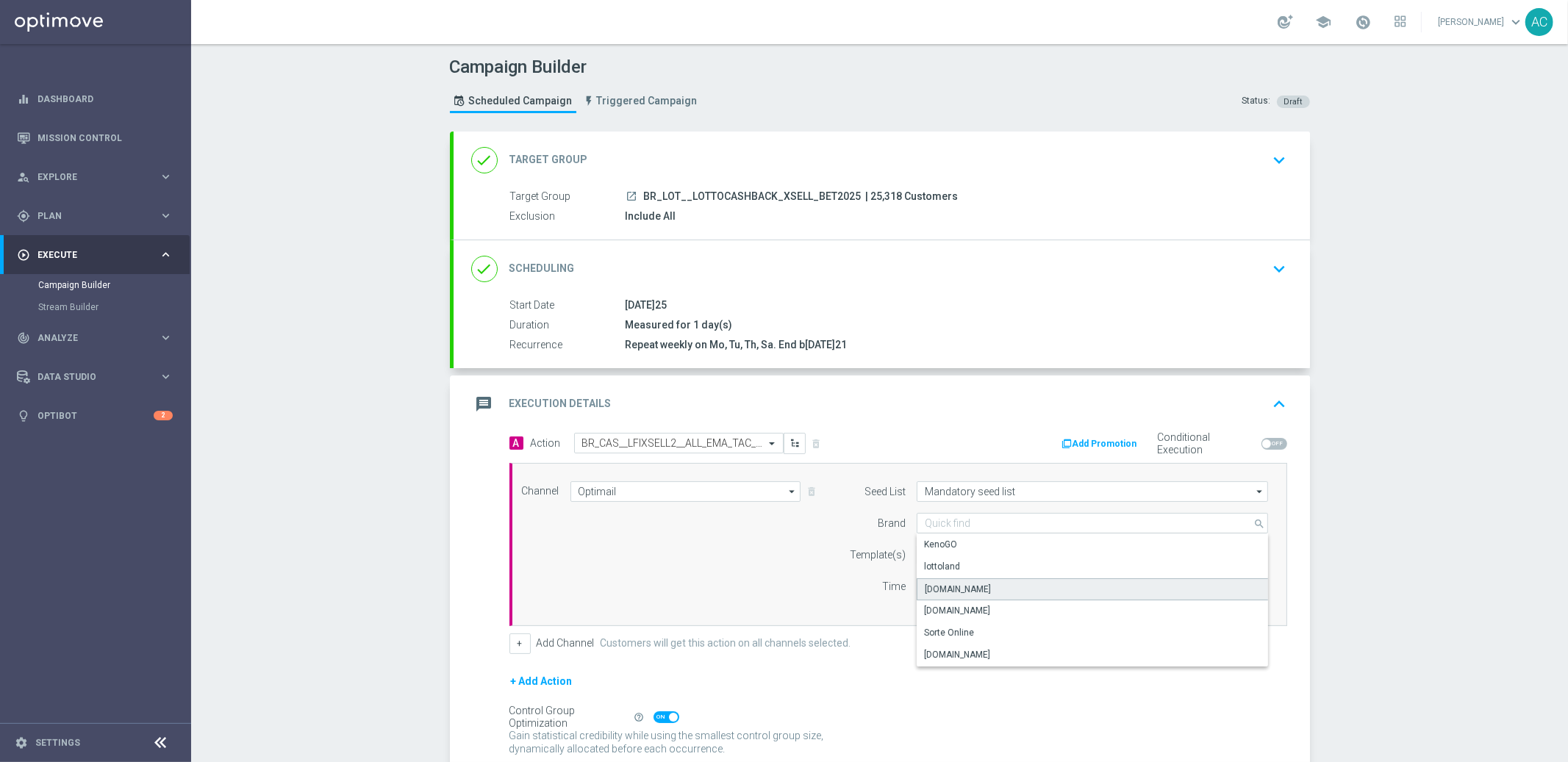
click at [971, 579] on div "Lottoland.bet.br" at bounding box center [1093, 590] width 352 height 22
type input "Lottoland.bet.br"
drag, startPoint x: 737, startPoint y: 592, endPoint x: 762, endPoint y: 583, distance: 26.6
click at [739, 591] on div "Channel Optimail Optimail arrow_drop_down Show Selected 1 of 26 Silverpop" at bounding box center [895, 545] width 769 height 127
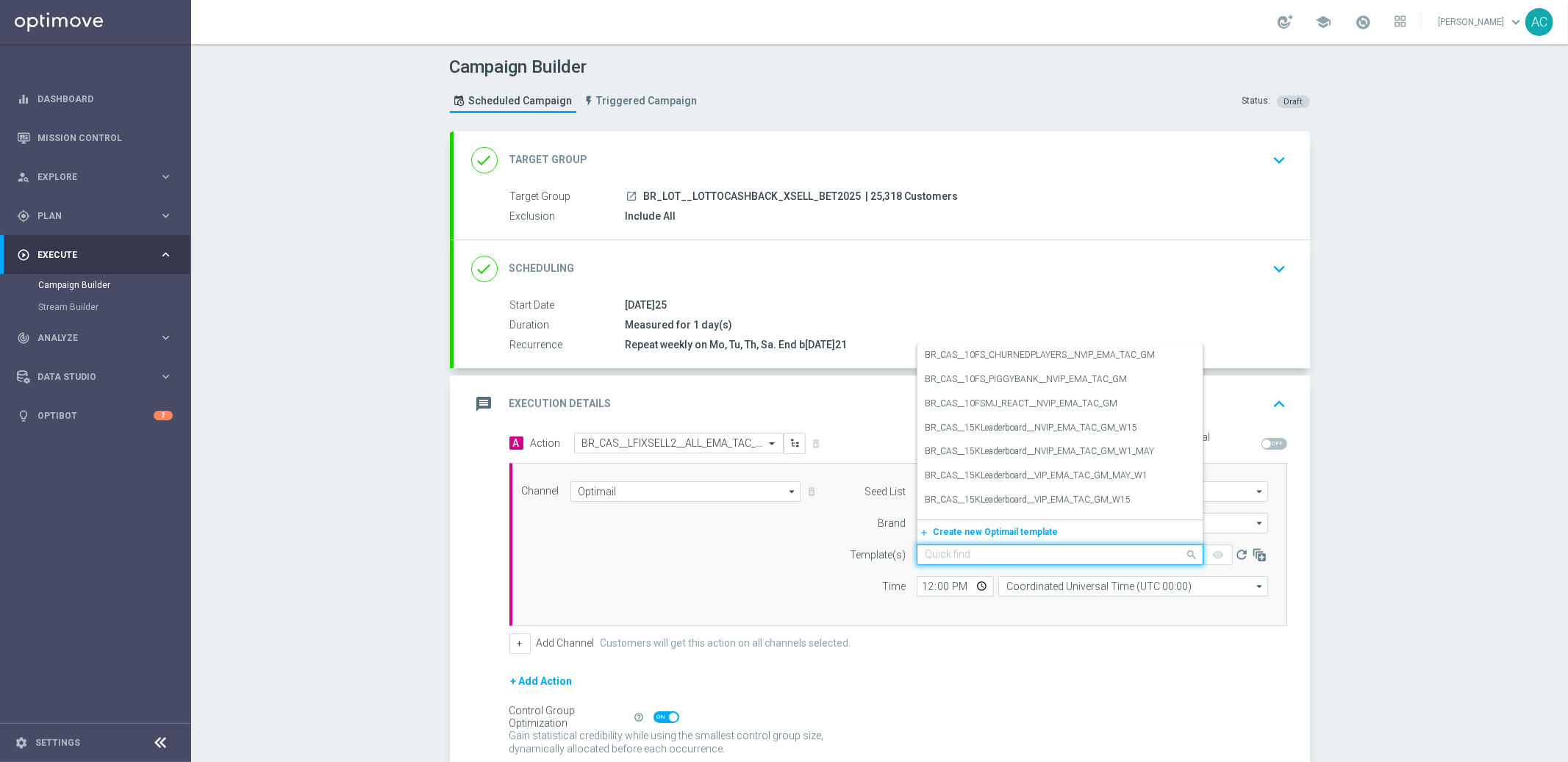
click at [942, 549] on input "text" at bounding box center [1046, 556] width 241 height 12
paste input "BR_CAS__LFIXSELL2__ALL_EMA_TAC_GM"
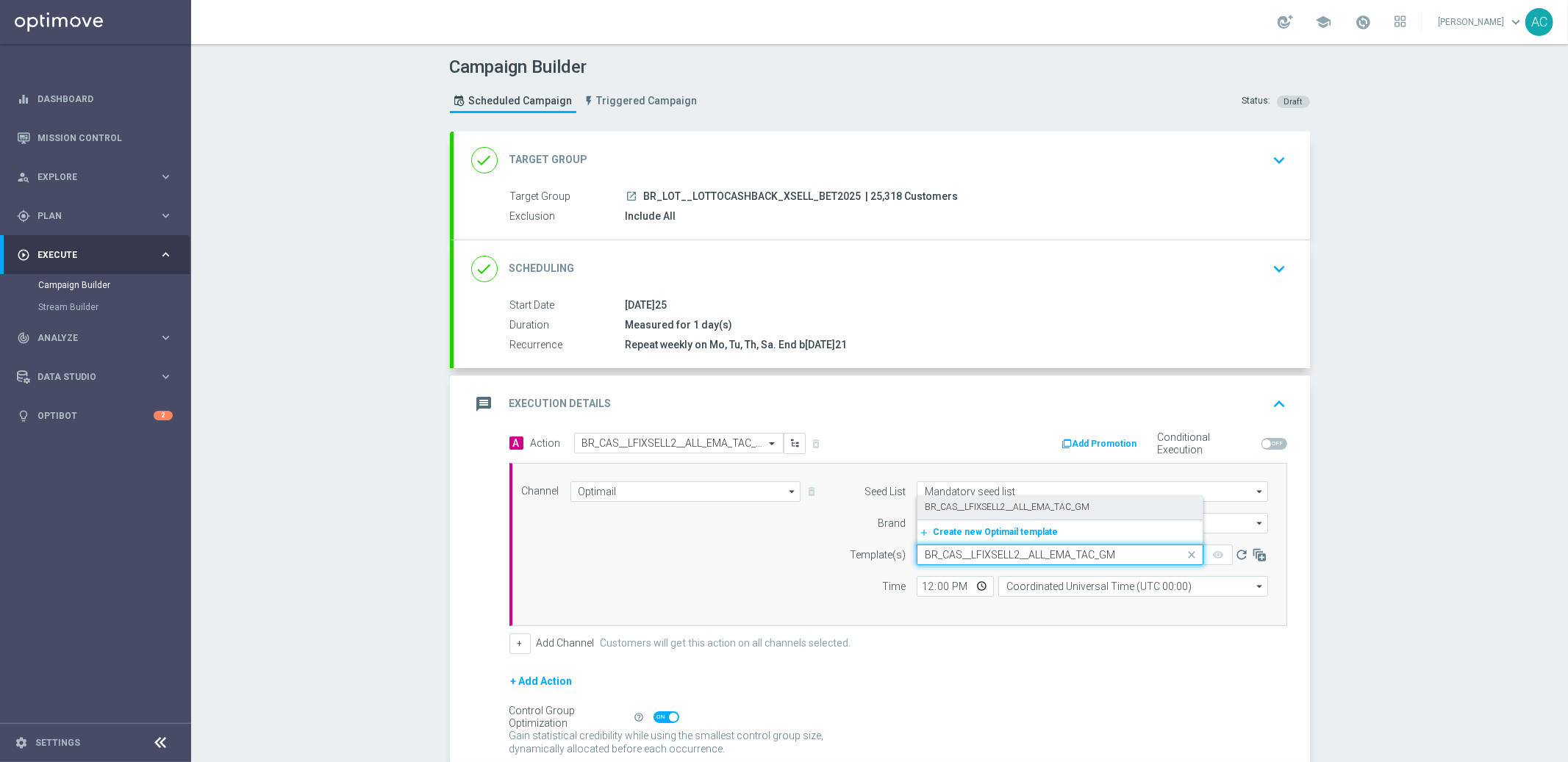
click at [961, 508] on label "BR_CAS__LFIXSELL2__ALL_EMA_TAC_GM" at bounding box center [1007, 508] width 165 height 12
type input "BR_CAS__LFIXSELL2__ALL_EMA_TAC_GM"
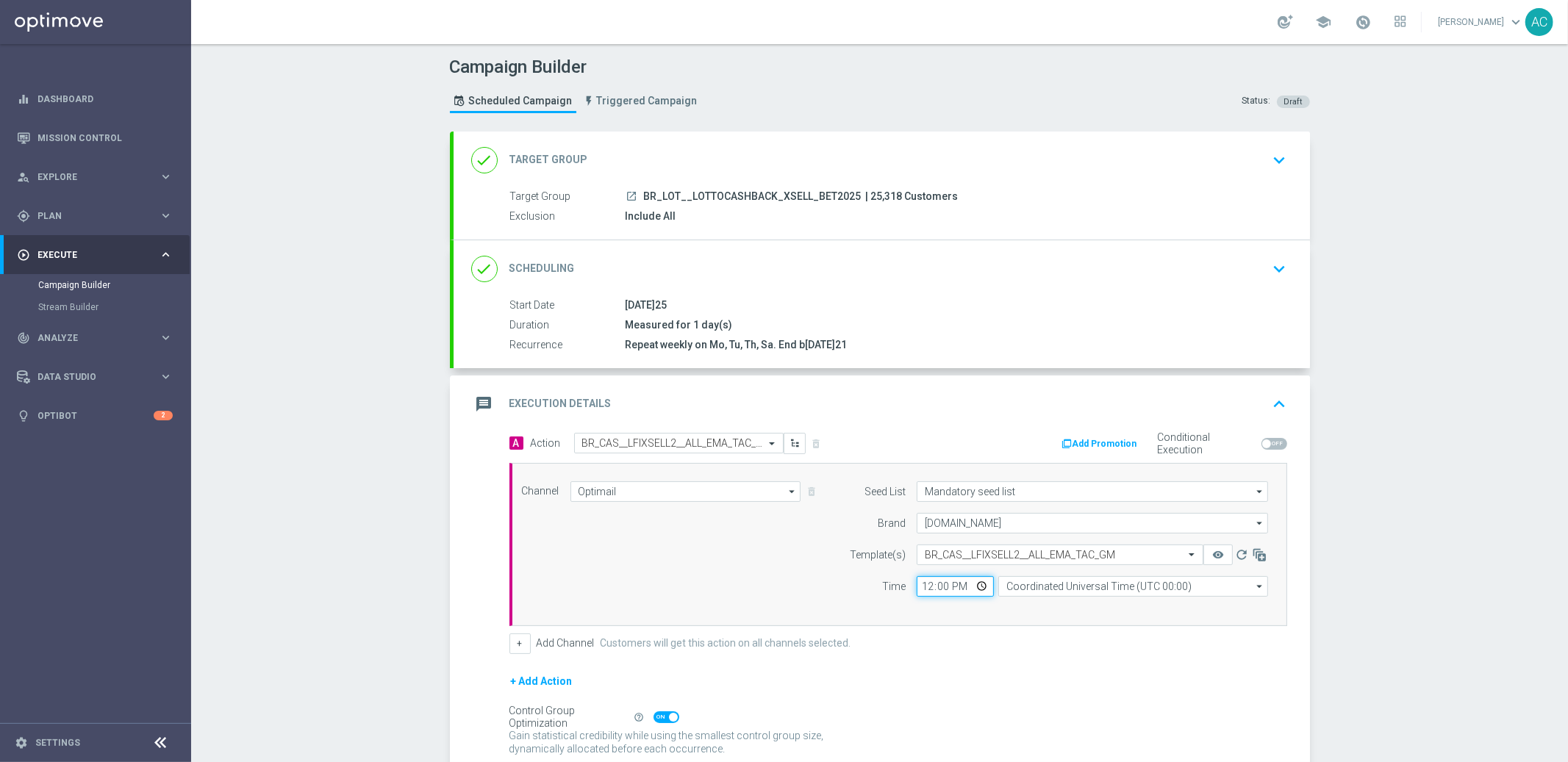
click at [917, 587] on input "12:00" at bounding box center [955, 587] width 77 height 21
type input "10:00"
click at [1070, 589] on input "Coordinated Universal Time (UTC 00:00)" at bounding box center [1133, 587] width 270 height 21
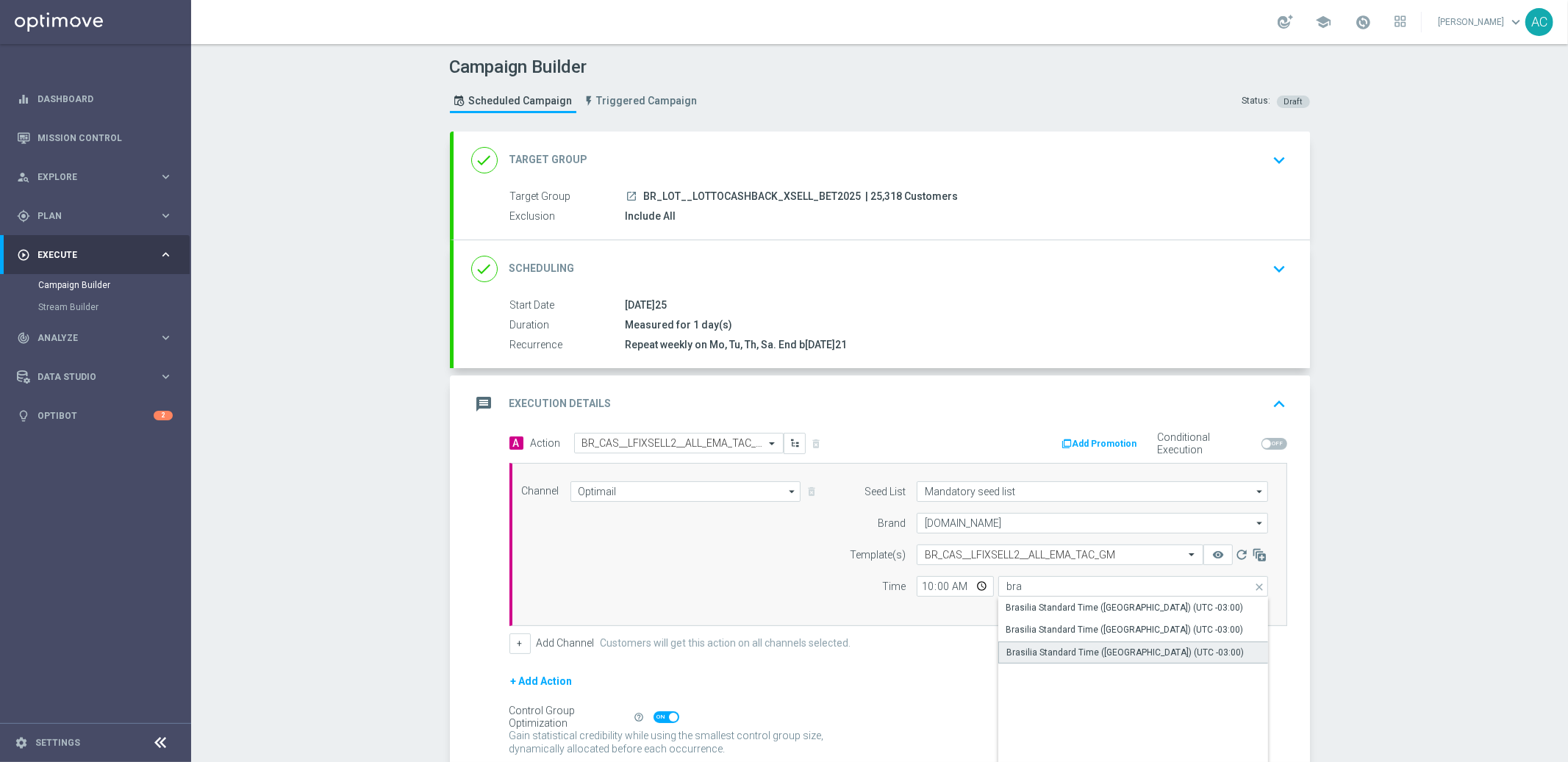
click at [1140, 655] on div "Brasilia Standard Time ([GEOGRAPHIC_DATA]) (UTC -03:00)" at bounding box center [1124, 652] width 237 height 13
type input "Brasilia Standard Time ([GEOGRAPHIC_DATA]) (UTC -03:00)"
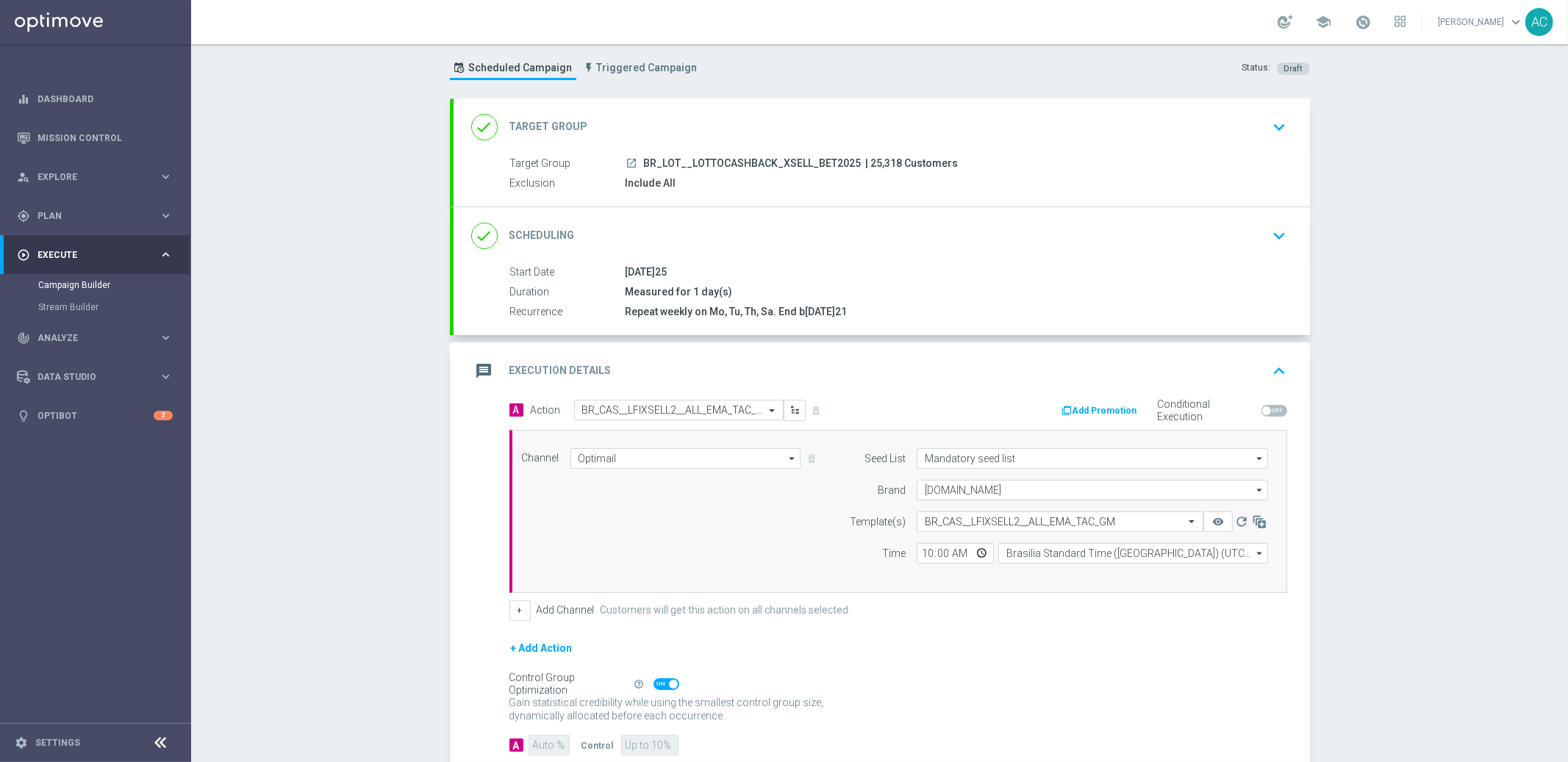
scroll to position [124, 0]
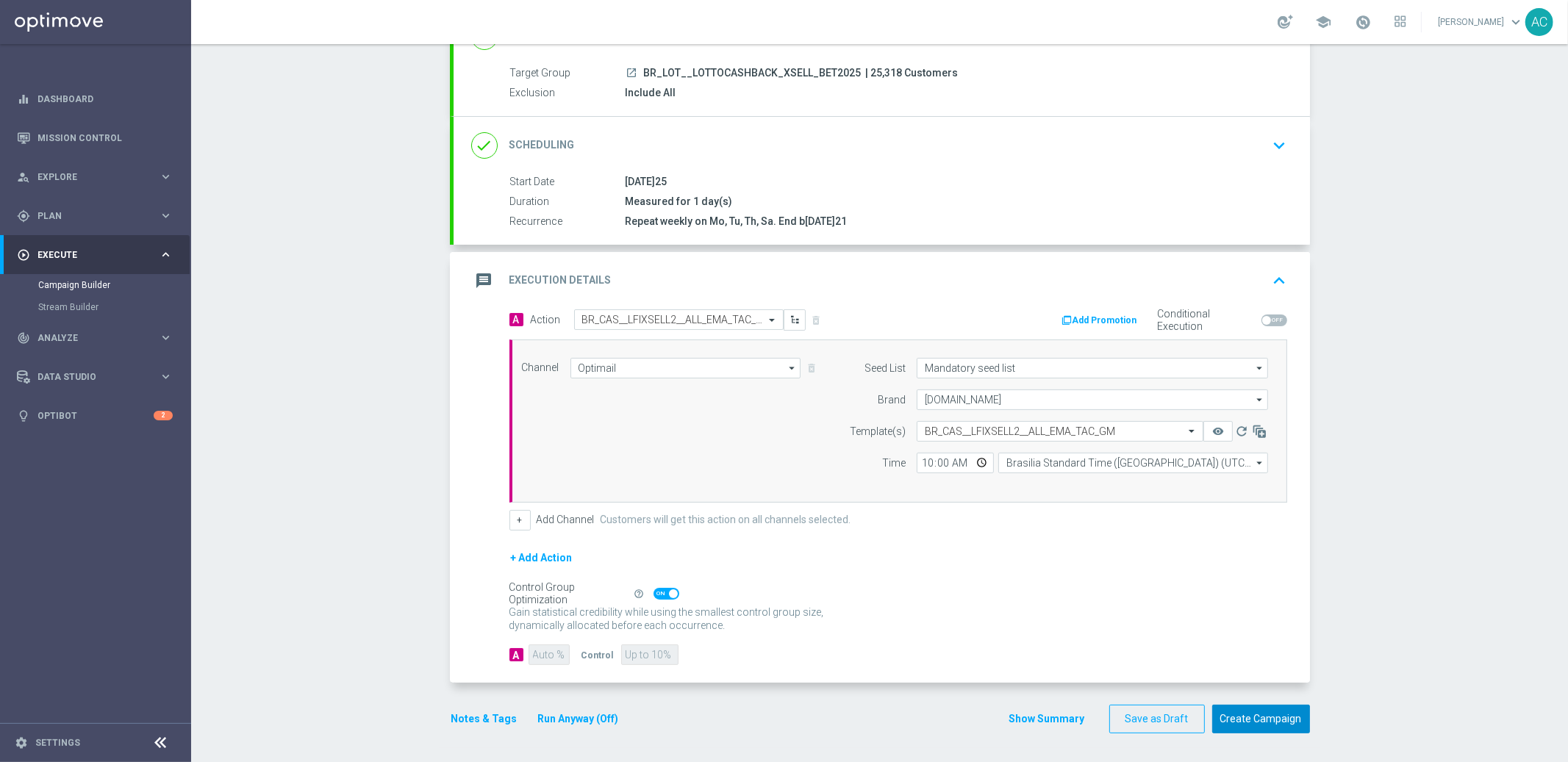
click at [1253, 716] on button "Create Campaign" at bounding box center [1261, 719] width 98 height 29
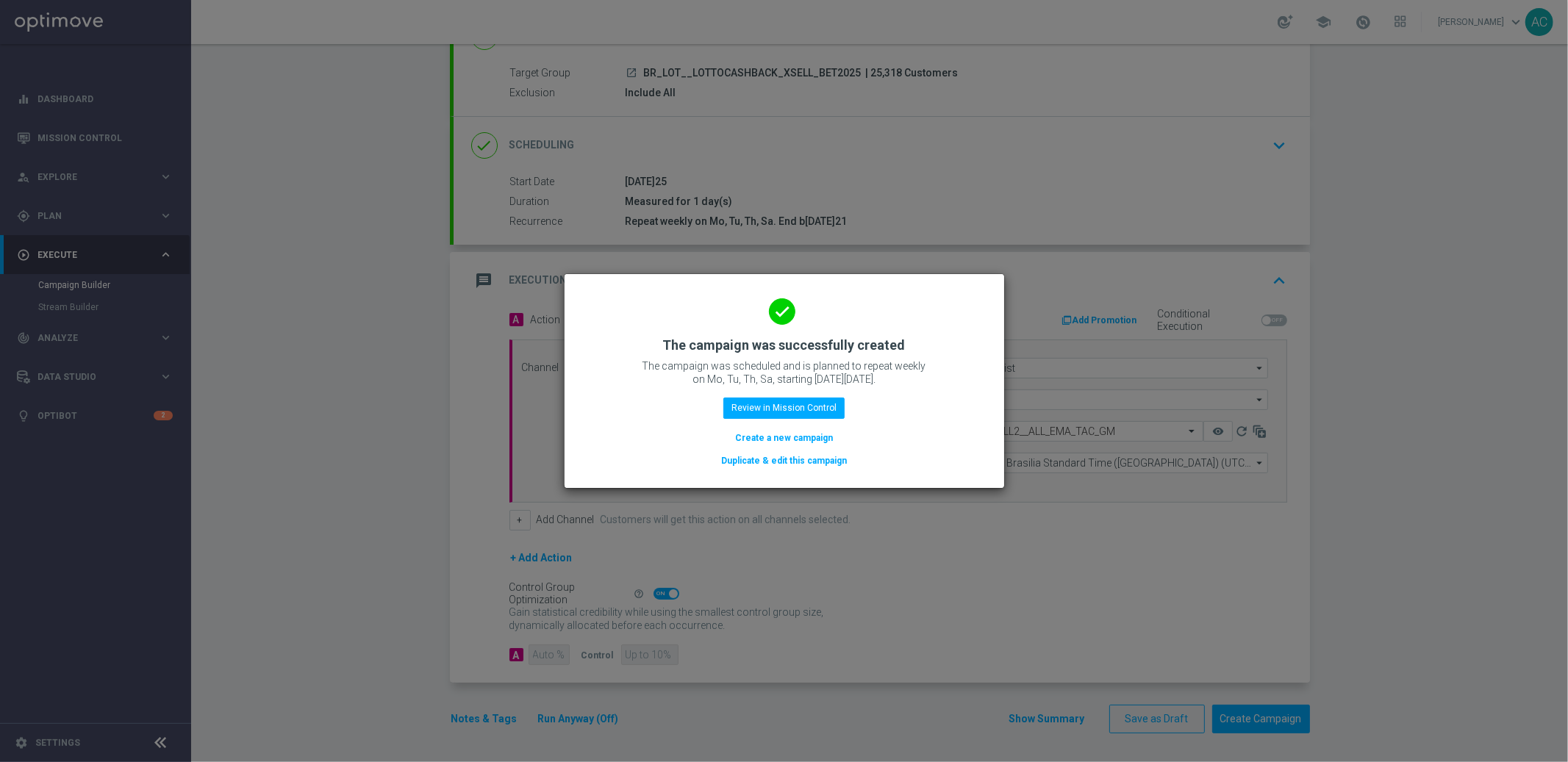
click at [791, 434] on button "Create a new campaign" at bounding box center [784, 437] width 100 height 16
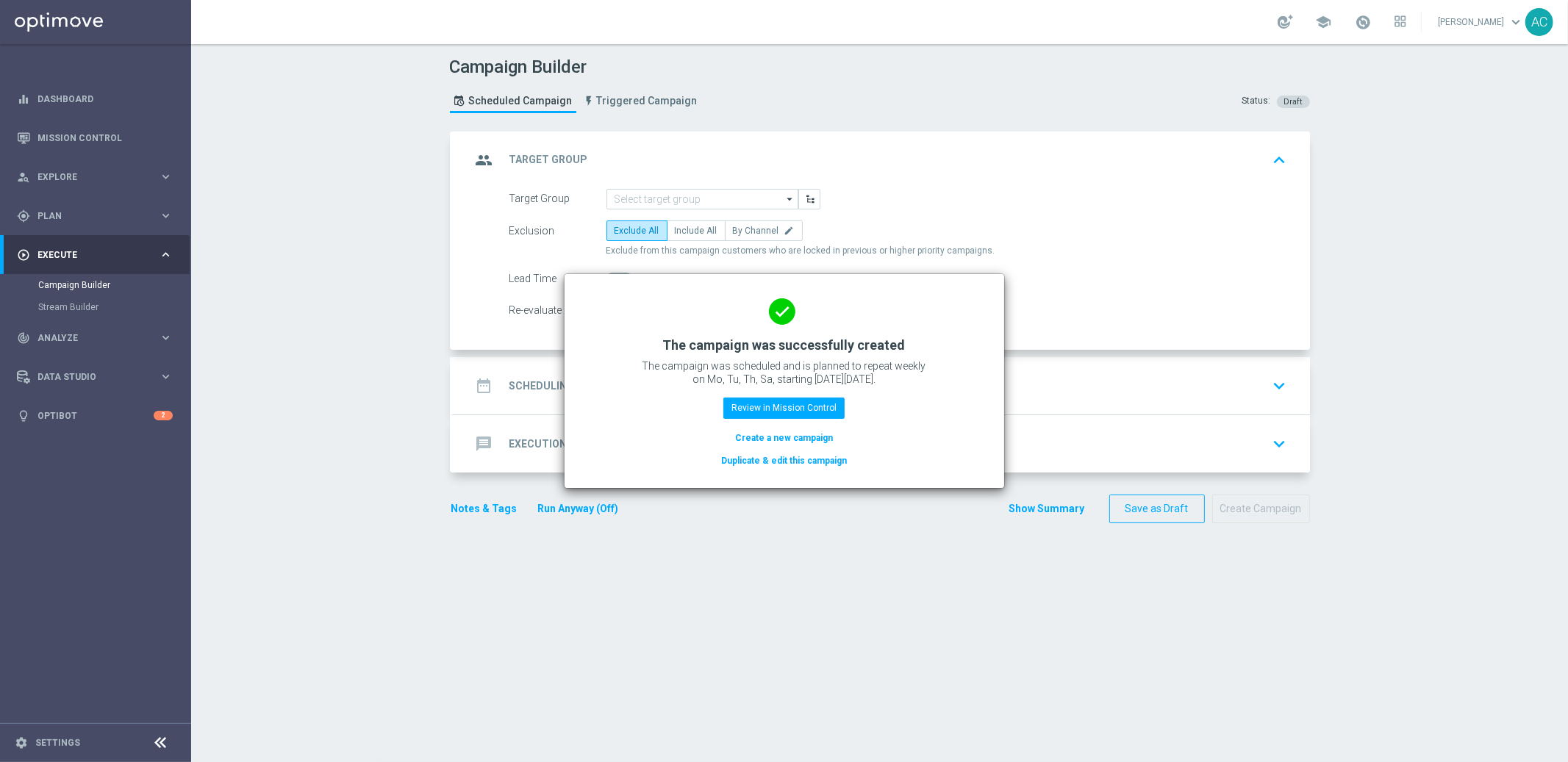
scroll to position [0, 0]
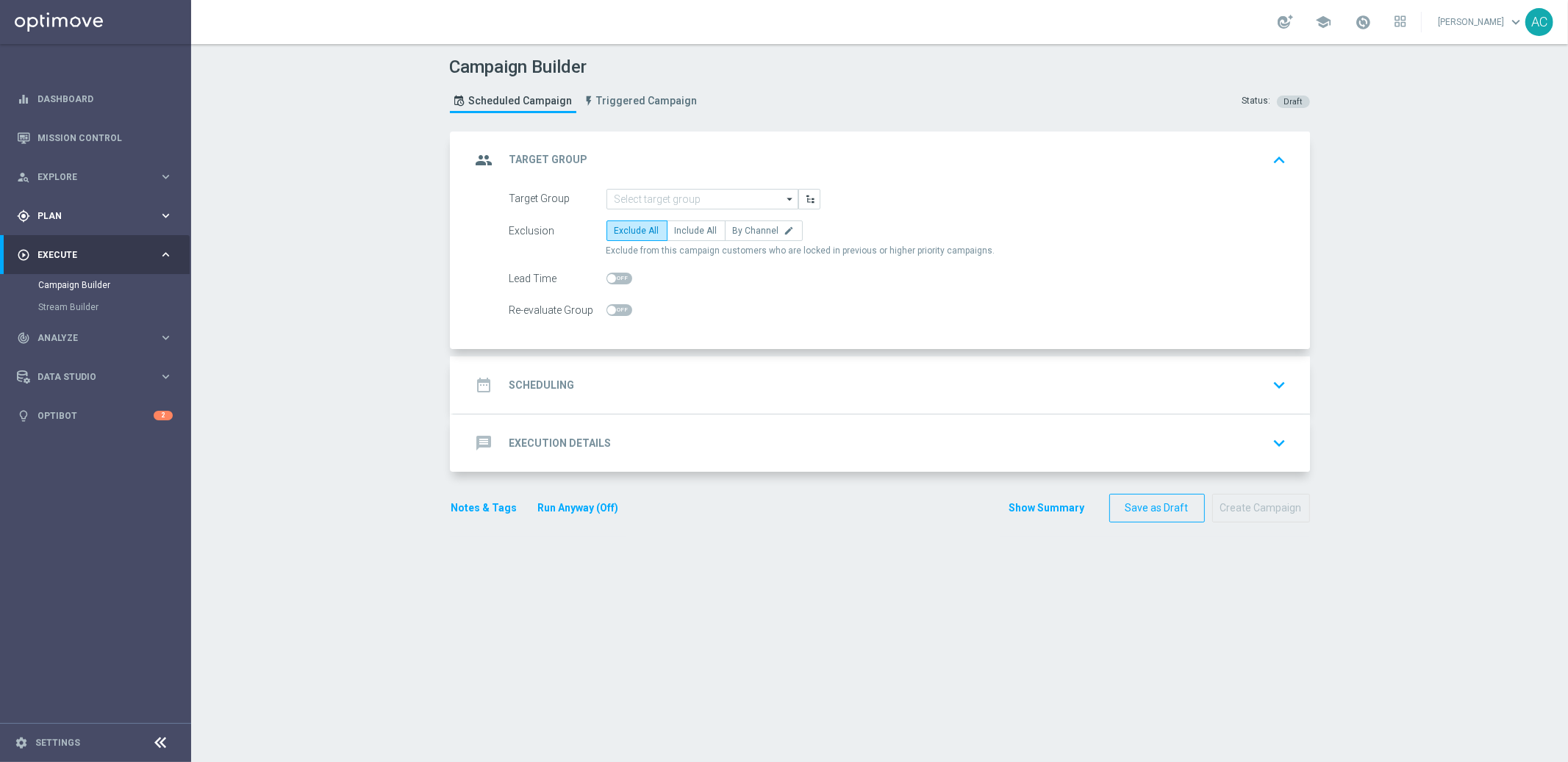
click at [74, 223] on div "gps_fixed Plan keyboard_arrow_right" at bounding box center [94, 216] width 189 height 39
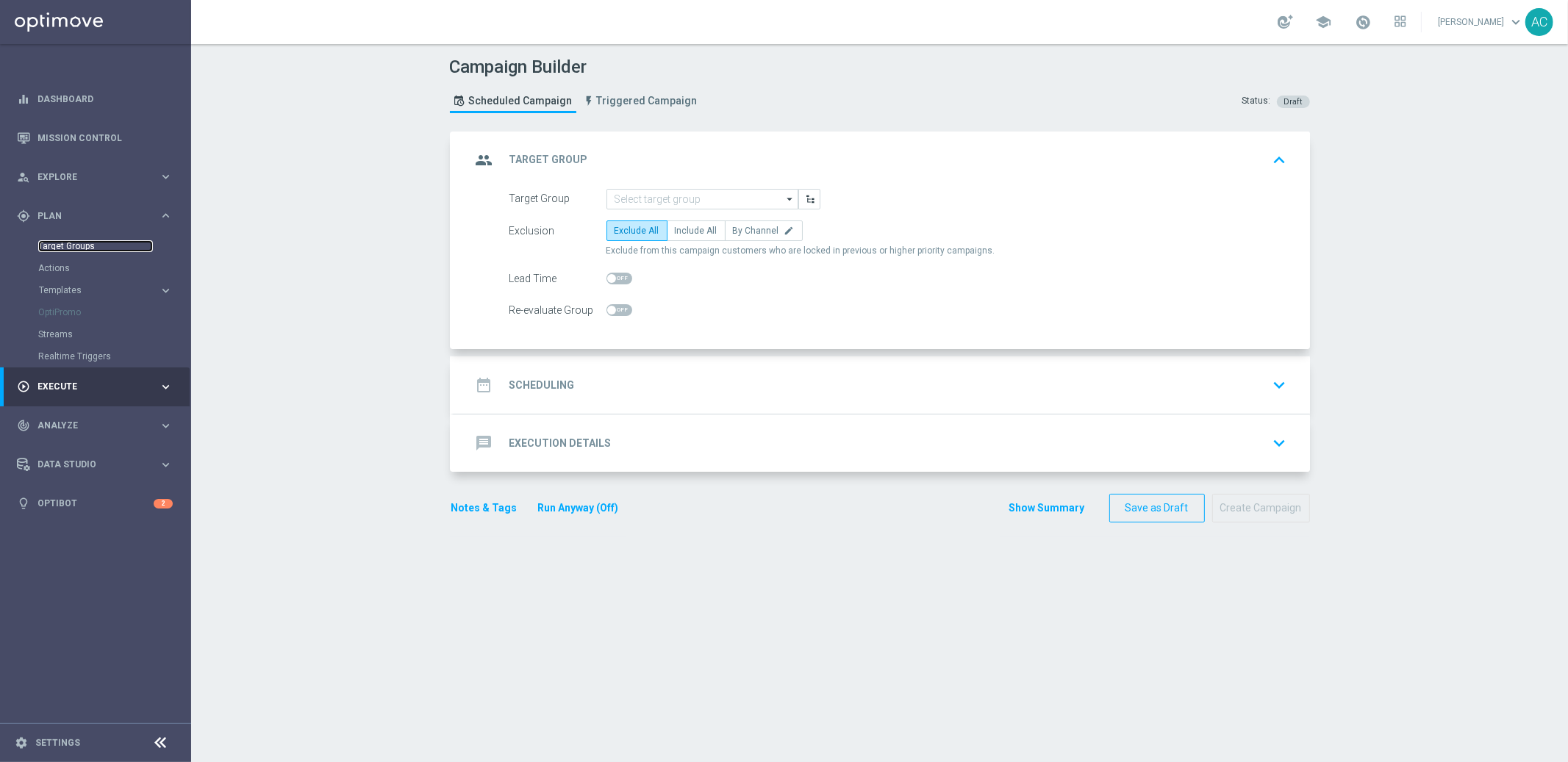
click at [76, 248] on link "Target Groups" at bounding box center [95, 246] width 114 height 12
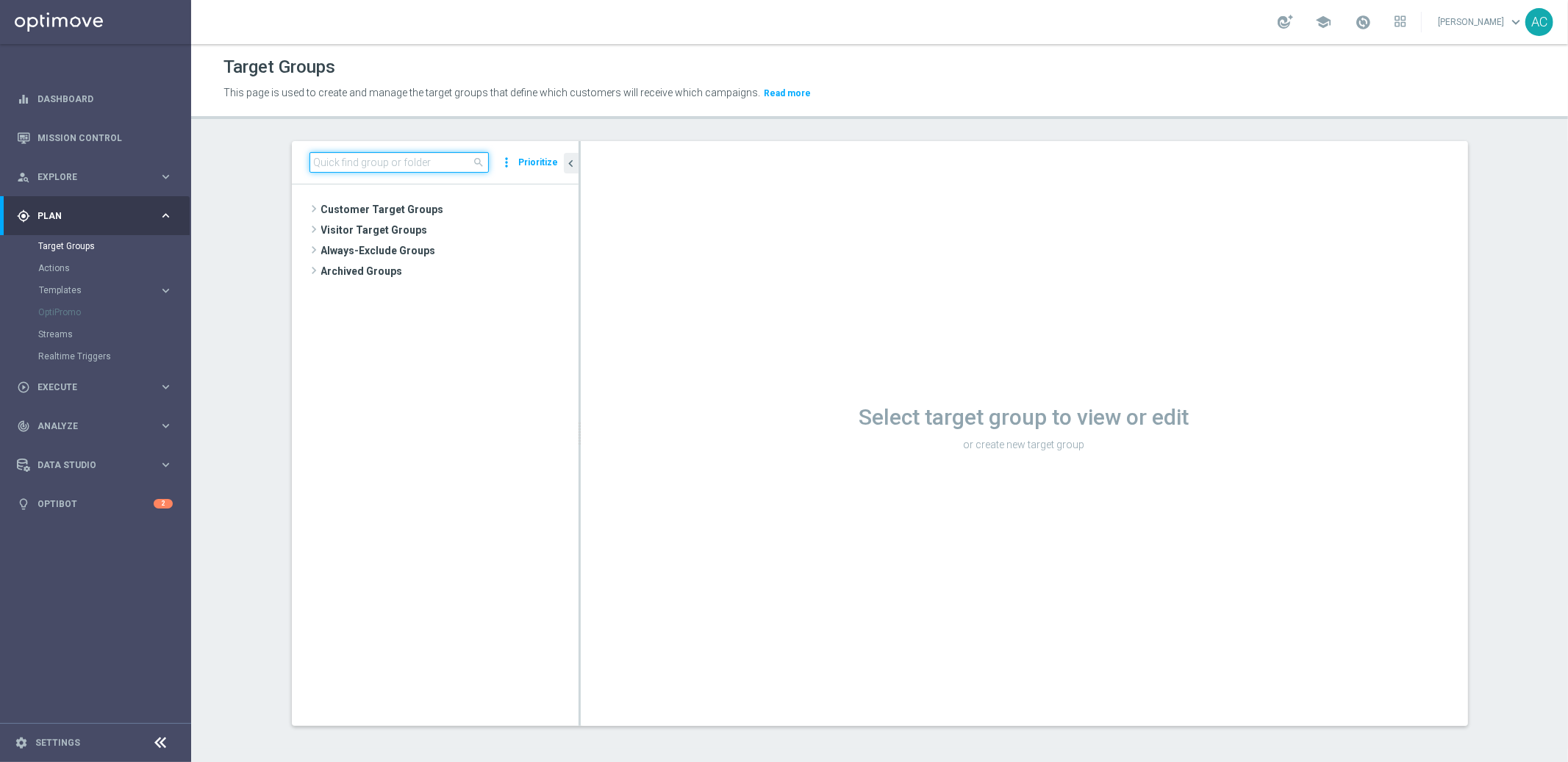
click at [363, 158] on input at bounding box center [399, 162] width 179 height 21
click at [371, 163] on input at bounding box center [399, 162] width 179 height 21
click at [394, 163] on input at bounding box center [399, 162] width 179 height 21
paste input "BR_LOT__LOTTOCASHBACK_XSELL_BET2025"
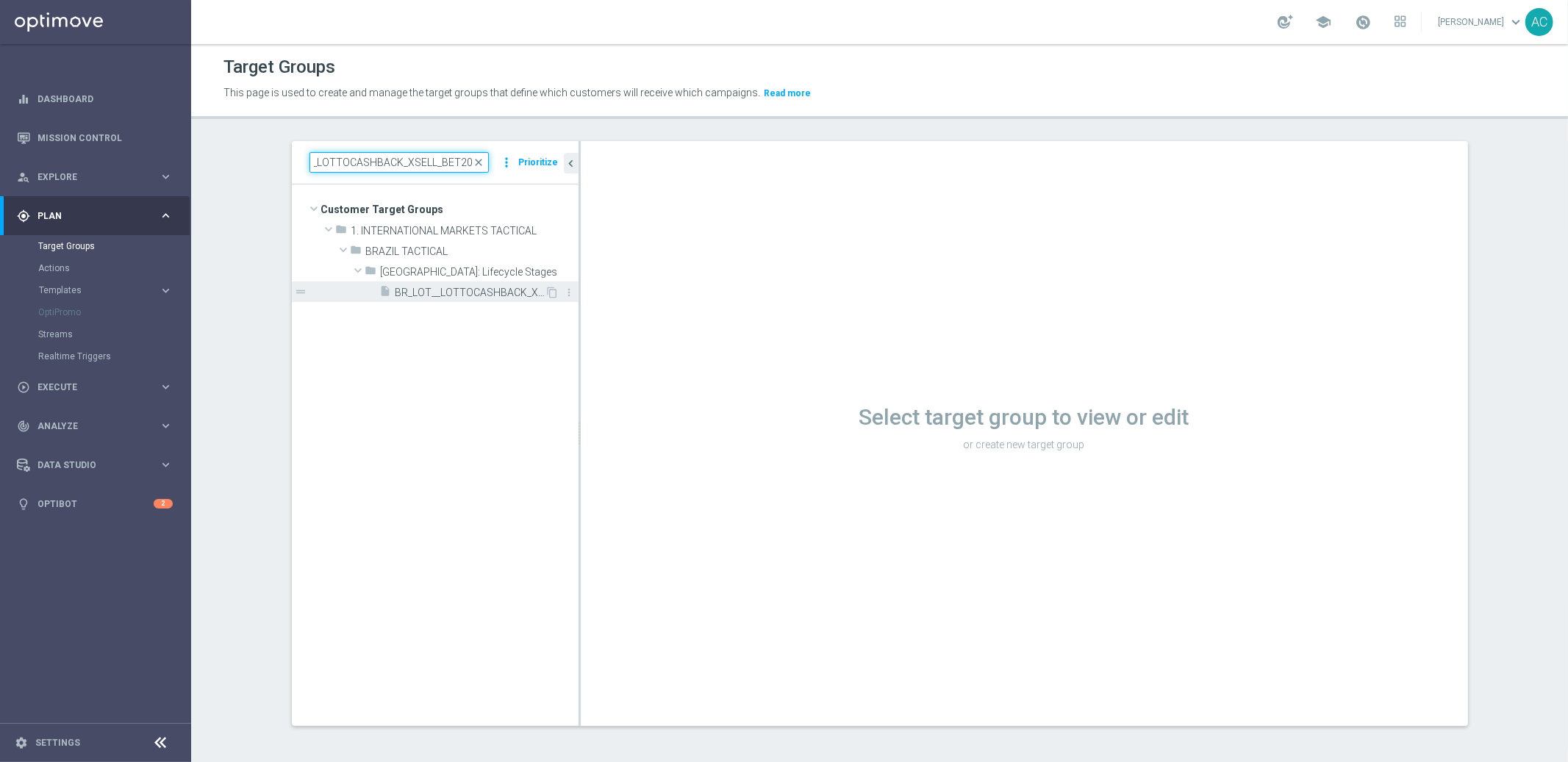
type input "BR_LOT__LOTTOCASHBACK_XSELL_BET2025"
click at [481, 298] on div "insert_drive_file BR_LOT__LOTTOCASHBACK_XSELL_BET2025" at bounding box center [463, 291] width 165 height 21
click at [549, 295] on icon "content_copy" at bounding box center [553, 292] width 12 height 12
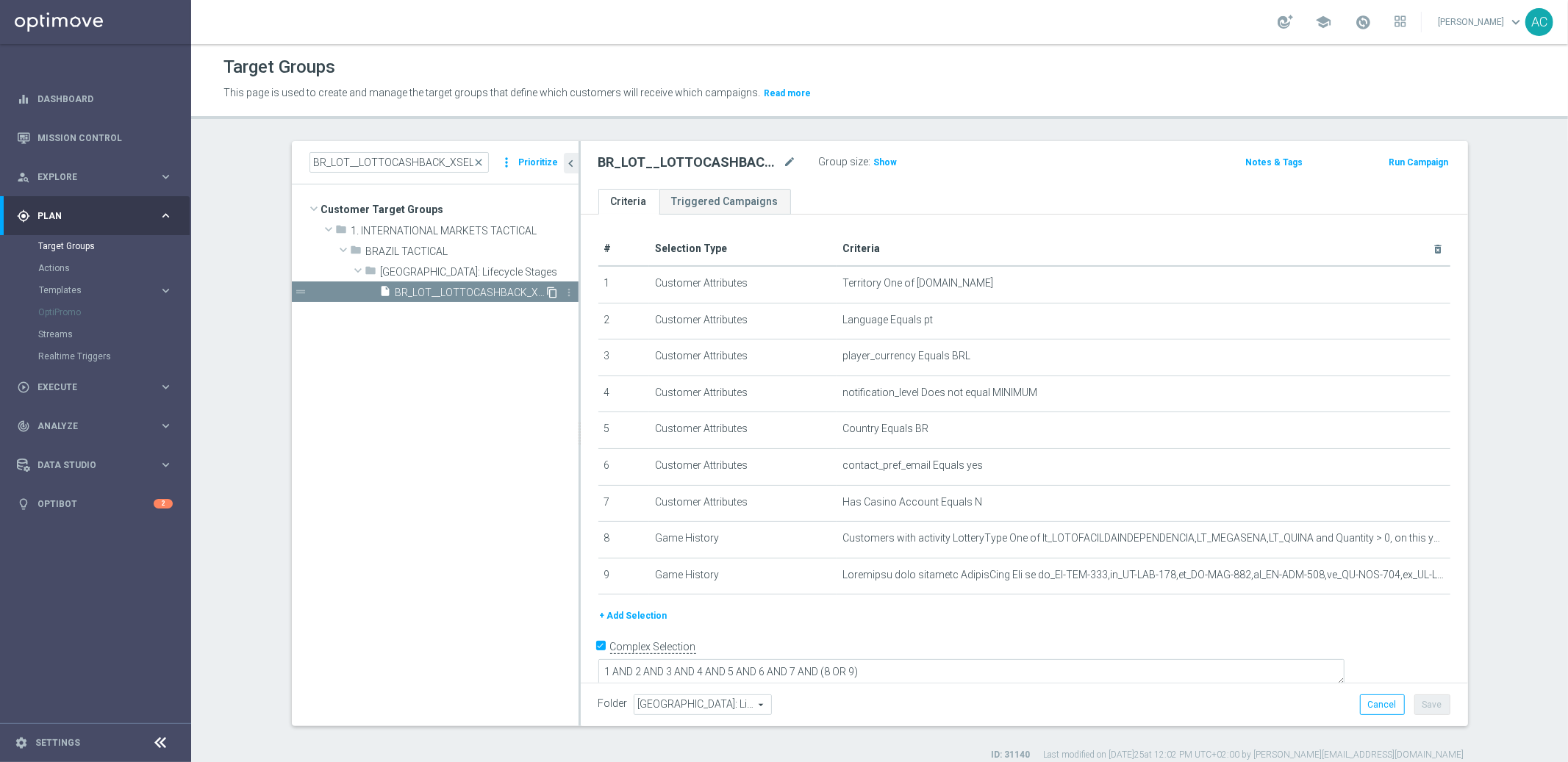
click at [547, 294] on icon "content_copy" at bounding box center [553, 292] width 12 height 12
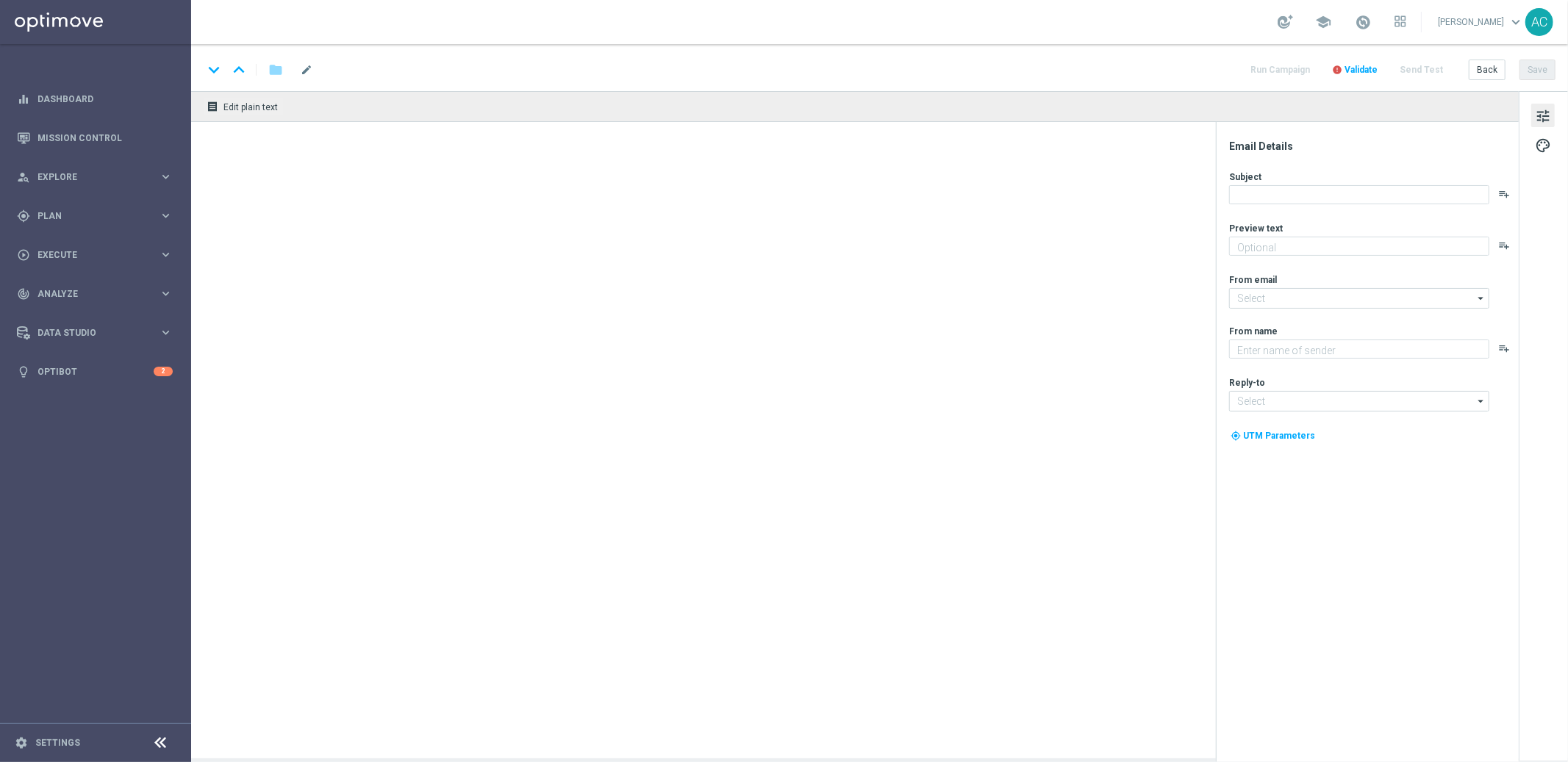
type textarea "Jackpot de R$25 milhões + prêmios fixos para quem acerta 2 ou 3 números"
type textarea "Lottoland"
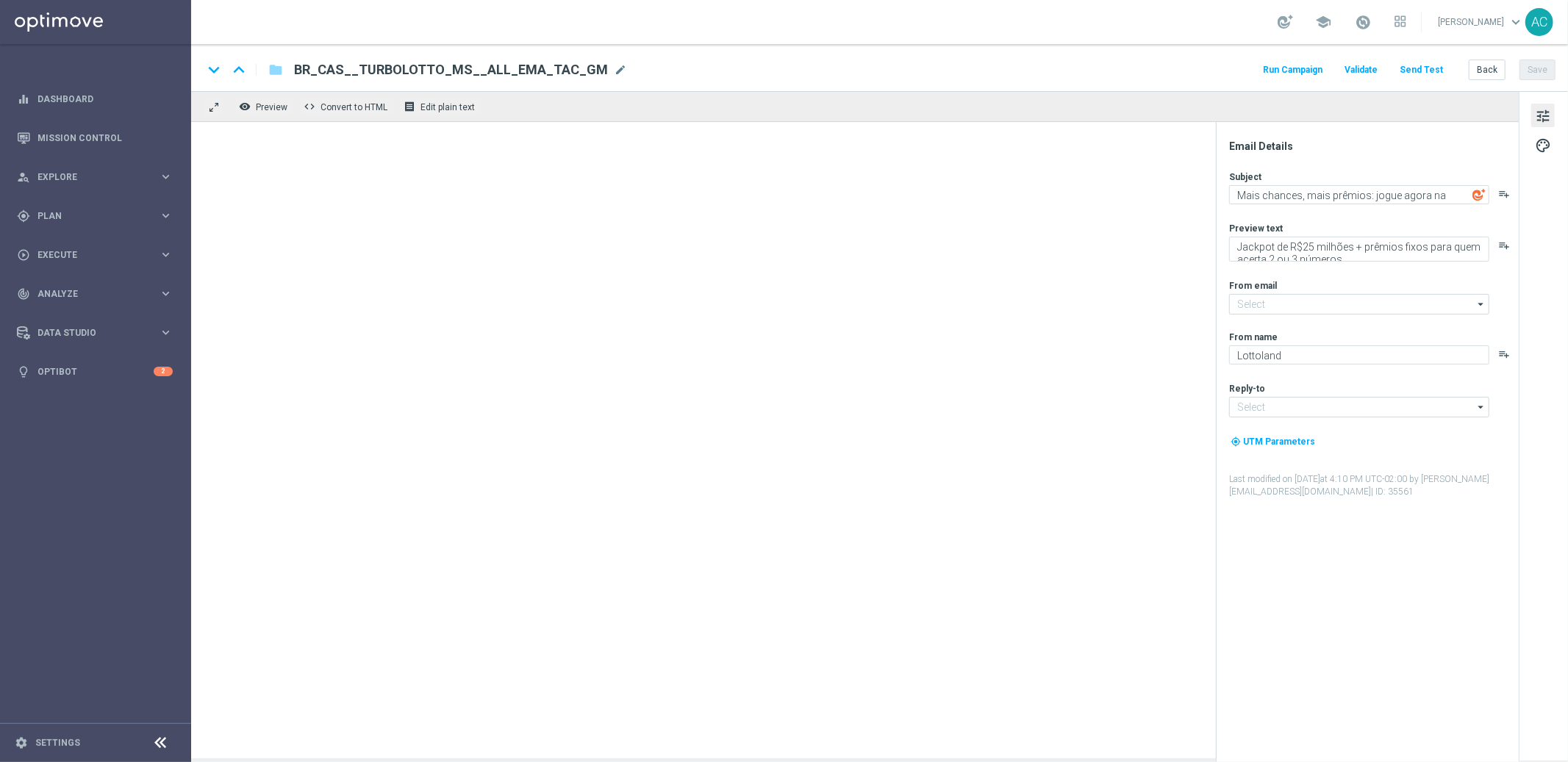
type input "[EMAIL_ADDRESS][DOMAIN_NAME]"
type input "contato@lottoland.bet.br"
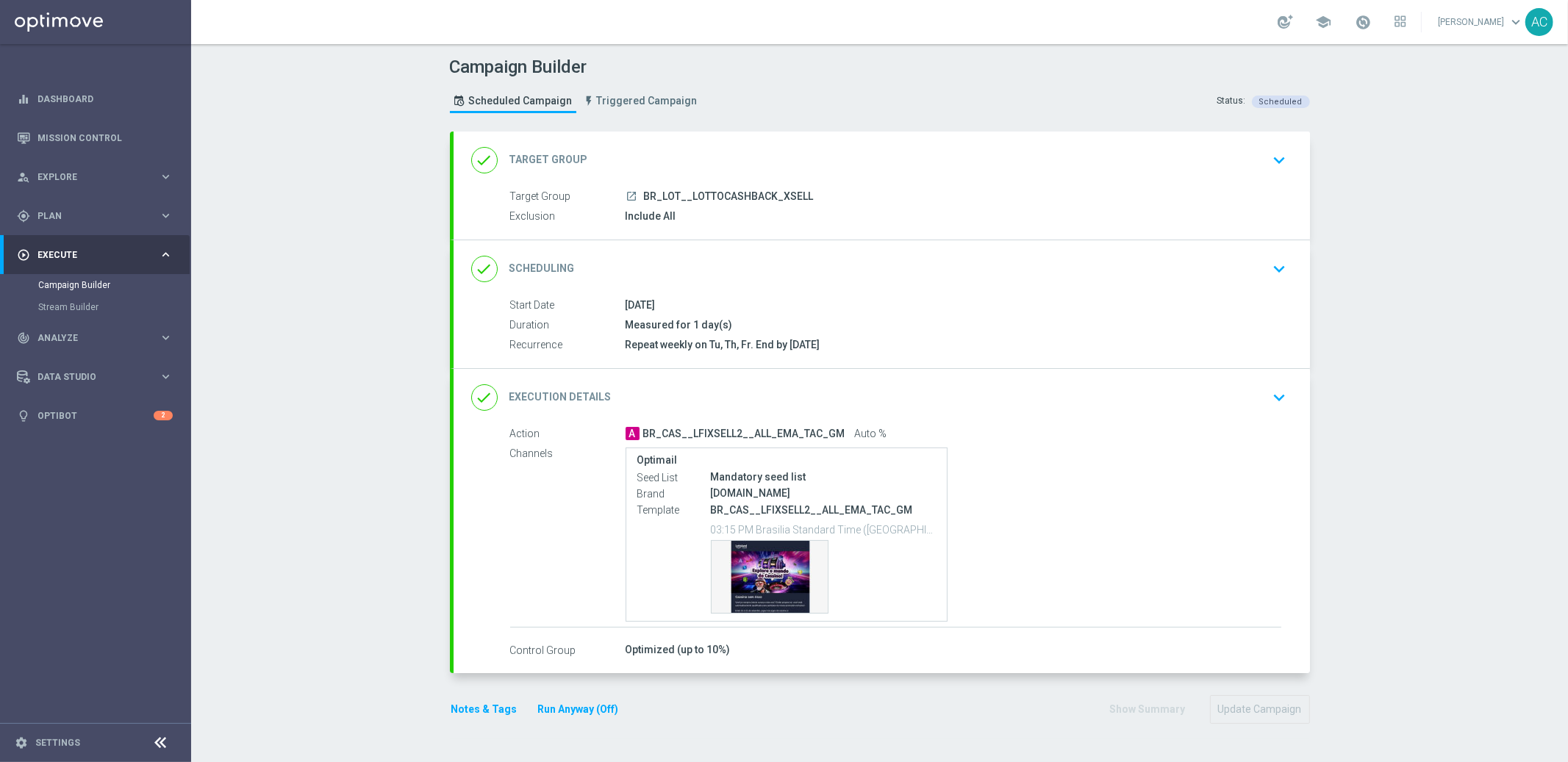
click at [906, 169] on div "done Target Group keyboard_arrow_down" at bounding box center [882, 160] width 821 height 28
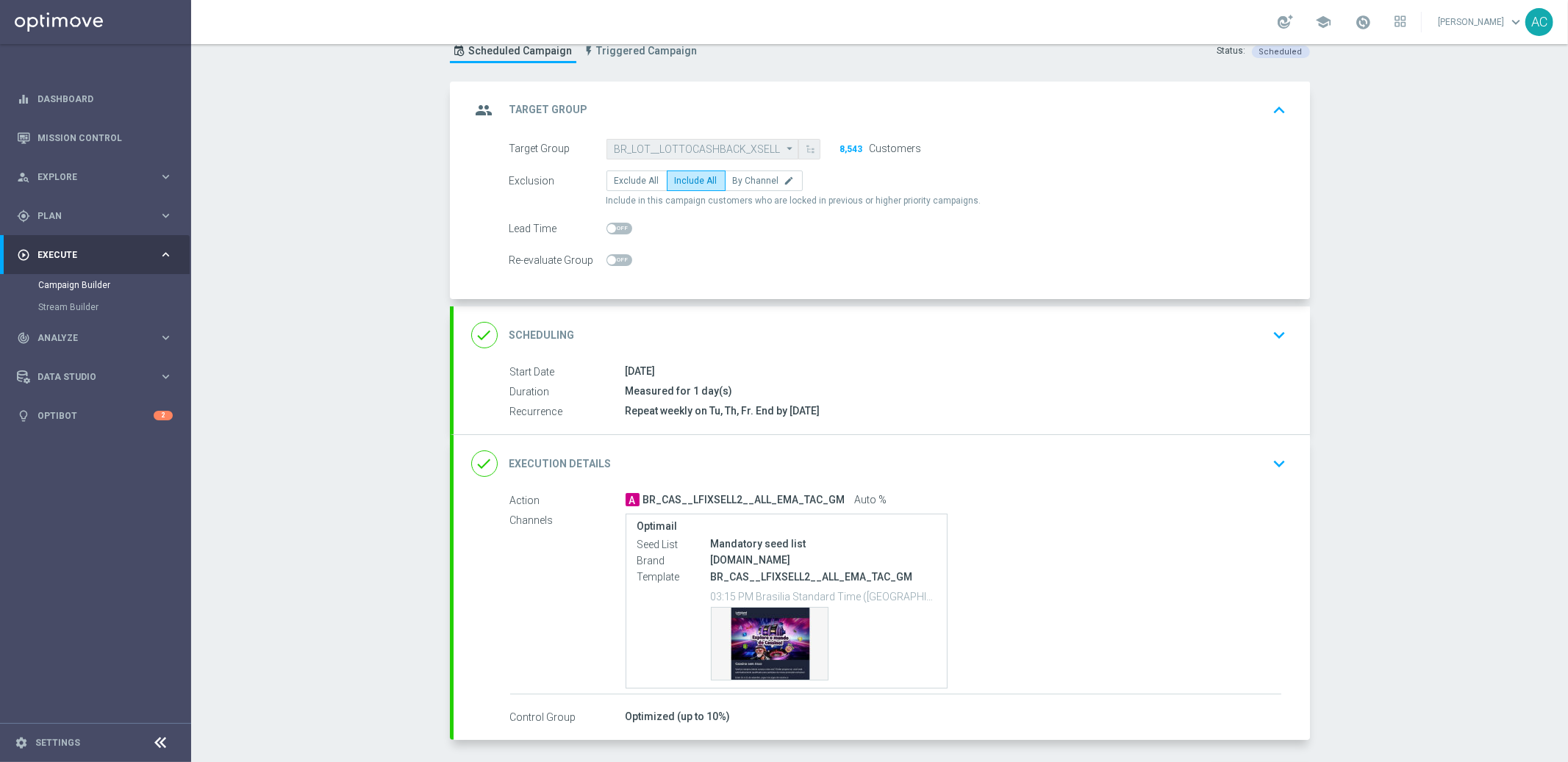
scroll to position [107, 0]
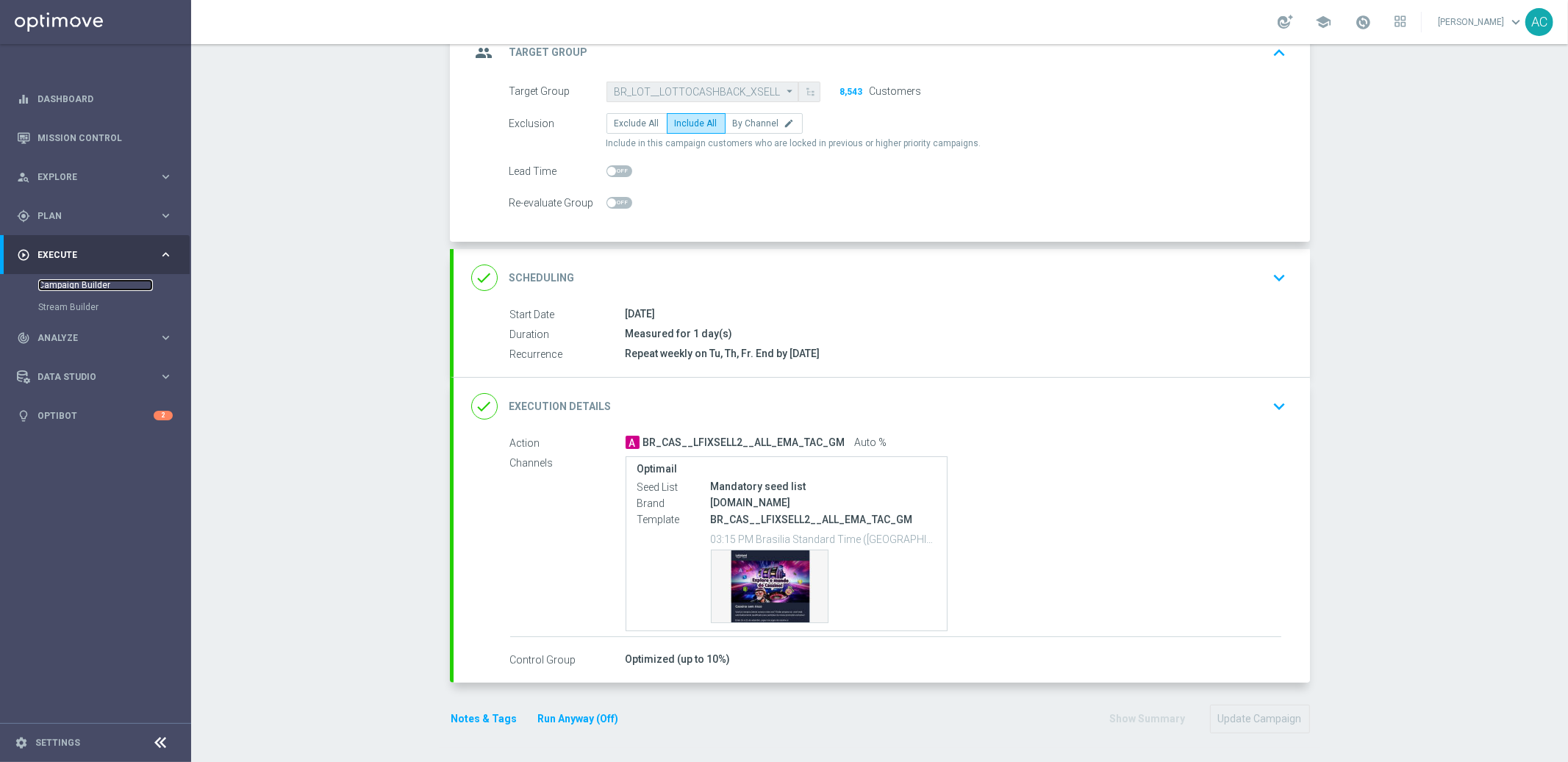
click at [67, 281] on link "Campaign Builder" at bounding box center [95, 284] width 114 height 12
click at [1413, 263] on div "Campaign Builder Scheduled Campaign Triggered Campaign Status: Scheduled group …" at bounding box center [879, 403] width 1377 height 718
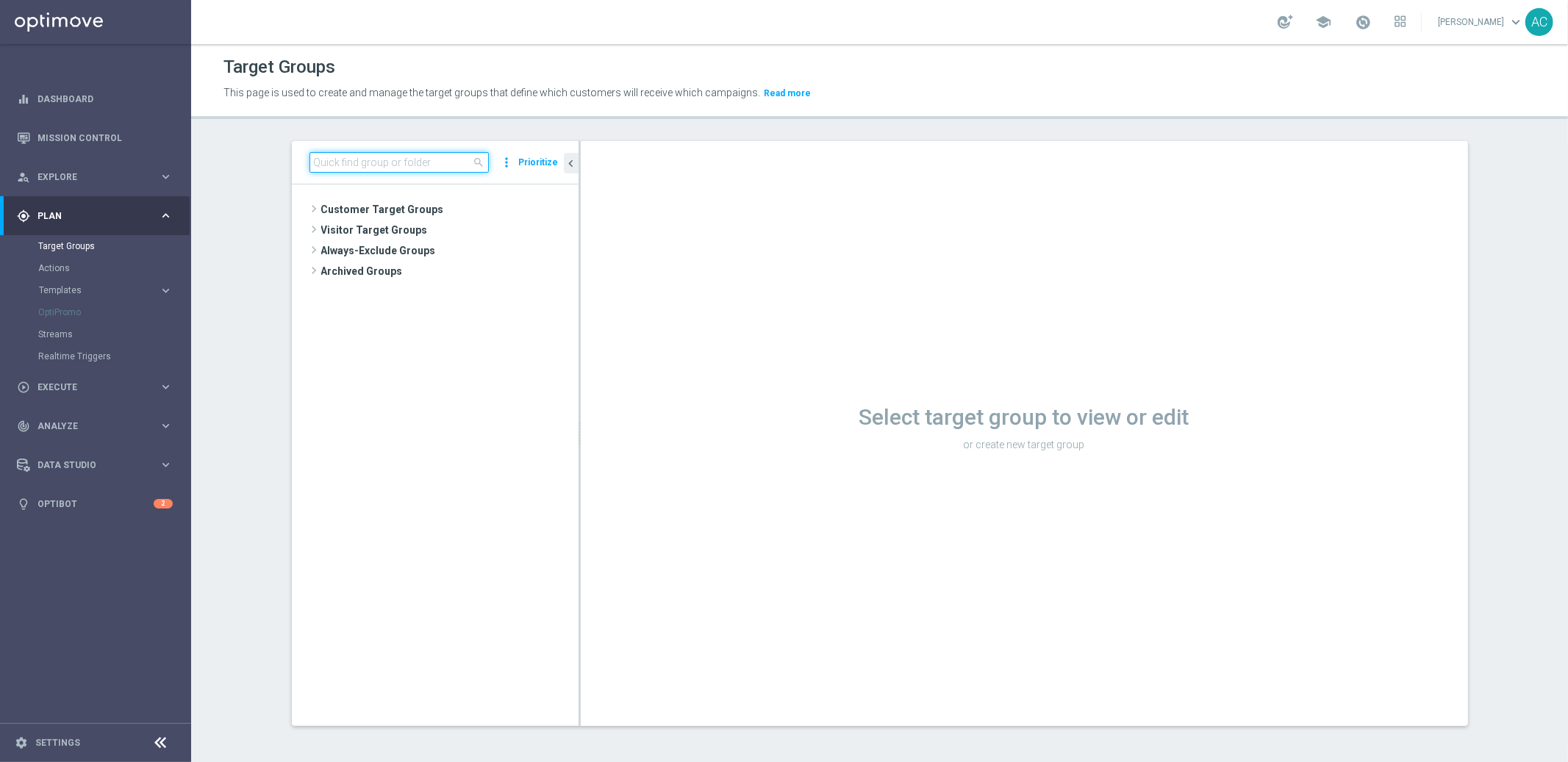
click at [386, 164] on input at bounding box center [399, 162] width 179 height 21
paste input "BR_LOT__LOTTOCASHBACK_XSELL_BET2025"
type input "BR_LOT__LOTTOCASHBACK_XSELL_BET2025"
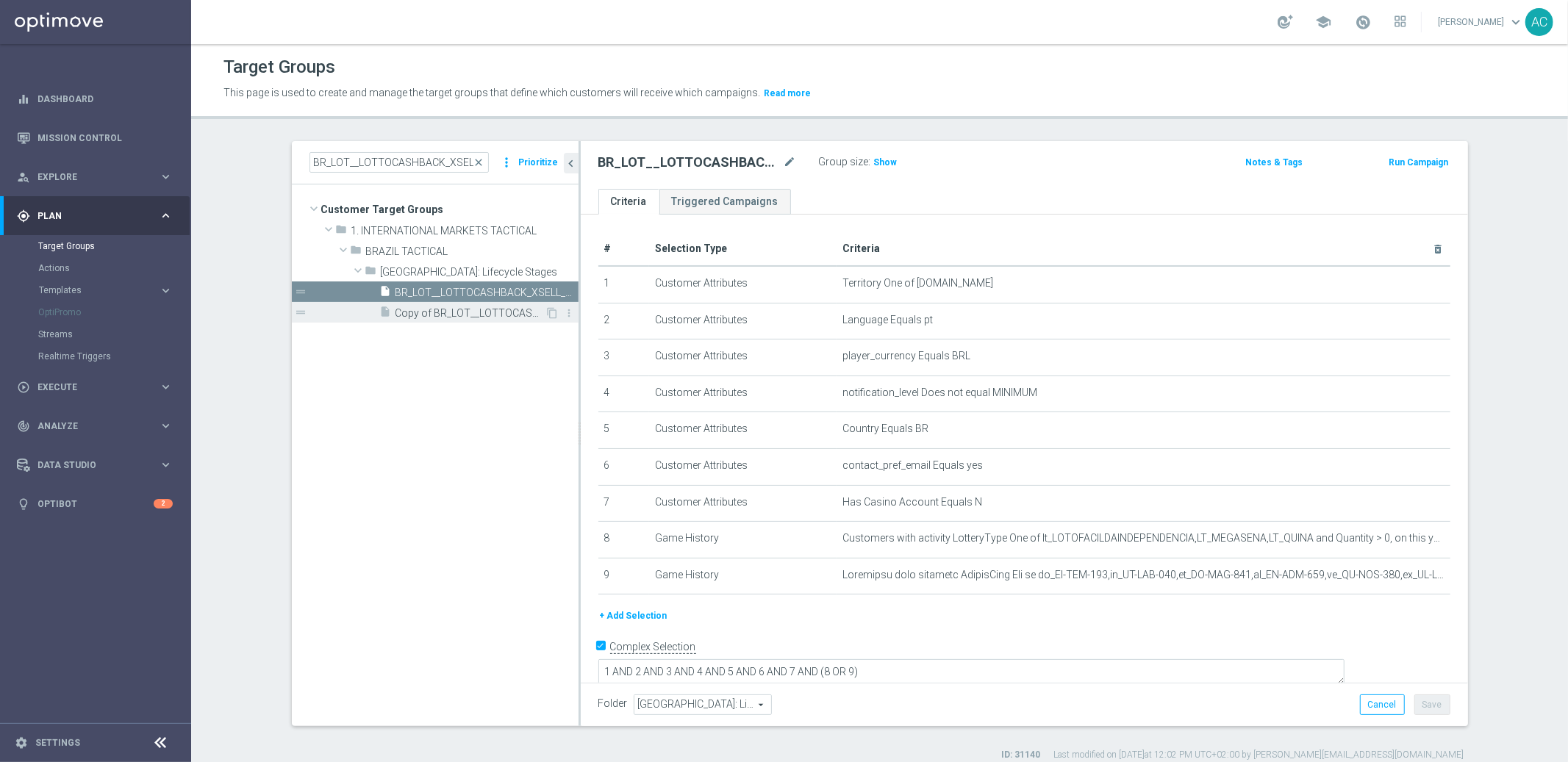
click at [458, 315] on span "Copy of BR_LOT__LOTTOCASHBACK_XSELL_BET2025" at bounding box center [471, 314] width 150 height 12
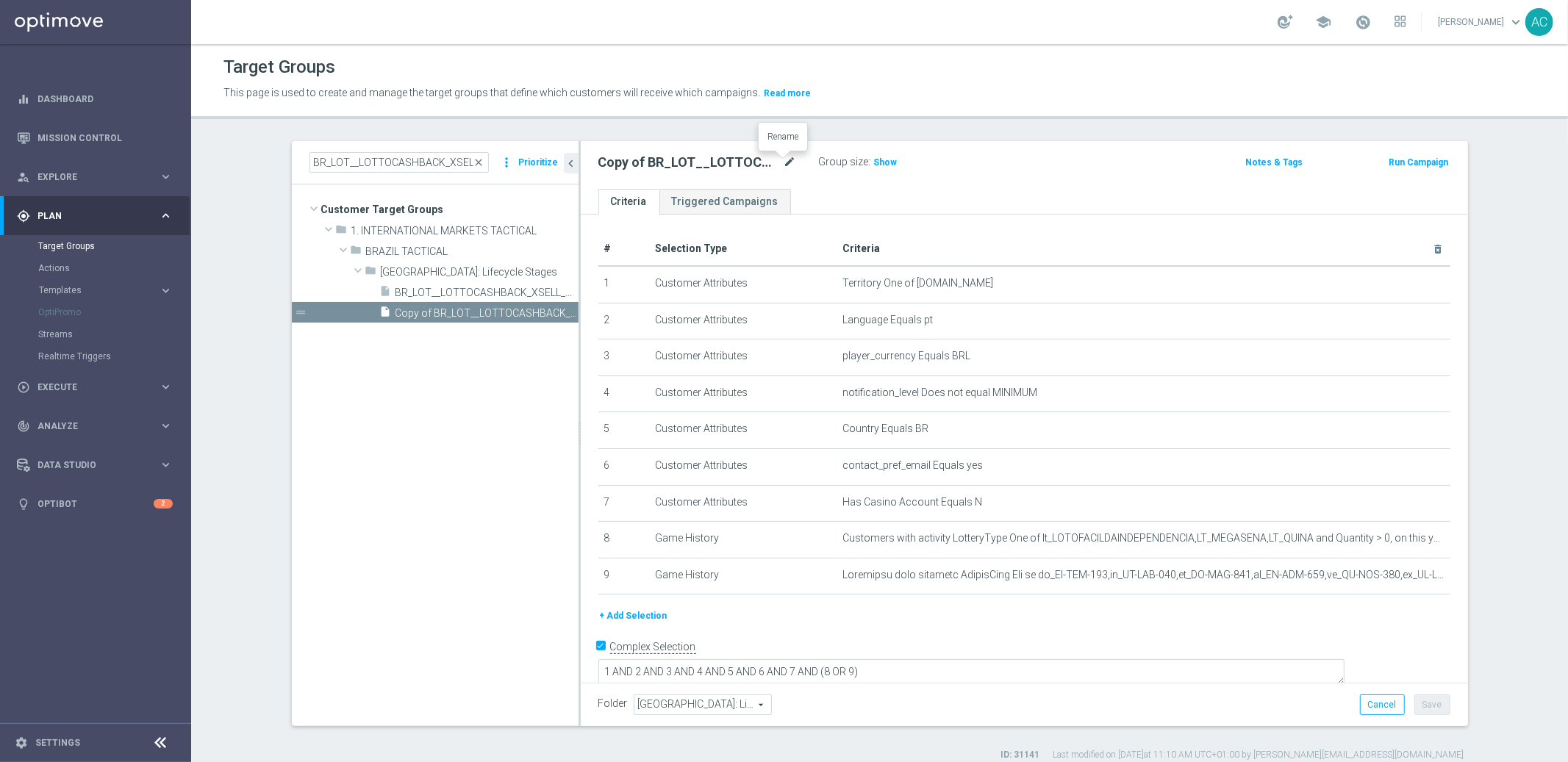
click at [784, 158] on icon "mode_edit" at bounding box center [790, 162] width 13 height 18
drag, startPoint x: 618, startPoint y: 152, endPoint x: 625, endPoint y: 165, distance: 14.8
click at [641, 156] on h2 "Copy of BR_LOT__LOTTOCASHBACK_XSELL_BET2025" at bounding box center [689, 162] width 182 height 18
click at [787, 161] on icon "mode_edit" at bounding box center [790, 162] width 13 height 18
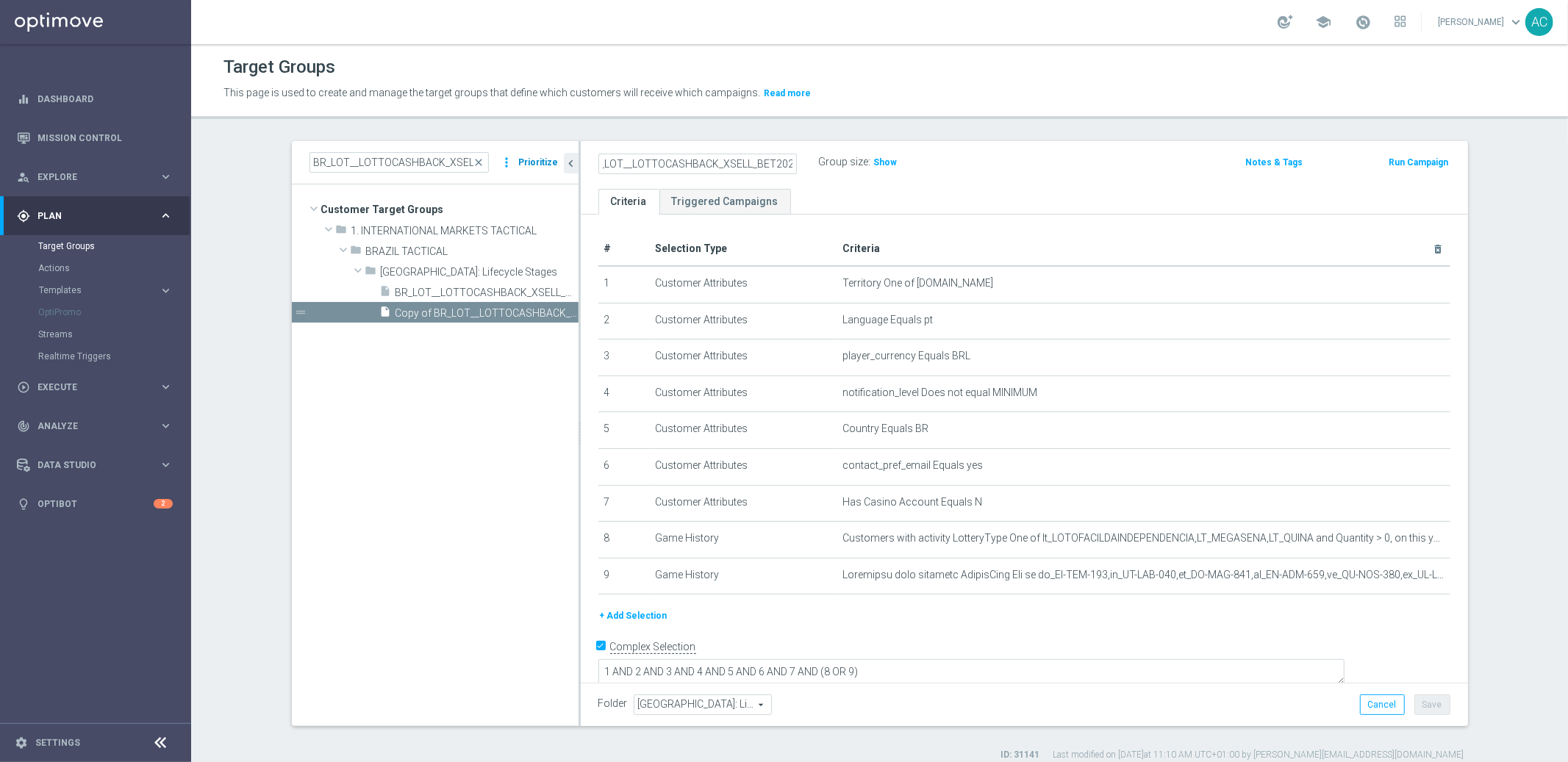
scroll to position [0, 0]
drag, startPoint x: 635, startPoint y: 162, endPoint x: 513, endPoint y: 162, distance: 122.0
click at [513, 162] on as-split "BR_LOT__LOTTOCASHBACK_XSELL_BET2025 close more_vert Prioritize Customer Target …" at bounding box center [880, 434] width 1176 height 585
click at [635, 158] on input "Copy of BR_LOT__LOTTOCASHBACK_XSELL_BET2025" at bounding box center [697, 164] width 199 height 21
drag, startPoint x: 635, startPoint y: 162, endPoint x: 502, endPoint y: 166, distance: 133.1
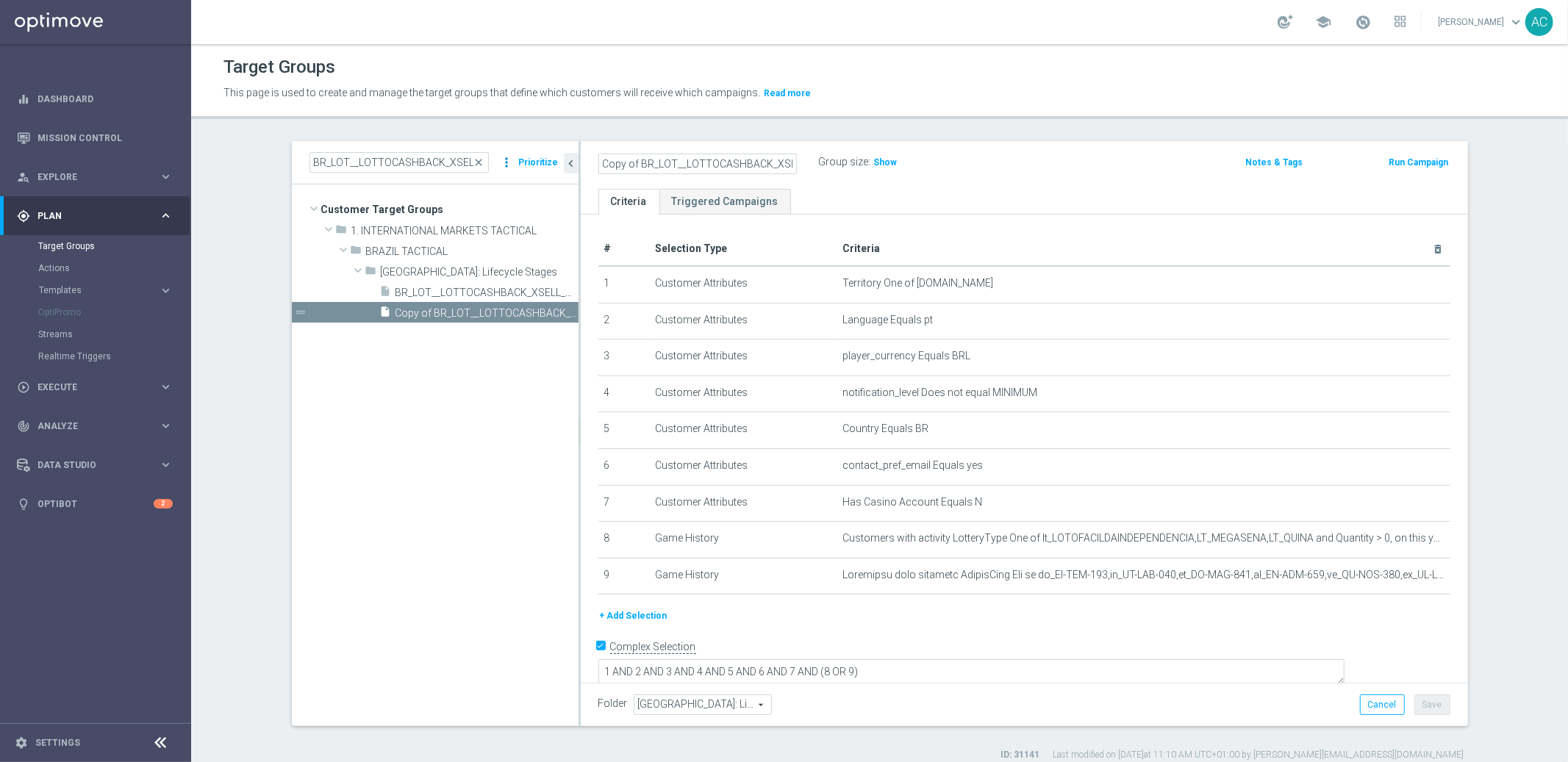
click at [502, 166] on as-split "BR_LOT__LOTTOCASHBACK_XSELL_BET2025 close more_vert Prioritize Customer Target …" at bounding box center [880, 434] width 1176 height 585
drag, startPoint x: 769, startPoint y: 165, endPoint x: 796, endPoint y: 167, distance: 27.1
click at [835, 164] on div "BR_LOT__LOTTOCASHBACK_XSELL_BET2025 Group size : Show" at bounding box center [879, 163] width 583 height 22
click at [788, 168] on input "BR_LOT__LOTTOCASHBACK_XSELL_BET2025" at bounding box center [697, 164] width 199 height 21
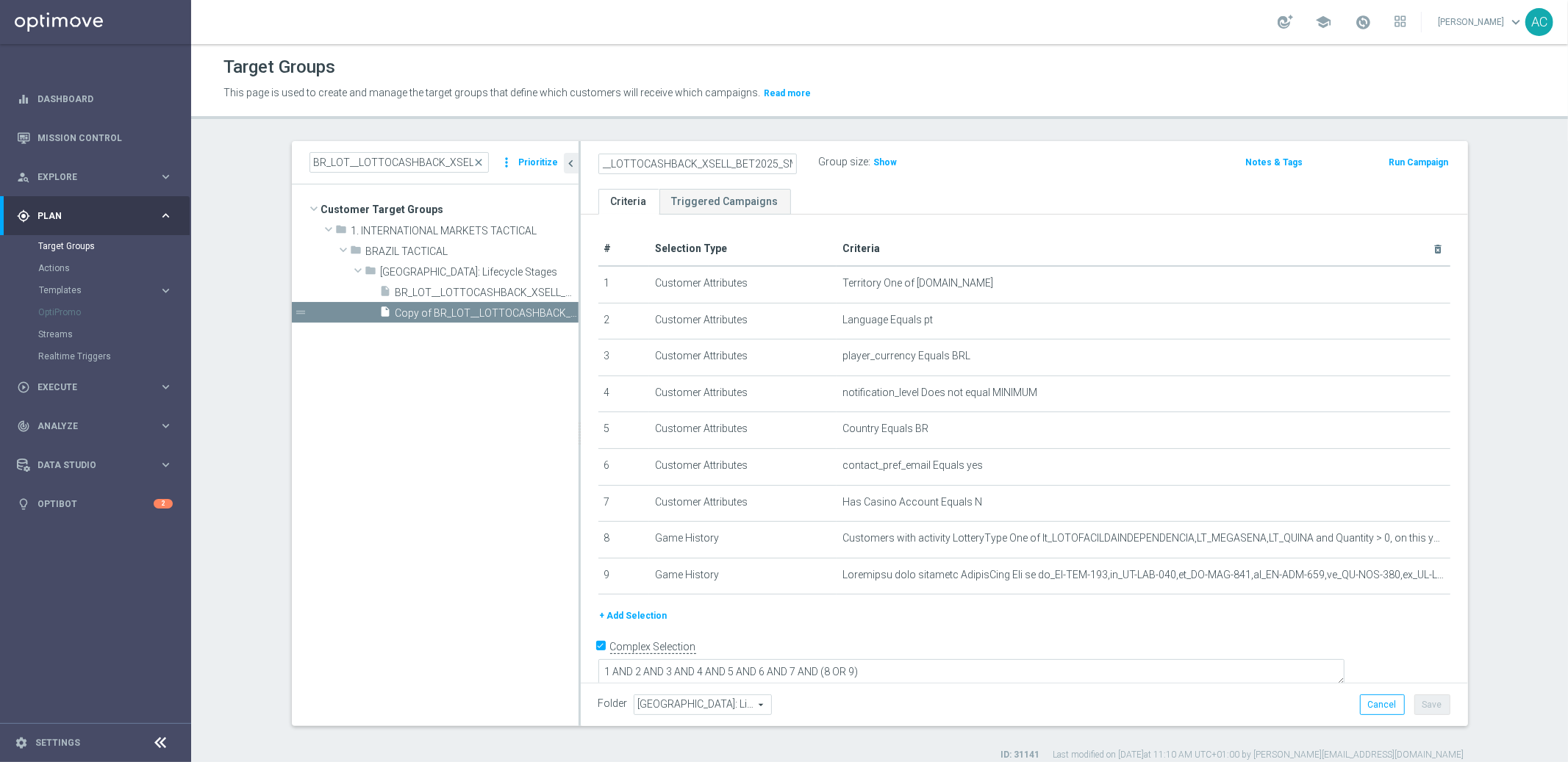
scroll to position [0, 43]
type input "BR_LOT__LOTTOCASHBACK_XSELL_BET2025_SMS"
click at [1546, 532] on section "BR_LOT__LOTTOCASHBACK_XSELL_BET2025 close more_vert Prioritize Customer Target …" at bounding box center [879, 451] width 1377 height 621
click at [1430, 713] on button "Save" at bounding box center [1432, 705] width 36 height 21
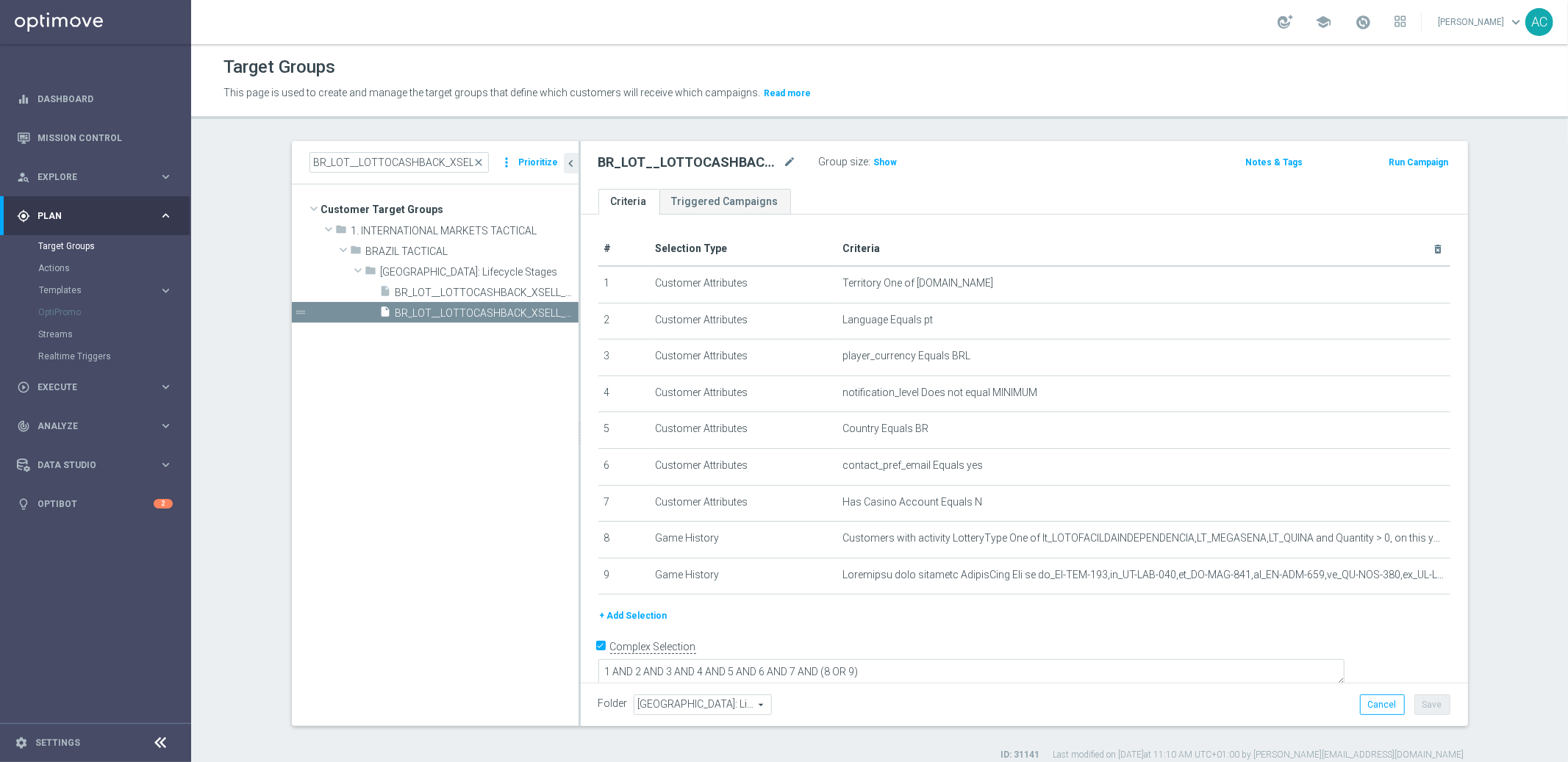
click at [681, 148] on div "BR_LOT__LOTTOCASHBACK_XSELL_BET2025_SMS mode_edit Group size : Show Notes & Tag…" at bounding box center [1024, 165] width 887 height 48
copy h2 "BR_LOT__LOTTOCASHBACK_XSELL_BET2025_SMS"
click at [83, 384] on span "Execute" at bounding box center [98, 387] width 121 height 9
click at [79, 280] on link "Campaign Builder" at bounding box center [95, 284] width 114 height 12
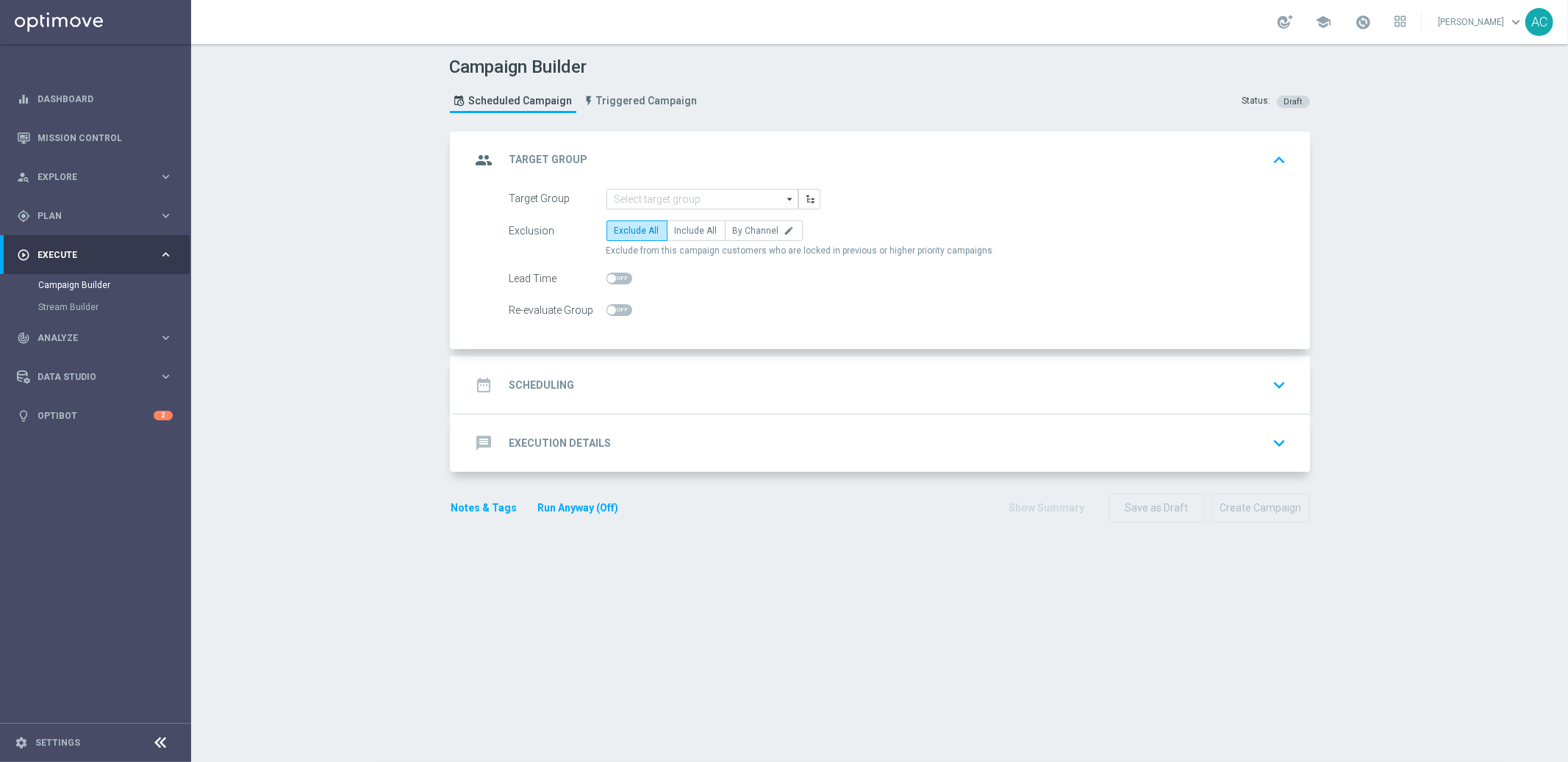
click at [651, 181] on div "group Target Group keyboard_arrow_up" at bounding box center [882, 160] width 856 height 57
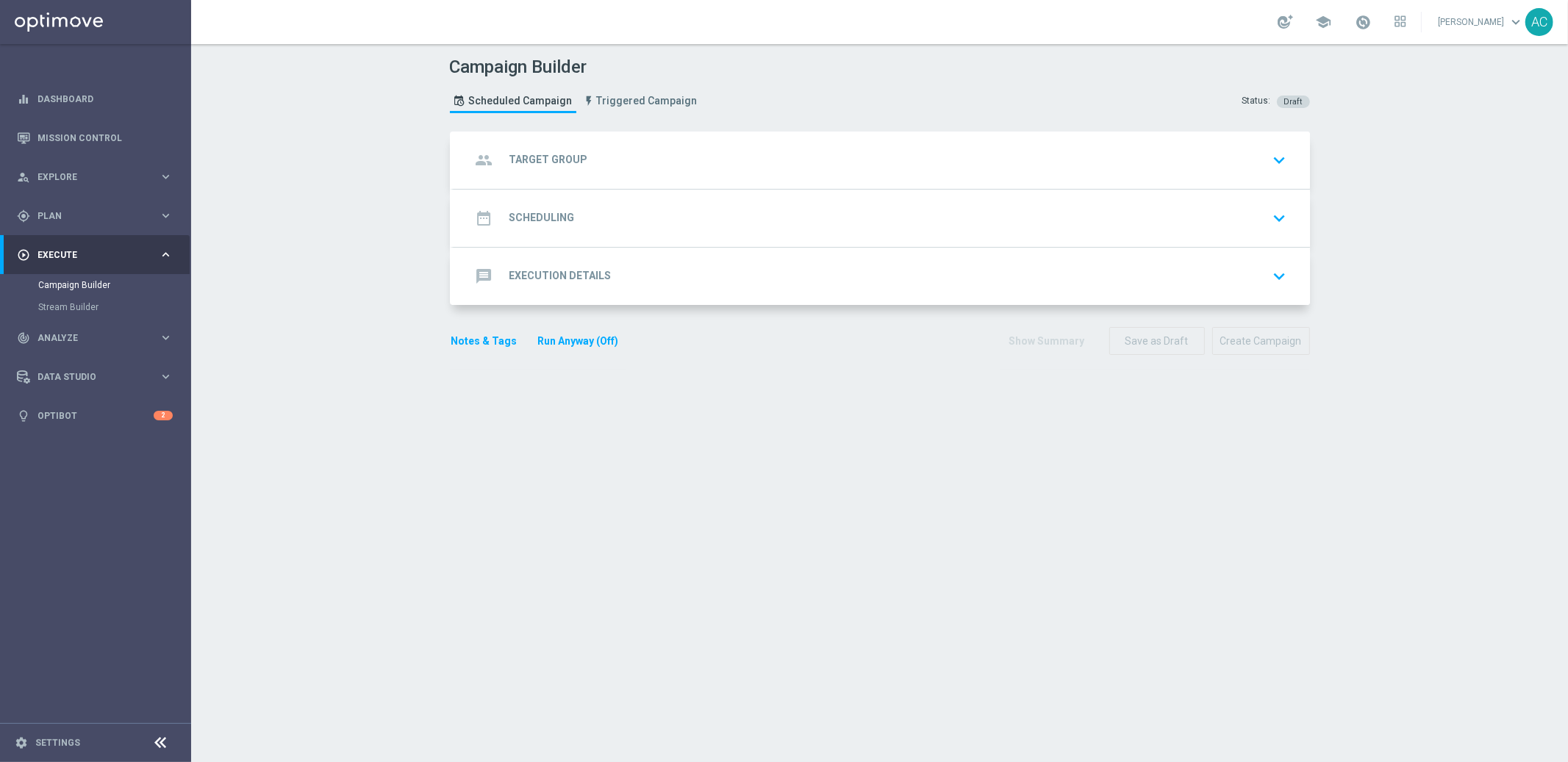
click at [662, 203] on input at bounding box center [702, 207] width 192 height 21
click at [661, 173] on div "group Target Group keyboard_arrow_down" at bounding box center [882, 160] width 821 height 28
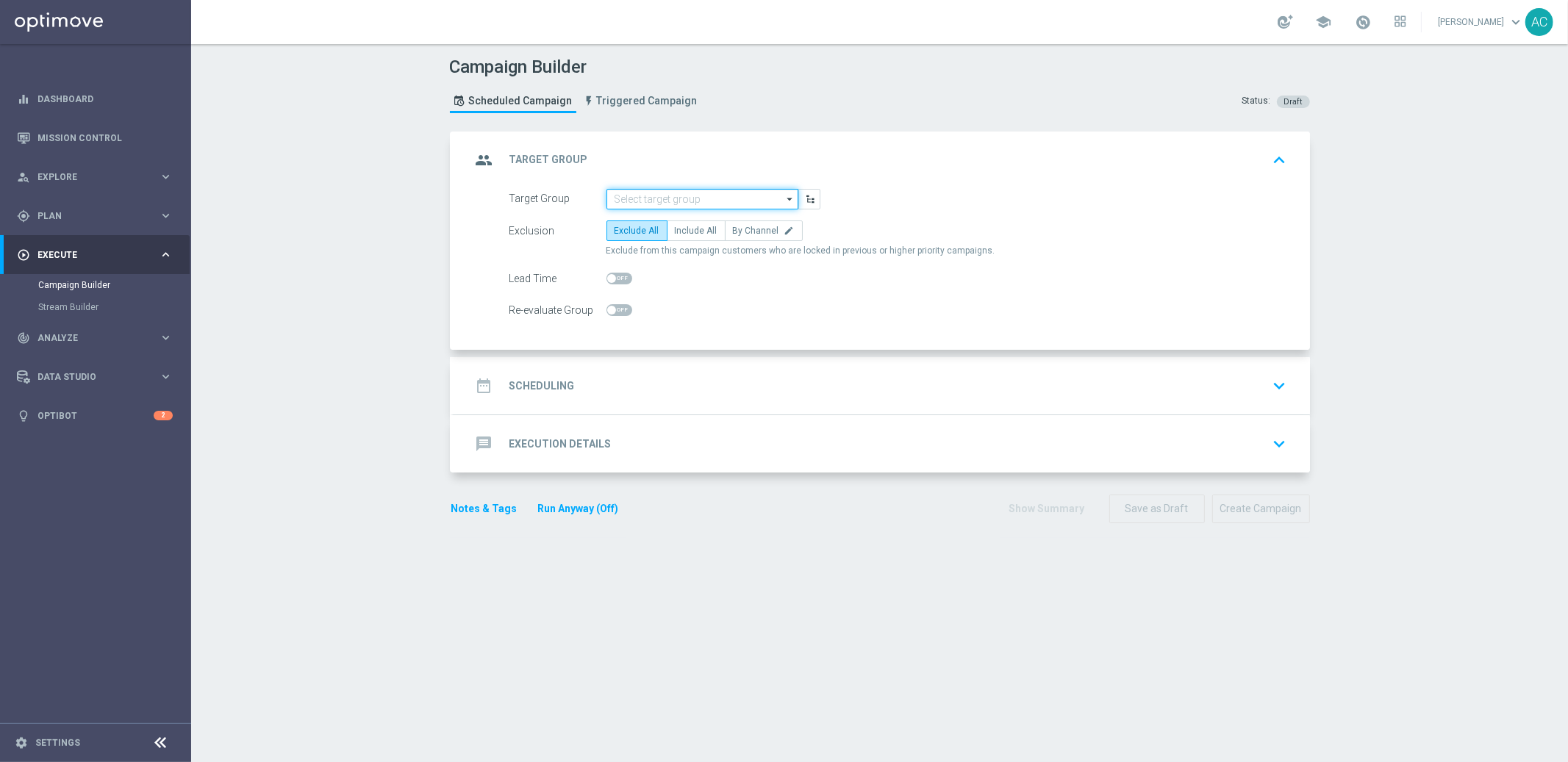
click at [667, 192] on input at bounding box center [702, 199] width 192 height 21
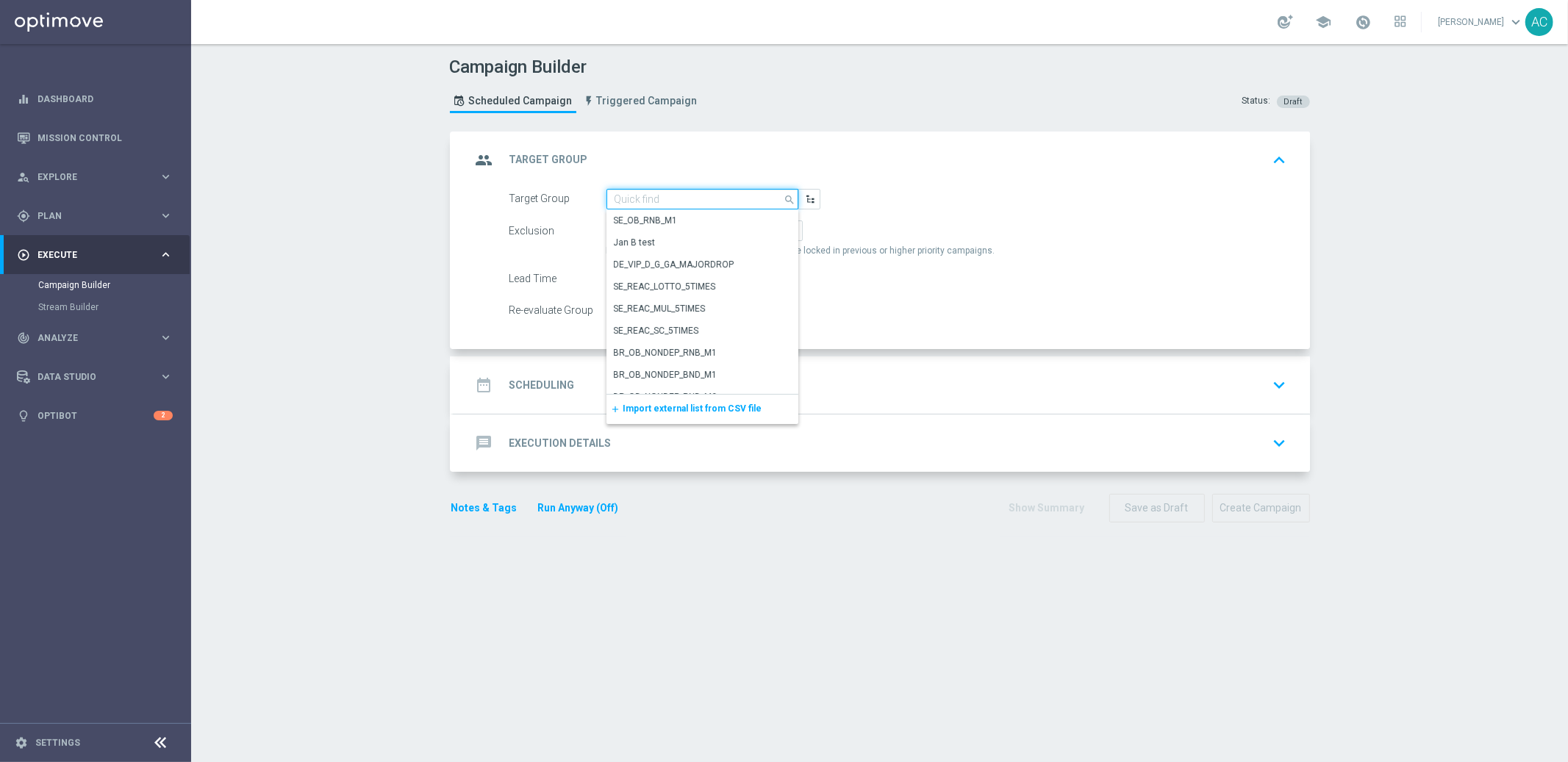
paste input "BR_LOT__LOTTOCASHBACK_XSELL_BET2025_SMS"
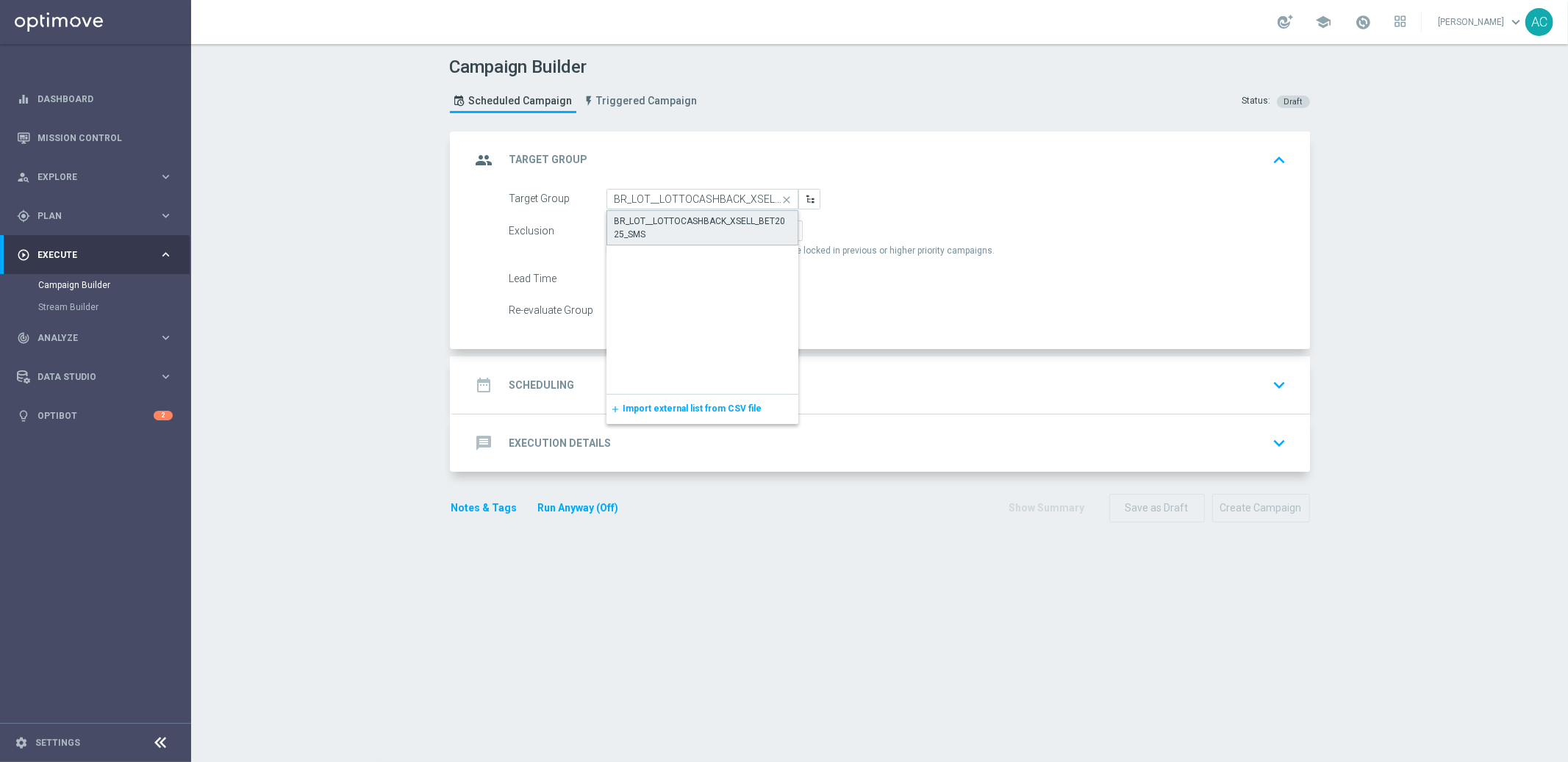
click at [686, 216] on div "BR_LOT__LOTTOCASHBACK_XSELL_BET2025_SMS" at bounding box center [702, 228] width 176 height 26
type input "BR_LOT__LOTTOCASHBACK_XSELL_BET2025_SMS"
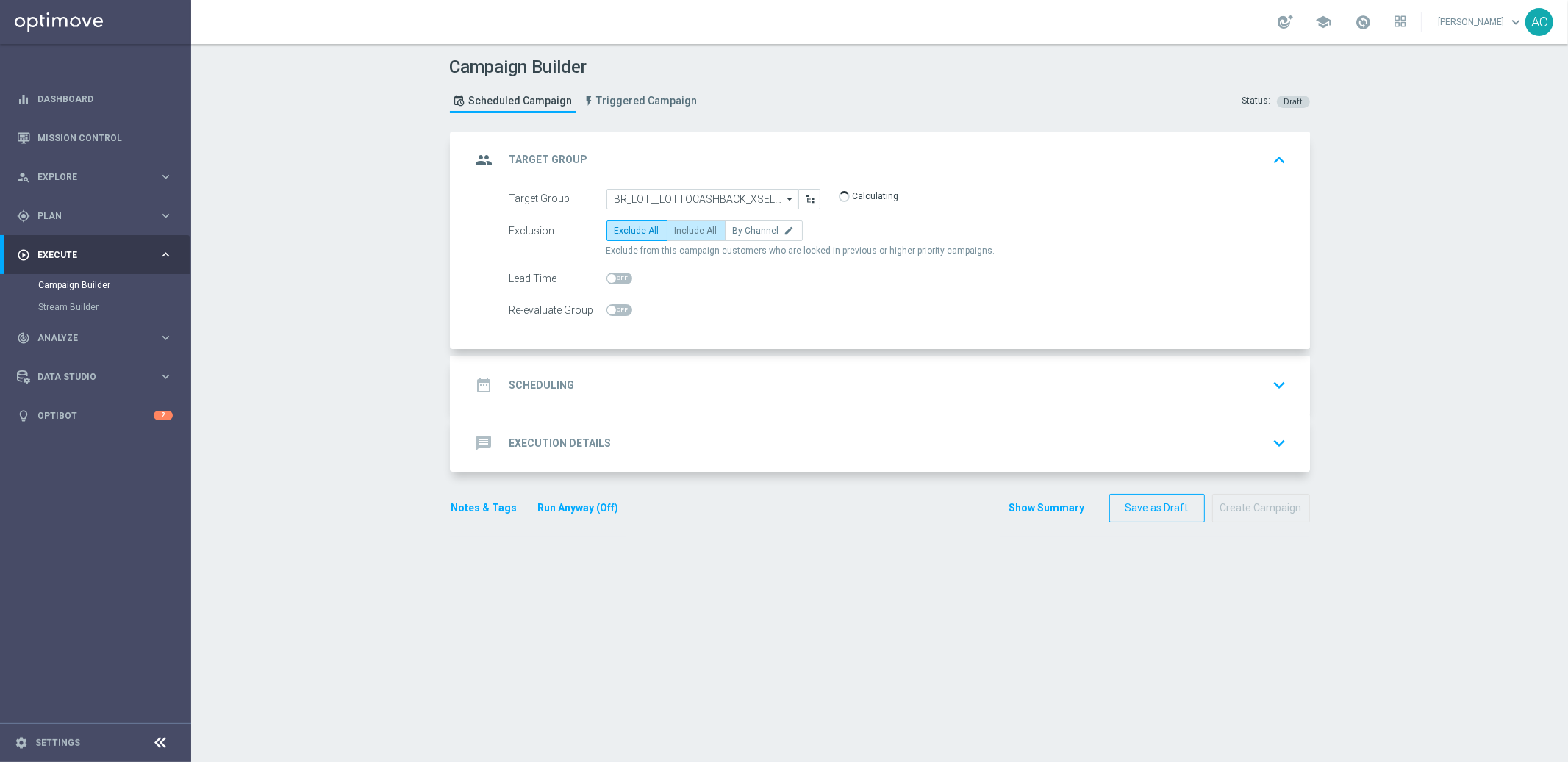
click at [693, 235] on label "Include All" at bounding box center [696, 230] width 59 height 21
click at [685, 235] on input "Include All" at bounding box center [679, 233] width 9 height 9
radio input "true"
click at [750, 189] on input "BR_LOT__LOTTOCASHBACK_XSELL_BET2025_SMS" at bounding box center [702, 199] width 192 height 21
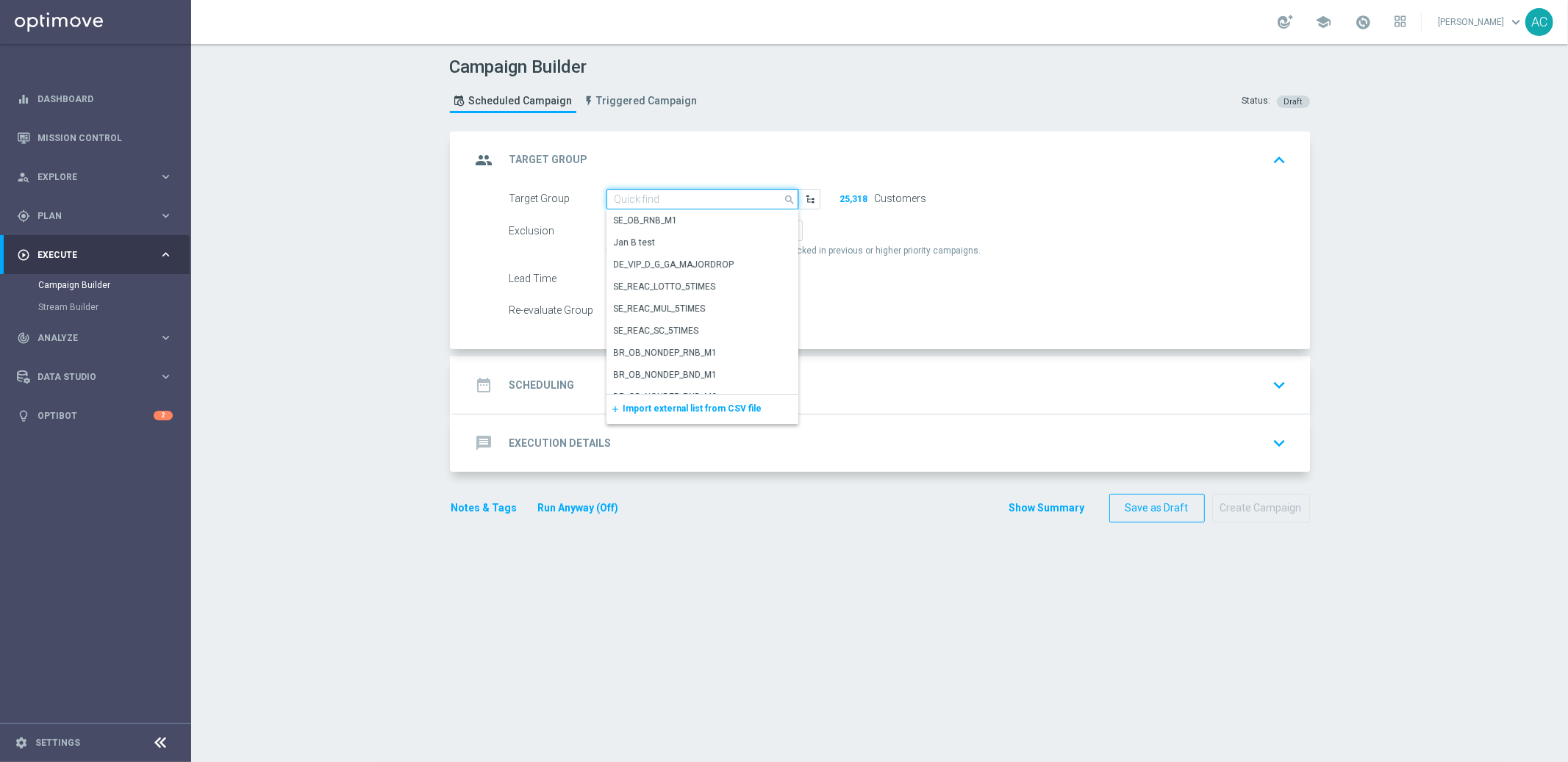
paste input "BR_LOT__LOTTOCASHBACK_XSELL_BET2025_SMS"
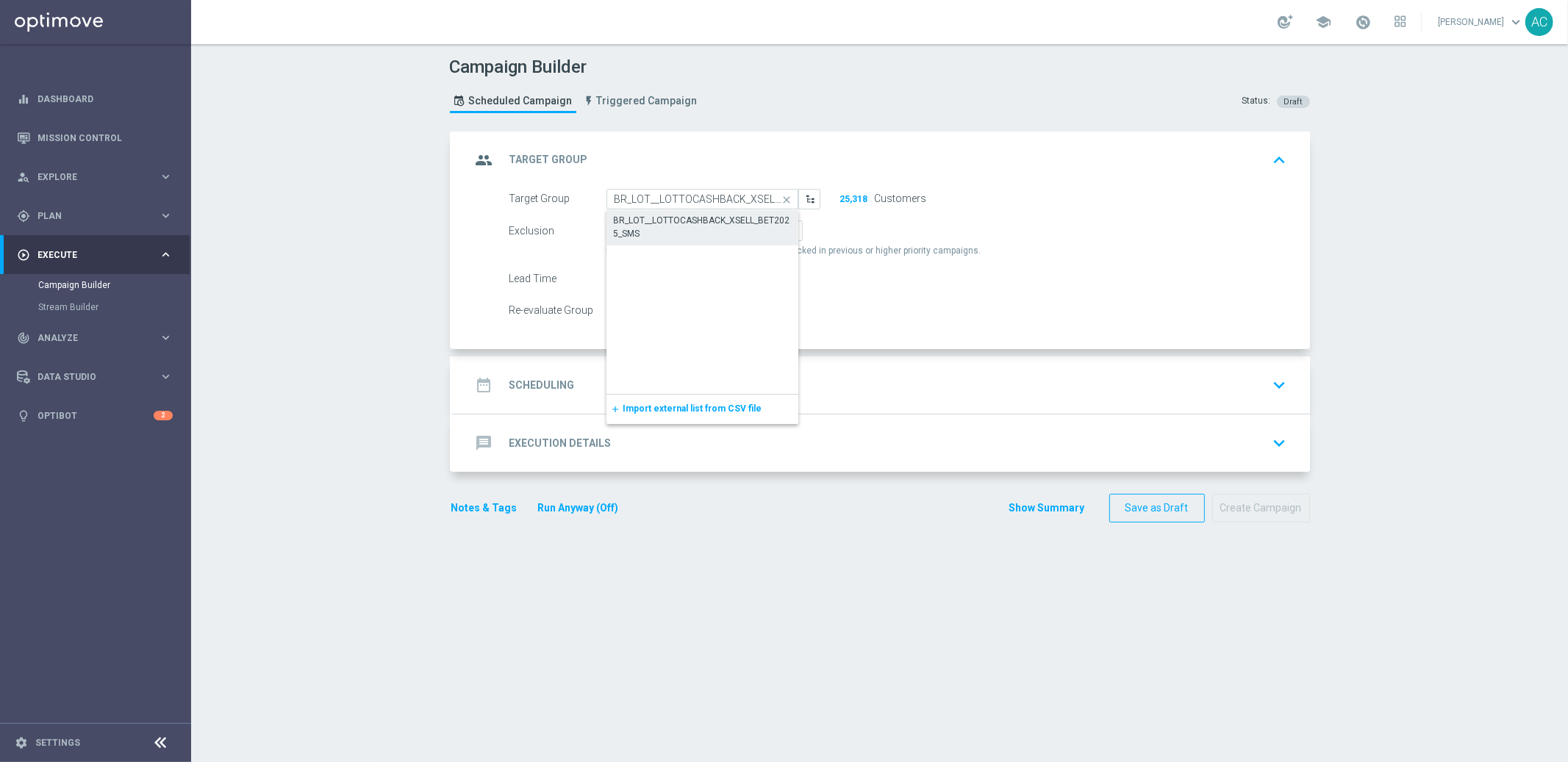
click at [697, 218] on div "BR_LOT__LOTTOCASHBACK_XSELL_BET2025_SMS" at bounding box center [702, 227] width 178 height 26
type input "BR_LOT__LOTTOCASHBACK_XSELL_BET2025_SMS"
click at [553, 376] on div "date_range Scheduling" at bounding box center [523, 385] width 104 height 26
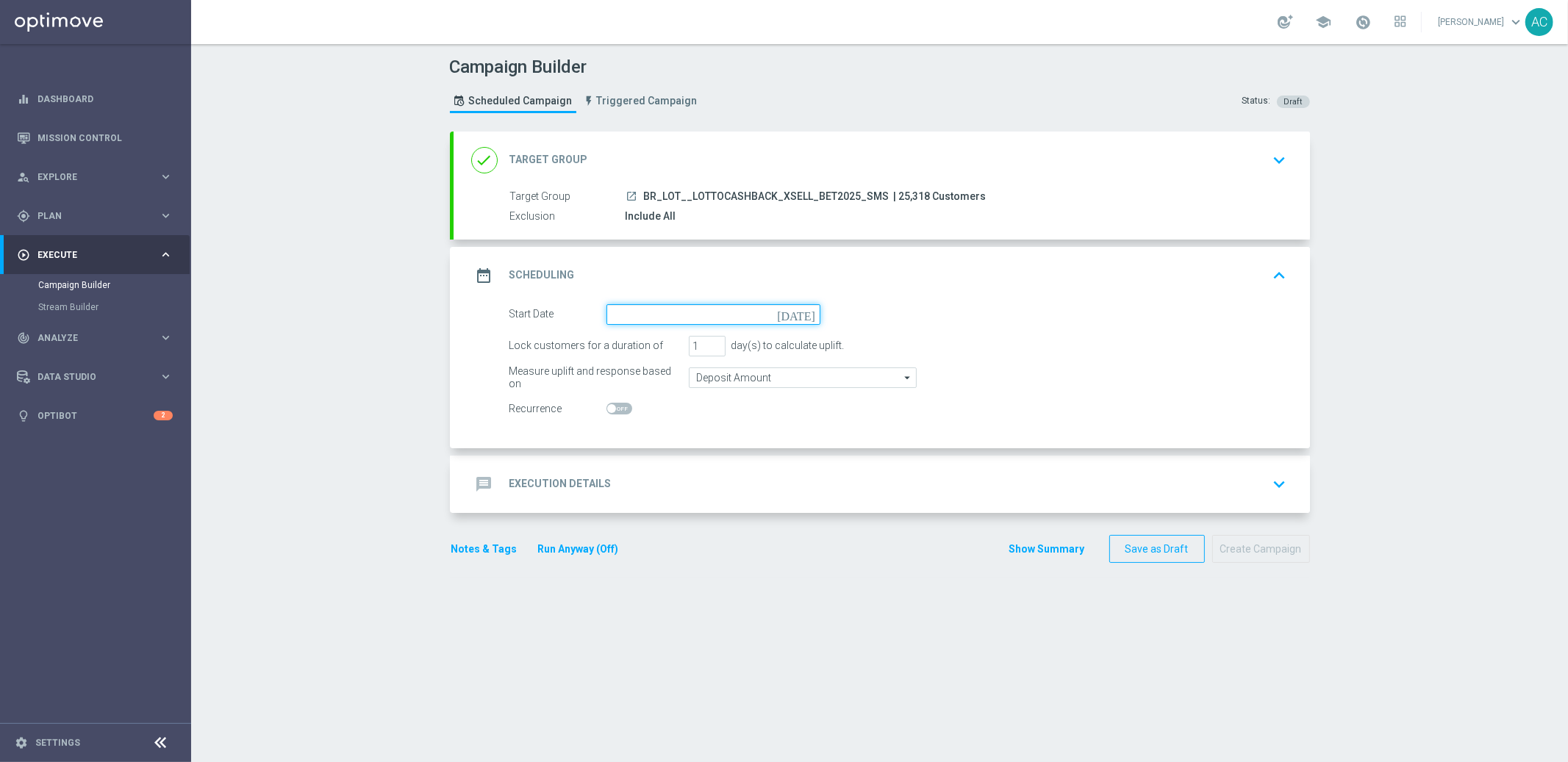
click at [756, 322] on input at bounding box center [713, 315] width 214 height 21
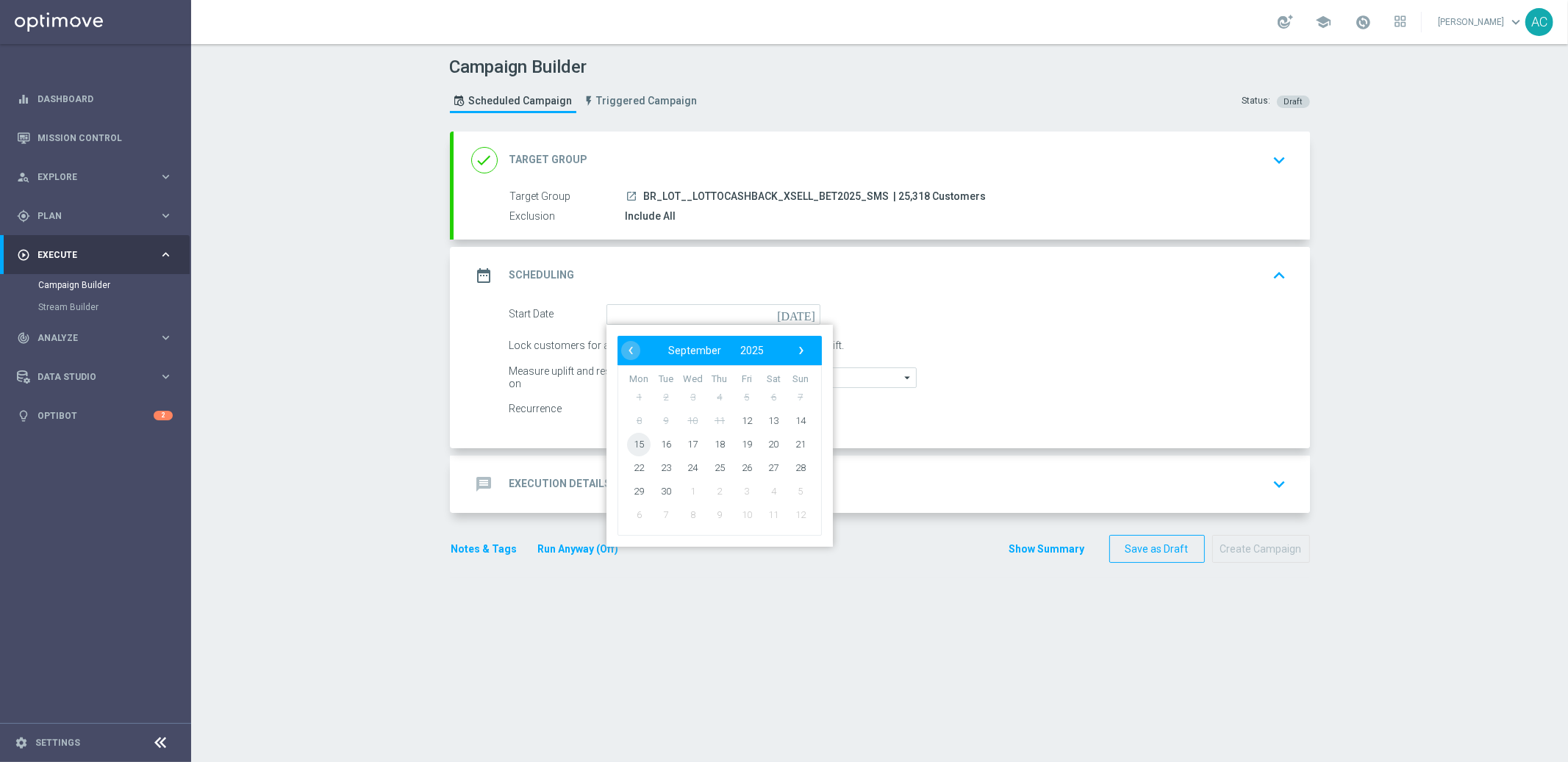
click at [634, 447] on span "15" at bounding box center [638, 444] width 23 height 23
type input "[DATE]"
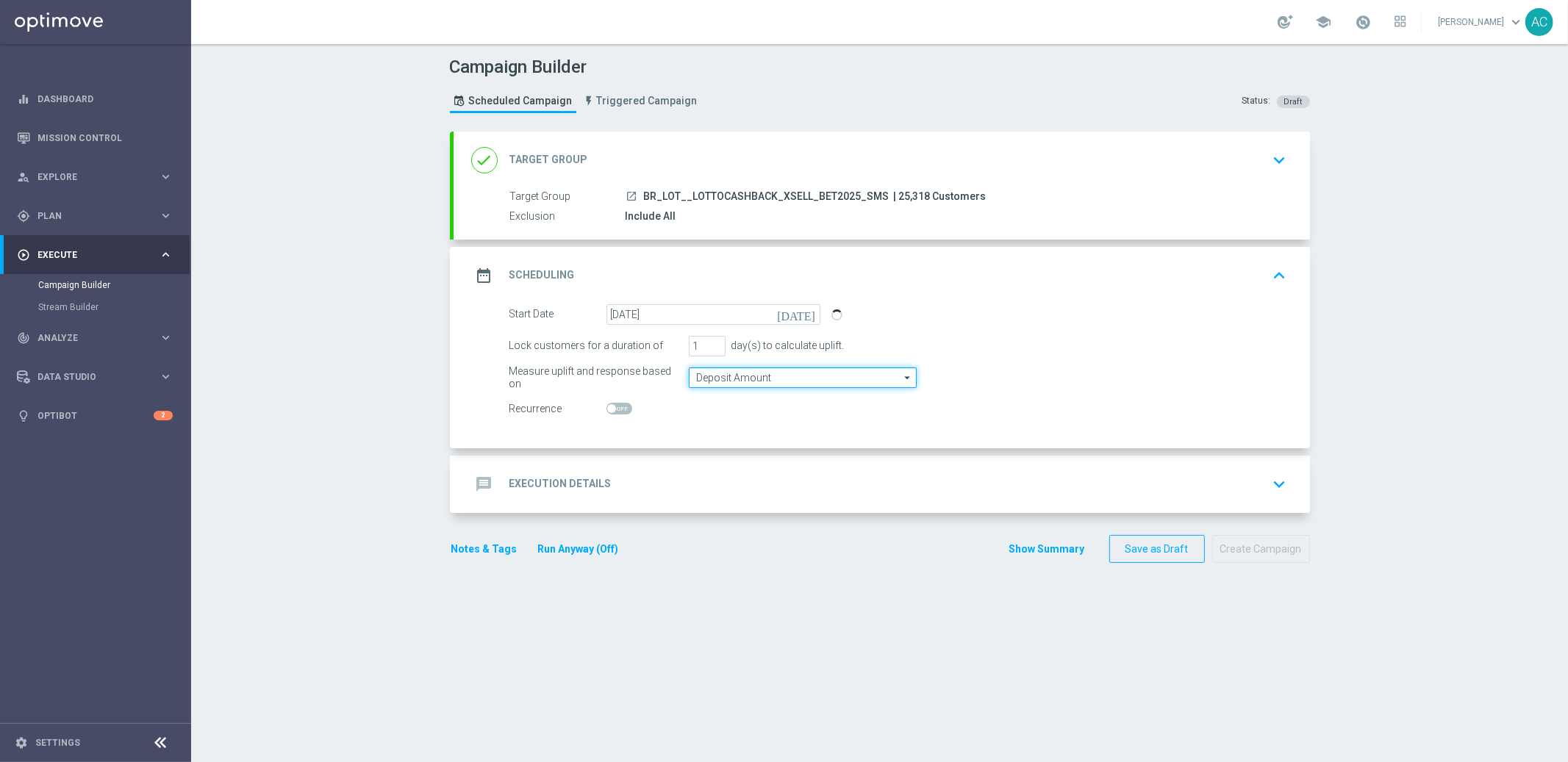
click at [736, 373] on input "Deposit Amount" at bounding box center [802, 378] width 228 height 21
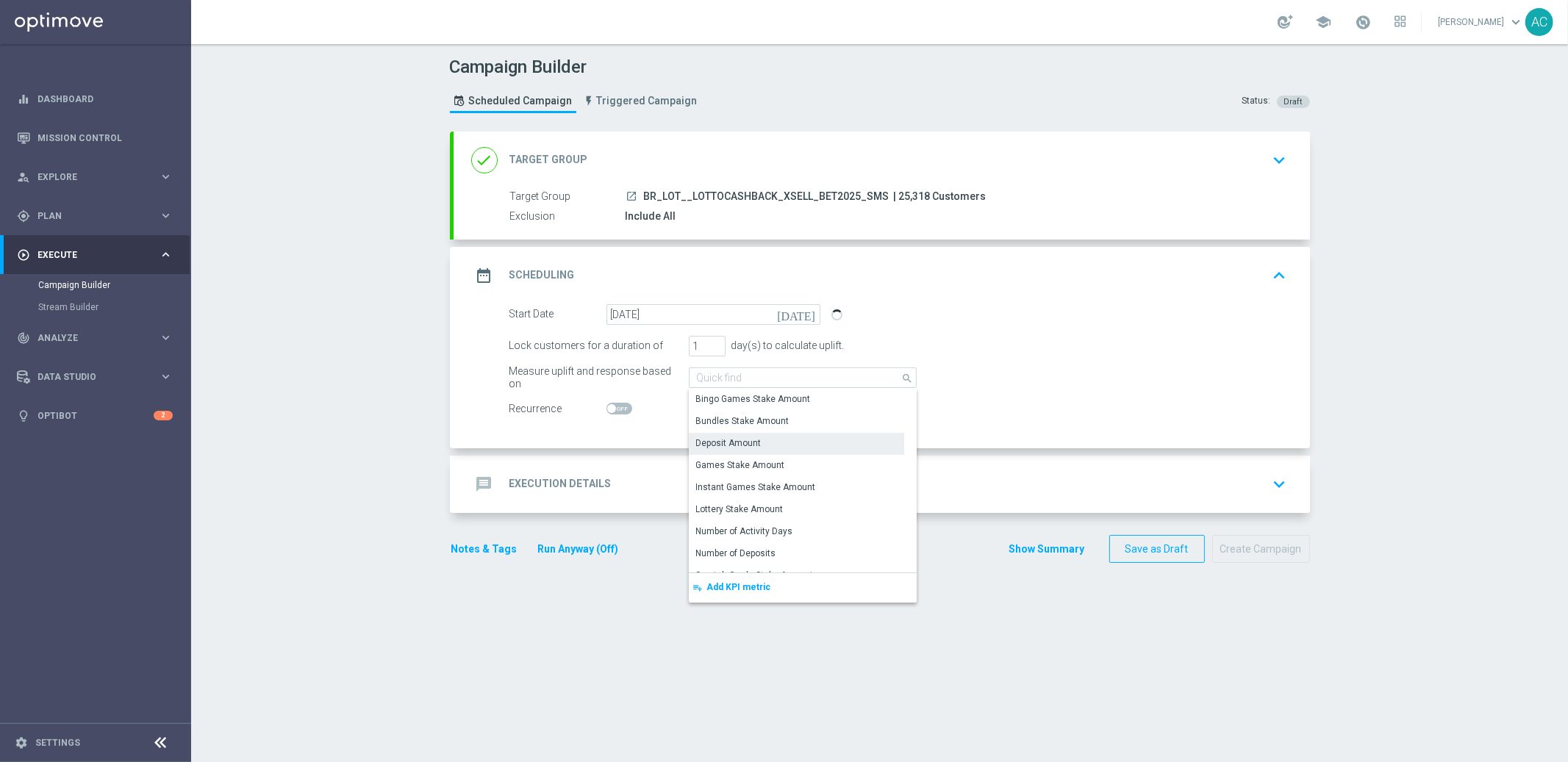
click at [612, 400] on div at bounding box center [713, 410] width 214 height 21
type input "Deposit Amount"
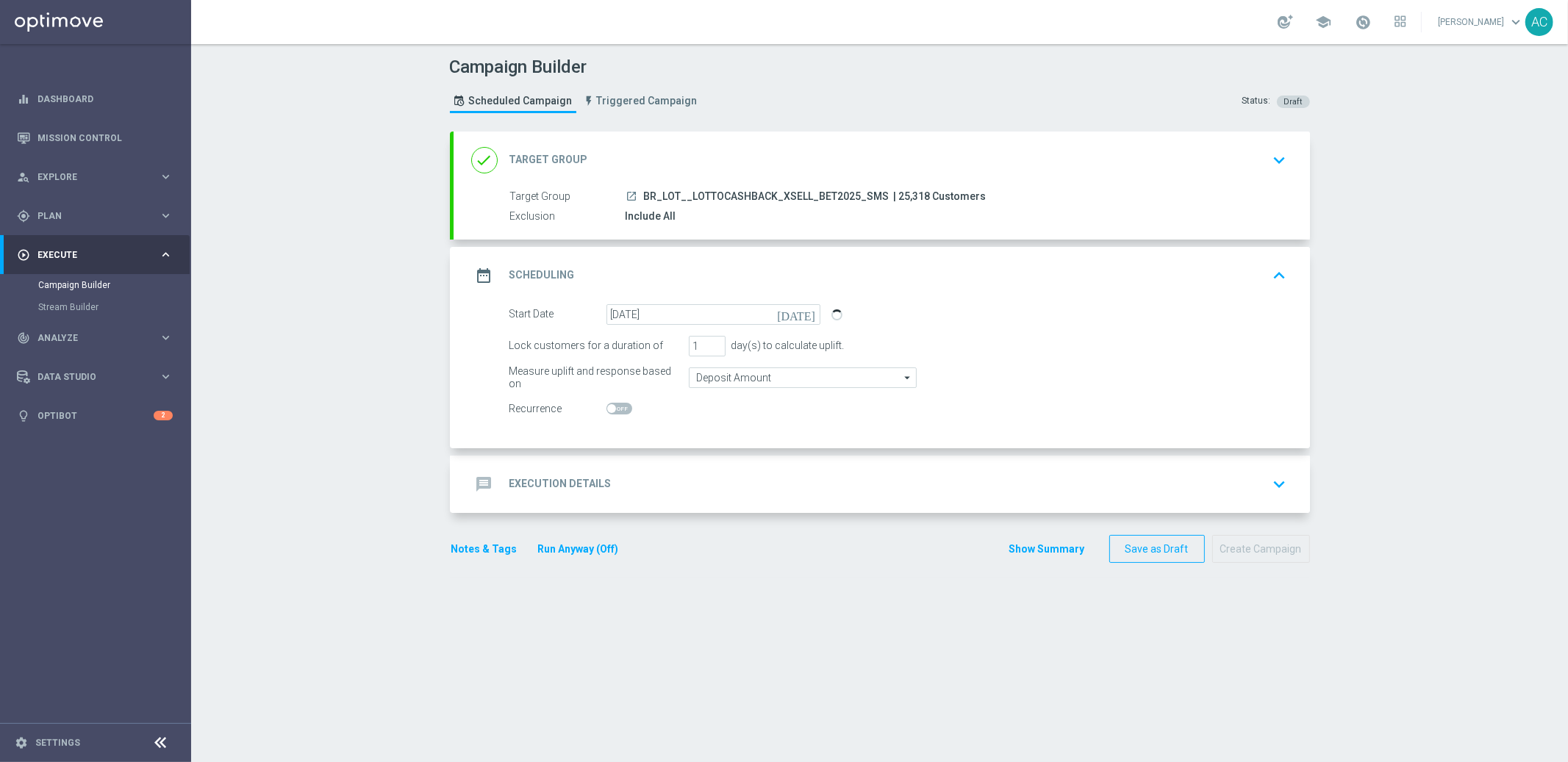
click at [609, 407] on span at bounding box center [619, 408] width 26 height 12
click at [609, 407] on input "checkbox" at bounding box center [619, 408] width 26 height 12
checkbox input "true"
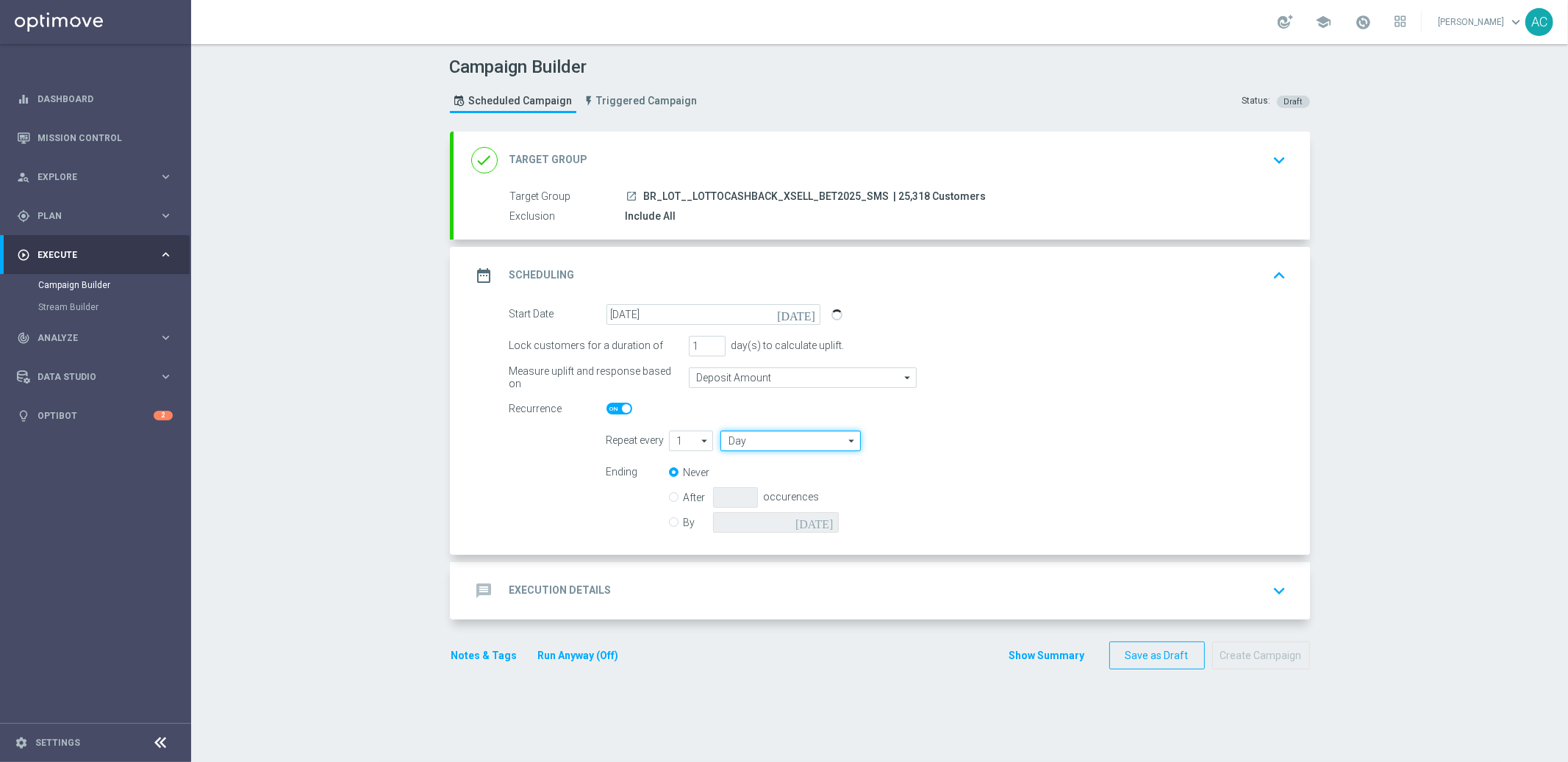
click at [736, 436] on input "Day" at bounding box center [790, 441] width 140 height 21
click at [748, 477] on div "Week" at bounding box center [784, 485] width 129 height 21
type input "Week"
click at [930, 444] on input "checkbox" at bounding box center [934, 441] width 22 height 20
checkbox input "true"
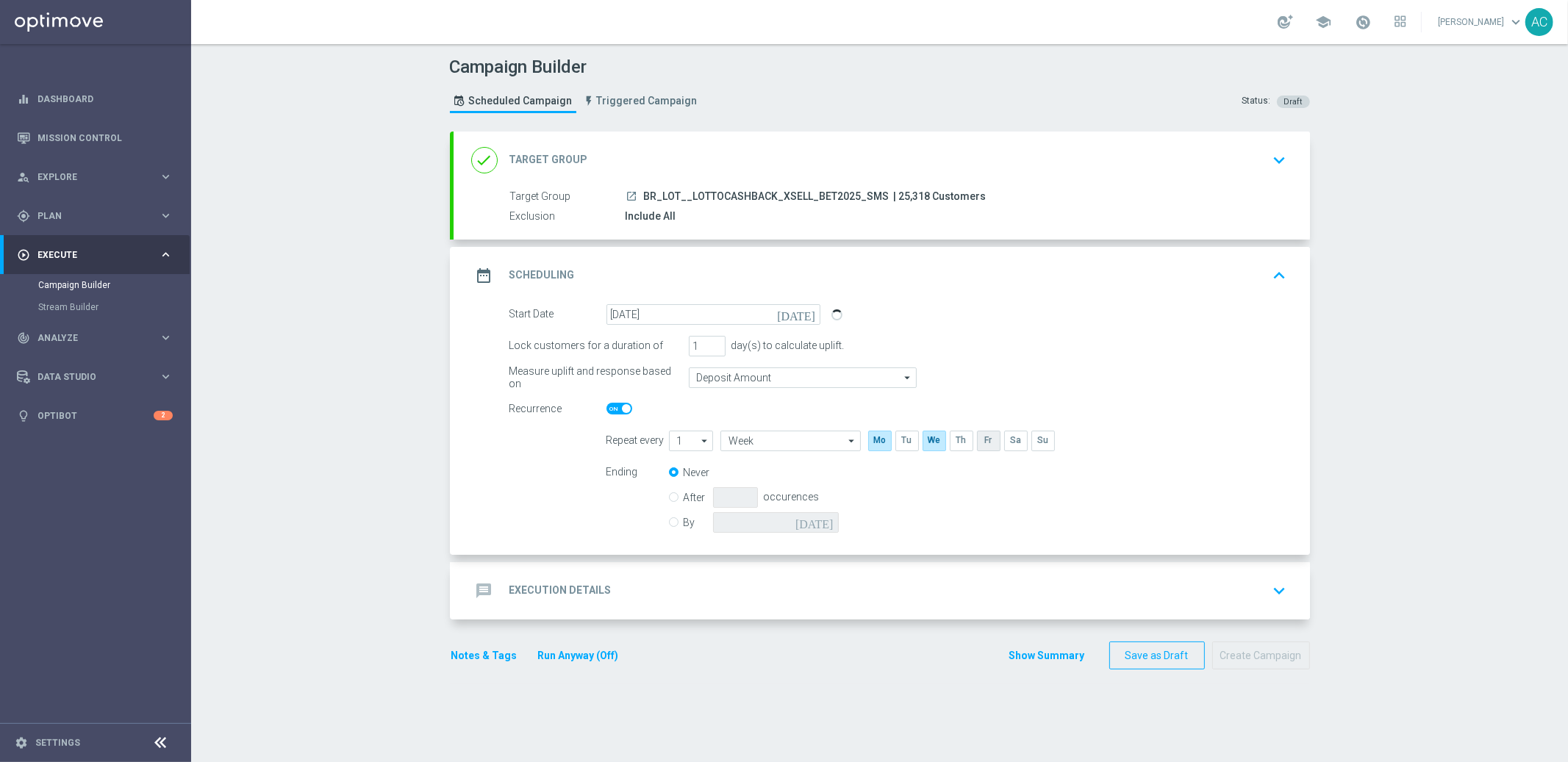
click at [981, 443] on input "checkbox" at bounding box center [988, 441] width 22 height 20
checkbox input "true"
click at [1036, 441] on input "checkbox" at bounding box center [1042, 441] width 22 height 20
checkbox input "true"
click at [659, 520] on div "Ending Never After occurences By [DATE]" at bounding box center [946, 499] width 702 height 75
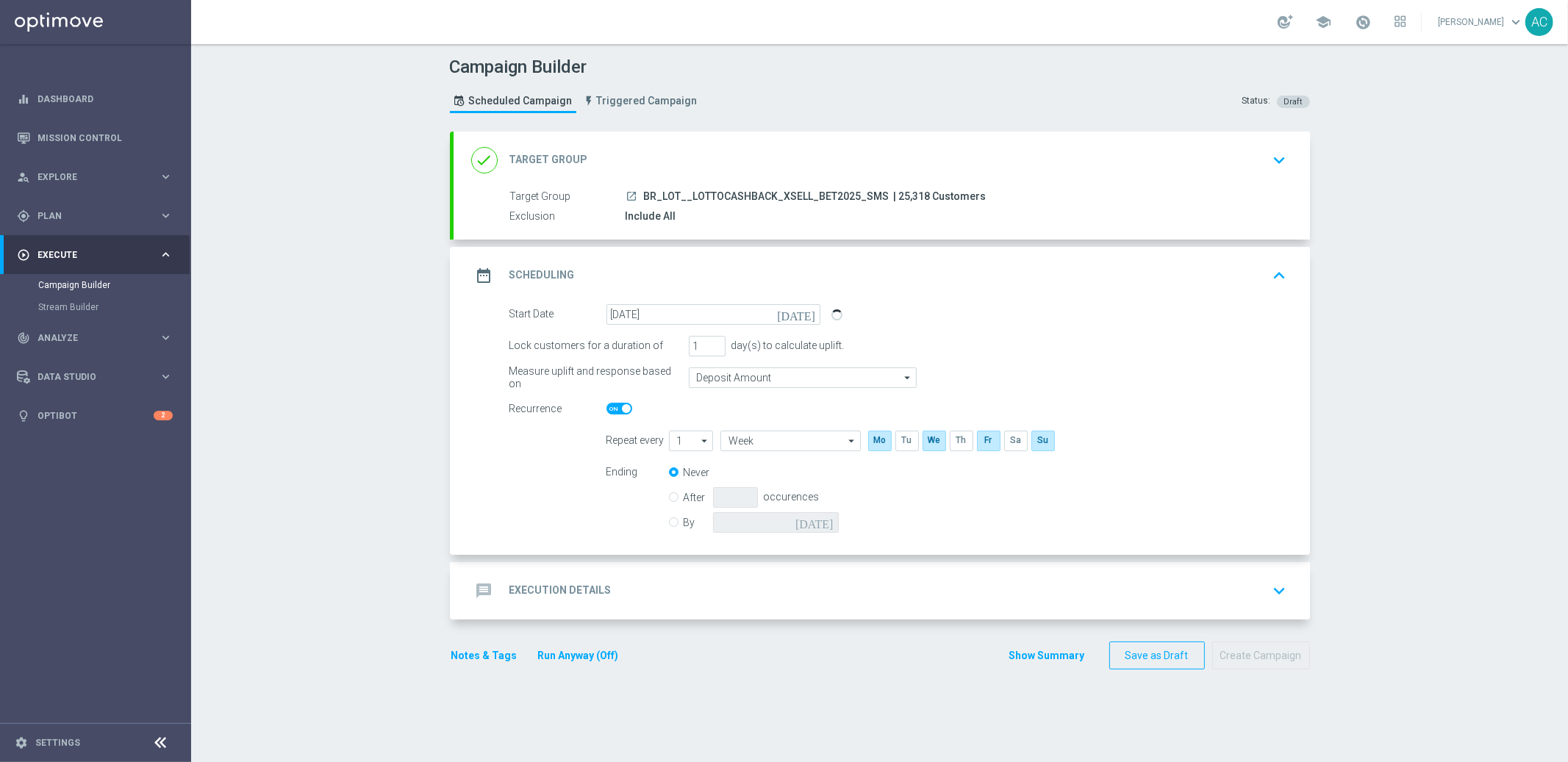
click at [669, 521] on input "By" at bounding box center [674, 520] width 9 height 9
radio input "true"
radio input "false"
click at [791, 519] on input at bounding box center [776, 522] width 126 height 21
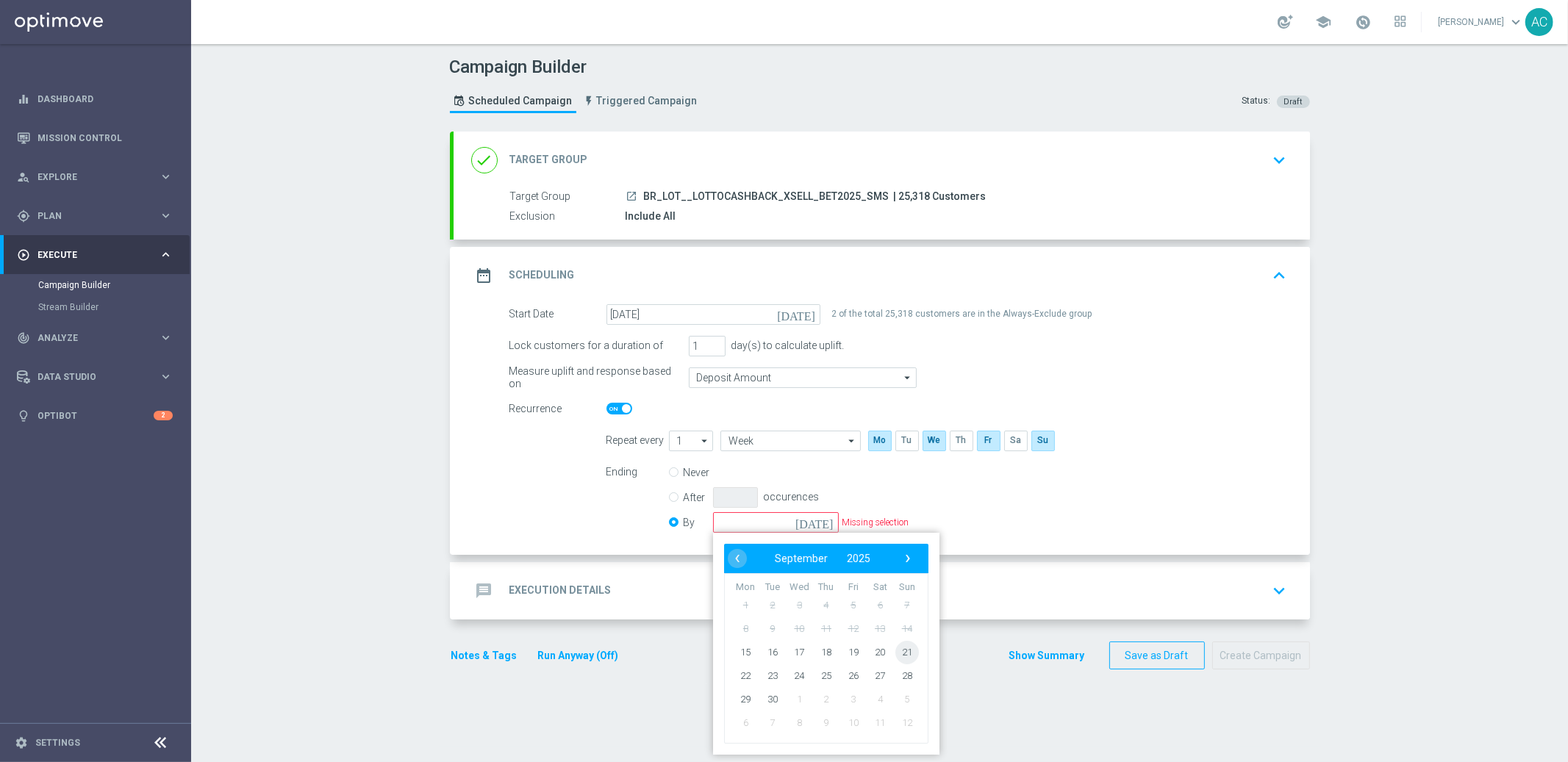
click at [900, 652] on span "21" at bounding box center [906, 651] width 23 height 23
type input "[DATE]"
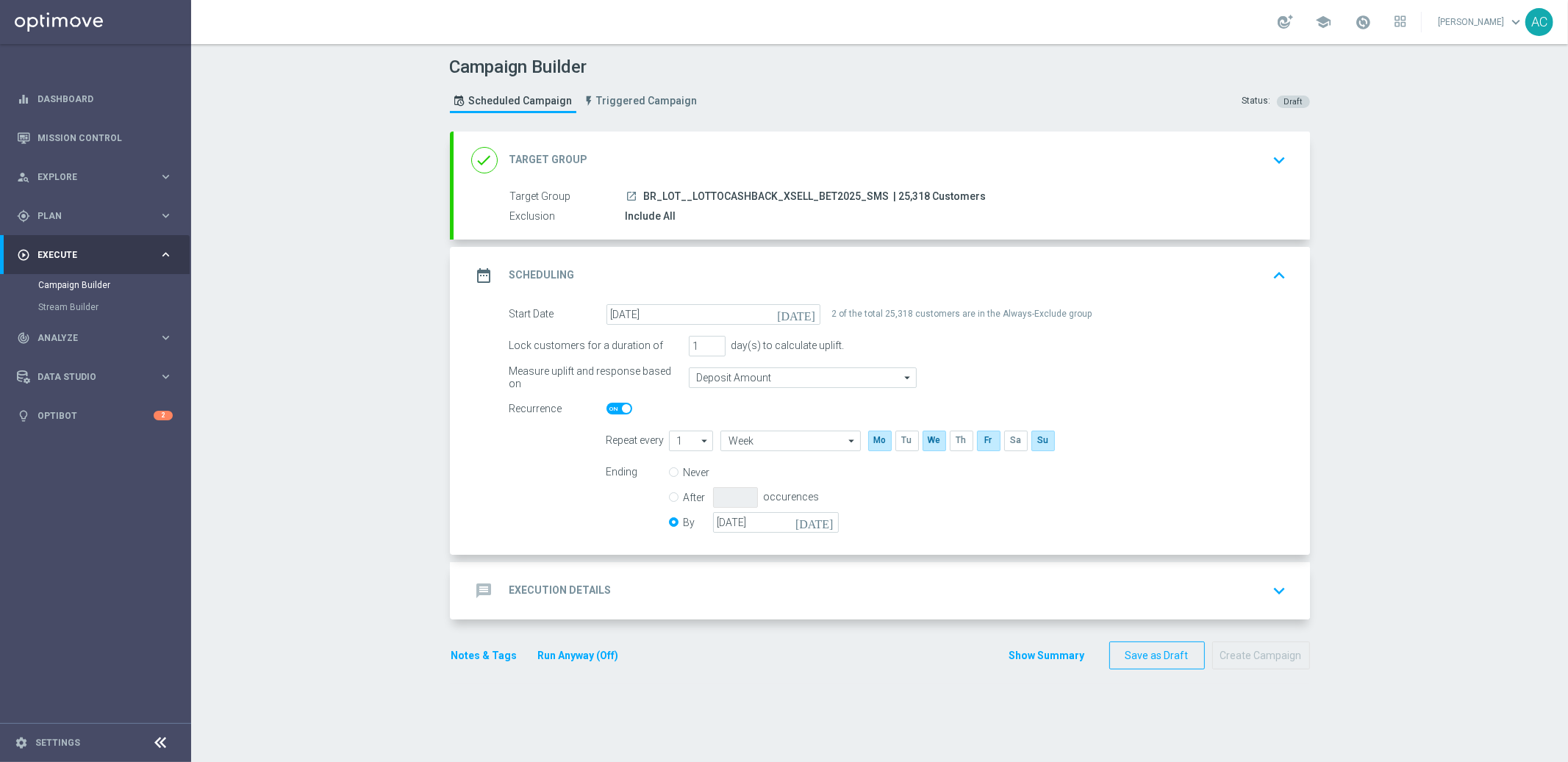
click at [577, 579] on div "message Execution Details" at bounding box center [542, 591] width 141 height 26
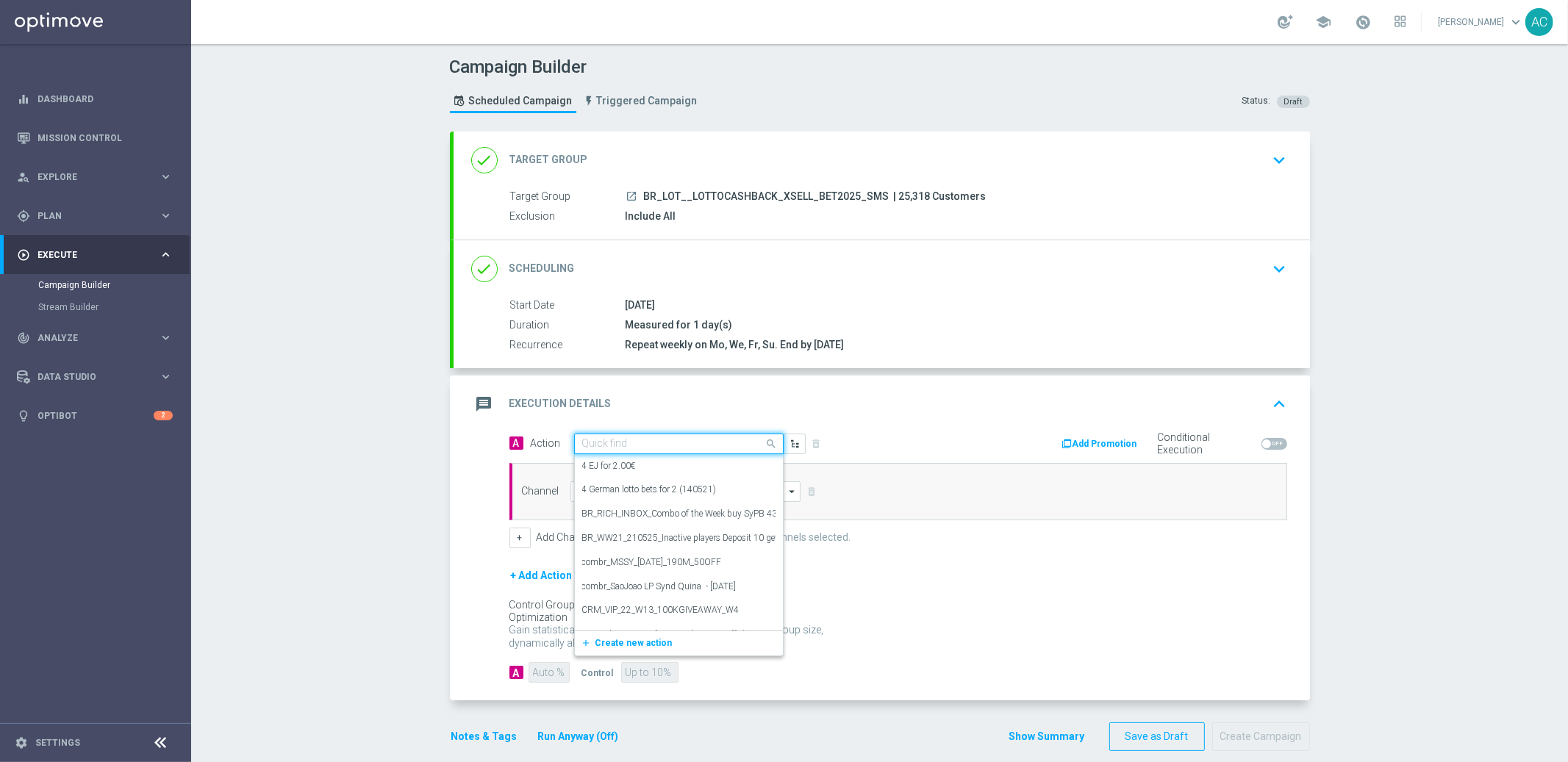
click at [611, 444] on input "text" at bounding box center [664, 444] width 164 height 12
paste input "BR_CAS__LFIXSELL2__ALL_SMS_TAC_GM"
type input "BR_CAS__LFIXSELL2__ALL_SMS_TAC_GM"
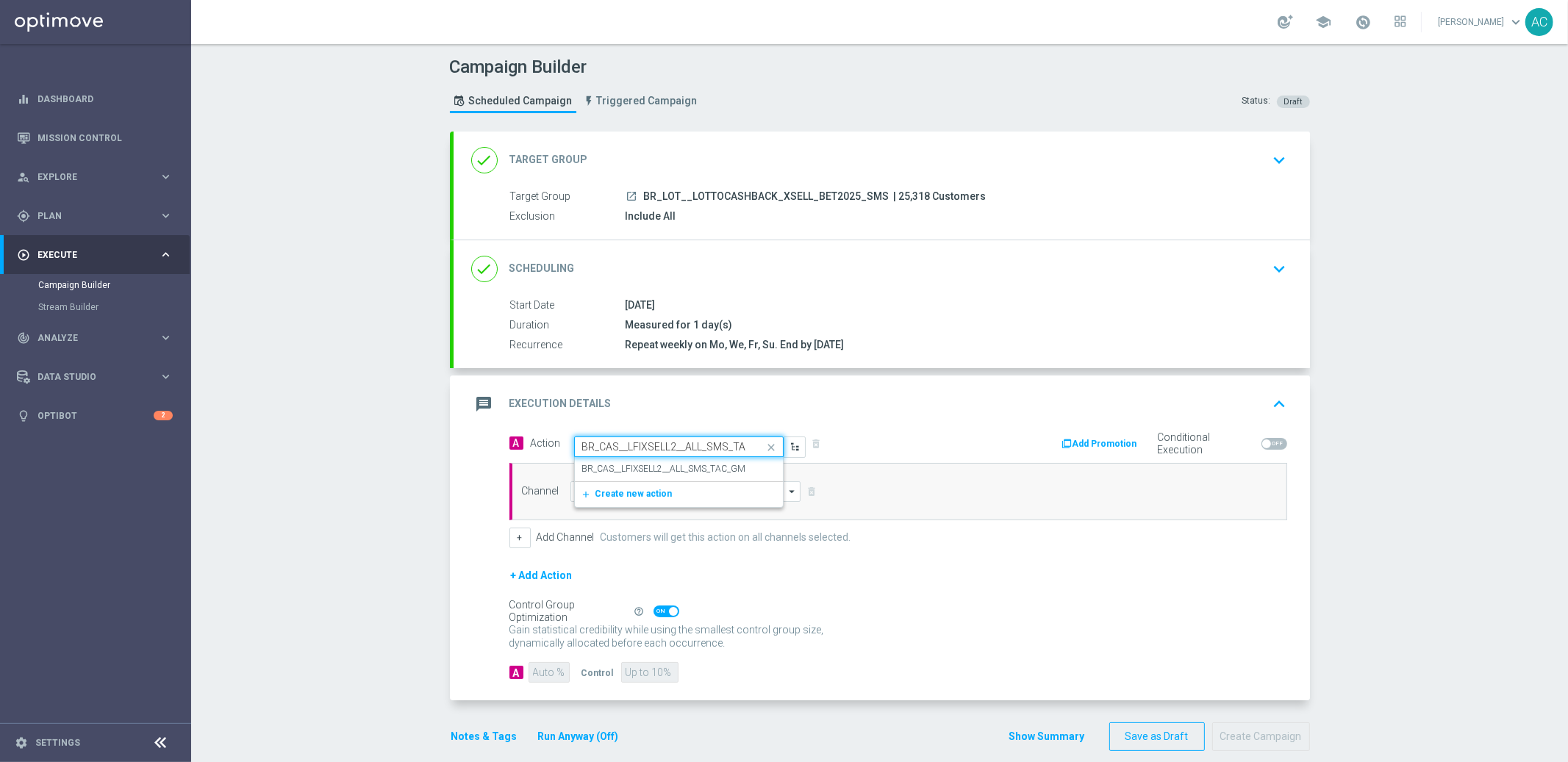
scroll to position [0, 25]
click at [634, 472] on label "BR_CAS__LFIXSELL2__ALL_SMS_TAC_GM" at bounding box center [664, 469] width 164 height 12
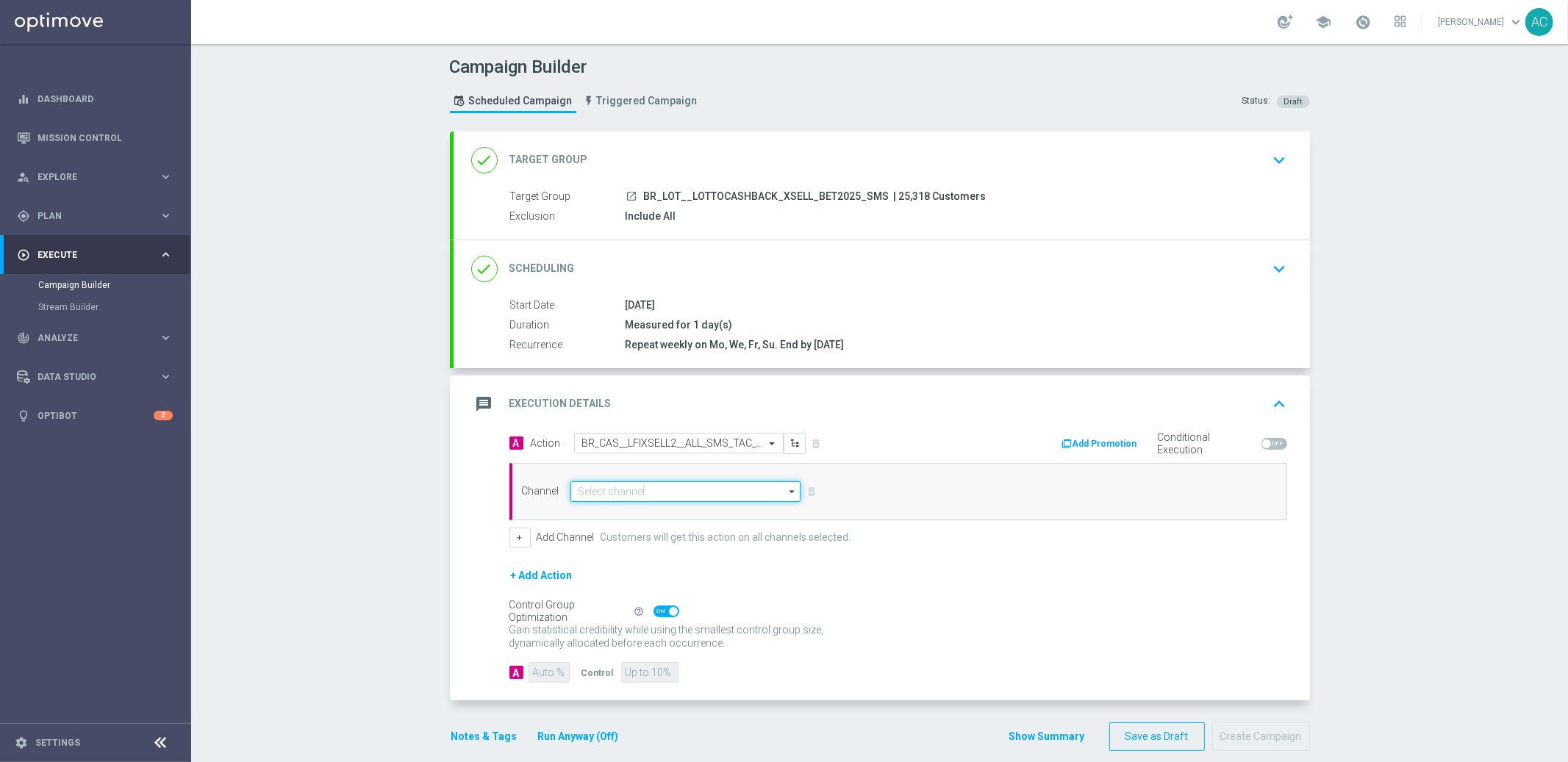
click at [611, 491] on input at bounding box center [685, 492] width 231 height 21
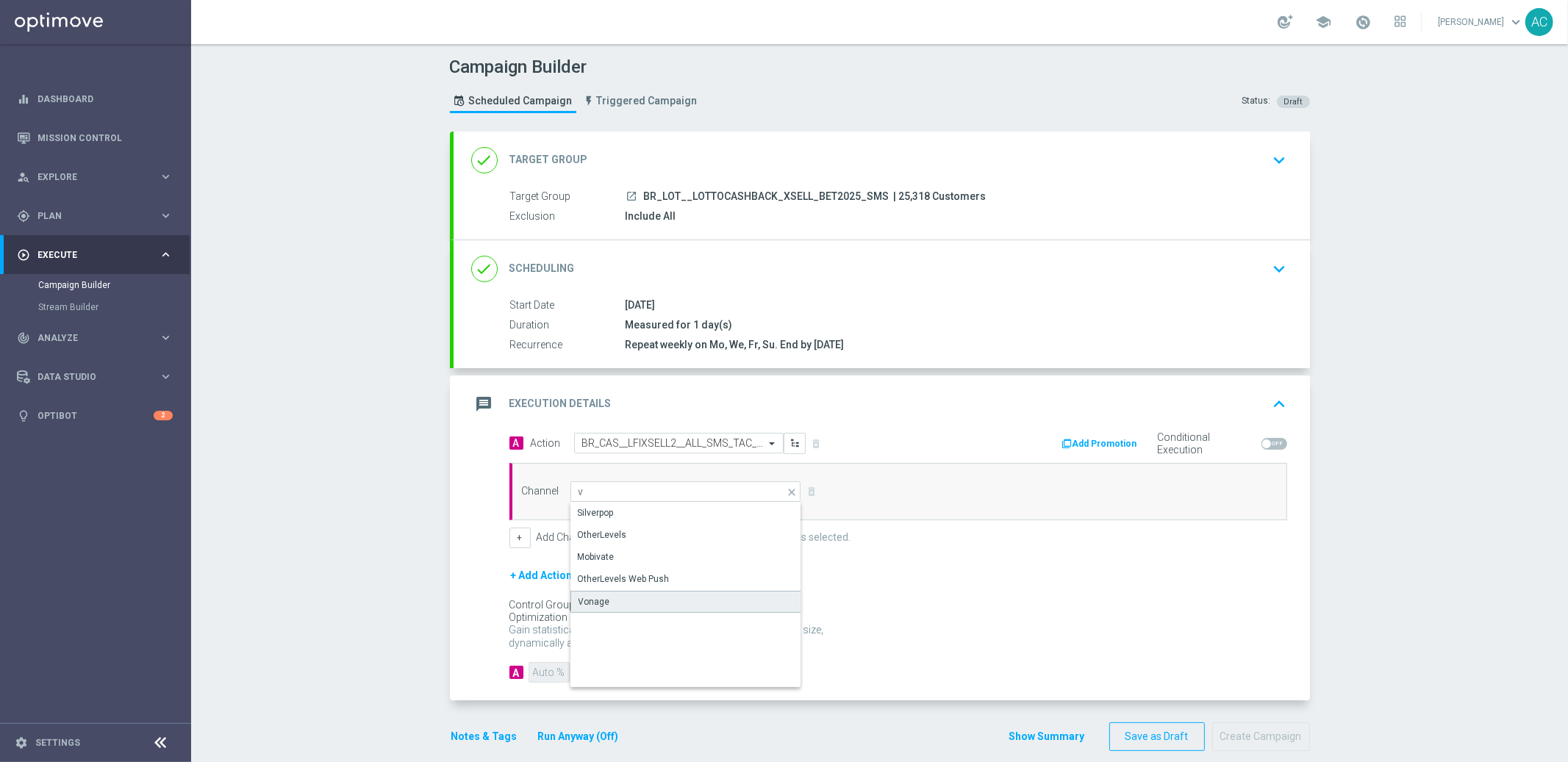
click at [610, 600] on div "Vonage" at bounding box center [686, 602] width 232 height 22
type input "Vonage"
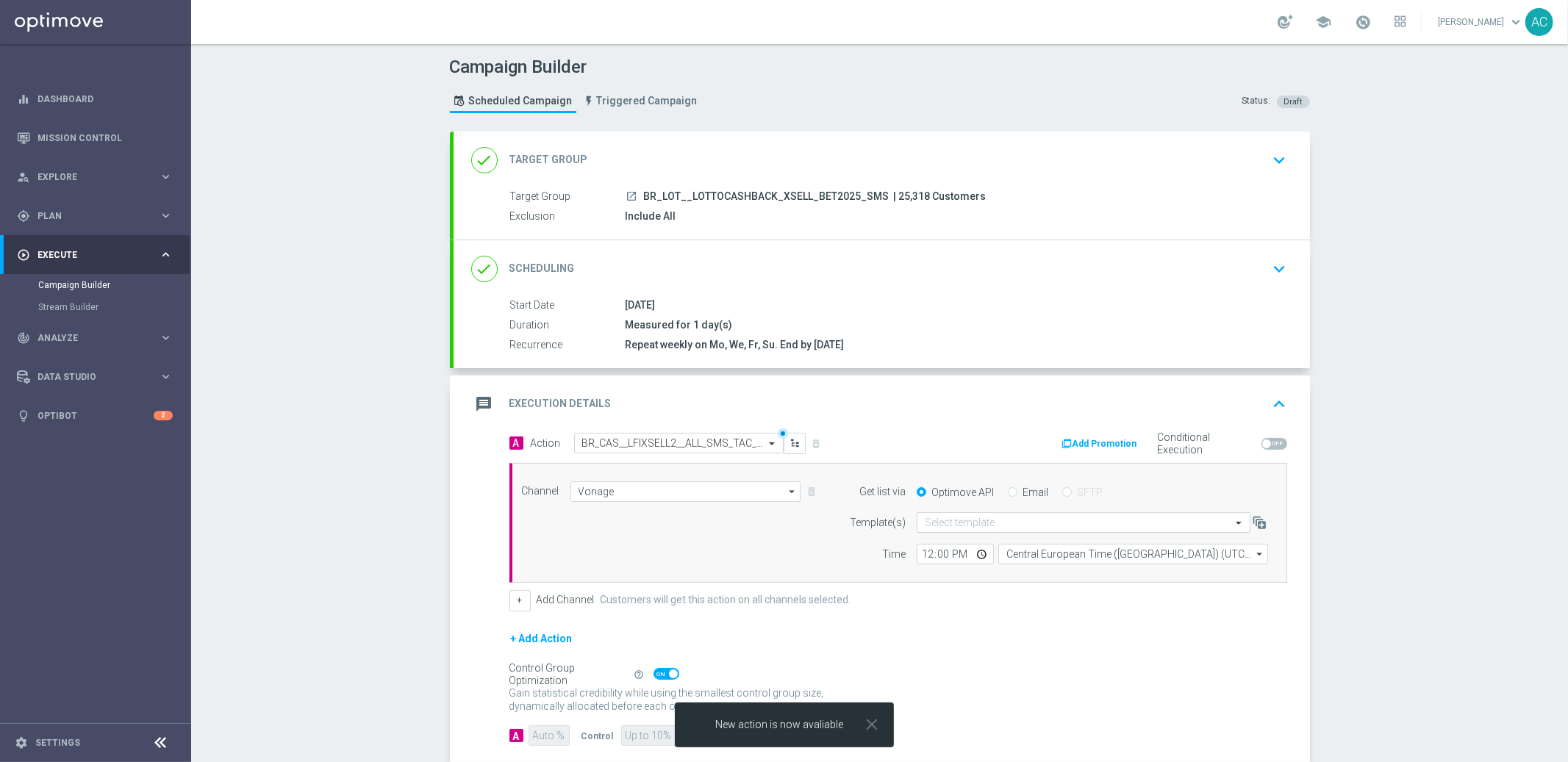
click at [1002, 514] on div "Select template" at bounding box center [1083, 522] width 334 height 21
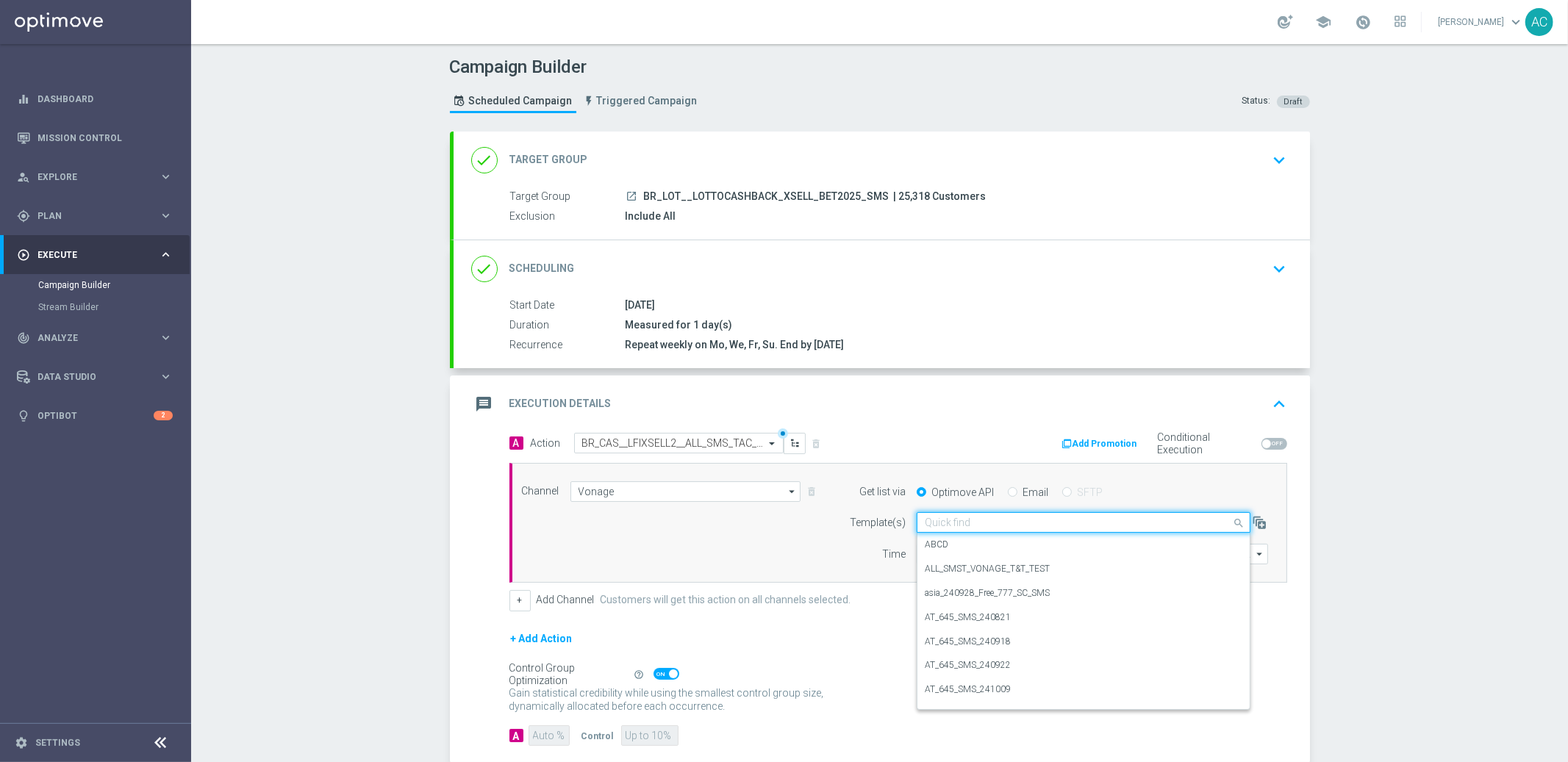
paste input "BR_CAS__LFIXSELL2__ALL_SMS_TAC_GM"
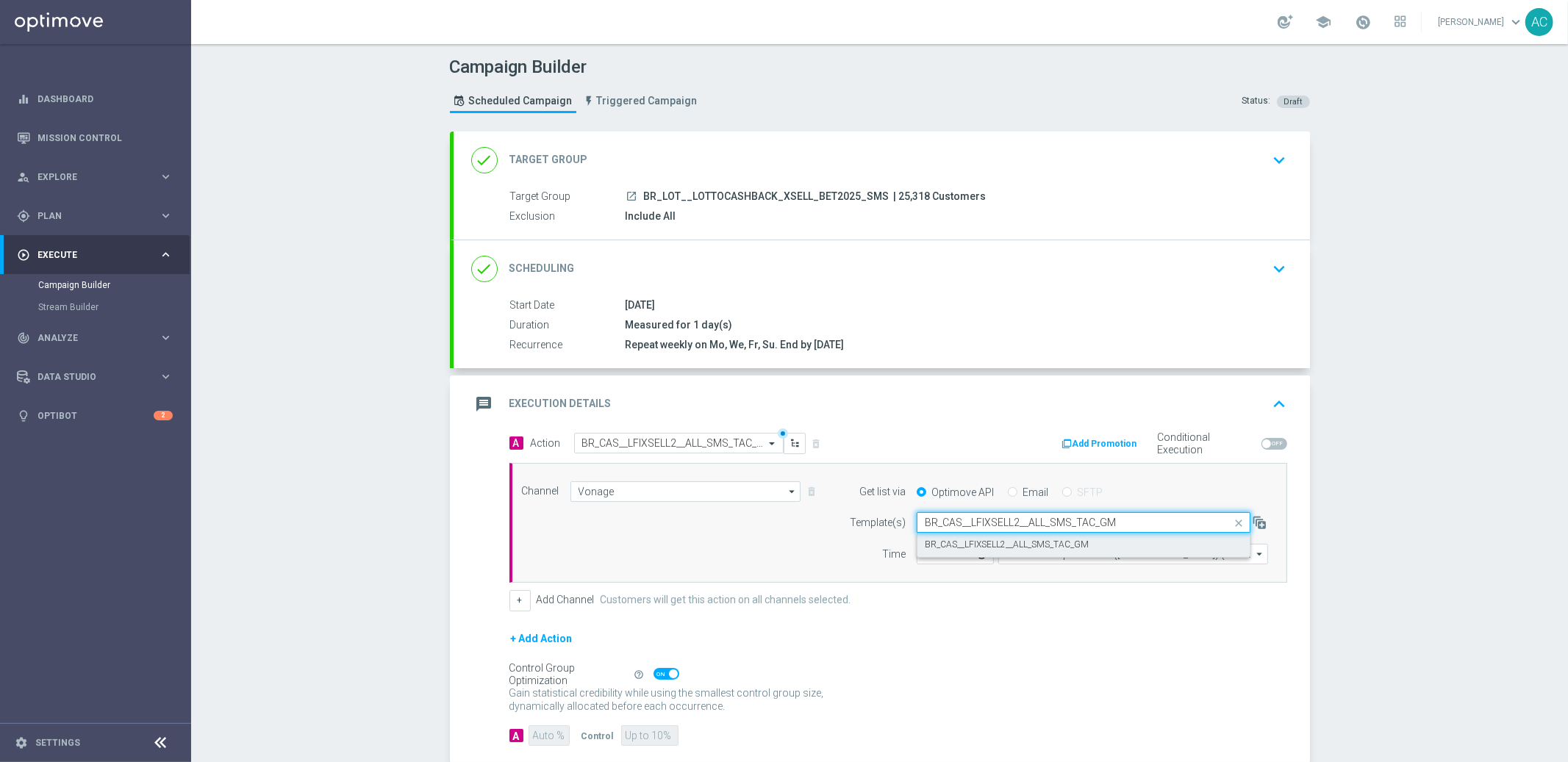
click at [998, 535] on div "BR_CAS__LFIXSELL2__ALL_SMS_TAC_GM" at bounding box center [1083, 545] width 318 height 24
type input "BR_CAS__LFIXSELL2__ALL_SMS_TAC_GM"
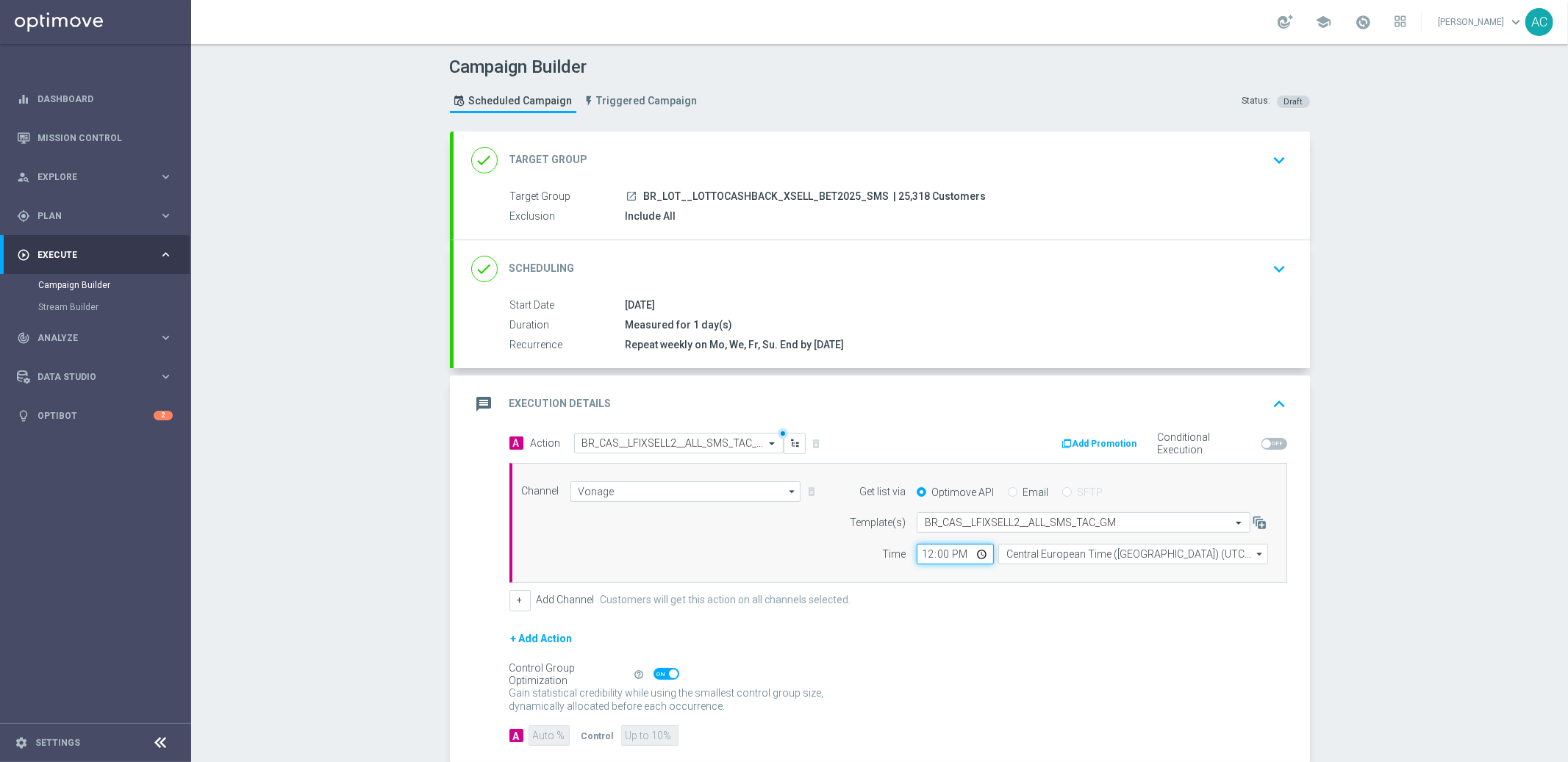
click at [923, 553] on input "12:00" at bounding box center [955, 554] width 77 height 21
type input "11:00"
click at [1067, 566] on div "Channel Vonage Vonage arrow_drop_down Show Selected 1 of 26 Silverpop" at bounding box center [898, 523] width 777 height 121
click at [1072, 560] on input "Central European Time ([GEOGRAPHIC_DATA]) (UTC +02:00)" at bounding box center [1133, 554] width 270 height 21
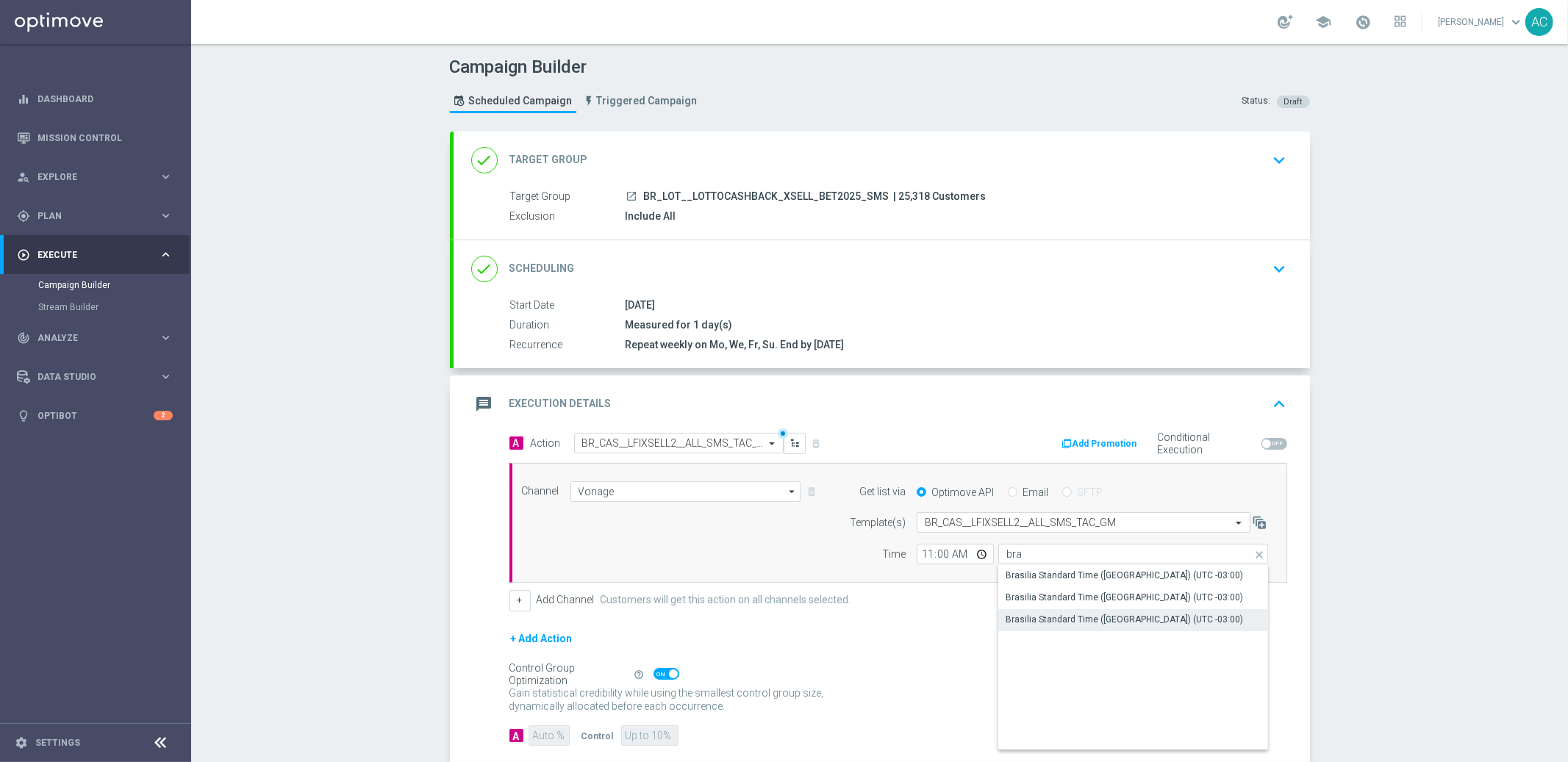
click at [1152, 616] on div "Brasilia Standard Time ([GEOGRAPHIC_DATA]) (UTC -03:00)" at bounding box center [1124, 619] width 237 height 13
type input "Brasilia Standard Time ([GEOGRAPHIC_DATA]) (UTC -03:00)"
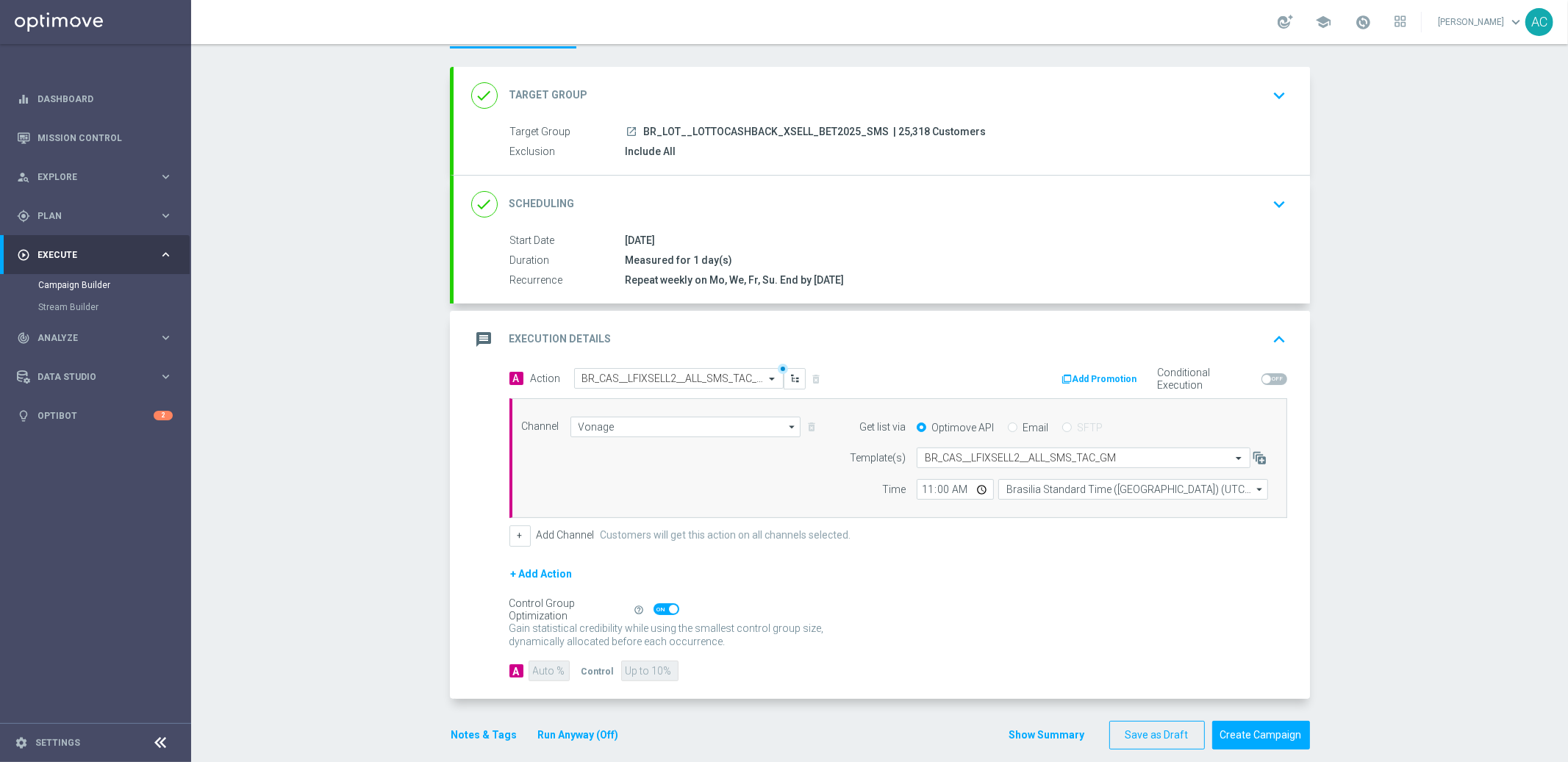
scroll to position [81, 0]
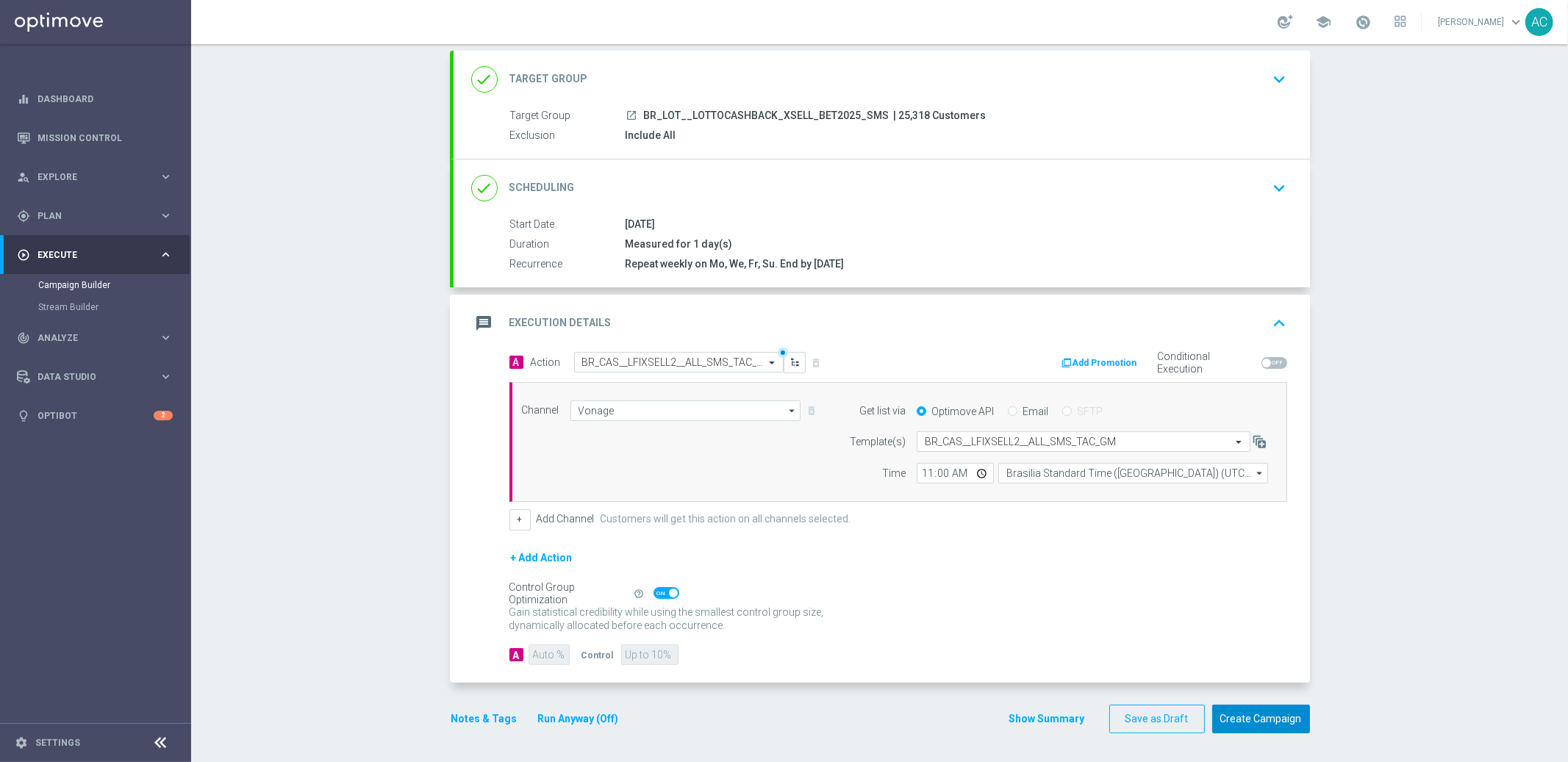
click at [1270, 720] on button "Create Campaign" at bounding box center [1261, 719] width 98 height 29
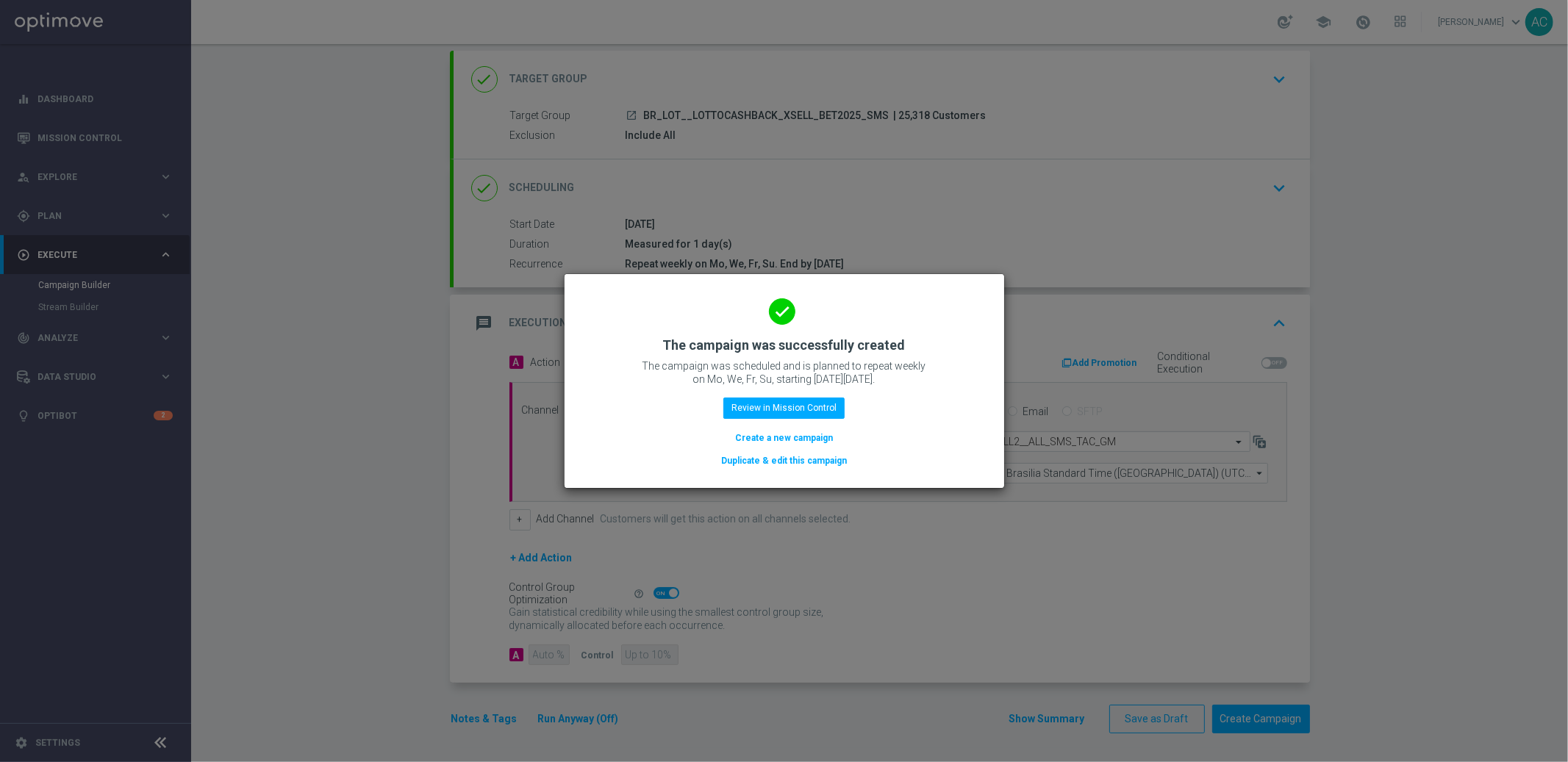
click at [790, 435] on button "Create a new campaign" at bounding box center [784, 437] width 100 height 16
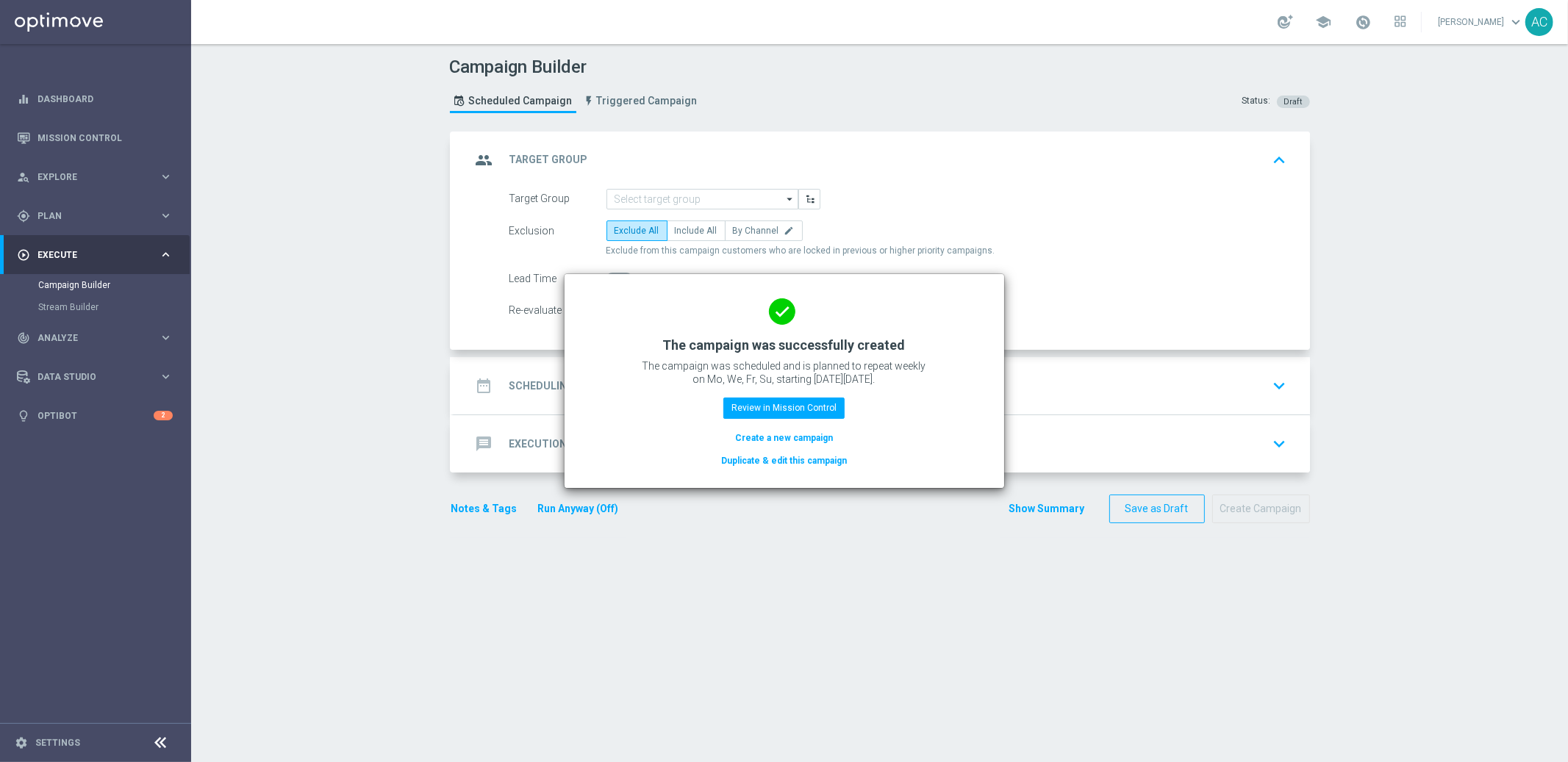
scroll to position [0, 0]
